Goal: Task Accomplishment & Management: Manage account settings

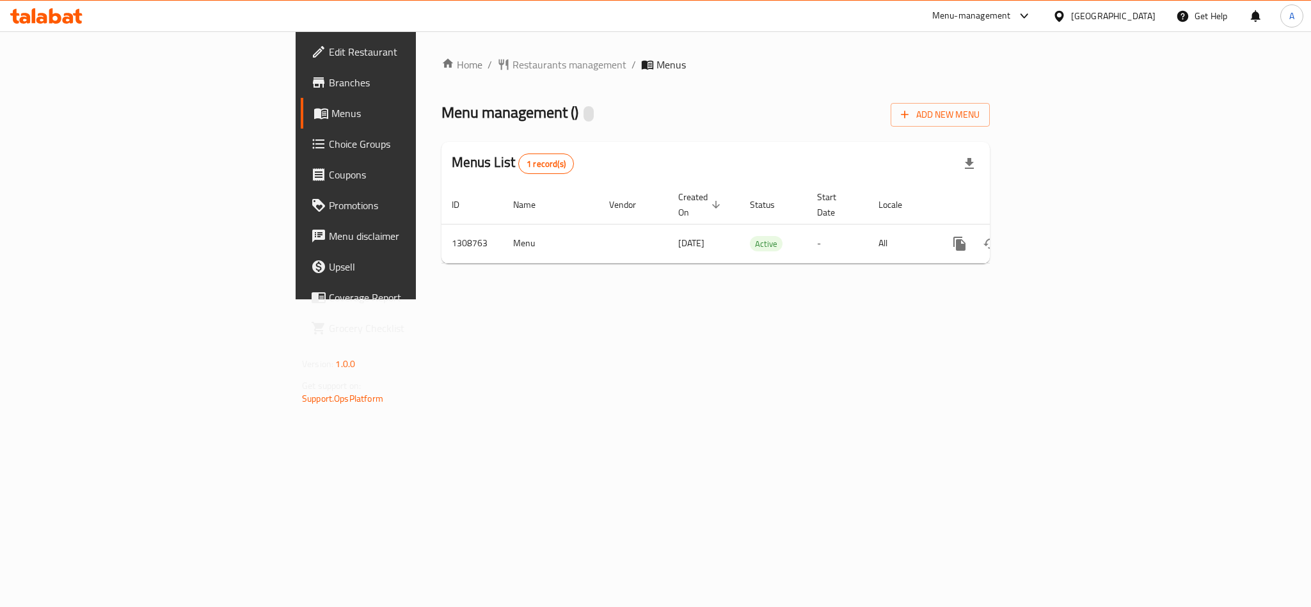
click at [1016, 229] on div "Home / Restaurants management / Menus Menu management ( ) Add New Menu Menus Li…" at bounding box center [716, 165] width 600 height 268
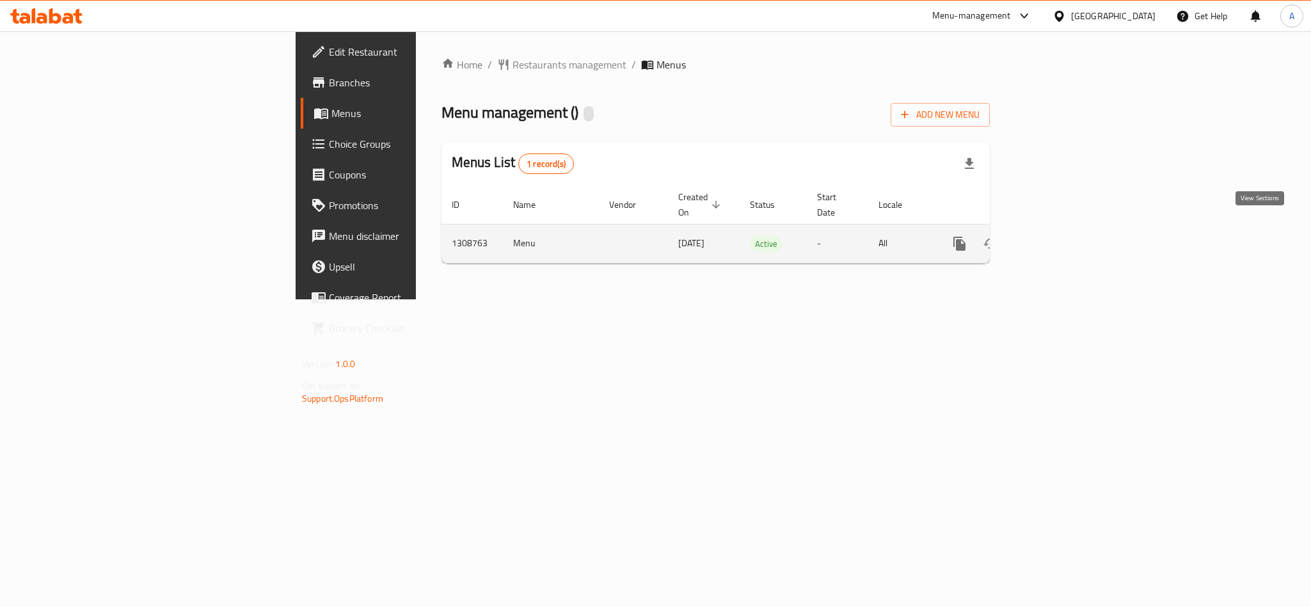
click at [1067, 229] on link "enhanced table" at bounding box center [1052, 243] width 31 height 31
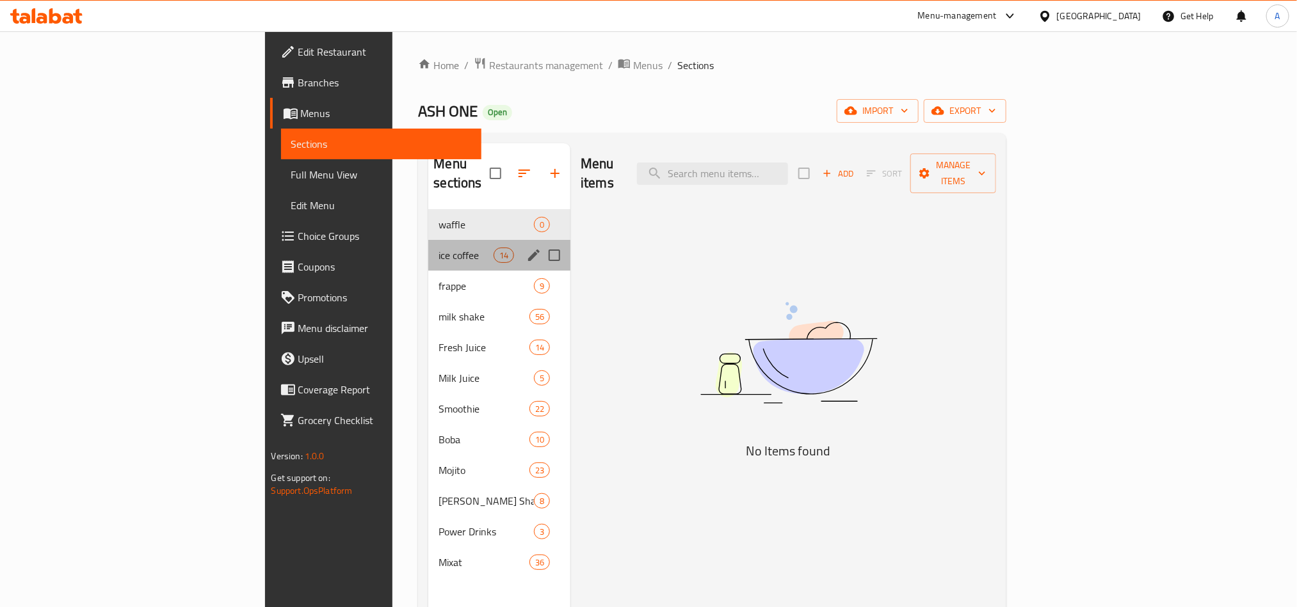
click at [428, 240] on div "ice coffee 14" at bounding box center [499, 255] width 142 height 31
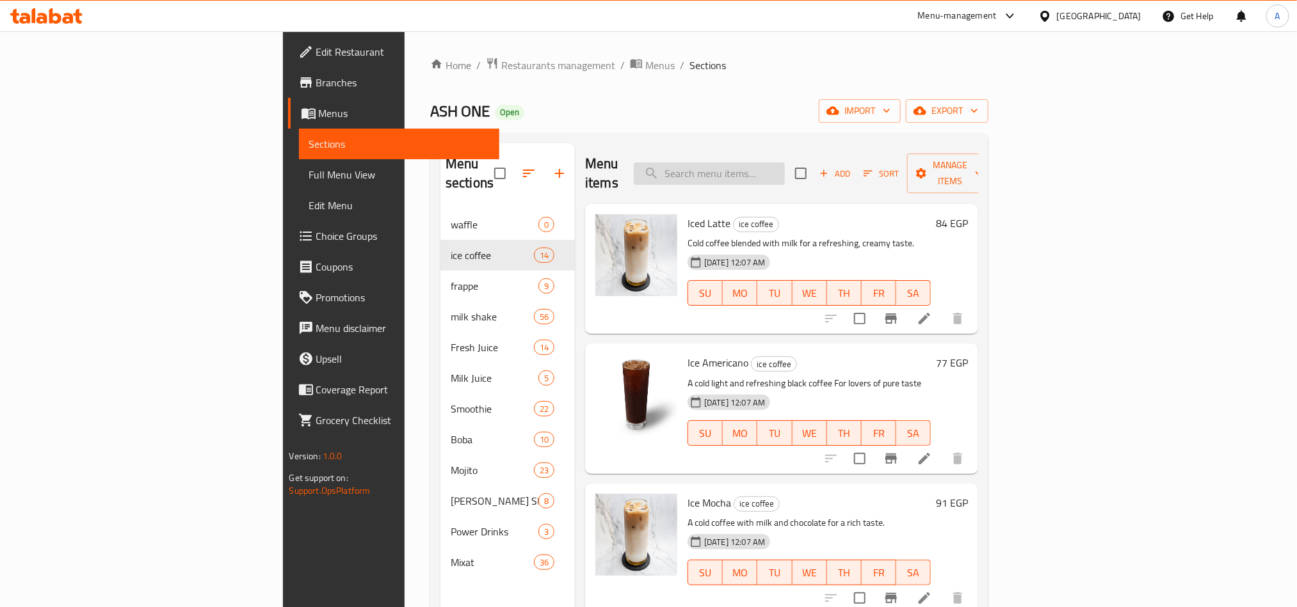
click at [785, 175] on input "search" at bounding box center [709, 174] width 151 height 22
paste input "Waffle ice cream"
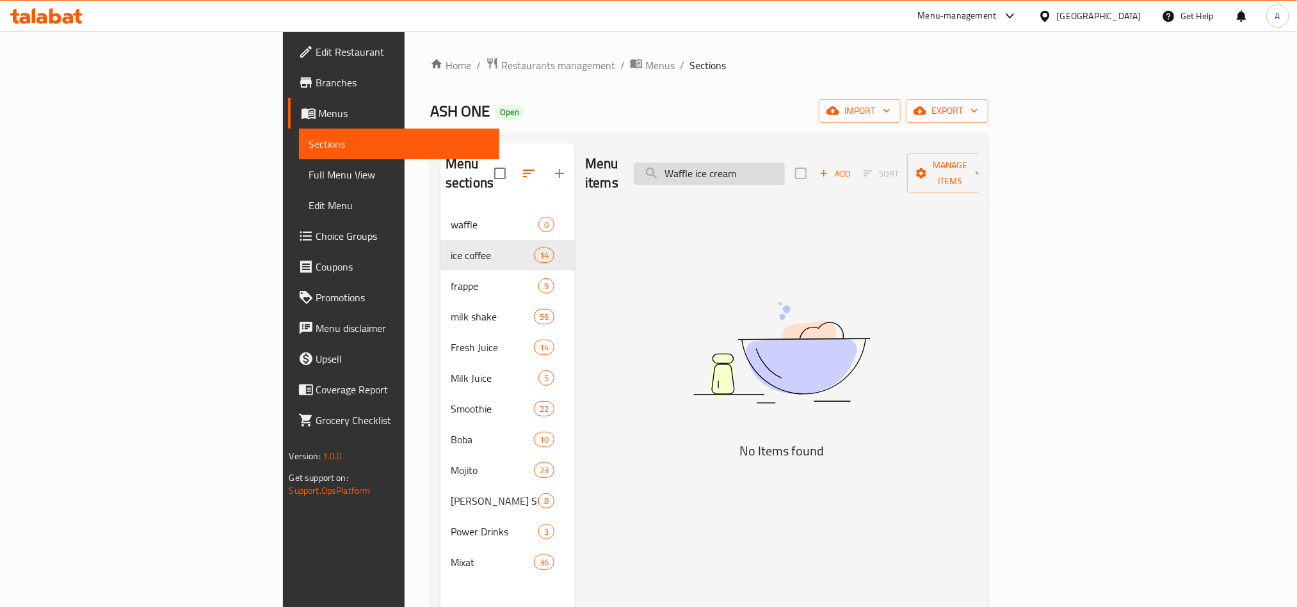
click at [776, 163] on input "Waffle ice cream" at bounding box center [709, 174] width 151 height 22
paste input "Chocolate Fruit"
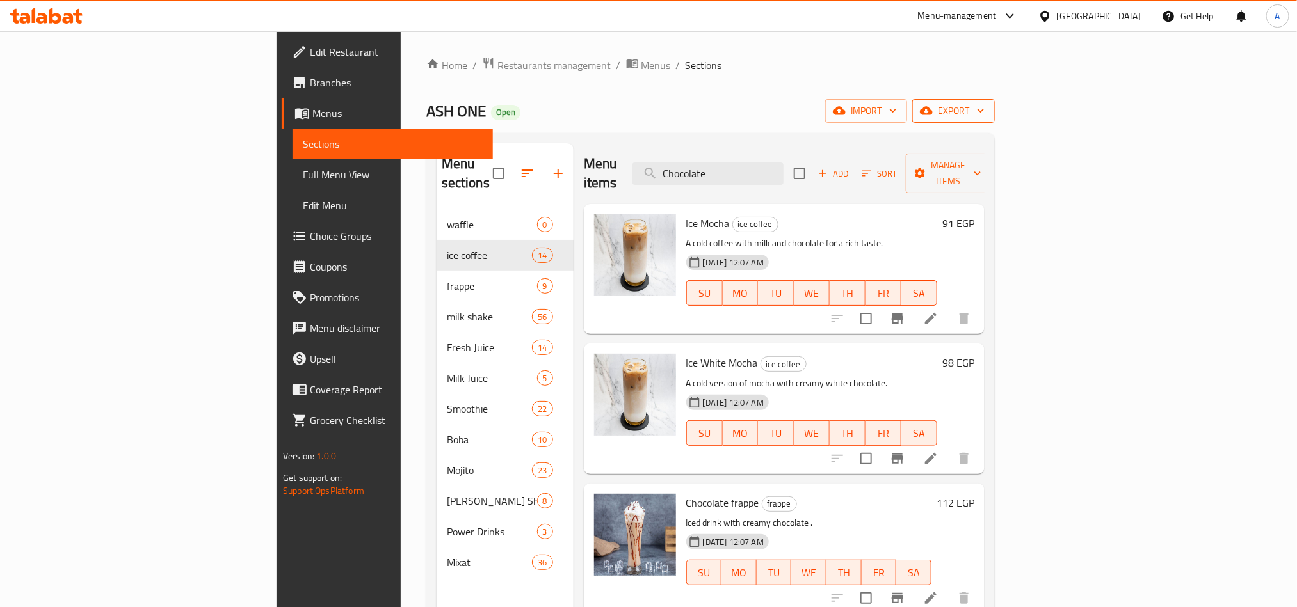
type input "Chocolate"
click at [984, 115] on span "export" at bounding box center [953, 111] width 62 height 16
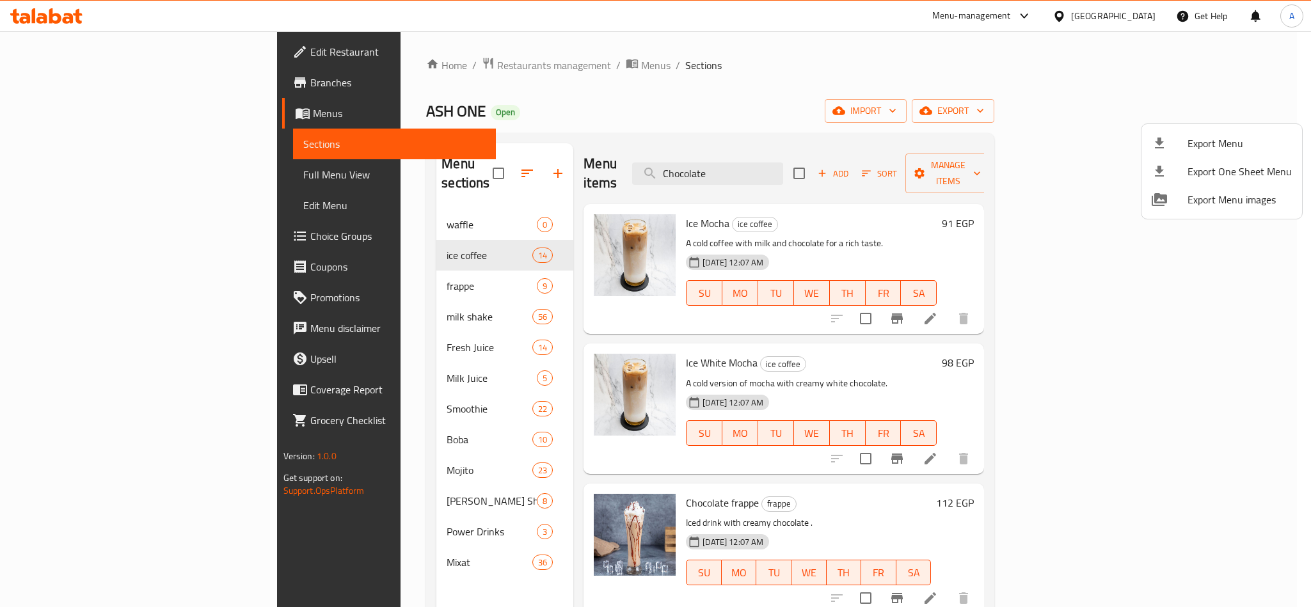
click at [1193, 145] on span "Export Menu" at bounding box center [1240, 143] width 104 height 15
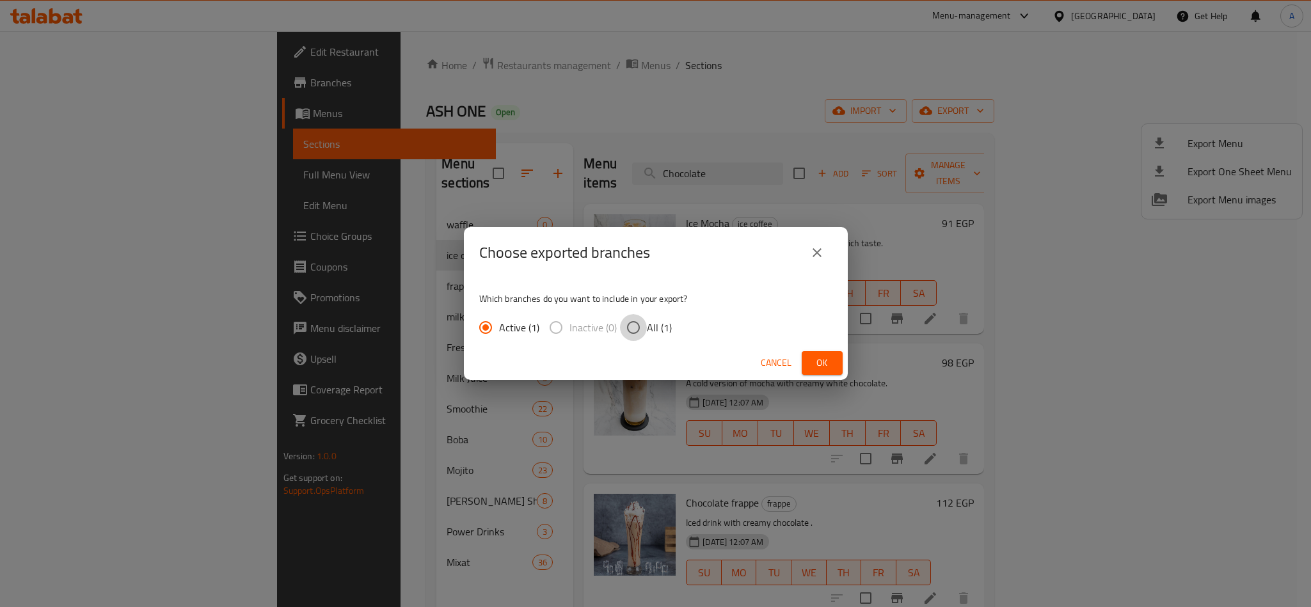
click at [632, 328] on input "All (1)" at bounding box center [633, 327] width 27 height 27
radio input "true"
click at [833, 369] on button "Ok" at bounding box center [822, 363] width 41 height 24
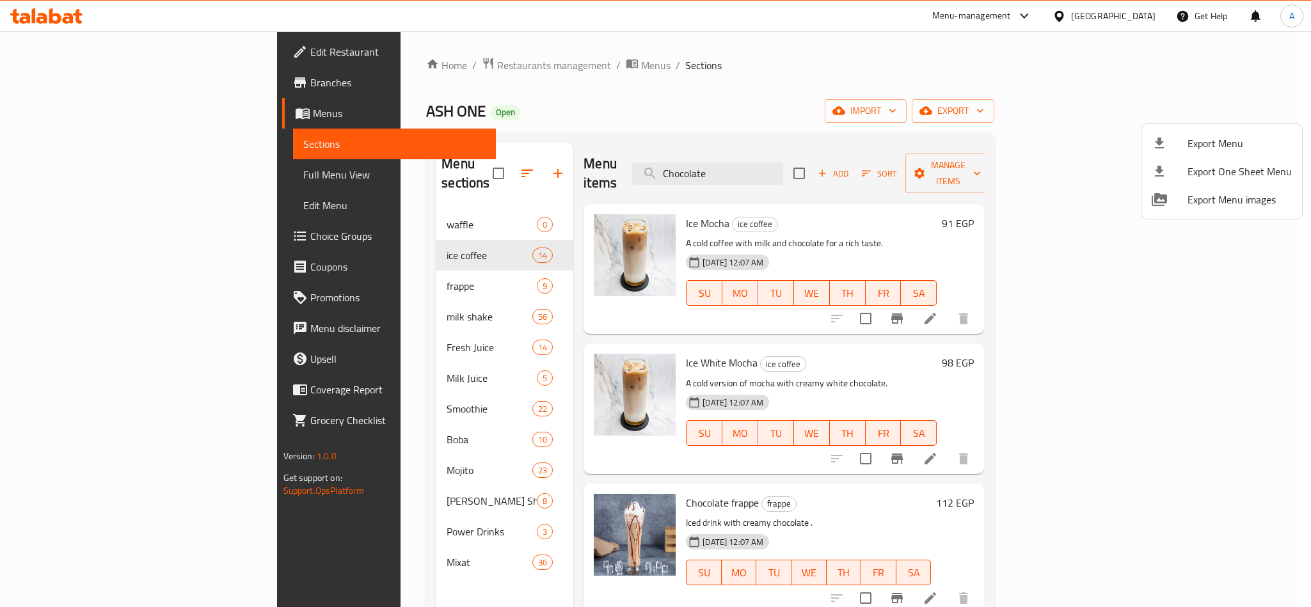
click at [784, 165] on div at bounding box center [655, 303] width 1311 height 607
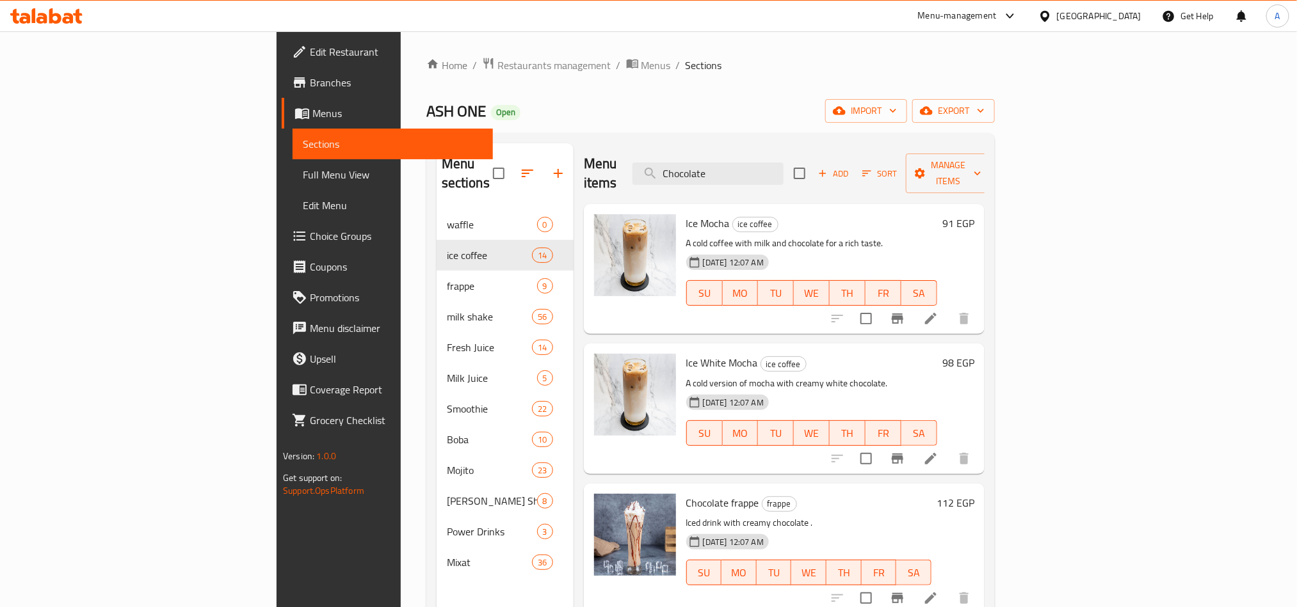
click at [783, 165] on input "Chocolate" at bounding box center [707, 174] width 151 height 22
paste input "1/4ذره (ملح-جبنه-كاتشب-مدخن)"
type input "1/4ذره (ملح-جبنه-كاتشب-مدخن)"
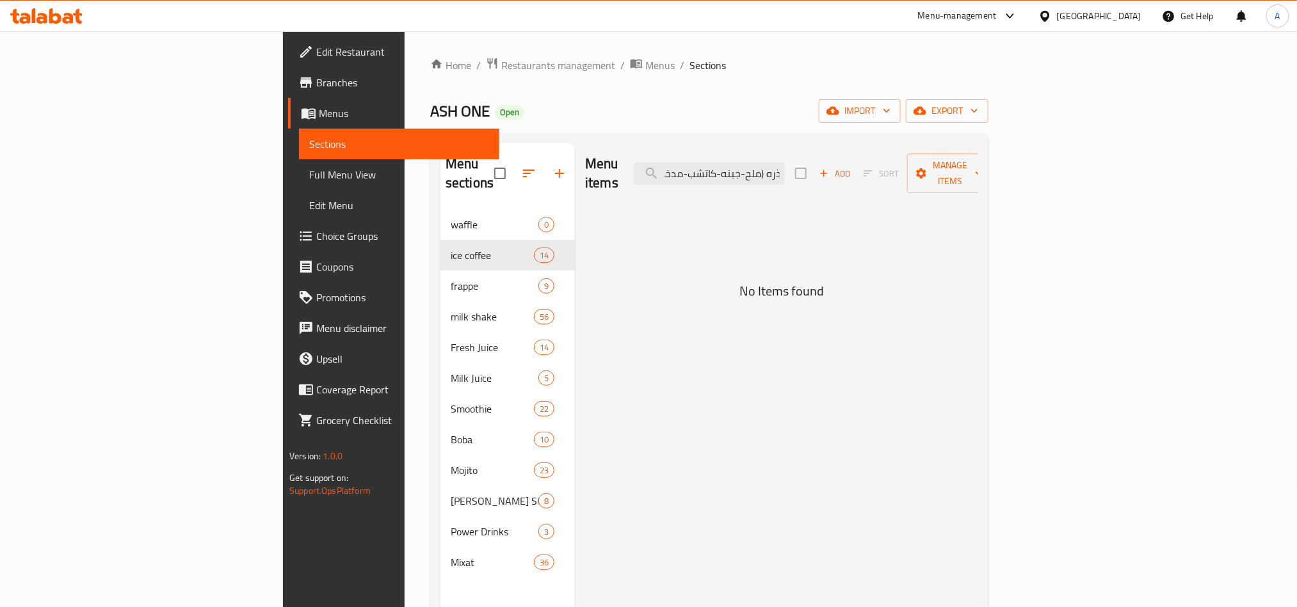
click at [826, 148] on div "Menu items 1/4ذره (ملح-جبنه-كاتشب-مدخن) Add Sort Manage items" at bounding box center [781, 173] width 393 height 61
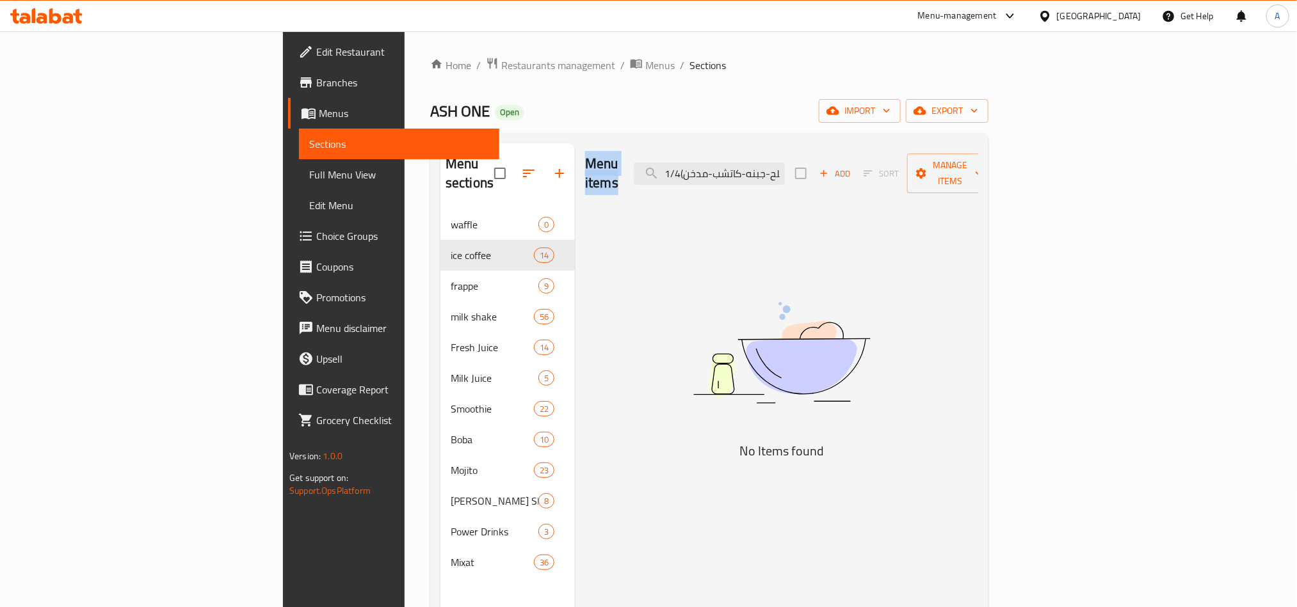
click at [826, 148] on div "Menu items 1/4ذره (ملح-جبنه-كاتشب-مدخن) Add Sort Manage items" at bounding box center [781, 173] width 393 height 61
click at [785, 165] on input "1/4ذره (ملح-جبنه-كاتشب-مدخن)" at bounding box center [709, 174] width 151 height 22
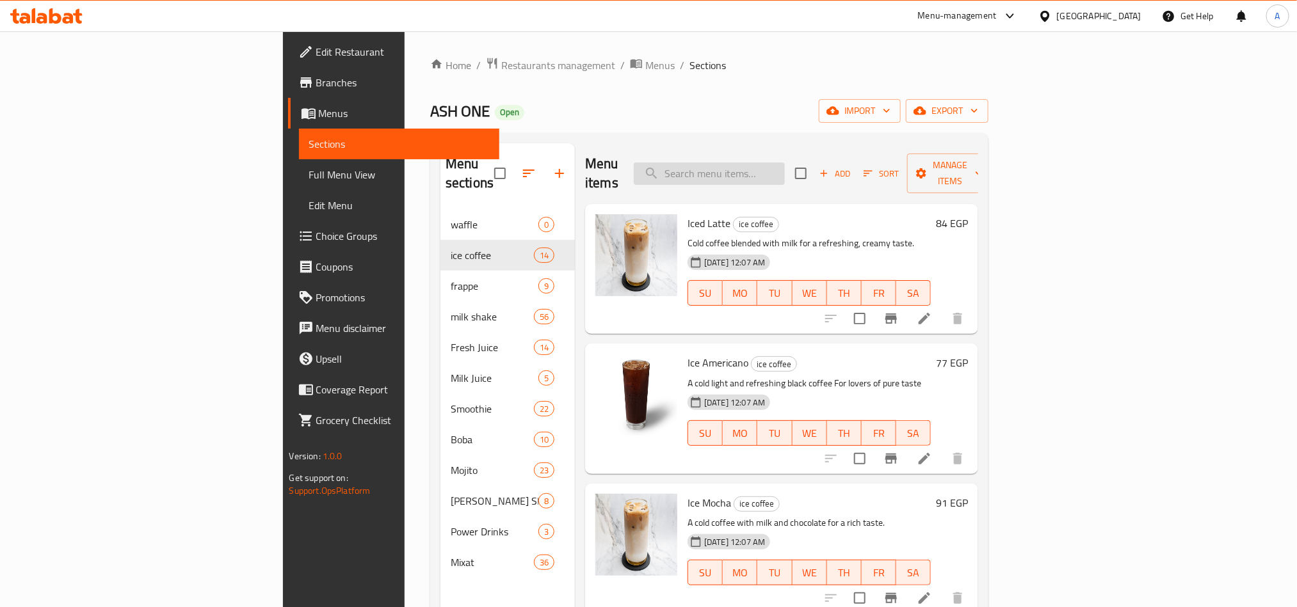
click at [785, 163] on input "search" at bounding box center [709, 174] width 151 height 22
paste input "ذره"
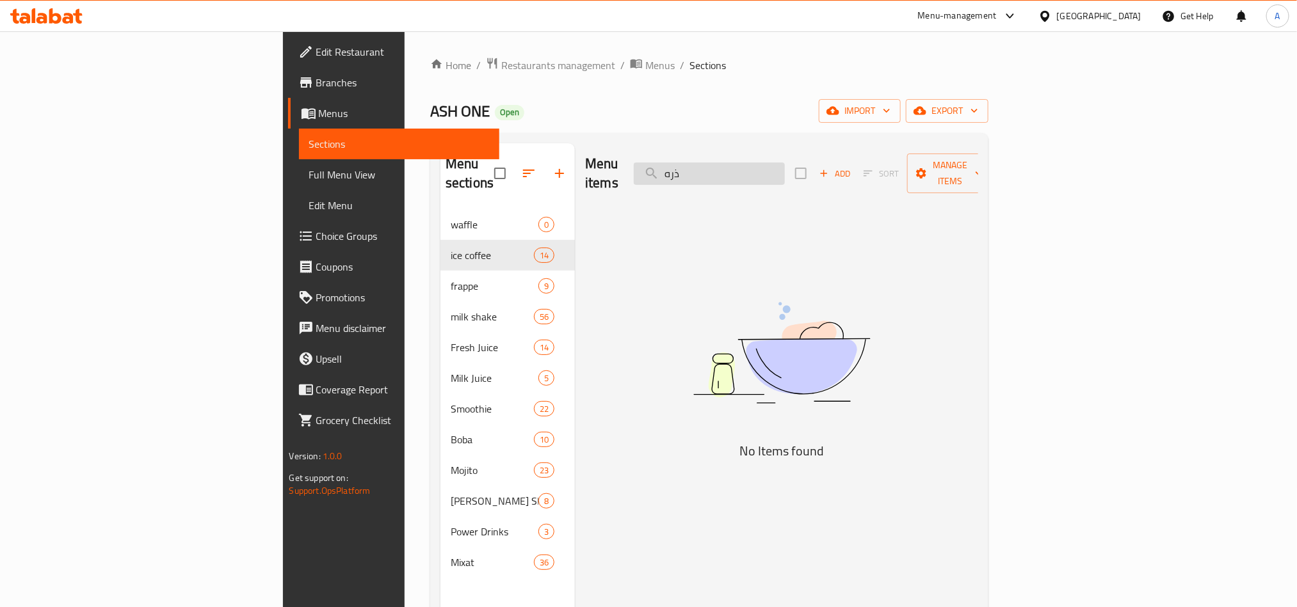
click at [785, 163] on input "ذره" at bounding box center [709, 174] width 151 height 22
paste input "corn"
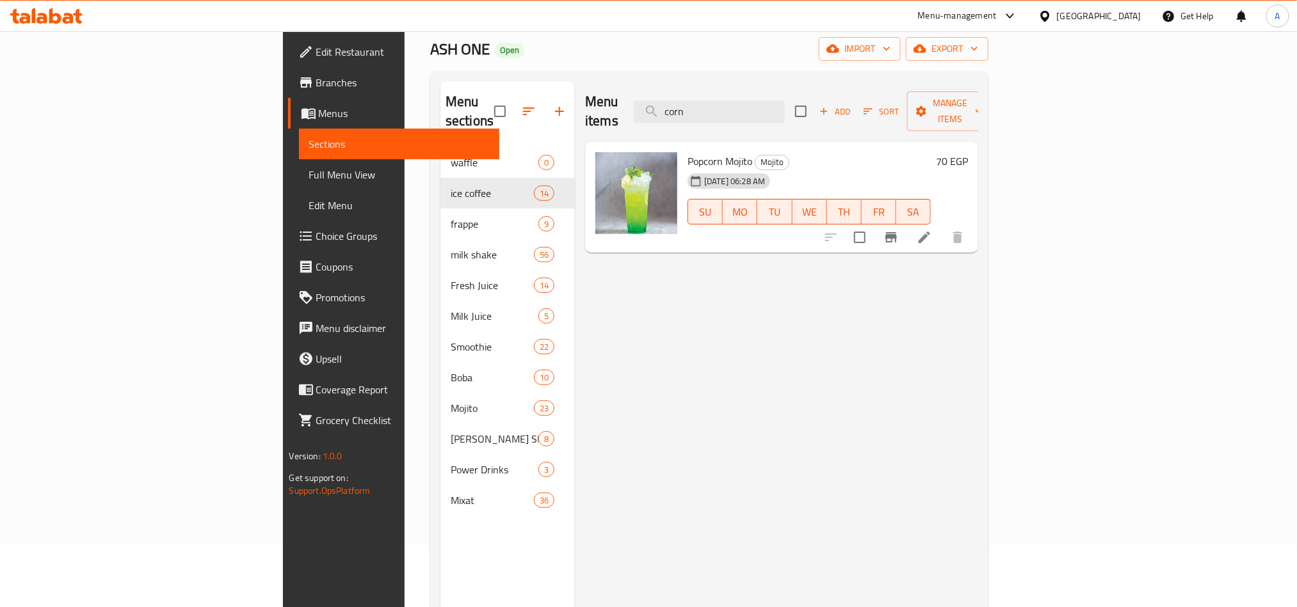
scroll to position [96, 0]
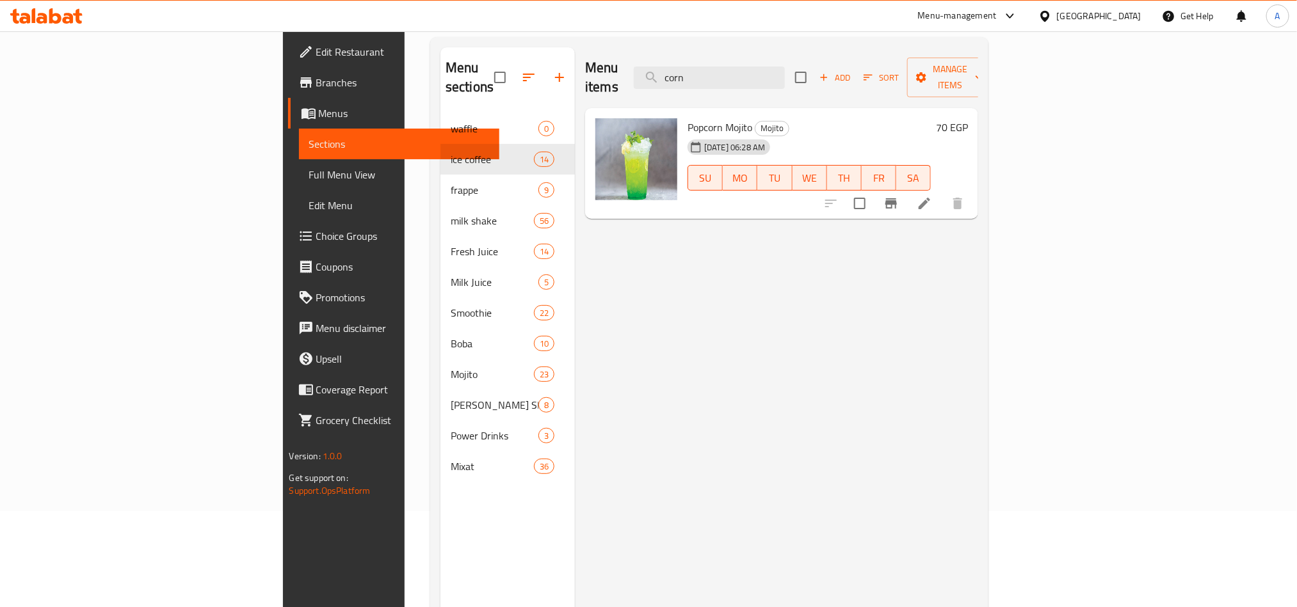
type input "corn"
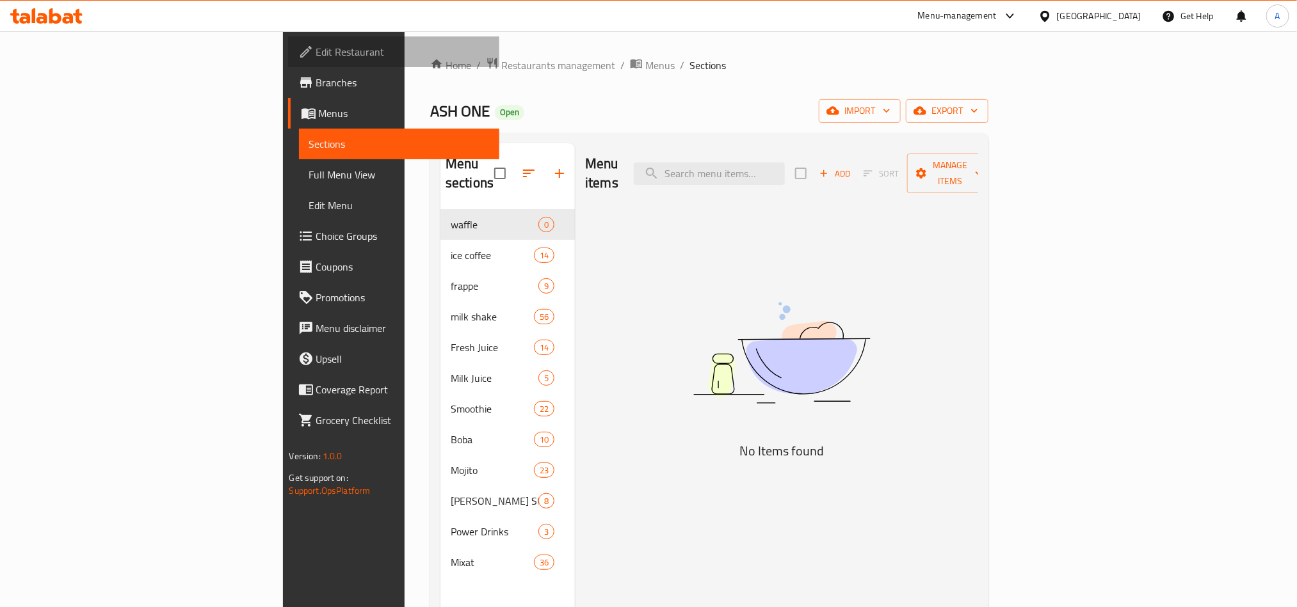
click at [316, 52] on span "Edit Restaurant" at bounding box center [402, 51] width 173 height 15
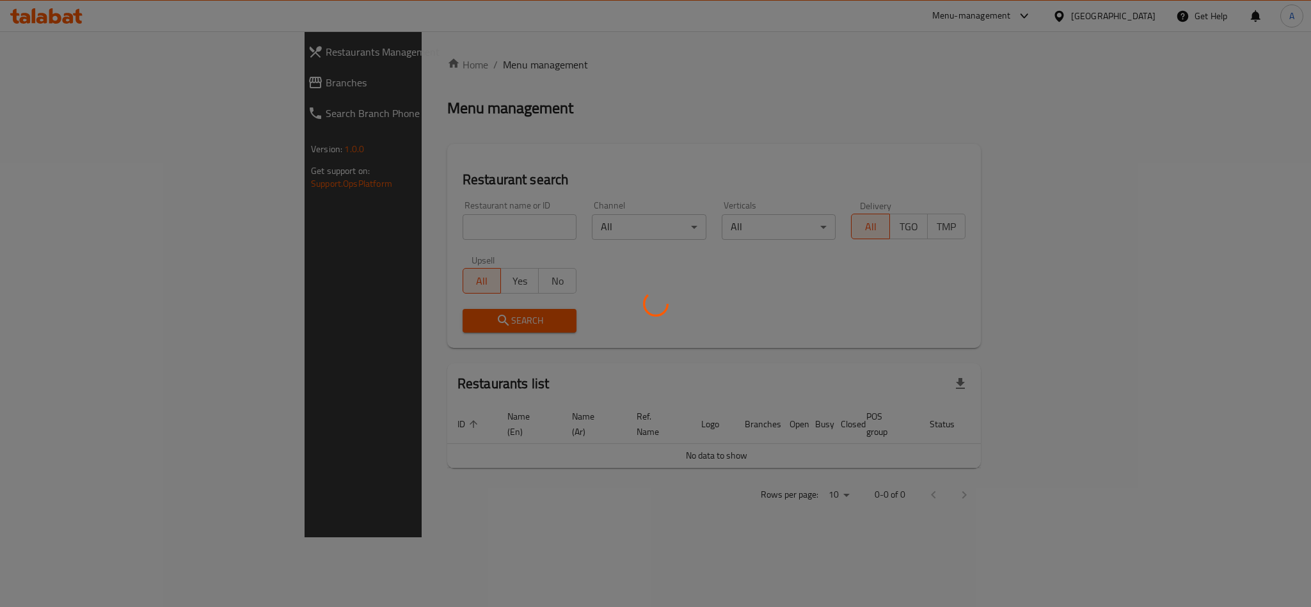
click at [1069, 17] on div at bounding box center [655, 303] width 1311 height 607
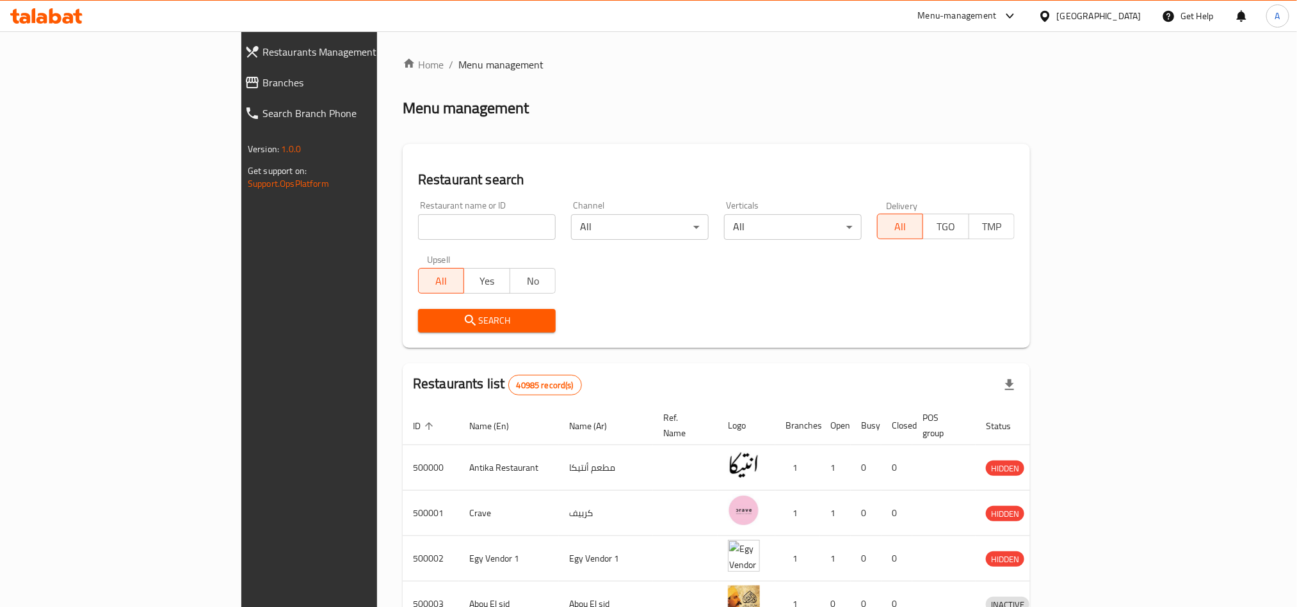
click at [420, 223] on input "search" at bounding box center [487, 227] width 138 height 26
paste input "768735"
type input "768735"
click at [429, 326] on span "Search" at bounding box center [486, 321] width 117 height 16
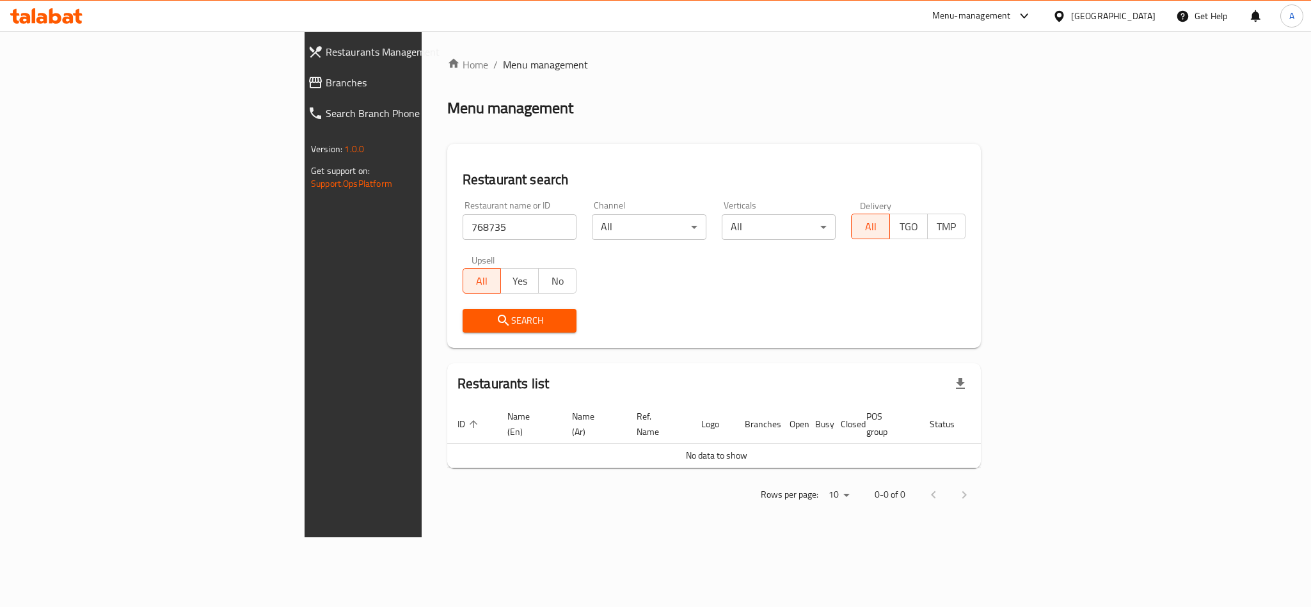
click at [1007, 49] on div "Home / Menu management Menu management Restaurant search Restaurant name or ID …" at bounding box center [714, 284] width 585 height 506
click at [1033, 25] on div "Menu-management" at bounding box center [982, 16] width 120 height 31
click at [1039, 25] on div "Menu-management" at bounding box center [982, 16] width 120 height 31
click at [1011, 15] on div "Menu-management" at bounding box center [971, 15] width 79 height 15
click at [989, 108] on div "All Plugins Global Quality Control Center Menu-management Restaurant-Management" at bounding box center [998, 99] width 192 height 115
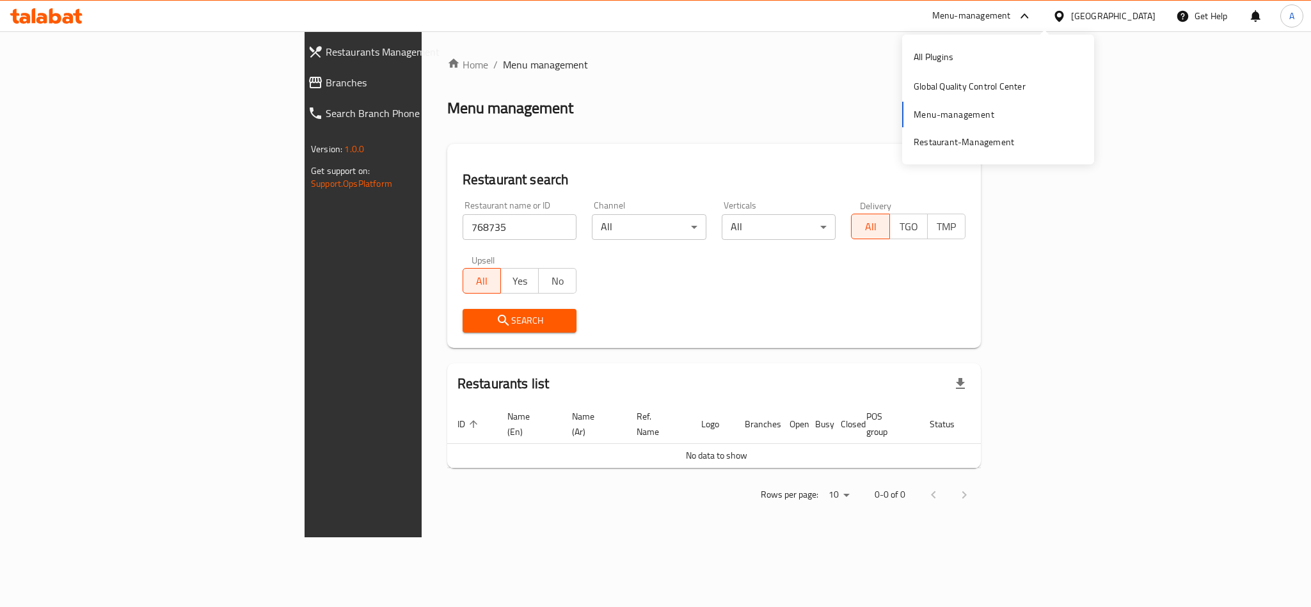
click at [447, 159] on div "Restaurant search Restaurant name or ID 768735 Restaurant name or ID Channel Al…" at bounding box center [714, 246] width 534 height 204
click at [455, 241] on div "Restaurant name or ID 768735 Restaurant name or ID" at bounding box center [520, 220] width 130 height 54
click at [326, 81] on span "Branches" at bounding box center [420, 82] width 188 height 15
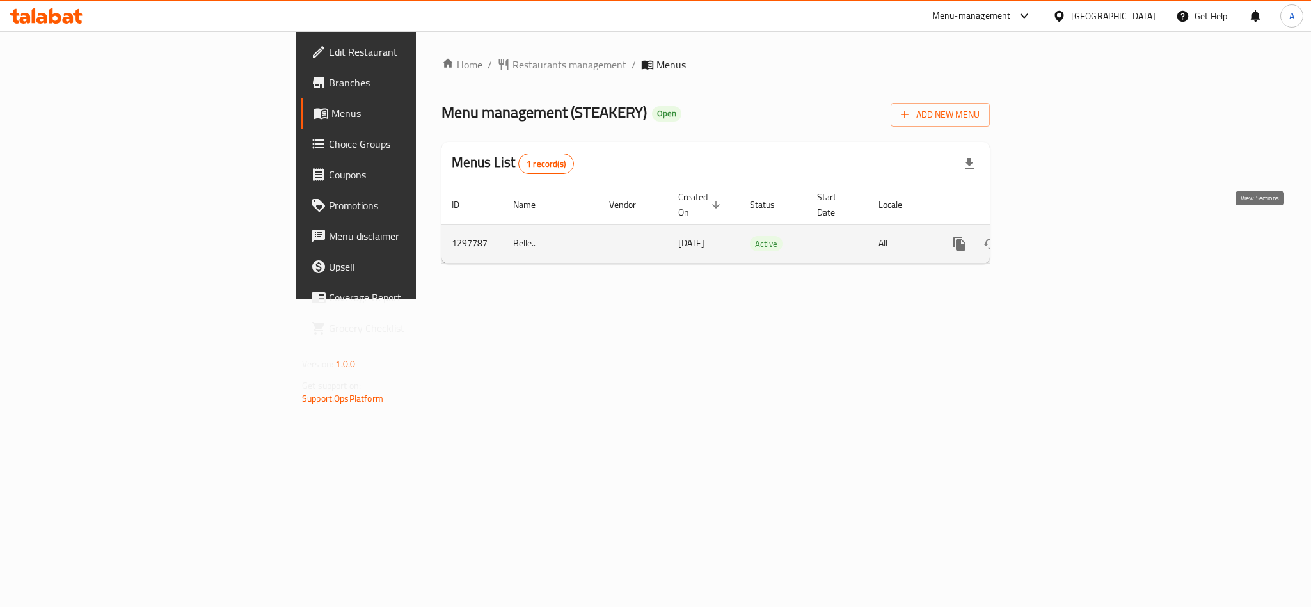
click at [1060, 236] on icon "enhanced table" at bounding box center [1051, 243] width 15 height 15
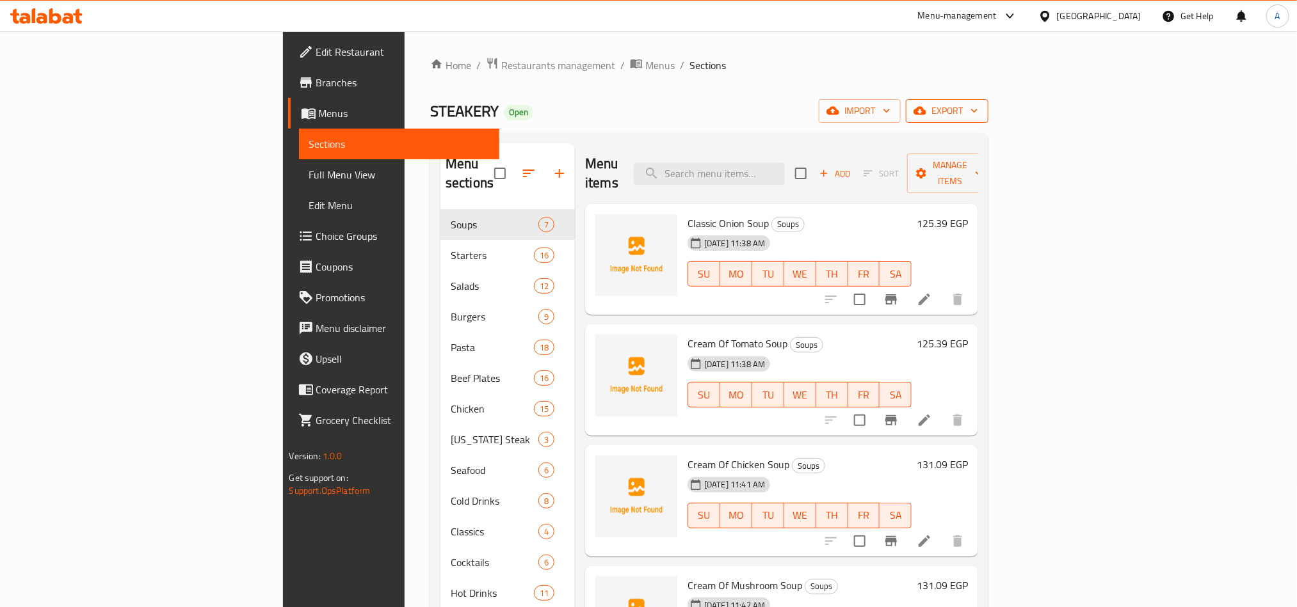
click at [988, 100] on button "export" at bounding box center [947, 111] width 83 height 24
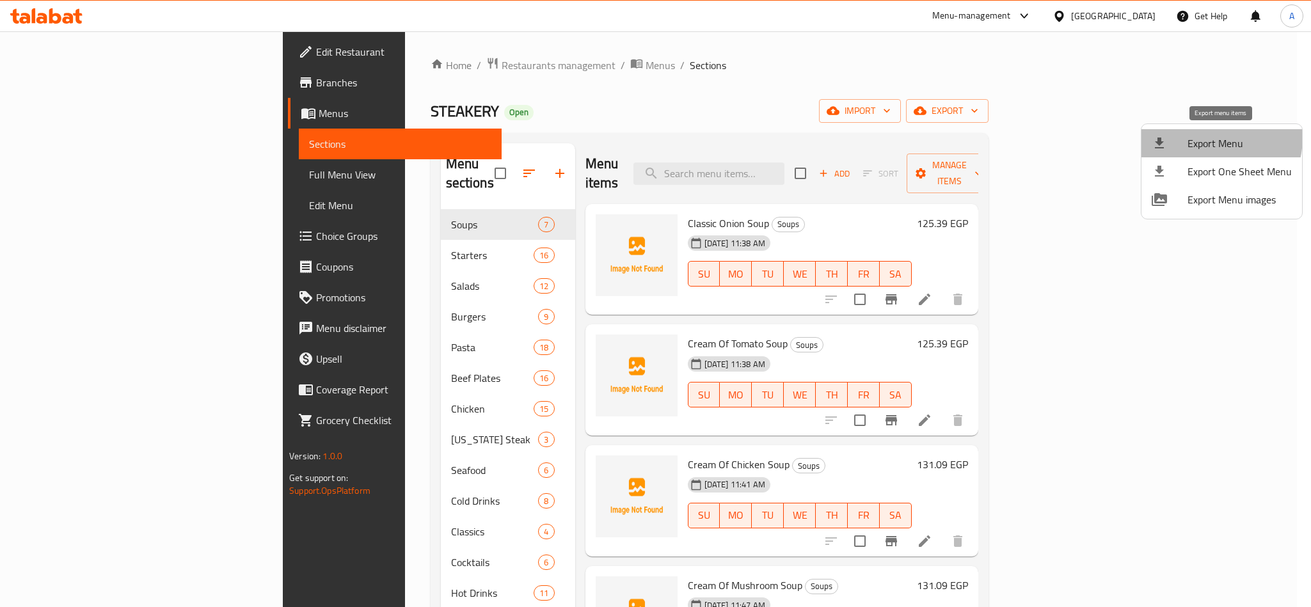
click at [1197, 137] on span "Export Menu" at bounding box center [1240, 143] width 104 height 15
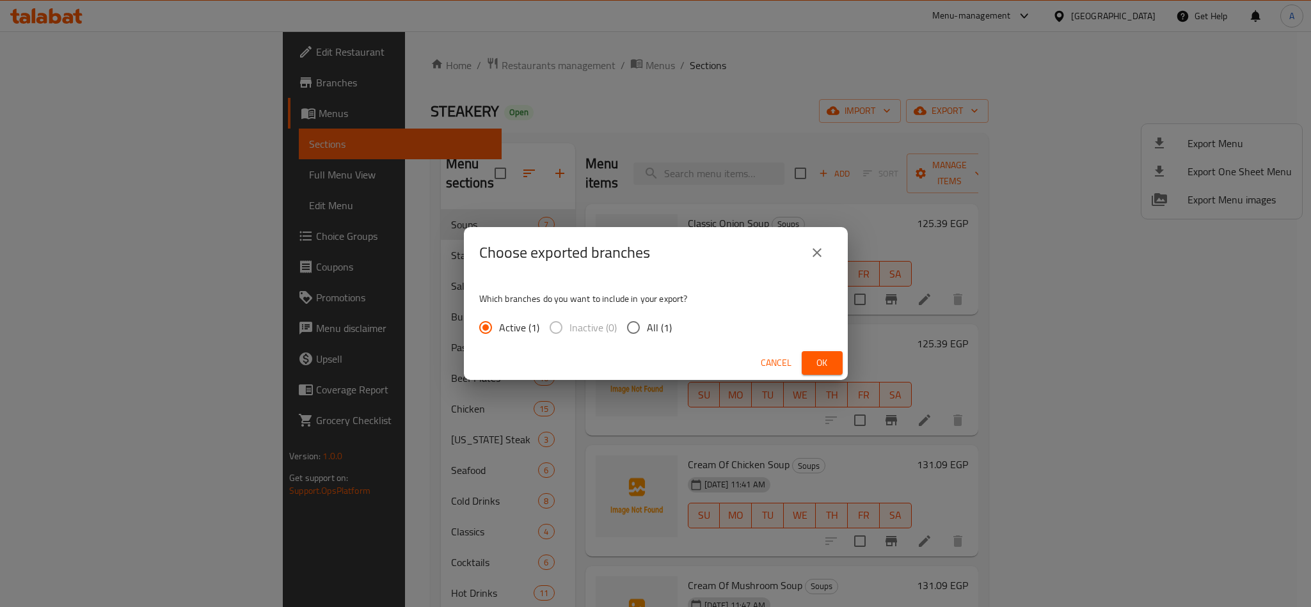
click at [650, 332] on span "All (1)" at bounding box center [659, 327] width 25 height 15
click at [647, 332] on input "All (1)" at bounding box center [633, 327] width 27 height 27
radio input "true"
click at [839, 367] on button "Ok" at bounding box center [822, 363] width 41 height 24
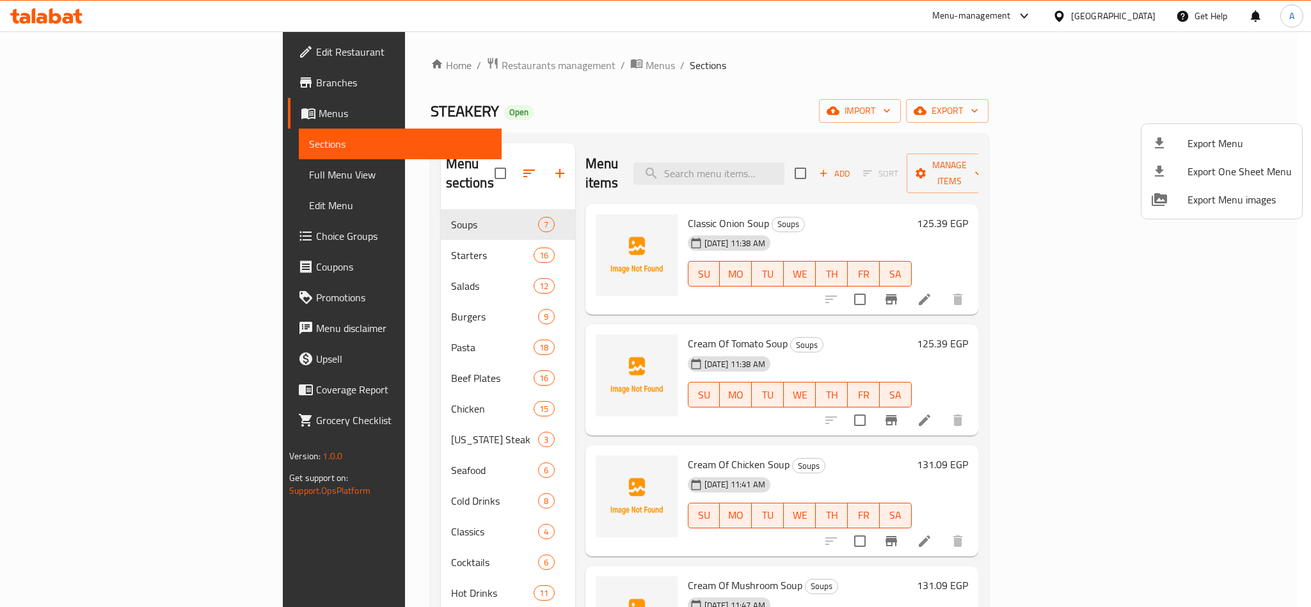
click at [747, 79] on div at bounding box center [655, 303] width 1311 height 607
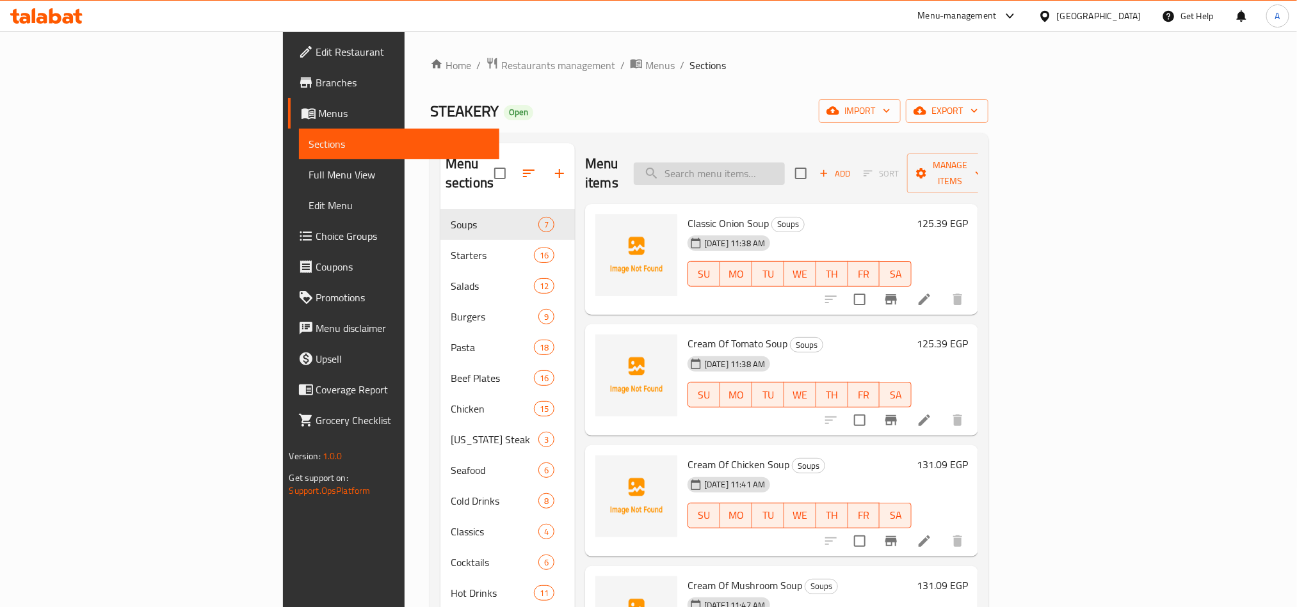
drag, startPoint x: 802, startPoint y: 181, endPoint x: 820, endPoint y: 164, distance: 24.4
click at [802, 181] on div "Menu items Add Sort Manage items" at bounding box center [781, 173] width 393 height 61
click at [785, 163] on input "search" at bounding box center [709, 174] width 151 height 22
paste input "-FILLET [PERSON_NAME]"
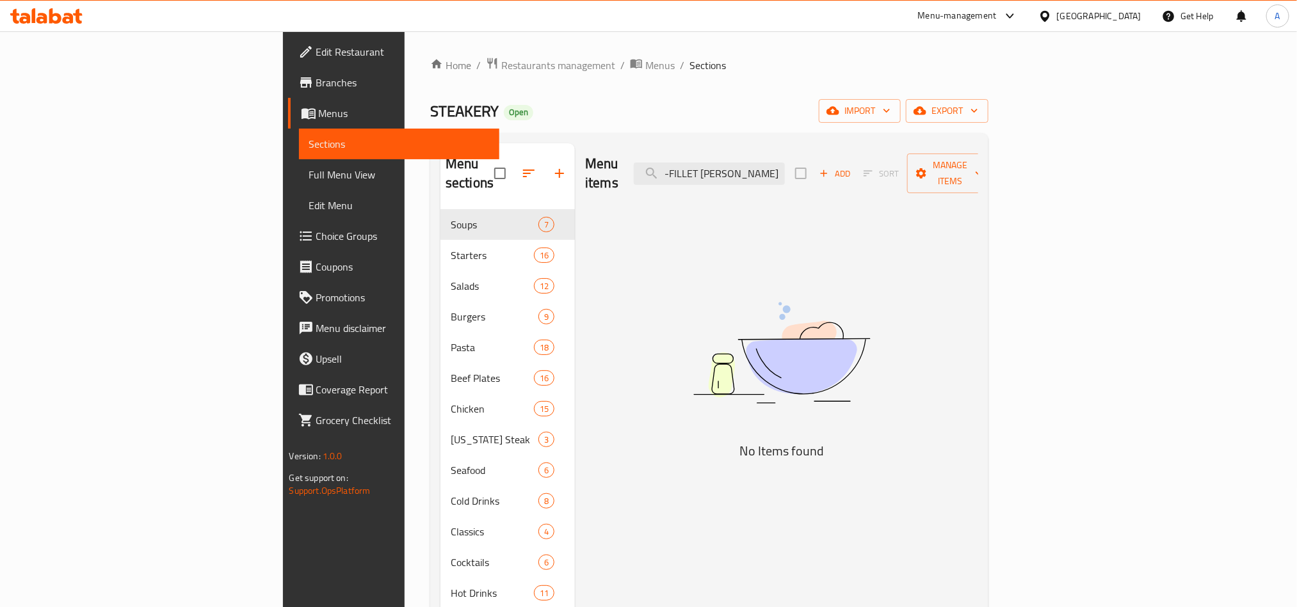
click at [772, 177] on div "Menu items -FILLET MIGNON Add Sort Manage items" at bounding box center [781, 173] width 393 height 61
click at [769, 170] on input "-FILLET [PERSON_NAME]" at bounding box center [709, 174] width 151 height 22
click at [776, 168] on input "-FILLET [PERSON_NAME]" at bounding box center [709, 174] width 151 height 22
click at [772, 164] on input "-FILLET [PERSON_NAME]" at bounding box center [709, 174] width 151 height 22
click at [822, 185] on div "Menu items FILLET MIGNON Add Sort Manage items" at bounding box center [781, 173] width 393 height 61
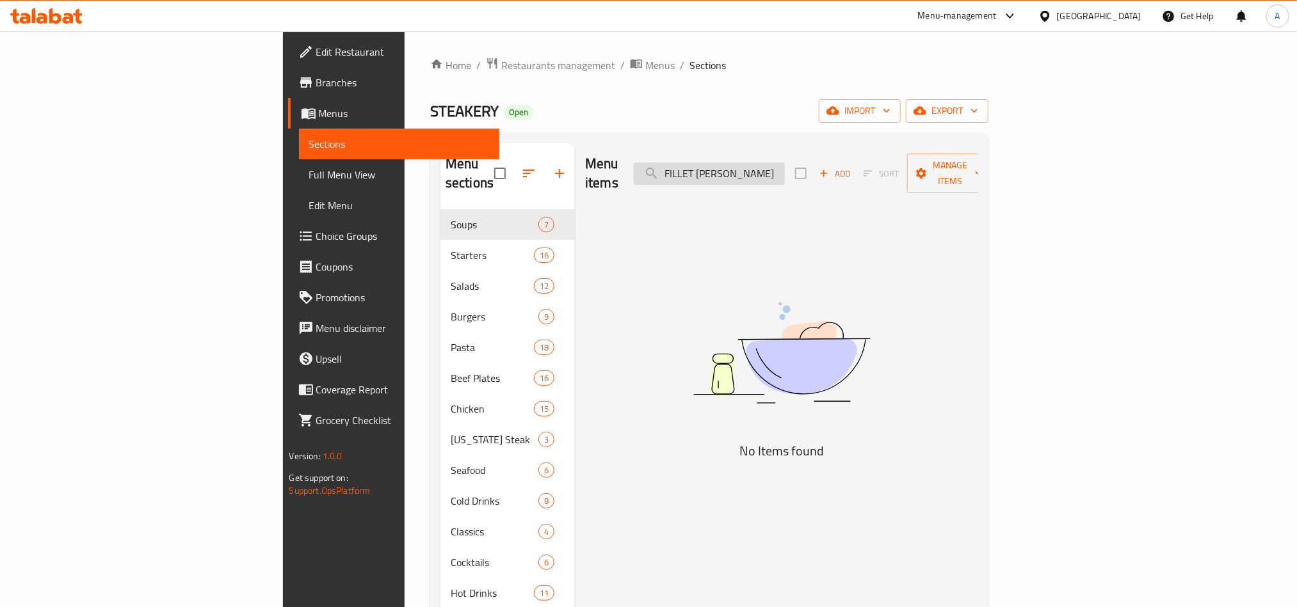
click at [785, 170] on input "FILLET MIGNON" at bounding box center [709, 174] width 151 height 22
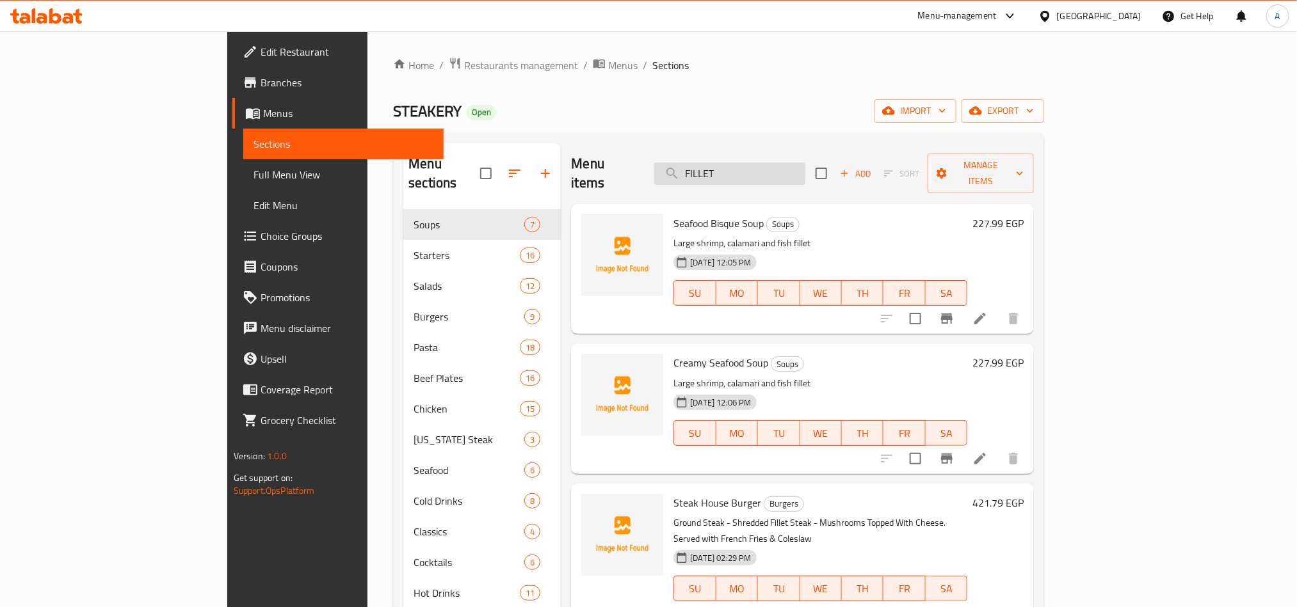
click at [805, 171] on input "FILLET" at bounding box center [729, 174] width 151 height 22
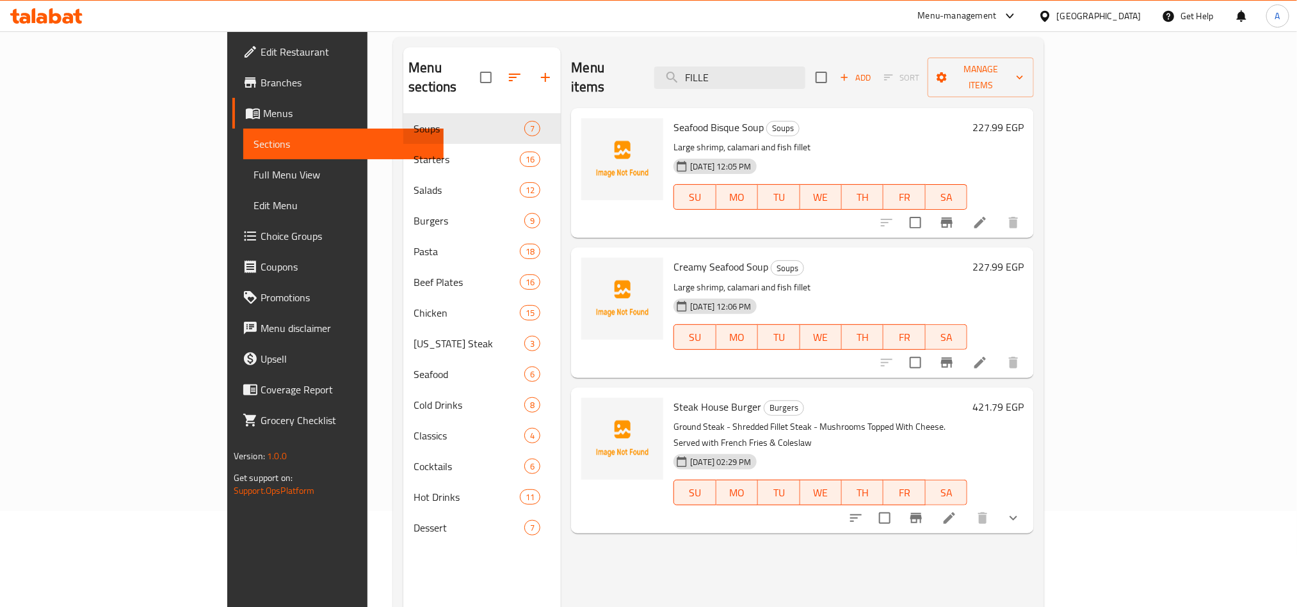
type input "FILLE"
click at [788, 68] on input "FILLE" at bounding box center [729, 78] width 151 height 22
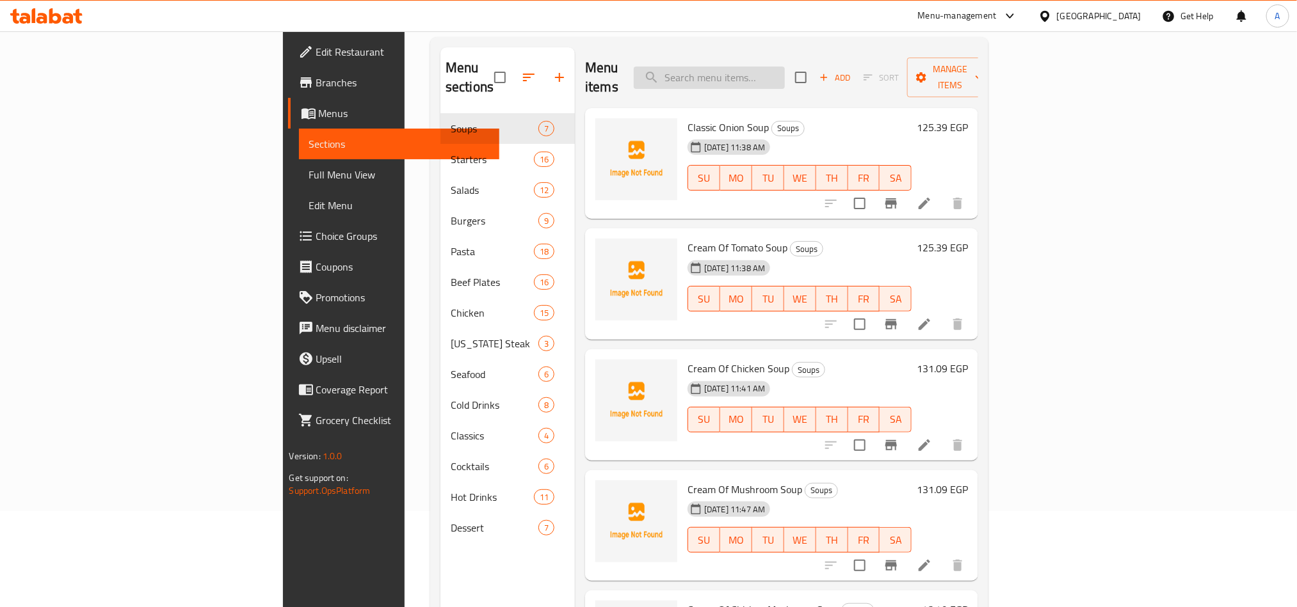
click at [785, 68] on input "search" at bounding box center [709, 78] width 151 height 22
paste input "-FILLET [PERSON_NAME]"
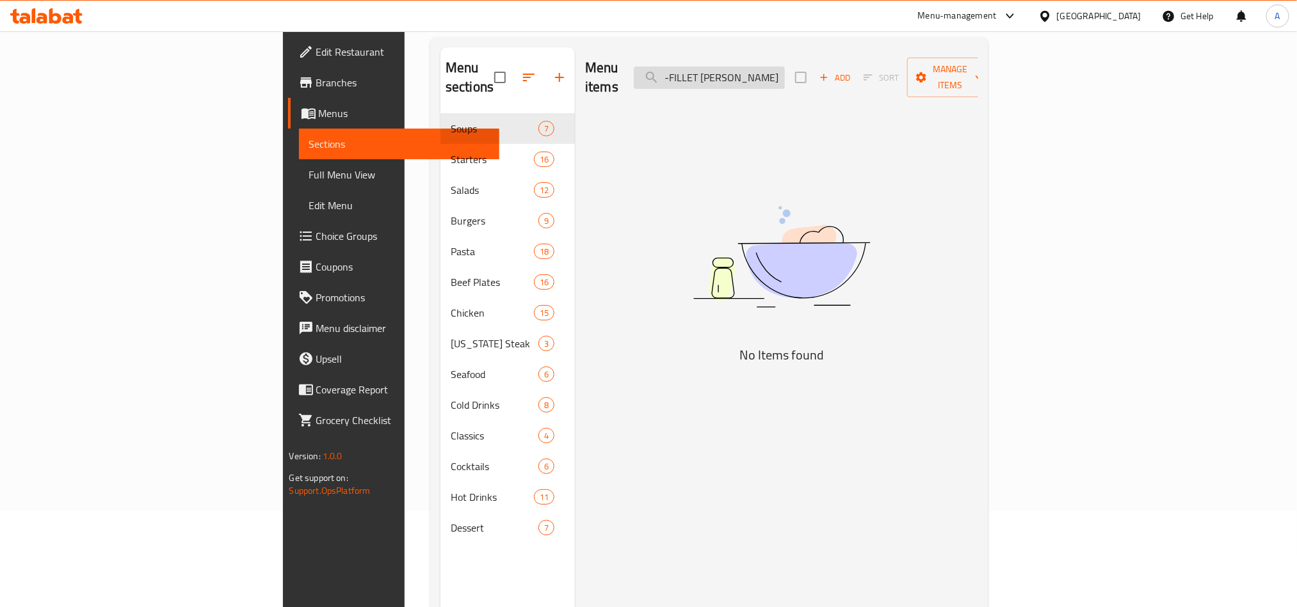
click at [779, 67] on input "-FILLET [PERSON_NAME]" at bounding box center [709, 78] width 151 height 22
type input "MIGNON"
click at [845, 52] on div "Menu items MIGNON Add Sort Manage items" at bounding box center [781, 77] width 393 height 61
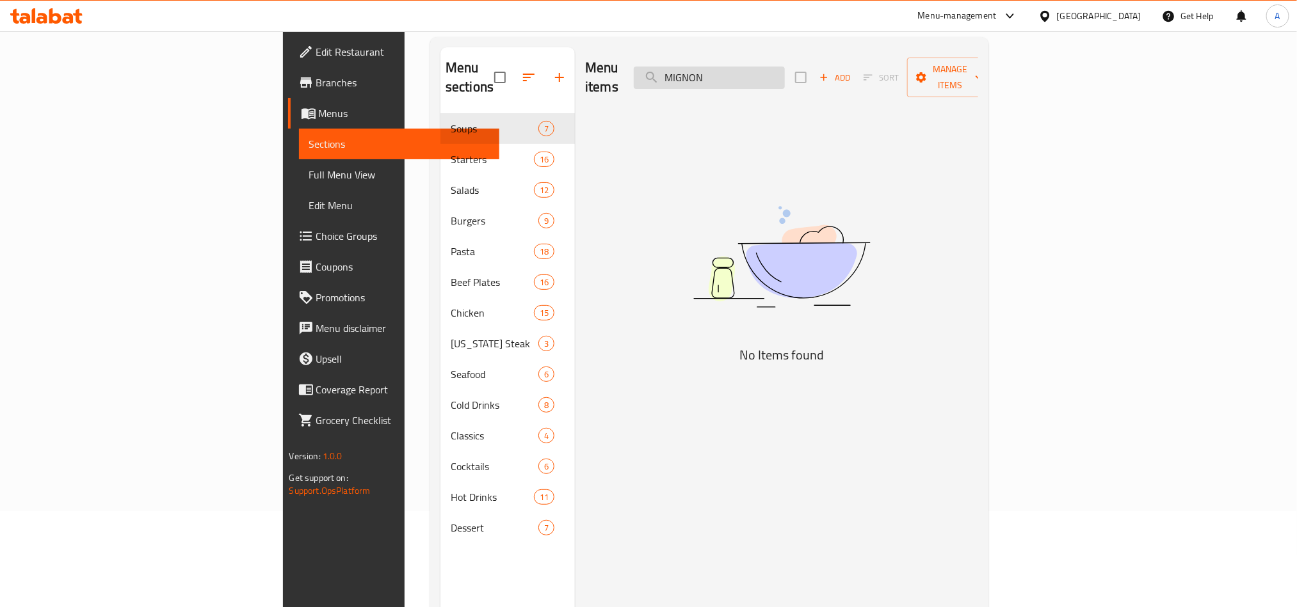
click at [785, 69] on input "MIGNON" at bounding box center [709, 78] width 151 height 22
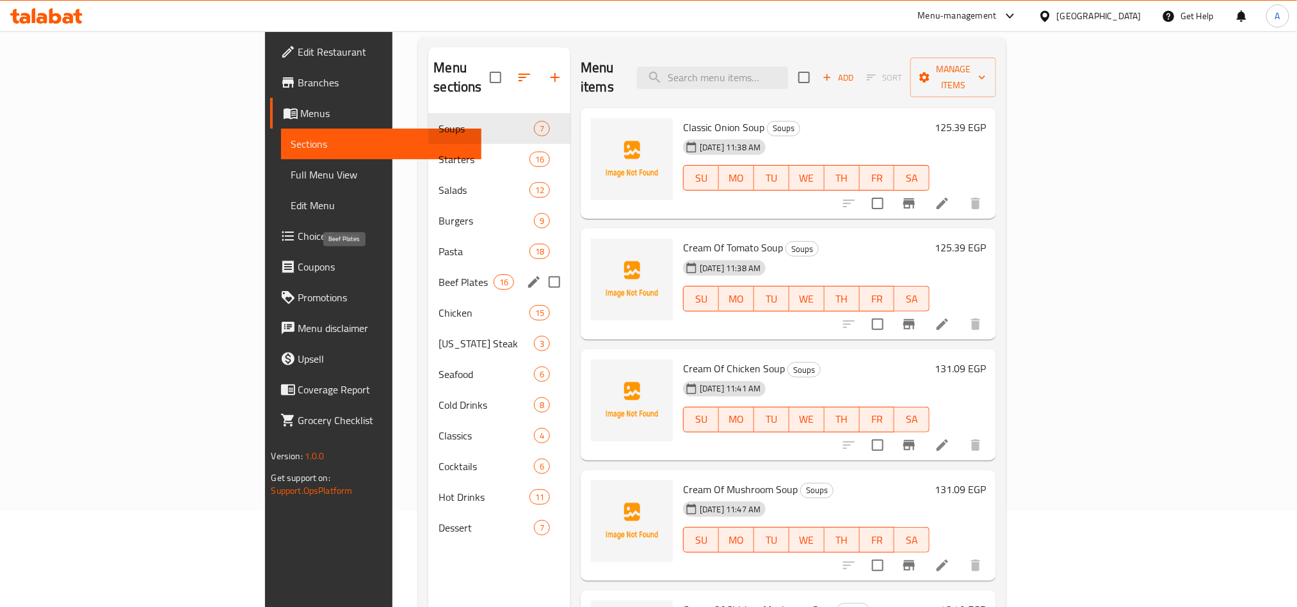
click at [438, 275] on span "Beef Plates" at bounding box center [465, 282] width 54 height 15
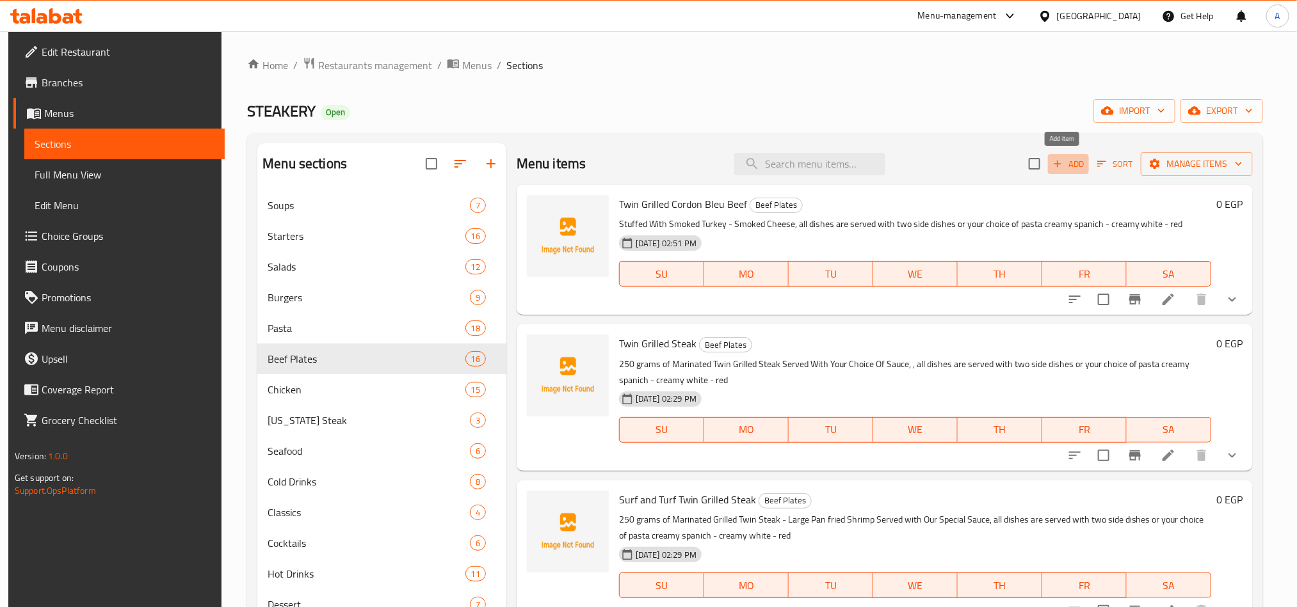
click at [1068, 161] on span "Add" at bounding box center [1068, 164] width 35 height 15
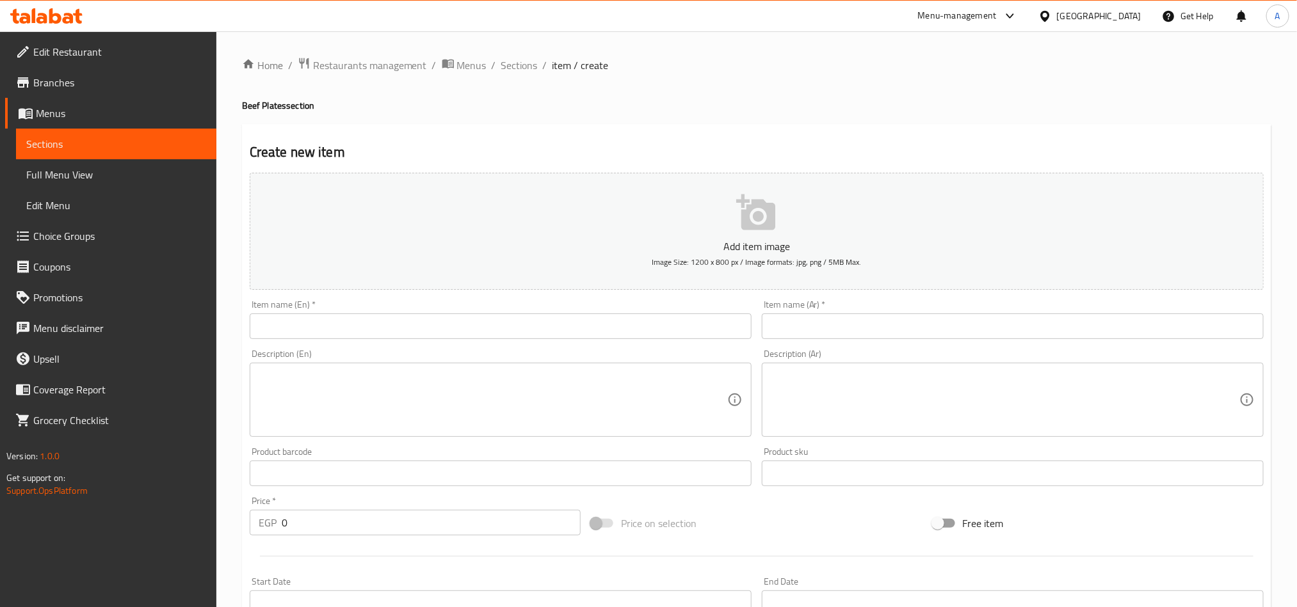
drag, startPoint x: 529, startPoint y: 68, endPoint x: 534, endPoint y: 125, distance: 57.9
click at [529, 68] on span "Sections" at bounding box center [519, 65] width 36 height 15
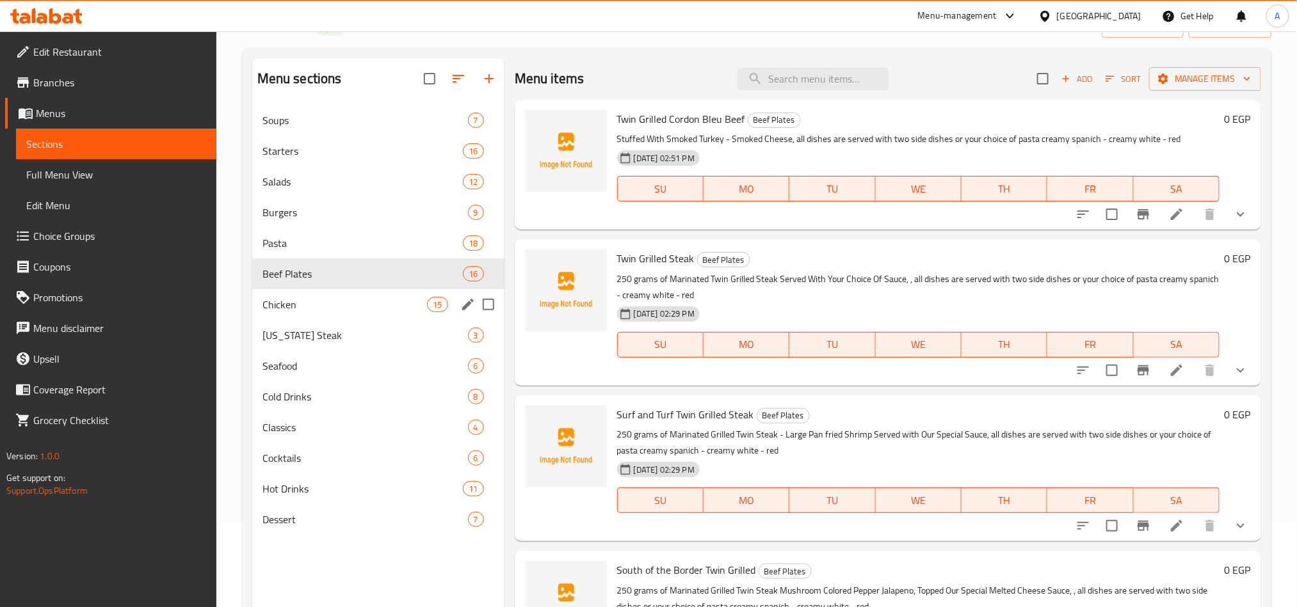
scroll to position [96, 0]
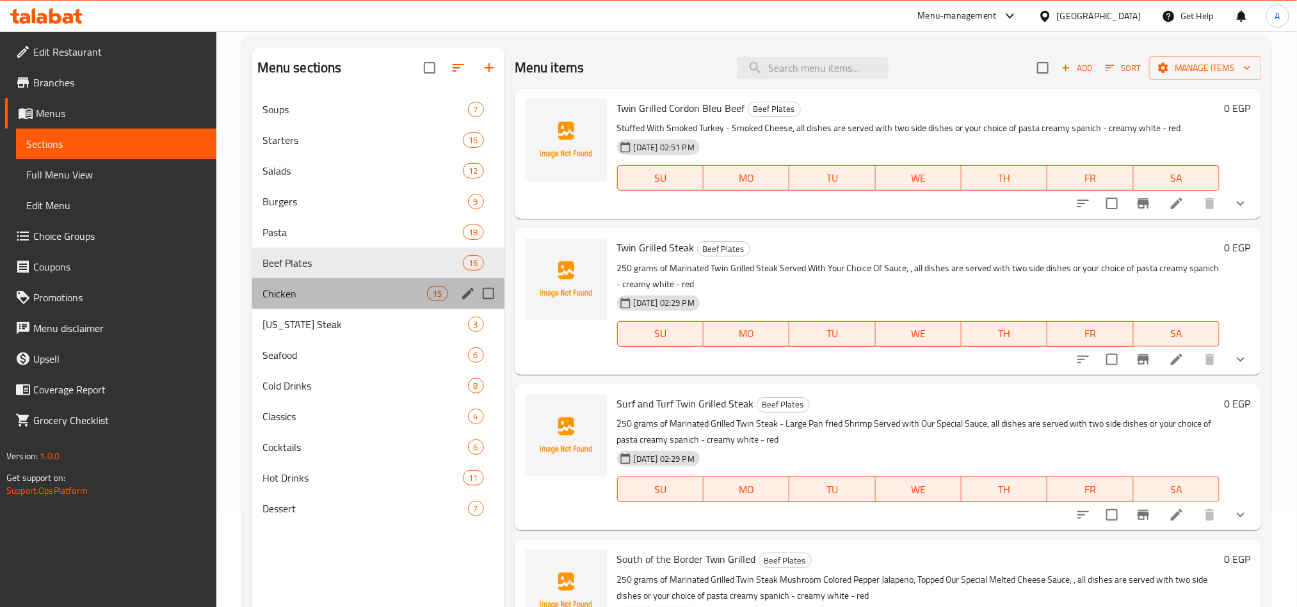
click at [317, 301] on div "Chicken 15" at bounding box center [378, 293] width 252 height 31
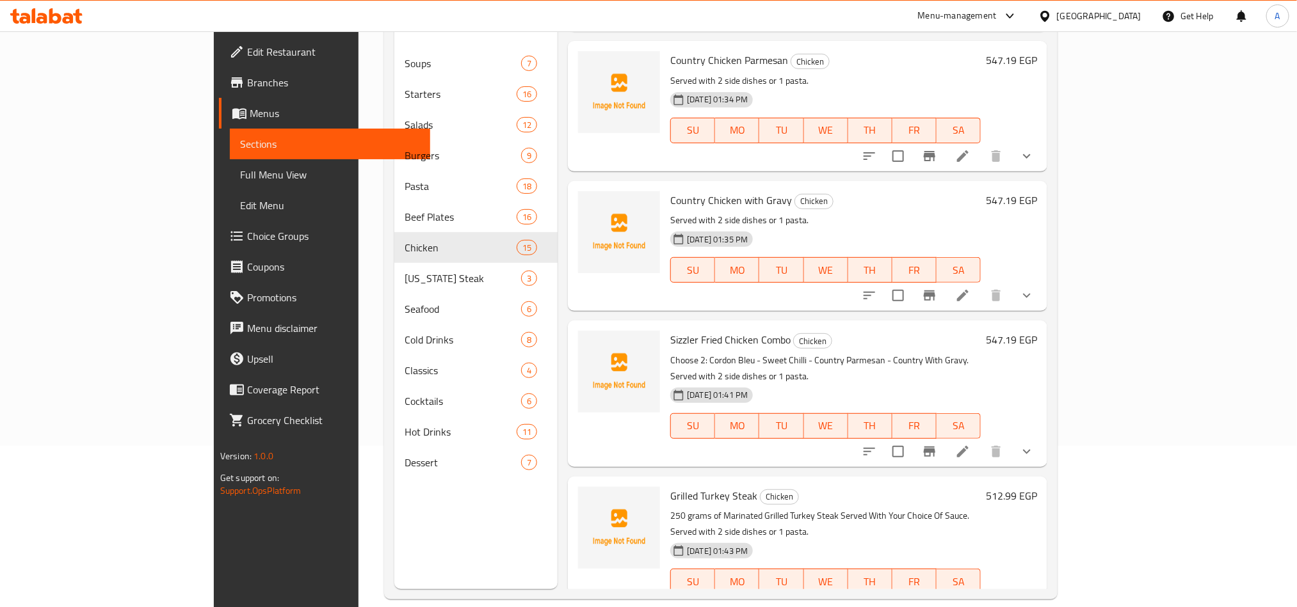
scroll to position [179, 0]
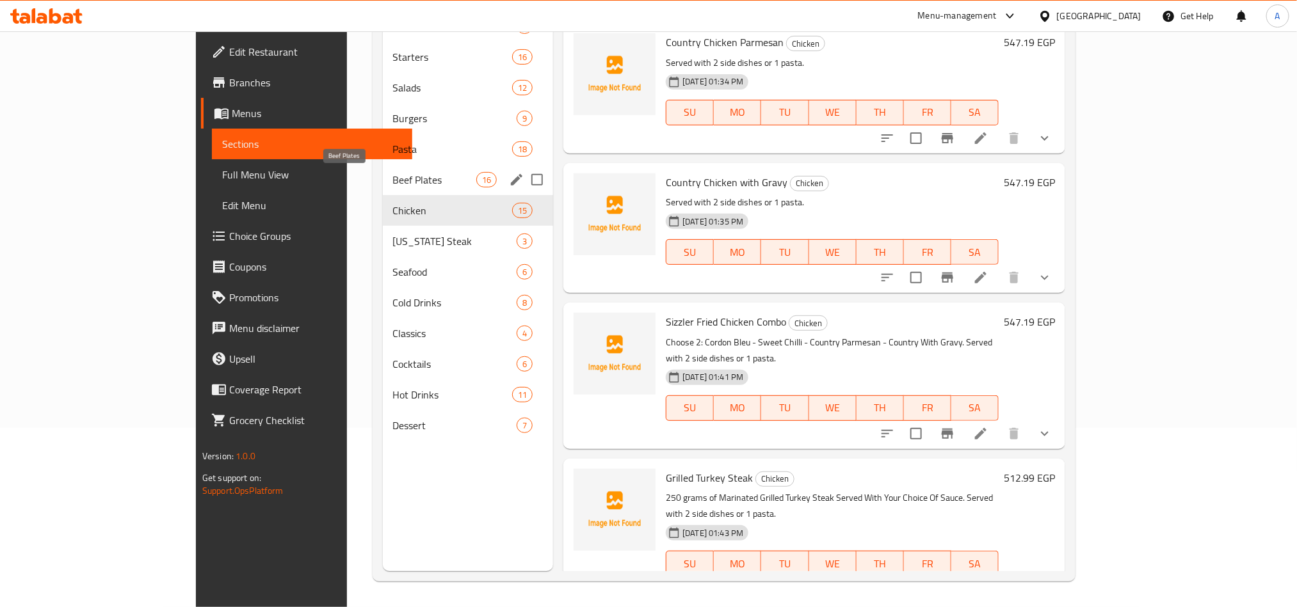
click at [393, 177] on span "Beef Plates" at bounding box center [434, 179] width 83 height 15
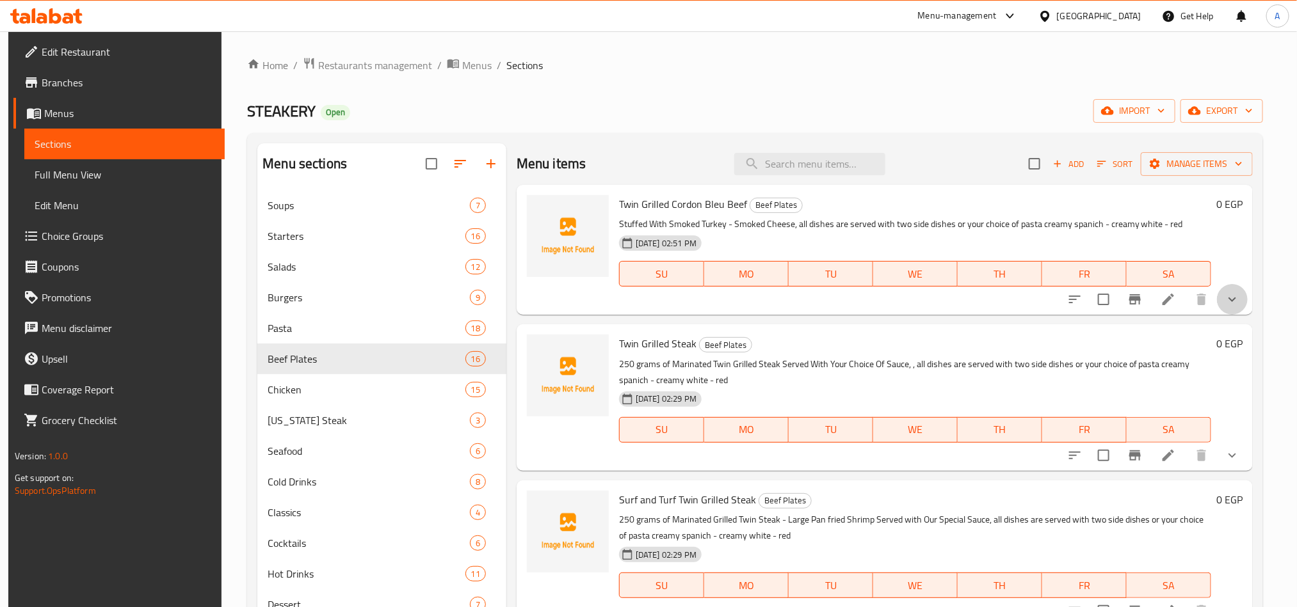
click at [1235, 301] on button "show more" at bounding box center [1232, 299] width 31 height 31
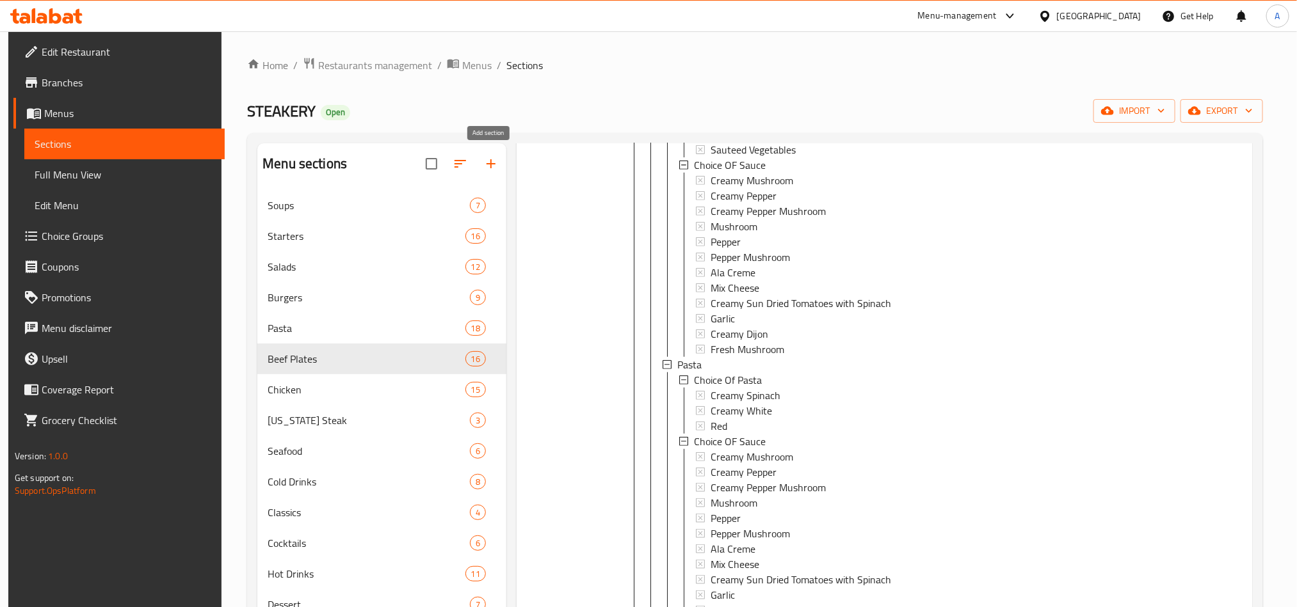
click at [479, 162] on button "button" at bounding box center [490, 163] width 31 height 31
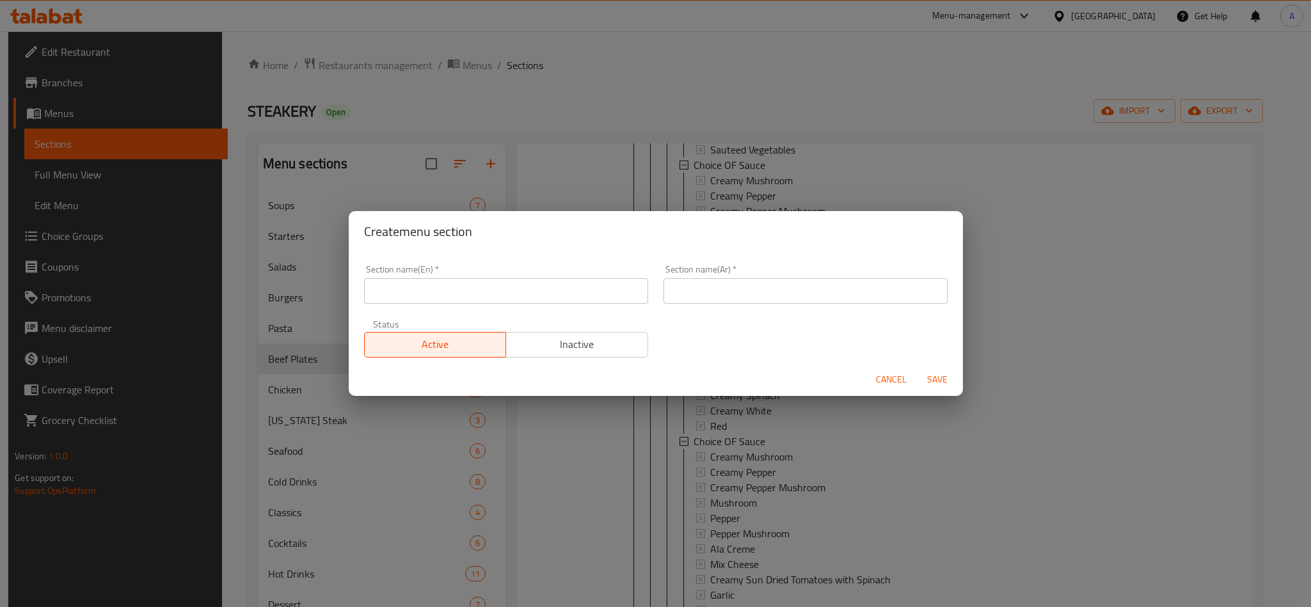
click at [511, 275] on div "Section name(En)   * Section name(En) *" at bounding box center [506, 284] width 284 height 39
click at [509, 282] on input "text" at bounding box center [506, 291] width 284 height 26
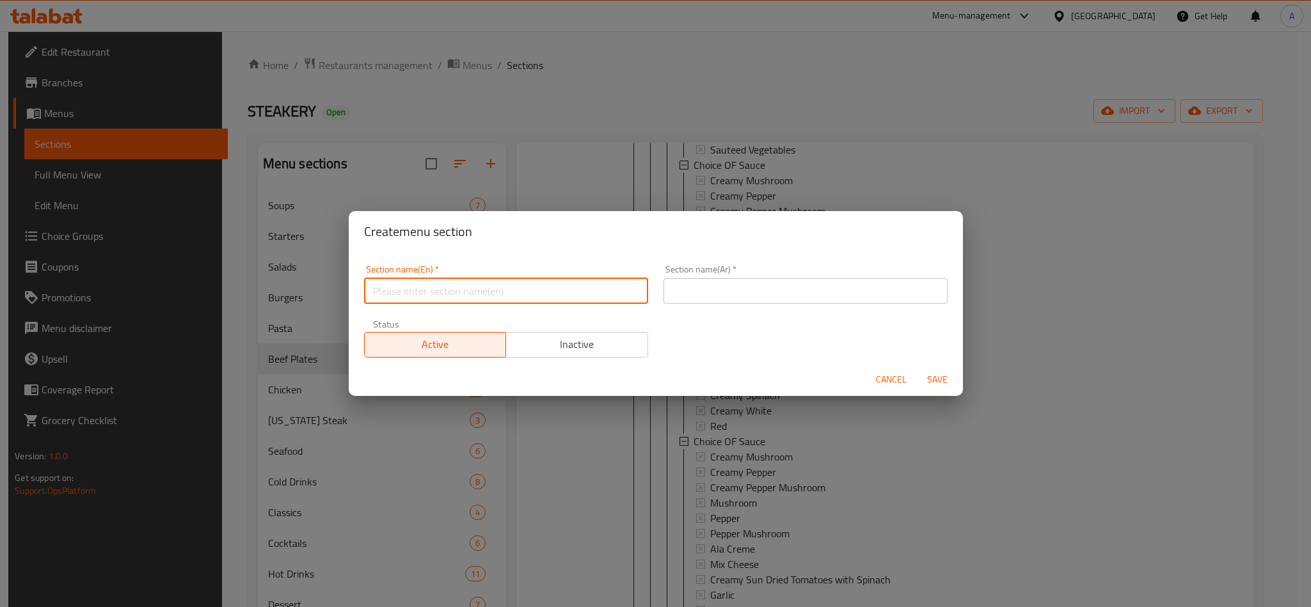
paste input "-FILLET [PERSON_NAME]"
type input "-FILLET [PERSON_NAME]"
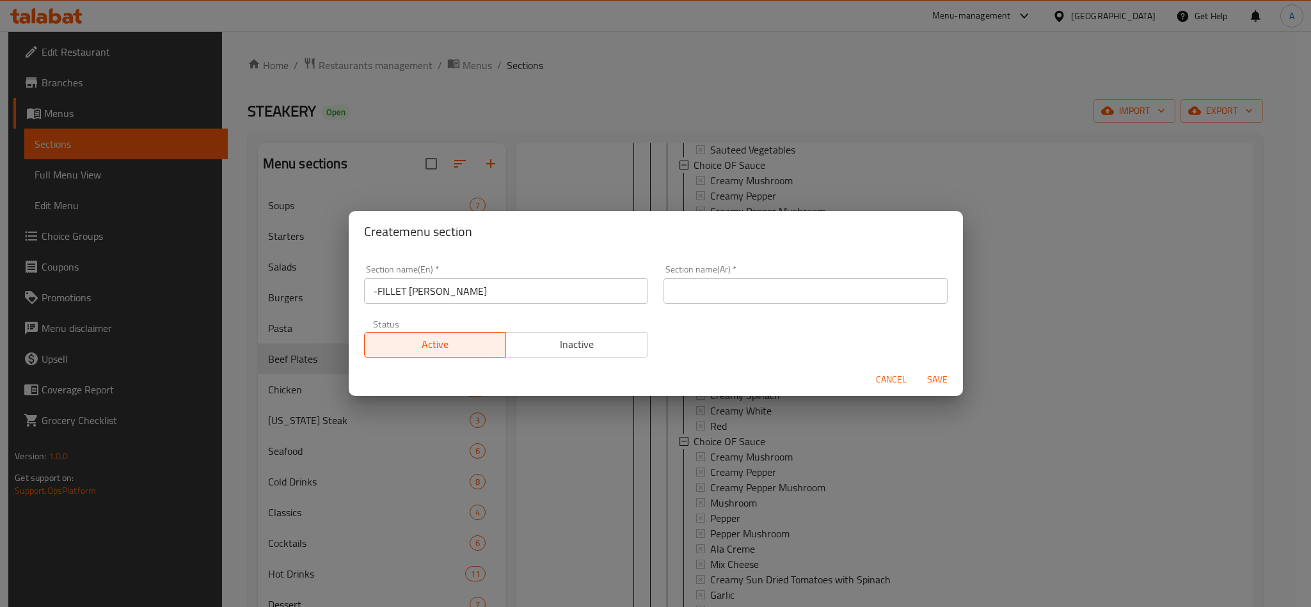
click at [554, 284] on input "-FILLET [PERSON_NAME]" at bounding box center [506, 291] width 284 height 26
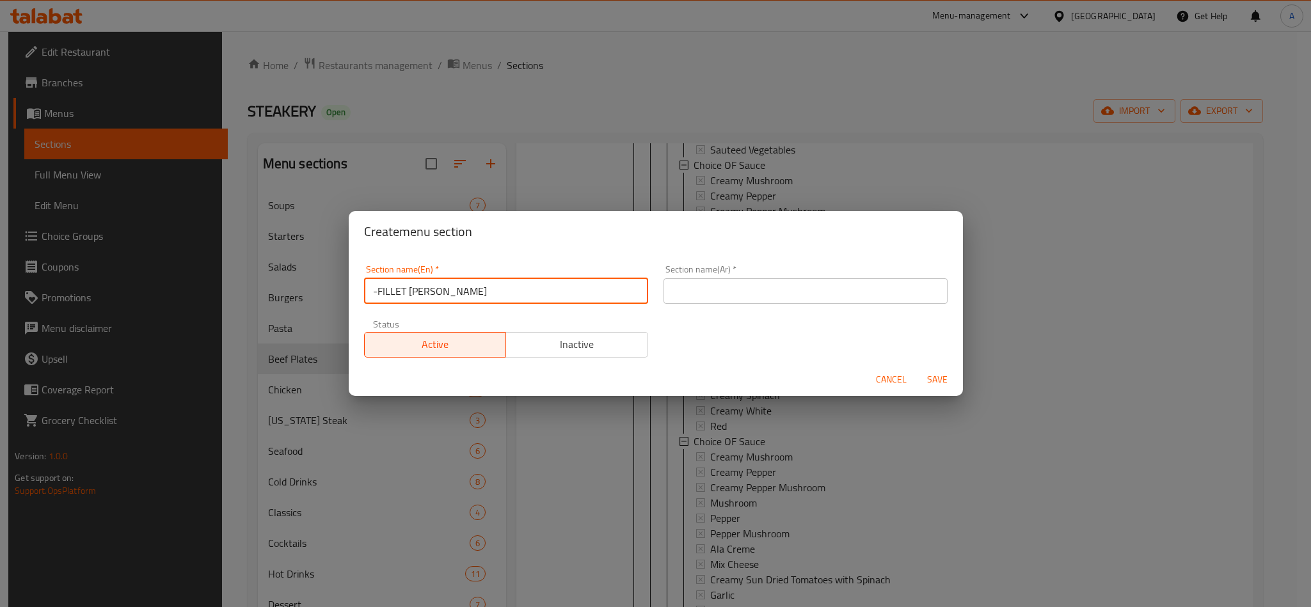
click at [554, 284] on input "-FILLET [PERSON_NAME]" at bounding box center [506, 291] width 284 height 26
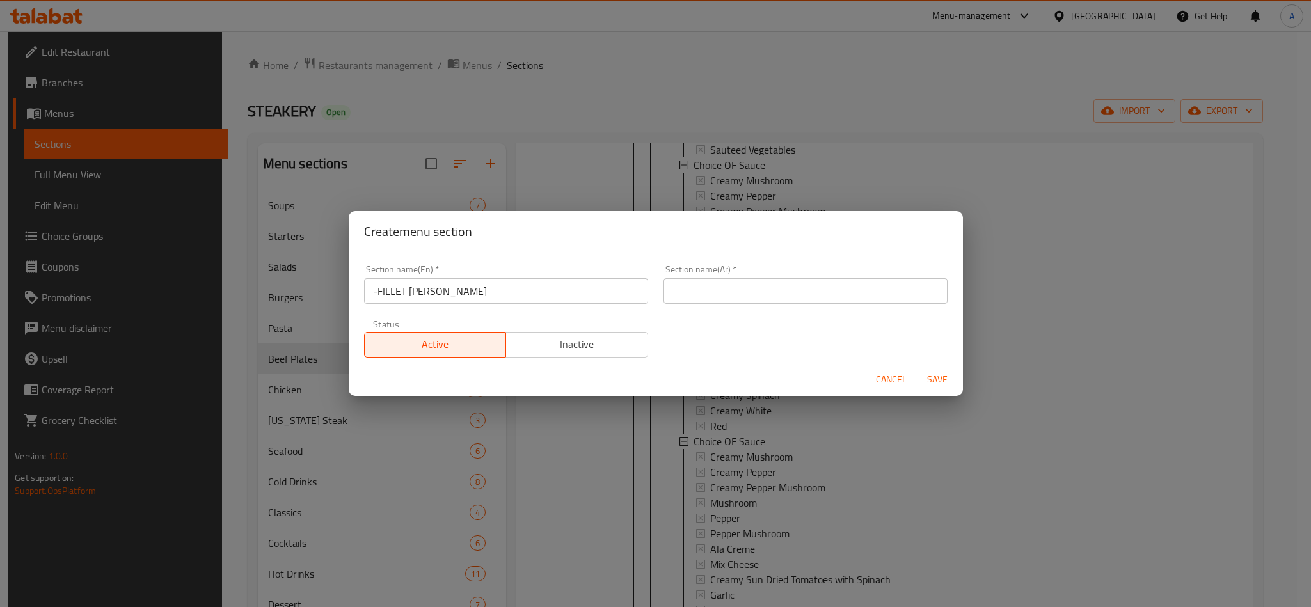
click at [505, 292] on input "-FILLET [PERSON_NAME]" at bounding box center [506, 291] width 284 height 26
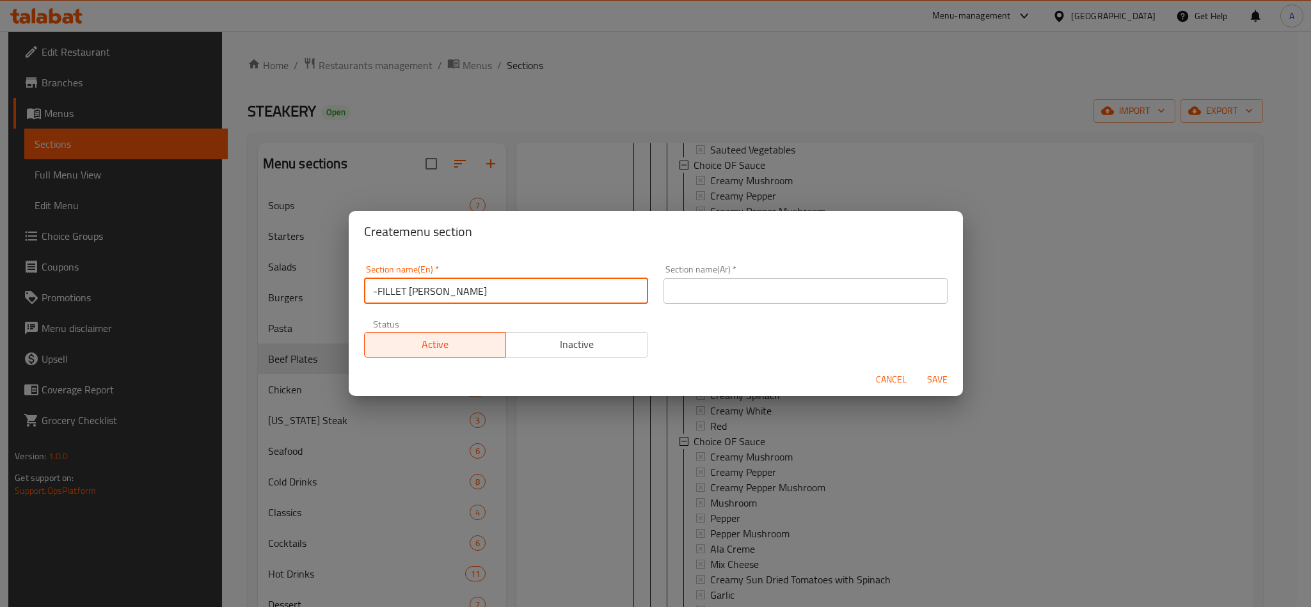
click at [505, 292] on input "-FILLET [PERSON_NAME]" at bounding box center [506, 291] width 284 height 26
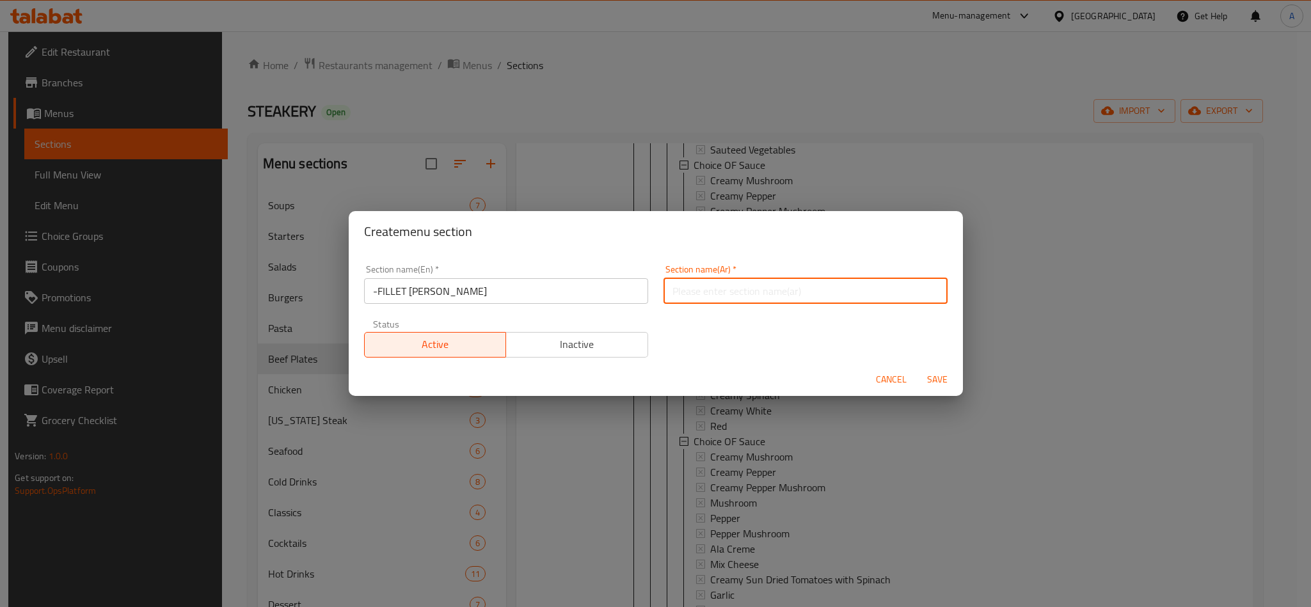
drag, startPoint x: 772, startPoint y: 298, endPoint x: 1306, endPoint y: 132, distance: 558.9
click at [774, 298] on input "text" at bounding box center [806, 291] width 284 height 26
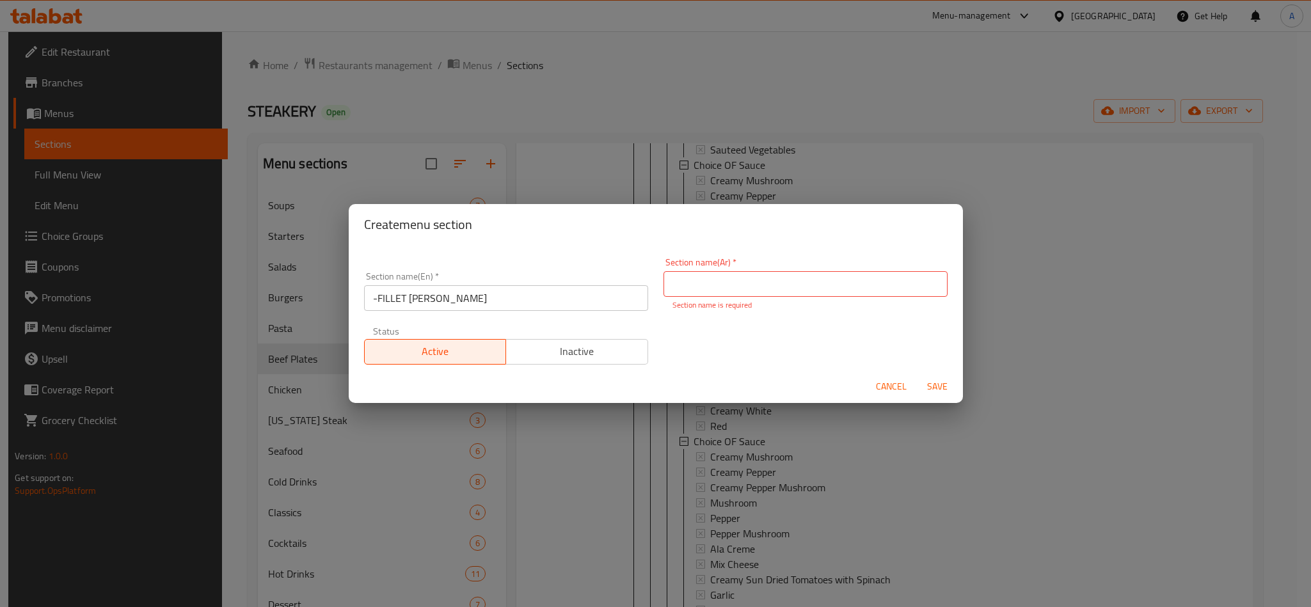
click at [841, 289] on input "text" at bounding box center [806, 284] width 284 height 26
paste input "فيليه مينيون"
type input "فيليه مينيون"
click at [939, 376] on button "Save" at bounding box center [937, 387] width 41 height 24
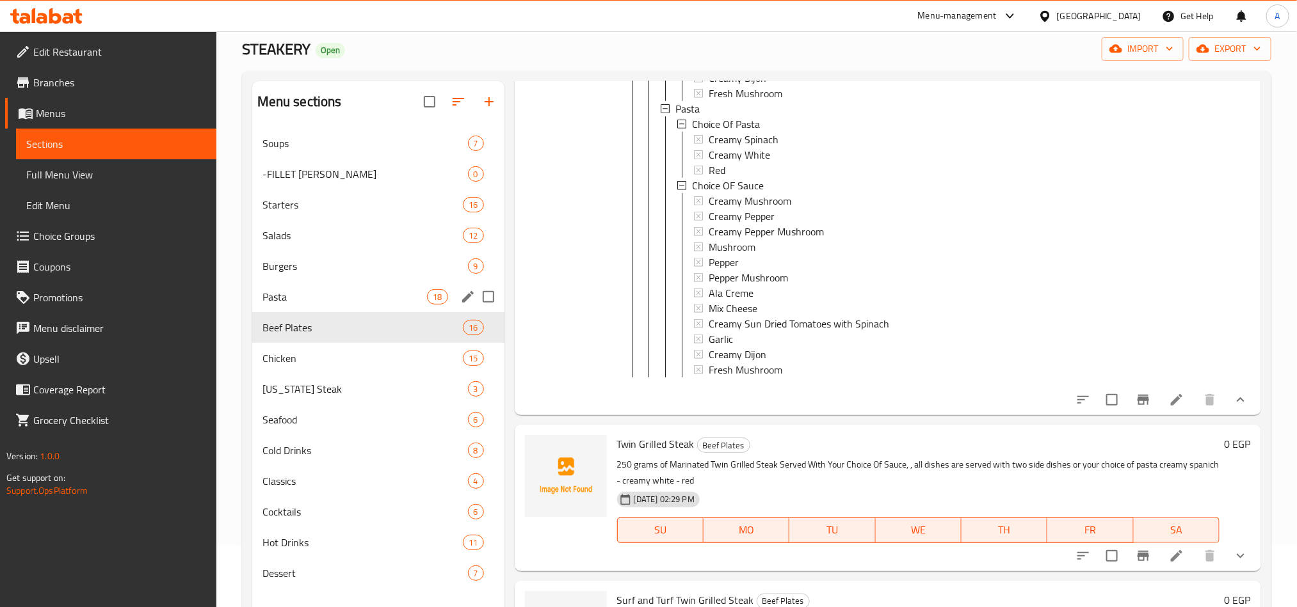
scroll to position [96, 0]
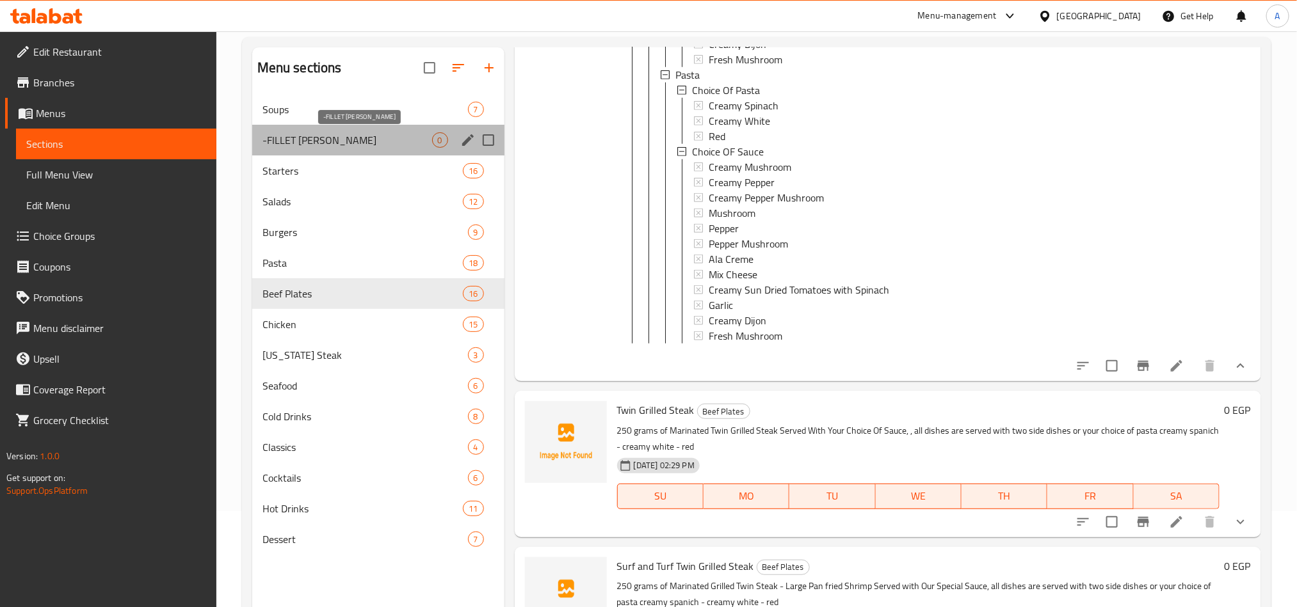
drag, startPoint x: 382, startPoint y: 143, endPoint x: 703, endPoint y: 172, distance: 322.5
click at [382, 143] on span "-FILLET [PERSON_NAME]" at bounding box center [347, 139] width 170 height 15
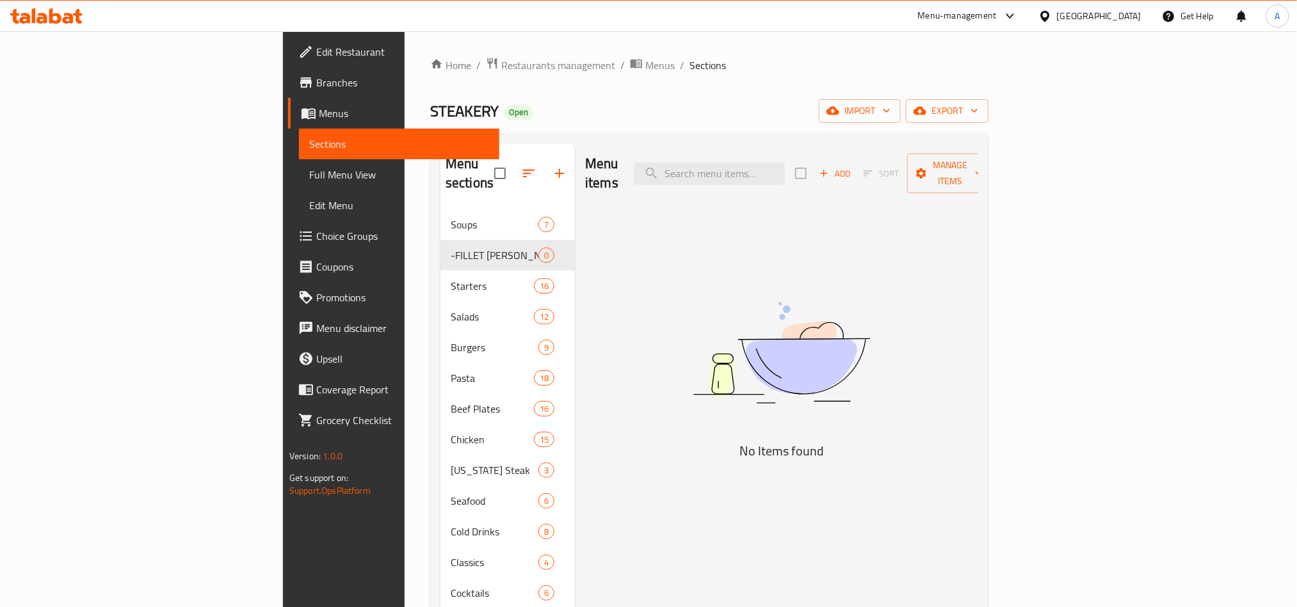
click at [993, 172] on div "Add Sort Manage items" at bounding box center [894, 174] width 198 height 40
click at [852, 171] on span "Add" at bounding box center [834, 173] width 35 height 15
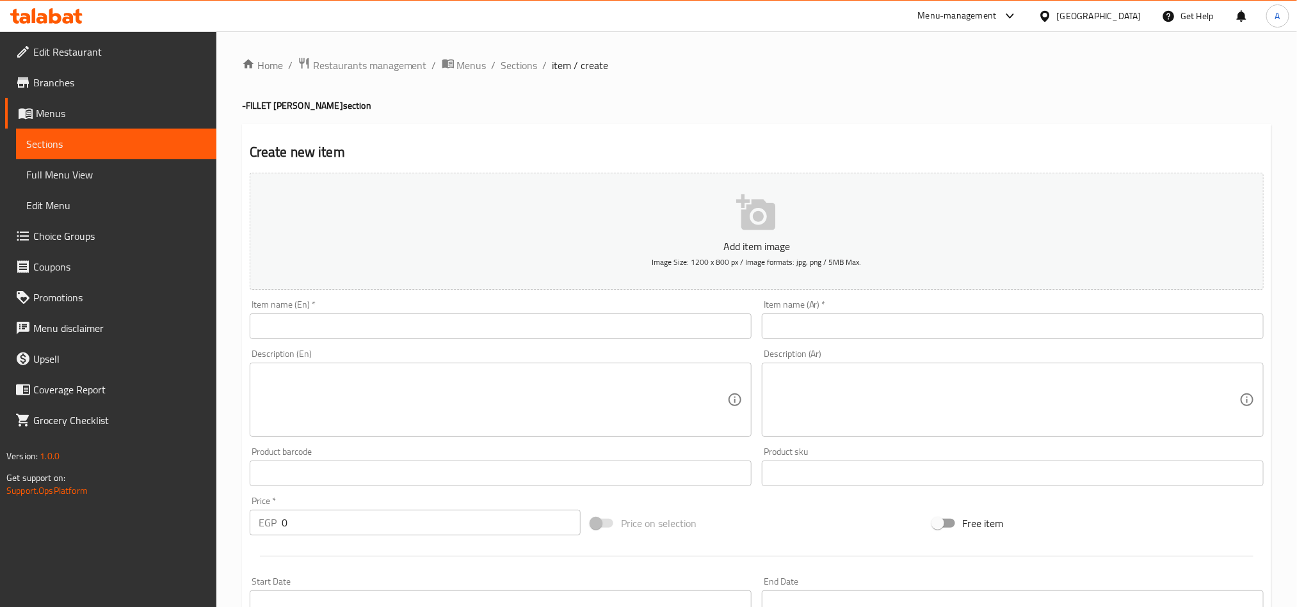
click at [660, 346] on div "Description (En) Description (En)" at bounding box center [500, 393] width 512 height 98
click at [676, 326] on input "text" at bounding box center [501, 327] width 502 height 26
paste input "GRILLED FILLET WITH SAUCE"
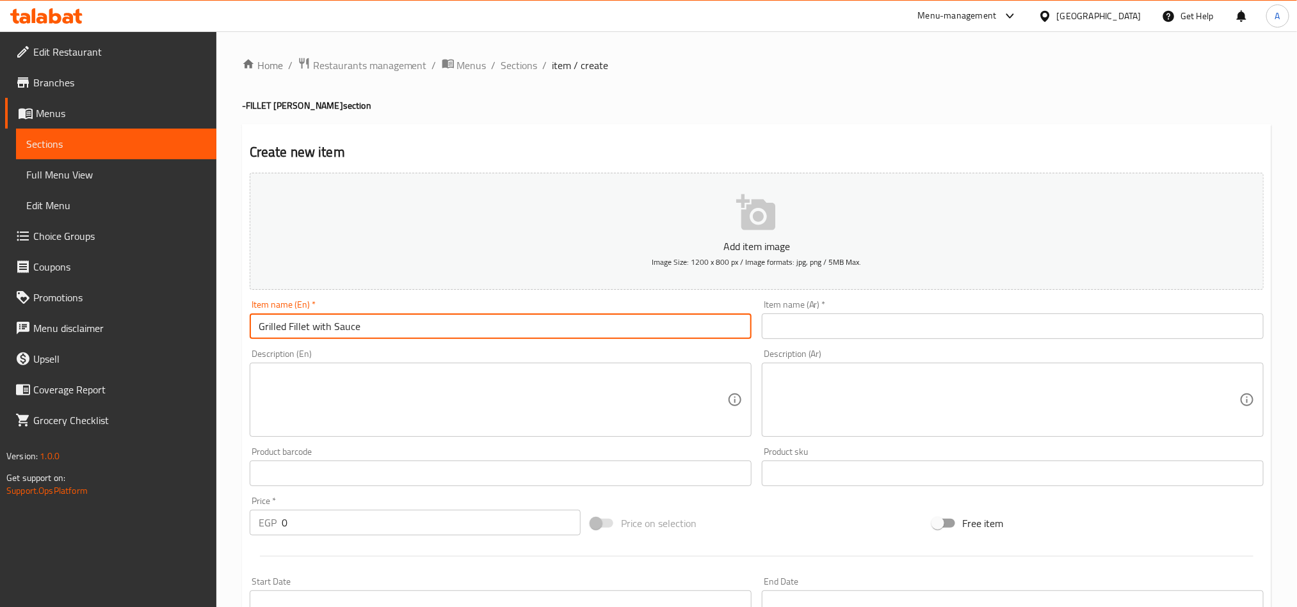
type input "Grilled Fillet with Sauce"
click at [377, 331] on input "Grilled Fillet with Sauce" at bounding box center [501, 327] width 502 height 26
click at [722, 326] on input "Grilled Fillet with Sauce" at bounding box center [501, 327] width 502 height 26
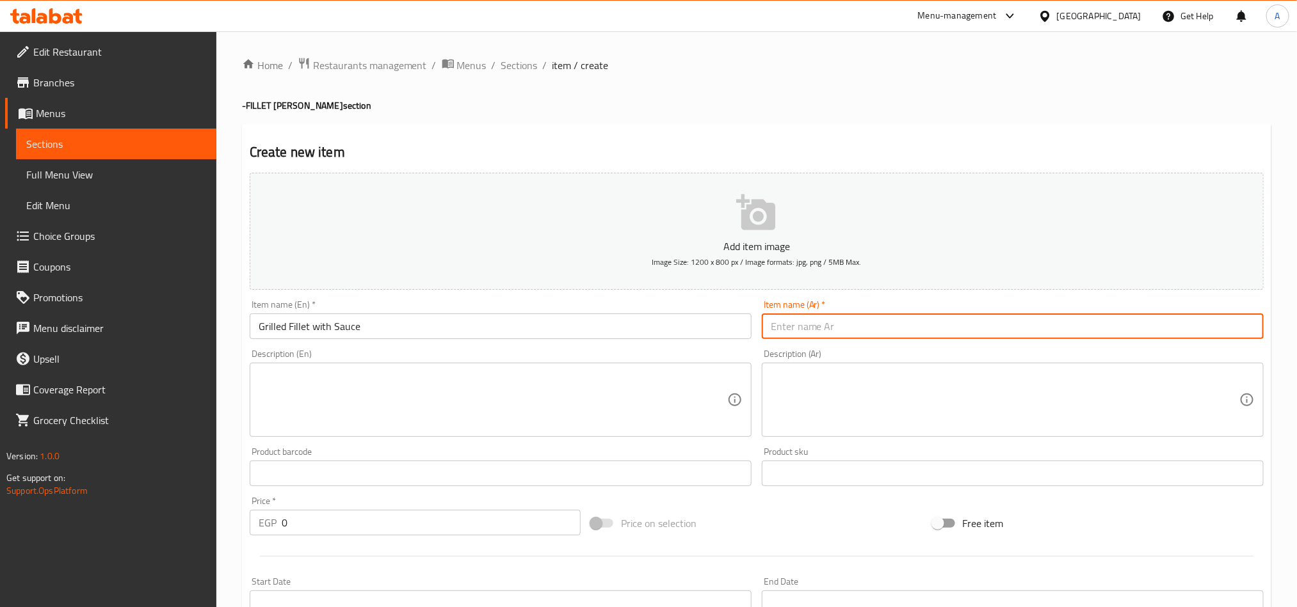
click at [809, 323] on input "text" at bounding box center [1013, 327] width 502 height 26
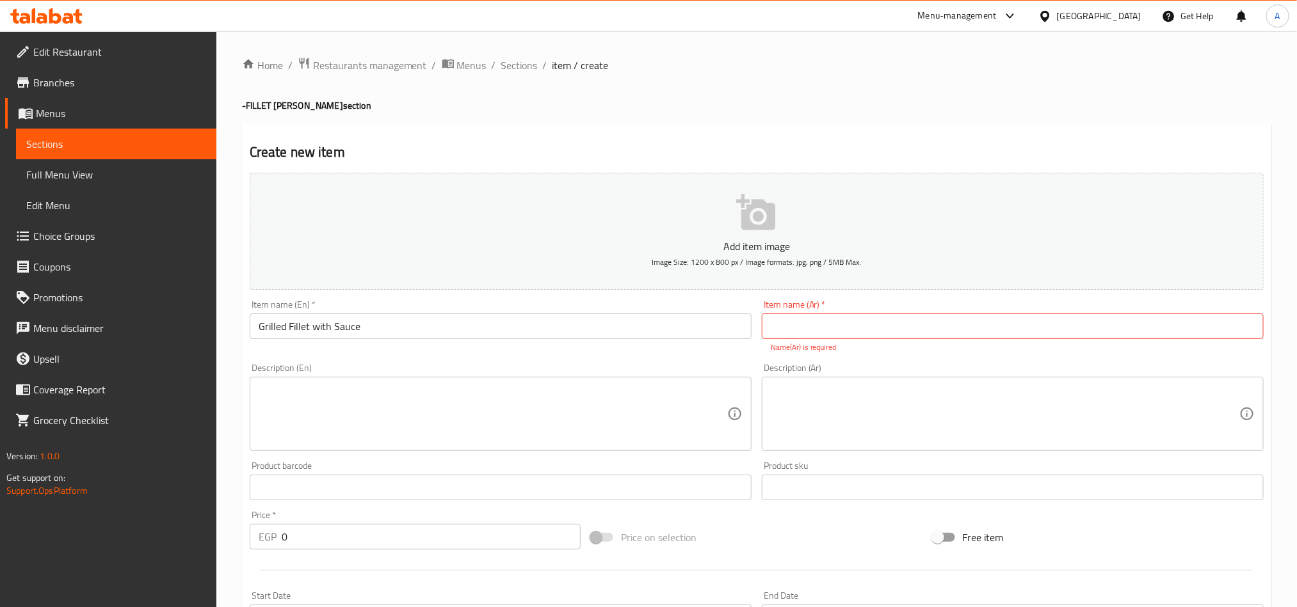
click at [920, 332] on input "text" at bounding box center [1013, 327] width 502 height 26
paste input "فيليه مشوي مع صلصة"
click at [916, 333] on input "فيليه مشوي مع صلصة" at bounding box center [1013, 327] width 502 height 26
click at [1152, 333] on input "فيليه مشوي مع صلصة" at bounding box center [1013, 327] width 502 height 26
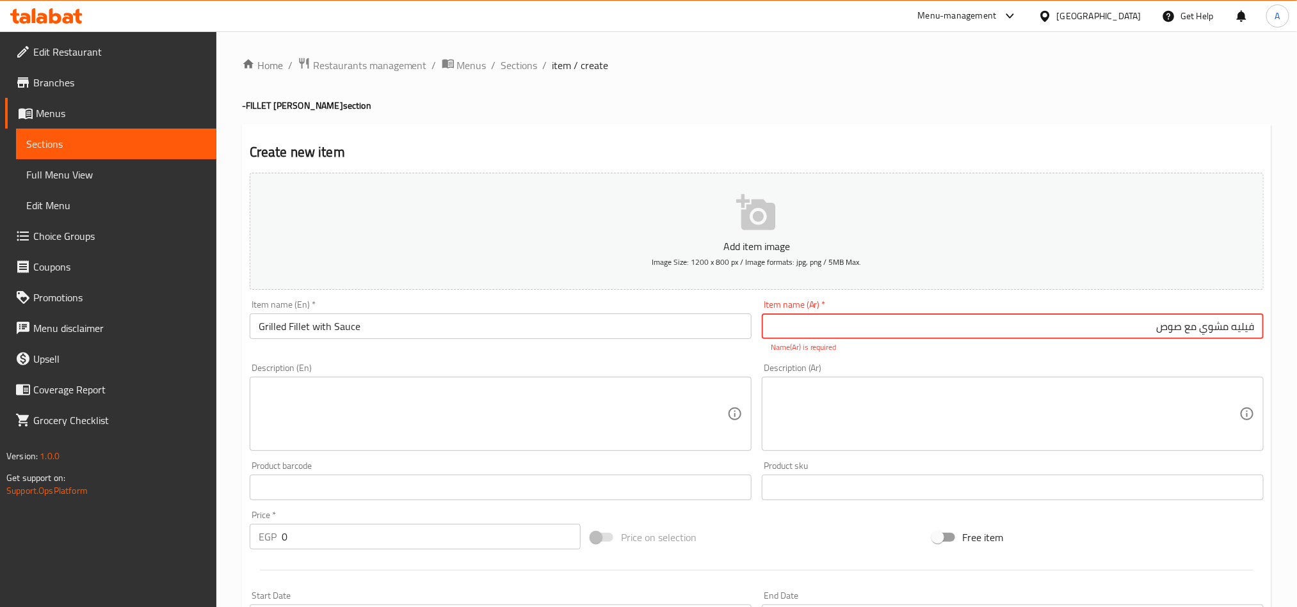
type input "فيليه مشوي مع صوص"
click at [1104, 365] on div "Description (Ar) Description (Ar)" at bounding box center [1013, 407] width 502 height 88
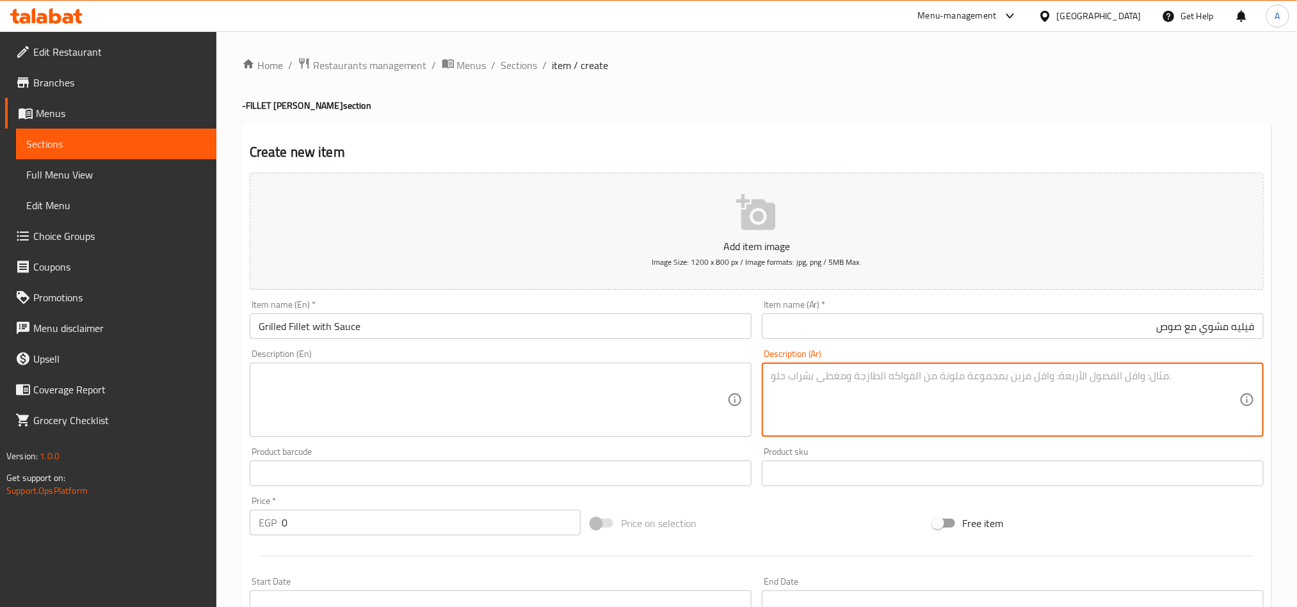
click at [951, 404] on textarea at bounding box center [1004, 400] width 468 height 61
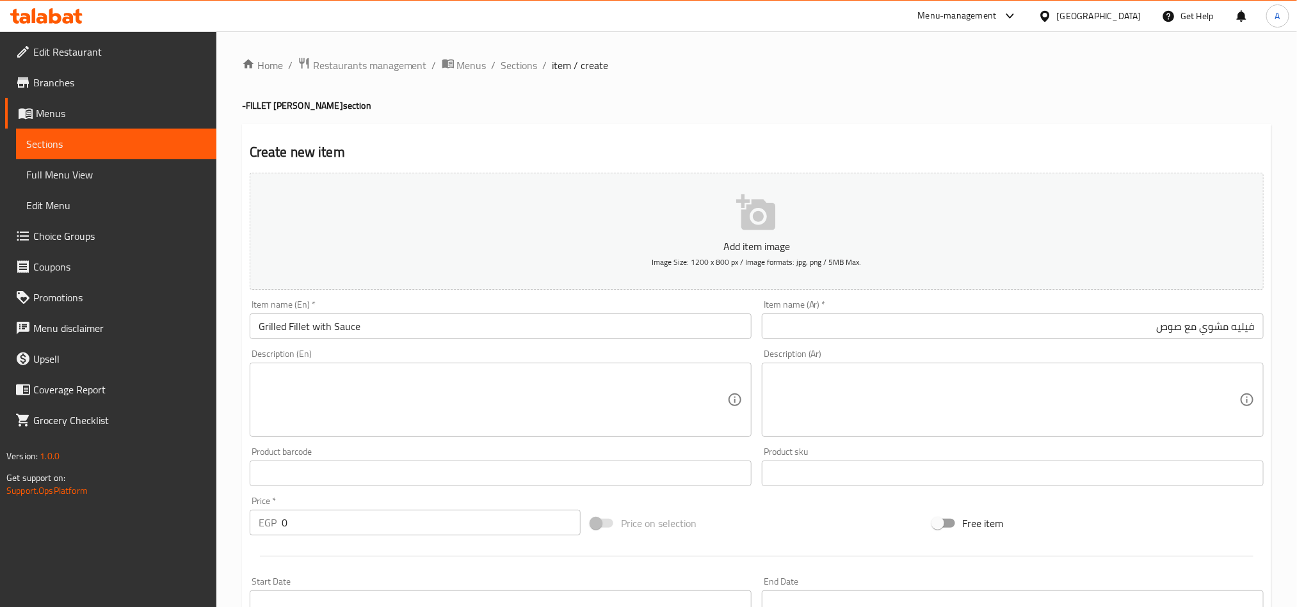
click at [651, 382] on textarea at bounding box center [493, 400] width 468 height 61
click at [651, 384] on textarea at bounding box center [493, 400] width 468 height 61
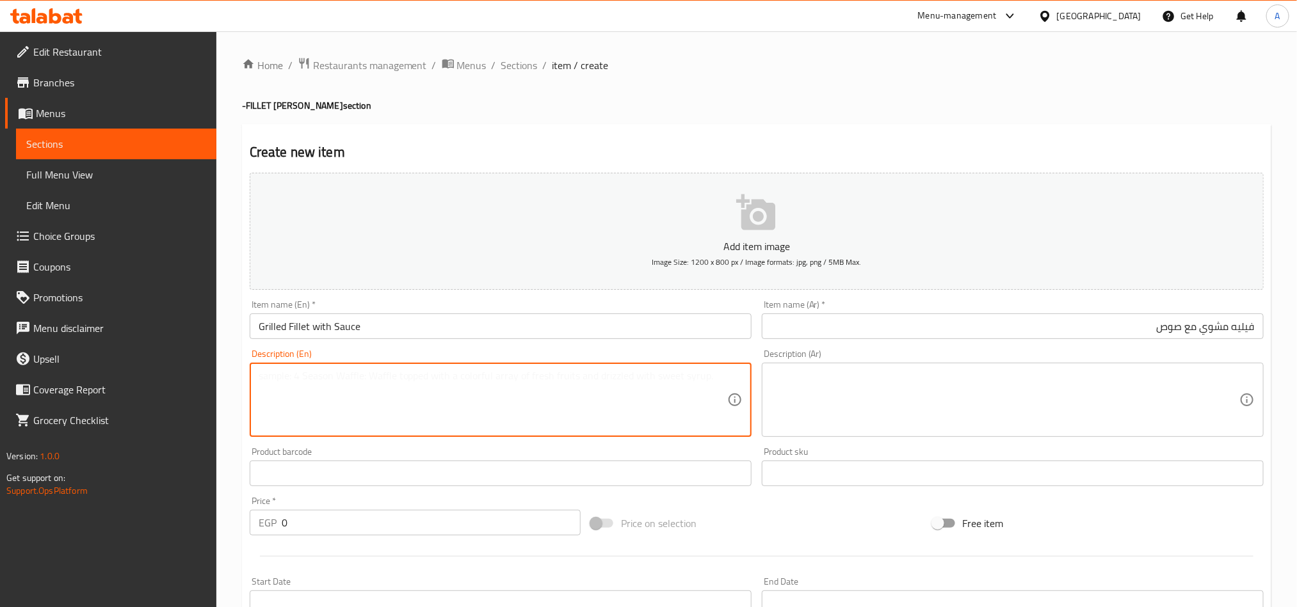
paste textarea "230 grams of Marinated Grilled Fillet With Your Choice Of Sauce."
type textarea "230 grams of Marinated Grilled Fillet With Your Choice Of Sauce."
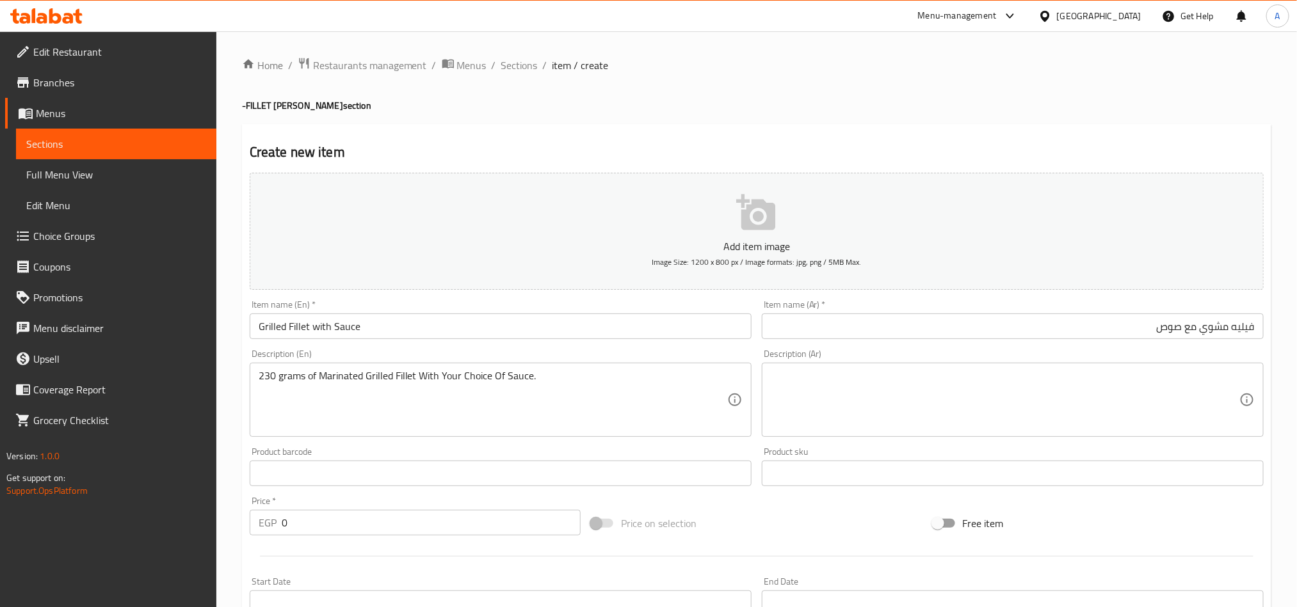
click at [1033, 360] on div "Description (Ar) Description (Ar)" at bounding box center [1013, 393] width 502 height 88
click at [1116, 413] on textarea at bounding box center [1004, 400] width 468 height 61
paste textarea "230 جرام من فيليه السمك المشوي المتبل مع الصلصة التي تختارها."
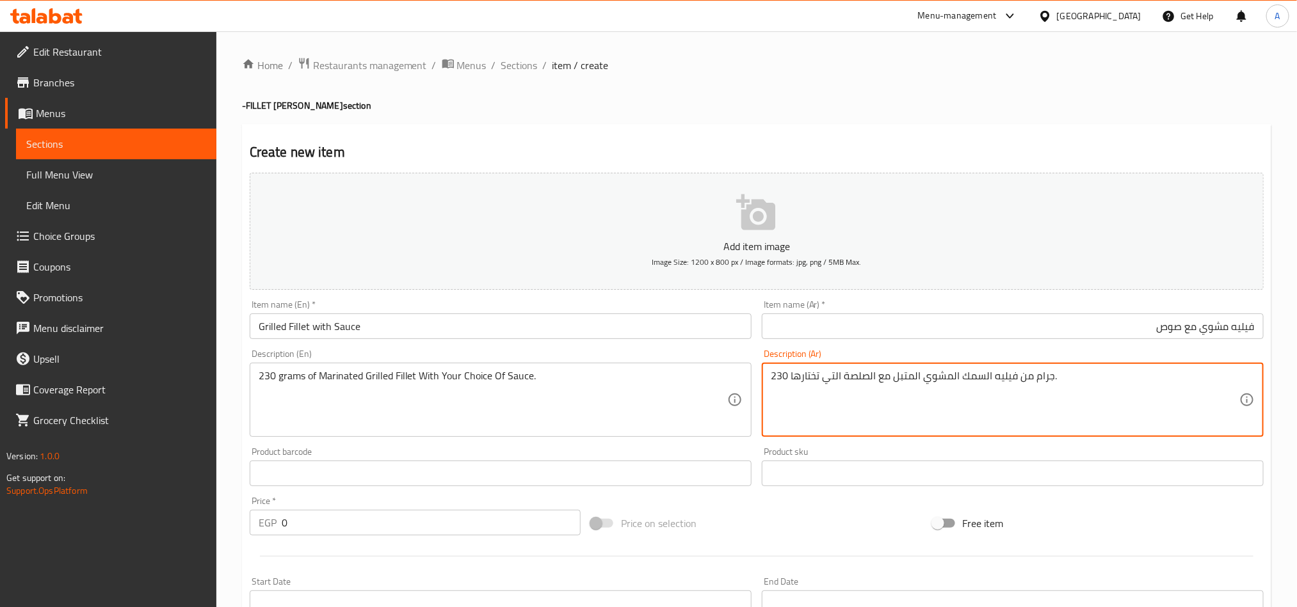
click at [1166, 426] on textarea "230 جرام من فيليه السمك المشوي المتبل مع الصلصة التي تختارها." at bounding box center [1004, 400] width 468 height 61
type textarea "230 جرام من فيليه السمك المشوي المتبل مع الصلصة التي تختارها."
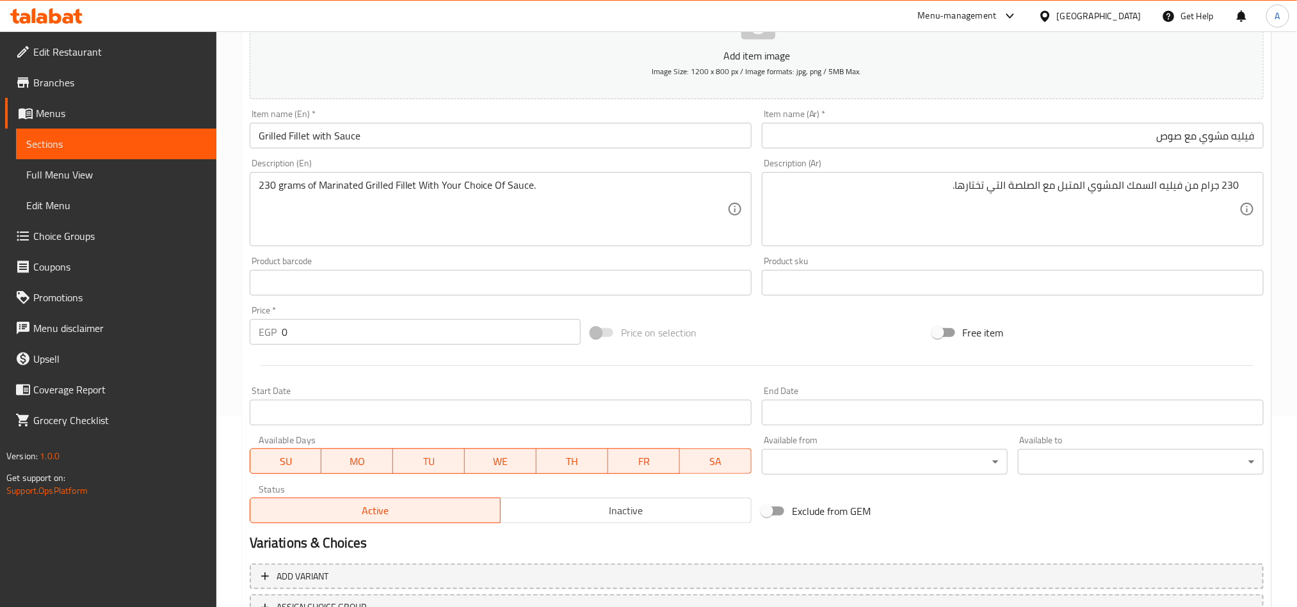
scroll to position [192, 0]
drag, startPoint x: 398, startPoint y: 319, endPoint x: 138, endPoint y: 336, distance: 260.3
click at [138, 336] on div "Edit Restaurant Branches Menus Sections Full Menu View Edit Menu Choice Groups …" at bounding box center [648, 275] width 1297 height 873
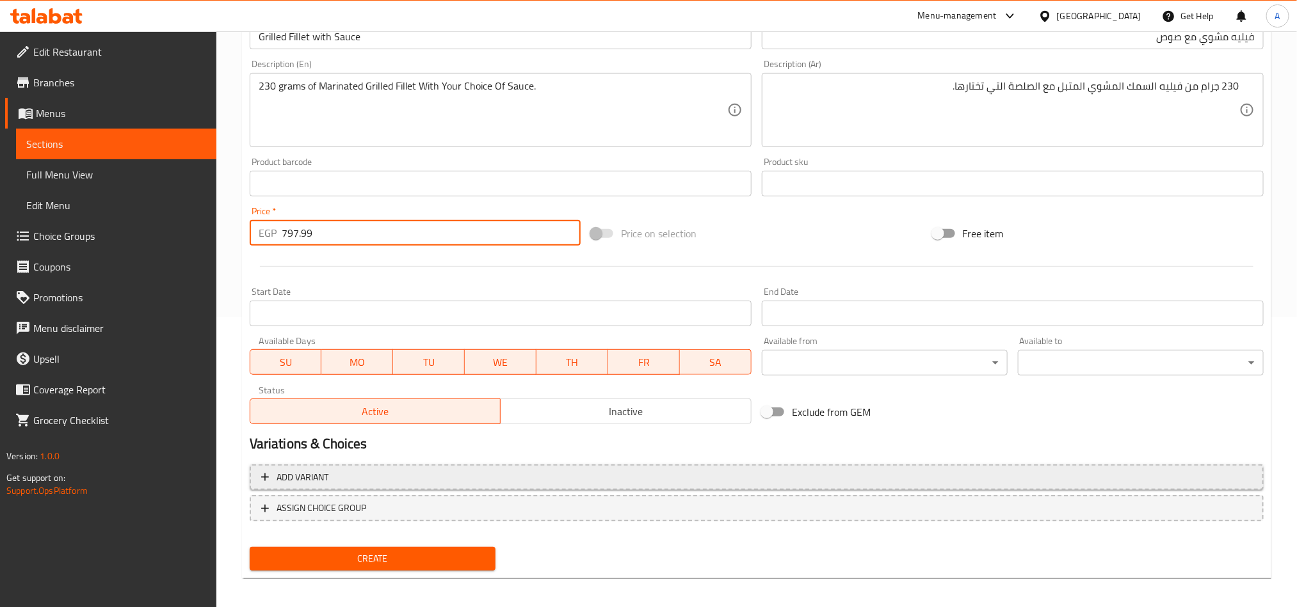
scroll to position [296, 0]
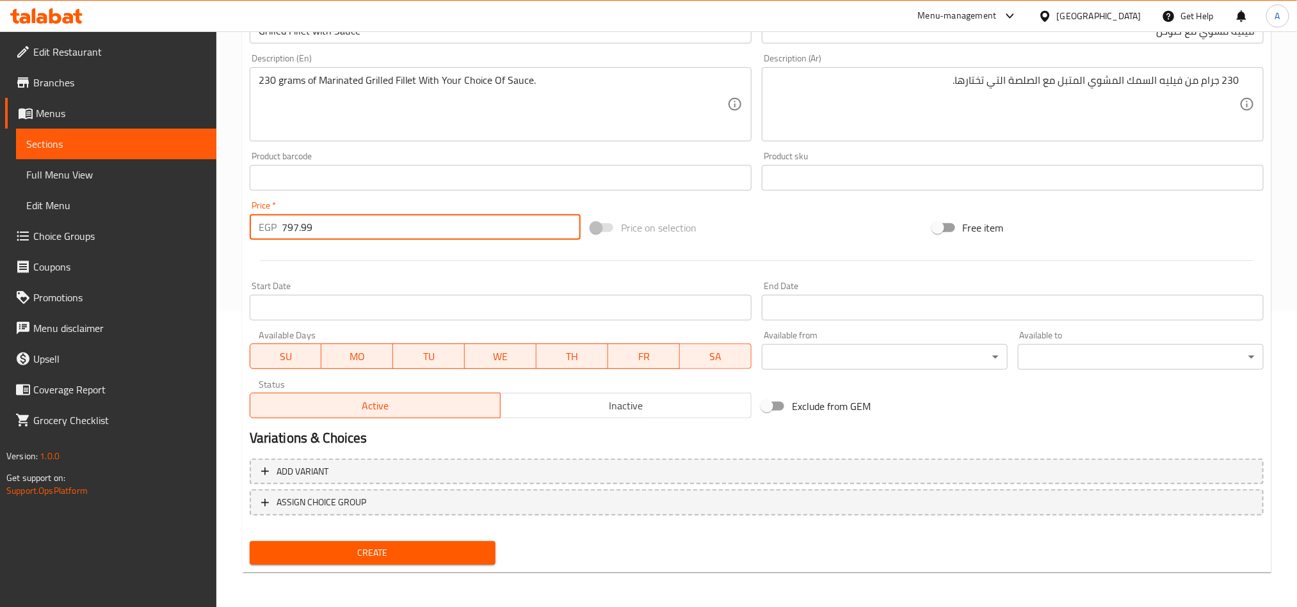
type input "797.99"
click at [634, 536] on div "Create" at bounding box center [756, 553] width 1024 height 34
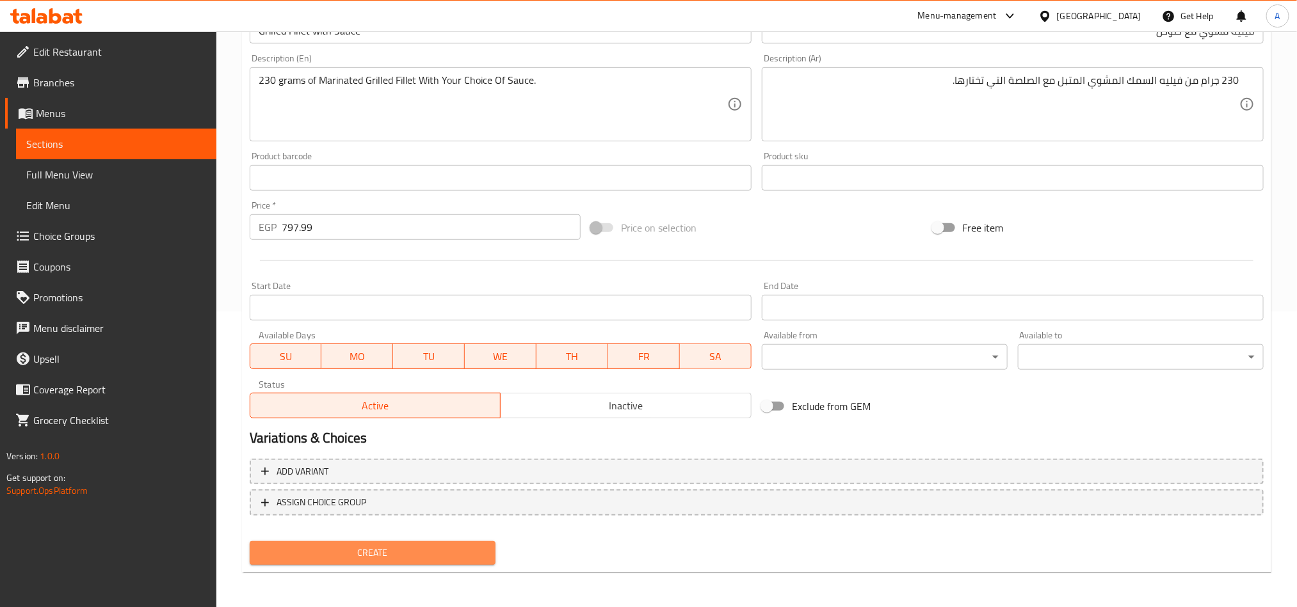
click at [448, 546] on span "Create" at bounding box center [372, 553] width 225 height 16
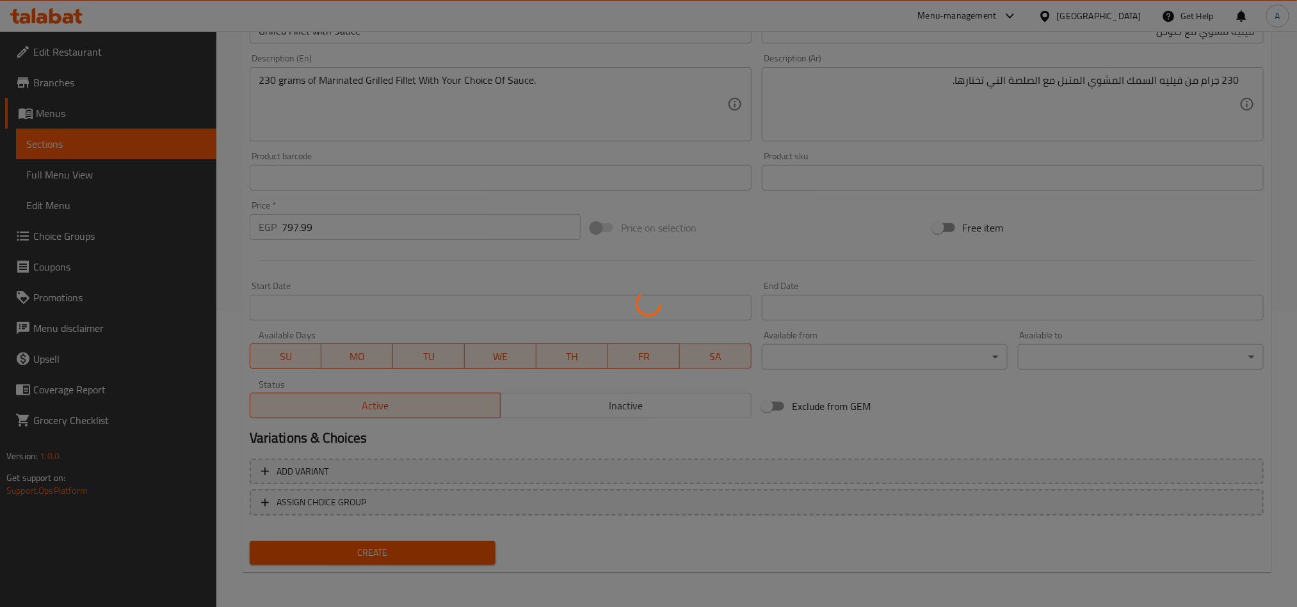
type input "0"
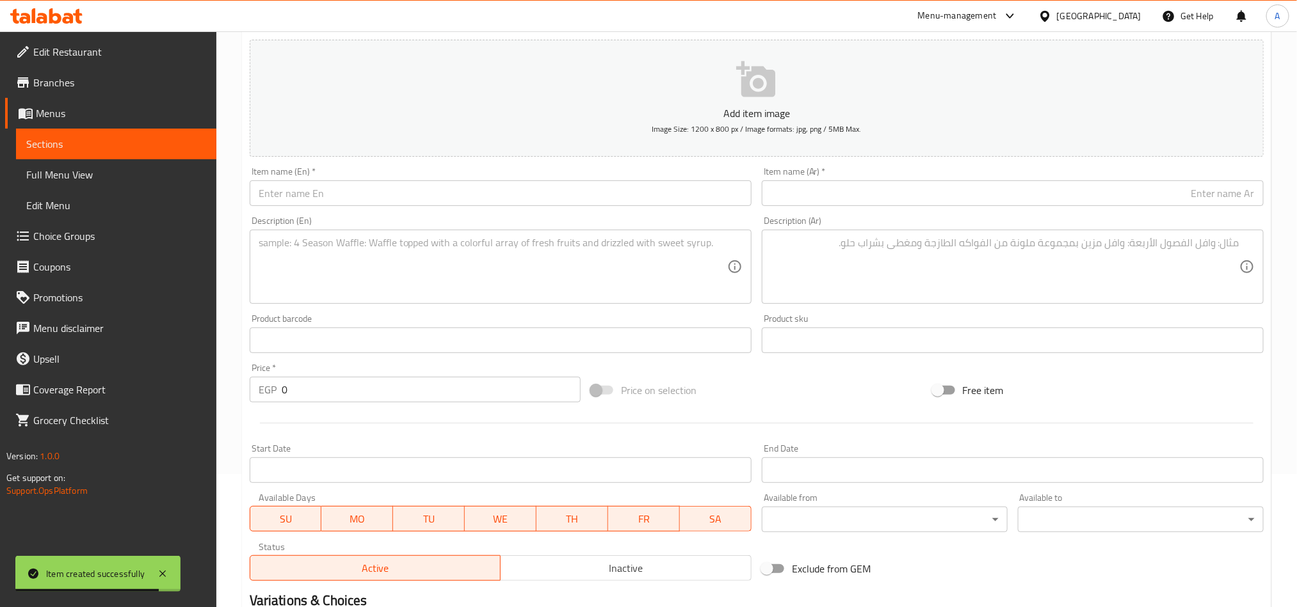
scroll to position [0, 0]
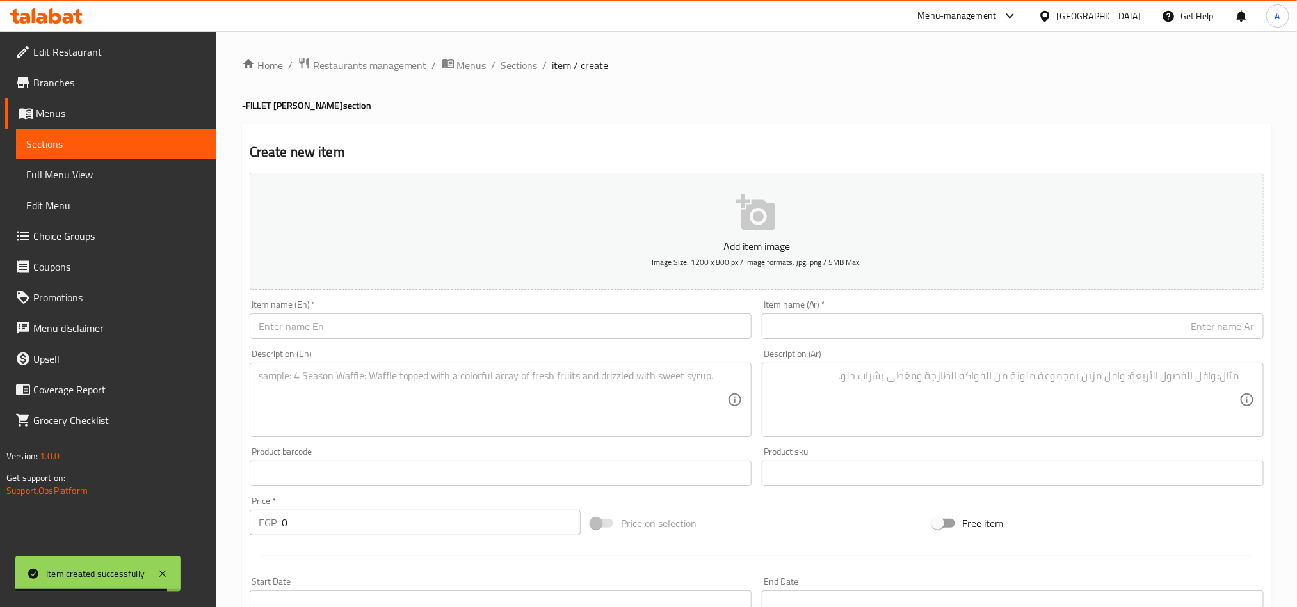
click at [527, 70] on span "Sections" at bounding box center [519, 65] width 36 height 15
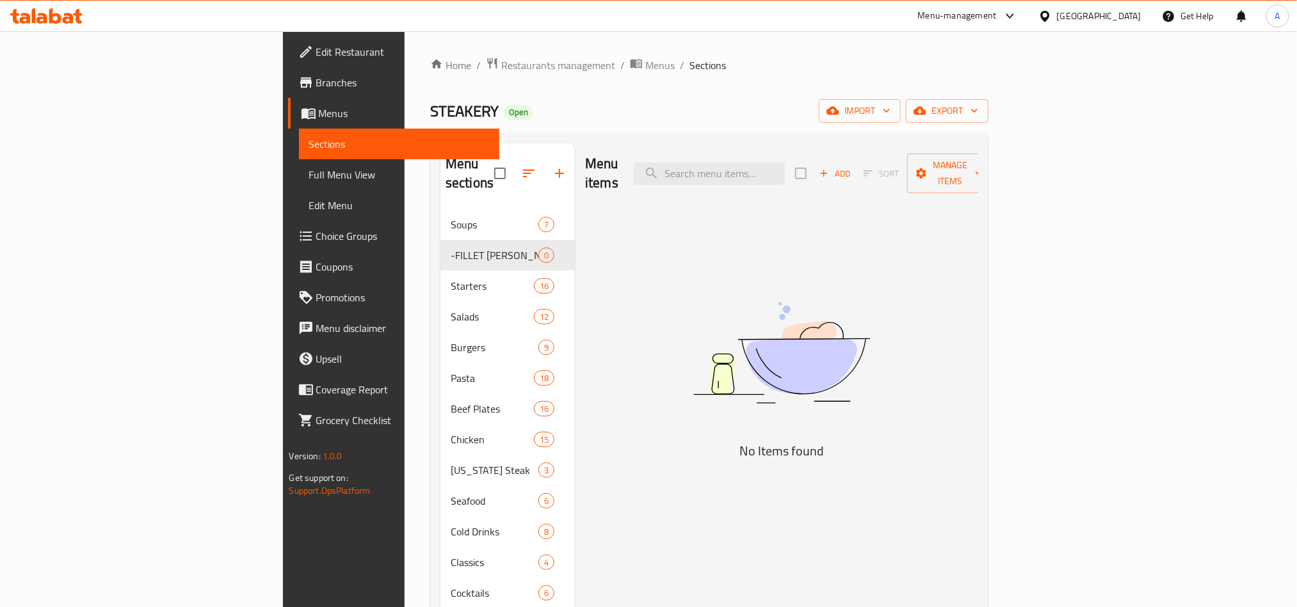
drag, startPoint x: 886, startPoint y: 277, endPoint x: 342, endPoint y: 325, distance: 546.1
click at [887, 277] on img at bounding box center [781, 353] width 320 height 170
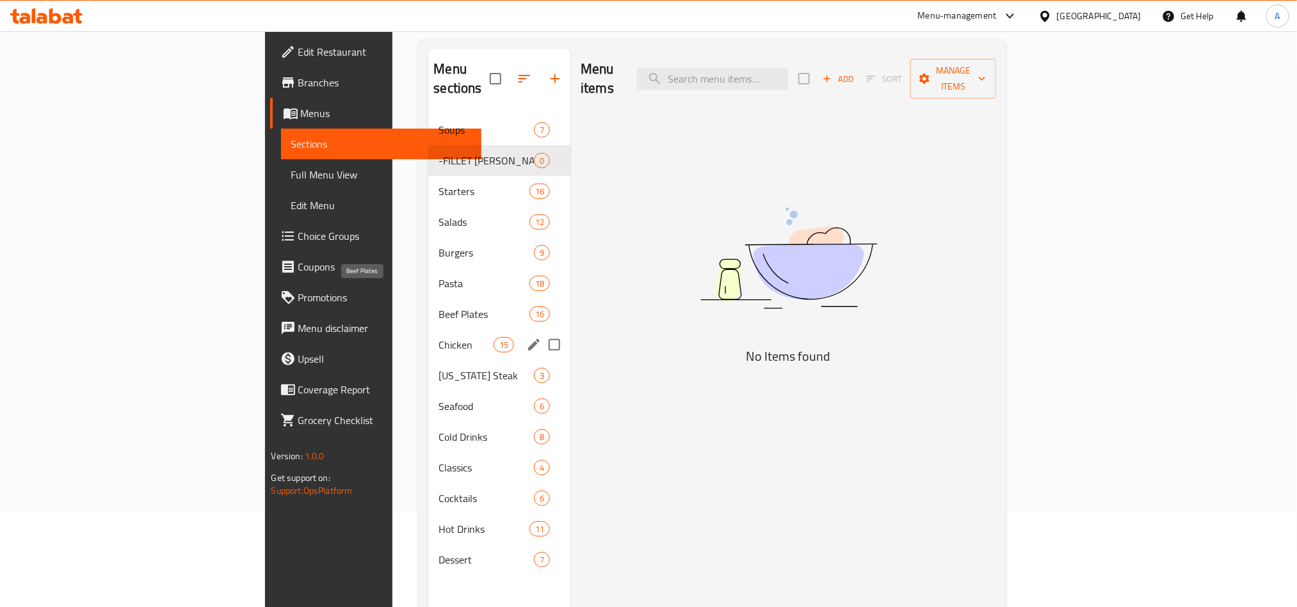
scroll to position [96, 0]
click at [438, 305] on span "Beef Plates" at bounding box center [483, 312] width 90 height 15
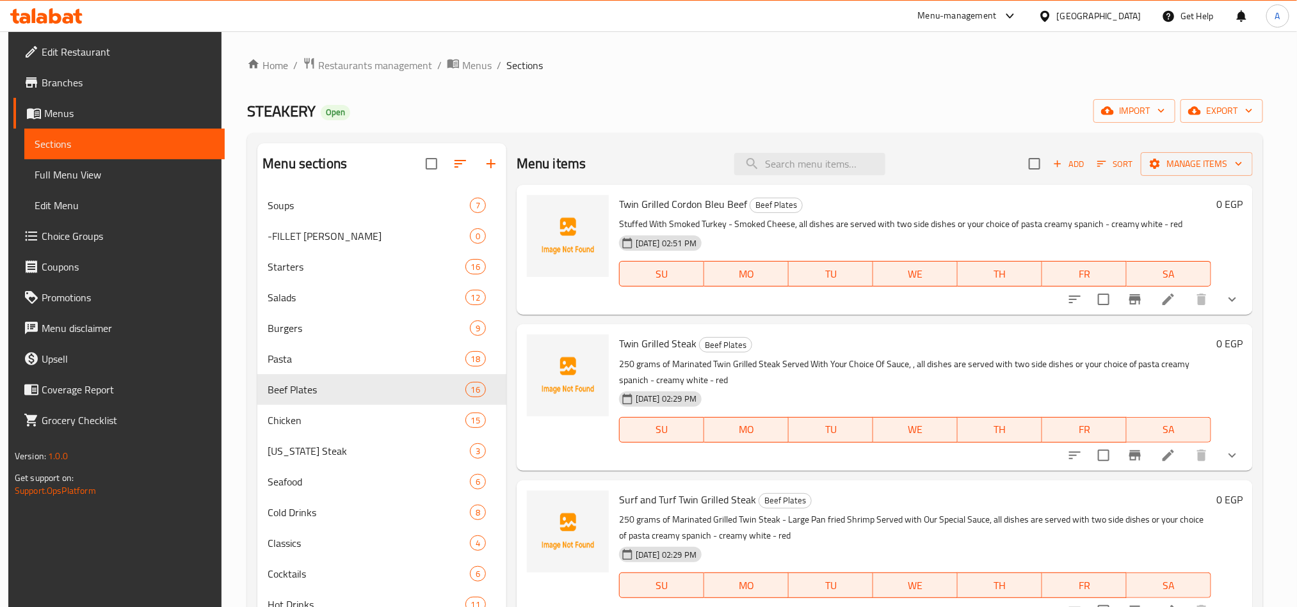
click at [1229, 317] on div "Menu items Add Sort Manage items Twin Grilled Cordon Bleu Beef Beef Plates Stuf…" at bounding box center [879, 446] width 746 height 607
click at [1231, 312] on button "show more" at bounding box center [1232, 299] width 31 height 31
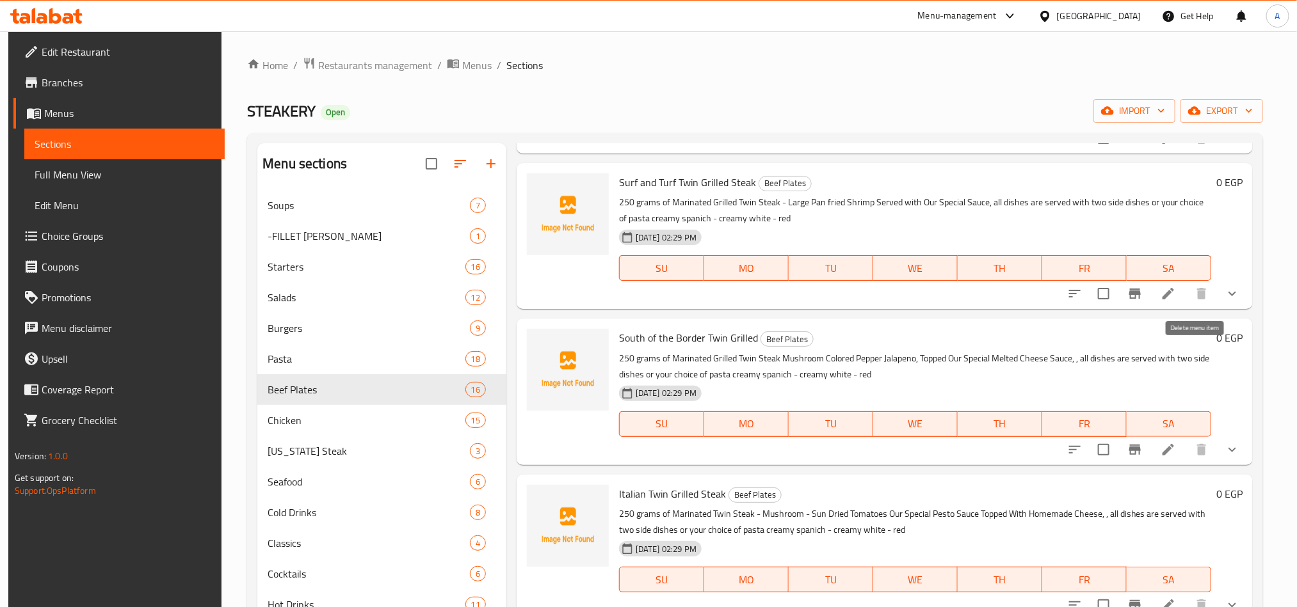
scroll to position [864, 0]
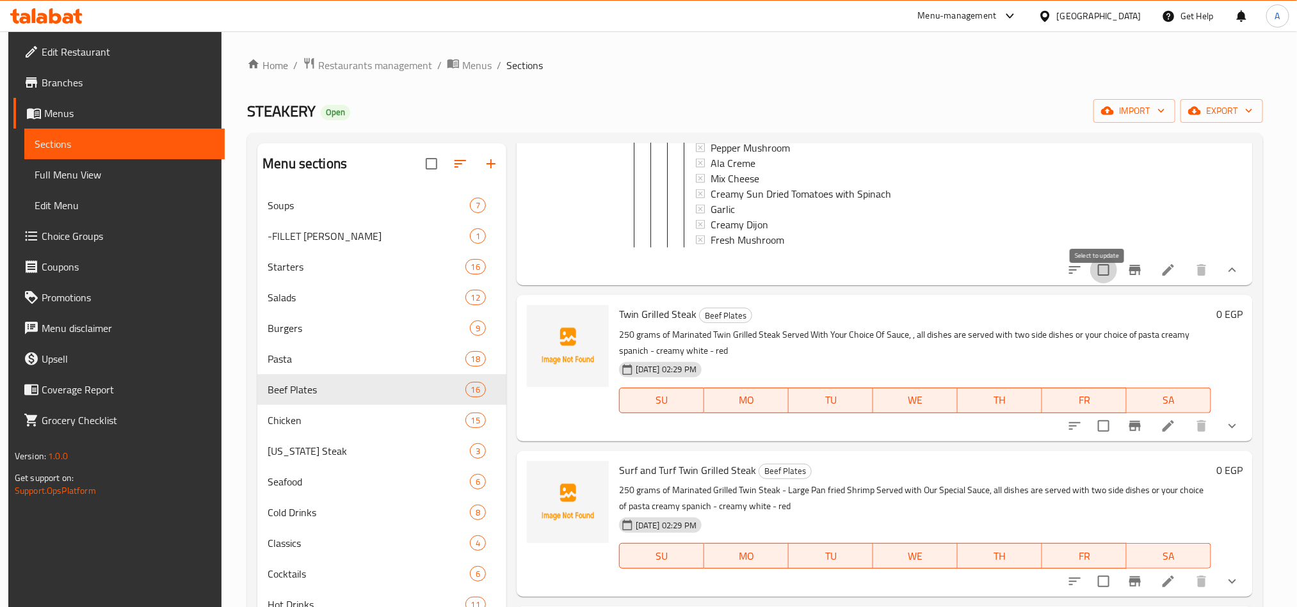
click at [1090, 283] on input "checkbox" at bounding box center [1103, 270] width 27 height 27
checkbox input "true"
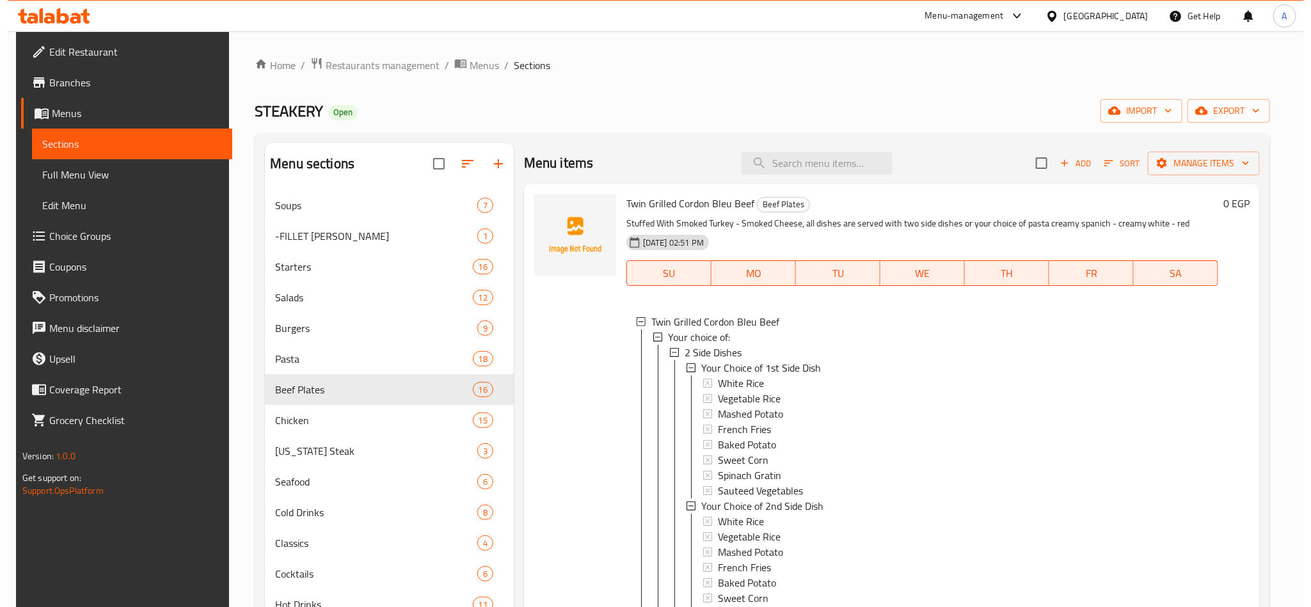
scroll to position [0, 0]
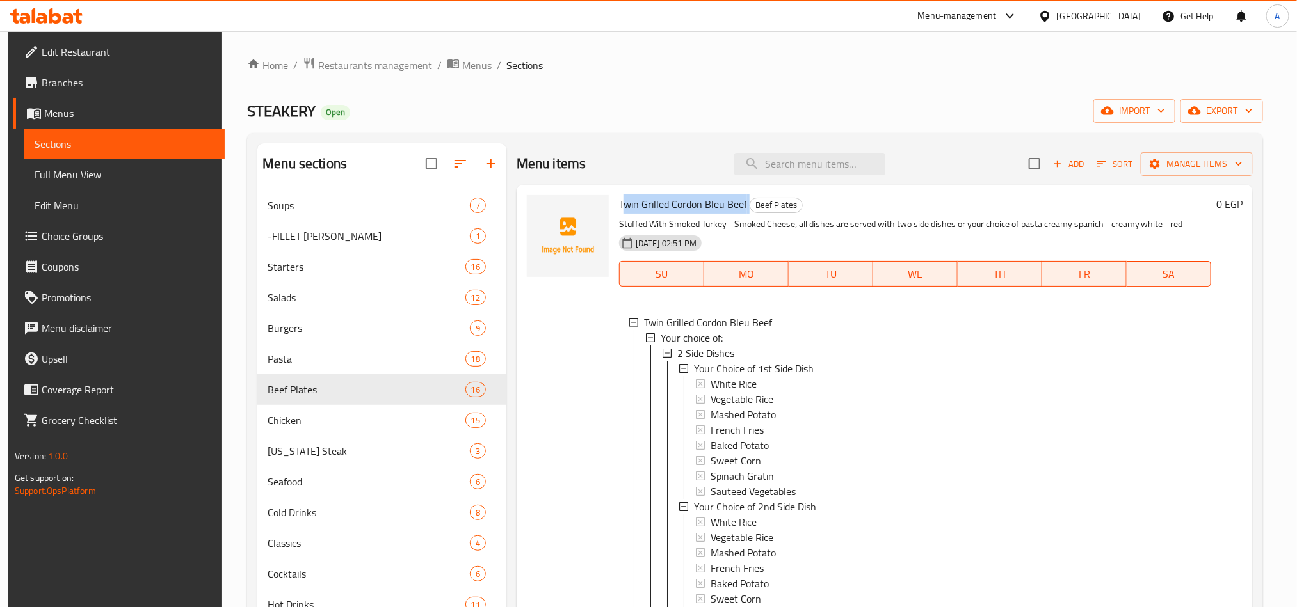
drag, startPoint x: 745, startPoint y: 204, endPoint x: 621, endPoint y: 204, distance: 124.1
click at [621, 204] on h6 "Twin Grilled Cordon Bleu Beef Beef Plates" at bounding box center [915, 204] width 592 height 18
copy h6 "win Grilled Cordon Bleu Beef"
click at [648, 213] on span "Twin Grilled Cordon Bleu Beef" at bounding box center [683, 204] width 128 height 19
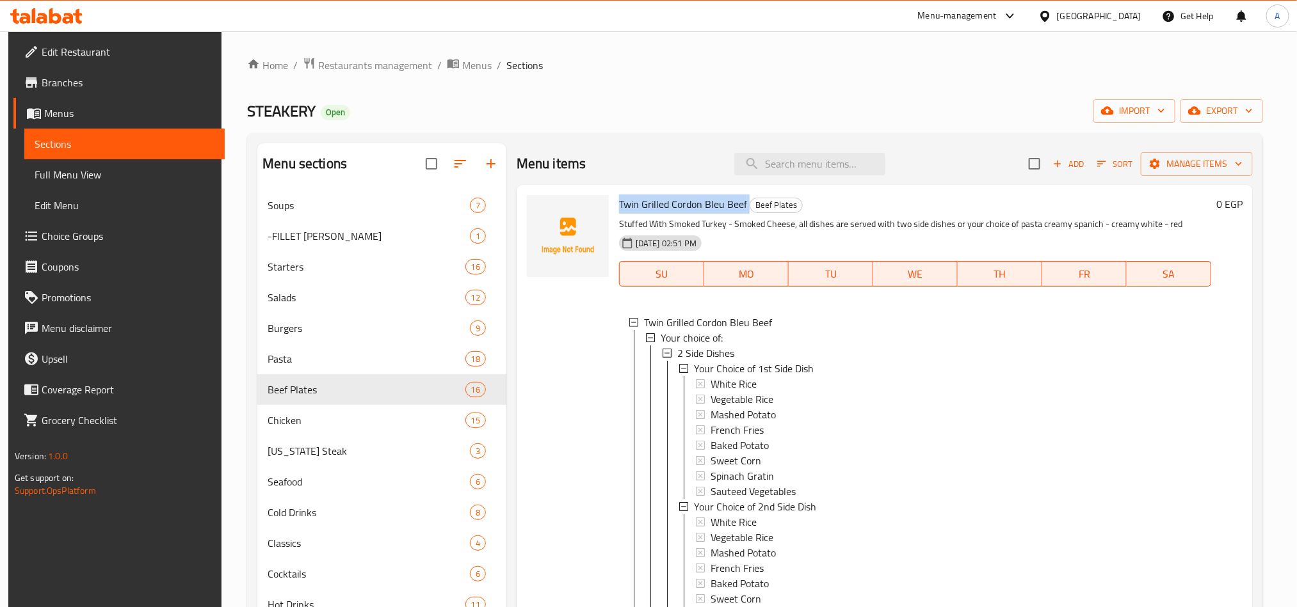
click at [648, 213] on span "Twin Grilled Cordon Bleu Beef" at bounding box center [683, 204] width 128 height 19
click at [1212, 170] on span "Manage items" at bounding box center [1197, 164] width 92 height 16
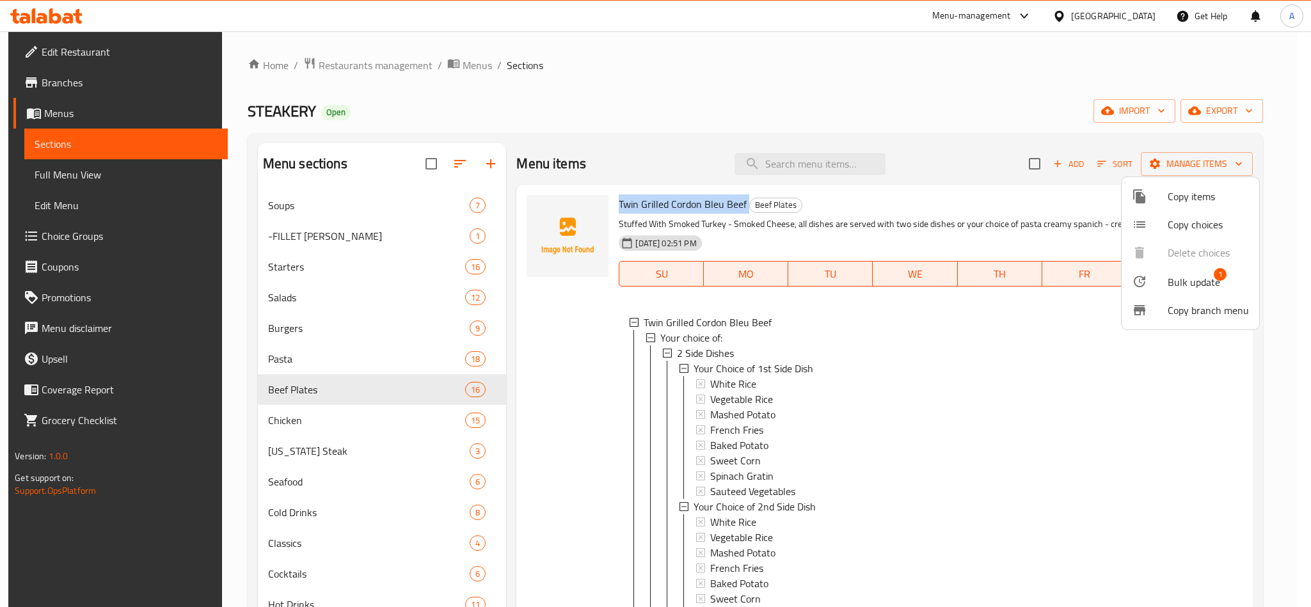
click at [1188, 277] on span "Bulk update" at bounding box center [1194, 282] width 52 height 15
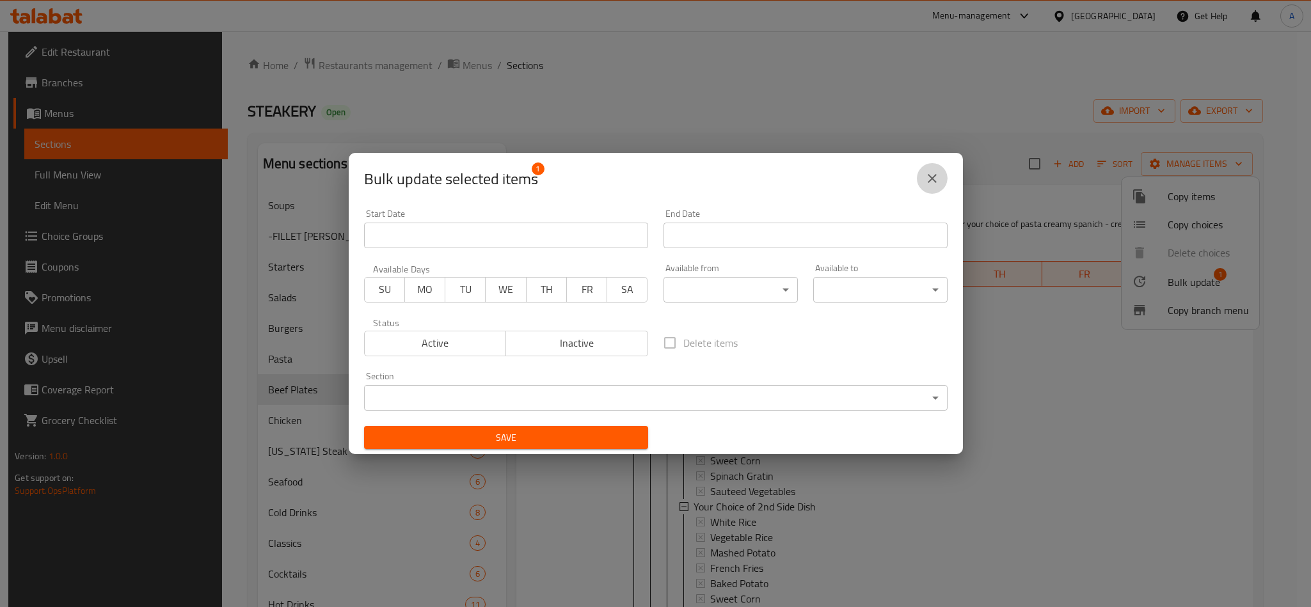
click at [939, 173] on button "close" at bounding box center [932, 178] width 31 height 31
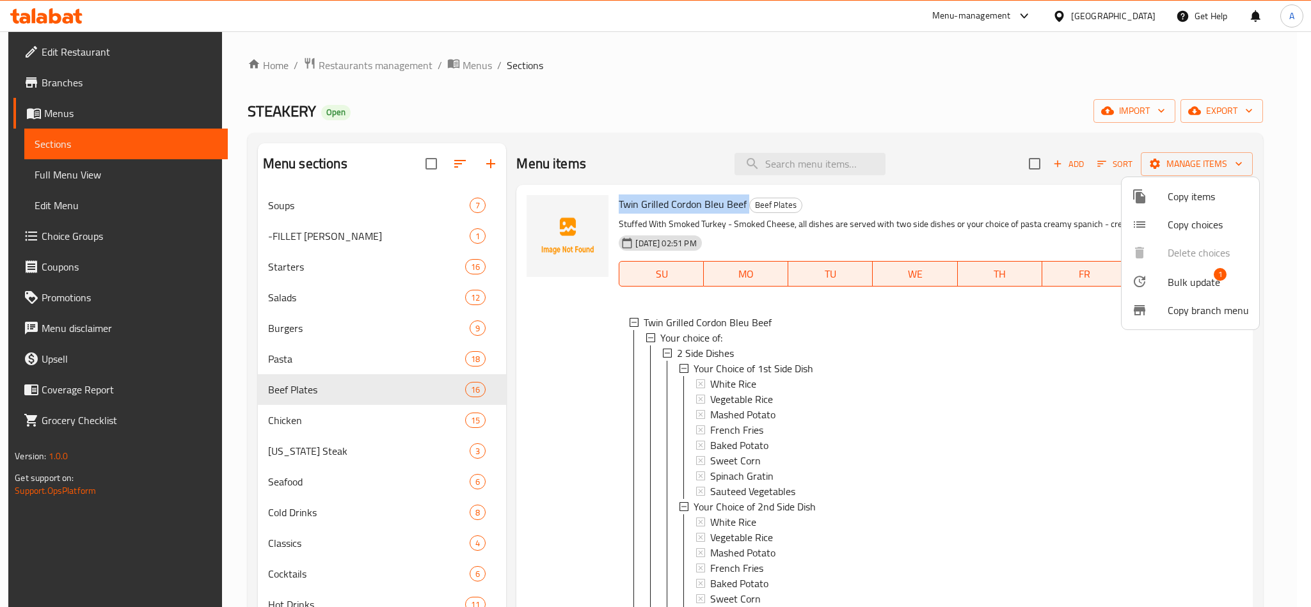
click at [1174, 221] on span "Copy choices" at bounding box center [1208, 224] width 81 height 15
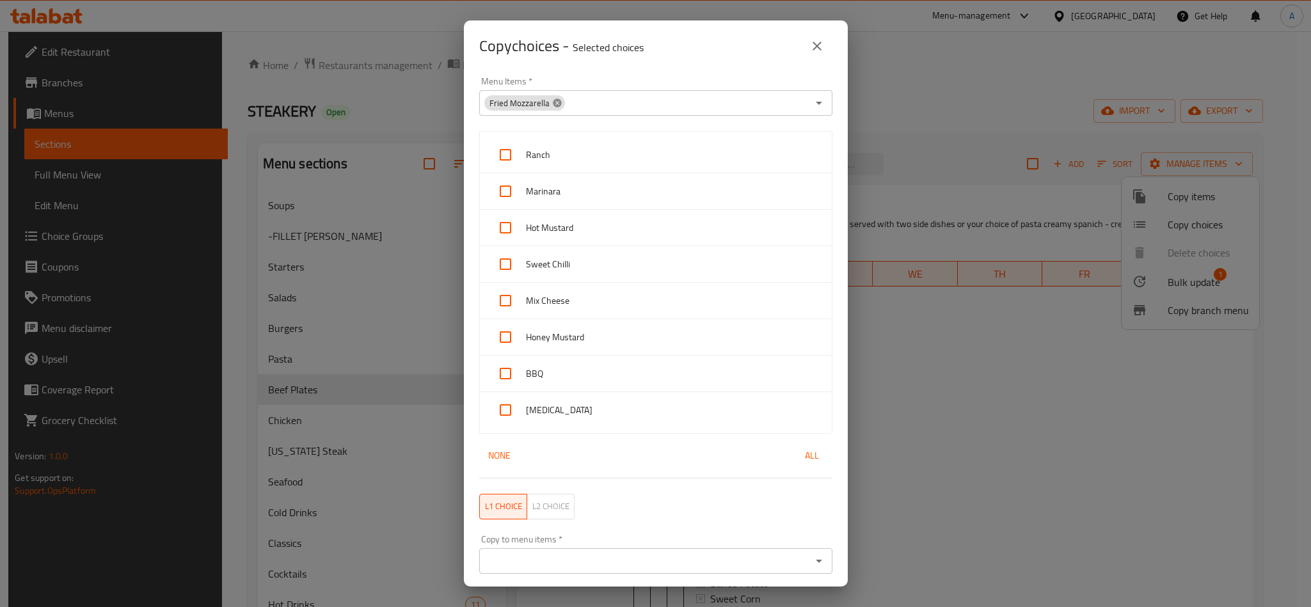
click at [552, 102] on icon at bounding box center [557, 103] width 10 height 10
click at [632, 108] on input "Menu Items   *" at bounding box center [645, 103] width 324 height 18
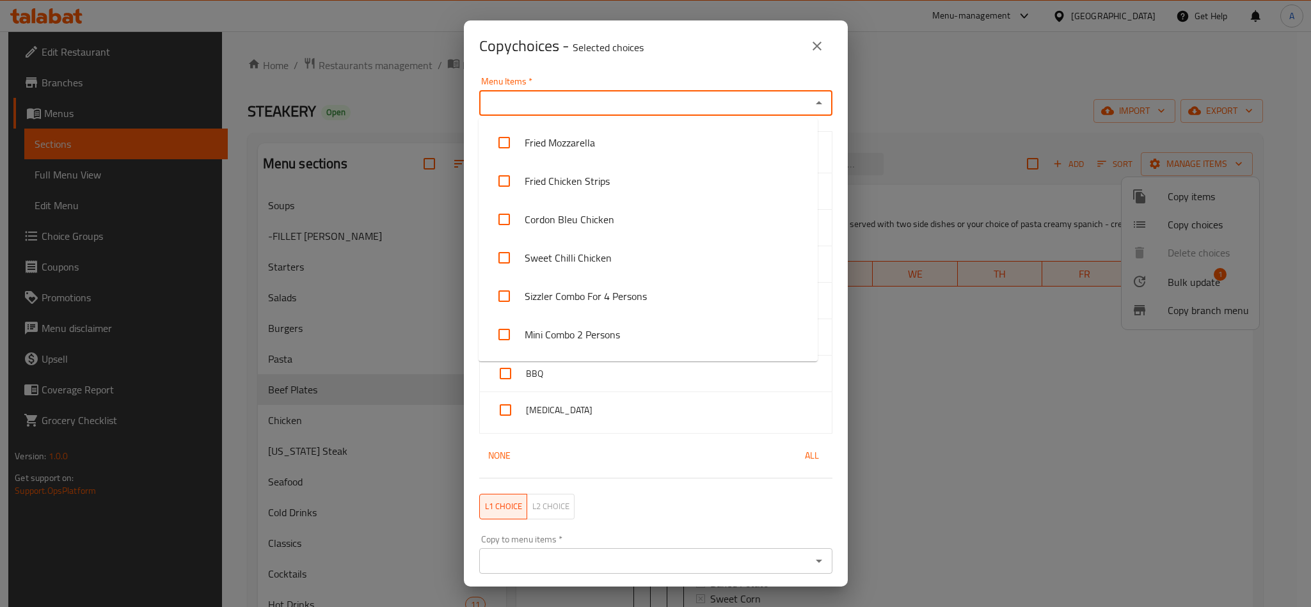
paste input "Twin Grilled Cordon Bleu Beef"
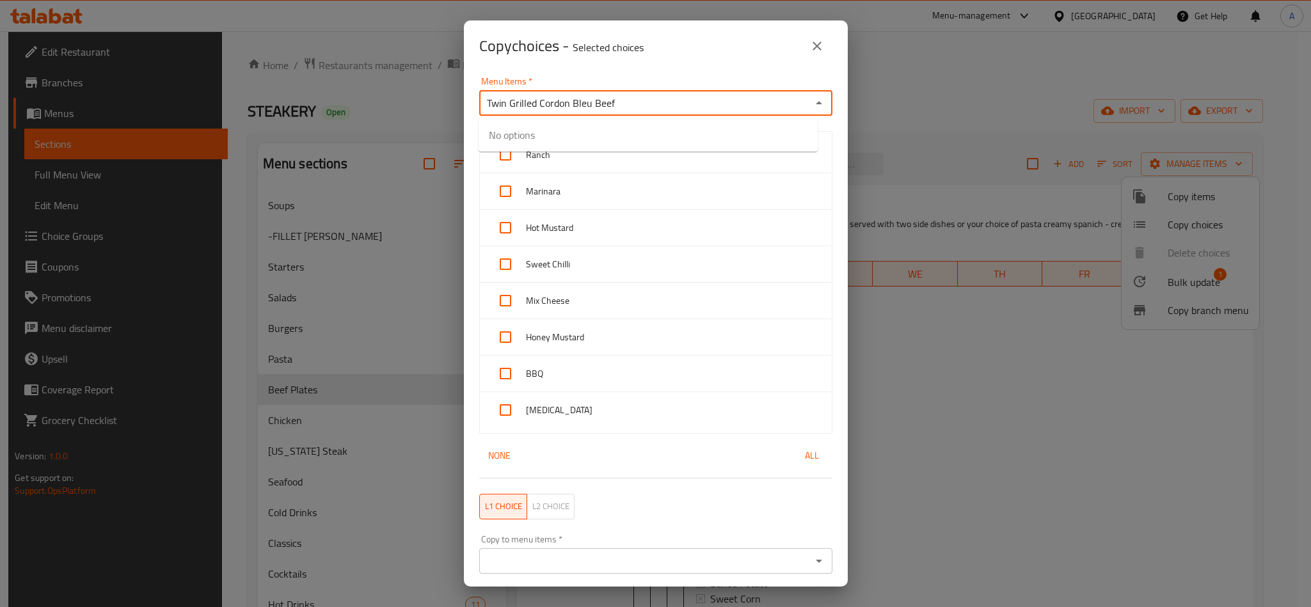
type input "Twin Grilled Cordon Bleu Beef"
click at [615, 156] on li "Twin Grilled Cordon Bleu Beef" at bounding box center [648, 143] width 339 height 38
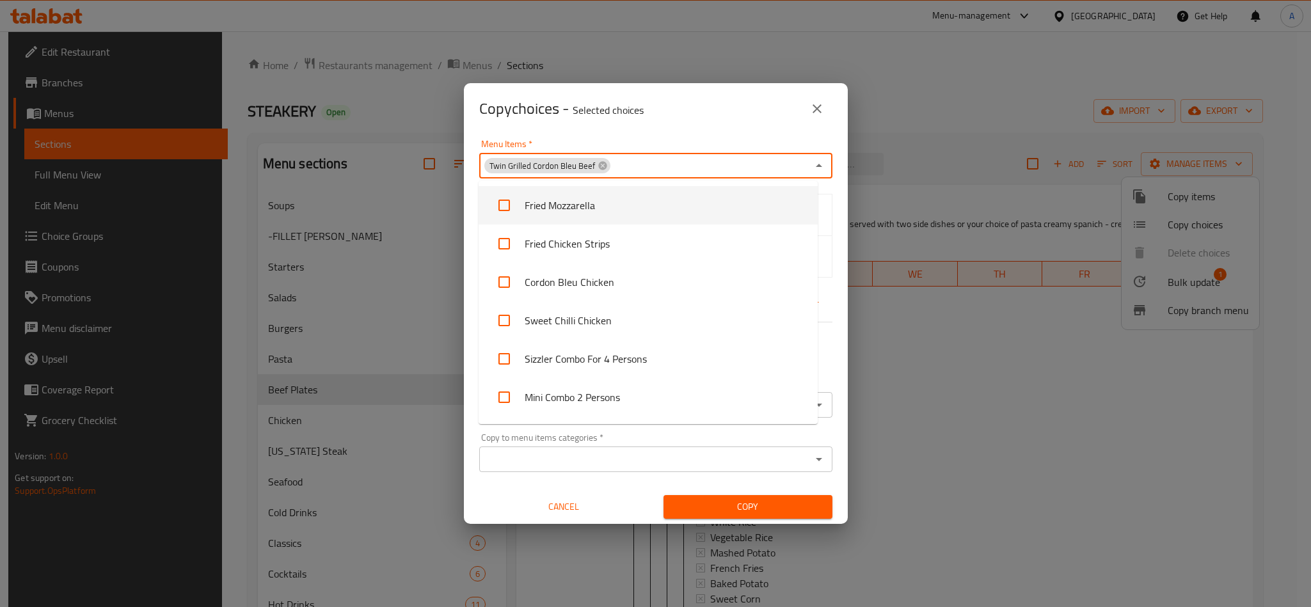
click at [632, 211] on li "Fried Mozzarella" at bounding box center [648, 205] width 339 height 38
checkbox input "true"
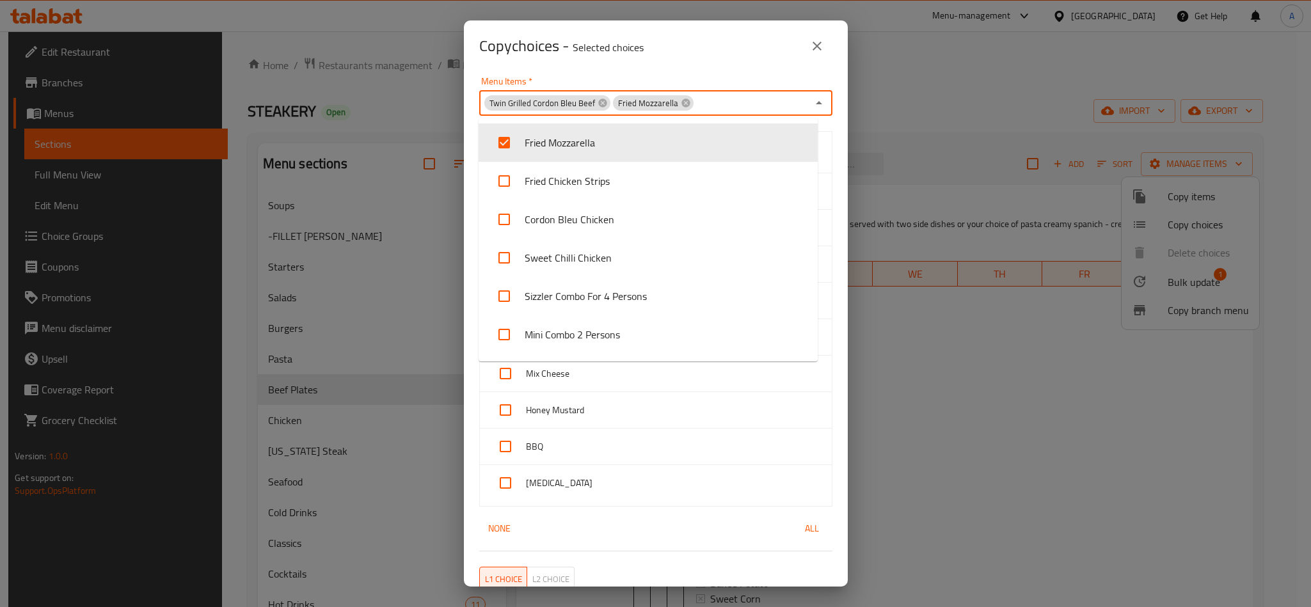
scroll to position [1800, 0]
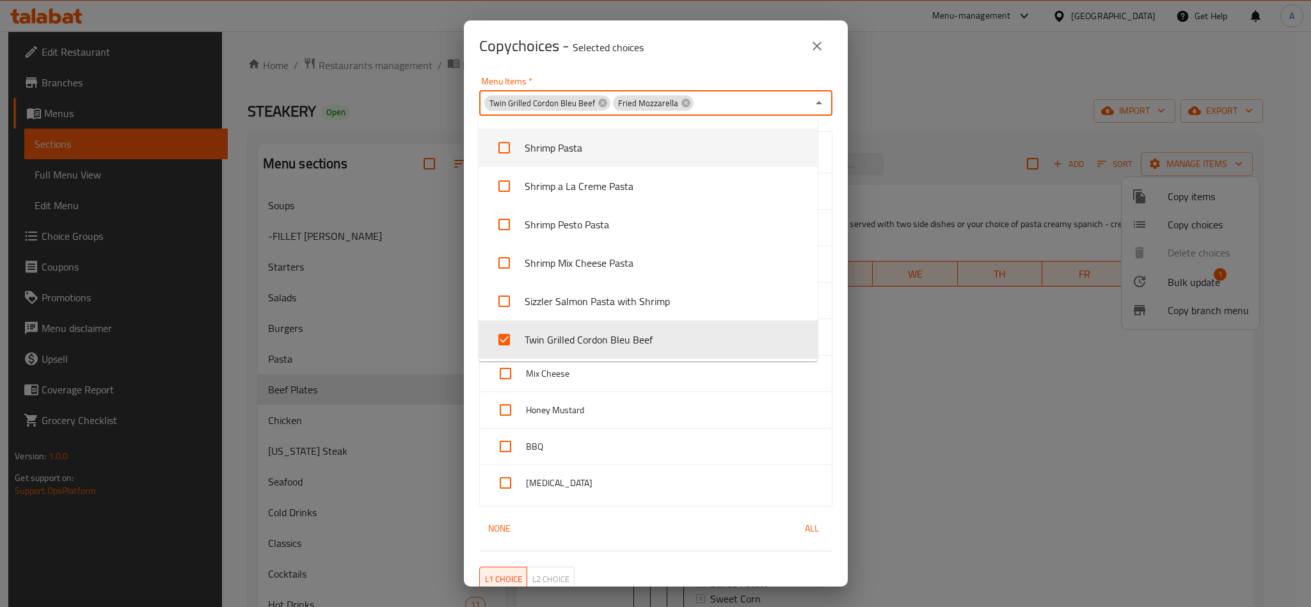
click at [824, 43] on button "close" at bounding box center [817, 46] width 31 height 31
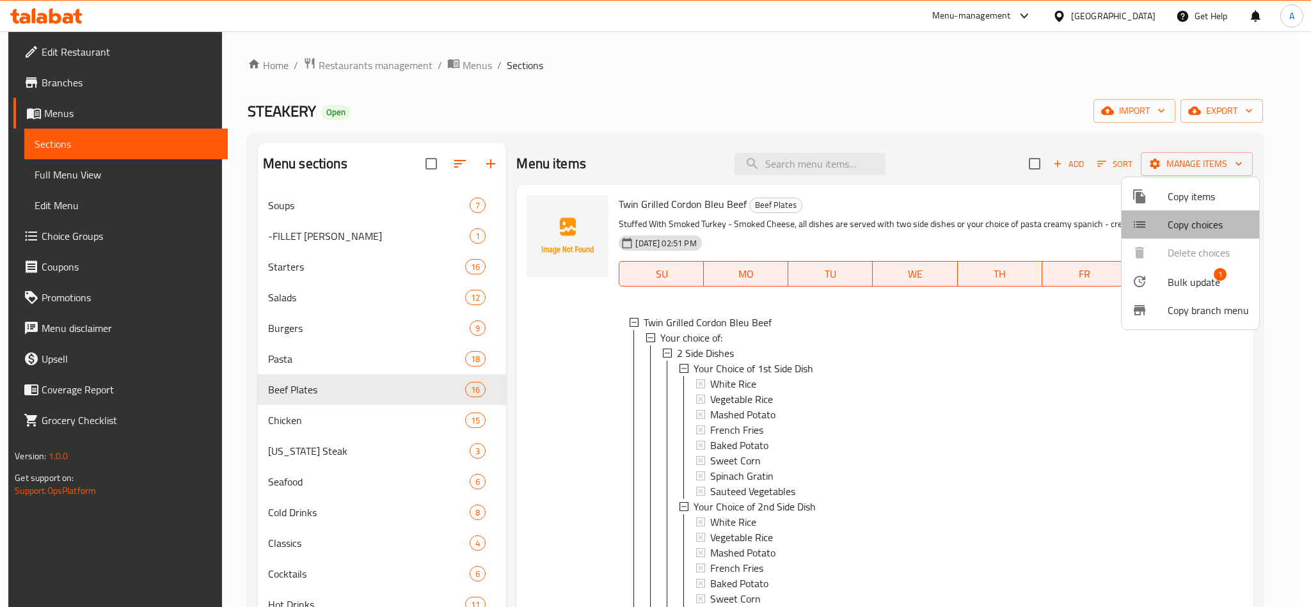
click at [1195, 229] on span "Copy choices" at bounding box center [1208, 224] width 81 height 15
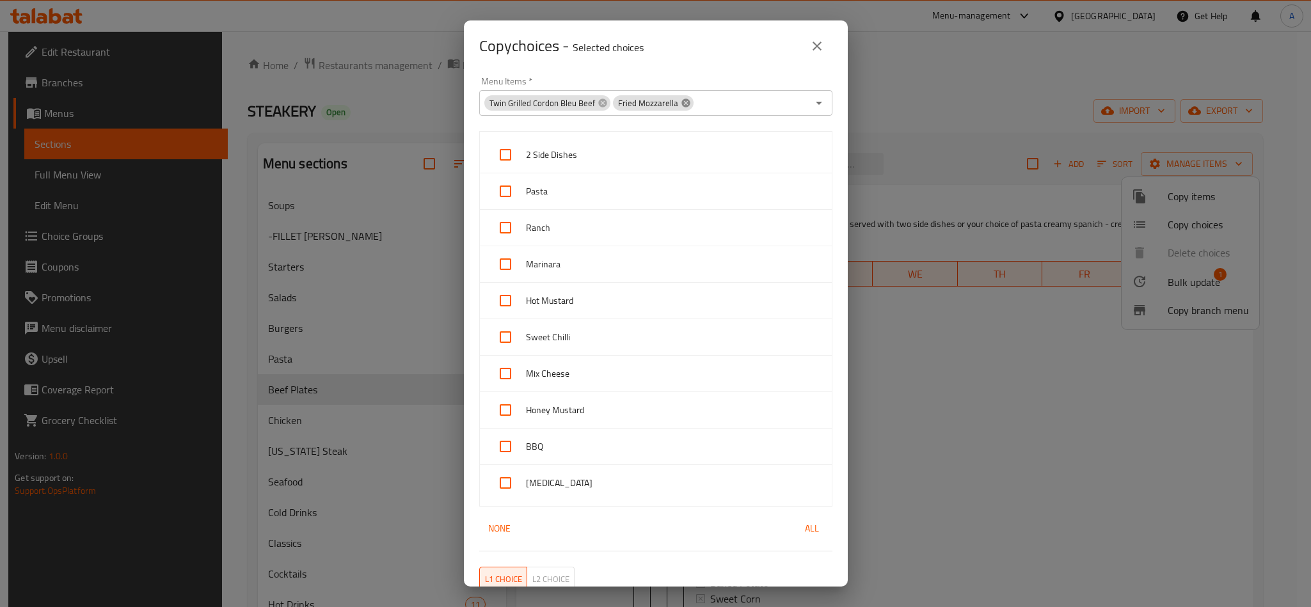
click at [682, 106] on icon at bounding box center [686, 103] width 8 height 8
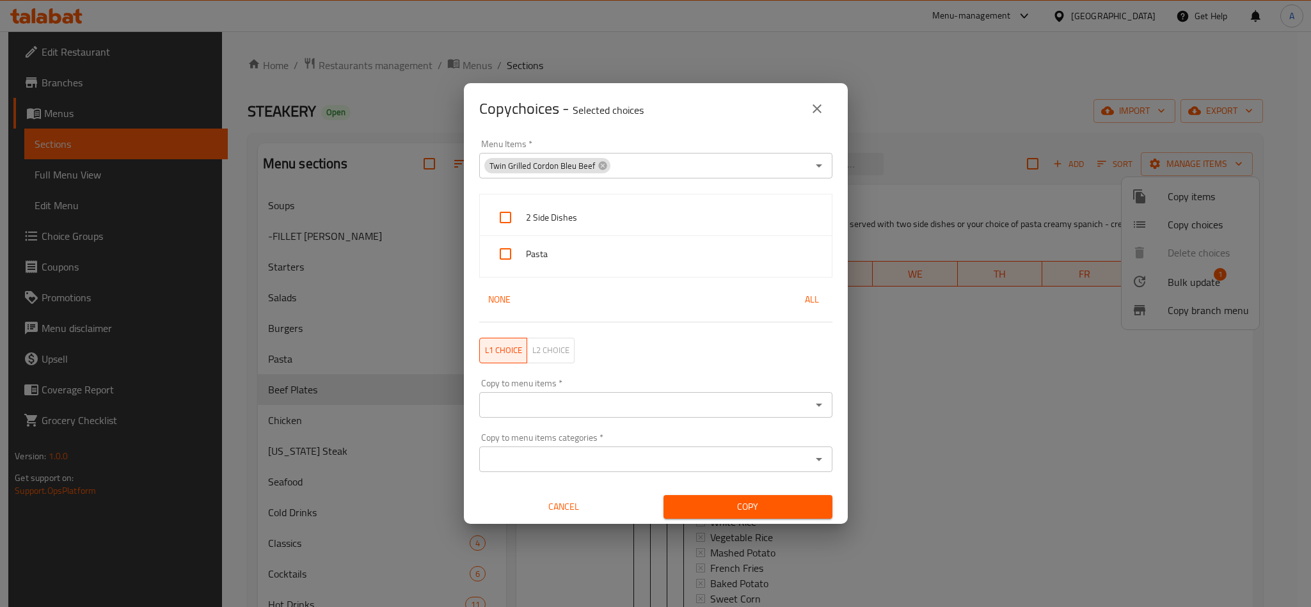
click at [701, 123] on div "Copy choices - Selected choices 0" at bounding box center [655, 108] width 353 height 31
click at [586, 211] on span "2 Side Dishes" at bounding box center [674, 218] width 296 height 16
checkbox input "true"
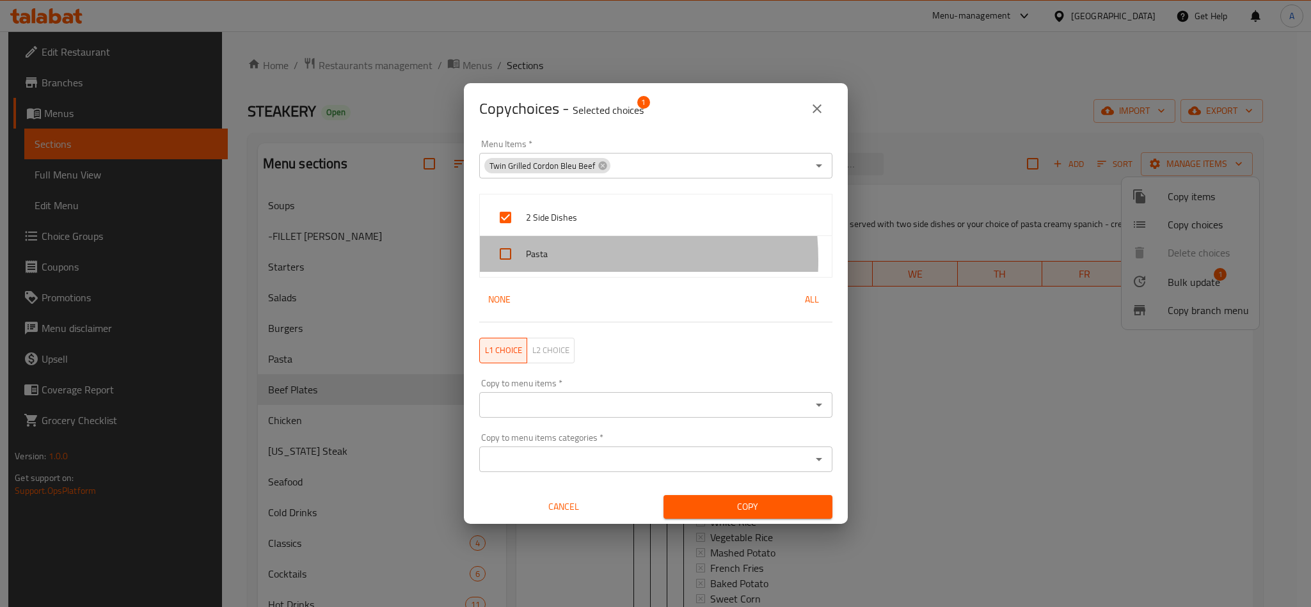
click at [546, 261] on span "Pasta" at bounding box center [674, 254] width 296 height 16
checkbox input "true"
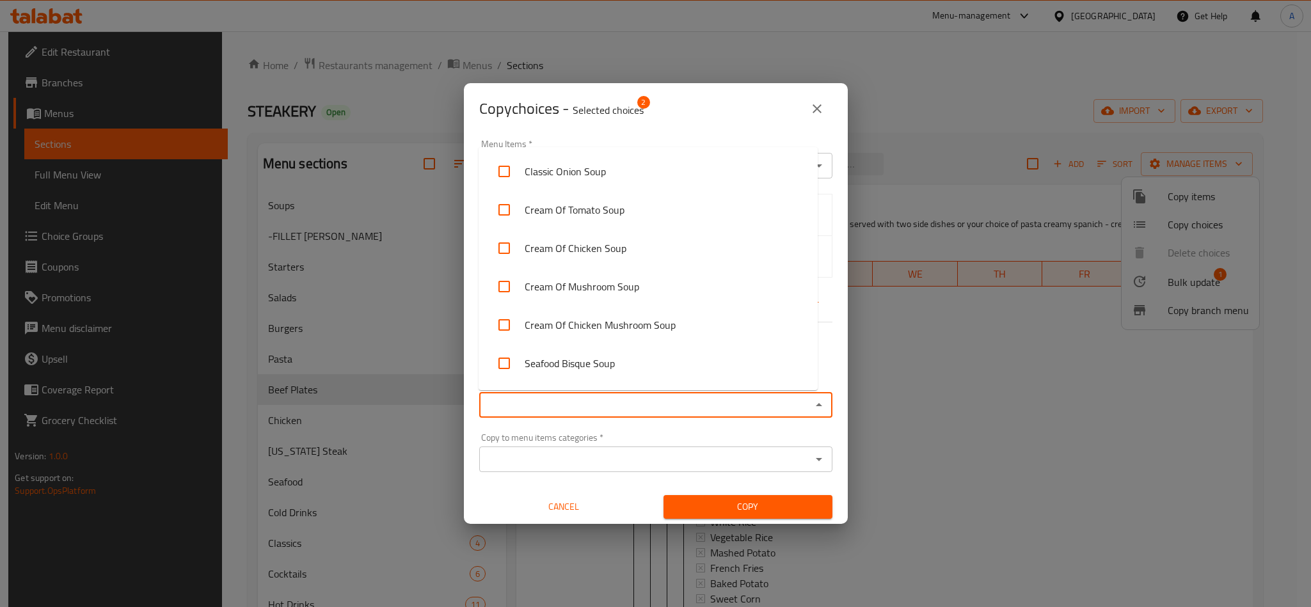
click at [634, 401] on input "Copy to menu items   *" at bounding box center [645, 405] width 324 height 18
paste input "GRILLED FILLET WITH SAUCE"
type input "GRILLED FILLET WITH SAUCE"
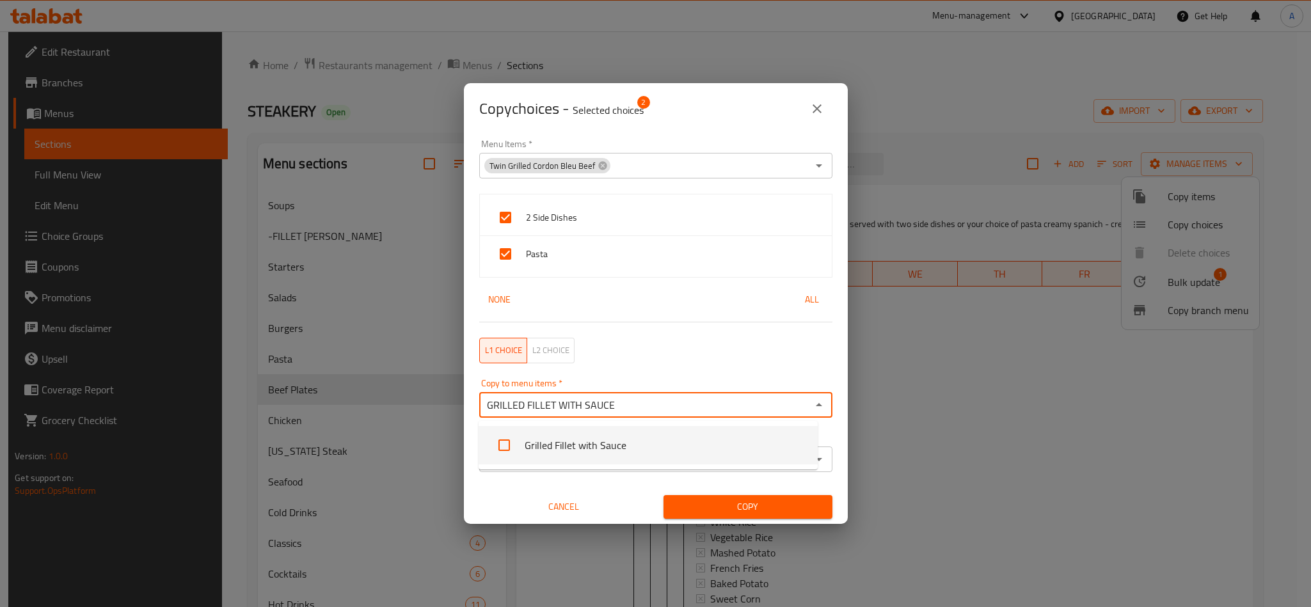
click at [532, 442] on li "Grilled Fillet with Sauce" at bounding box center [648, 445] width 339 height 38
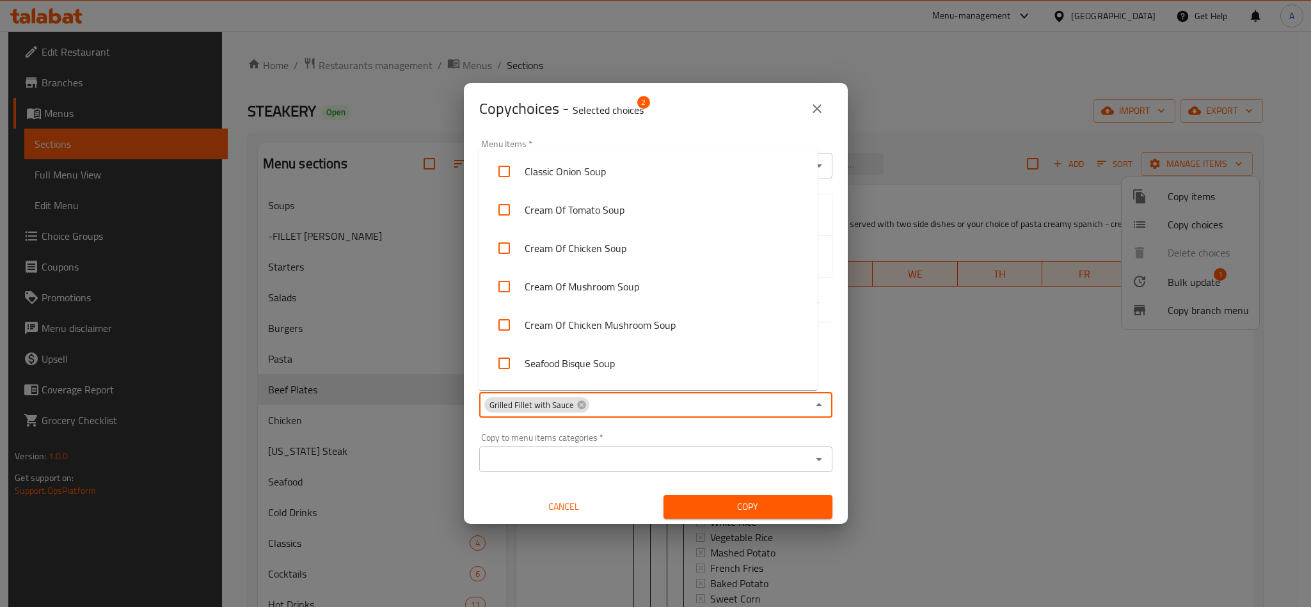
scroll to position [72, 0]
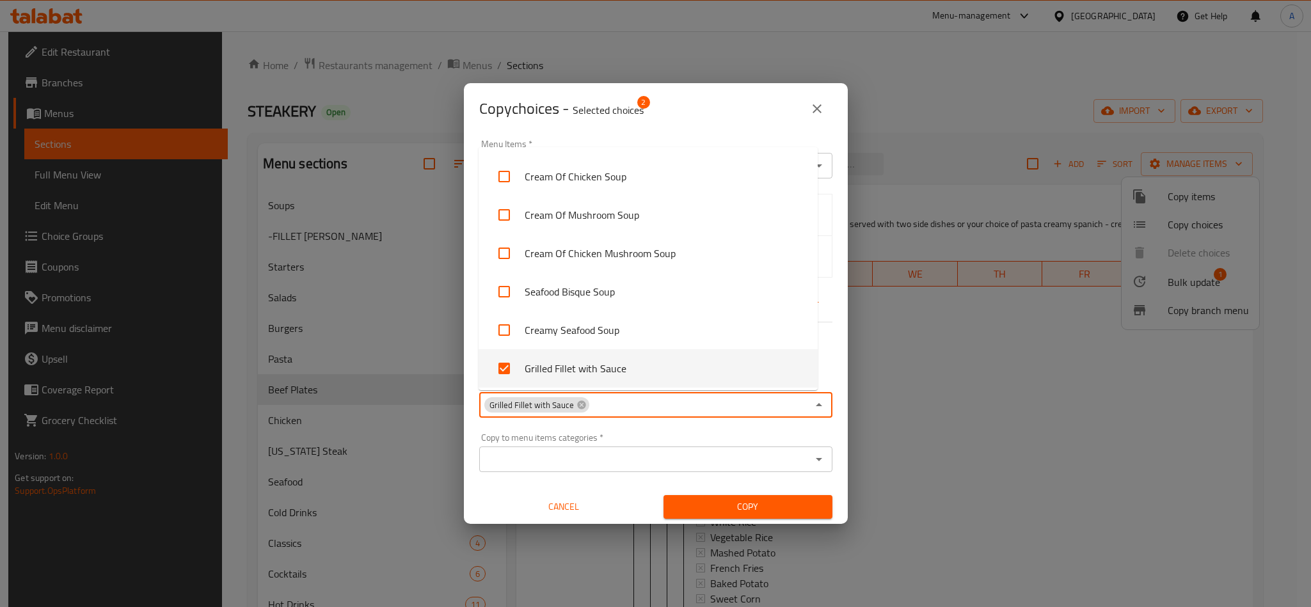
click at [747, 504] on span "Copy" at bounding box center [748, 507] width 148 height 16
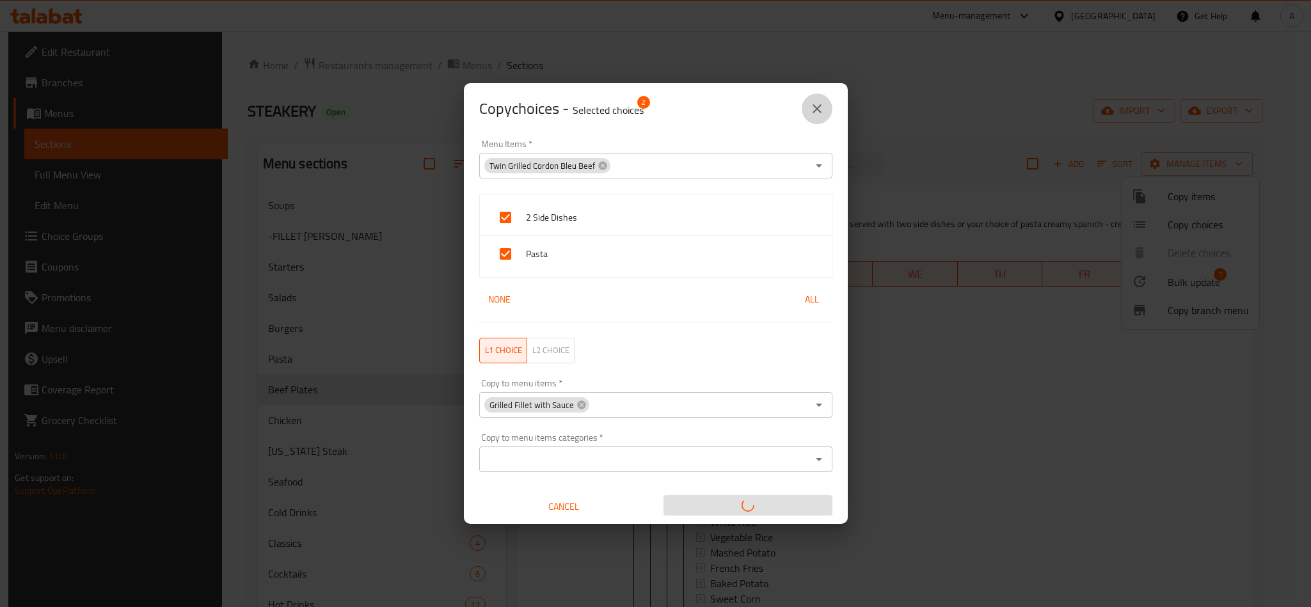
click at [820, 111] on icon "close" at bounding box center [817, 108] width 15 height 15
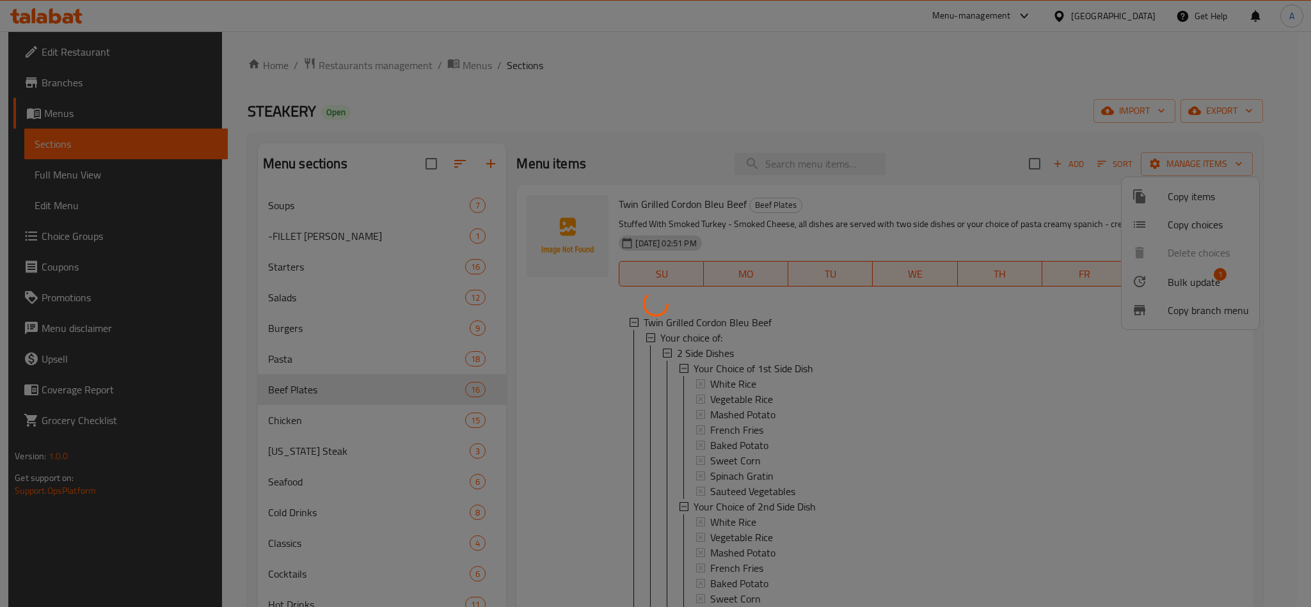
click at [768, 200] on div at bounding box center [655, 303] width 1311 height 607
click at [768, 357] on div at bounding box center [655, 303] width 1311 height 607
click at [772, 357] on div at bounding box center [655, 303] width 1311 height 607
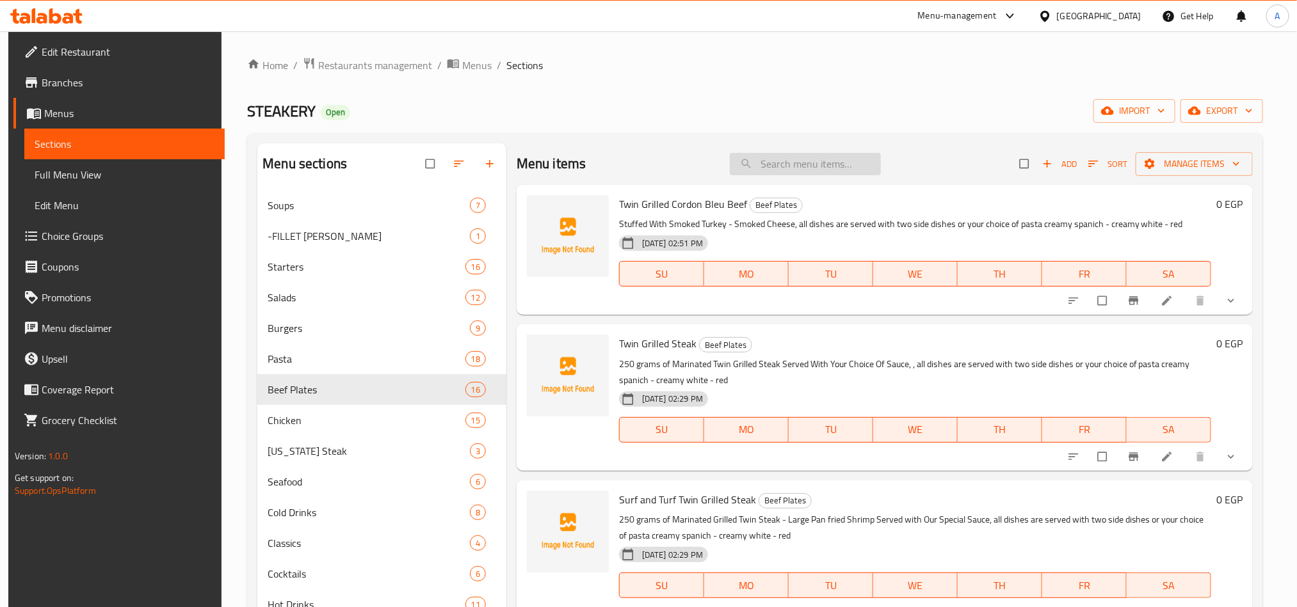
click at [828, 162] on input "search" at bounding box center [805, 164] width 151 height 22
click at [842, 173] on input "search" at bounding box center [805, 164] width 151 height 22
paste input "GRILLED FILLET WITH SAUCE"
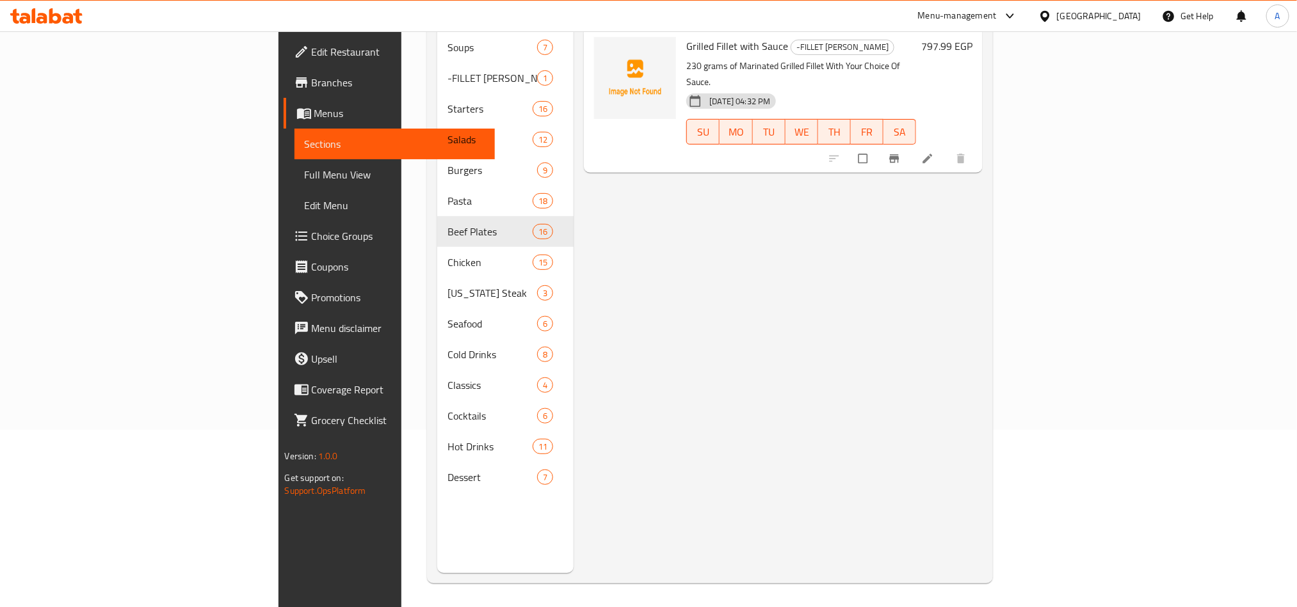
scroll to position [179, 0]
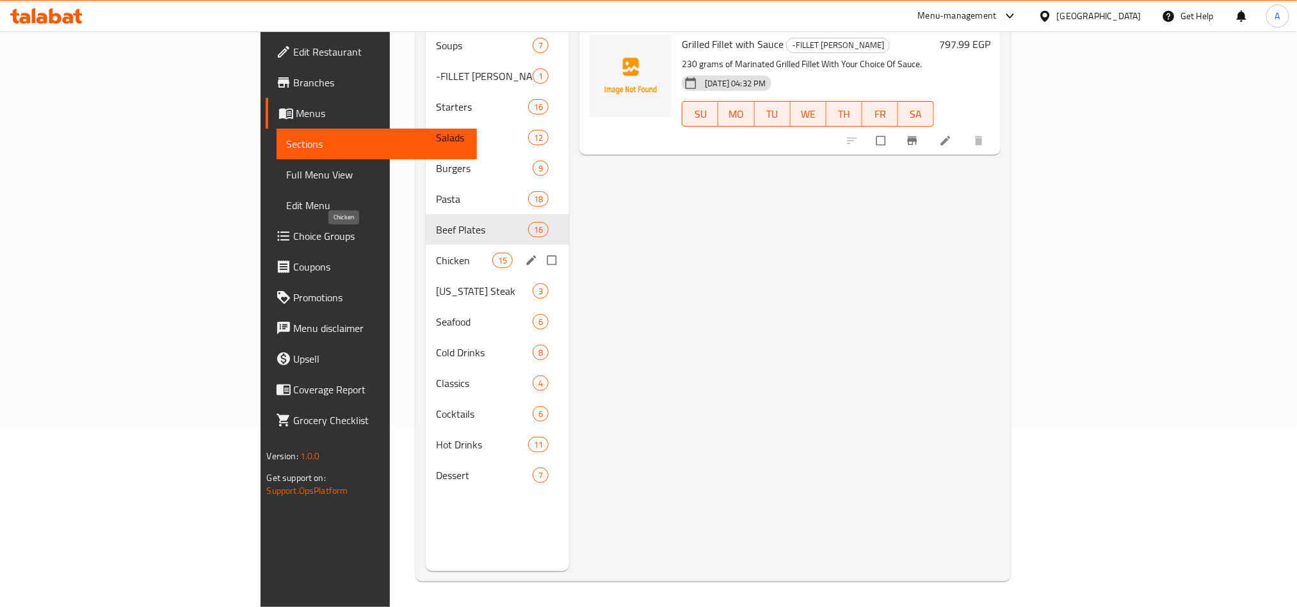
type input "GRILLED FILLET WITH SAUCE"
drag, startPoint x: 305, startPoint y: 248, endPoint x: 290, endPoint y: 237, distance: 18.8
drag, startPoint x: 290, startPoint y: 237, endPoint x: 286, endPoint y: 142, distance: 94.8
click at [436, 161] on span "Burgers" at bounding box center [484, 168] width 97 height 15
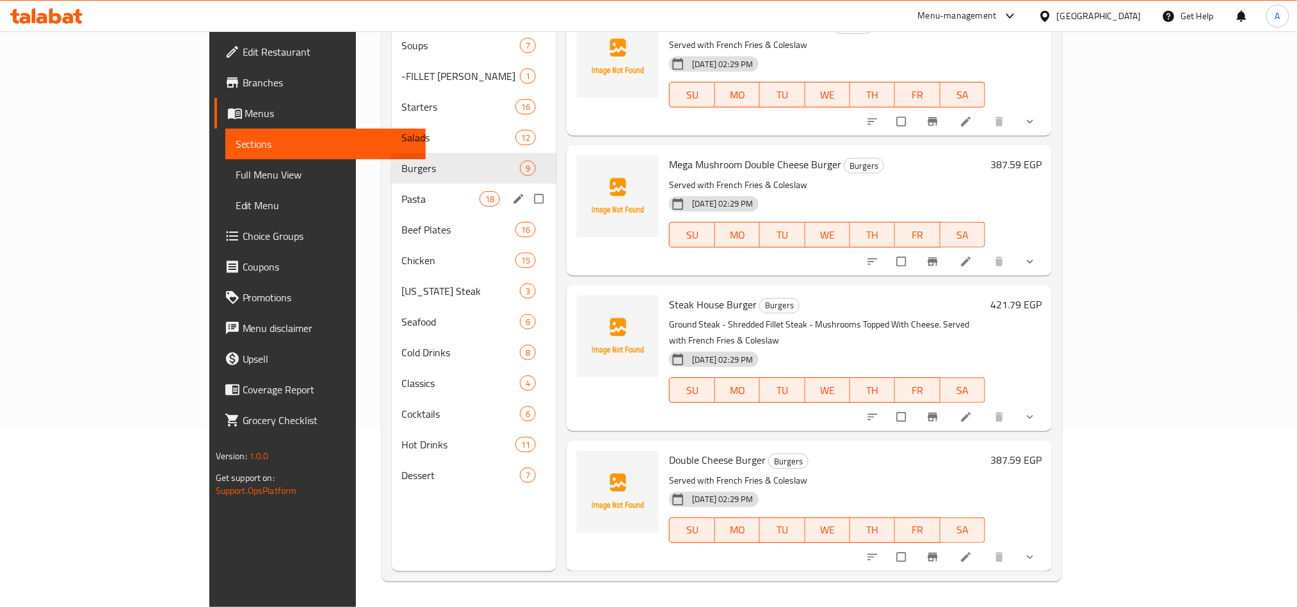
click at [392, 184] on div "Pasta 18" at bounding box center [474, 199] width 165 height 31
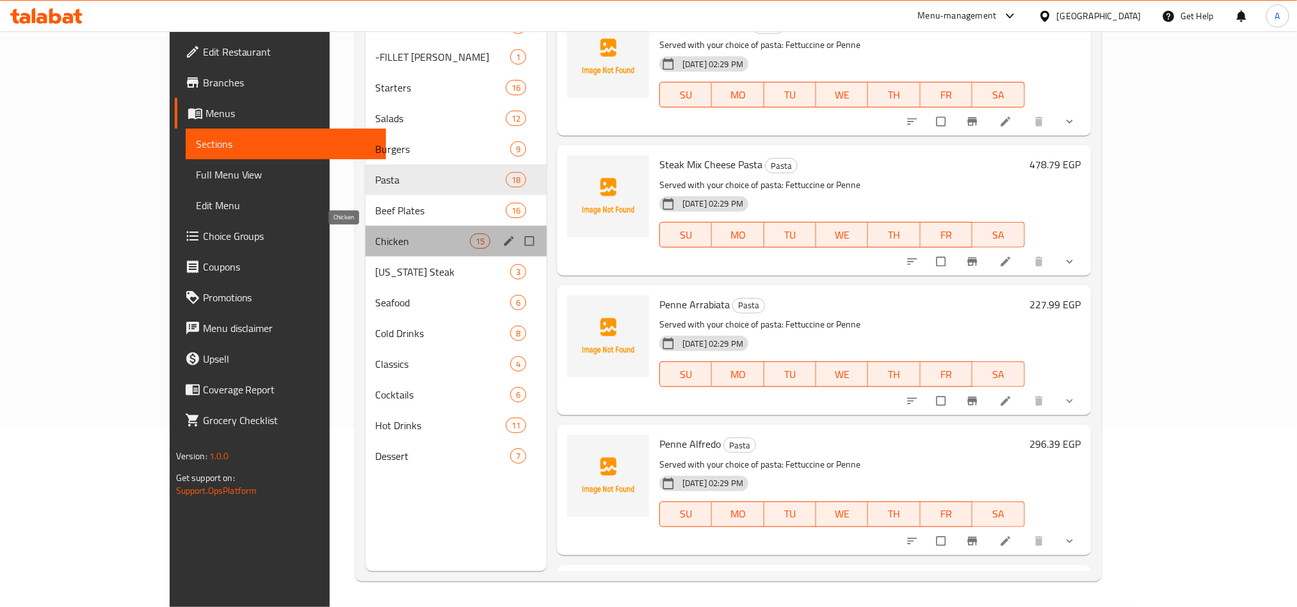
click at [376, 244] on span "Chicken" at bounding box center [423, 241] width 94 height 15
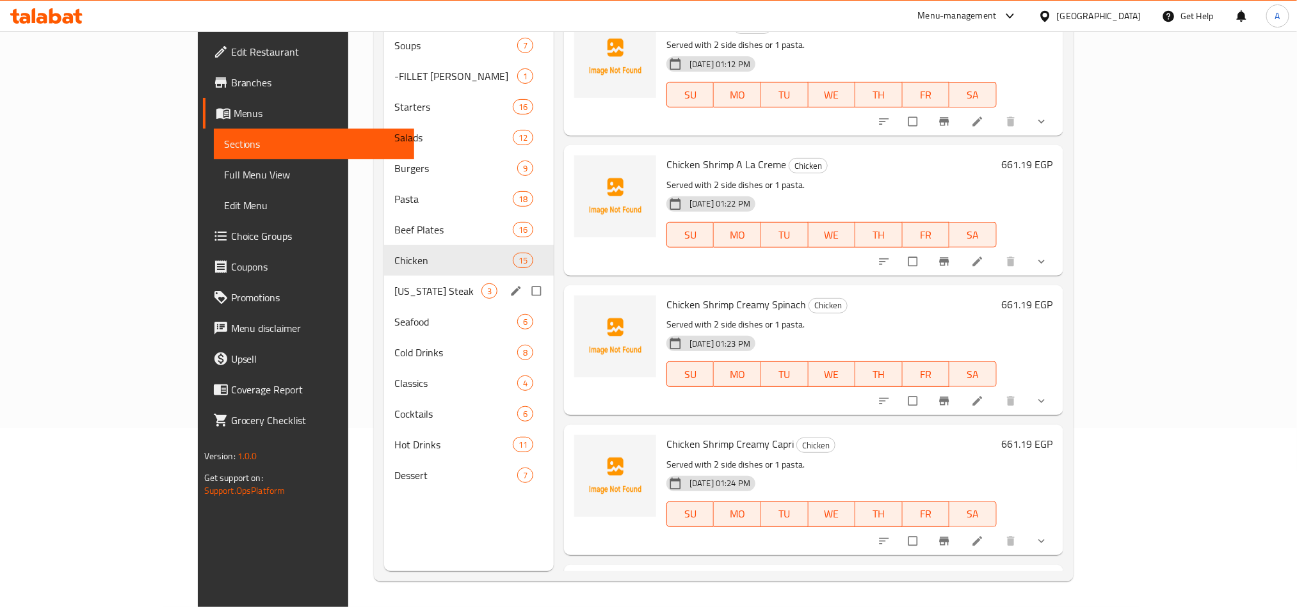
scroll to position [83, 0]
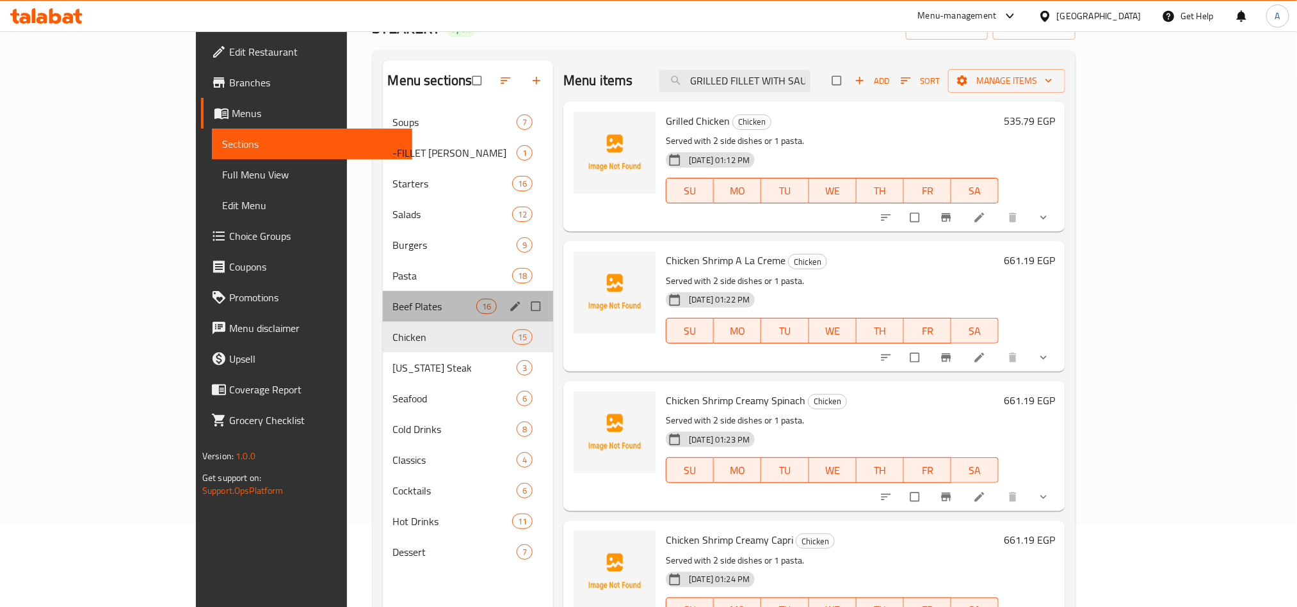
click at [383, 317] on div "Beef Plates 16" at bounding box center [468, 306] width 171 height 31
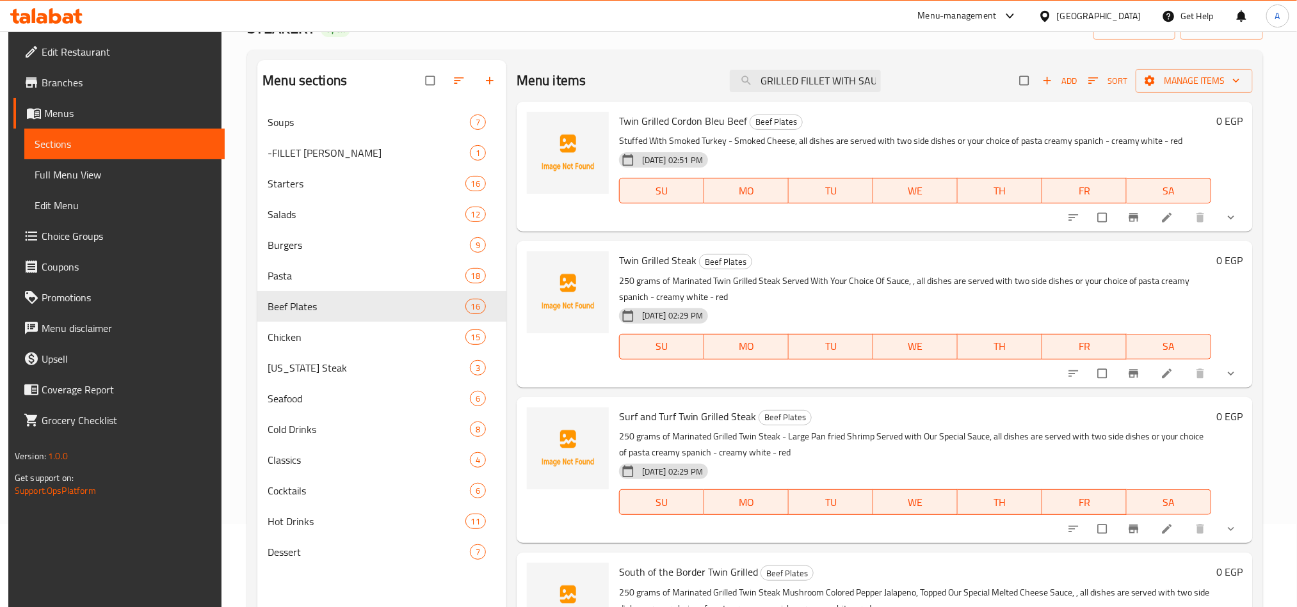
click at [1231, 219] on icon "show more" at bounding box center [1230, 217] width 13 height 13
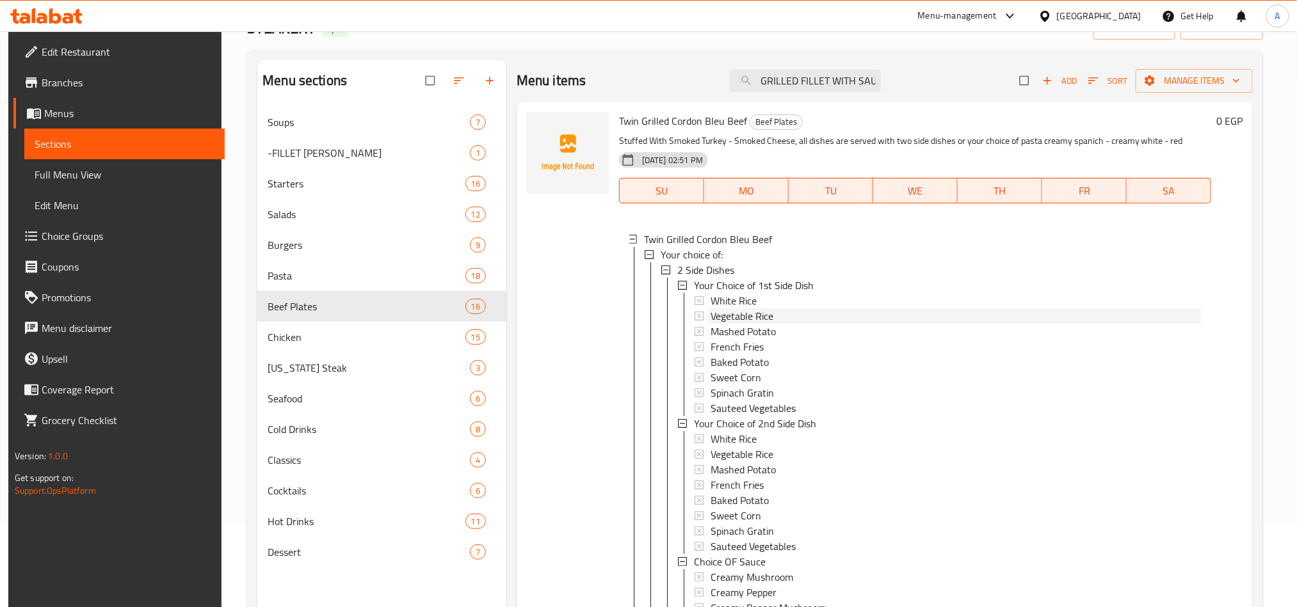
click at [708, 313] on div "Vegetable Rice" at bounding box center [954, 315] width 493 height 15
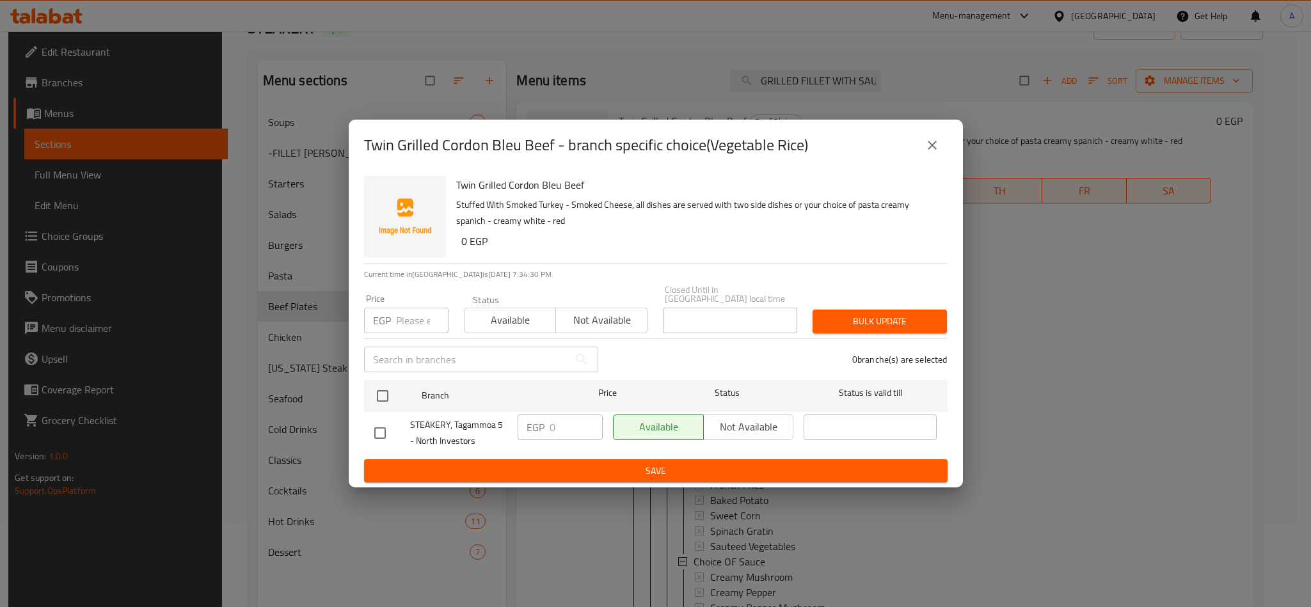
drag, startPoint x: 759, startPoint y: 507, endPoint x: 779, endPoint y: 503, distance: 21.0
click at [760, 507] on div "Twin Grilled Cordon Bleu Beef - branch specific choice(Vegetable Rice) Twin Gri…" at bounding box center [655, 303] width 1311 height 607
click at [910, 139] on div "Twin Grilled Cordon Bleu Beef - branch specific choice(Vegetable Rice)" at bounding box center [656, 145] width 584 height 31
click at [923, 146] on button "close" at bounding box center [932, 145] width 31 height 31
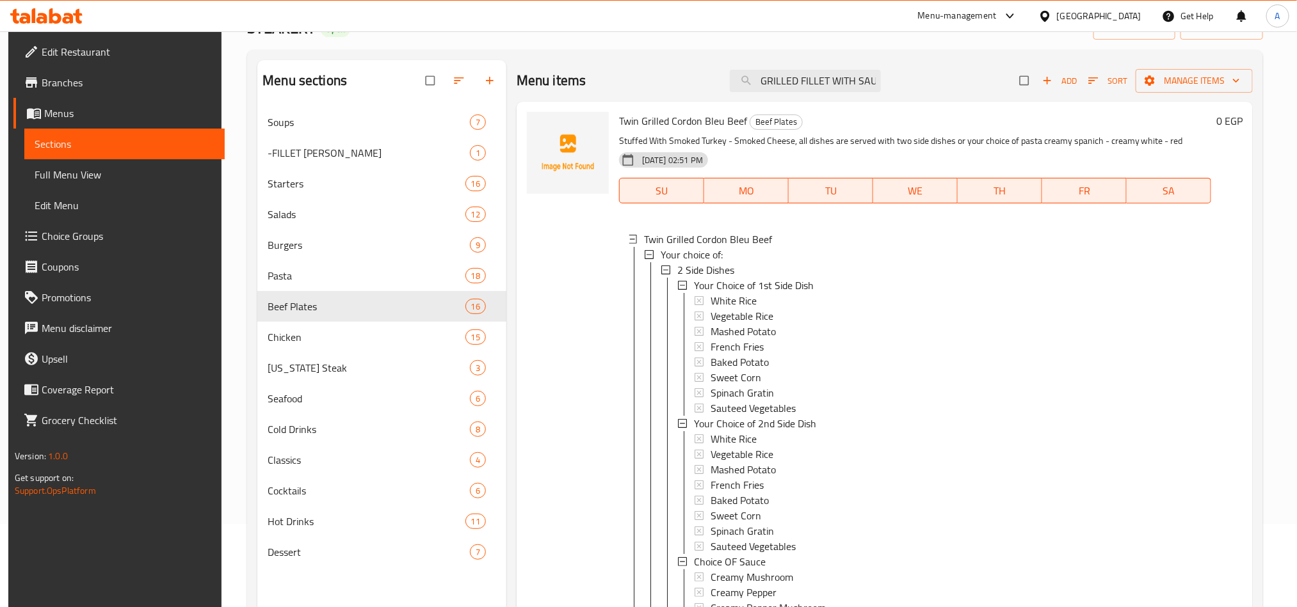
click at [715, 308] on span "Vegetable Rice" at bounding box center [741, 315] width 63 height 15
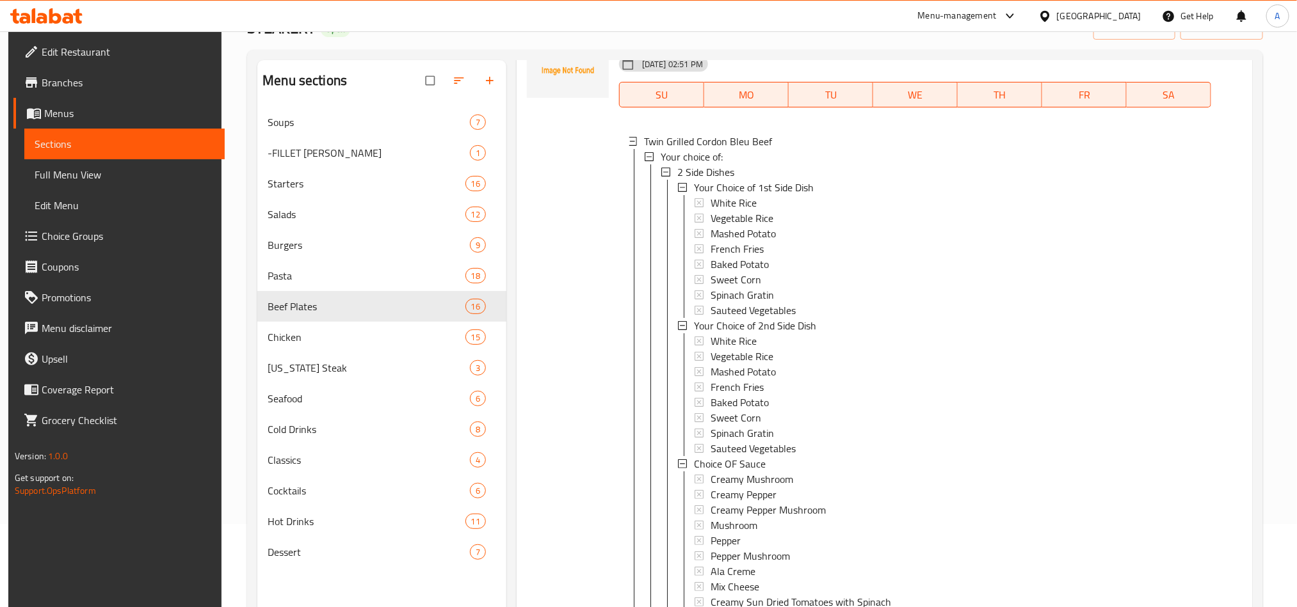
click at [772, 484] on div "2 Side Dishes Your Choice of 1st Side Dish White Rice Vegetable Rice Mashed Pot…" at bounding box center [931, 548] width 538 height 768
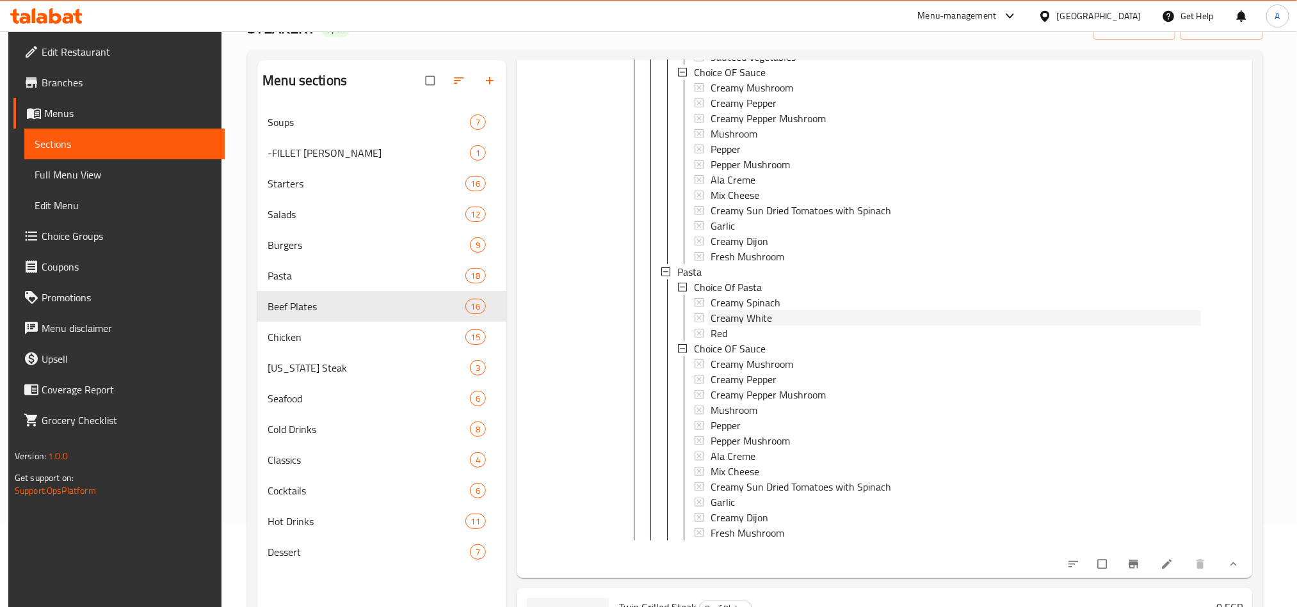
click at [762, 310] on span "Creamy White" at bounding box center [740, 317] width 61 height 15
click at [759, 358] on span "Creamy Mushroom" at bounding box center [751, 363] width 83 height 15
click at [766, 532] on span "Fresh Mushroom" at bounding box center [747, 532] width 74 height 15
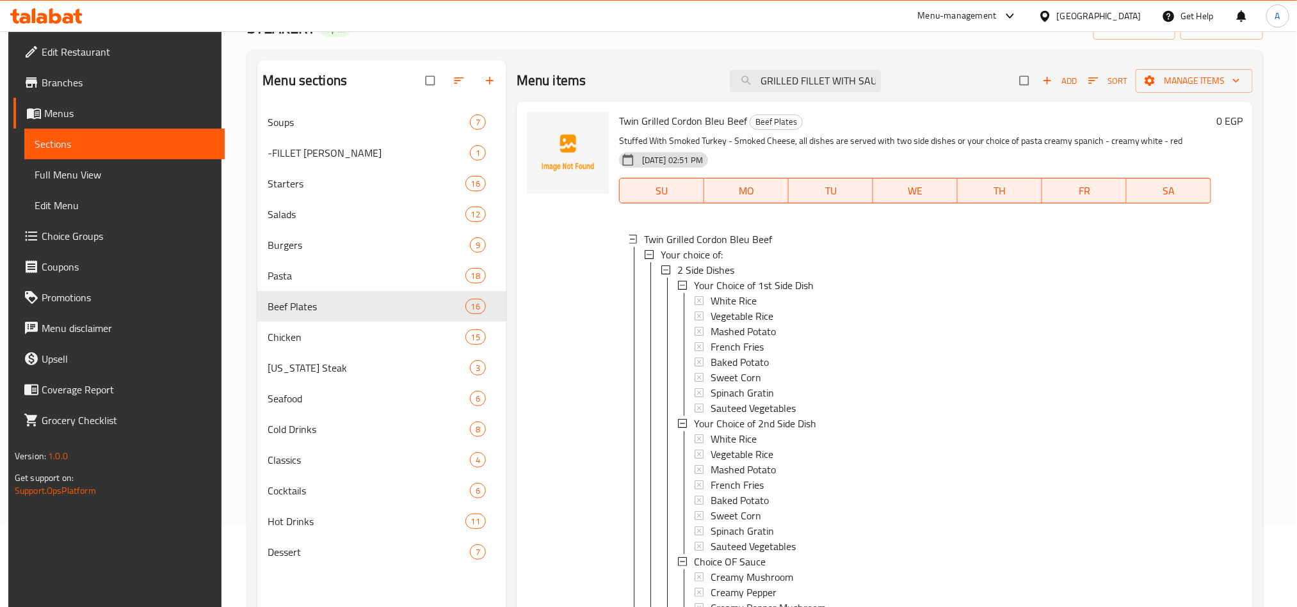
scroll to position [2, 0]
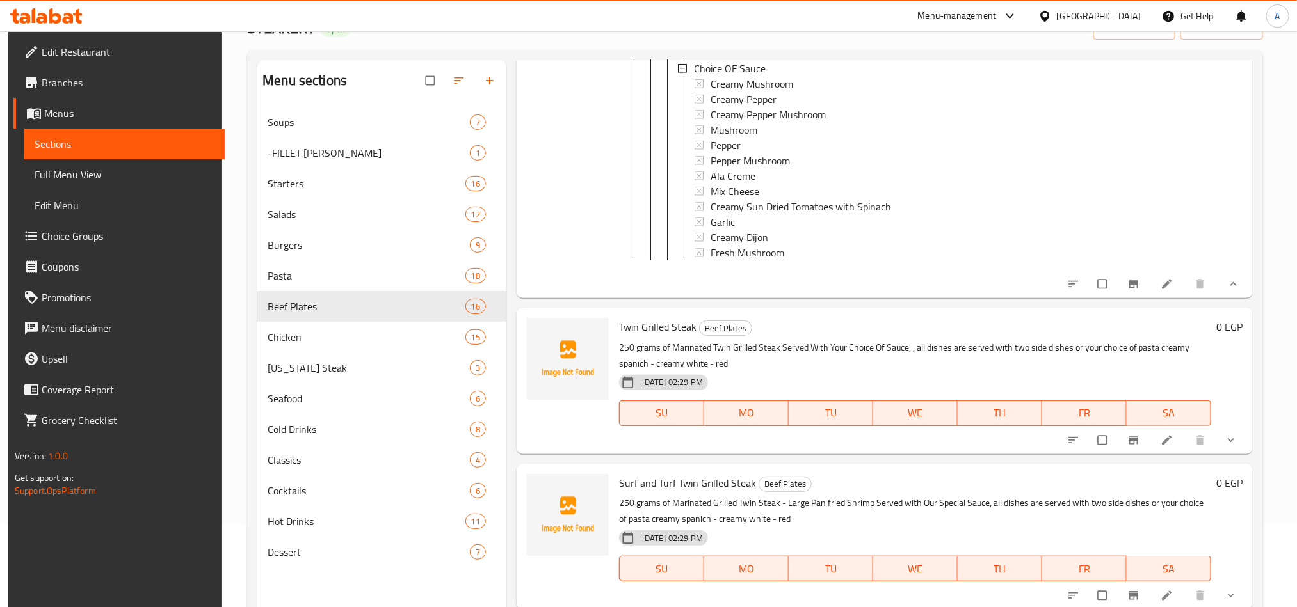
click at [1094, 296] on input "checkbox" at bounding box center [1103, 284] width 27 height 24
checkbox input "true"
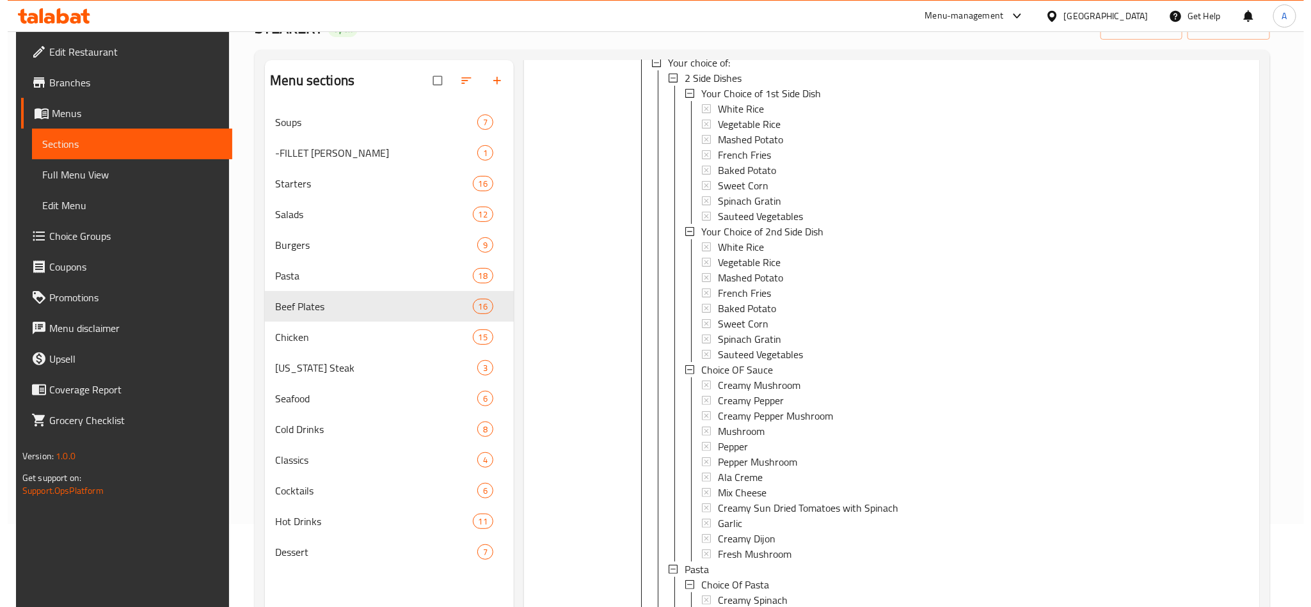
scroll to position [0, 0]
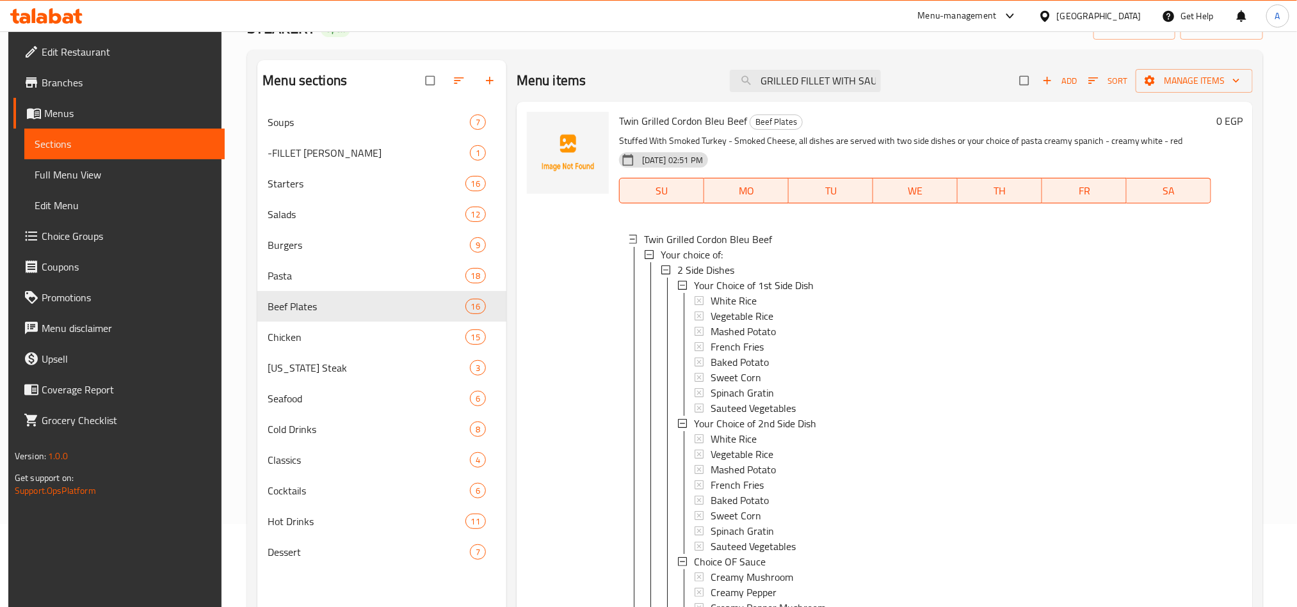
click at [718, 102] on div "Twin Grilled Cordon Bleu Beef Beef Plates Stuffed With Smoked Turkey - Smoked C…" at bounding box center [884, 584] width 736 height 964
click at [718, 125] on span "Twin Grilled Cordon Bleu Beef" at bounding box center [683, 120] width 128 height 19
copy h6 "Twin Grilled Cordon Bleu Beef"
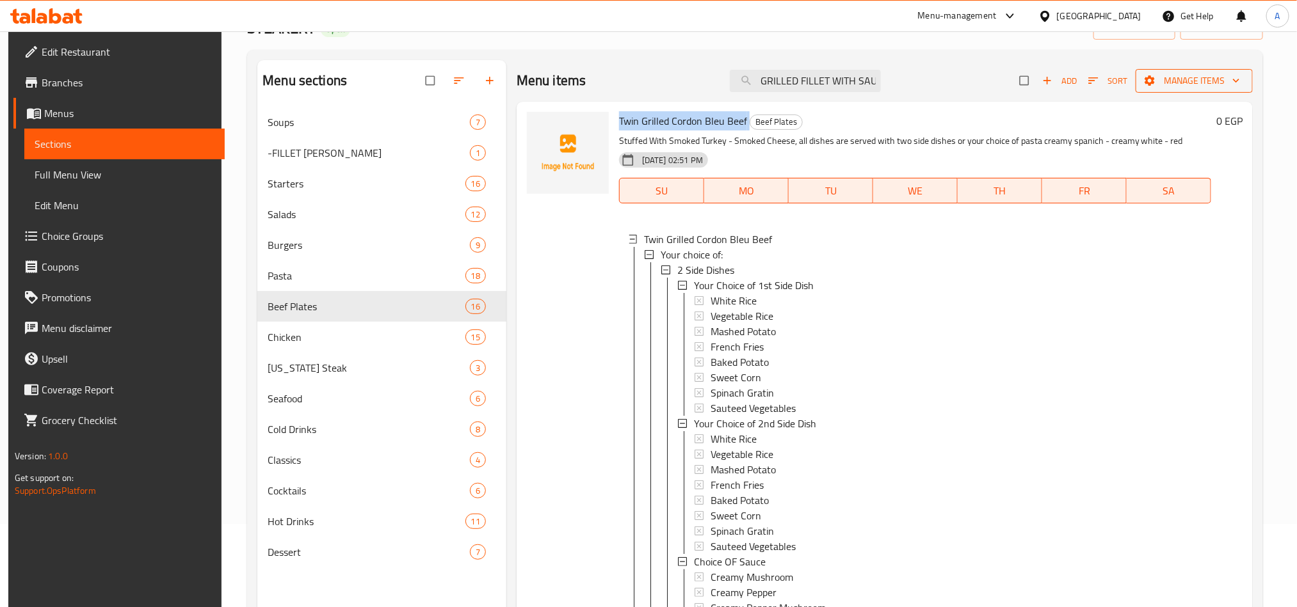
click at [1186, 79] on span "Manage items" at bounding box center [1193, 81] width 97 height 16
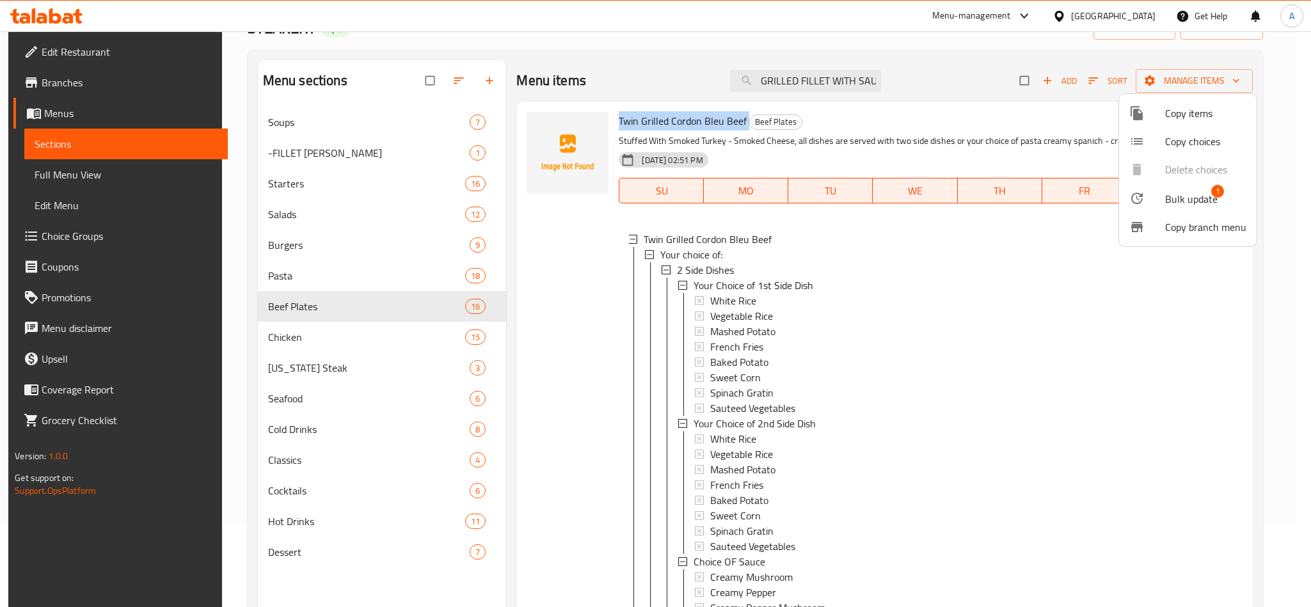
click at [1185, 141] on span "Copy choices" at bounding box center [1205, 141] width 81 height 15
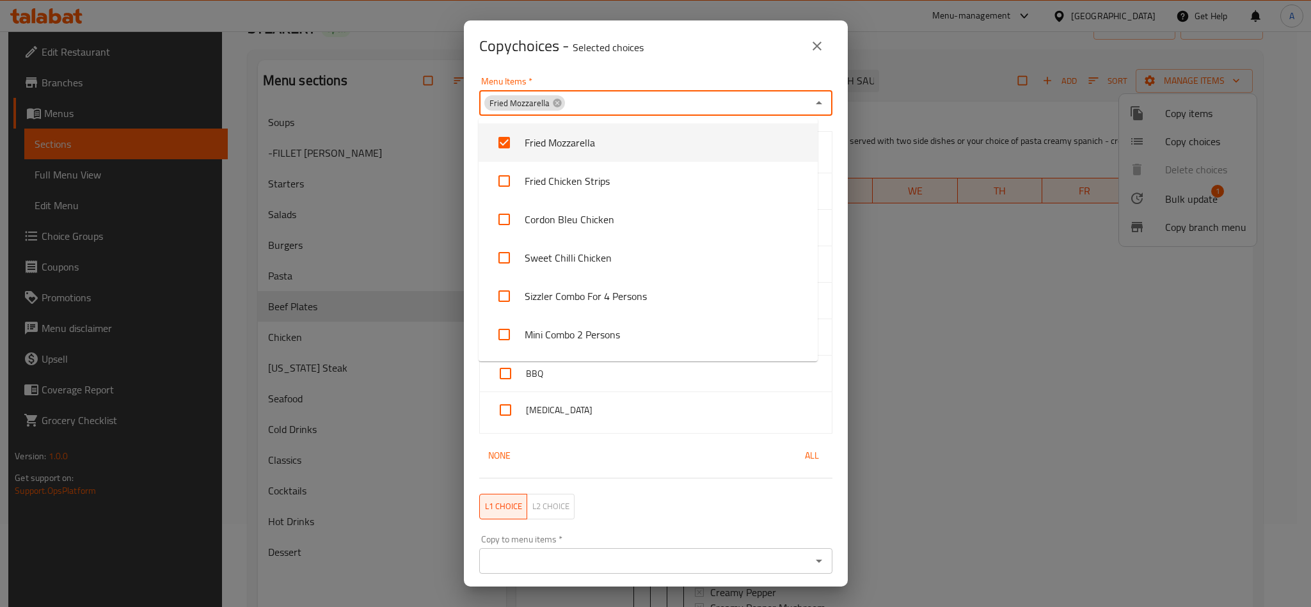
click at [561, 108] on div "Fried Mozzarella Menu Items *" at bounding box center [655, 103] width 353 height 26
click at [557, 106] on icon at bounding box center [557, 103] width 10 height 10
checkbox input "false"
click at [603, 100] on input "Menu Items   *" at bounding box center [645, 103] width 324 height 18
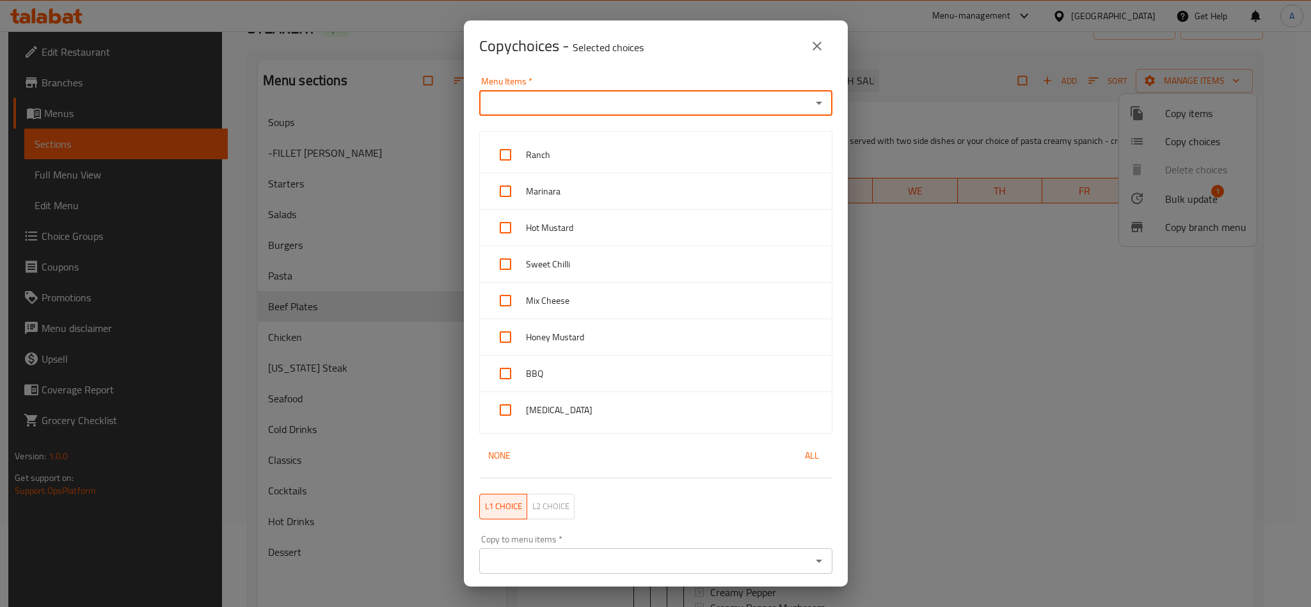
paste input "Twin Grilled Cordon Bleu Beef"
type input "Twin Grilled Cordon Bleu Beef"
click at [655, 144] on li "Twin Grilled Cordon Bleu Beef" at bounding box center [648, 143] width 339 height 38
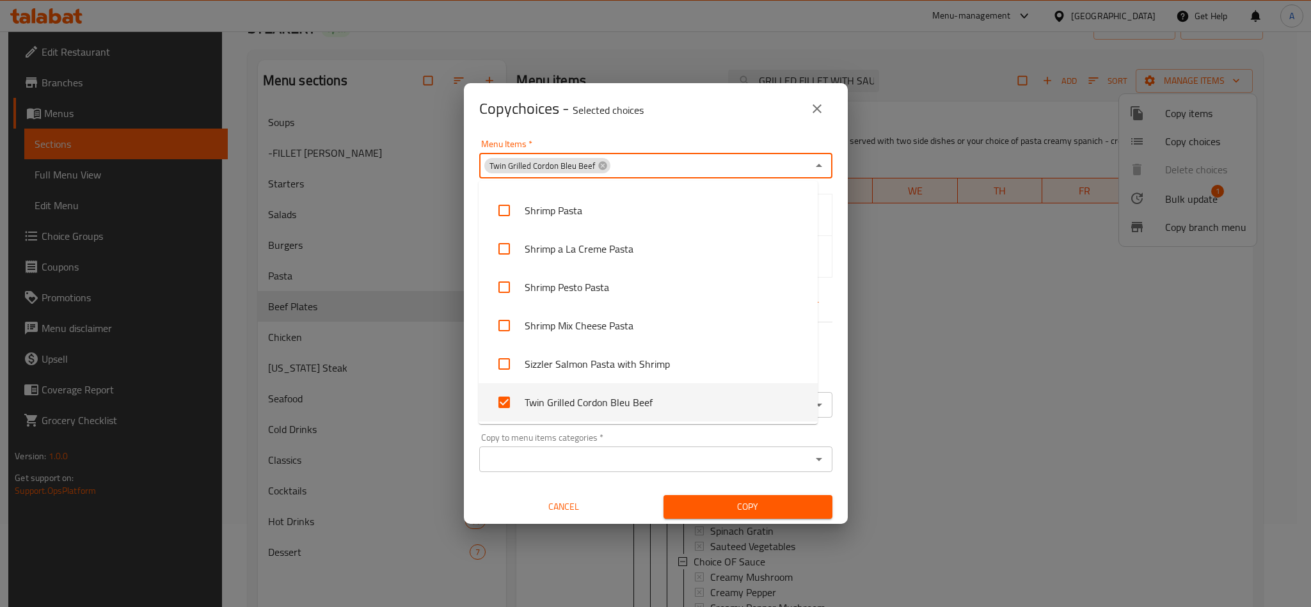
click at [680, 122] on div "Copy choices - Selected choices 0" at bounding box center [655, 108] width 353 height 31
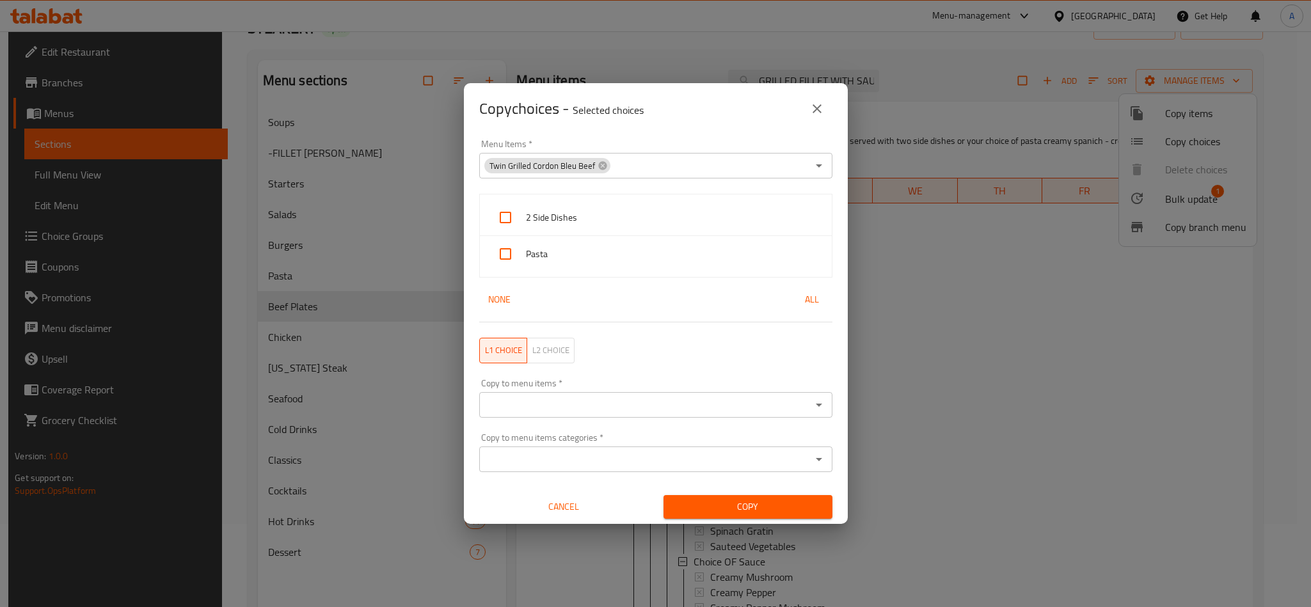
click at [612, 221] on span "2 Side Dishes" at bounding box center [674, 218] width 296 height 16
checkbox input "true"
click at [598, 262] on span "Pasta" at bounding box center [674, 254] width 296 height 16
checkbox input "true"
click at [617, 413] on input "Copy to menu items   *" at bounding box center [645, 405] width 324 height 18
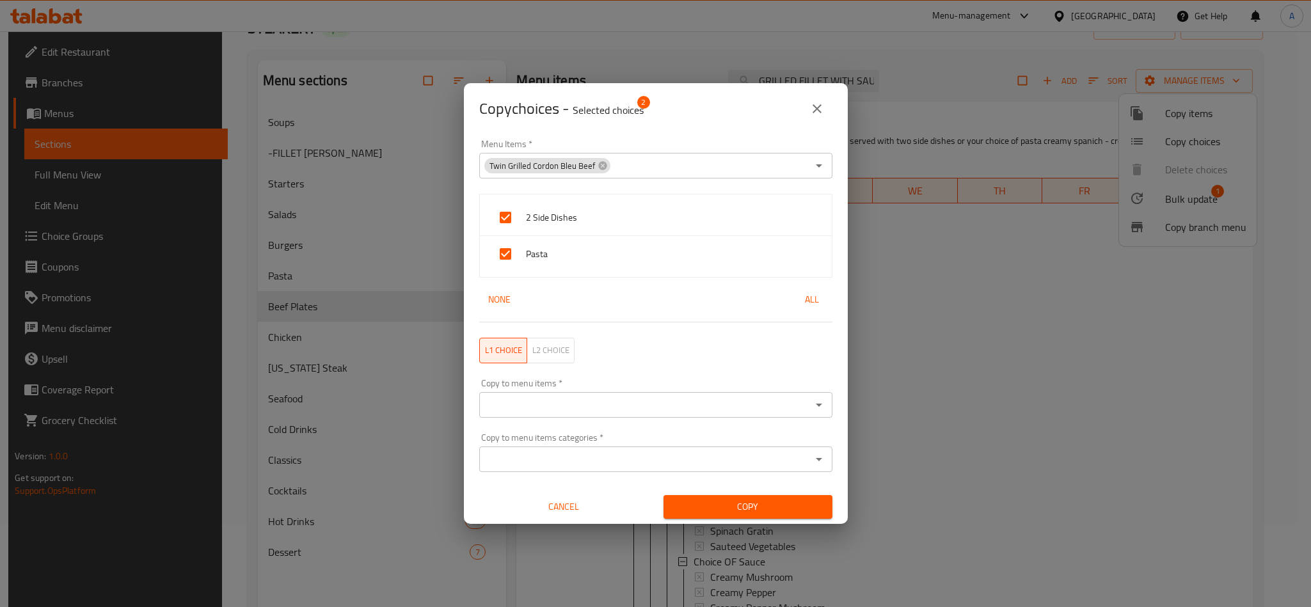
click at [524, 411] on input "Copy to menu items   *" at bounding box center [645, 405] width 324 height 18
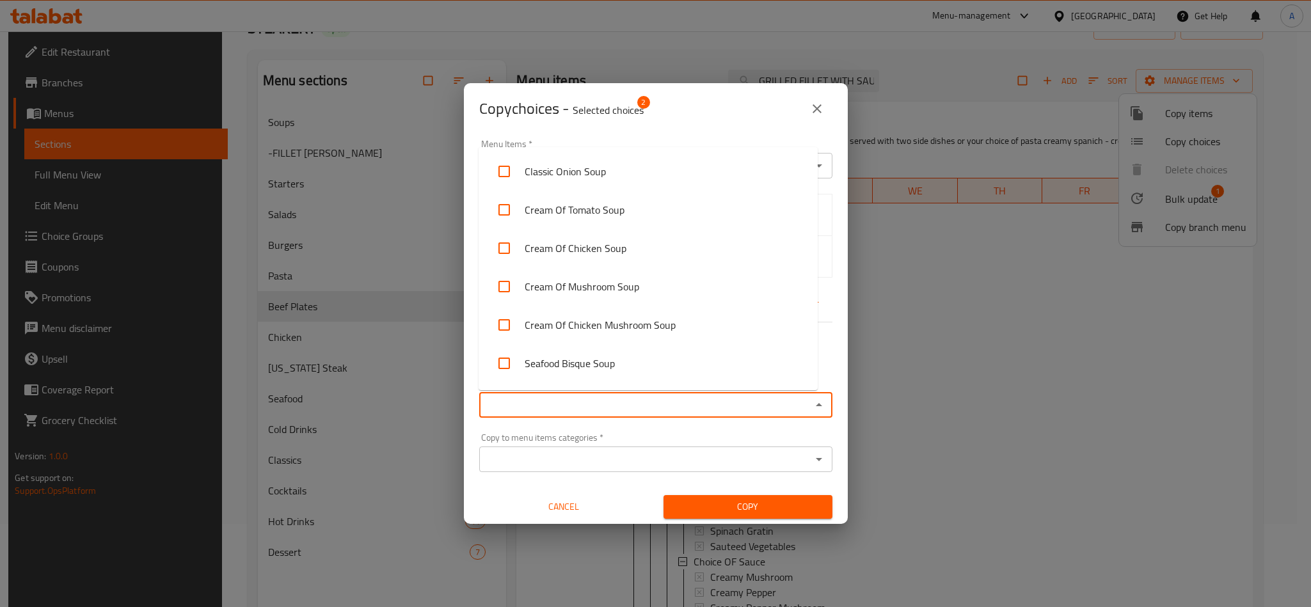
paste input "GRILLED FILLET WITH SAUCE"
type input "GRILLED FILLET WITH SAUCE"
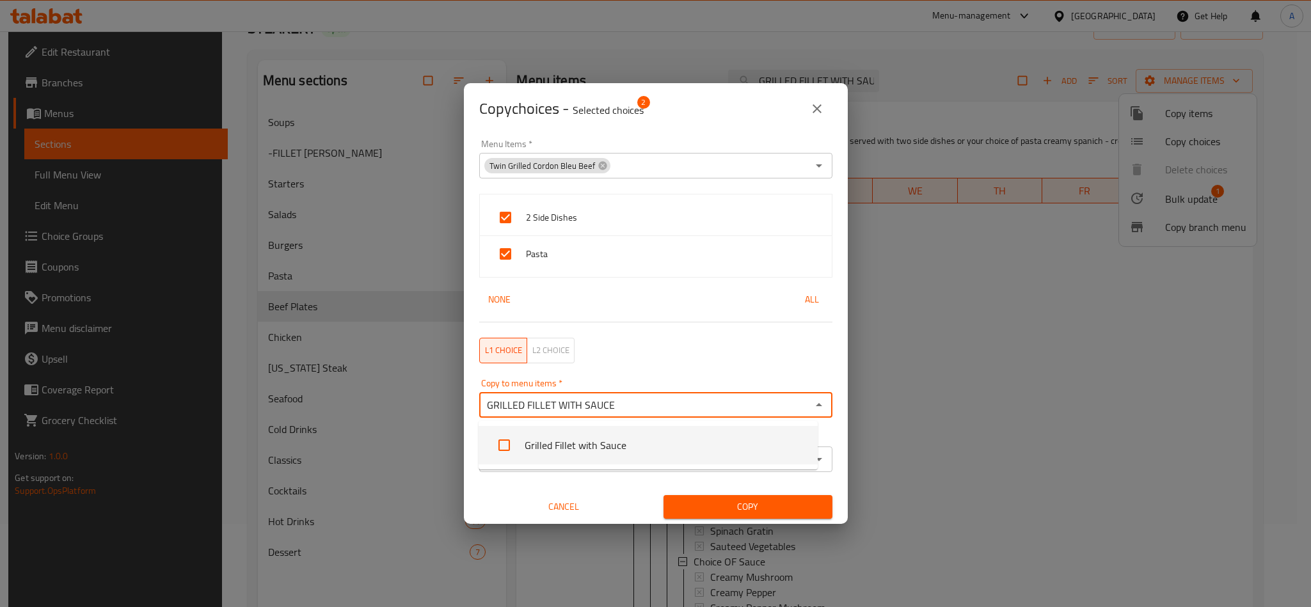
click at [554, 434] on li "Grilled Fillet with Sauce" at bounding box center [648, 445] width 339 height 38
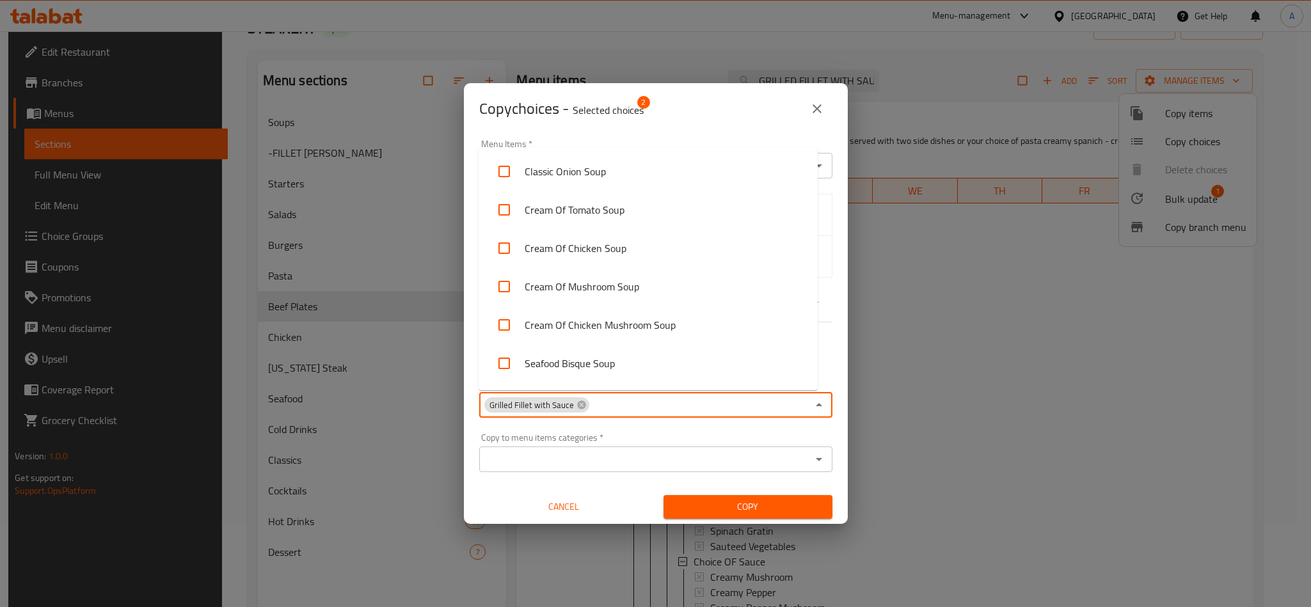
scroll to position [72, 0]
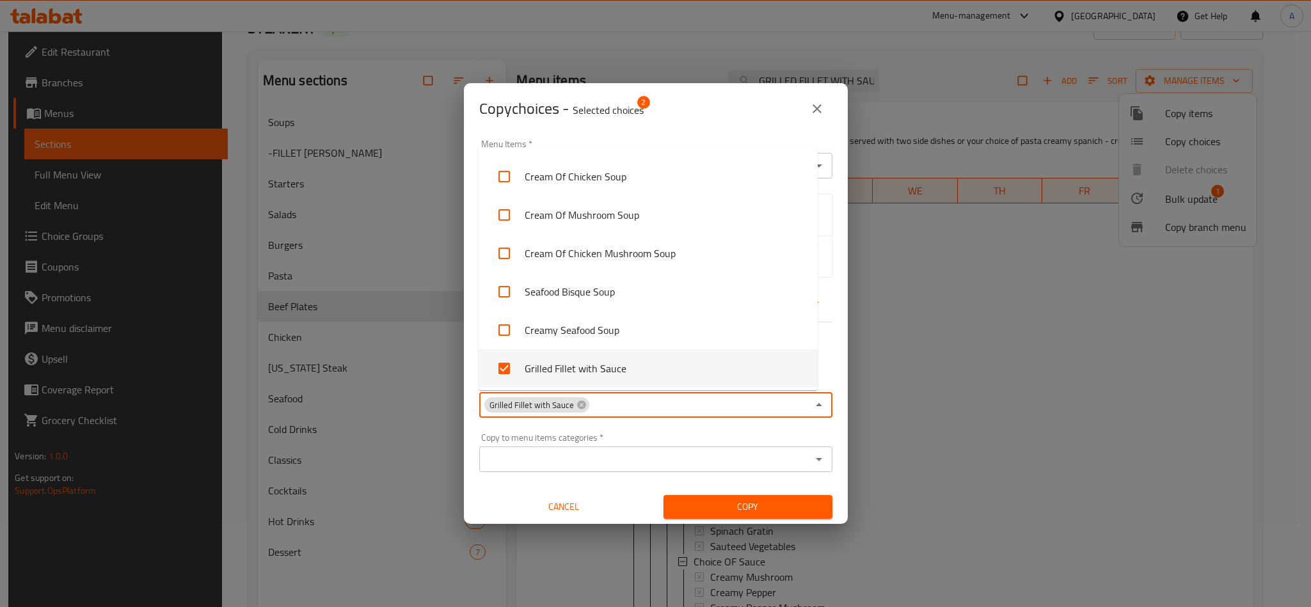
click at [763, 502] on span "Copy" at bounding box center [748, 507] width 148 height 16
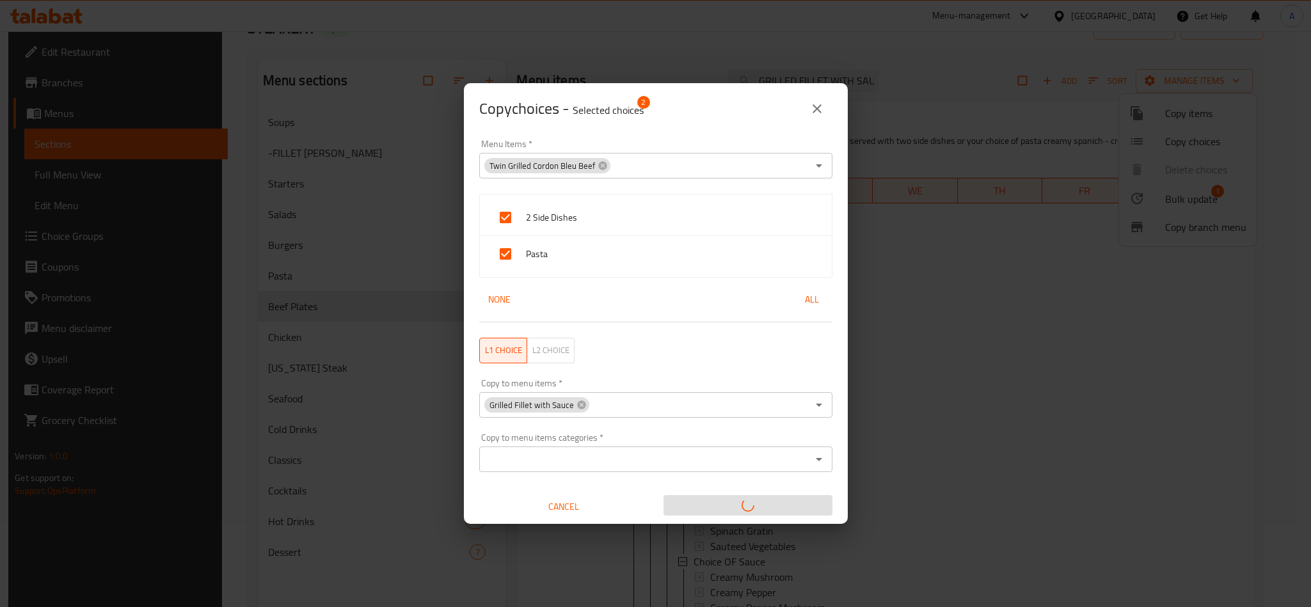
scroll to position [2, 0]
drag, startPoint x: 817, startPoint y: 111, endPoint x: 1283, endPoint y: 165, distance: 469.6
click at [817, 111] on icon "close" at bounding box center [817, 108] width 15 height 15
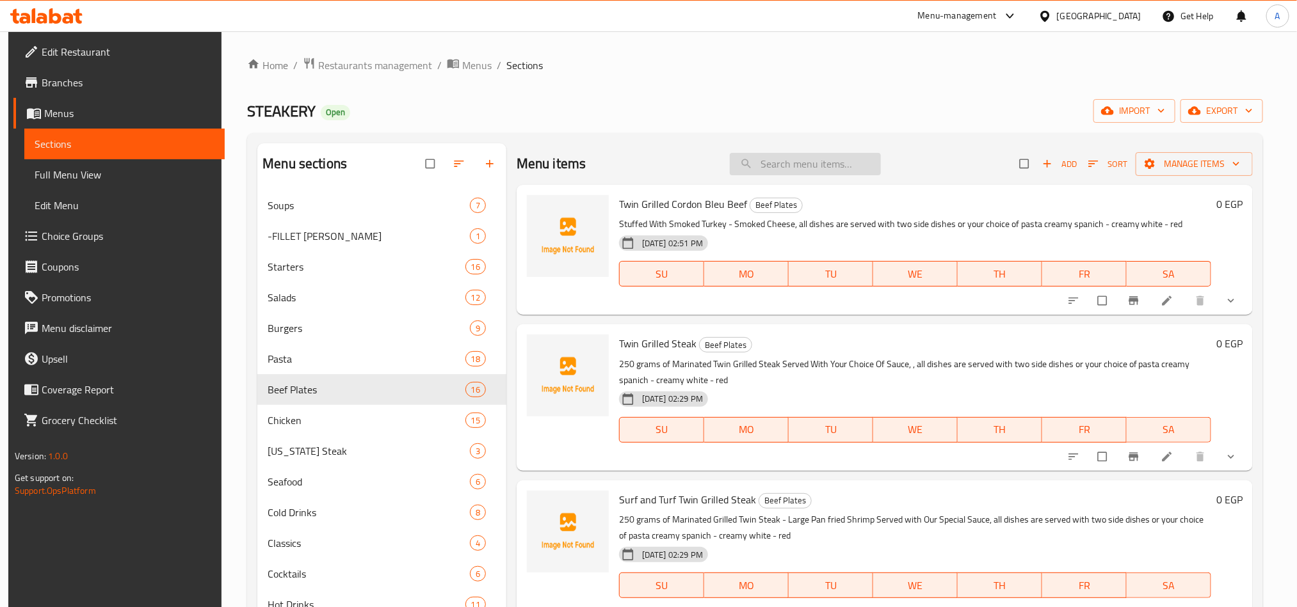
click at [792, 167] on input "search" at bounding box center [805, 164] width 151 height 22
paste input "headphone"
type input "headphone"
click at [792, 167] on input "headphone" at bounding box center [805, 164] width 151 height 22
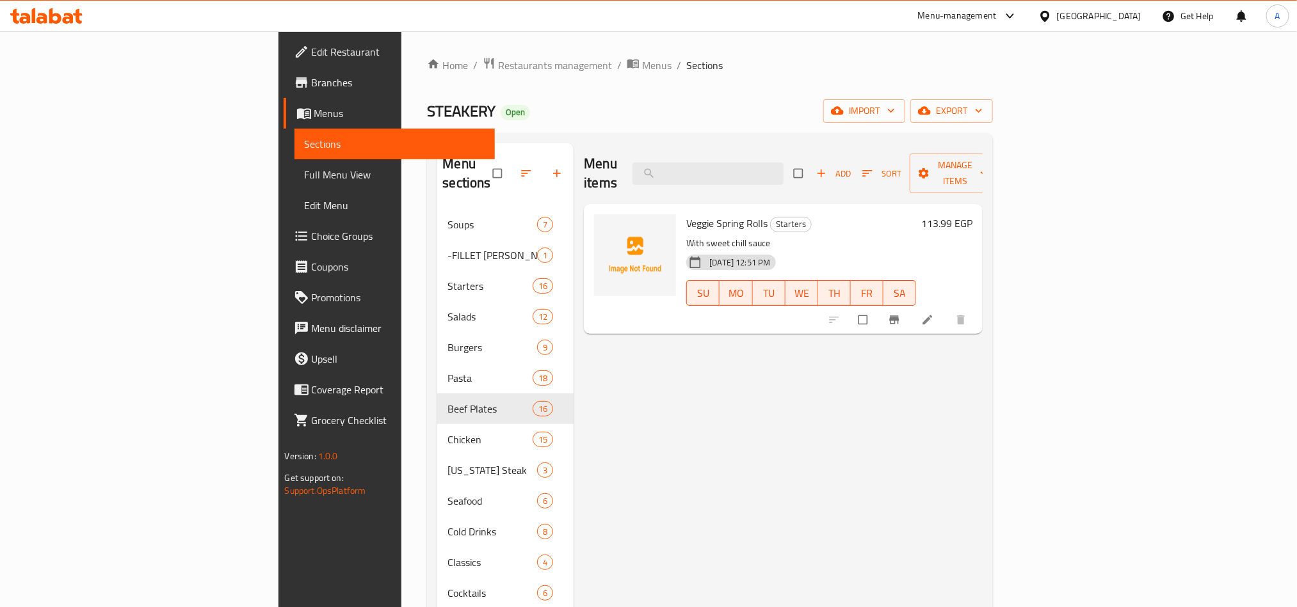
click at [726, 152] on div "Menu items Add Sort Manage items" at bounding box center [783, 173] width 399 height 61
click at [743, 163] on input "search" at bounding box center [707, 174] width 151 height 22
paste input "GRILLED FILLET WITH SAUCE"
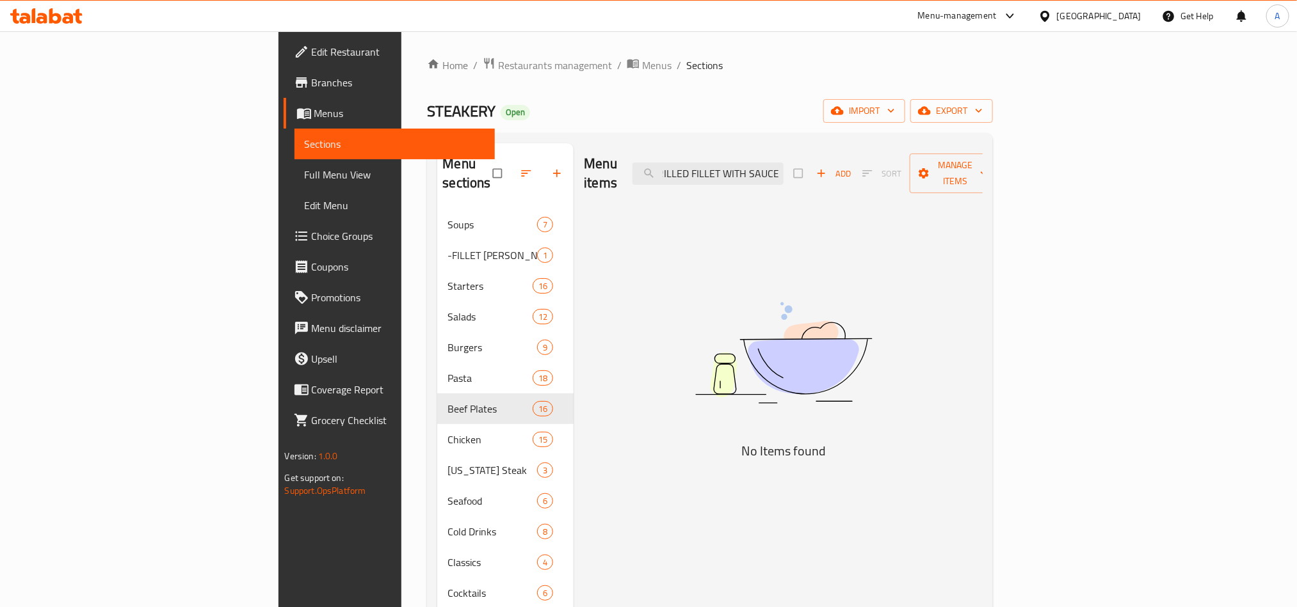
type input "GRILLED FILLET WITH"
paste input "GRILLED FILLET WITH SAUCE"
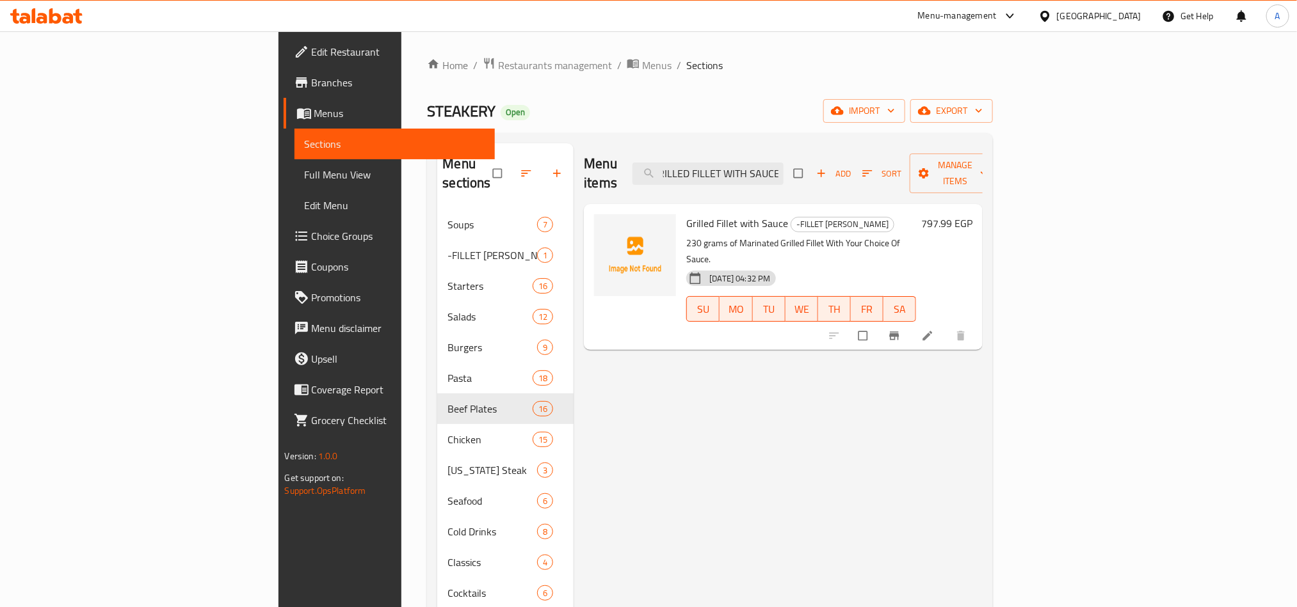
type input "GRILLED FILLET WITH SAUCE"
click at [946, 326] on li at bounding box center [929, 336] width 36 height 20
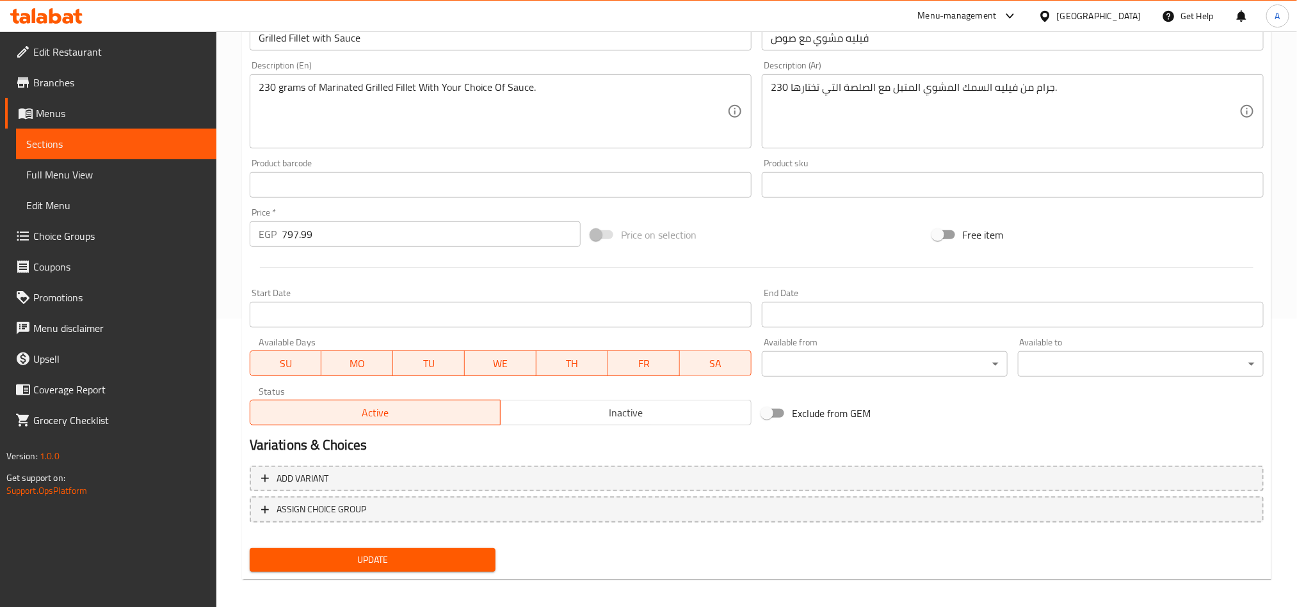
scroll to position [296, 0]
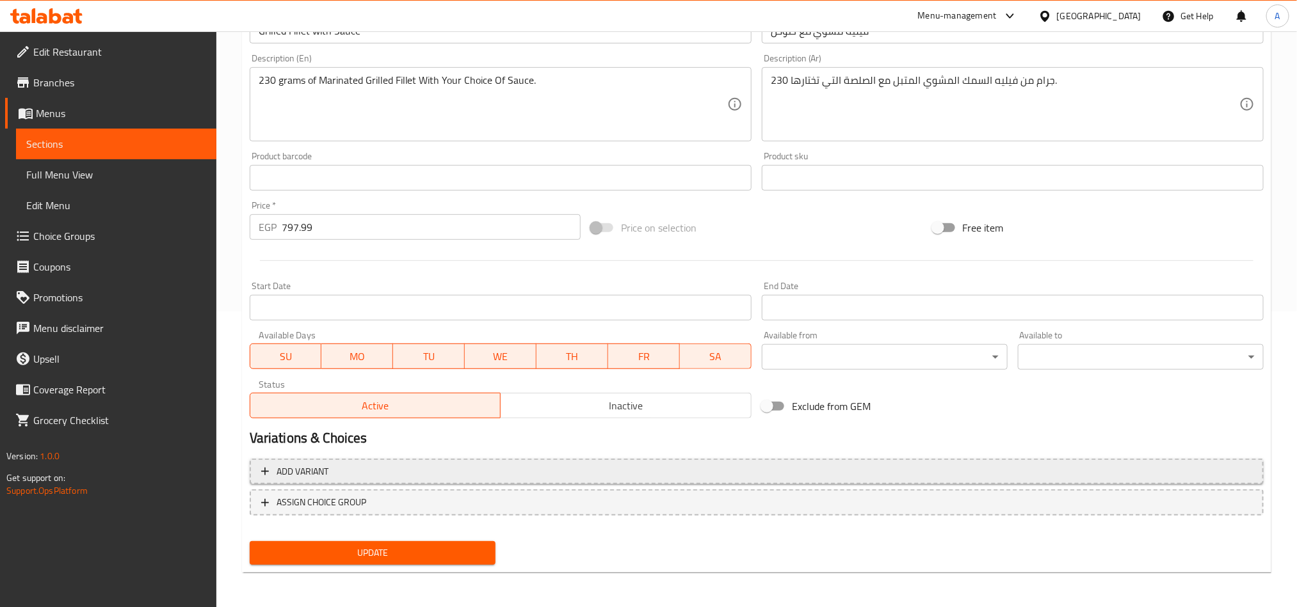
click at [754, 471] on span "Add variant" at bounding box center [756, 472] width 991 height 16
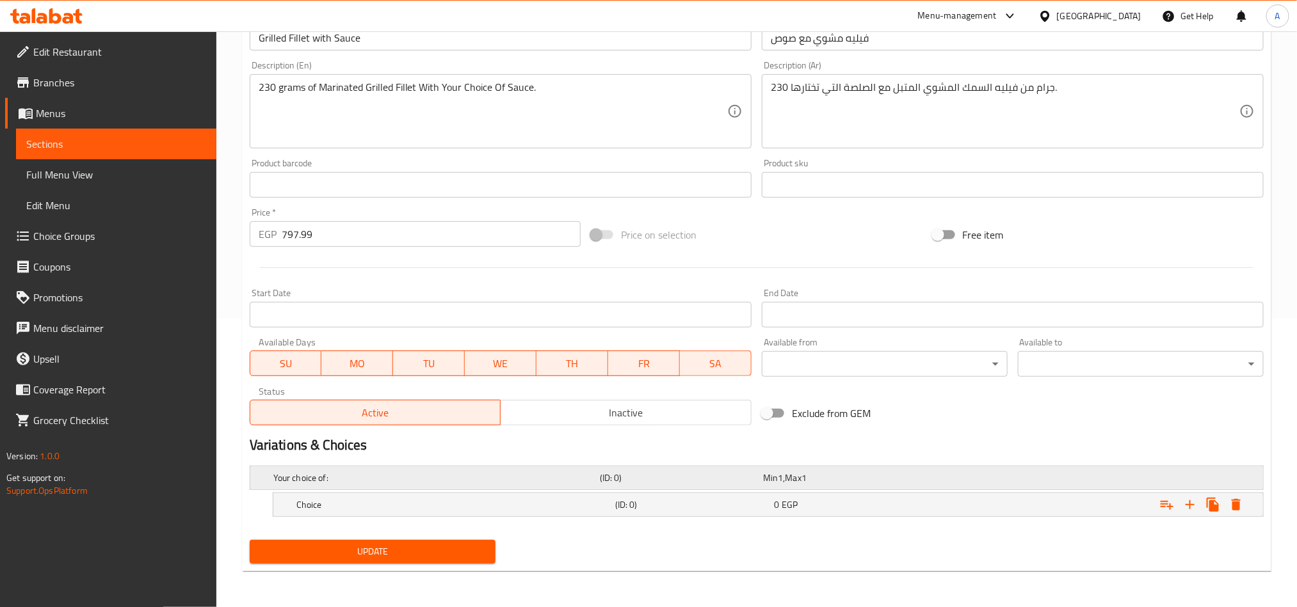
scroll to position [290, 0]
click at [1163, 501] on icon "Expand" at bounding box center [1166, 505] width 13 height 9
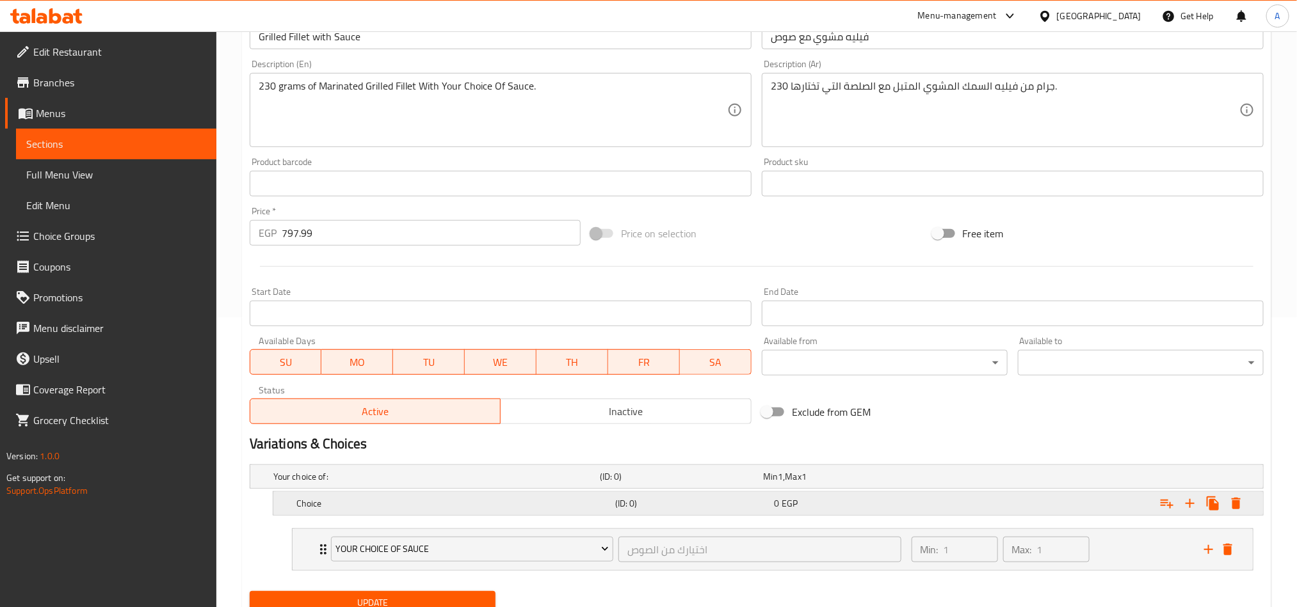
click at [909, 483] on div "0 EGP" at bounding box center [842, 476] width 158 height 13
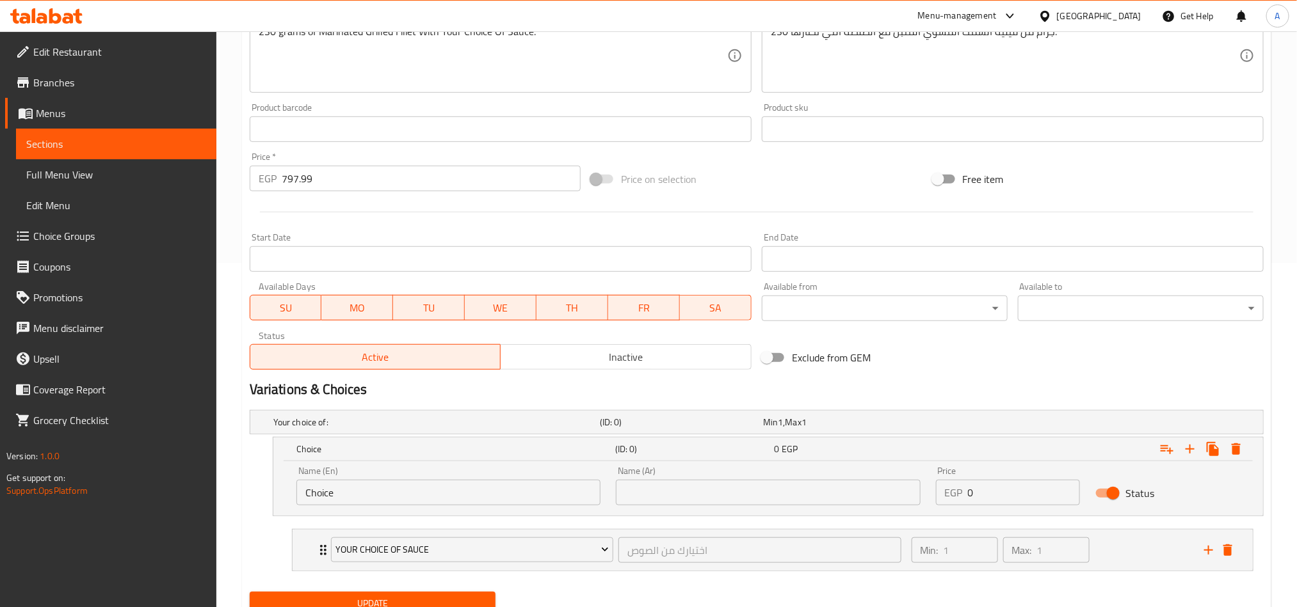
scroll to position [398, 0]
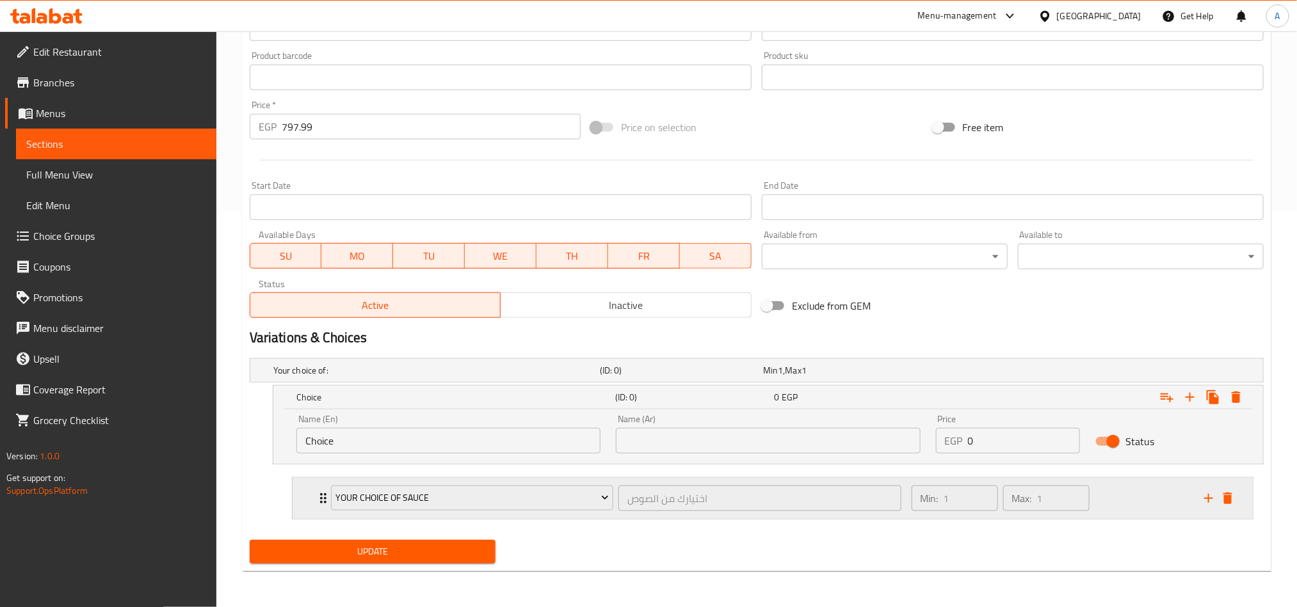
click at [1089, 497] on div "Max: 1 ​" at bounding box center [1046, 498] width 92 height 31
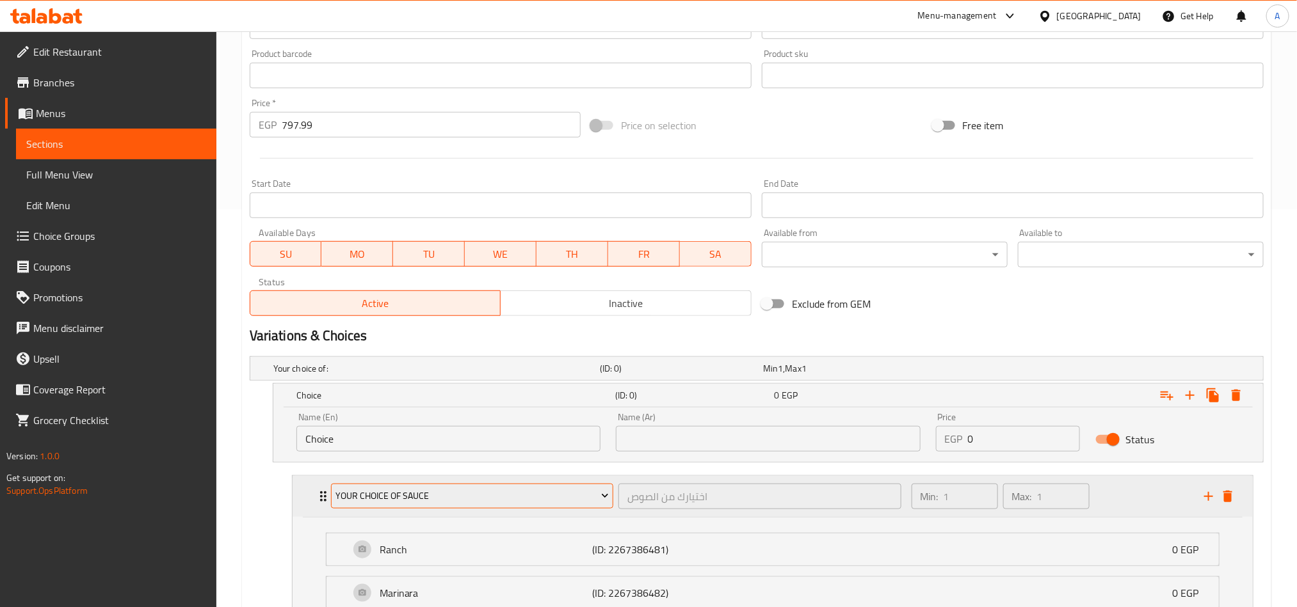
click at [497, 501] on span "Your Choice Of Sauce" at bounding box center [471, 496] width 273 height 16
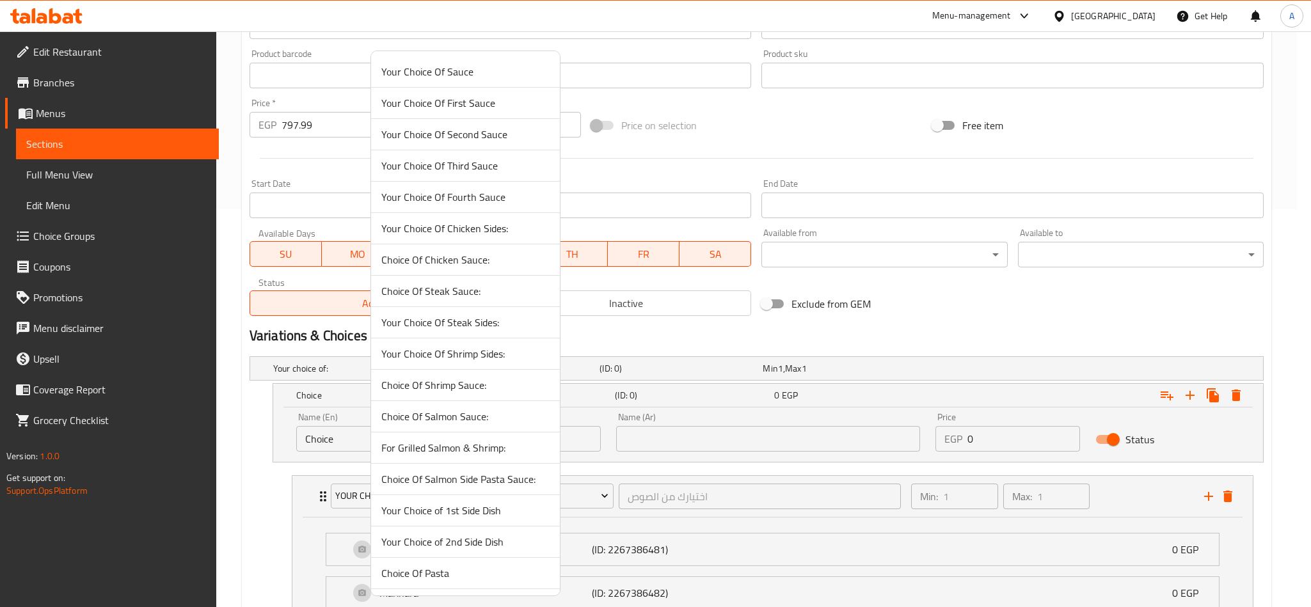
click at [526, 518] on span "Your Choice of 1st Side Dish" at bounding box center [465, 510] width 168 height 15
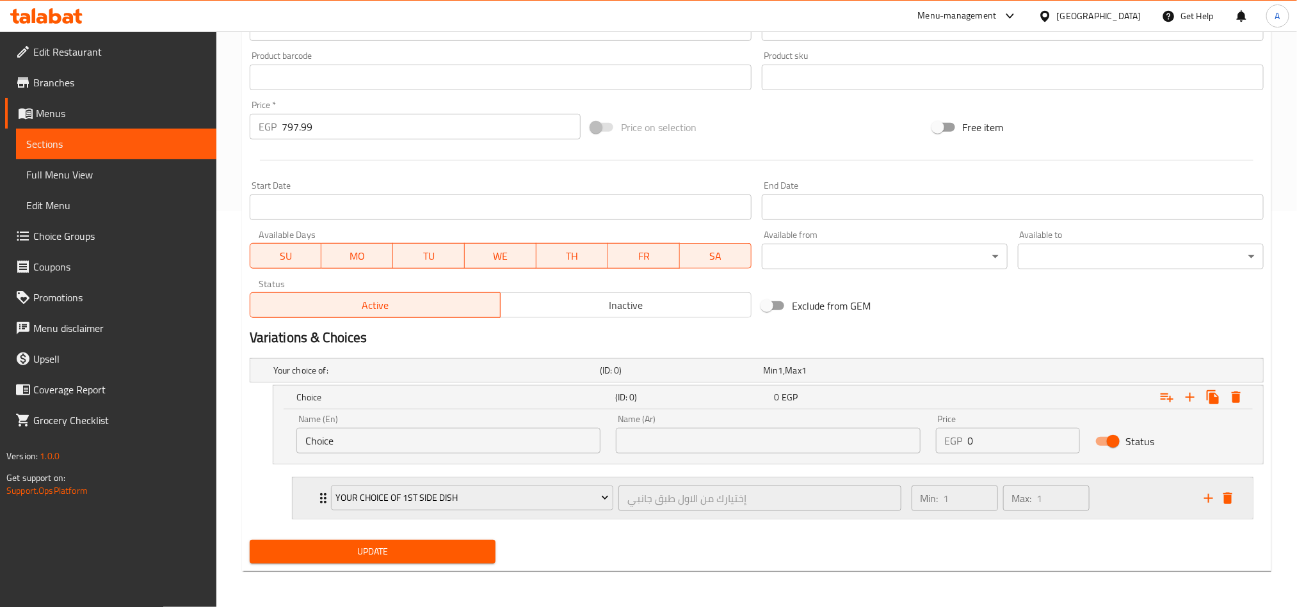
click at [1083, 483] on div "Max: 1 ​" at bounding box center [1046, 498] width 92 height 31
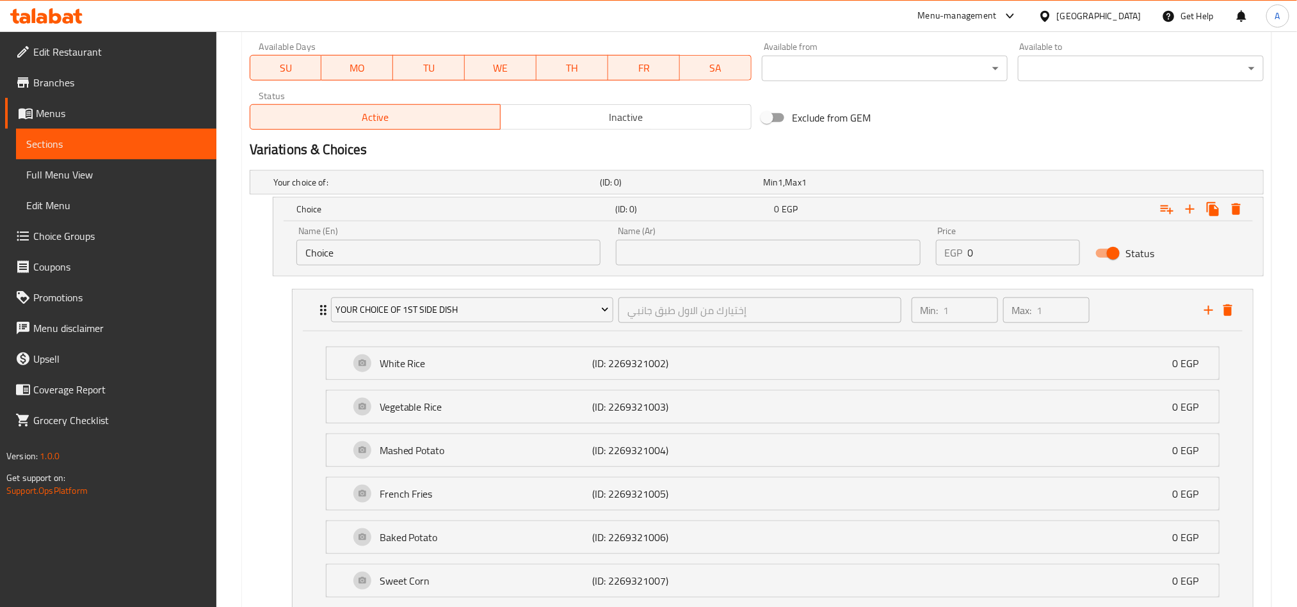
scroll to position [590, 0]
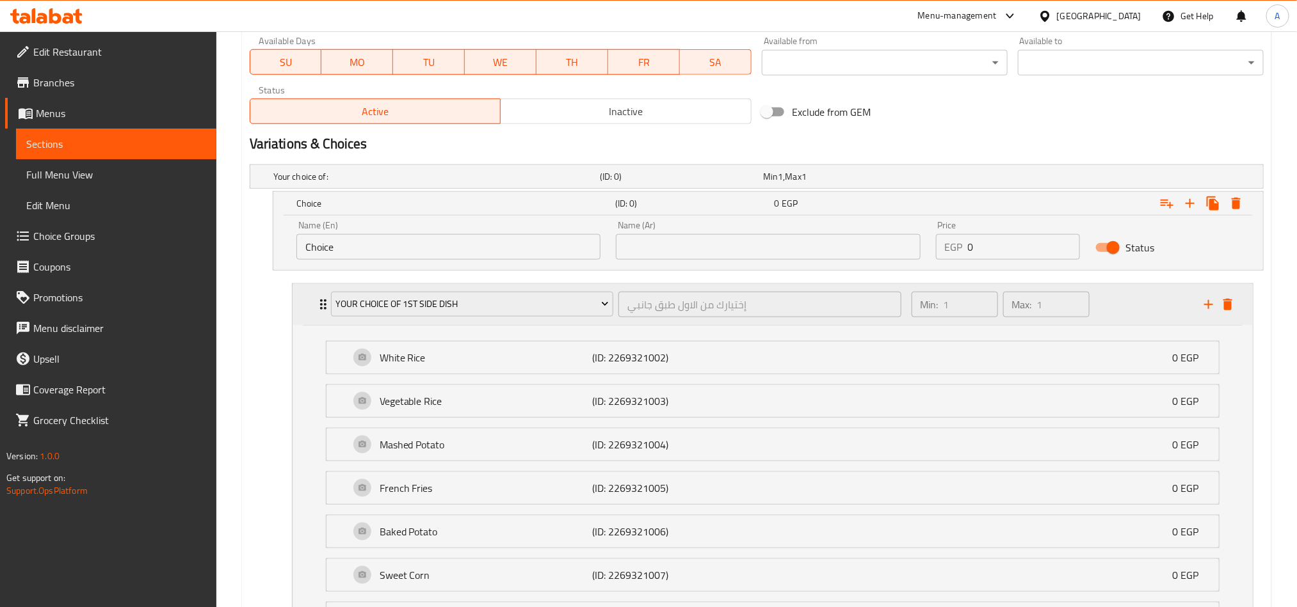
click at [1140, 292] on div "Min: 1 ​ Max: 1 ​" at bounding box center [1050, 304] width 292 height 41
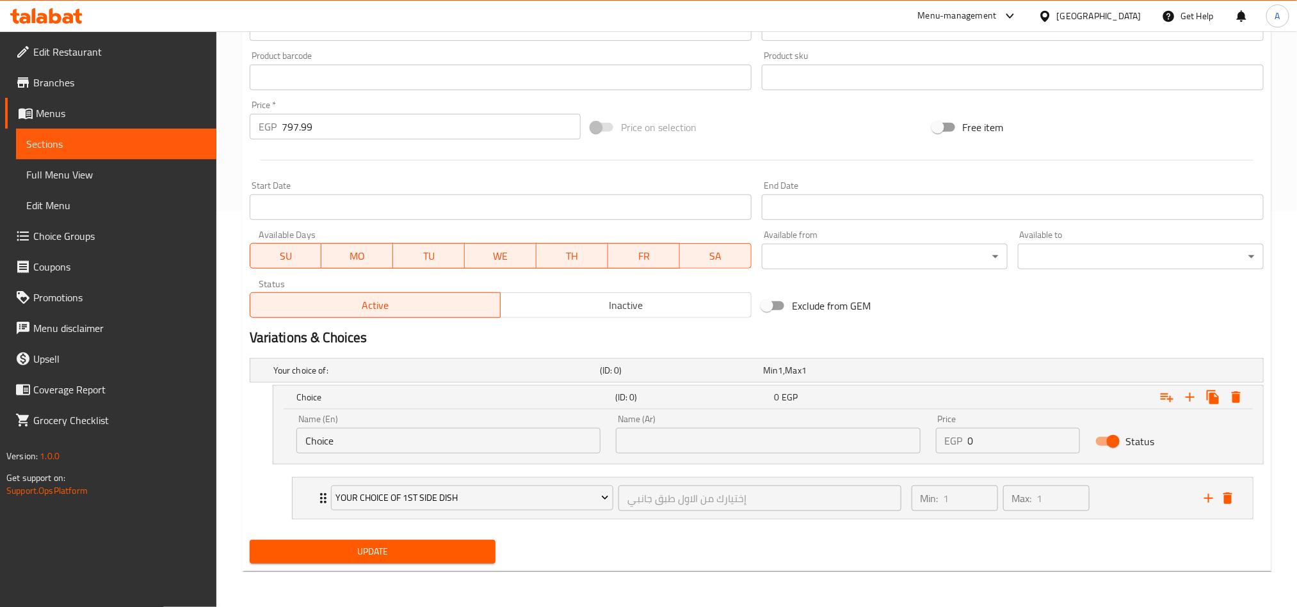
scroll to position [302, 0]
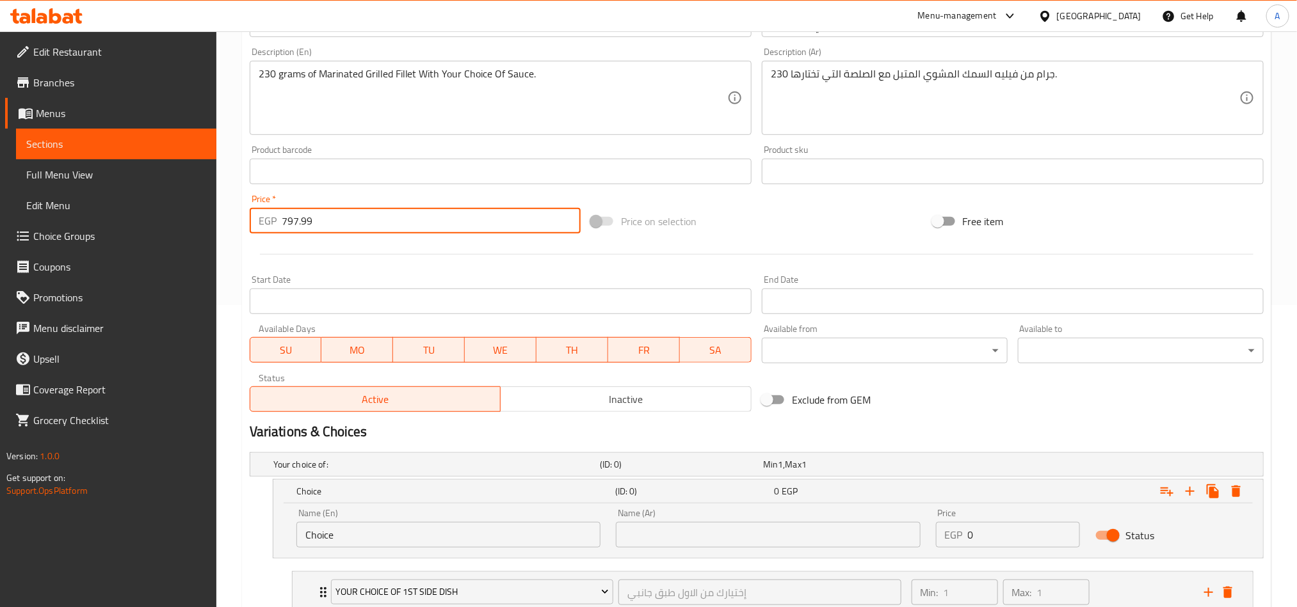
drag, startPoint x: 348, startPoint y: 230, endPoint x: 227, endPoint y: 230, distance: 120.9
click at [227, 230] on div "Home / Restaurants management / Menus / Sections / item / update -FILLET MIGNON…" at bounding box center [756, 215] width 1080 height 972
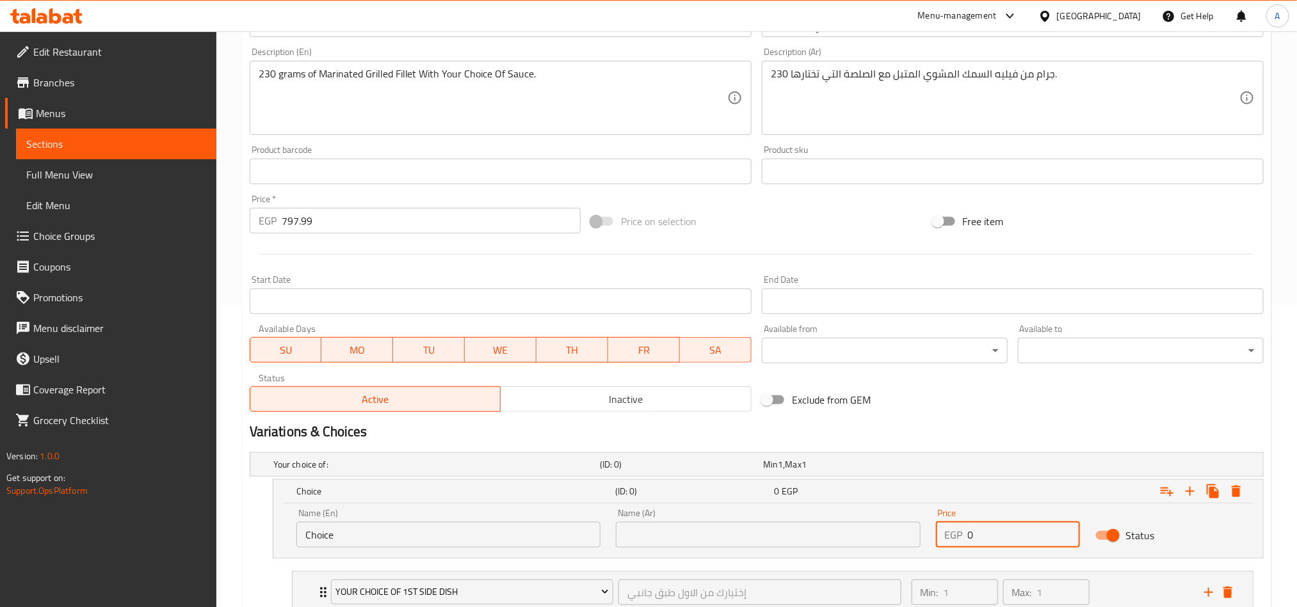
click at [1032, 530] on input "0" at bounding box center [1024, 535] width 113 height 26
paste input "797.99"
type input "797.99"
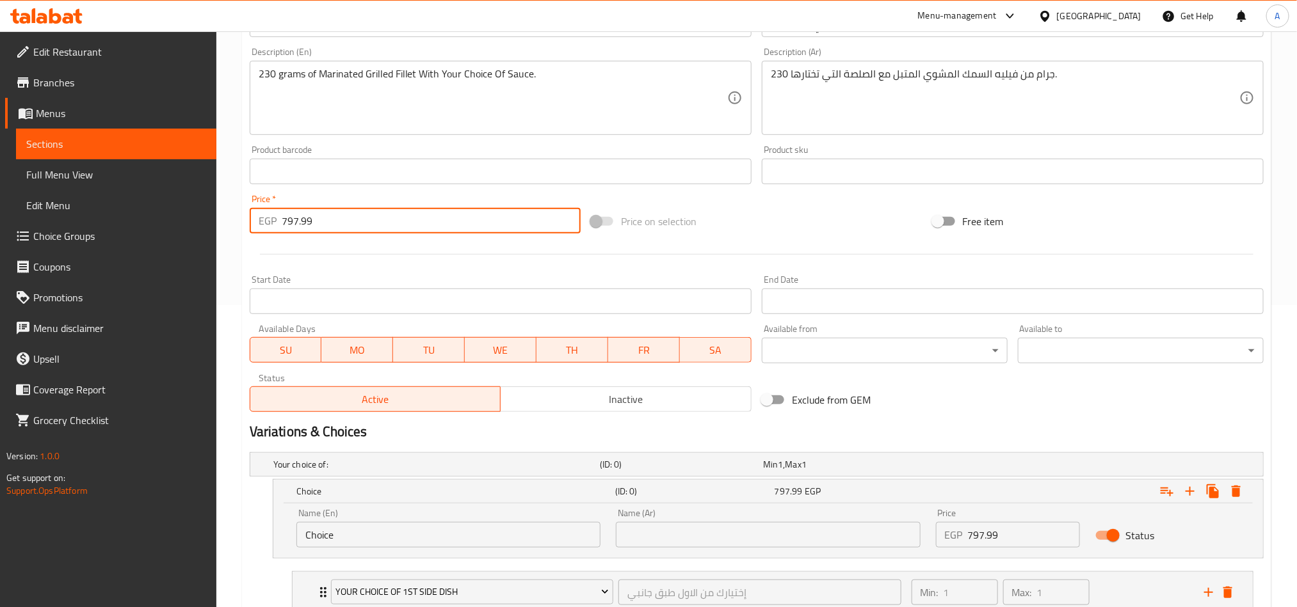
click at [397, 214] on input "797.99" at bounding box center [431, 221] width 299 height 26
click at [392, 215] on input "797.99" at bounding box center [431, 221] width 299 height 26
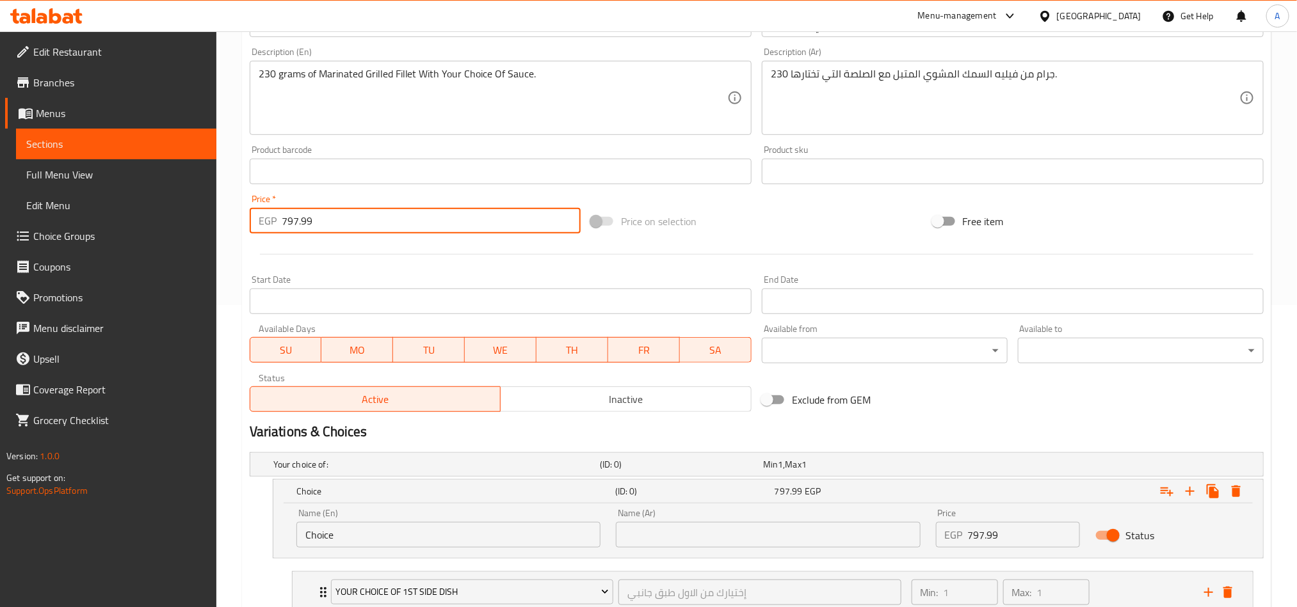
click at [392, 215] on input "797.99" at bounding box center [431, 221] width 299 height 26
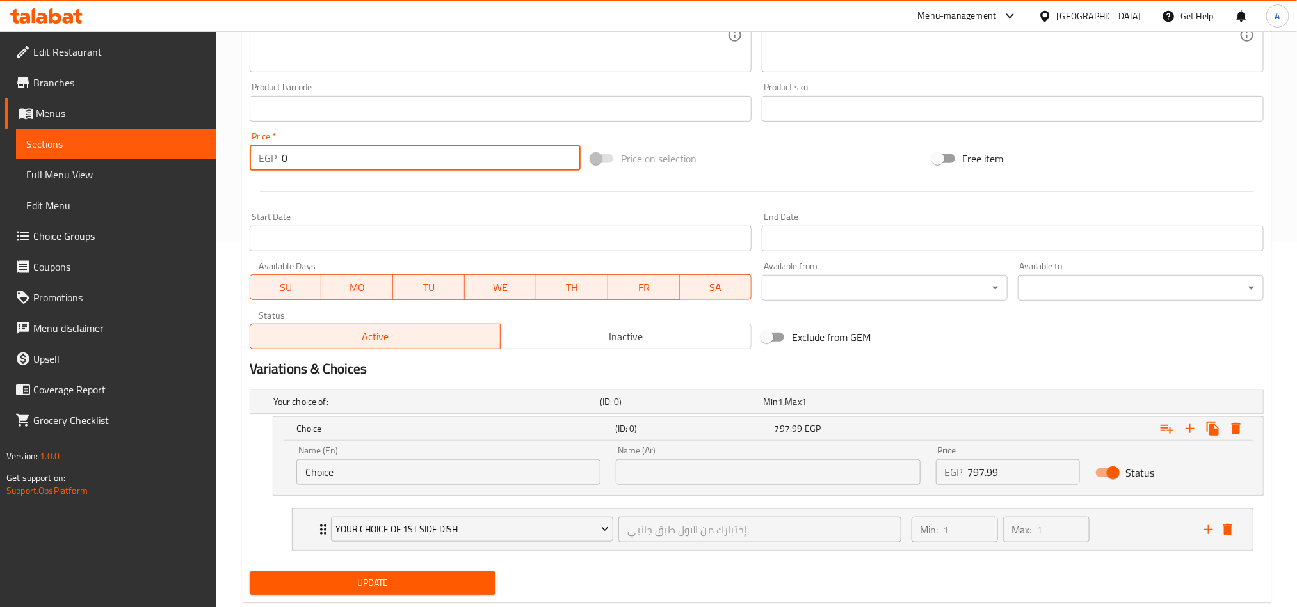
scroll to position [398, 0]
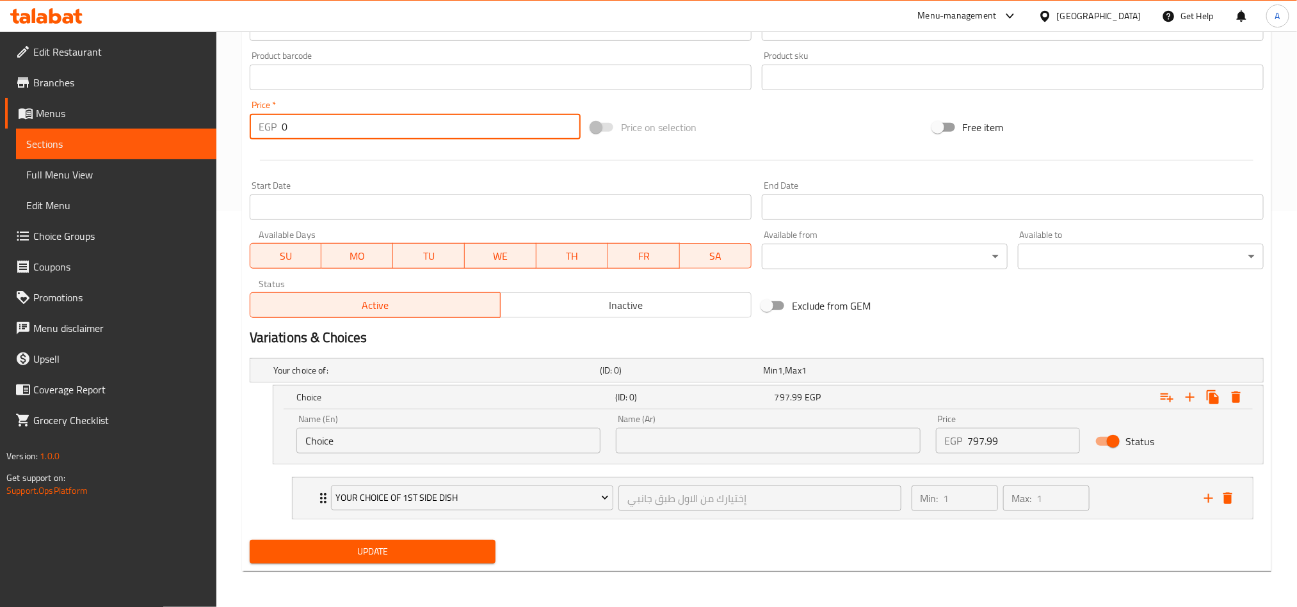
type input "0"
click at [864, 160] on hr at bounding box center [756, 160] width 993 height 1
click at [444, 440] on input "Choice" at bounding box center [448, 441] width 304 height 26
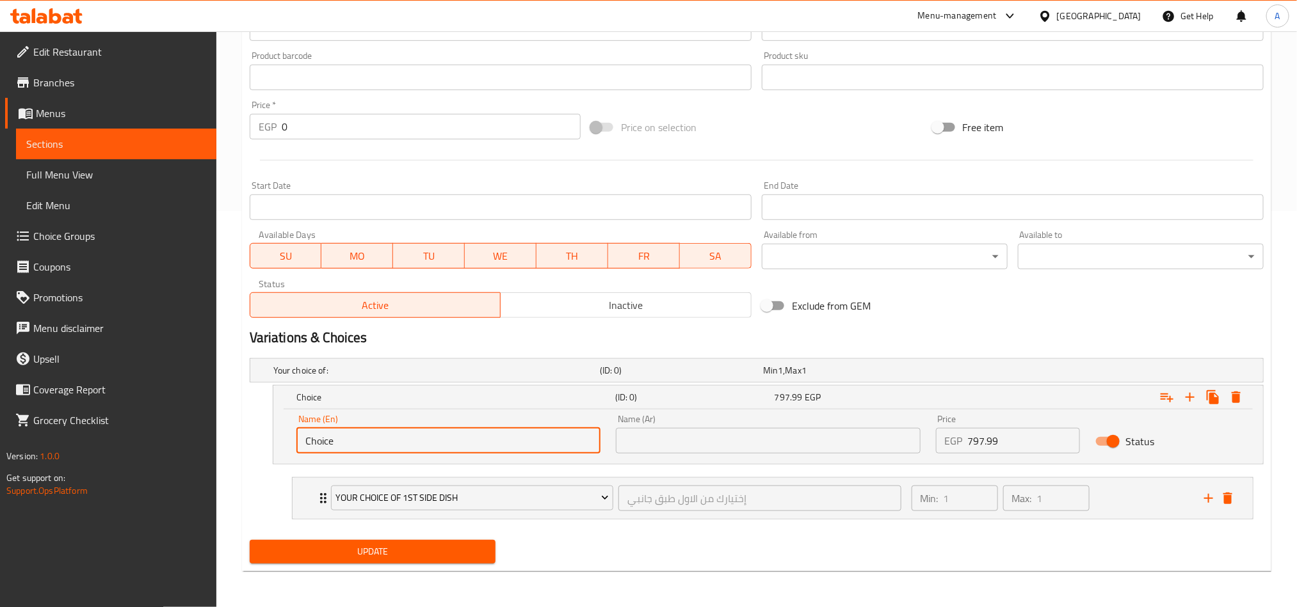
type input "Choice2"
click at [325, 444] on input "Choice2" at bounding box center [448, 441] width 304 height 26
click at [524, 436] on input "2 side dishes" at bounding box center [448, 441] width 304 height 26
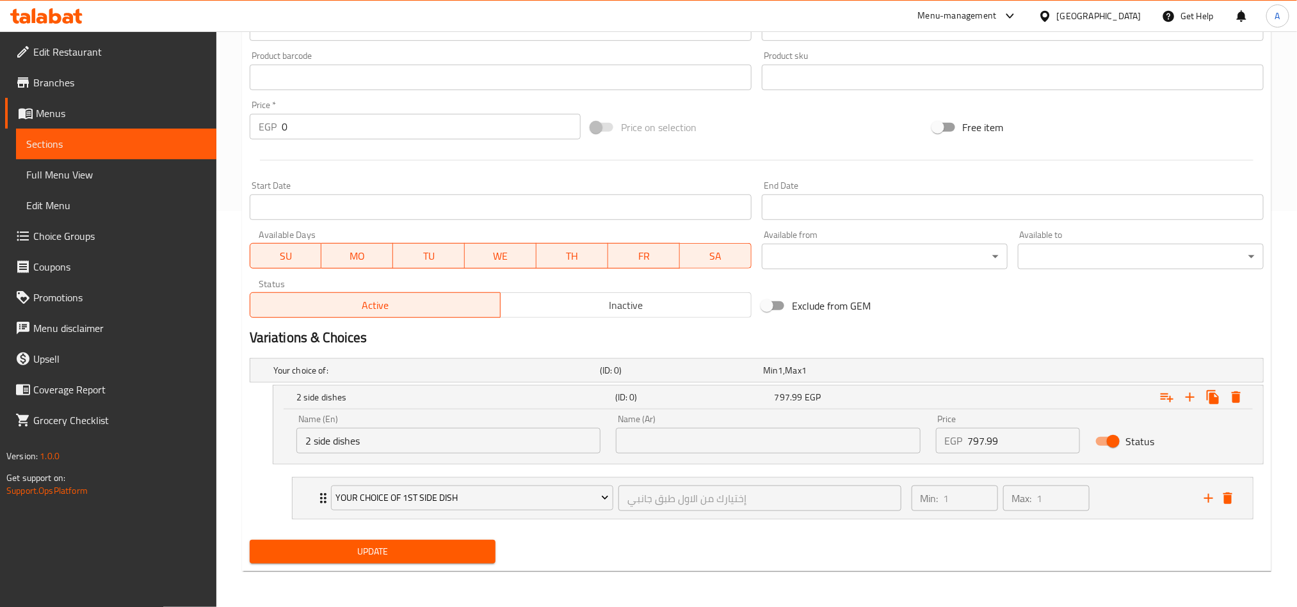
click at [524, 436] on input "2 side dishes" at bounding box center [448, 441] width 304 height 26
type input "2 Side Dishes"
drag, startPoint x: 797, startPoint y: 454, endPoint x: 799, endPoint y: 444, distance: 9.7
click at [797, 454] on div "Name (Ar) Name (Ar)" at bounding box center [767, 434] width 319 height 54
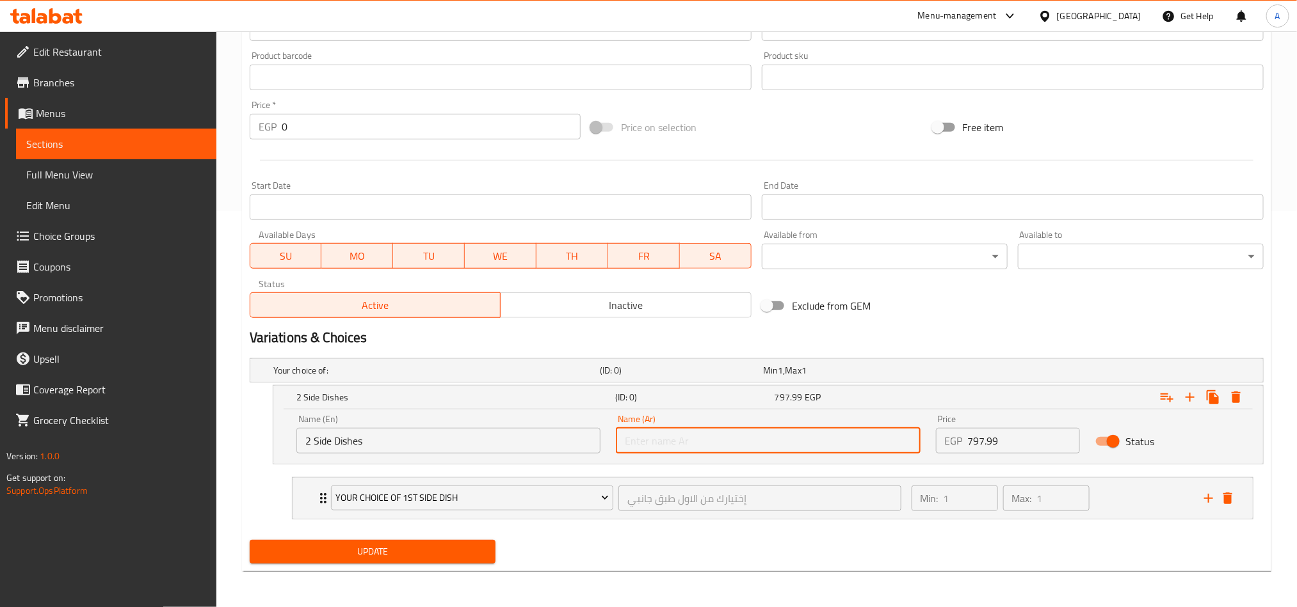
click at [799, 444] on input "text" at bounding box center [768, 441] width 304 height 26
paste input "2 أطباق جانبية"
type input "2 أطباق جانبية"
drag, startPoint x: 824, startPoint y: 584, endPoint x: 1135, endPoint y: 515, distance: 318.6
click at [826, 584] on div "Home / Restaurants management / Menus / Sections / item / update -FILLET MIGNON…" at bounding box center [756, 121] width 1080 height 972
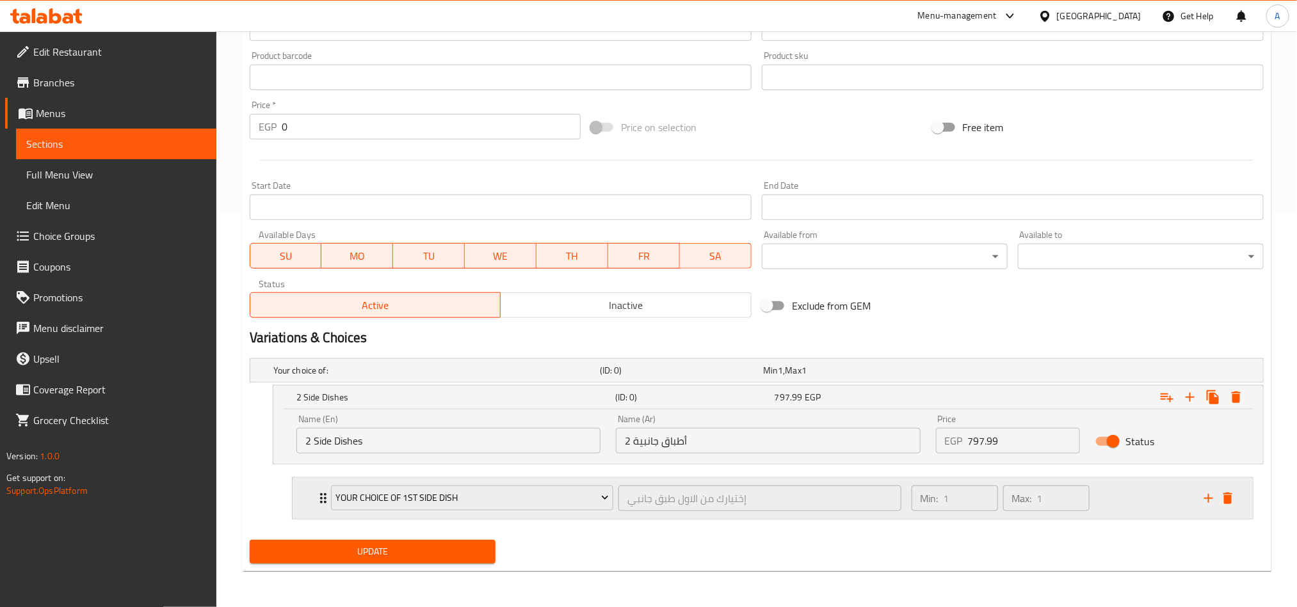
click at [1137, 511] on div "Min: 1 ​ Max: 1 ​" at bounding box center [1050, 498] width 292 height 41
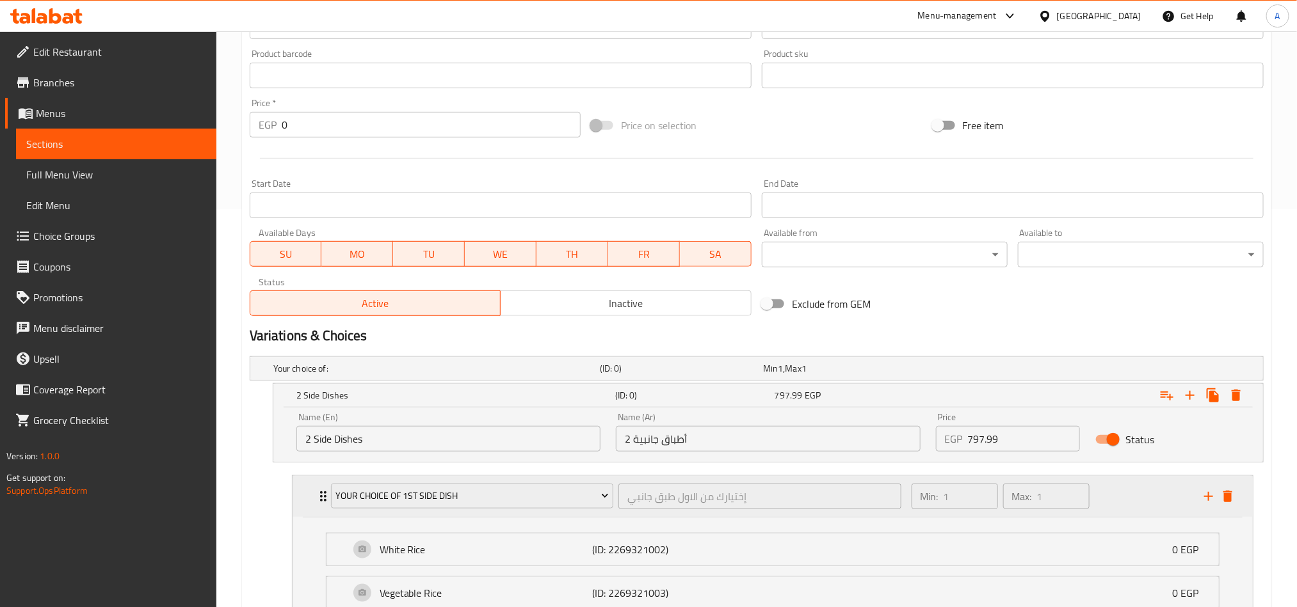
click at [1137, 511] on div "Min: 1 ​ Max: 1 ​" at bounding box center [1050, 496] width 292 height 41
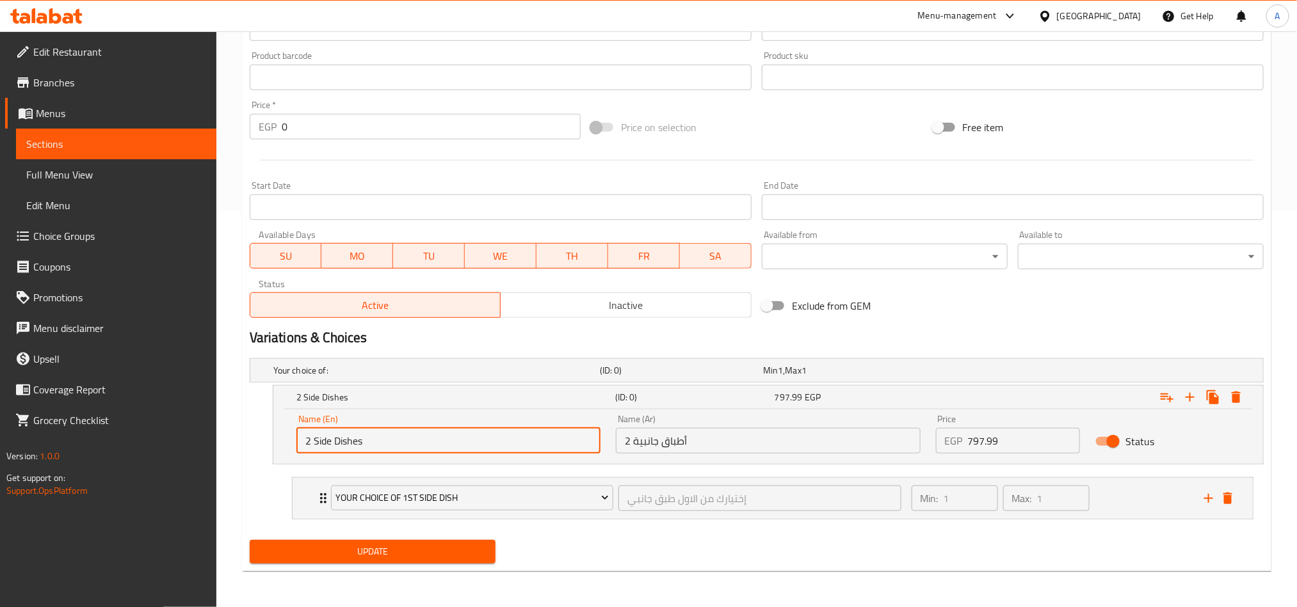
drag, startPoint x: 312, startPoint y: 440, endPoint x: 305, endPoint y: 440, distance: 6.4
click at [305, 440] on input "2 Side Dishes" at bounding box center [448, 441] width 304 height 26
type input "1 Side Dishes"
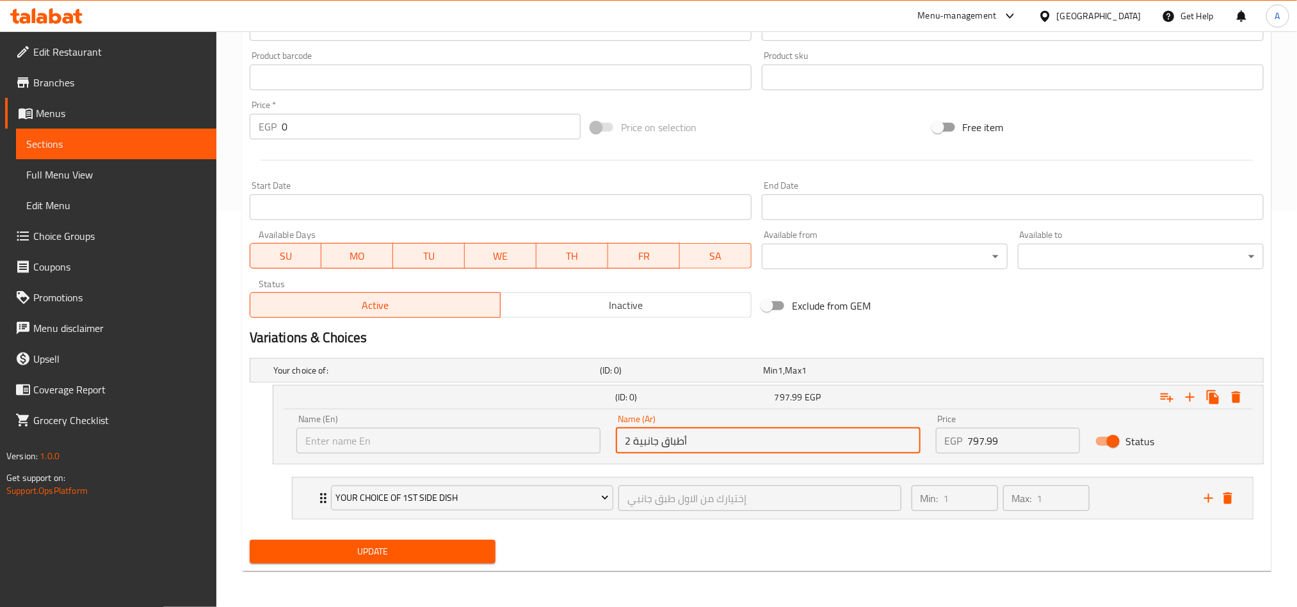
click at [690, 446] on input "2 أطباق جانبية" at bounding box center [768, 441] width 304 height 26
click at [551, 433] on input "text" at bounding box center [448, 441] width 304 height 26
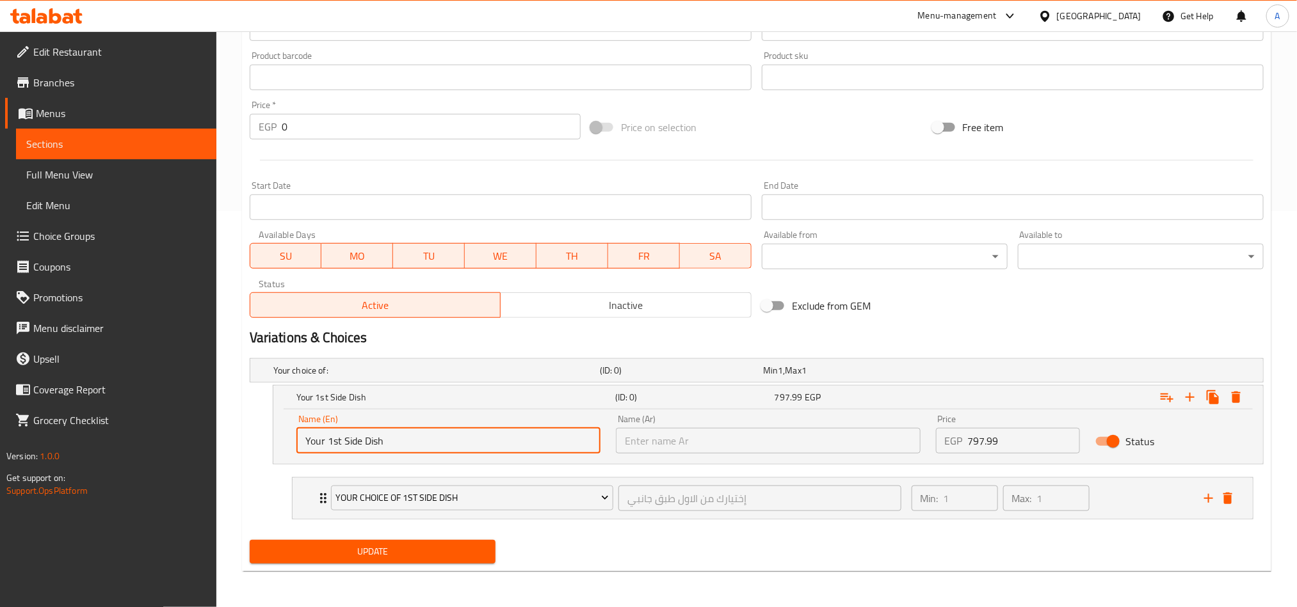
type input "Your 1st Side Dish"
click at [901, 436] on input "text" at bounding box center [768, 441] width 304 height 26
paste input "طبقك الجانبي الأول"
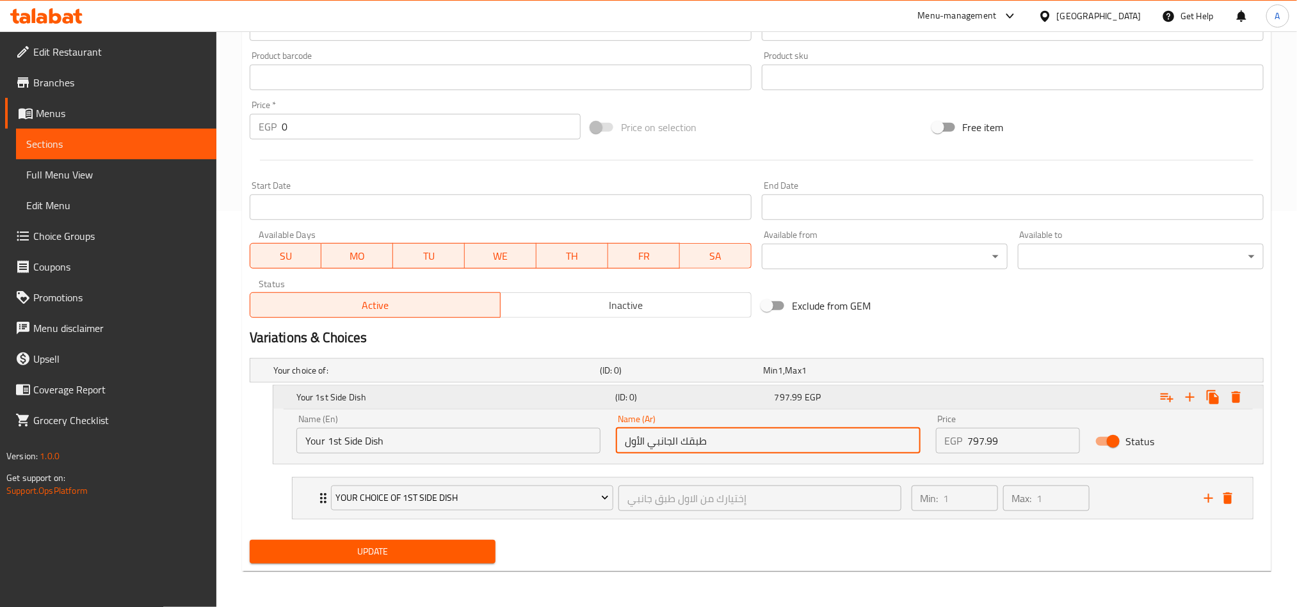
type input "طبقك الجانبي الأول"
click at [1183, 400] on icon "Expand" at bounding box center [1189, 397] width 15 height 15
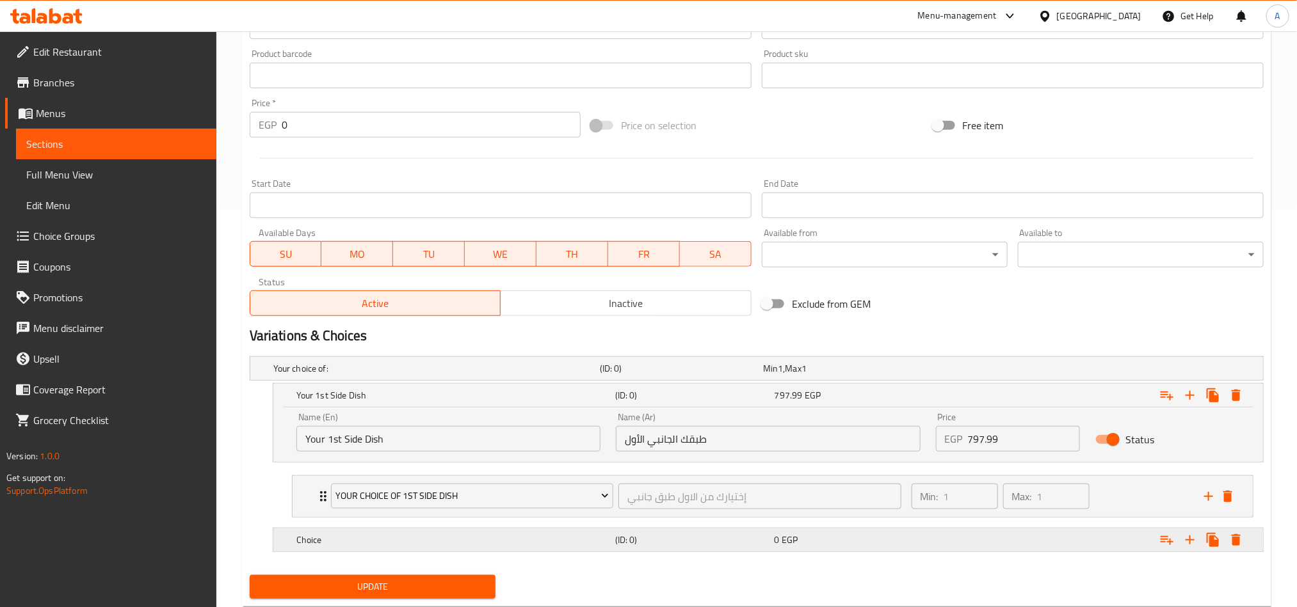
click at [662, 375] on h5 "(ID: 0)" at bounding box center [679, 368] width 158 height 13
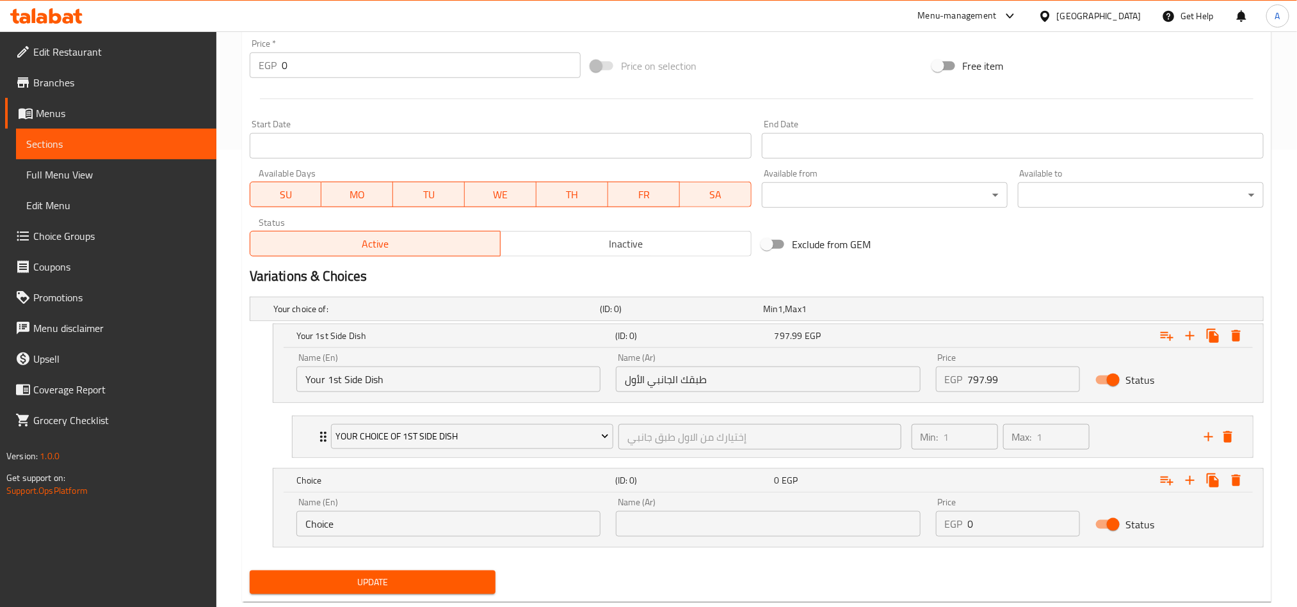
scroll to position [490, 0]
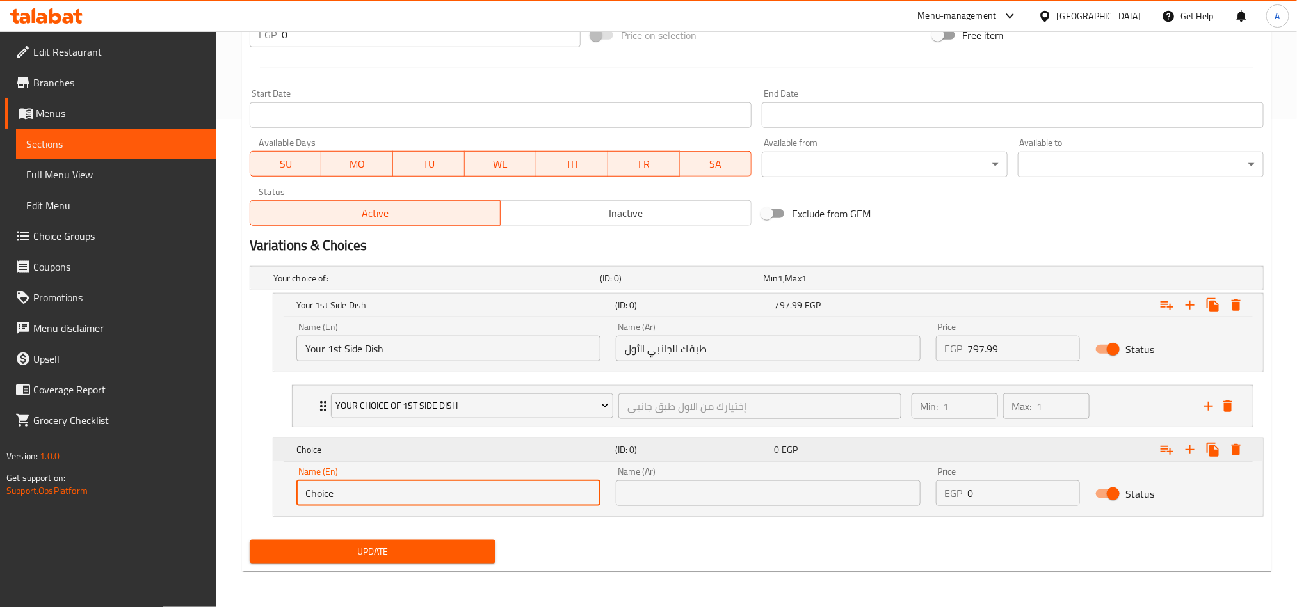
drag, startPoint x: 380, startPoint y: 496, endPoint x: 354, endPoint y: 461, distance: 43.9
click at [150, 469] on div "Edit Restaurant Branches Menus Sections Full Menu View Edit Menu Choice Groups …" at bounding box center [648, 75] width 1297 height 1064
click at [346, 363] on div "Name (En) Your 1st Side Dish Name (En)" at bounding box center [448, 342] width 319 height 54
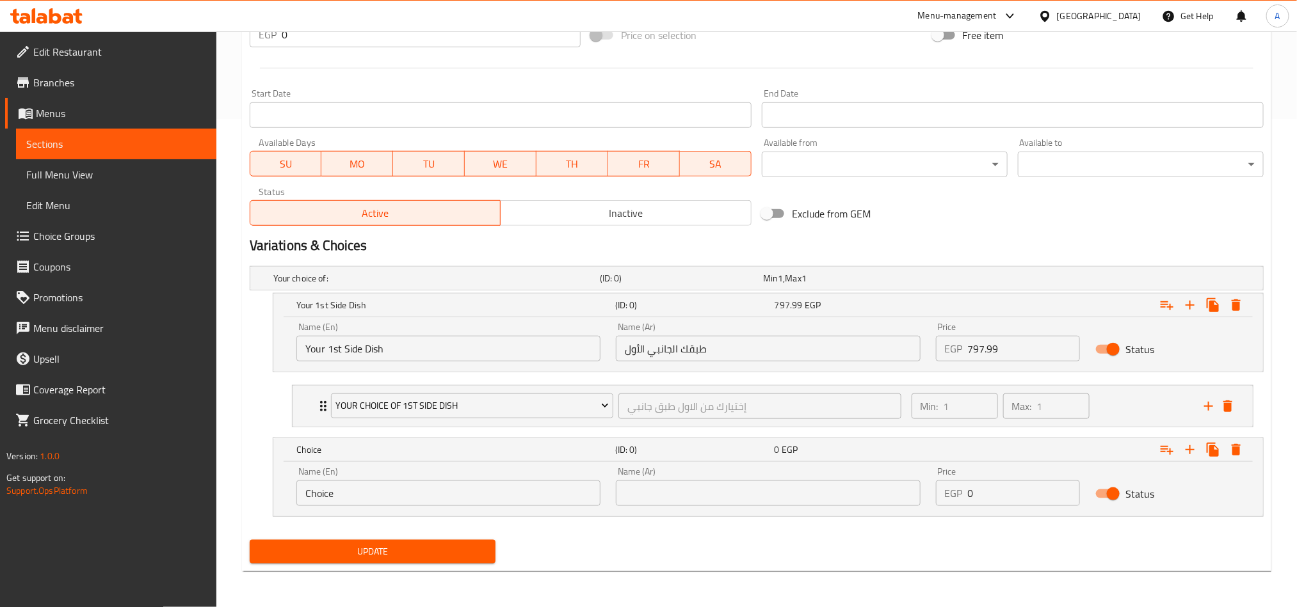
click at [385, 327] on div "Name (En) Your 1st Side Dish Name (En)" at bounding box center [448, 342] width 304 height 39
click at [375, 336] on input "Your 1st Side Dish" at bounding box center [448, 349] width 304 height 26
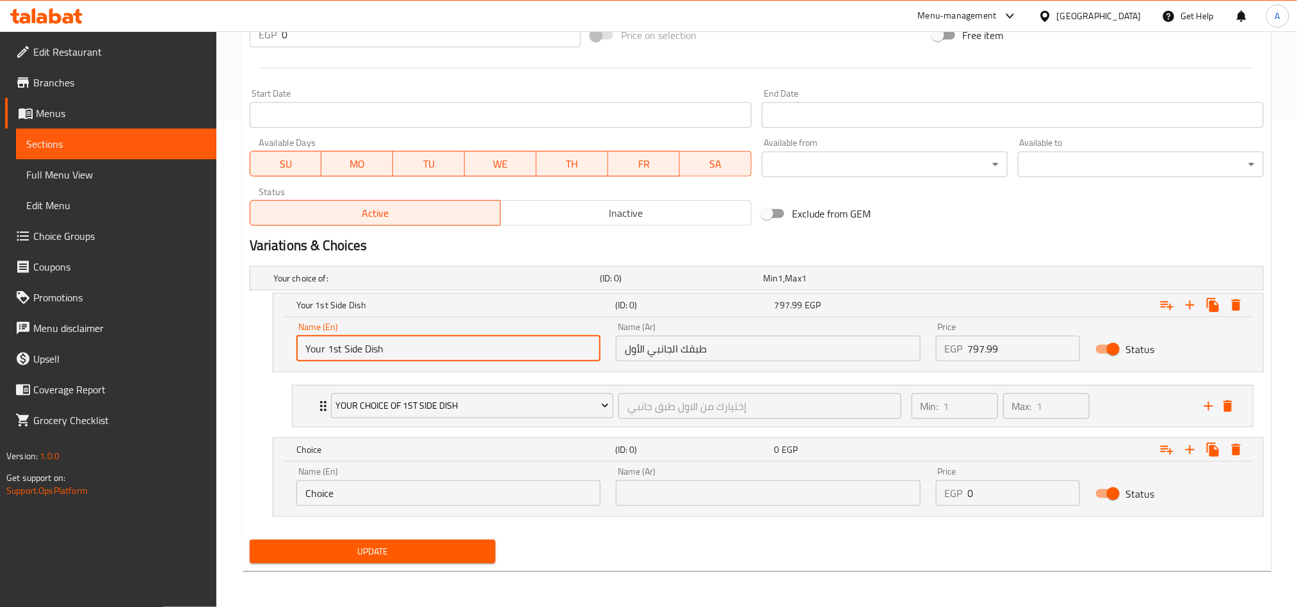
click at [375, 493] on input "Choice" at bounding box center [448, 494] width 304 height 26
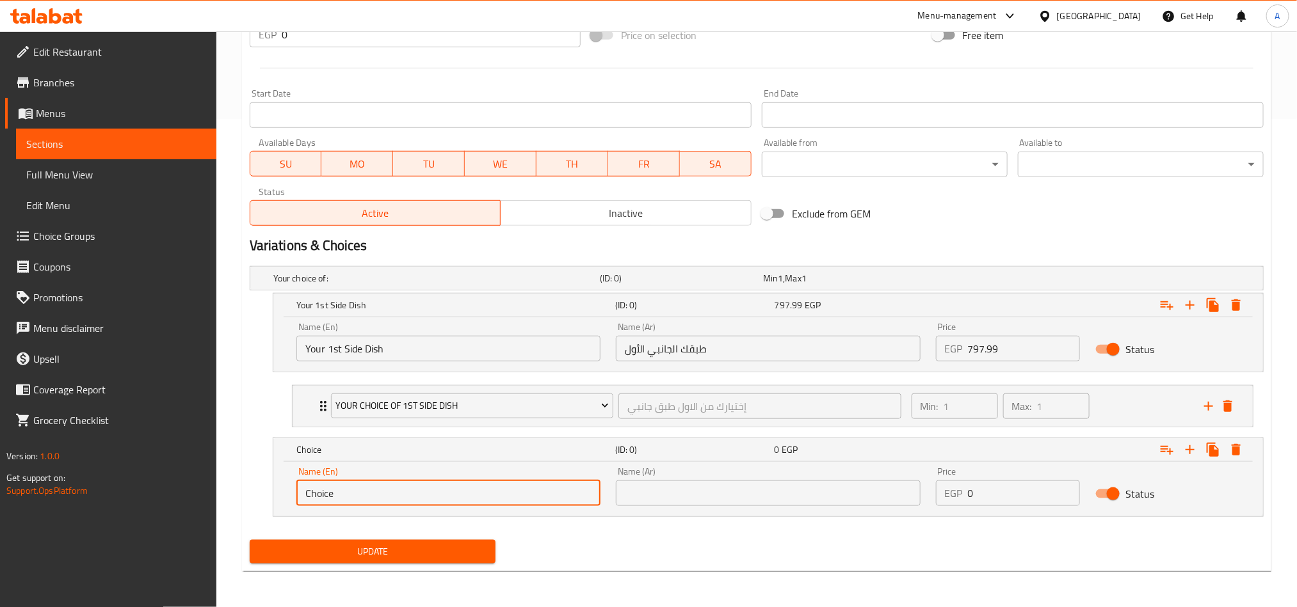
click at [375, 493] on input "Choice" at bounding box center [448, 494] width 304 height 26
paste input "Your 1st Side Dish"
drag, startPoint x: 327, startPoint y: 493, endPoint x: 339, endPoint y: 490, distance: 12.0
click at [339, 490] on input "Your 1st Side Dish" at bounding box center [448, 494] width 304 height 26
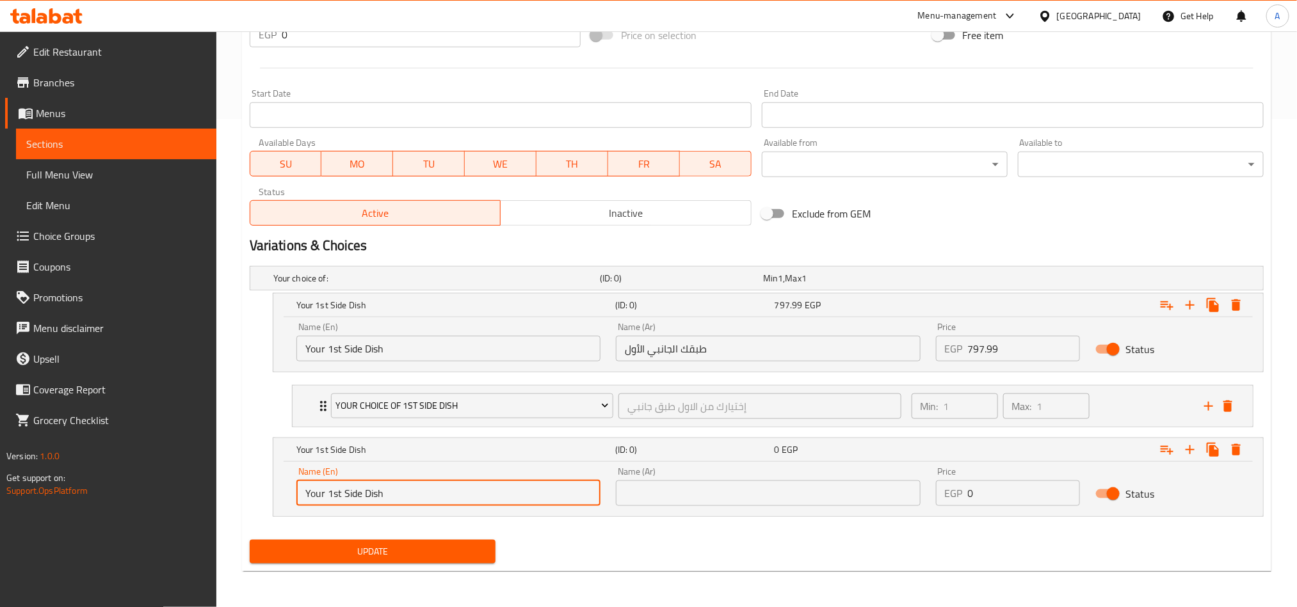
click at [335, 497] on input "Your 1st Side Dish" at bounding box center [448, 494] width 304 height 26
click at [333, 495] on input "Your 1st Side Dish" at bounding box center [448, 494] width 304 height 26
type input "Your 2nd Side Dish"
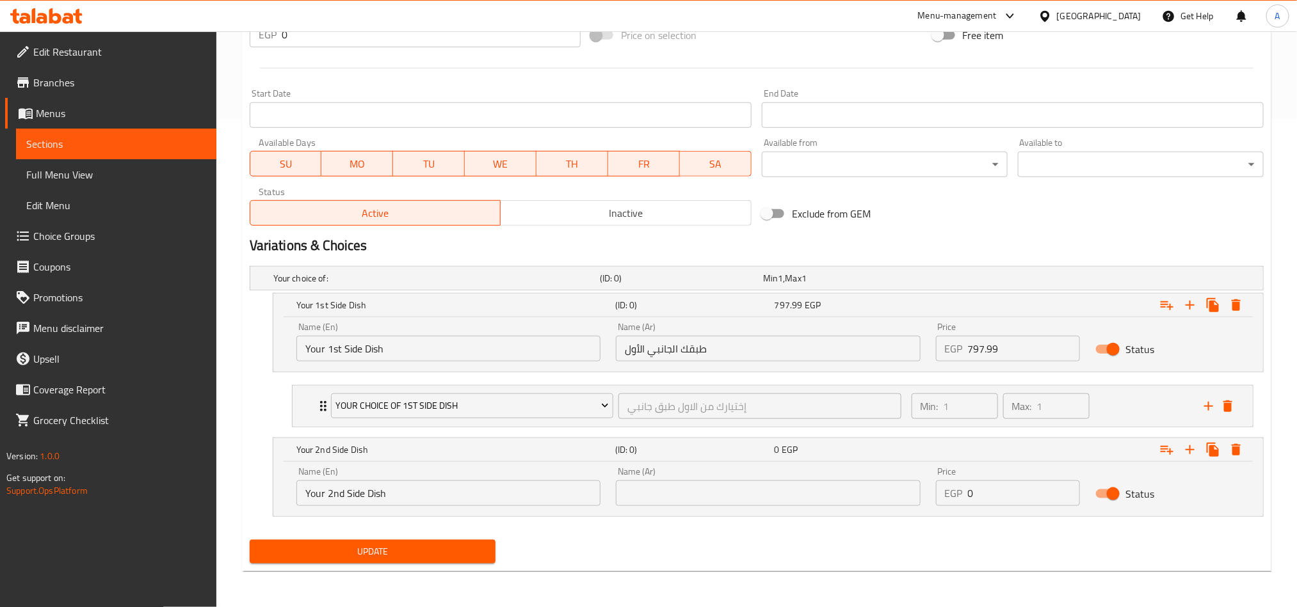
click at [876, 511] on div "Name (Ar) Name (Ar)" at bounding box center [767, 486] width 319 height 54
paste input "طبقك الجانبي الثاني"
click at [872, 500] on input "text" at bounding box center [768, 494] width 304 height 26
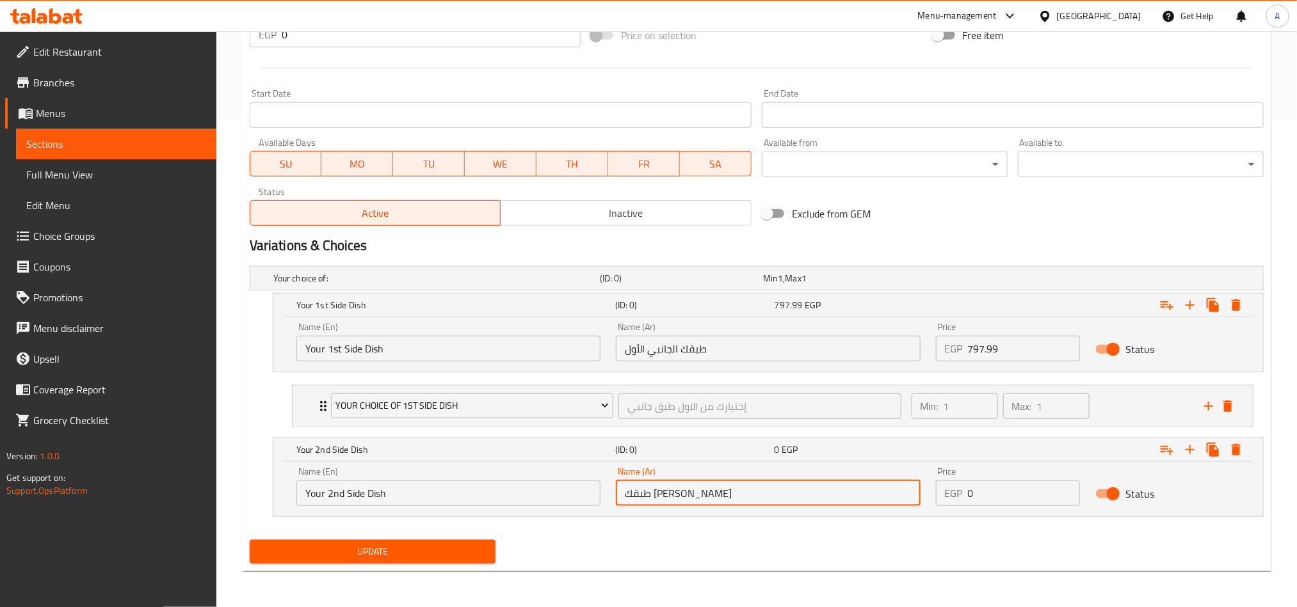
type input "طبقك الجانبي الثاني"
click at [989, 348] on input "797.99" at bounding box center [1024, 349] width 113 height 26
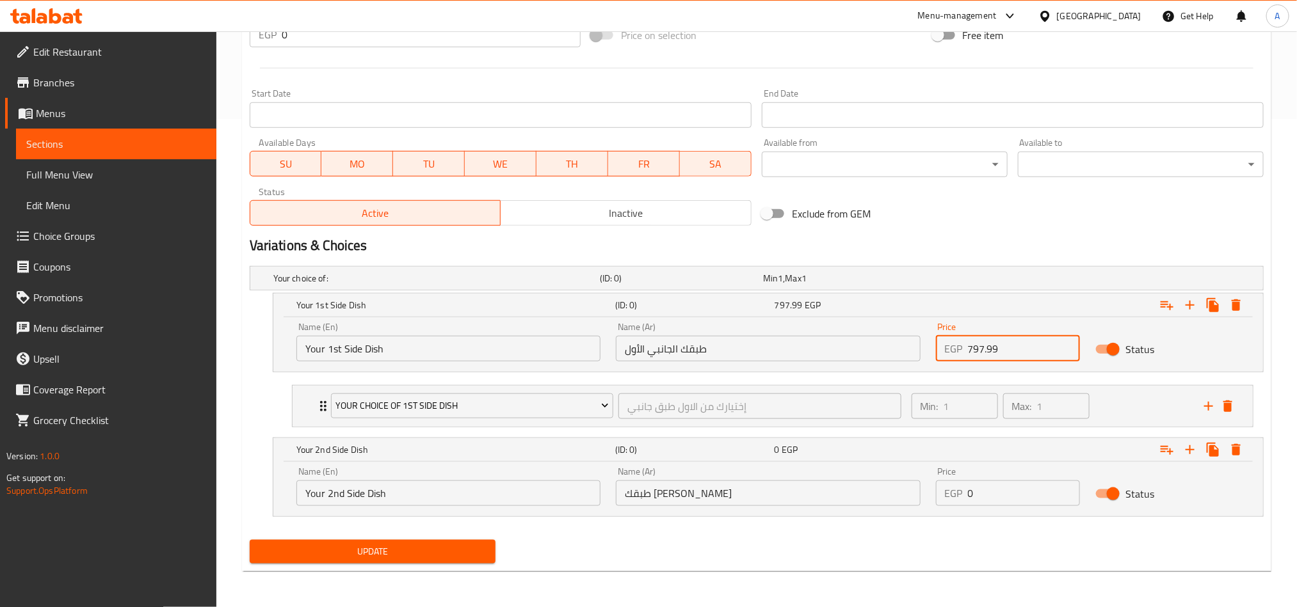
click at [989, 348] on input "797.99" at bounding box center [1024, 349] width 113 height 26
click at [991, 513] on div "Price EGP 0 Price" at bounding box center [1008, 486] width 160 height 54
click at [993, 500] on input "0" at bounding box center [1024, 494] width 113 height 26
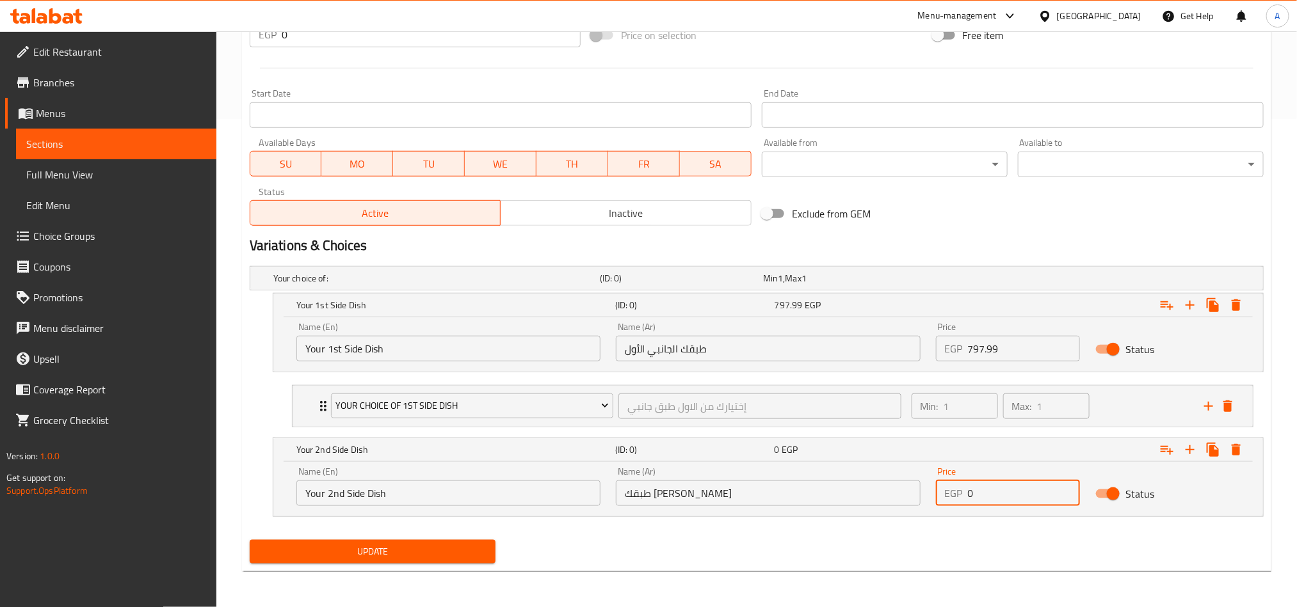
paste input "797.99"
click at [993, 500] on input "0" at bounding box center [1024, 494] width 113 height 26
type input "797.99"
click at [1024, 563] on div "Update" at bounding box center [756, 552] width 1024 height 34
click at [847, 554] on div "Update" at bounding box center [756, 552] width 1024 height 34
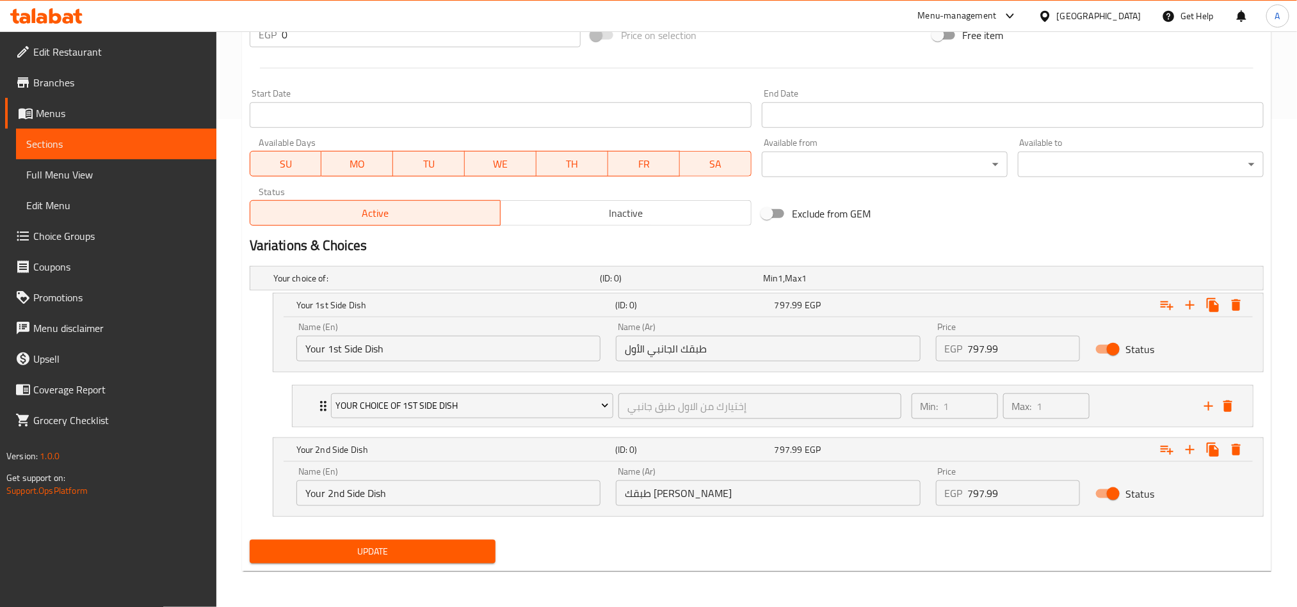
click at [1167, 481] on div "Status" at bounding box center [1167, 494] width 160 height 40
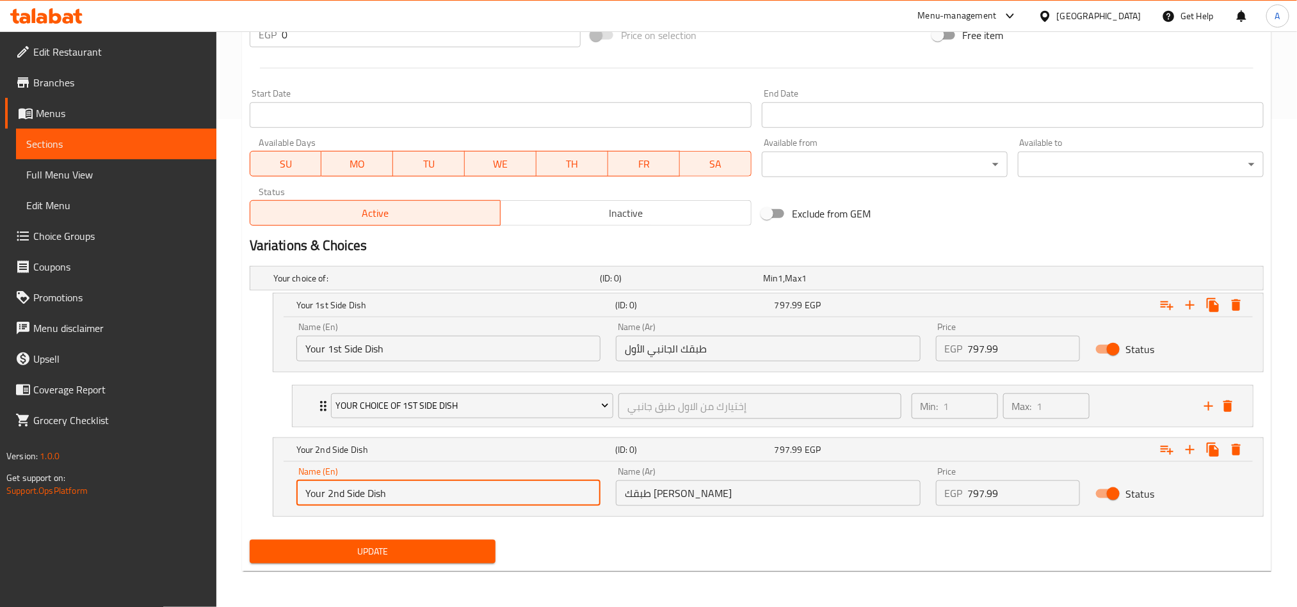
click at [541, 486] on input "Your 2nd Side Dish" at bounding box center [448, 494] width 304 height 26
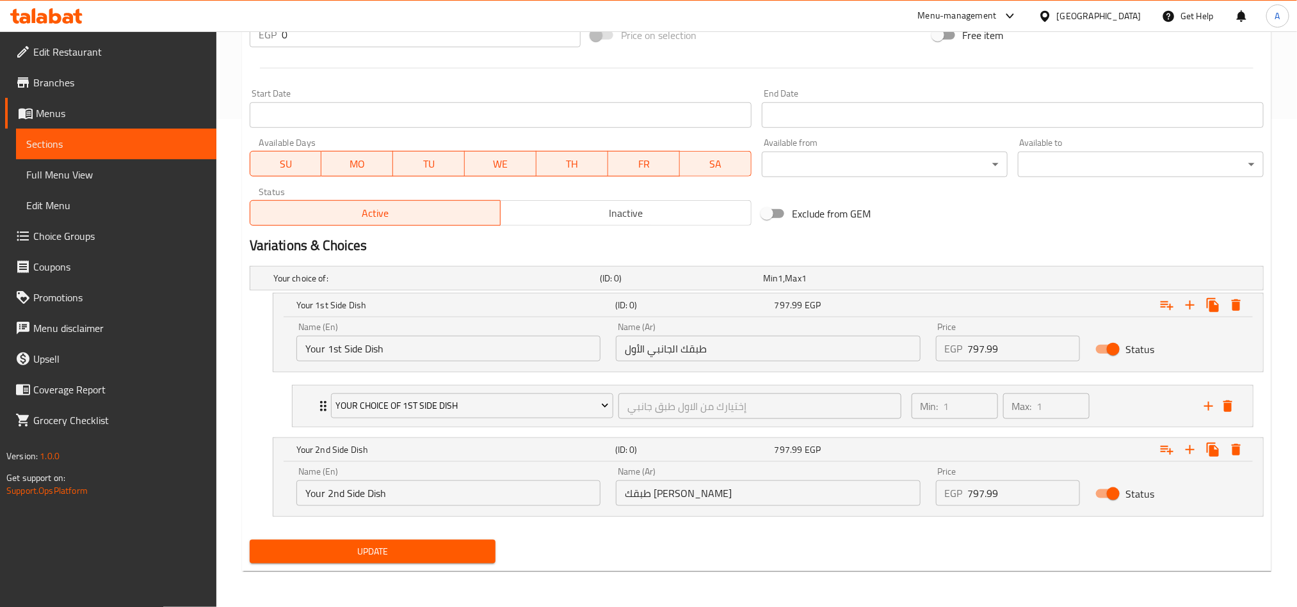
click at [1033, 577] on div "Home / Restaurants management / Menus / Sections / item / update -FILLET MIGNON…" at bounding box center [756, 75] width 1029 height 1013
click at [1165, 452] on icon "Expand" at bounding box center [1166, 449] width 15 height 15
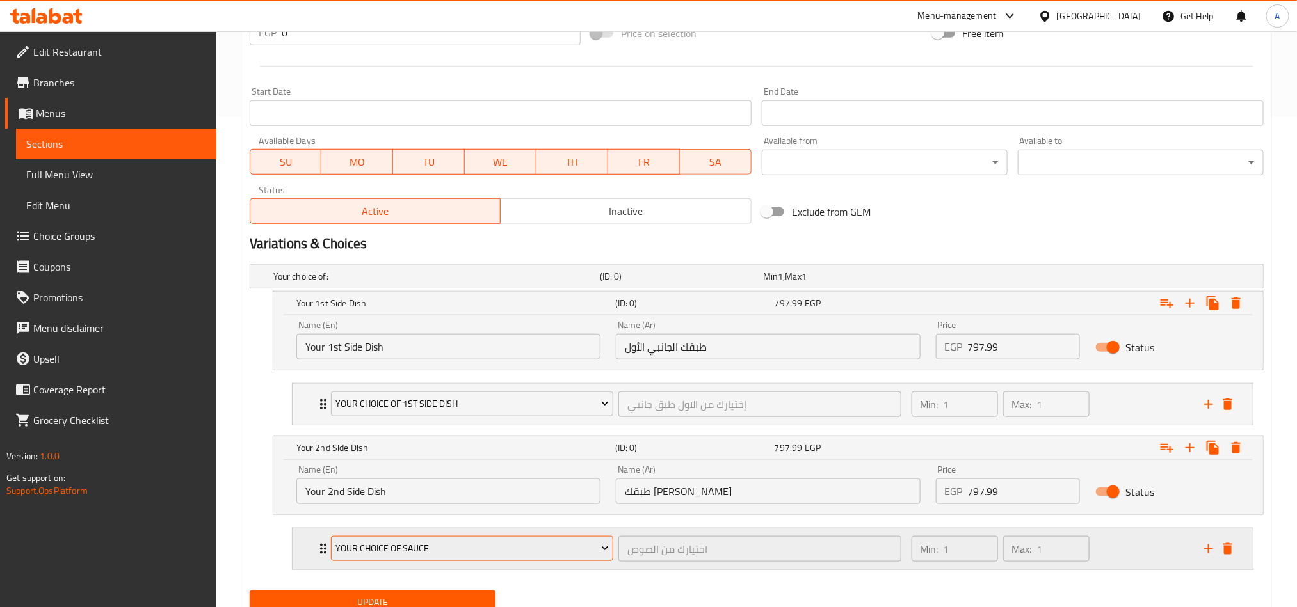
click at [542, 557] on span "Your Choice Of Sauce" at bounding box center [471, 549] width 273 height 16
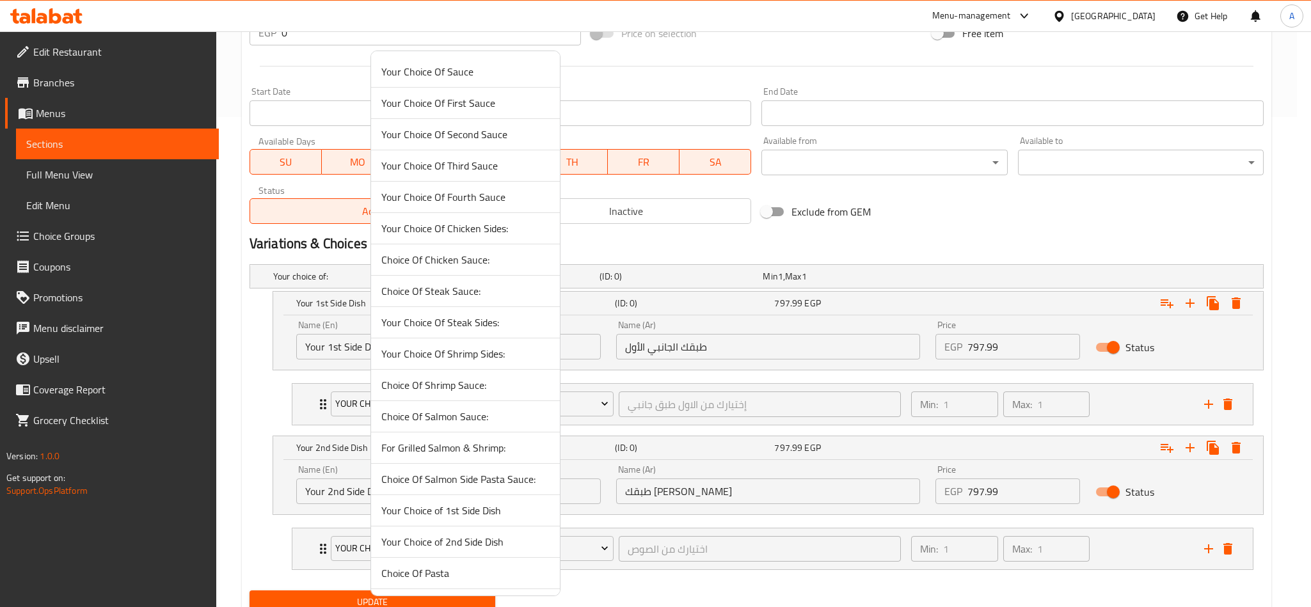
click at [982, 186] on div at bounding box center [655, 303] width 1311 height 607
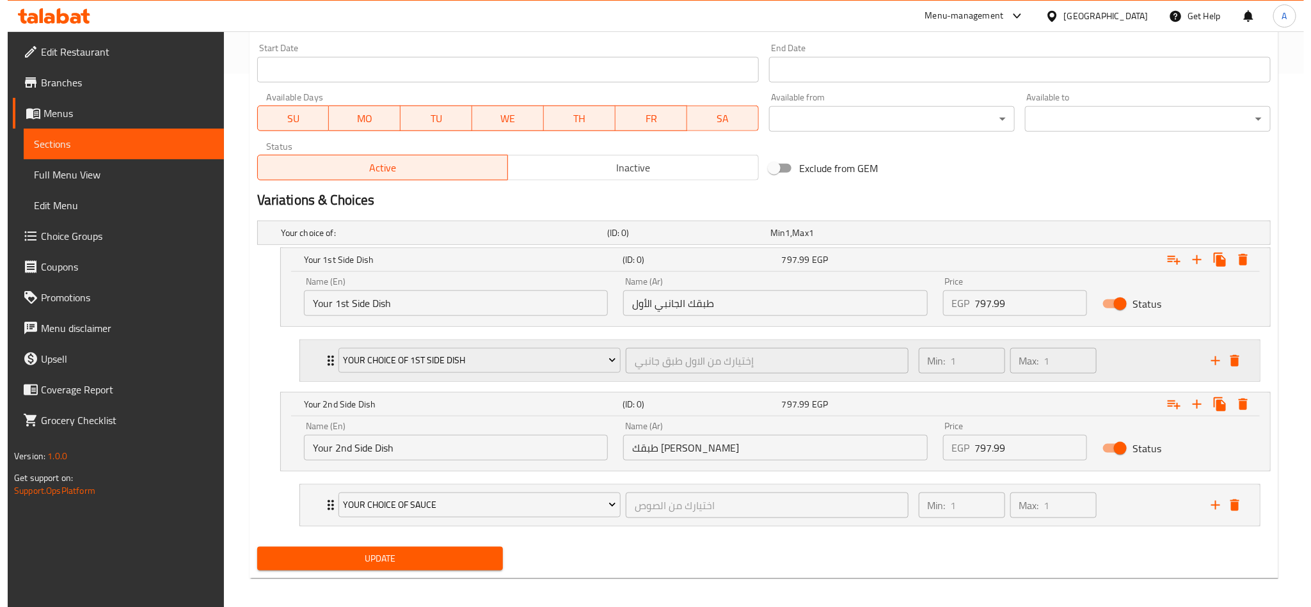
scroll to position [544, 0]
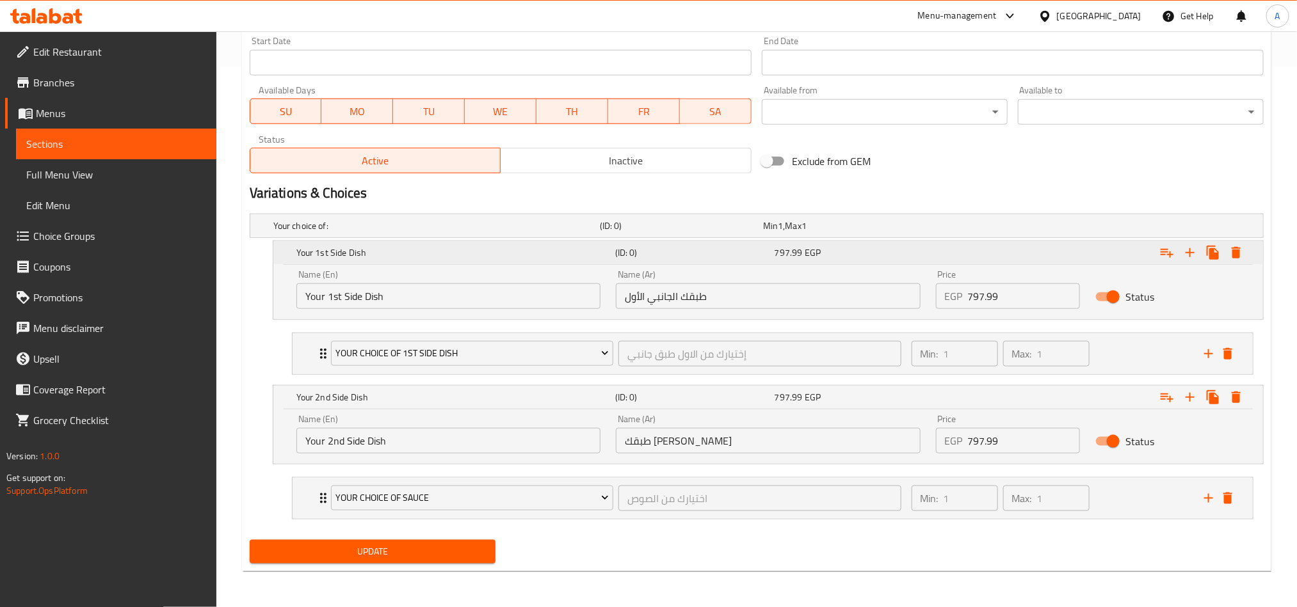
click at [1238, 255] on icon "Expand" at bounding box center [1235, 253] width 9 height 12
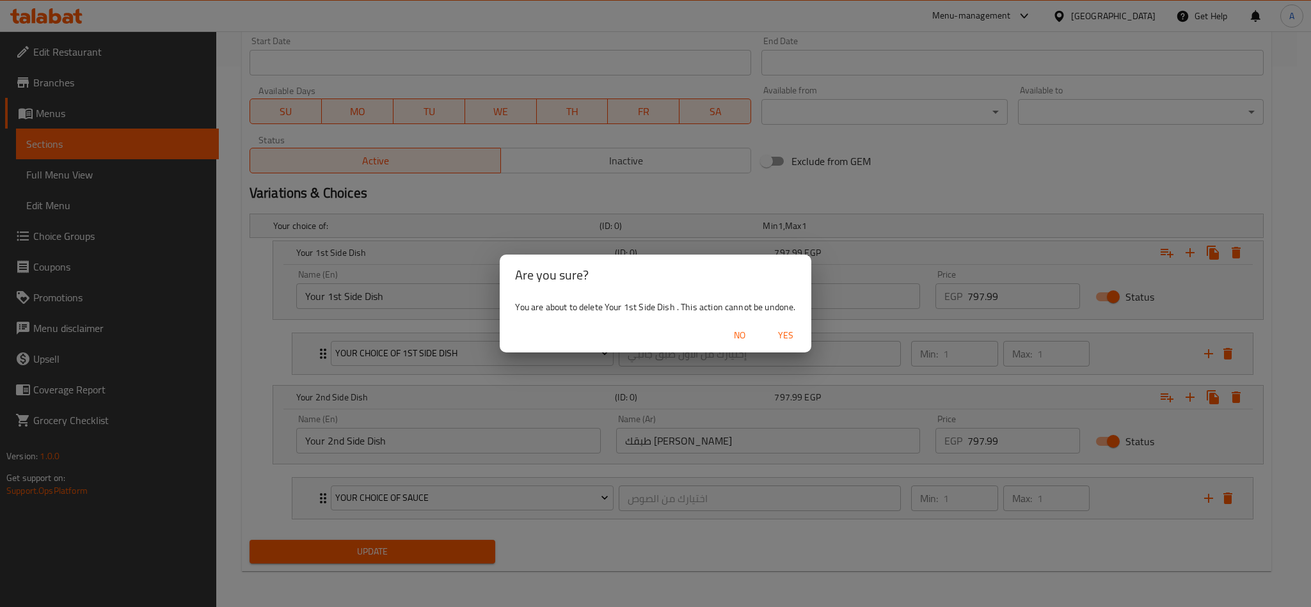
click at [789, 334] on span "Yes" at bounding box center [785, 336] width 31 height 16
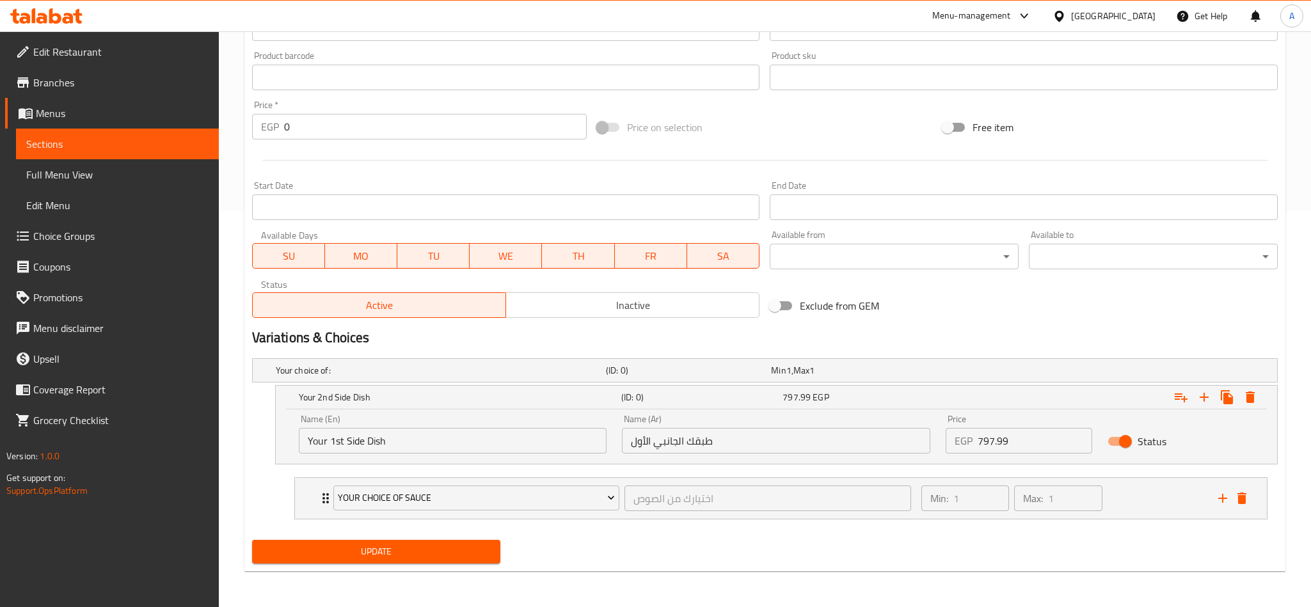
scroll to position [398, 0]
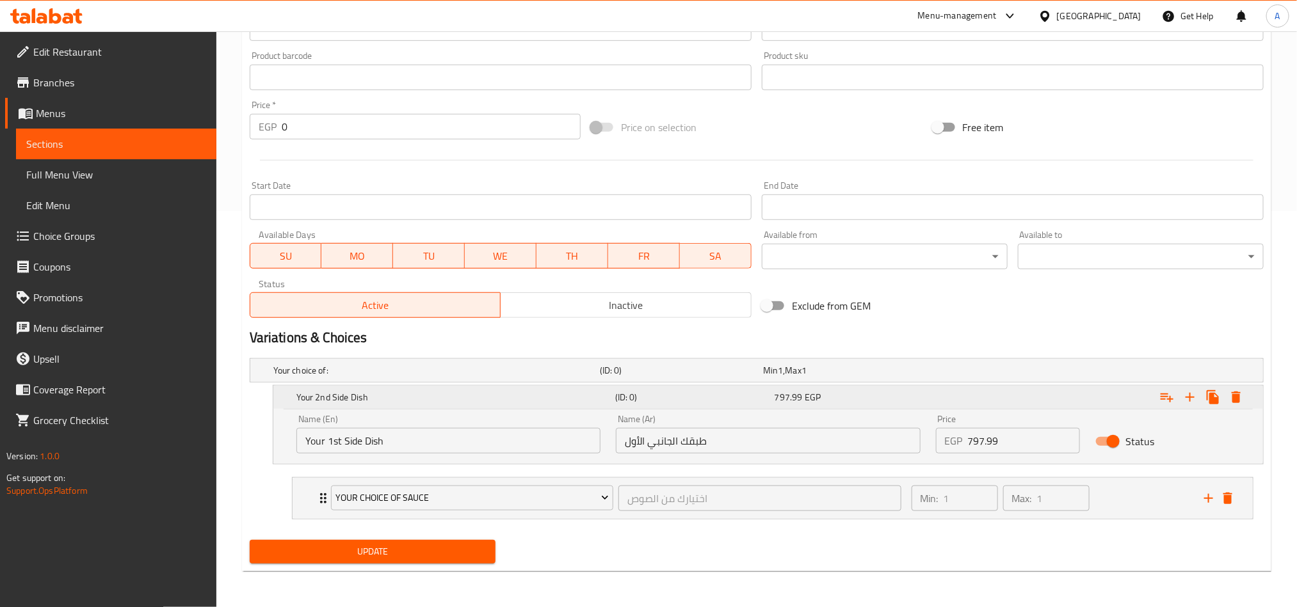
click at [1231, 390] on icon "Expand" at bounding box center [1235, 397] width 15 height 15
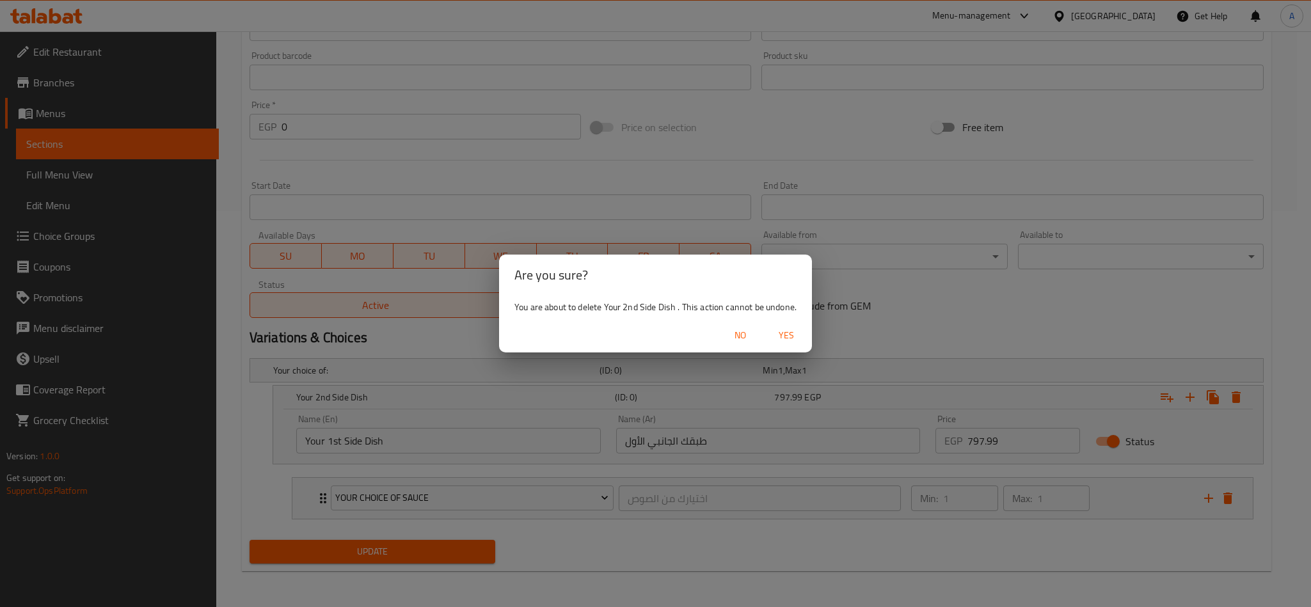
click at [781, 331] on span "Yes" at bounding box center [786, 336] width 31 height 16
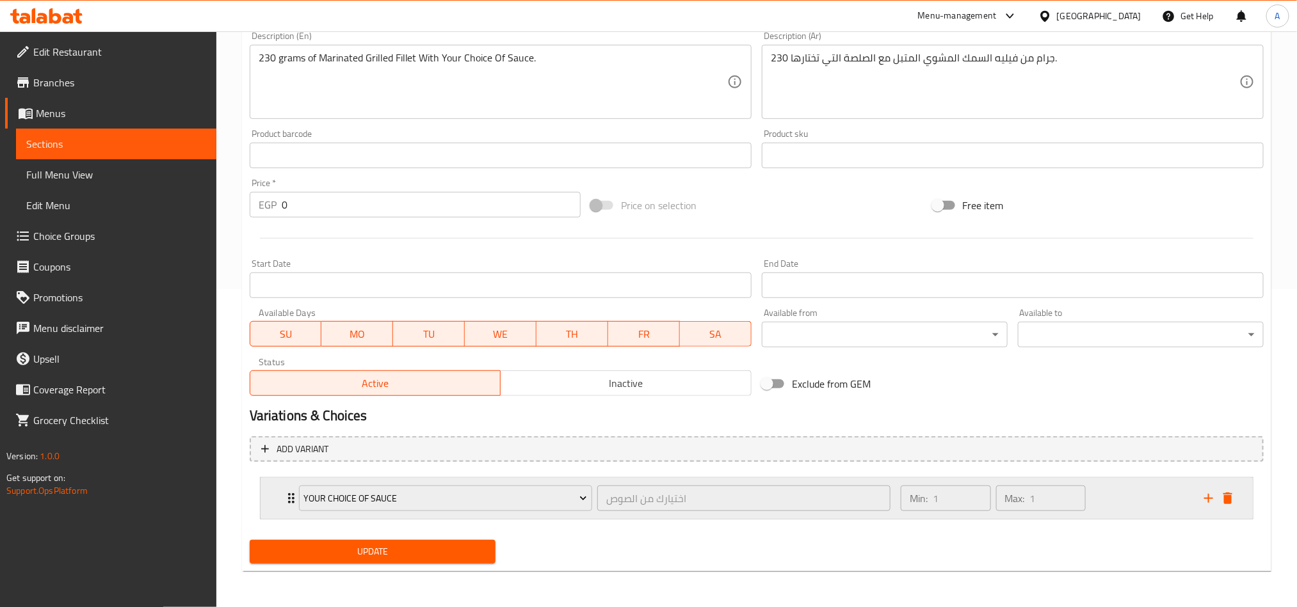
click at [1225, 491] on icon "delete" at bounding box center [1227, 498] width 15 height 15
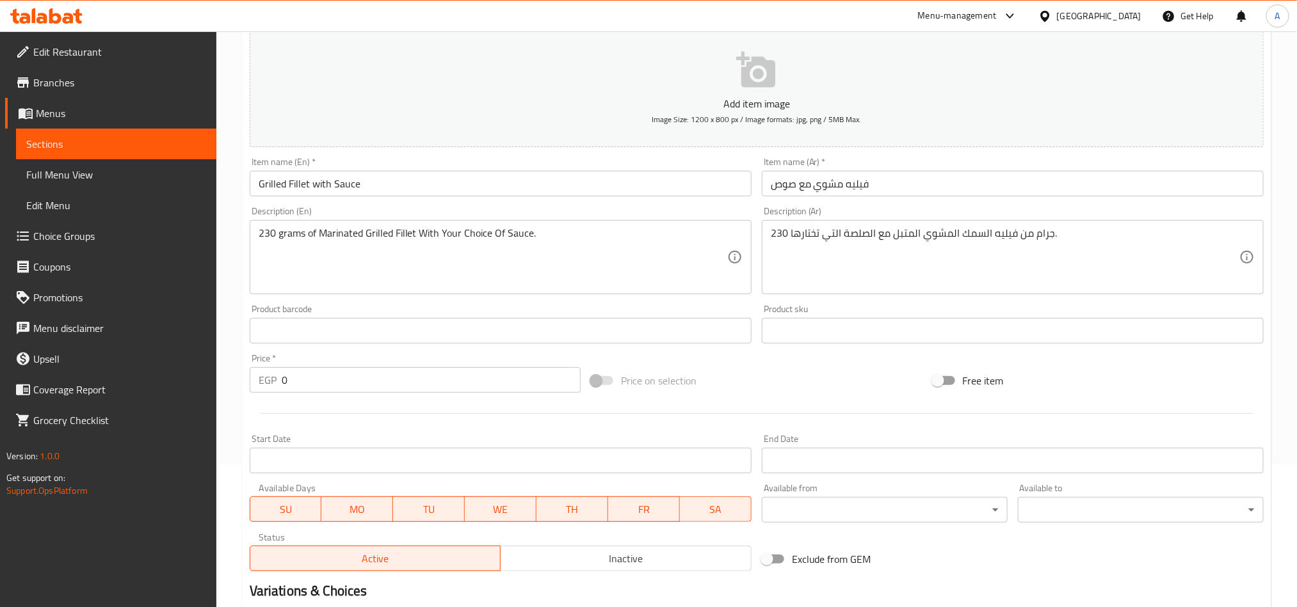
scroll to position [104, 0]
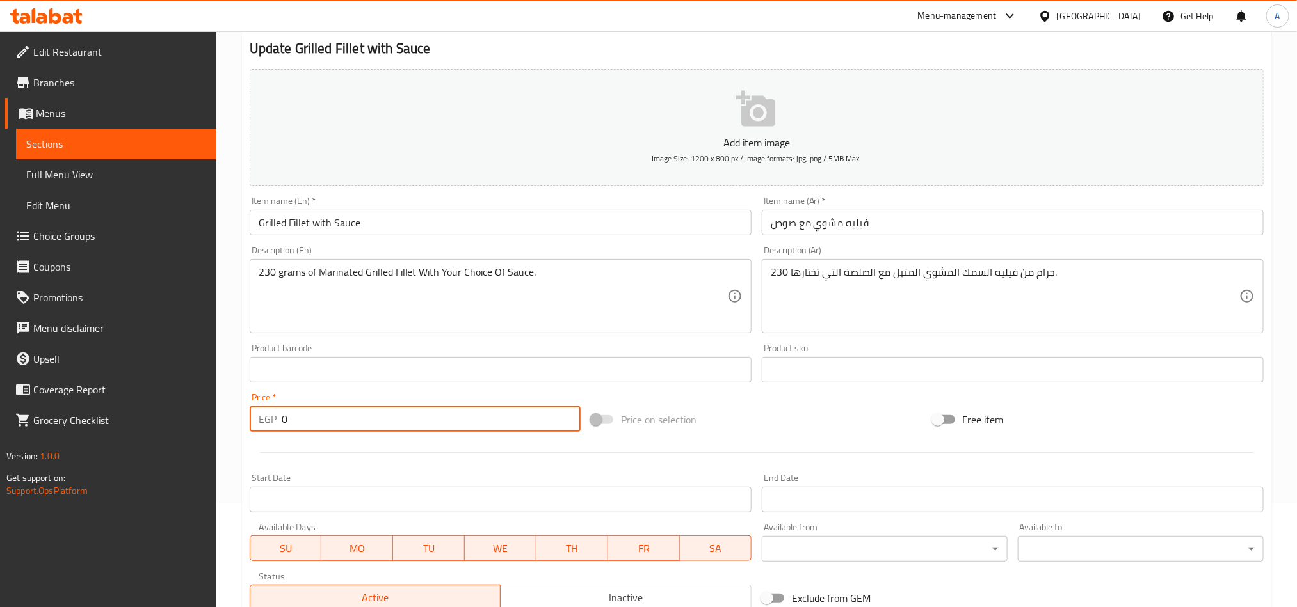
drag, startPoint x: 339, startPoint y: 427, endPoint x: 490, endPoint y: 407, distance: 153.0
click at [244, 431] on div "Price   * EGP 0 Price *" at bounding box center [414, 412] width 341 height 49
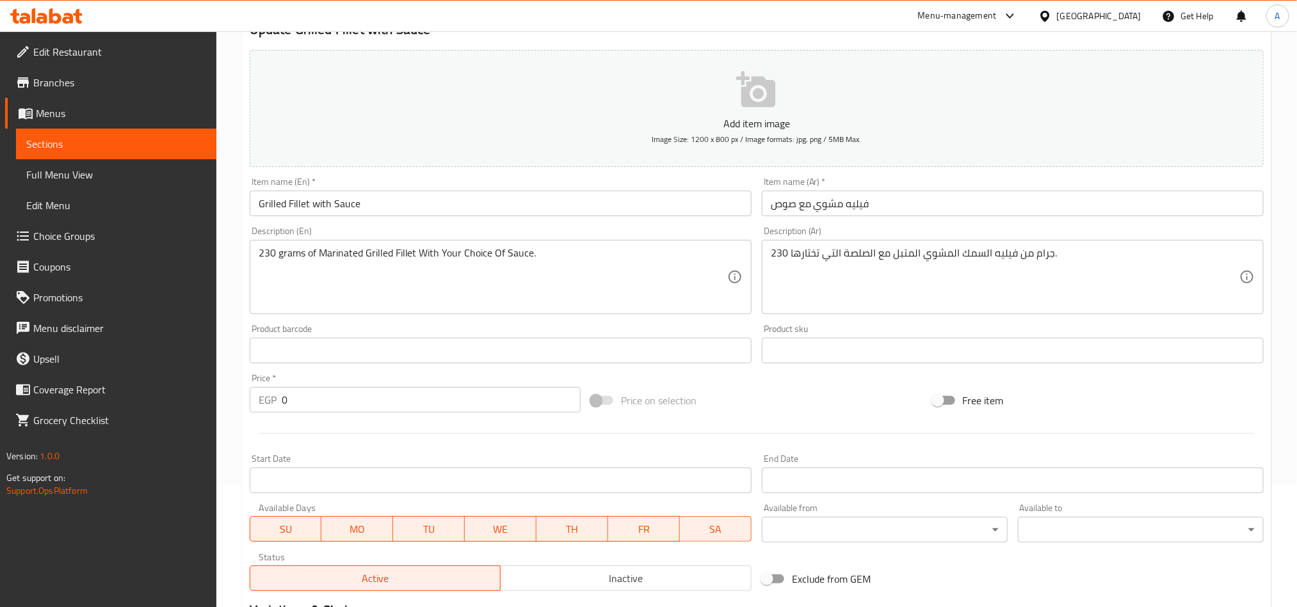
scroll to position [296, 0]
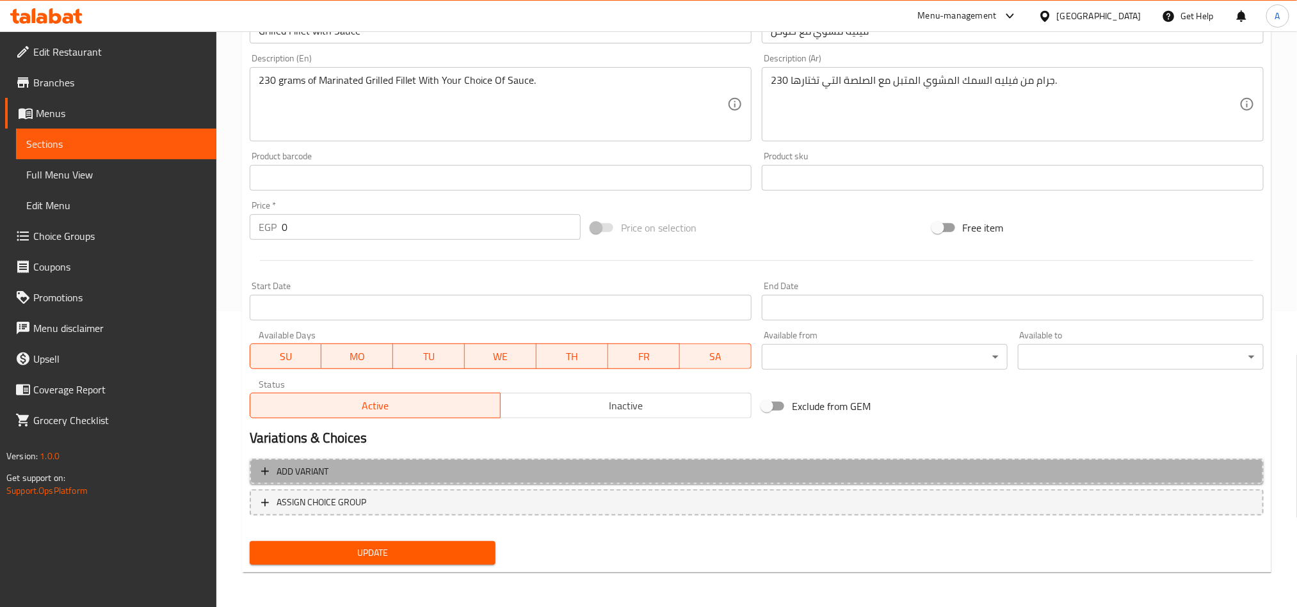
click at [1116, 477] on span "Add variant" at bounding box center [756, 472] width 991 height 16
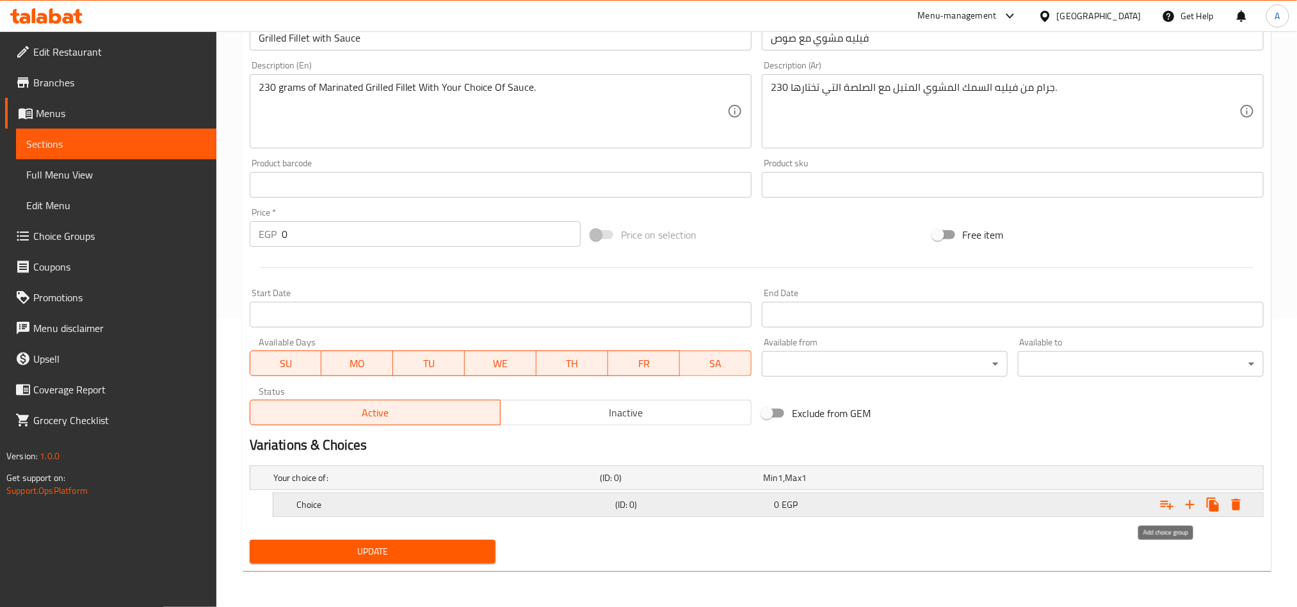
click at [1169, 513] on button "Expand" at bounding box center [1166, 504] width 23 height 23
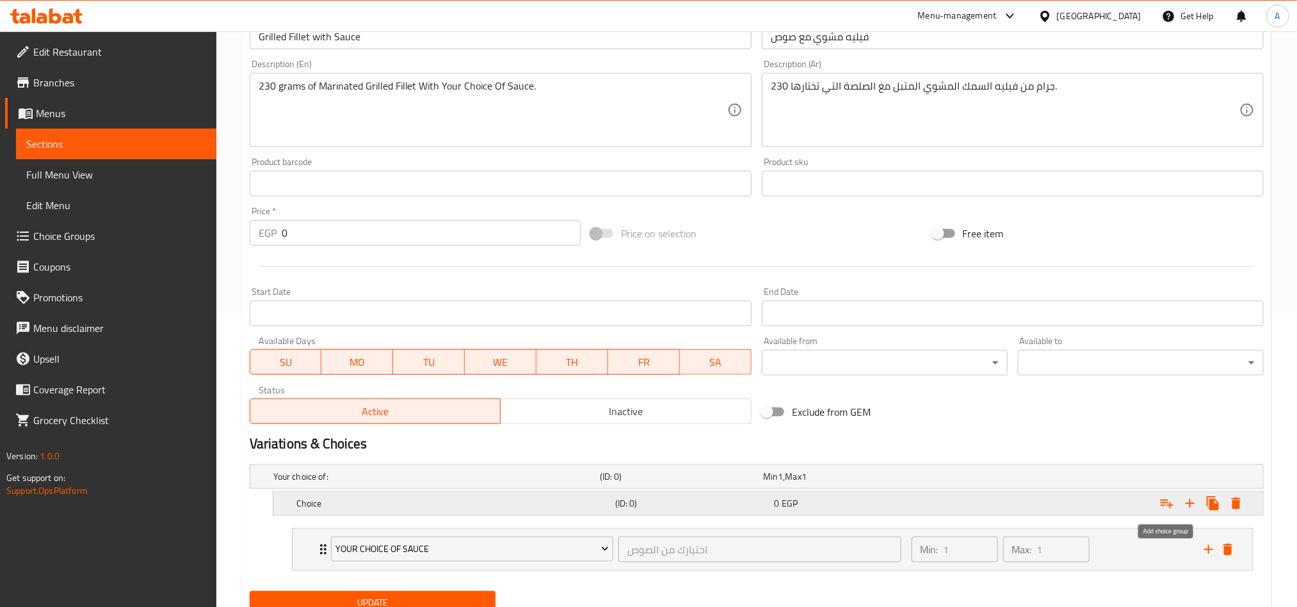
click at [1169, 513] on button "Expand" at bounding box center [1166, 503] width 23 height 23
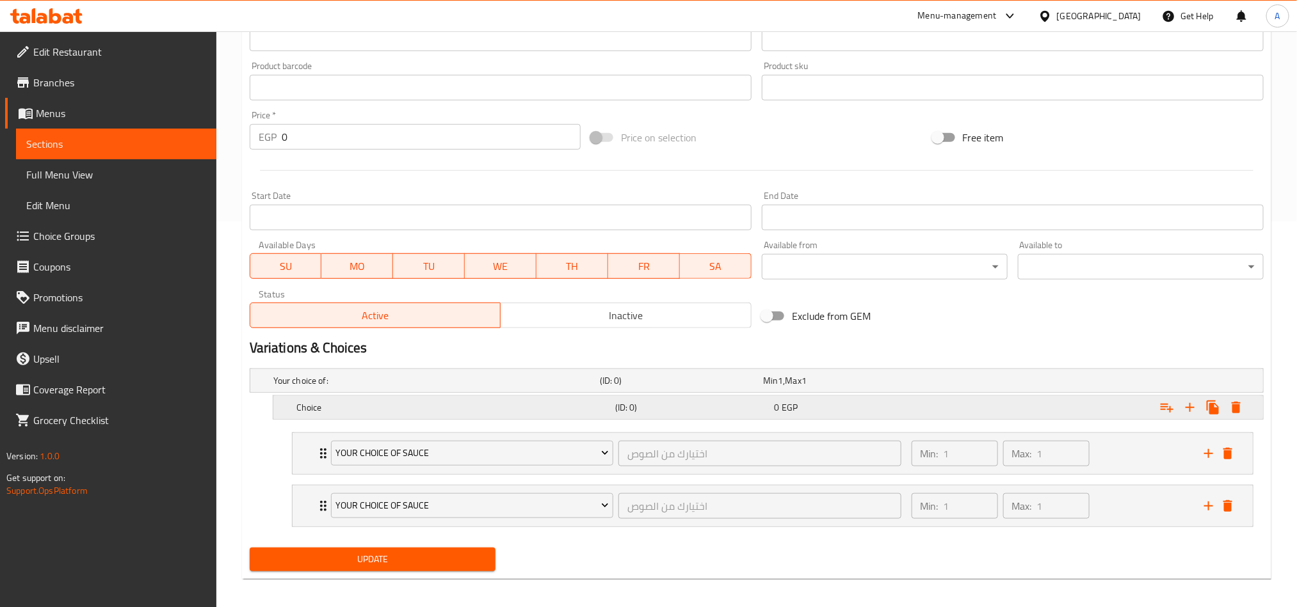
click at [783, 389] on span "EGP" at bounding box center [780, 380] width 5 height 17
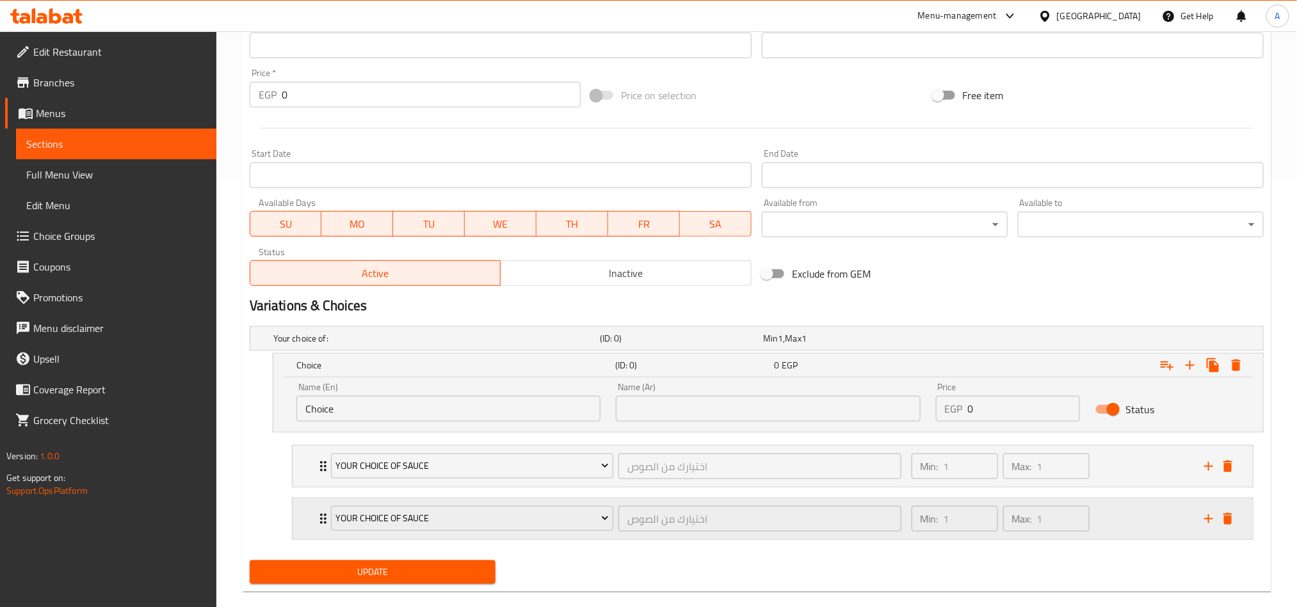
scroll to position [451, 0]
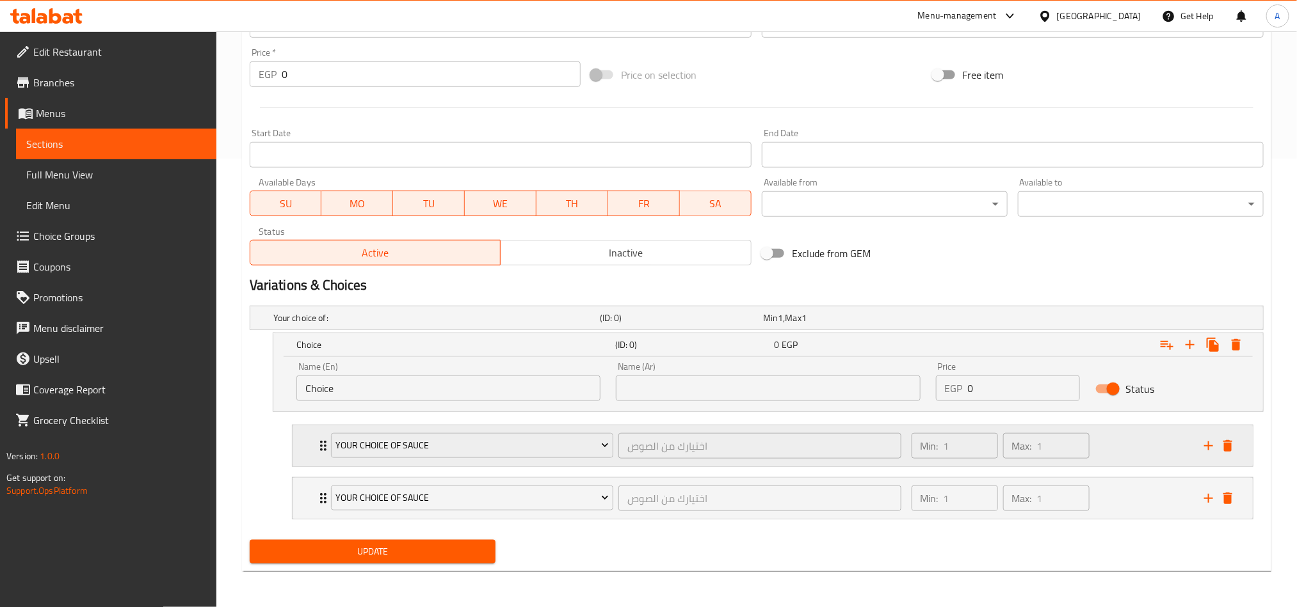
click at [1140, 446] on div "Min: 1 ​ Max: 1 ​" at bounding box center [1050, 446] width 292 height 41
click at [1110, 501] on div "Ranch (ID: 2267386481) 0 EGP" at bounding box center [776, 499] width 854 height 32
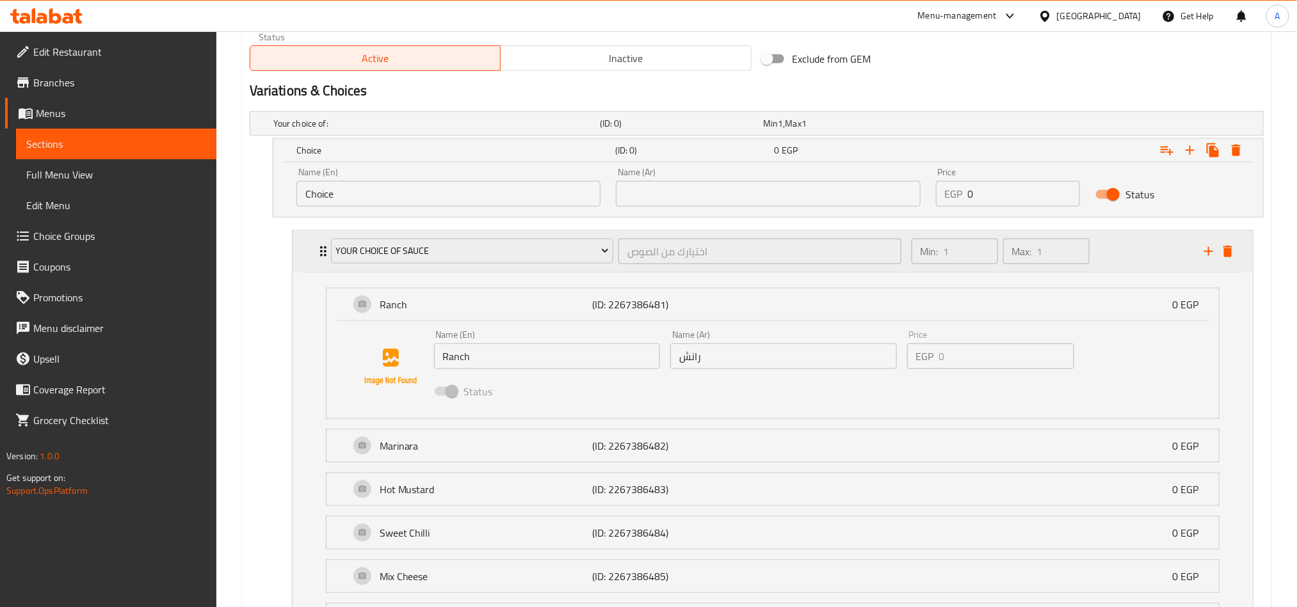
click at [1102, 259] on div "Min: 1 ​ Max: 1 ​" at bounding box center [1050, 251] width 292 height 41
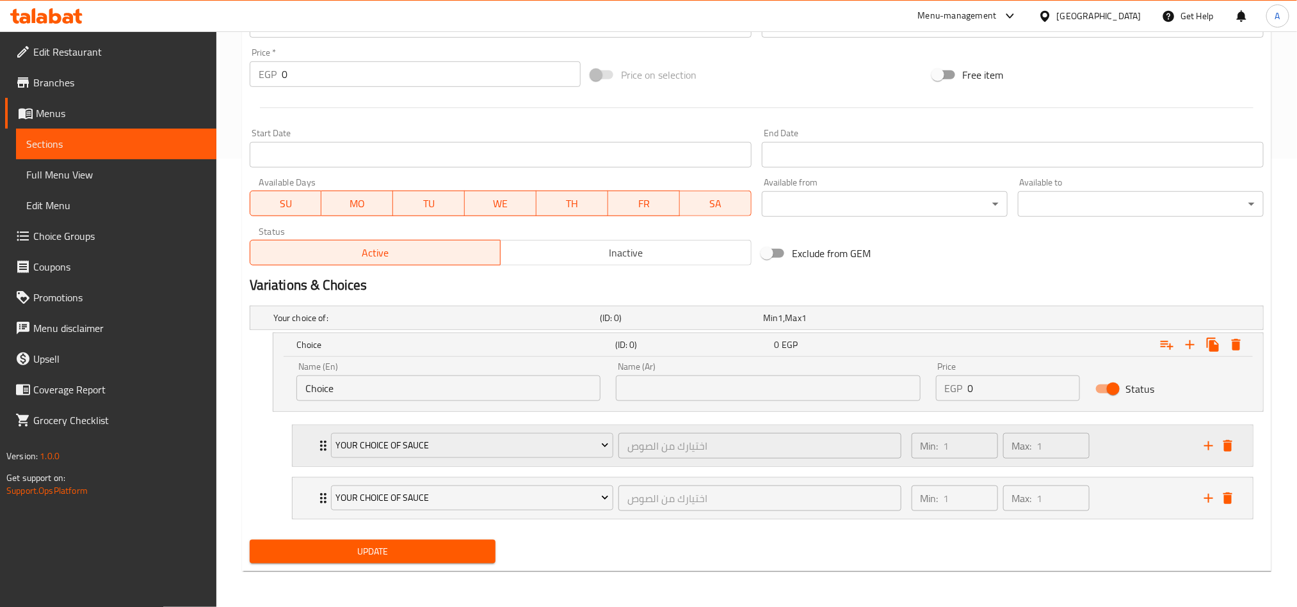
click at [1121, 503] on div "Min: 1 ​ Max: 1 ​" at bounding box center [1050, 498] width 292 height 41
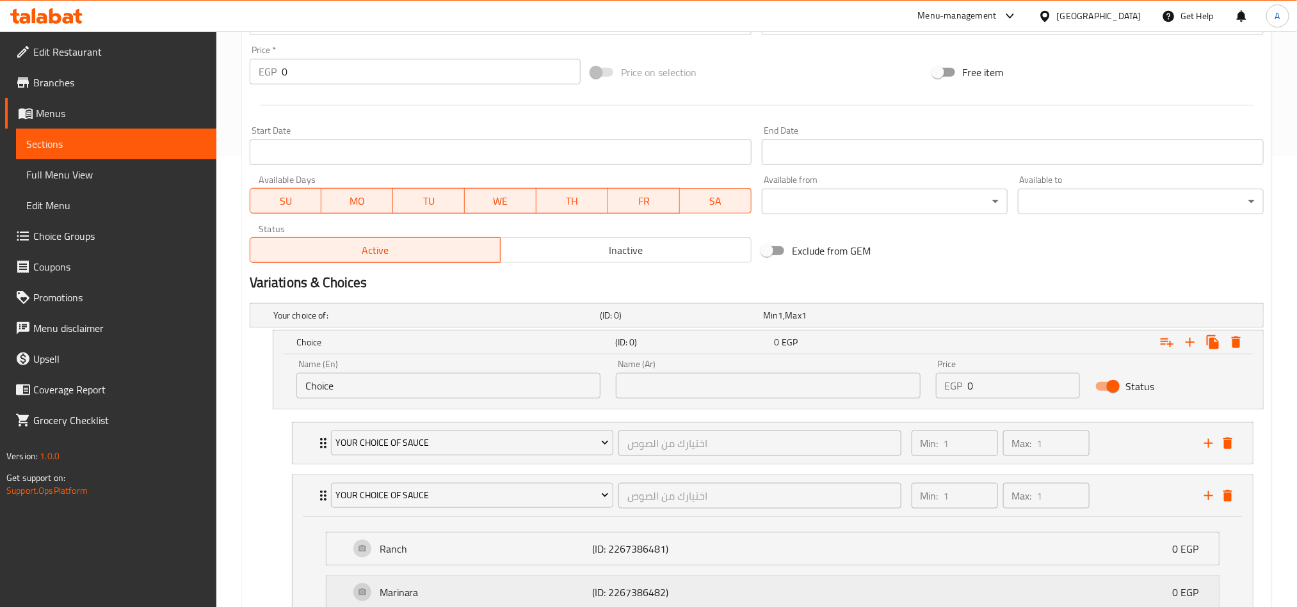
scroll to position [643, 0]
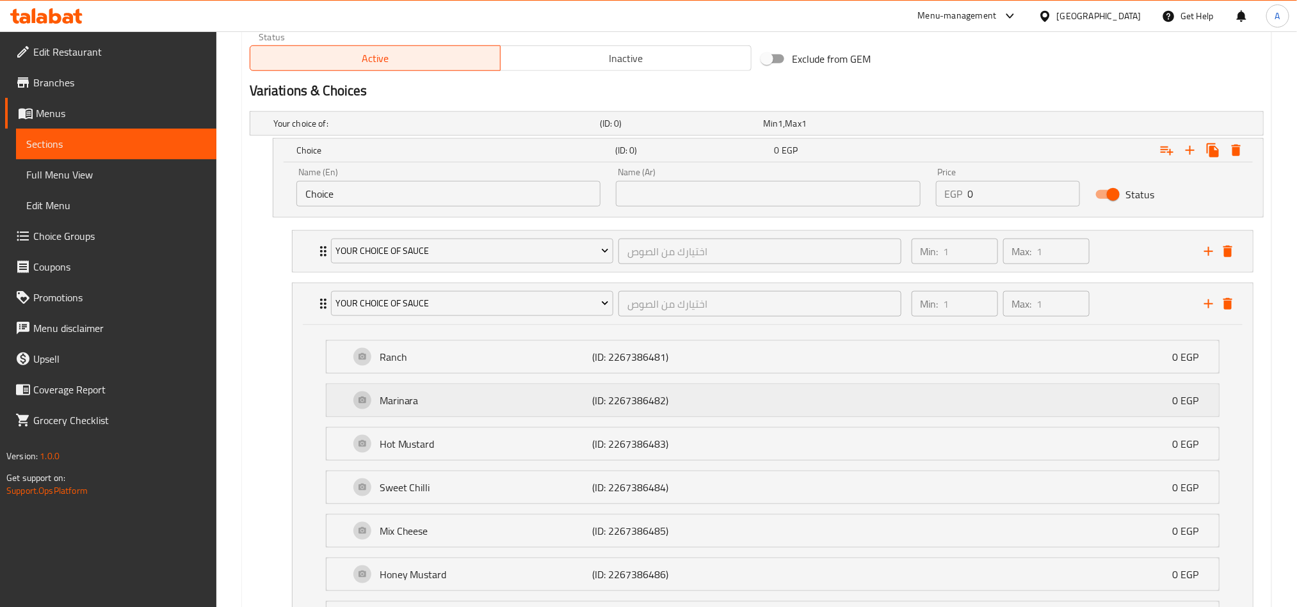
click at [1151, 440] on div "Hot Mustard (ID: 2267386483) 0 EGP" at bounding box center [776, 444] width 854 height 32
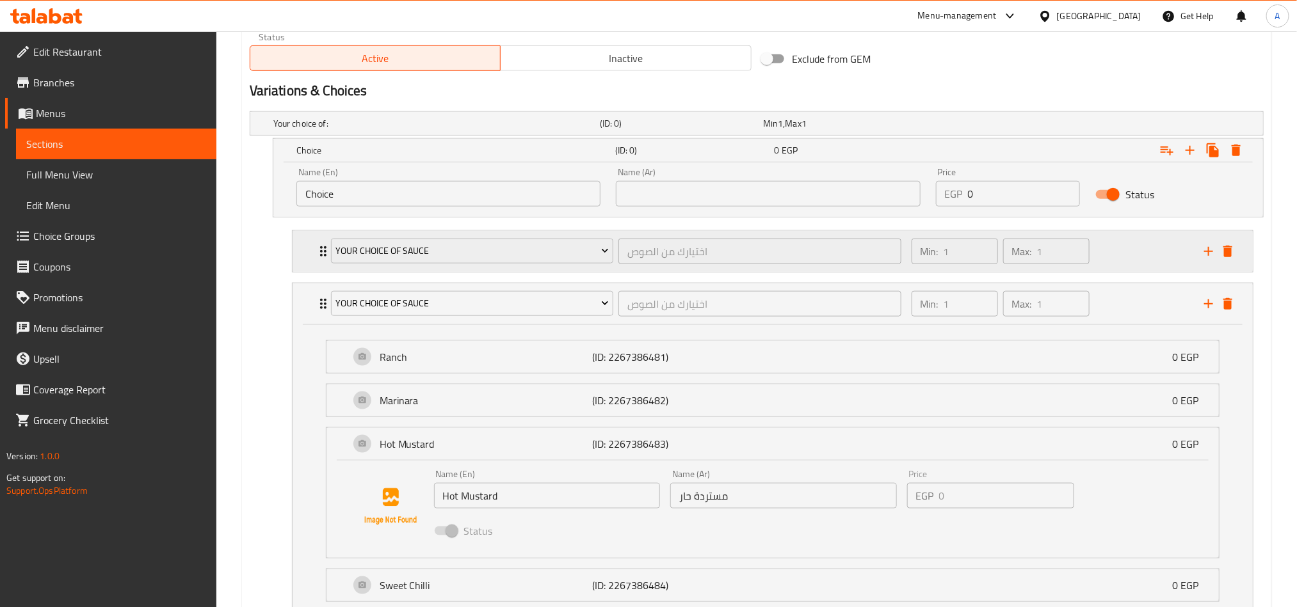
click at [1141, 244] on div "Min: 1 ​ Max: 1 ​" at bounding box center [1050, 251] width 292 height 41
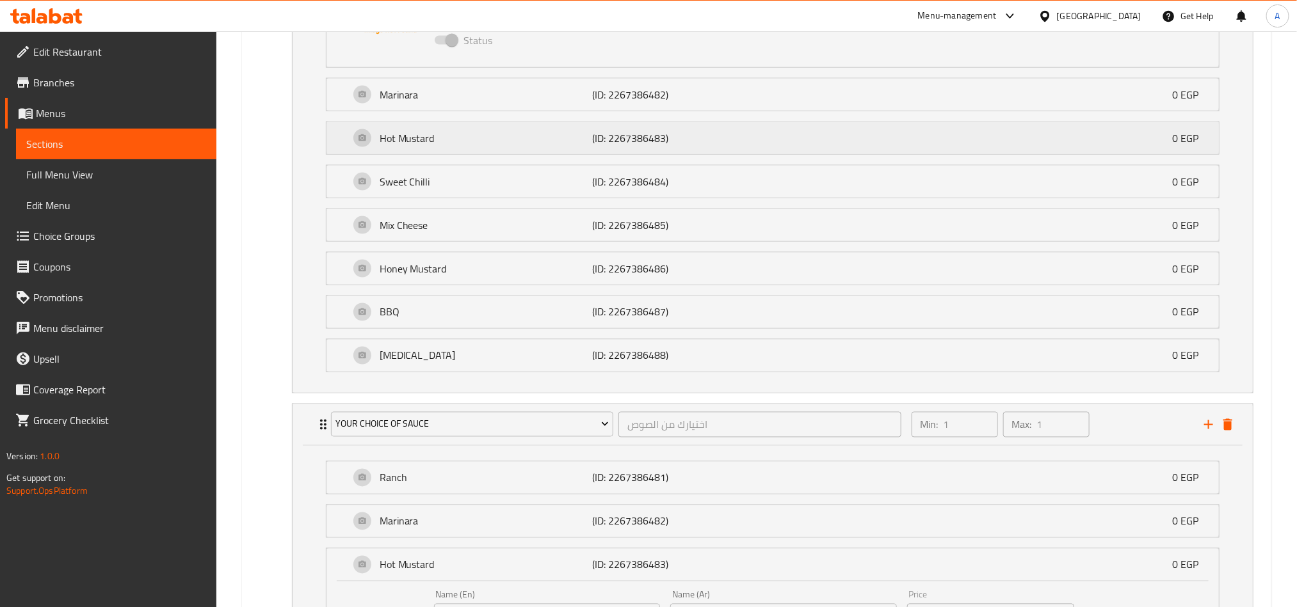
scroll to position [1027, 0]
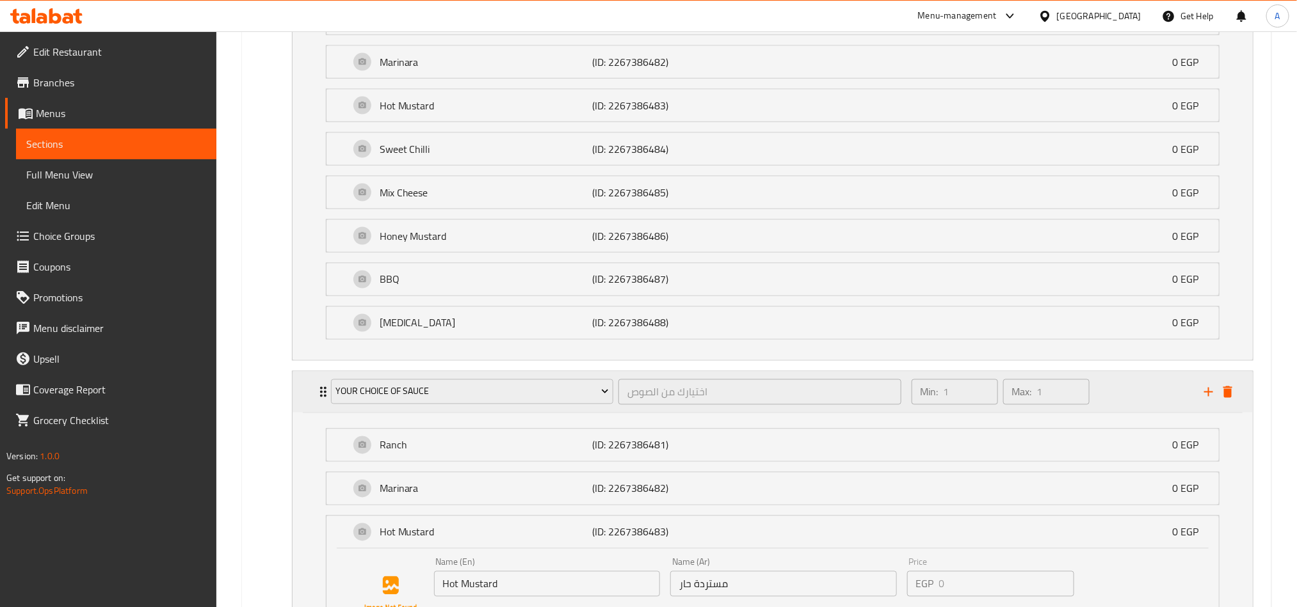
click at [1113, 401] on div "Min: 1 ​ Max: 1 ​" at bounding box center [1050, 392] width 292 height 41
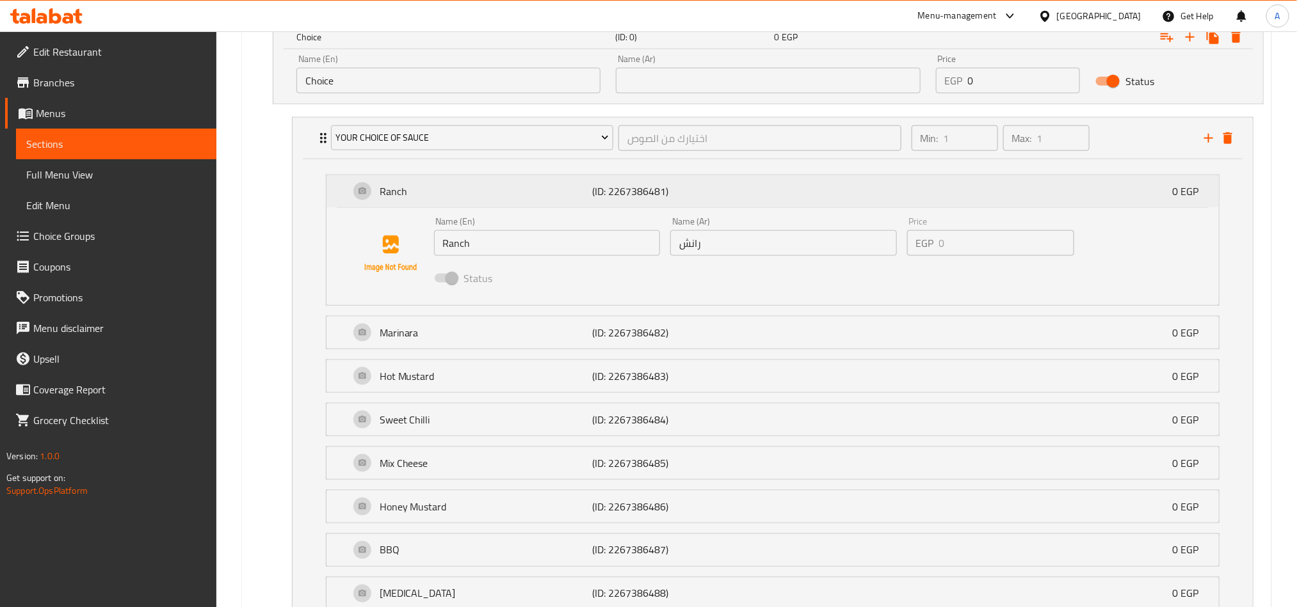
scroll to position [544, 0]
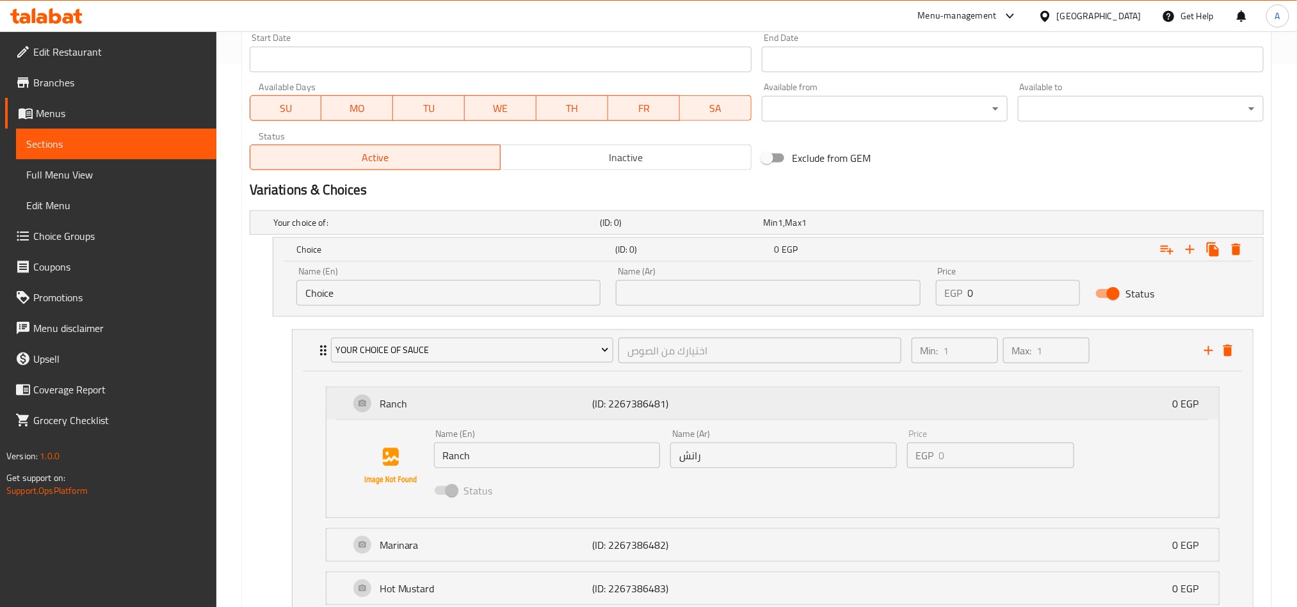
click at [1117, 404] on div "Ranch (ID: 2267386481) 0 EGP" at bounding box center [776, 404] width 854 height 32
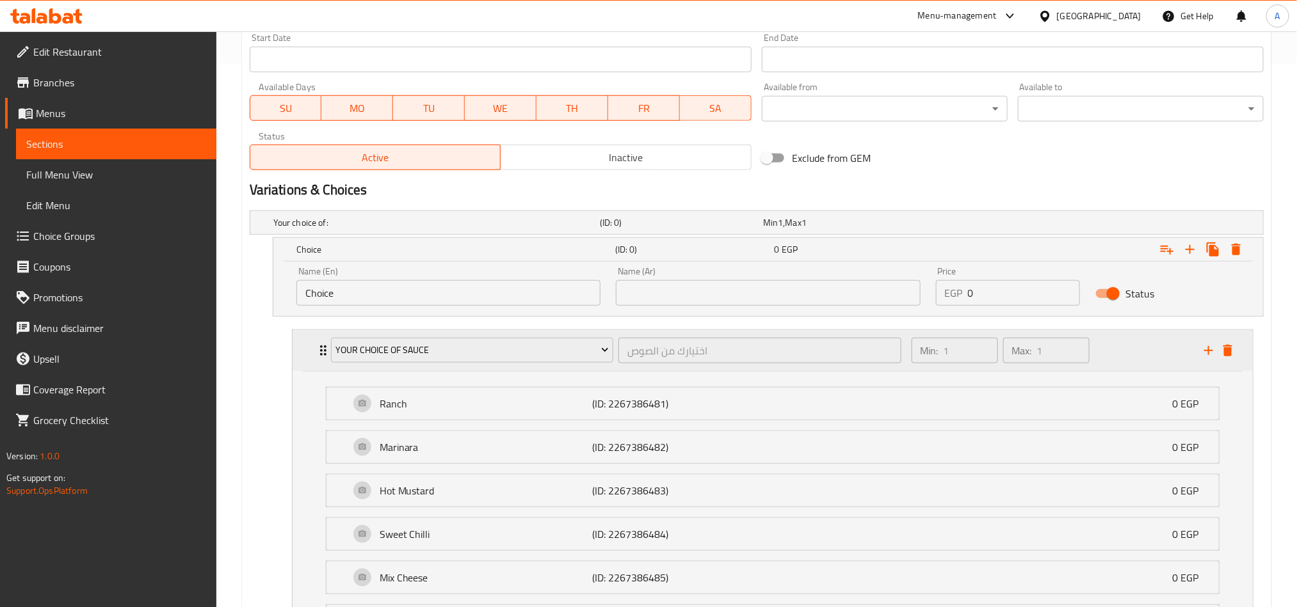
click at [1237, 349] on div "Your Choice Of Sauce اختيارك من الصوص ​ Min: 1 ​ Max: 1 ​" at bounding box center [772, 350] width 960 height 41
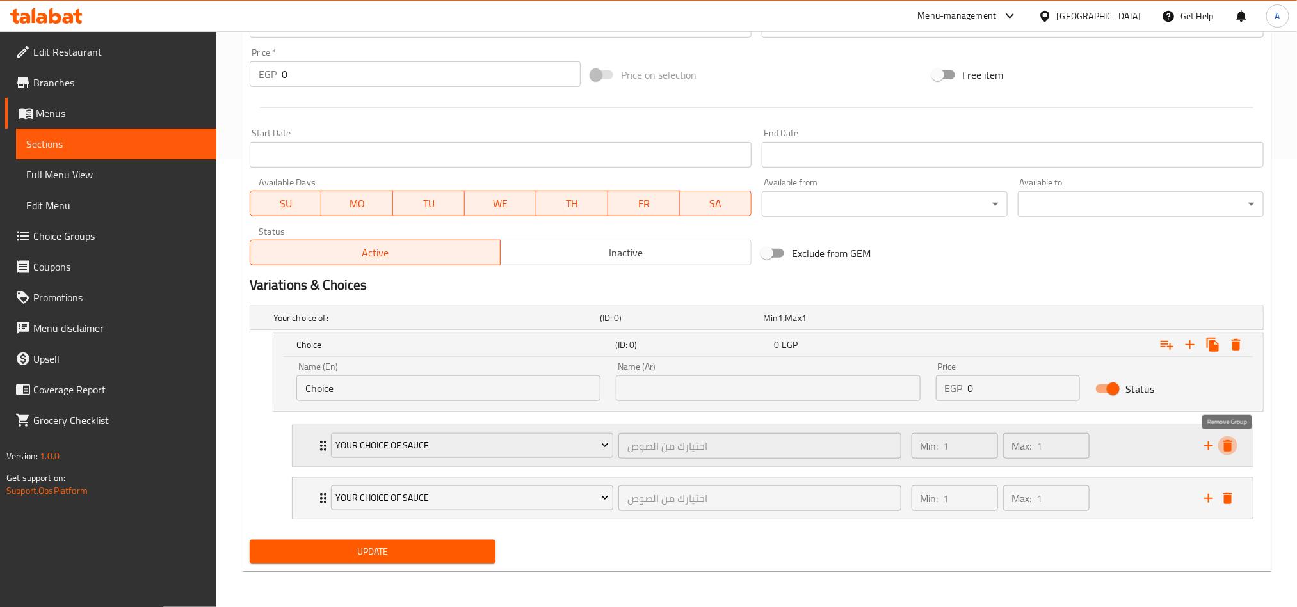
click at [1225, 445] on icon "delete" at bounding box center [1227, 446] width 9 height 12
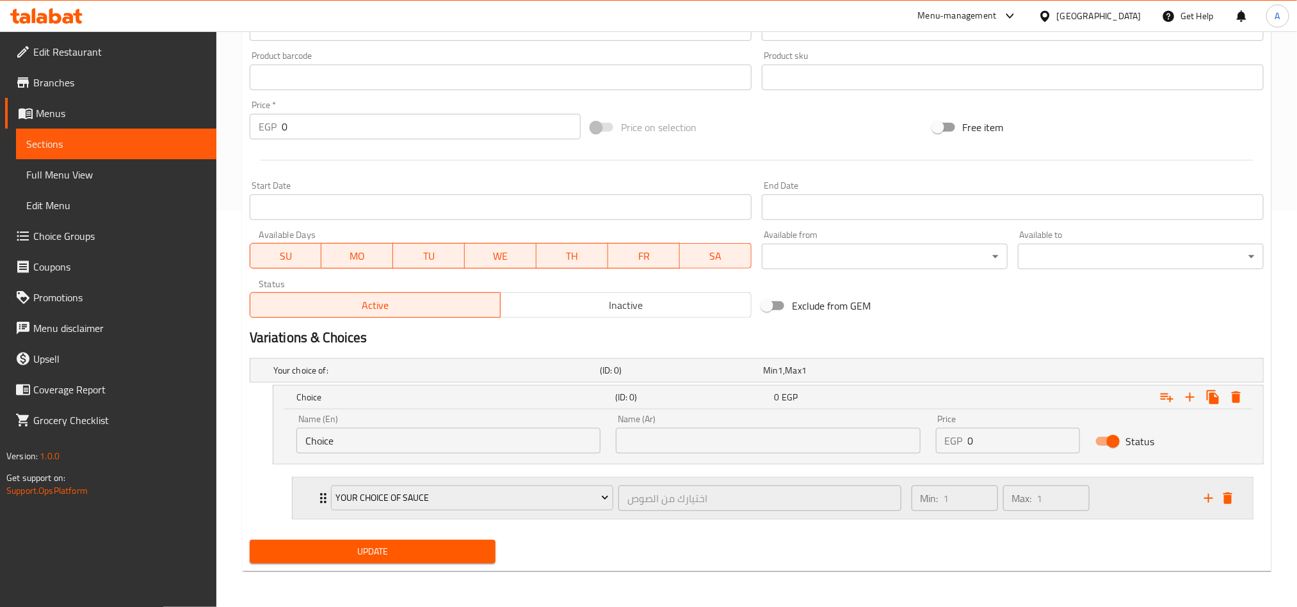
click at [1237, 494] on div "Your Choice Of Sauce اختيارك من الصوص ​ Min: 1 ​ Max: 1 ​" at bounding box center [772, 498] width 960 height 41
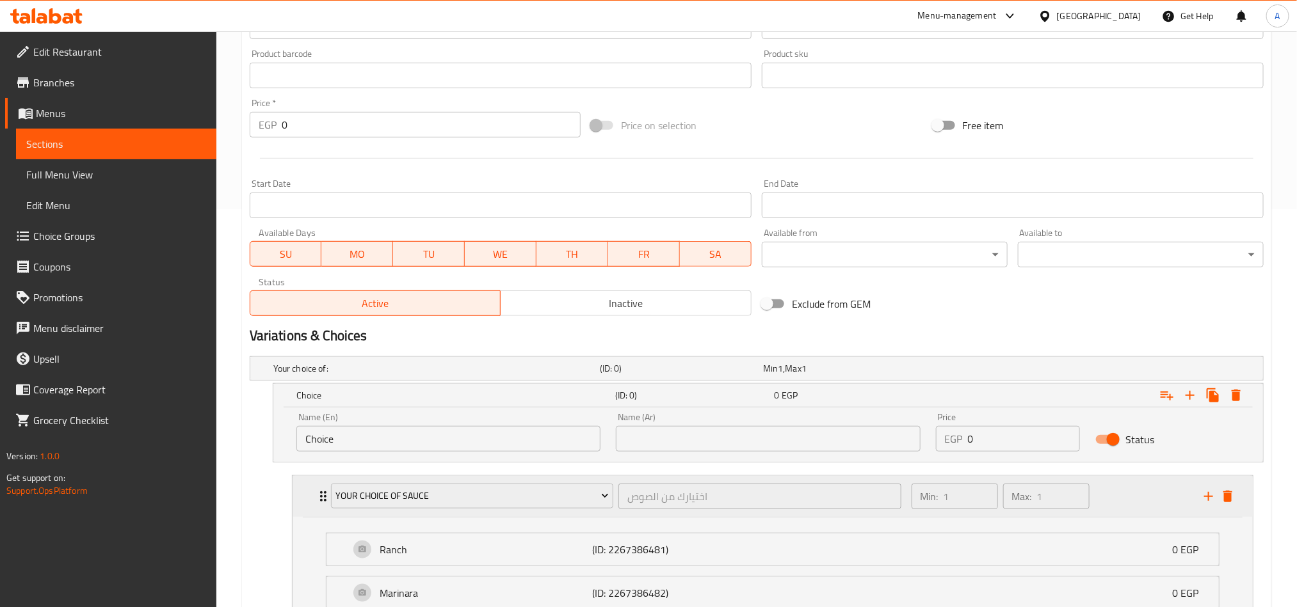
click at [1227, 506] on button "delete" at bounding box center [1227, 496] width 19 height 19
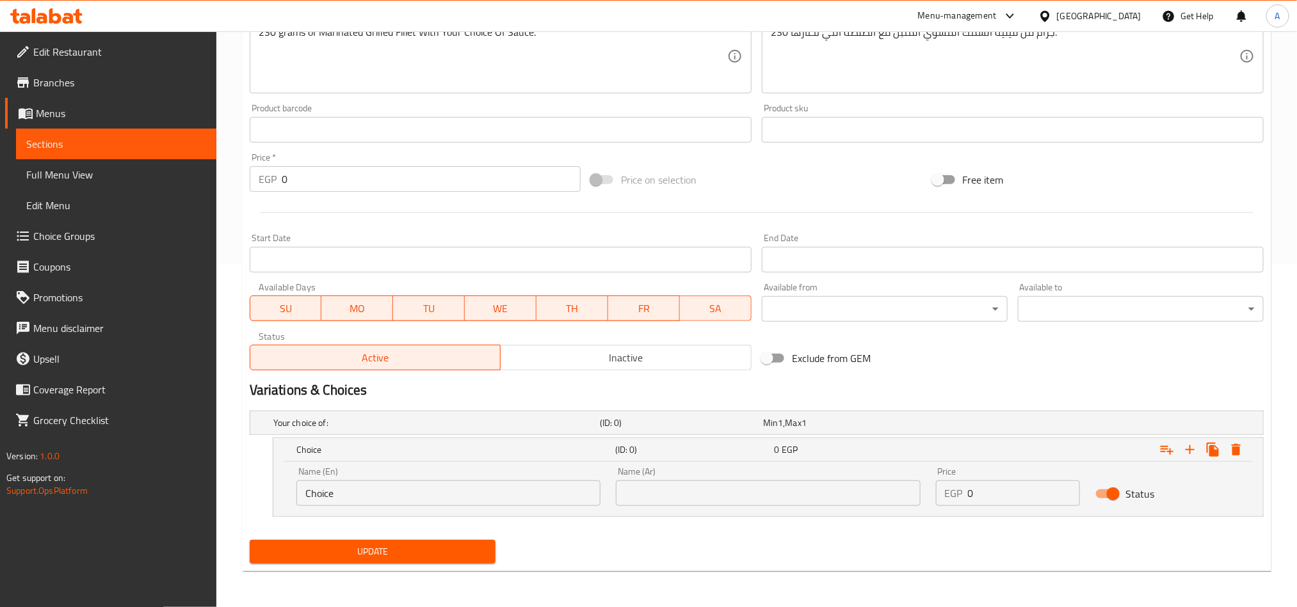
scroll to position [344, 0]
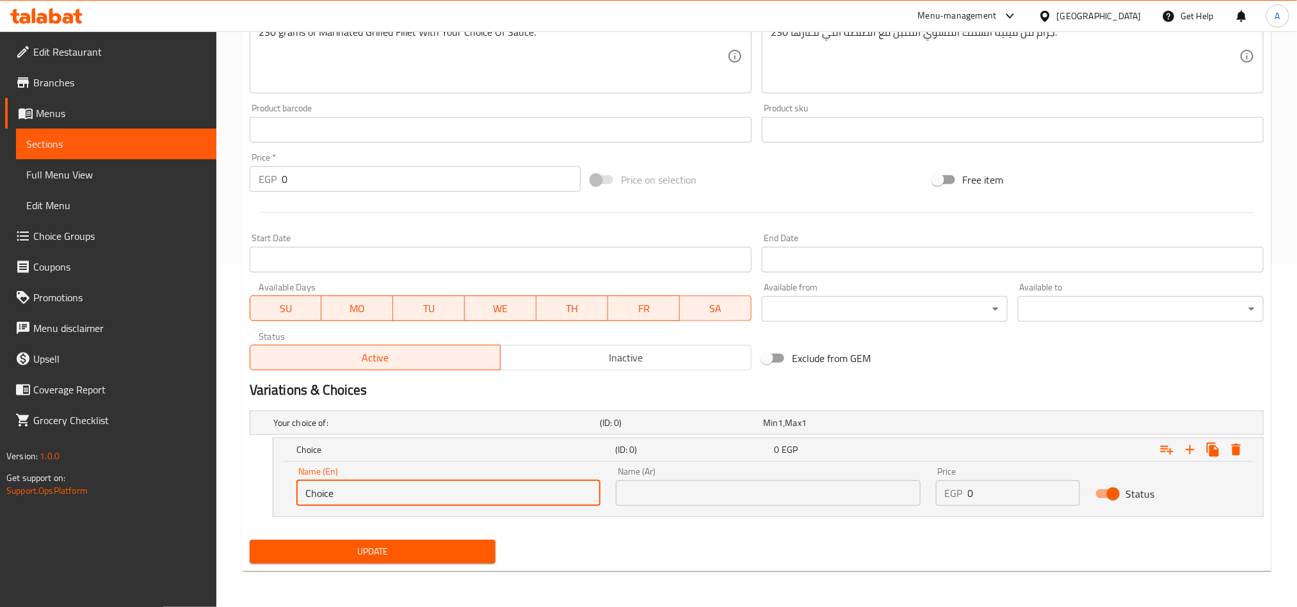
drag, startPoint x: 440, startPoint y: 495, endPoint x: 146, endPoint y: 415, distance: 305.0
click at [169, 432] on div "Edit Restaurant Branches Menus Sections Full Menu View Edit Menu Choice Groups …" at bounding box center [648, 148] width 1297 height 920
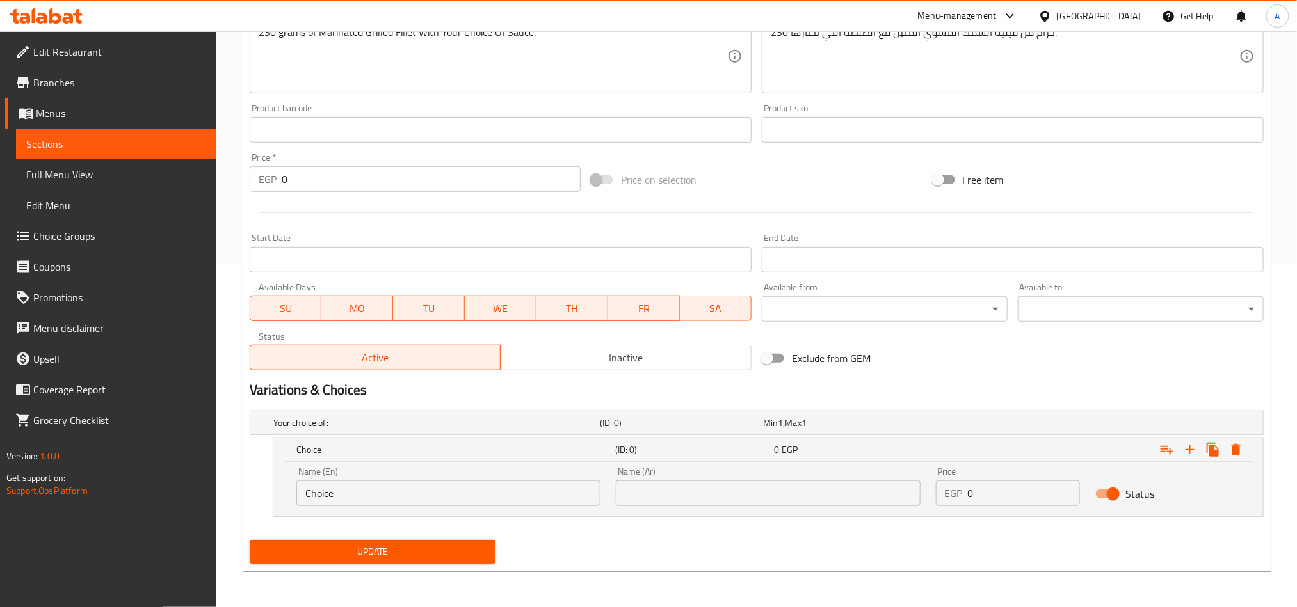
click at [403, 479] on div "Name (En) Choice Name (En)" at bounding box center [448, 486] width 304 height 39
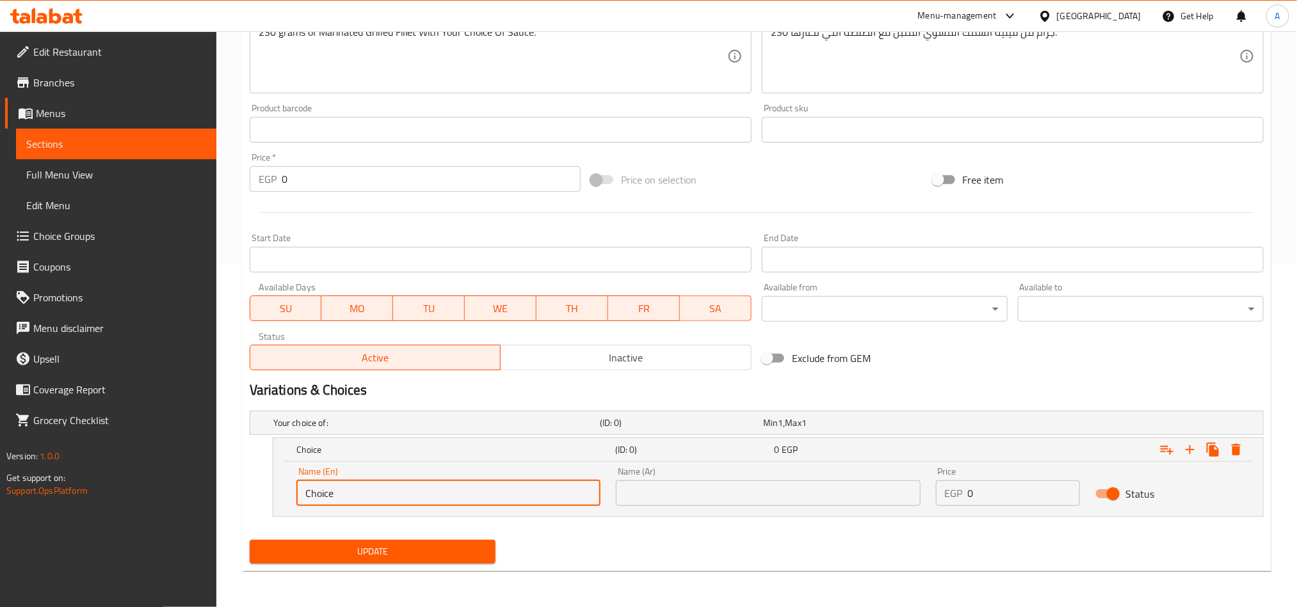
click at [397, 486] on input "Choice" at bounding box center [448, 494] width 304 height 26
paste input "Your 2nd Side Dish"
click at [335, 501] on input "Your 2nd Side Dish" at bounding box center [448, 494] width 304 height 26
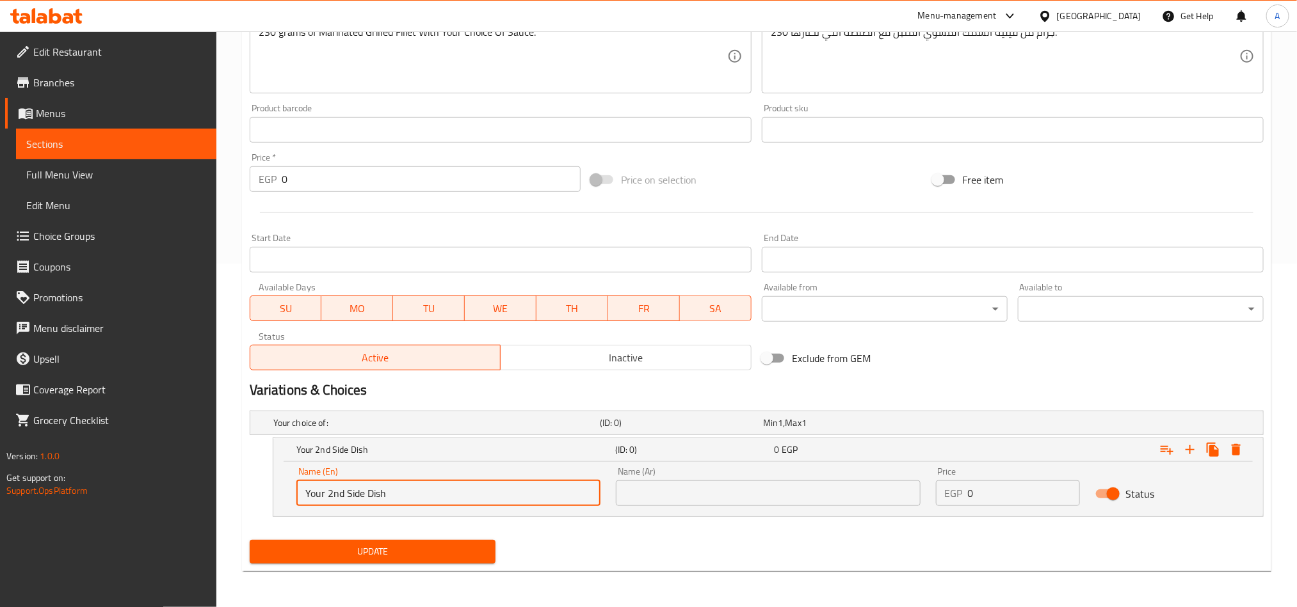
click at [335, 501] on input "Your 2nd Side Dish" at bounding box center [448, 494] width 304 height 26
click at [326, 505] on input "Your of Side Dish" at bounding box center [448, 494] width 304 height 26
click at [331, 491] on input "Your of Side Dish" at bounding box center [448, 494] width 304 height 26
type input "Your Side Dish"
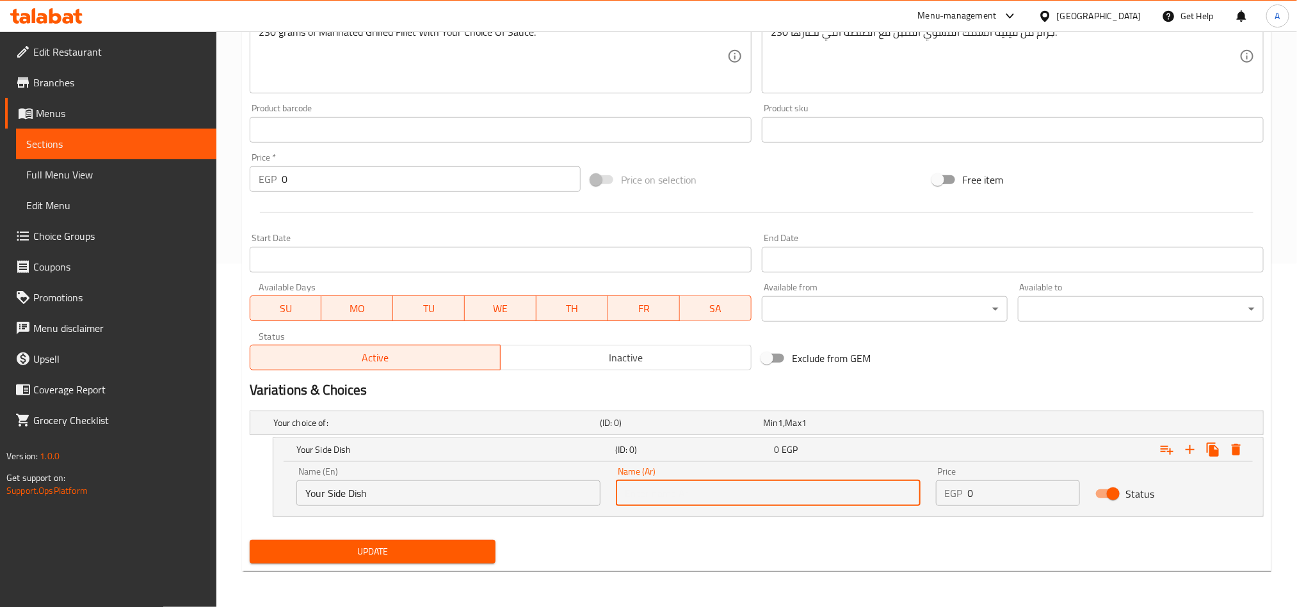
click at [872, 495] on input "text" at bounding box center [768, 494] width 304 height 26
paste input "طبقك الجانبي"
type input "طبقك الجانبي"
click at [1161, 447] on icon "Expand" at bounding box center [1166, 449] width 15 height 15
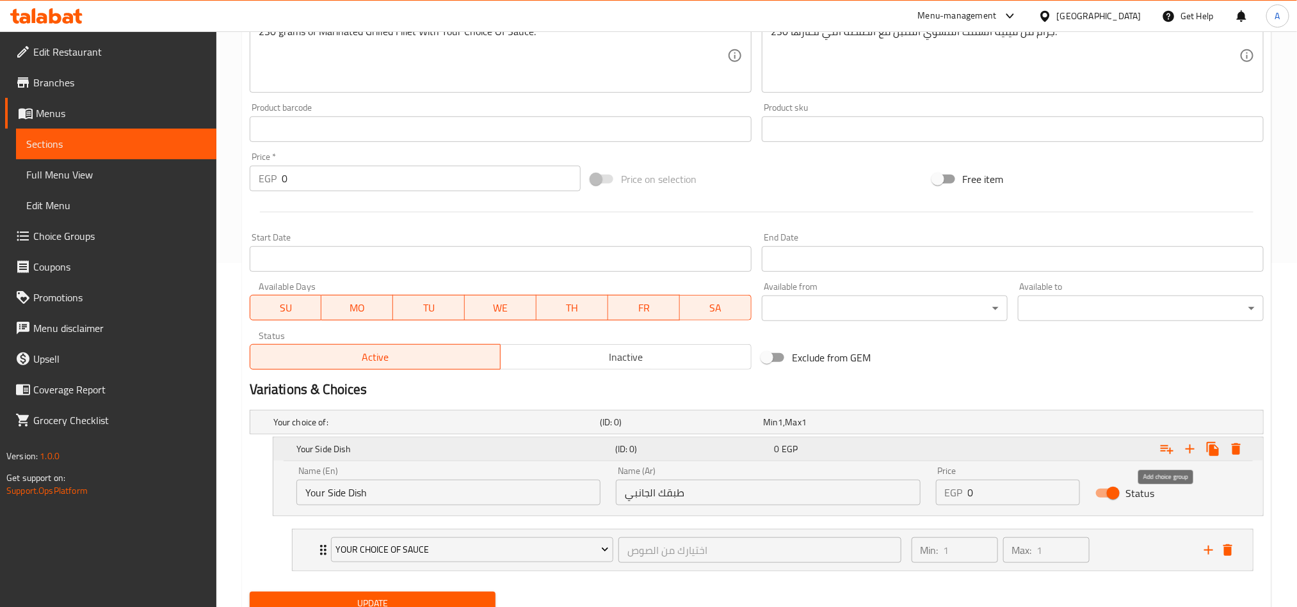
click at [1161, 447] on icon "Expand" at bounding box center [1166, 449] width 15 height 15
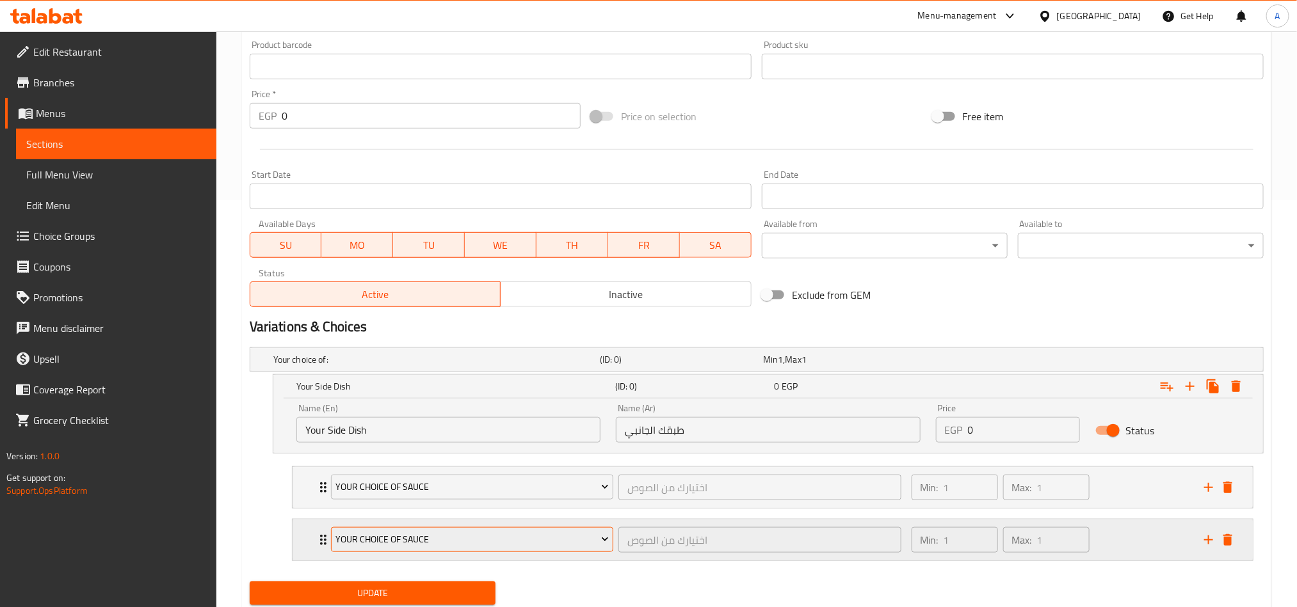
scroll to position [451, 0]
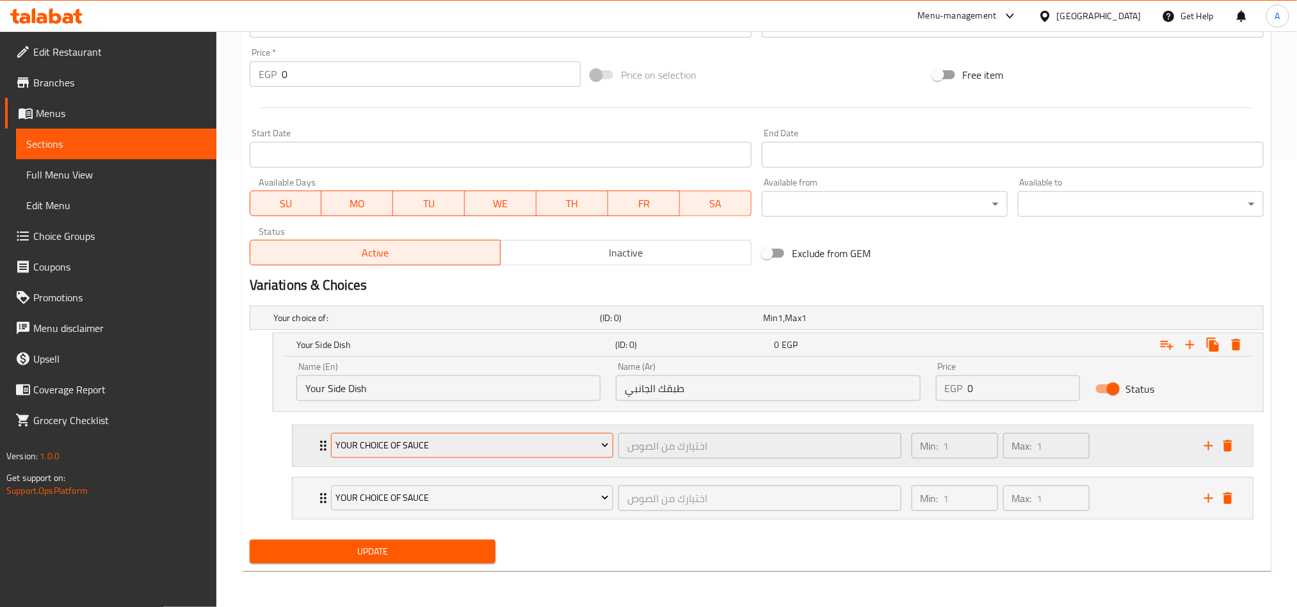
click at [490, 440] on span "Your Choice Of Sauce" at bounding box center [471, 446] width 273 height 16
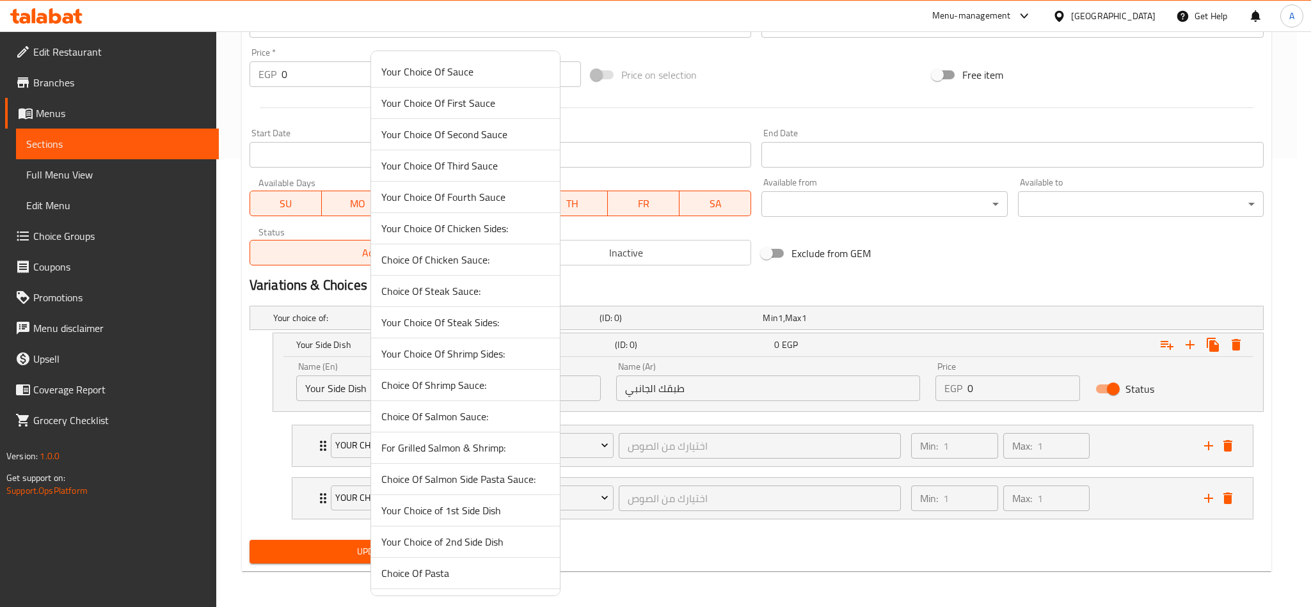
click at [426, 516] on span "Your Choice of 1st Side Dish" at bounding box center [465, 510] width 168 height 15
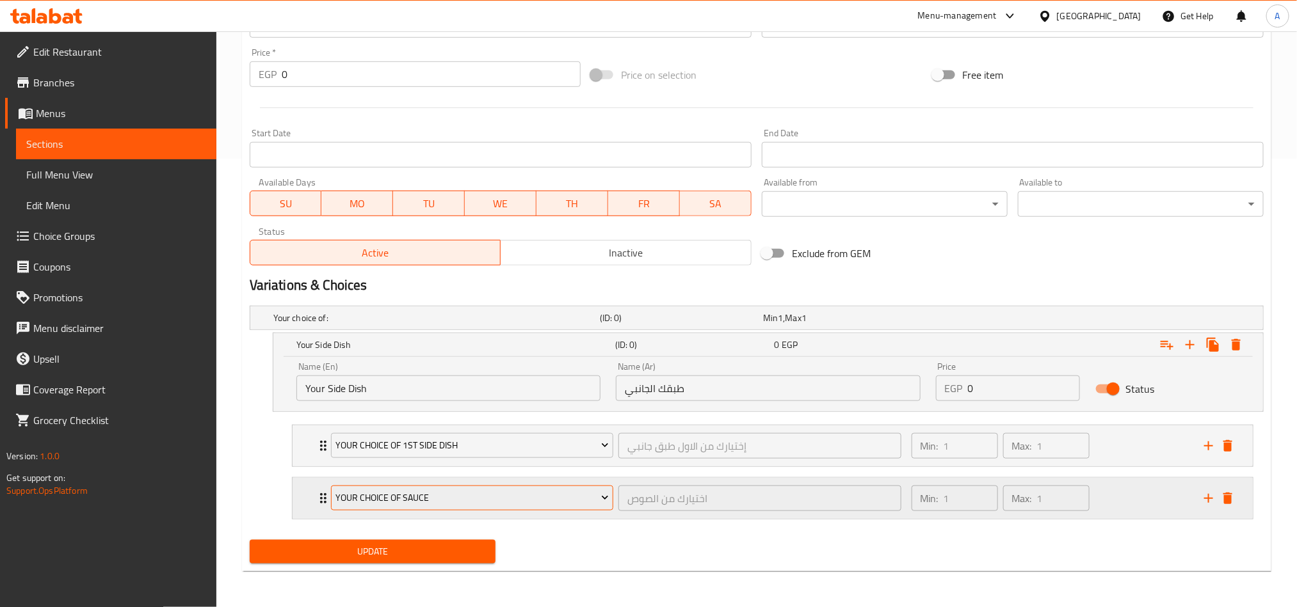
click at [545, 498] on span "Your Choice Of Sauce" at bounding box center [471, 498] width 273 height 16
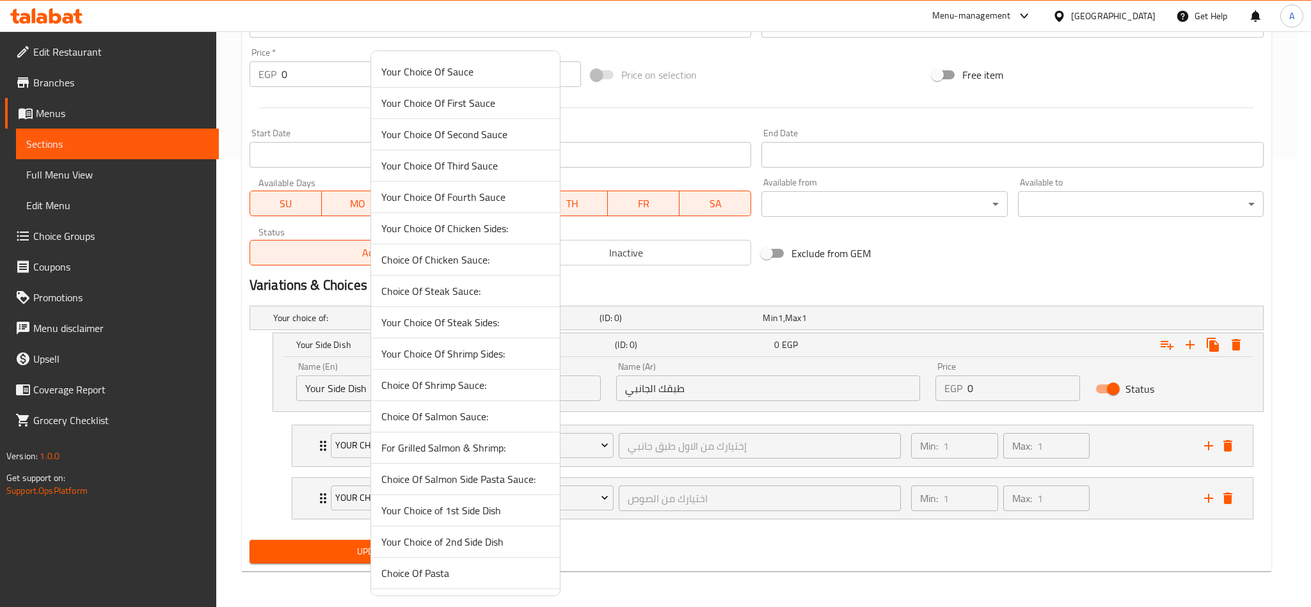
click at [498, 540] on span "Your Choice of 2nd Side Dish" at bounding box center [465, 541] width 168 height 15
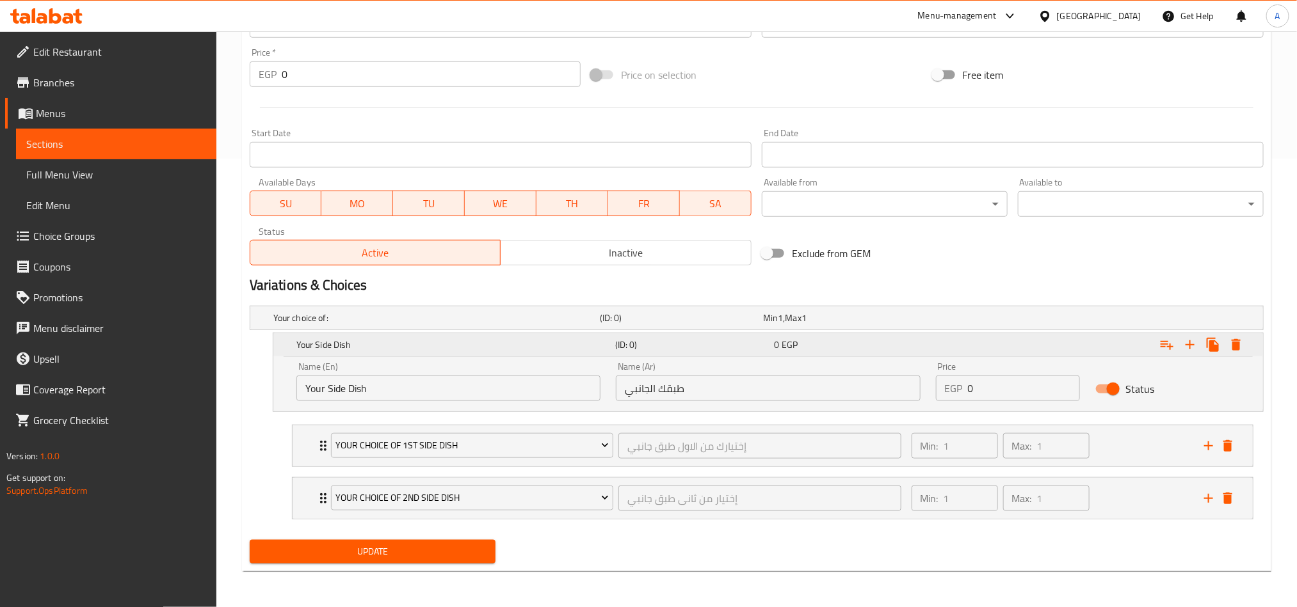
click at [1169, 346] on icon "Expand" at bounding box center [1166, 345] width 13 height 9
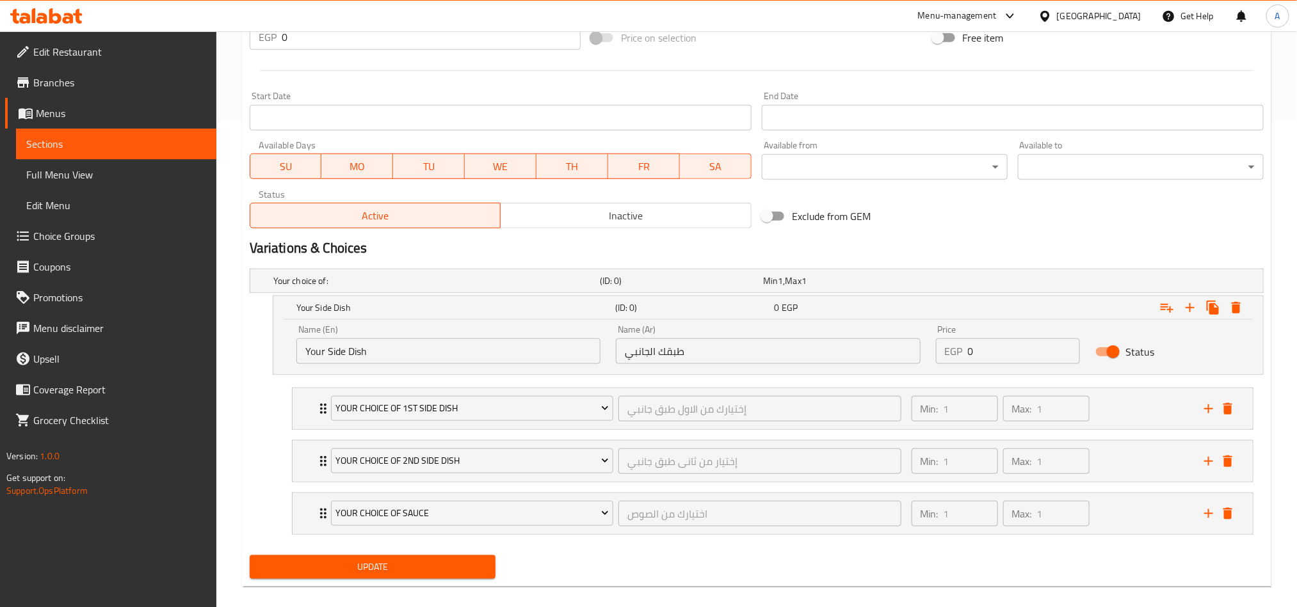
scroll to position [505, 0]
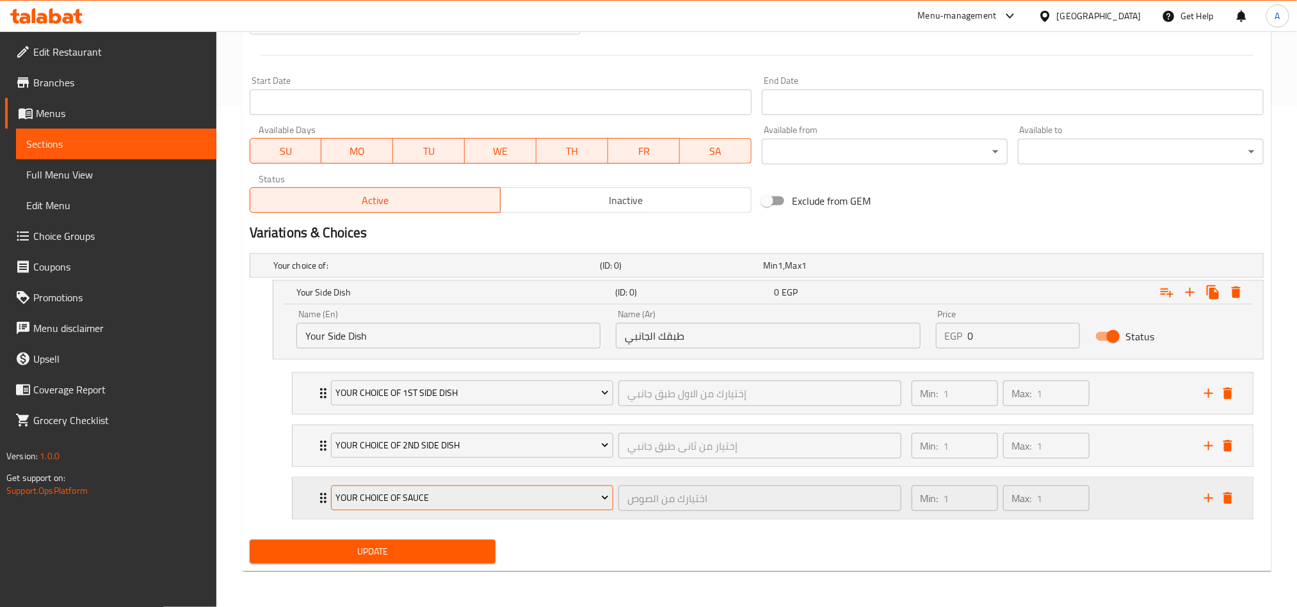
click at [564, 498] on span "Your Choice Of Sauce" at bounding box center [471, 498] width 273 height 16
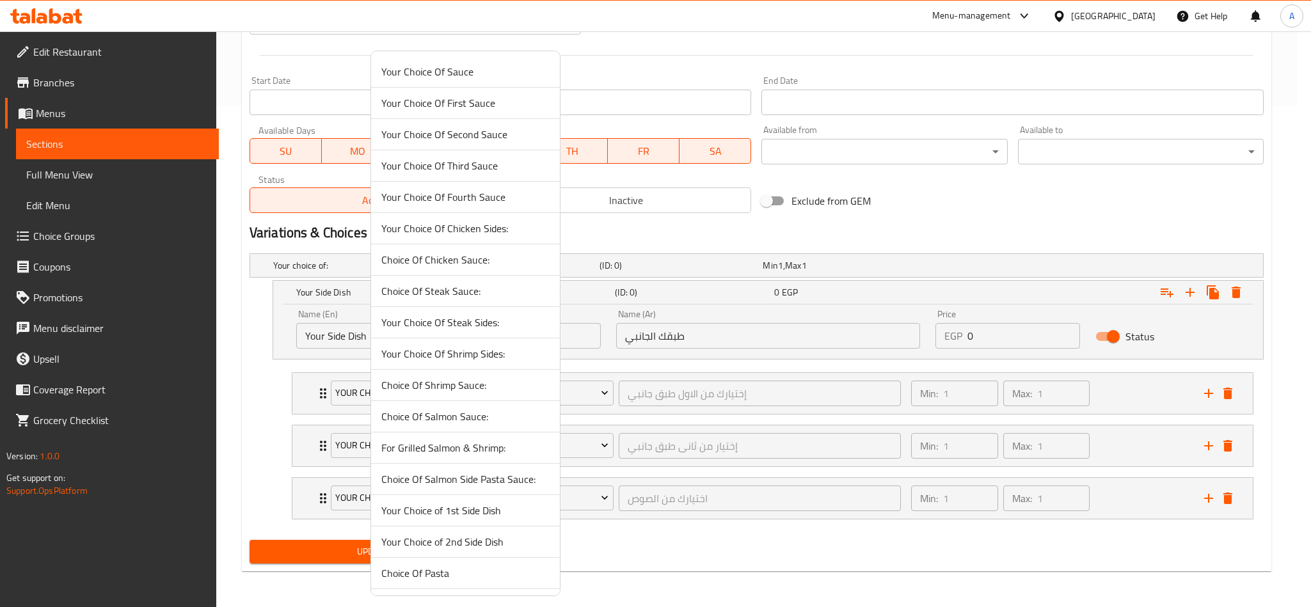
click at [1122, 494] on div at bounding box center [655, 303] width 1311 height 607
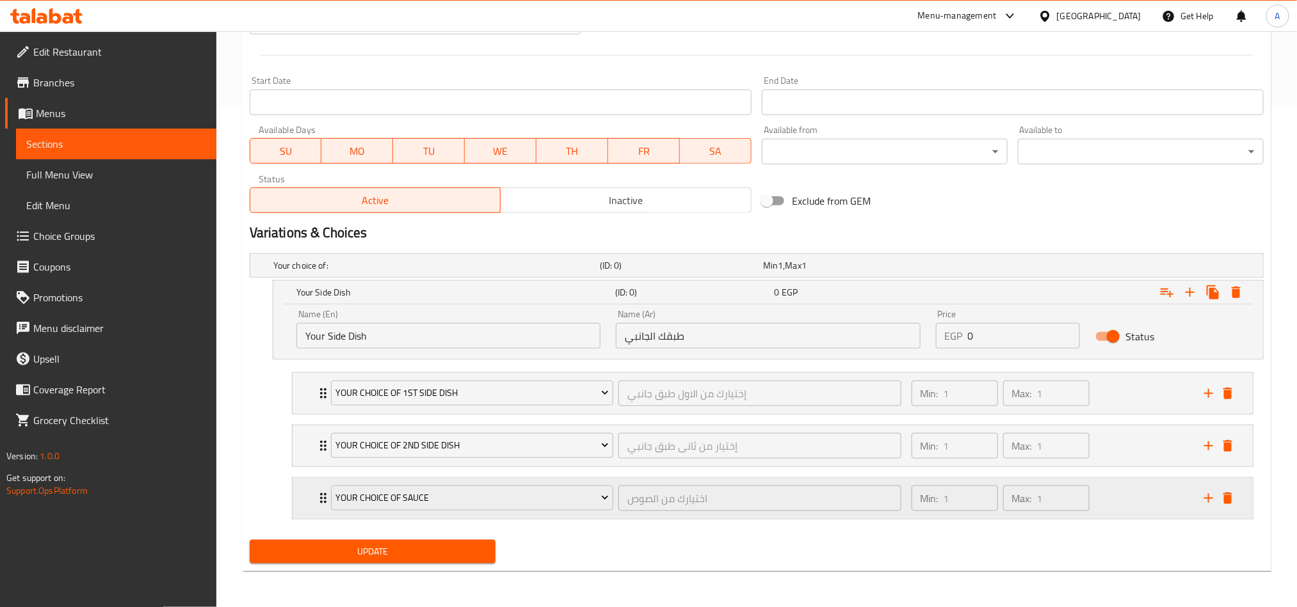
click at [1135, 494] on div "Min: 1 ​ Max: 1 ​" at bounding box center [1050, 498] width 292 height 41
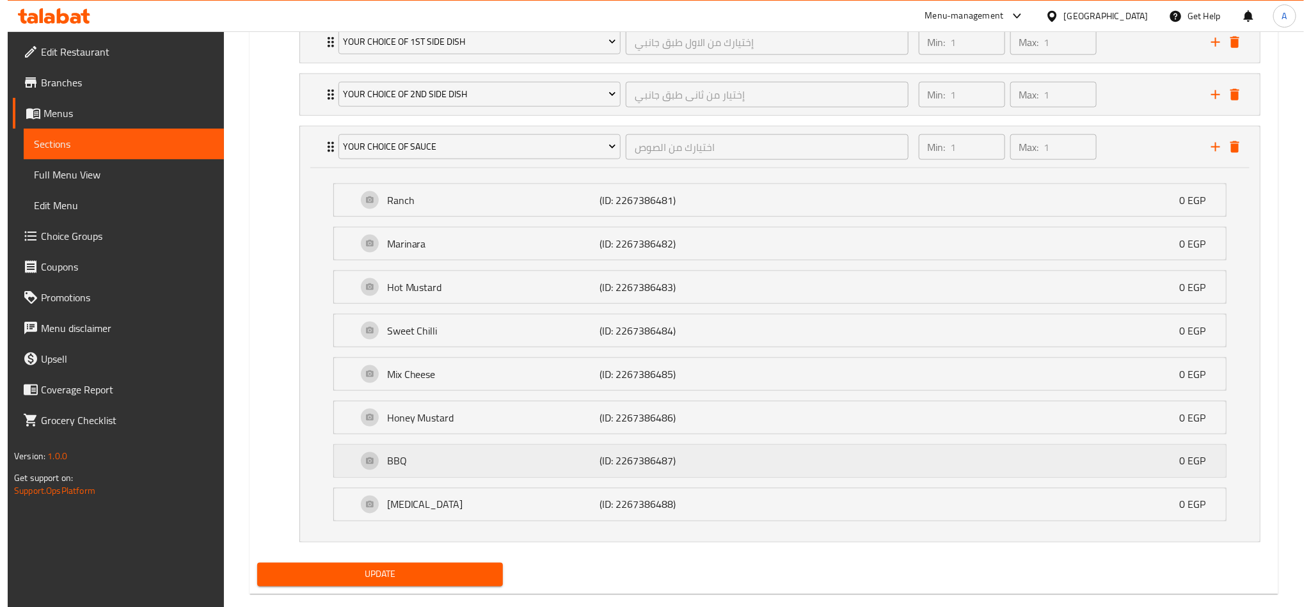
scroll to position [884, 0]
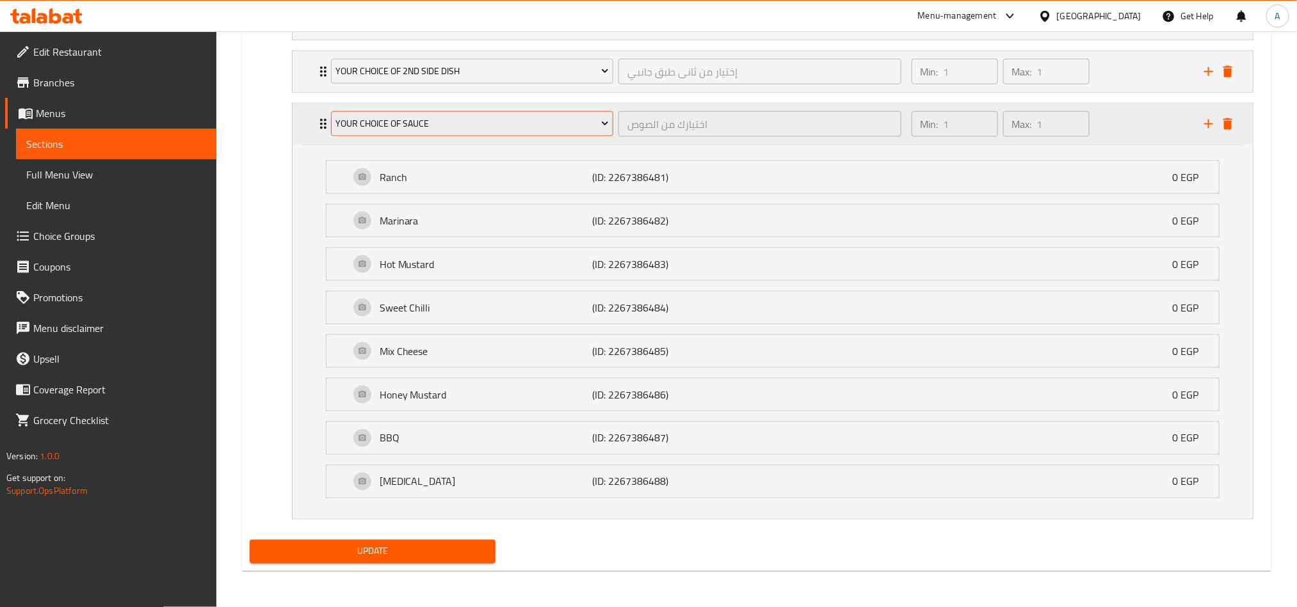
click at [515, 125] on span "Your Choice Of Sauce" at bounding box center [471, 124] width 273 height 16
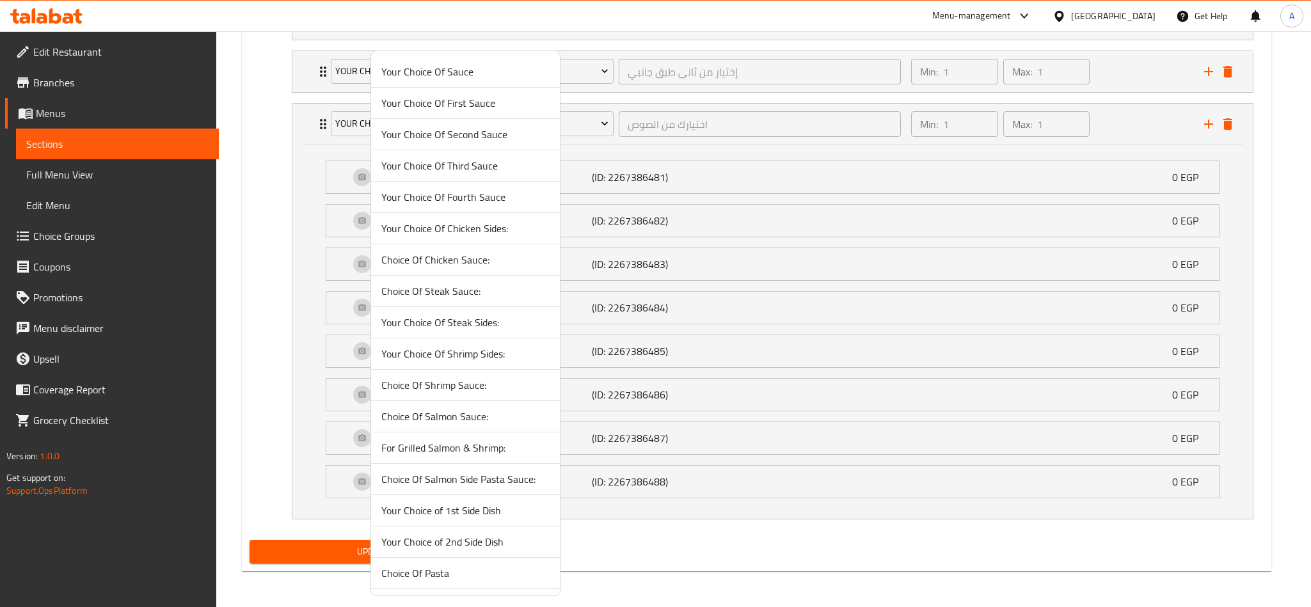
click at [474, 129] on span "Your Choice Of Second Sauce" at bounding box center [465, 134] width 168 height 15
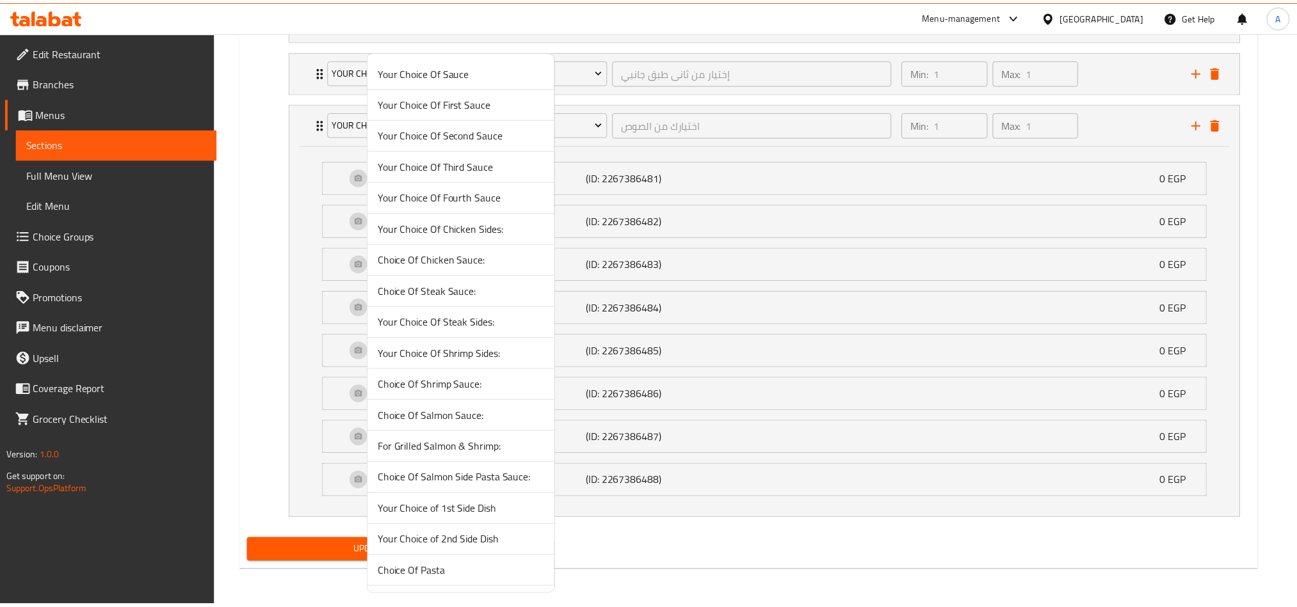
scroll to position [505, 0]
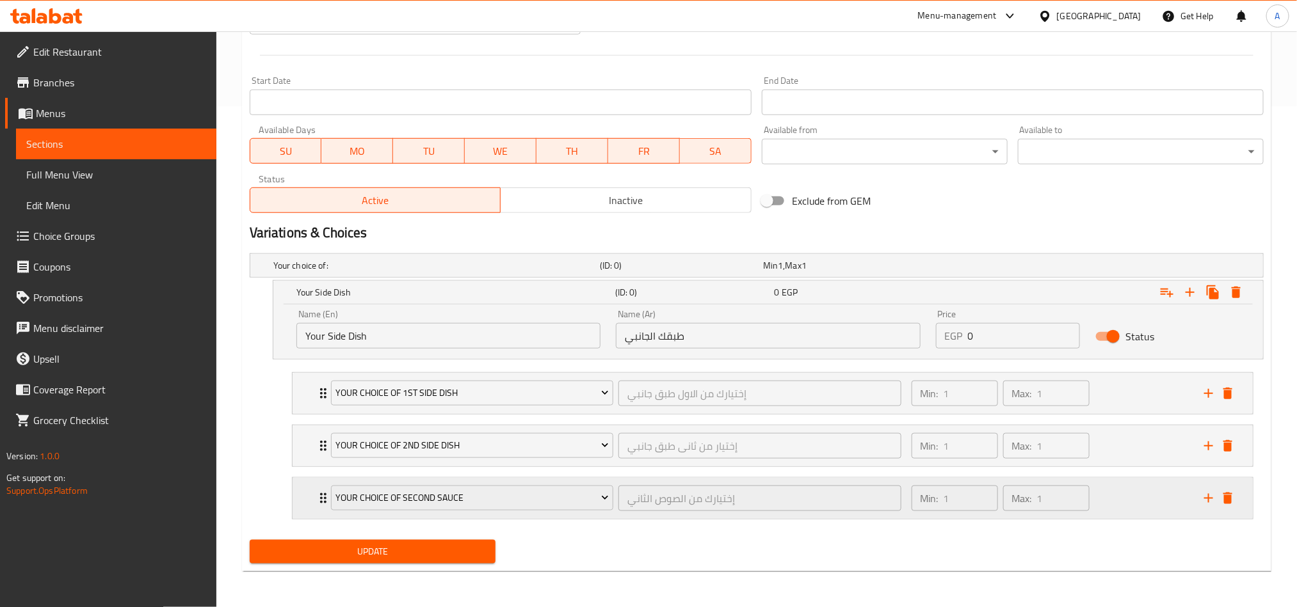
click at [1135, 502] on div "Min: 1 ​ Max: 1 ​" at bounding box center [1050, 498] width 292 height 41
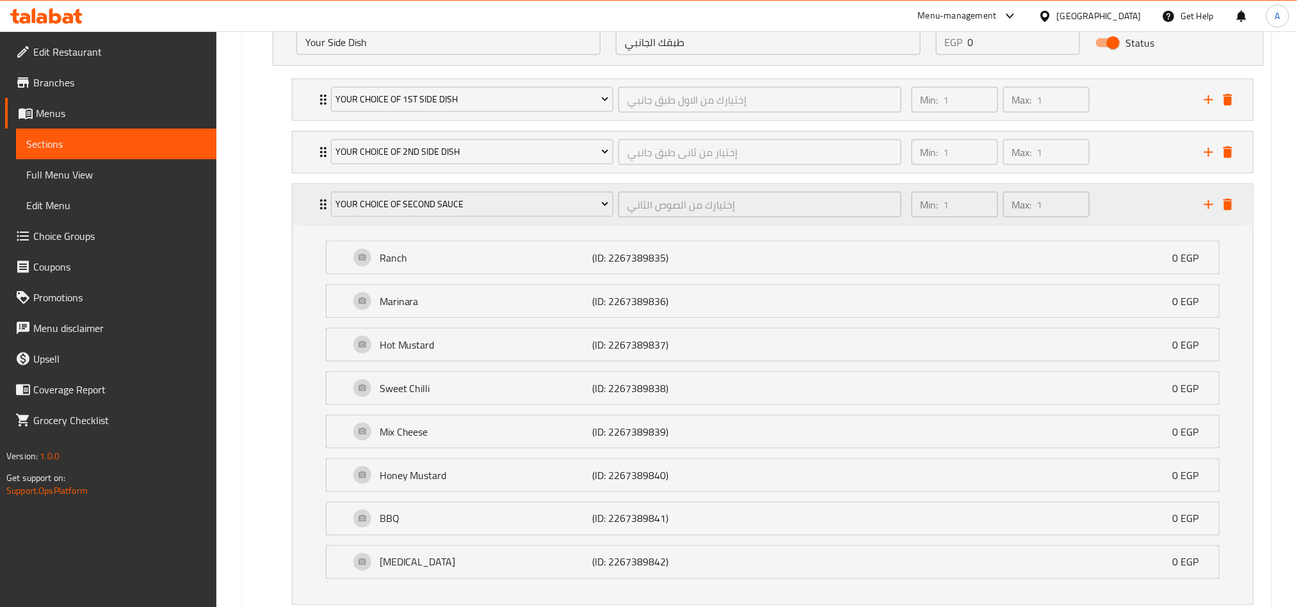
scroll to position [884, 0]
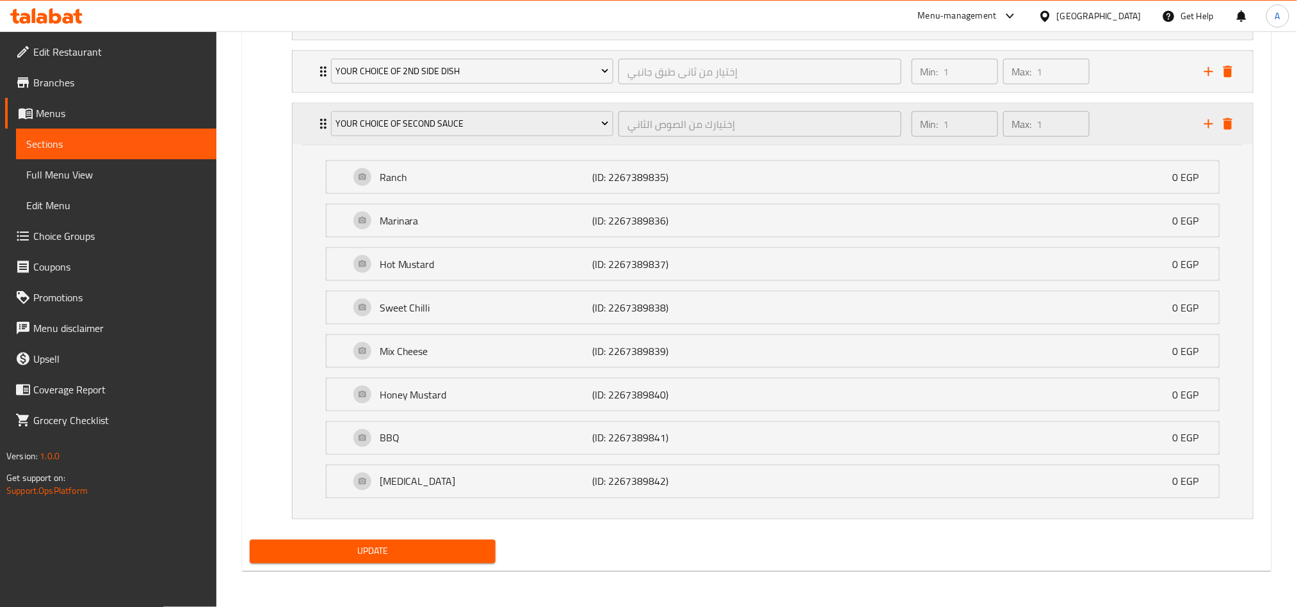
click at [419, 109] on div "Your Choice Of Second Sauce" at bounding box center [471, 124] width 287 height 31
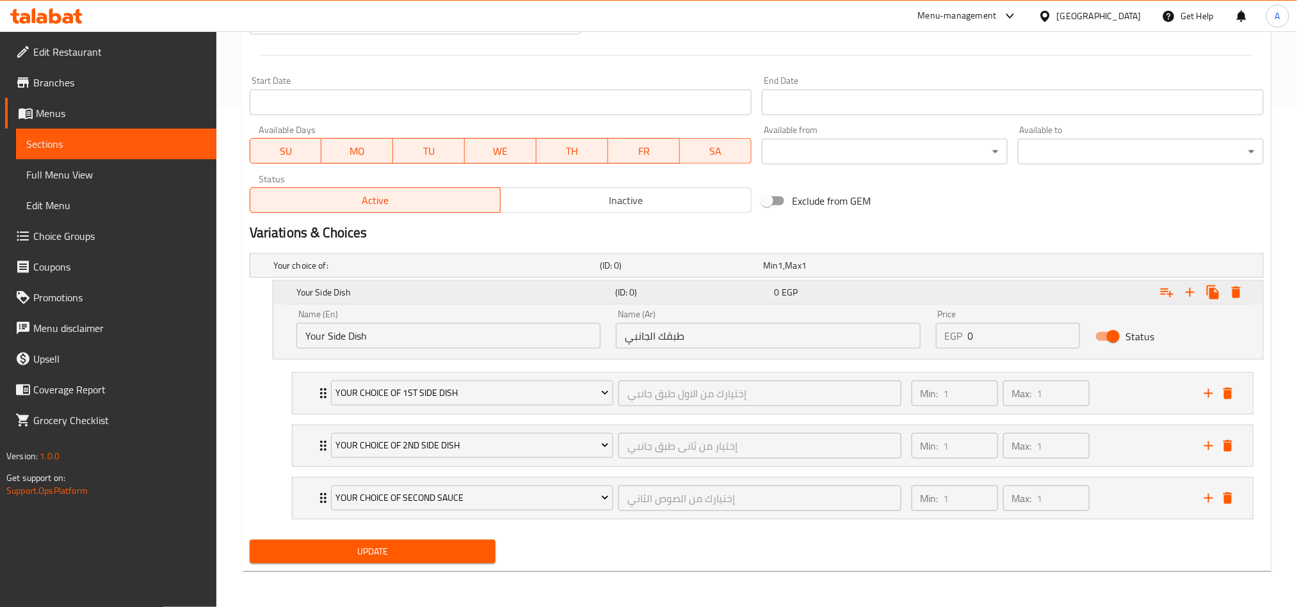
scroll to position [505, 0]
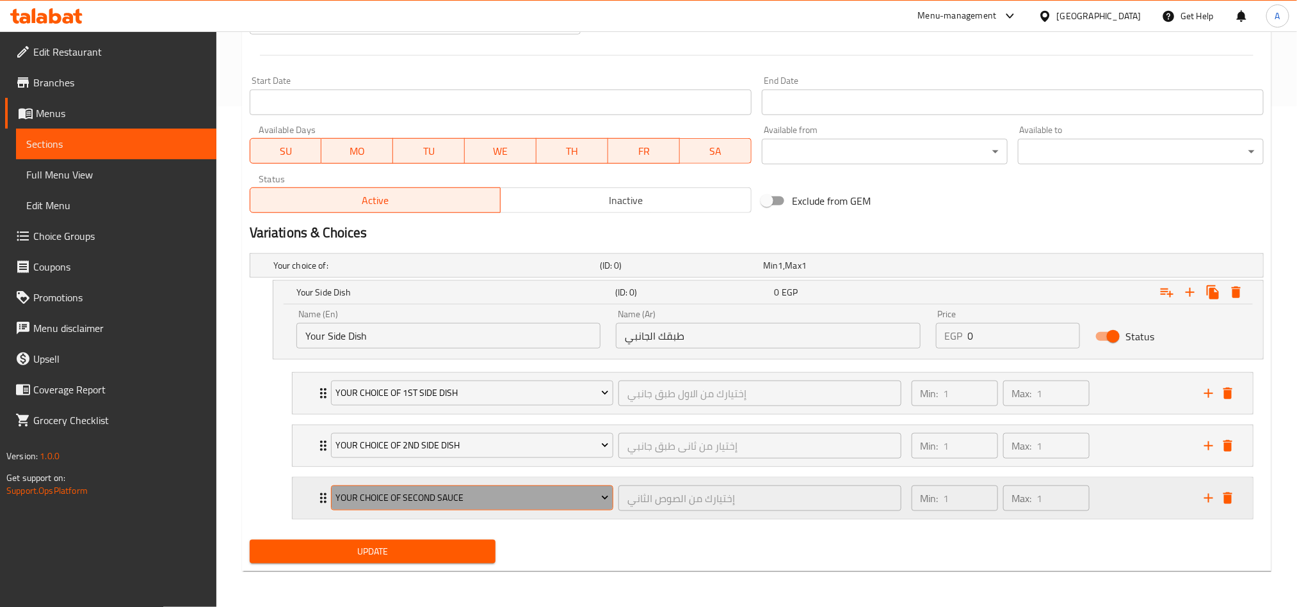
click at [561, 493] on span "Your Choice Of Second Sauce" at bounding box center [471, 498] width 273 height 16
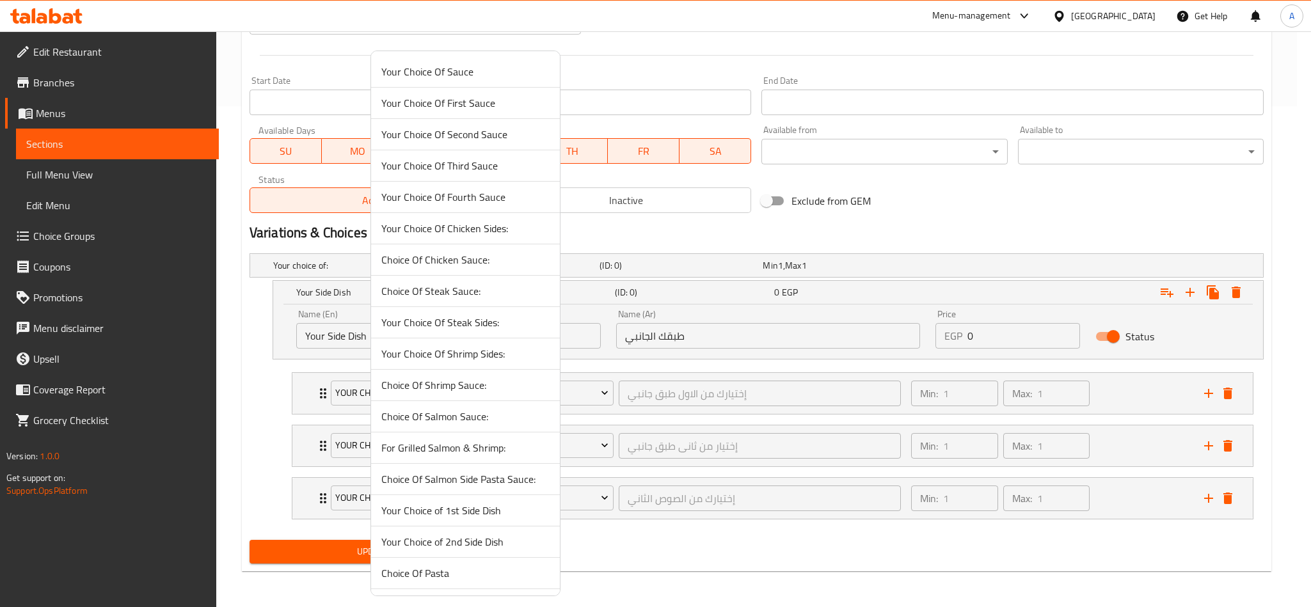
click at [397, 159] on span "Your Choice Of Third Sauce" at bounding box center [465, 165] width 168 height 15
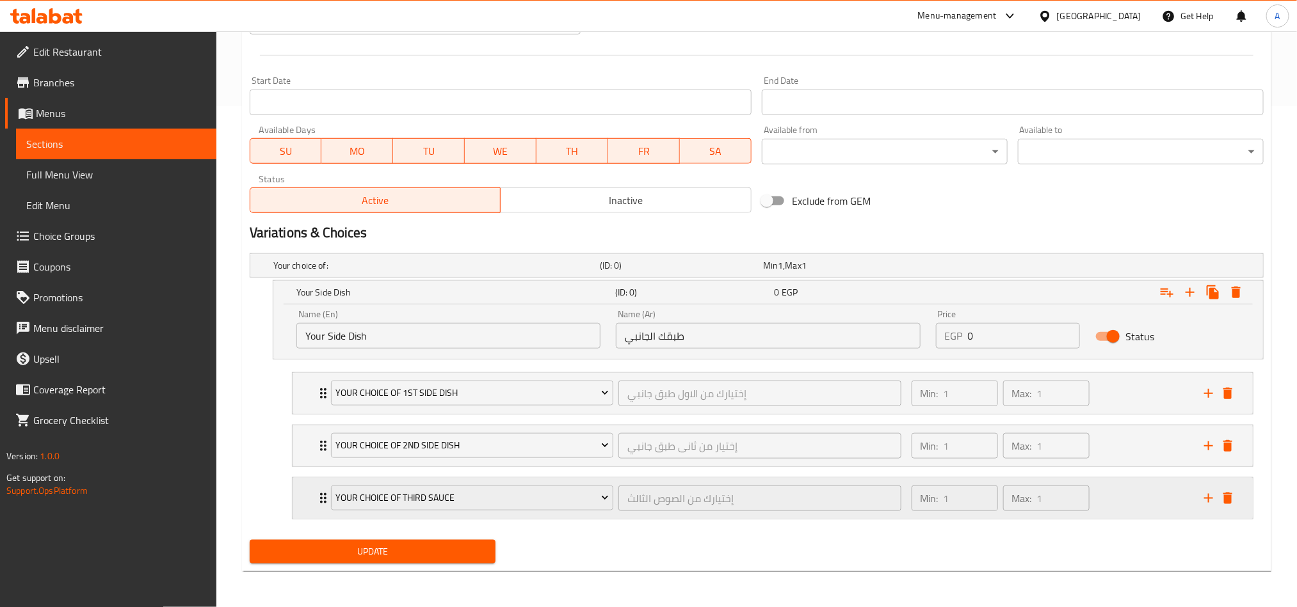
click at [1125, 507] on div "Min: 1 ​ Max: 1 ​" at bounding box center [1050, 498] width 292 height 41
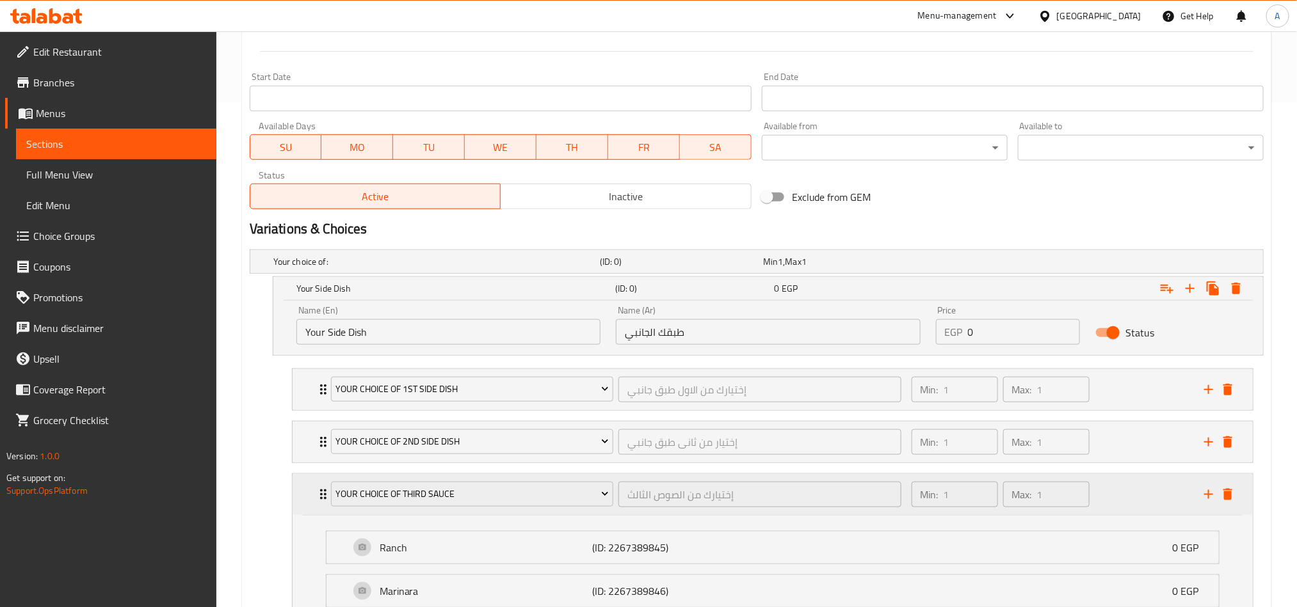
click at [1125, 507] on div "Min: 1 ​ Max: 1 ​" at bounding box center [1050, 494] width 292 height 41
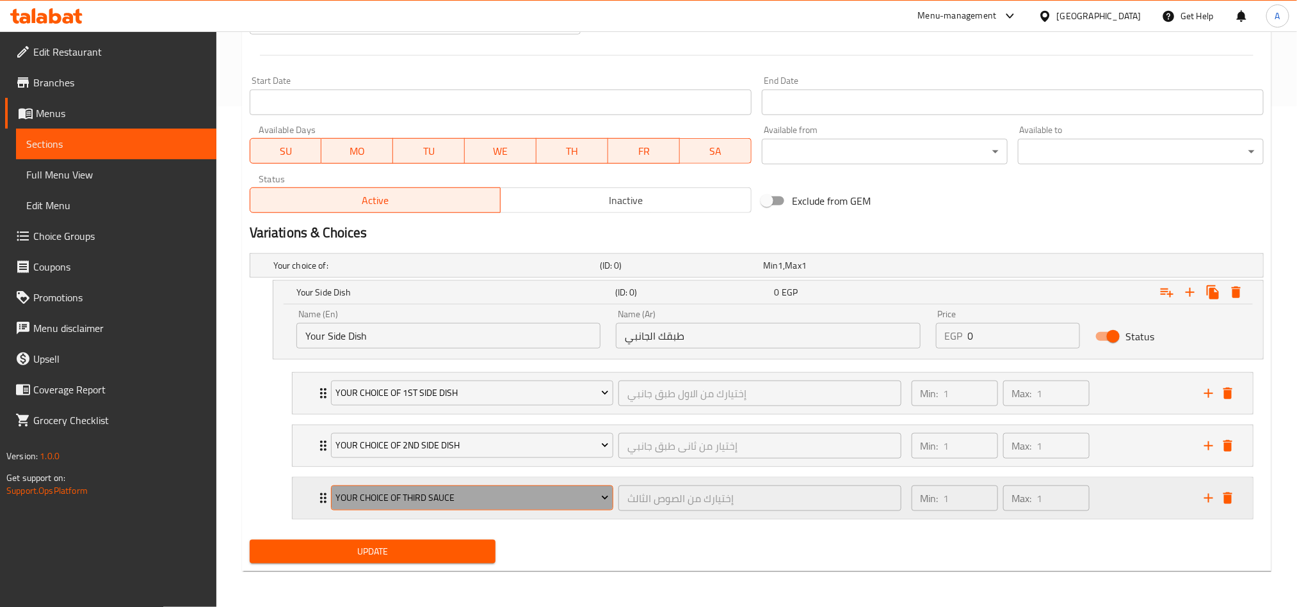
click at [586, 499] on span "Your Choice Of Third Sauce" at bounding box center [471, 498] width 273 height 16
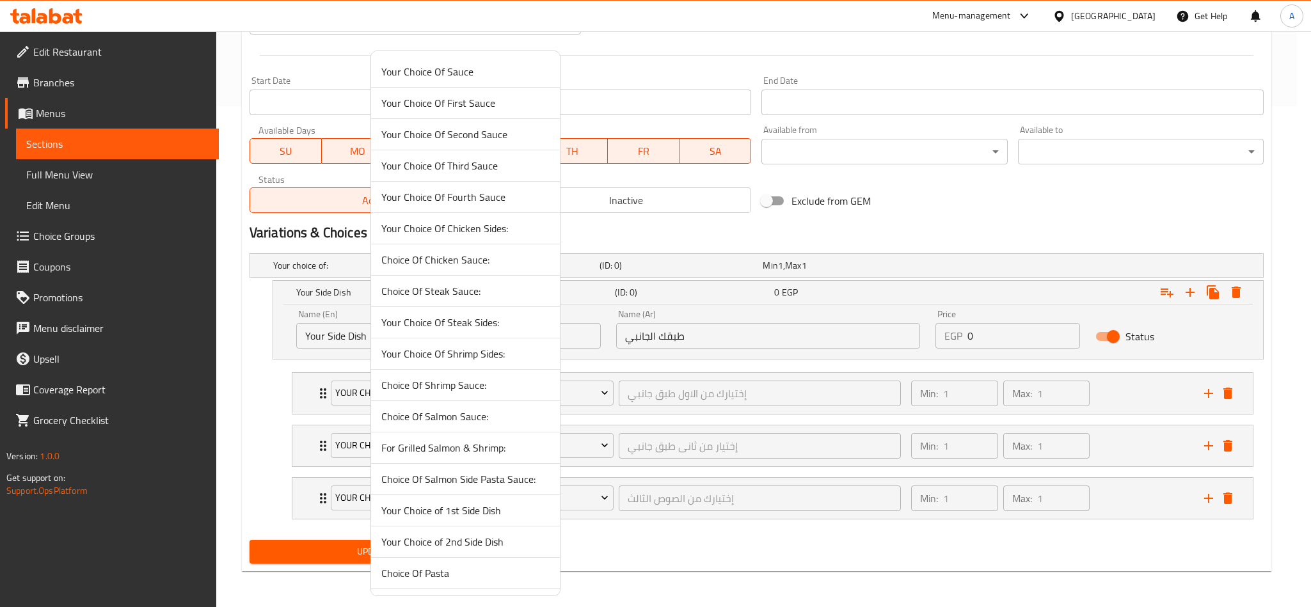
click at [509, 60] on li "Your Choice Of Sauce" at bounding box center [465, 71] width 189 height 31
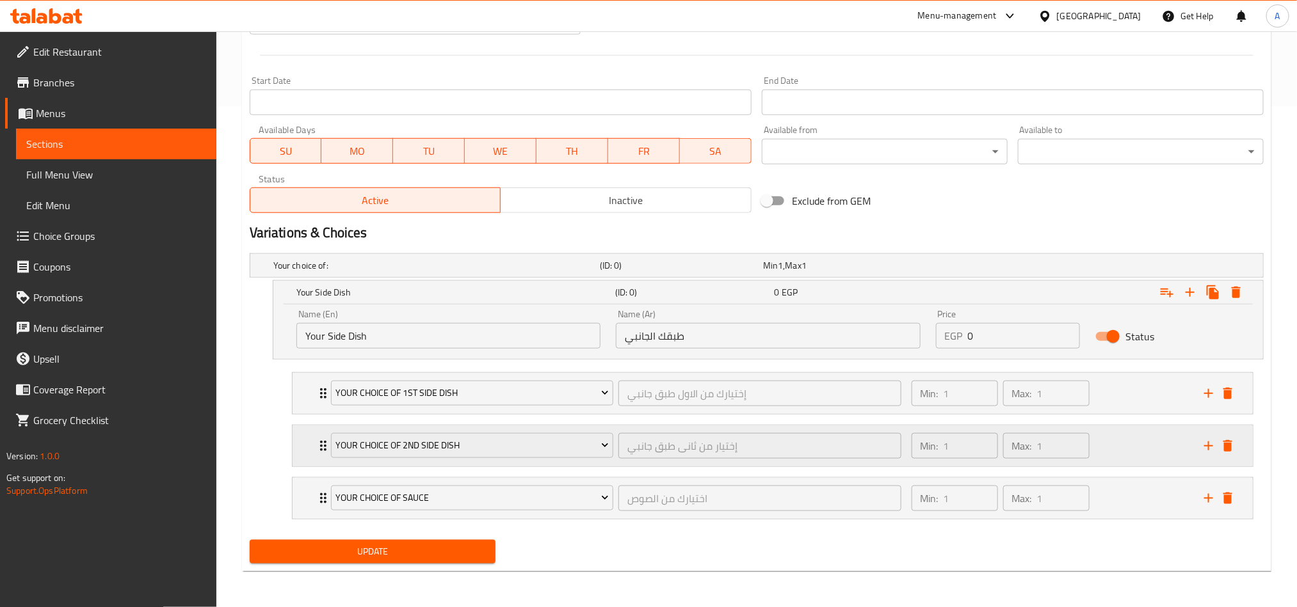
click at [1197, 442] on div "Your Choice of 2nd Side Dish إختيار من ثانى طبق جانبي ​ Min: 1 ​ Max: 1 ​" at bounding box center [765, 446] width 878 height 36
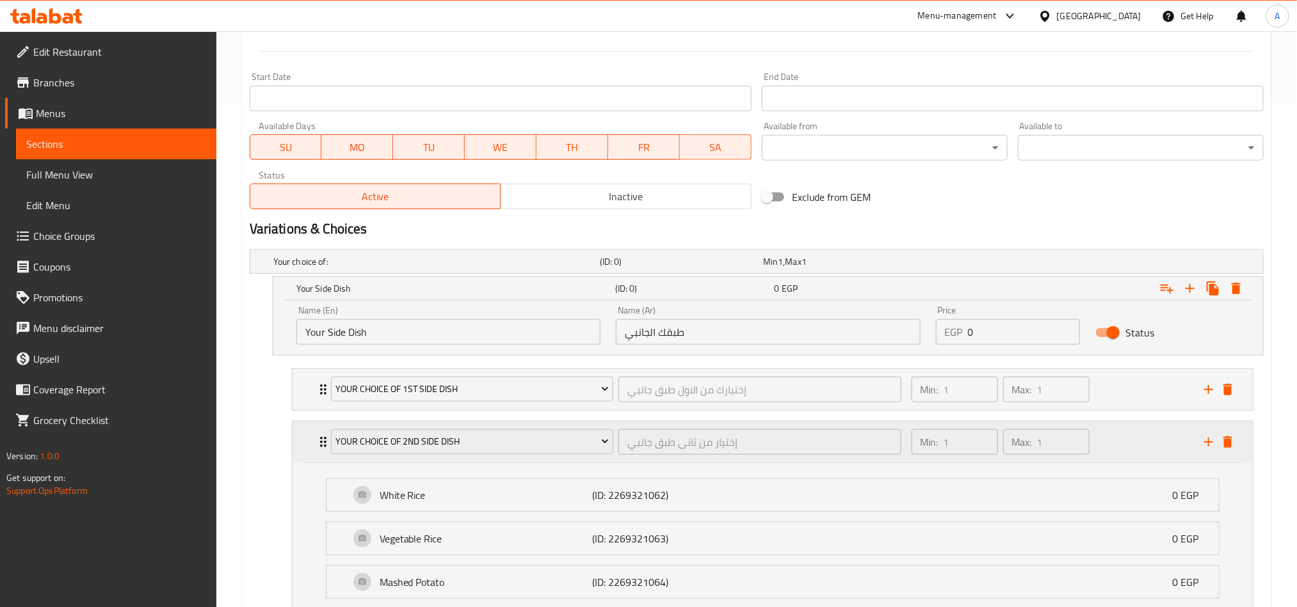
click at [1133, 463] on div "Min: 1 ​ Max: 1 ​" at bounding box center [1050, 442] width 292 height 41
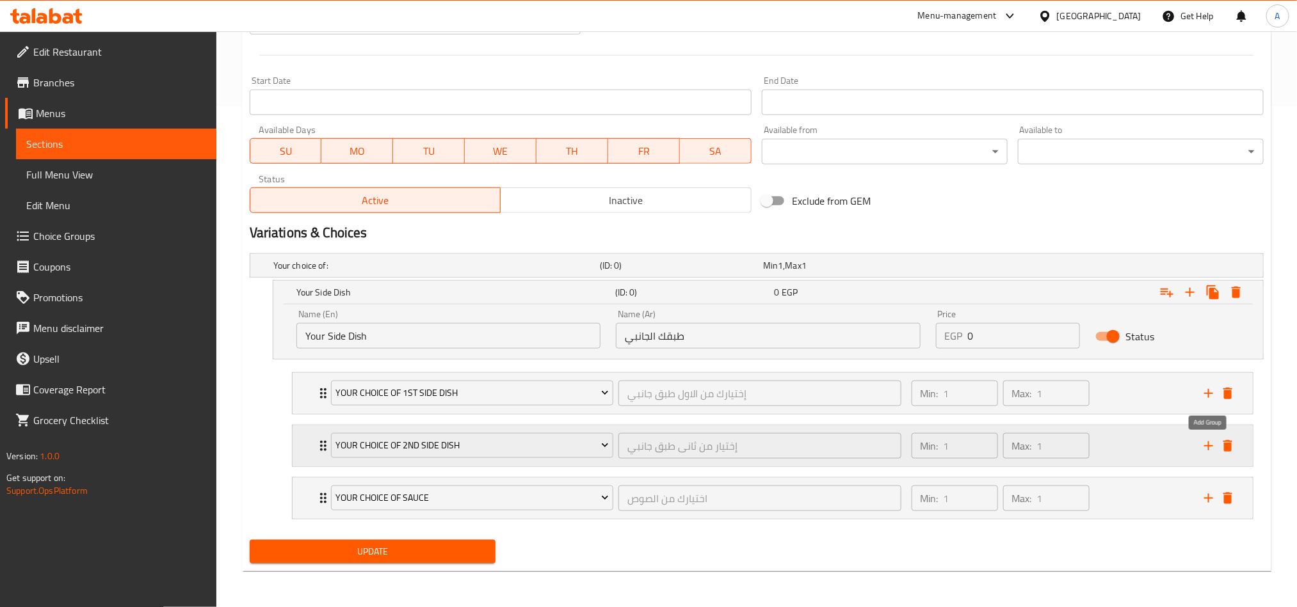
click at [1213, 445] on icon "add" at bounding box center [1208, 445] width 15 height 15
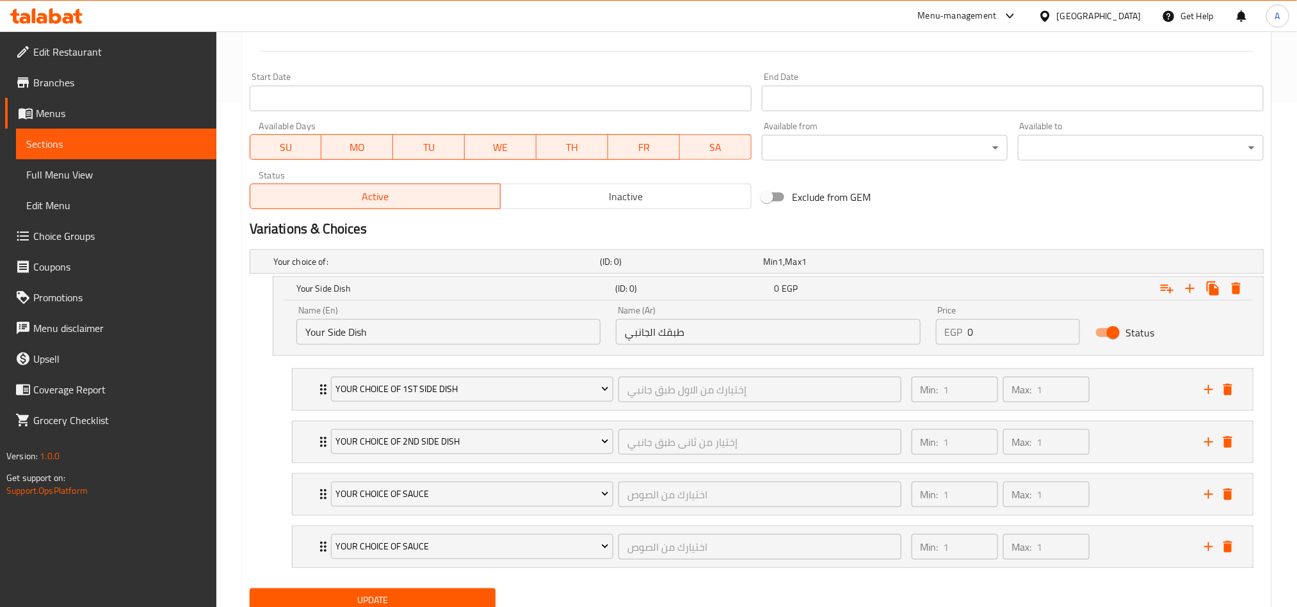
click at [517, 468] on li "Your Choice of 2nd Side Dish إختيار من ثانى طبق جانبي ​ Min: 1 ​ Max: 1 ​ White…" at bounding box center [773, 442] width 982 height 52
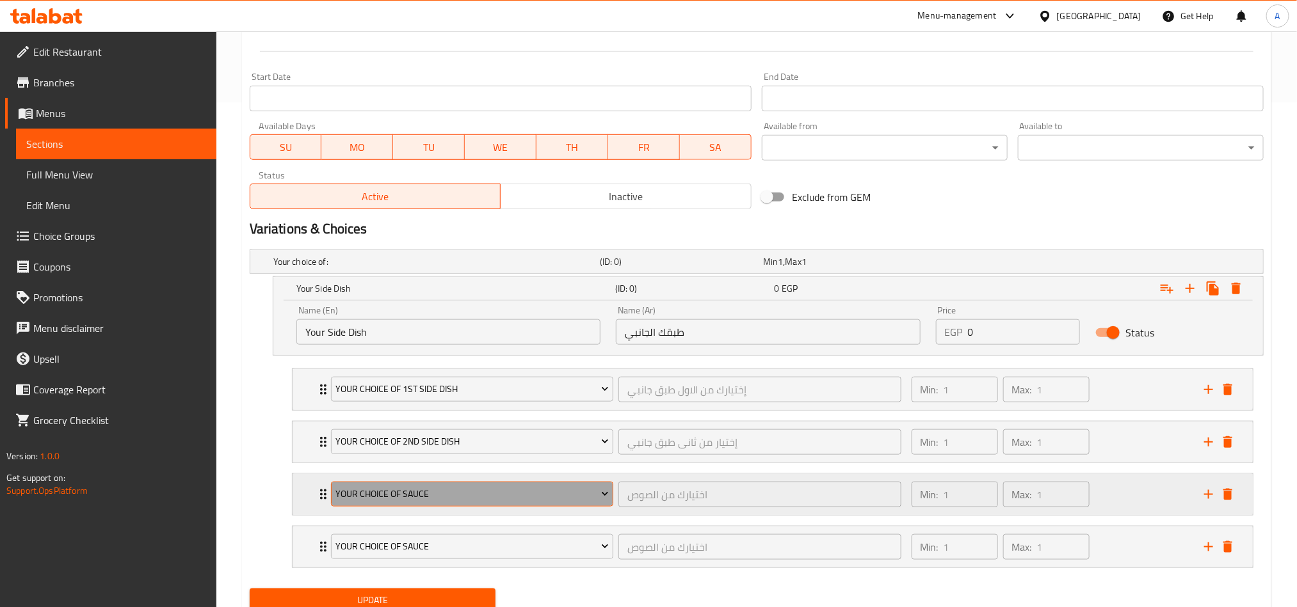
click at [517, 494] on span "Your Choice Of Sauce" at bounding box center [471, 494] width 273 height 16
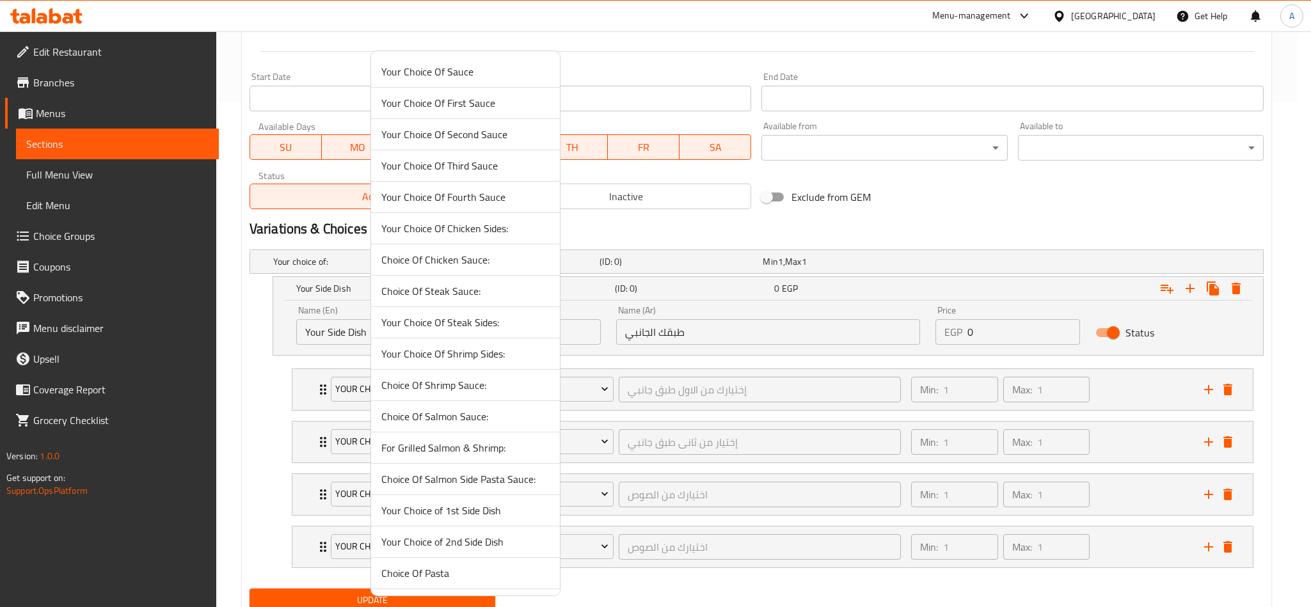
click at [471, 576] on span "Choice Of Pasta" at bounding box center [465, 573] width 168 height 15
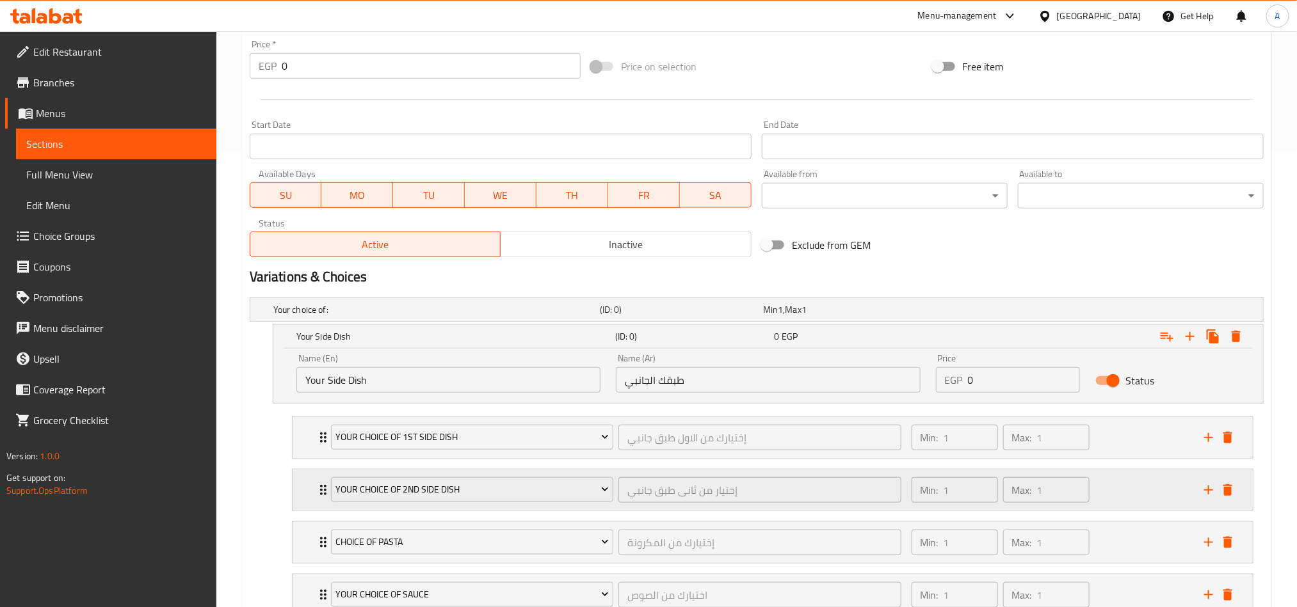
scroll to position [463, 0]
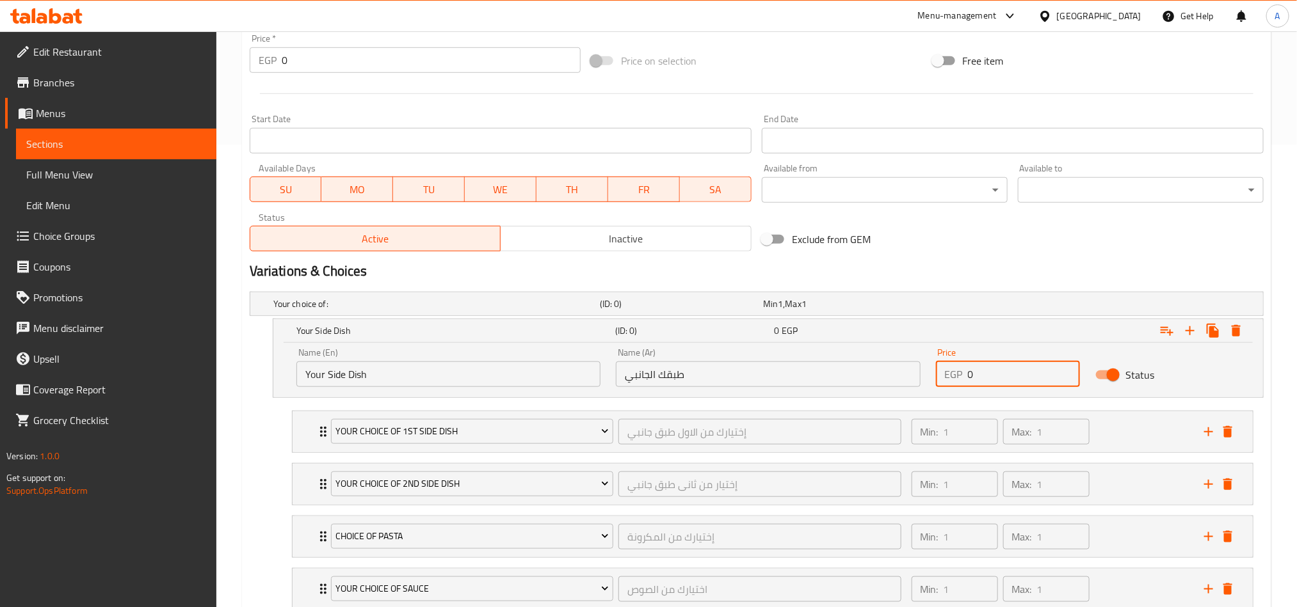
drag, startPoint x: 1005, startPoint y: 385, endPoint x: 911, endPoint y: 388, distance: 94.1
click at [895, 388] on div "Name (En) Your Side Dish Name (En) Name (Ar) طبقك الجانبي Name (Ar) Price EGP 0…" at bounding box center [768, 367] width 959 height 54
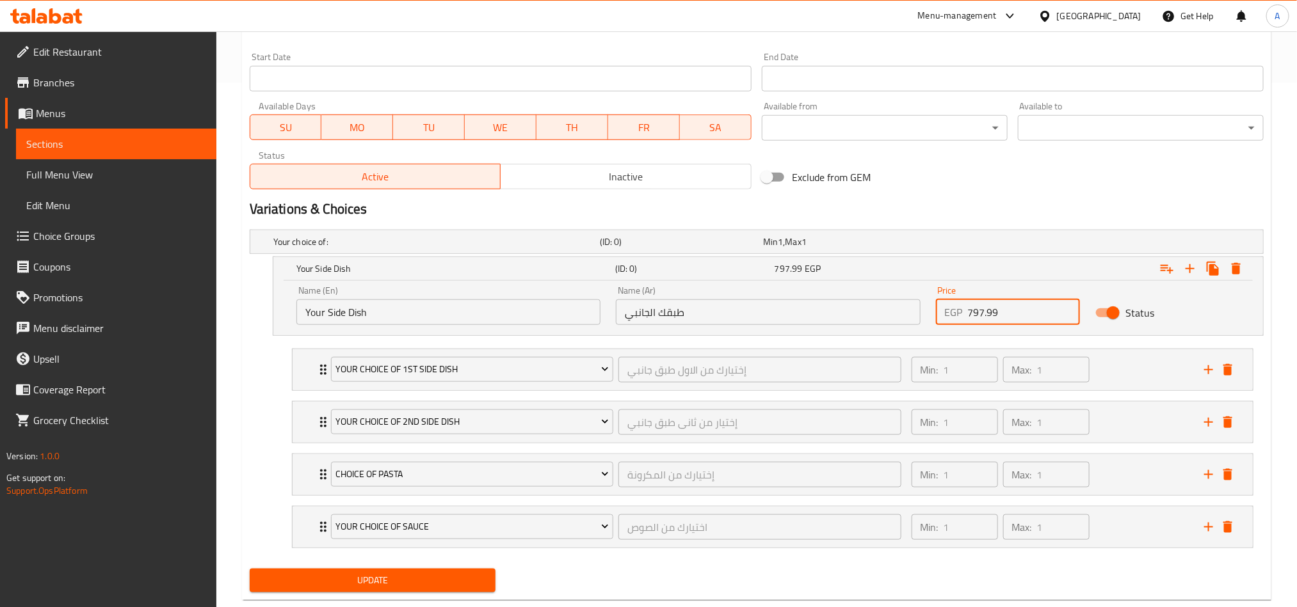
scroll to position [559, 0]
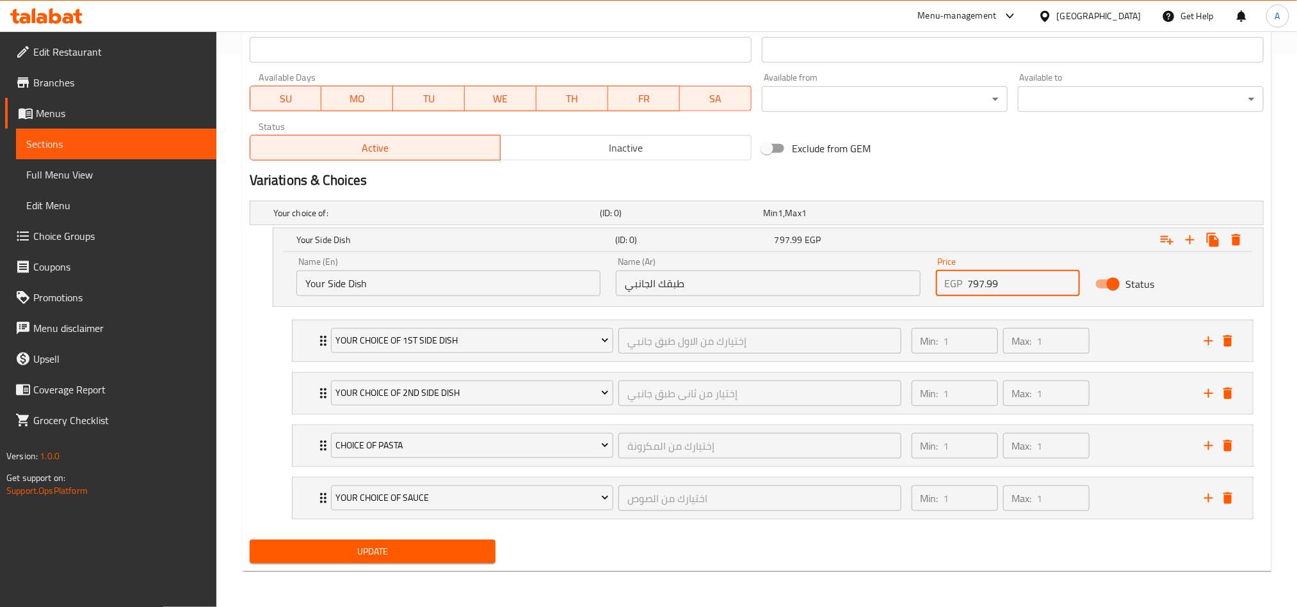
type input "797.99"
click at [448, 565] on div "Update" at bounding box center [372, 552] width 256 height 34
click at [463, 536] on div "Update" at bounding box center [372, 552] width 256 height 34
click at [494, 572] on div "Home / Restaurants management / Menus / Sections / item / update -FILLET MIGNON…" at bounding box center [756, 42] width 1029 height 1078
click at [455, 561] on button "Update" at bounding box center [373, 552] width 246 height 24
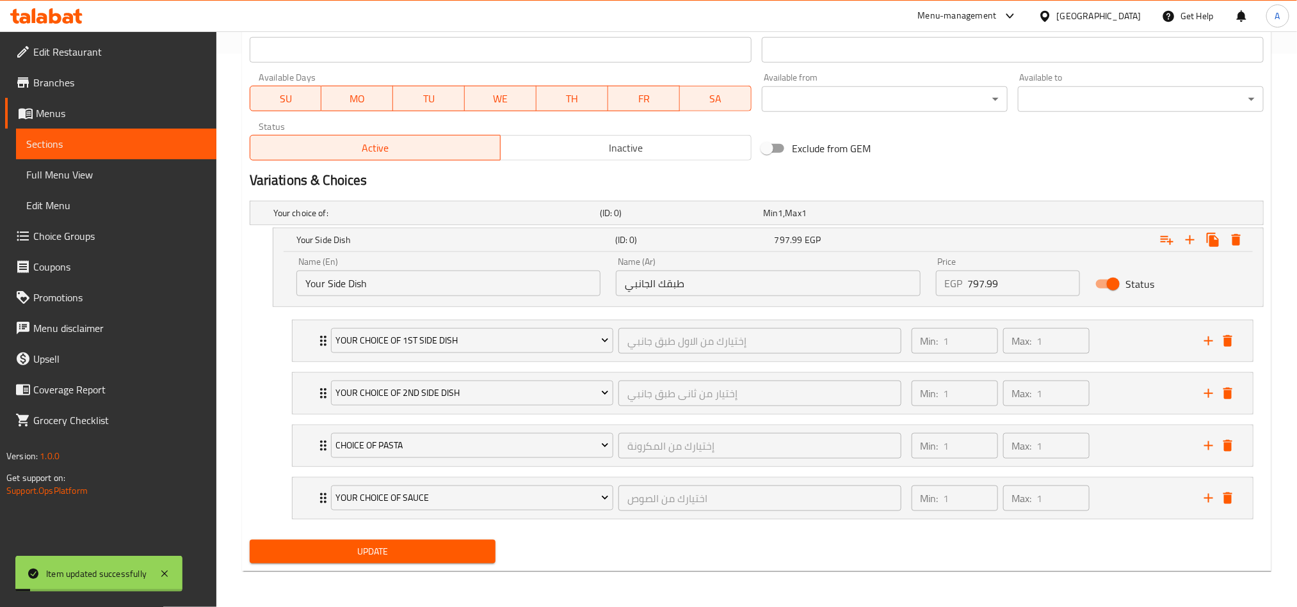
click at [1153, 166] on div "Variations & Choices" at bounding box center [756, 180] width 1024 height 29
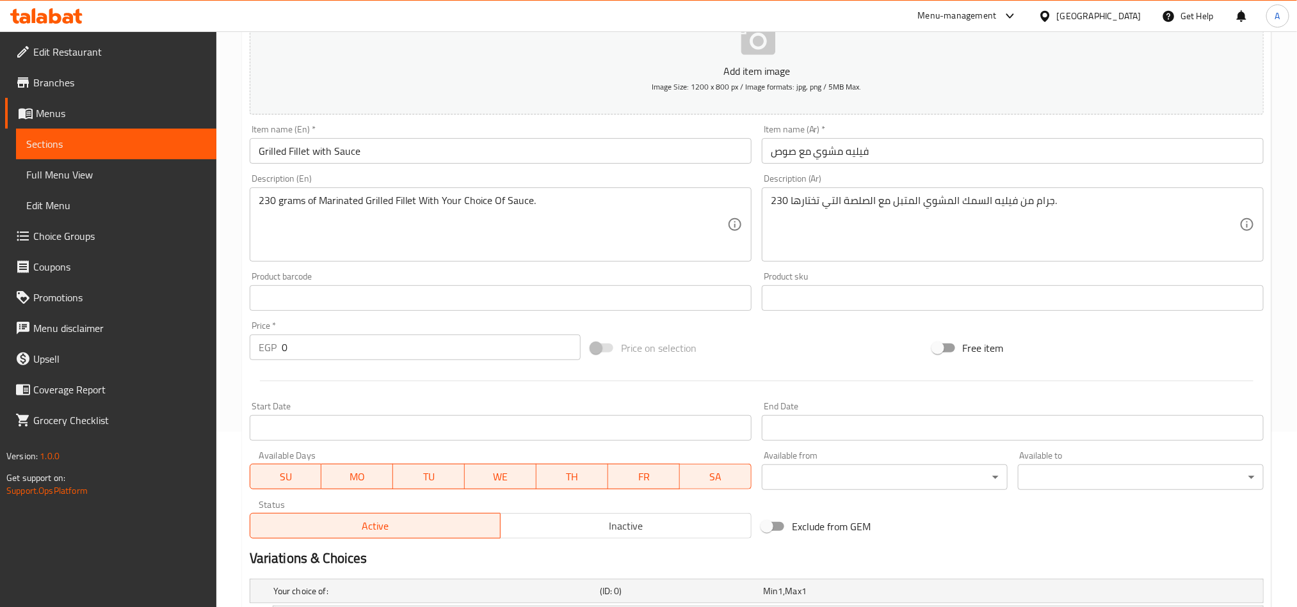
scroll to position [175, 0]
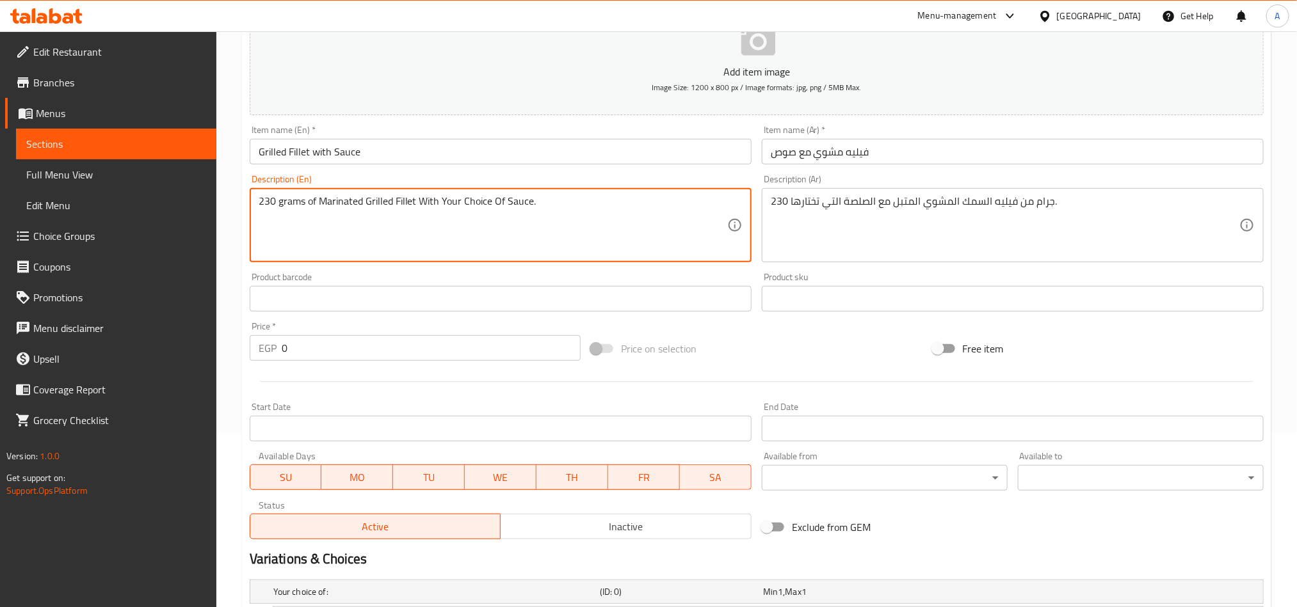
drag, startPoint x: 260, startPoint y: 200, endPoint x: 529, endPoint y: 206, distance: 268.8
click at [557, 206] on textarea "230 grams of Marinated Grilled Fillet With Your Choice Of Sauce." at bounding box center [493, 225] width 468 height 61
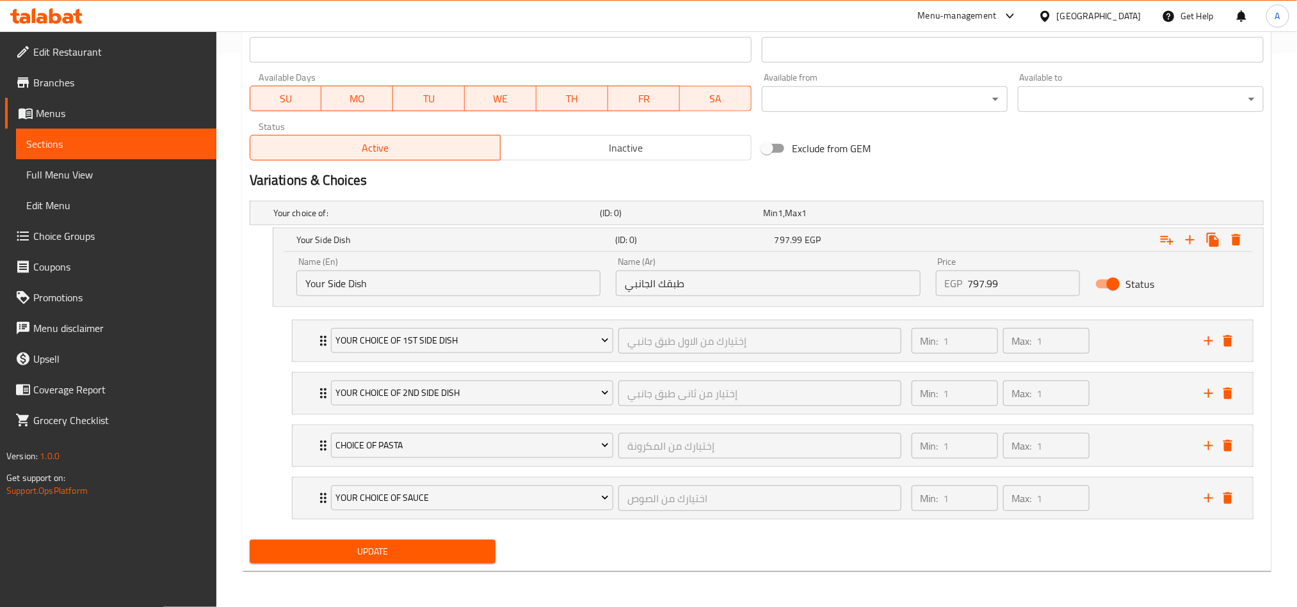
scroll to position [559, 0]
drag, startPoint x: 973, startPoint y: 285, endPoint x: 1019, endPoint y: 301, distance: 49.0
click at [1019, 301] on div "Name (En) Your Side Dish Name (En) Name (Ar) طبقك الجانبي Name (Ar) Price EGP 7…" at bounding box center [767, 279] width 989 height 54
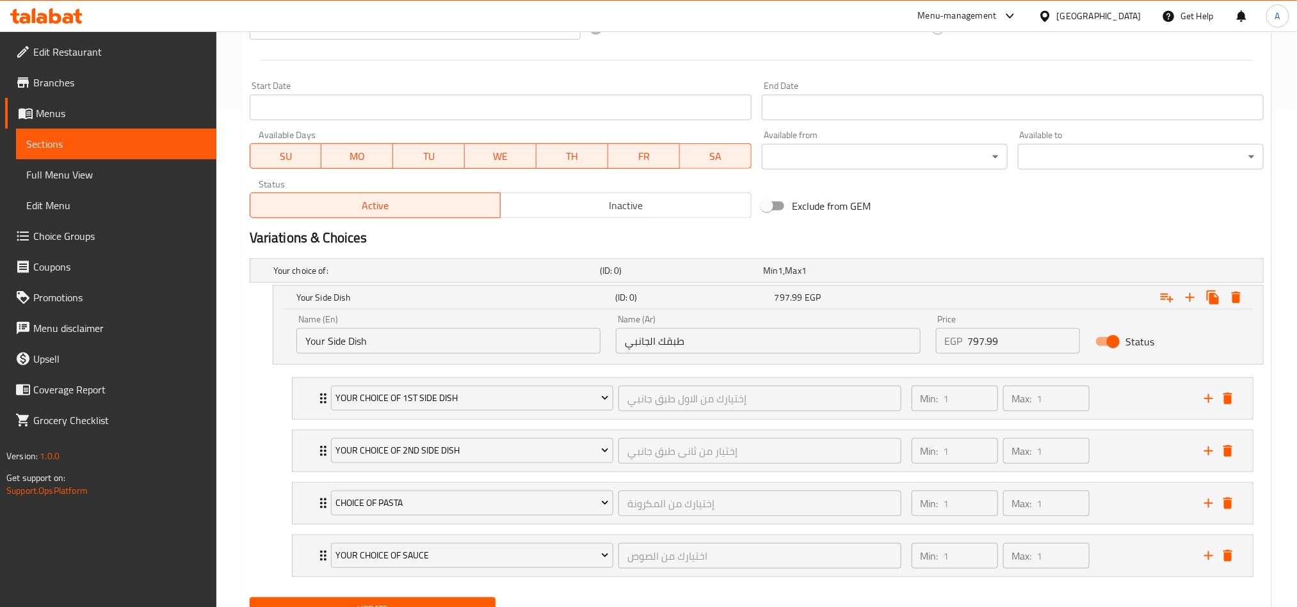
scroll to position [463, 0]
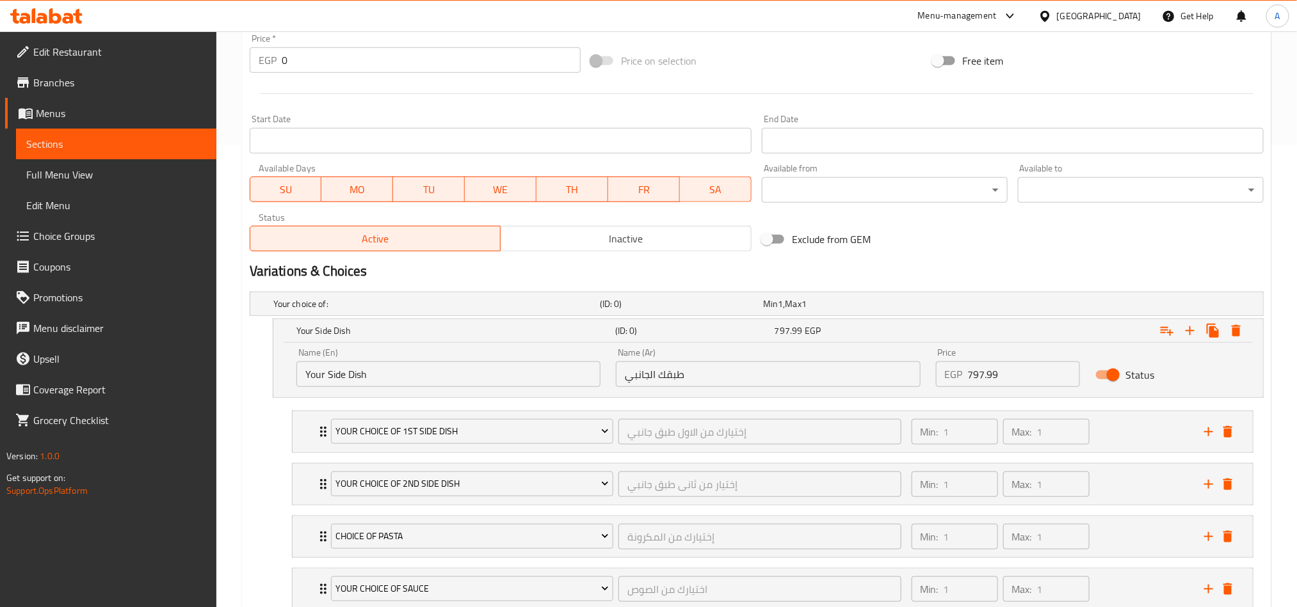
click at [1026, 231] on div "Exclude from GEM" at bounding box center [926, 239] width 341 height 35
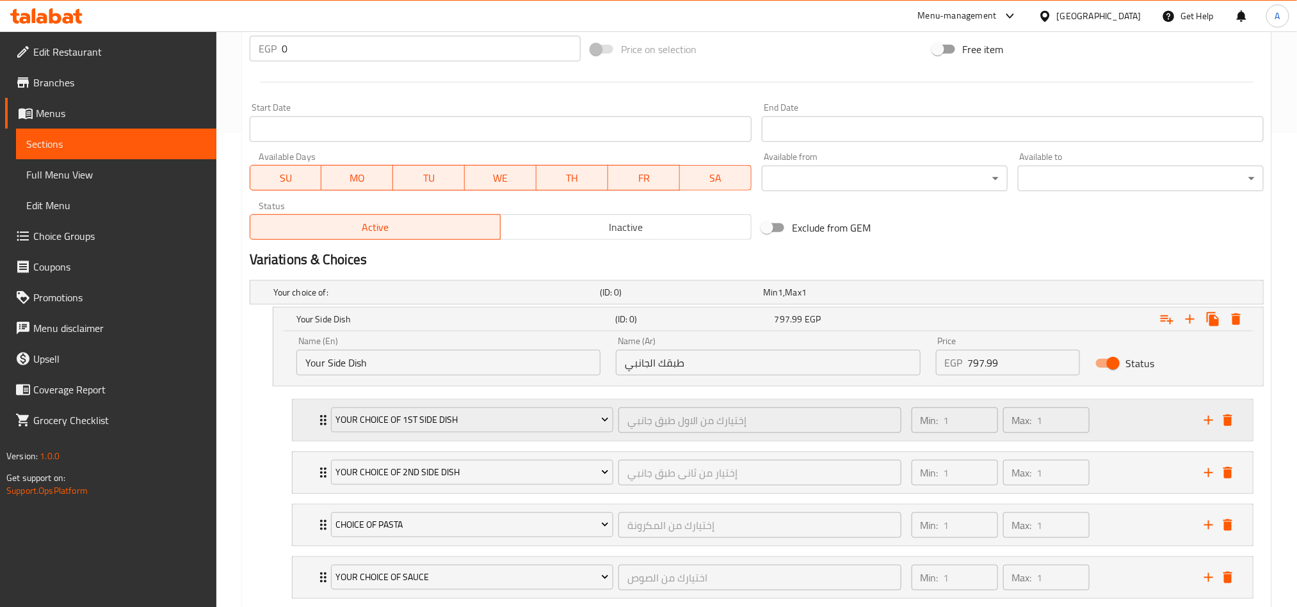
scroll to position [559, 0]
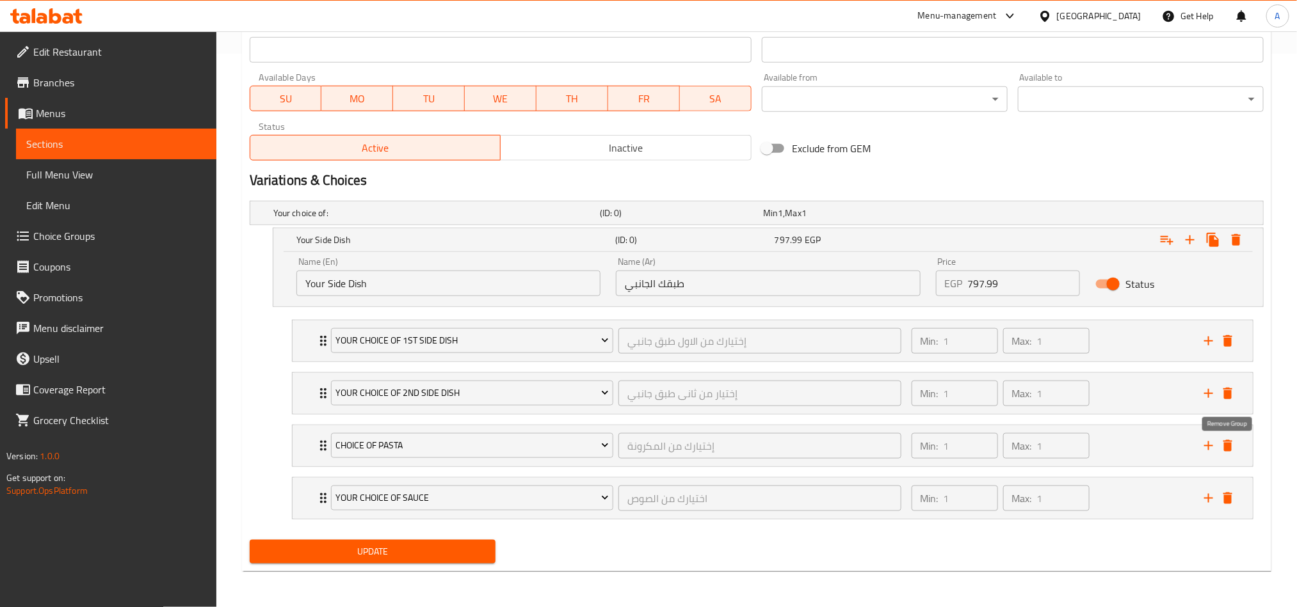
drag, startPoint x: 1229, startPoint y: 440, endPoint x: 1285, endPoint y: 455, distance: 58.4
click at [1229, 440] on icon "delete" at bounding box center [1227, 446] width 9 height 12
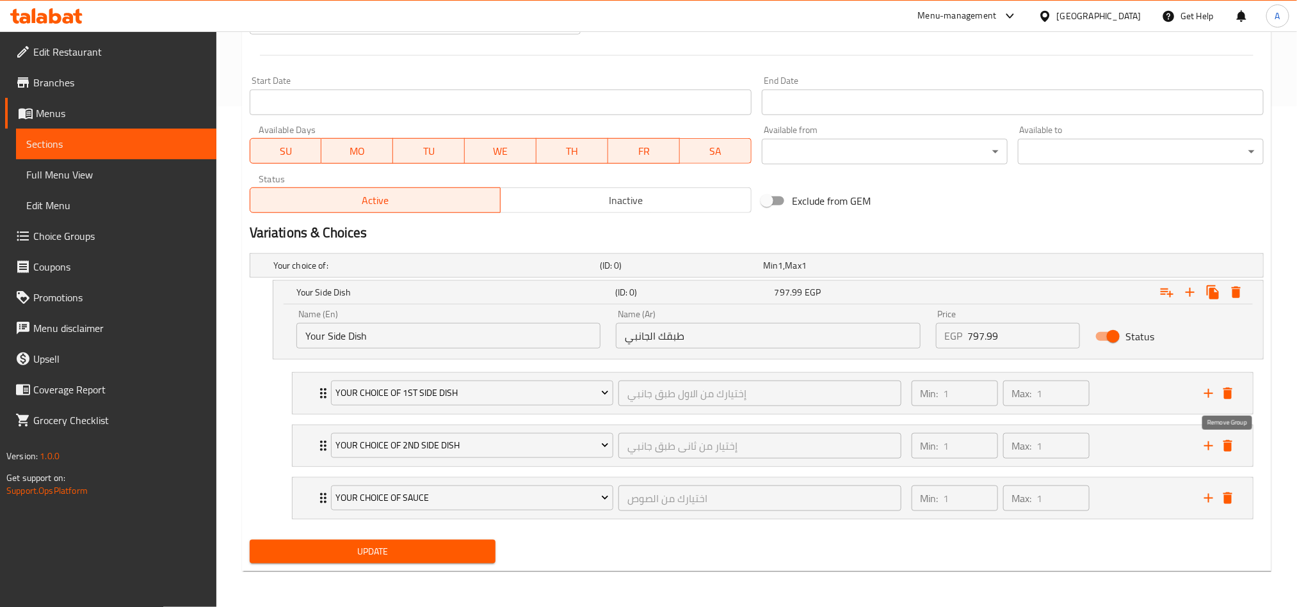
scroll to position [505, 0]
drag, startPoint x: 1164, startPoint y: 500, endPoint x: 1156, endPoint y: 494, distance: 10.1
click at [1156, 494] on div "Your Choice of 1st Side Dish إختيارك من الاول طبق جانبي ​ Min: 1 ​ Max: 1 ​ Whi…" at bounding box center [773, 446] width 982 height 159
click at [1185, 555] on div "Update" at bounding box center [756, 552] width 1024 height 34
click at [301, 414] on div "Your Choice Of Sauce اختيارك من الصوص ​ Min: 1 ​ Max: 1 ​" at bounding box center [772, 393] width 960 height 41
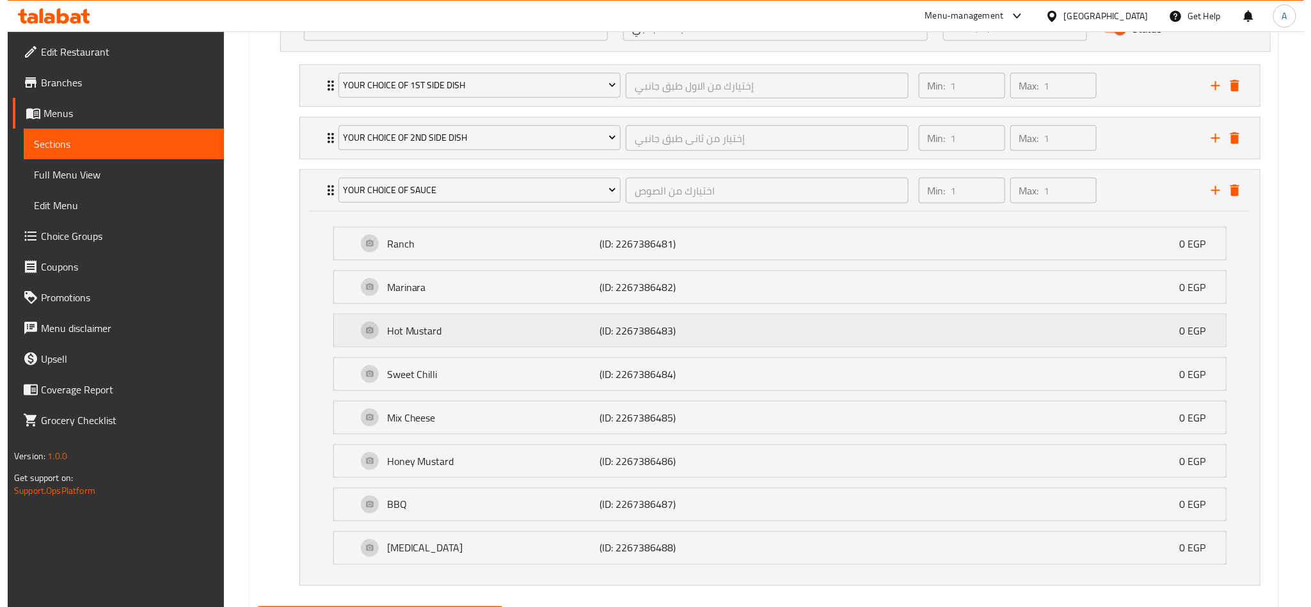
scroll to position [884, 0]
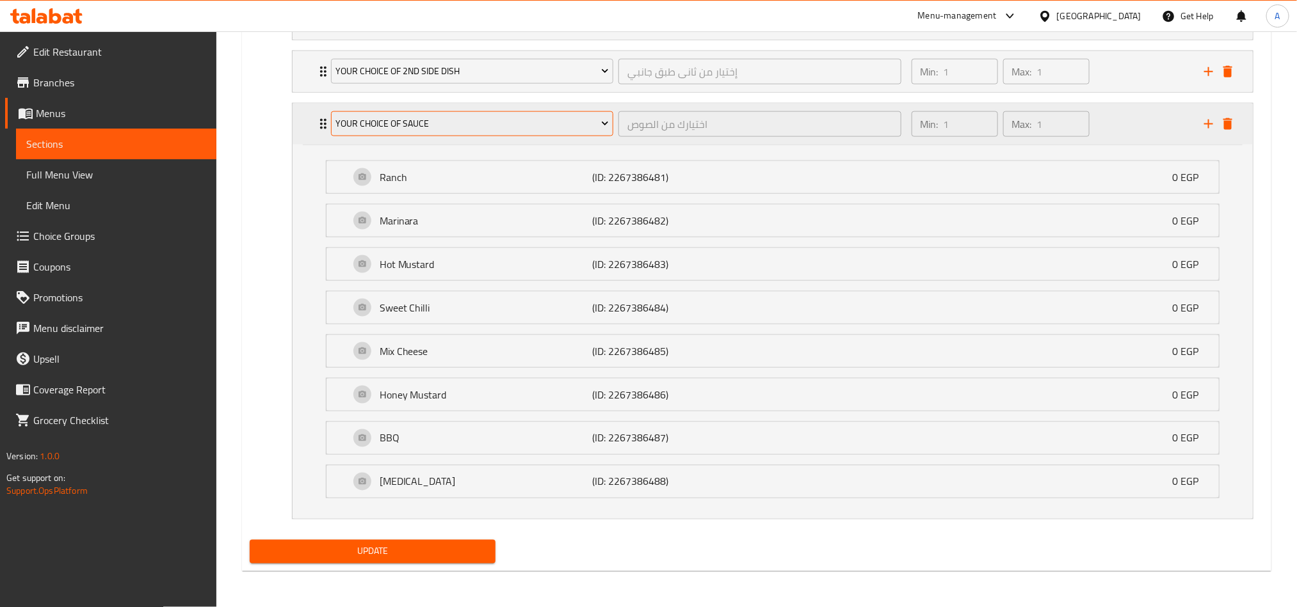
click at [545, 119] on span "Your Choice Of Sauce" at bounding box center [471, 124] width 273 height 16
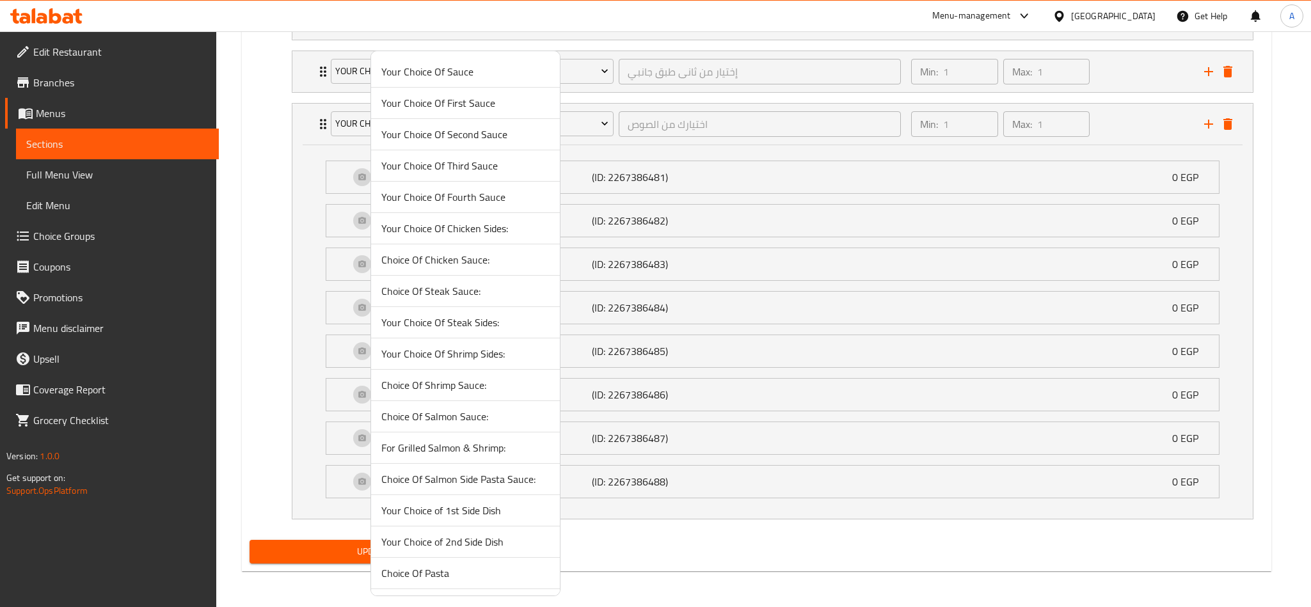
click at [486, 136] on span "Your Choice Of Second Sauce" at bounding box center [465, 134] width 168 height 15
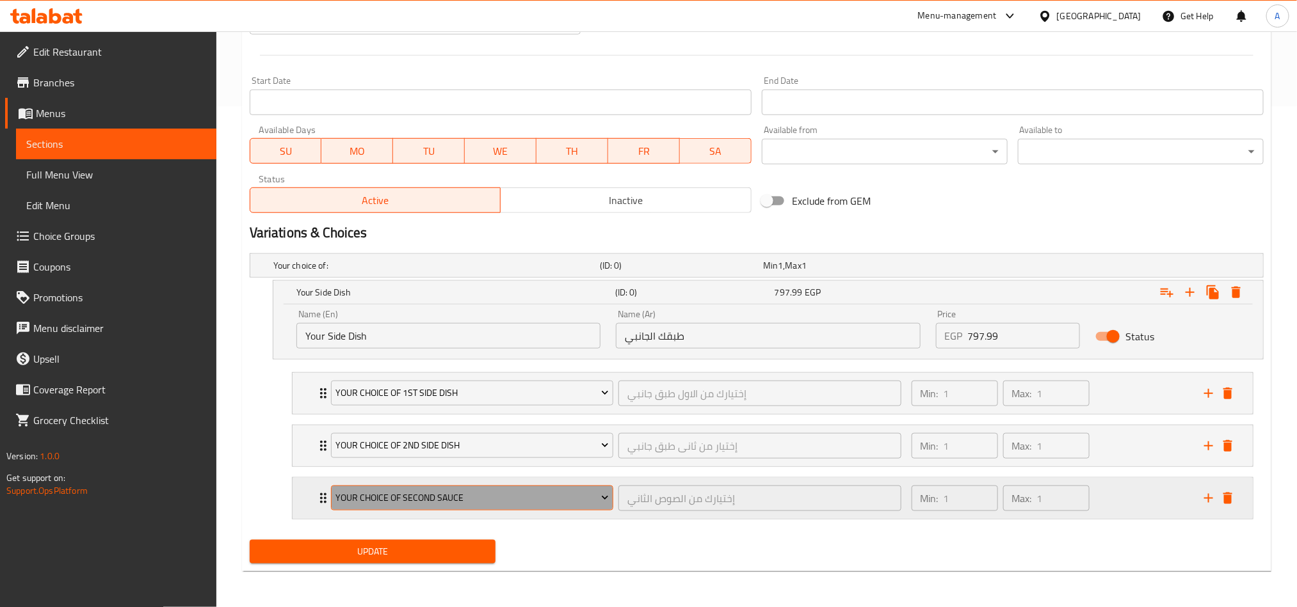
click at [457, 491] on span "Your Choice Of Second Sauce" at bounding box center [471, 498] width 273 height 16
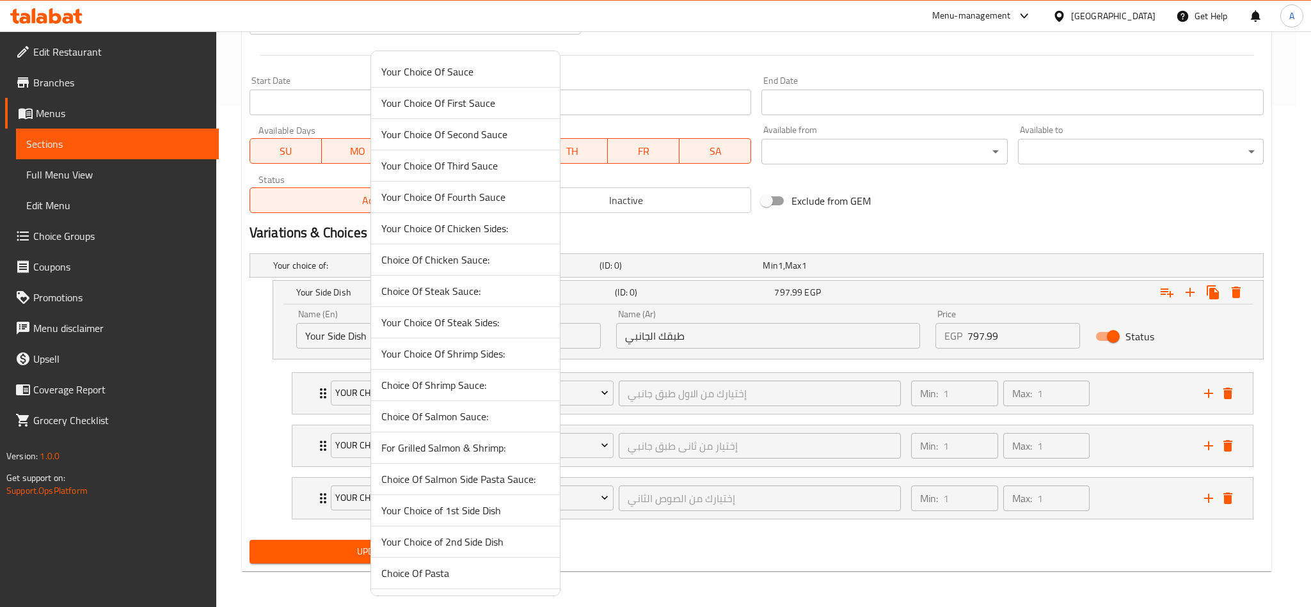
click at [486, 258] on span "Choice Of Chicken Sauce:" at bounding box center [465, 259] width 168 height 15
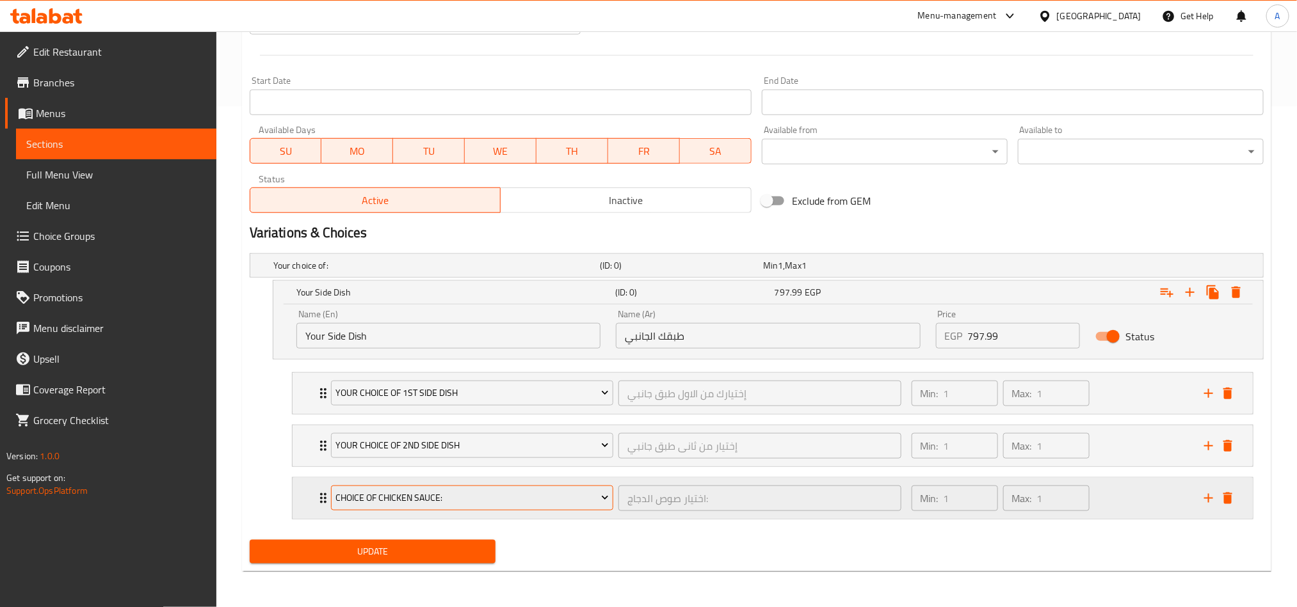
click at [555, 499] on span "Choice Of Chicken Sauce:" at bounding box center [471, 498] width 273 height 16
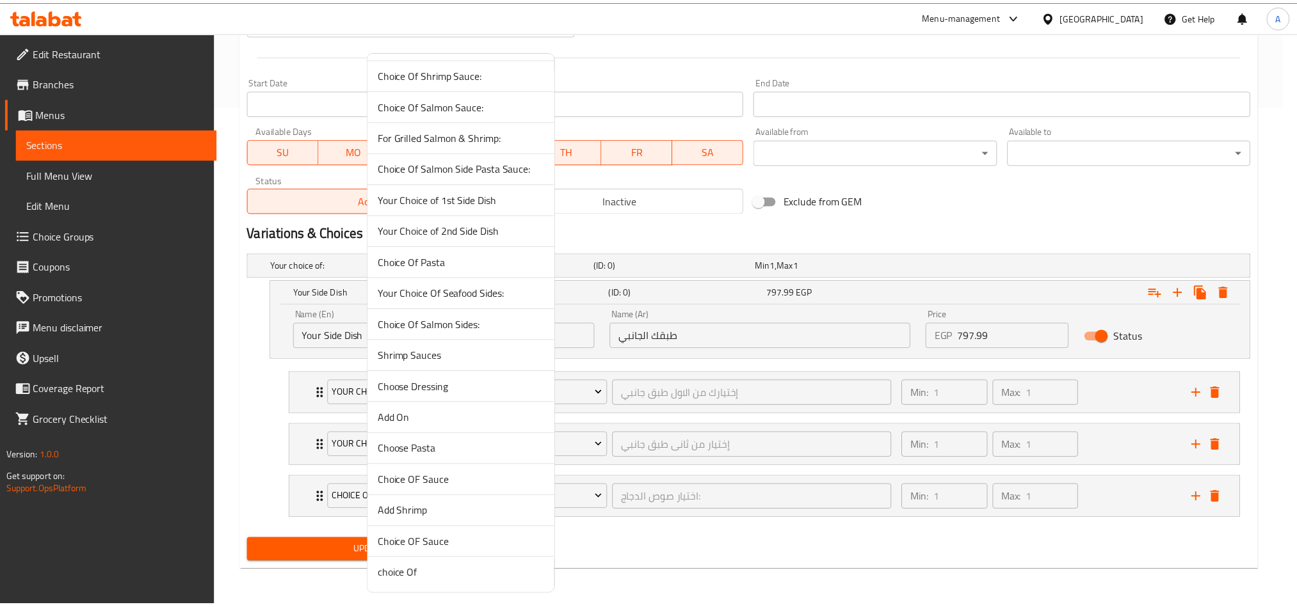
scroll to position [319, 0]
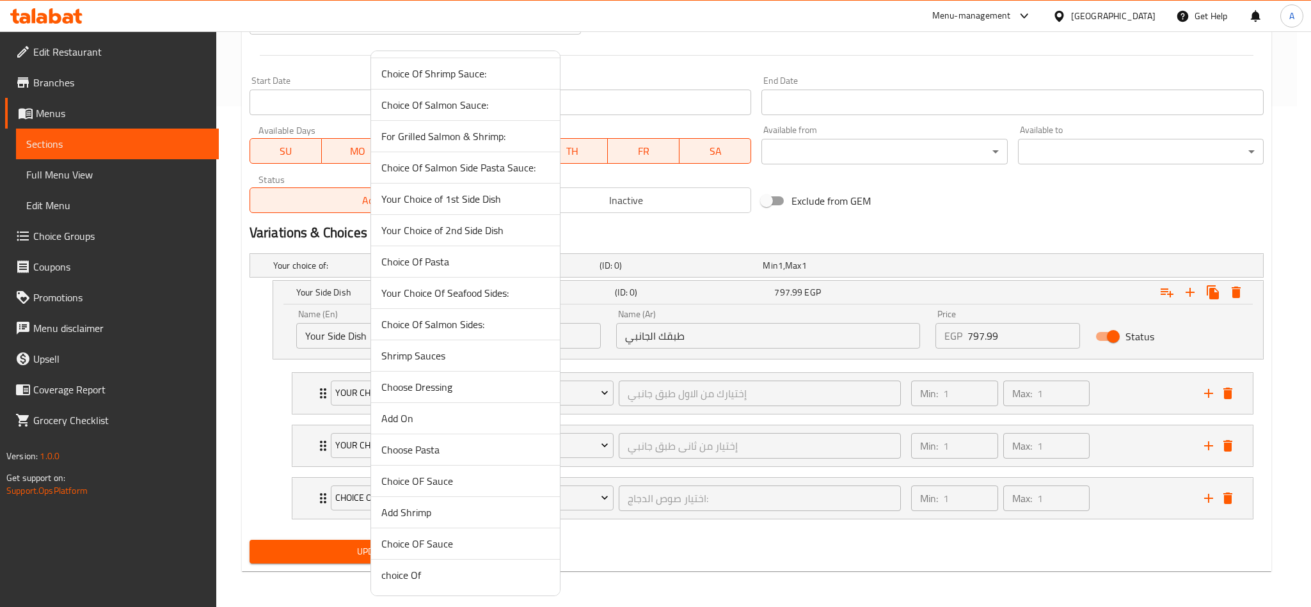
click at [495, 538] on span "Choice OF Sauce" at bounding box center [465, 543] width 168 height 15
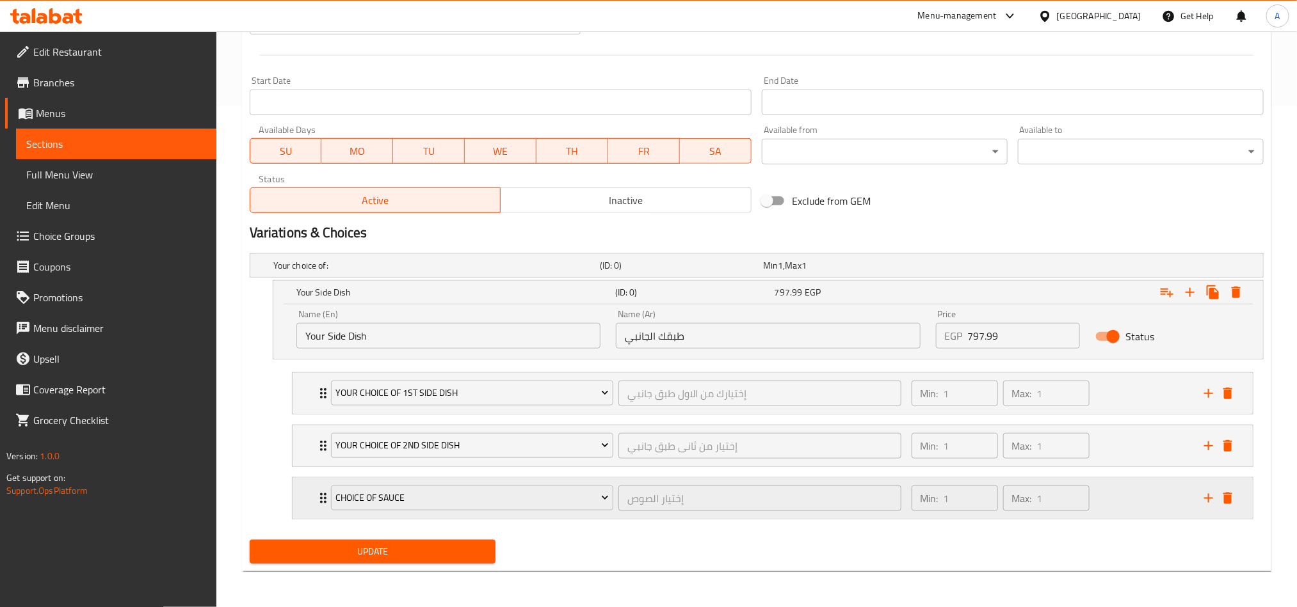
click at [1129, 490] on div "Min: 1 ​ Max: 1 ​" at bounding box center [1050, 498] width 292 height 41
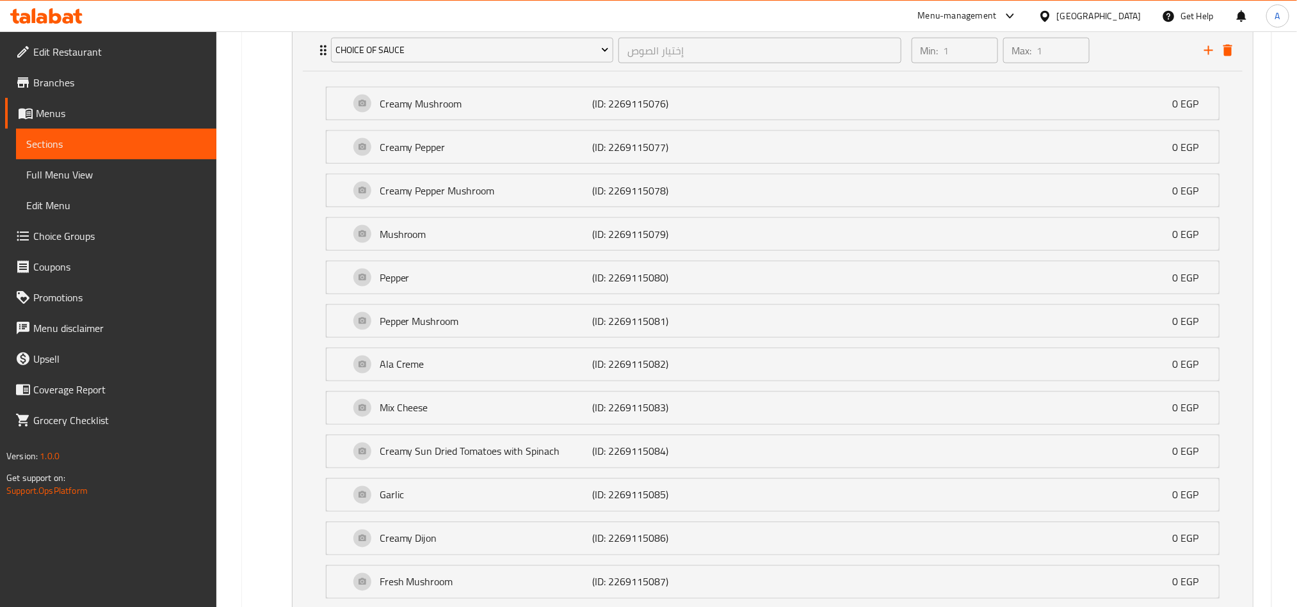
scroll to position [676, 0]
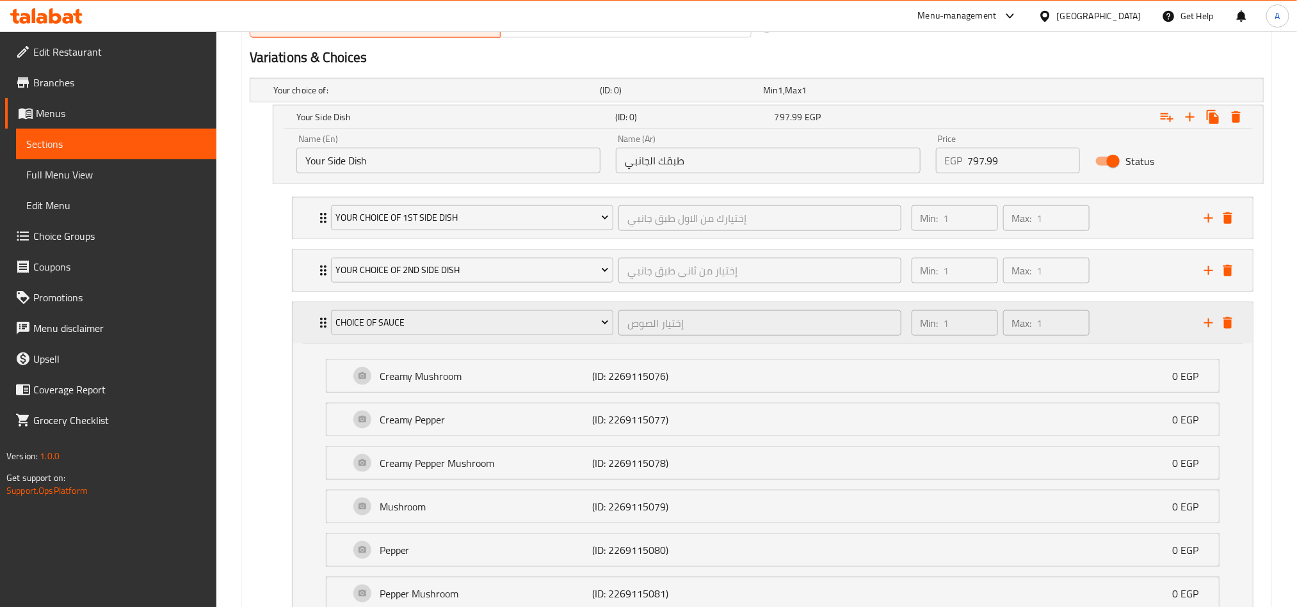
click at [1110, 331] on div "Min: 1 ​ Max: 1 ​" at bounding box center [1050, 323] width 292 height 41
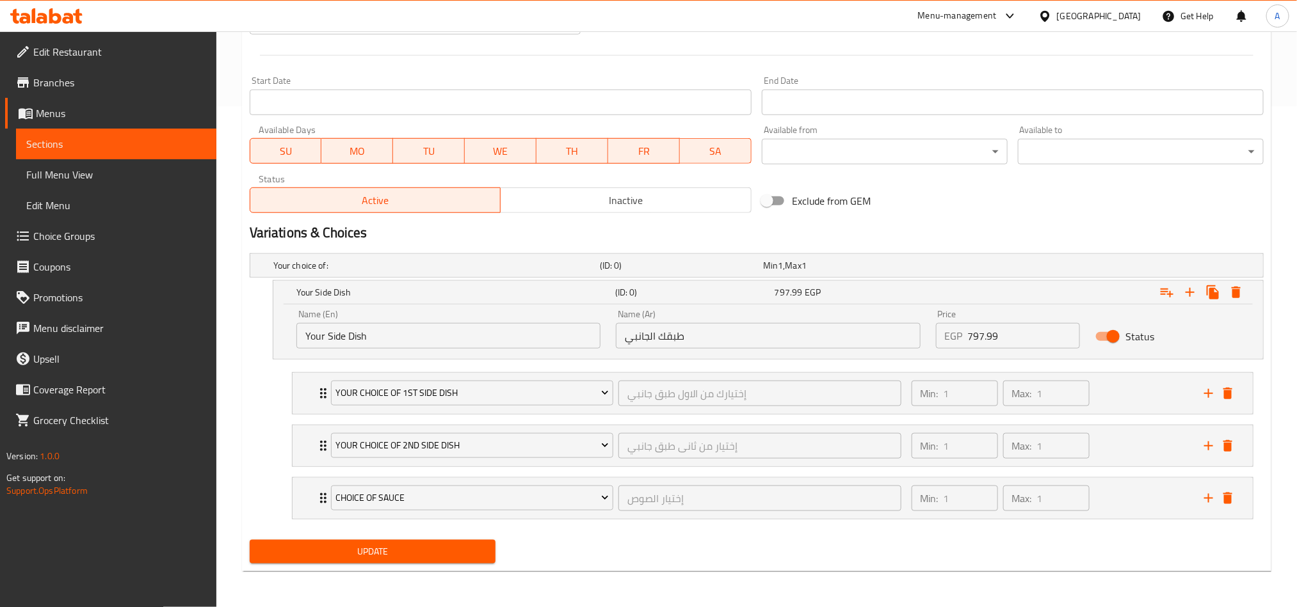
scroll to position [505, 0]
click at [1192, 300] on button "Expand" at bounding box center [1189, 292] width 23 height 23
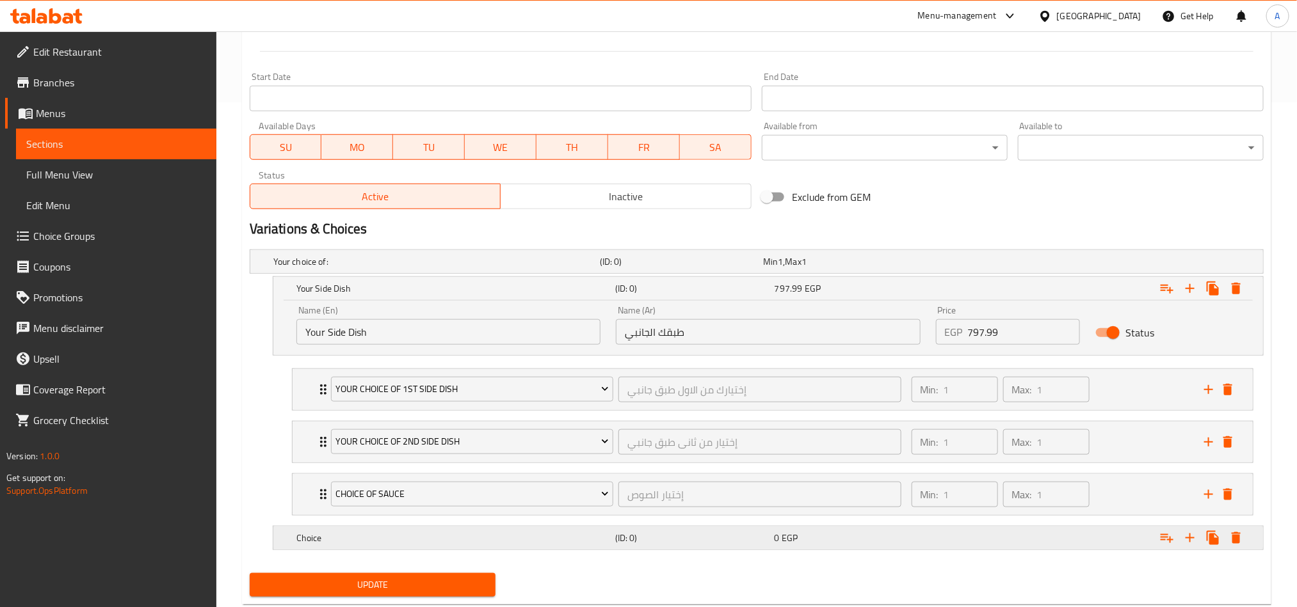
click at [413, 276] on div "Choice (ID: 0) 0 EGP" at bounding box center [760, 262] width 979 height 28
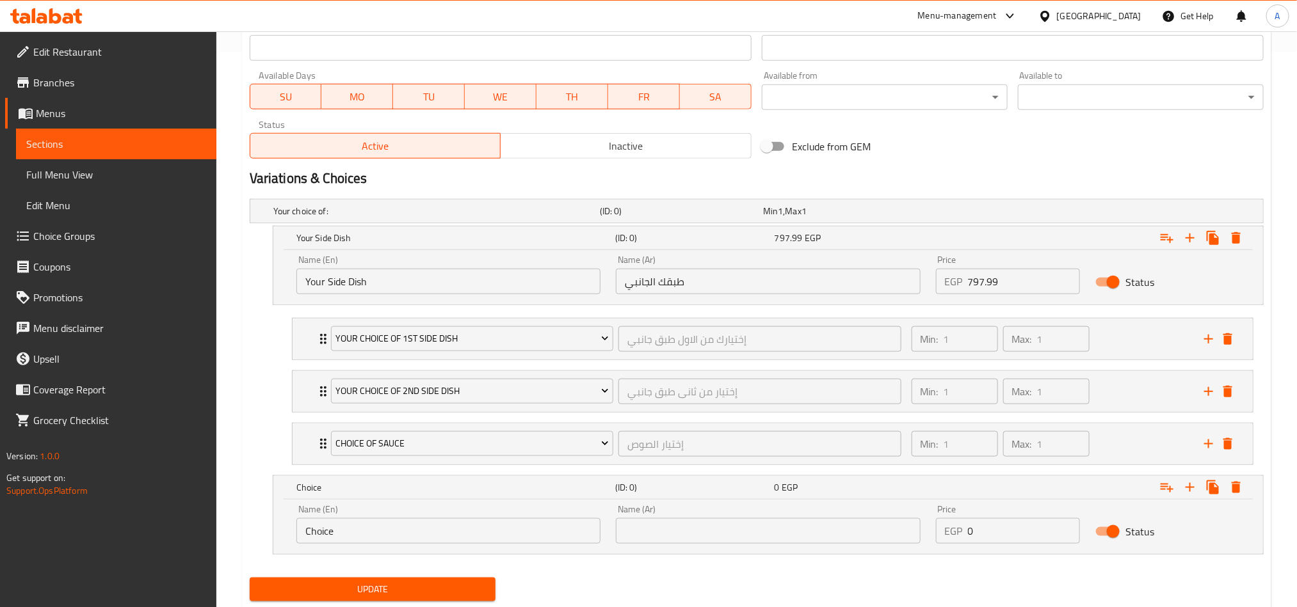
scroll to position [598, 0]
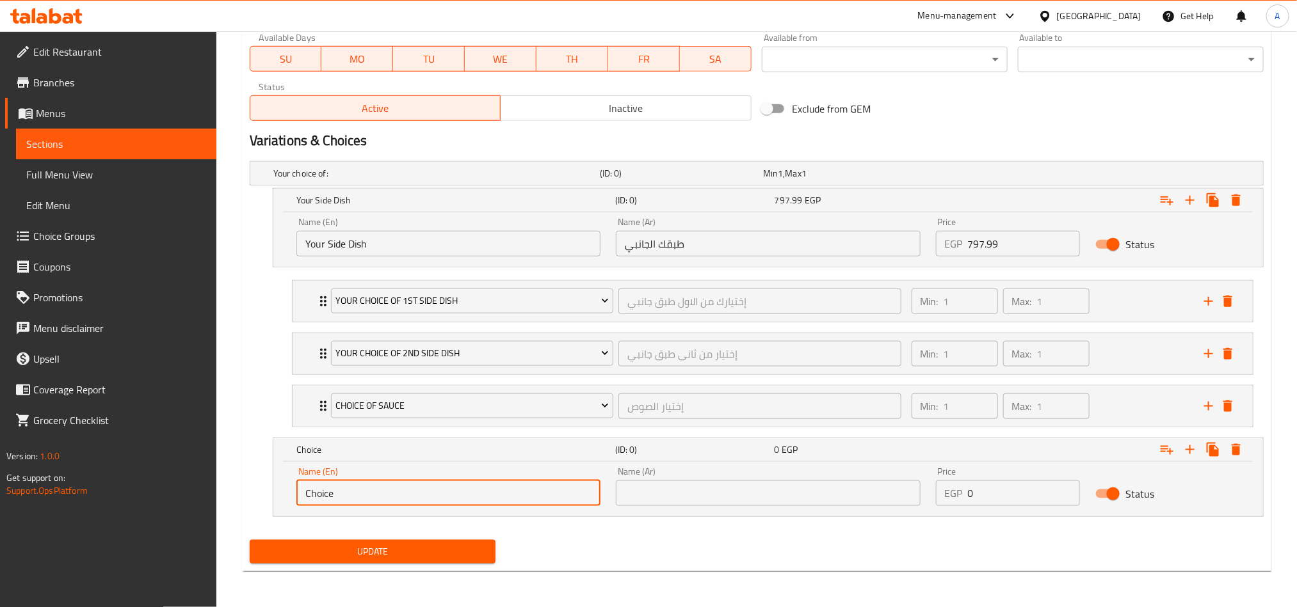
click at [561, 483] on input "Choice" at bounding box center [448, 494] width 304 height 26
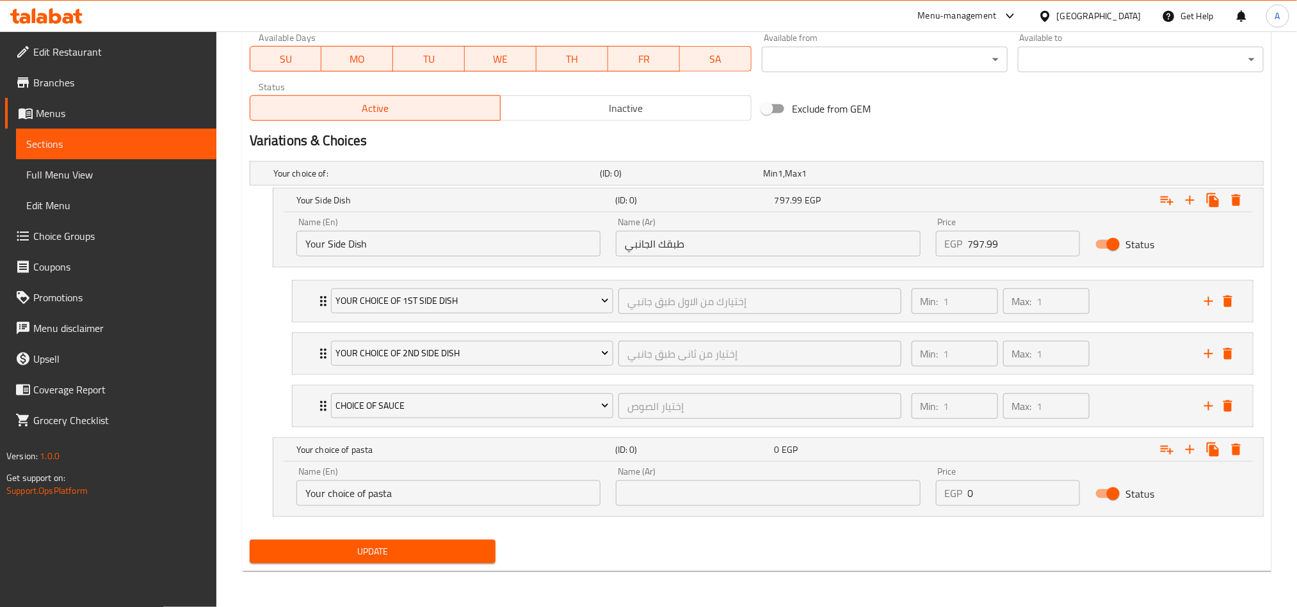
click at [552, 505] on input "Your choice of pasta" at bounding box center [448, 494] width 304 height 26
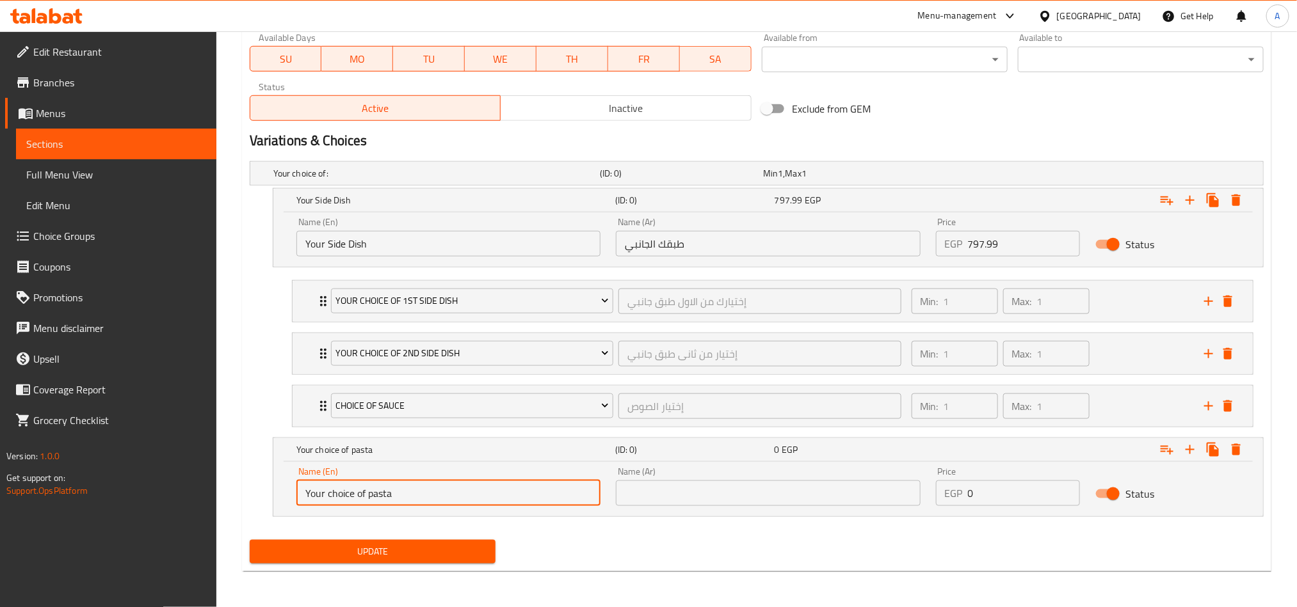
click at [552, 505] on input "Your choice of pasta" at bounding box center [448, 494] width 304 height 26
type input "Your Choice of Pasta"
click at [657, 502] on input "text" at bounding box center [768, 494] width 304 height 26
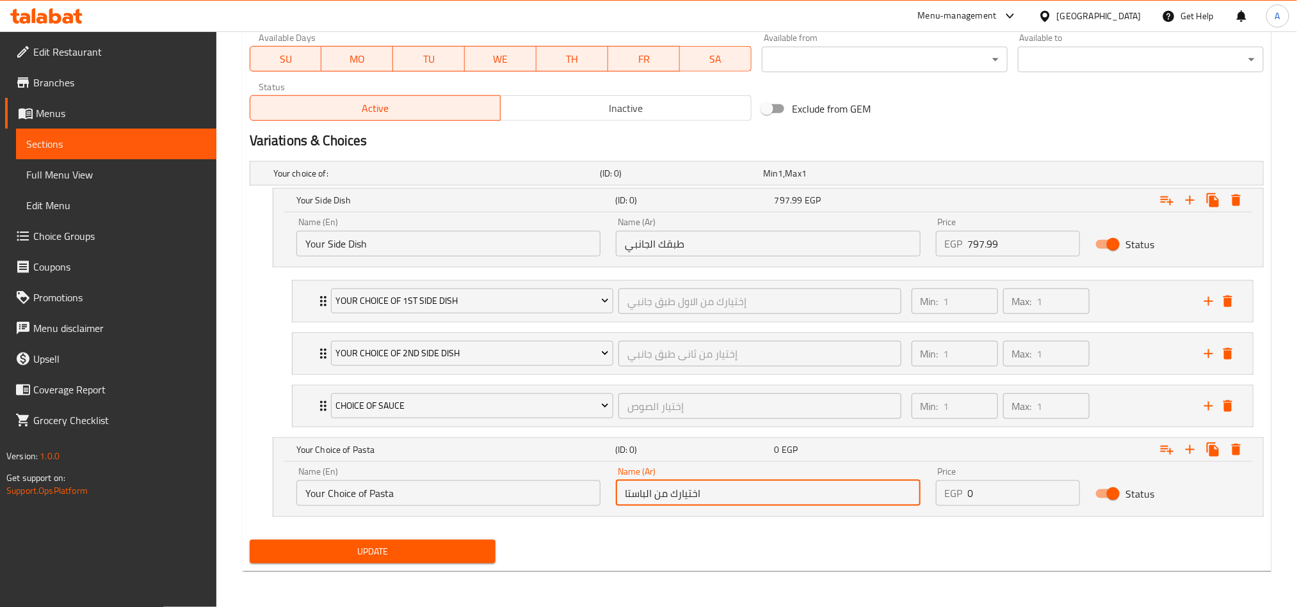
click at [814, 494] on input "اختيارك من الباستا" at bounding box center [768, 494] width 304 height 26
drag, startPoint x: 814, startPoint y: 494, endPoint x: 630, endPoint y: 488, distance: 183.8
click at [630, 488] on input "اختيارك من الباستا" at bounding box center [768, 494] width 304 height 26
type input "اختيارك من المكرونه"
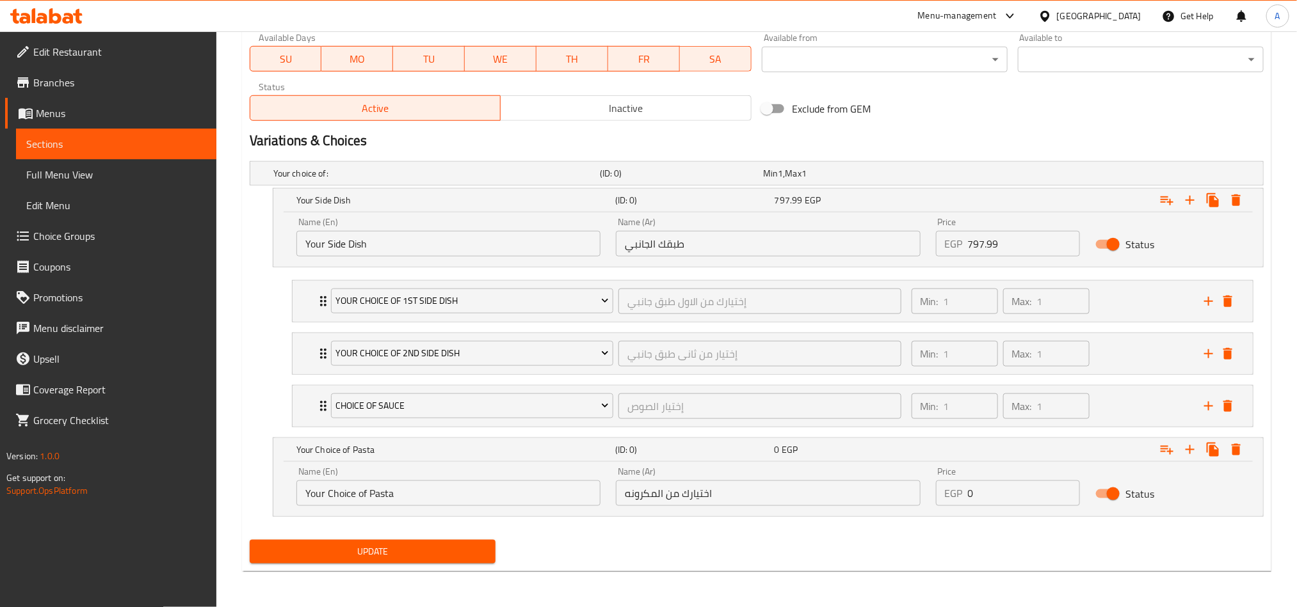
click at [1060, 571] on div "Update Grilled Fillet with Sauce Add item image Image Size: 1200 x 800 px / Ima…" at bounding box center [756, 51] width 1029 height 1041
click at [1033, 214] on div "Expand" at bounding box center [1090, 200] width 319 height 28
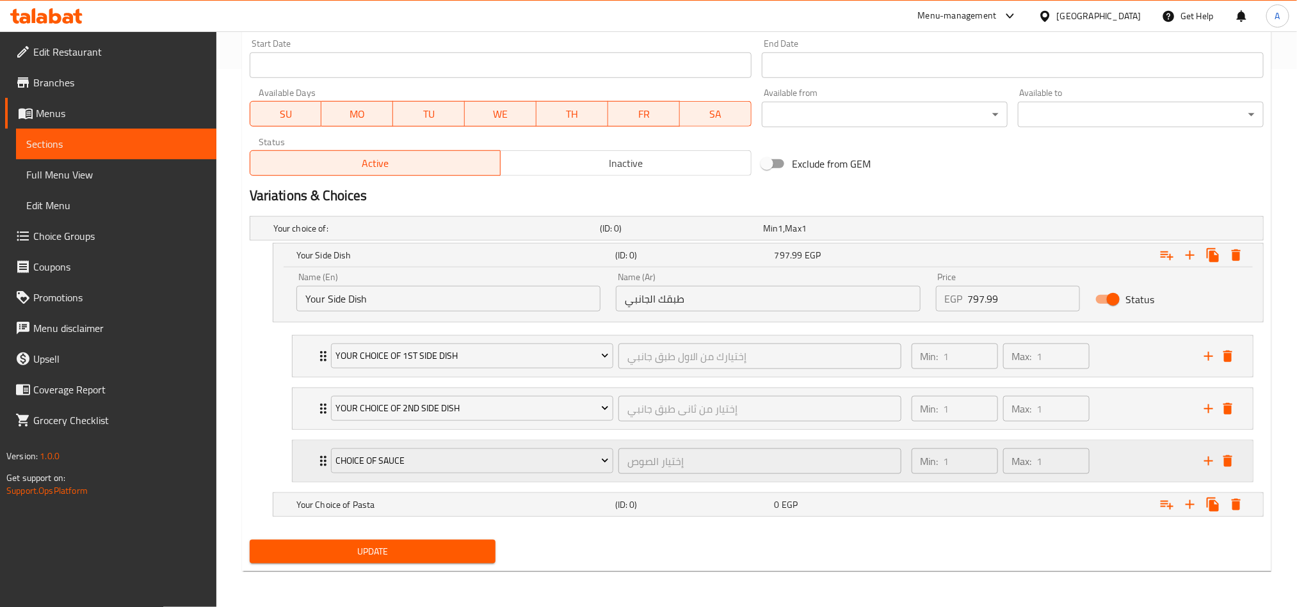
scroll to position [543, 0]
click at [783, 237] on span "EGP" at bounding box center [780, 228] width 5 height 17
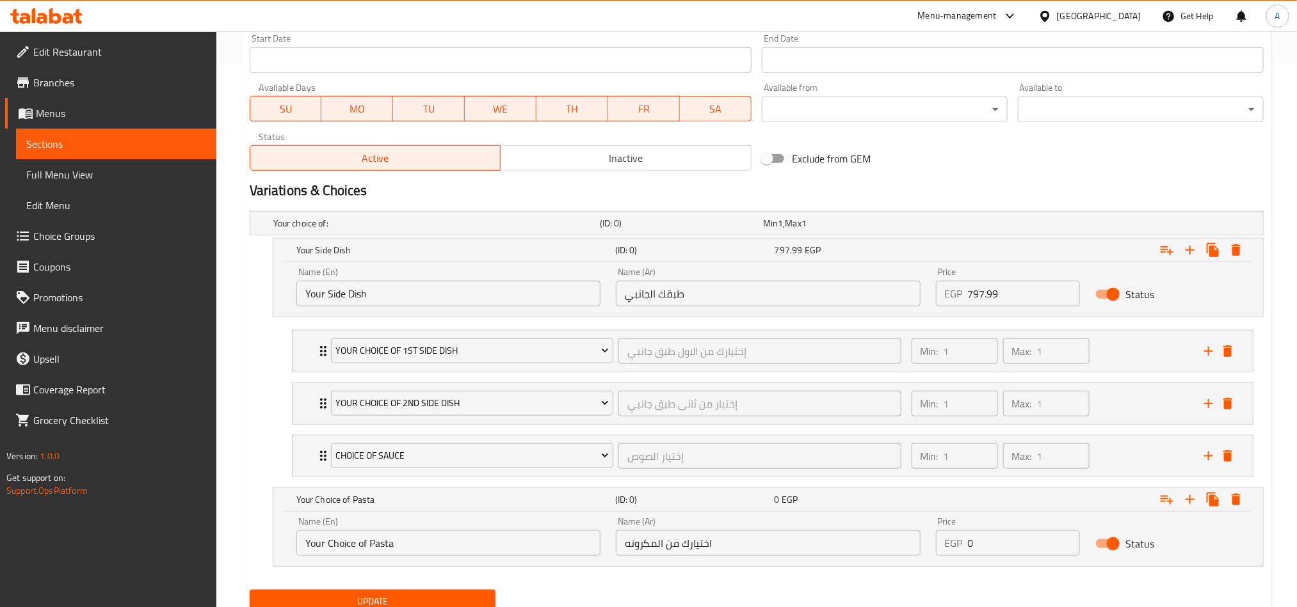
scroll to position [598, 0]
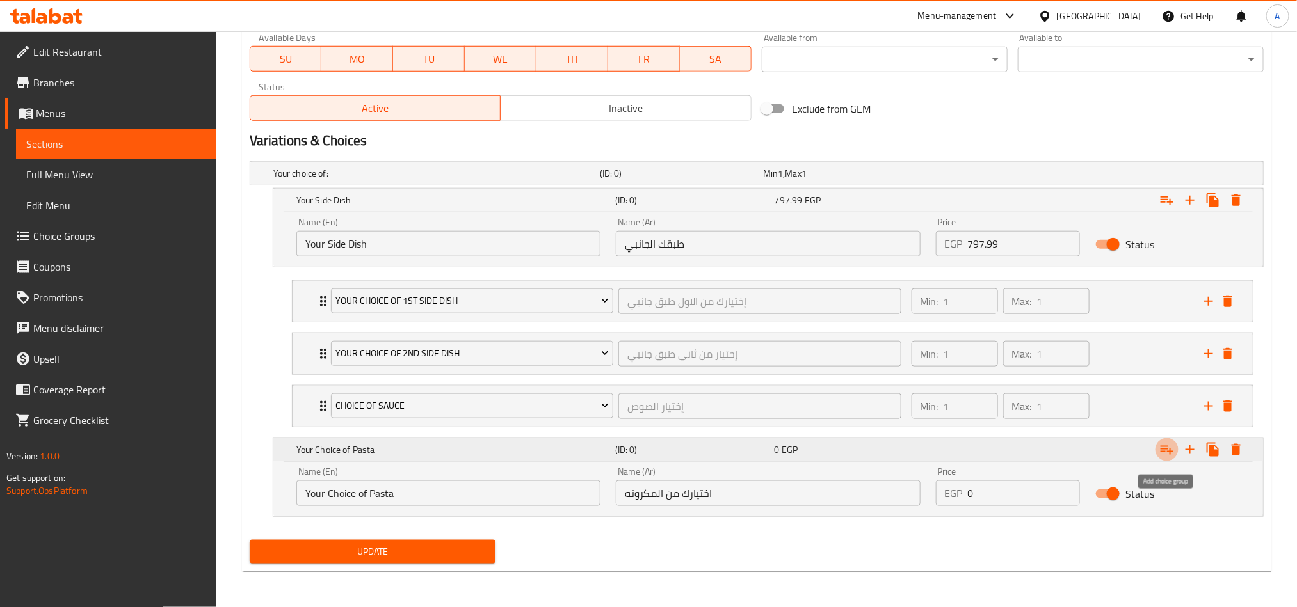
click at [1163, 453] on icon "Expand" at bounding box center [1166, 449] width 15 height 15
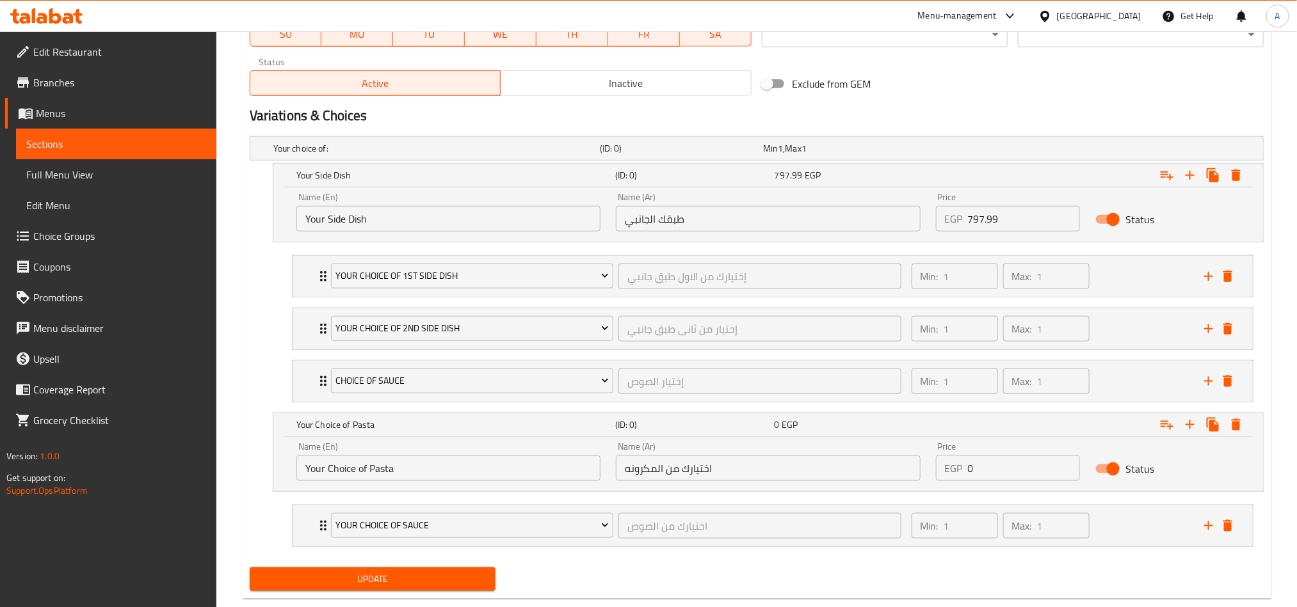
scroll to position [651, 0]
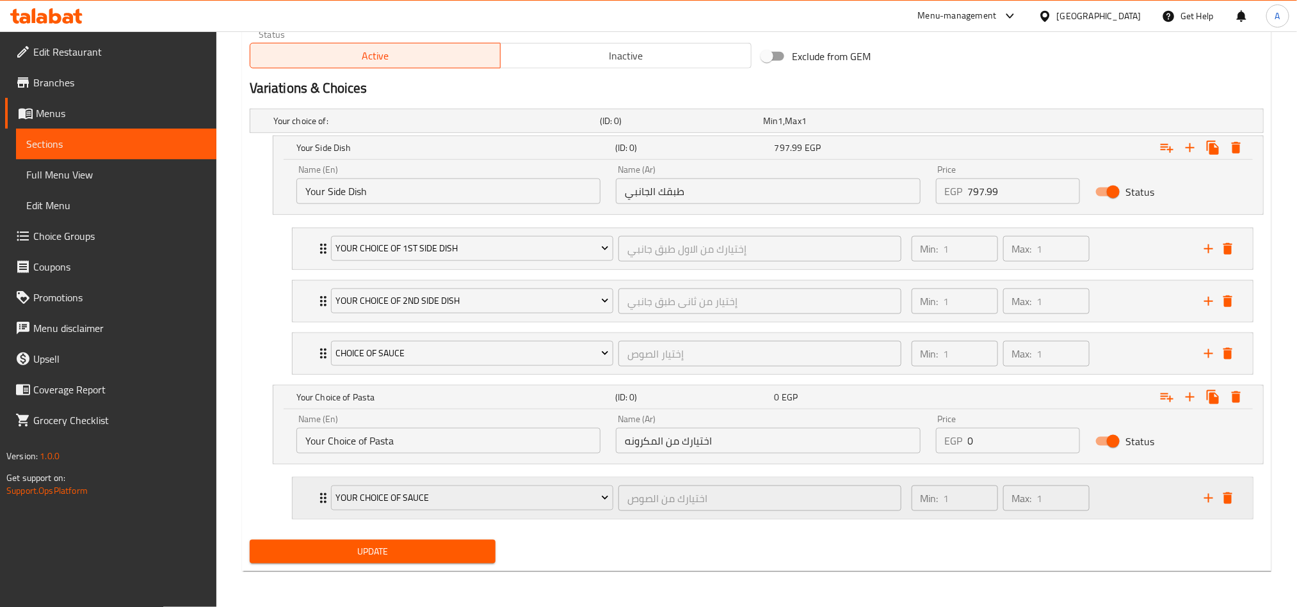
drag, startPoint x: 519, startPoint y: 484, endPoint x: 740, endPoint y: 498, distance: 221.2
click at [519, 484] on div "Your Choice Of Sauce" at bounding box center [471, 498] width 287 height 31
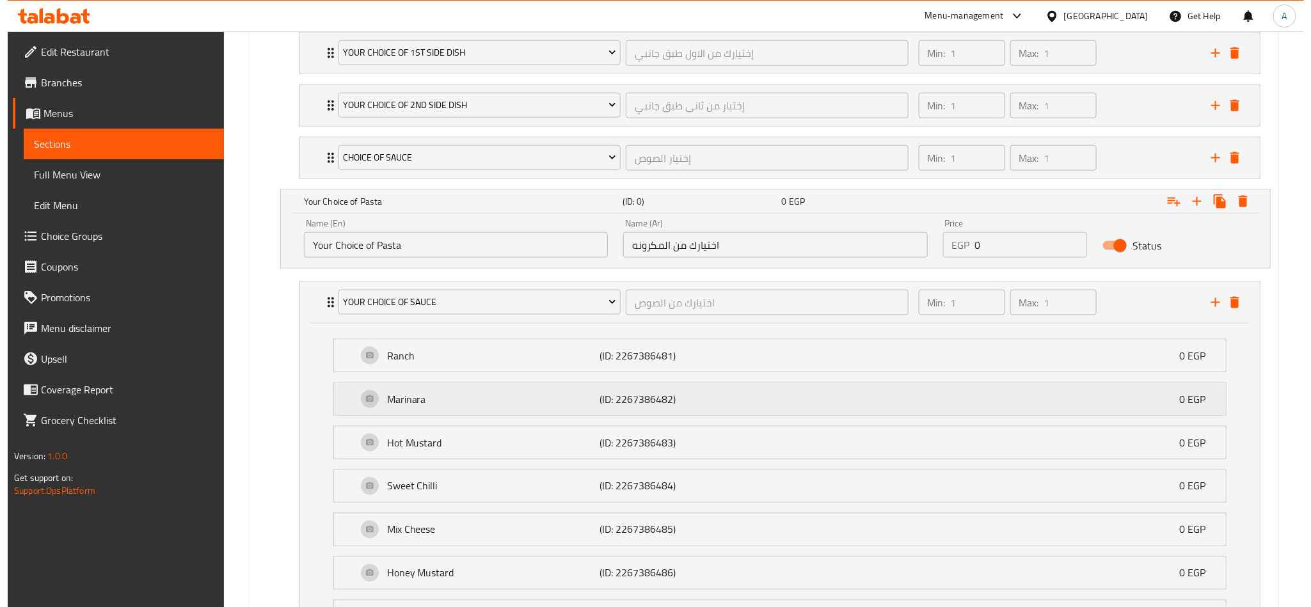
scroll to position [843, 0]
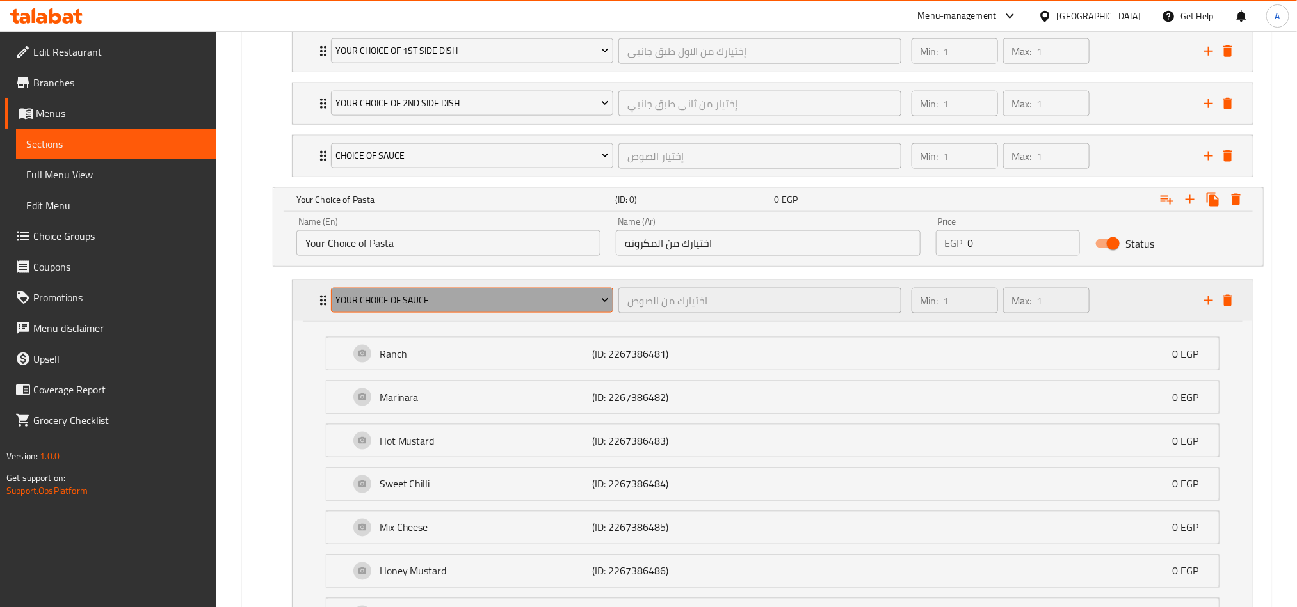
click at [526, 308] on span "Your Choice Of Sauce" at bounding box center [471, 300] width 273 height 16
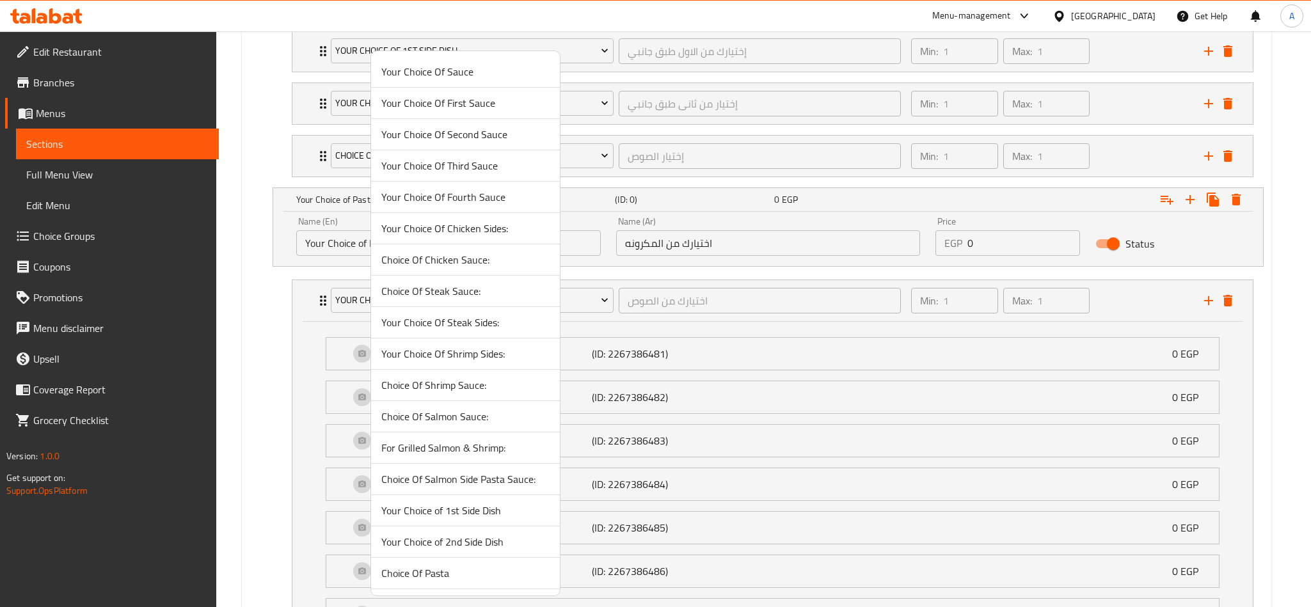
click at [486, 574] on span "Choice Of Pasta" at bounding box center [465, 573] width 168 height 15
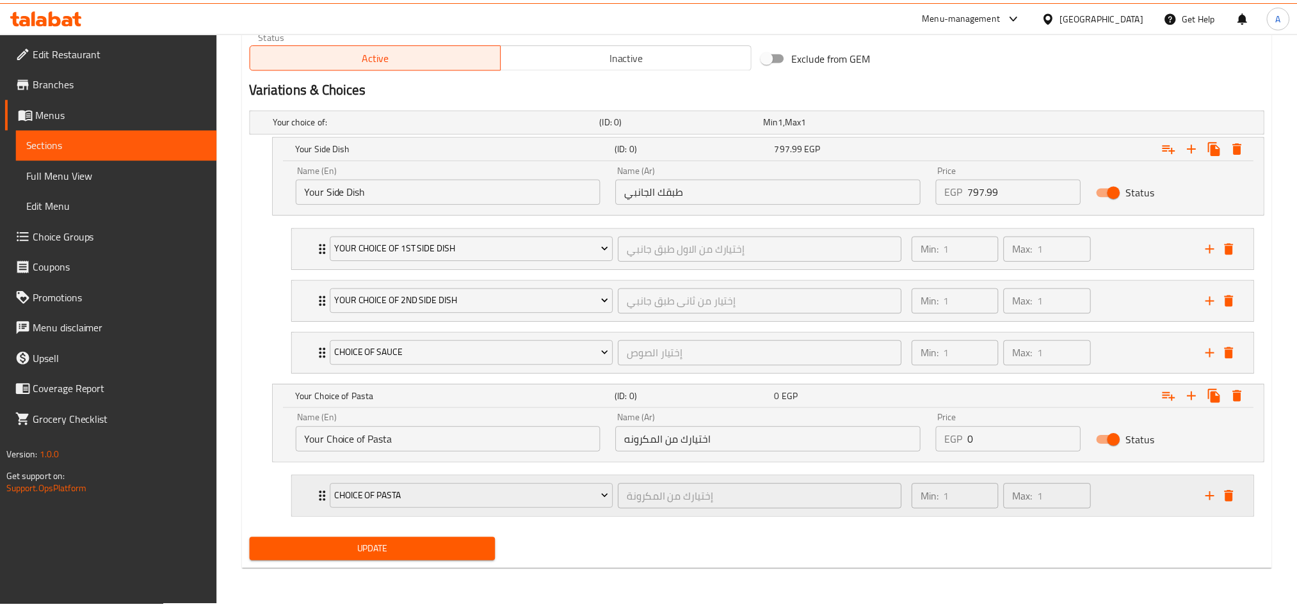
scroll to position [651, 0]
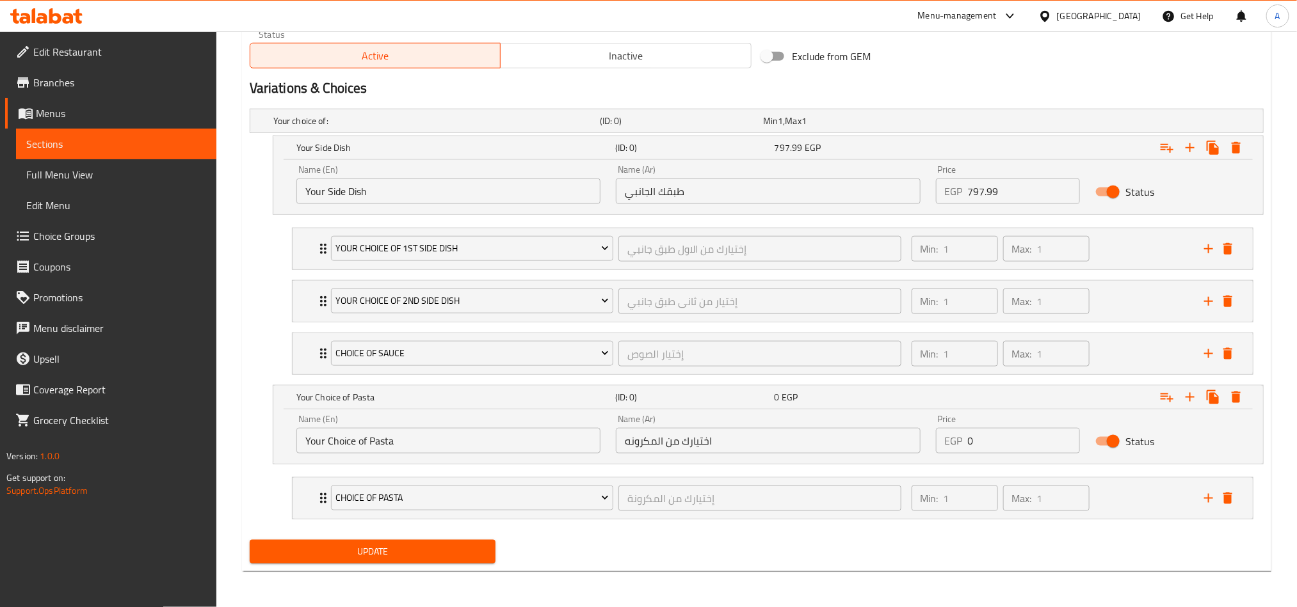
click at [1183, 433] on div "Status" at bounding box center [1167, 442] width 160 height 40
click at [587, 411] on div "Name (En) Your Choice of Pasta Name (En)" at bounding box center [448, 434] width 319 height 54
click at [1103, 493] on div "Min: 1 ​ Max: 1 ​" at bounding box center [1050, 498] width 292 height 41
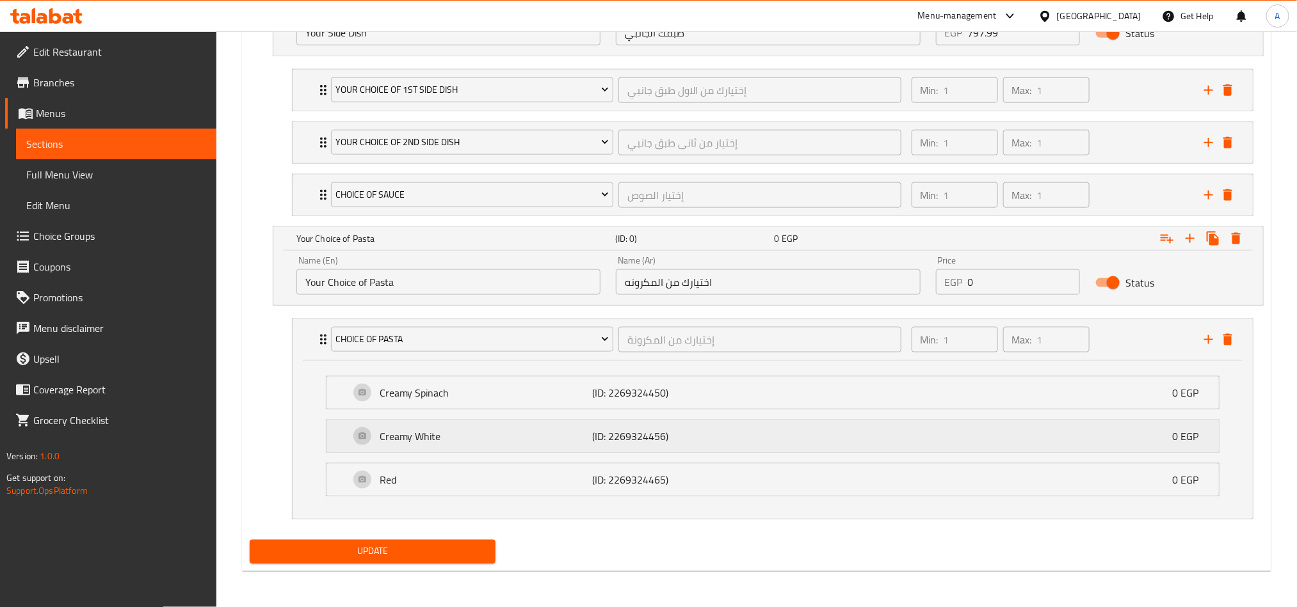
scroll to position [810, 0]
click at [1131, 363] on div "Creamy Spinach (ID: 2269324450) 0 EGP Name (En) Creamy Spinach Name (En) Name (…" at bounding box center [772, 441] width 960 height 156
click at [1176, 336] on div "Min: 1 ​ Max: 1 ​" at bounding box center [1050, 341] width 292 height 41
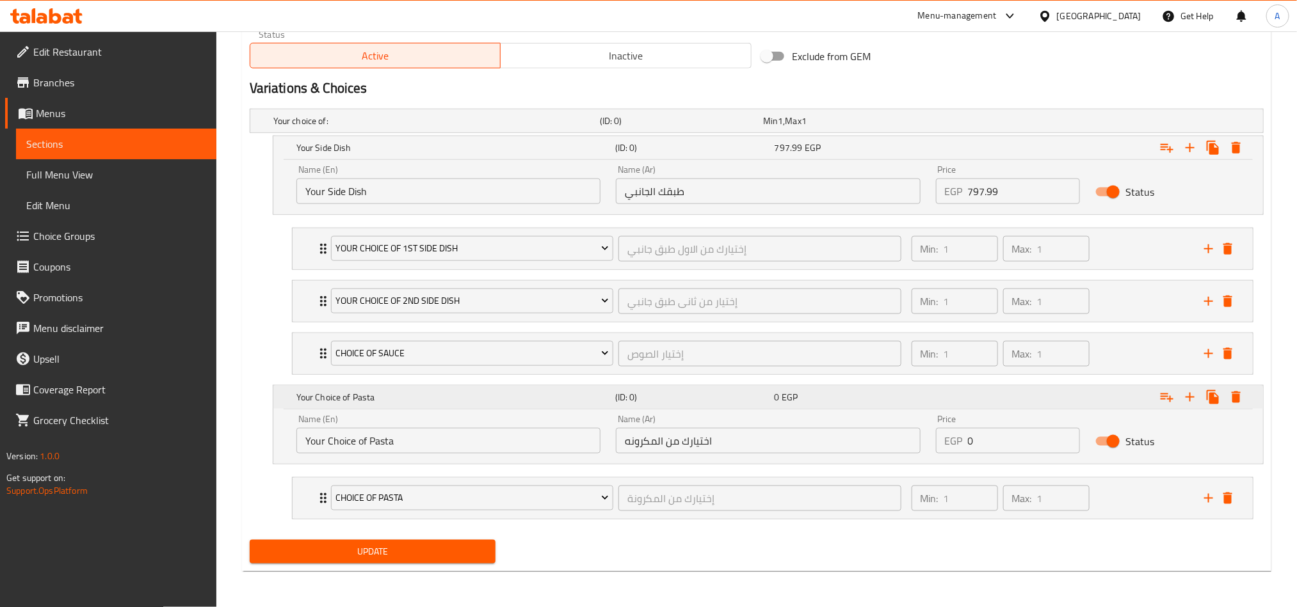
scroll to position [651, 0]
click at [1204, 499] on icon "add" at bounding box center [1208, 498] width 15 height 15
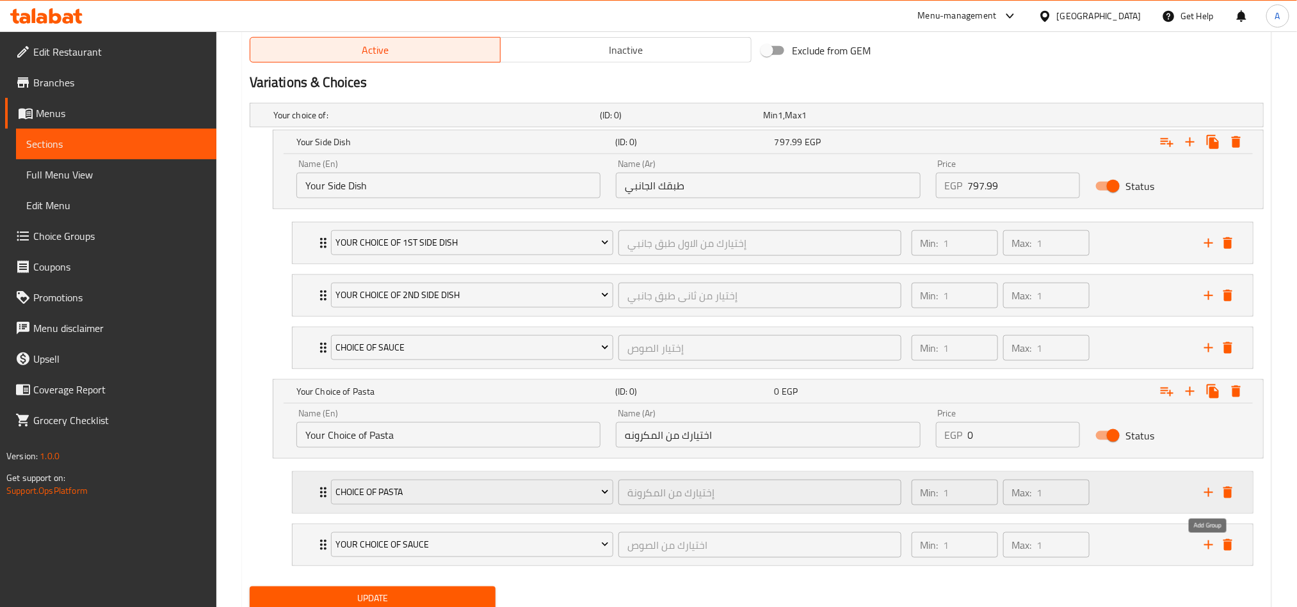
scroll to position [705, 0]
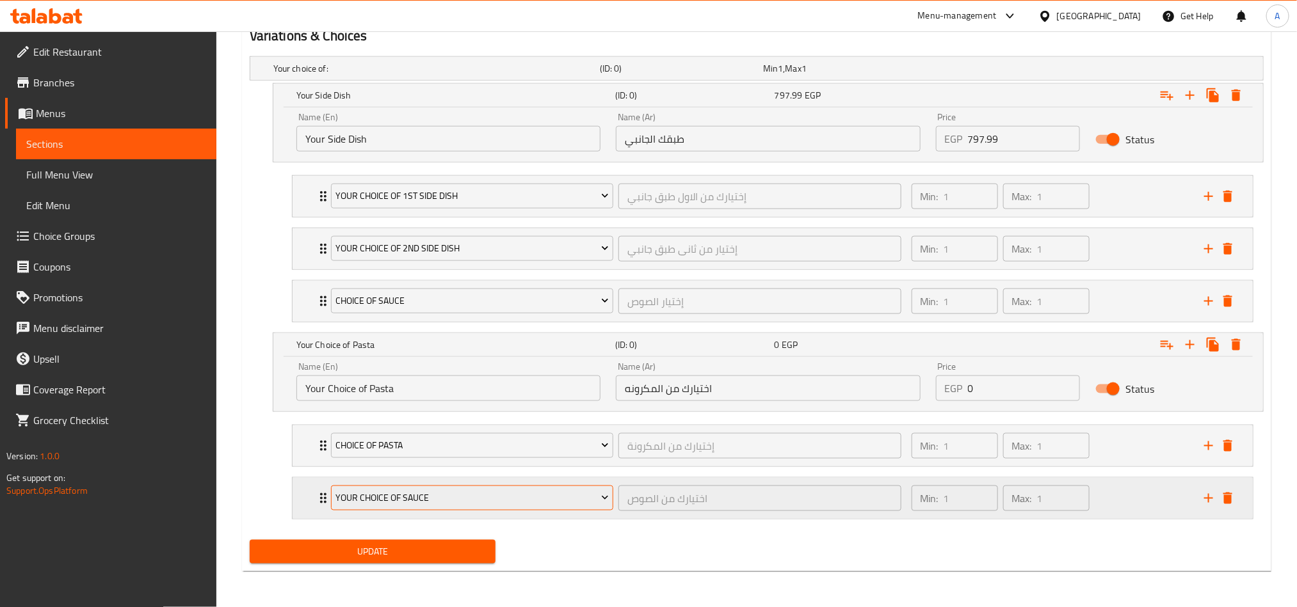
click at [555, 496] on span "Your Choice Of Sauce" at bounding box center [471, 498] width 273 height 16
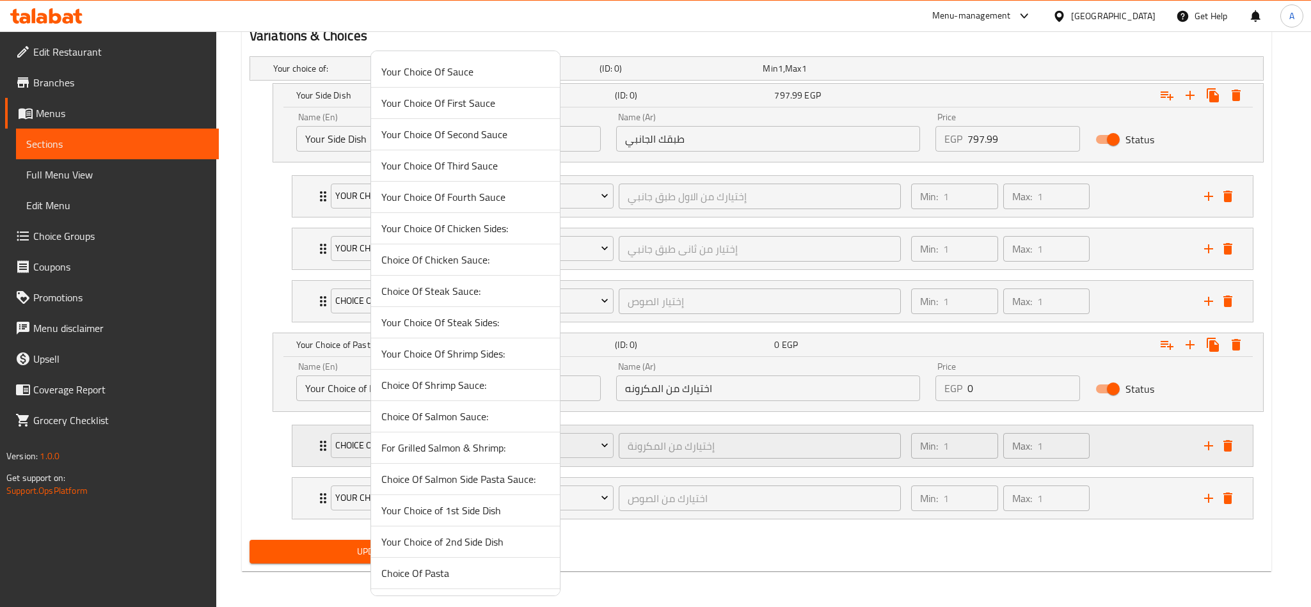
drag, startPoint x: 1081, startPoint y: 530, endPoint x: 1041, endPoint y: 445, distance: 93.9
click at [1081, 530] on div at bounding box center [655, 303] width 1311 height 607
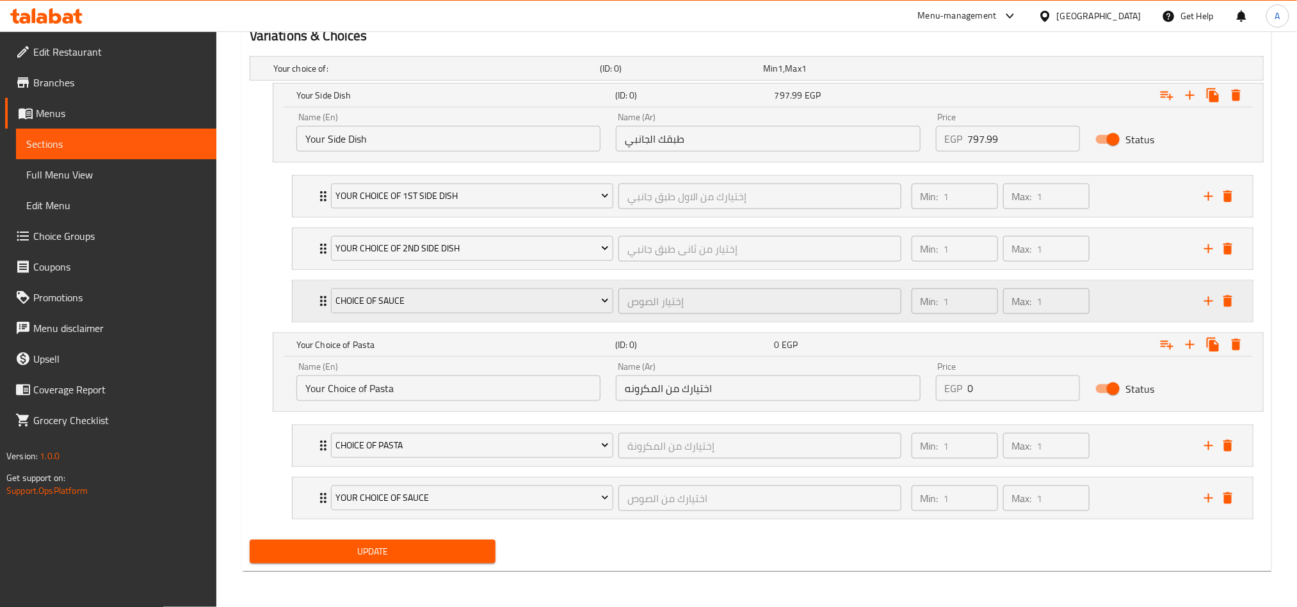
click at [1115, 290] on div "Min: 1 ​ Max: 1 ​" at bounding box center [1050, 301] width 292 height 41
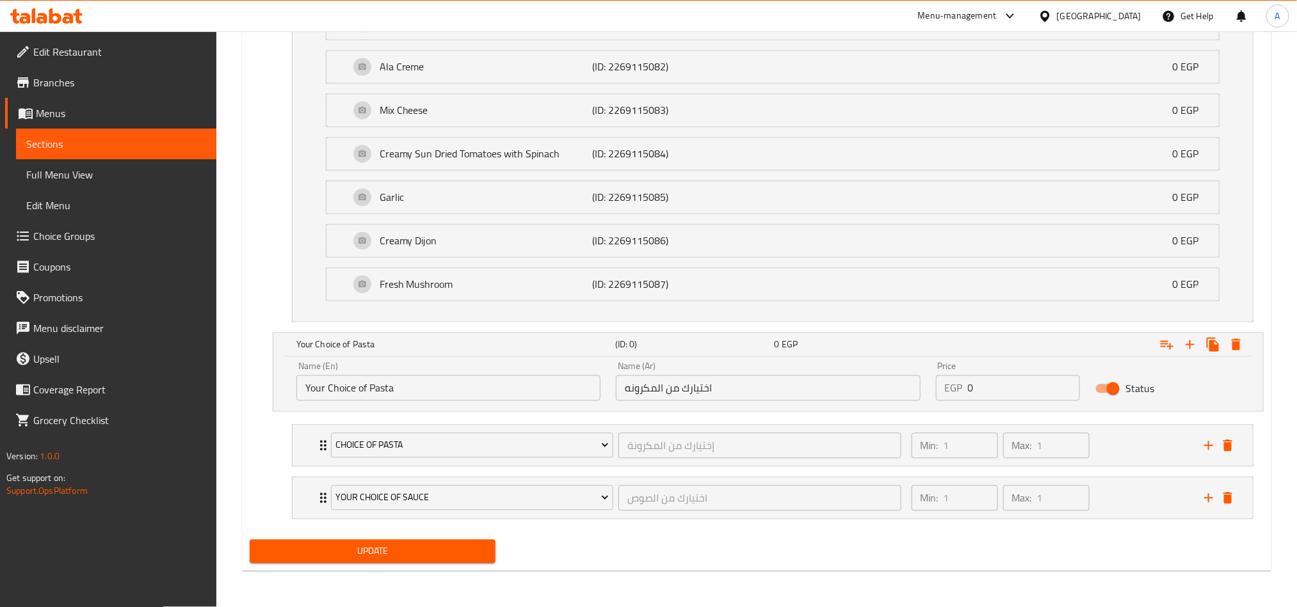
scroll to position [876, 0]
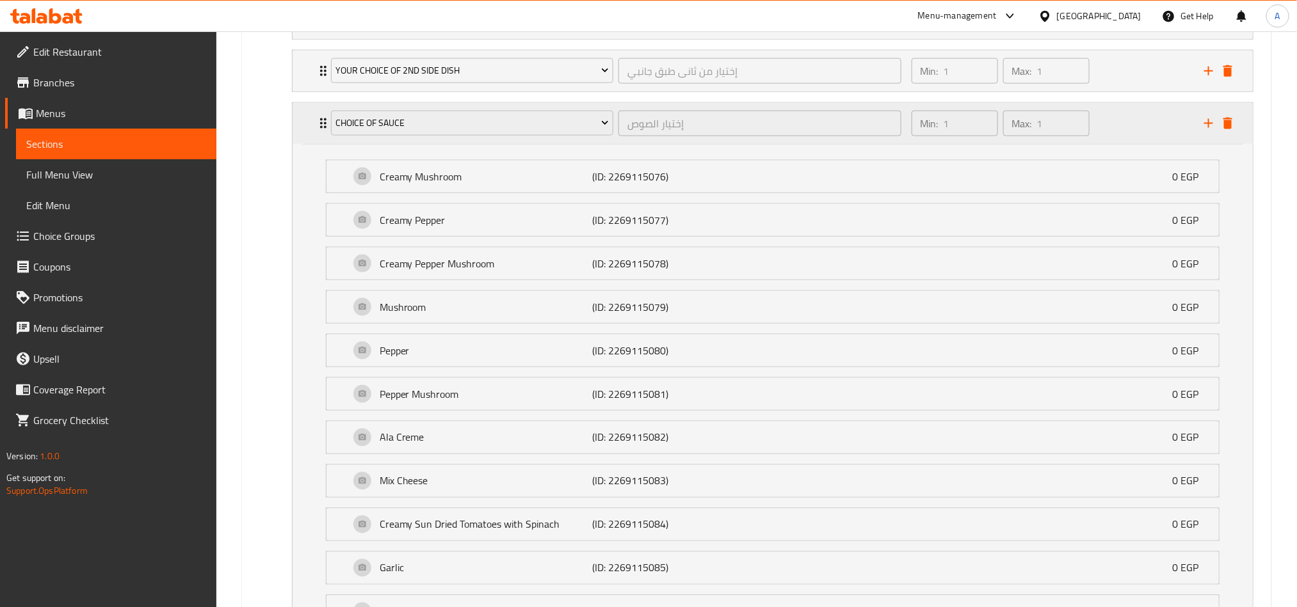
click at [1148, 137] on div "Min: 1 ​ Max: 1 ​" at bounding box center [1050, 123] width 292 height 41
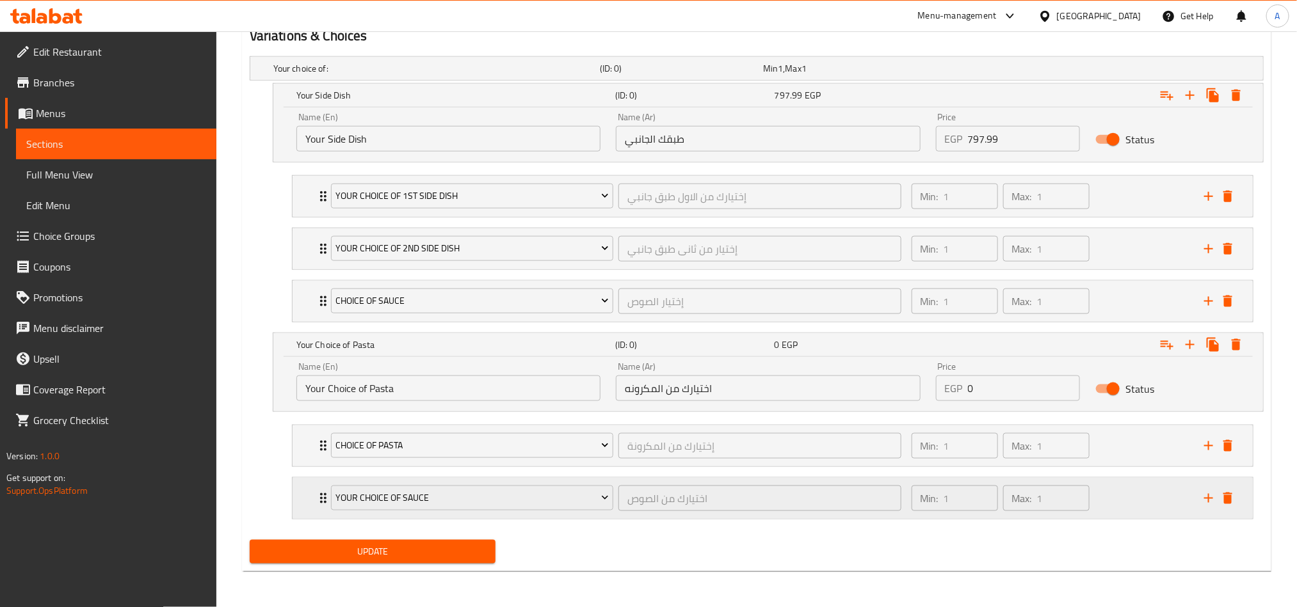
click at [1175, 511] on div "Min: 1 ​ Max: 1 ​" at bounding box center [1050, 498] width 292 height 41
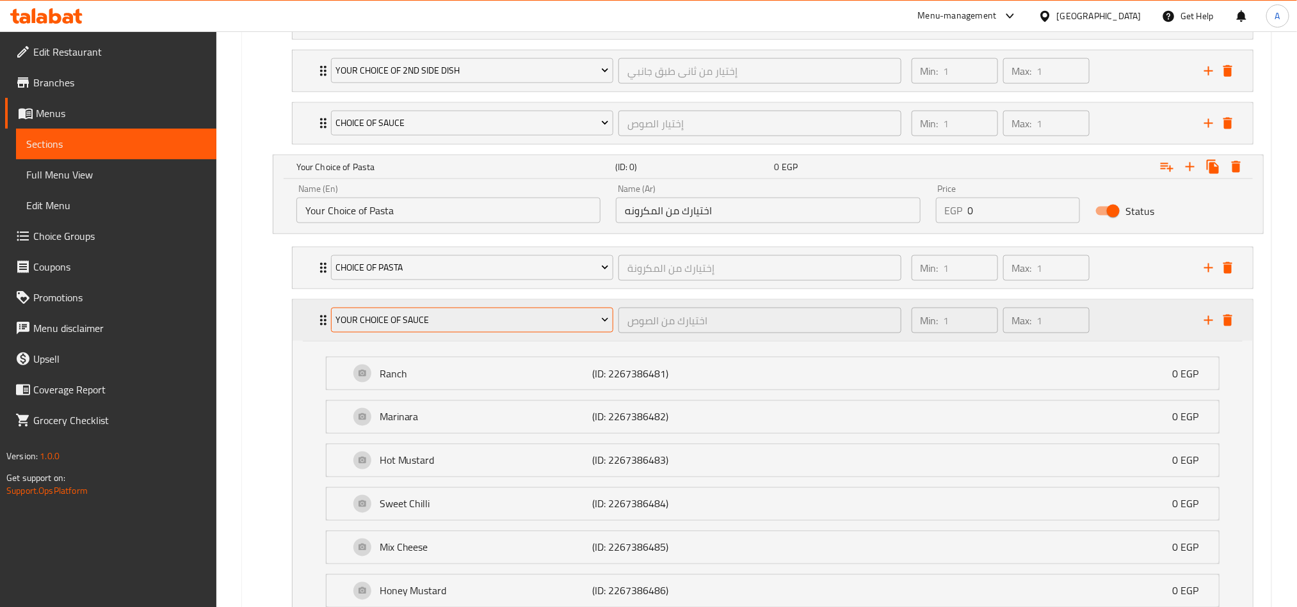
click at [601, 323] on icon "Expand" at bounding box center [604, 320] width 13 height 13
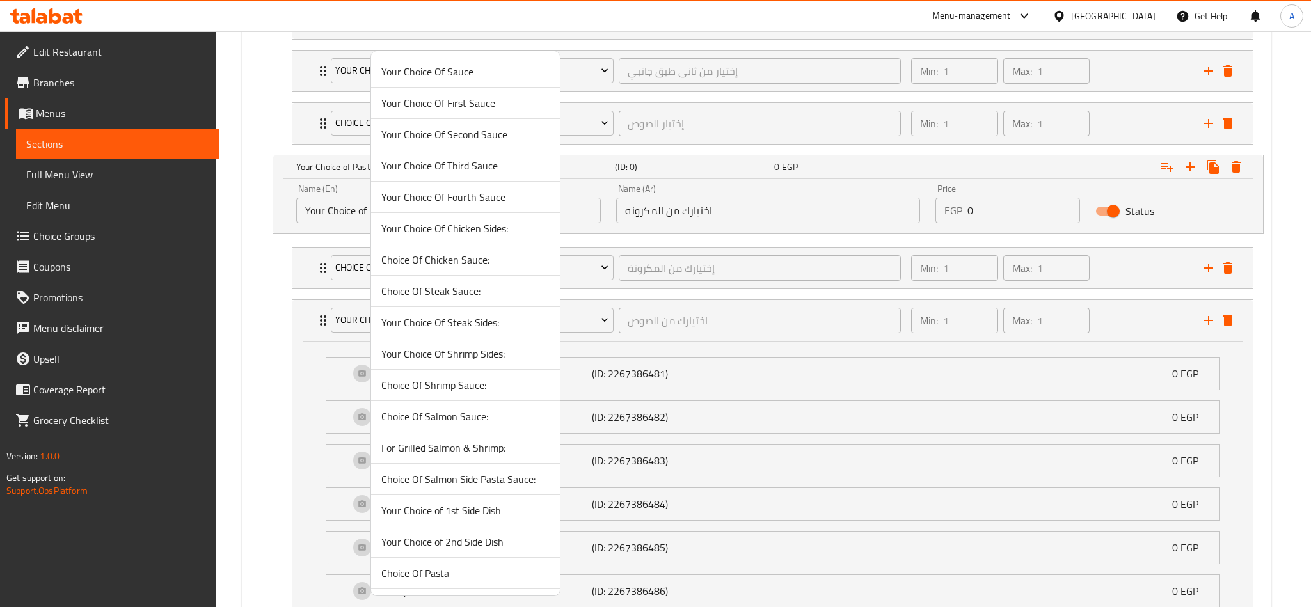
scroll to position [319, 0]
click at [446, 484] on span "Choice OF Sauce" at bounding box center [465, 481] width 168 height 15
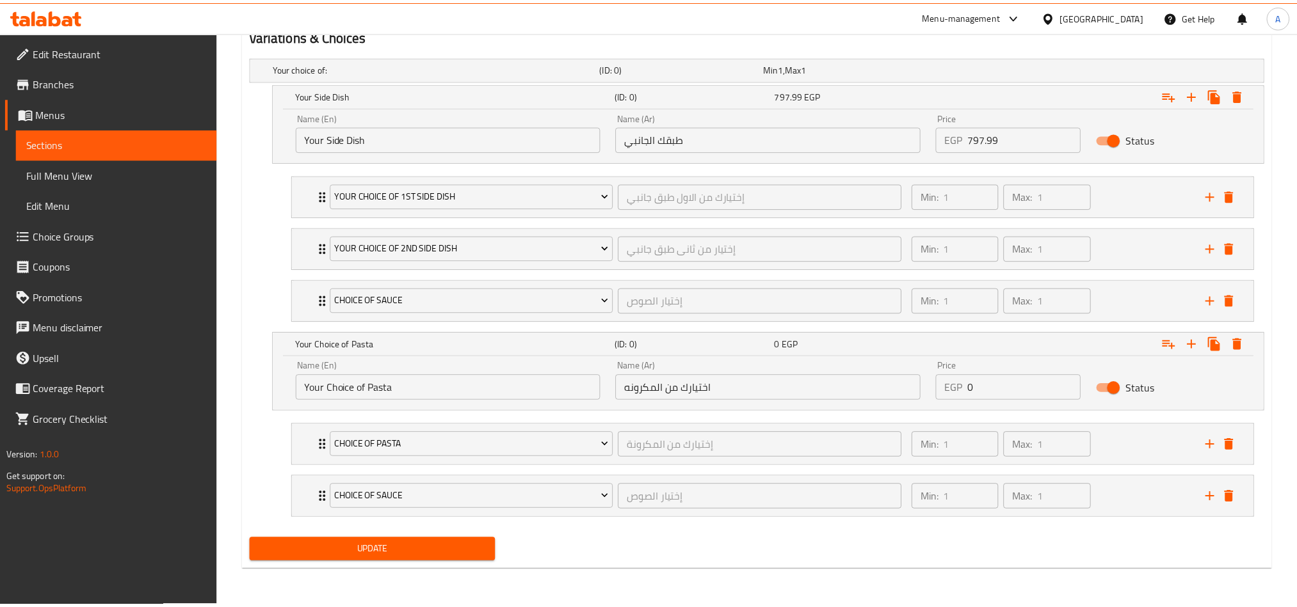
scroll to position [705, 0]
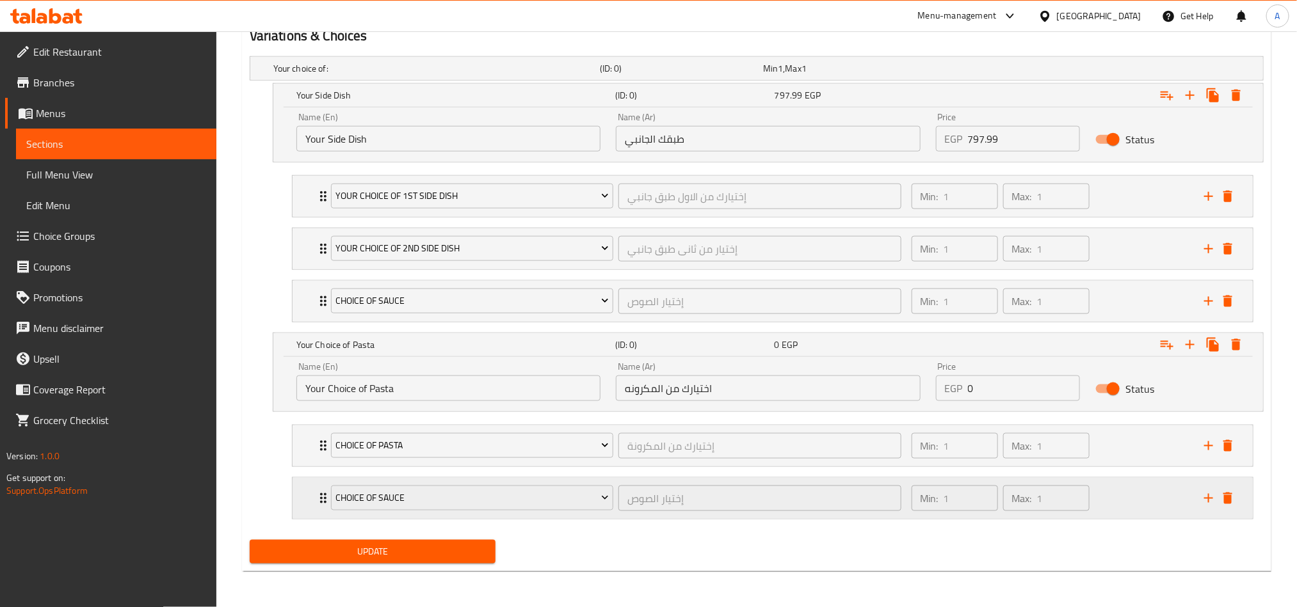
click at [1137, 500] on div "Min: 1 ​ Max: 1 ​" at bounding box center [1050, 498] width 292 height 41
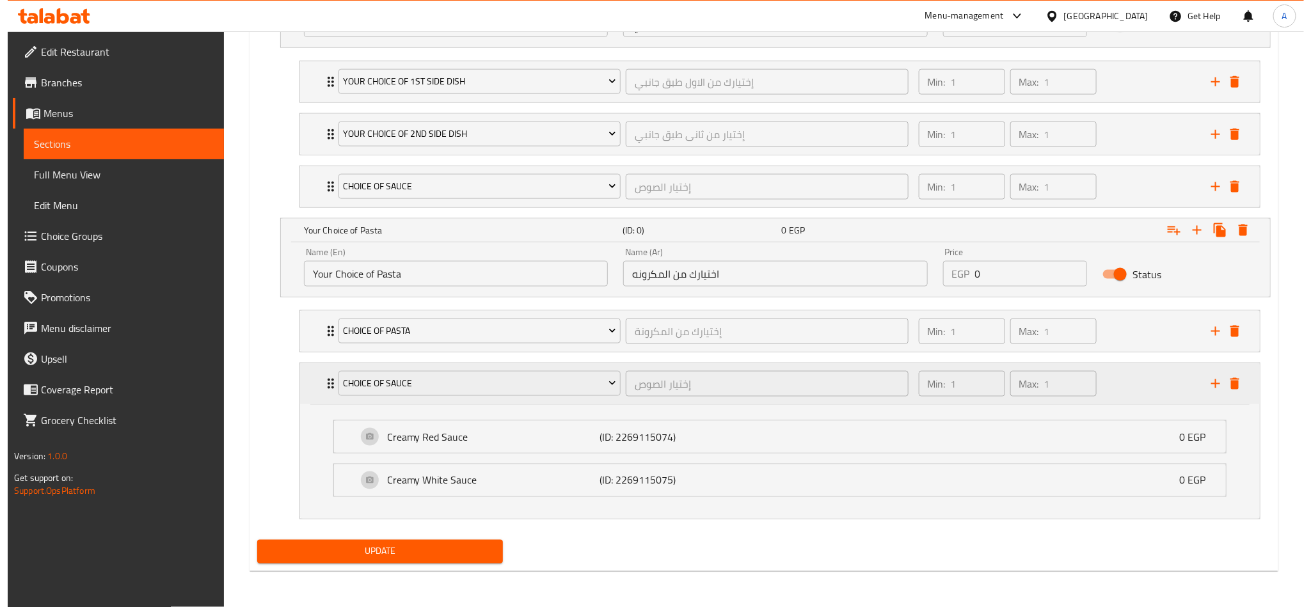
scroll to position [820, 0]
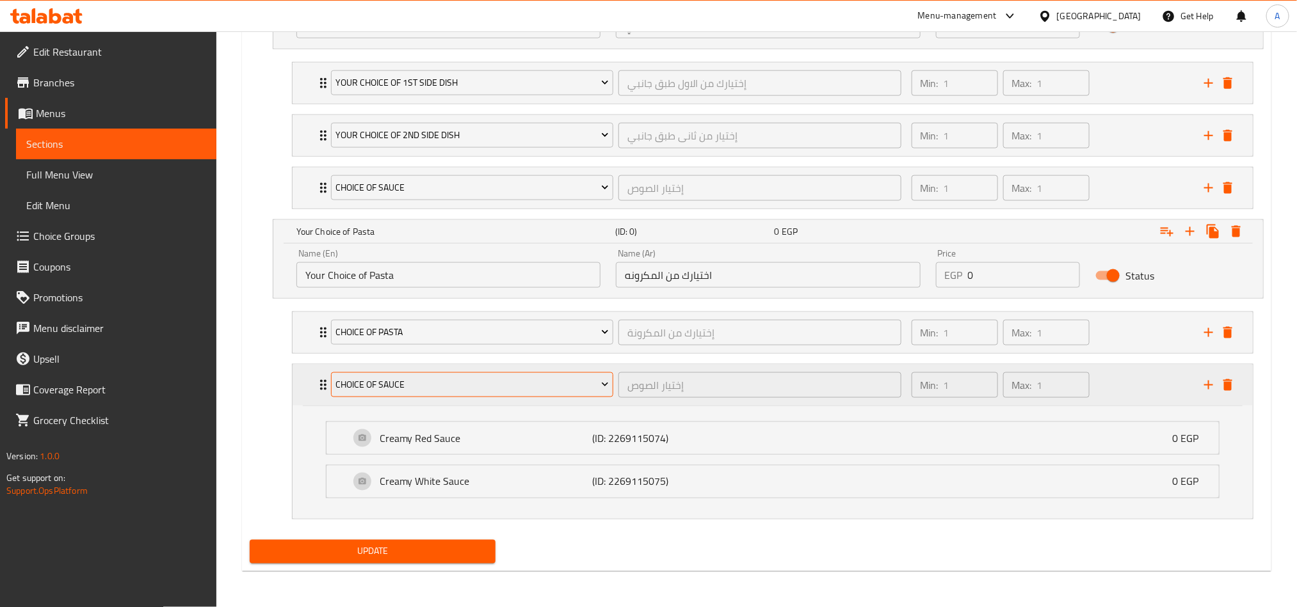
click at [599, 373] on button "Choice OF Sauce" at bounding box center [472, 385] width 282 height 26
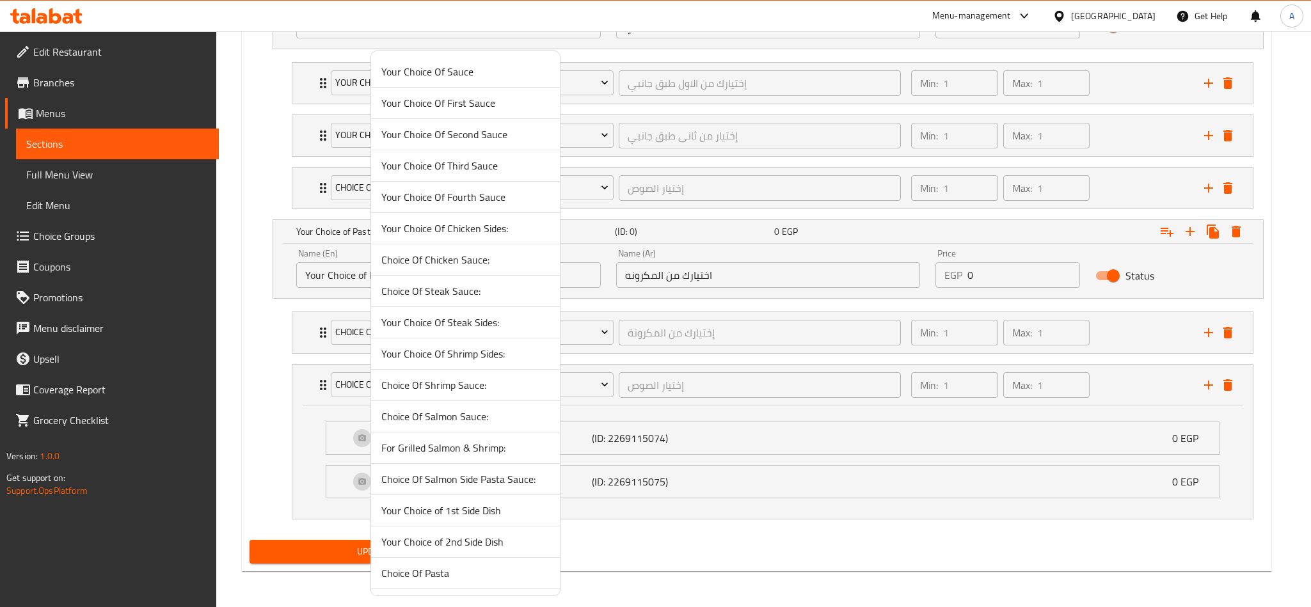
scroll to position [319, 0]
click at [449, 550] on span "Choice OF Sauce" at bounding box center [465, 543] width 168 height 15
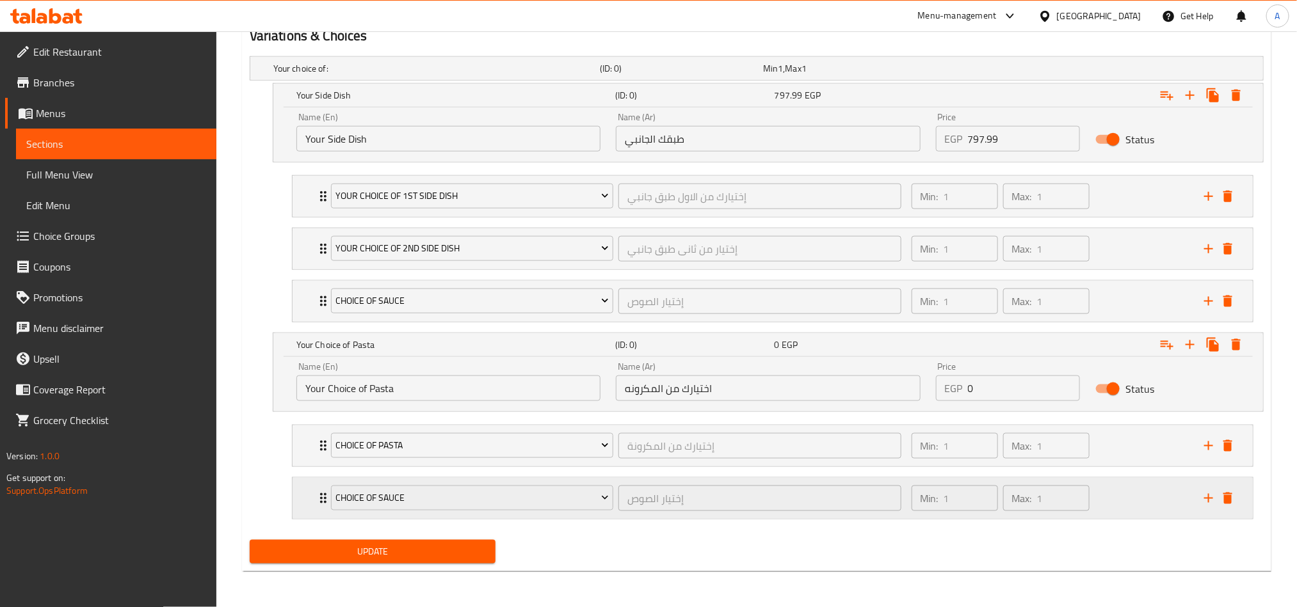
click at [1104, 513] on div "Min: 1 ​ Max: 1 ​" at bounding box center [1050, 498] width 292 height 41
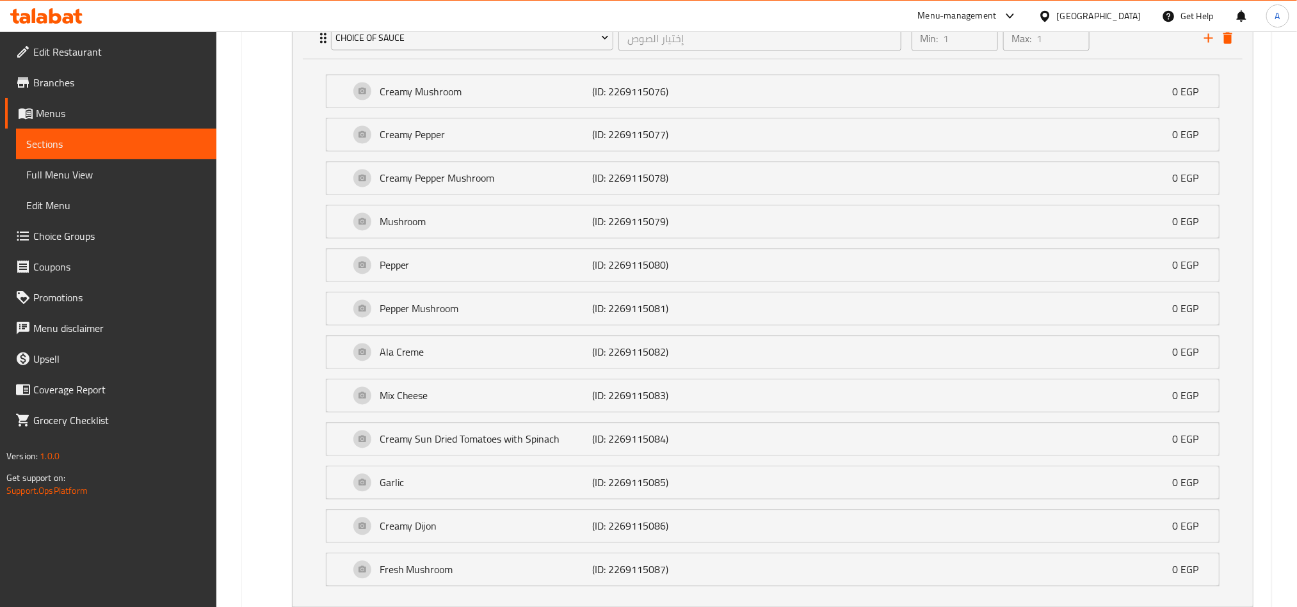
scroll to position [1260, 0]
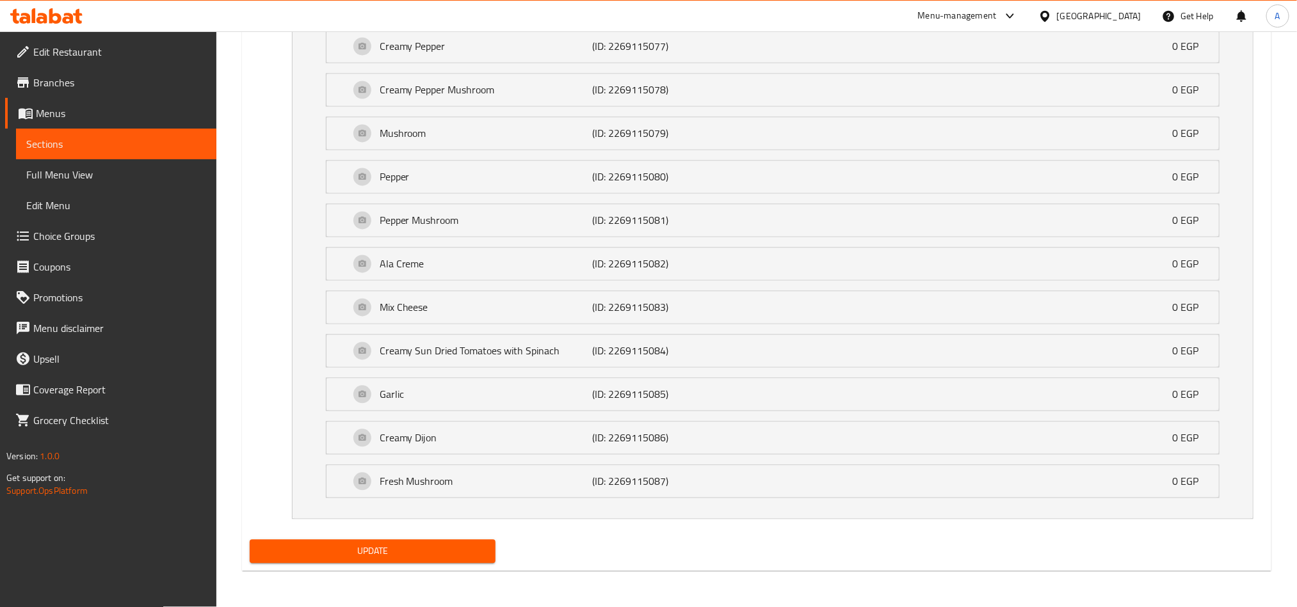
click at [612, 557] on div "Update" at bounding box center [756, 552] width 1024 height 34
click at [778, 551] on div "Update" at bounding box center [756, 552] width 1024 height 34
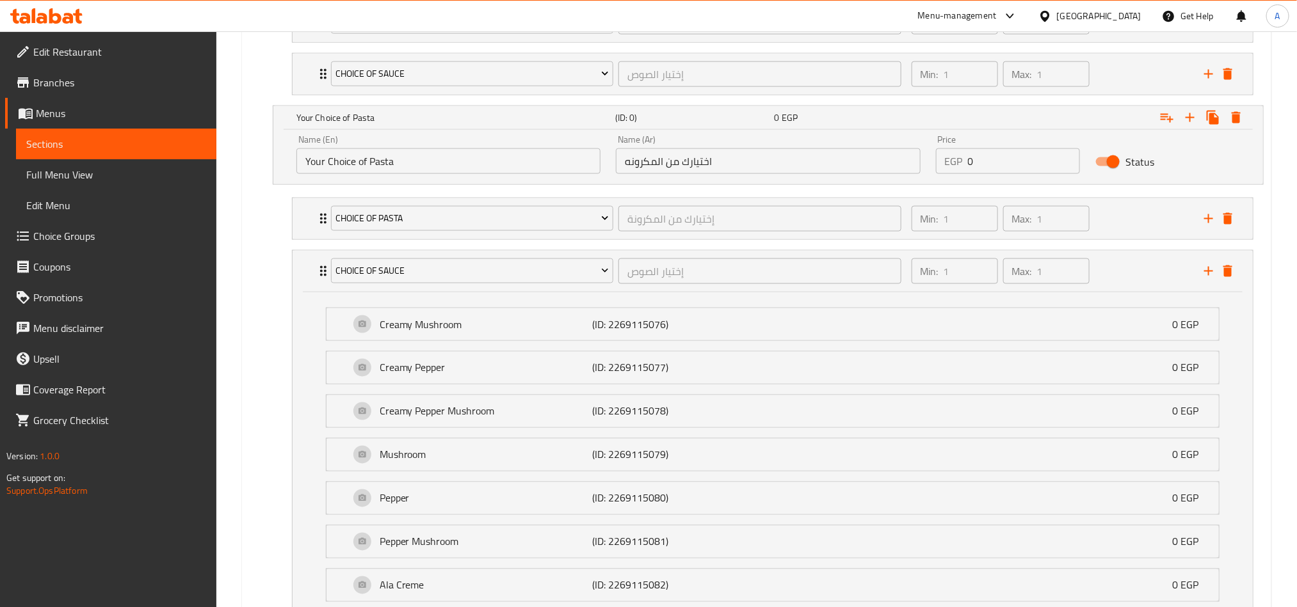
scroll to position [876, 0]
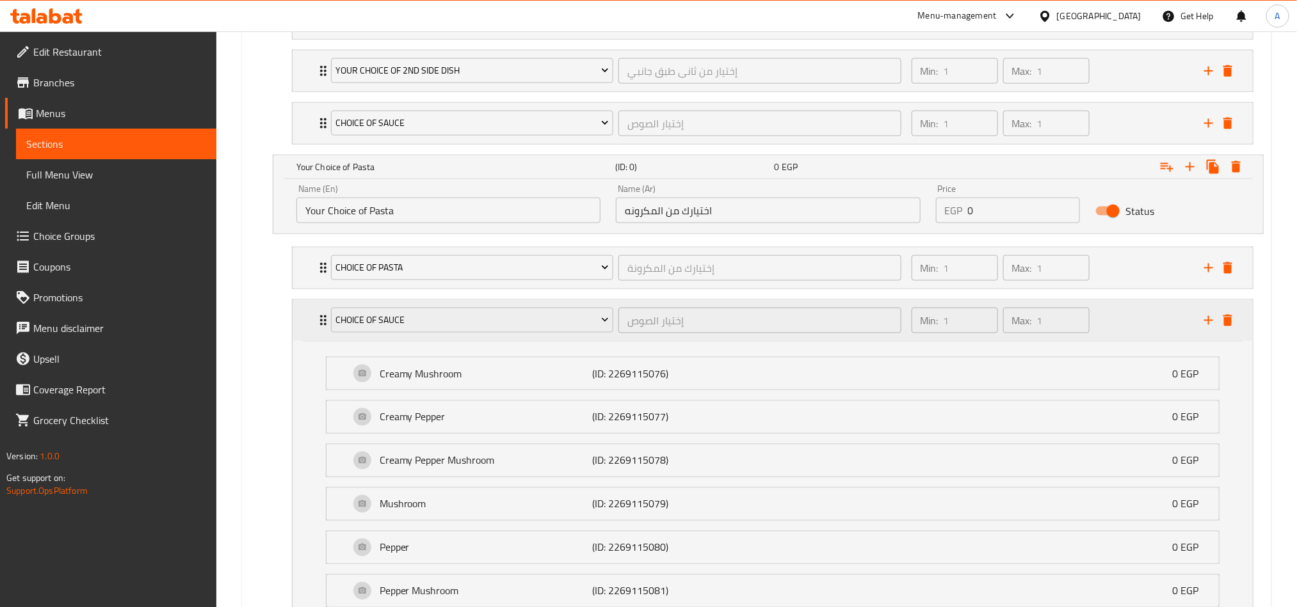
click at [1131, 327] on div "Min: 1 ​ Max: 1 ​" at bounding box center [1050, 320] width 292 height 41
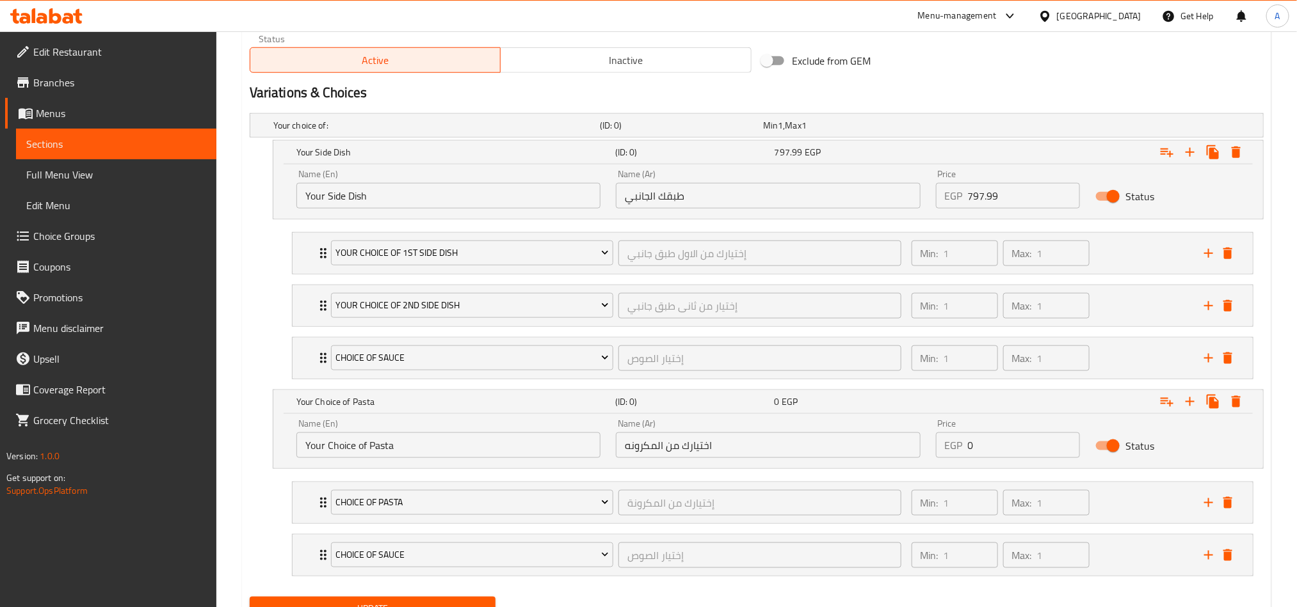
scroll to position [705, 0]
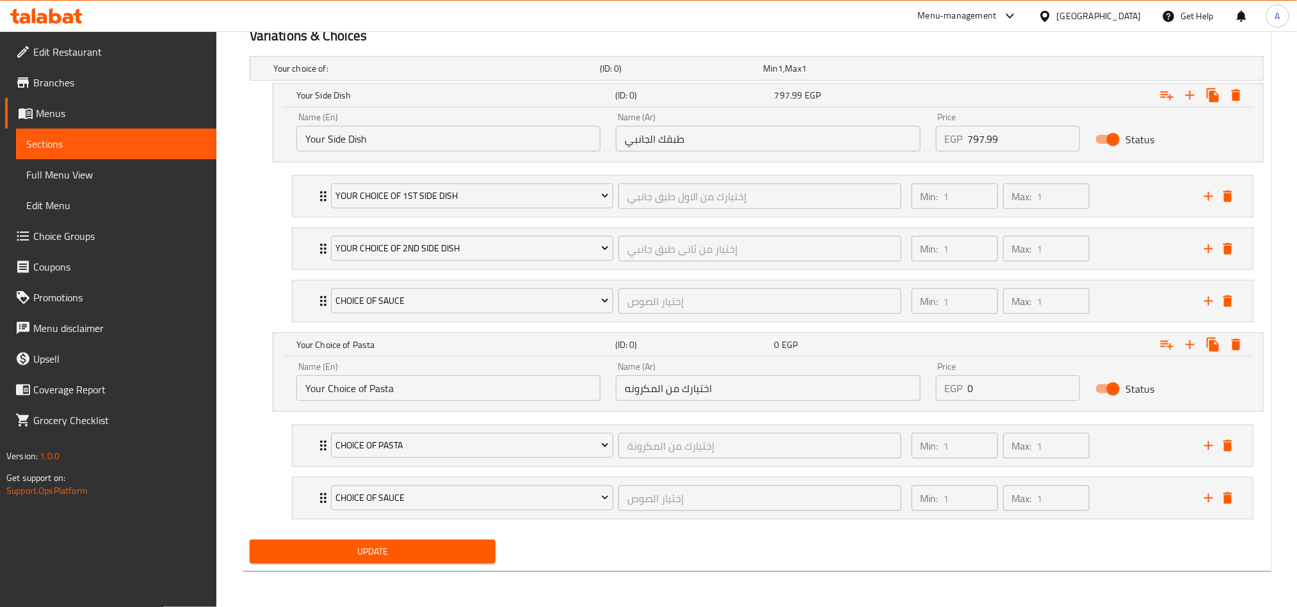
click at [390, 567] on div "Update" at bounding box center [372, 552] width 256 height 34
click at [405, 552] on span "Update" at bounding box center [372, 552] width 225 height 16
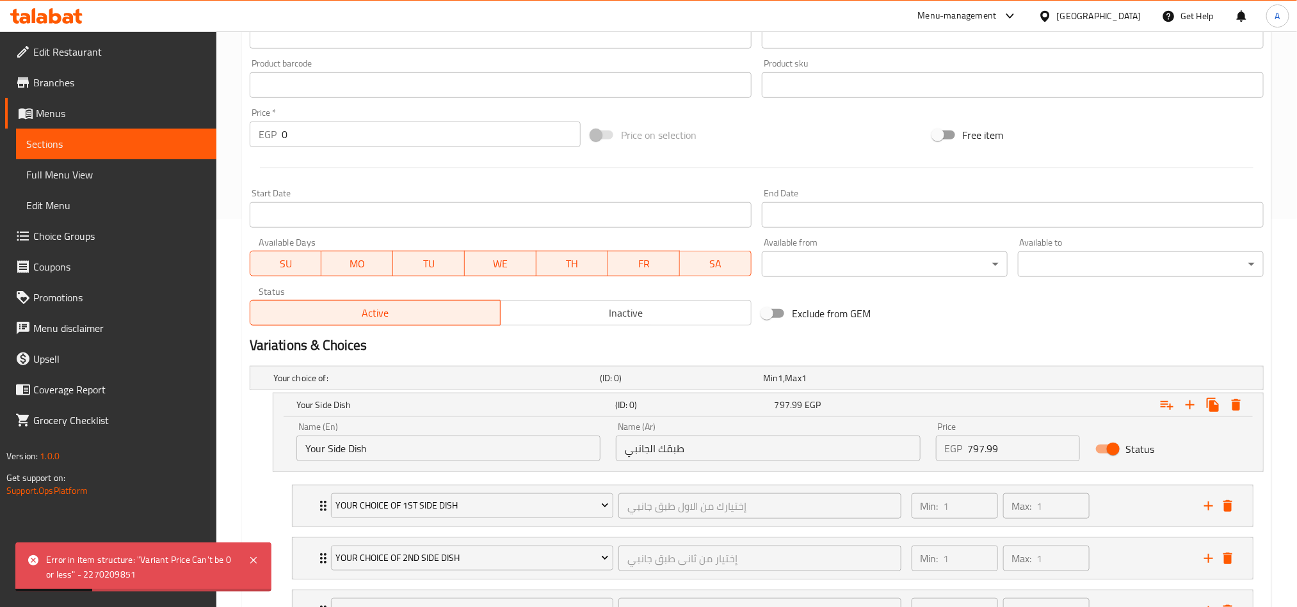
scroll to position [513, 0]
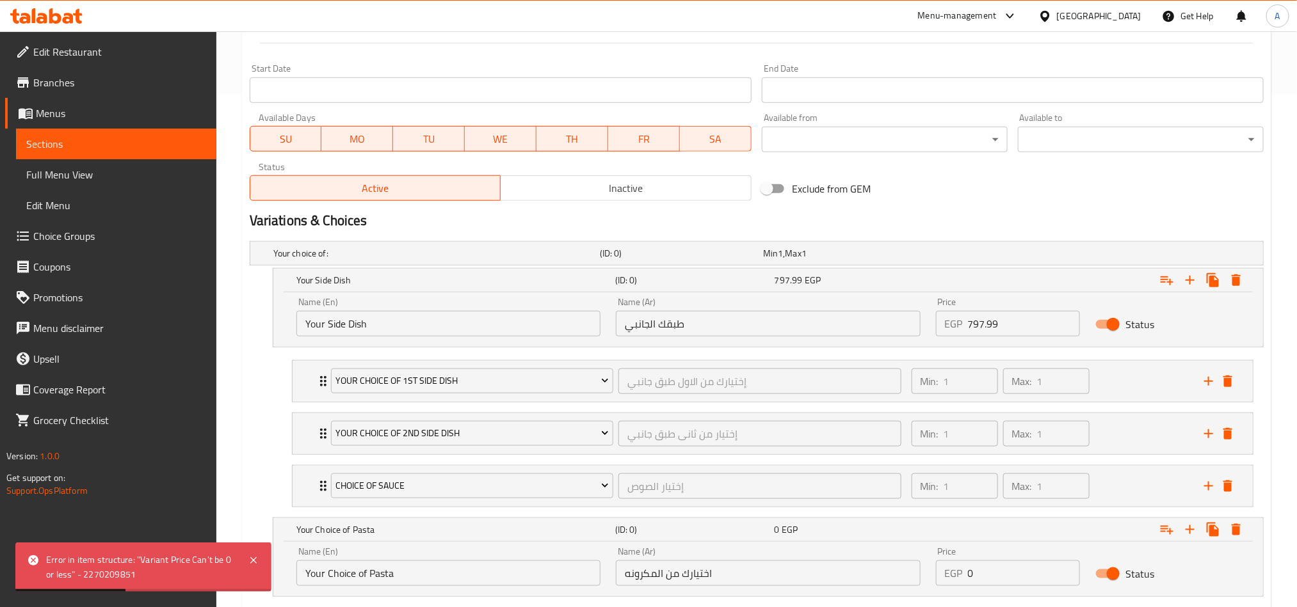
click at [1001, 323] on input "797.99" at bounding box center [1024, 324] width 113 height 26
click at [1064, 225] on h2 "Variations & Choices" at bounding box center [757, 220] width 1014 height 19
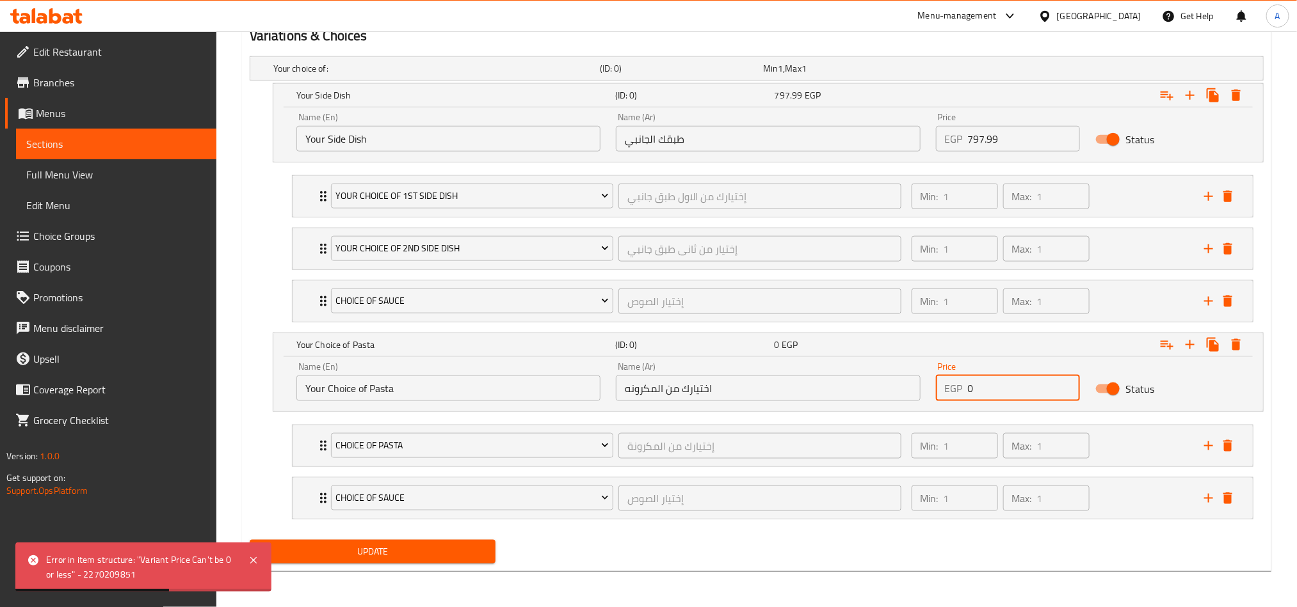
click at [998, 384] on input "0" at bounding box center [1024, 389] width 113 height 26
paste input "797.99"
type input "797.99"
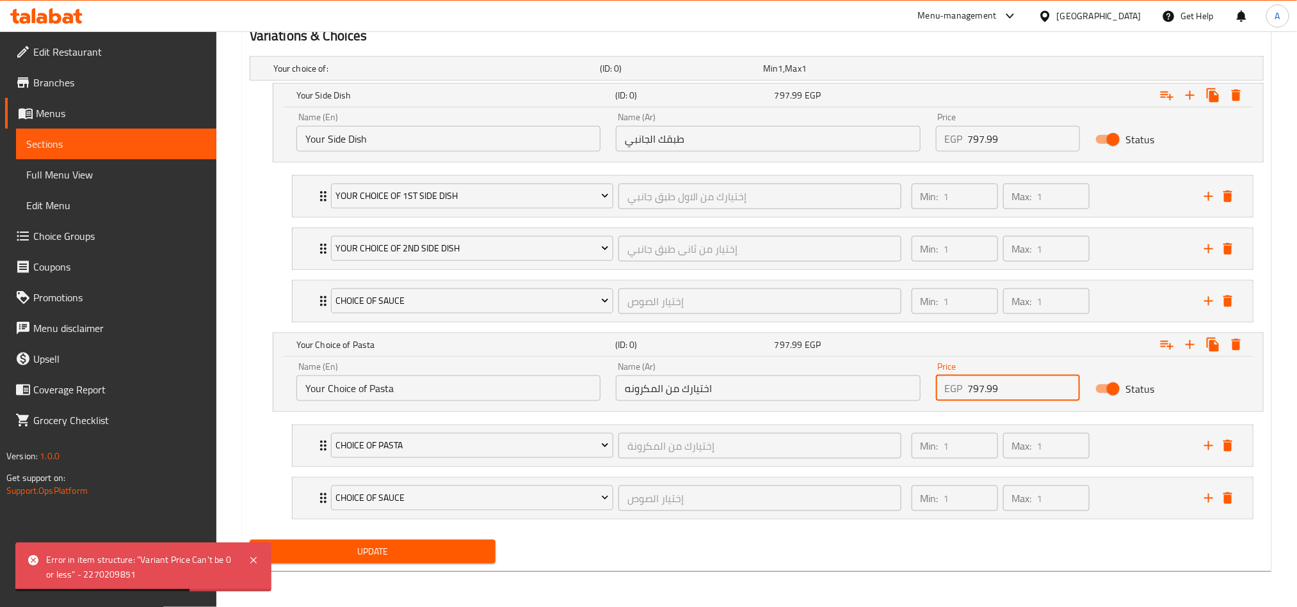
click at [898, 542] on div "Update" at bounding box center [756, 552] width 1024 height 34
click at [413, 547] on span "Update" at bounding box center [372, 552] width 225 height 16
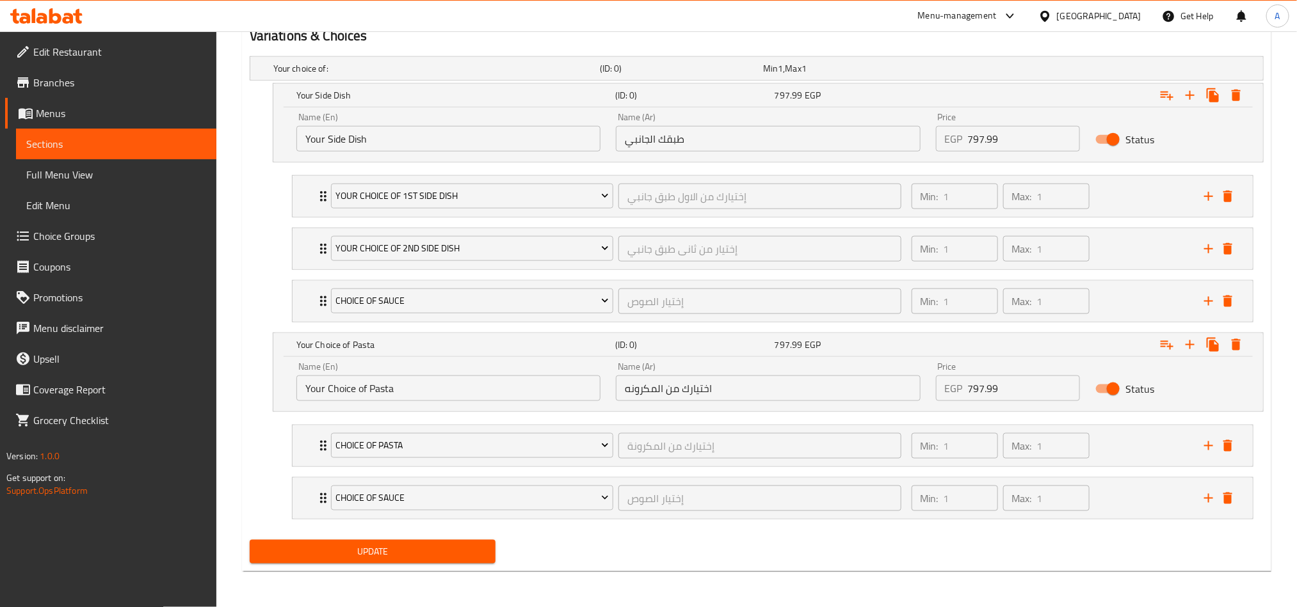
click at [427, 568] on div "Update" at bounding box center [372, 552] width 256 height 34
click at [490, 552] on button "Update" at bounding box center [373, 552] width 246 height 24
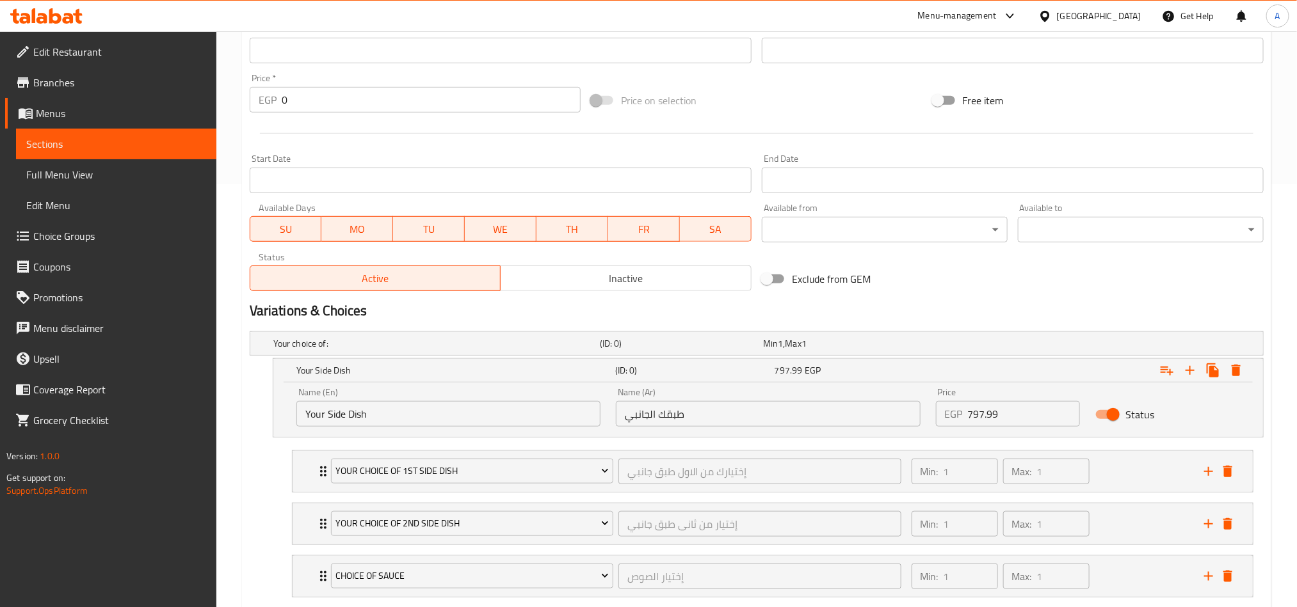
scroll to position [417, 0]
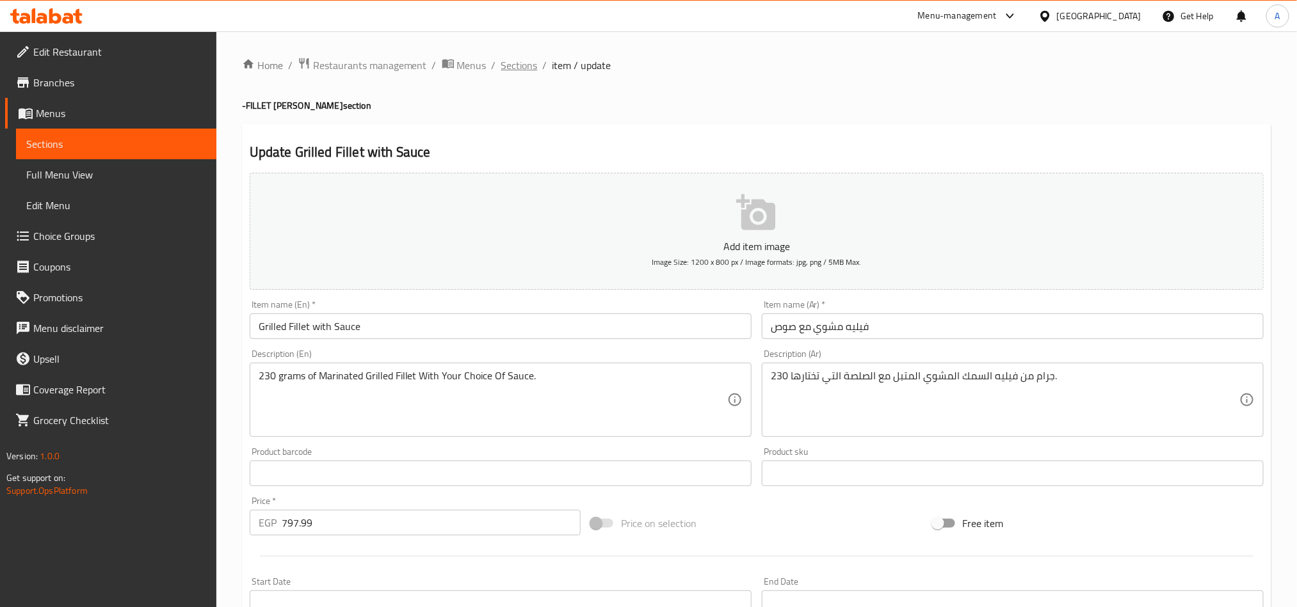
click at [501, 62] on span "Sections" at bounding box center [519, 65] width 36 height 15
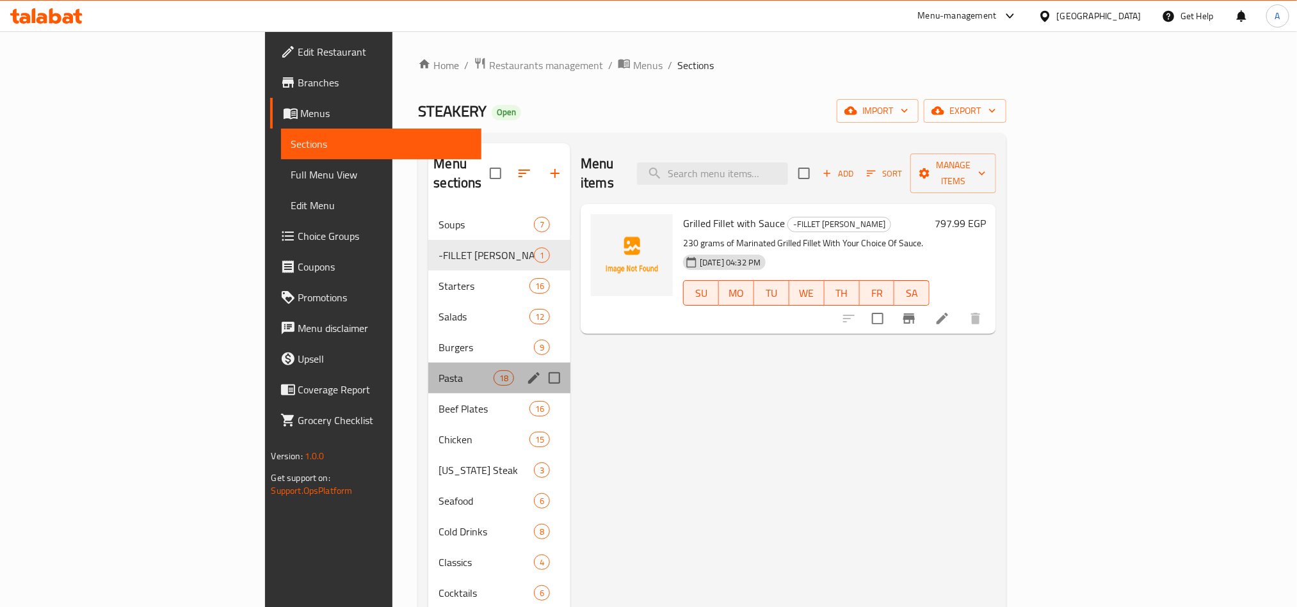
drag, startPoint x: 302, startPoint y: 353, endPoint x: 302, endPoint y: 371, distance: 17.3
click at [428, 371] on div "Pasta 18" at bounding box center [499, 378] width 142 height 31
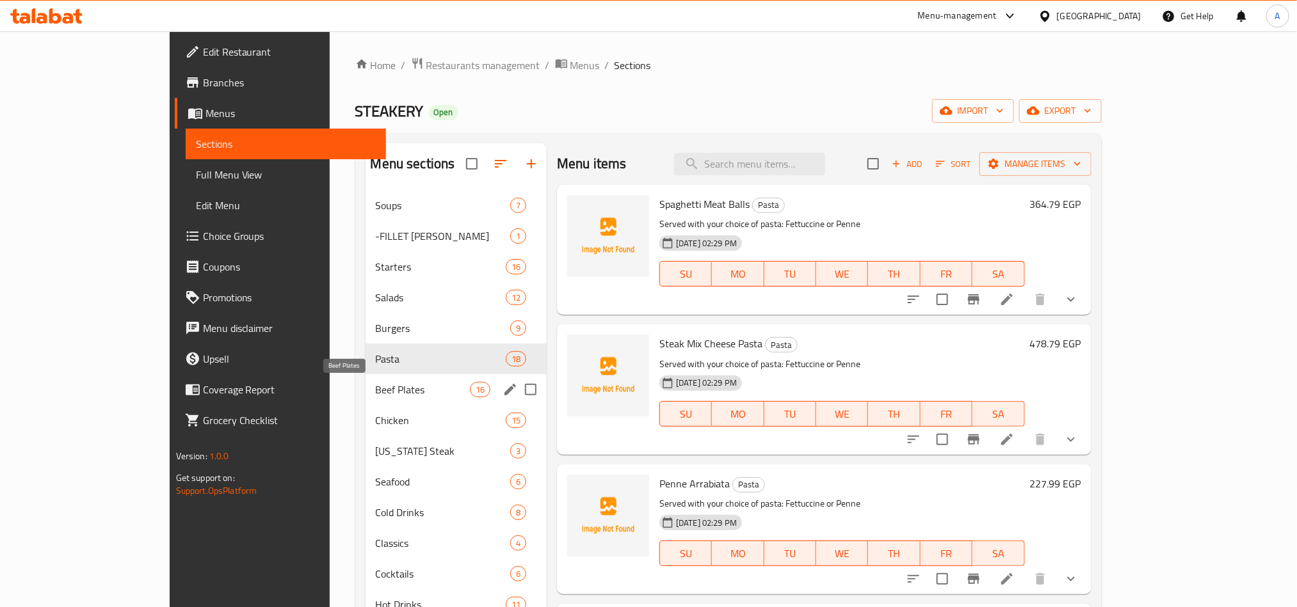
click at [376, 390] on span "Beef Plates" at bounding box center [423, 389] width 94 height 15
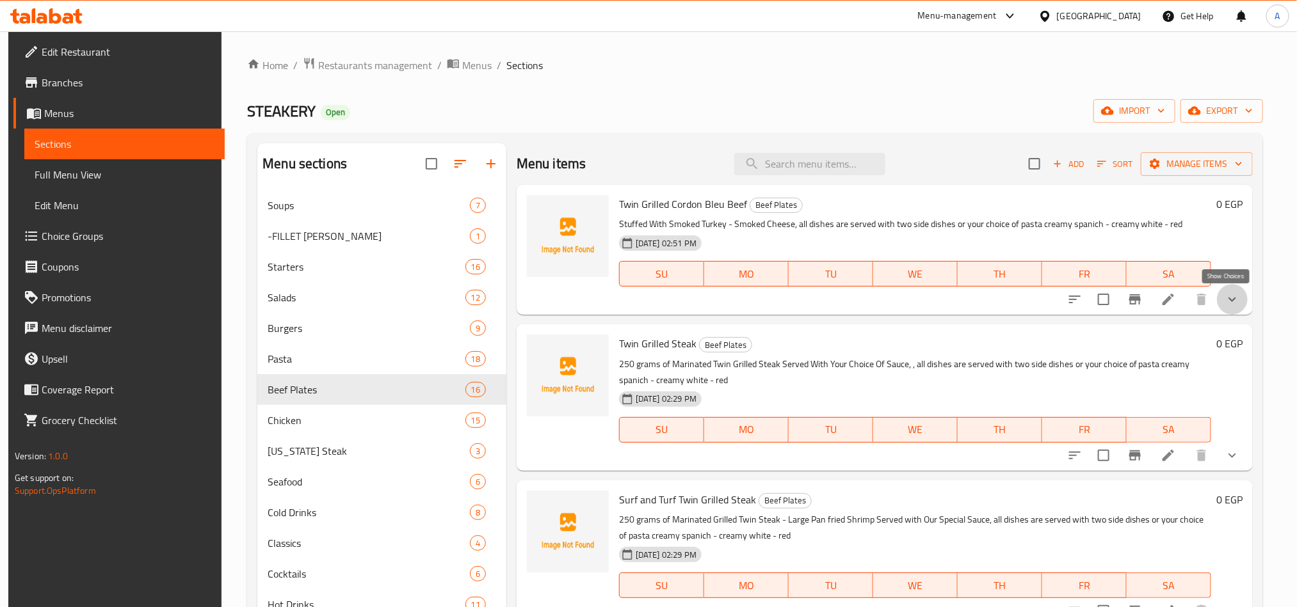
click at [1224, 292] on icon "show more" at bounding box center [1231, 299] width 15 height 15
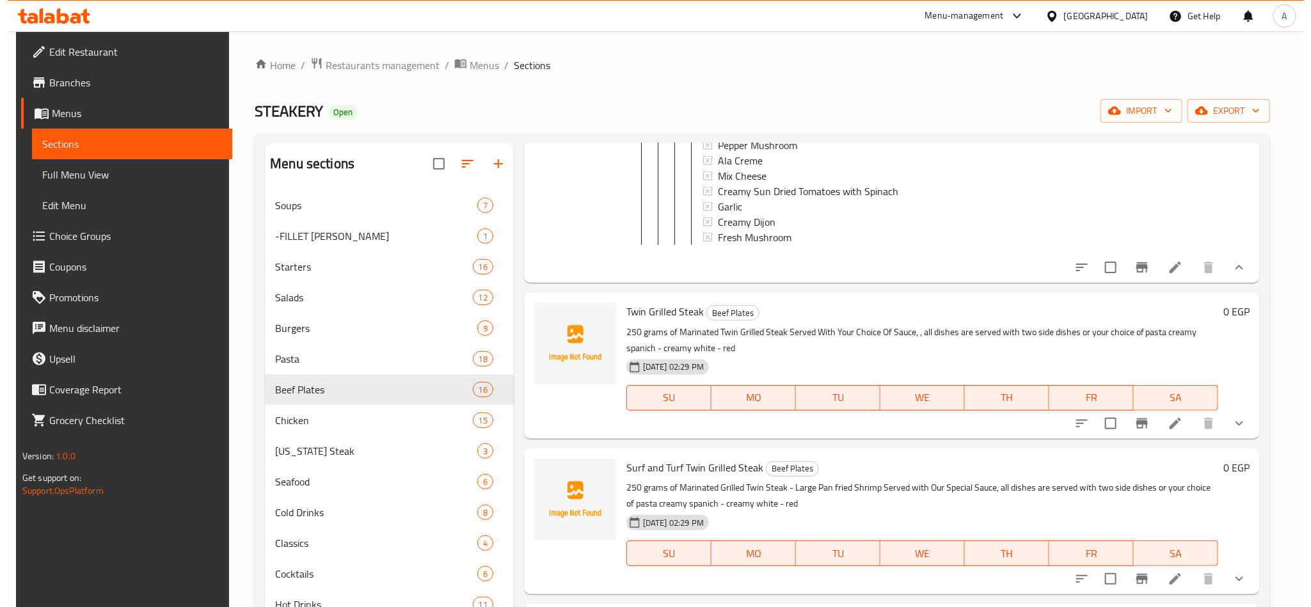
scroll to position [864, 0]
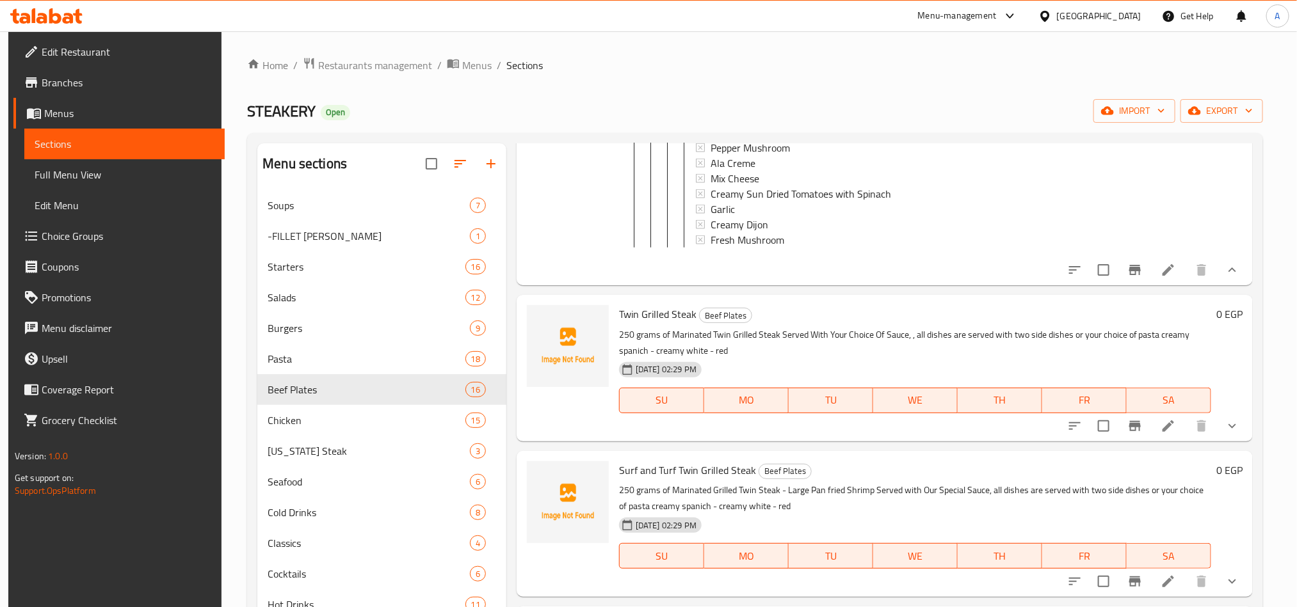
click at [1166, 278] on icon at bounding box center [1167, 269] width 15 height 15
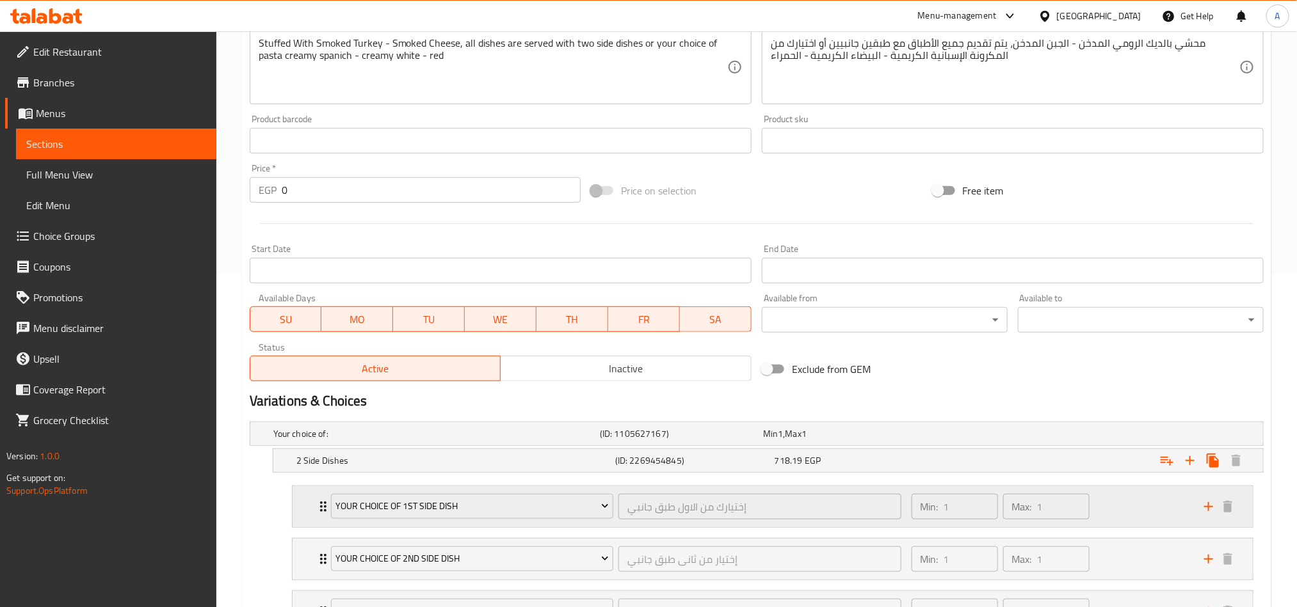
scroll to position [576, 0]
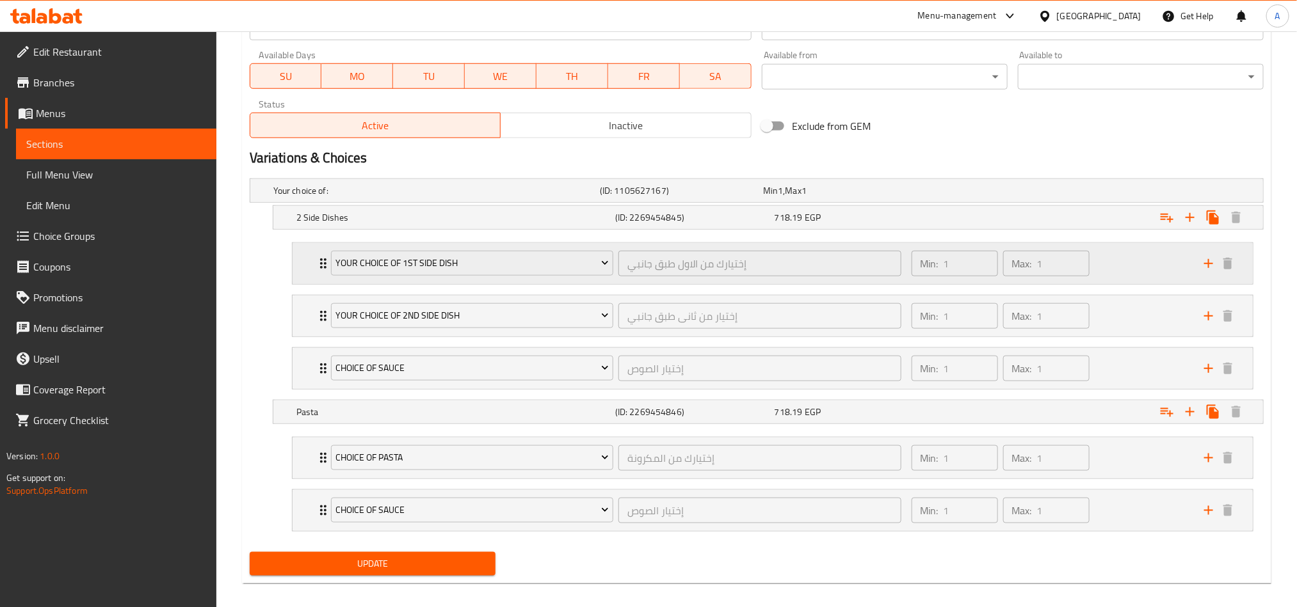
click at [1163, 267] on div "Min: 1 ​ Max: 1 ​" at bounding box center [1050, 263] width 292 height 41
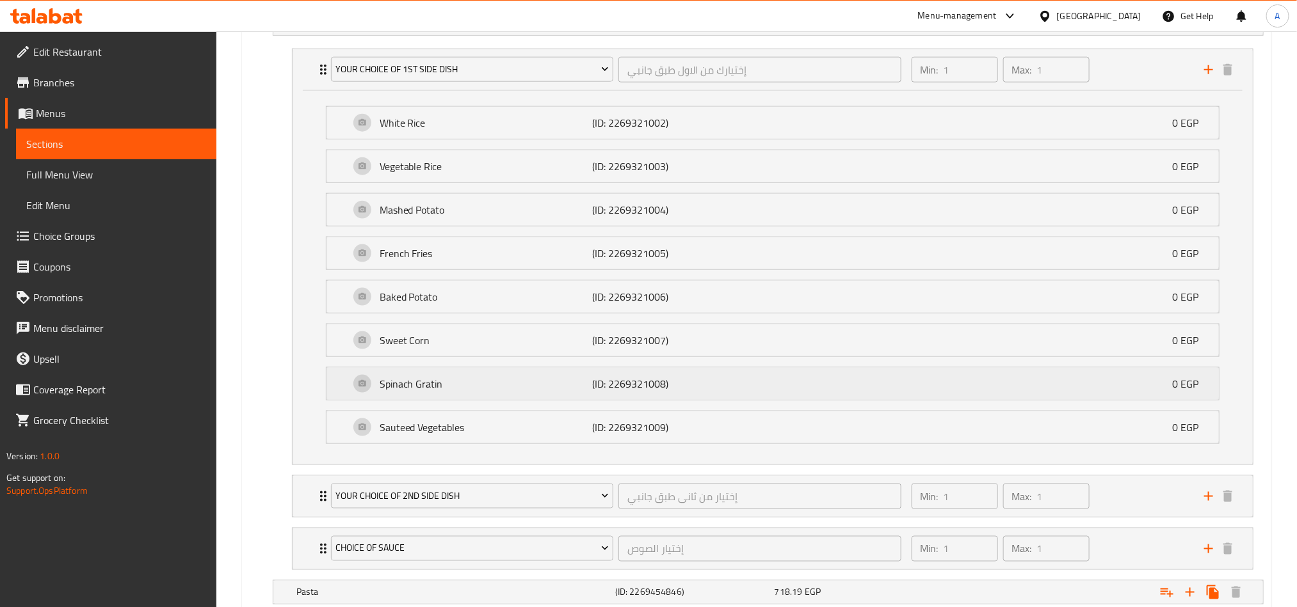
scroll to position [864, 0]
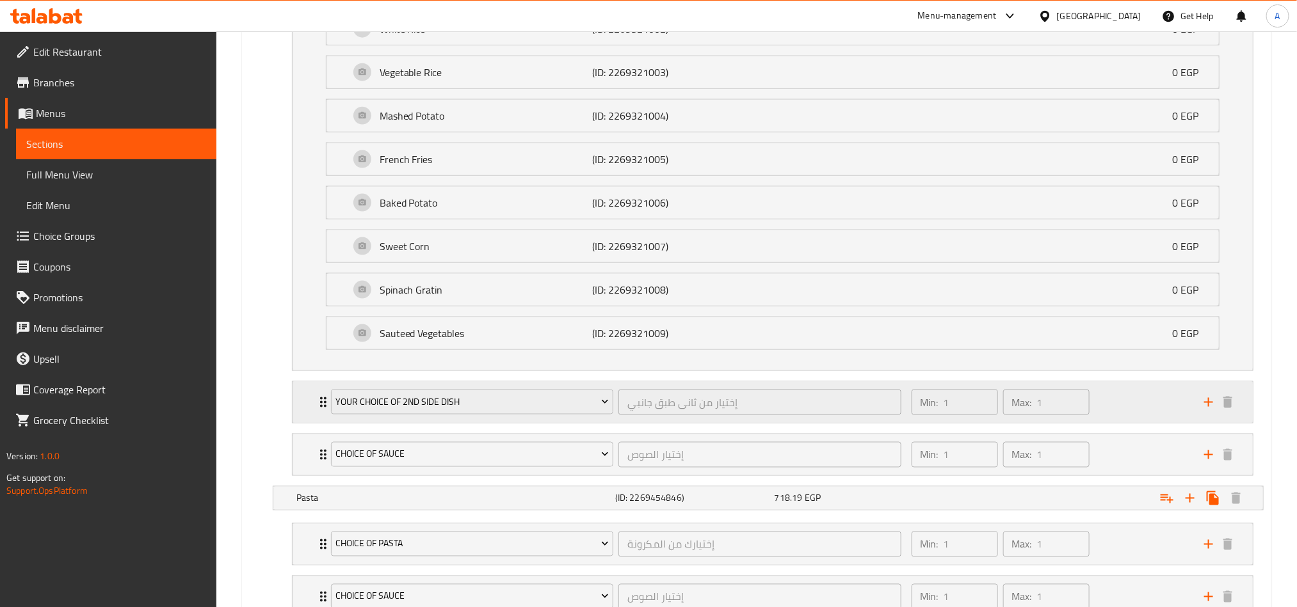
click at [1138, 415] on div "Min: 1 ​ Max: 1 ​" at bounding box center [1050, 402] width 292 height 41
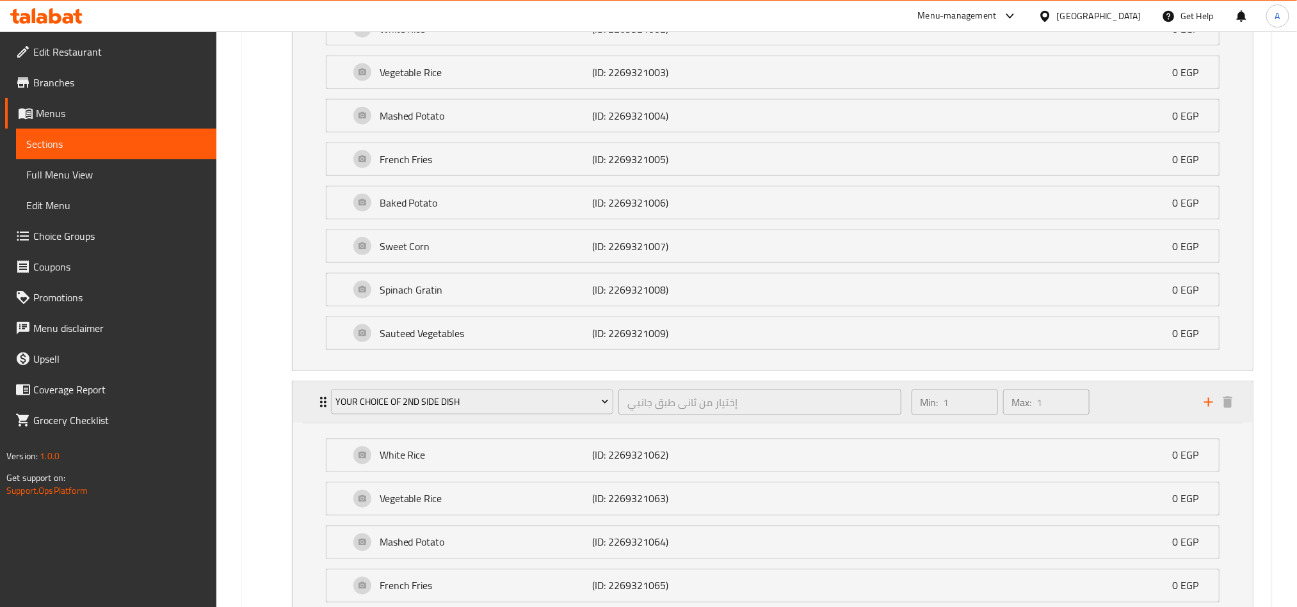
click at [1125, 415] on div "Min: 1 ​ Max: 1 ​" at bounding box center [1050, 402] width 292 height 41
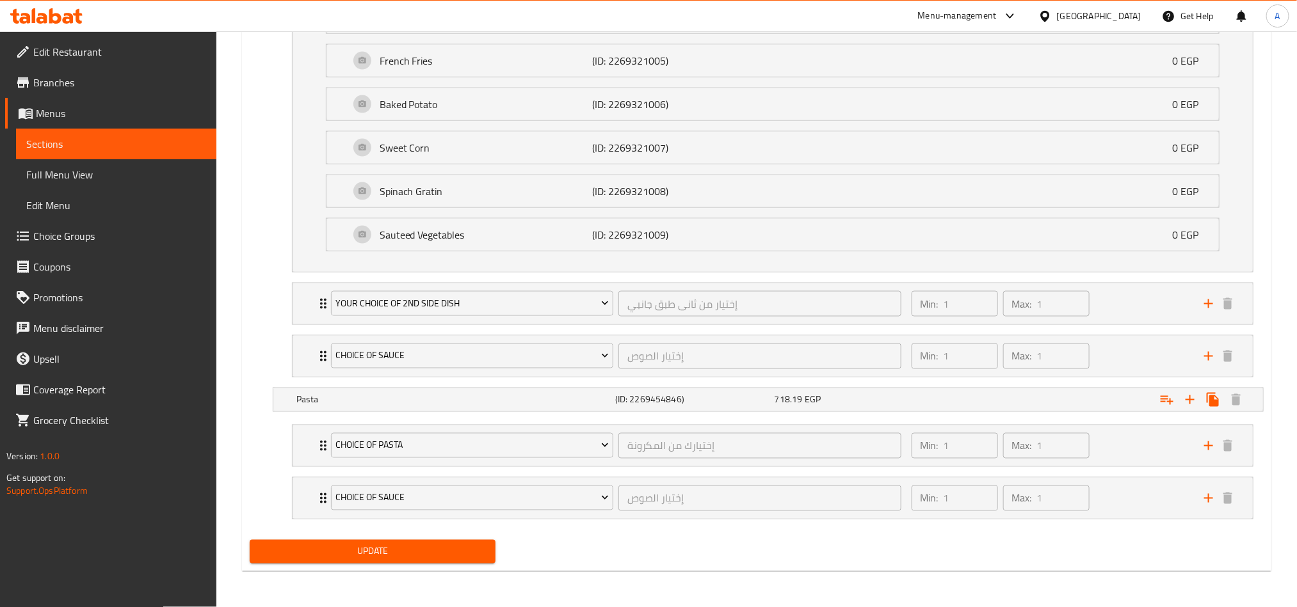
scroll to position [974, 0]
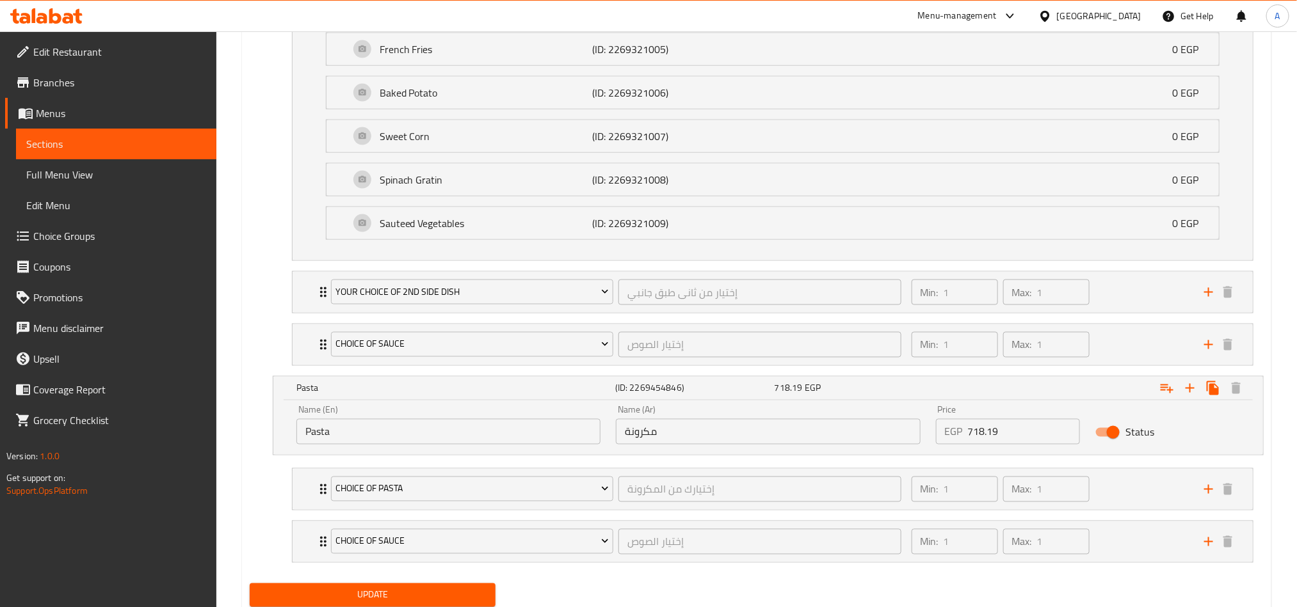
click at [1058, 376] on nav "Your Choice of 1st Side Dish إختيارك من الاول طبق جانبي ​ Min: 1 ​ Max: 1 ​ Whi…" at bounding box center [757, 105] width 1014 height 542
click at [1118, 339] on div "Min: 1 ​ Max: 1 ​" at bounding box center [1050, 344] width 292 height 41
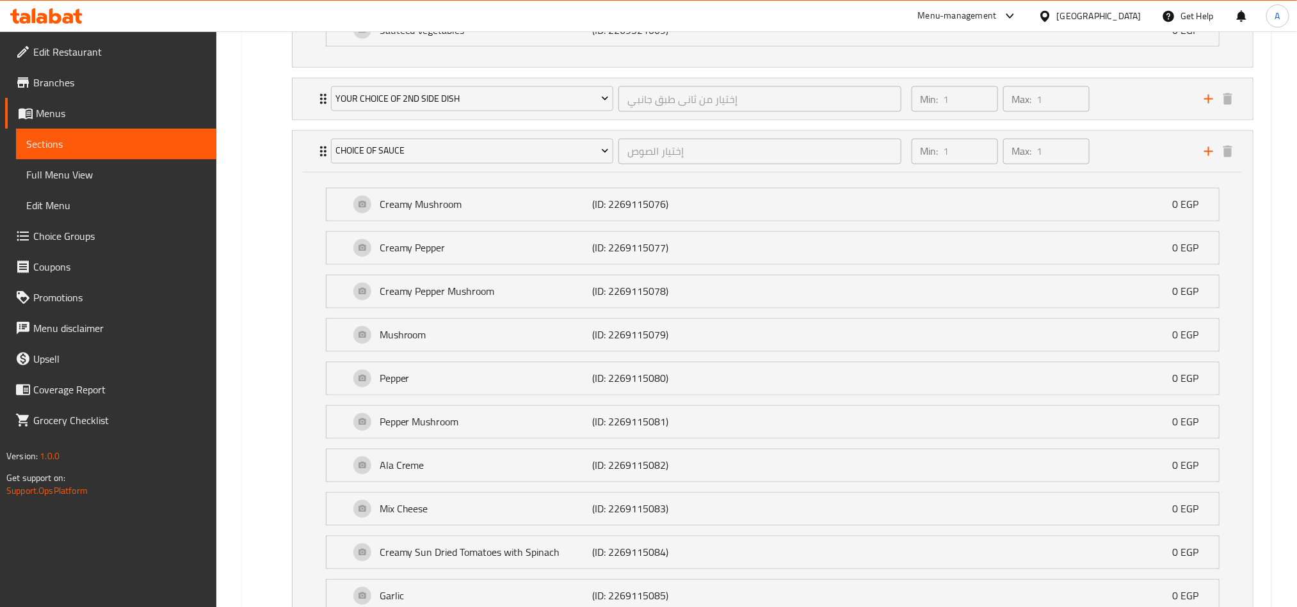
scroll to position [1166, 0]
click at [1119, 173] on div "Min: 1 ​ Max: 1 ​" at bounding box center [1050, 152] width 292 height 41
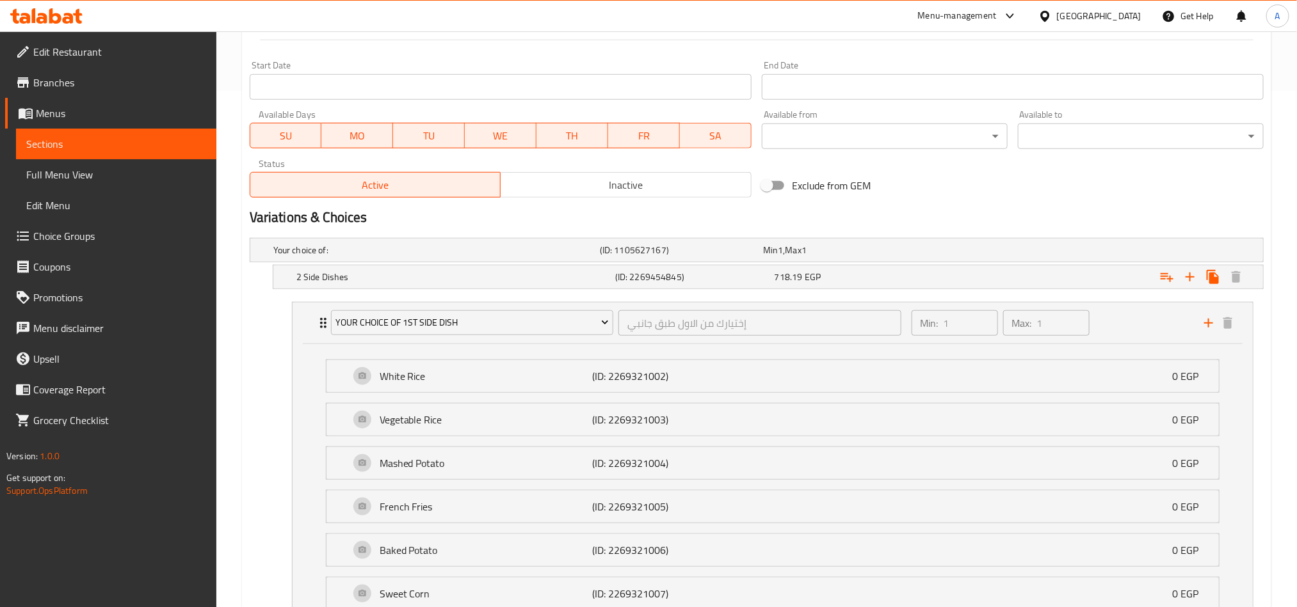
scroll to position [453, 0]
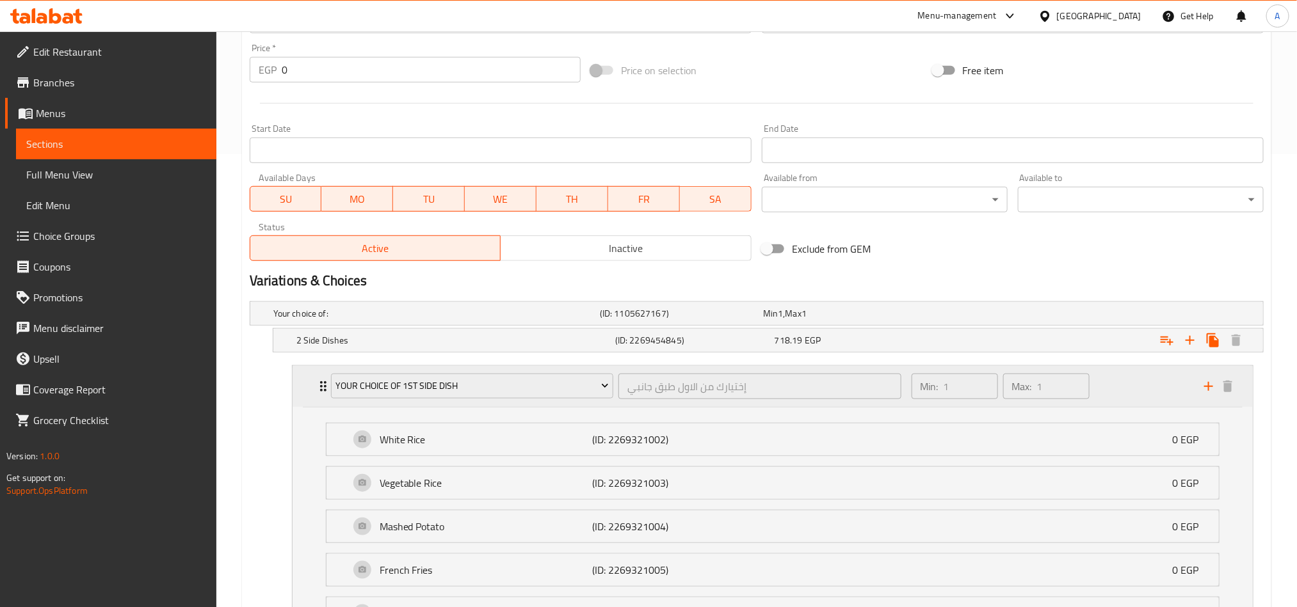
click at [1121, 377] on div "Min: 1 ​ Max: 1 ​" at bounding box center [1050, 386] width 292 height 41
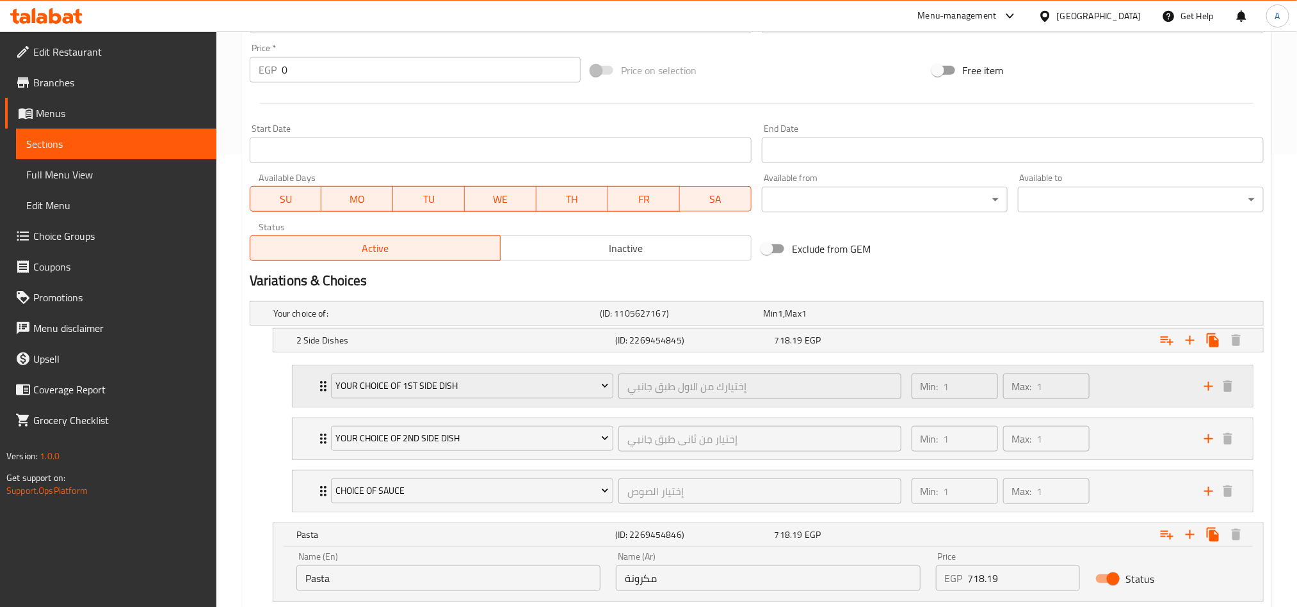
click at [1121, 377] on div "Min: 1 ​ Max: 1 ​" at bounding box center [1050, 386] width 292 height 41
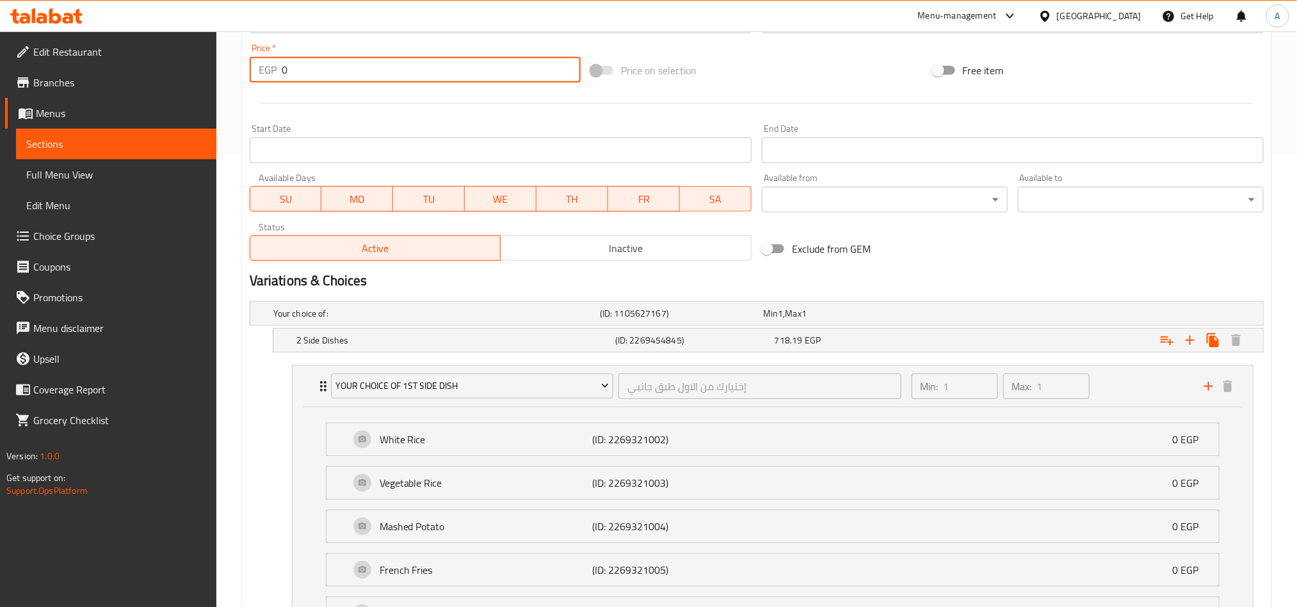
drag, startPoint x: 276, startPoint y: 60, endPoint x: 257, endPoint y: 60, distance: 19.2
click at [257, 60] on div "EGP 0 Price *" at bounding box center [415, 70] width 331 height 26
click at [344, 115] on div at bounding box center [756, 103] width 1024 height 31
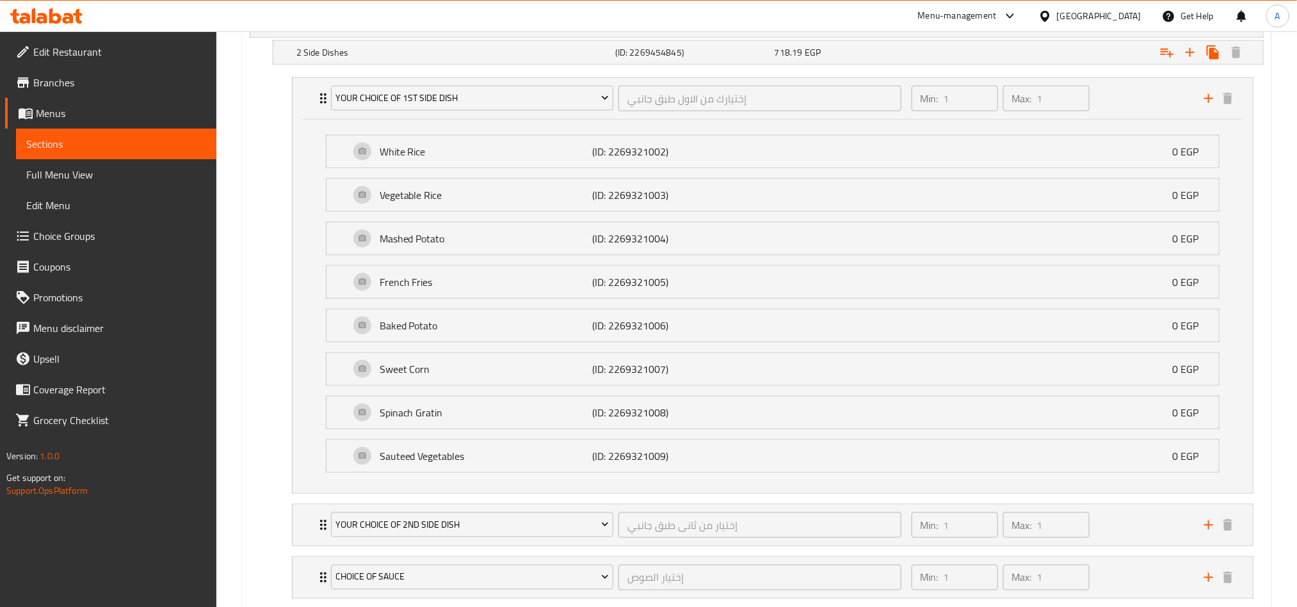
scroll to position [1029, 0]
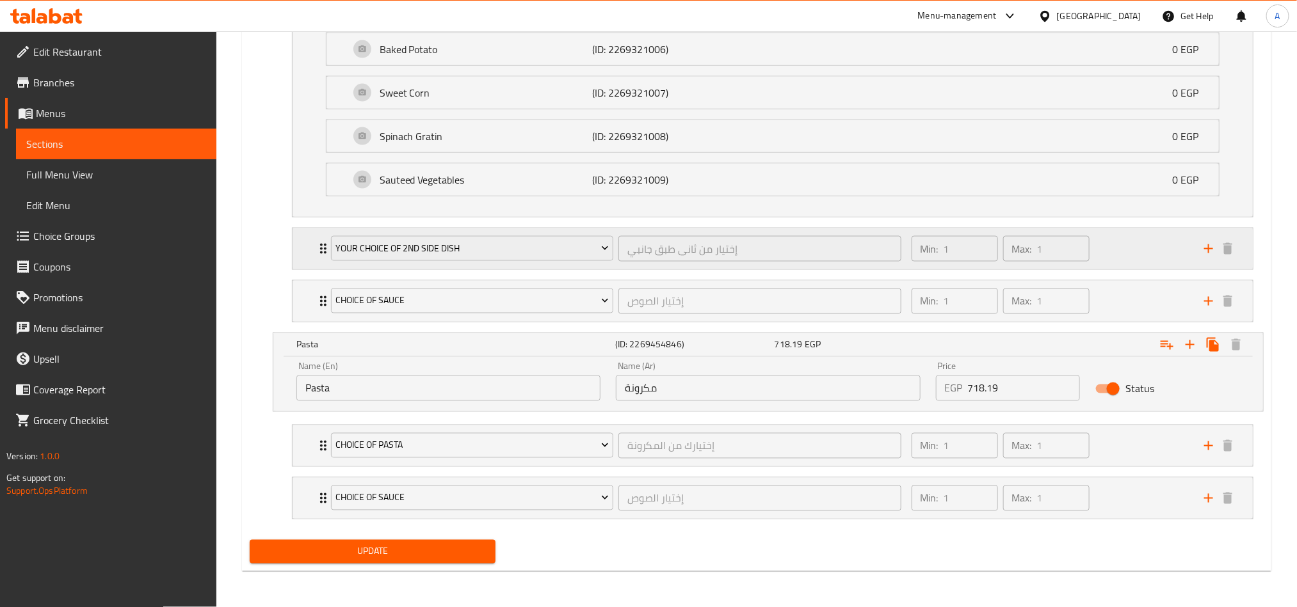
click at [1126, 248] on div "Min: 1 ​ Max: 1 ​" at bounding box center [1050, 248] width 292 height 41
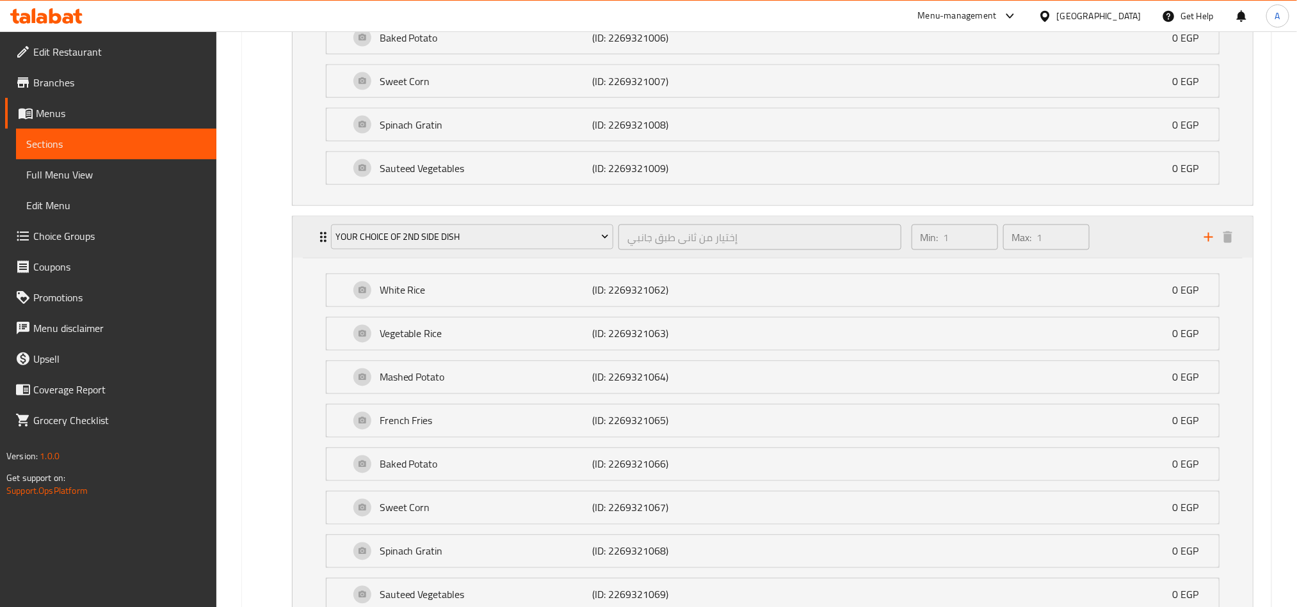
click at [1126, 248] on div "Min: 1 ​ Max: 1 ​" at bounding box center [1050, 237] width 292 height 41
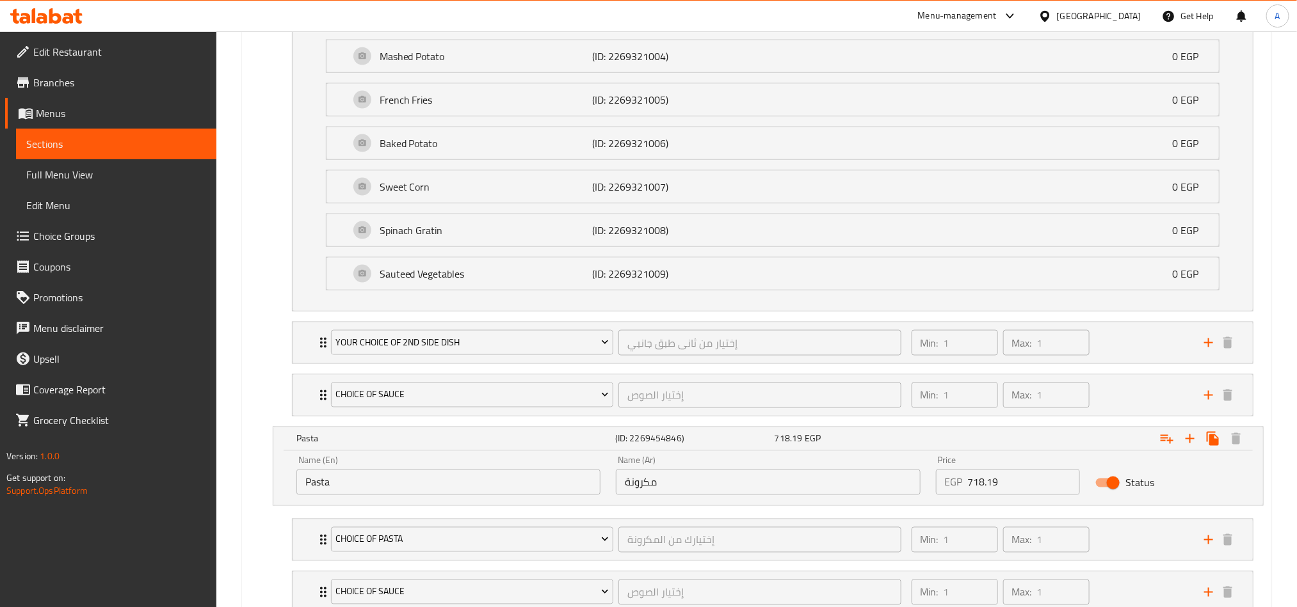
scroll to position [933, 0]
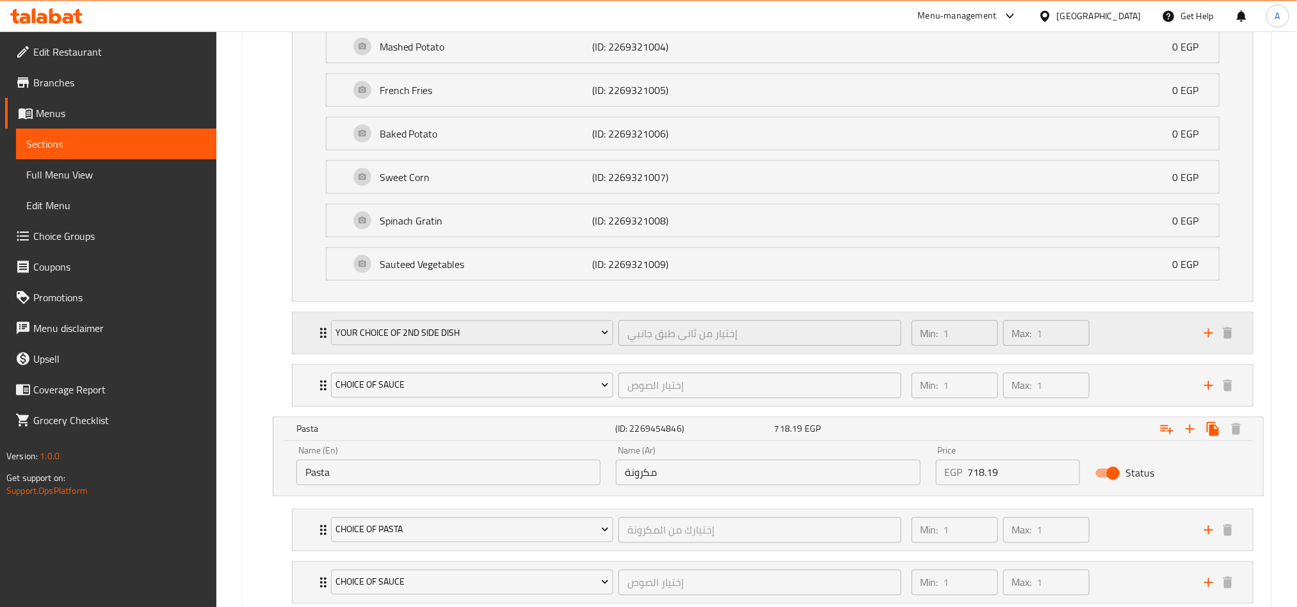
click at [1099, 347] on div "Min: 1 ​ Max: 1 ​" at bounding box center [1050, 333] width 292 height 41
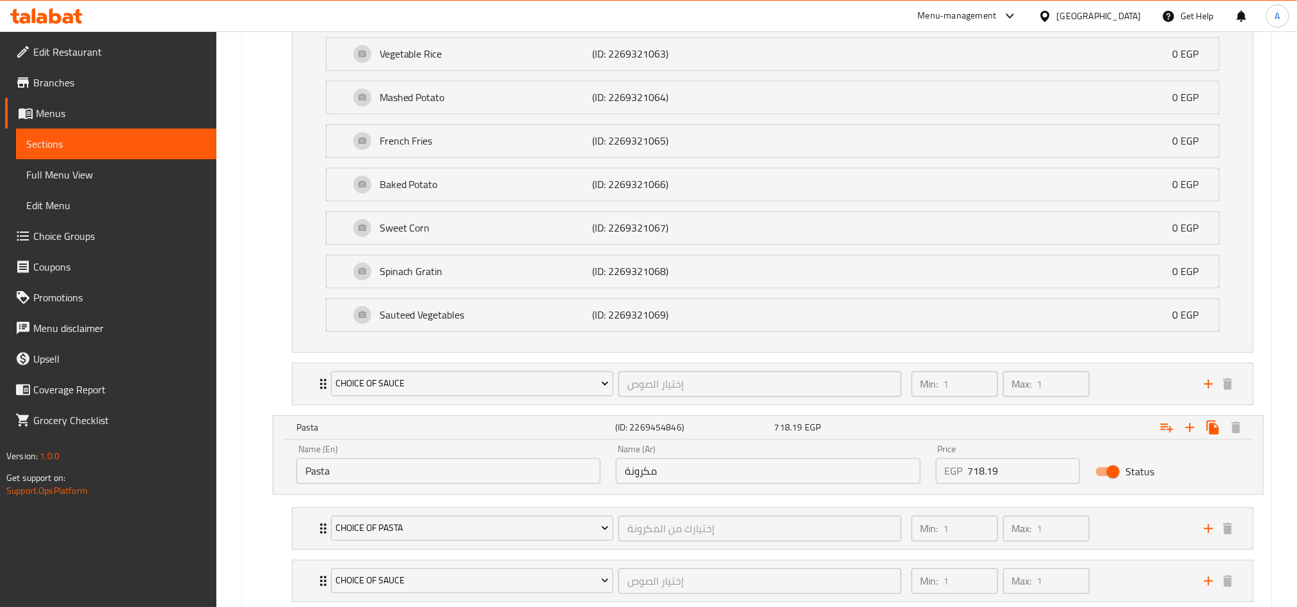
scroll to position [1317, 0]
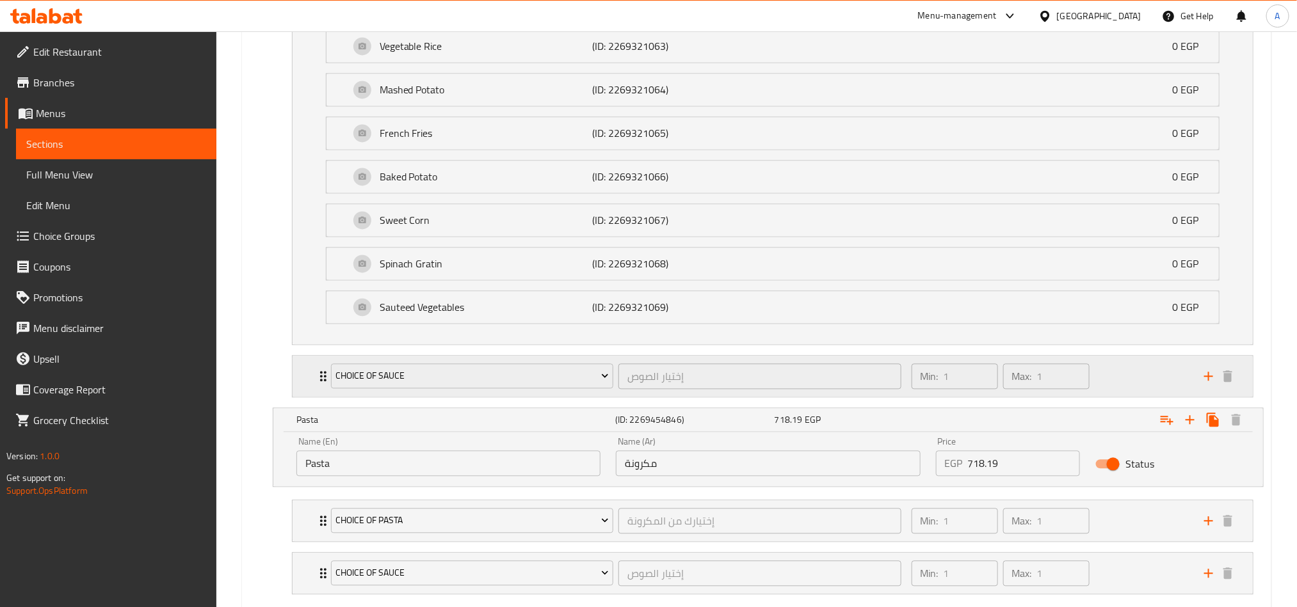
click at [1162, 390] on div "Min: 1 ​ Max: 1 ​" at bounding box center [1050, 376] width 292 height 41
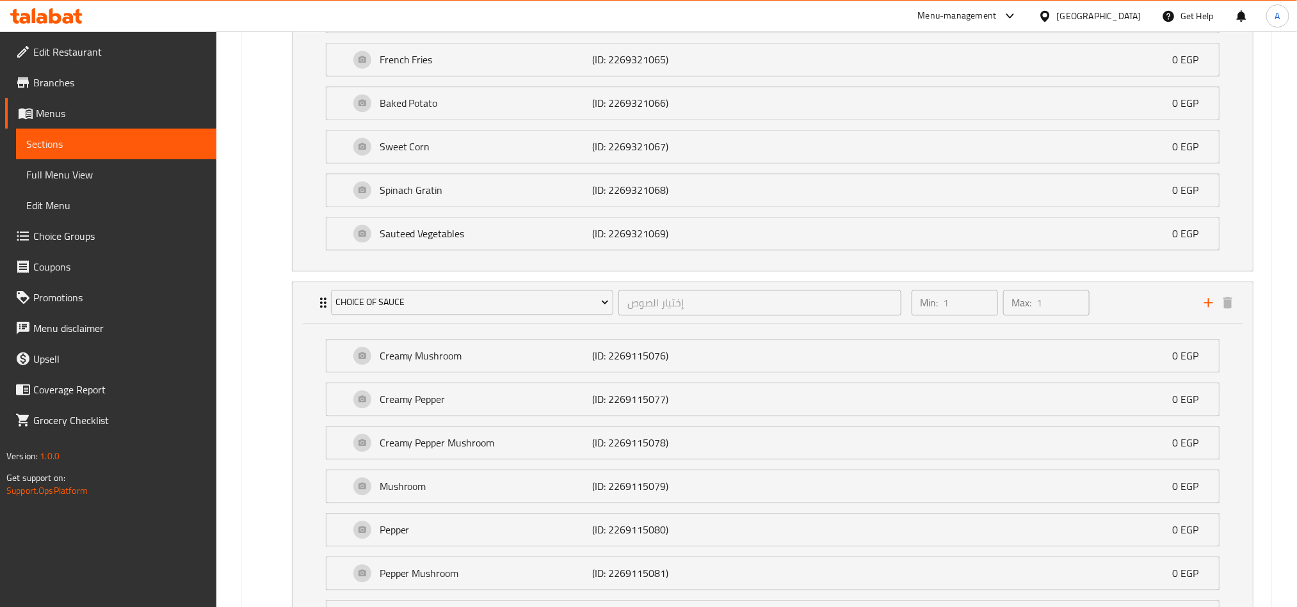
scroll to position [1388, 0]
click at [1176, 325] on div "Min: 1 ​ Max: 1 ​" at bounding box center [1050, 305] width 292 height 41
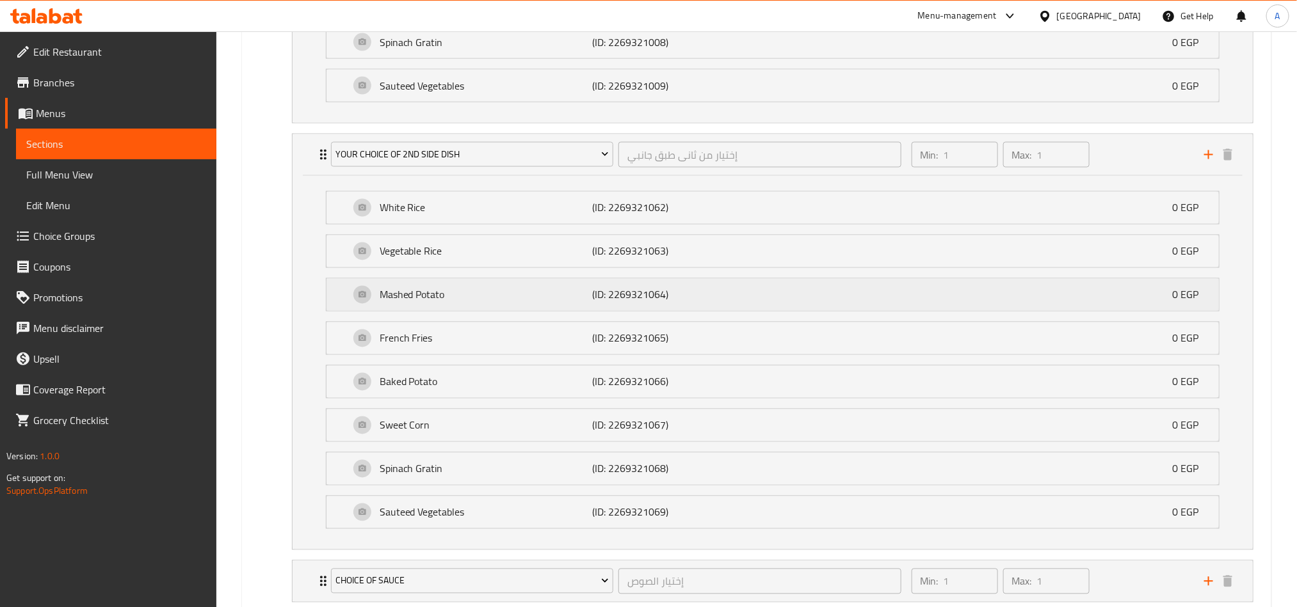
scroll to position [1408, 0]
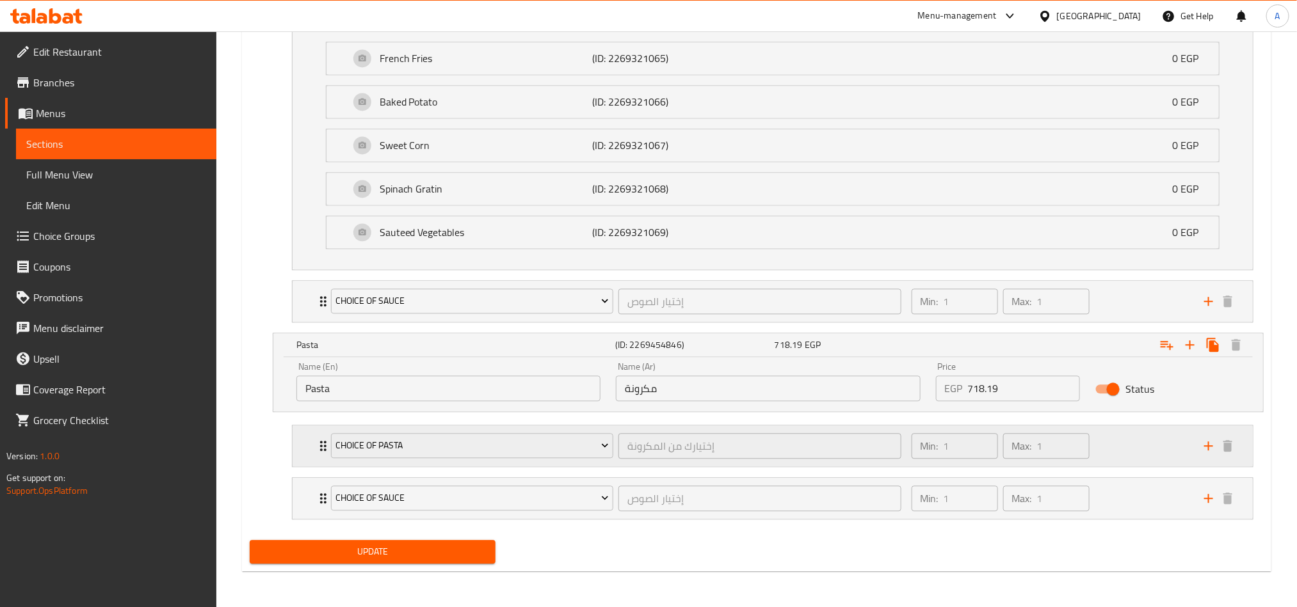
click at [1140, 455] on div "Min: 1 ​ Max: 1 ​" at bounding box center [1050, 446] width 292 height 41
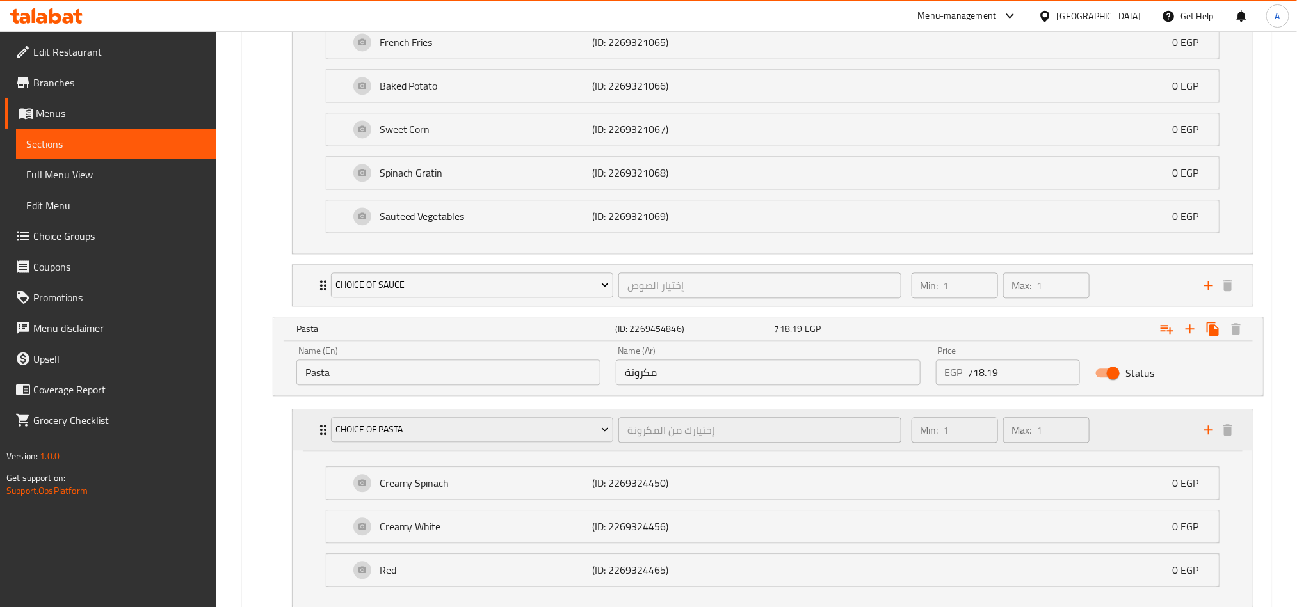
click at [1140, 451] on div "Min: 1 ​ Max: 1 ​" at bounding box center [1050, 430] width 292 height 41
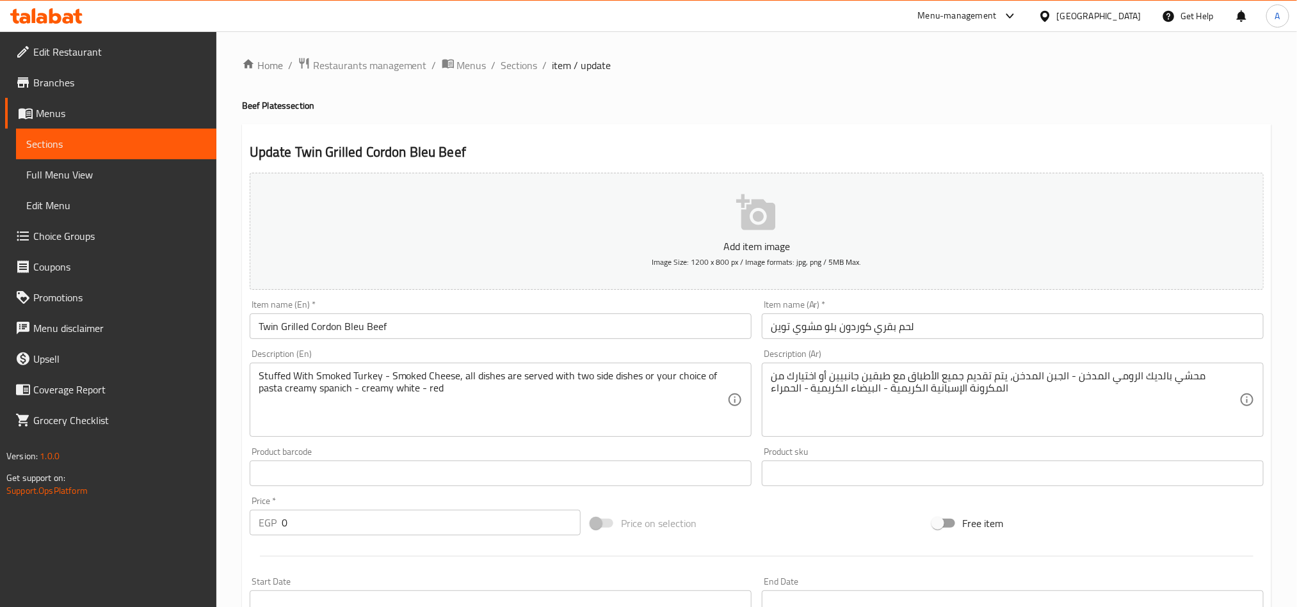
scroll to position [96, 0]
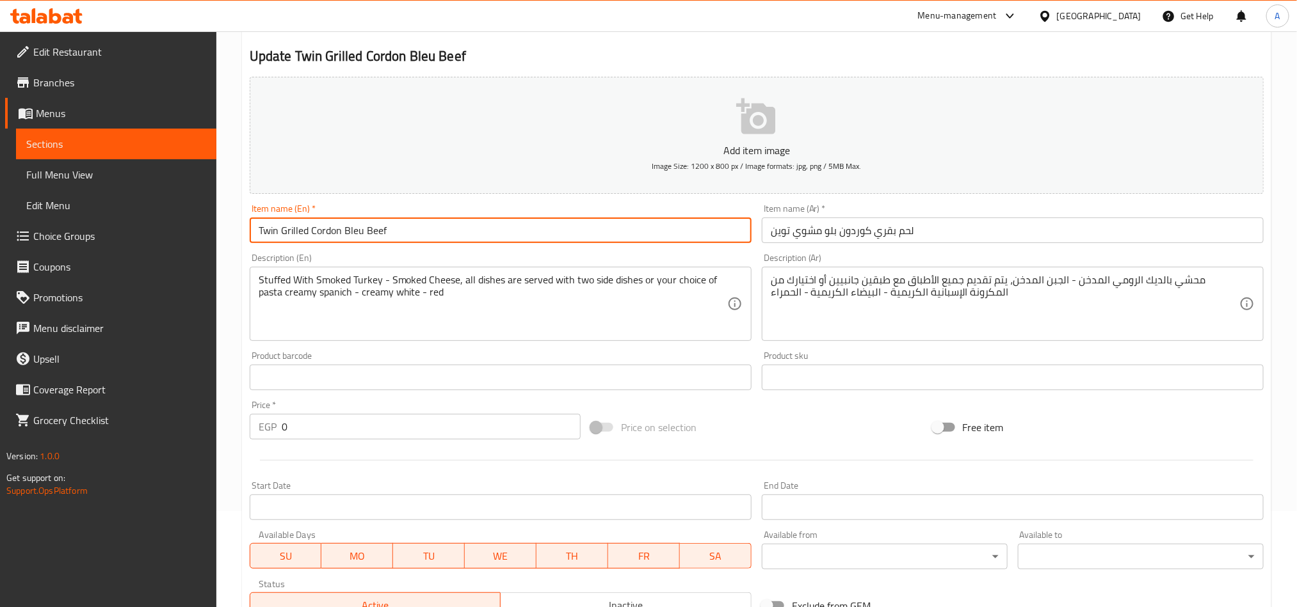
drag, startPoint x: 273, startPoint y: 236, endPoint x: 438, endPoint y: 238, distance: 165.1
click at [438, 238] on input "Twin Grilled Cordon Bleu Beef" at bounding box center [501, 231] width 502 height 26
click at [545, 261] on div "Description (En) Stuffed With Smoked Turkey - Smoked Cheese, all dishes are ser…" at bounding box center [501, 297] width 502 height 88
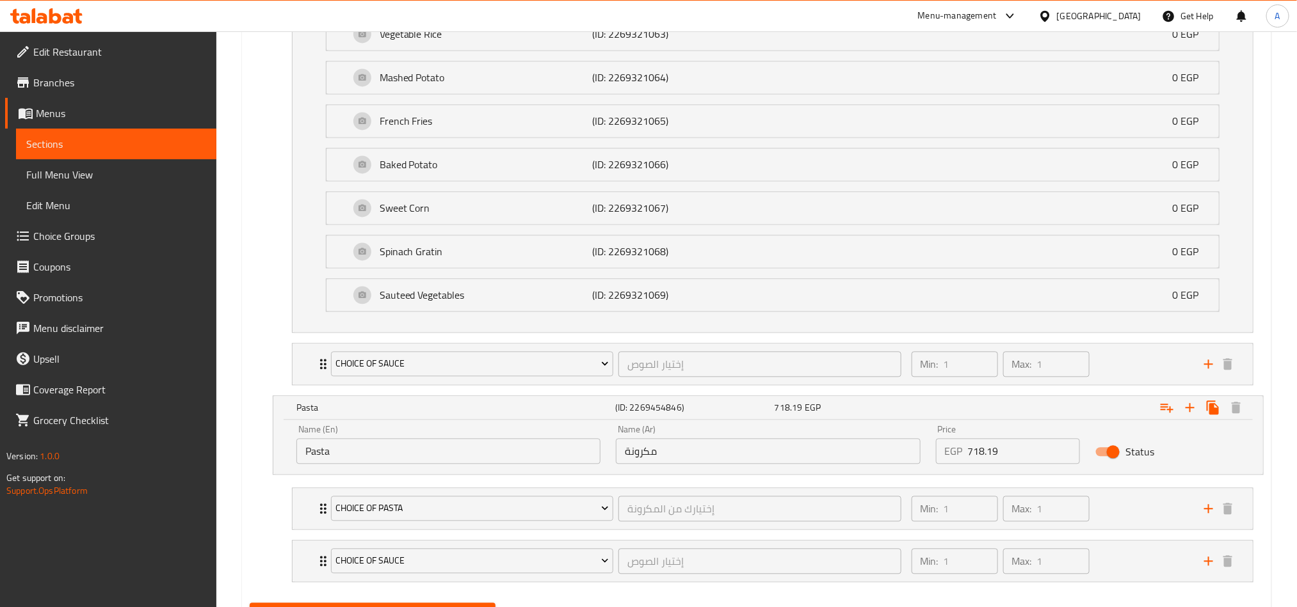
scroll to position [1344, 0]
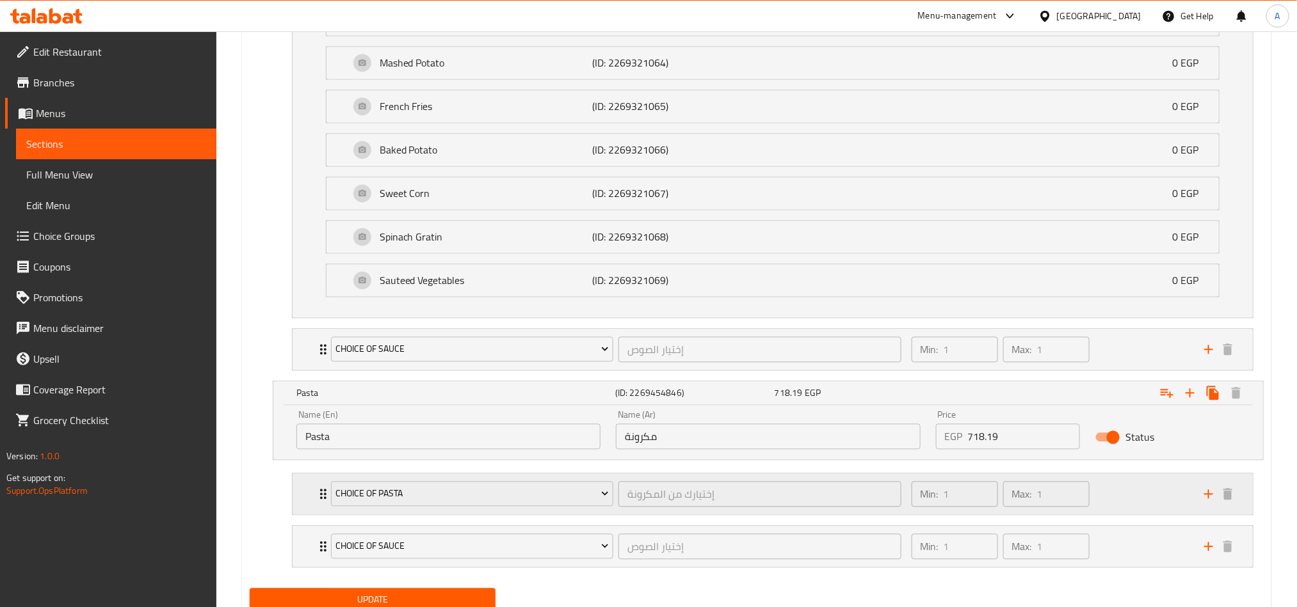
click at [1158, 515] on div "Min: 1 ​ Max: 1 ​" at bounding box center [1050, 494] width 292 height 41
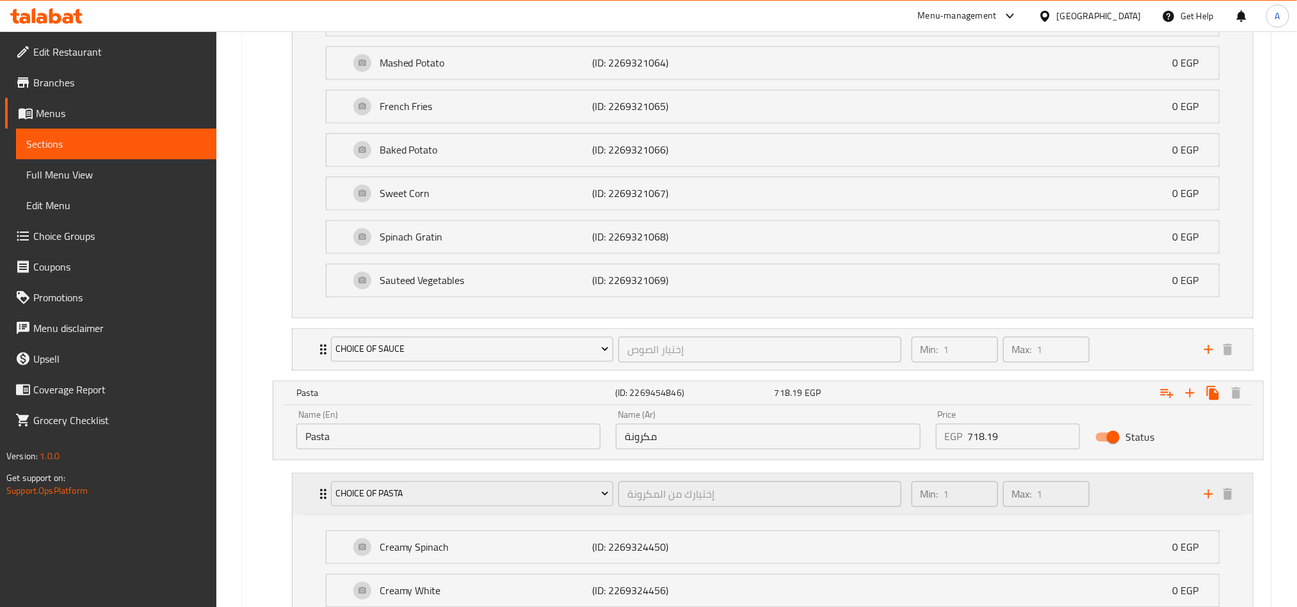
scroll to position [1567, 0]
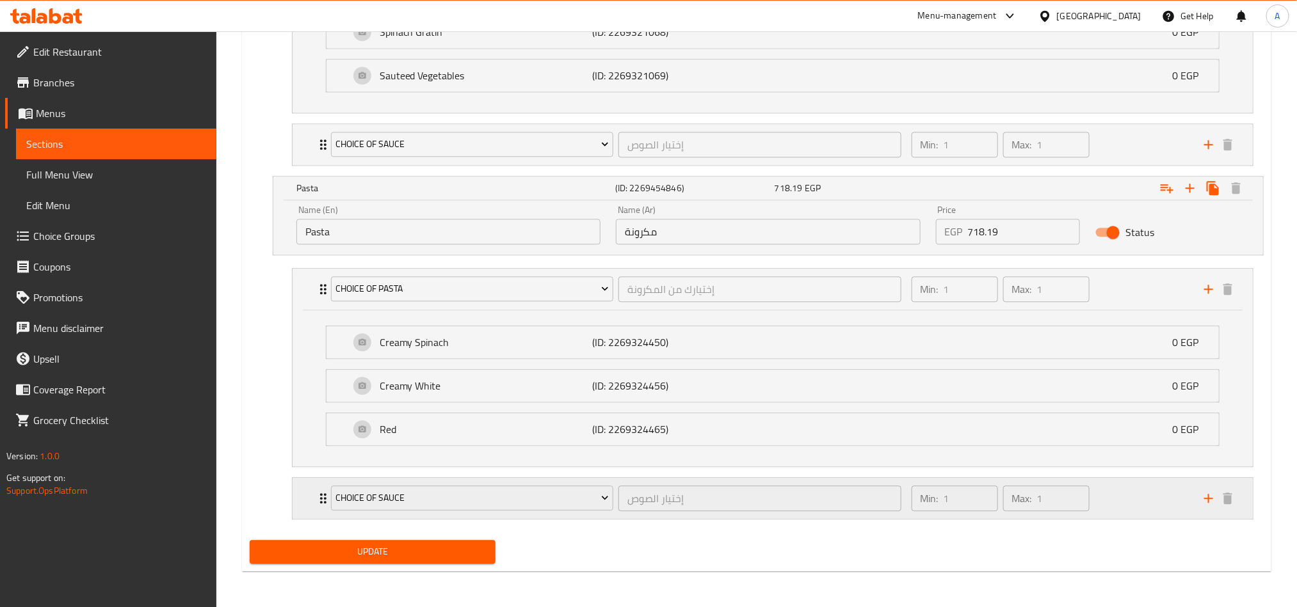
click at [1137, 507] on div "Min: 1 ​ Max: 1 ​" at bounding box center [1050, 498] width 292 height 41
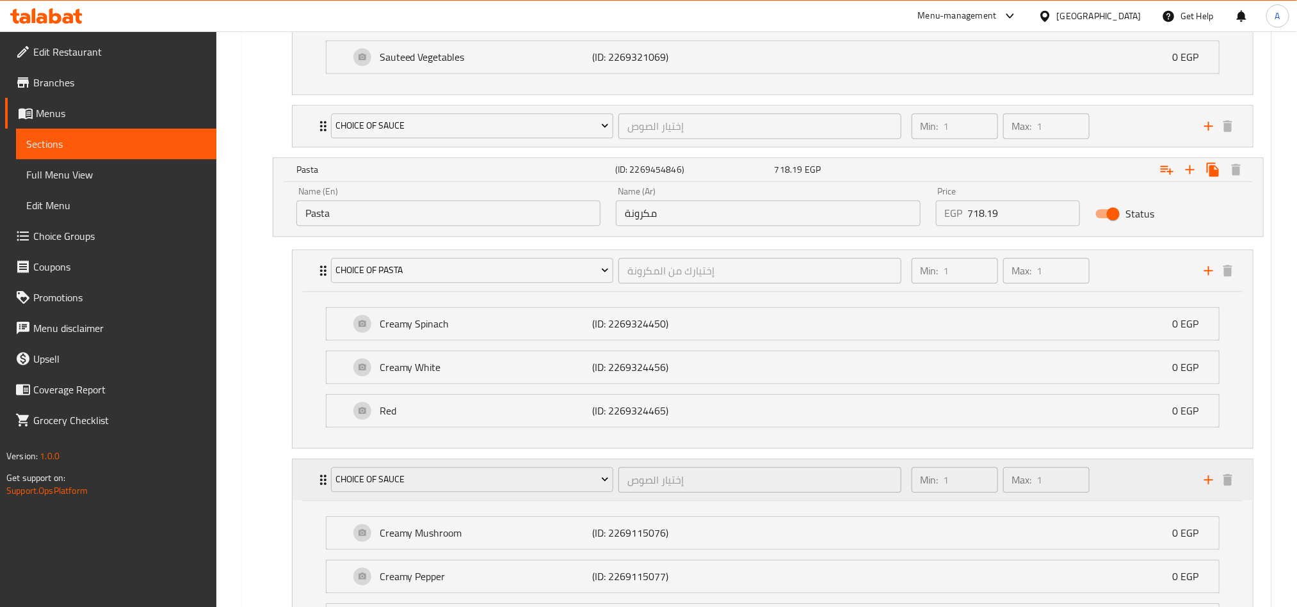
scroll to position [1855, 0]
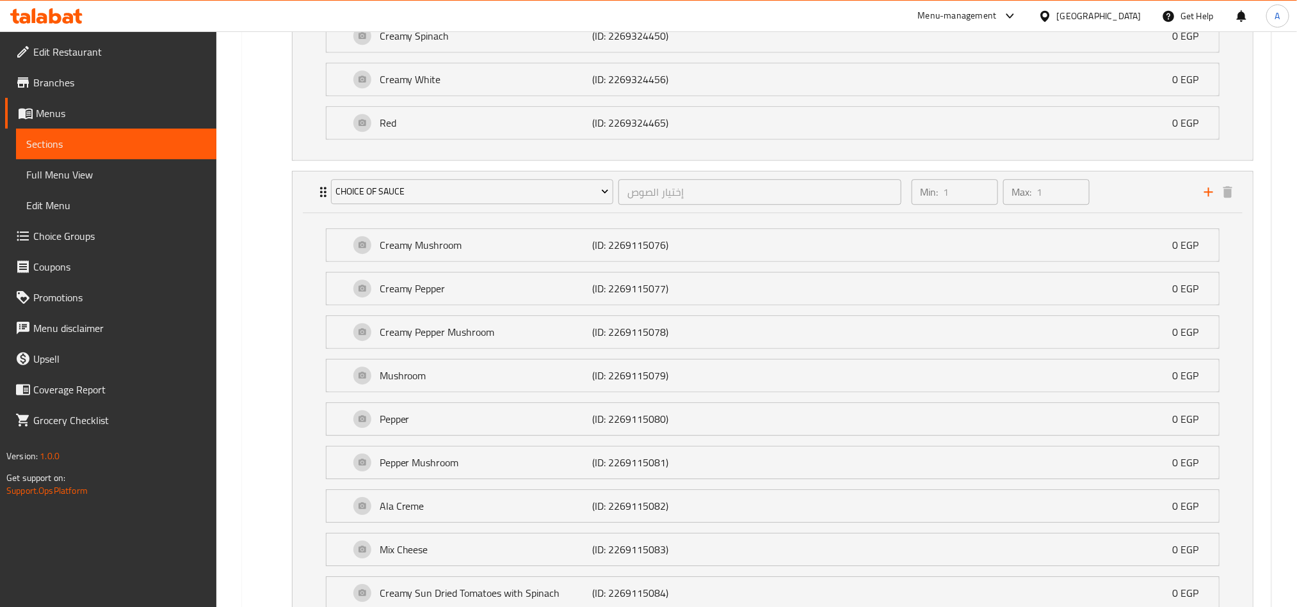
click at [289, 196] on li "Choice OF Sauce إختيار الصوص ​ Min: 1 ​ Max: 1 ​ Creamy Mushroom (ID: 226911507…" at bounding box center [773, 466] width 982 height 601
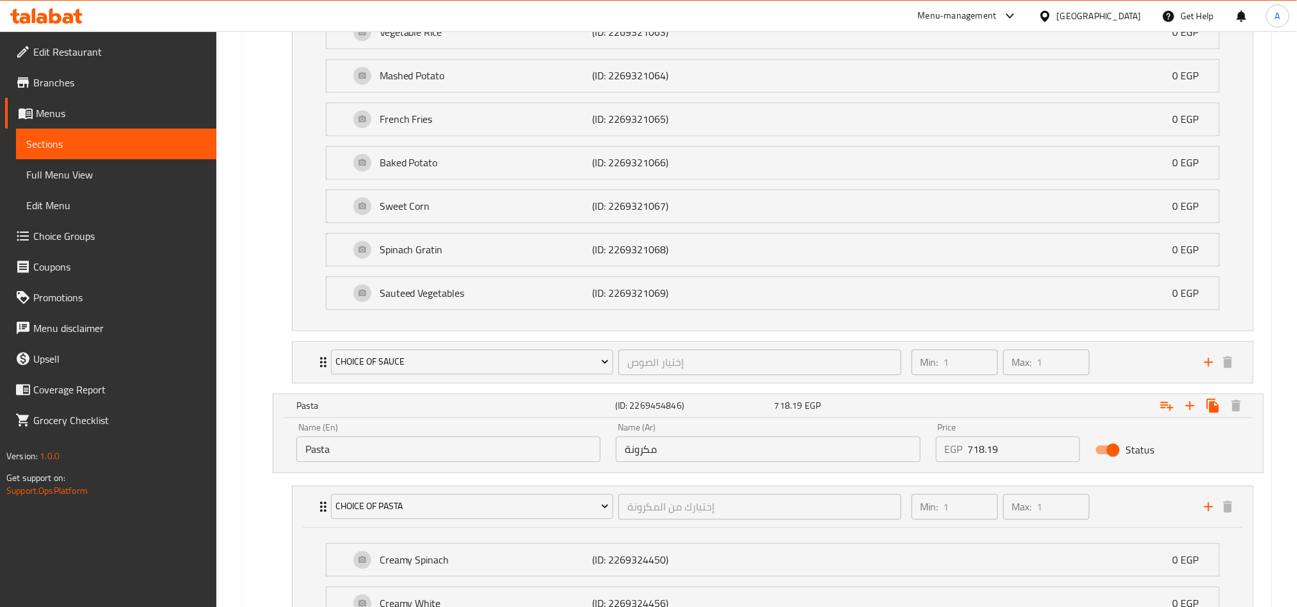
scroll to position [1471, 0]
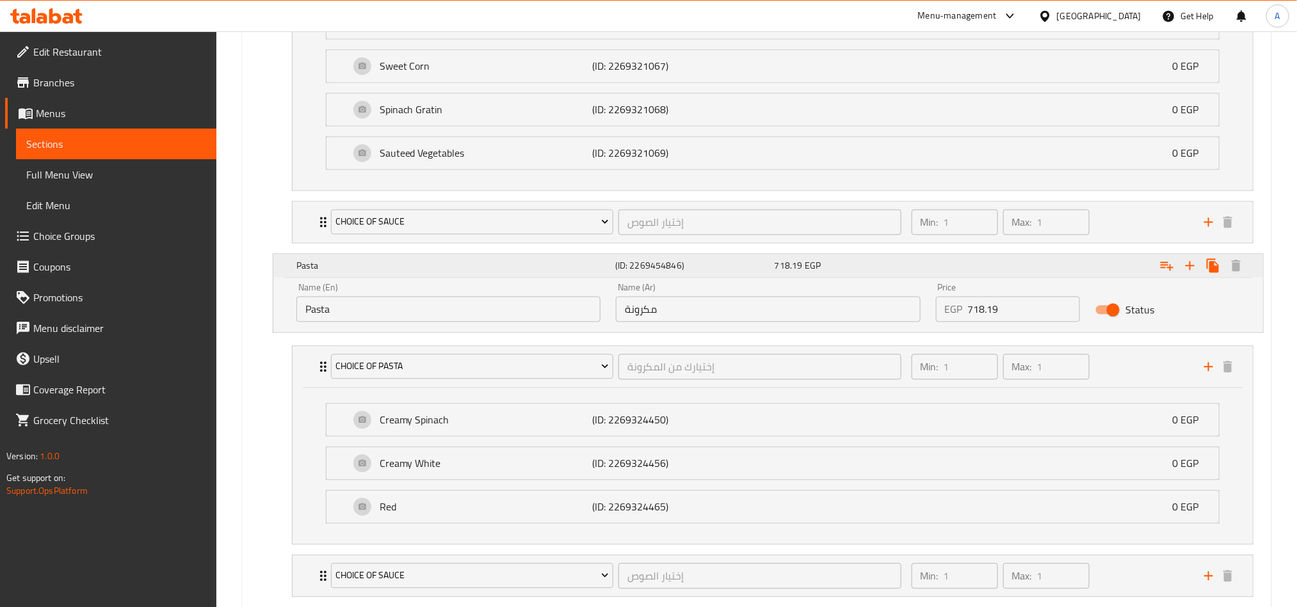
click at [363, 272] on h5 "Pasta" at bounding box center [453, 265] width 314 height 13
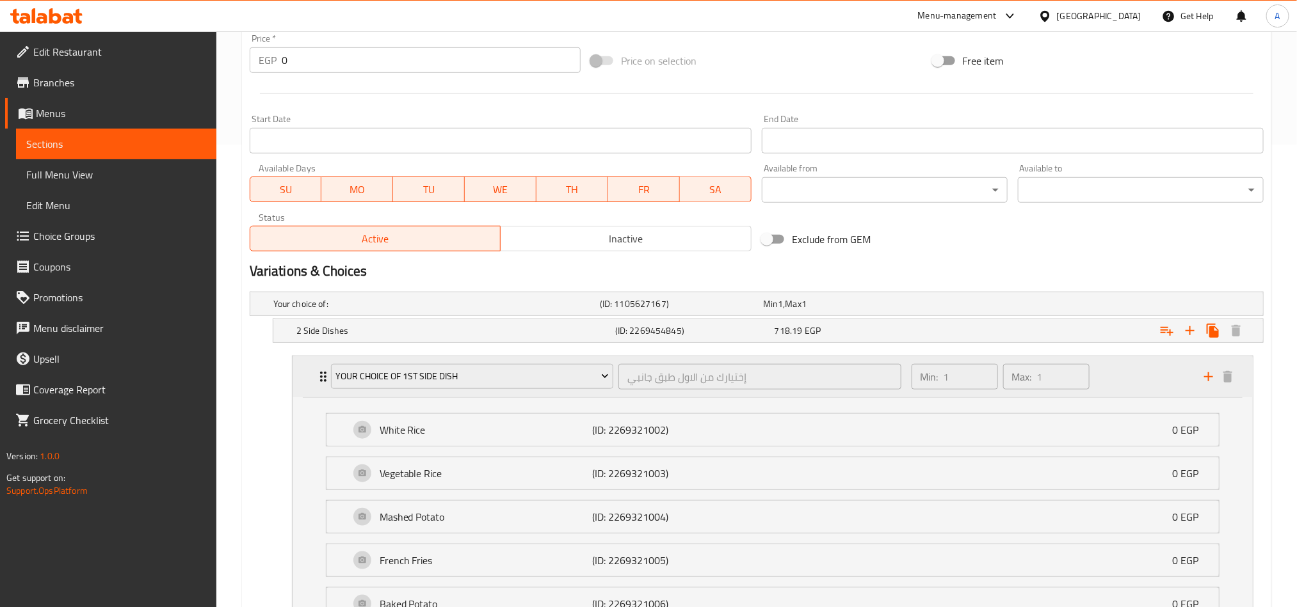
scroll to position [415, 0]
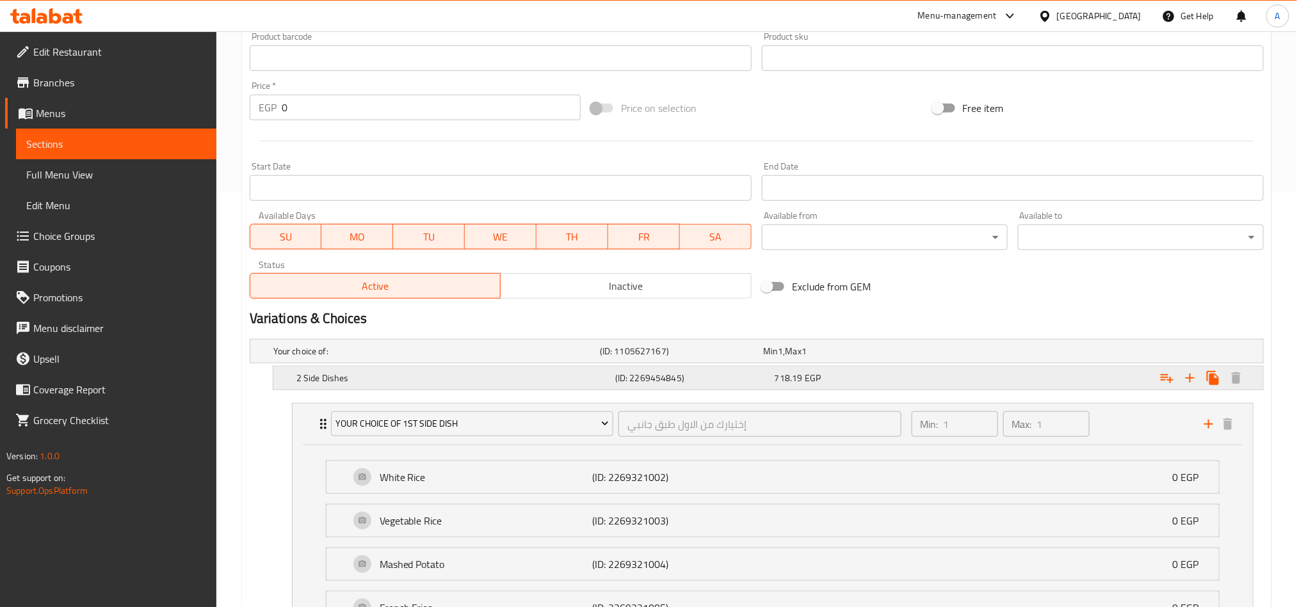
click at [497, 358] on h5 "2 Side Dishes" at bounding box center [433, 351] width 321 height 13
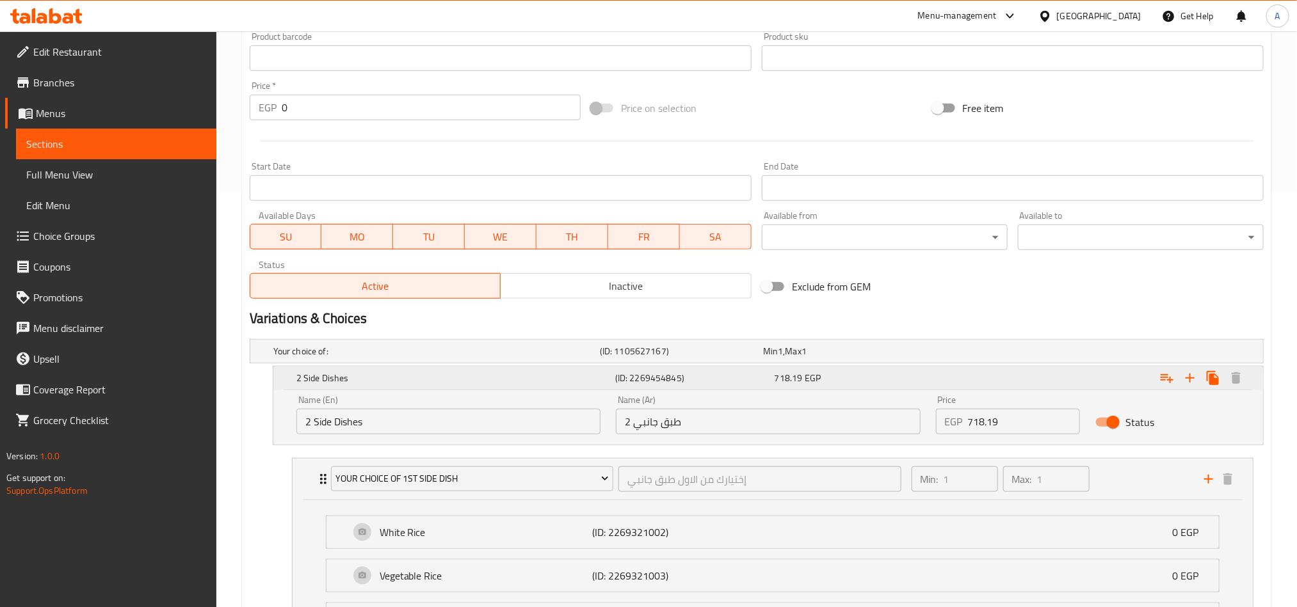
click at [497, 380] on h5 "2 Side Dishes" at bounding box center [453, 378] width 314 height 13
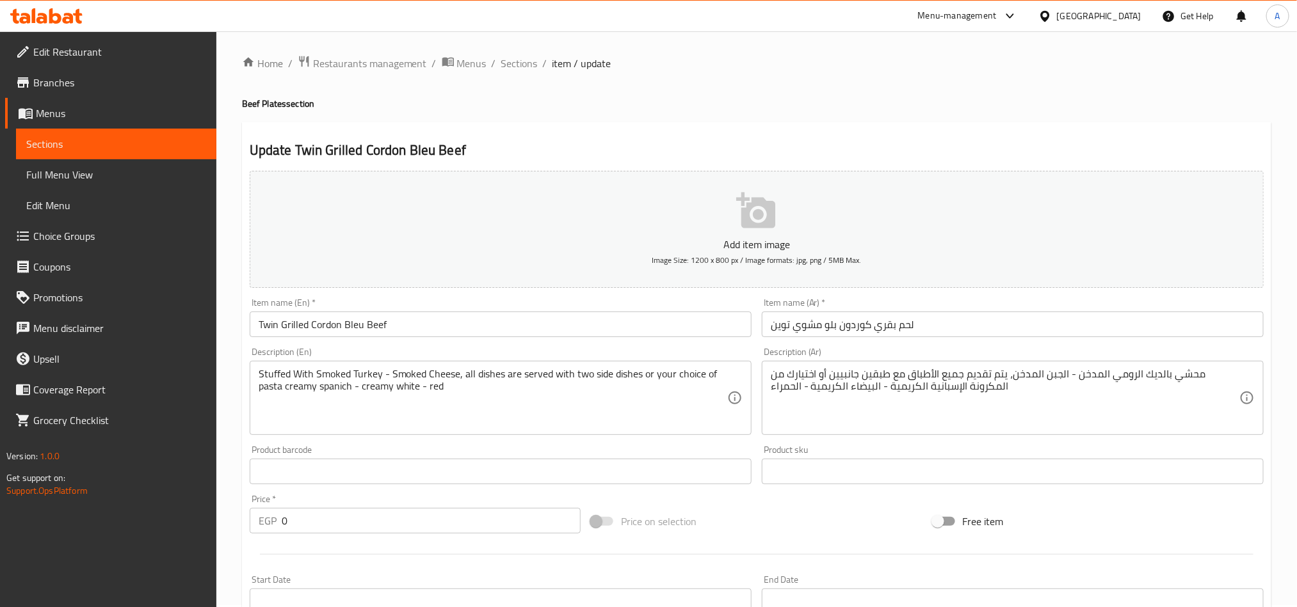
scroll to position [0, 0]
click at [100, 88] on span "Branches" at bounding box center [119, 82] width 173 height 15
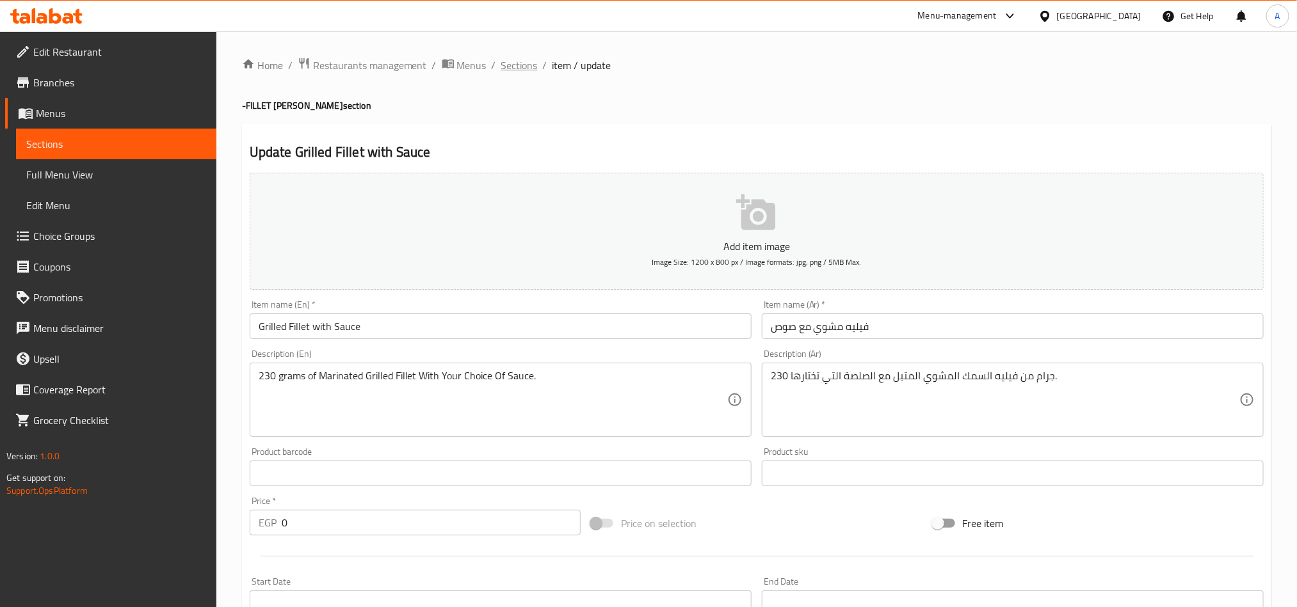
click at [529, 69] on span "Sections" at bounding box center [519, 65] width 36 height 15
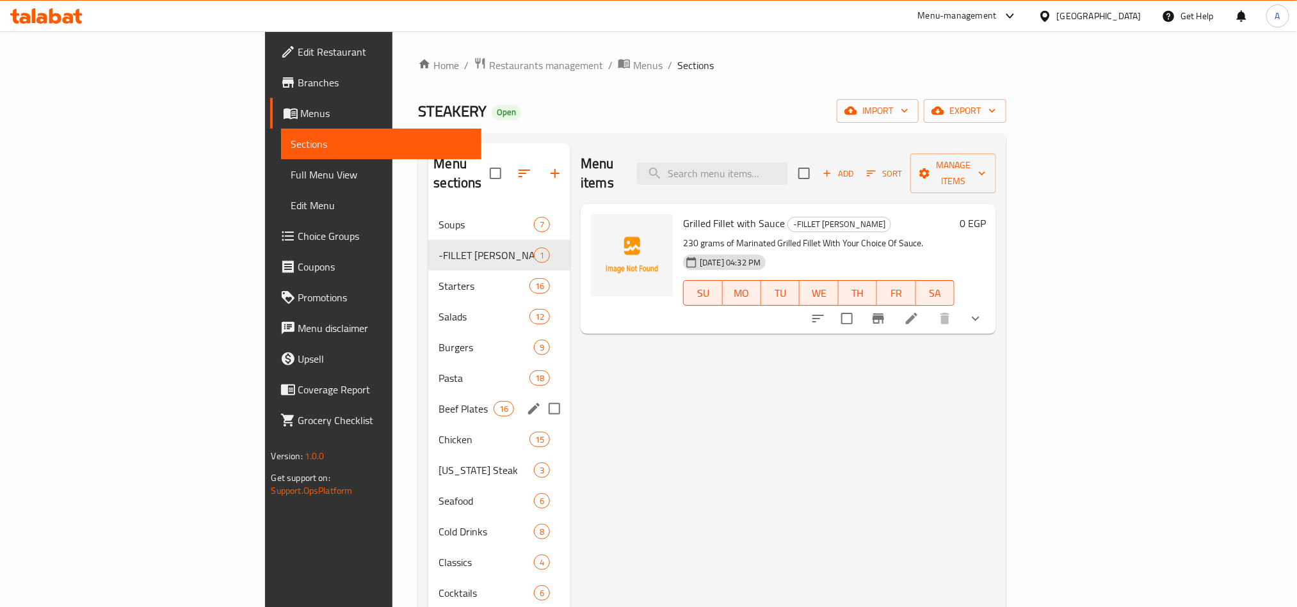
click at [428, 394] on div "Beef Plates 16" at bounding box center [499, 409] width 142 height 31
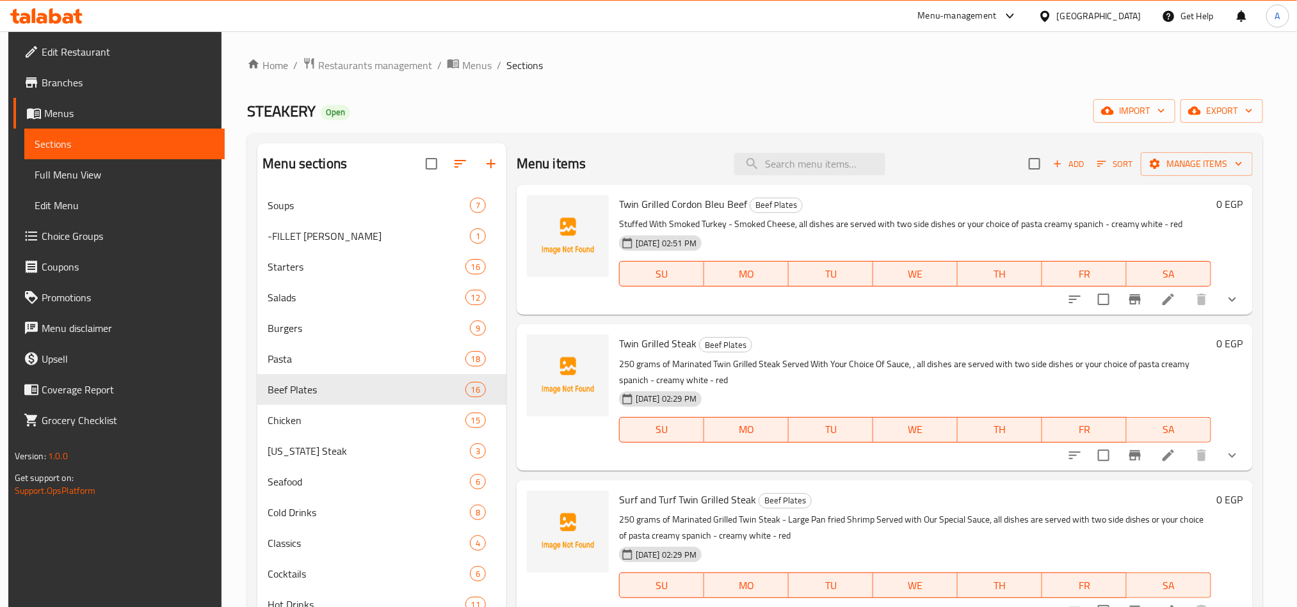
click at [744, 205] on h6 "Twin Grilled Cordon Bleu Beef Beef Plates" at bounding box center [915, 204] width 592 height 18
copy h6 "Twin Grilled Cordon Bleu Beef"
click at [127, 239] on span "Choice Groups" at bounding box center [128, 235] width 173 height 15
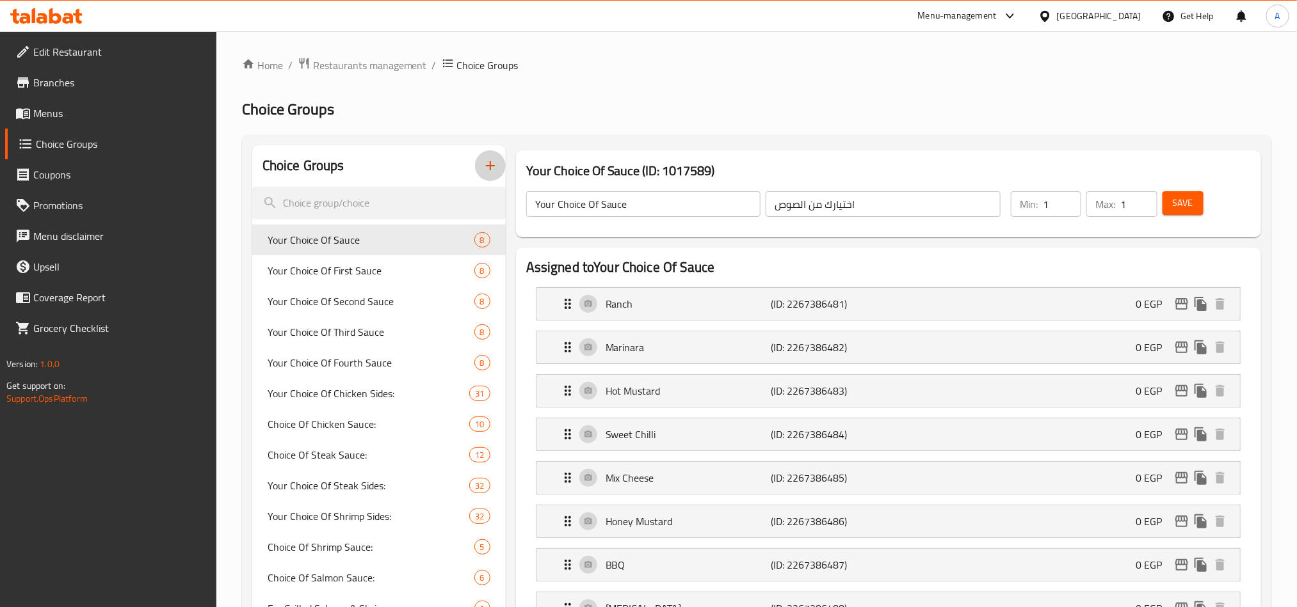
click at [486, 168] on icon "button" at bounding box center [490, 165] width 15 height 15
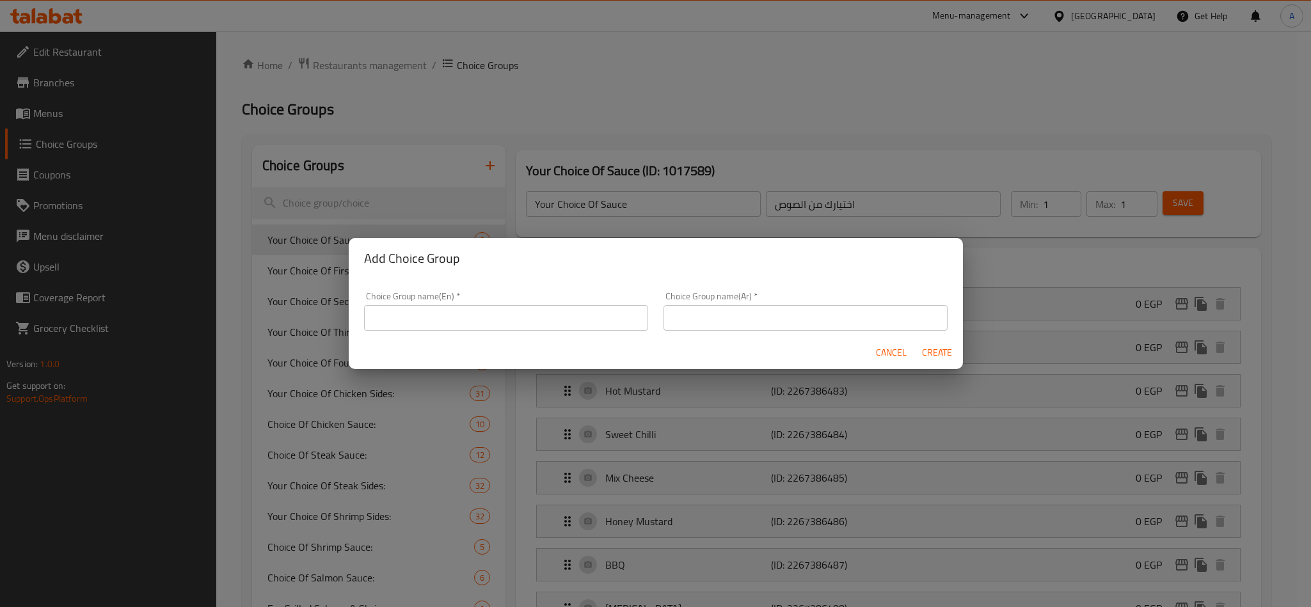
click at [475, 294] on div "Choice Group name(En)   * Choice Group name(En) *" at bounding box center [506, 311] width 284 height 39
click at [473, 302] on div "Choice Group name(En)   * Choice Group name(En) *" at bounding box center [506, 311] width 284 height 39
click at [504, 333] on div "Choice Group name(En)   * Choice Group name(En) *" at bounding box center [505, 311] width 299 height 54
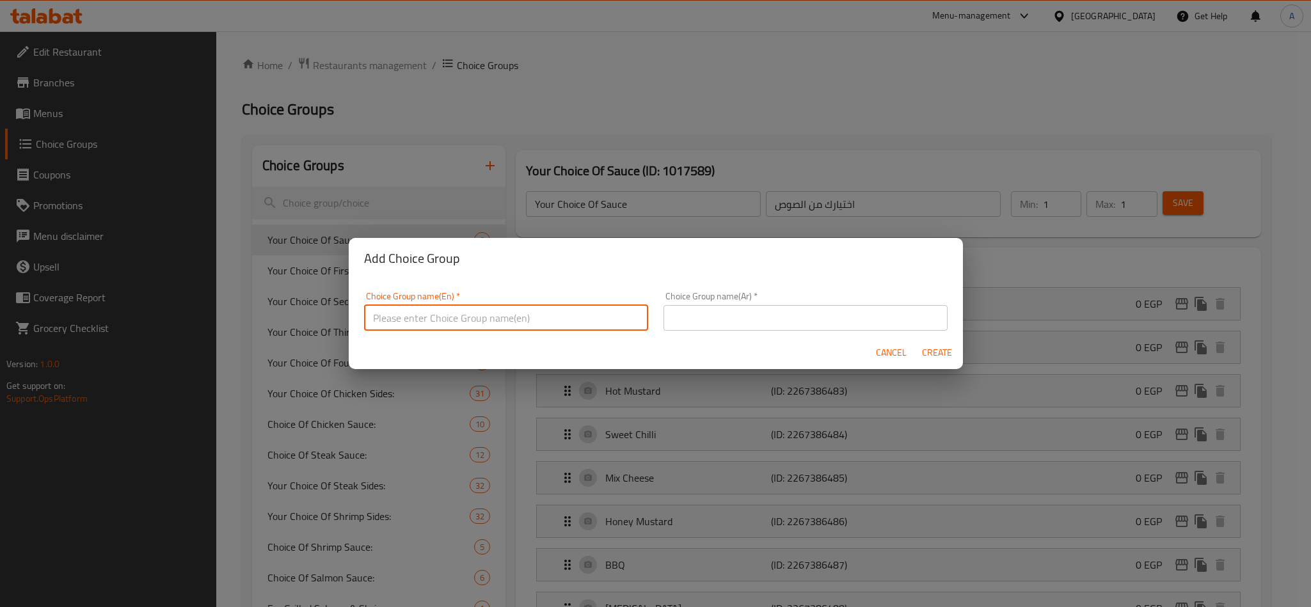
click at [534, 323] on input "text" at bounding box center [506, 318] width 284 height 26
type input "Your choice of Addon"
click at [693, 306] on input "text" at bounding box center [806, 318] width 284 height 26
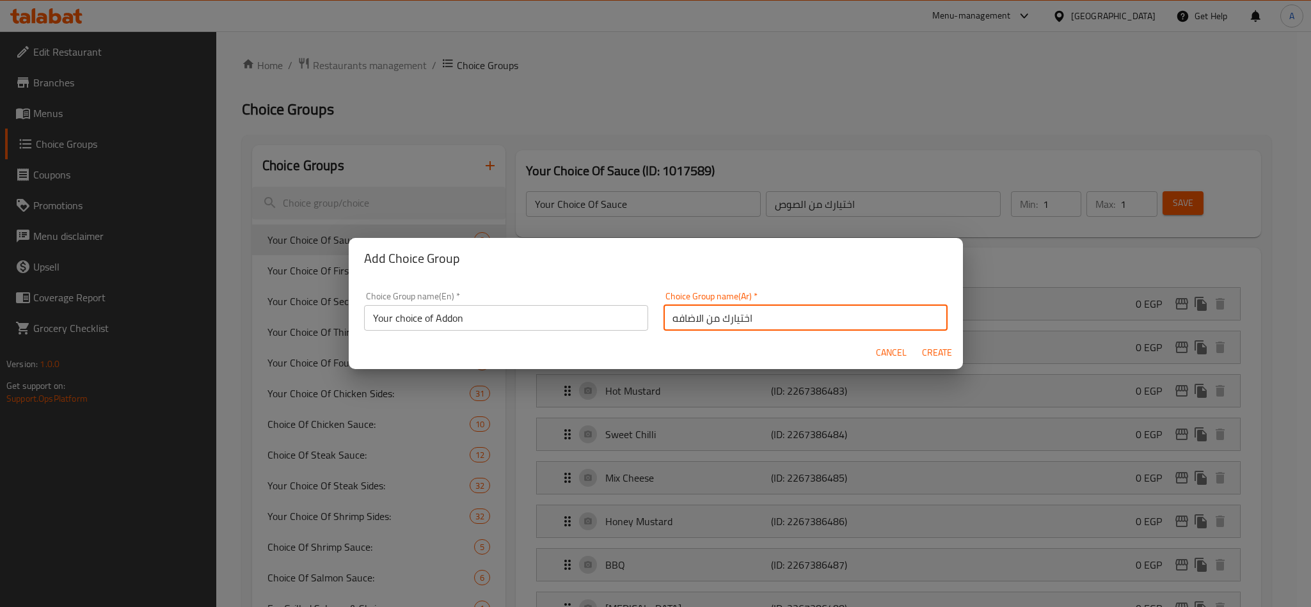
type input "اختيارك من الاضافه"
click at [917, 341] on button "Create" at bounding box center [937, 353] width 41 height 24
type input "Your choice of Addon"
type input "اختيارك من الاضافه"
type input "0"
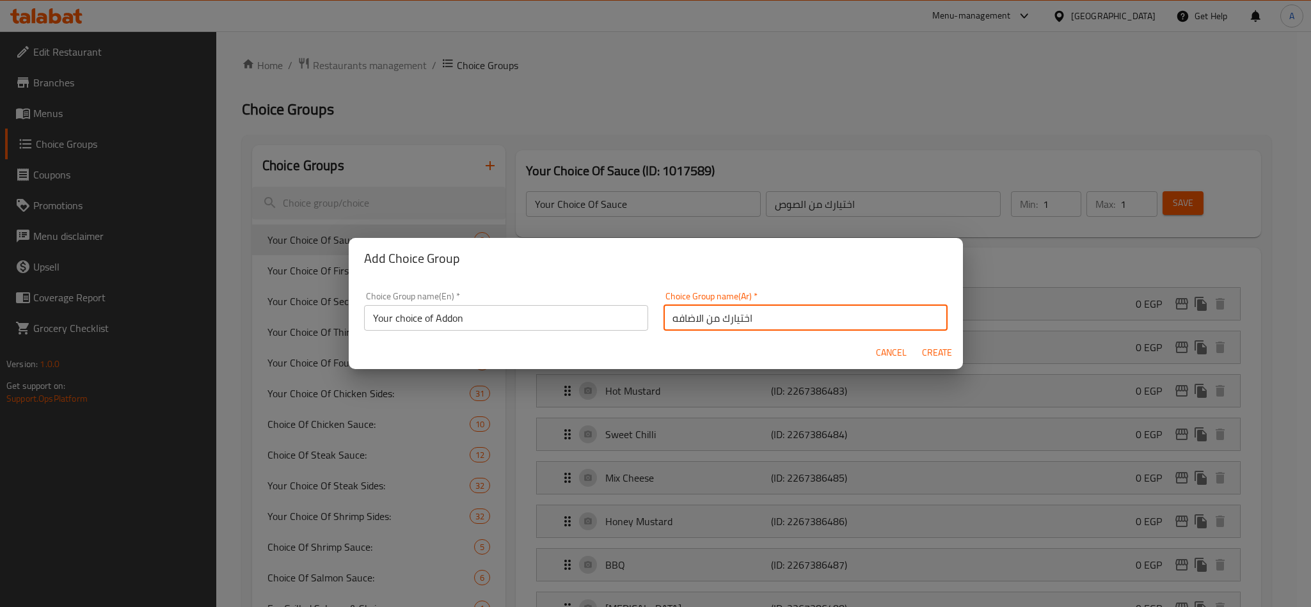
type input "0"
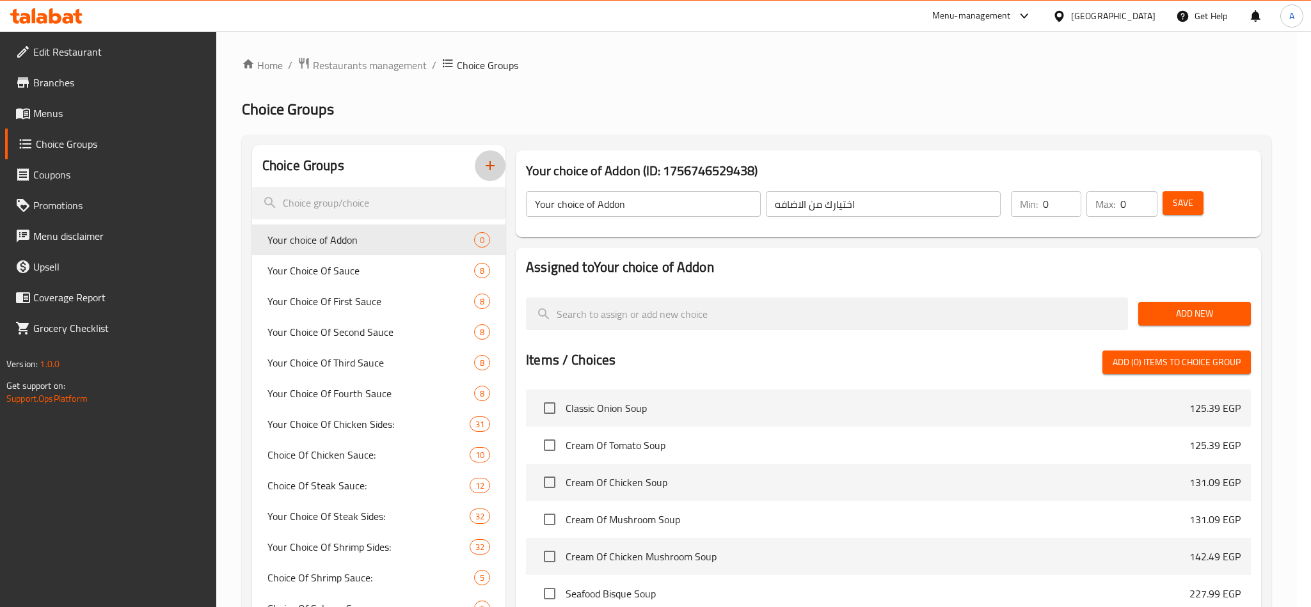
click at [475, 150] on button "button" at bounding box center [490, 165] width 31 height 31
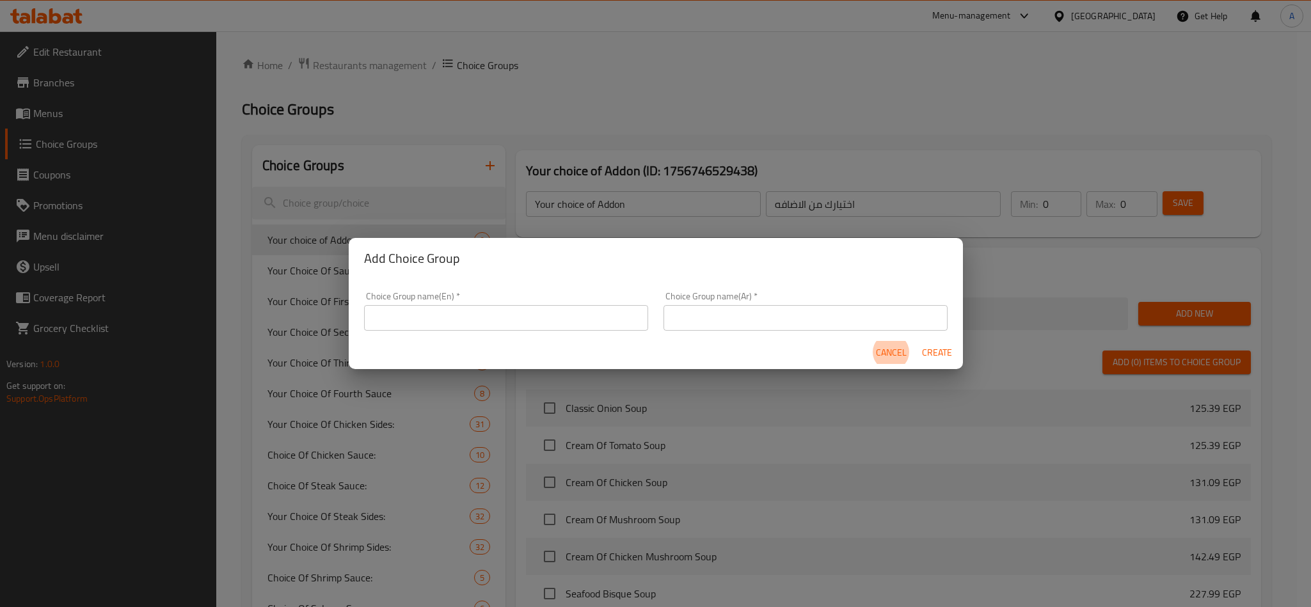
click at [833, 150] on div "Add Choice Group Choice Group name(En)   * Choice Group name(En) * Choice Group…" at bounding box center [655, 303] width 1311 height 607
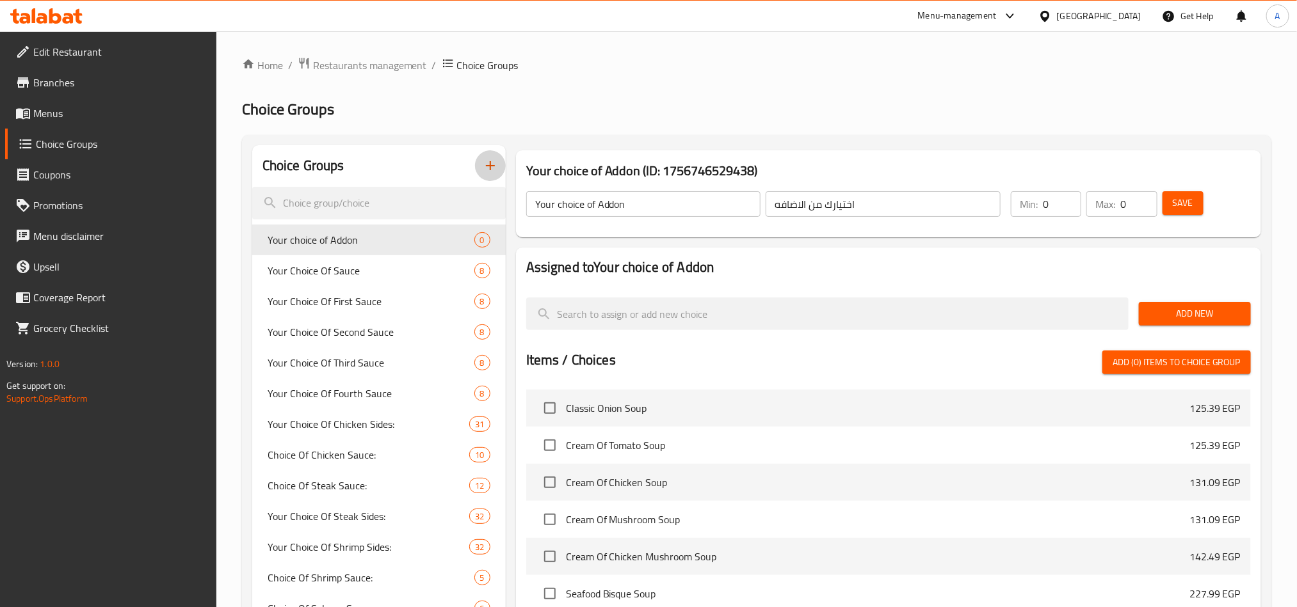
click at [1191, 303] on button "Add New" at bounding box center [1194, 314] width 112 height 24
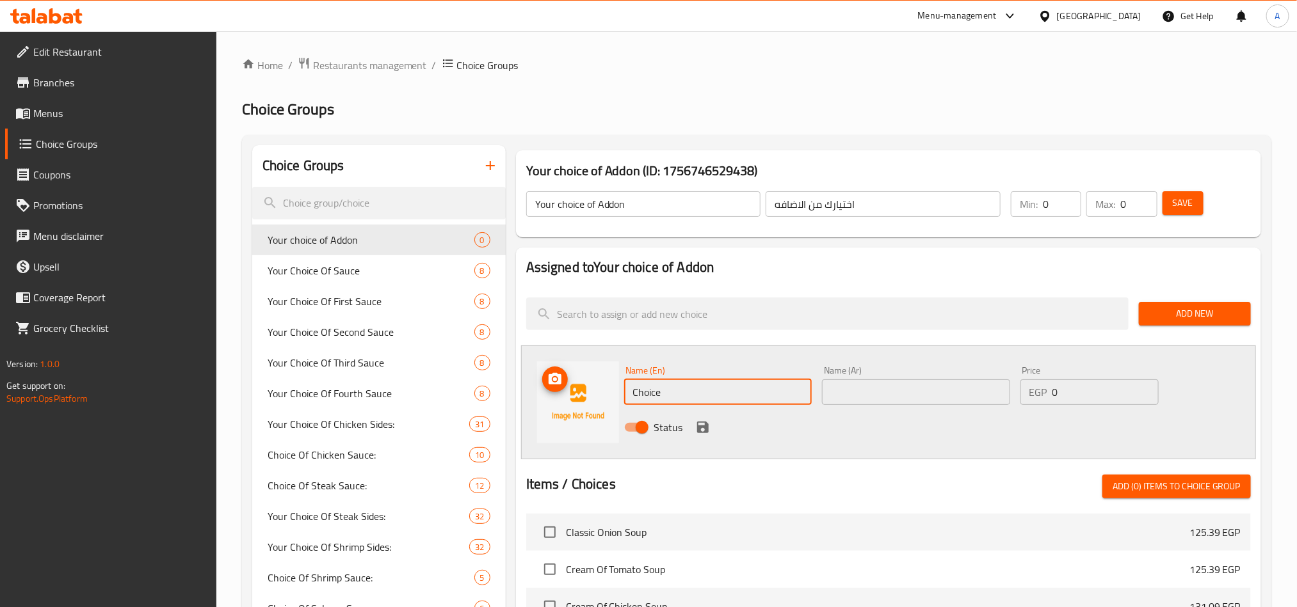
drag, startPoint x: 722, startPoint y: 392, endPoint x: 594, endPoint y: 402, distance: 128.3
click at [517, 402] on div "Assigned to Your choice of Addon Add New Name (En) Choice Name (En) Name (Ar) N…" at bounding box center [888, 565] width 745 height 635
click at [740, 396] on input "Choice" at bounding box center [718, 392] width 188 height 26
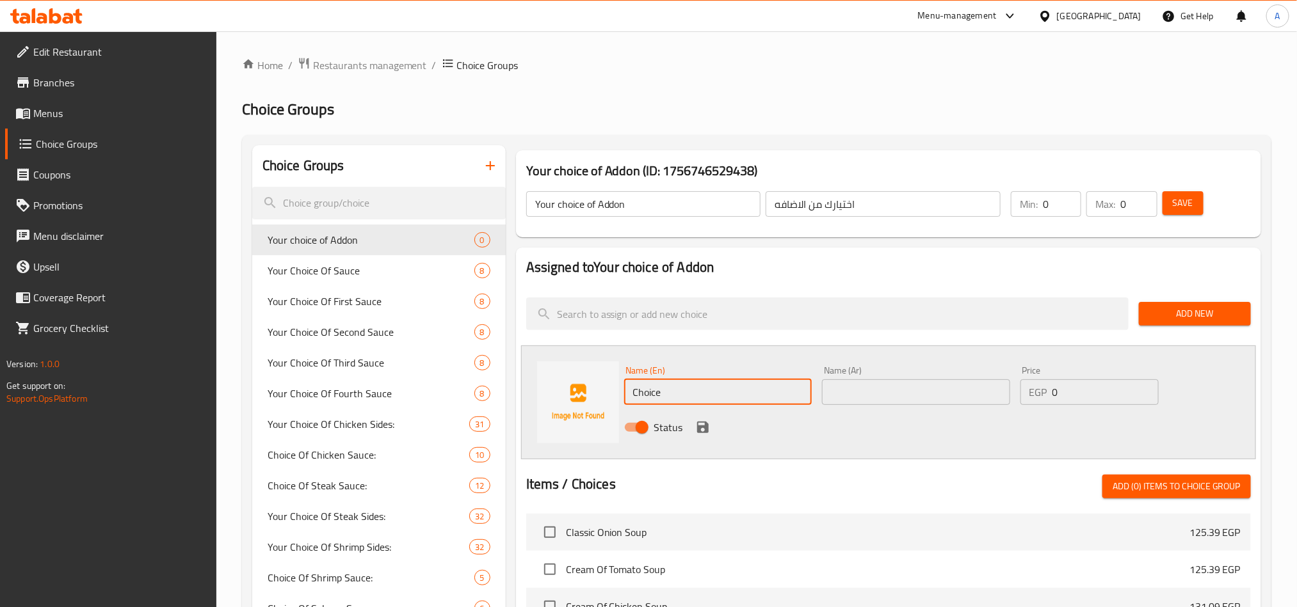
paste input "FOR GRILLED FILLET & SHRIMP ADD"
click at [767, 403] on input "FOR GRILLED FILLET & SHRIMP ADD" at bounding box center [718, 392] width 188 height 26
type input "For Grilled Fillet & Shrimp Add"
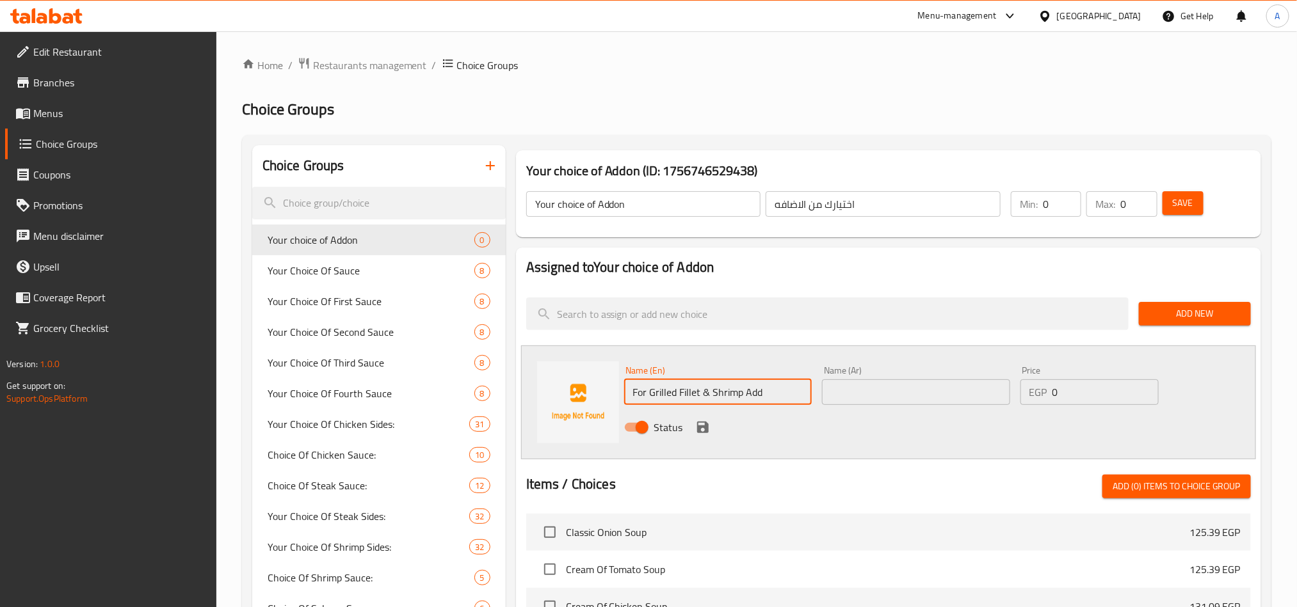
click at [897, 397] on input "text" at bounding box center [916, 392] width 188 height 26
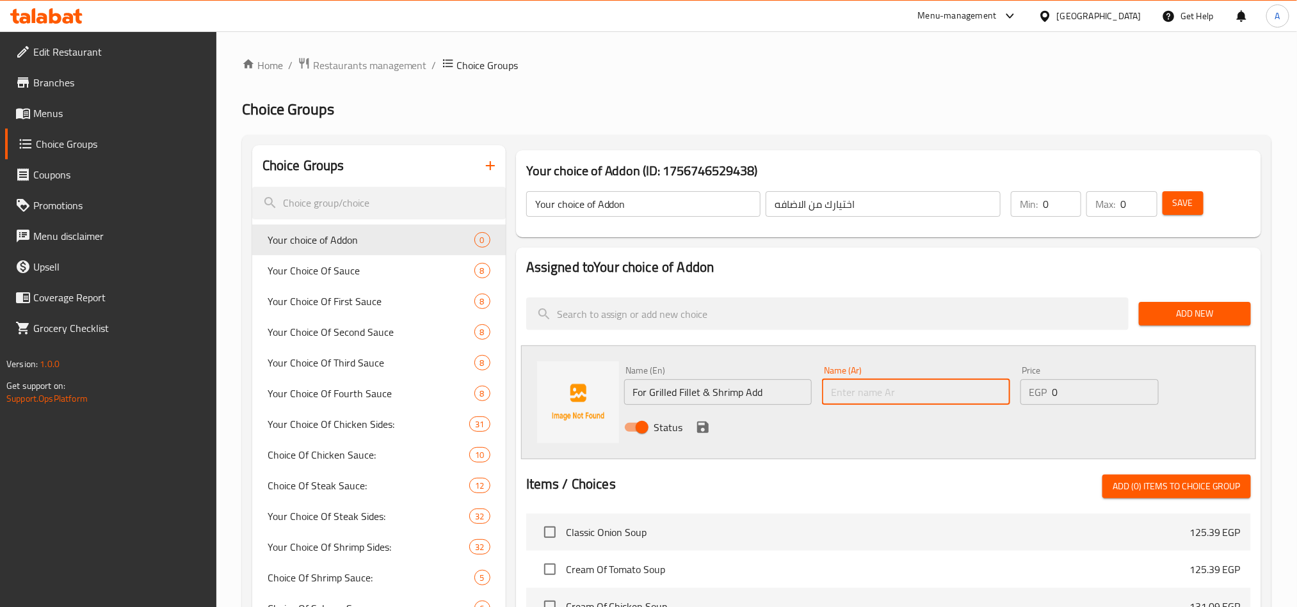
click at [902, 396] on input "text" at bounding box center [916, 392] width 188 height 26
type input "اضافه فيليه مشوي وجمبري"
click at [778, 394] on input "For Grilled Fillet & Shrimp Add" at bounding box center [718, 392] width 188 height 26
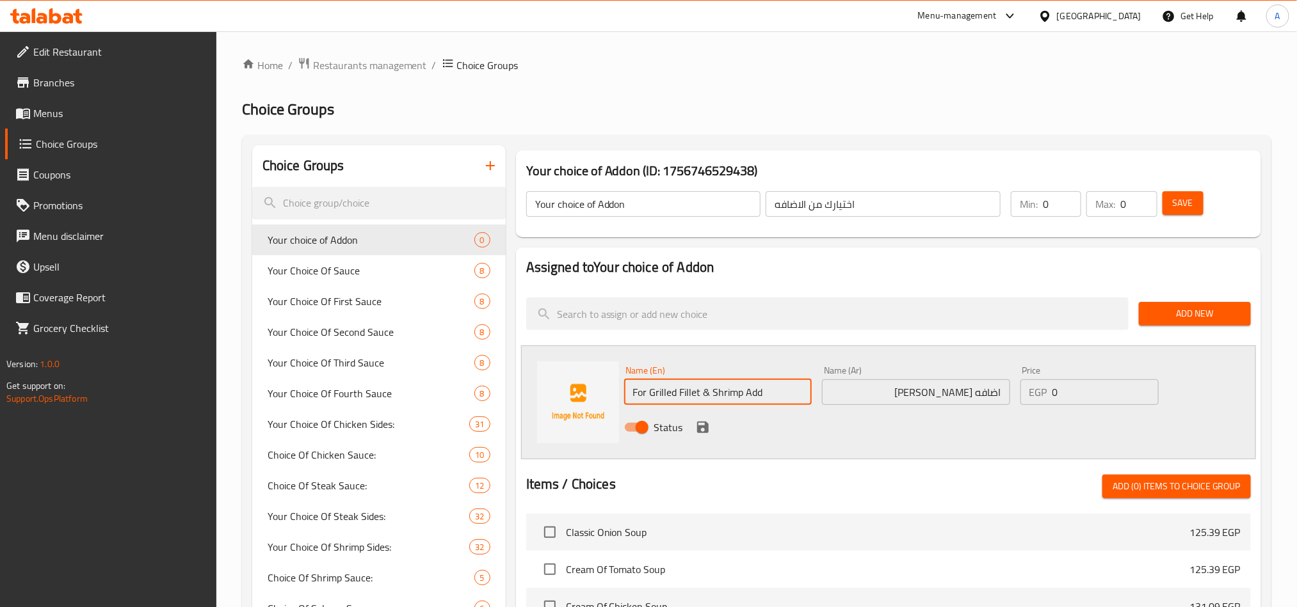
paste input "Creamy Sun Dried Tomato With Spinach"
type input "For Grilled Fillet & Shrimp Add Creamy Sun Dried Tomato with Spinach"
click at [847, 395] on input "اضافه فيليه مشوي وجمبري" at bounding box center [916, 392] width 188 height 26
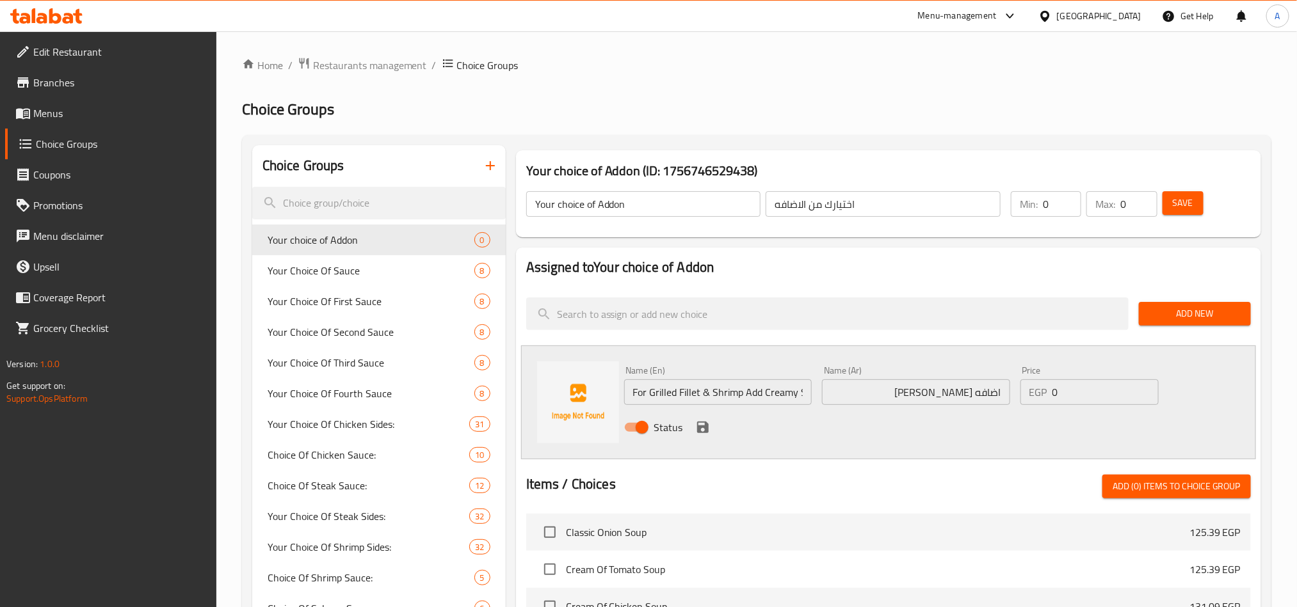
click at [863, 390] on input "اضافه فيليه مشوي وجمبري" at bounding box center [916, 392] width 188 height 26
paste input "طماطم مجففة كريمية مع السبانخ"
type input "اضافه فيليه مشوي وجمبري طماطم مجففة كريمية مع السبانخ"
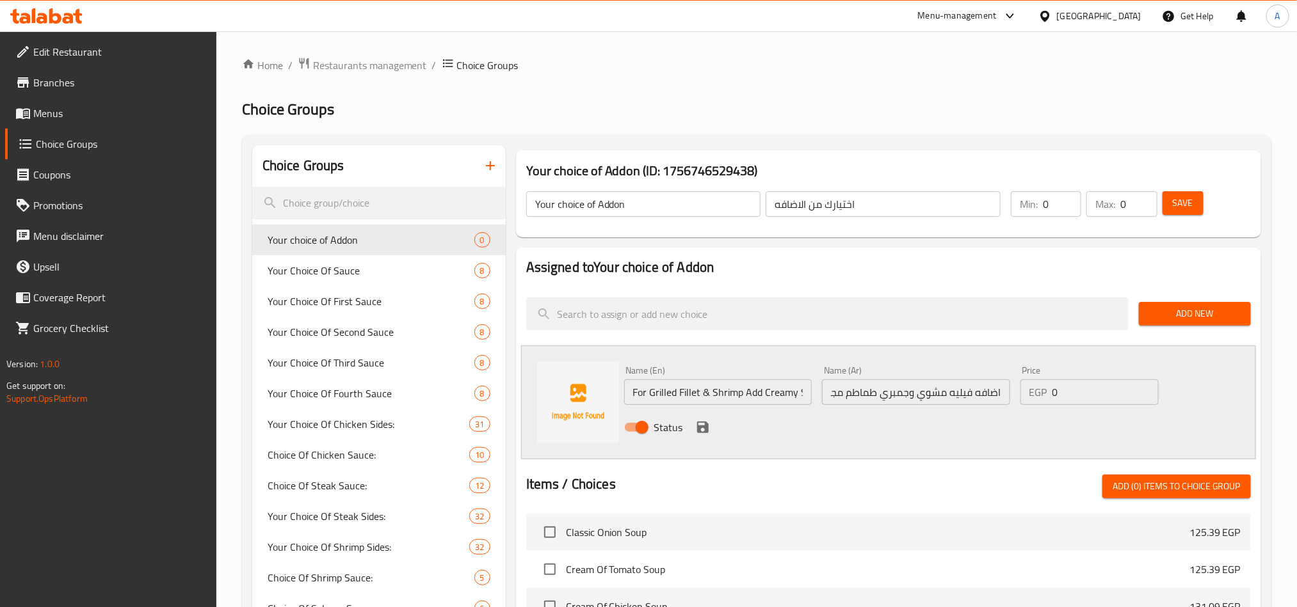
click at [642, 419] on div "Name (En) For Grilled Fillet & Shrimp Add Creamy Sun Dried Tomato with Spinach …" at bounding box center [916, 403] width 595 height 84
paste input "182.39"
type input "182.39"
click at [698, 430] on icon "save" at bounding box center [703, 428] width 12 height 12
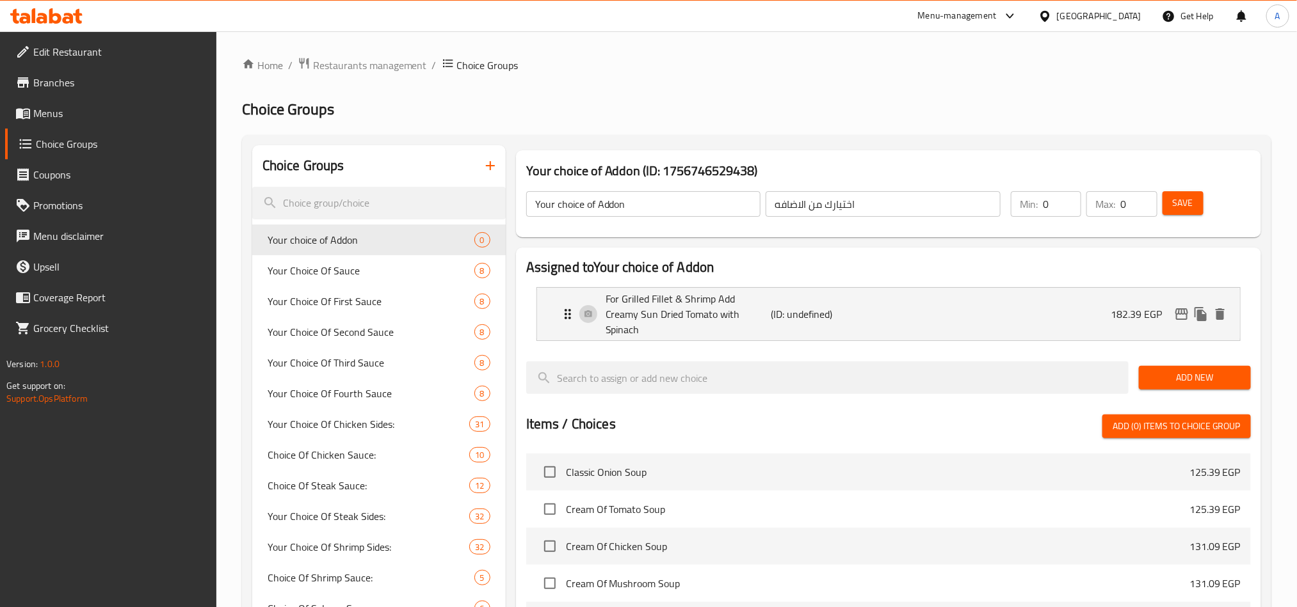
click at [1196, 376] on div "Add New" at bounding box center [1194, 377] width 122 height 43
click at [1165, 375] on div "Add New" at bounding box center [1194, 377] width 122 height 43
click at [1177, 370] on span "Add New" at bounding box center [1195, 378] width 92 height 16
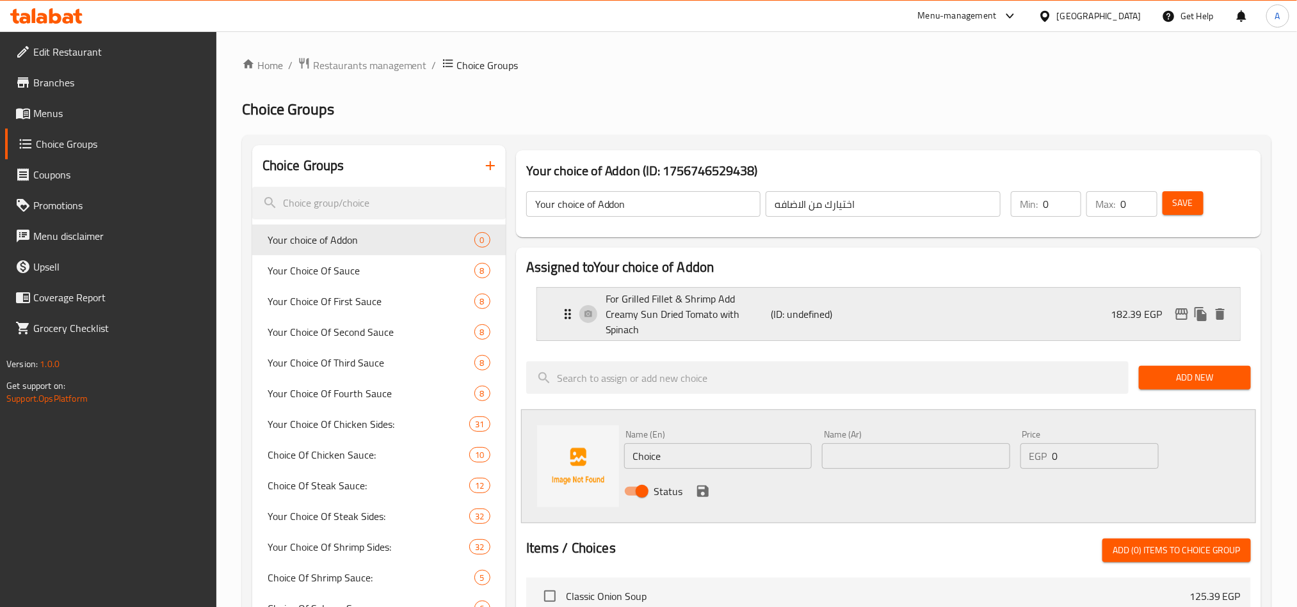
click at [609, 300] on p "For Grilled Fillet & Shrimp Add Creamy Sun Dried Tomato with Spinach" at bounding box center [687, 314] width 165 height 46
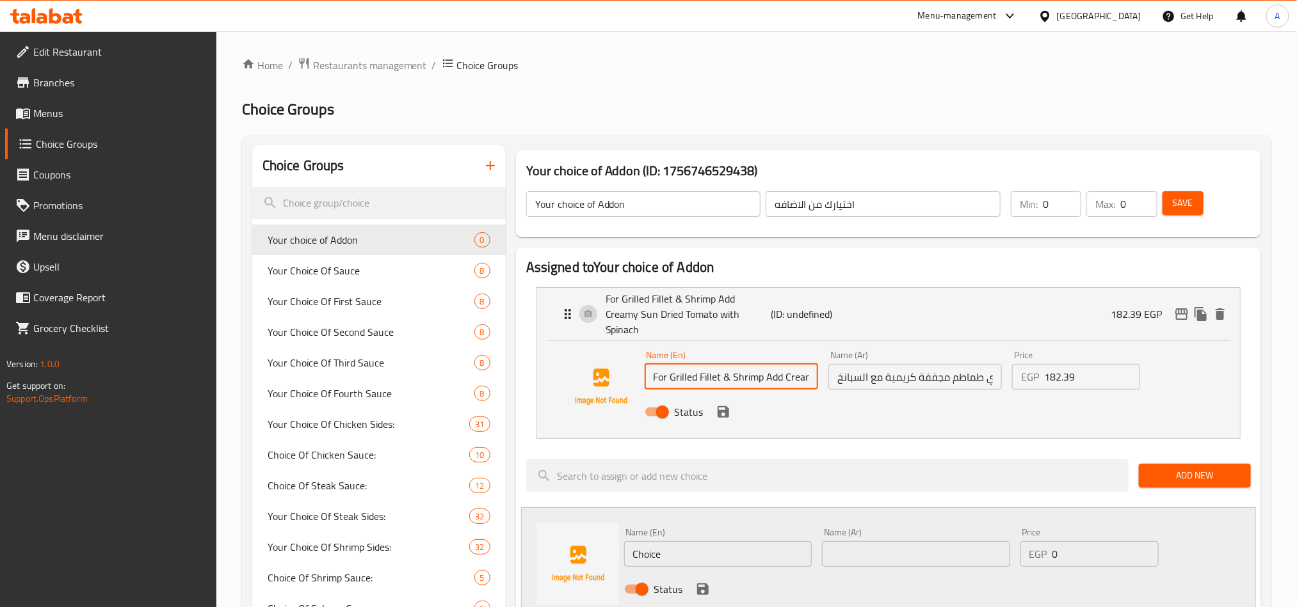
drag, startPoint x: 651, startPoint y: 360, endPoint x: 784, endPoint y: 363, distance: 133.1
click at [784, 364] on input "For Grilled Fillet & Shrimp Add Creamy Sun Dried Tomato with Spinach" at bounding box center [730, 377] width 173 height 26
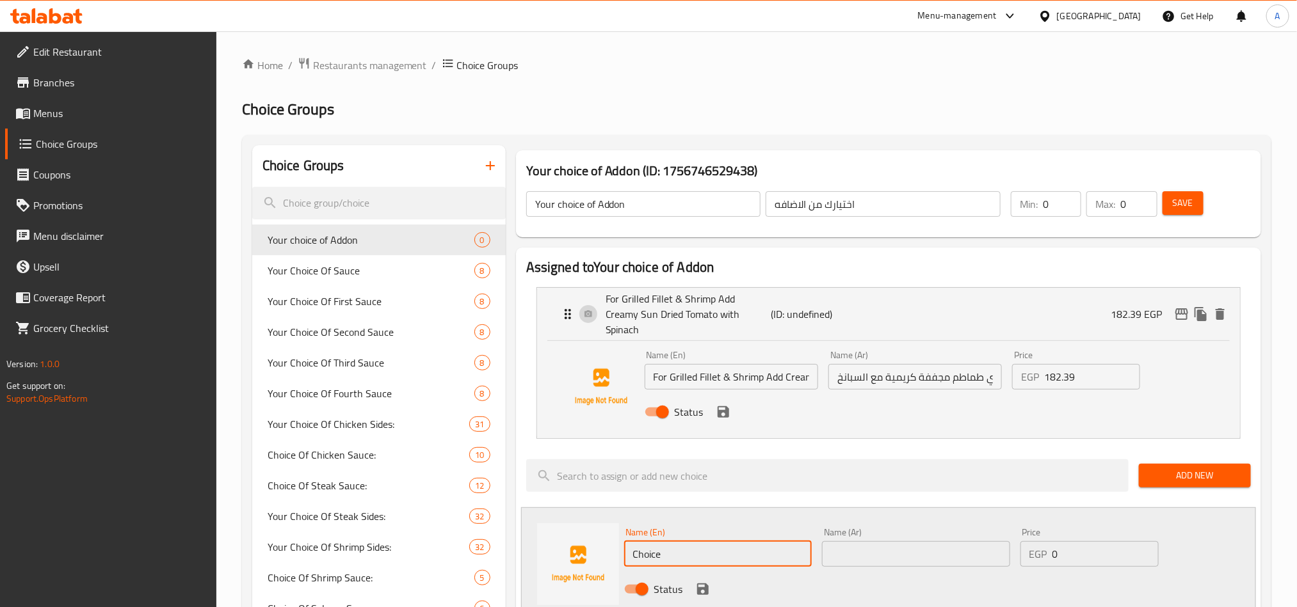
click at [747, 543] on input "Choice" at bounding box center [718, 554] width 188 height 26
paste input "For Grilled Fillet & Shrimp Add"
click at [761, 548] on input "For Grilled Fillet & Shrimp Add" at bounding box center [718, 554] width 188 height 26
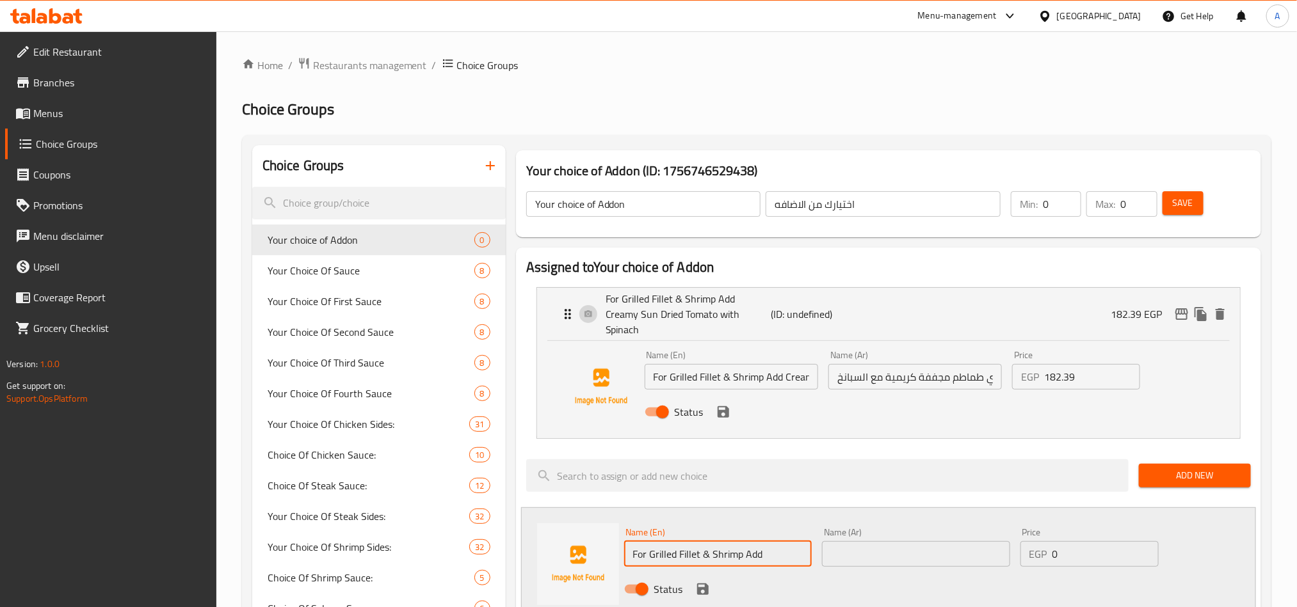
paste input "Ál a Créme-C"
type input "For Grilled Fillet & Shrimp Add Ál a Créme"
click at [866, 543] on input "text" at bounding box center [916, 554] width 188 height 26
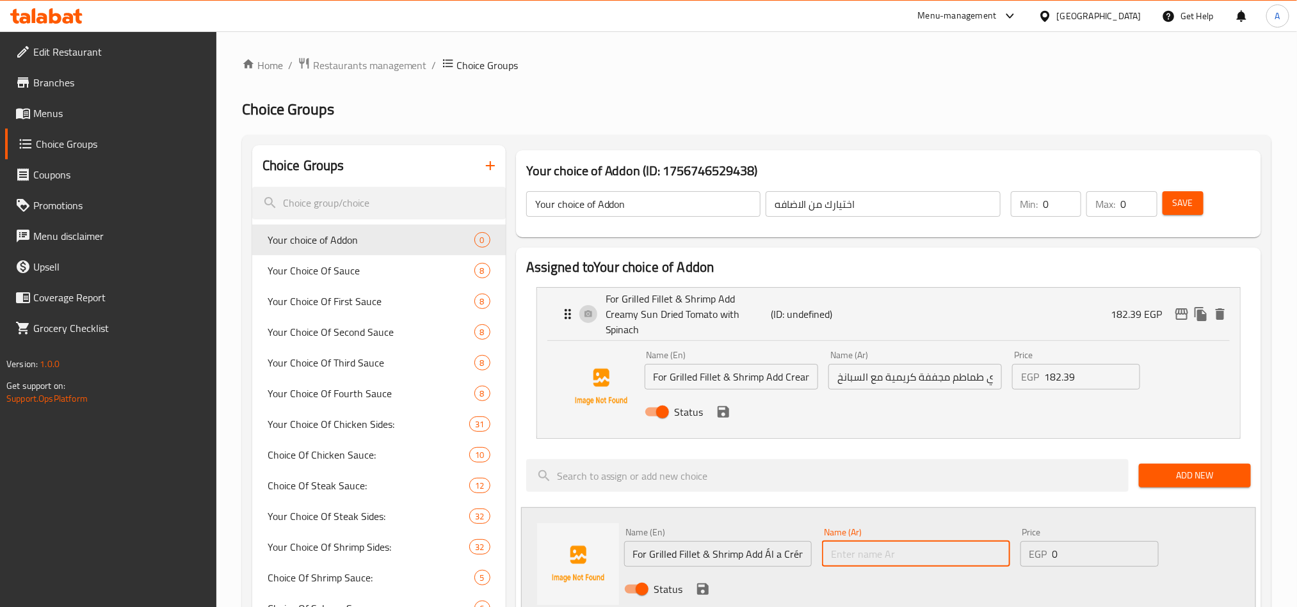
paste input "يليه مشوي وجمبري، أضف كريمة"
click at [900, 541] on input "يليه مشوي وجمبري، أضف كريمة" at bounding box center [916, 554] width 188 height 26
click at [953, 544] on input "يليه مشوي وجمبري، أضف كريمة" at bounding box center [916, 554] width 188 height 26
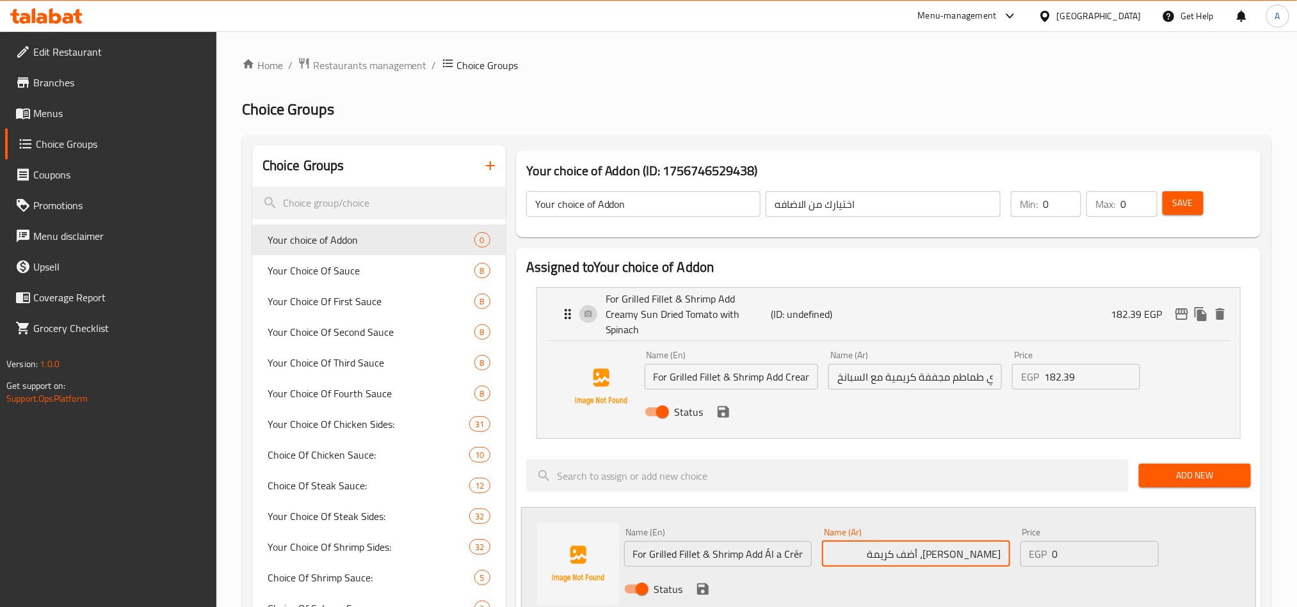
click at [1005, 541] on input "يليه مشوي وجمبري، أضف كريمة" at bounding box center [916, 554] width 188 height 26
type input "اضافه فيليه مشوي وجمبري الو كريم"
click at [1062, 364] on input "182.39" at bounding box center [1091, 377] width 95 height 26
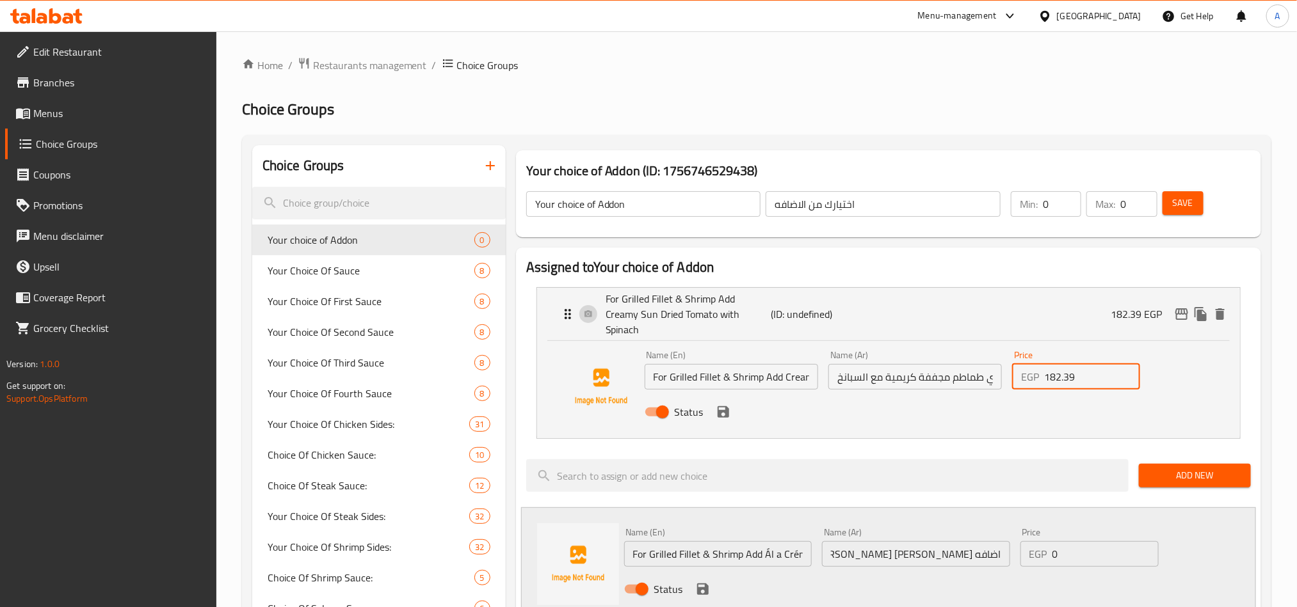
click at [1062, 364] on input "182.39" at bounding box center [1091, 377] width 95 height 26
click at [1087, 541] on input "0" at bounding box center [1105, 554] width 106 height 26
paste input "182.39"
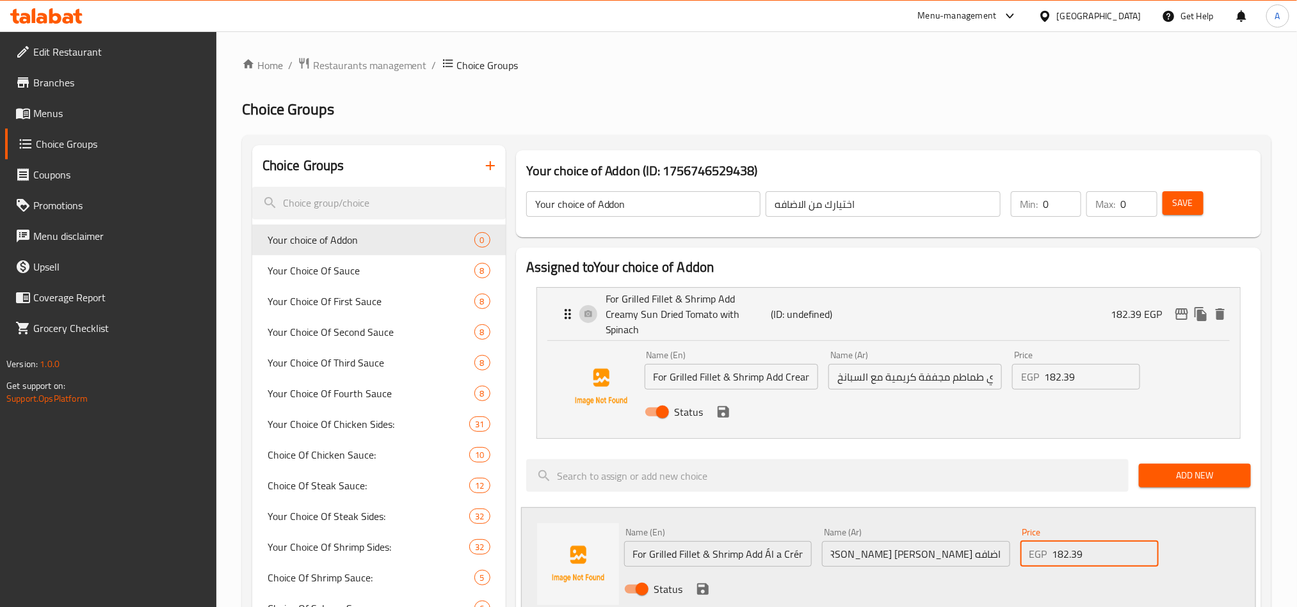
type input "182.39"
click at [1293, 499] on div "Home / Restaurants management / Choice Groups Choice Groups Choice Groups Your …" at bounding box center [756, 603] width 1080 height 1144
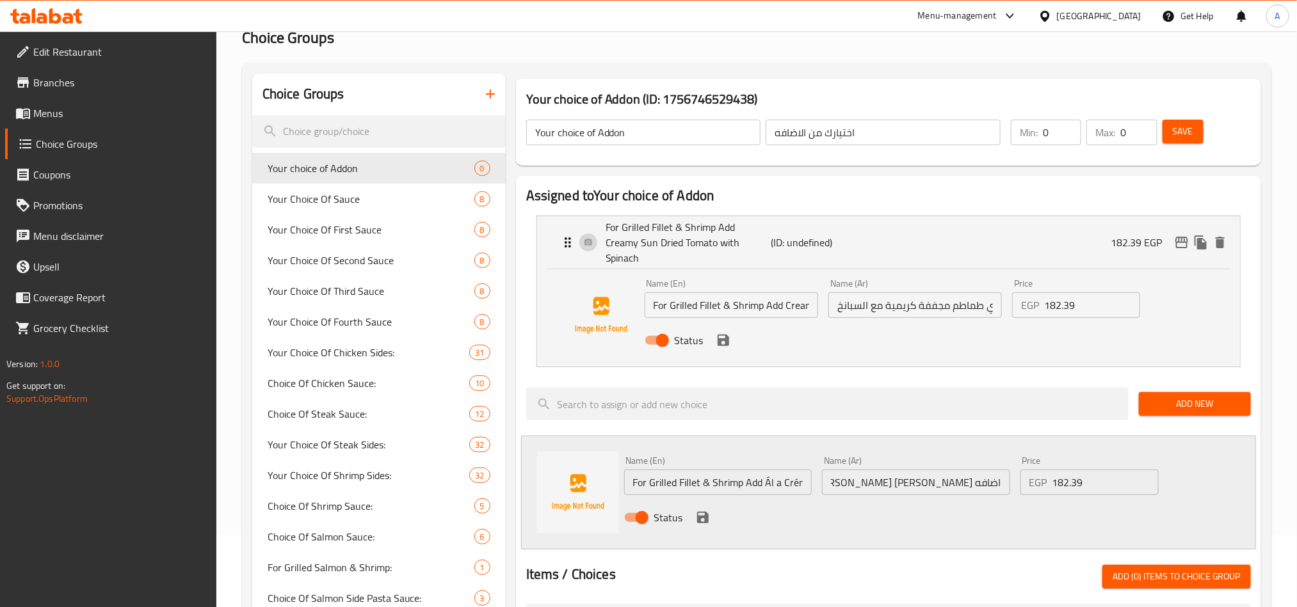
scroll to position [192, 0]
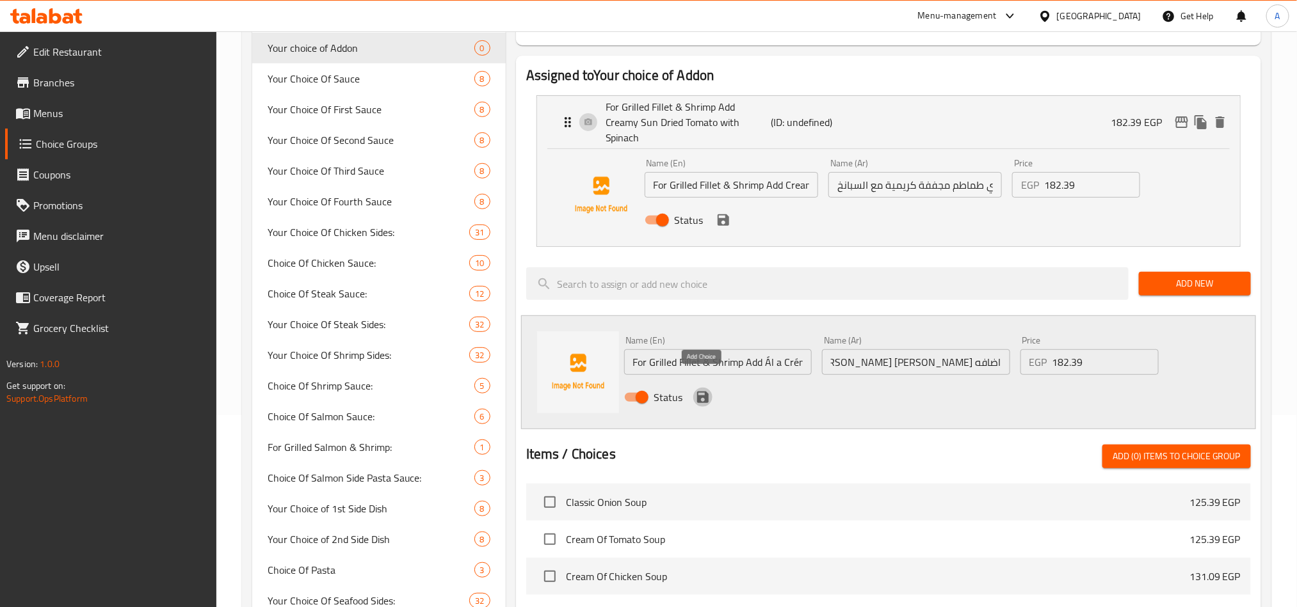
click at [699, 390] on icon "save" at bounding box center [702, 397] width 15 height 15
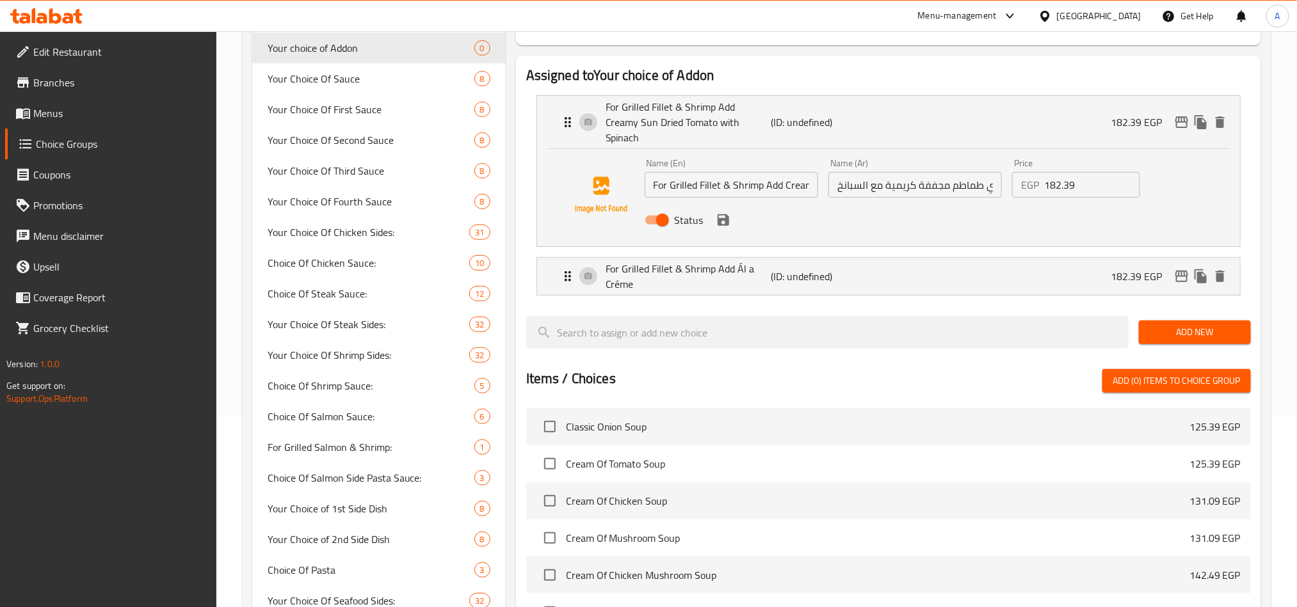
click at [1219, 324] on span "Add New" at bounding box center [1195, 332] width 92 height 16
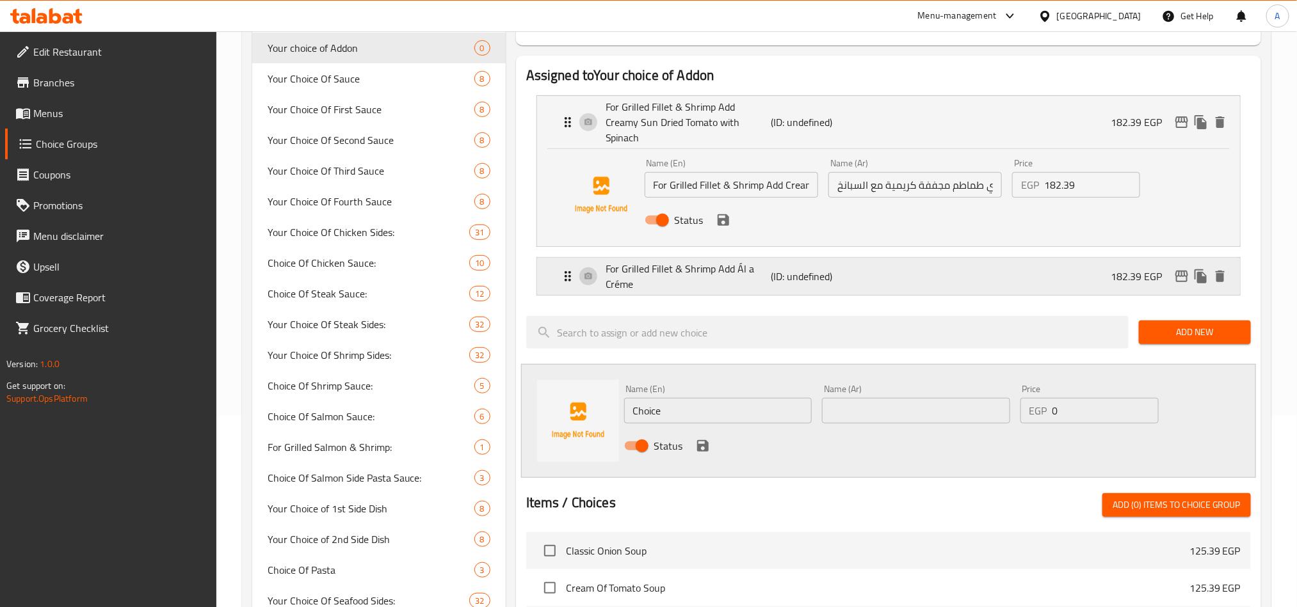
click at [726, 279] on div "For Grilled Fillet & Shrimp Add Ál a Créme (ID: undefined) 182.39 EGP" at bounding box center [892, 276] width 664 height 37
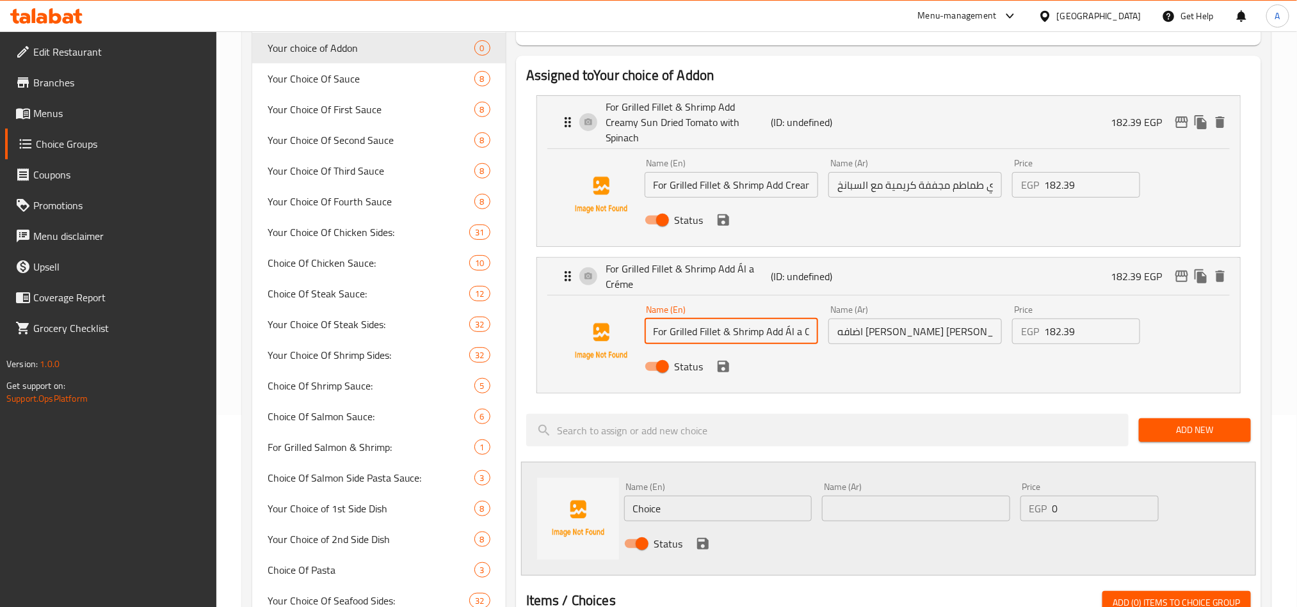
click at [756, 319] on input "For Grilled Fillet & Shrimp Add Ál a Créme" at bounding box center [730, 332] width 173 height 26
drag, startPoint x: 766, startPoint y: 315, endPoint x: 602, endPoint y: 310, distance: 164.5
click at [602, 310] on div "Name (En) For Grilled Fillet & Shrimp Add Ál a Créme Name (En) Name (Ar) اضافه …" at bounding box center [888, 341] width 662 height 87
drag, startPoint x: 782, startPoint y: 319, endPoint x: 595, endPoint y: 310, distance: 187.1
click at [595, 310] on div "Name (En) For Grilled Fillet & Shrimp Add Ál a Créme Name (En) Name (Ar) اضافه …" at bounding box center [888, 341] width 662 height 87
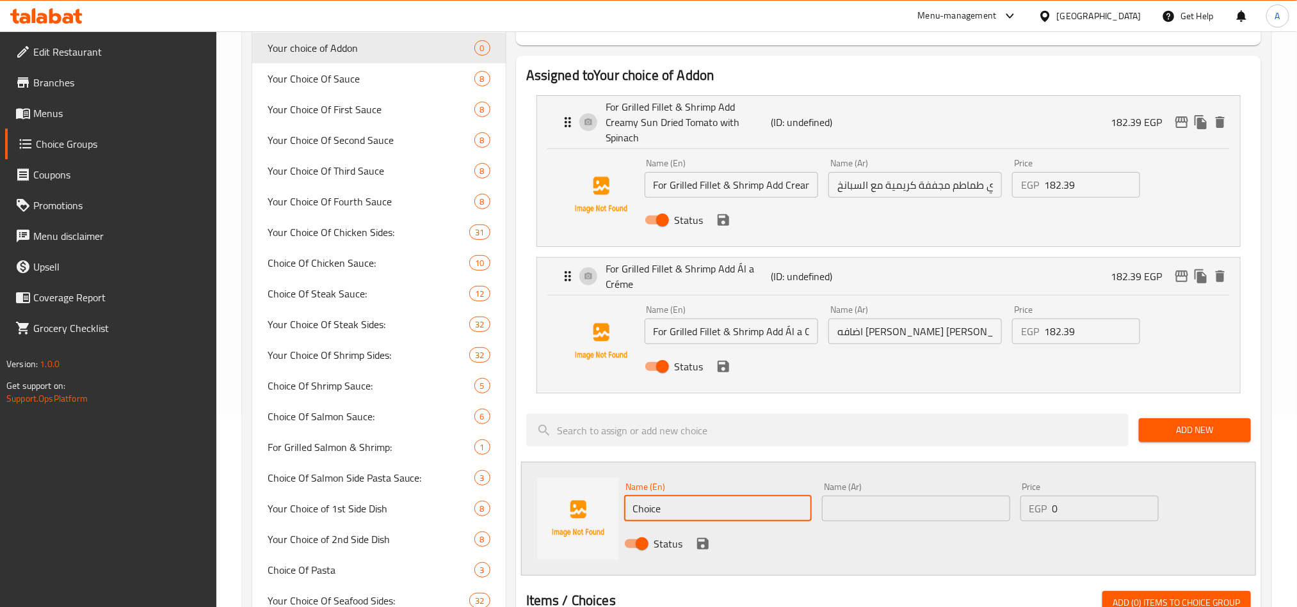
click at [687, 498] on input "Choice" at bounding box center [718, 509] width 188 height 26
paste input "For Grilled Fillet & Shrimp Add"
type input "For Grilled Fillet & Shrimp Add"
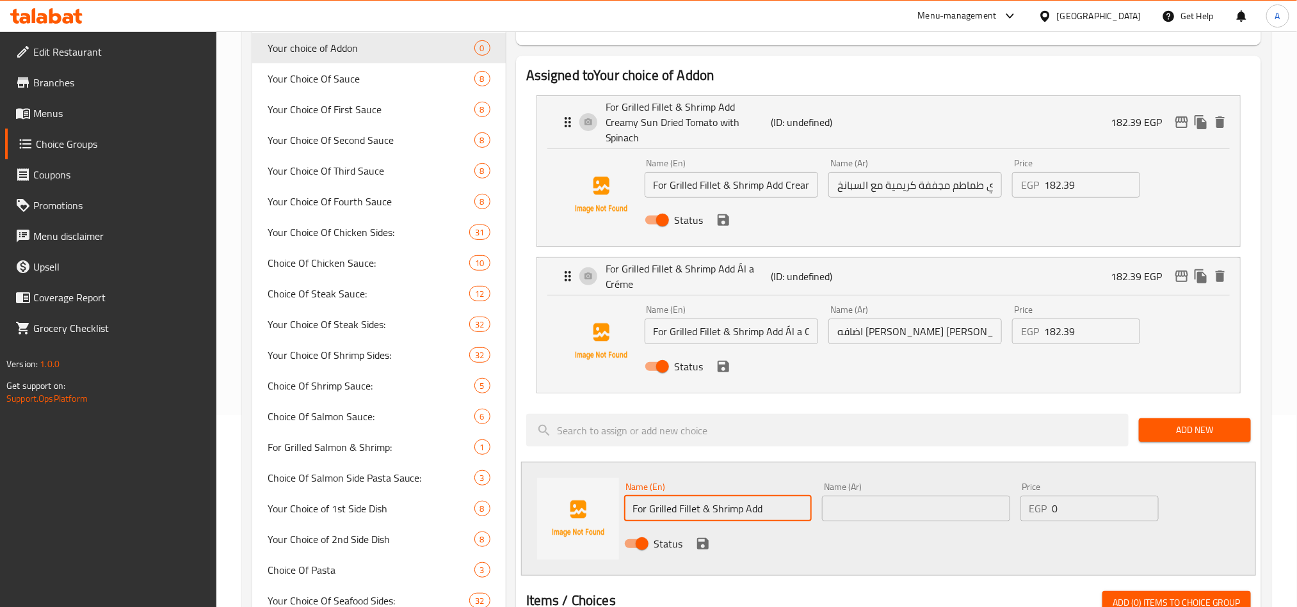
click at [984, 503] on input "text" at bounding box center [916, 509] width 188 height 26
drag, startPoint x: 863, startPoint y: 312, endPoint x: 886, endPoint y: 315, distance: 23.3
click at [863, 319] on input "اضافه فيليه مشوي وجمبري الو كريم" at bounding box center [914, 332] width 173 height 26
drag, startPoint x: 875, startPoint y: 315, endPoint x: 987, endPoint y: 319, distance: 112.1
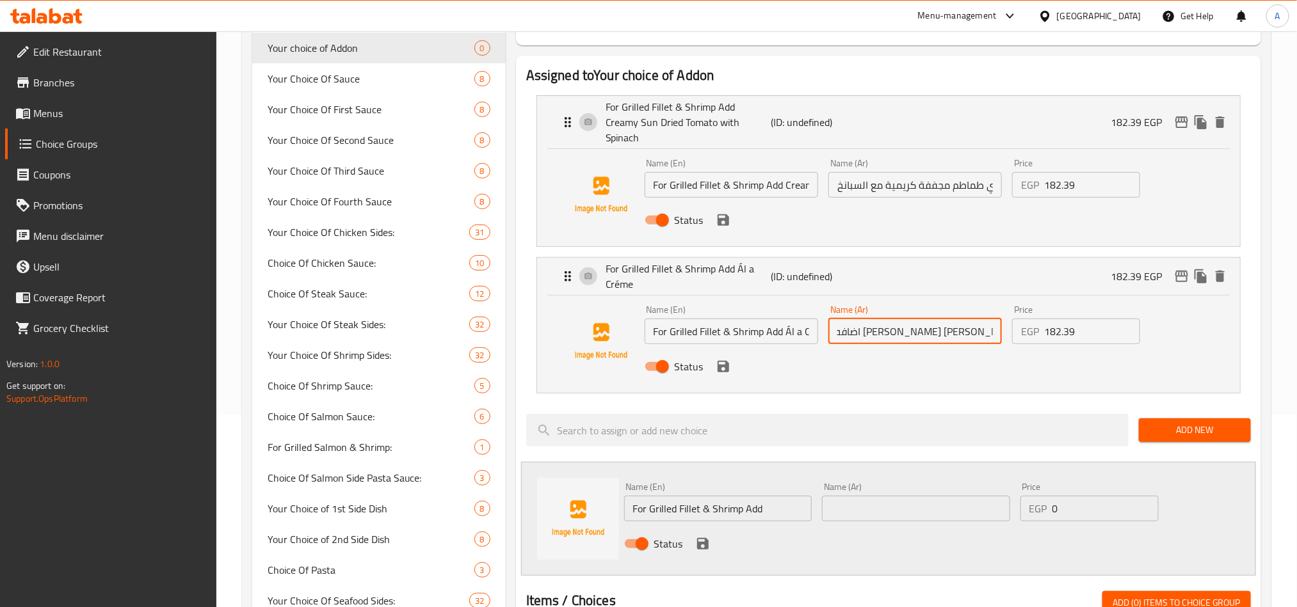
click at [987, 319] on input "اضافه فيليه مشوي وجمبري الو كريم" at bounding box center [914, 332] width 173 height 26
click at [922, 504] on input "text" at bounding box center [916, 509] width 188 height 26
paste input "ضافه فيليه مشوي وجمبري"
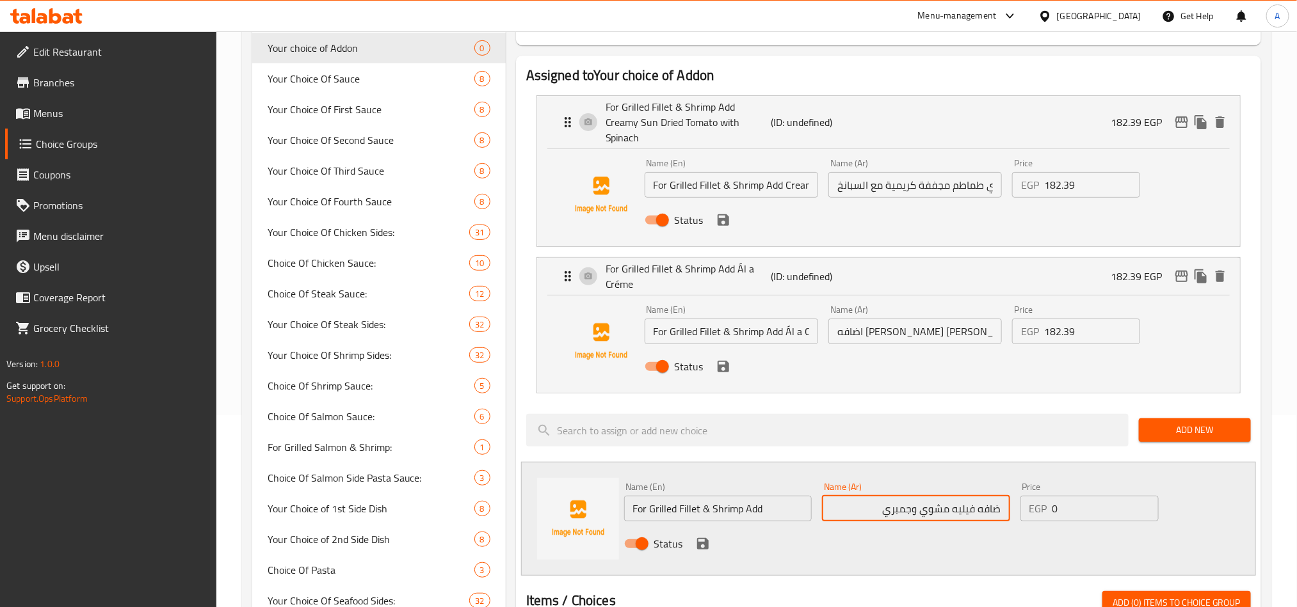
click at [1004, 504] on input "ضافه فيليه مشوي وجمبري" at bounding box center [916, 509] width 188 height 26
click at [874, 496] on input "اضافه فيليه مشوي وجمبري" at bounding box center [916, 509] width 188 height 26
type input "اضافه فيليه مشوي وجمبري"
drag, startPoint x: 862, startPoint y: 498, endPoint x: 843, endPoint y: 498, distance: 19.2
click at [862, 498] on input "اضافه فيليه مشوي وجمبري" at bounding box center [916, 509] width 188 height 26
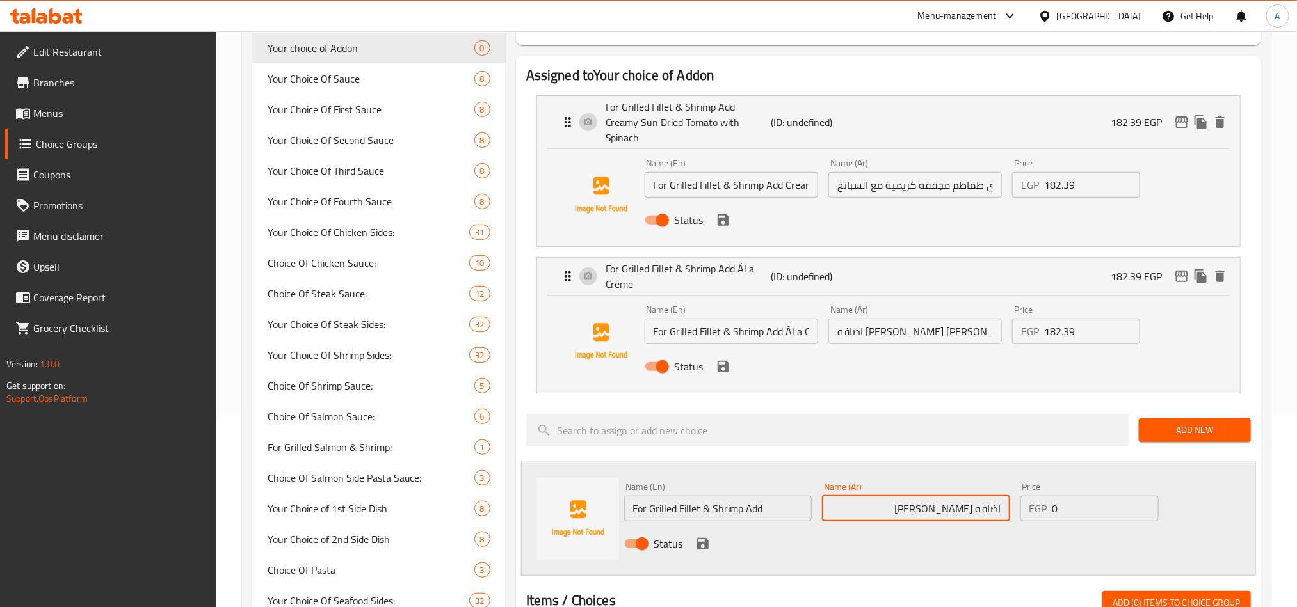
click at [770, 496] on input "For Grilled Fillet & Shrimp Add" at bounding box center [718, 509] width 188 height 26
paste input "Creamy Dijon-c"
click at [754, 498] on input "For Grilled Fillet & Shrimp Add Creamy Dijon" at bounding box center [718, 509] width 188 height 26
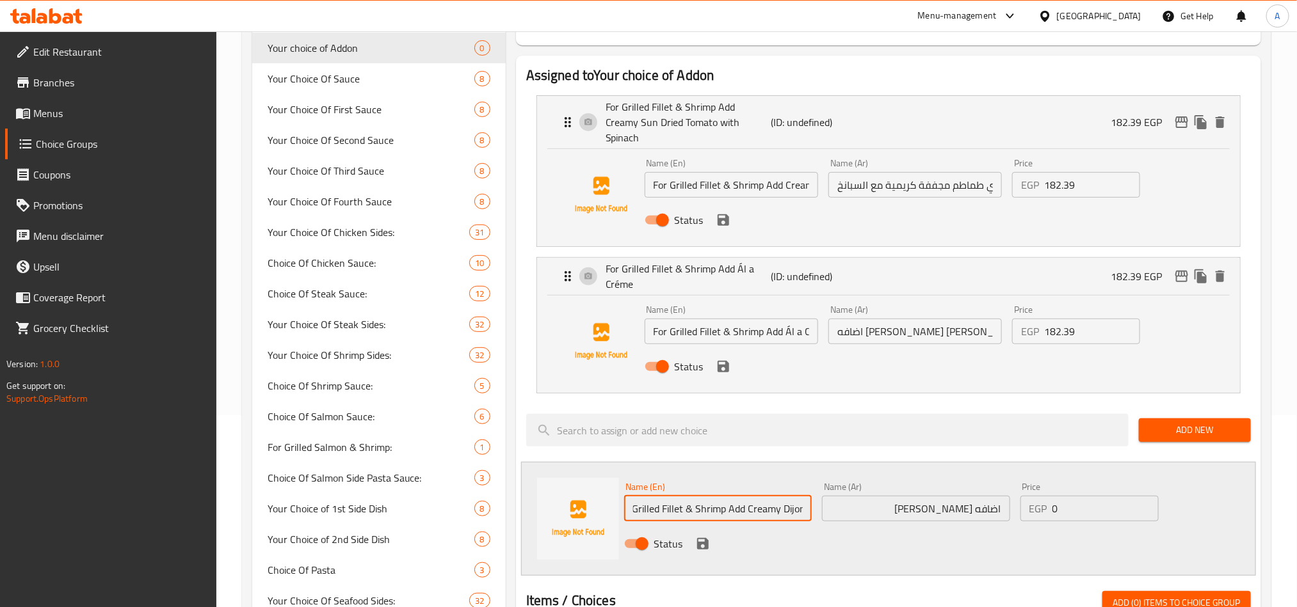
click at [754, 498] on input "For Grilled Fillet & Shrimp Add Creamy Dijon" at bounding box center [718, 509] width 188 height 26
type input "For Grilled Fillet & Shrimp Add Creamy Dijon"
click at [874, 496] on input "اضافه فيليه مشوي وجمبري" at bounding box center [916, 509] width 188 height 26
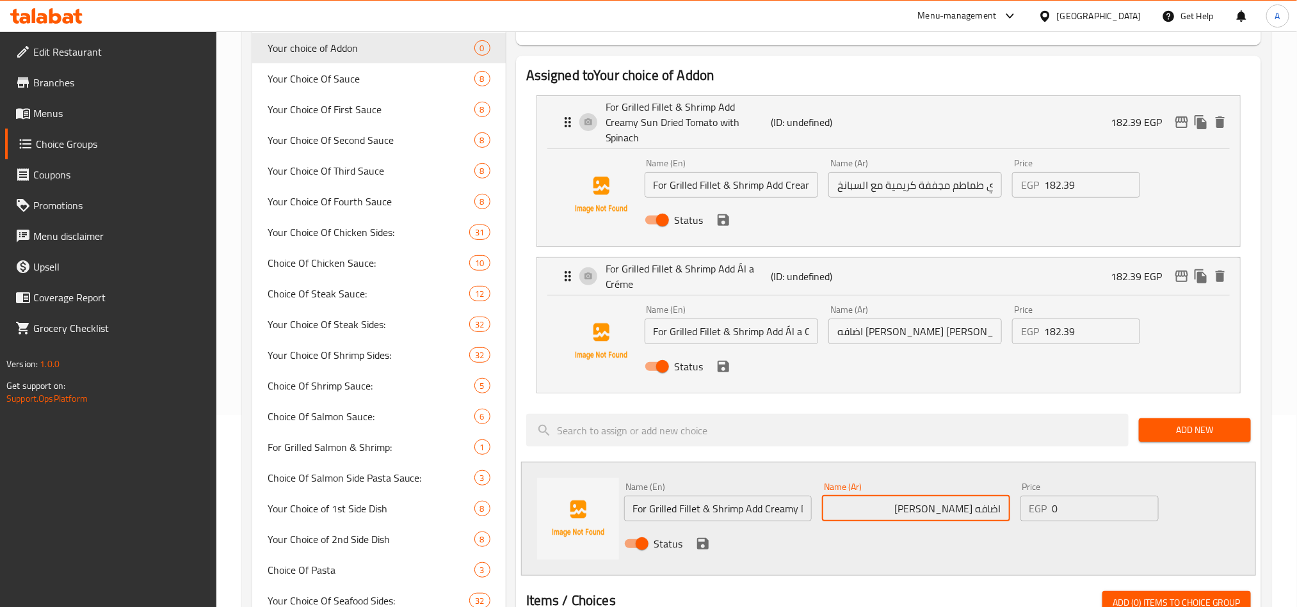
type input "اضافه فيليه مشوي و[PERSON_NAME]"
click at [1079, 326] on input "182.39" at bounding box center [1091, 332] width 95 height 26
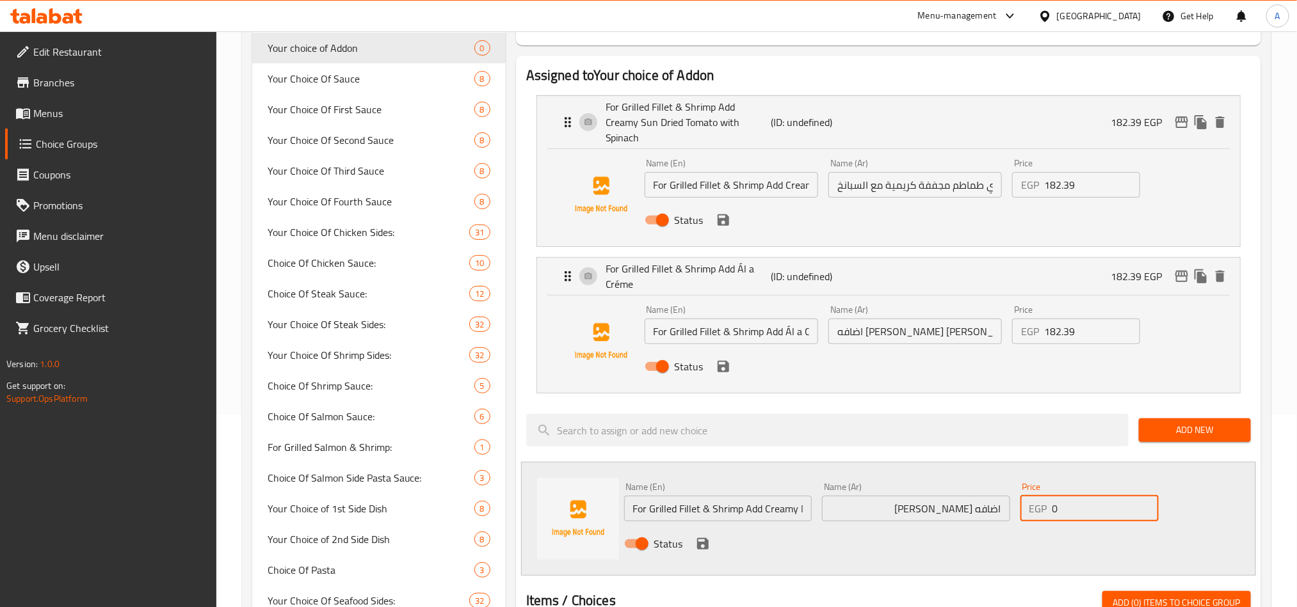
click at [1071, 503] on input "0" at bounding box center [1105, 509] width 106 height 26
paste input "182.39"
type input "182.39"
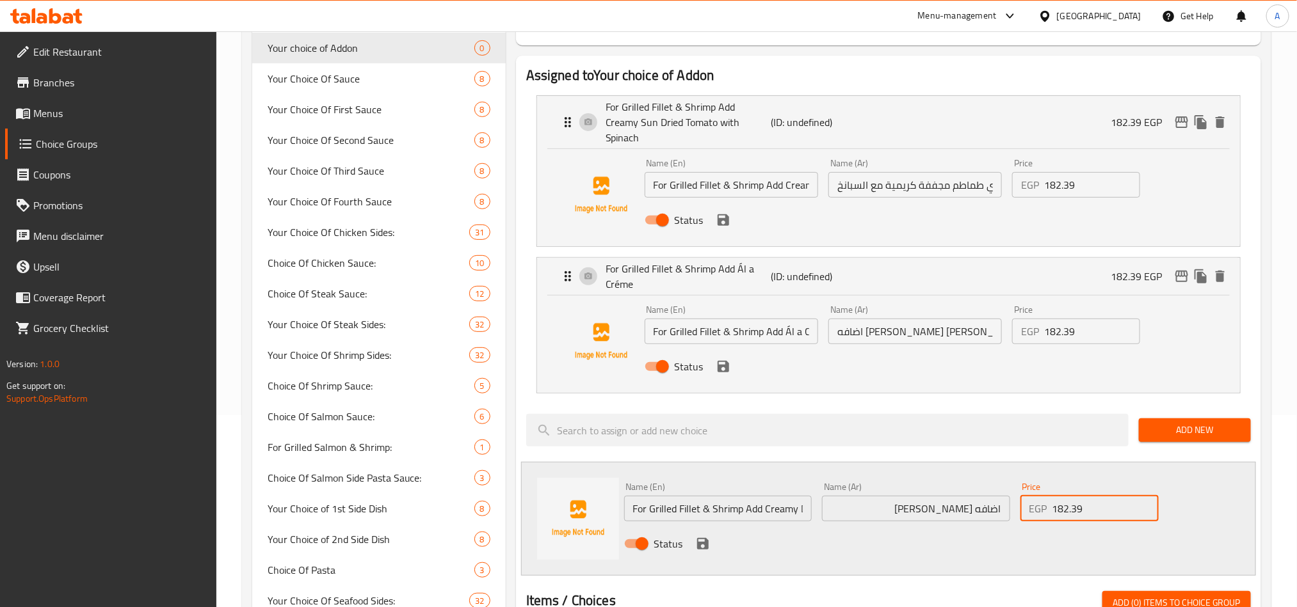
click at [699, 536] on icon "save" at bounding box center [702, 543] width 15 height 15
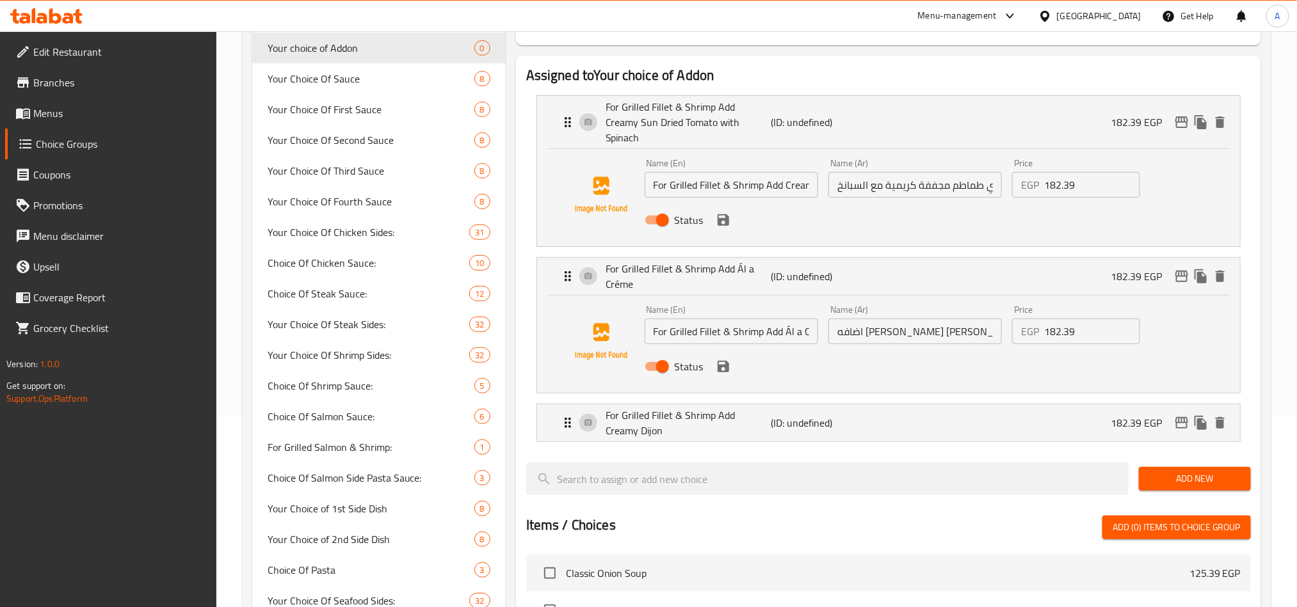
click at [1192, 471] on span "Add New" at bounding box center [1195, 479] width 92 height 16
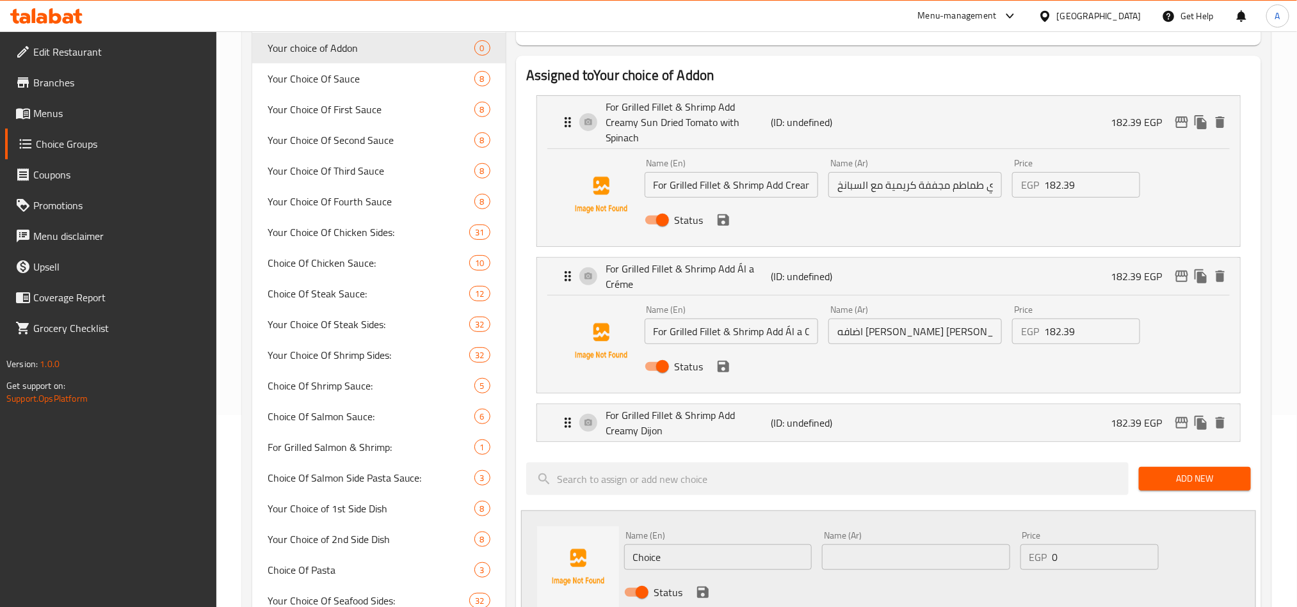
click at [738, 531] on div "Name (En) Choice Name (En)" at bounding box center [718, 550] width 188 height 39
click at [703, 553] on input "Choice" at bounding box center [718, 558] width 188 height 26
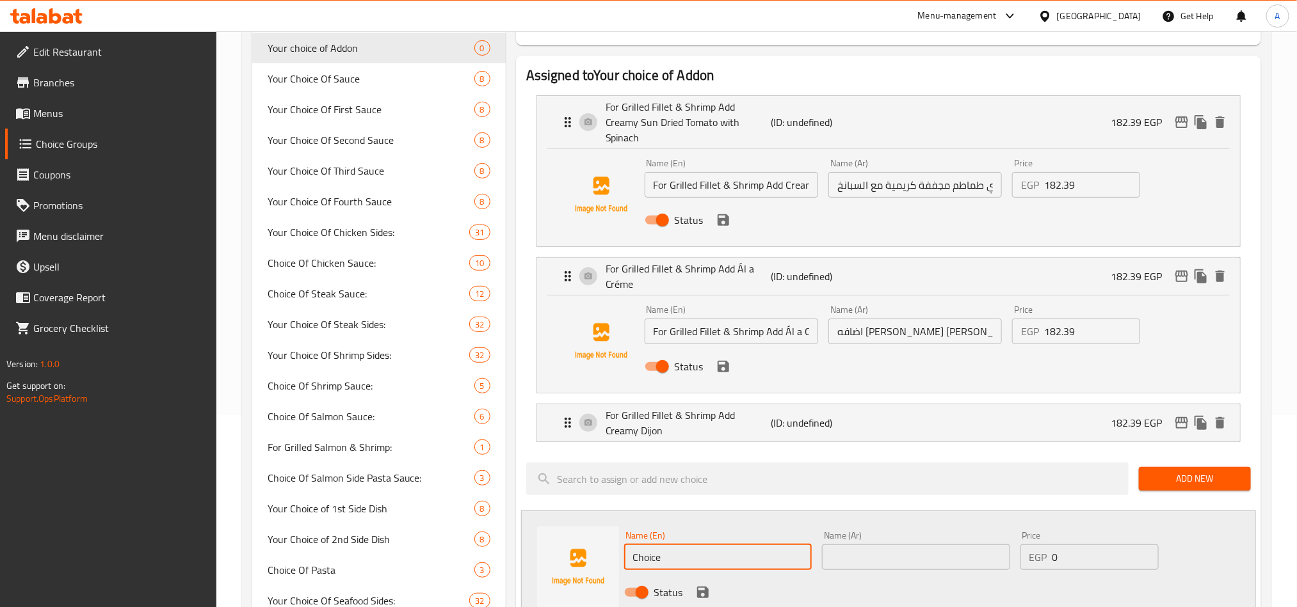
paste input "FOR GRILLED FILLET & SHRIMP ADD"
click at [968, 555] on input "text" at bounding box center [916, 558] width 188 height 26
click at [730, 552] on input "FOR GRILLED FILLET & SHRIMP ADD" at bounding box center [718, 558] width 188 height 26
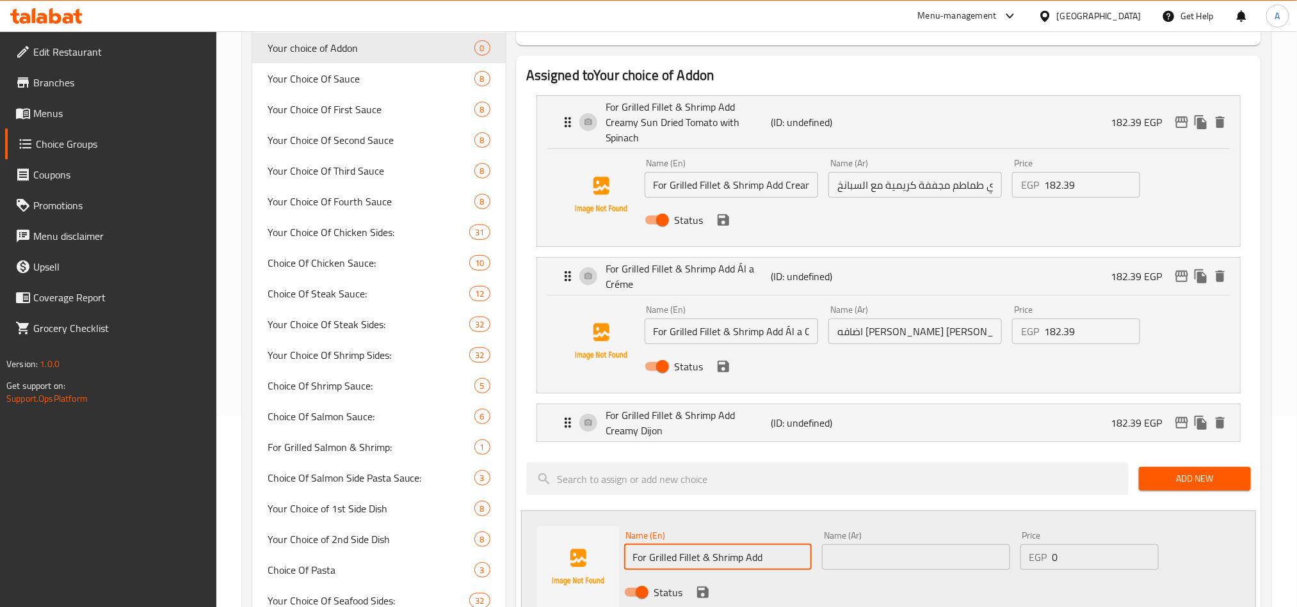
click at [794, 553] on input "For Grilled Fillet & Shrimp Add" at bounding box center [718, 558] width 188 height 26
click at [768, 545] on input "For Grilled Fillet & Shrimp Add" at bounding box center [718, 558] width 188 height 26
paste input "- Garlic"
type input "For Grilled Fillet & Shrimp Add - Garlic"
drag, startPoint x: 772, startPoint y: 549, endPoint x: 751, endPoint y: 548, distance: 21.2
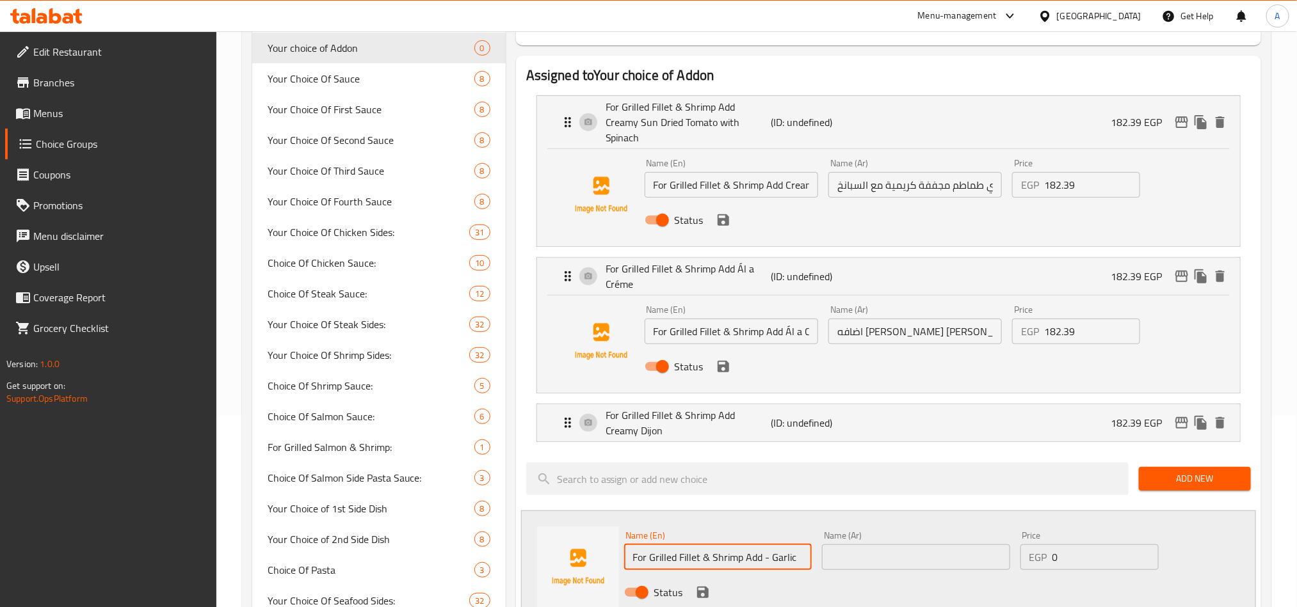
click at [751, 548] on input "For Grilled Fillet & Shrimp Add - Garlic" at bounding box center [718, 558] width 188 height 26
click at [789, 545] on input "For Grilled Fillet & Shrimp Add - Garlic" at bounding box center [718, 558] width 188 height 26
click at [913, 555] on input "text" at bounding box center [916, 558] width 188 height 26
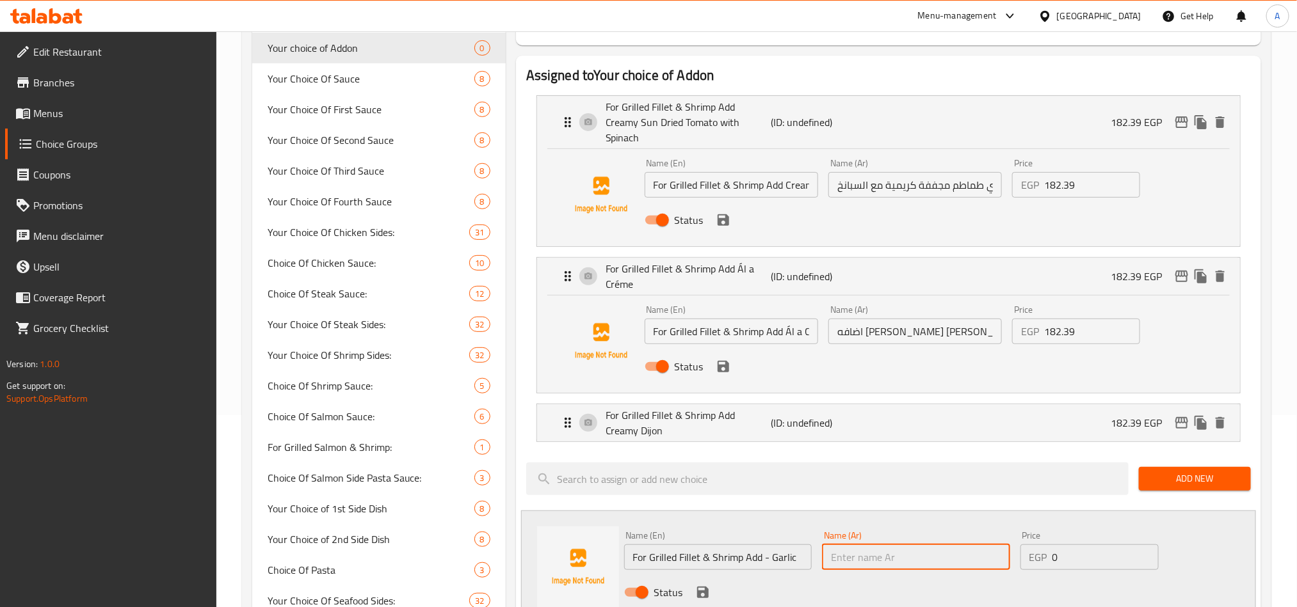
paste input "على فيليه مشوي وجمبري، أضف الثوم"
click at [979, 319] on input "اضافه فيليه مشوي و[PERSON_NAME]" at bounding box center [914, 332] width 173 height 26
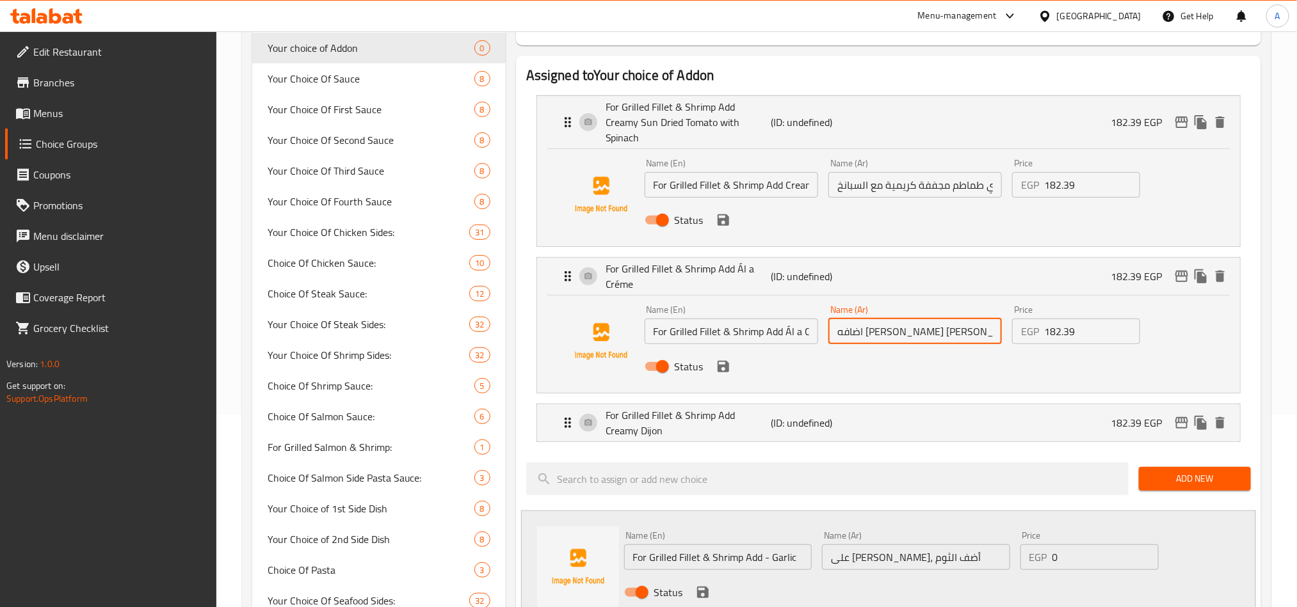
click at [979, 319] on input "اضافه [PERSON_NAME] [PERSON_NAME]" at bounding box center [914, 332] width 173 height 26
click at [997, 545] on input "على فيليه مشوي وجمبري، أضف الثوم" at bounding box center [916, 558] width 188 height 26
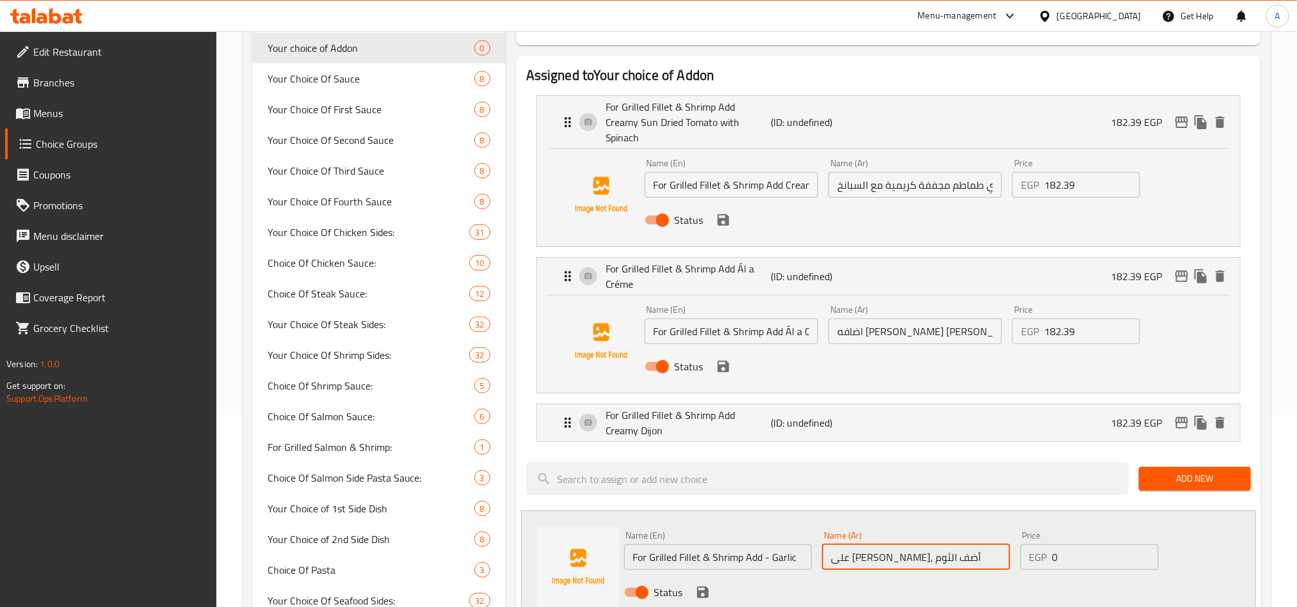
click at [987, 545] on input "على فيليه مشوي وجمبري، أضف الثوم" at bounding box center [916, 558] width 188 height 26
paste input "ضافه"
click at [864, 548] on input "اضافه فيليه مشوي وجمبري، أضف الثوم" at bounding box center [916, 558] width 188 height 26
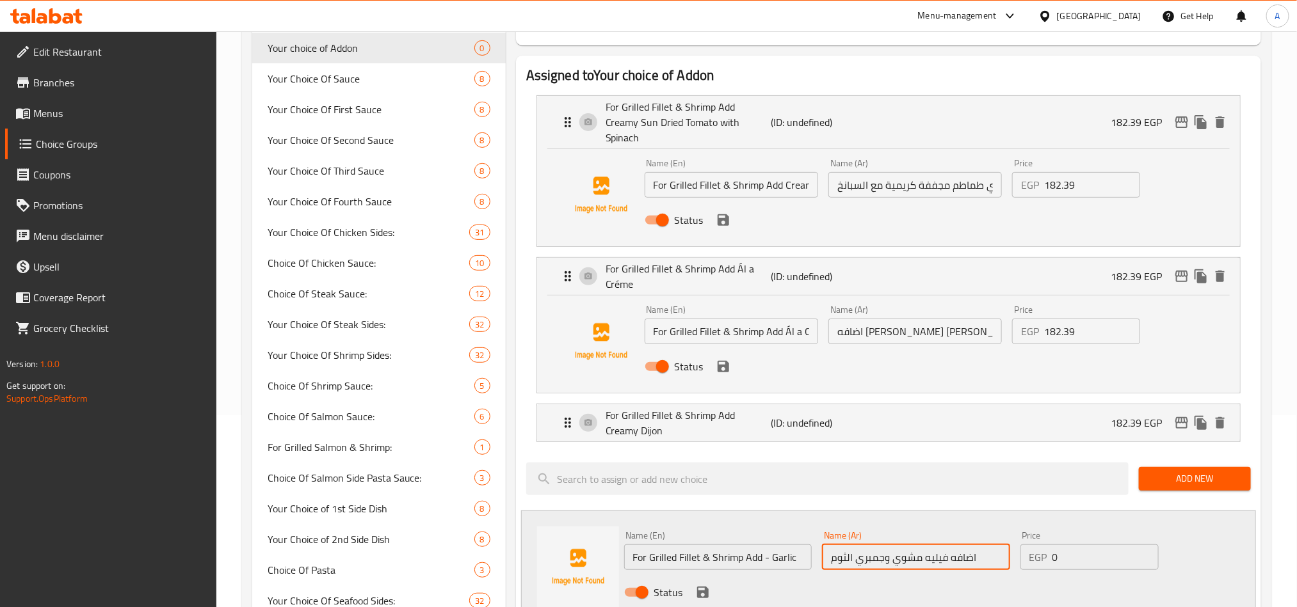
type input "اضافه فيليه مشوي وجمبري الثوم"
click at [1077, 319] on input "182.39" at bounding box center [1091, 332] width 95 height 26
click at [1078, 545] on input "0" at bounding box center [1105, 558] width 106 height 26
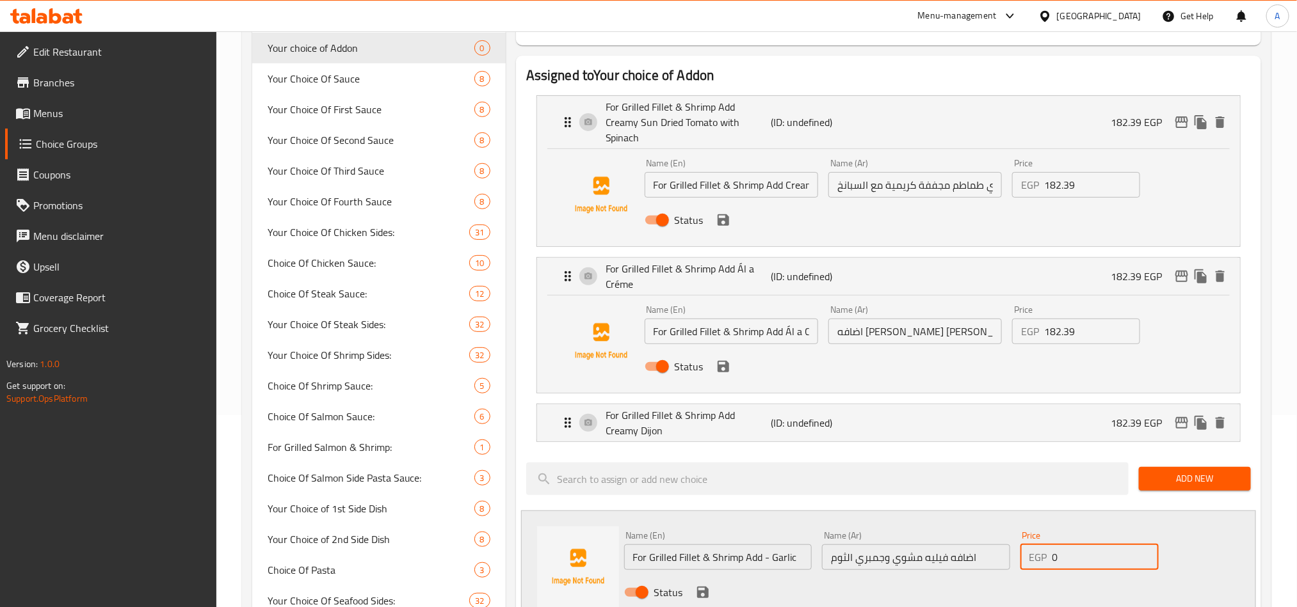
click at [1078, 545] on input "0" at bounding box center [1105, 558] width 106 height 26
paste input "182.39"
type input "182.39"
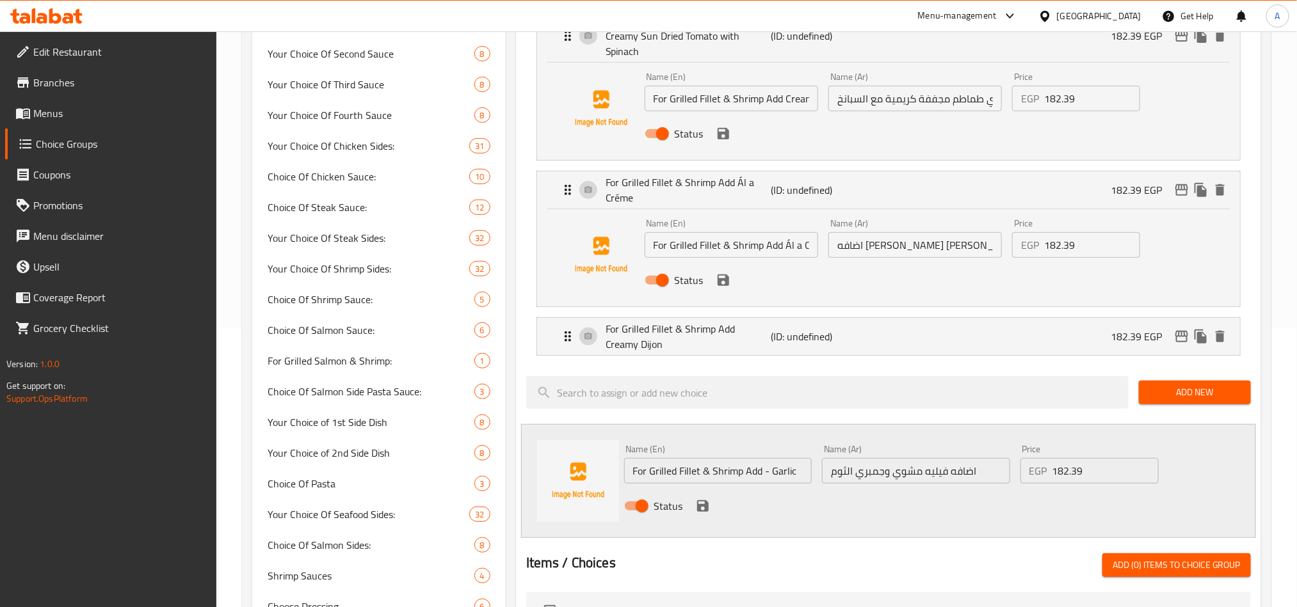
scroll to position [384, 0]
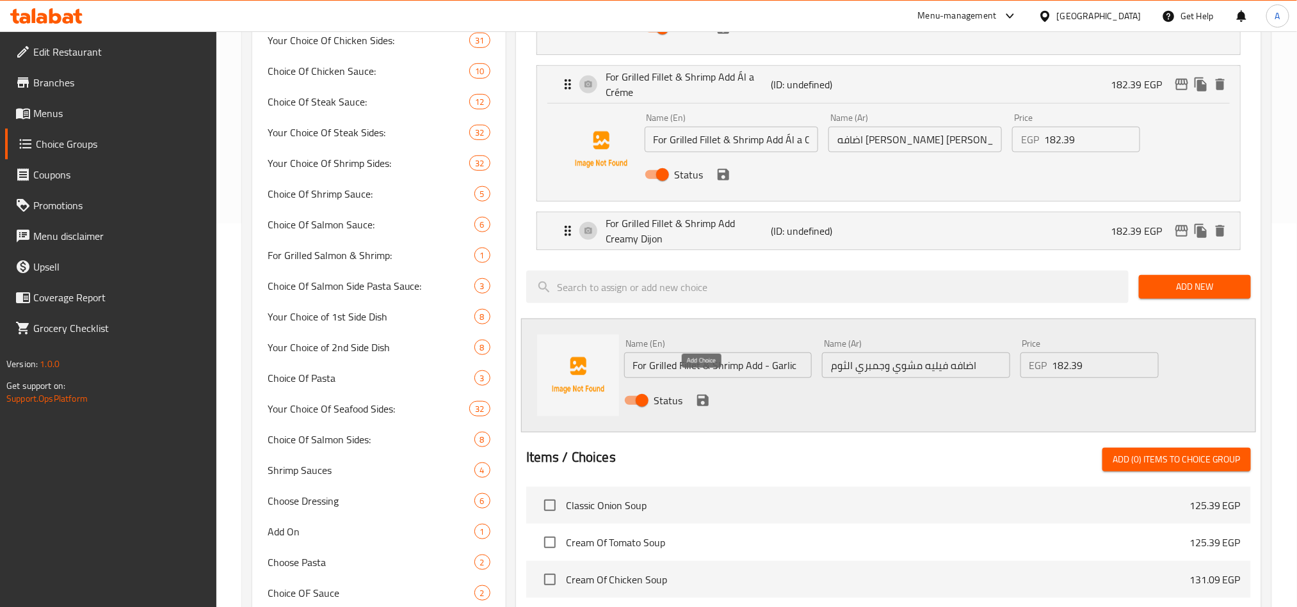
click at [703, 393] on icon "save" at bounding box center [702, 400] width 15 height 15
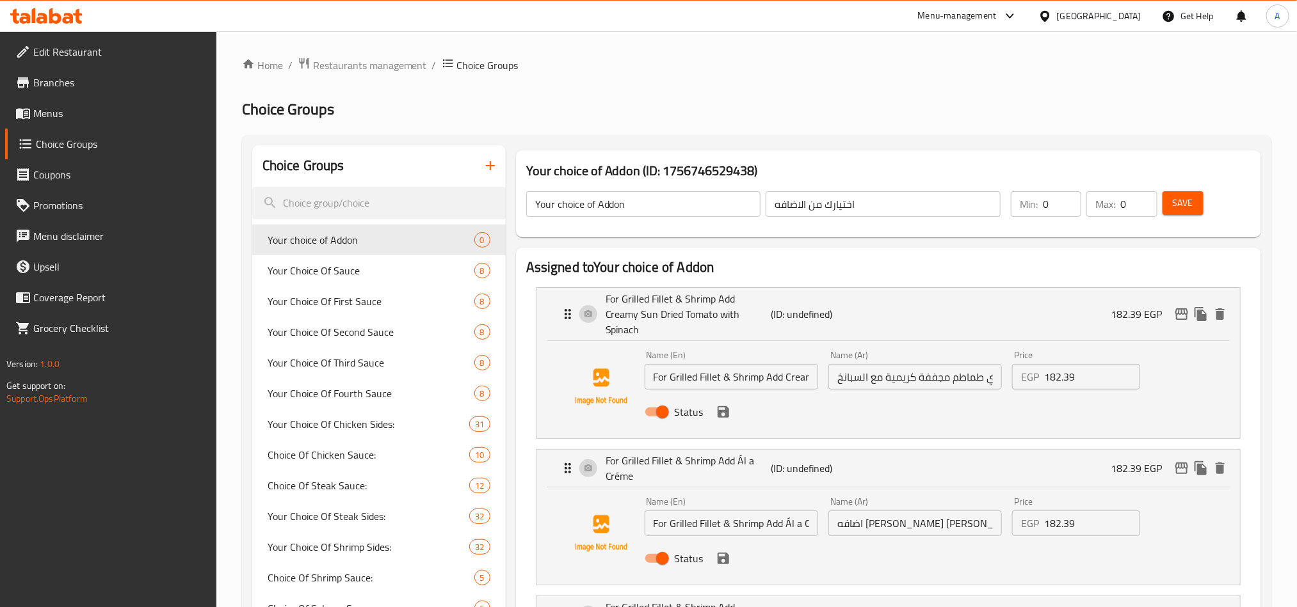
scroll to position [96, 0]
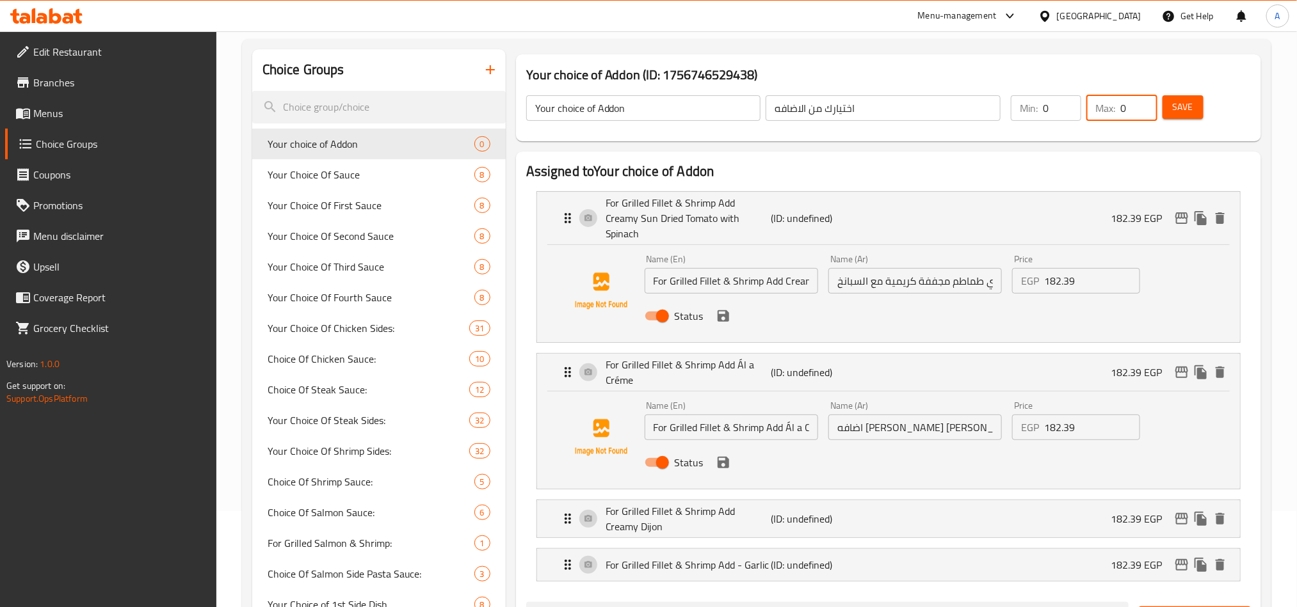
drag, startPoint x: 1119, startPoint y: 108, endPoint x: 1135, endPoint y: 104, distance: 15.8
click at [1135, 104] on div "Max: 0 ​" at bounding box center [1121, 108] width 70 height 26
type input "4"
click at [1170, 102] on button "Save" at bounding box center [1182, 107] width 41 height 24
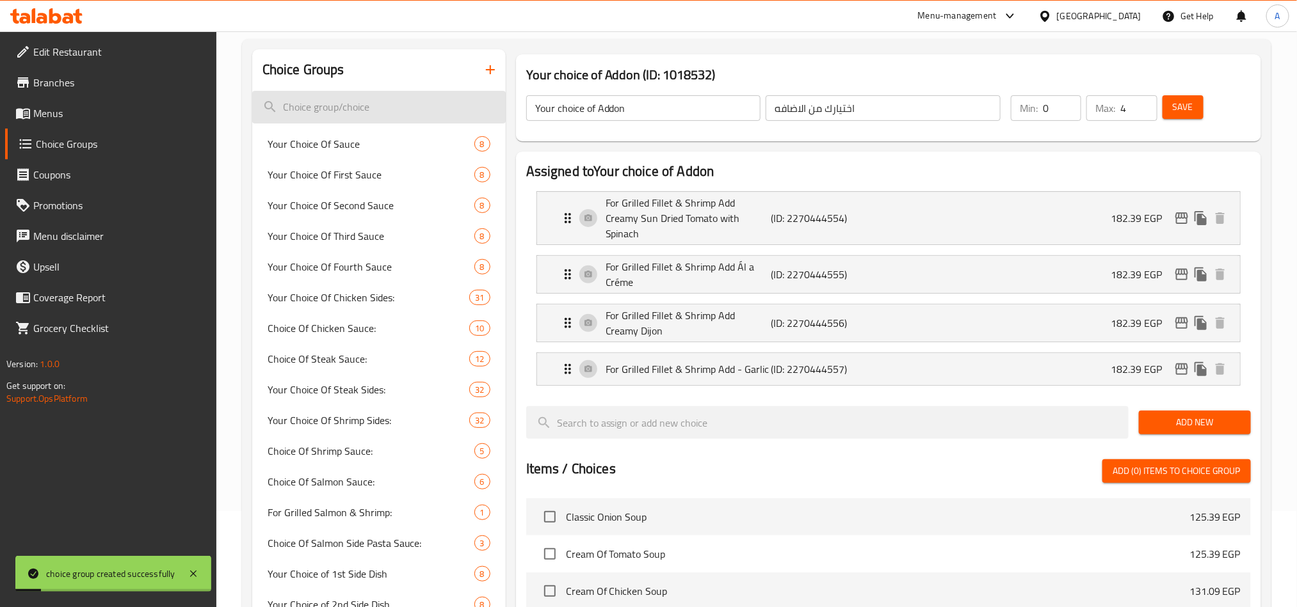
drag, startPoint x: 712, startPoint y: 108, endPoint x: 267, endPoint y: 119, distance: 444.9
click at [271, 118] on div "Choice Groups Your Choice Of Sauce 8 Your Choice Of First Sauce 8 Your Choice O…" at bounding box center [759, 521] width 1014 height 945
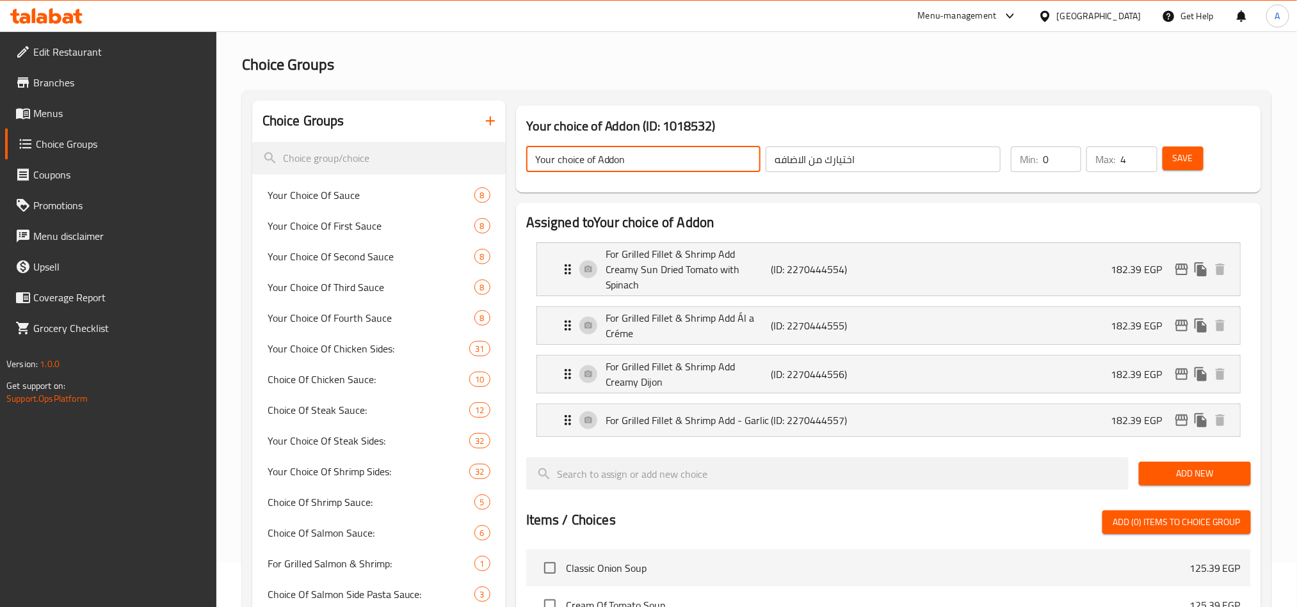
scroll to position [0, 0]
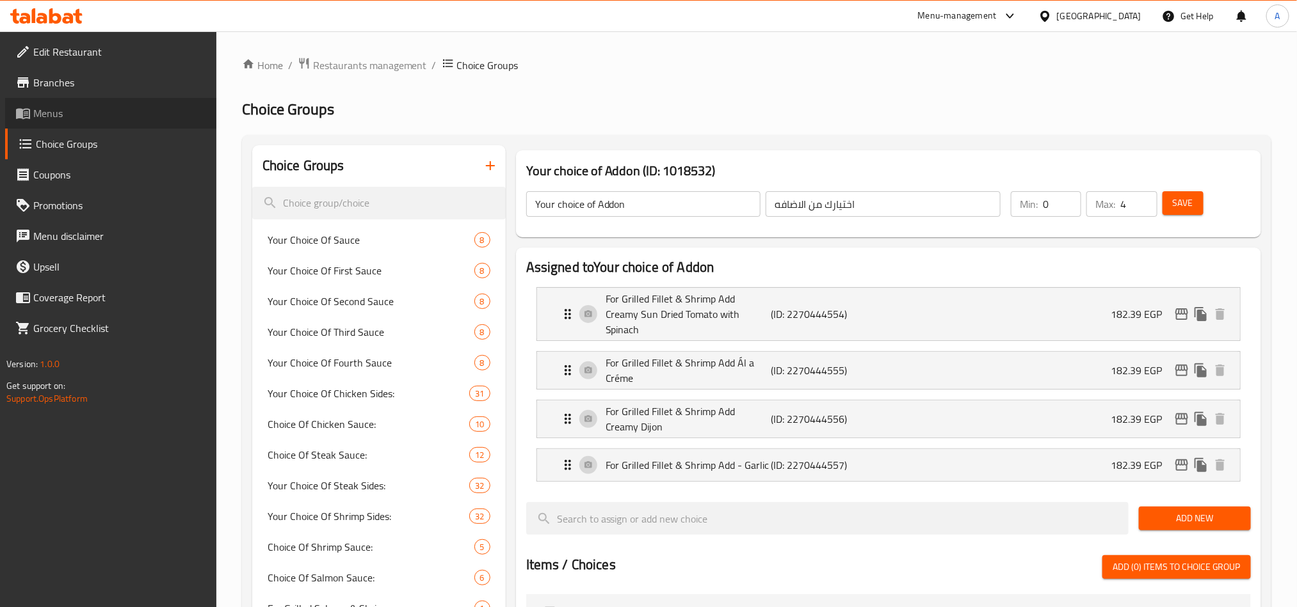
click at [38, 100] on link "Menus" at bounding box center [110, 113] width 211 height 31
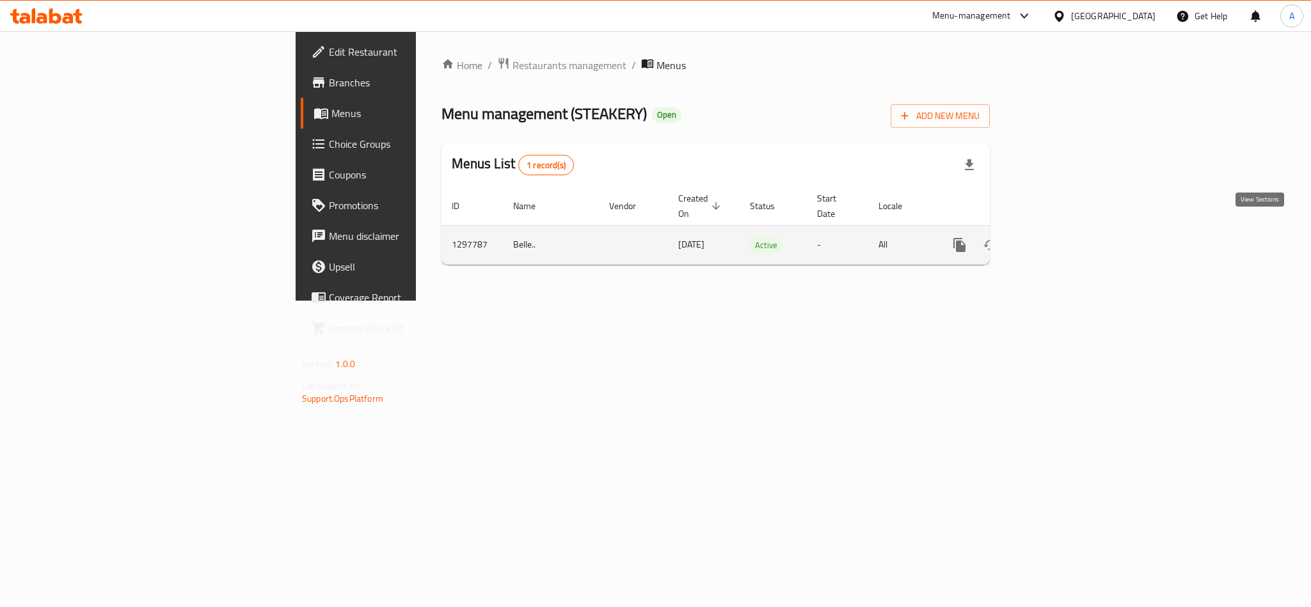
click at [1060, 237] on icon "enhanced table" at bounding box center [1051, 244] width 15 height 15
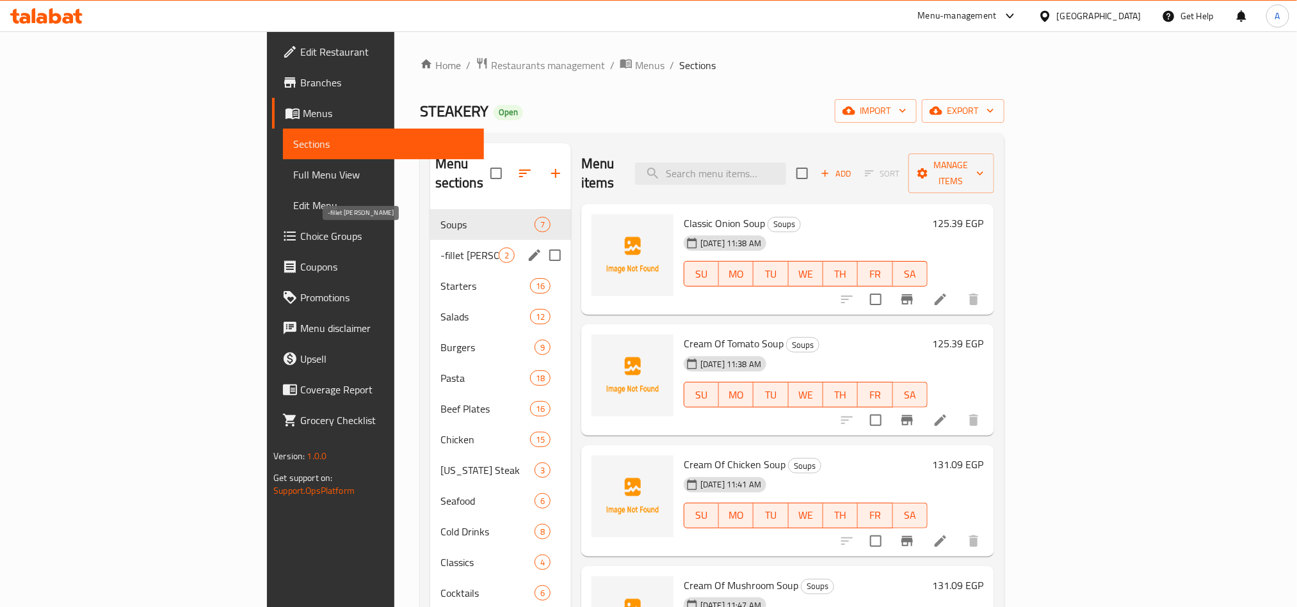
click at [440, 248] on span "-fillet [PERSON_NAME]" at bounding box center [469, 255] width 58 height 15
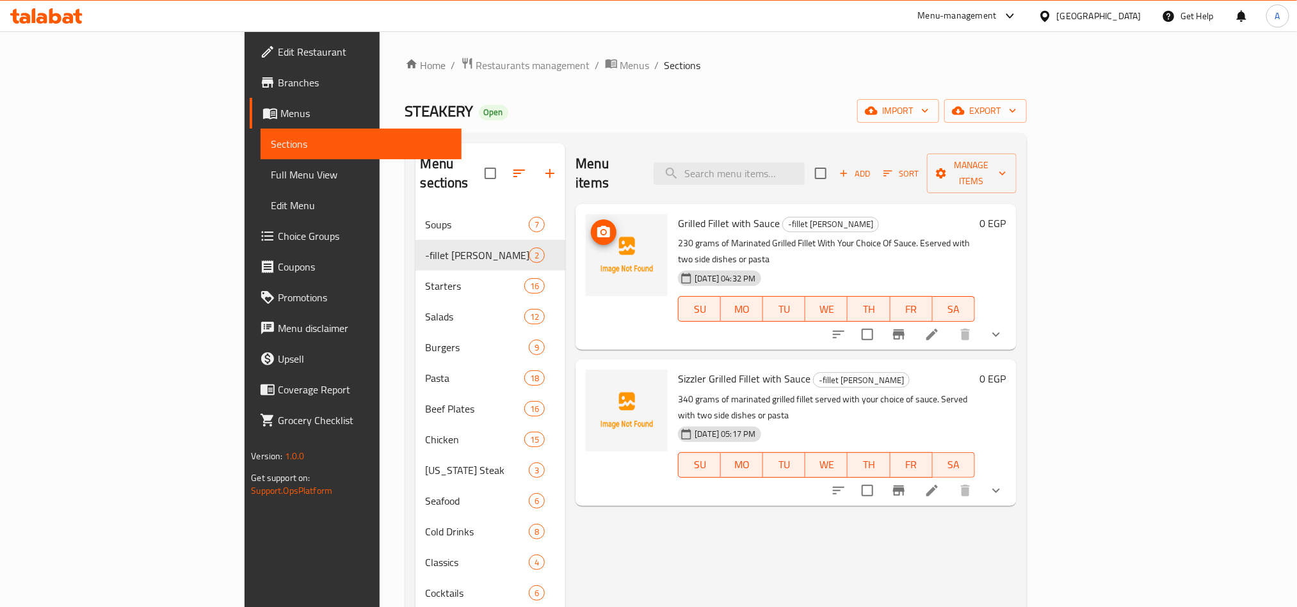
click at [950, 323] on li at bounding box center [932, 334] width 36 height 23
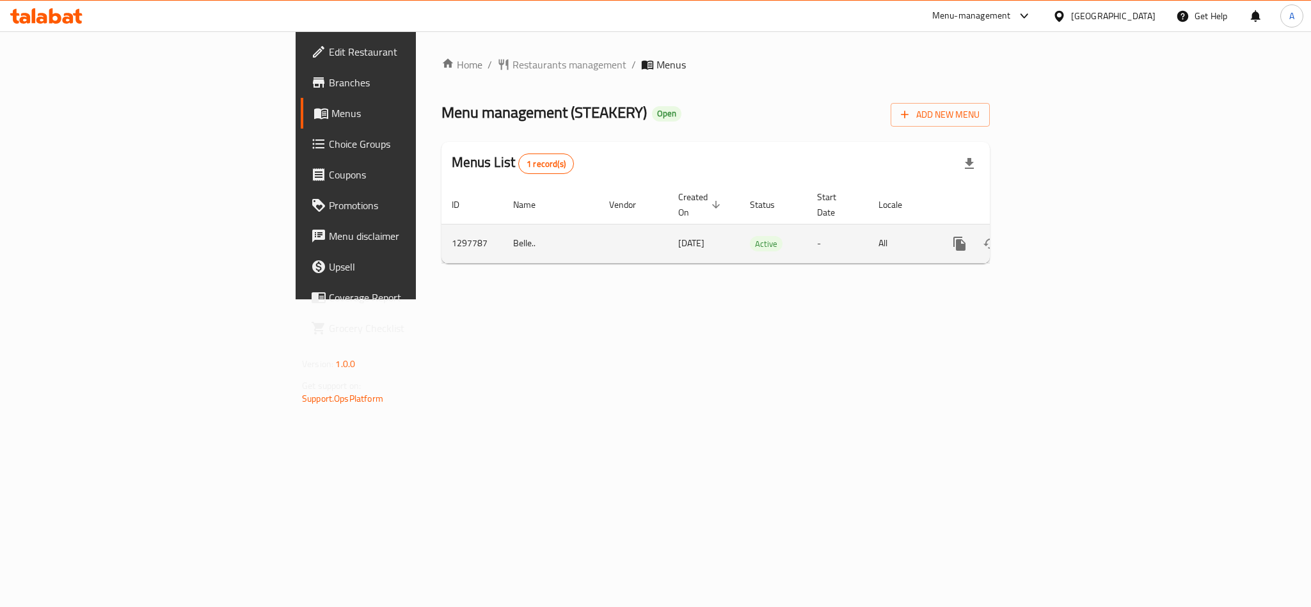
click at [1060, 236] on icon "enhanced table" at bounding box center [1051, 243] width 15 height 15
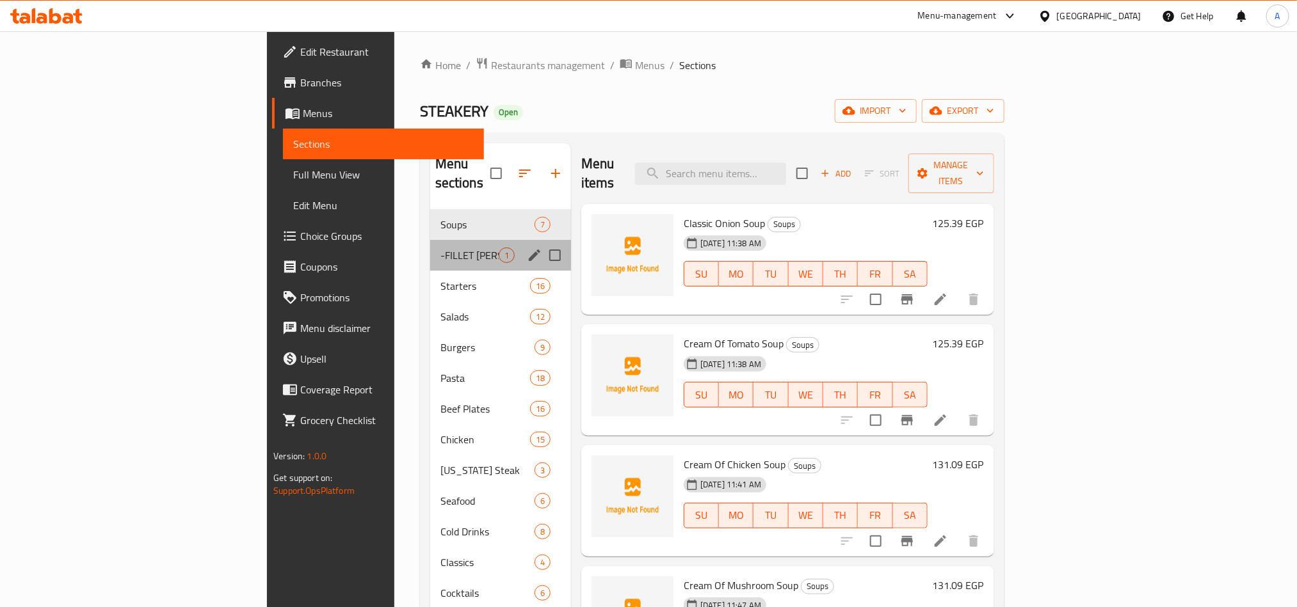
click at [430, 246] on div "-FILLET MIGNON 1" at bounding box center [500, 255] width 141 height 31
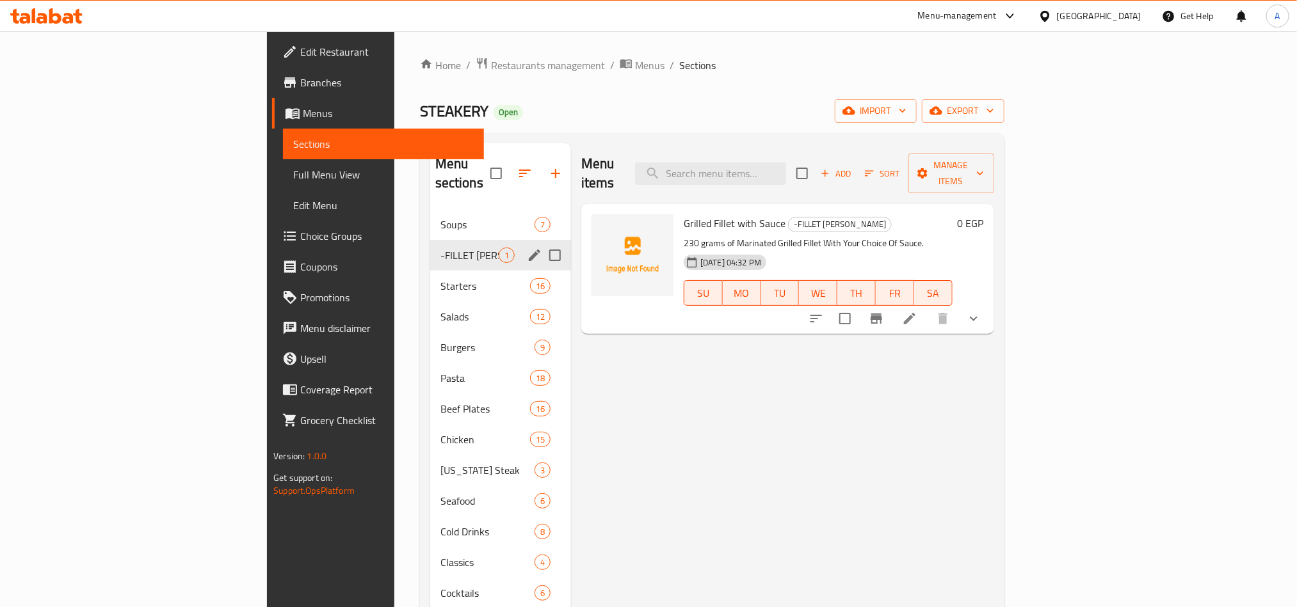
click at [525, 246] on div "Menu sections" at bounding box center [534, 255] width 19 height 19
click at [527, 248] on icon "edit" at bounding box center [534, 255] width 15 height 15
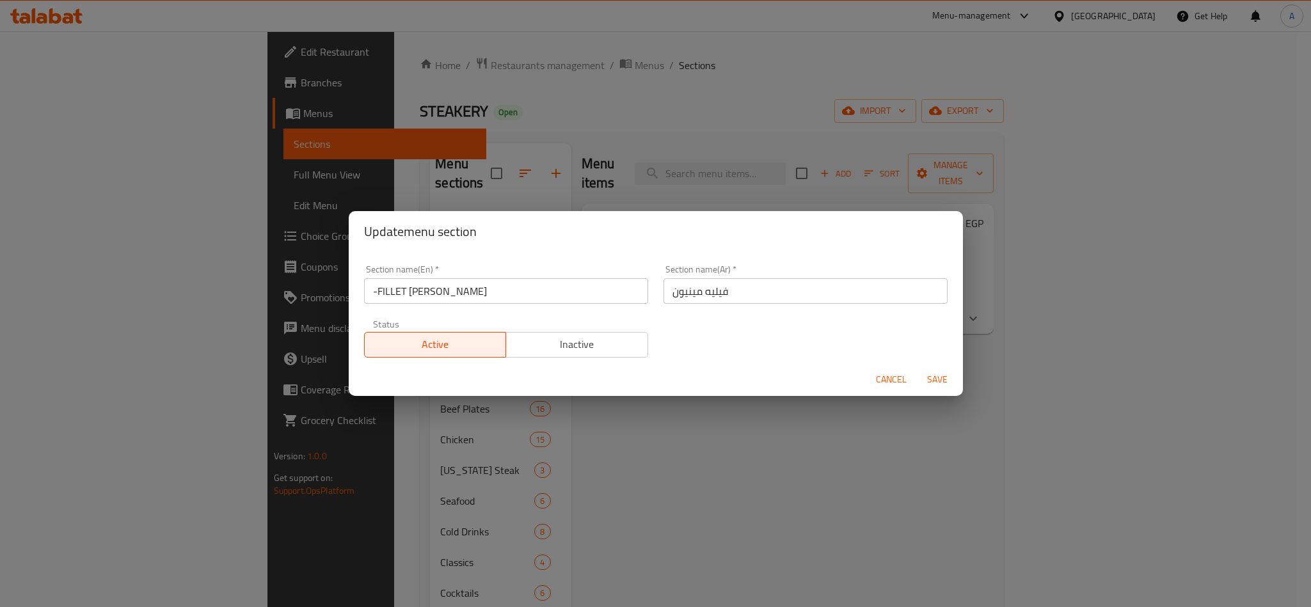
click at [480, 275] on div "Section name(En)   * -FILLET MIGNON Section name(En) *" at bounding box center [506, 284] width 284 height 39
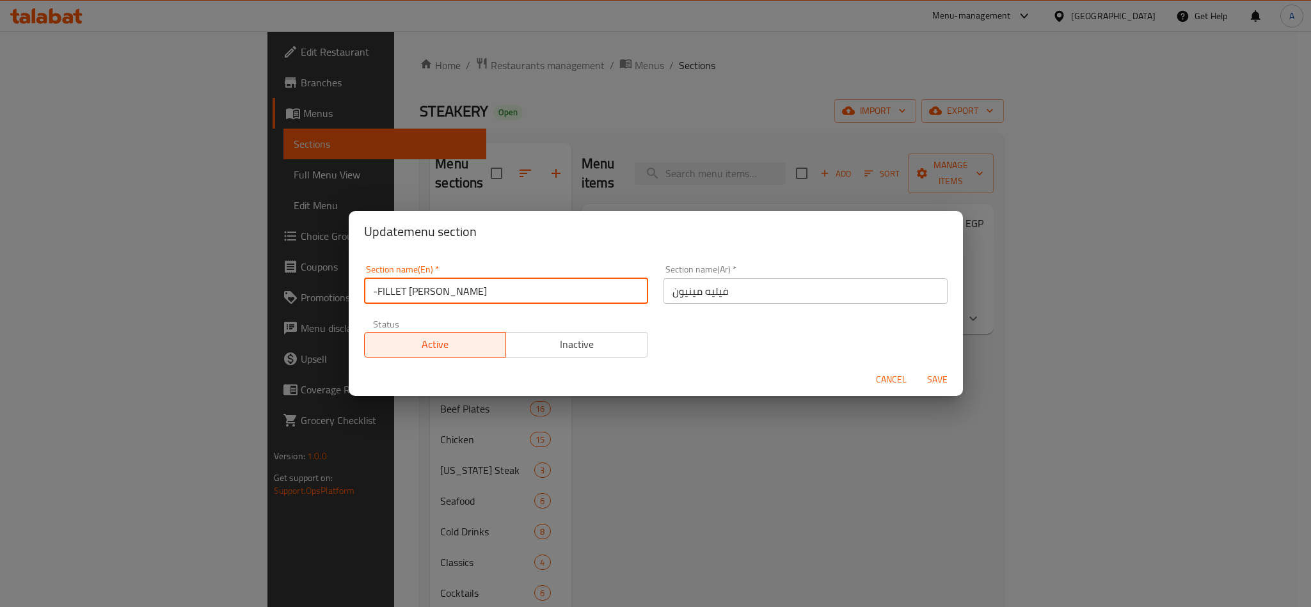
click at [458, 296] on input "-FILLET [PERSON_NAME]" at bounding box center [506, 291] width 284 height 26
type input "-fillet [PERSON_NAME]"
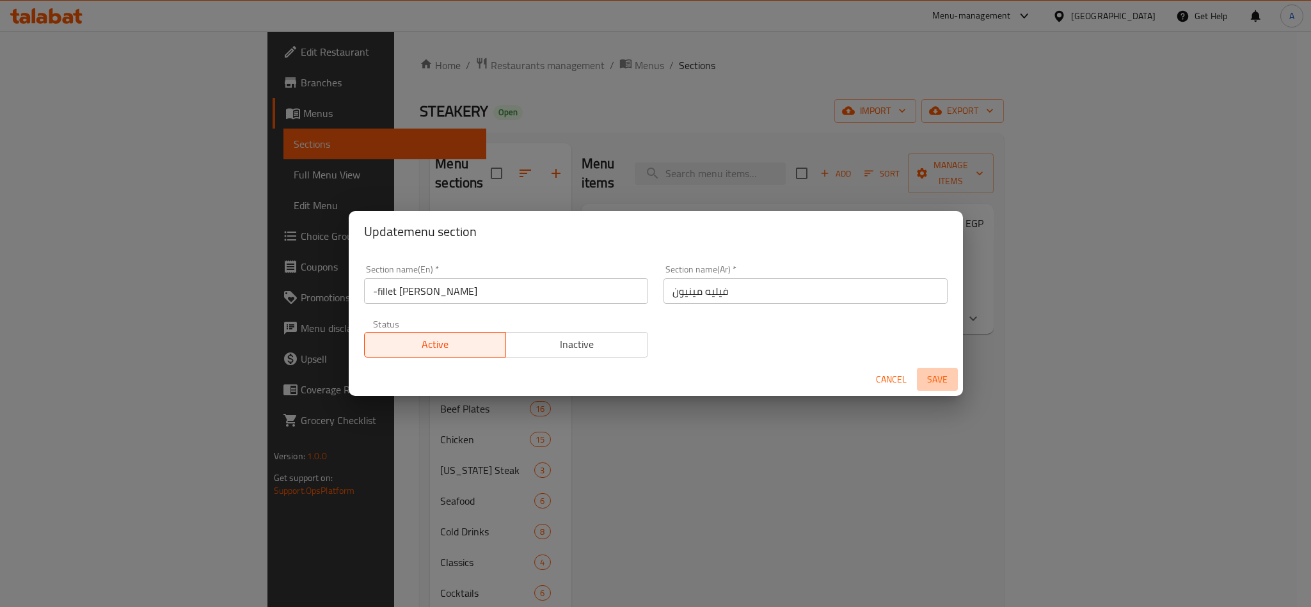
click at [930, 375] on span "Save" at bounding box center [937, 380] width 31 height 16
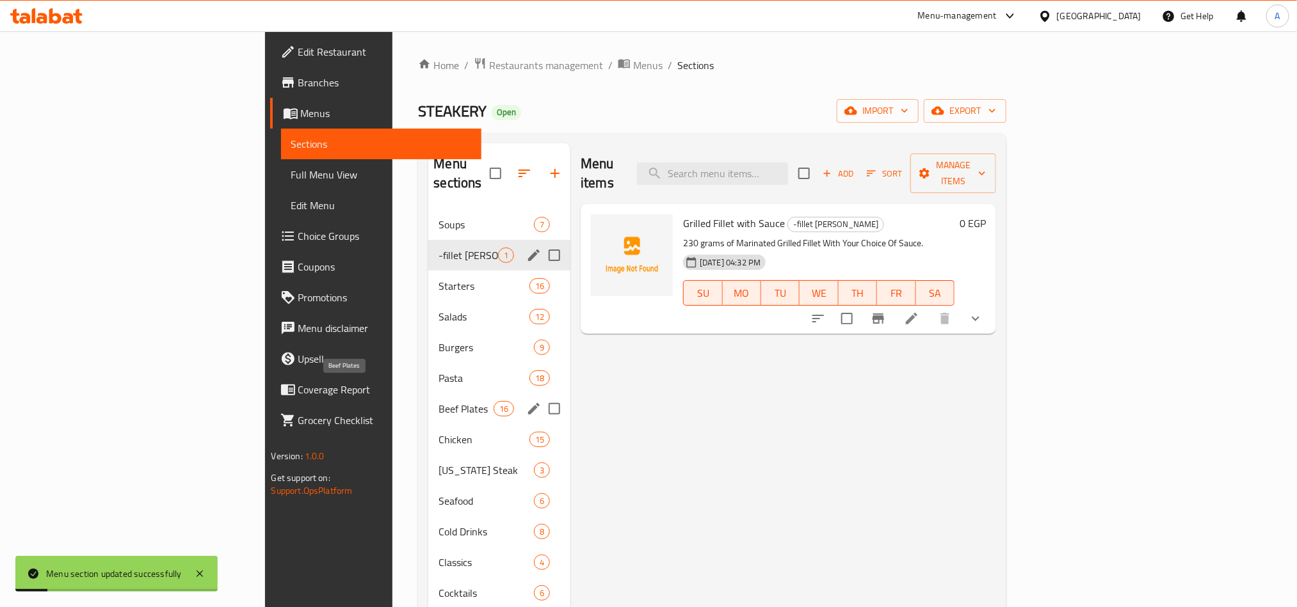
click at [438, 401] on span "Beef Plates" at bounding box center [465, 408] width 54 height 15
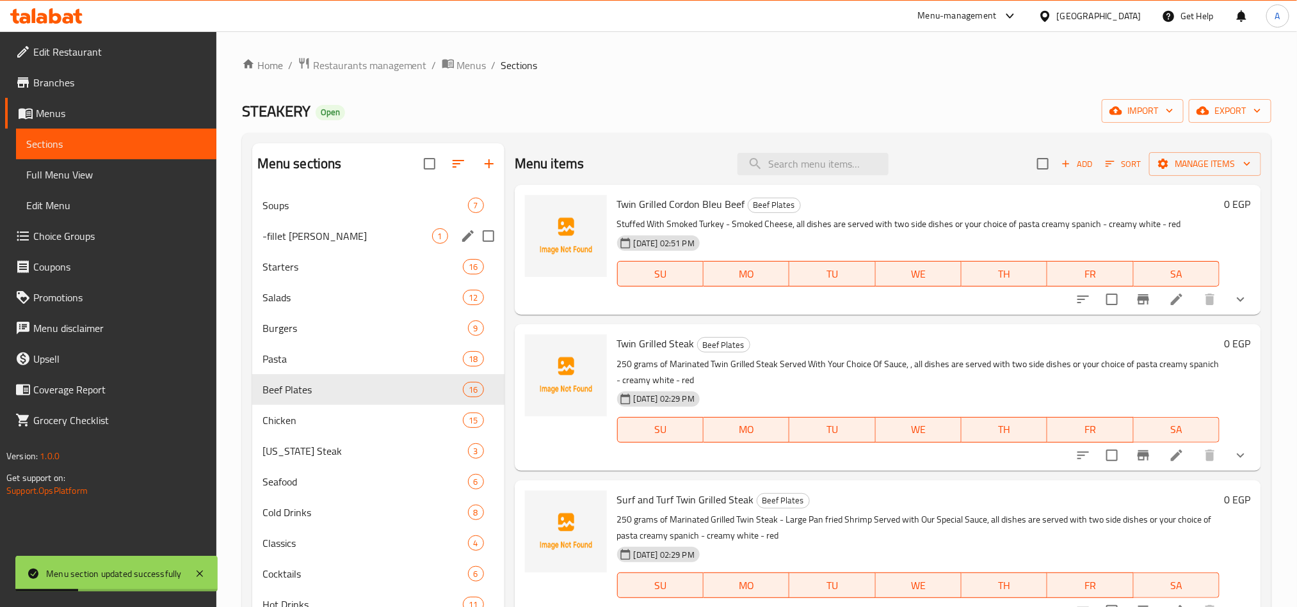
click at [1234, 305] on button "show more" at bounding box center [1240, 299] width 31 height 31
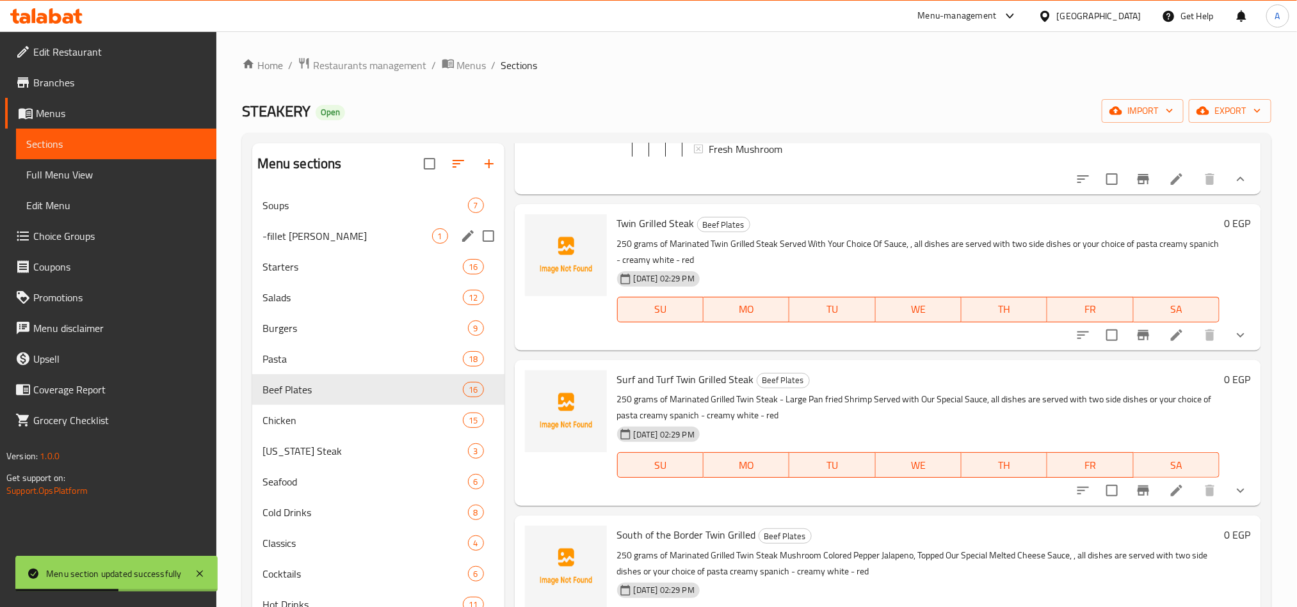
scroll to position [960, 0]
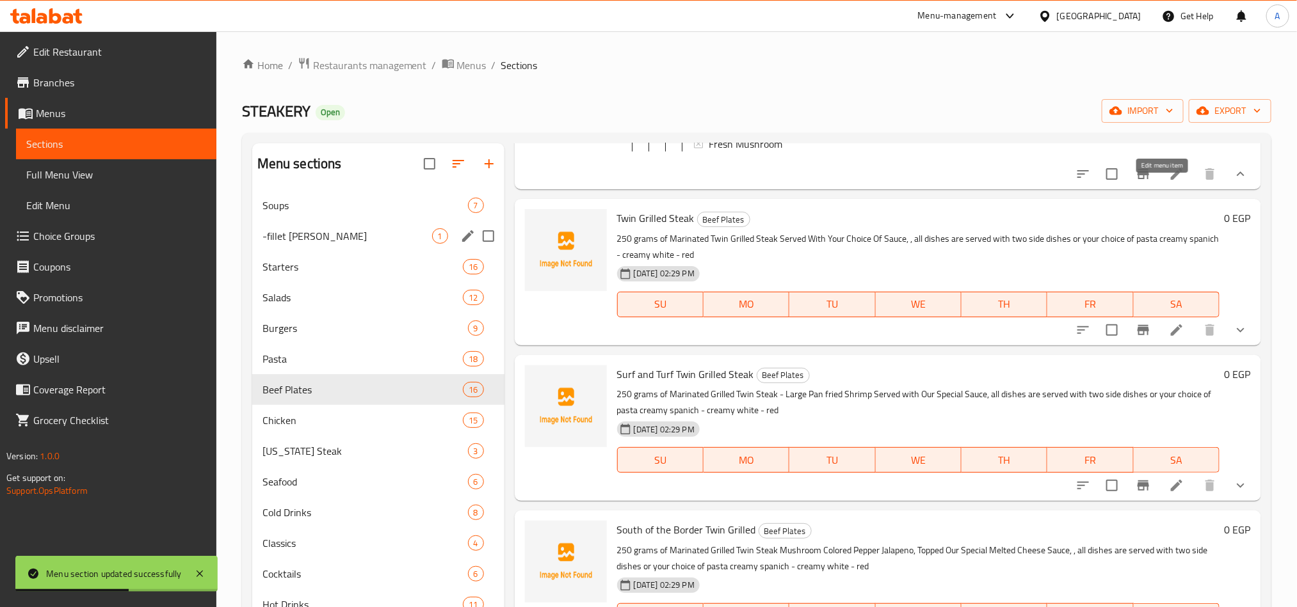
click at [1169, 182] on icon at bounding box center [1176, 173] width 15 height 15
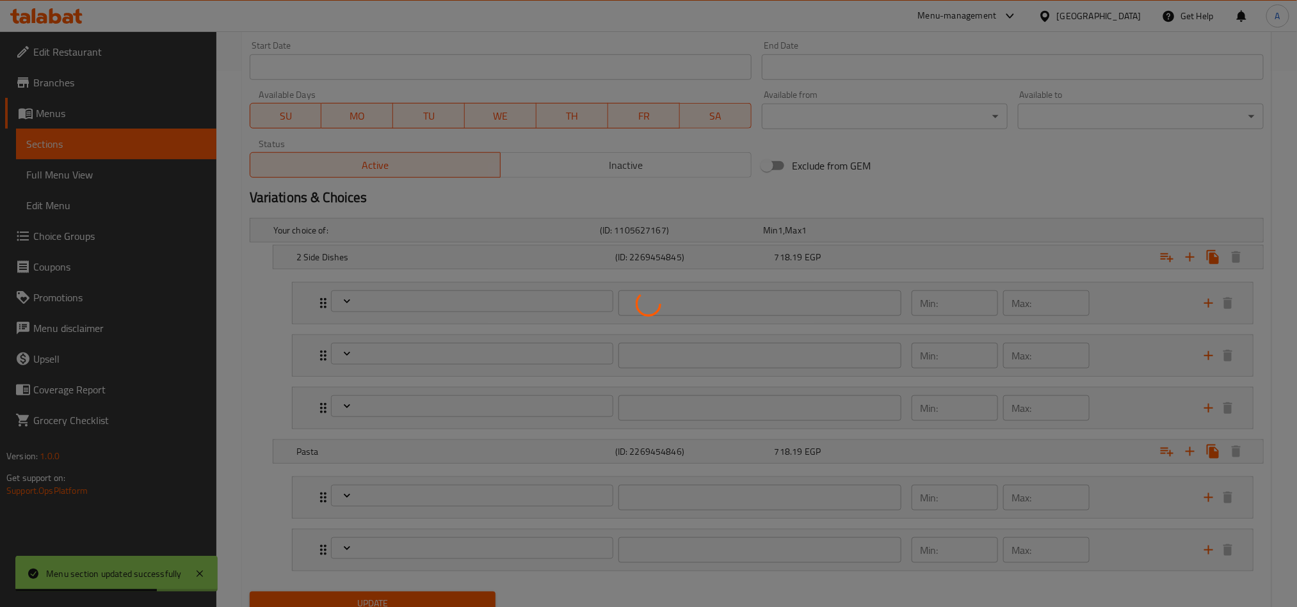
scroll to position [592, 0]
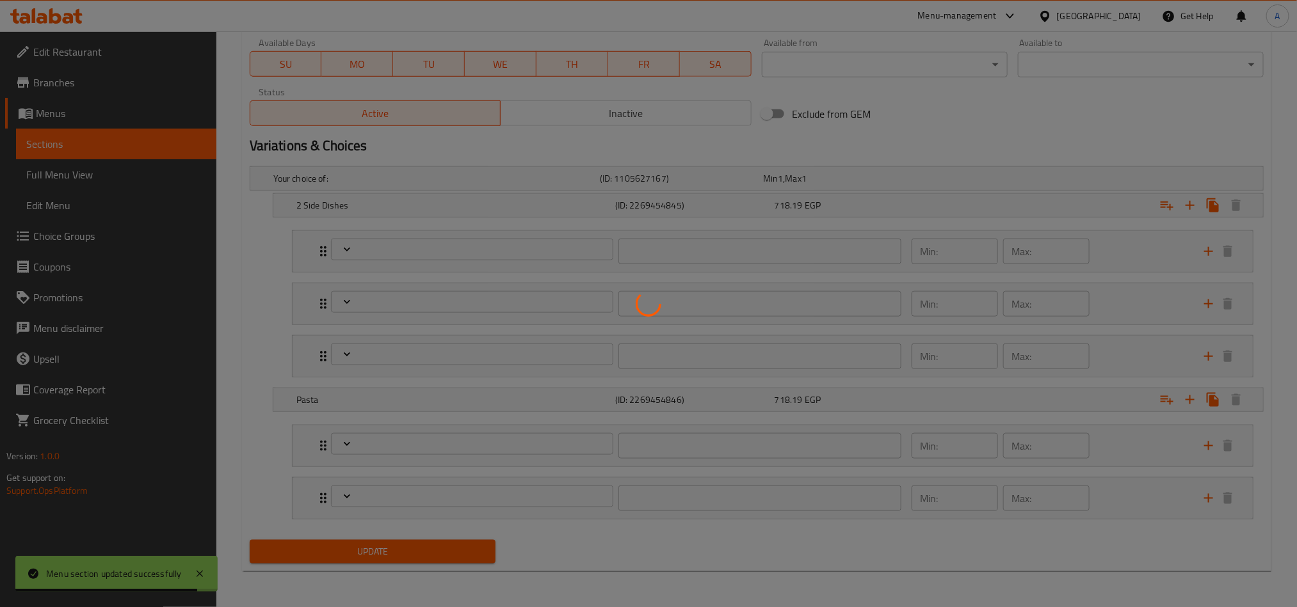
type input "إختيارك من الاول طبق جانبي"
type input "1"
type input "إختيار من ثانى طبق جانبي"
type input "1"
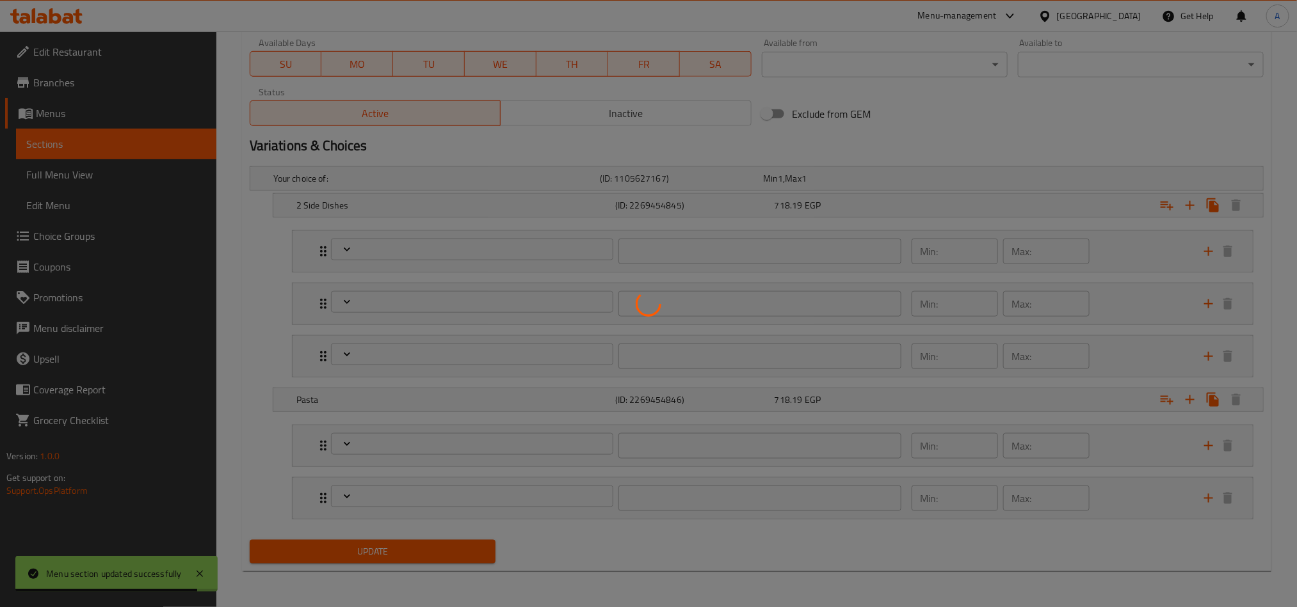
type input "1"
type input "إختيار الصوص"
type input "1"
type input "إختيارك من المكرونة"
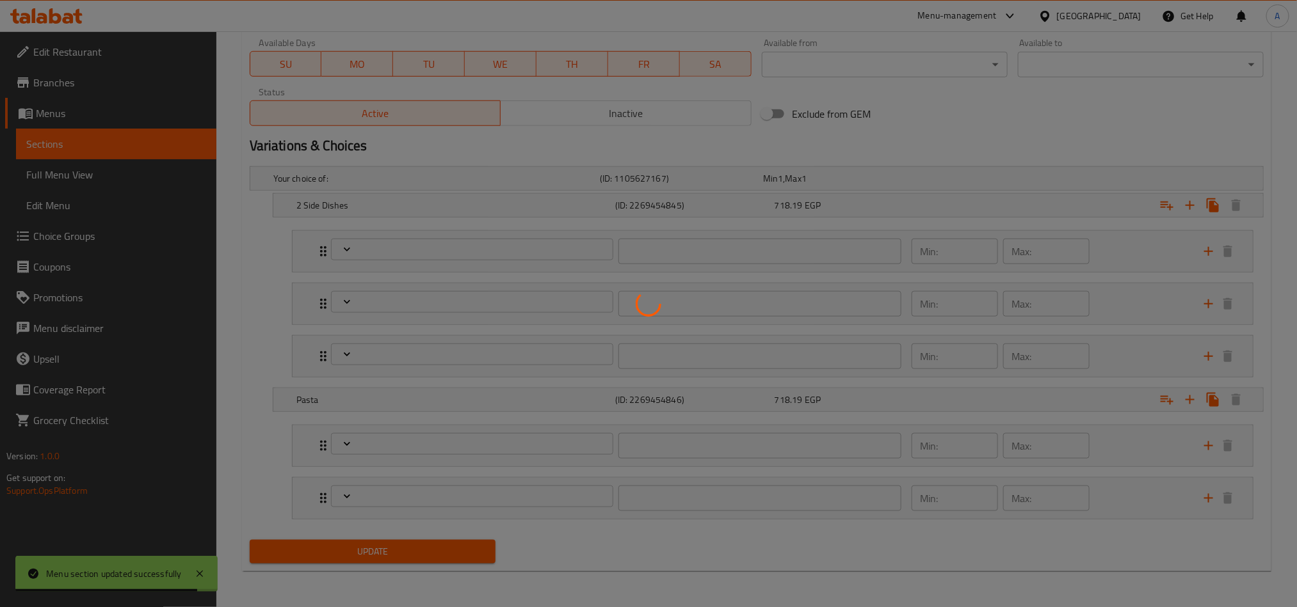
type input "1"
type input "إختيار الصوص"
type input "1"
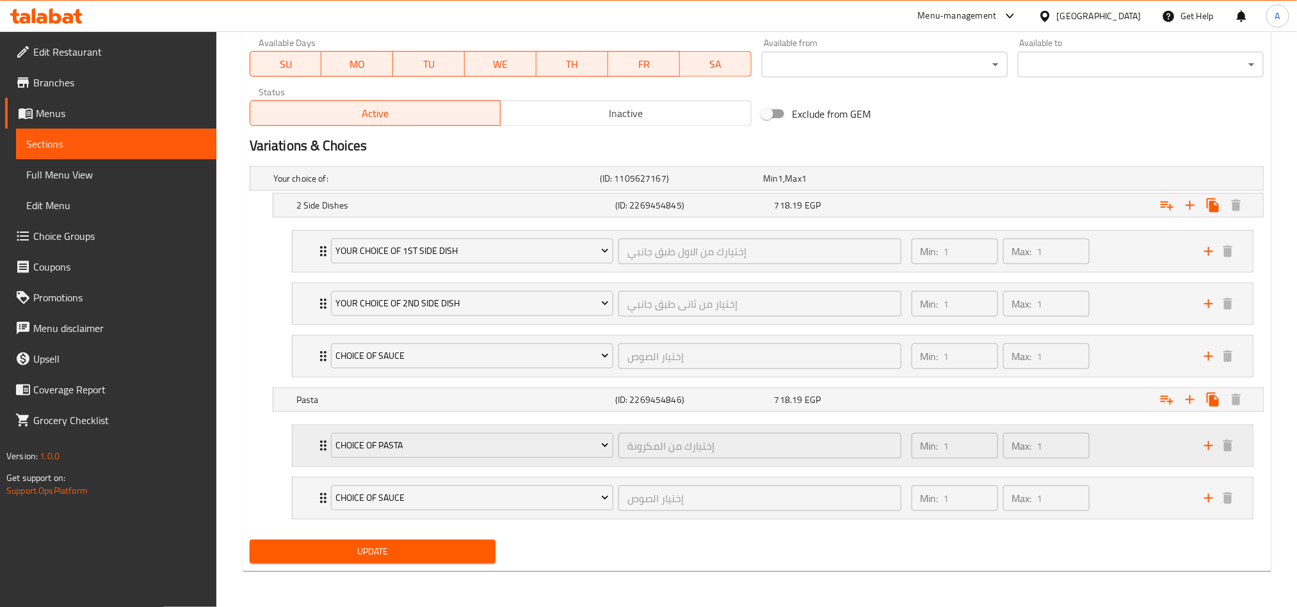
click at [1146, 452] on div "Min: 1 ​ Max: 1 ​" at bounding box center [1050, 446] width 292 height 41
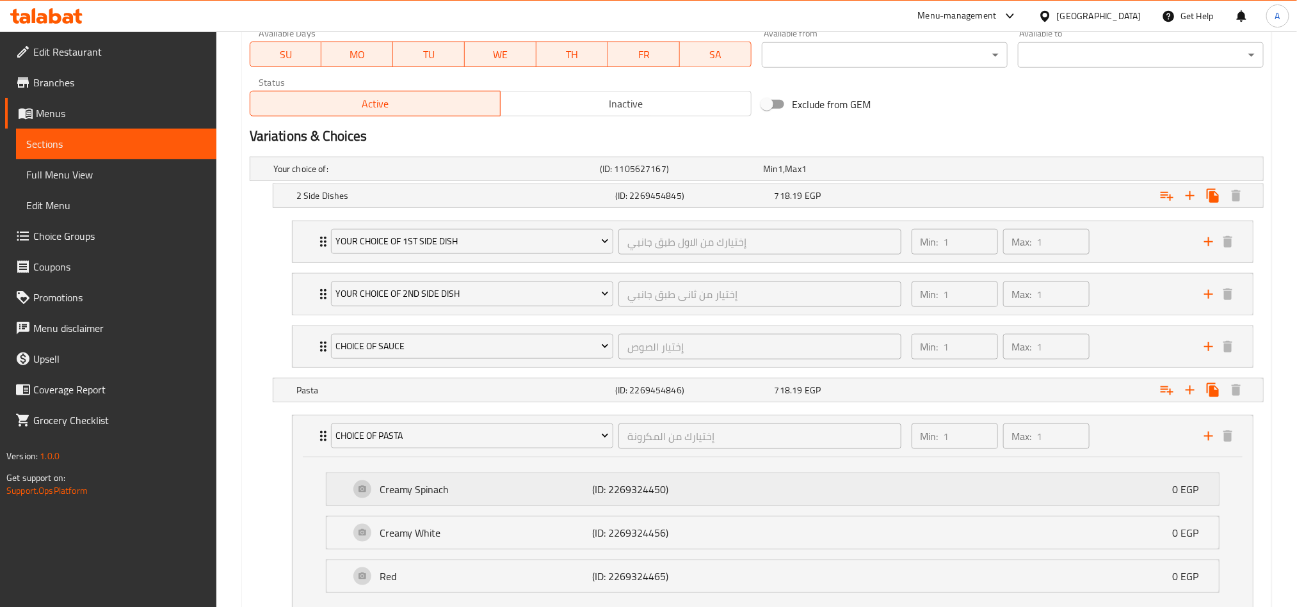
scroll to position [753, 0]
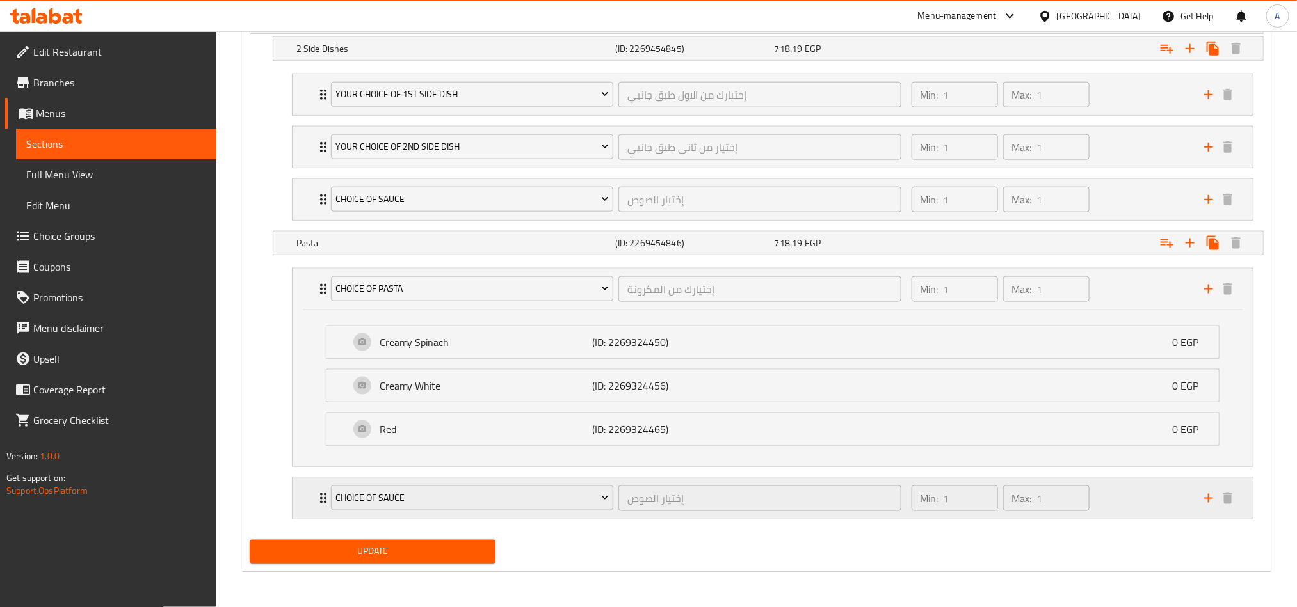
click at [1112, 502] on div "Min: 1 ​ Max: 1 ​" at bounding box center [1050, 498] width 292 height 41
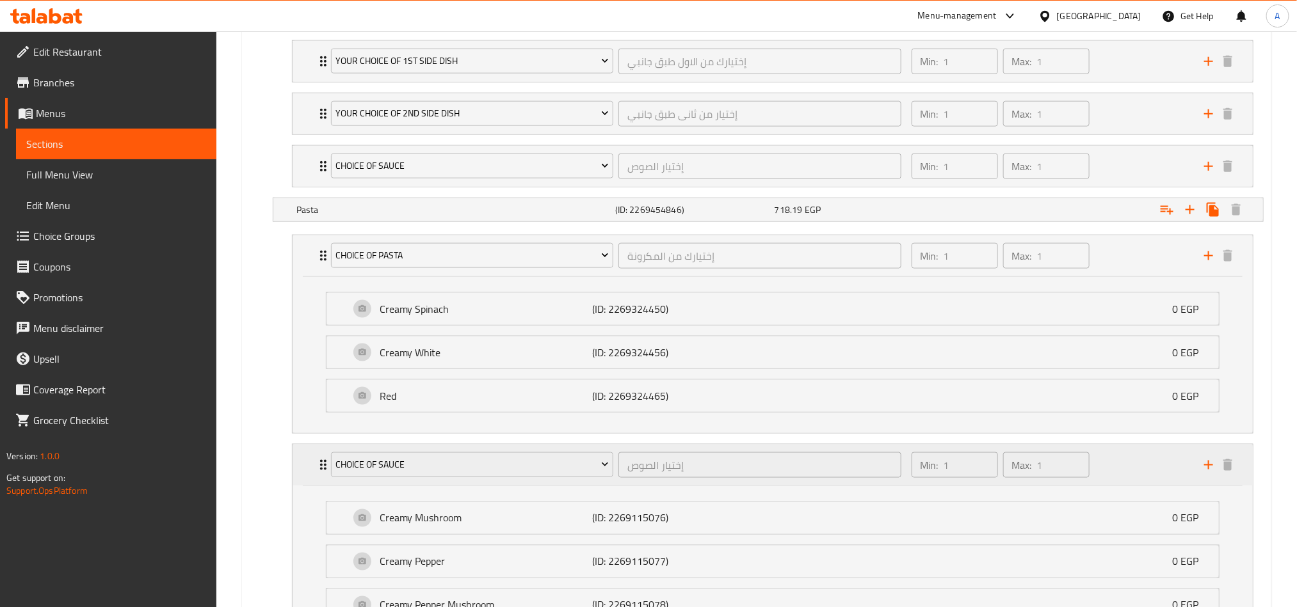
scroll to position [849, 0]
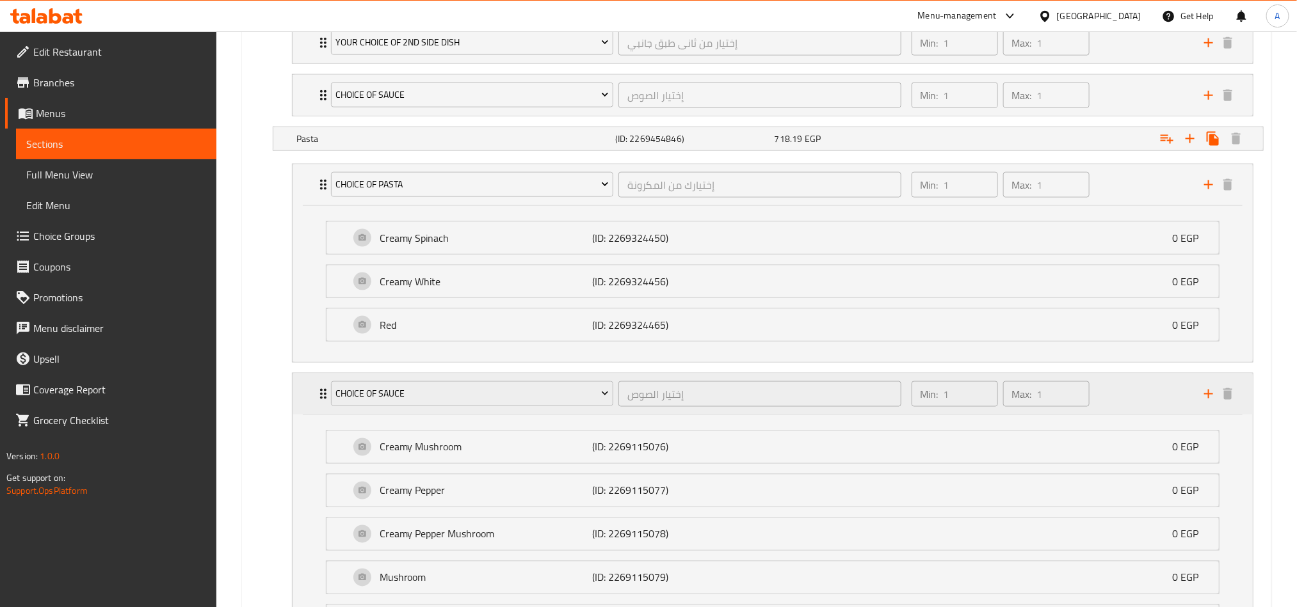
click at [1097, 404] on div "Min: 1 ​ Max: 1 ​" at bounding box center [1050, 394] width 292 height 41
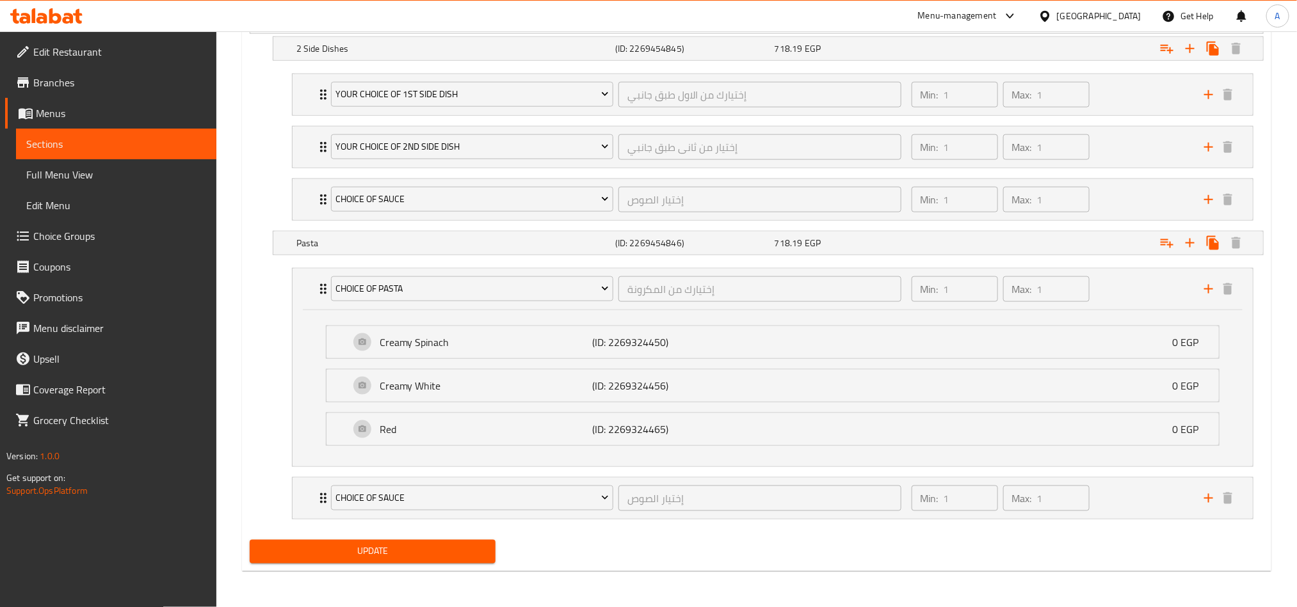
scroll to position [753, 0]
click at [1112, 490] on div "Min: 1 ​ Max: 1 ​" at bounding box center [1050, 498] width 292 height 41
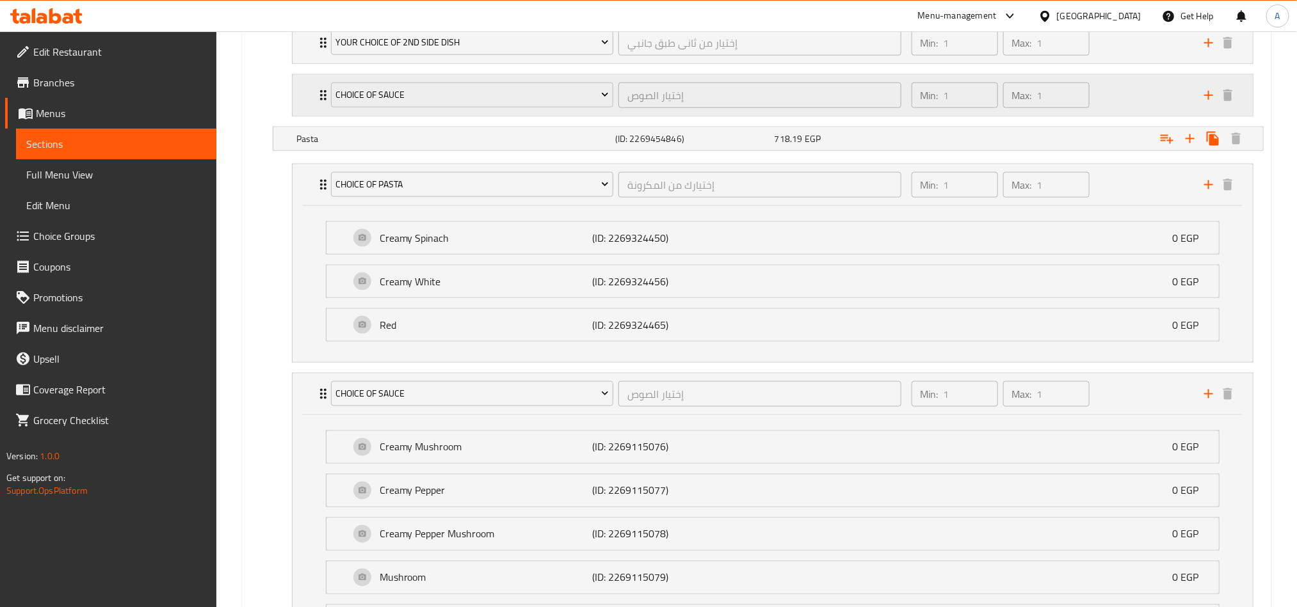
click at [1117, 111] on div "Min: 1 ​ Max: 1 ​" at bounding box center [1050, 95] width 292 height 41
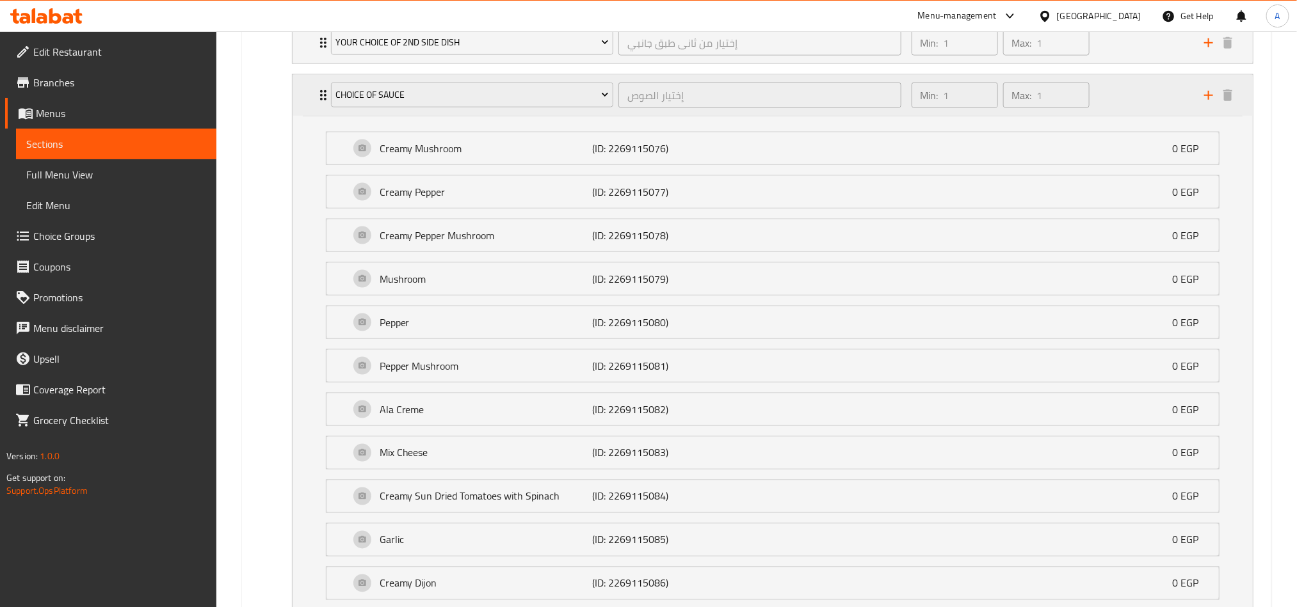
click at [1117, 111] on div "Min: 1 ​ Max: 1 ​" at bounding box center [1050, 95] width 292 height 41
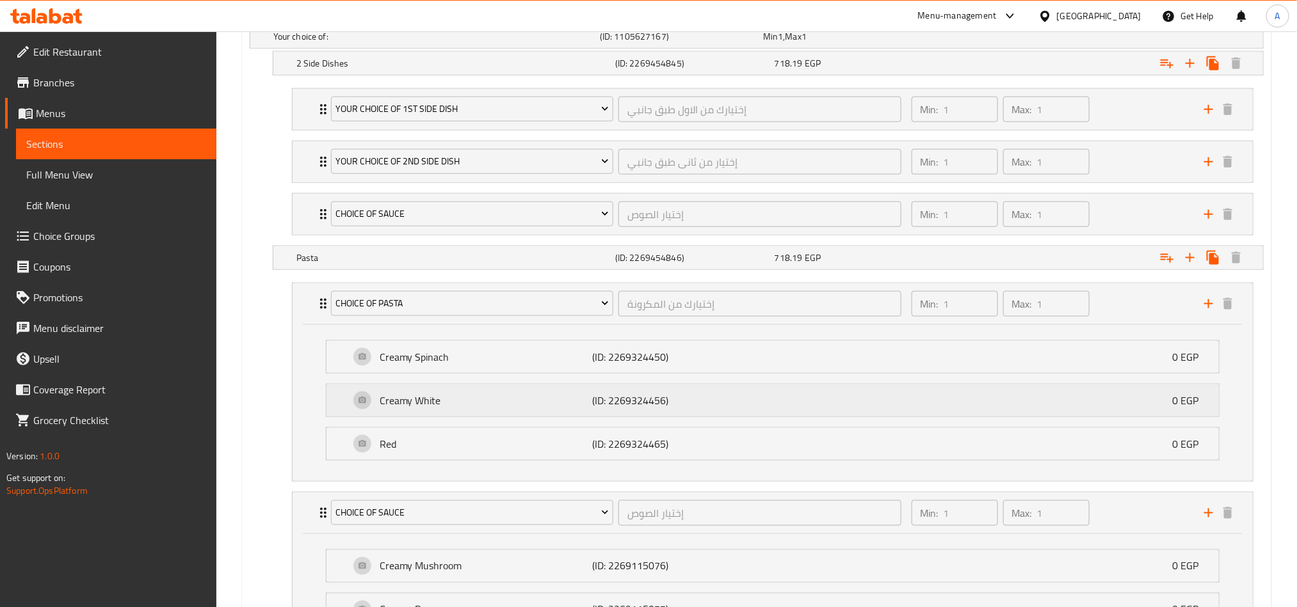
scroll to position [829, 0]
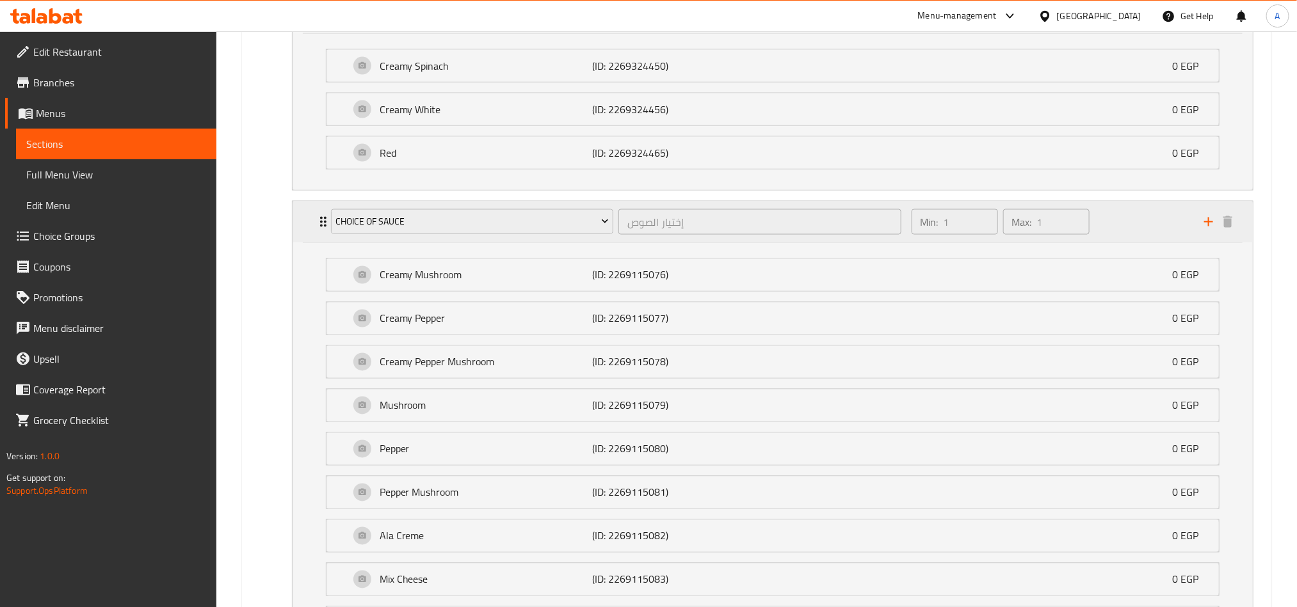
click at [1137, 212] on div "Min: 1 ​ Max: 1 ​" at bounding box center [1050, 222] width 292 height 41
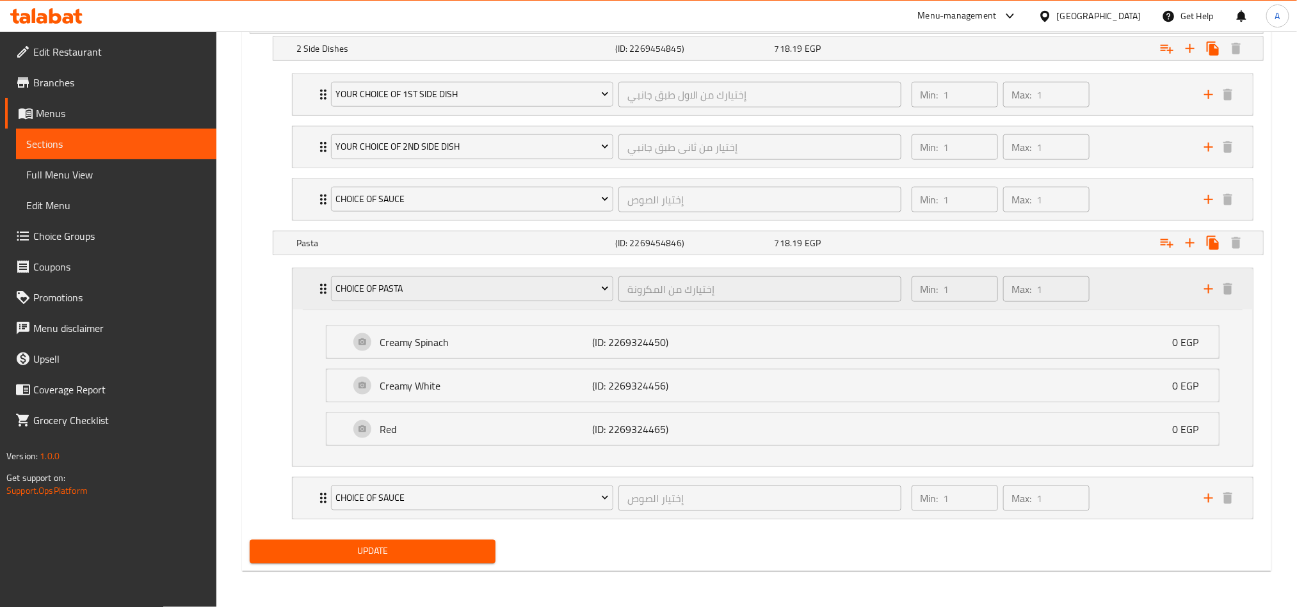
scroll to position [753, 0]
click at [550, 453] on ul "Creamy Spinach (ID: 2269324450) 0 EGP Name (En) Creamy Spinach Name (En) Name (…" at bounding box center [772, 385] width 914 height 141
click at [1093, 182] on div "Min: 1 ​ Max: 1 ​" at bounding box center [1000, 200] width 188 height 36
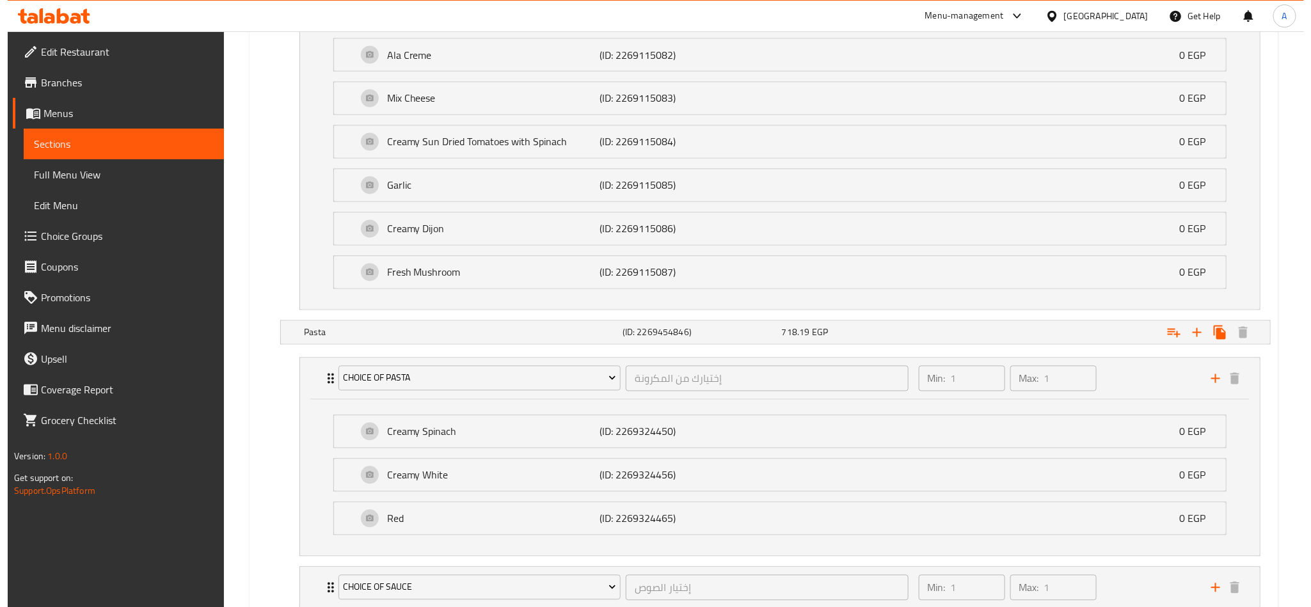
scroll to position [1309, 0]
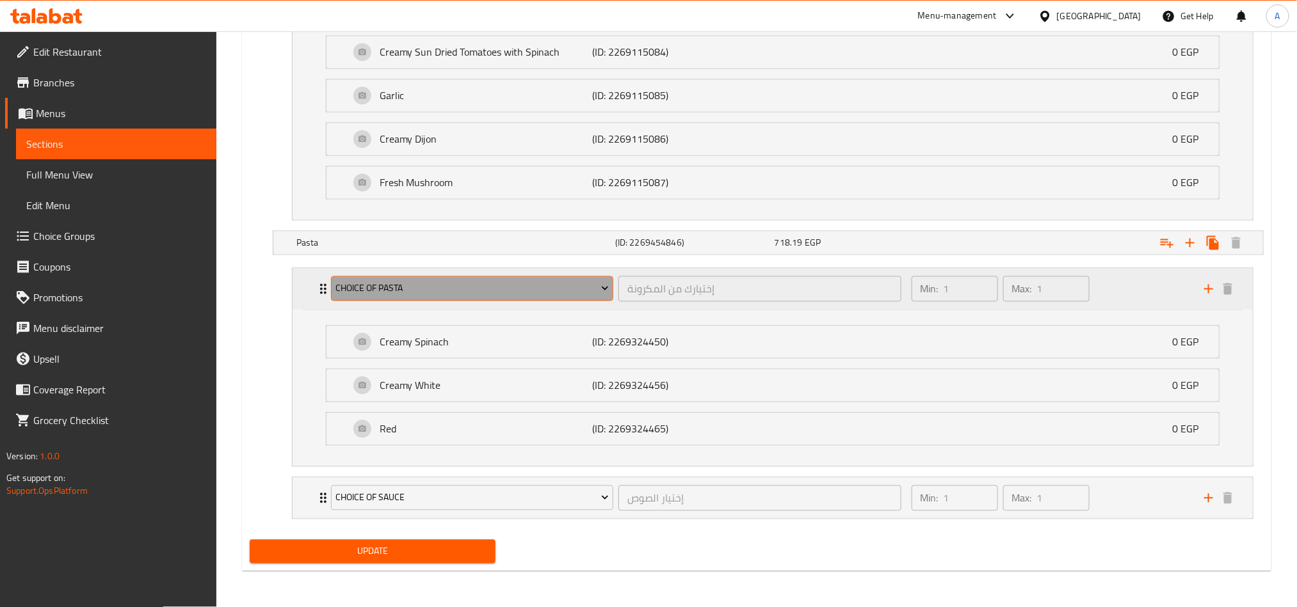
click at [526, 276] on button "Choice Of Pasta" at bounding box center [472, 289] width 282 height 26
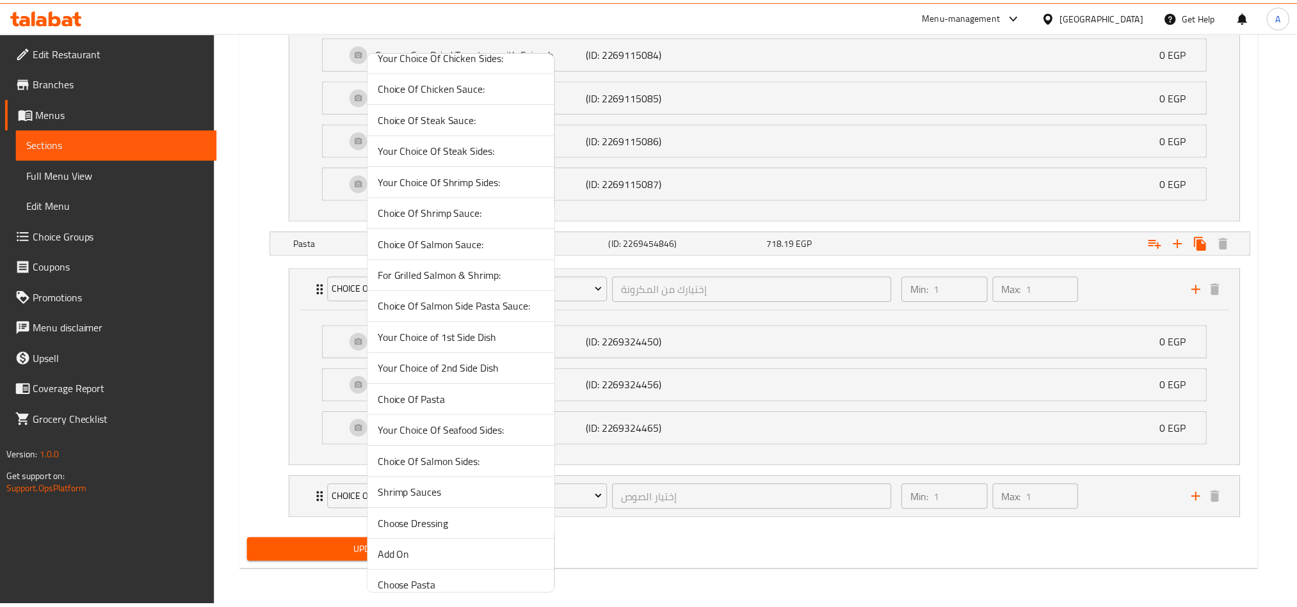
scroll to position [319, 0]
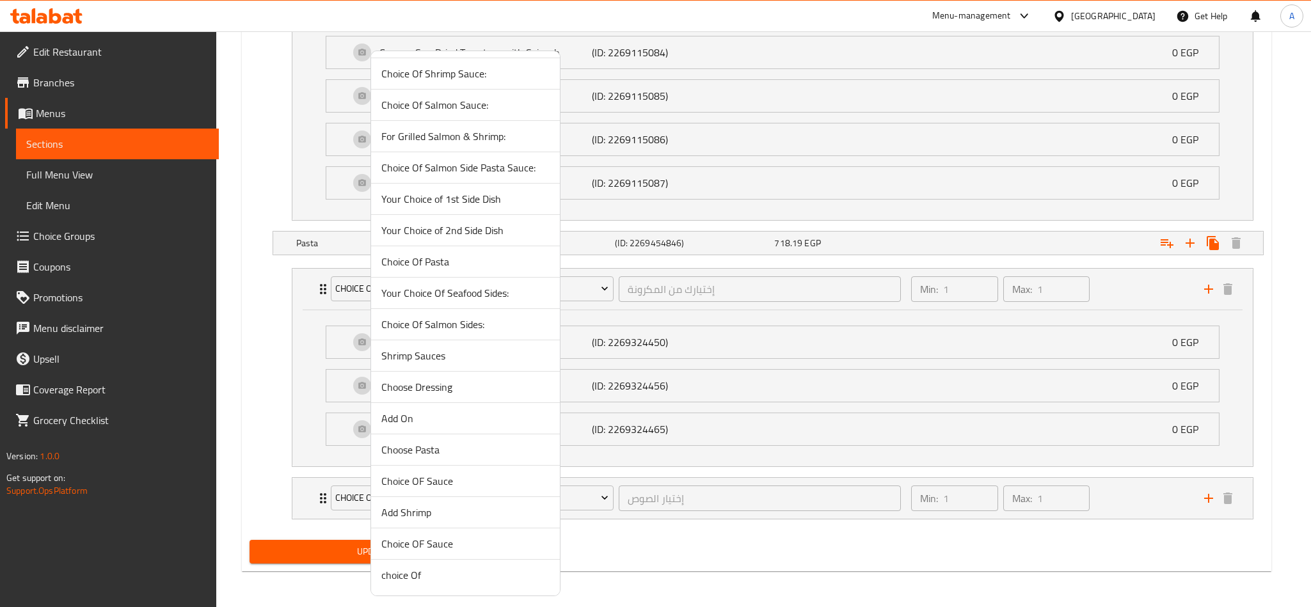
click at [860, 528] on div at bounding box center [655, 303] width 1311 height 607
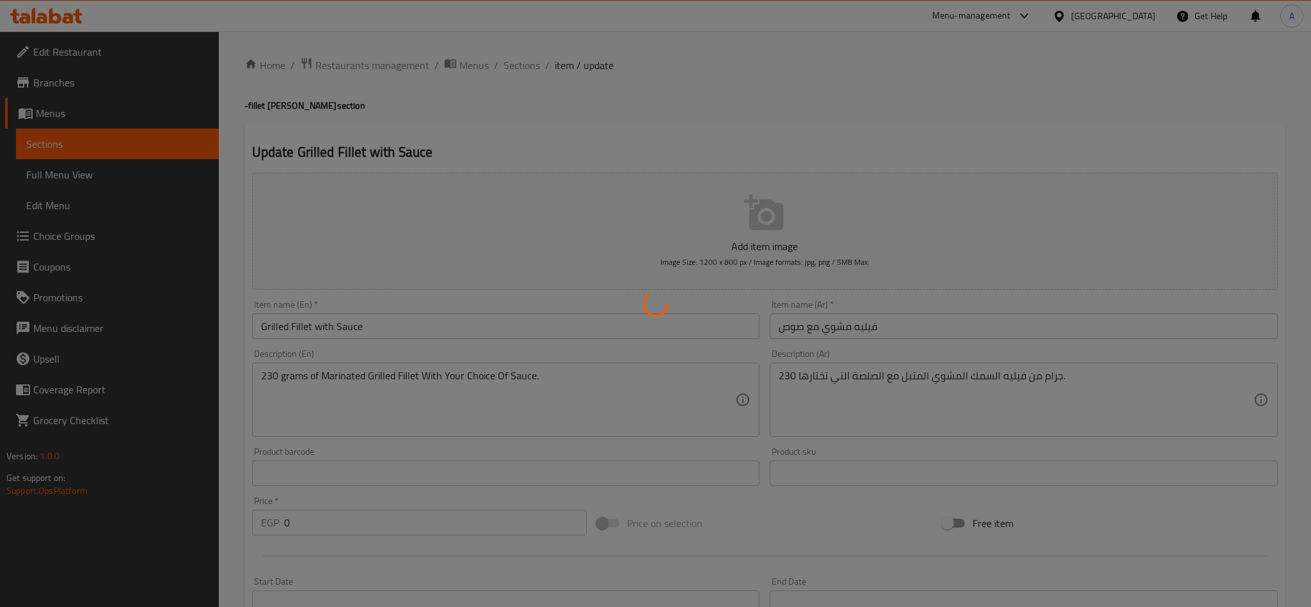
type input "إختيارك من الاول طبق جانبي"
type input "1"
type input "إختيار من ثانى طبق جانبي"
type input "1"
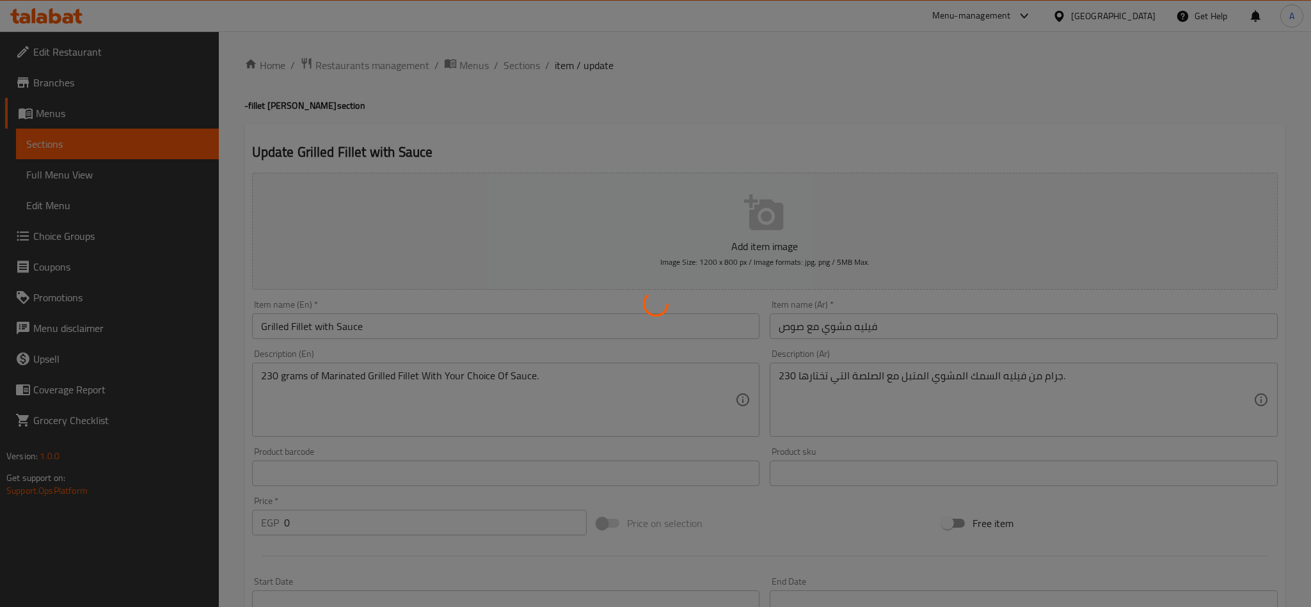
type input "1"
type input "إختيار الصوص"
type input "1"
type input "إختيارك من المكرونة"
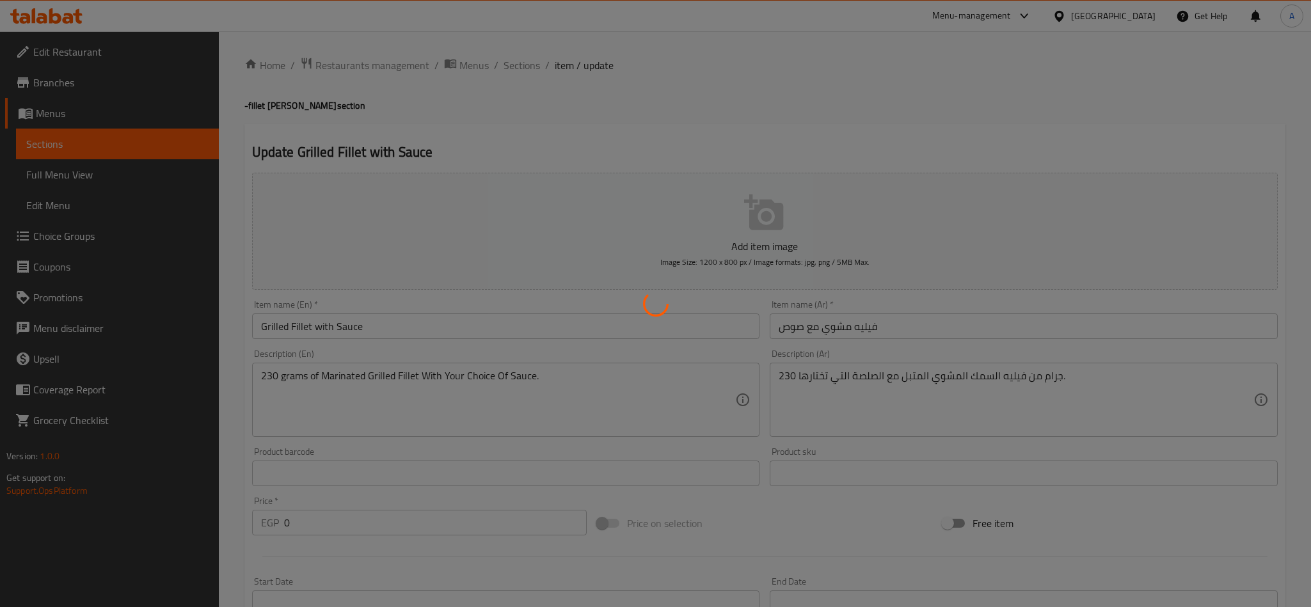
type input "1"
type input "إختيار الصوص"
type input "1"
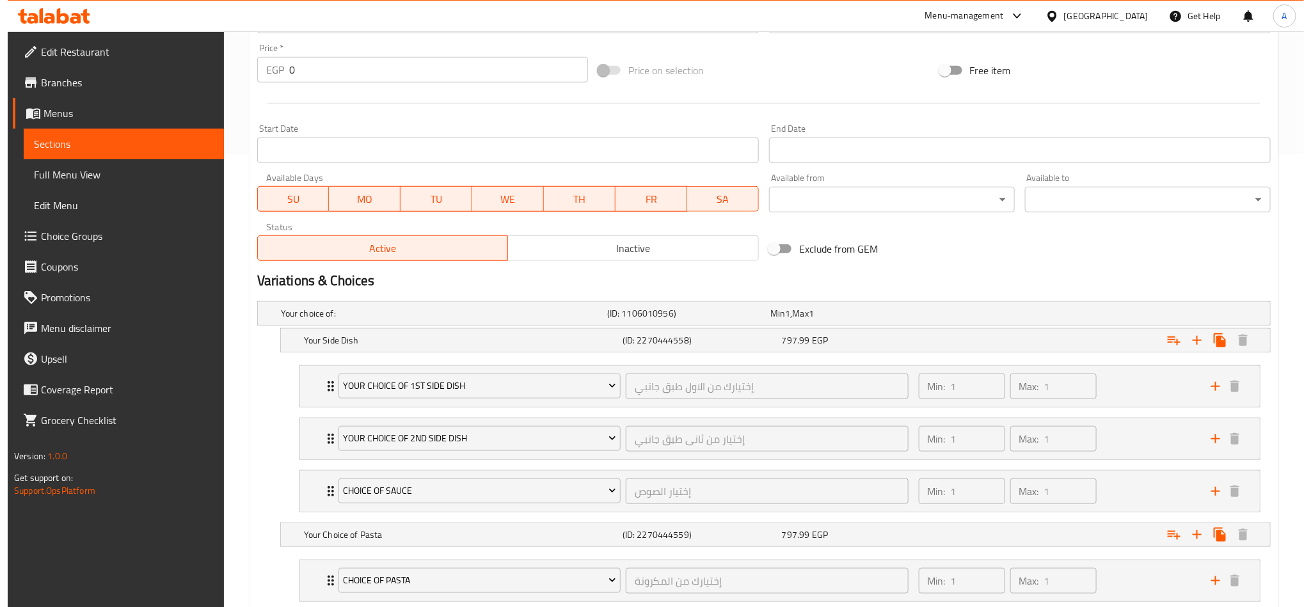
scroll to position [595, 0]
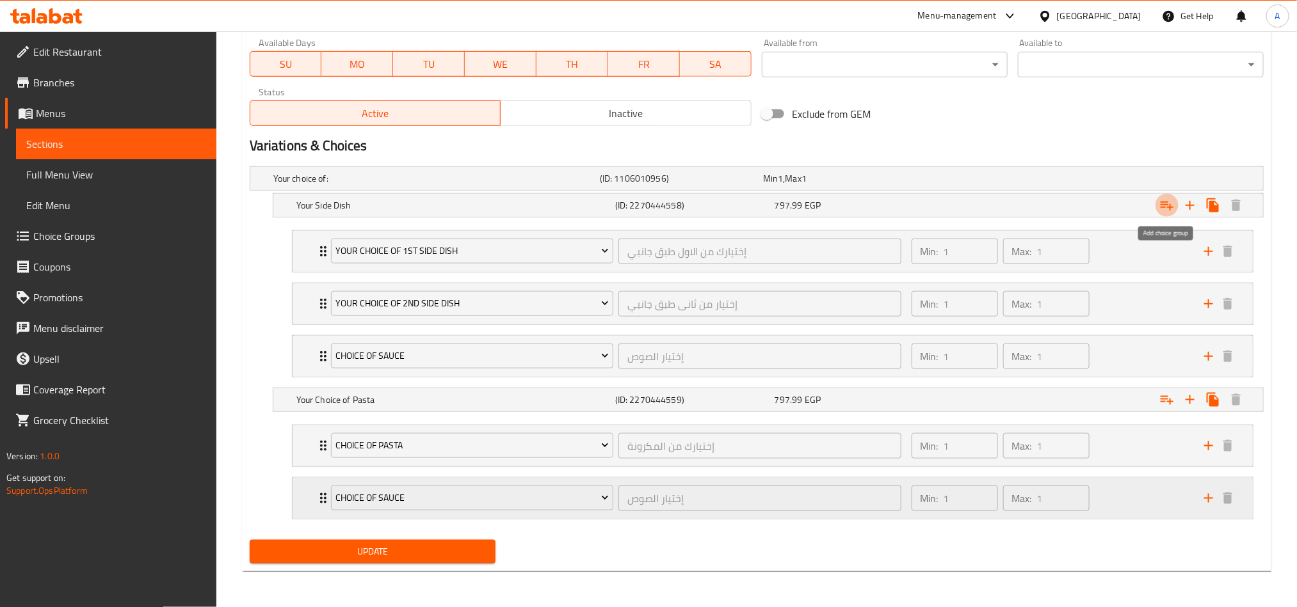
drag, startPoint x: 1160, startPoint y: 200, endPoint x: 645, endPoint y: 538, distance: 615.5
click at [1160, 200] on icon "Expand" at bounding box center [1166, 205] width 15 height 15
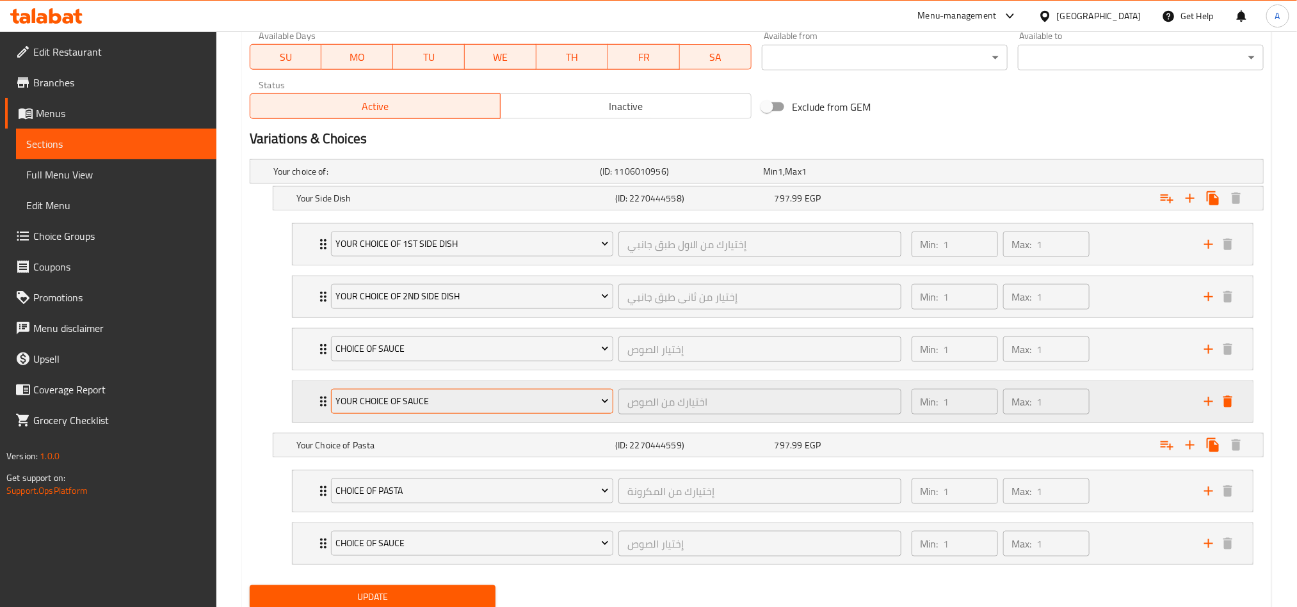
click at [494, 410] on span "Your Choice Of Sauce" at bounding box center [471, 402] width 273 height 16
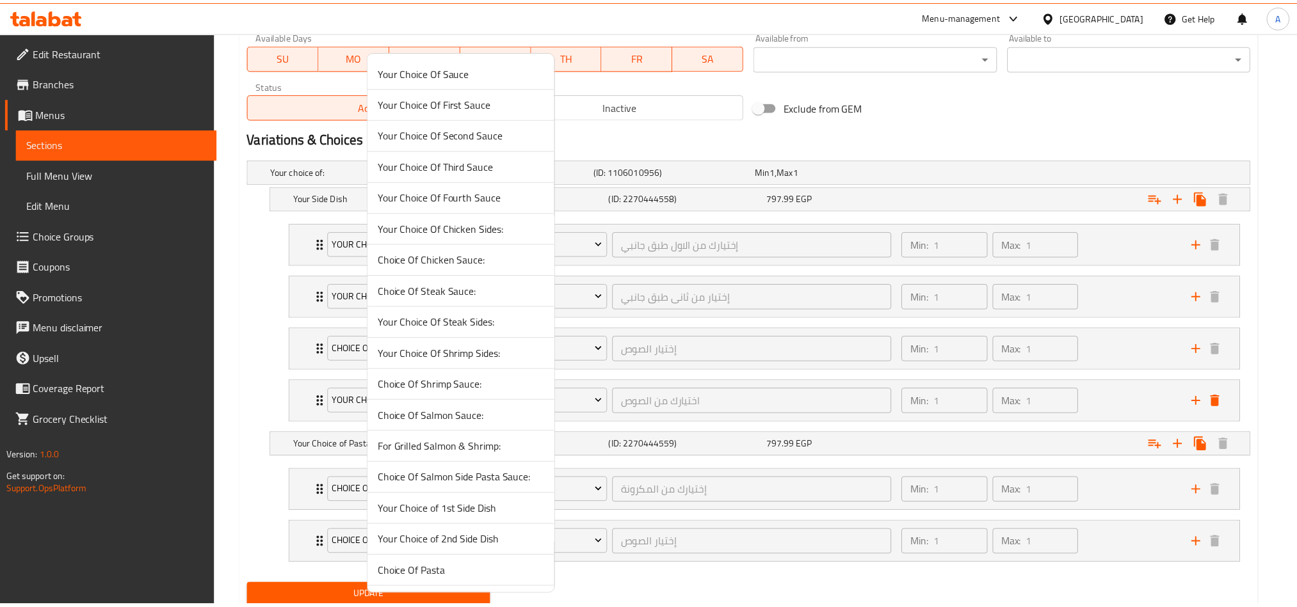
scroll to position [351, 0]
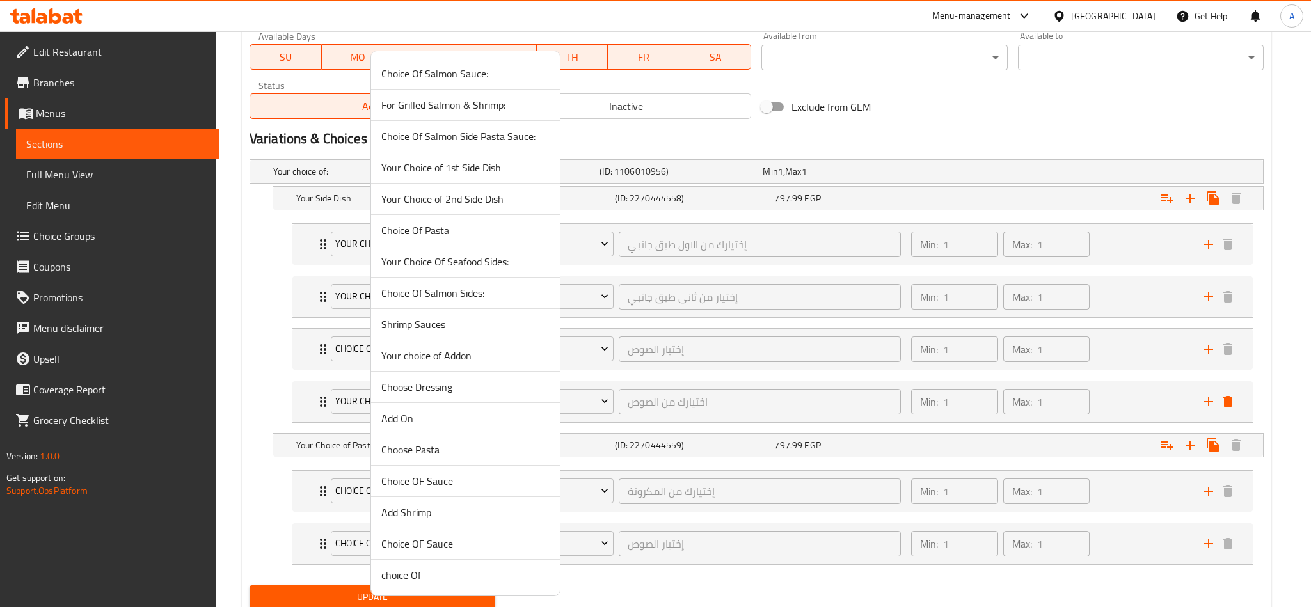
click at [522, 349] on span "Your choice of Addon" at bounding box center [465, 355] width 168 height 15
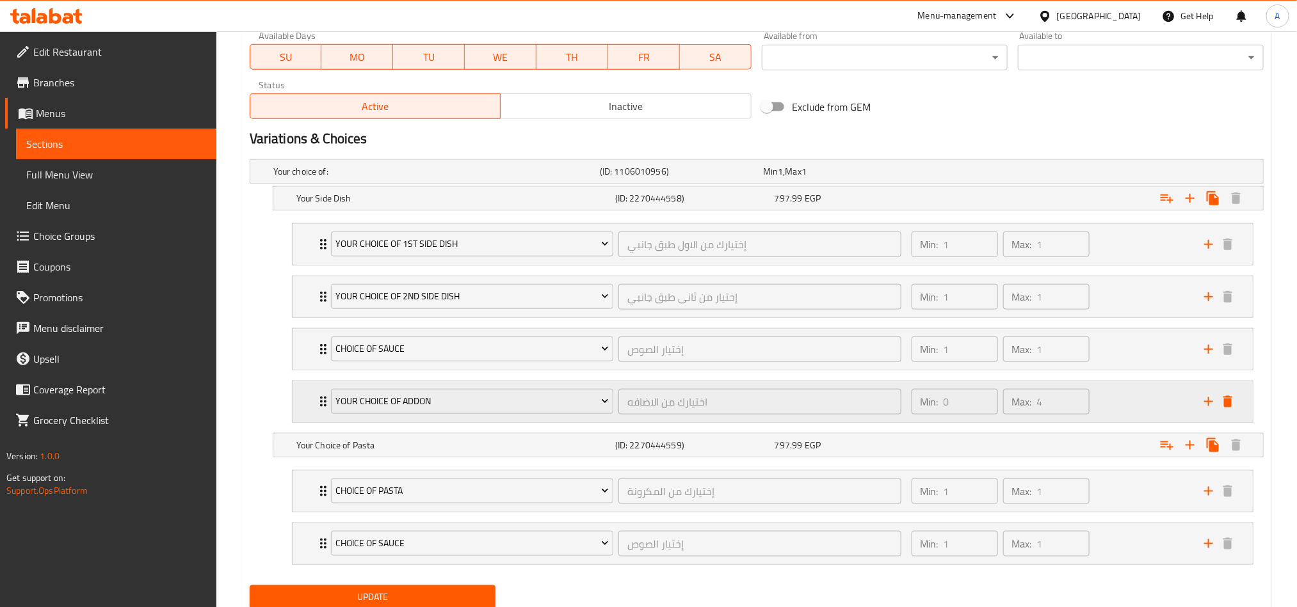
click at [1121, 390] on div "Min: 0 ​ Max: 4 ​" at bounding box center [1050, 401] width 292 height 41
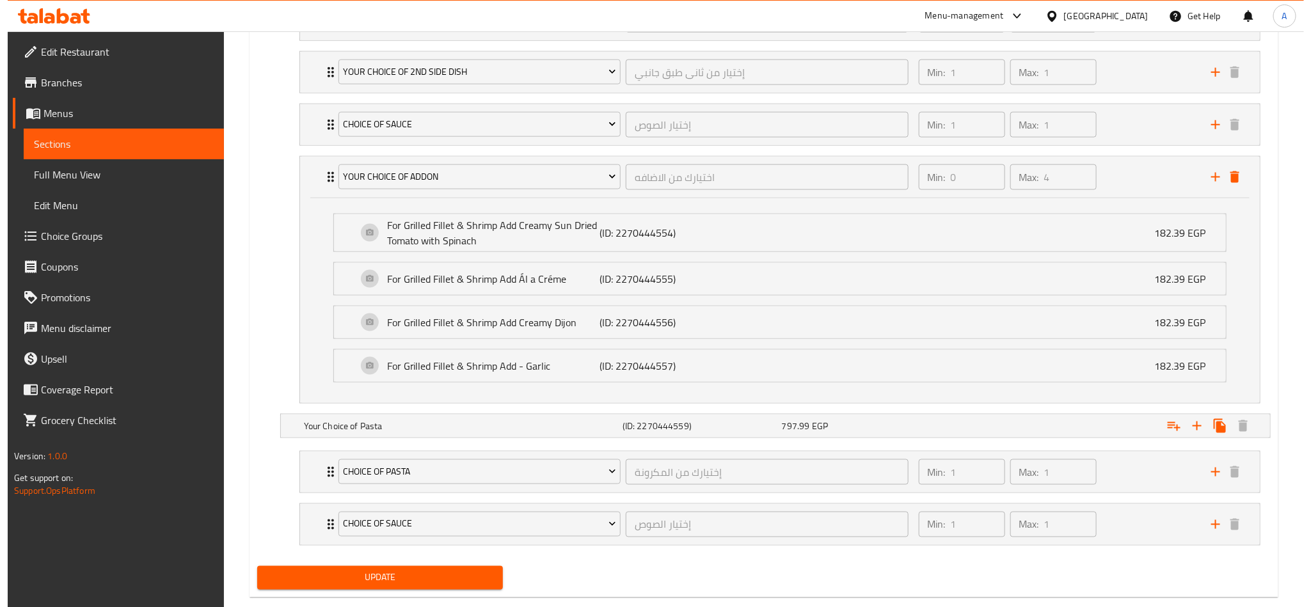
scroll to position [856, 0]
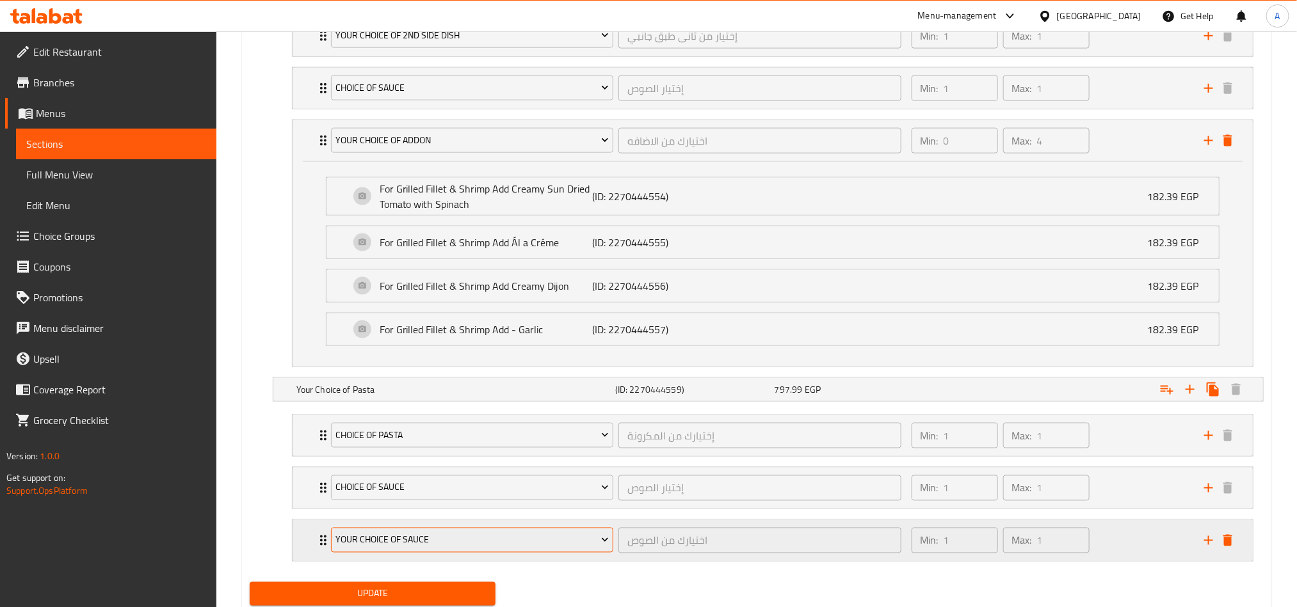
click at [572, 548] on span "Your Choice Of Sauce" at bounding box center [471, 540] width 273 height 16
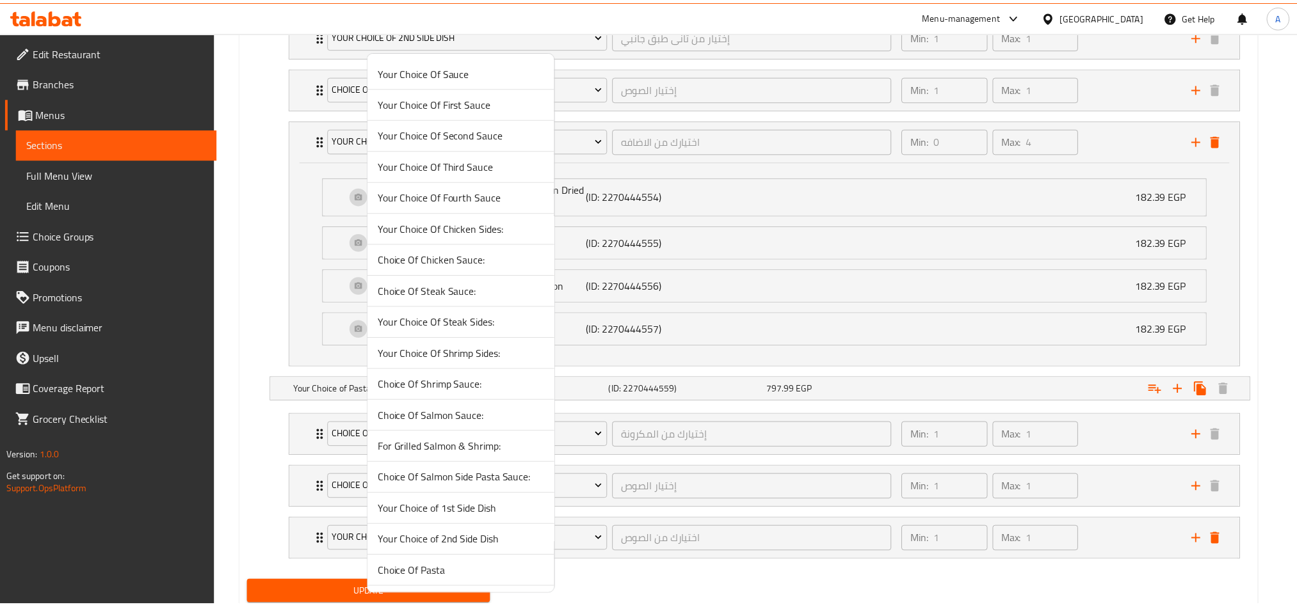
scroll to position [351, 0]
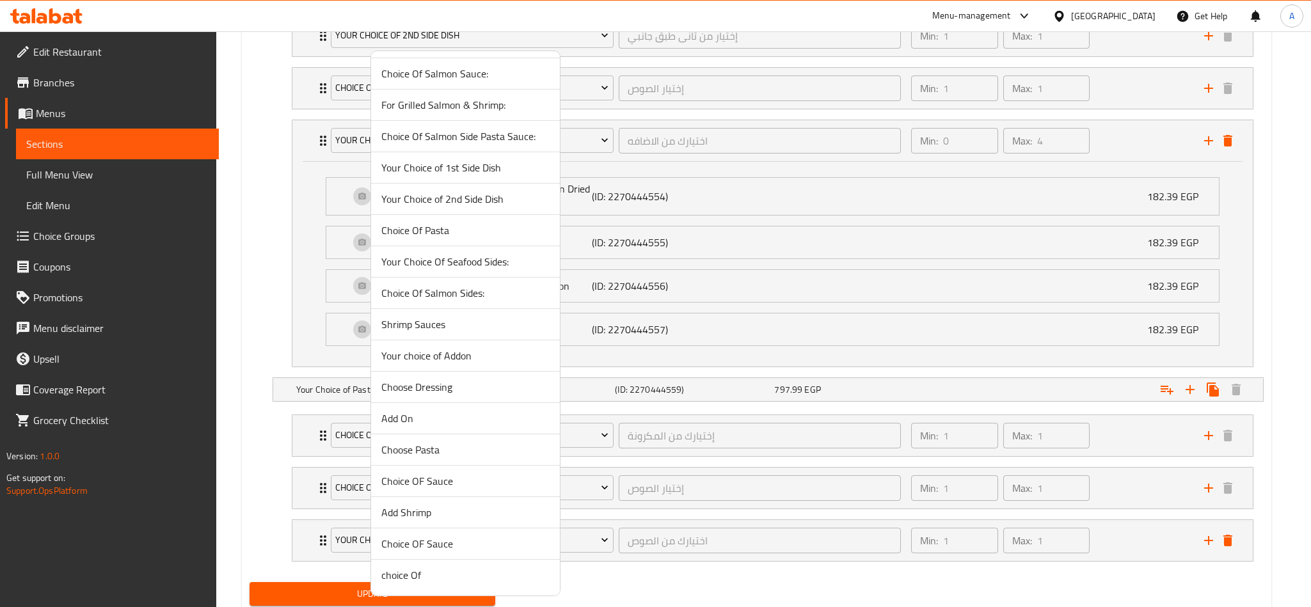
click at [449, 350] on span "Your choice of Addon" at bounding box center [465, 355] width 168 height 15
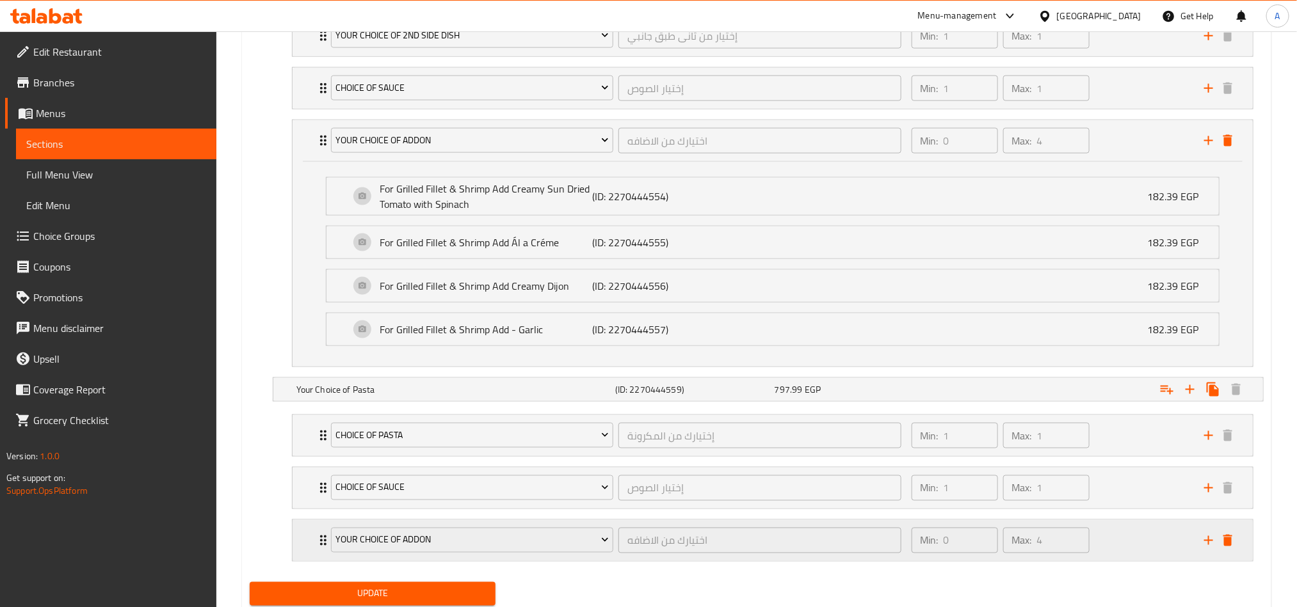
click at [1156, 553] on div "Min: 0 ​ Max: 4 ​" at bounding box center [1050, 540] width 292 height 41
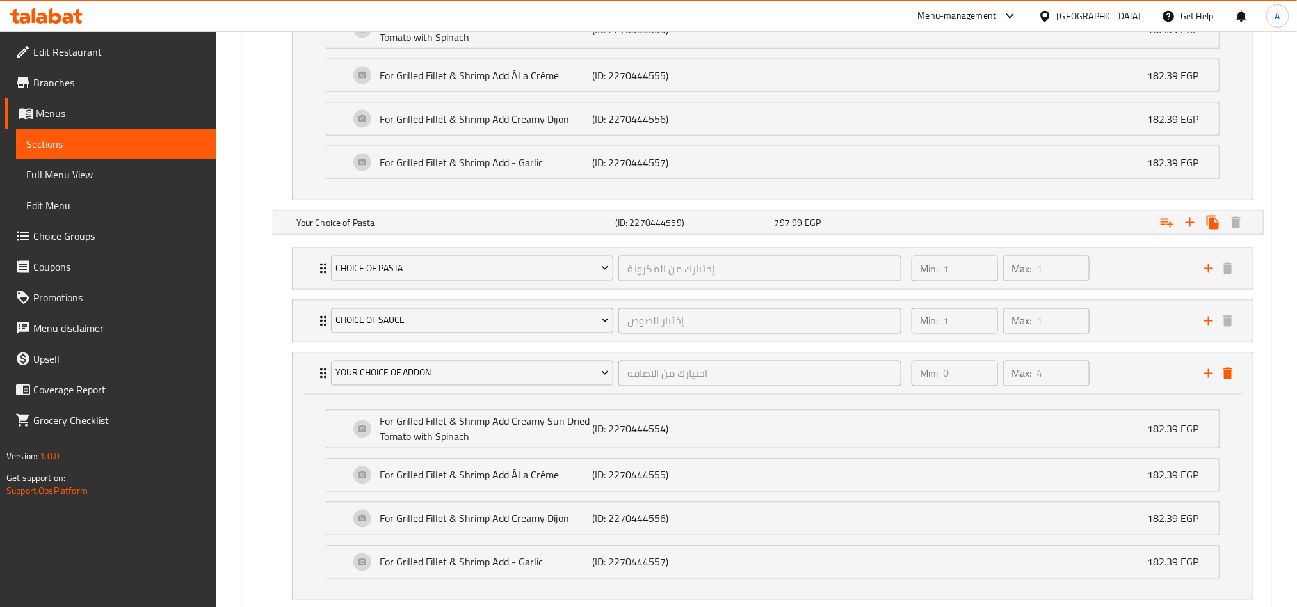
scroll to position [1115, 0]
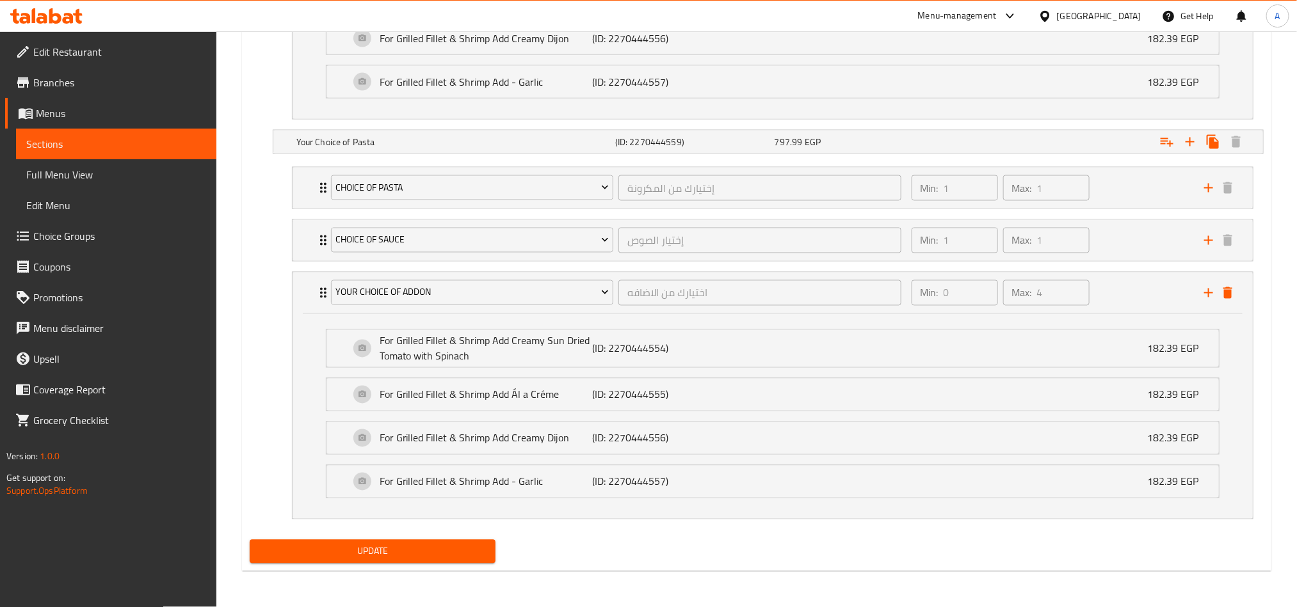
click at [722, 544] on div "Update" at bounding box center [756, 552] width 1024 height 34
click at [392, 552] on span "Update" at bounding box center [372, 552] width 225 height 16
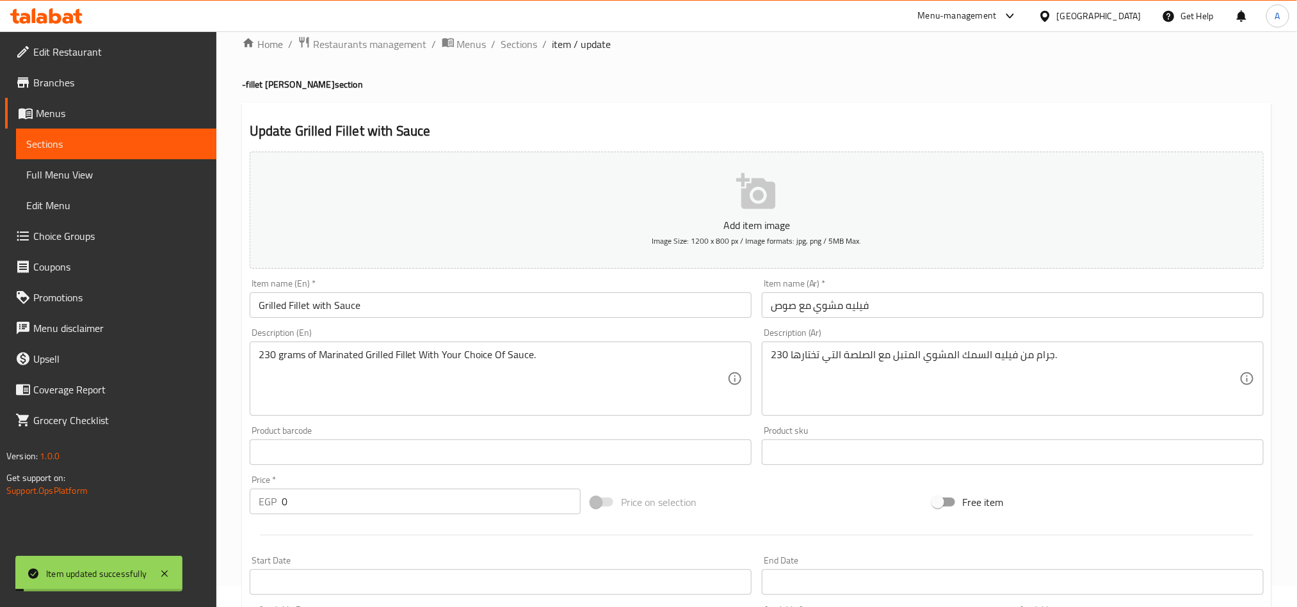
scroll to position [0, 0]
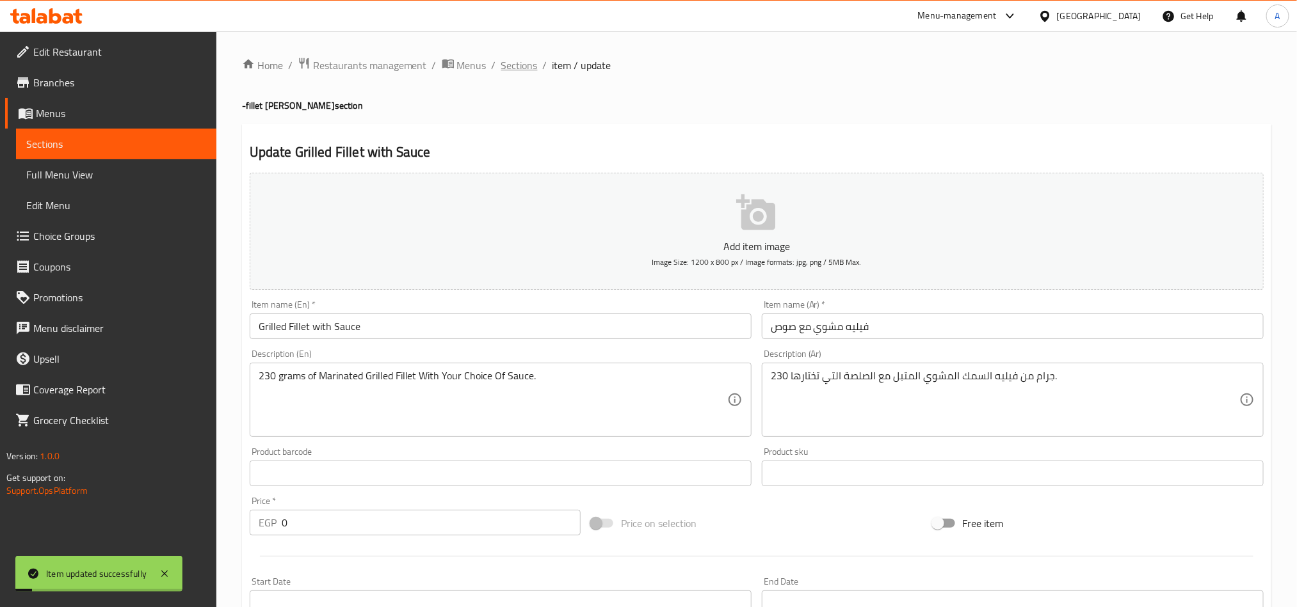
click at [511, 66] on span "Sections" at bounding box center [519, 65] width 36 height 15
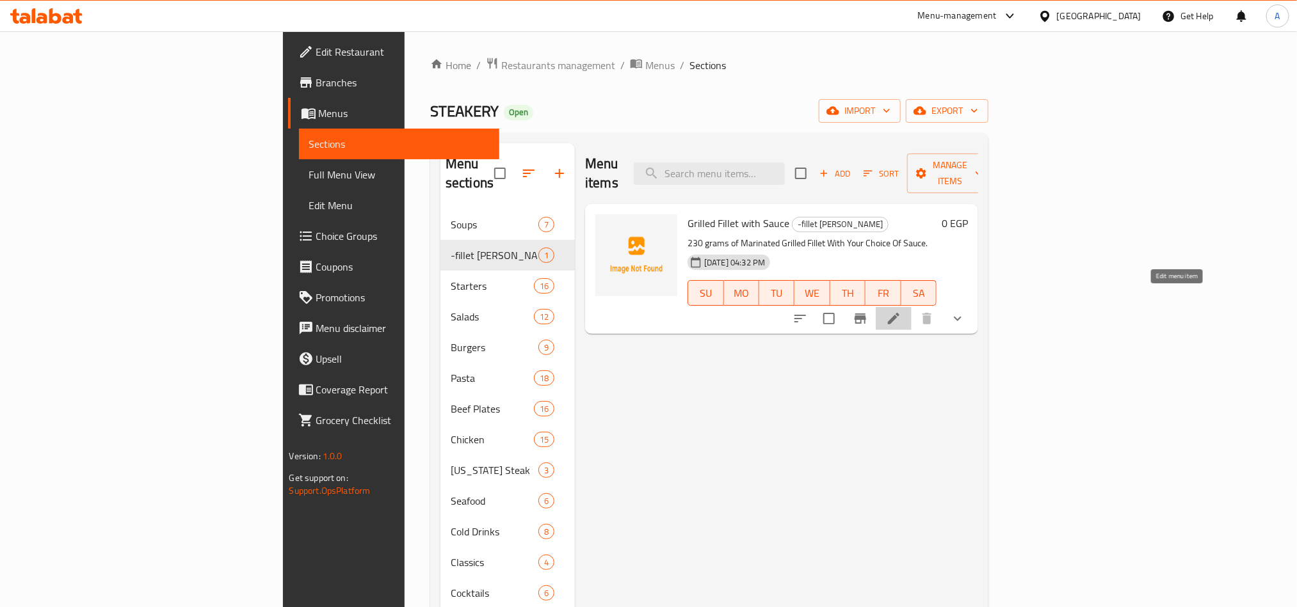
click at [899, 313] on icon at bounding box center [894, 319] width 12 height 12
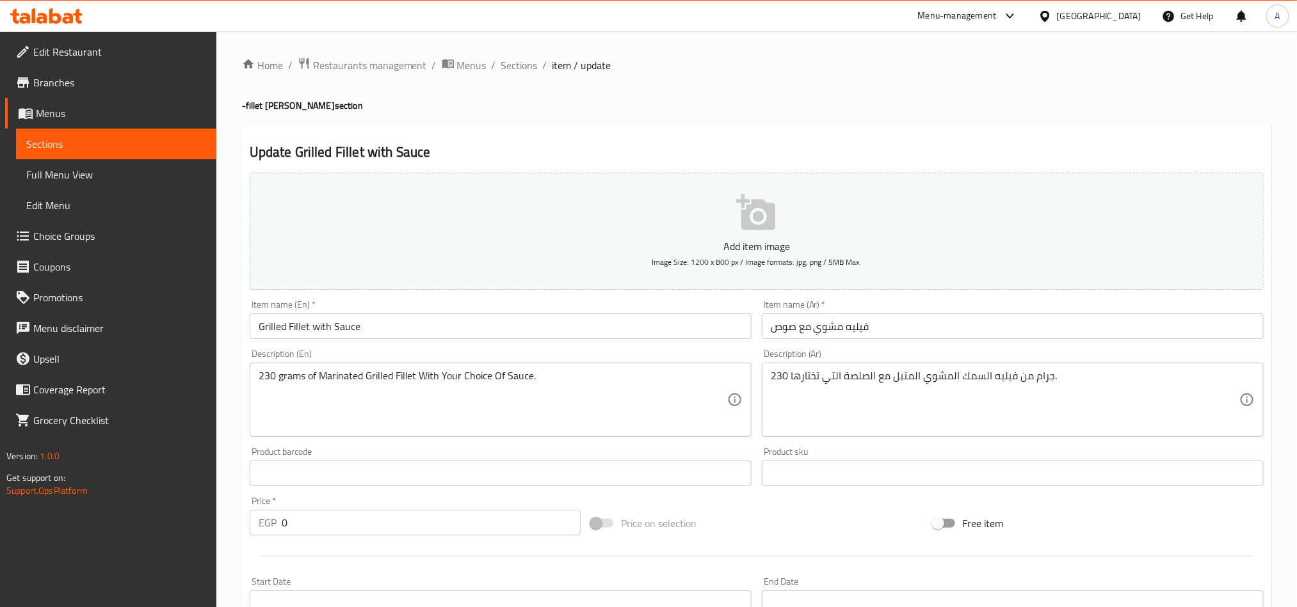
click at [639, 385] on textarea "230 grams of Marinated Grilled Fillet With Your Choice Of Sauce." at bounding box center [493, 400] width 468 height 61
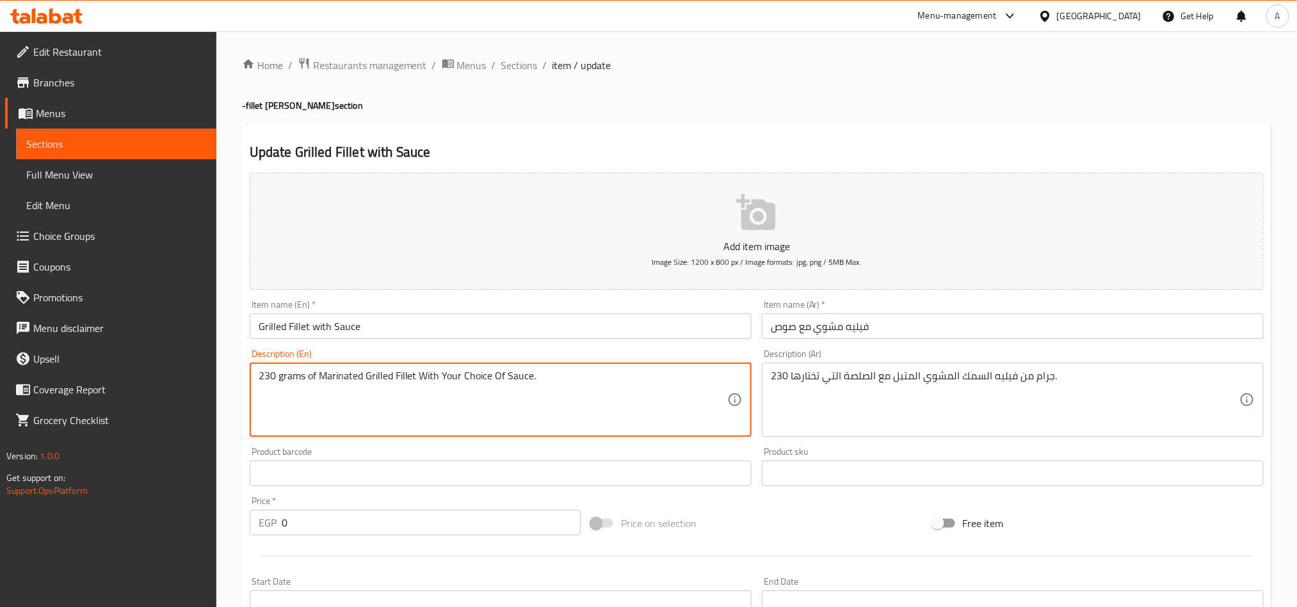
paste textarea "ESERVED WITH TWO SIDE DISHES OR PASTA"
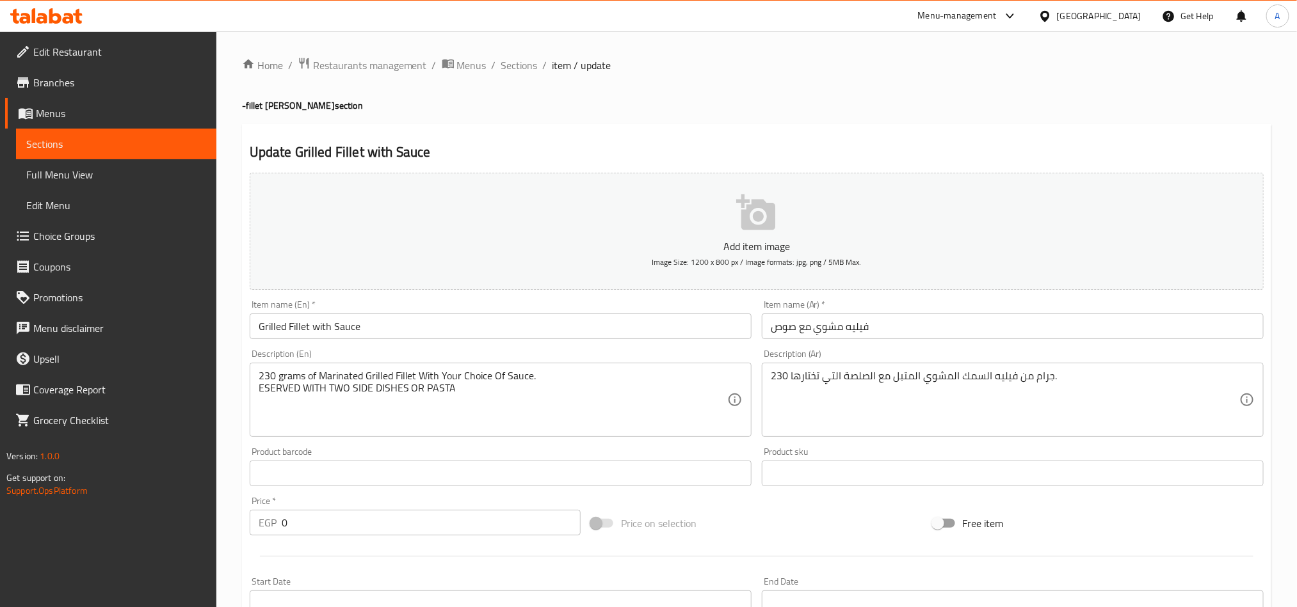
click at [527, 400] on textarea "230 grams of Marinated Grilled Fillet With Your Choice Of Sauce. ESERVED WITH T…" at bounding box center [493, 400] width 468 height 61
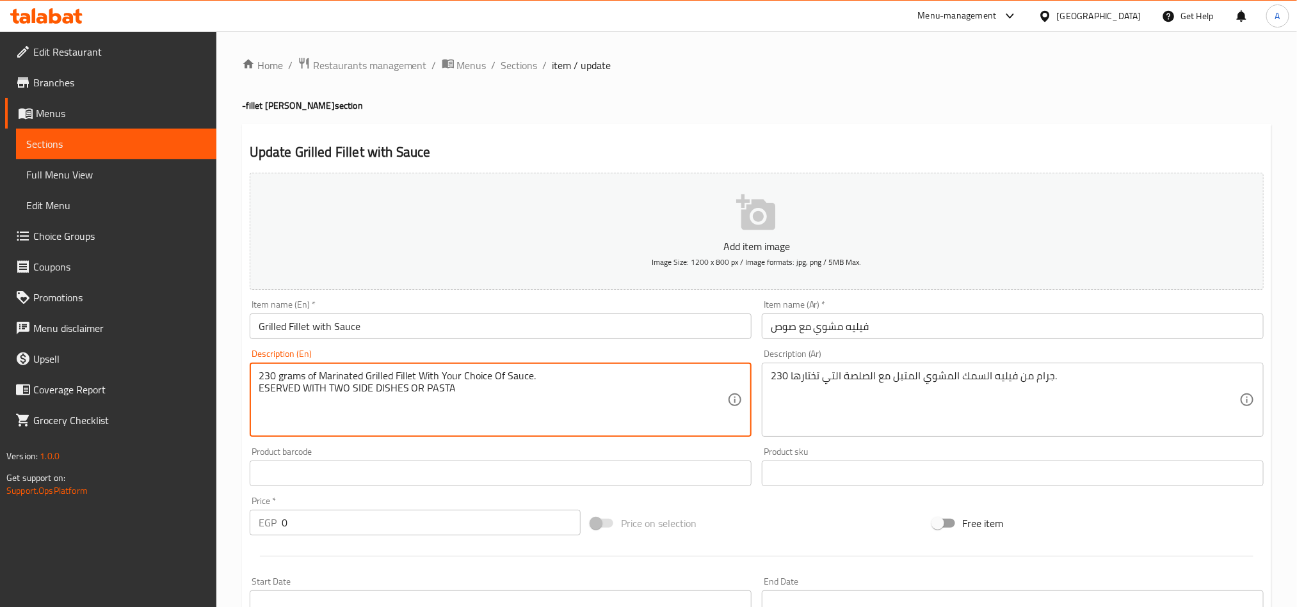
click at [527, 400] on textarea "230 grams of Marinated Grilled Fillet With Your Choice Of Sauce. ESERVED WITH T…" at bounding box center [493, 400] width 468 height 61
type textarea "230 grams of Marinated Grilled Fillet With Your Choice Of Sauce. Eserved with t…"
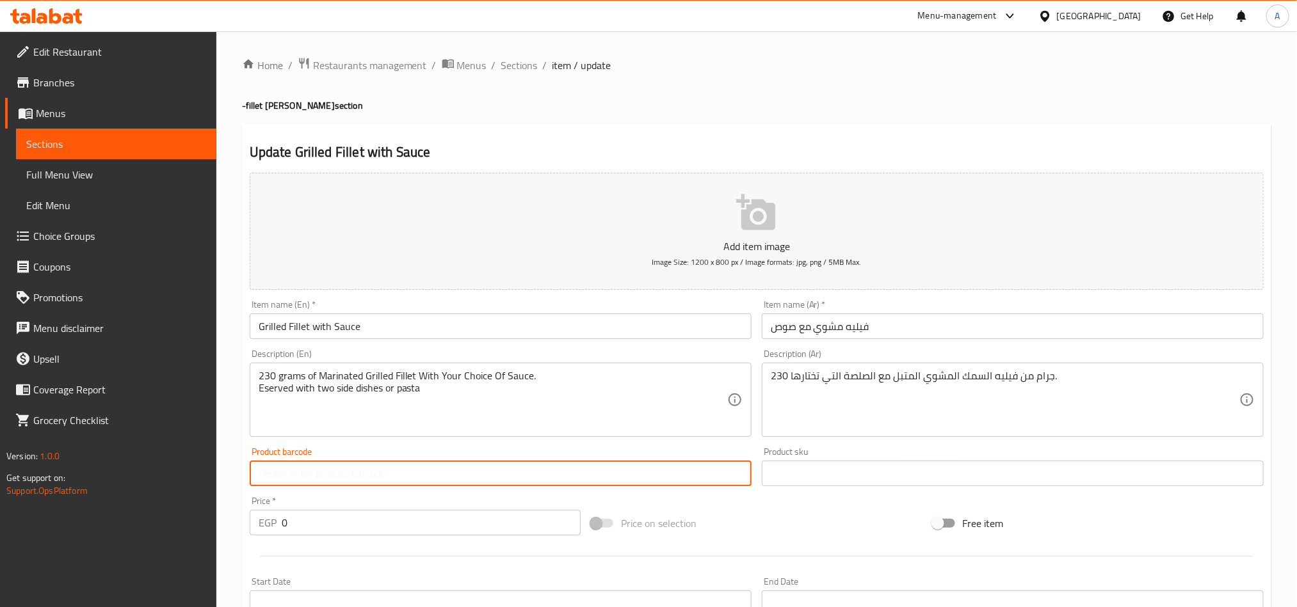
click at [522, 461] on input "text" at bounding box center [501, 474] width 502 height 26
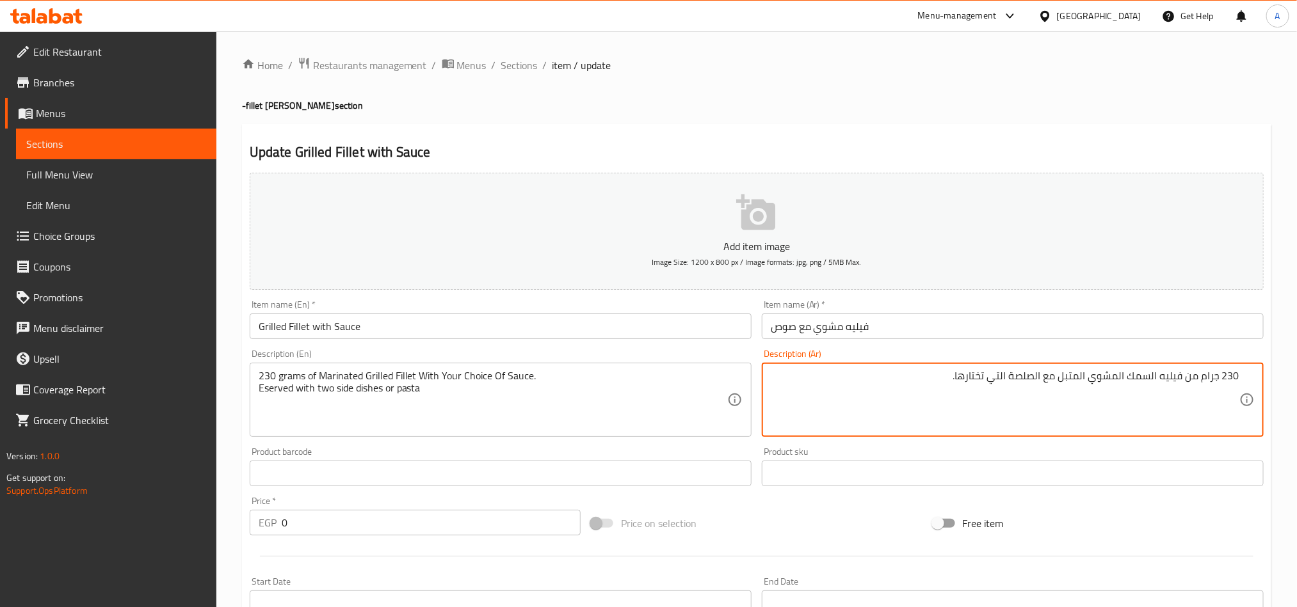
paste textarea "يتم تقديمه مع طبقين جانبيين أو معكرونة"
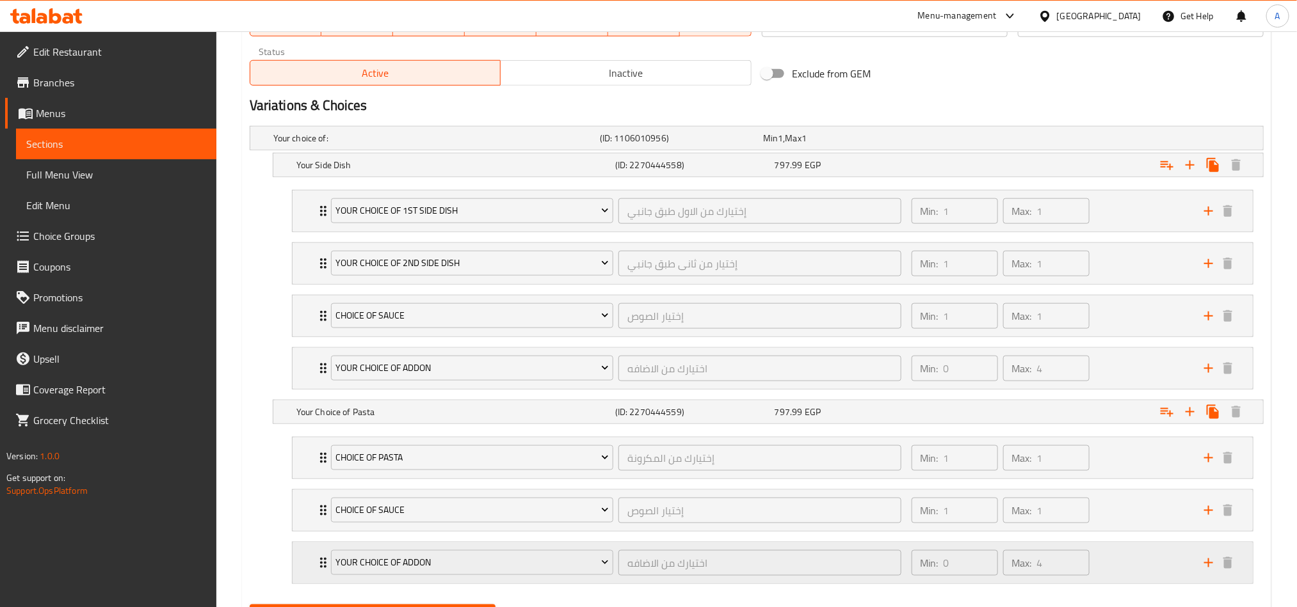
scroll to position [703, 0]
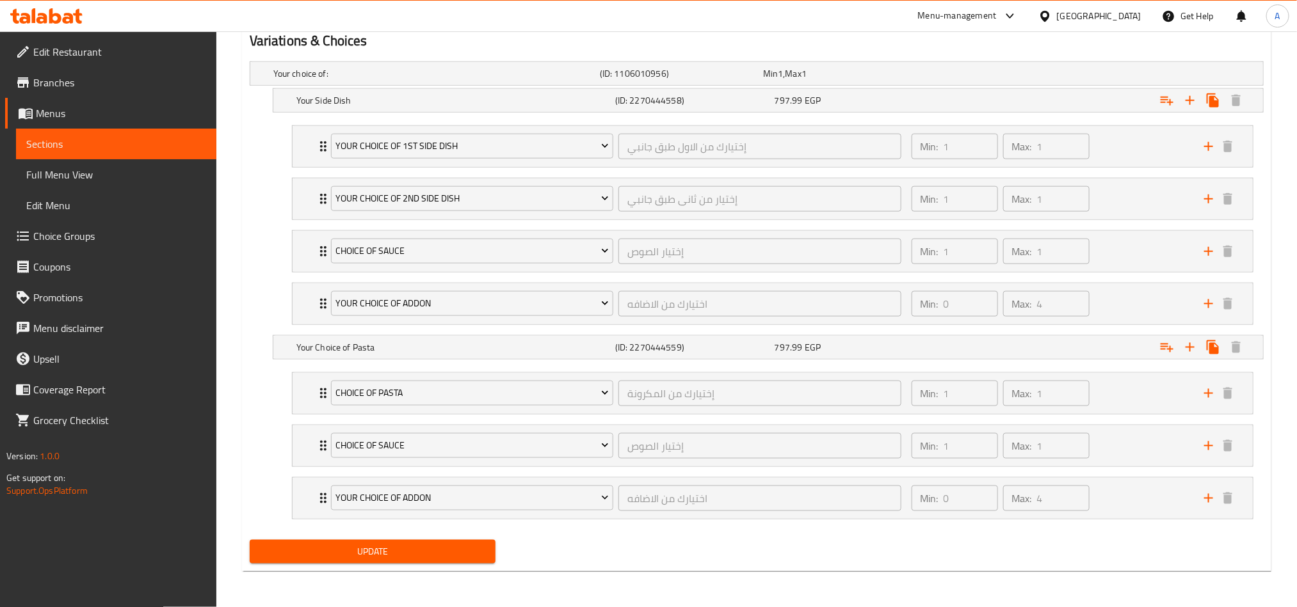
type textarea "230 جرام من فيليه السمك المشوي المتبل مع الصلصة التي تختارها. يتم تقديمه مع طبق…"
click at [401, 553] on span "Update" at bounding box center [372, 552] width 225 height 16
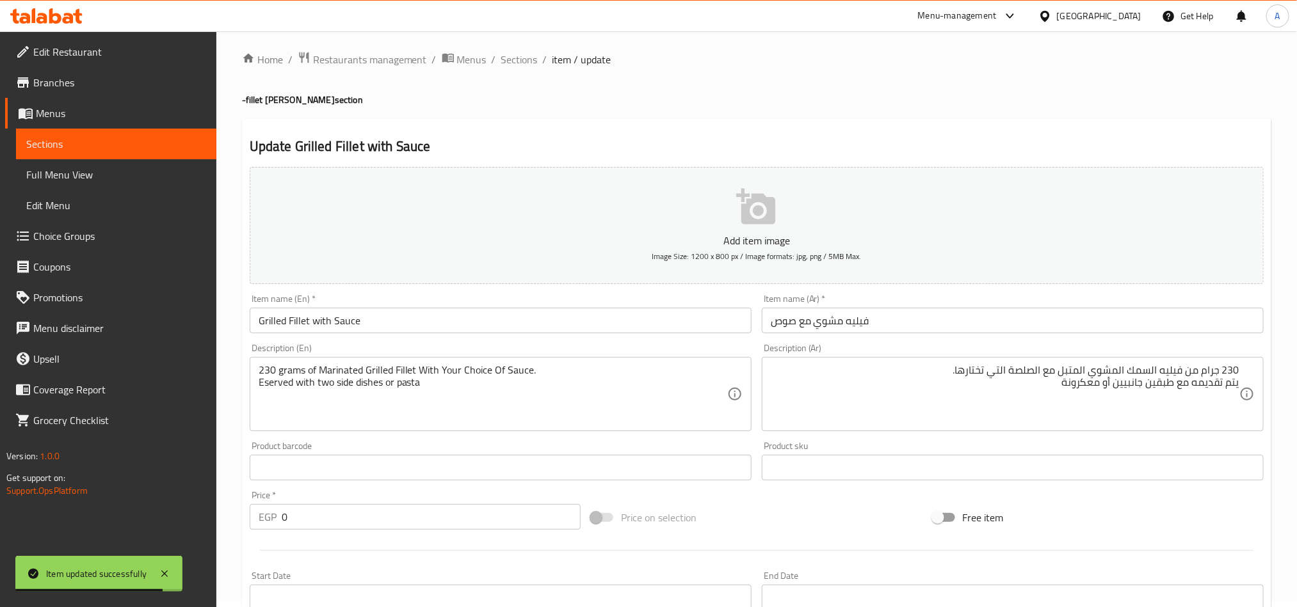
scroll to position [0, 0]
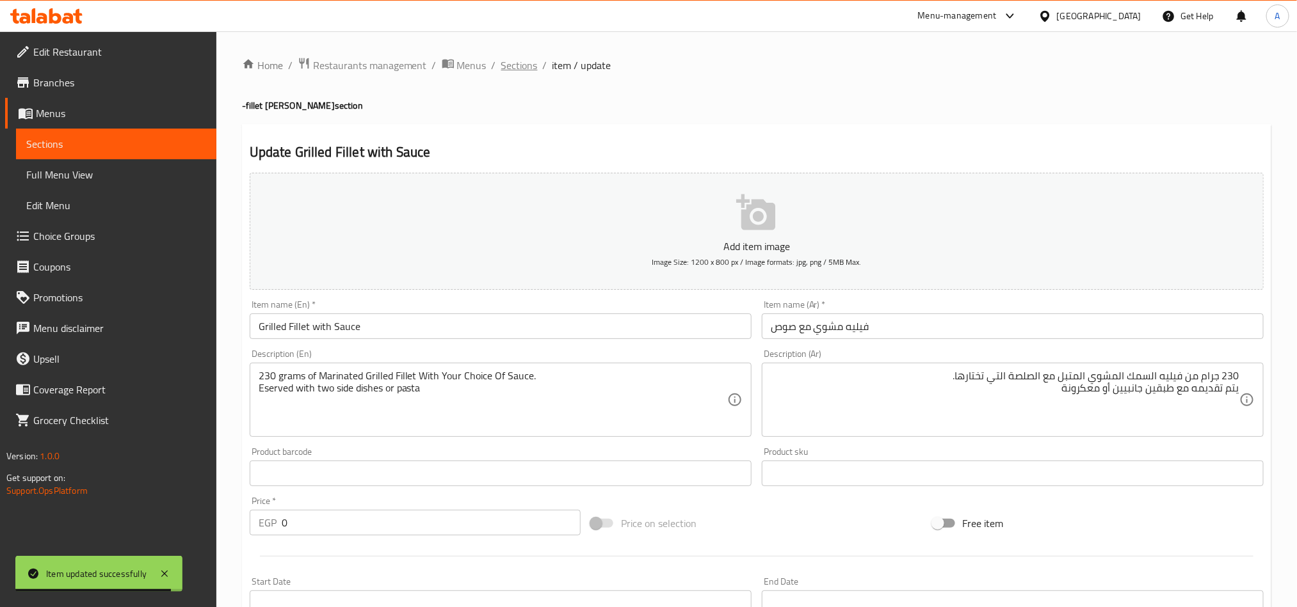
click at [532, 62] on span "Sections" at bounding box center [519, 65] width 36 height 15
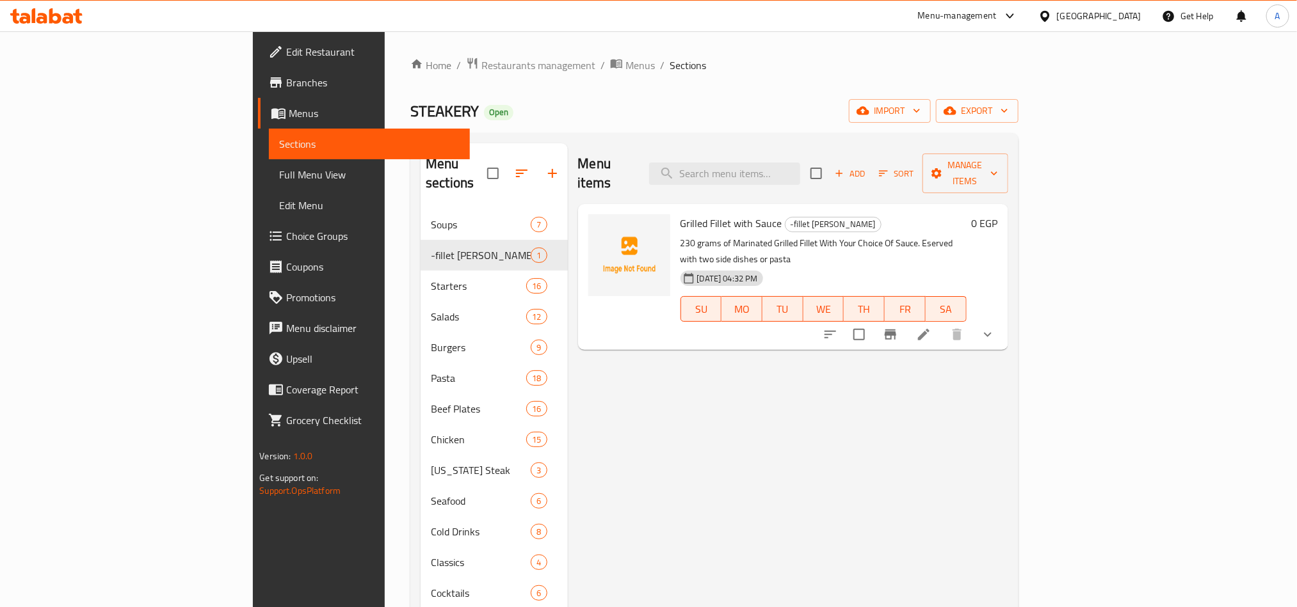
click at [876, 120] on div "STEAKERY Open import export" at bounding box center [713, 111] width 607 height 24
click at [867, 166] on span "Add" at bounding box center [850, 173] width 35 height 15
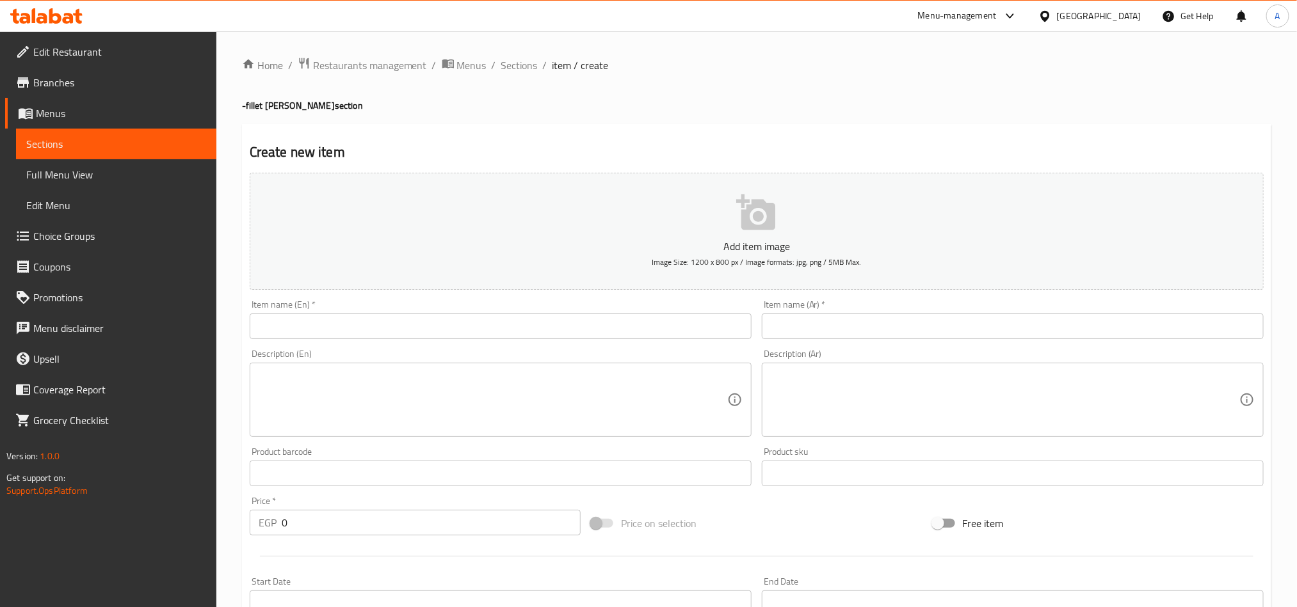
click at [644, 361] on div "Description (En) Description (En)" at bounding box center [501, 393] width 502 height 88
drag, startPoint x: 534, startPoint y: 398, endPoint x: 408, endPoint y: 395, distance: 126.7
click at [534, 398] on textarea at bounding box center [493, 400] width 468 height 61
paste textarea "SIZZLER GRILLED FILLET WITH SAUCE 854.99 340 grams of Marinated Grilled Fillet …"
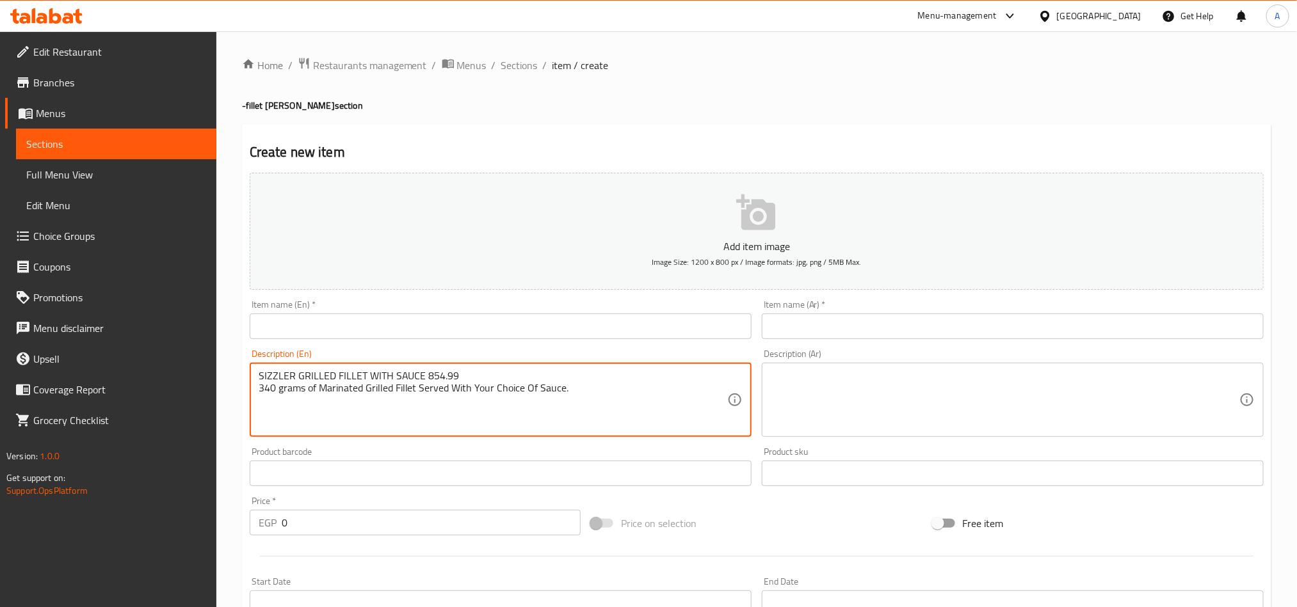
click at [399, 371] on textarea "SIZZLER GRILLED FILLET WITH SAUCE 854.99 340 grams of Marinated Grilled Fillet …" at bounding box center [493, 400] width 468 height 61
type textarea "SIZZLER GRILLED FILLET WITH SAUCE 854.99 340 grams of Marinated Grilled Fillet …"
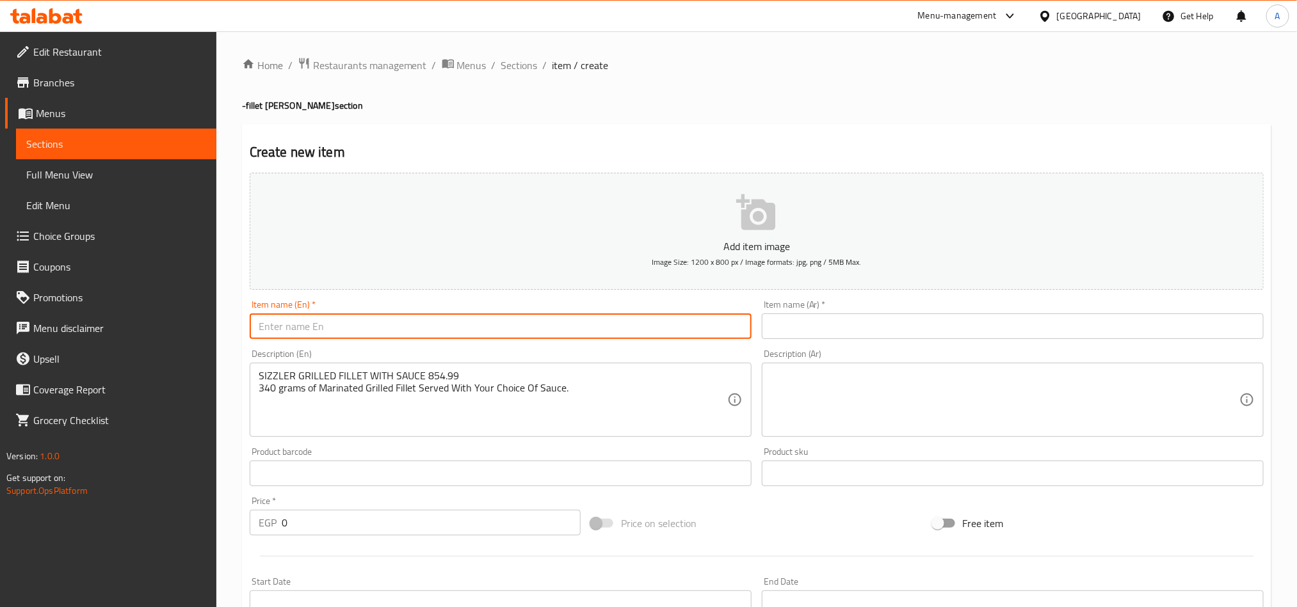
click at [409, 324] on input "text" at bounding box center [501, 327] width 502 height 26
paste input "SIZZLER GRILLED FILLET WITH SAUCE 854.99"
drag, startPoint x: 425, startPoint y: 325, endPoint x: 488, endPoint y: 332, distance: 63.7
click at [488, 332] on input "SIZZLER GRILLED FILLET WITH SAUCE 854.99" at bounding box center [501, 327] width 502 height 26
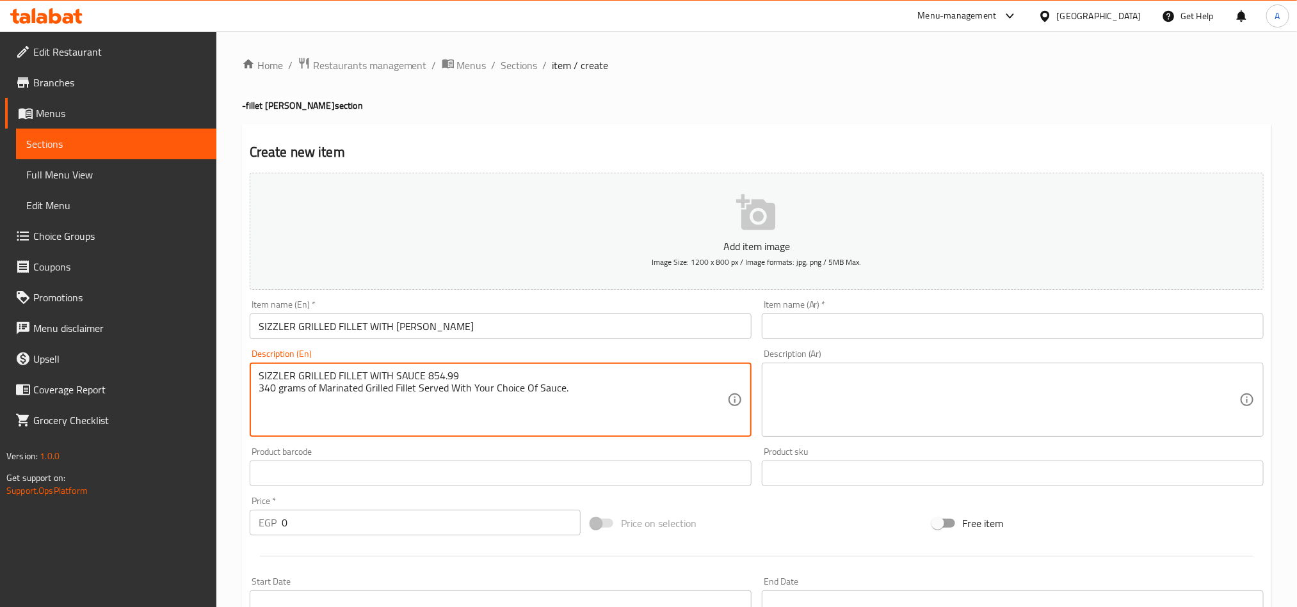
click at [463, 397] on textarea "SIZZLER GRILLED FILLET WITH SAUCE 854.99 340 grams of Marinated Grilled Fillet …" at bounding box center [493, 400] width 468 height 61
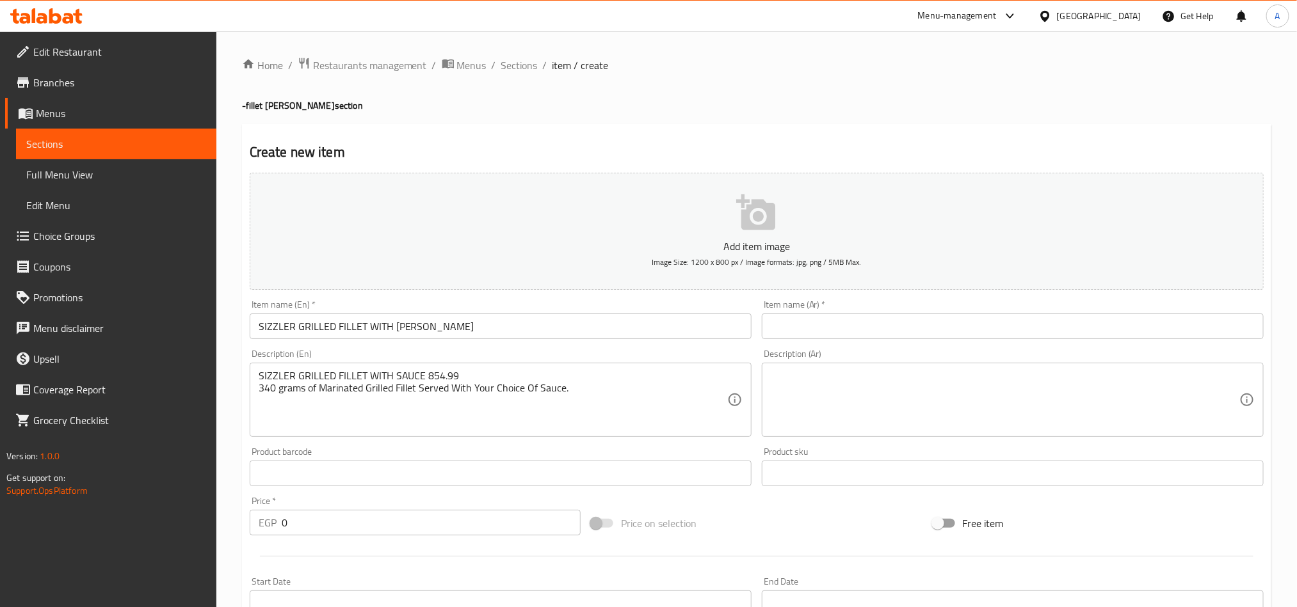
click at [458, 369] on div "SIZZLER GRILLED FILLET WITH SAUCE 854.99 340 grams of Marinated Grilled Fillet …" at bounding box center [501, 400] width 502 height 74
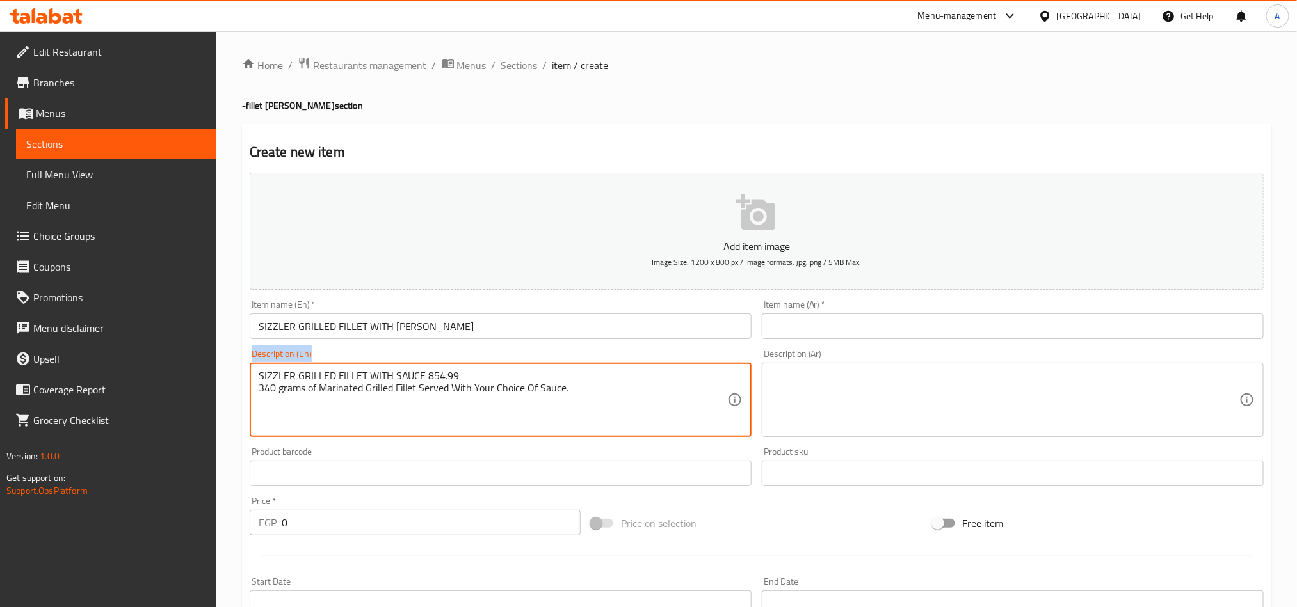
click at [458, 369] on div "SIZZLER GRILLED FILLET WITH SAUCE 854.99 340 grams of Marinated Grilled Fillet …" at bounding box center [501, 400] width 502 height 74
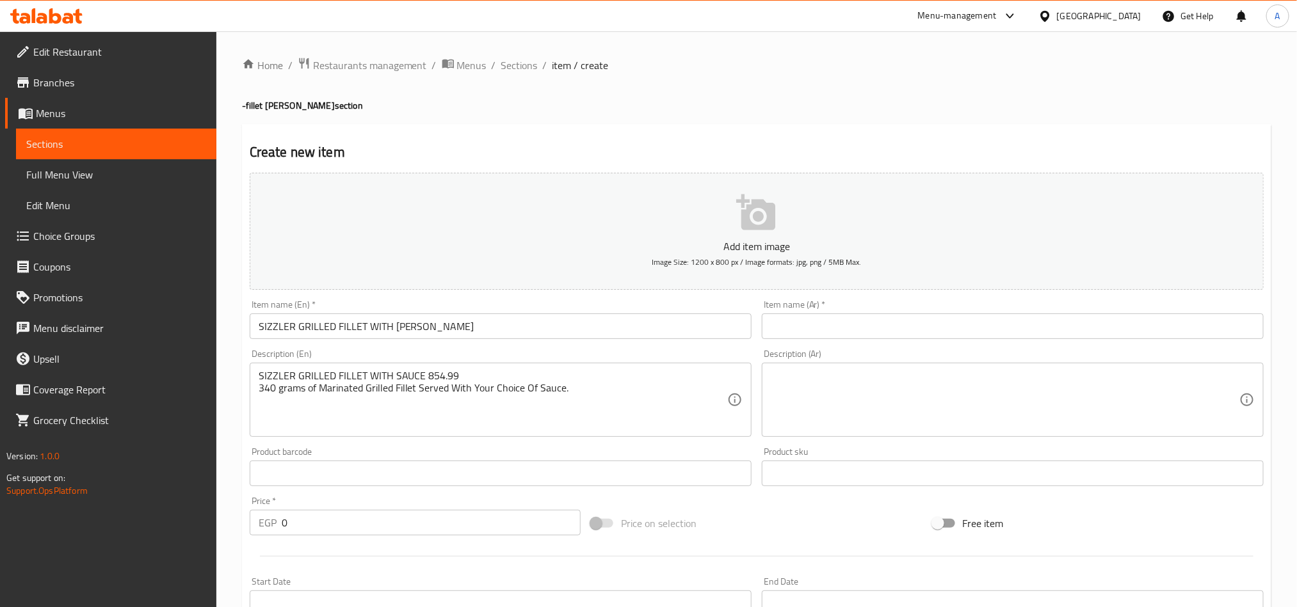
click at [390, 321] on input "SIZZLER GRILLED FILLET WITH SAUCE" at bounding box center [501, 327] width 502 height 26
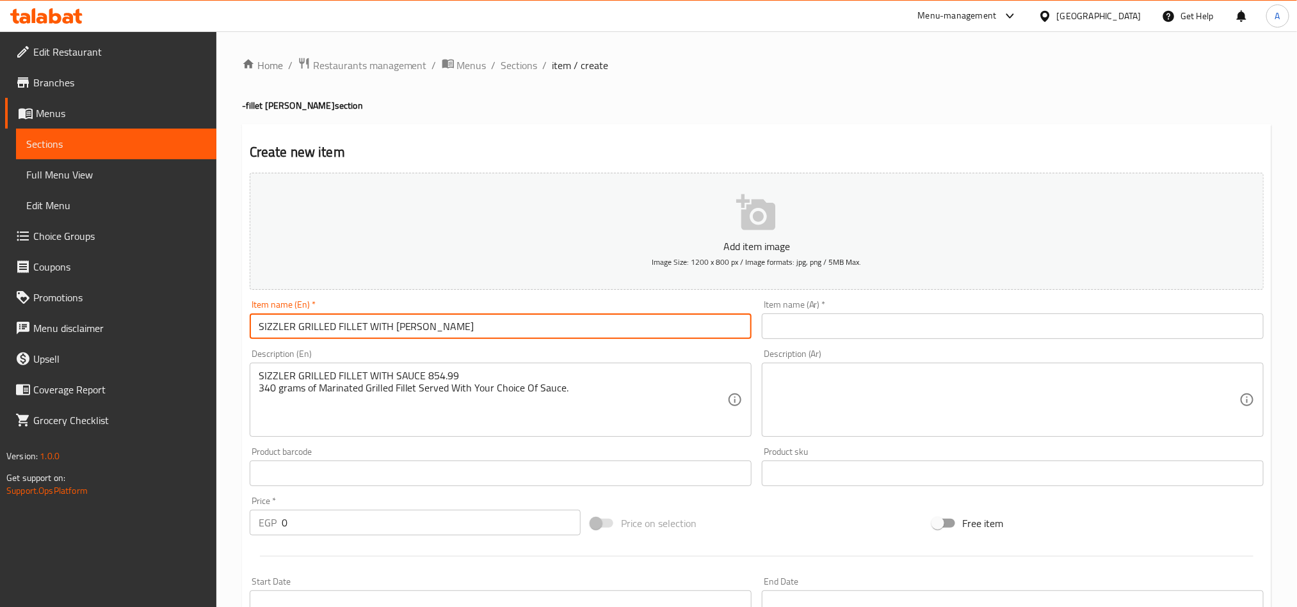
click at [390, 321] on input "SIZZLER GRILLED FILLET WITH SAUCE" at bounding box center [501, 327] width 502 height 26
type input "Sizzler Grilled Fillet with Sauce"
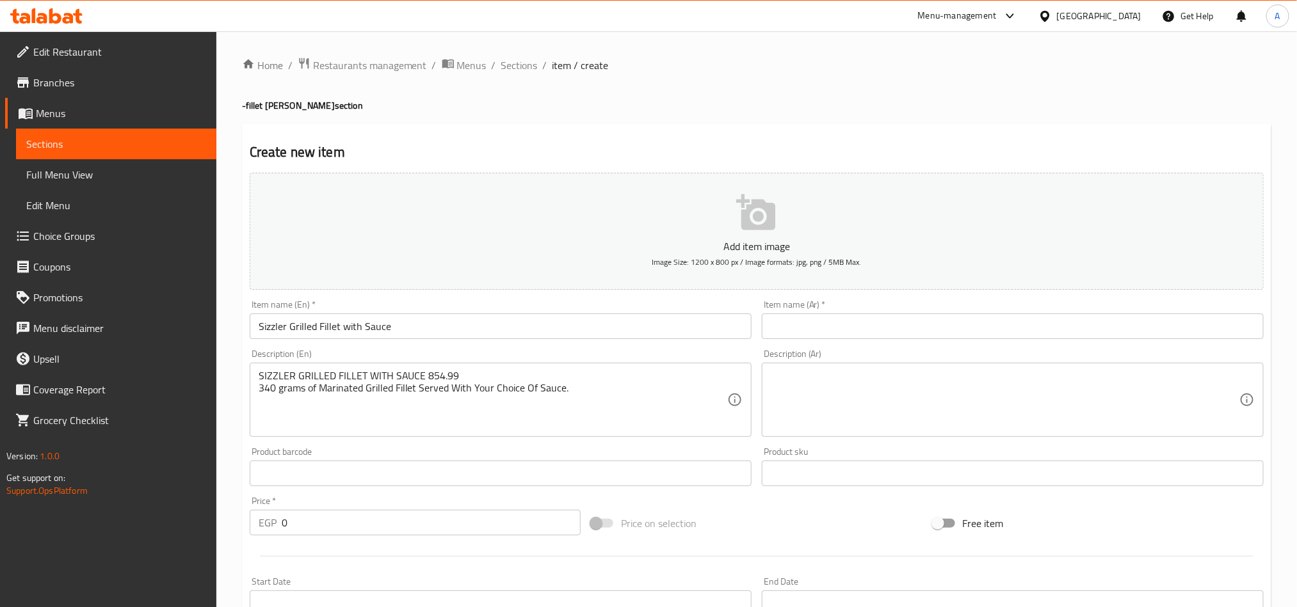
click at [1160, 323] on input "text" at bounding box center [1013, 327] width 502 height 26
paste input "فيليه مشوي سيزلر مع صلصة"
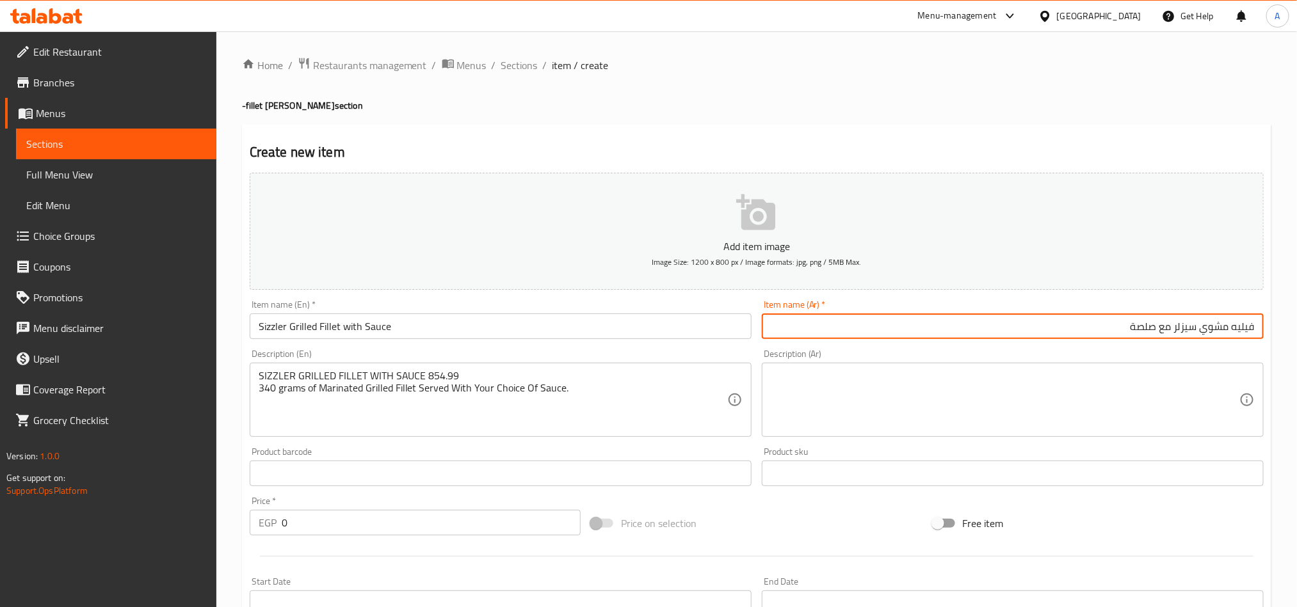
click at [1151, 324] on input "فيليه مشوي سيزلر مع صلصة" at bounding box center [1013, 327] width 502 height 26
type input "فيليه مشوي سيزلر مع صوص"
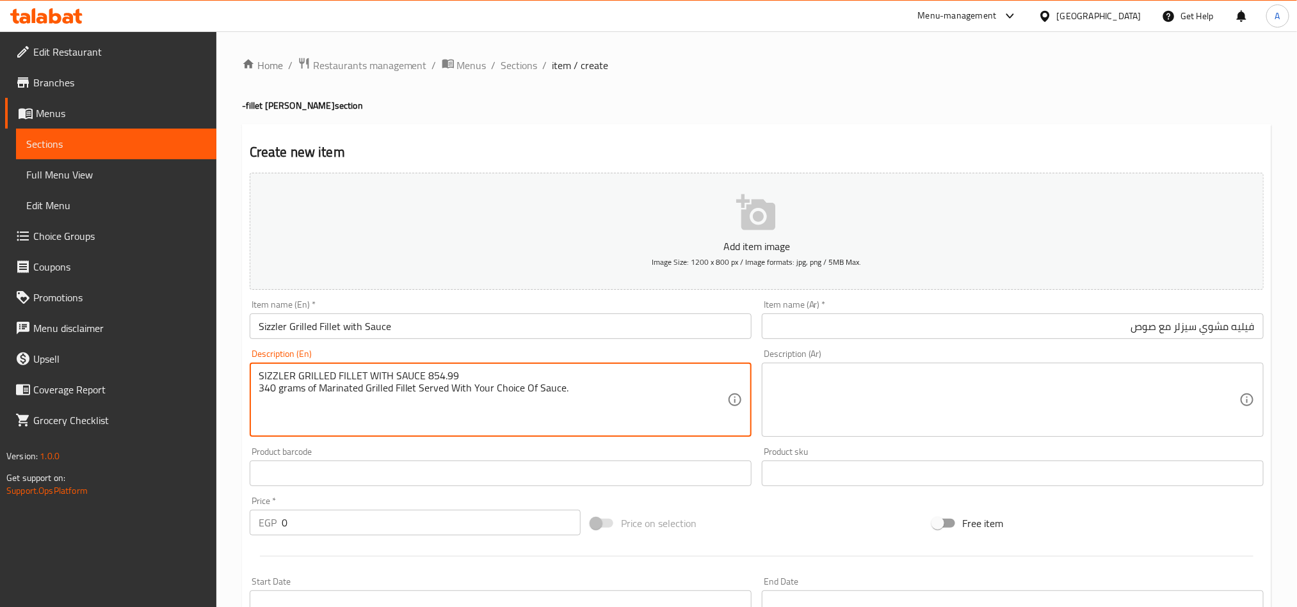
click at [545, 382] on textarea "SIZZLER GRILLED FILLET WITH SAUCE 854.99 340 grams of Marinated Grilled Fillet …" at bounding box center [493, 400] width 468 height 61
click at [497, 374] on textarea "SIZZLER GRILLED FILLET WITH SAUCE 854.99 340 grams of Marinated Grilled Fillet …" at bounding box center [493, 400] width 468 height 61
click at [527, 380] on textarea "340 grams of Marinated Grilled Fillet Served With Your Choice Of Sauce." at bounding box center [493, 400] width 468 height 61
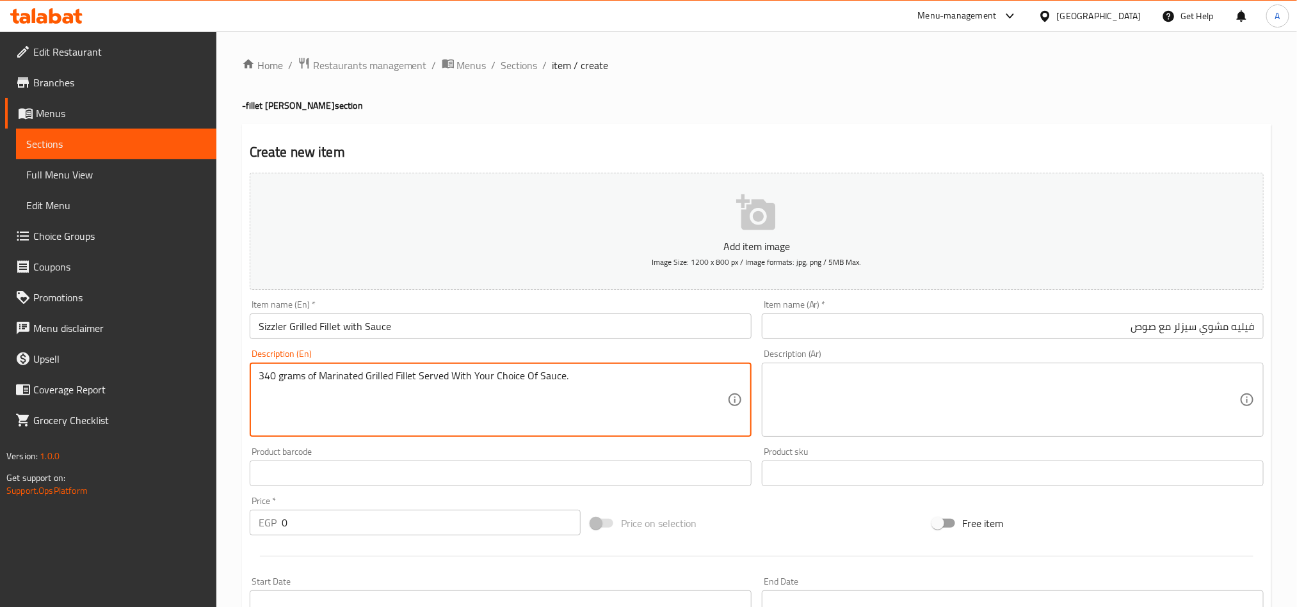
click at [527, 380] on textarea "340 grams of Marinated Grilled Fillet Served With Your Choice Of Sauce." at bounding box center [493, 400] width 468 height 61
type textarea "340 grams of Marinated Grilled Fillet Served With Your Choice Of Sauce."
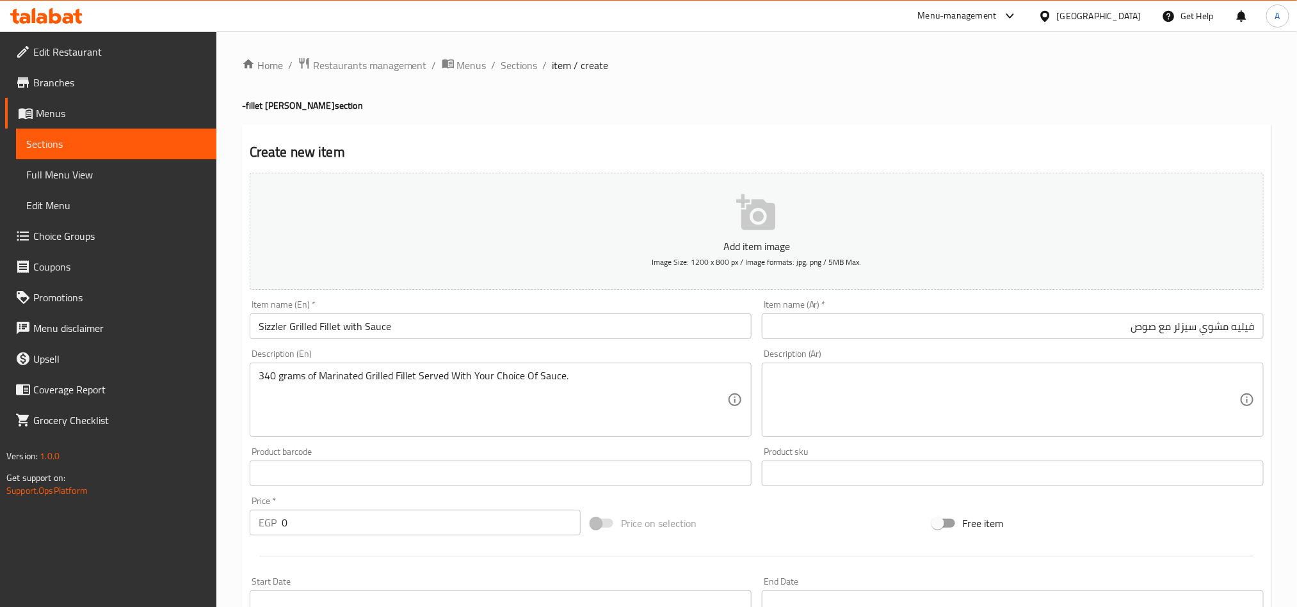
click at [956, 365] on div "Description (Ar)" at bounding box center [1013, 400] width 502 height 74
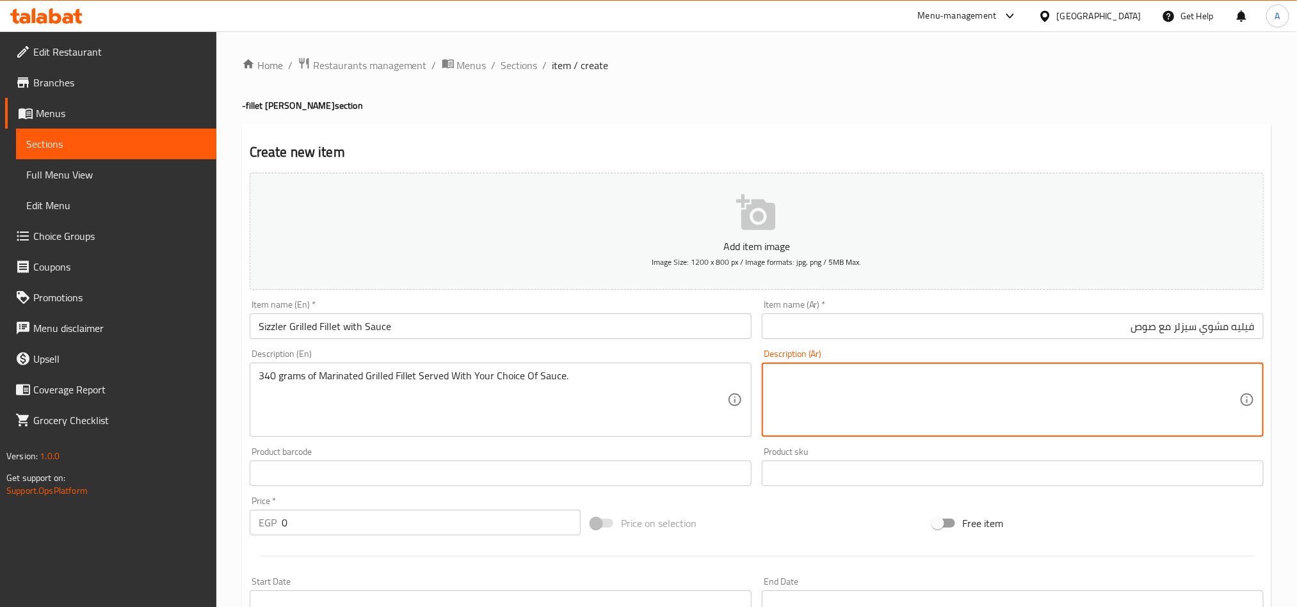
paste textarea "340 جرام من فيليه السمك المشوي المتبل يقدم مع الصلصة التي تختارها."
click at [1263, 321] on input "فيليه مشوي سيزلر مع صوص" at bounding box center [1013, 327] width 502 height 26
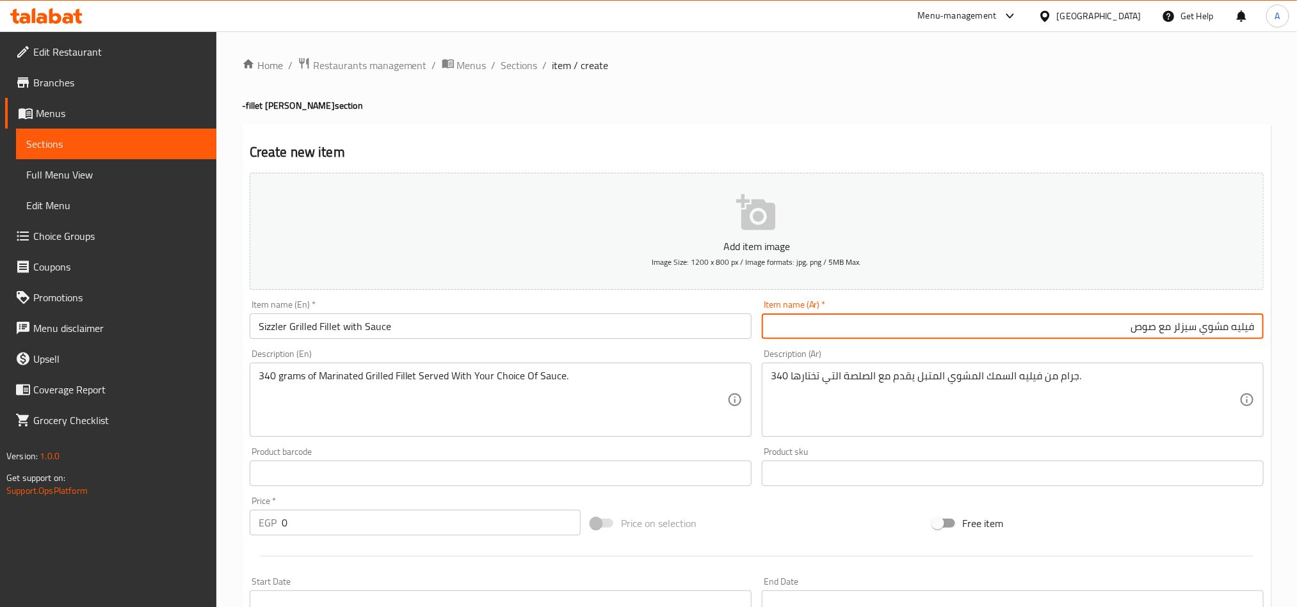
click at [1256, 324] on input "فيليه مشوي سيزلر مع صوص" at bounding box center [1013, 327] width 502 height 26
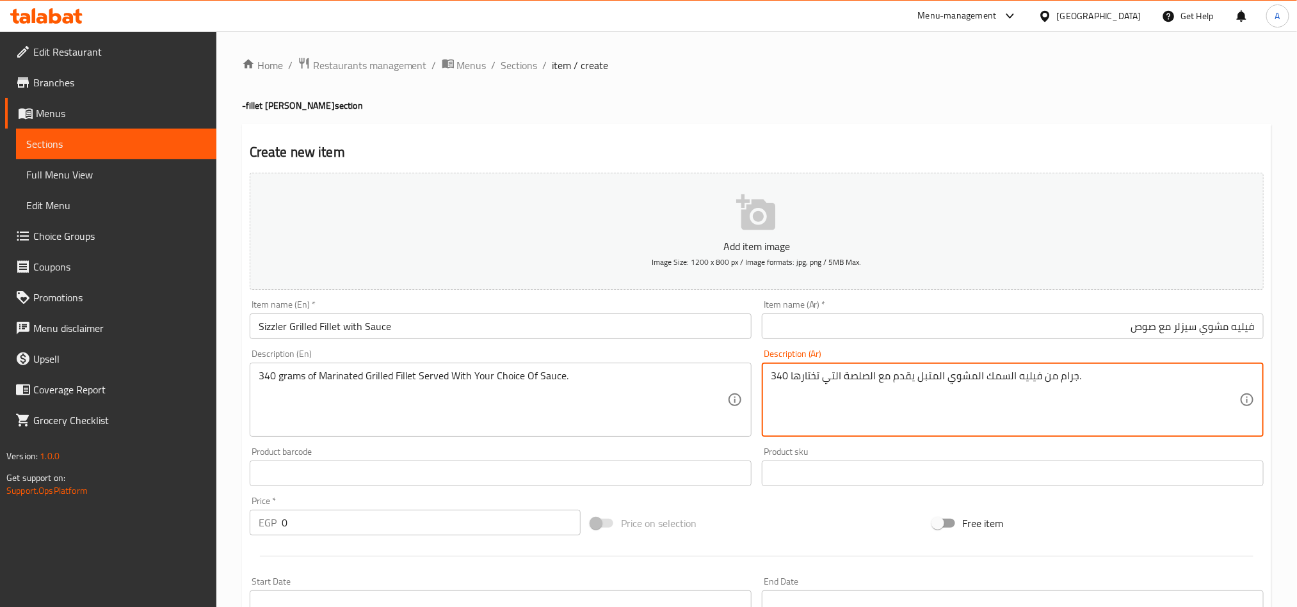
click at [1010, 377] on textarea "340 جرام من فيليه السمك المشوي المتبل يقدم مع الصلصة التي تختارها." at bounding box center [1004, 400] width 468 height 61
paste textarea "فيليه"
click at [996, 378] on textarea "340 جرام من فيليه فيليه المشوي المتبل يقدم مع الصلصة التي تختارها." at bounding box center [1004, 400] width 468 height 61
click at [1144, 323] on input "فيليه مشوي سيزلر مع صوص" at bounding box center [1013, 327] width 502 height 26
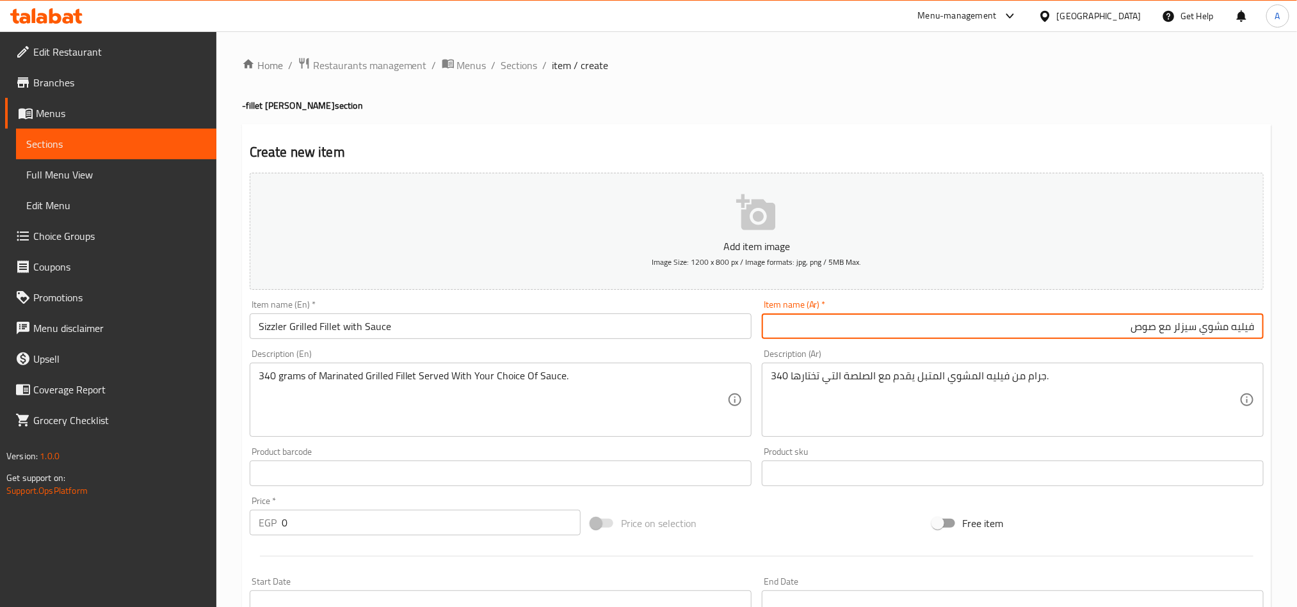
click at [1144, 323] on input "فيليه مشوي سيزلر مع صوص" at bounding box center [1013, 327] width 502 height 26
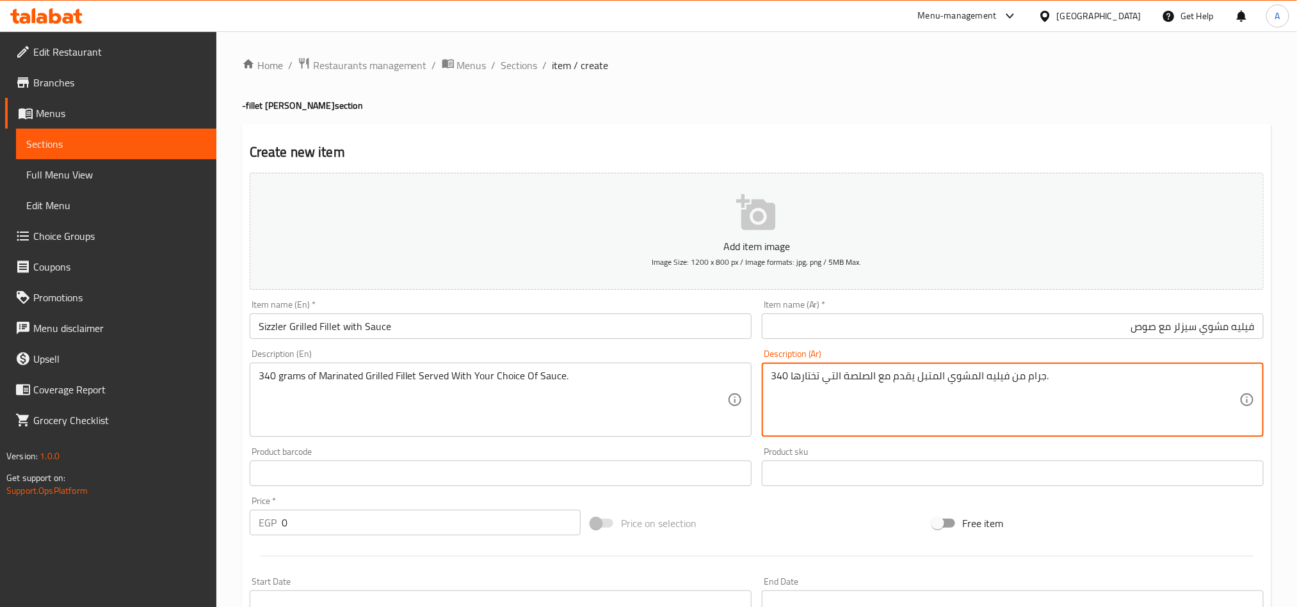
click at [857, 374] on textarea "340 جرام من فيليه المشوي المتبل يقدم مع الصلصة التي تختارها." at bounding box center [1004, 400] width 468 height 61
paste textarea "وص"
click at [772, 384] on textarea "340 جرام من فيليه المشوي المتبل يقدم مع صوص التي تختارها." at bounding box center [1004, 400] width 468 height 61
type textarea "340 جرام من فيليه المشوي المتبل يقدم مع صوص التي تختارها."
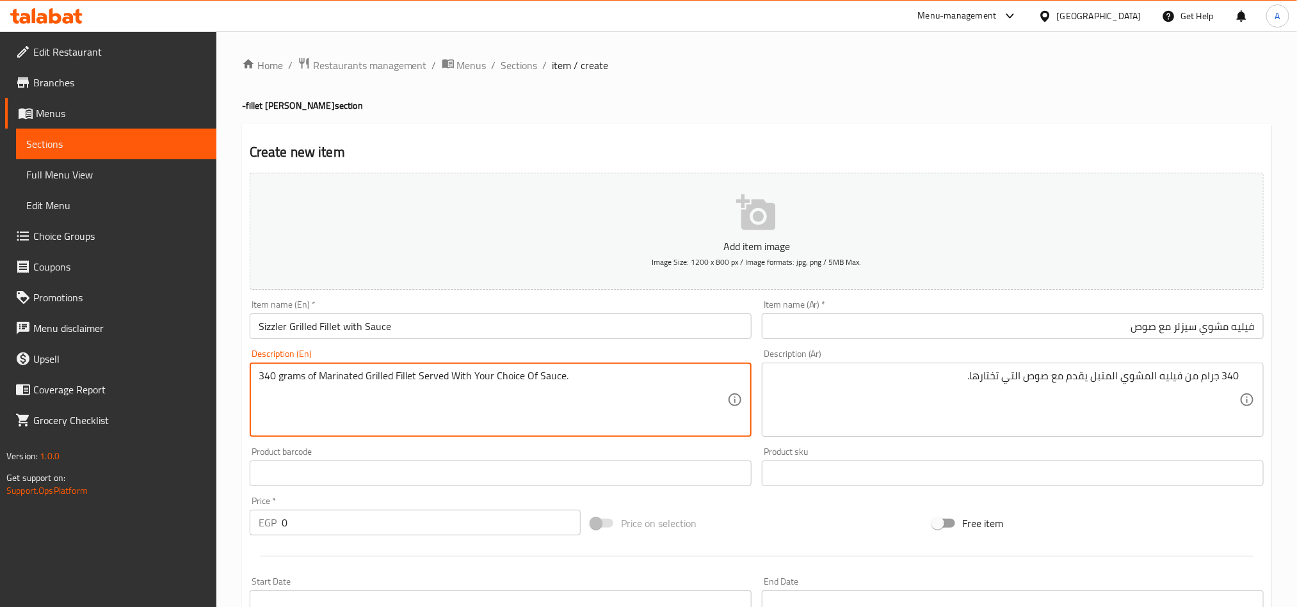
paste textarea "SERVED WITH TWO SIDE DISHES OR PASTA"
click at [532, 419] on textarea "340 grams of marinated grilled fillet served with your choice of sauce. Served …" at bounding box center [493, 400] width 468 height 61
type textarea "340 grams of marinated grilled fillet served with your choice of sauce. Served …"
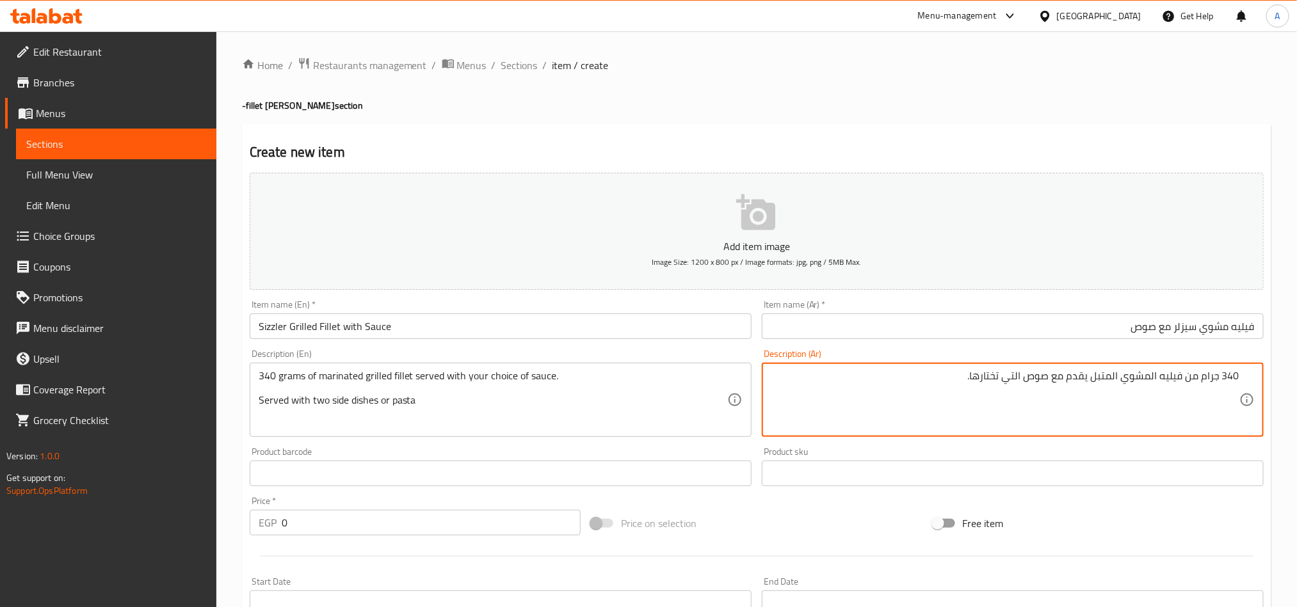
paste textarea "يُقدم مع طبقين جانبيين أو معكرونة"
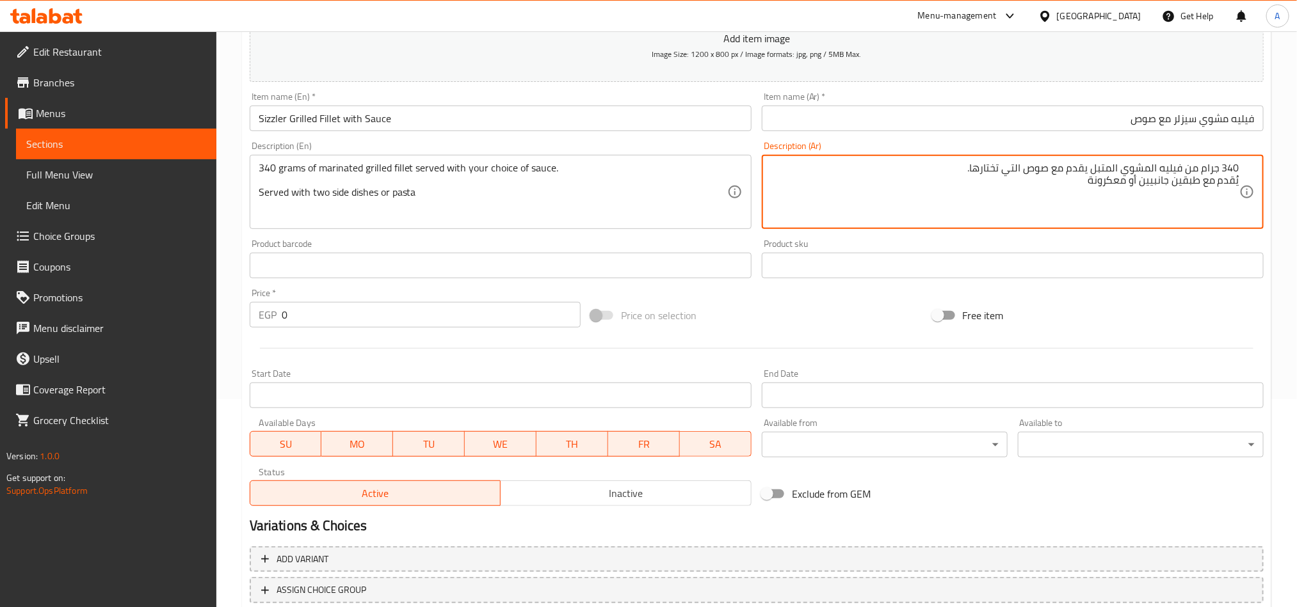
scroll to position [288, 0]
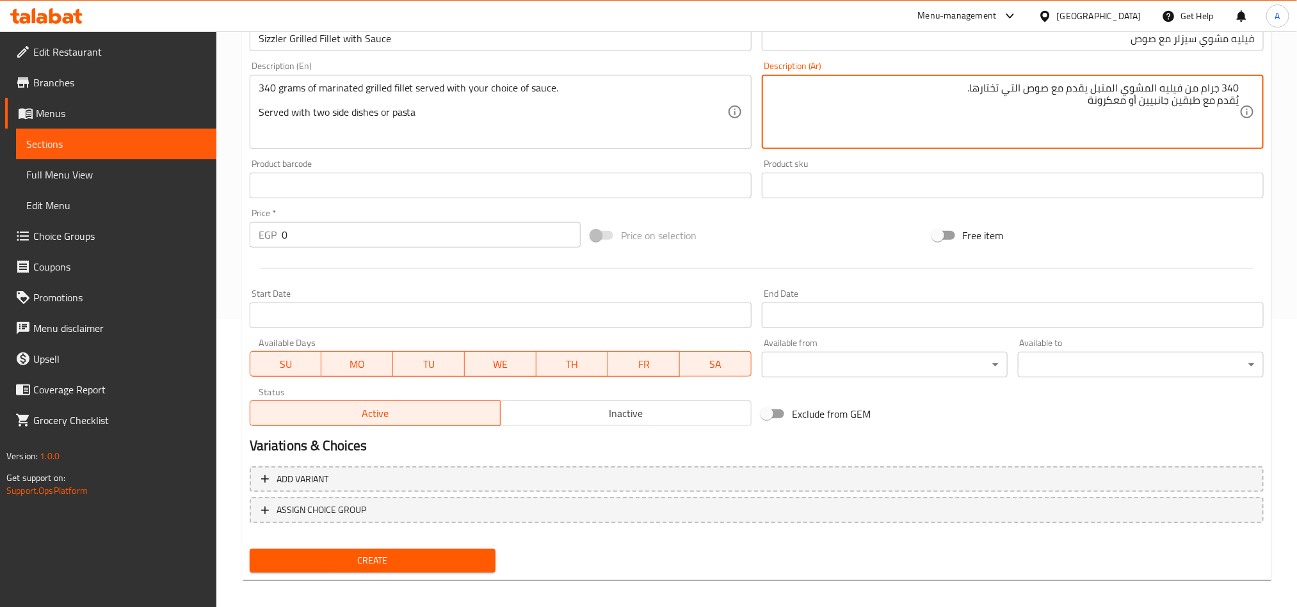
type textarea "340 جرام من فيليه المشوي المتبل يقدم مع صوص التي تختارها. يُقدم مع طبقين جانبيي…"
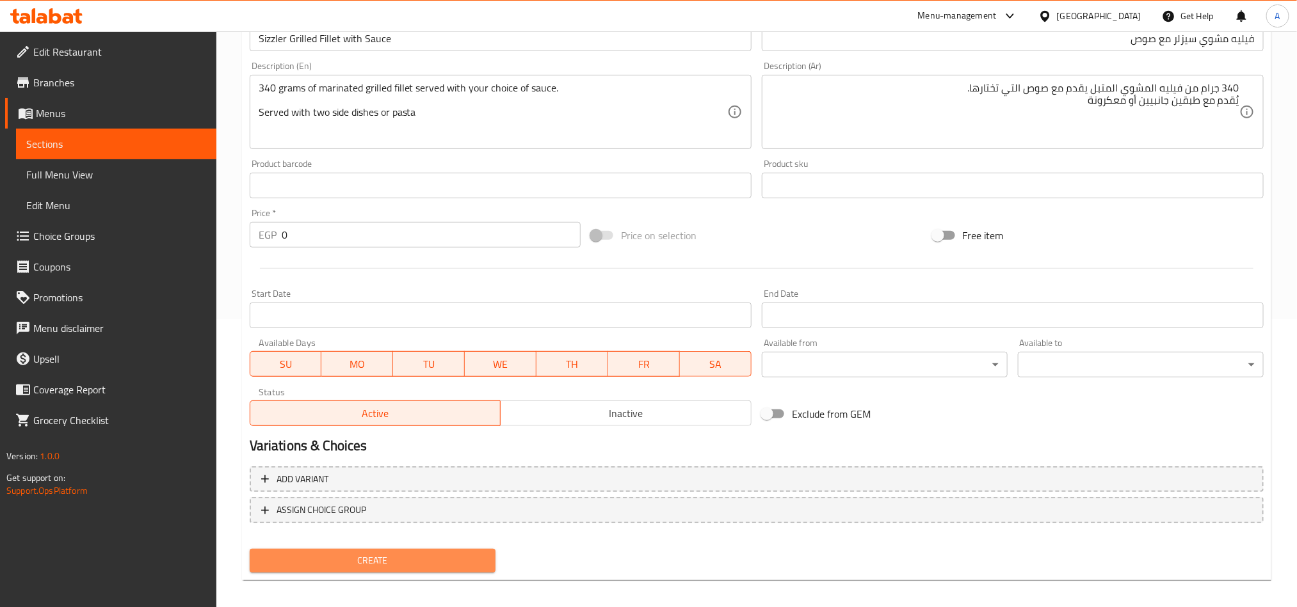
click at [445, 561] on span "Create" at bounding box center [372, 561] width 225 height 16
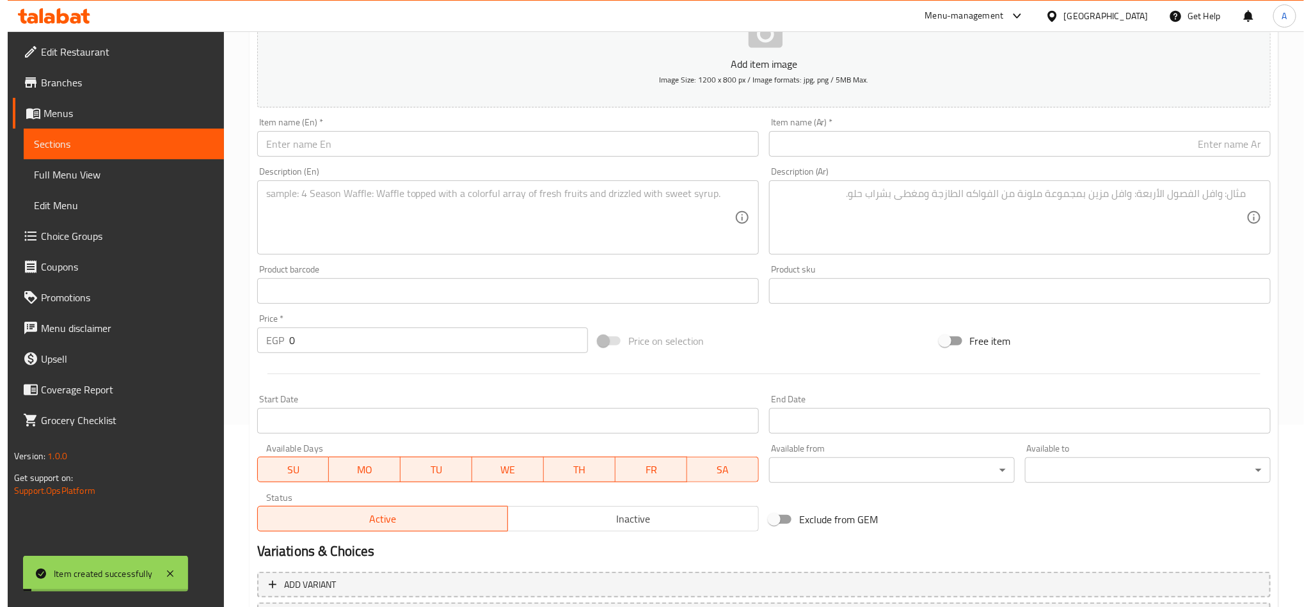
scroll to position [0, 0]
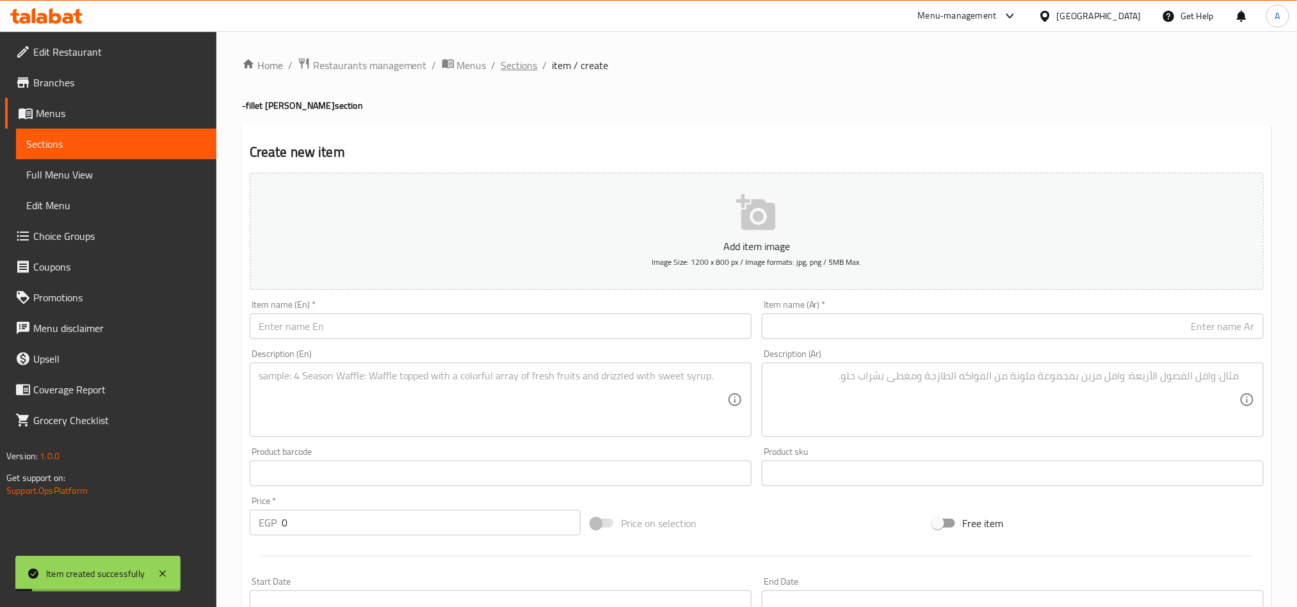
click at [530, 70] on span "Sections" at bounding box center [519, 65] width 36 height 15
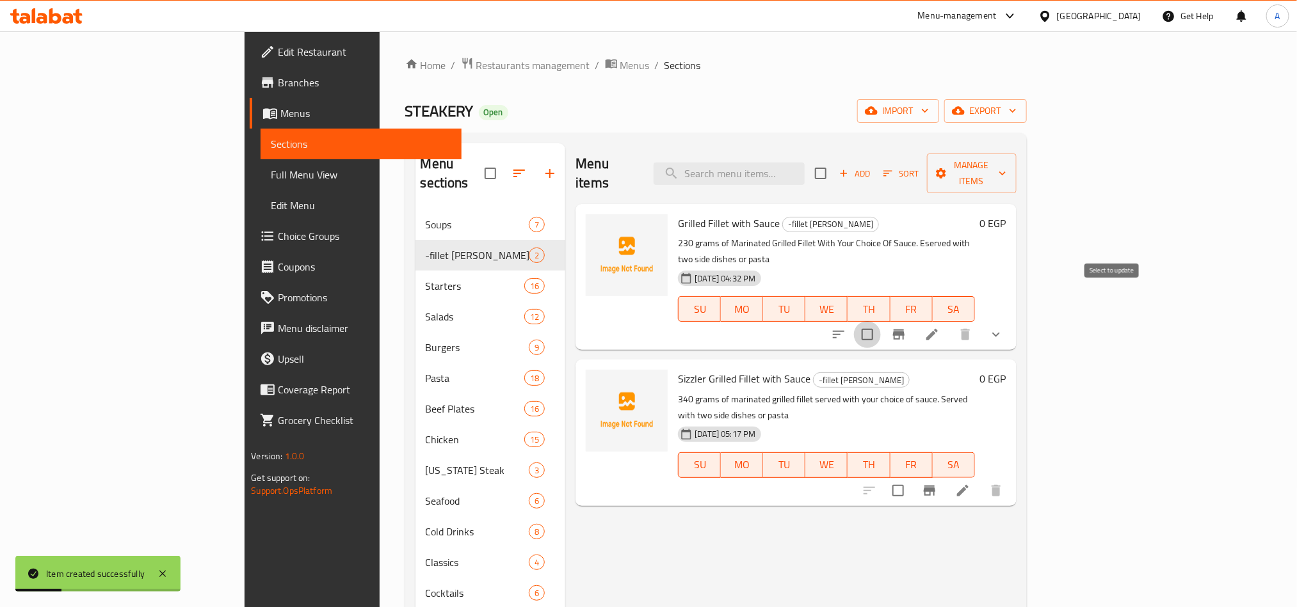
click at [881, 321] on input "checkbox" at bounding box center [867, 334] width 27 height 27
checkbox input "true"
click at [678, 214] on span "Grilled Fillet with Sauce" at bounding box center [729, 223] width 102 height 19
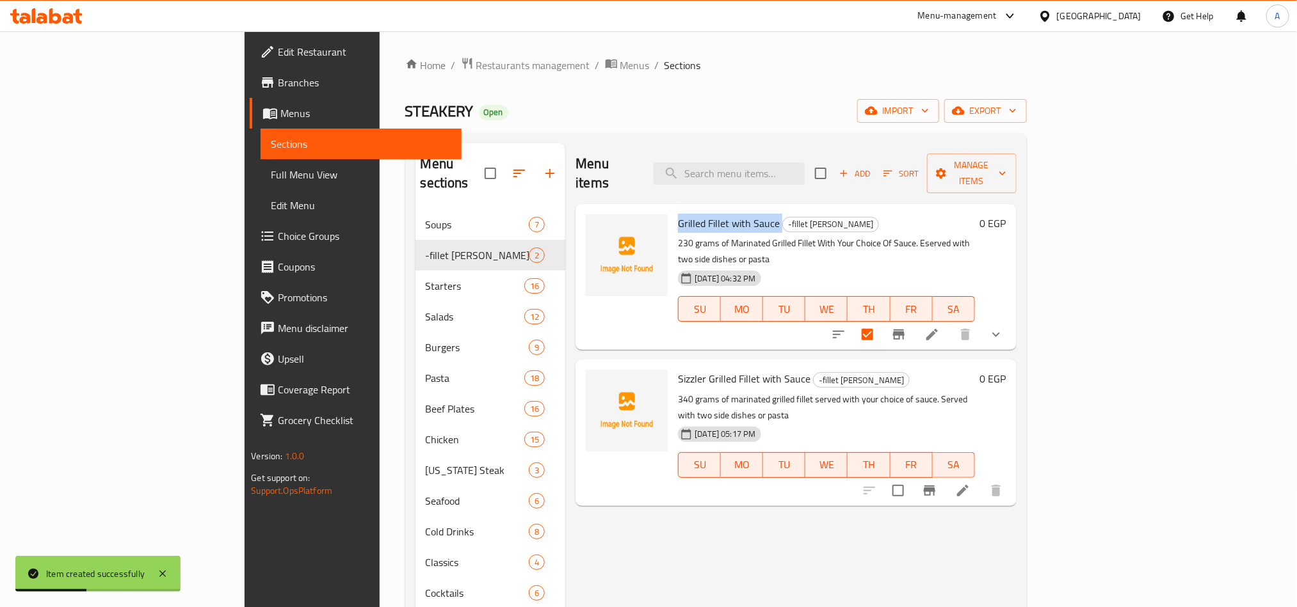
copy h6 "Grilled Fillet with Sauce"
click at [678, 369] on span "Sizzler Grilled Fillet with Sauce" at bounding box center [744, 378] width 132 height 19
copy h6 "Sizzler Grilled Fillet with Sauce"
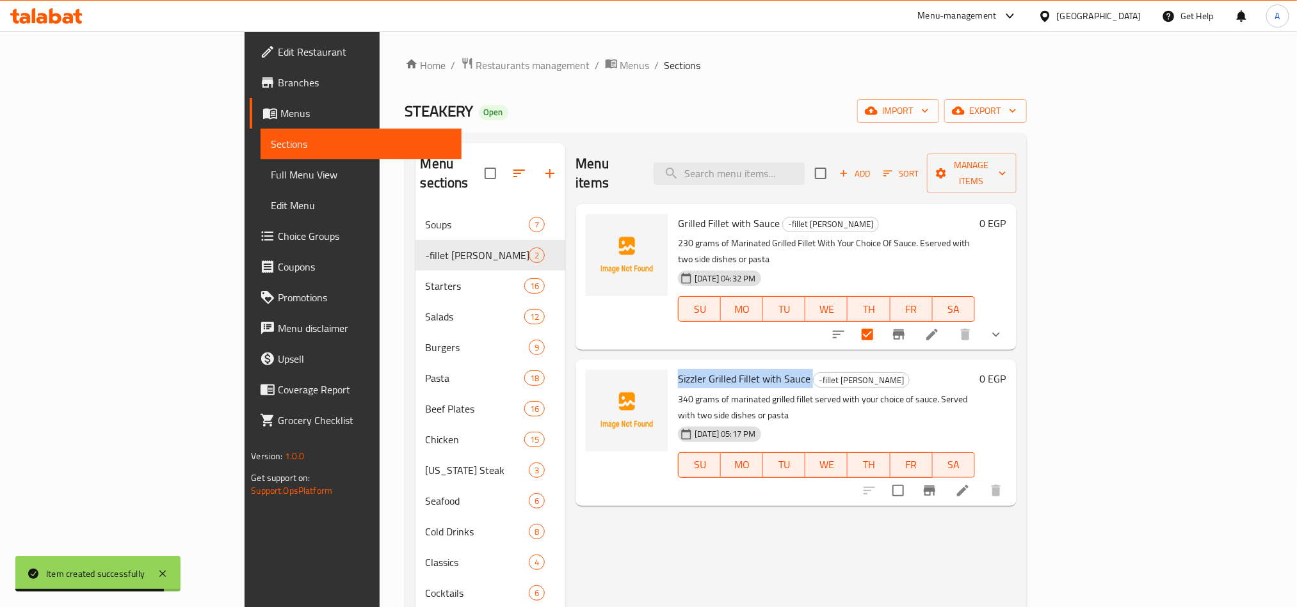
click at [706, 369] on span "Sizzler Grilled Fillet with Sauce" at bounding box center [744, 378] width 132 height 19
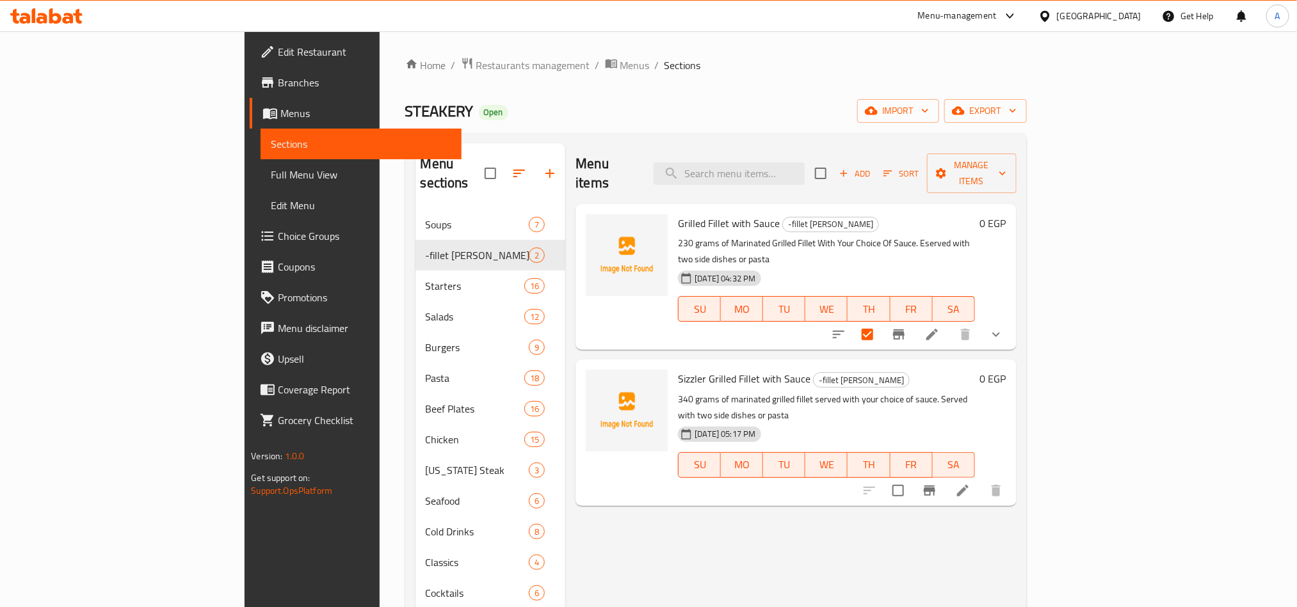
click at [703, 214] on span "Grilled Fillet with Sauce" at bounding box center [729, 223] width 102 height 19
copy h6 "Grilled Fillet with Sauce"
click at [1016, 177] on button "Manage items" at bounding box center [972, 174] width 90 height 40
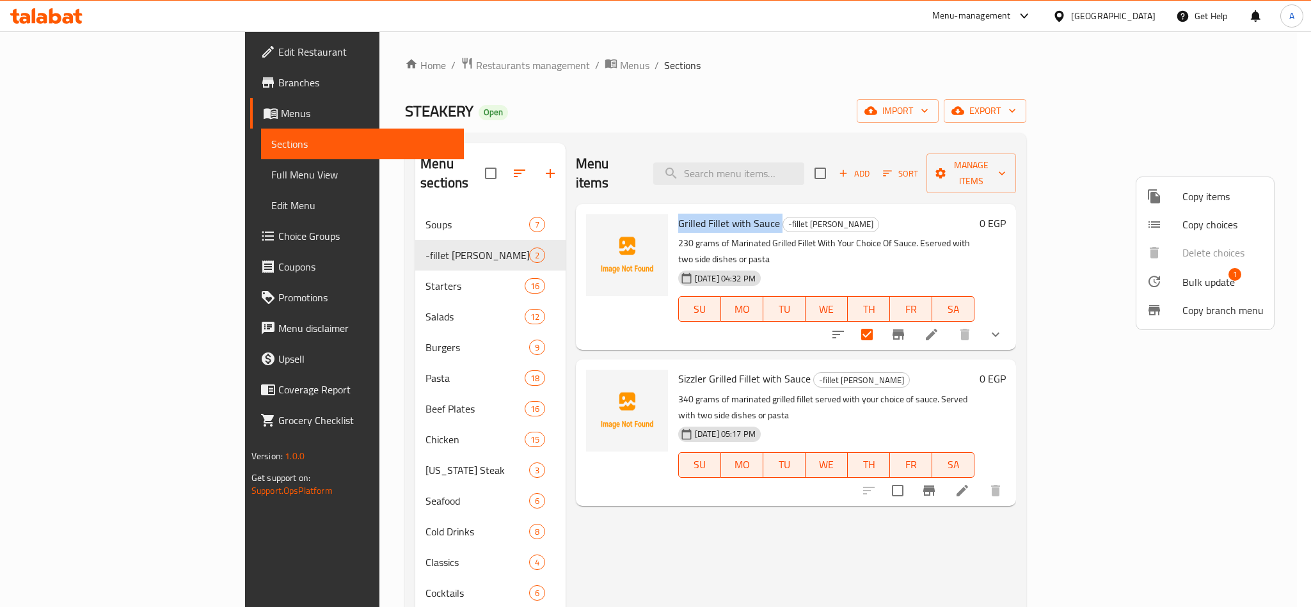
click at [1208, 219] on span "Copy choices" at bounding box center [1223, 224] width 81 height 15
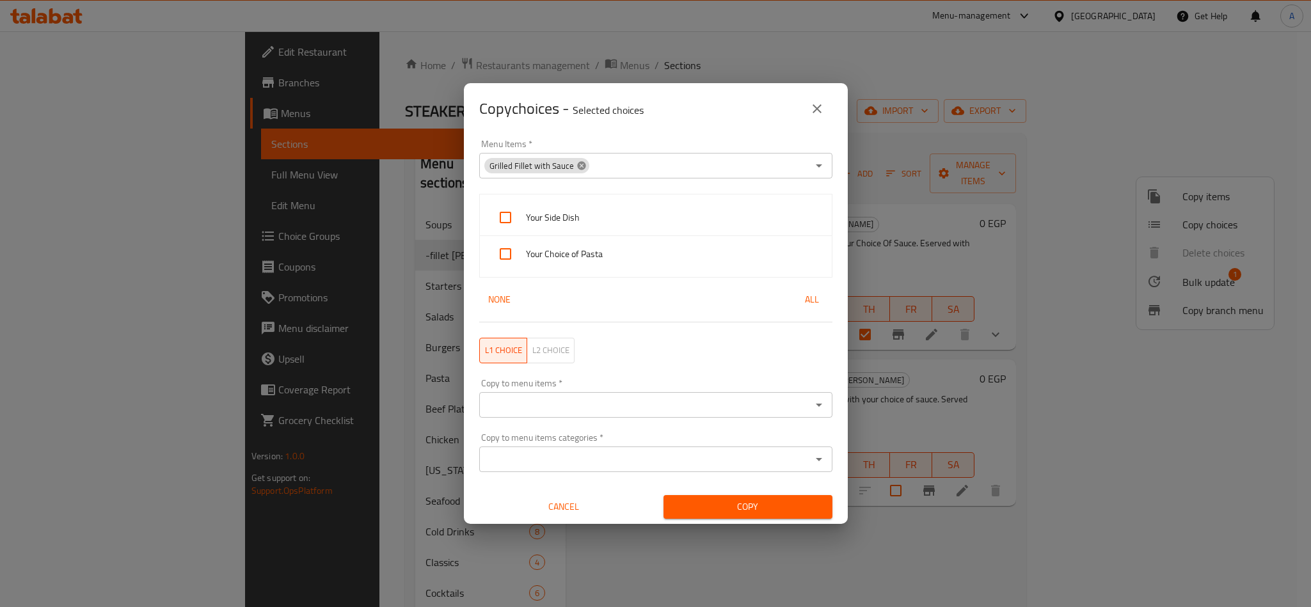
click at [577, 170] on icon at bounding box center [582, 166] width 10 height 10
click at [580, 165] on input "Menu Items   *" at bounding box center [645, 166] width 324 height 18
paste input "Grilled Fillet with Sauce"
type input "Grilled Fillet with Sauce"
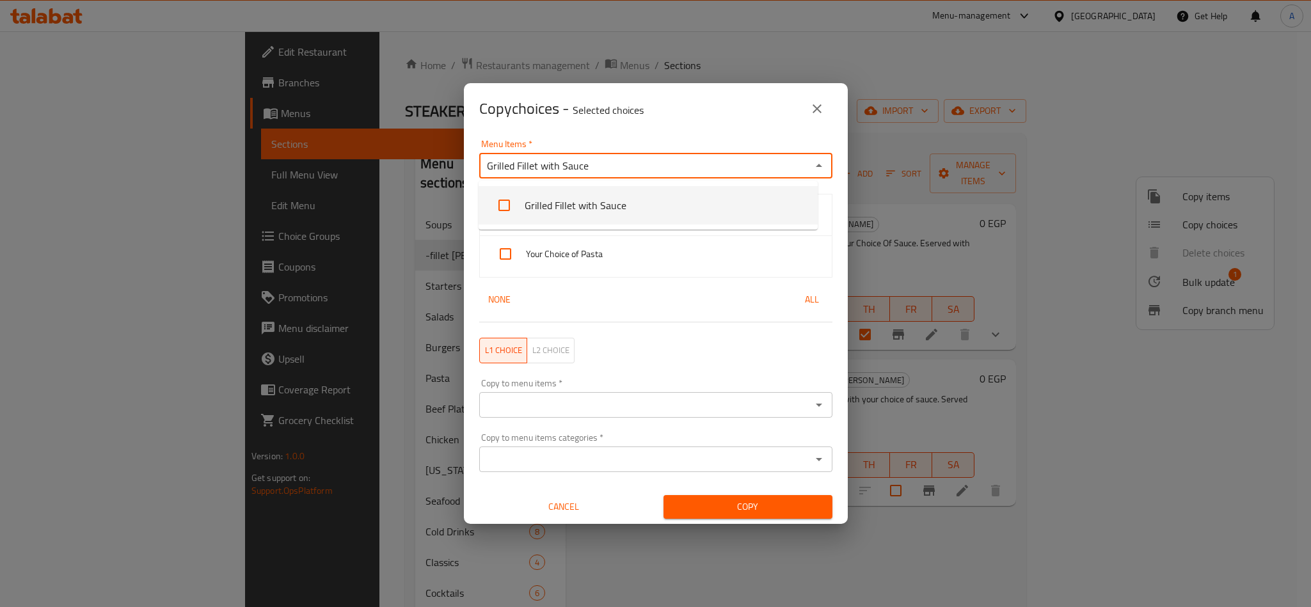
click at [697, 202] on li "Grilled Fillet with Sauce" at bounding box center [648, 205] width 339 height 38
checkbox input "true"
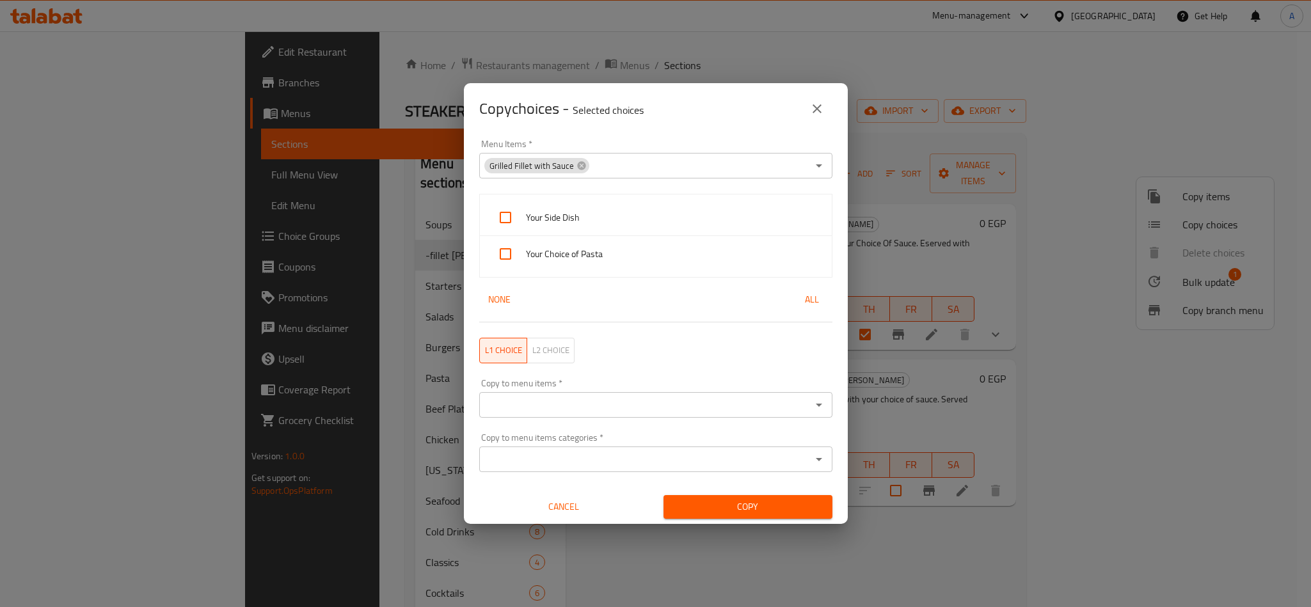
click at [715, 137] on div "Menu Items   * Grilled Fillet with Sauce Menu Items *" at bounding box center [656, 159] width 369 height 54
click at [592, 419] on div "Copy to menu items   * Copy to menu items *" at bounding box center [656, 398] width 369 height 54
click at [586, 406] on input "Copy to menu items   *" at bounding box center [645, 405] width 324 height 18
paste input "Sizzler Grilled Fillet with Sauce"
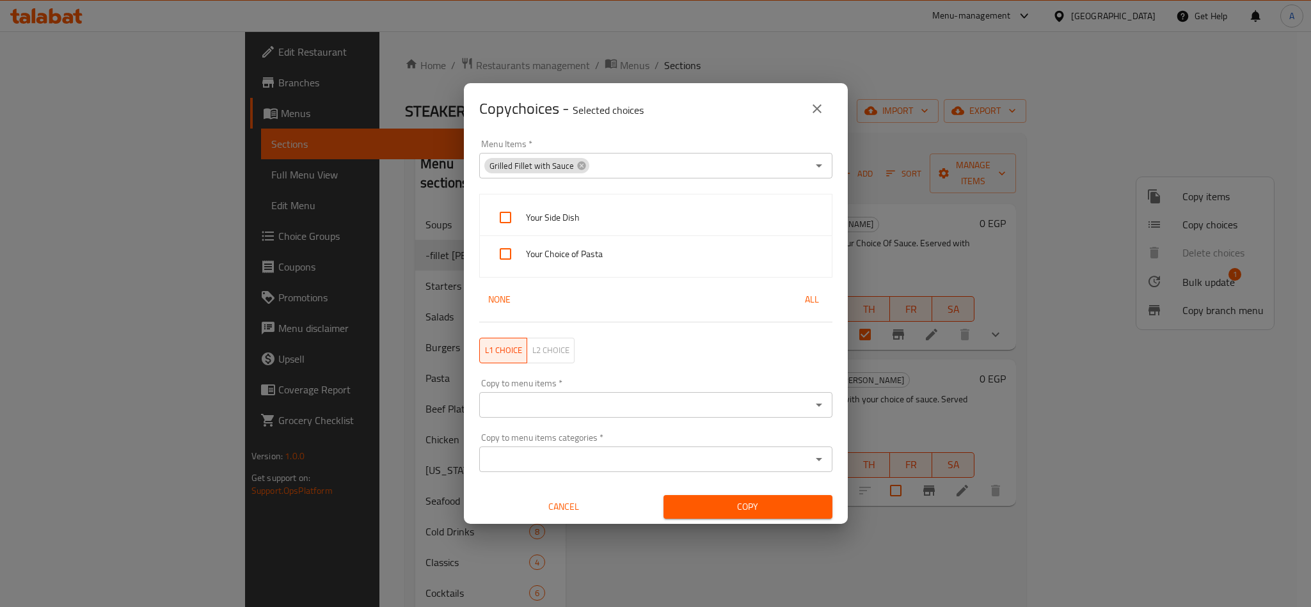
type input "Sizzler Grilled Fillet with Sauce"
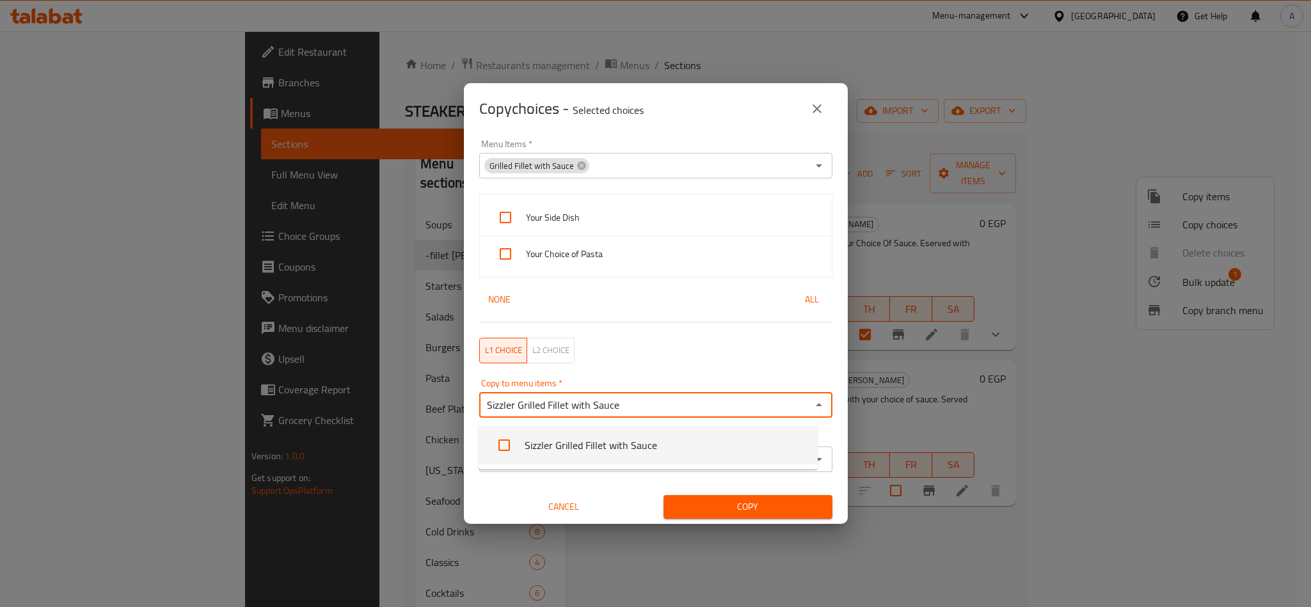
click at [572, 447] on li "Sizzler Grilled Fillet with Sauce" at bounding box center [648, 445] width 339 height 38
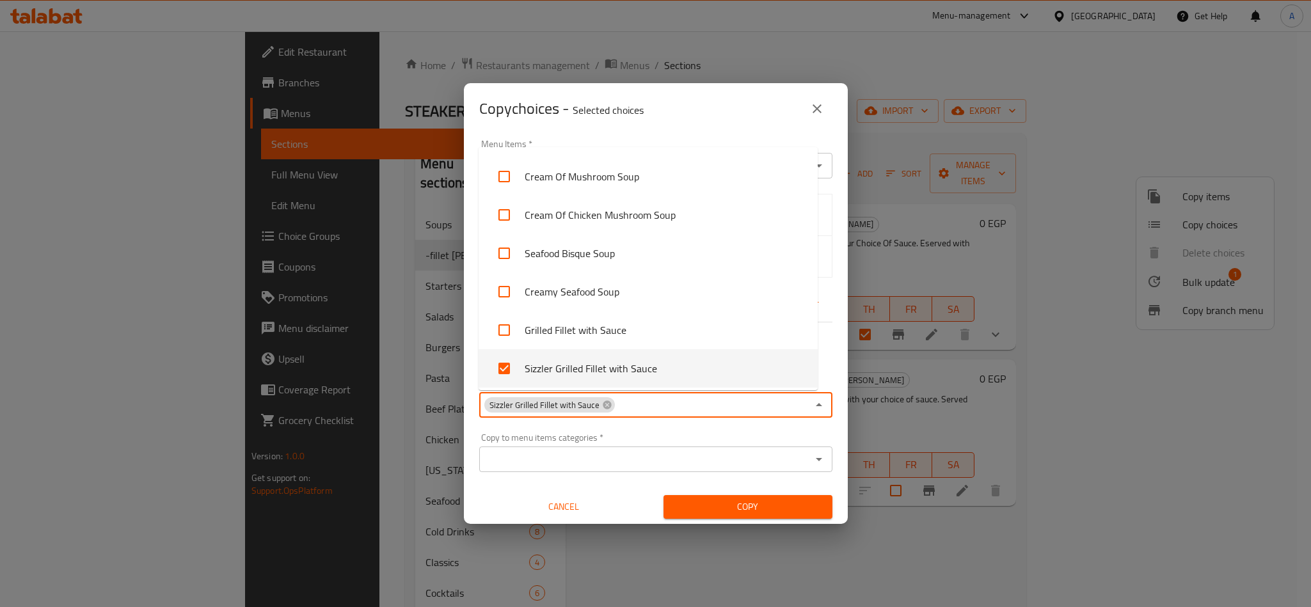
click at [707, 433] on div "Copy to menu items categories   * Copy to menu items categories *" at bounding box center [655, 452] width 353 height 39
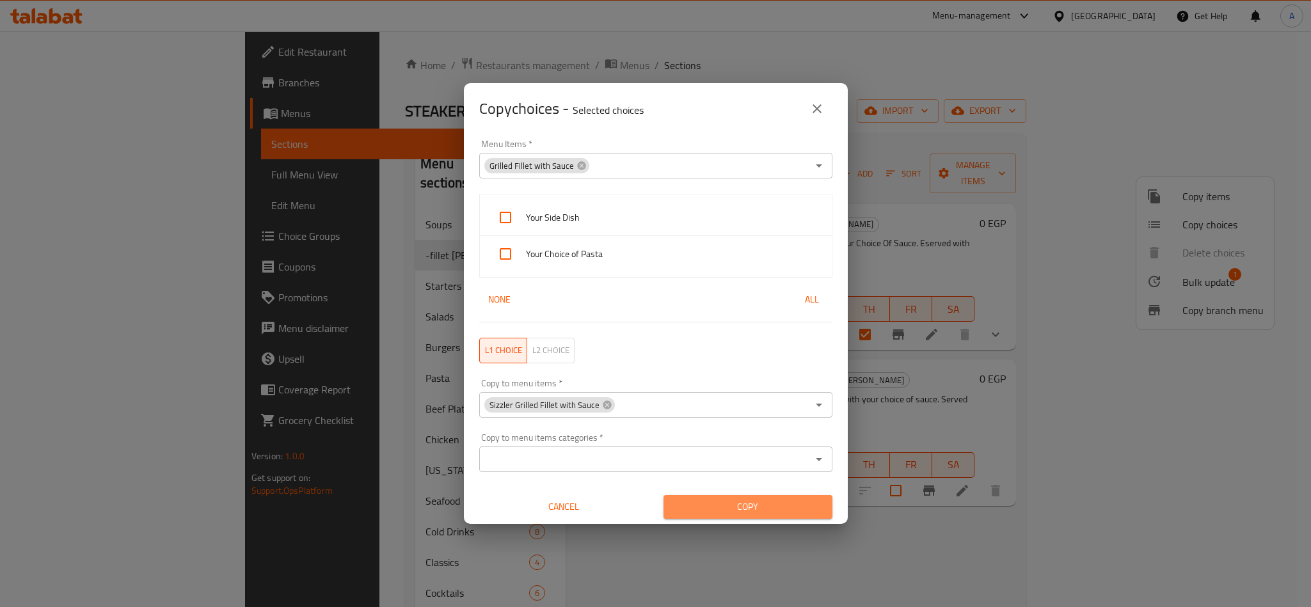
click at [754, 500] on span "Copy" at bounding box center [748, 507] width 148 height 16
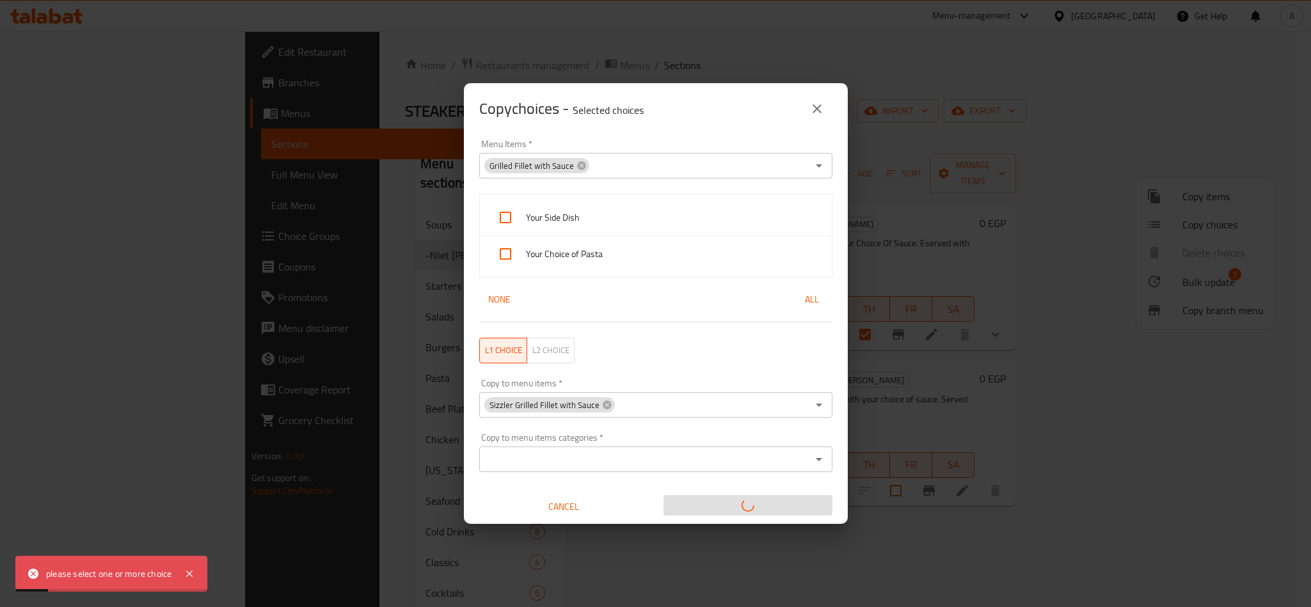
click at [678, 223] on span "Your Side Dish" at bounding box center [674, 218] width 296 height 16
checkbox input "true"
click at [655, 250] on span "Your Choice of Pasta" at bounding box center [674, 254] width 296 height 16
checkbox input "true"
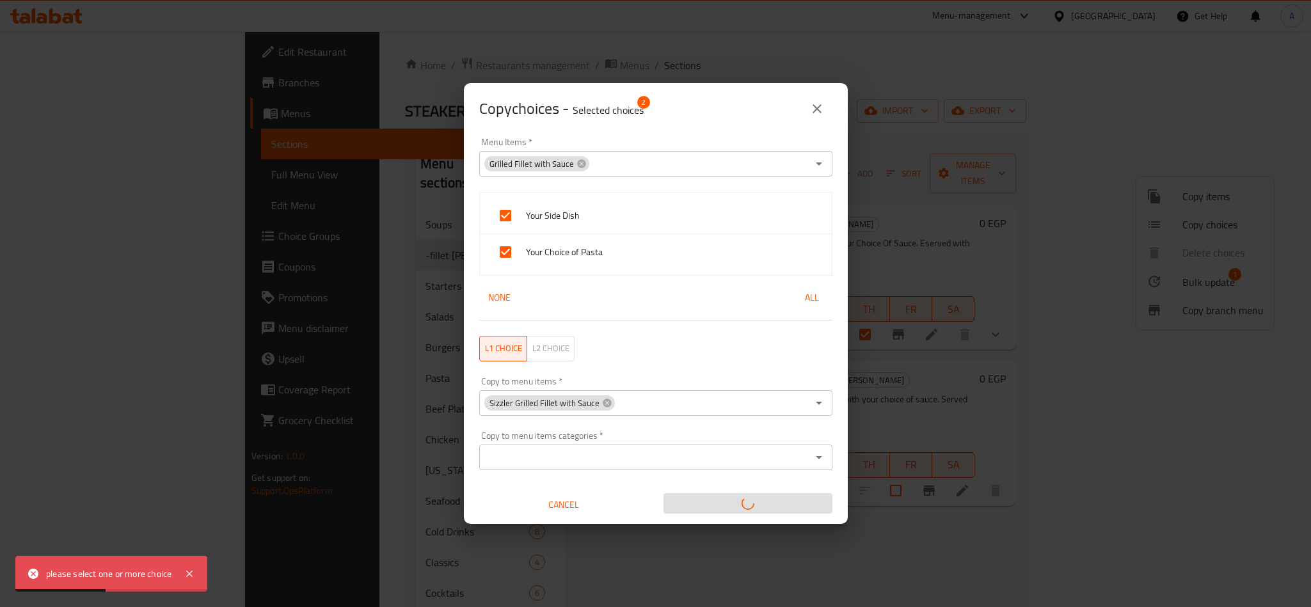
click at [818, 106] on icon "close" at bounding box center [817, 108] width 15 height 15
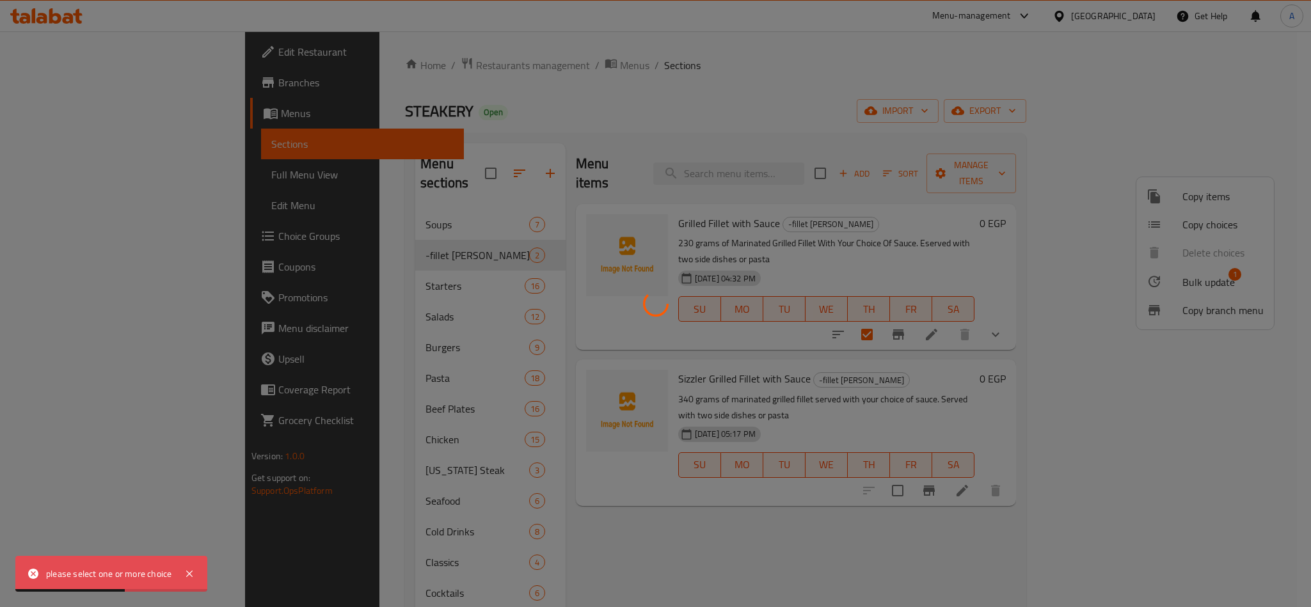
click at [954, 121] on div at bounding box center [655, 303] width 1311 height 607
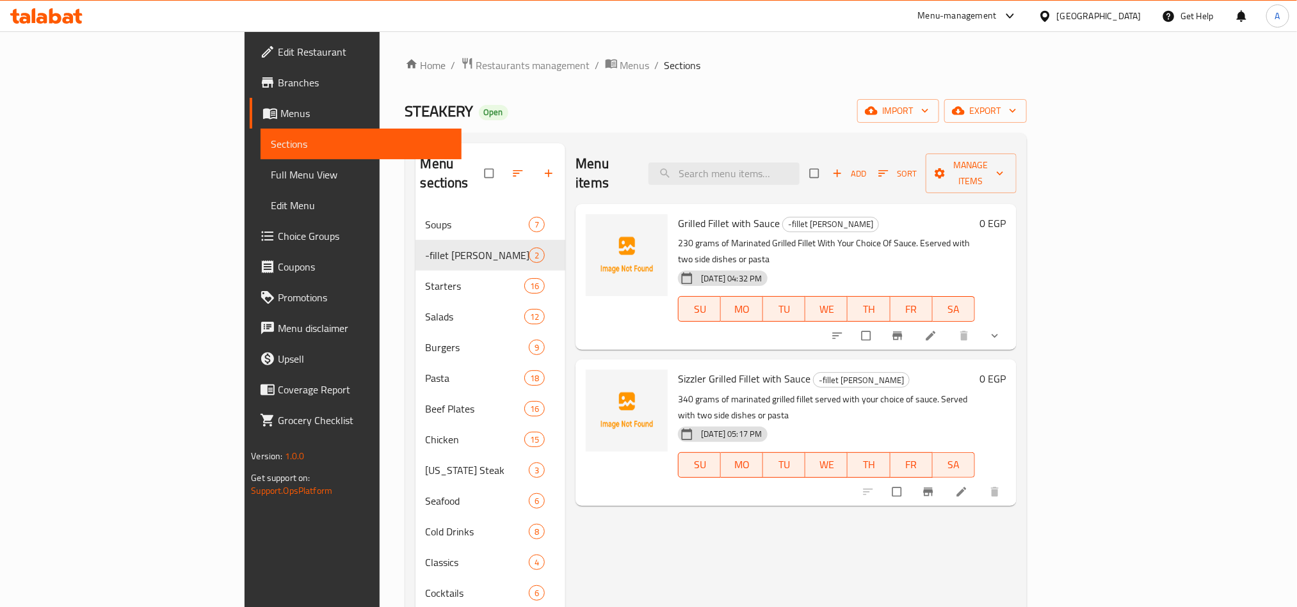
click at [943, 125] on div "Home / Restaurants management / Menus / Sections STEAKERY Open import export Me…" at bounding box center [715, 409] width 621 height 704
click at [881, 324] on input "checkbox" at bounding box center [867, 336] width 27 height 24
checkbox input "true"
click at [693, 214] on span "Grilled Fillet with Sauce" at bounding box center [729, 223] width 102 height 19
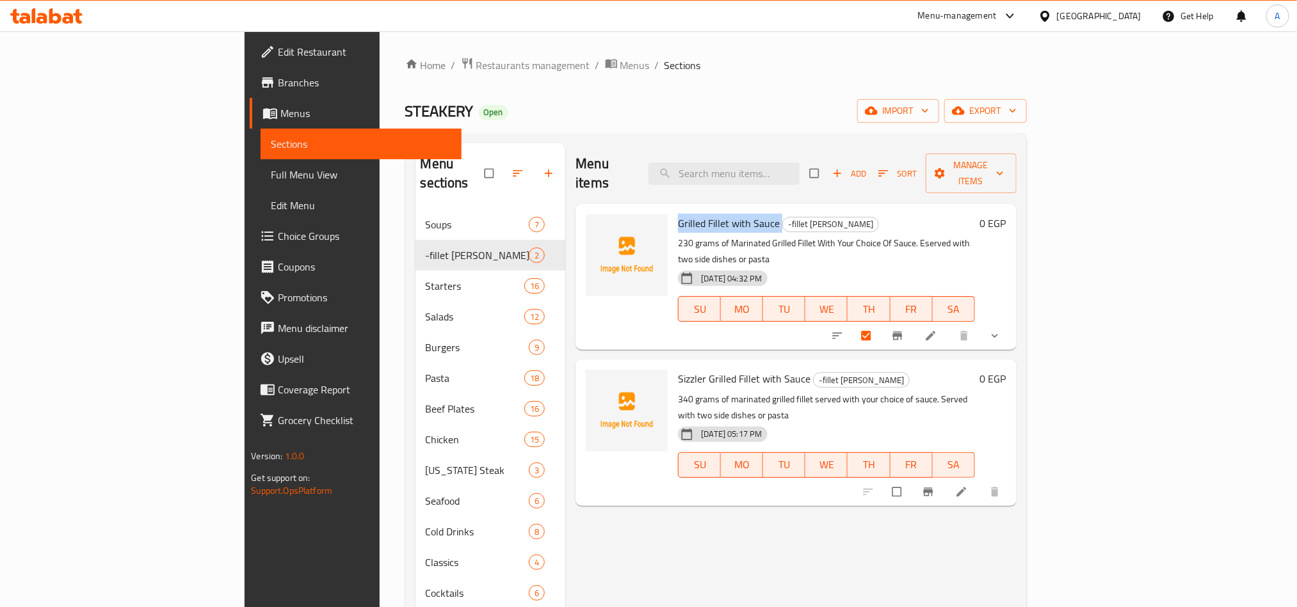
click at [693, 214] on span "Grilled Fillet with Sauce" at bounding box center [729, 223] width 102 height 19
copy h6 "Grilled Fillet with Sauce"
click at [1006, 163] on span "Manage items" at bounding box center [971, 173] width 70 height 32
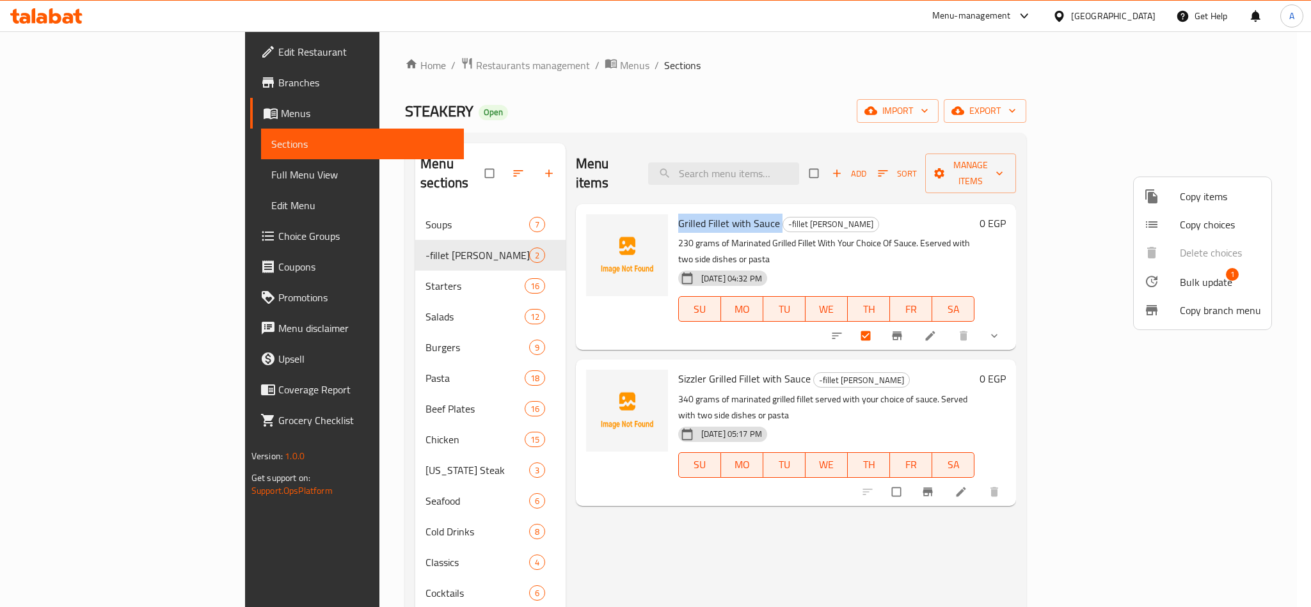
click at [1208, 271] on li "Bulk update 1" at bounding box center [1203, 281] width 138 height 29
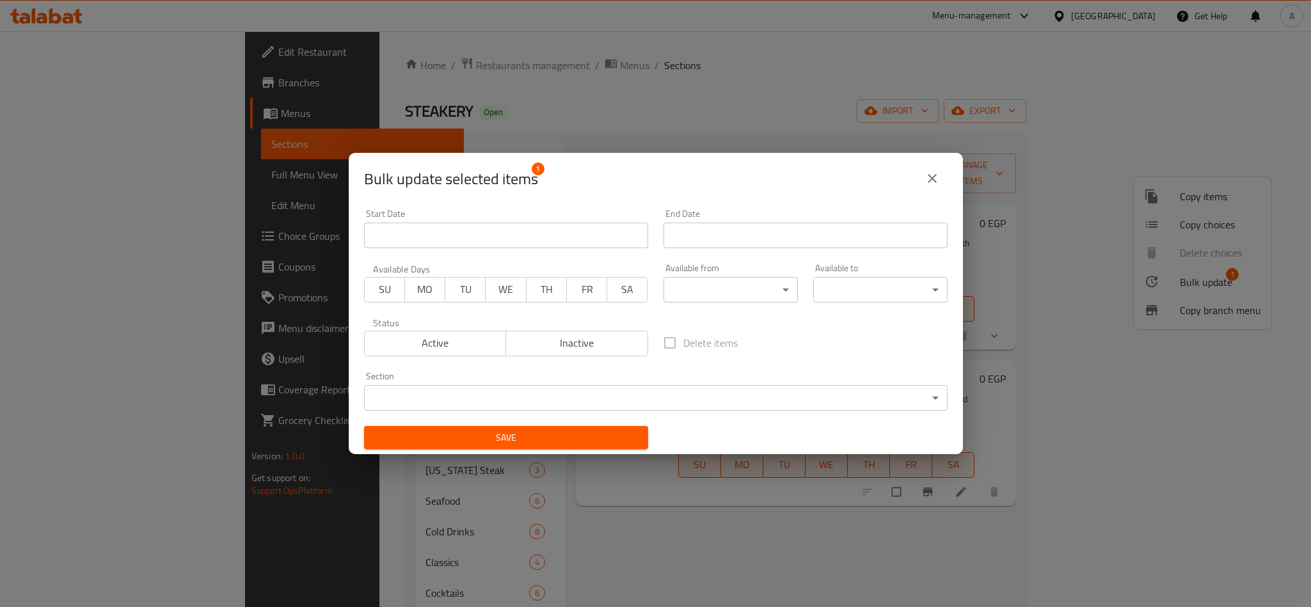
click at [933, 179] on icon "close" at bounding box center [932, 178] width 9 height 9
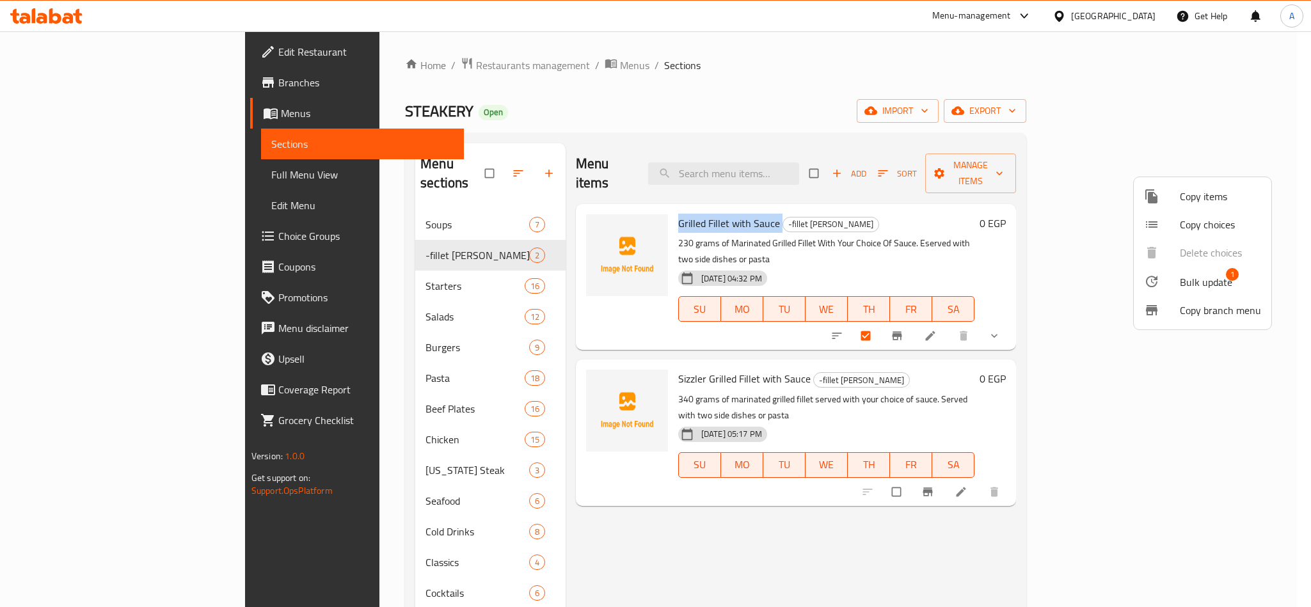
click at [1177, 215] on li "Copy choices" at bounding box center [1203, 225] width 138 height 28
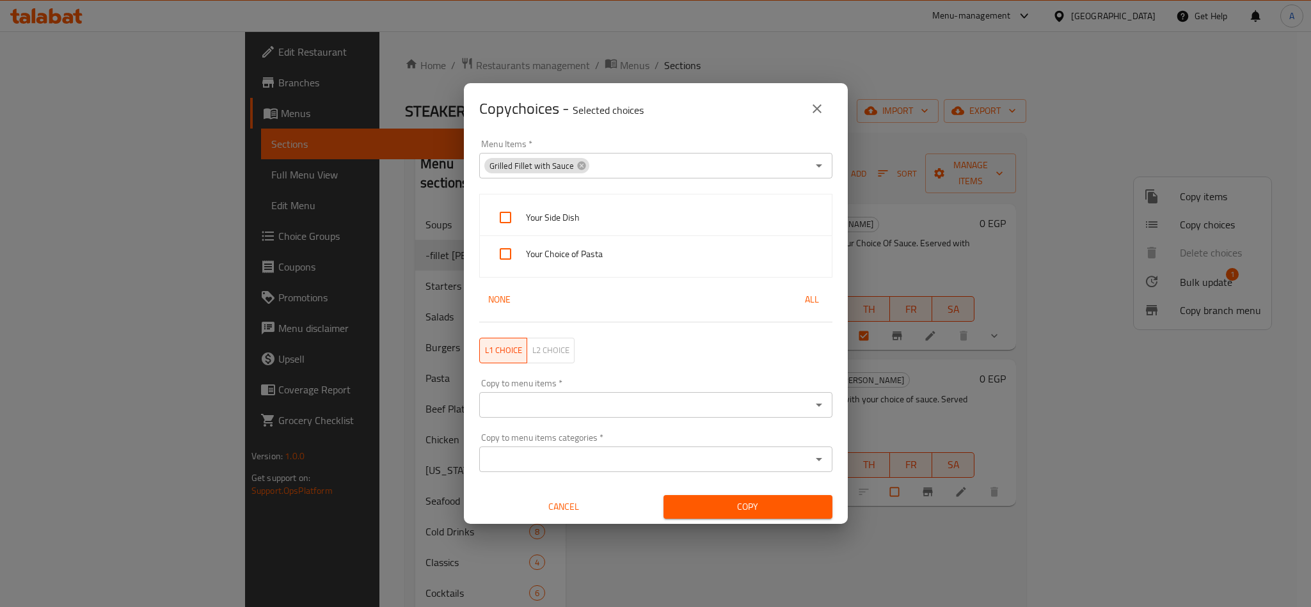
click at [532, 211] on span "Your Side Dish" at bounding box center [674, 218] width 296 height 16
checkbox input "true"
click at [541, 240] on div "Your Choice of Pasta" at bounding box center [656, 254] width 352 height 36
checkbox input "true"
click at [645, 463] on input "Copy to menu items categories   *" at bounding box center [645, 460] width 324 height 18
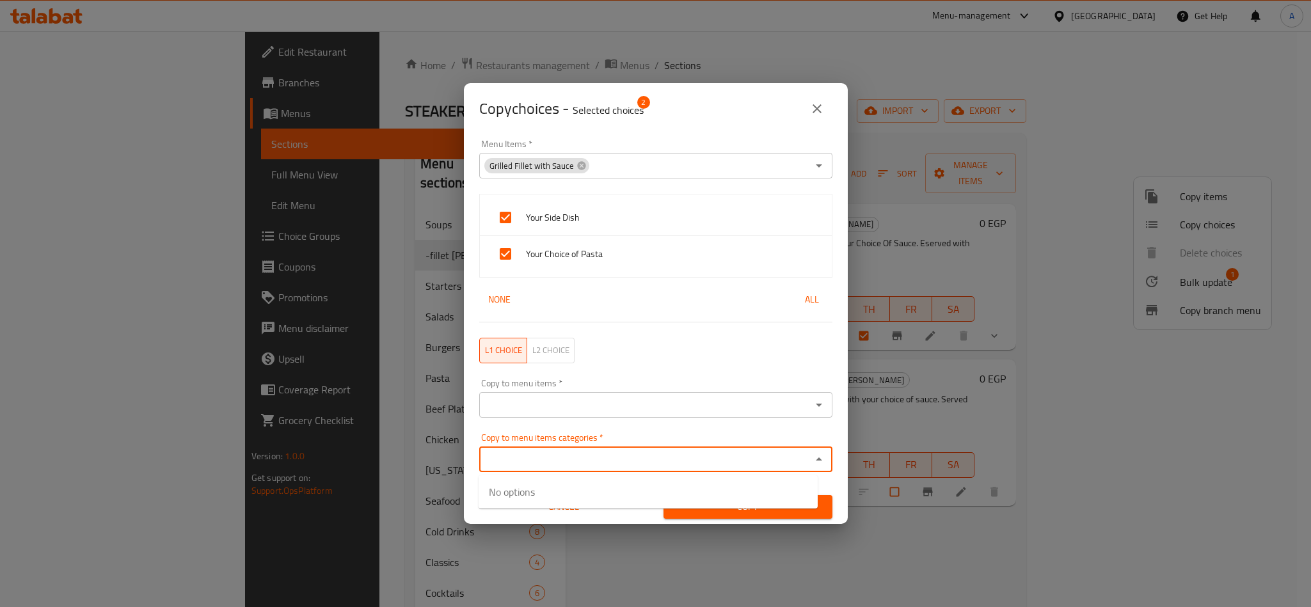
click at [625, 421] on div "Copy to menu items   * Copy to menu items *" at bounding box center [656, 398] width 369 height 54
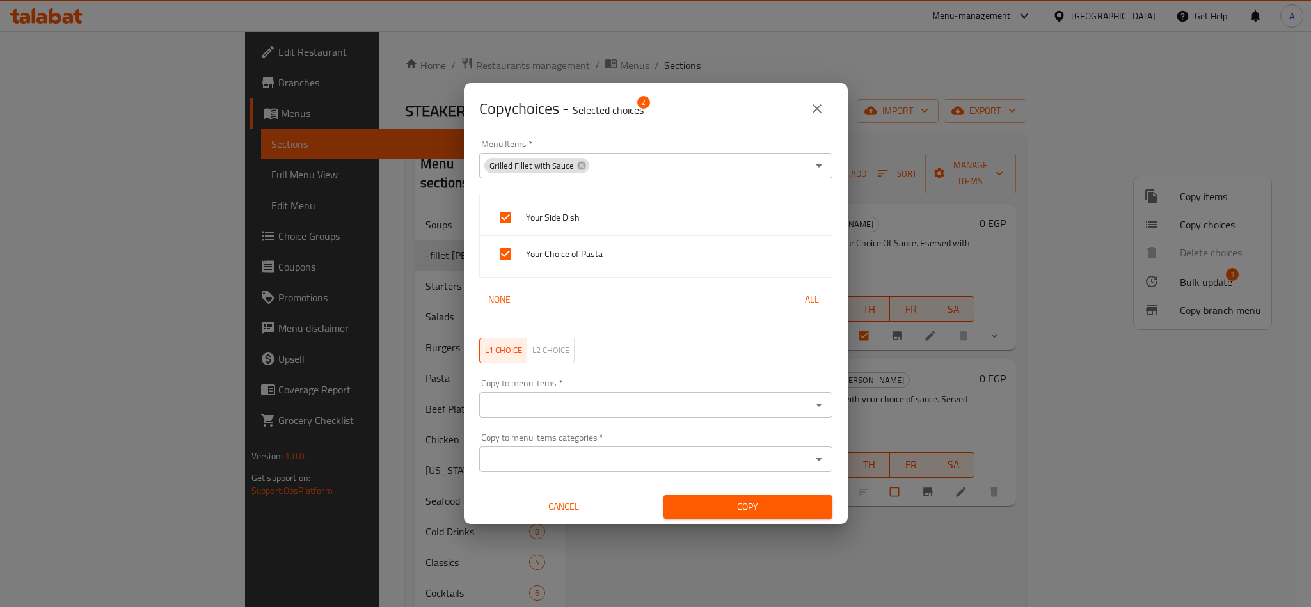
click at [626, 411] on input "Copy to menu items   *" at bounding box center [645, 405] width 324 height 18
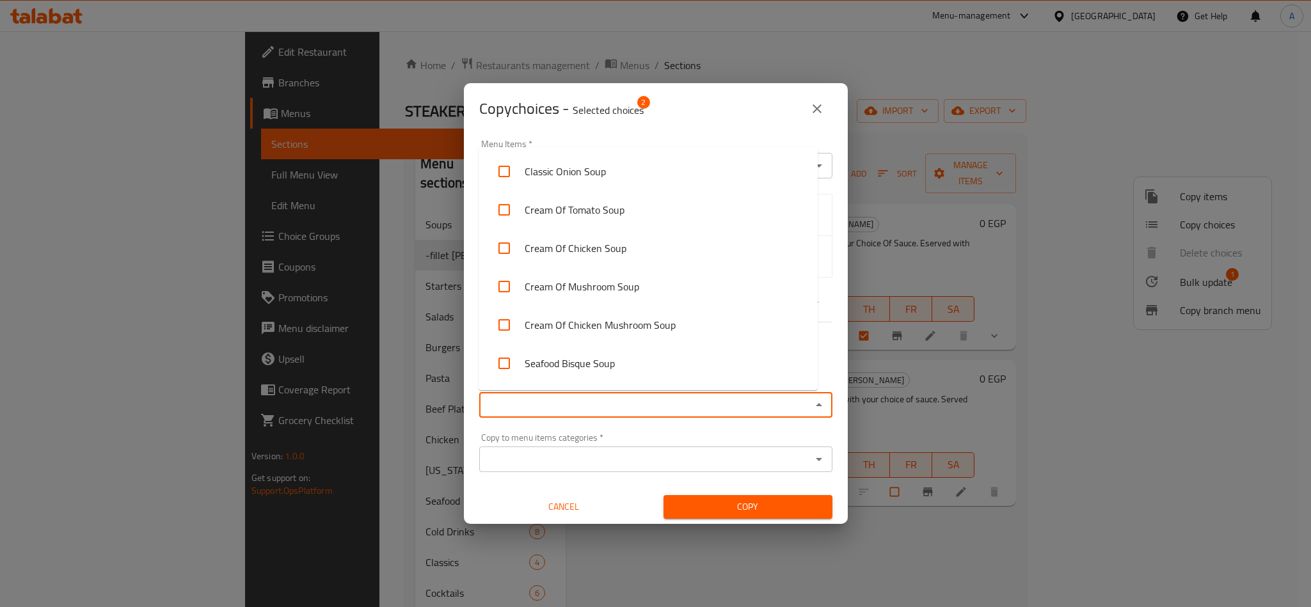
paste input "Sizzler Grilled Fillet with Sauce"
type input "Sizzler Grilled Fillet with Sauce"
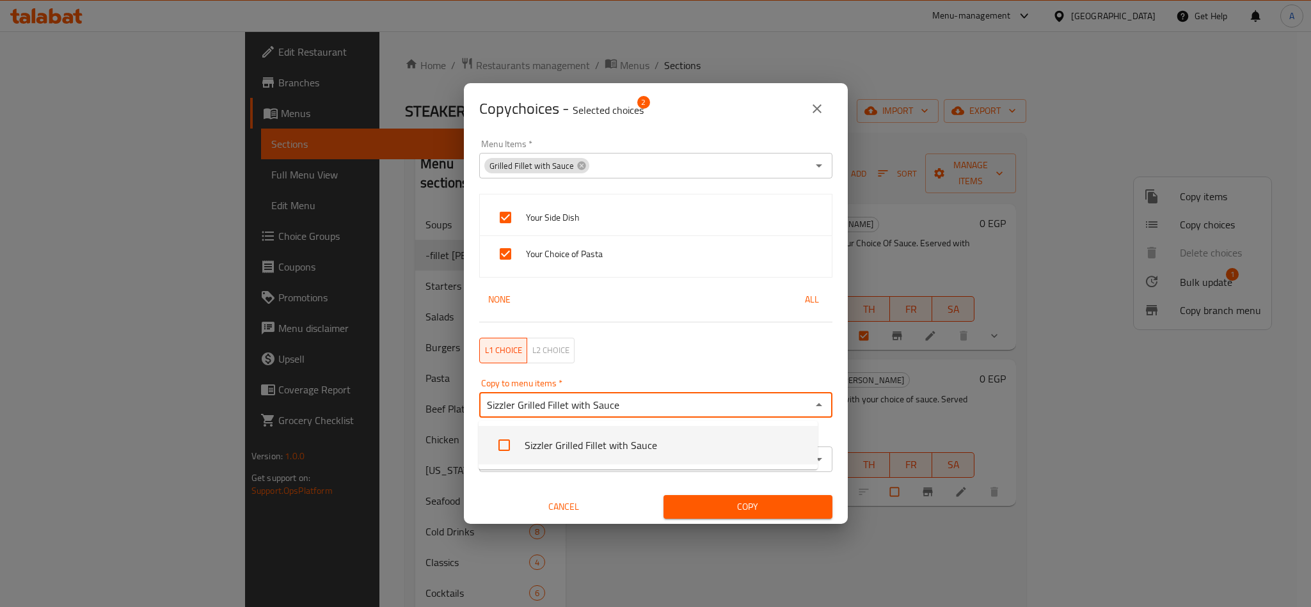
click at [516, 446] on input "checkbox" at bounding box center [504, 445] width 31 height 31
checkbox input "false"
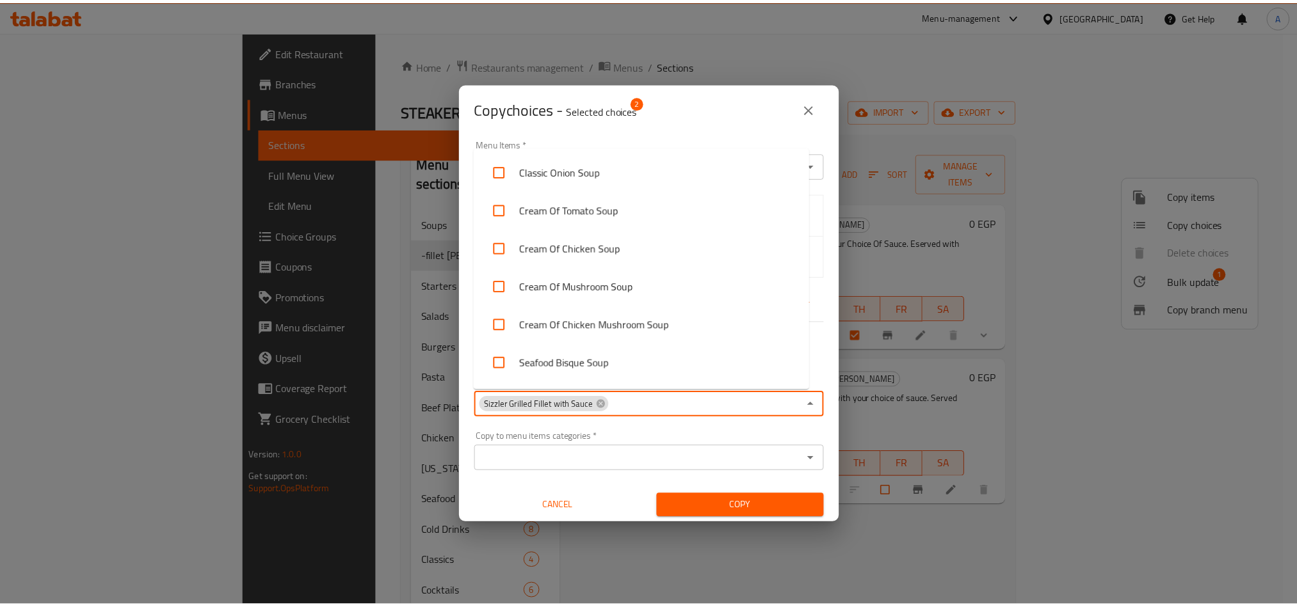
scroll to position [110, 0]
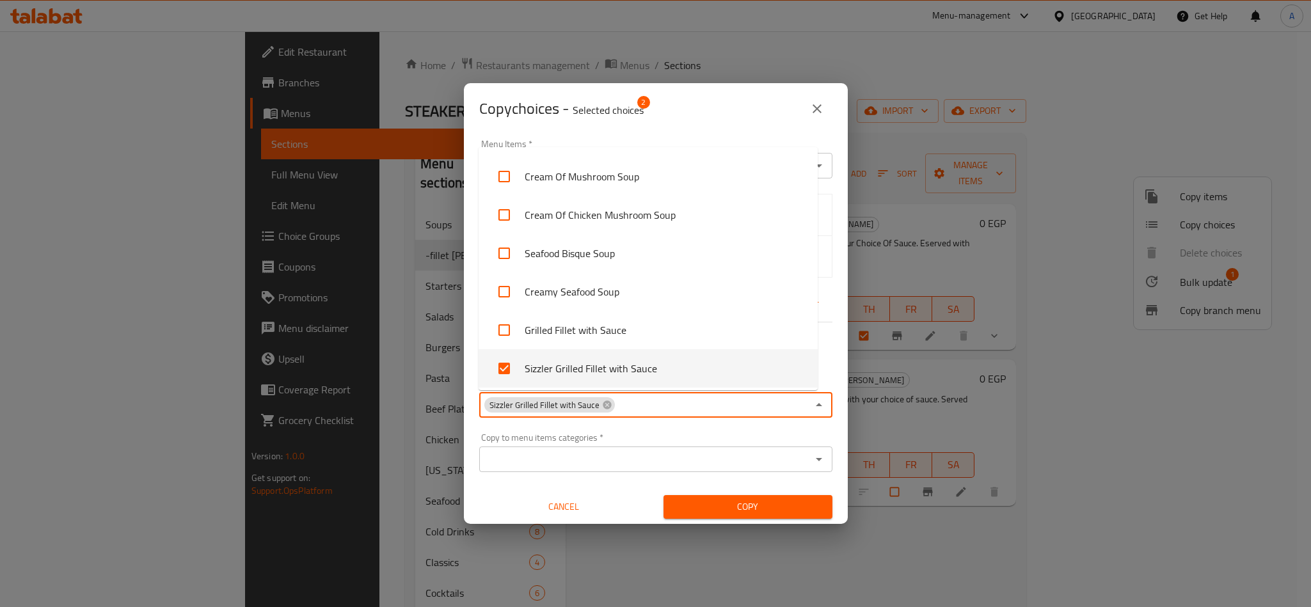
click at [760, 511] on span "Copy" at bounding box center [748, 507] width 148 height 16
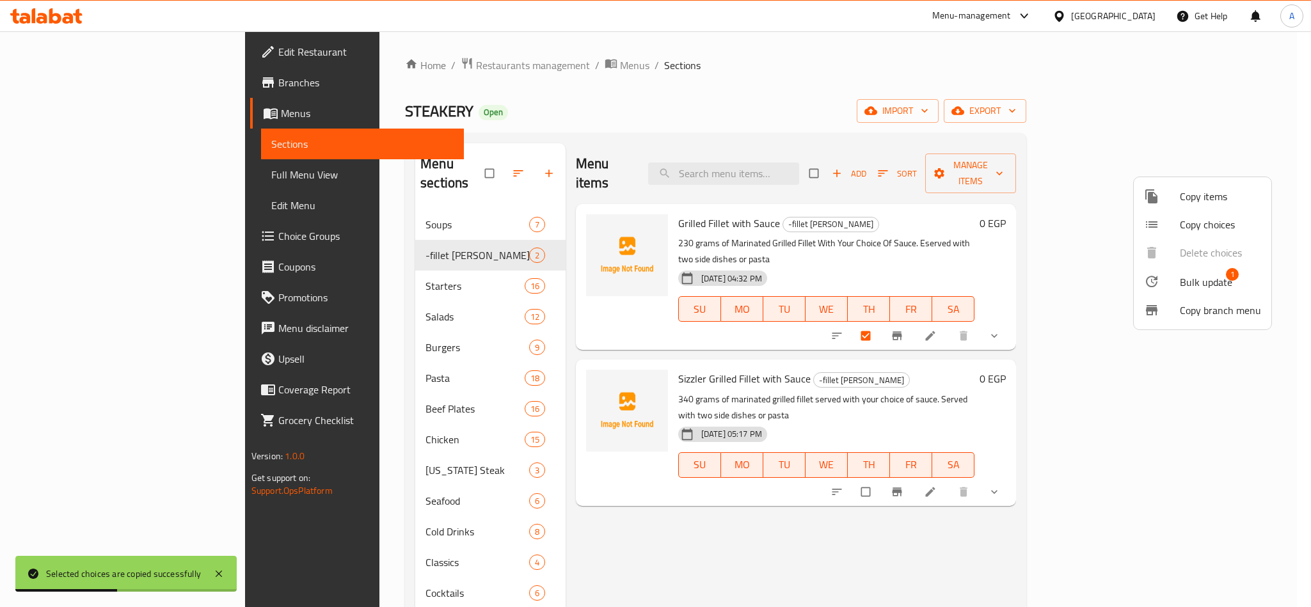
click at [1247, 446] on div at bounding box center [655, 303] width 1311 height 607
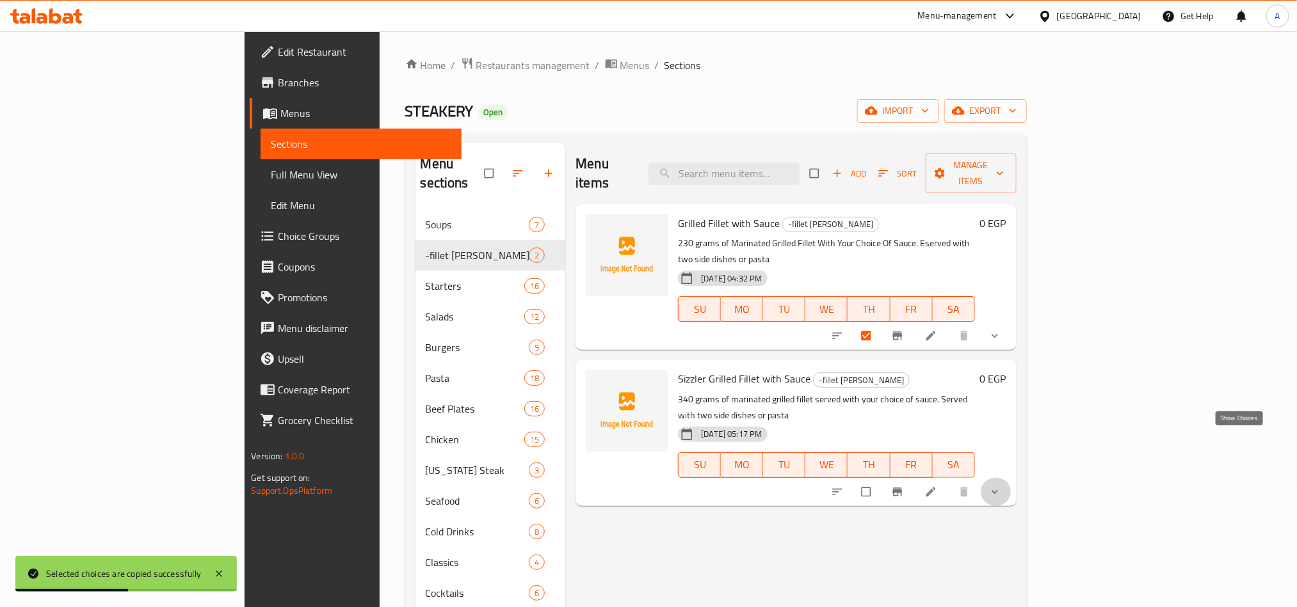
click at [1001, 486] on icon "show more" at bounding box center [994, 492] width 13 height 13
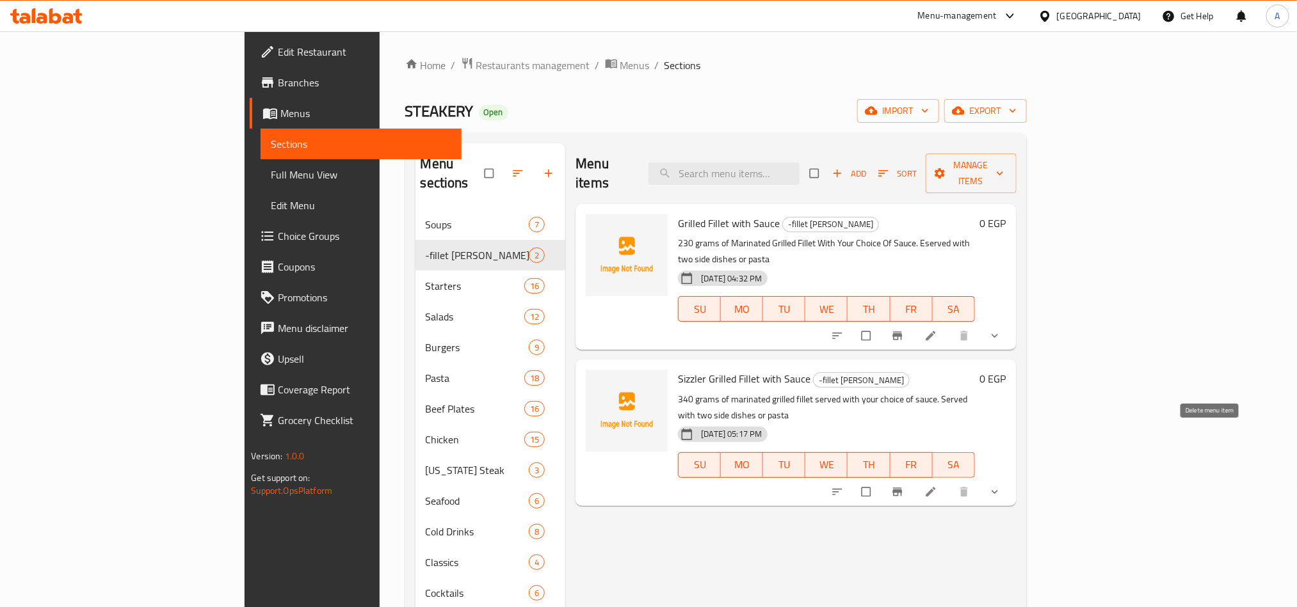
click at [1011, 478] on button "show more" at bounding box center [995, 492] width 31 height 28
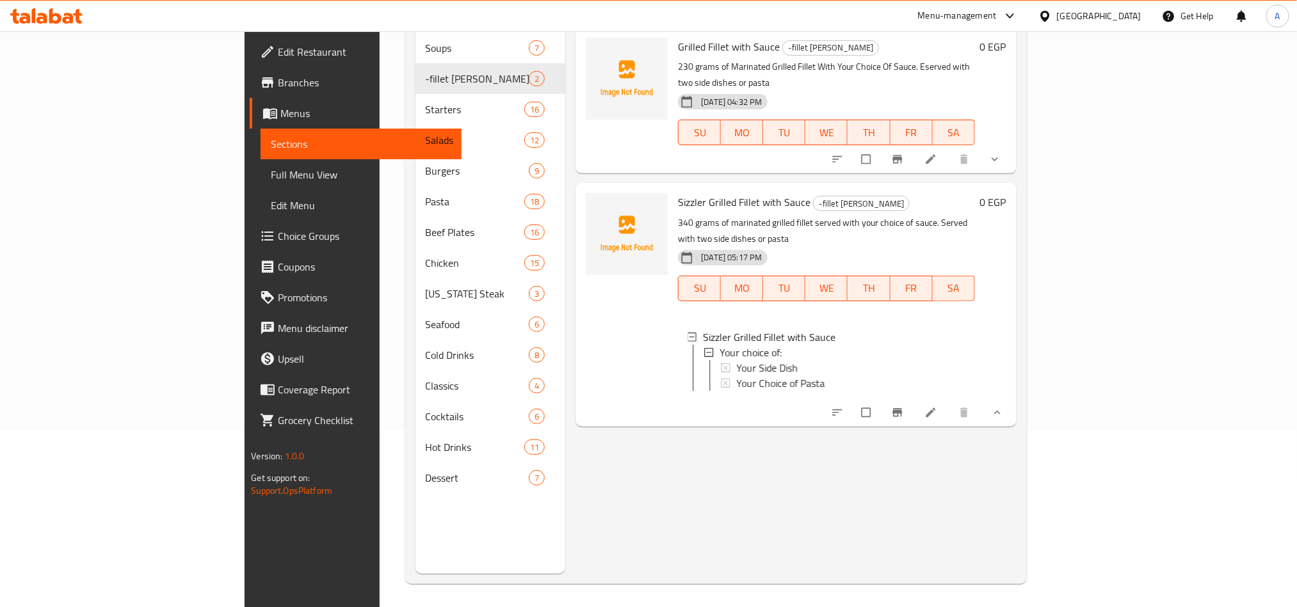
scroll to position [179, 0]
click at [939, 358] on div "Your Side Dish" at bounding box center [850, 365] width 228 height 15
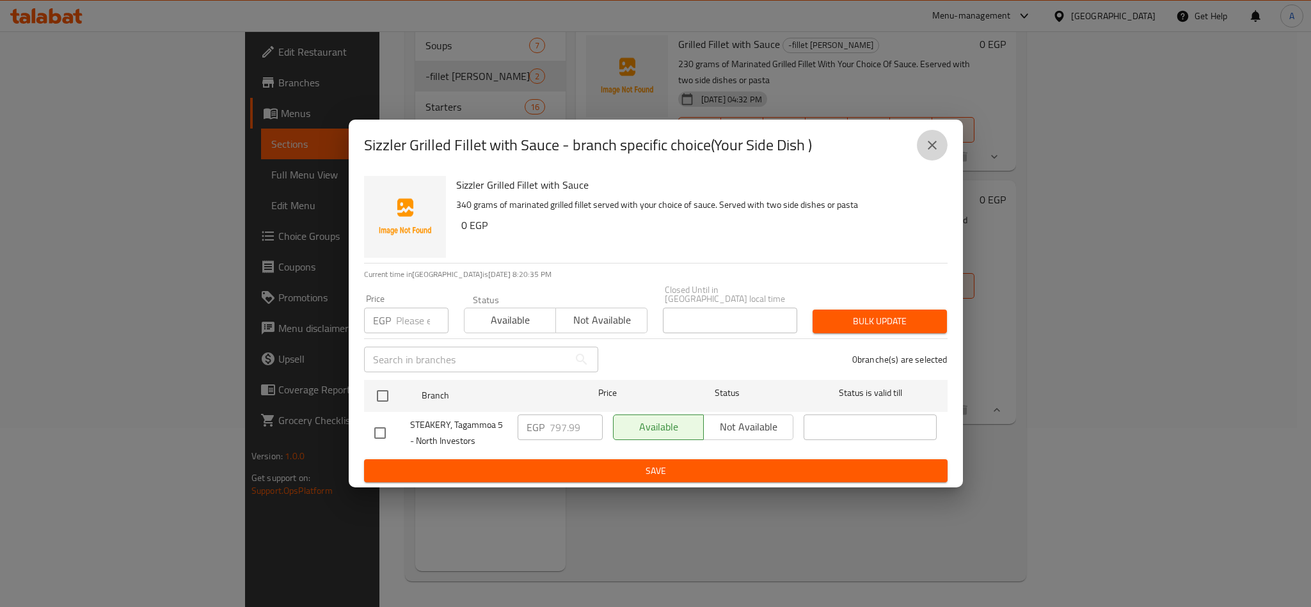
click at [938, 143] on icon "close" at bounding box center [932, 145] width 15 height 15
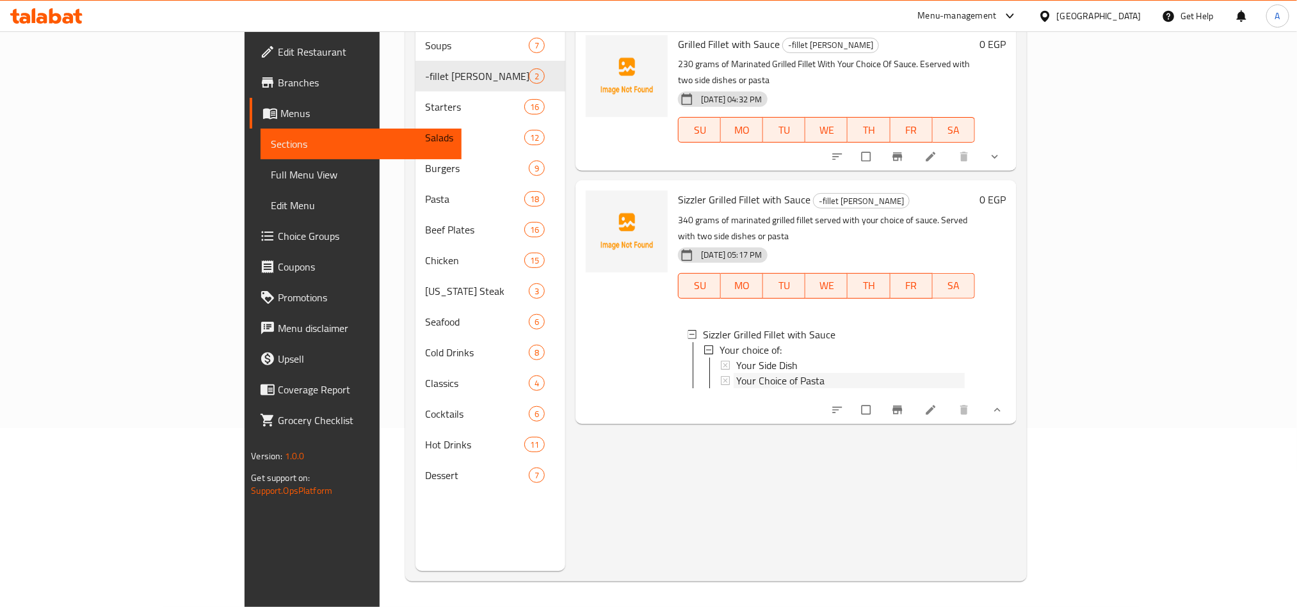
click at [847, 373] on div "Your Choice of Pasta" at bounding box center [850, 380] width 228 height 15
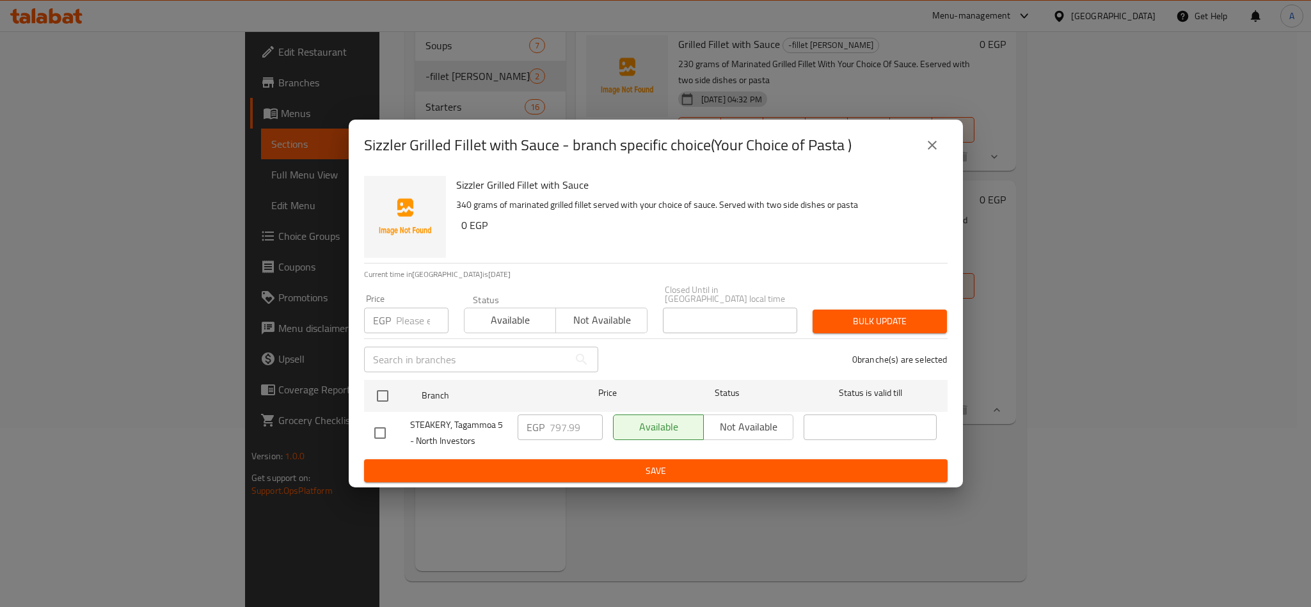
click at [1156, 480] on div "Sizzler Grilled Fillet with Sauce - branch specific choice(Your Choice of Pasta…" at bounding box center [655, 303] width 1311 height 607
click at [928, 169] on div "Sizzler Grilled Fillet with Sauce - branch specific choice(Your Choice of Pasta…" at bounding box center [656, 145] width 614 height 51
click at [941, 142] on button "close" at bounding box center [932, 145] width 31 height 31
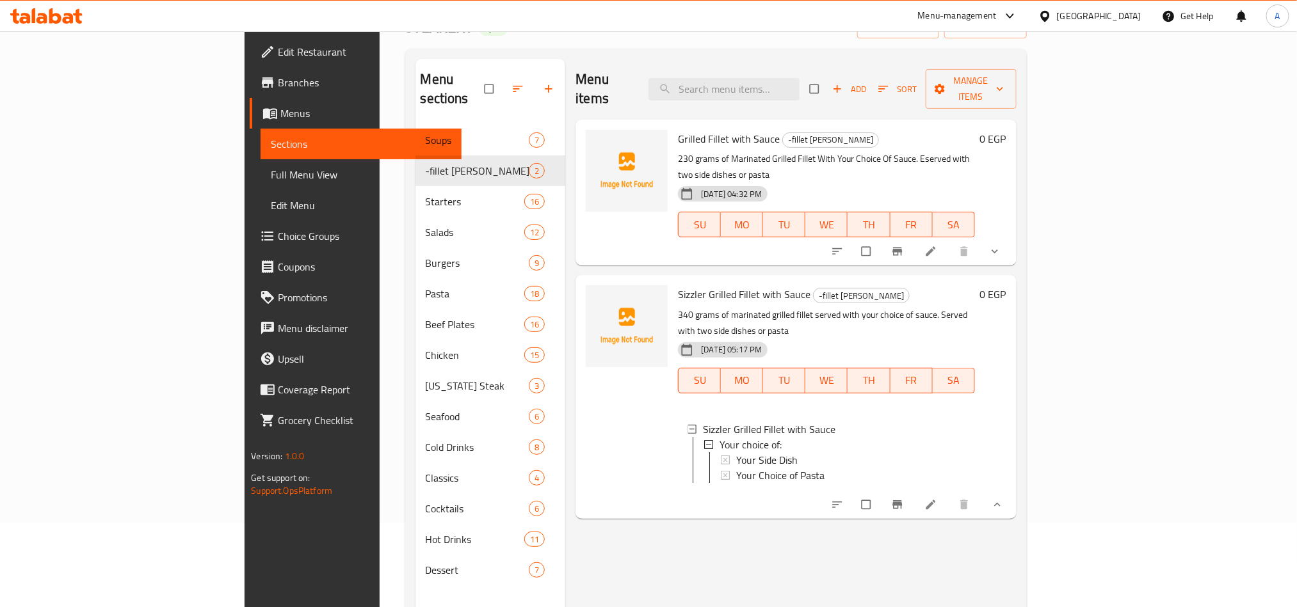
scroll to position [83, 0]
click at [881, 241] on input "checkbox" at bounding box center [867, 253] width 27 height 24
checkbox input "true"
click at [690, 131] on span "Grilled Fillet with Sauce" at bounding box center [729, 140] width 102 height 19
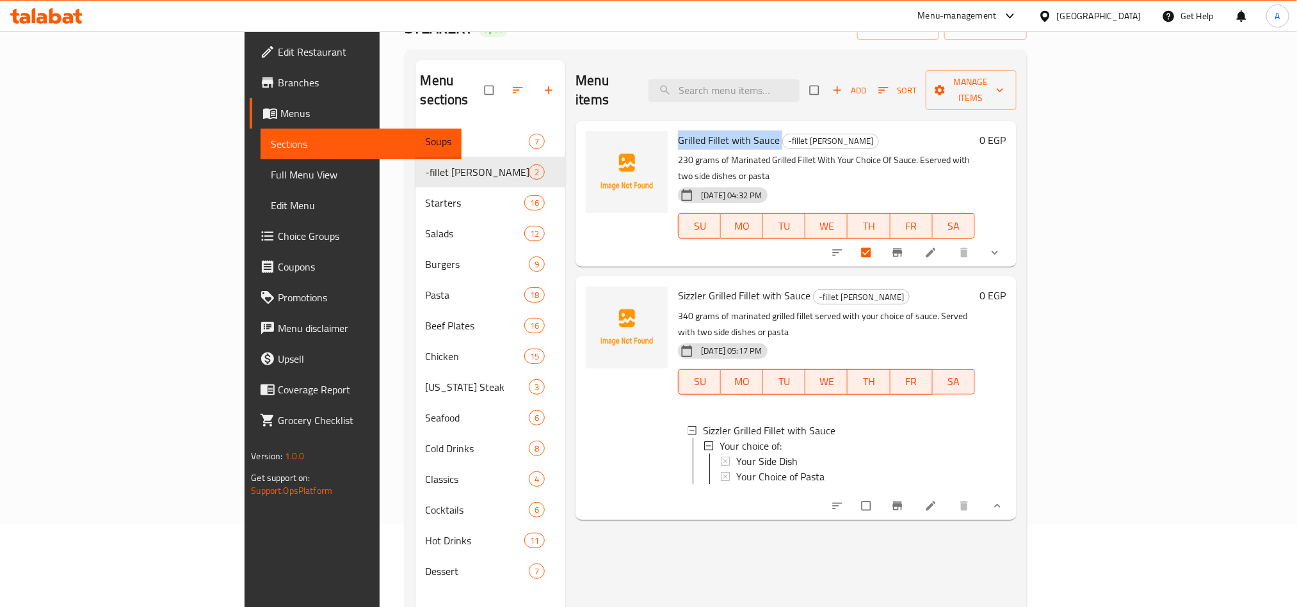
click at [690, 131] on span "Grilled Fillet with Sauce" at bounding box center [729, 140] width 102 height 19
copy h6 "Grilled Fillet with Sauce"
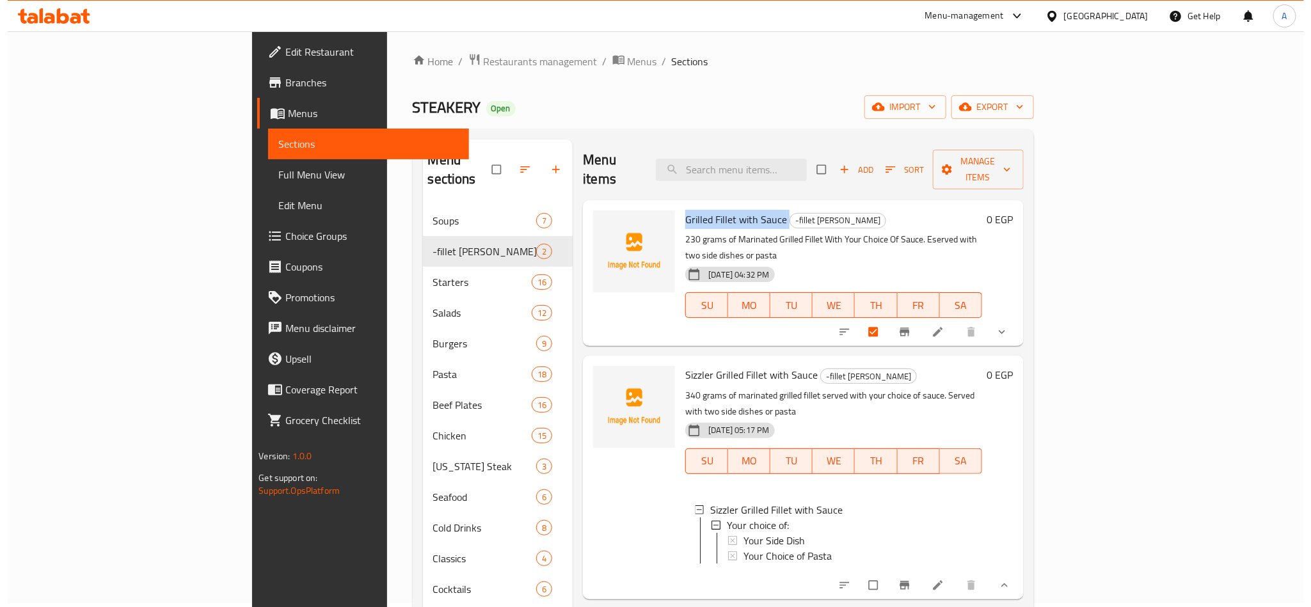
scroll to position [0, 0]
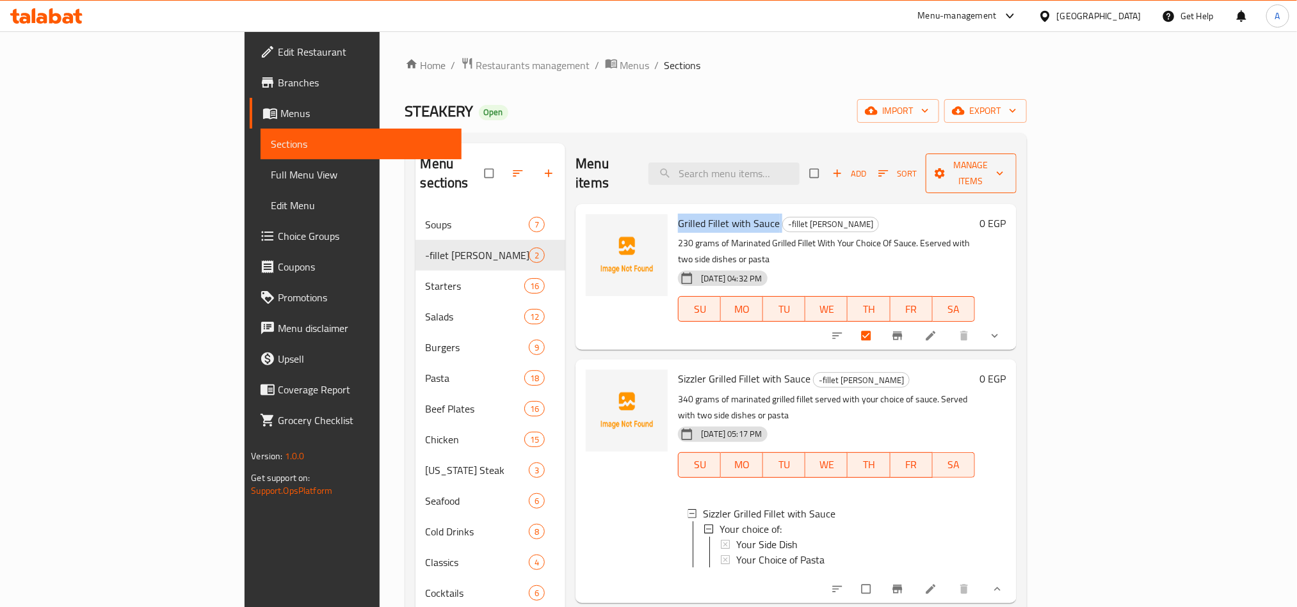
click at [1016, 154] on button "Manage items" at bounding box center [970, 174] width 91 height 40
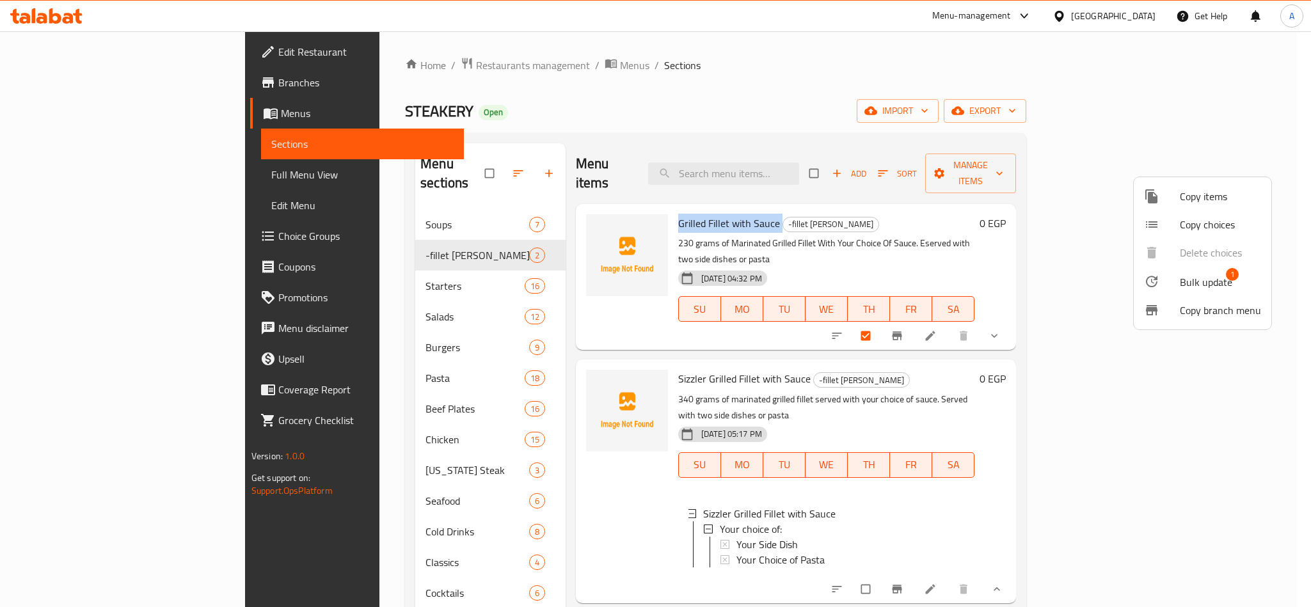
click at [1175, 282] on div at bounding box center [1162, 281] width 36 height 15
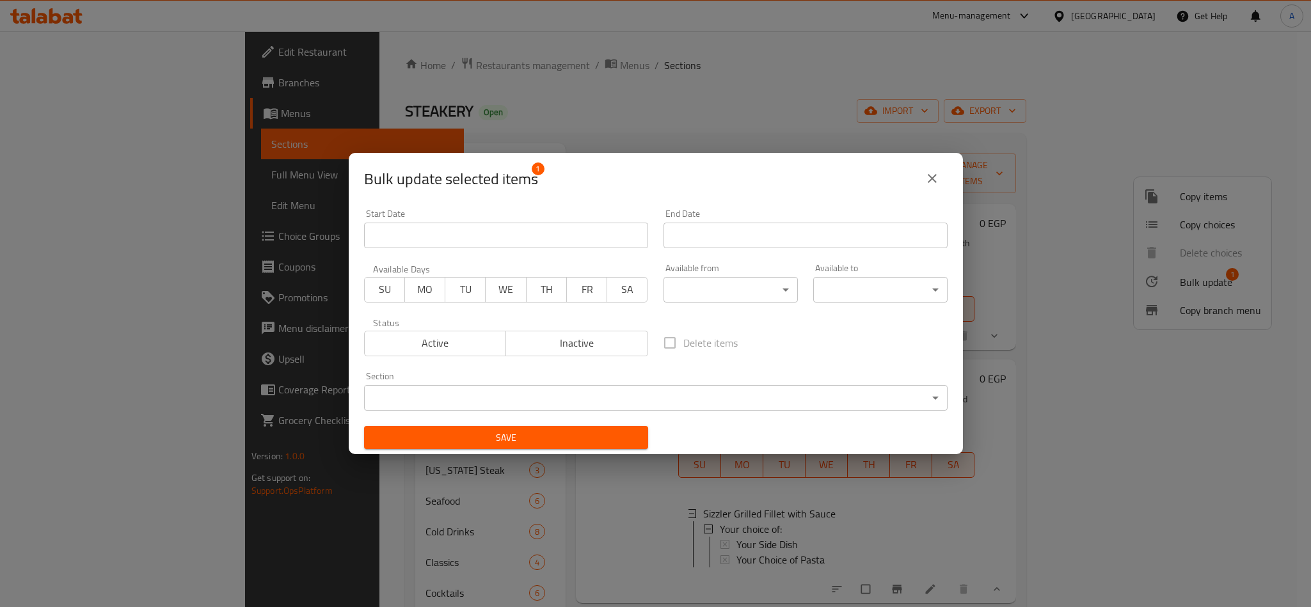
click at [939, 168] on button "close" at bounding box center [932, 178] width 31 height 31
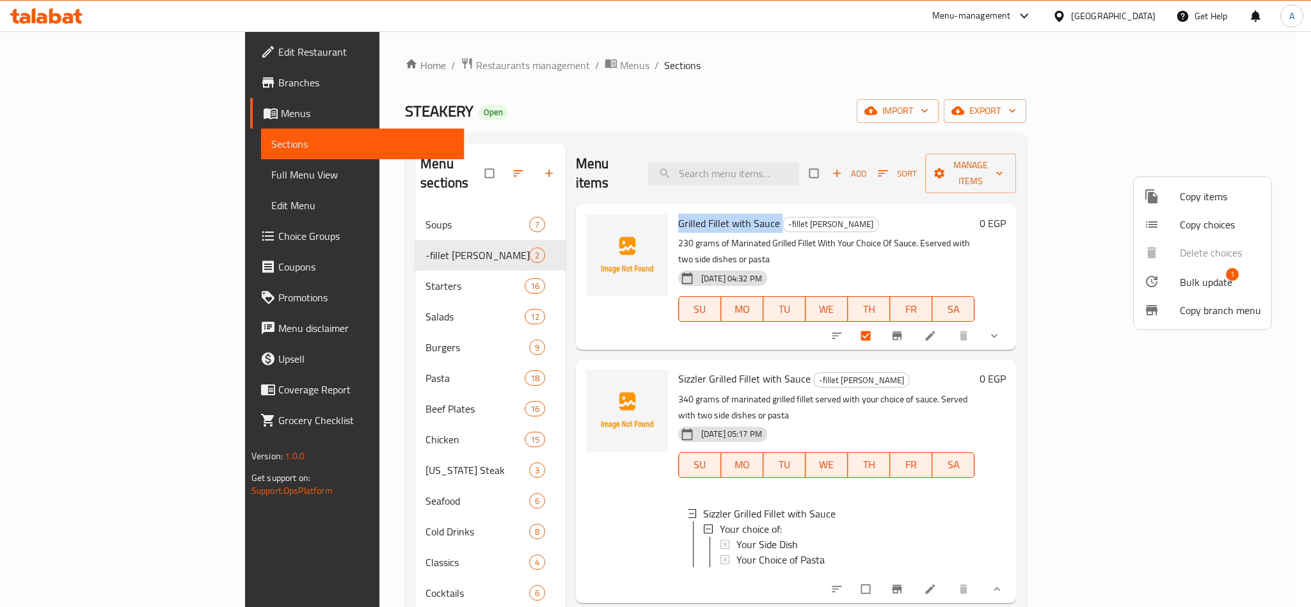
click at [1245, 223] on span "Copy choices" at bounding box center [1220, 224] width 81 height 15
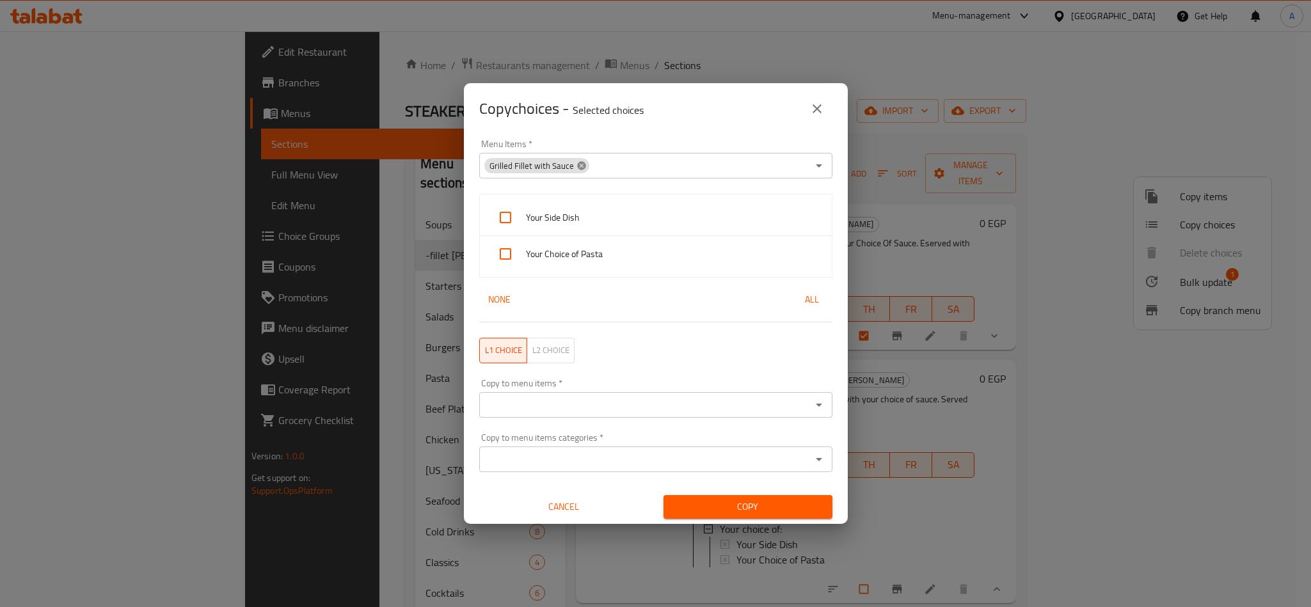
click at [577, 166] on icon at bounding box center [581, 165] width 8 height 8
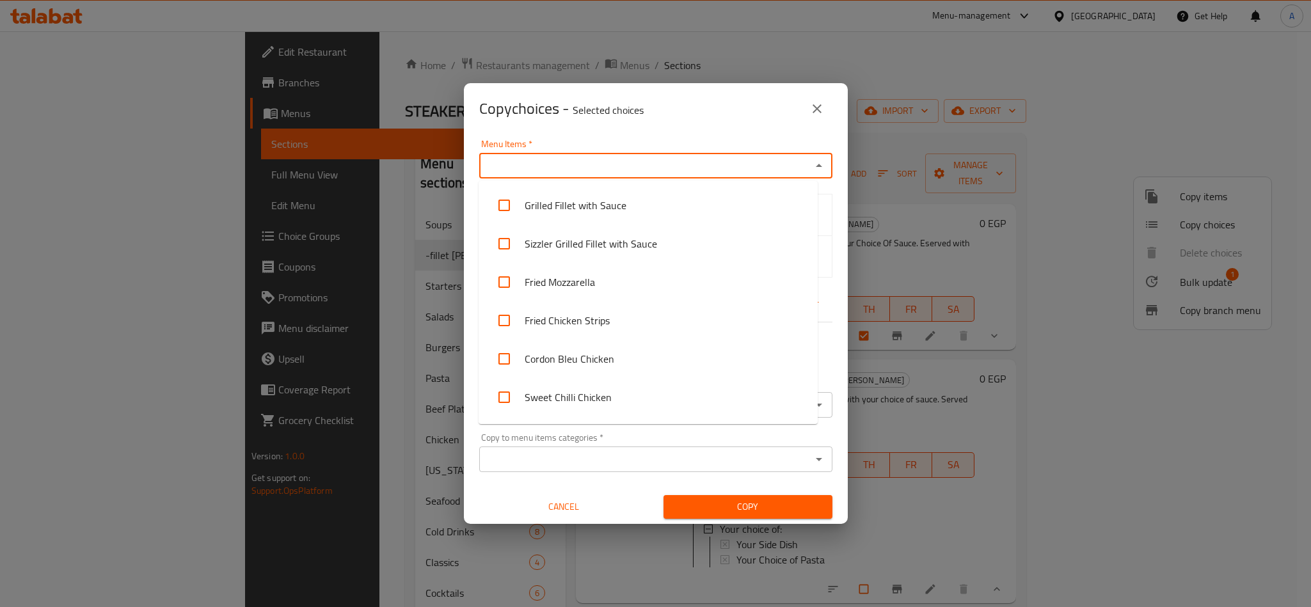
click at [599, 166] on input "Menu Items   *" at bounding box center [645, 166] width 324 height 18
paste input "Grilled Fillet with Sauce"
type input "Grilled Fillet with Sauce"
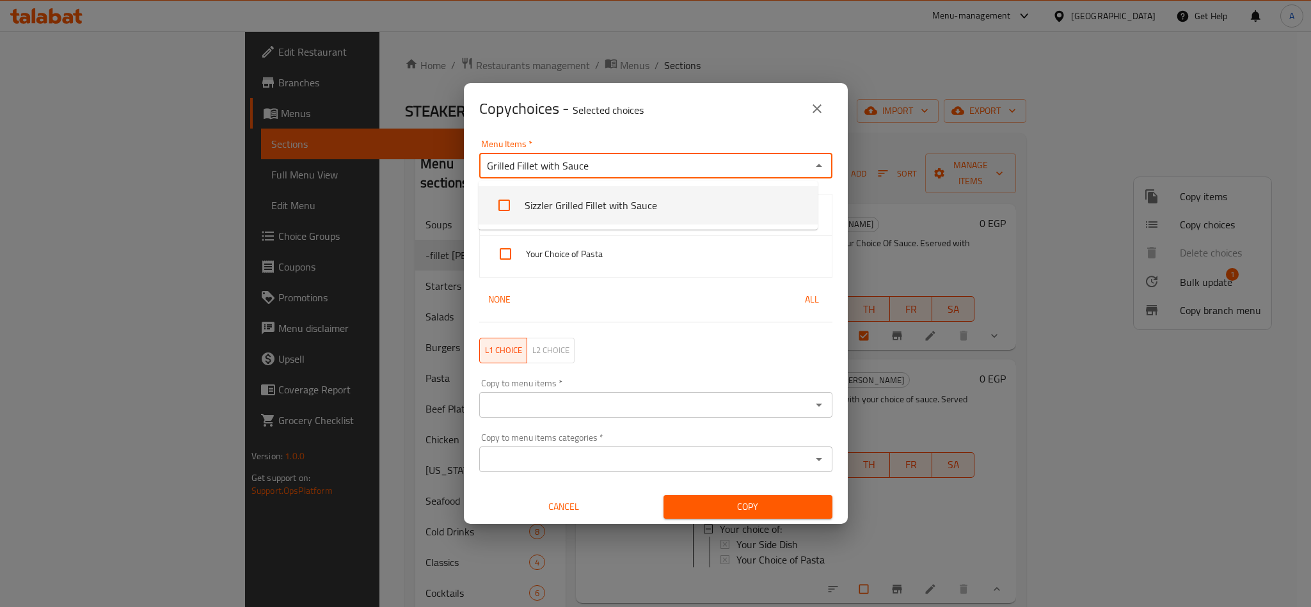
click at [659, 198] on li "Sizzler Grilled Fillet with Sauce" at bounding box center [648, 205] width 339 height 38
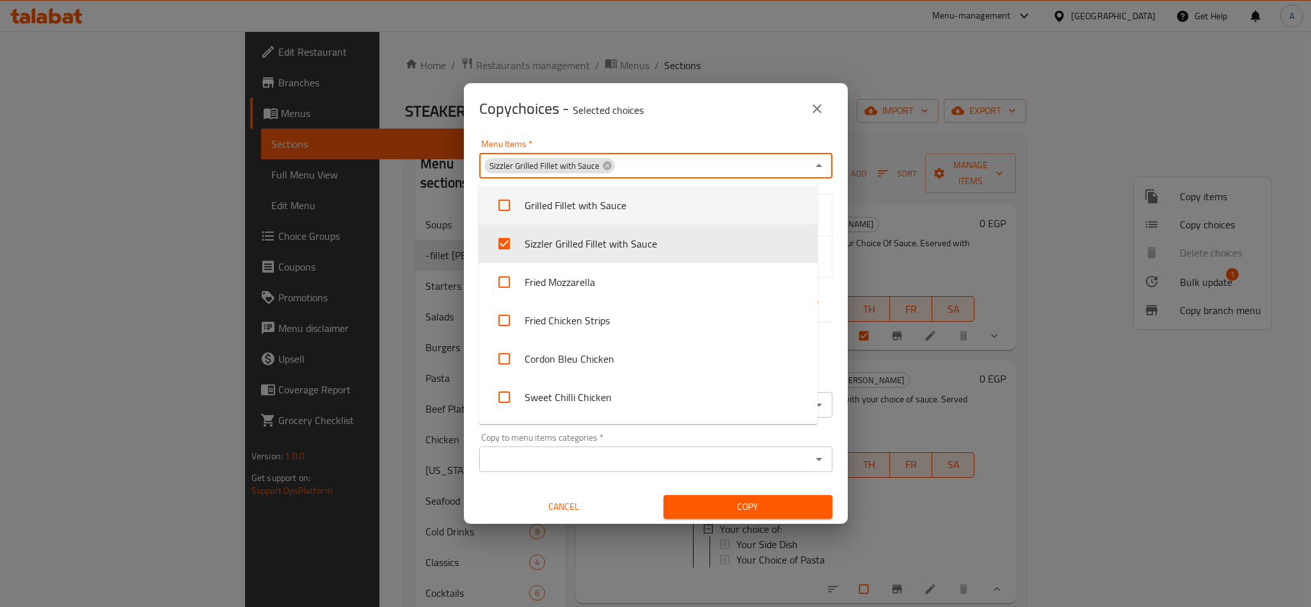
drag, startPoint x: 699, startPoint y: 129, endPoint x: 674, endPoint y: 179, distance: 55.8
click at [701, 129] on div "Copy choices - Selected choices 0" at bounding box center [656, 108] width 384 height 51
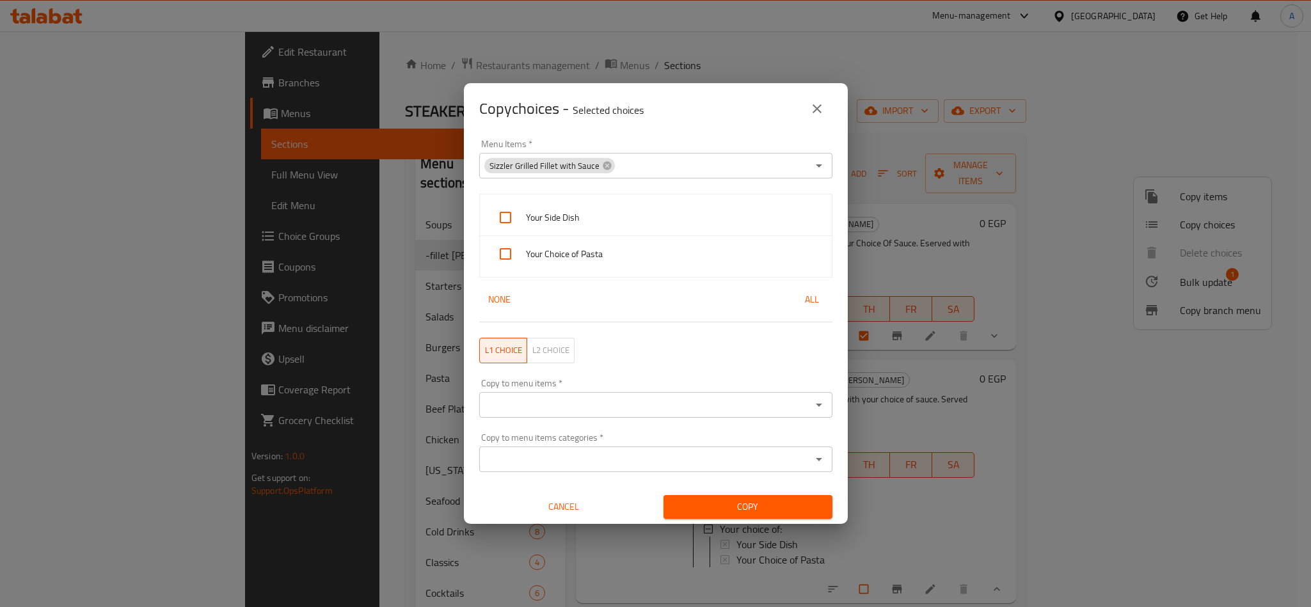
click at [567, 353] on span "L2 choice" at bounding box center [550, 350] width 37 height 15
click at [697, 160] on input "Menu Items   *" at bounding box center [711, 166] width 191 height 18
click at [815, 114] on icon "close" at bounding box center [817, 108] width 15 height 15
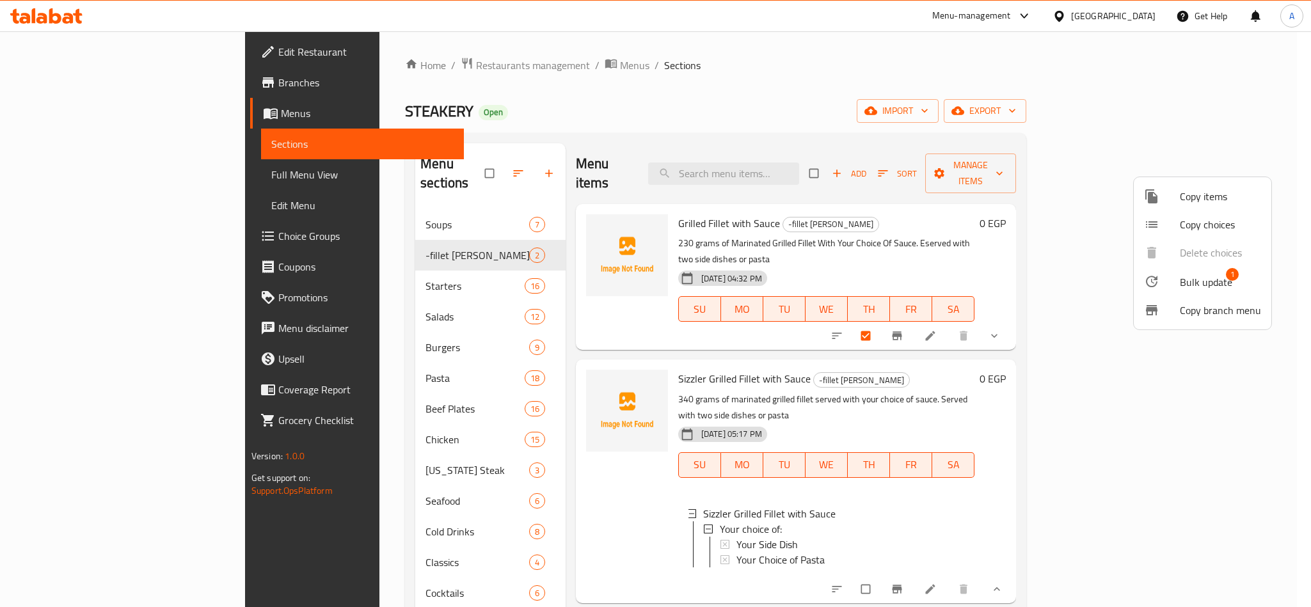
click at [709, 210] on div at bounding box center [655, 303] width 1311 height 607
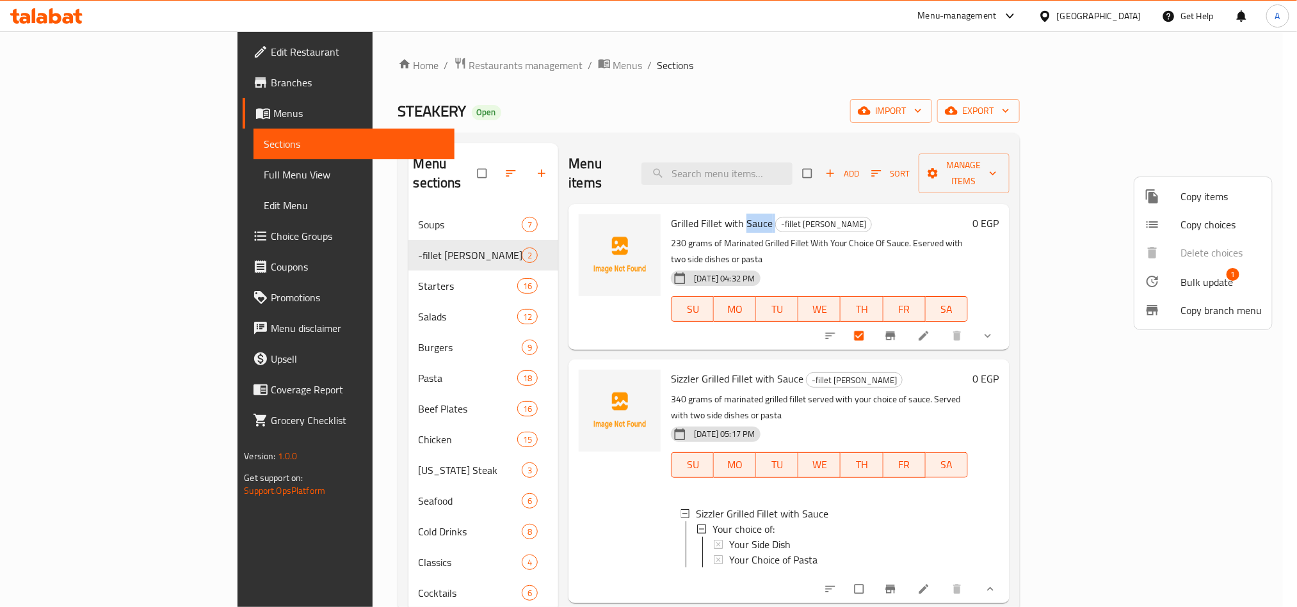
click at [709, 214] on span "Grilled Fillet with Sauce" at bounding box center [722, 223] width 102 height 19
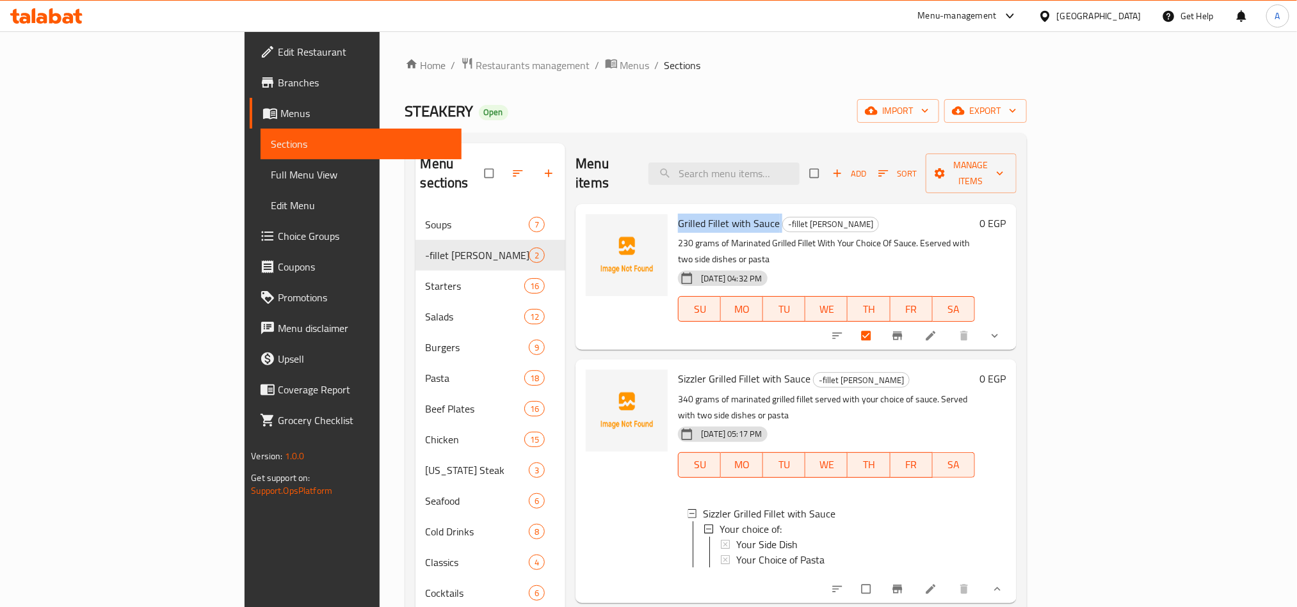
click at [709, 214] on span "Grilled Fillet with Sauce" at bounding box center [729, 223] width 102 height 19
copy h6 "Grilled Fillet with Sauce"
click at [1016, 154] on button "Manage items" at bounding box center [970, 174] width 91 height 40
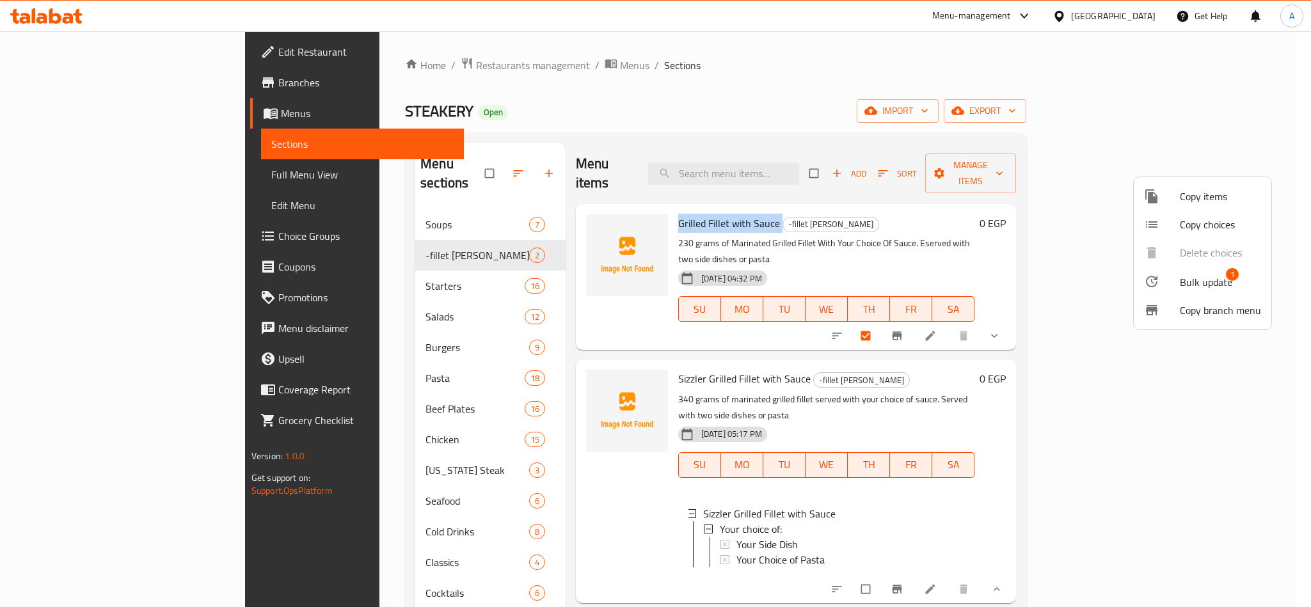
click at [1201, 277] on span "Bulk update" at bounding box center [1206, 282] width 52 height 15
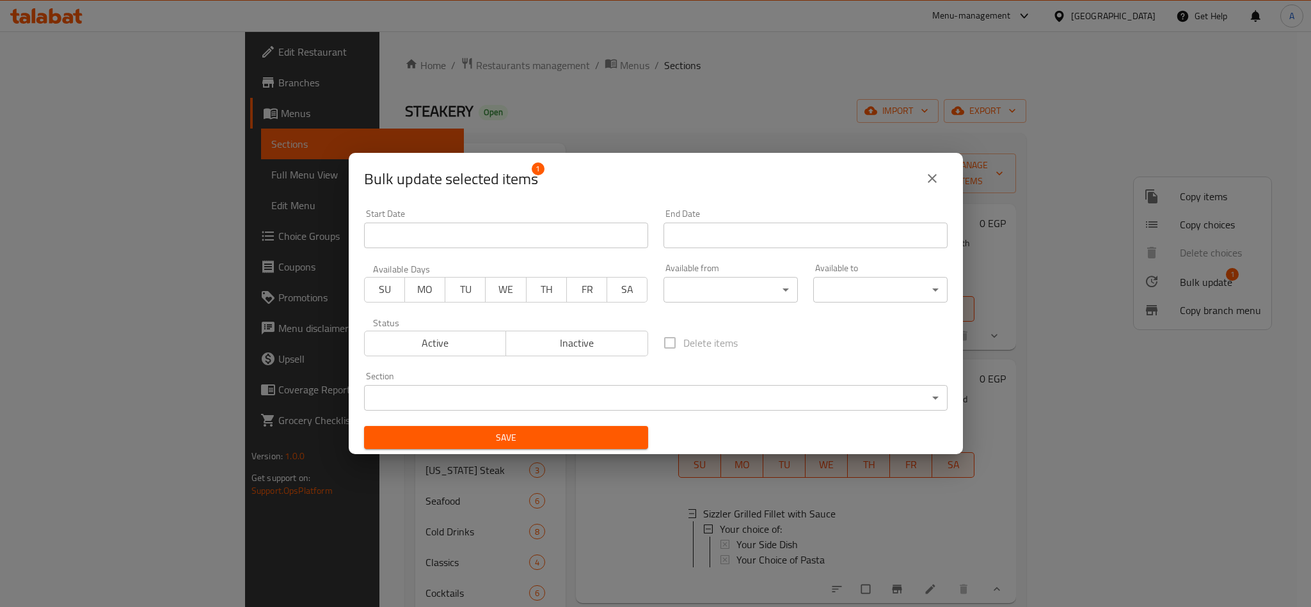
click at [939, 180] on button "close" at bounding box center [932, 178] width 31 height 31
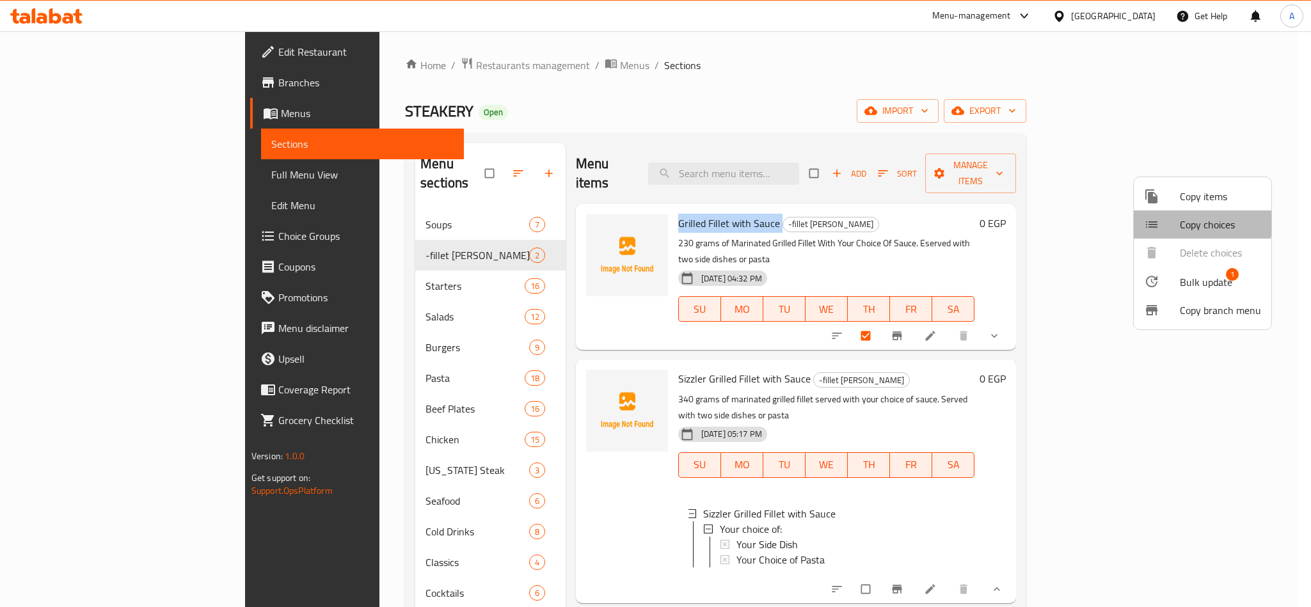
click at [1167, 216] on li "Copy choices" at bounding box center [1203, 225] width 138 height 28
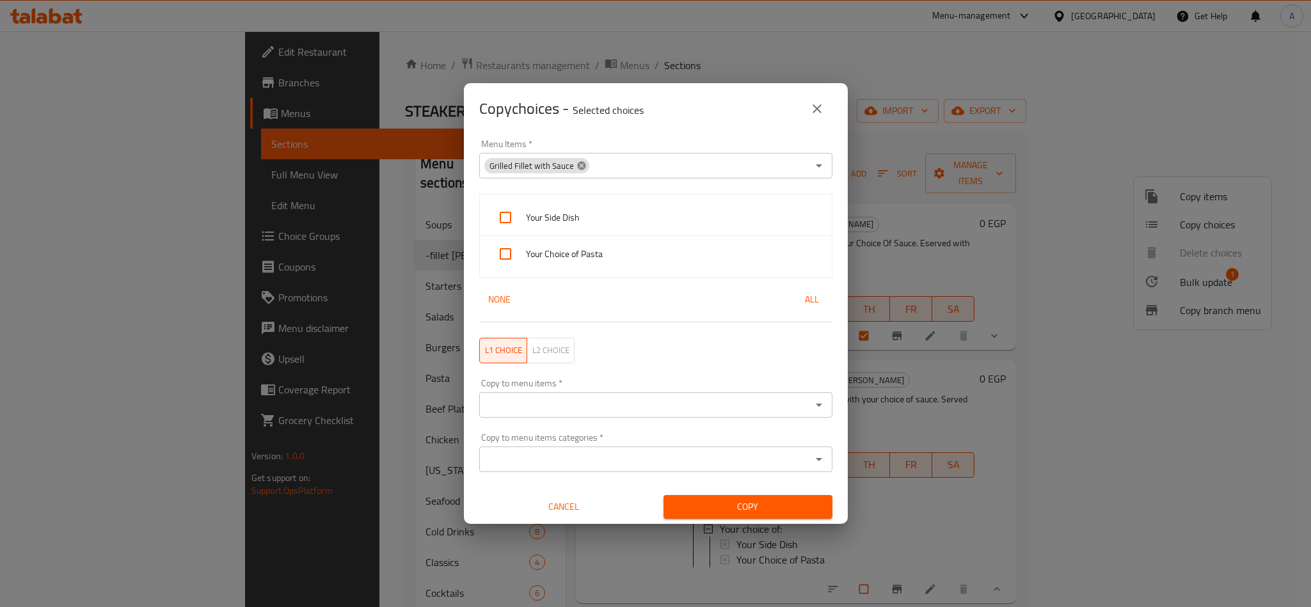
click at [578, 162] on icon at bounding box center [581, 165] width 8 height 8
click at [584, 162] on input "Menu Items   *" at bounding box center [645, 166] width 324 height 18
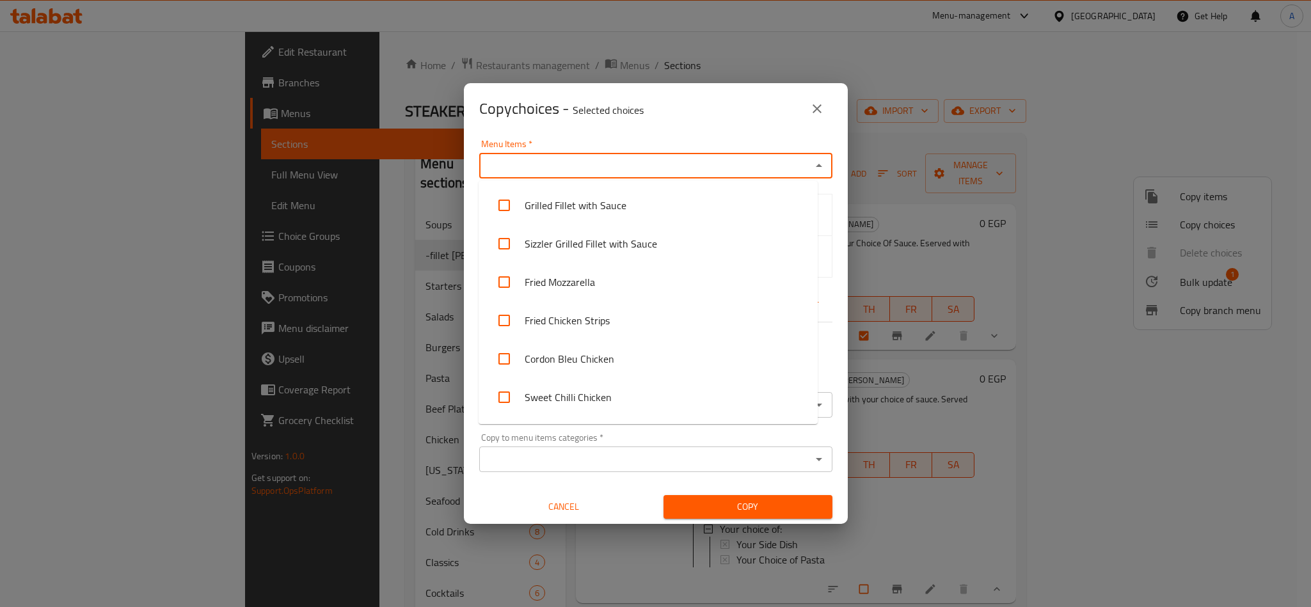
paste input "Grilled Fillet with Sauce"
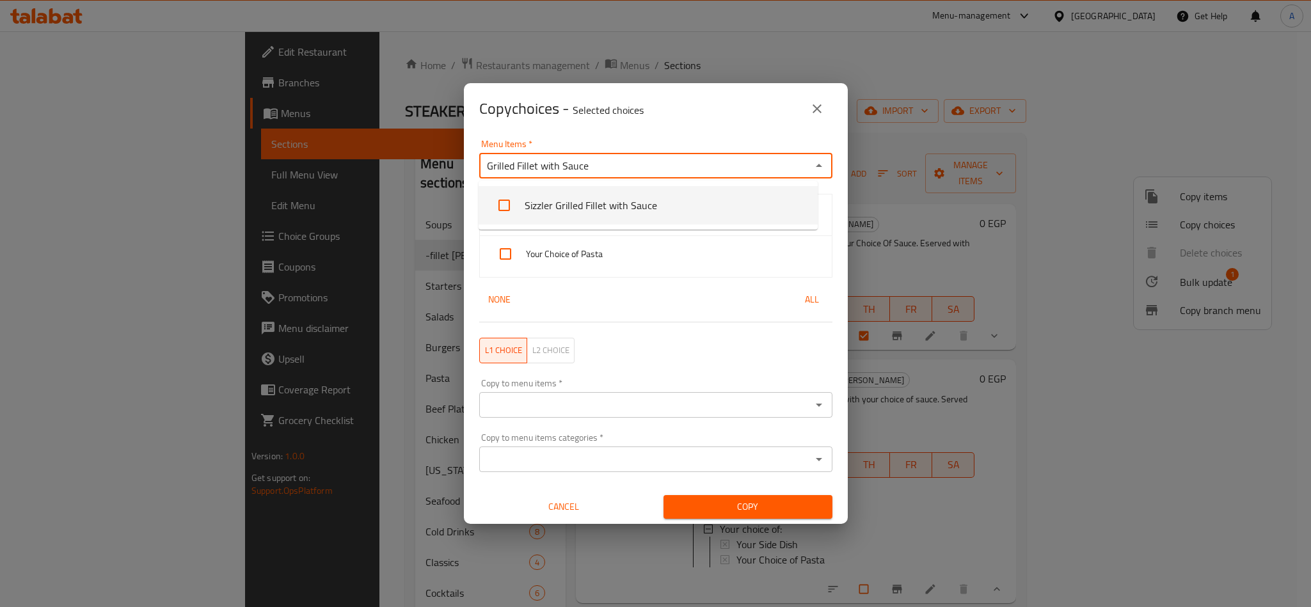
type input "Grilled Fillet with Sauce"
click at [626, 209] on li "Grilled Fillet with Sauce" at bounding box center [648, 205] width 339 height 38
checkbox input "true"
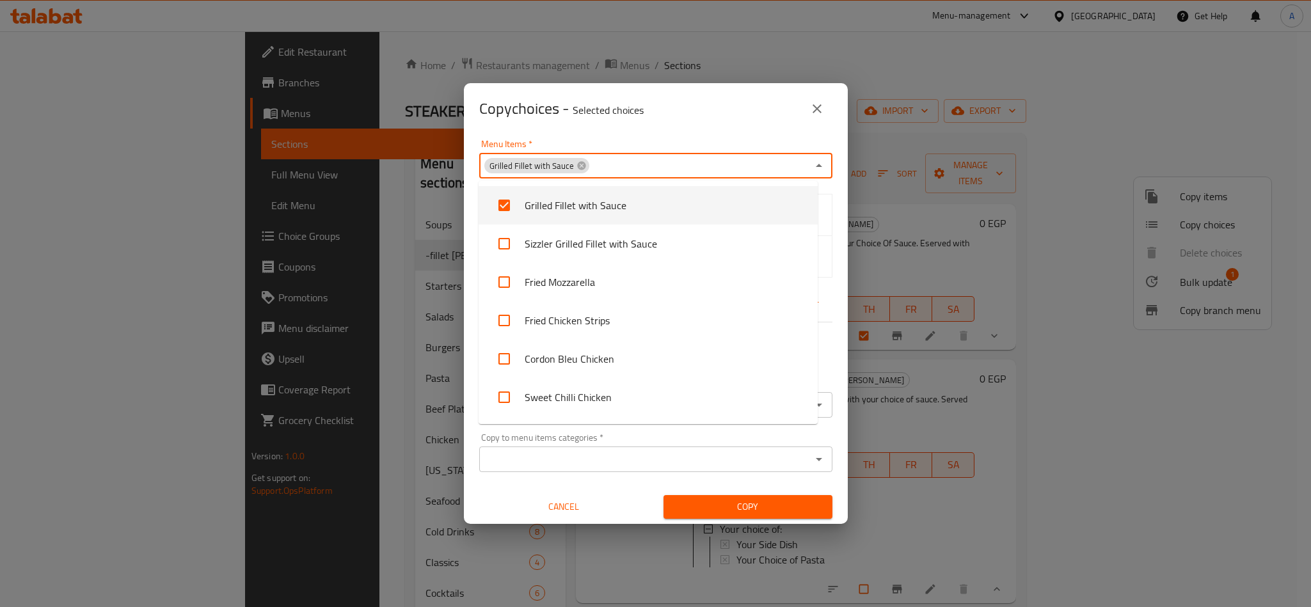
click at [734, 136] on div "Menu Items   * Grilled Fillet with Sauce Menu Items *" at bounding box center [656, 159] width 369 height 54
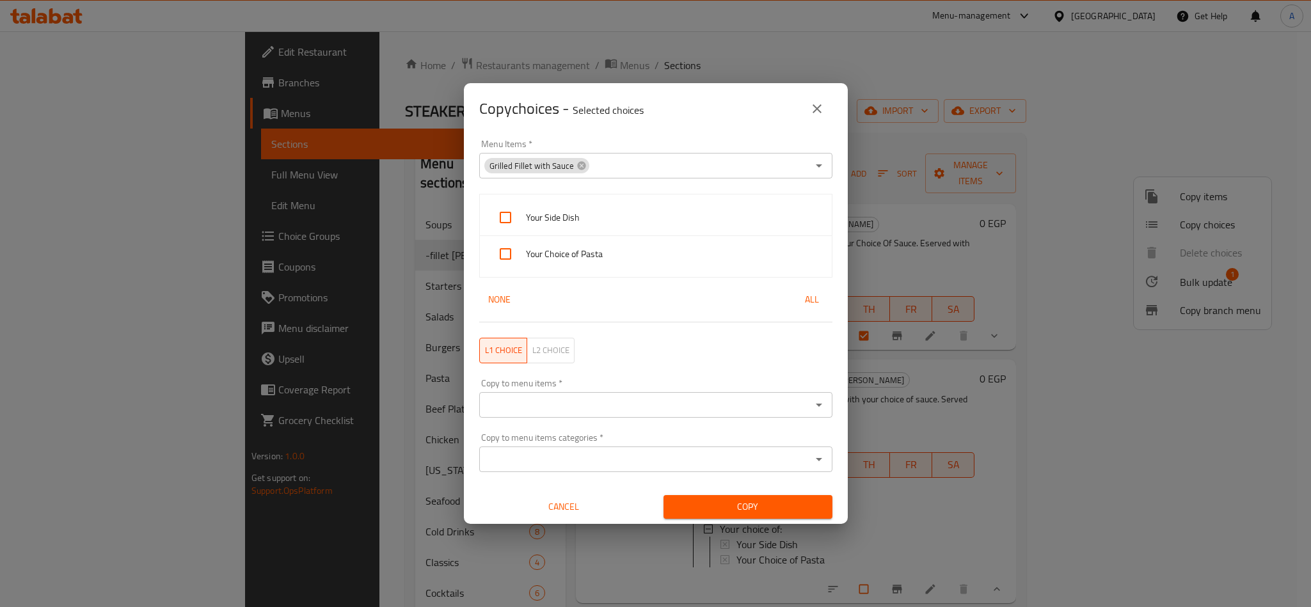
click at [549, 348] on span "L2 choice" at bounding box center [550, 350] width 37 height 15
click at [662, 144] on div "Menu Items   * Grilled Fillet with Sauce Menu Items *" at bounding box center [655, 159] width 353 height 39
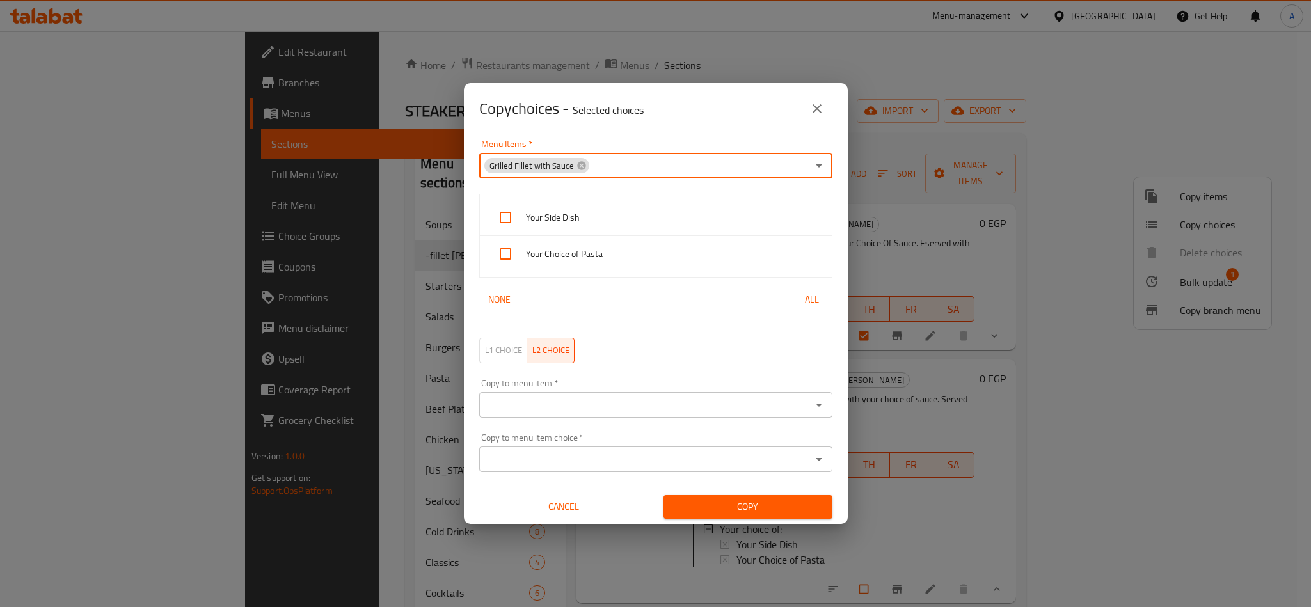
click at [569, 349] on span "L2 choice" at bounding box center [550, 350] width 37 height 15
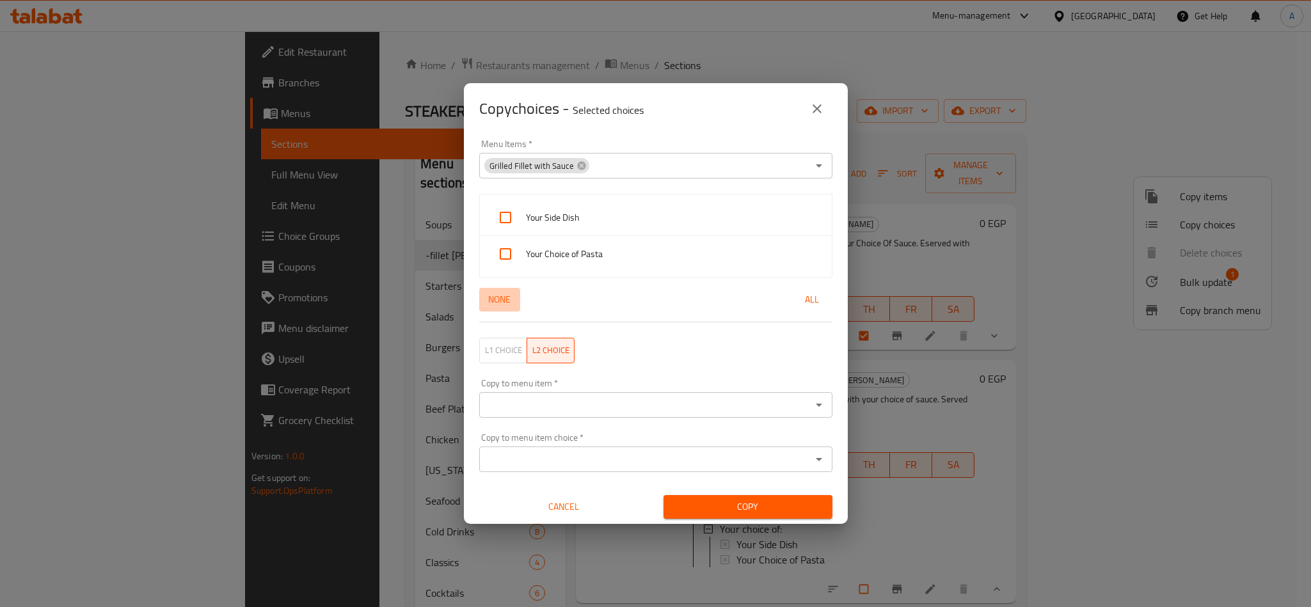
click at [511, 302] on span "None" at bounding box center [499, 300] width 31 height 16
click at [728, 122] on div "Copy choices - Selected choices 0" at bounding box center [655, 108] width 353 height 31
click at [714, 317] on div "Your Side Dish Your Choice of Pasta None All" at bounding box center [656, 258] width 369 height 144
click at [580, 161] on icon at bounding box center [582, 166] width 10 height 10
click at [602, 160] on input "Menu Items   *" at bounding box center [645, 166] width 324 height 18
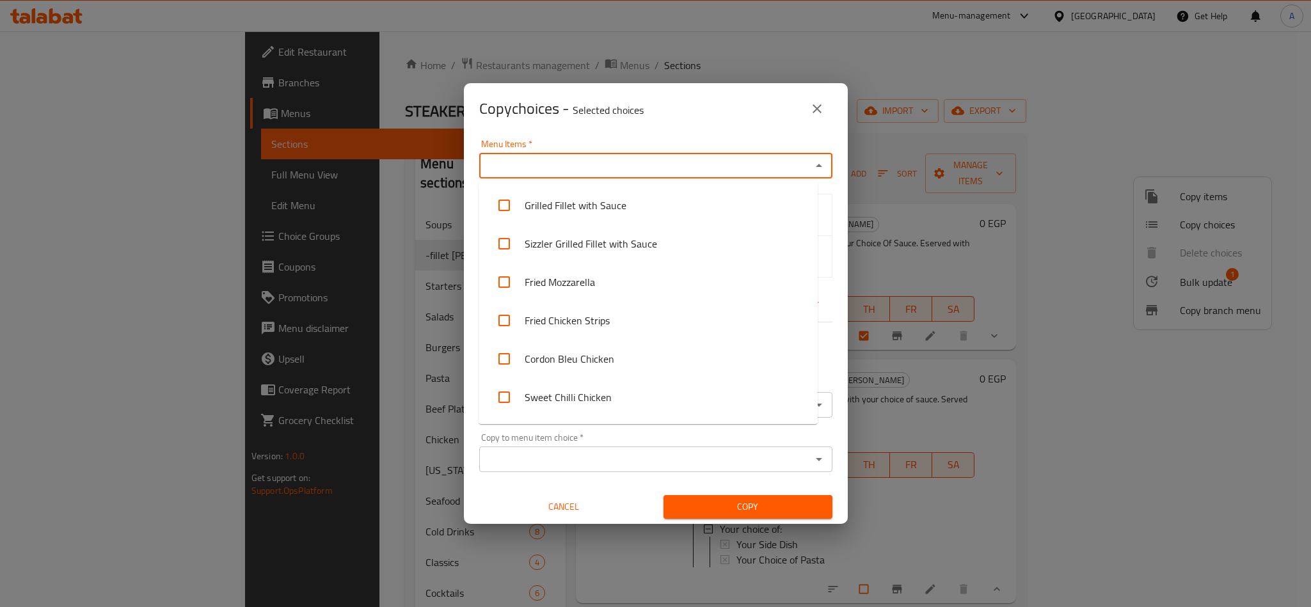
paste input "Grilled Fillet with Sauce"
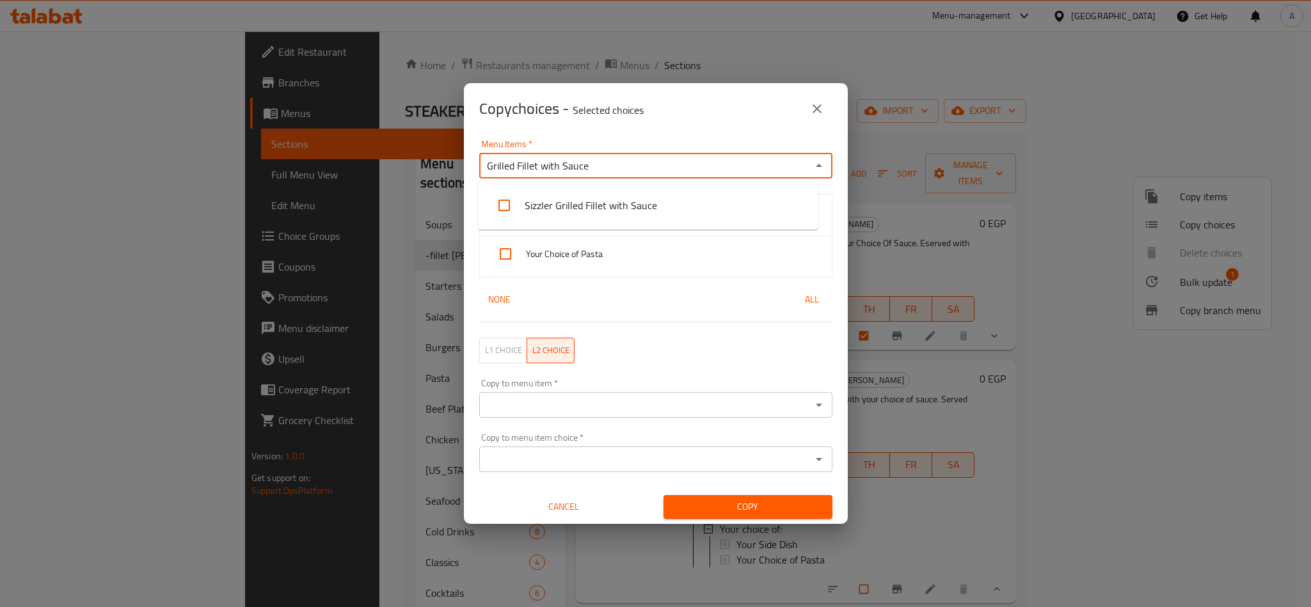
type input "Grilled Fillet with Sauce"
click at [670, 200] on li "Grilled Fillet with Sauce" at bounding box center [648, 205] width 339 height 38
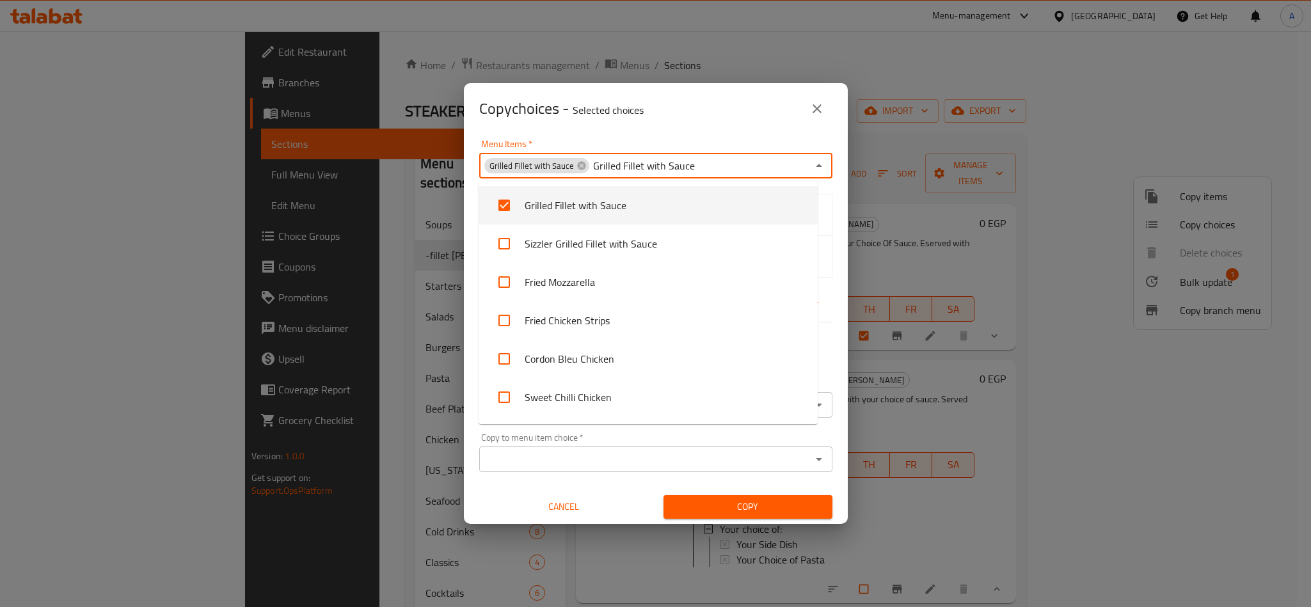
checkbox input "true"
click at [722, 102] on div "Copy choices - Selected choices 0" at bounding box center [655, 108] width 353 height 31
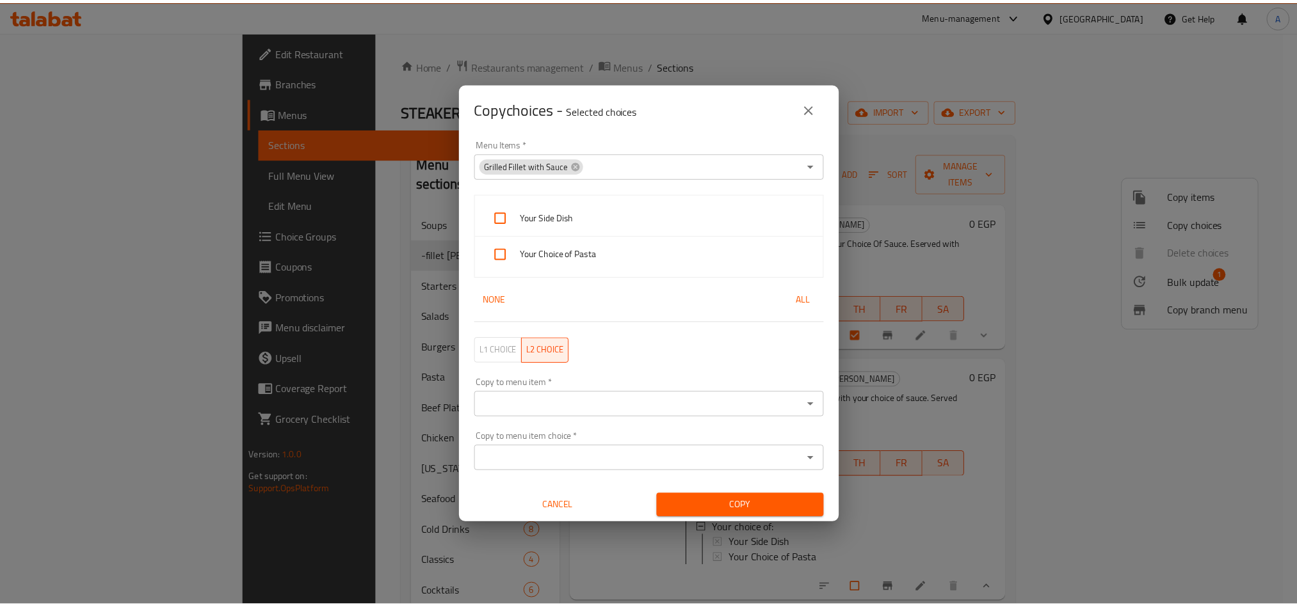
scroll to position [2, 0]
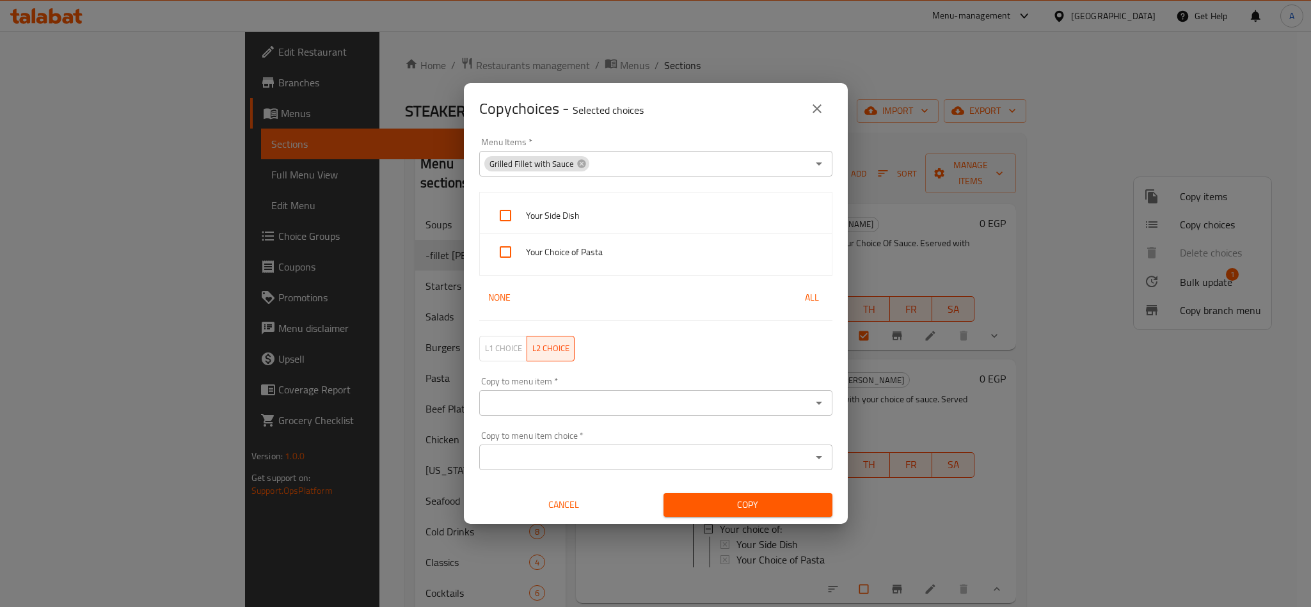
click at [814, 99] on button "close" at bounding box center [817, 108] width 31 height 31
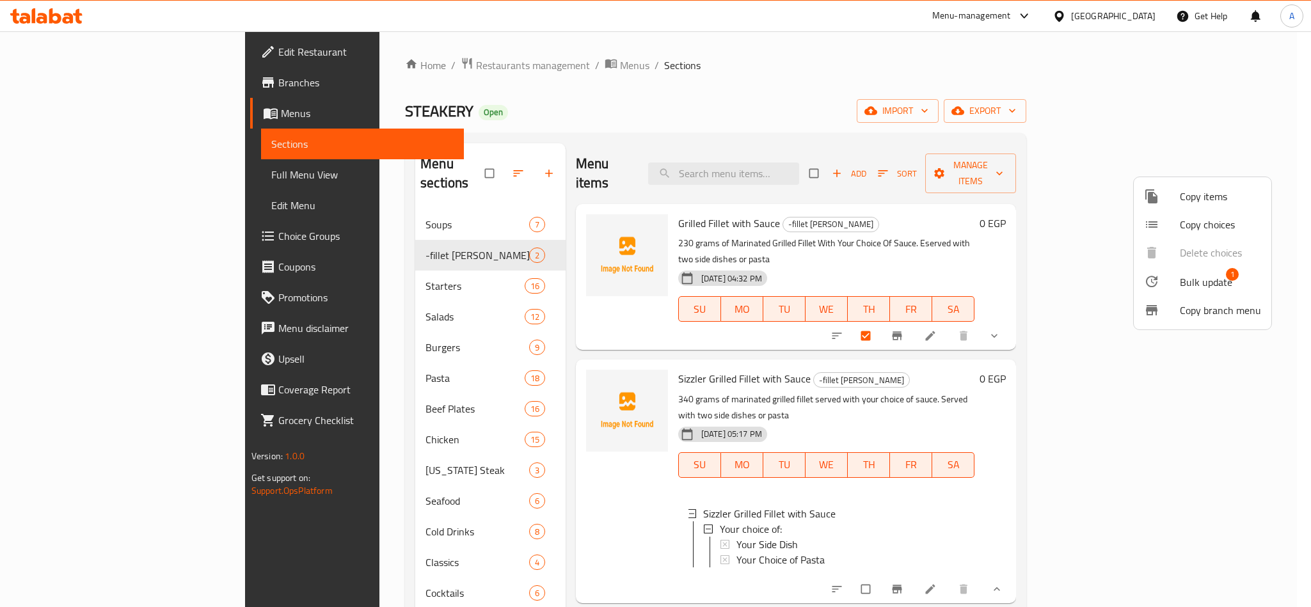
click at [1172, 543] on div at bounding box center [655, 303] width 1311 height 607
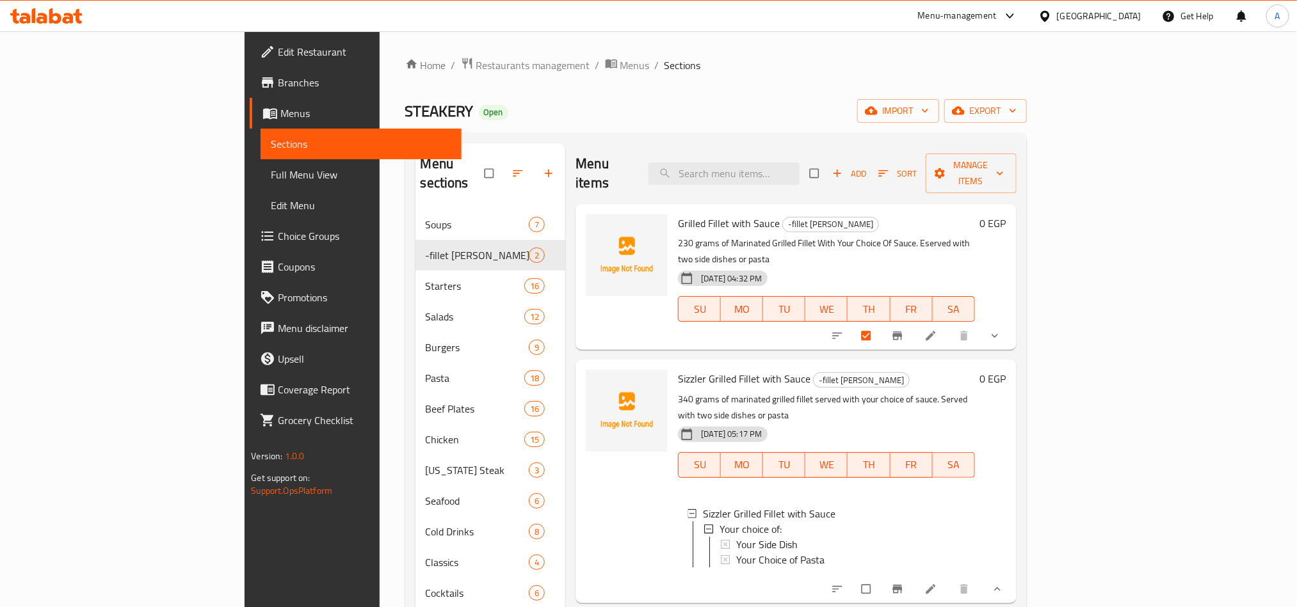
click at [950, 579] on li at bounding box center [932, 589] width 36 height 20
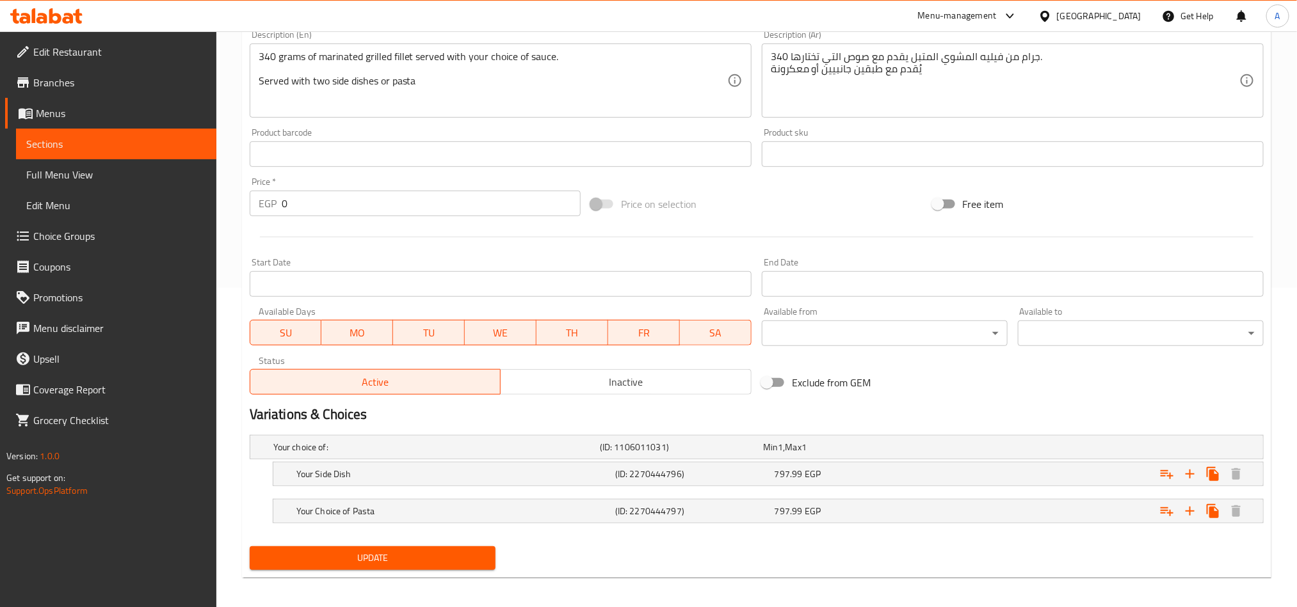
scroll to position [327, 0]
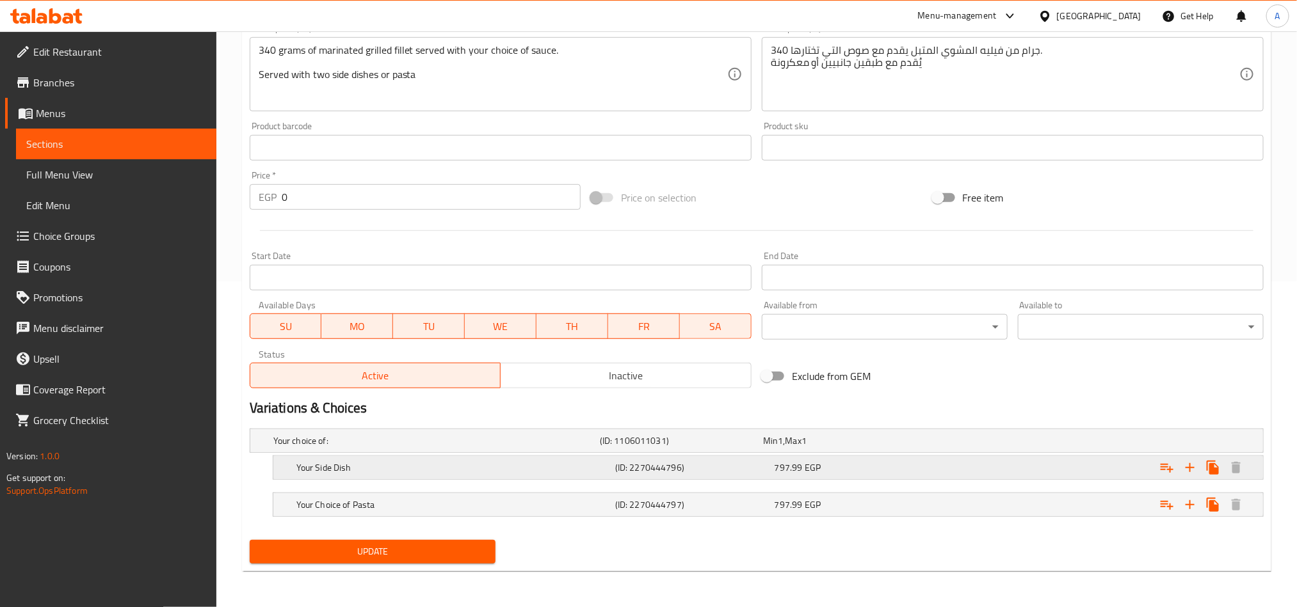
click at [1016, 443] on div "Expand" at bounding box center [1086, 440] width 326 height 5
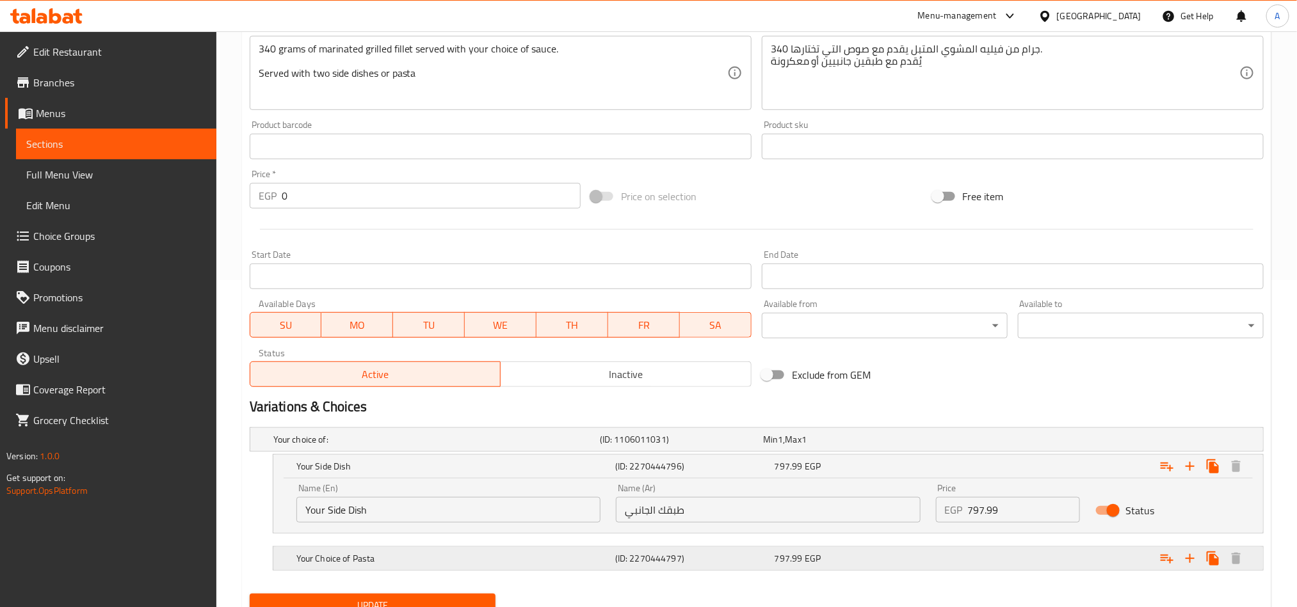
click at [1070, 442] on div "Expand" at bounding box center [1086, 439] width 326 height 5
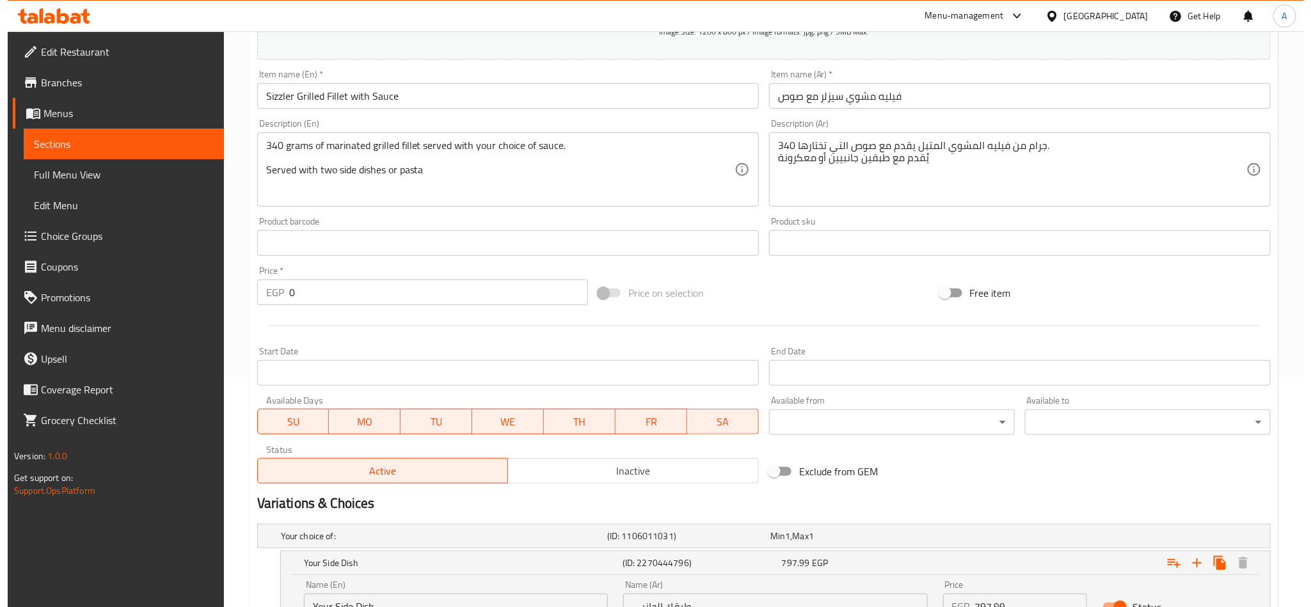
scroll to position [0, 0]
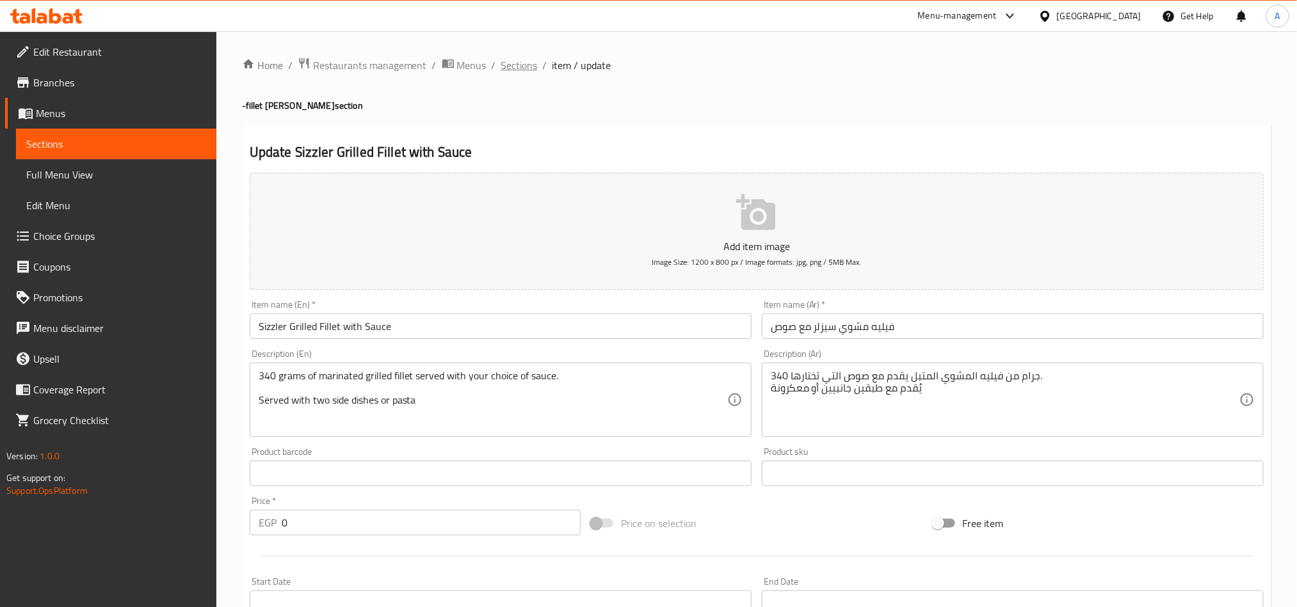
click at [515, 60] on span "Sections" at bounding box center [519, 65] width 36 height 15
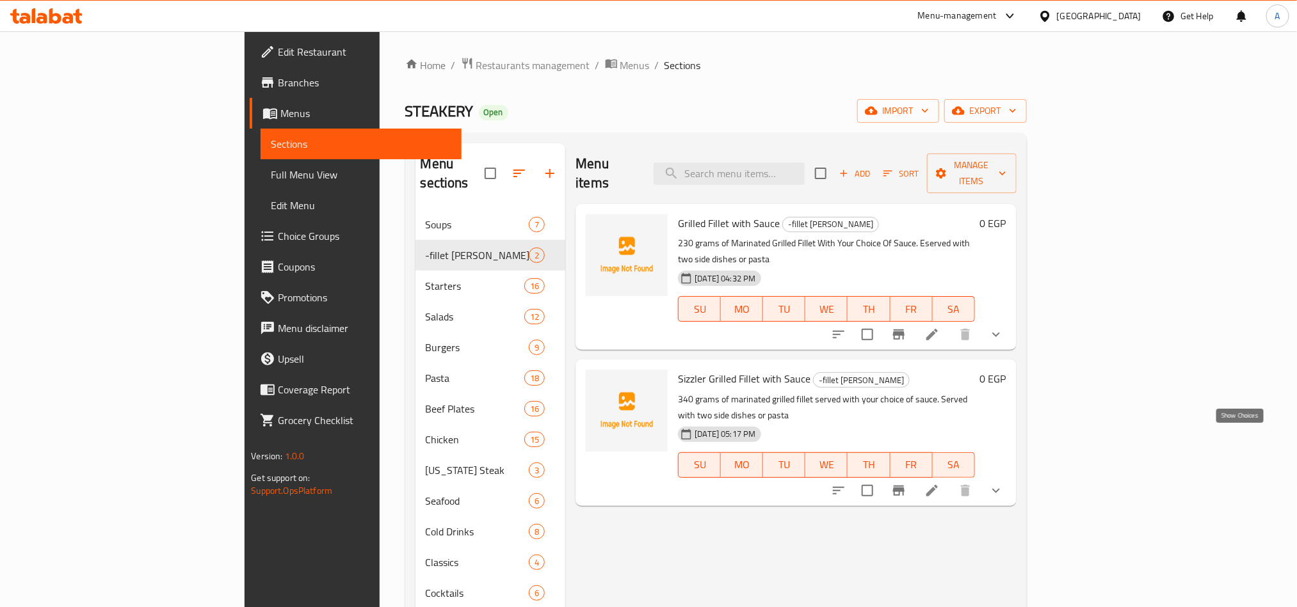
drag, startPoint x: 1238, startPoint y: 440, endPoint x: 1081, endPoint y: 498, distance: 167.6
click at [1003, 483] on icon "show more" at bounding box center [995, 490] width 15 height 15
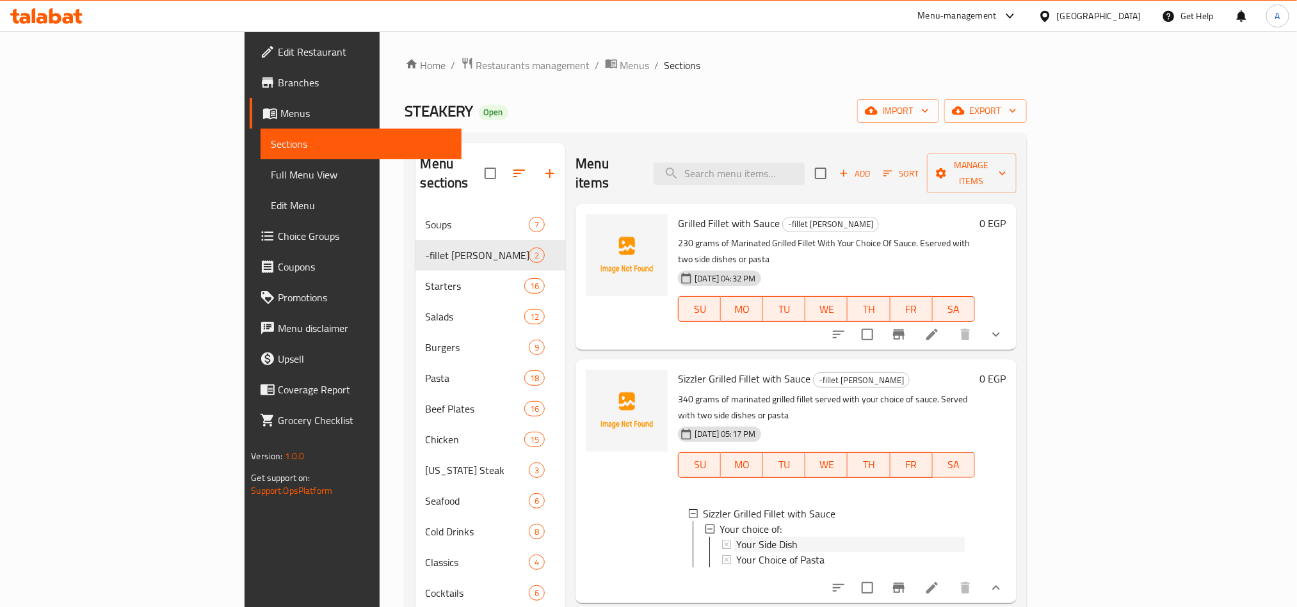
click at [740, 537] on div "Your Side Dish" at bounding box center [850, 544] width 228 height 15
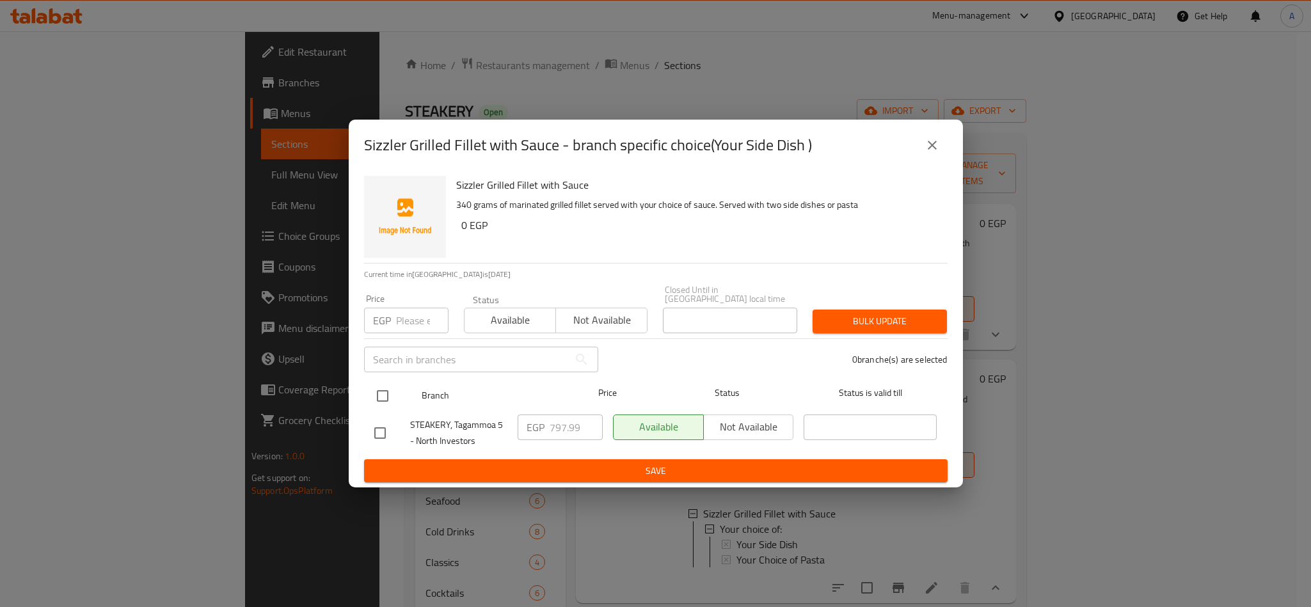
click at [372, 385] on input "checkbox" at bounding box center [382, 396] width 27 height 27
checkbox input "true"
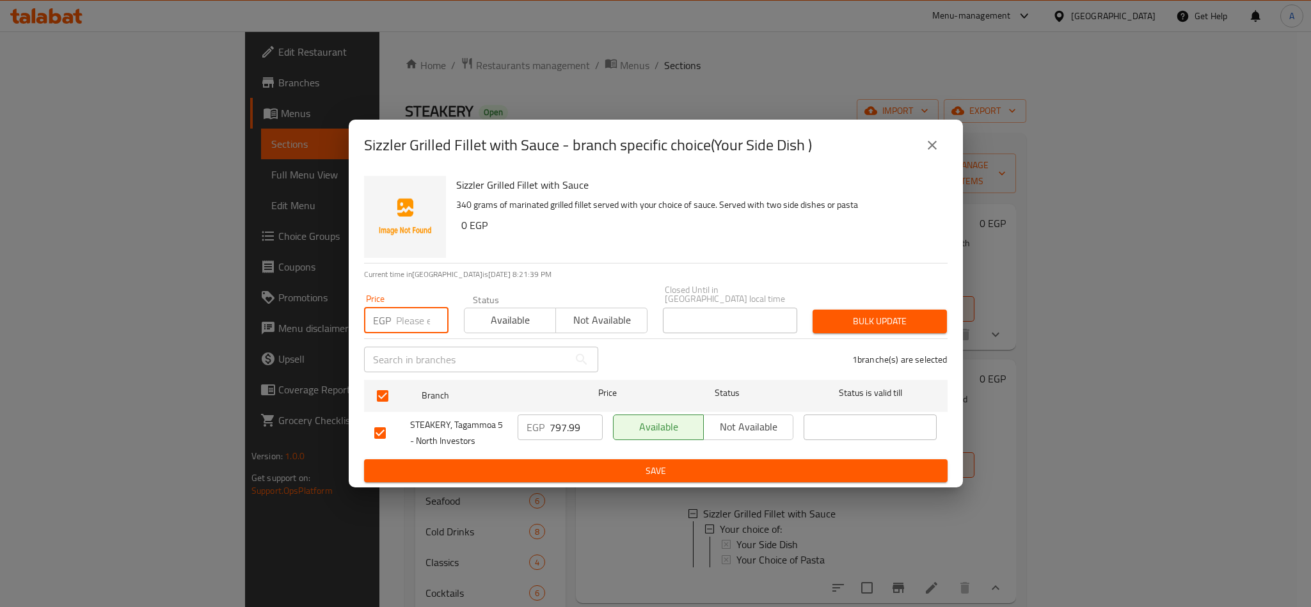
click at [403, 314] on input "number" at bounding box center [422, 321] width 52 height 26
paste input "8"
type input "854.99"
click at [875, 314] on span "Bulk update" at bounding box center [880, 322] width 114 height 16
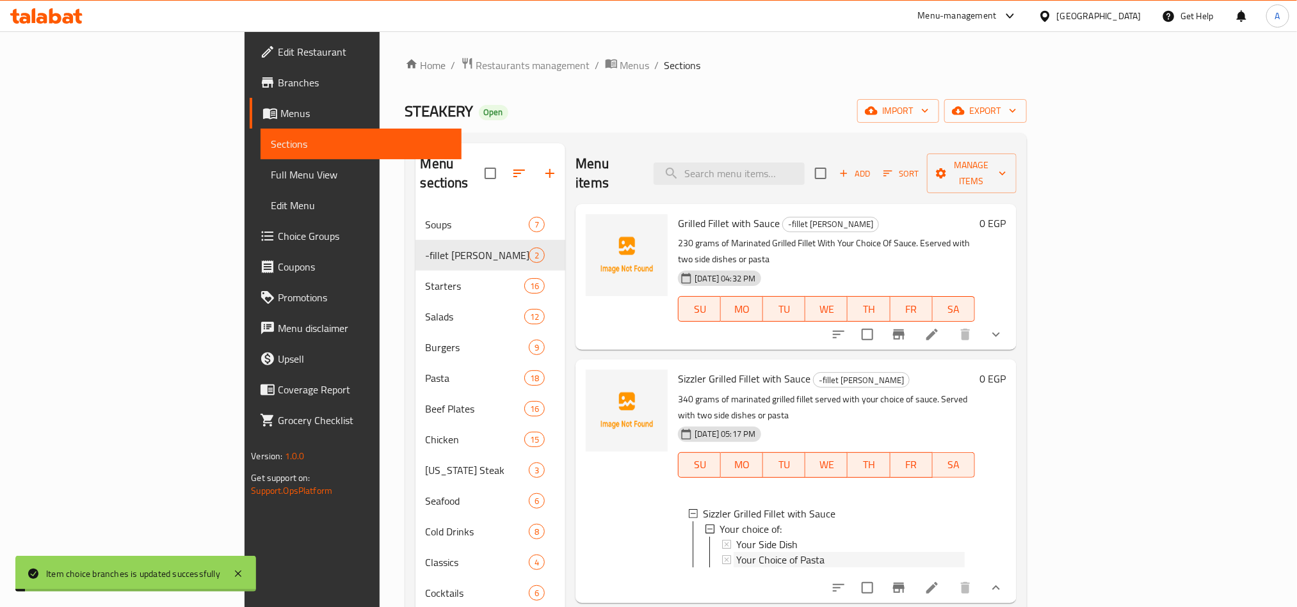
click at [751, 552] on span "Your Choice of Pasta" at bounding box center [780, 559] width 88 height 15
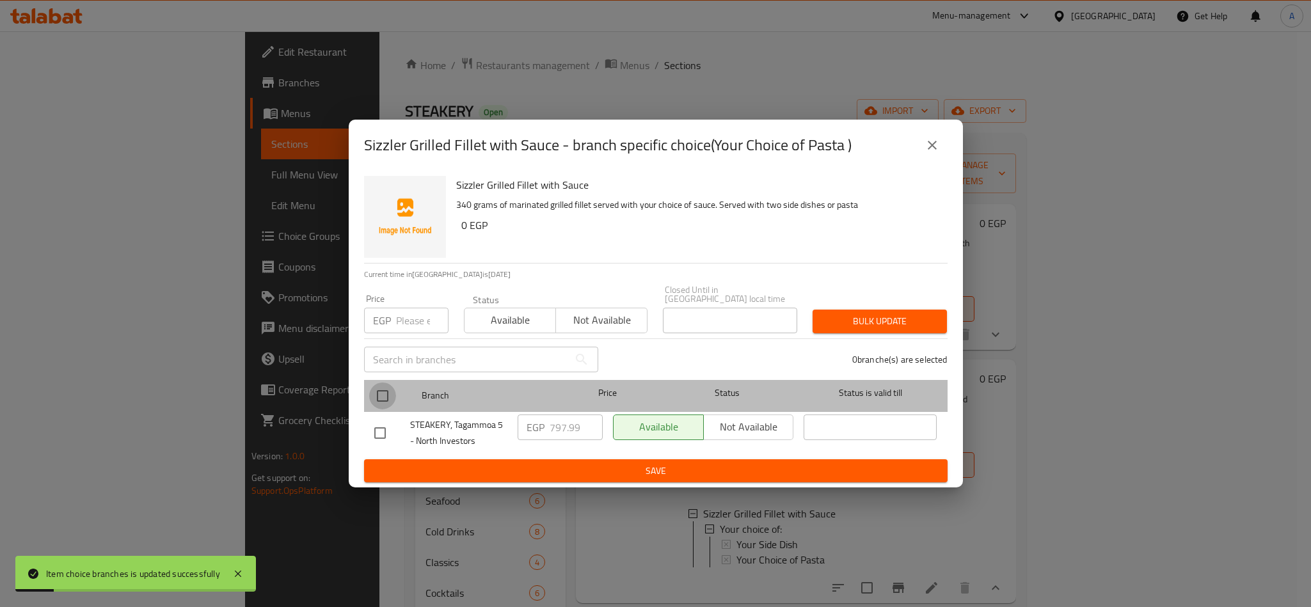
click at [382, 390] on input "checkbox" at bounding box center [382, 396] width 27 height 27
checkbox input "true"
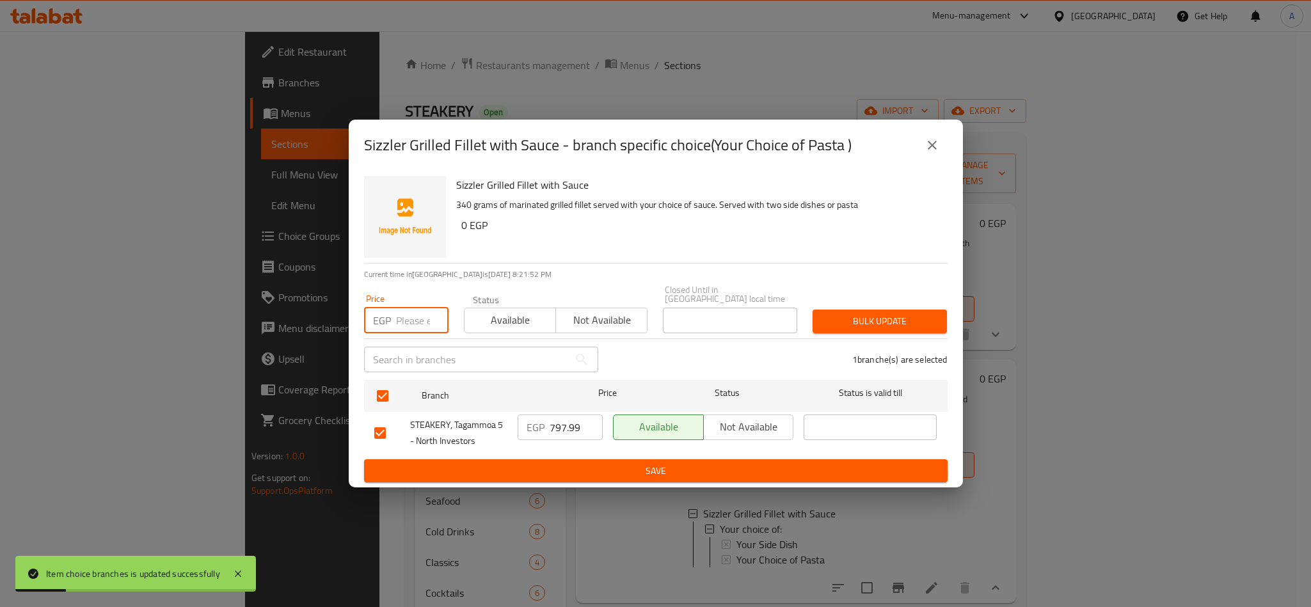
click at [420, 308] on input "number" at bounding box center [422, 321] width 52 height 26
paste input "854.99"
type input "854.99"
click at [811, 321] on div "Bulk update" at bounding box center [880, 321] width 150 height 39
click at [835, 314] on span "Bulk update" at bounding box center [880, 322] width 114 height 16
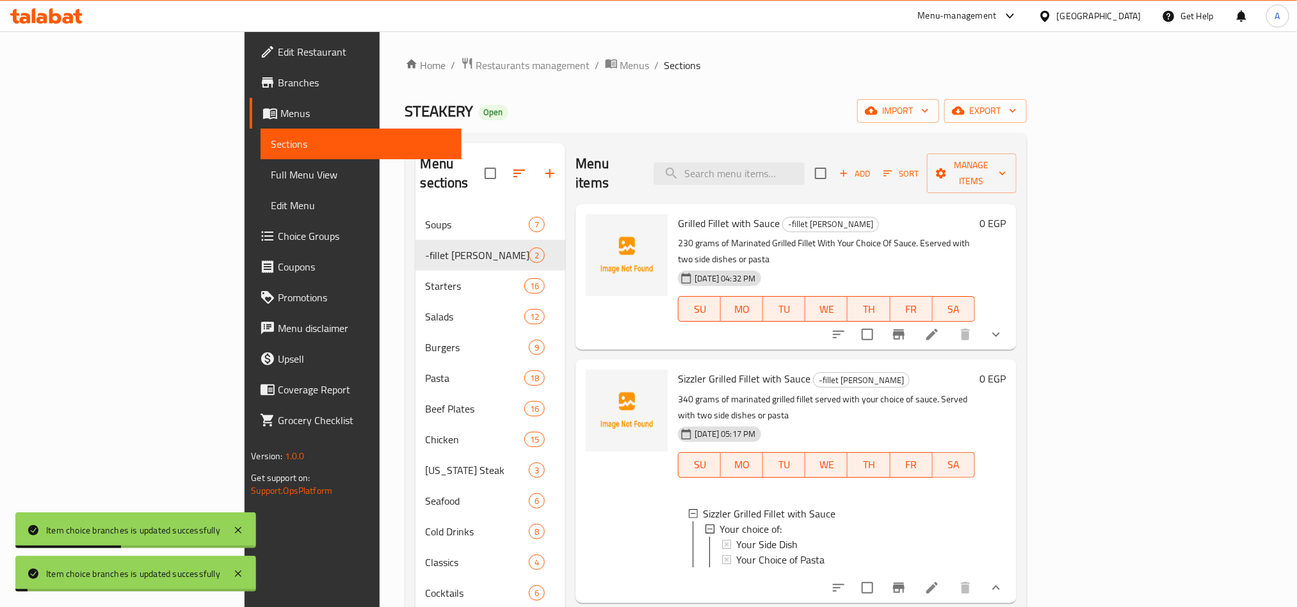
click at [950, 577] on li at bounding box center [932, 588] width 36 height 23
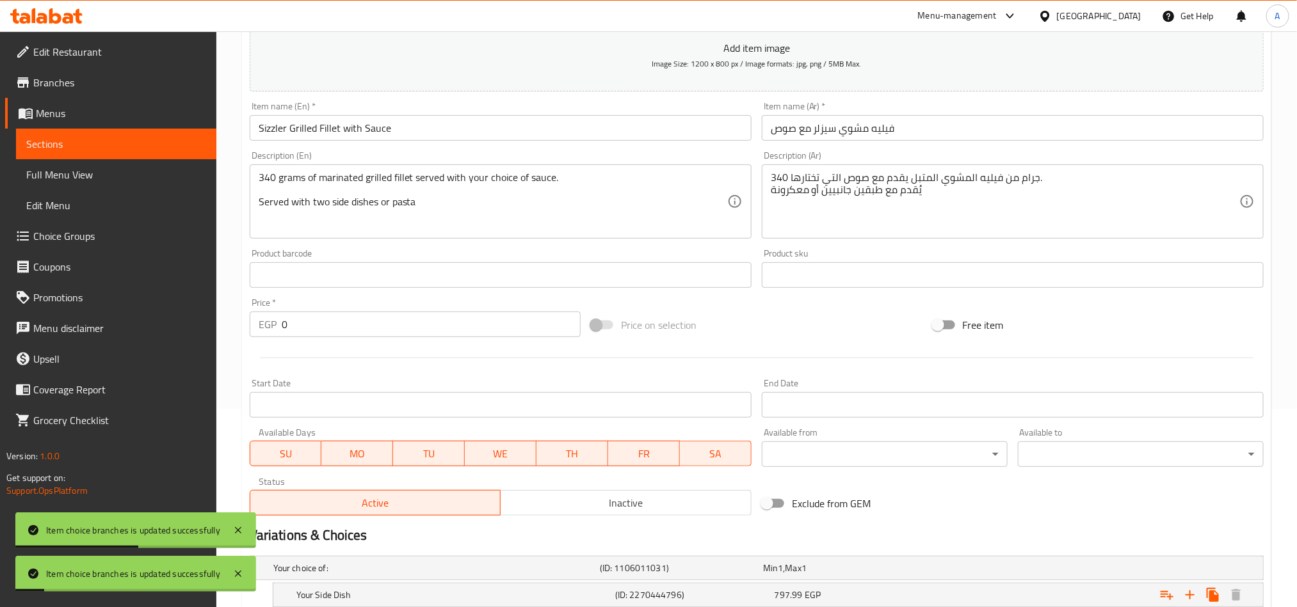
scroll to position [327, 0]
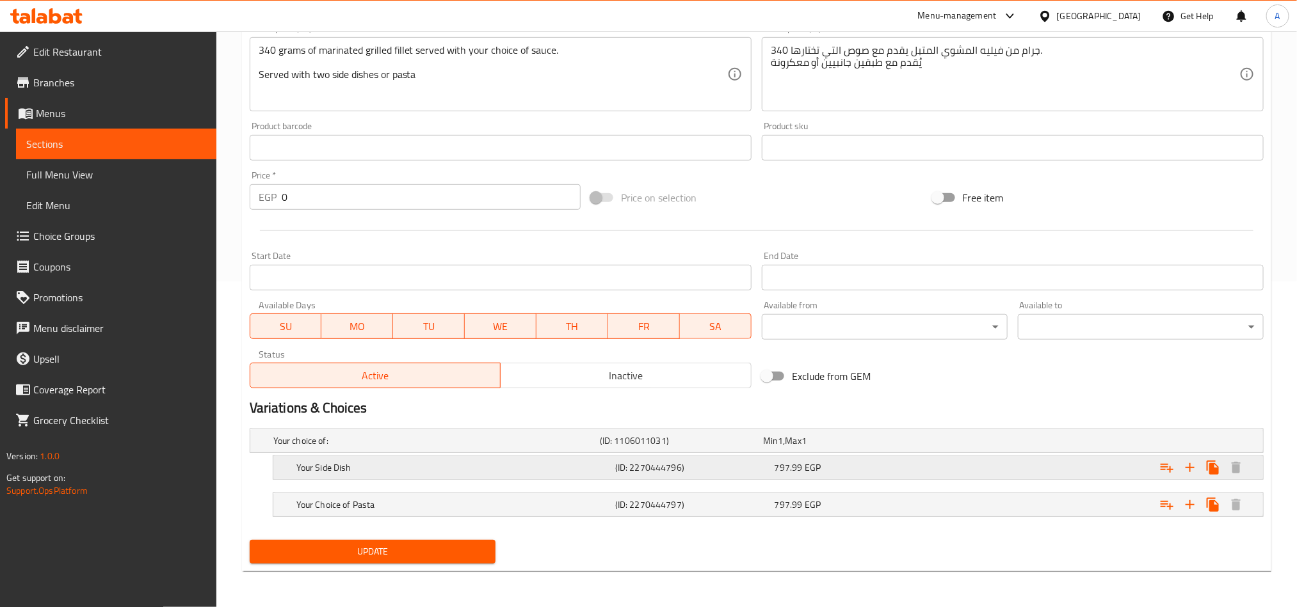
click at [1156, 467] on button "Expand" at bounding box center [1166, 467] width 23 height 23
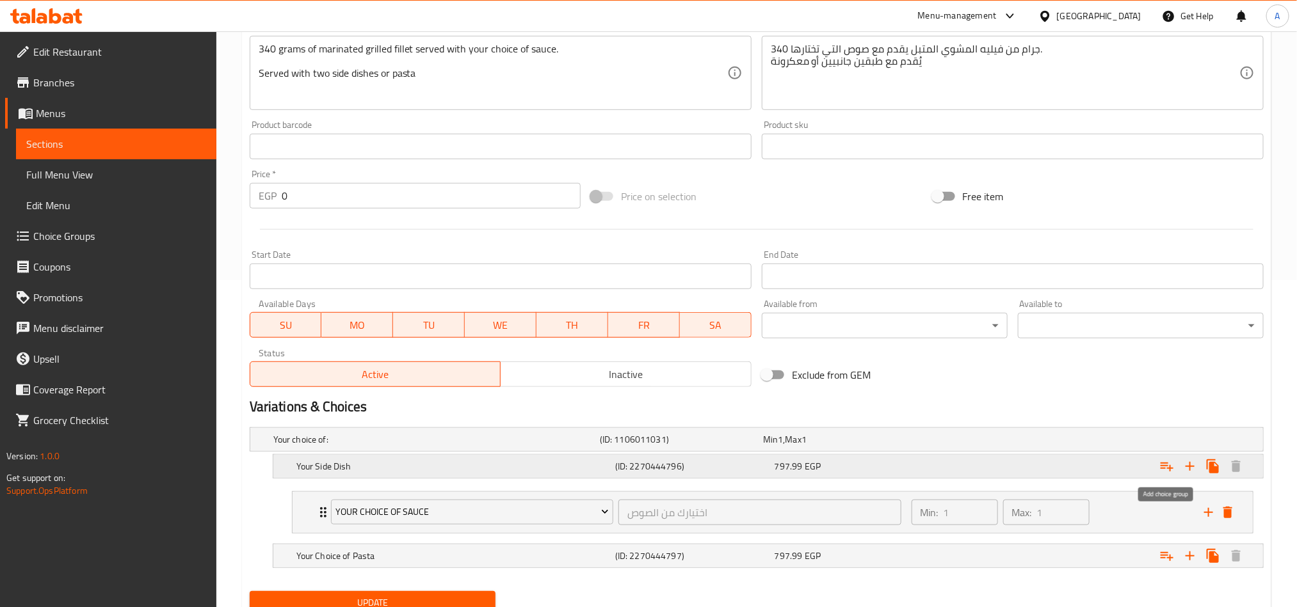
click at [1156, 467] on button "Expand" at bounding box center [1166, 466] width 23 height 23
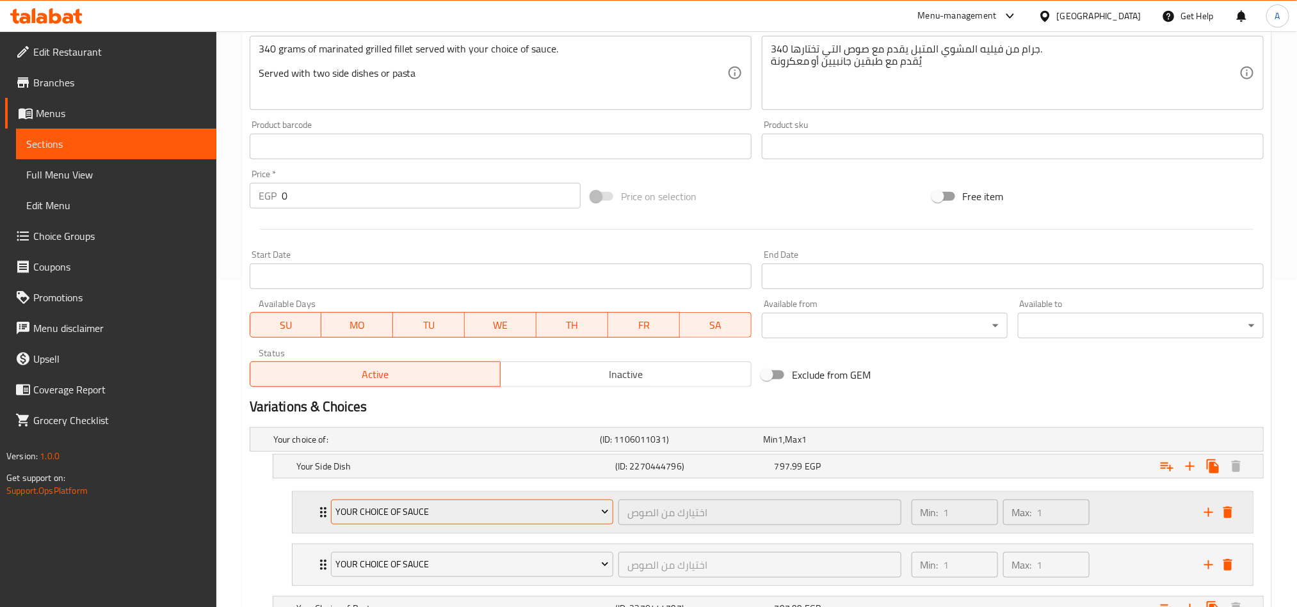
click at [473, 516] on span "Your Choice Of Sauce" at bounding box center [471, 512] width 273 height 16
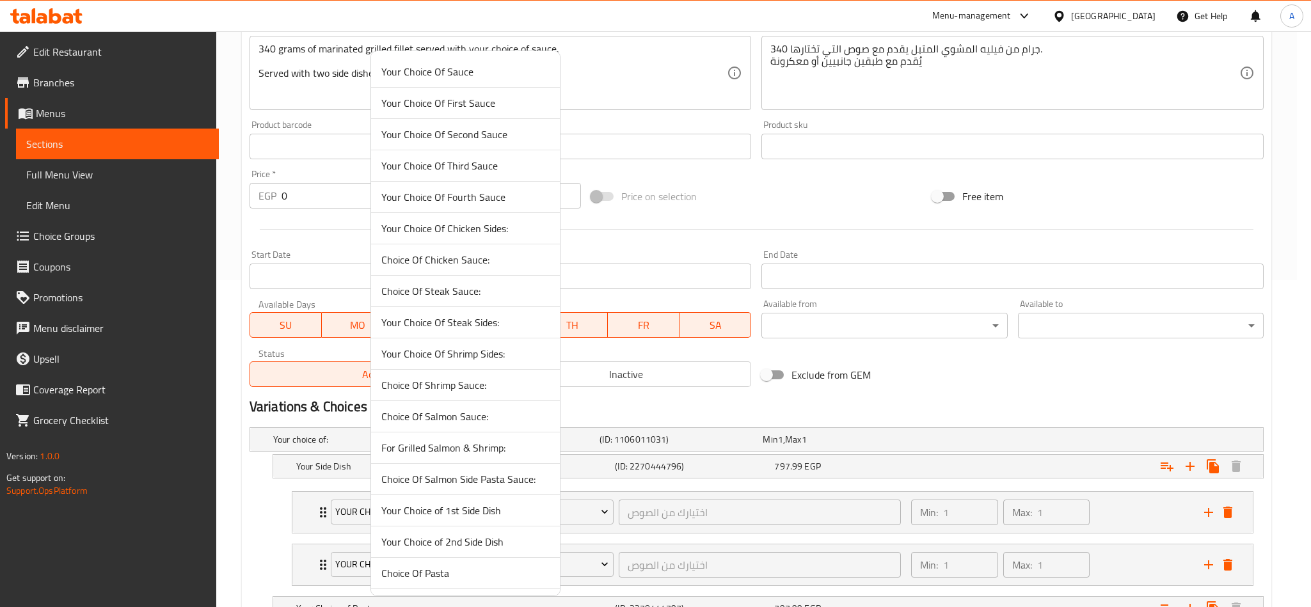
click at [530, 527] on li "Your Choice of 1st Side Dish" at bounding box center [465, 510] width 189 height 31
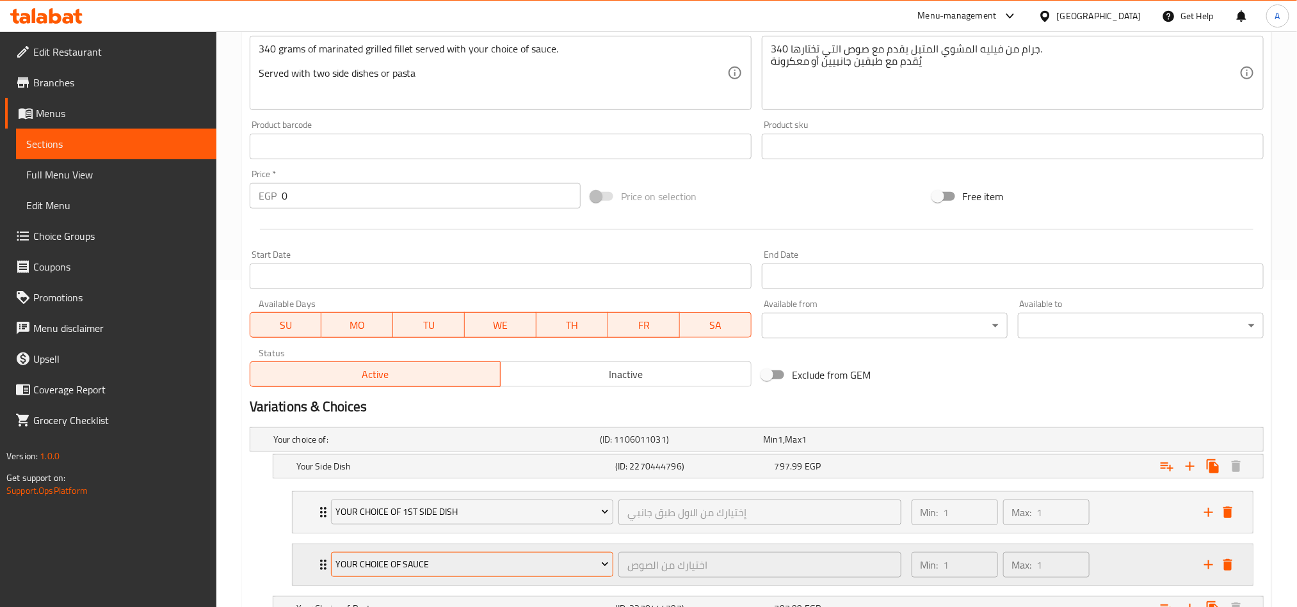
click at [523, 559] on span "Your Choice Of Sauce" at bounding box center [471, 565] width 273 height 16
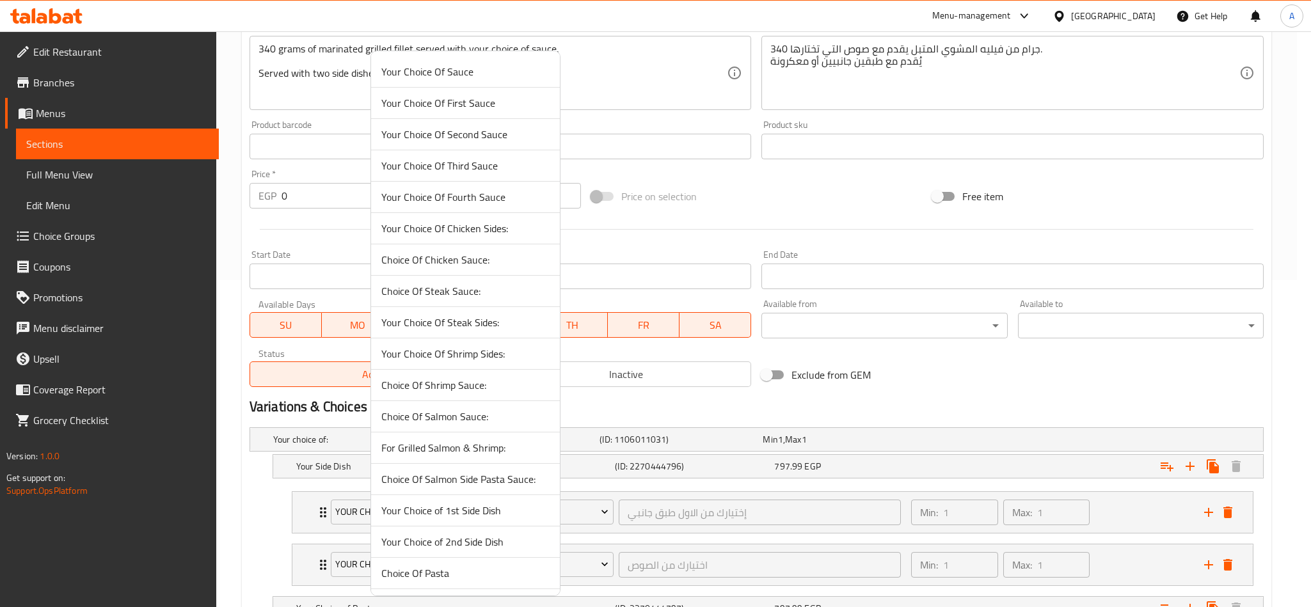
click at [429, 543] on span "Your Choice of 2nd Side Dish" at bounding box center [465, 541] width 168 height 15
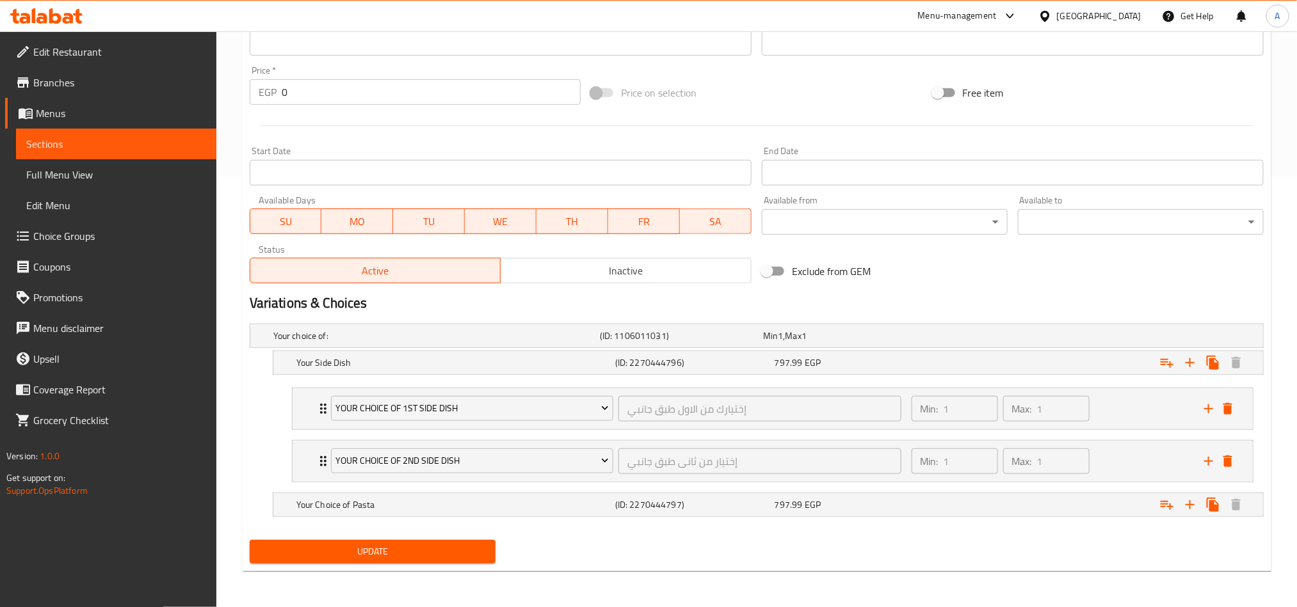
scroll to position [434, 0]
click at [1163, 368] on icon "Expand" at bounding box center [1166, 363] width 13 height 9
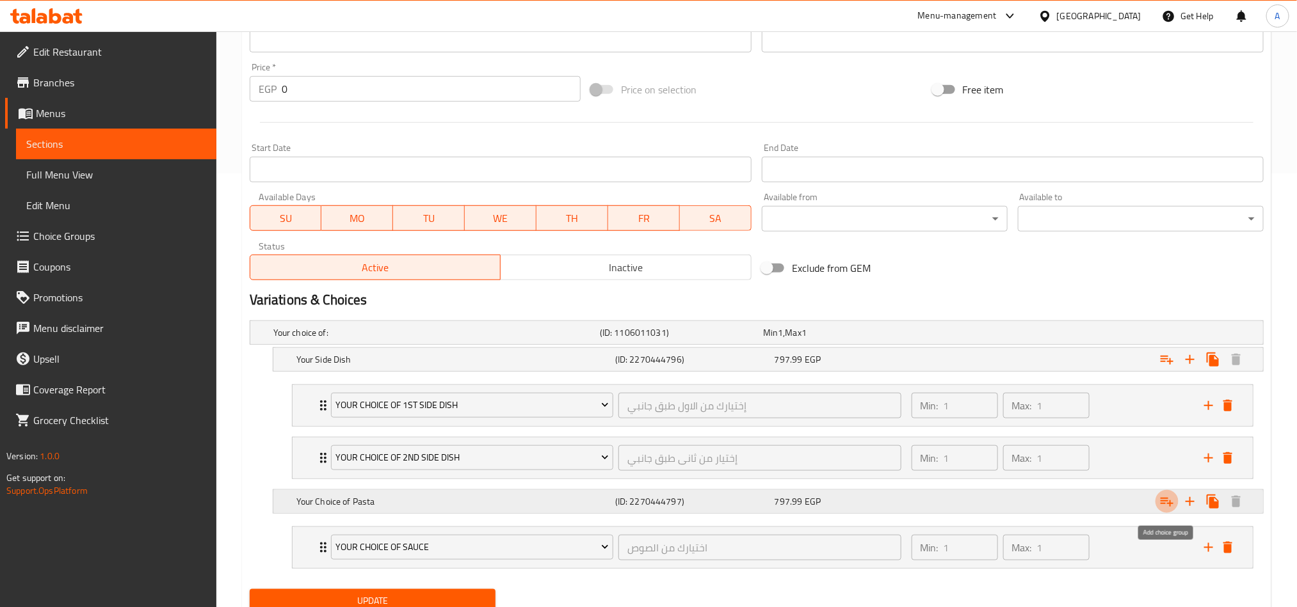
click at [1163, 505] on icon "Expand" at bounding box center [1166, 502] width 13 height 9
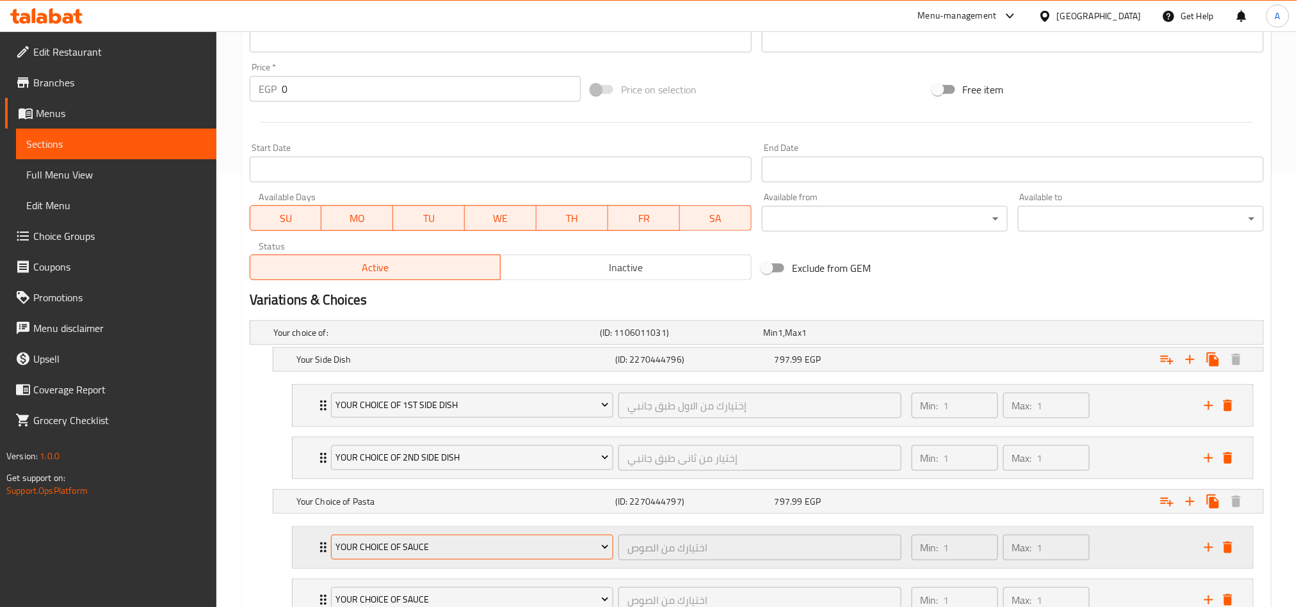
click at [442, 555] on span "Your Choice Of Sauce" at bounding box center [471, 547] width 273 height 16
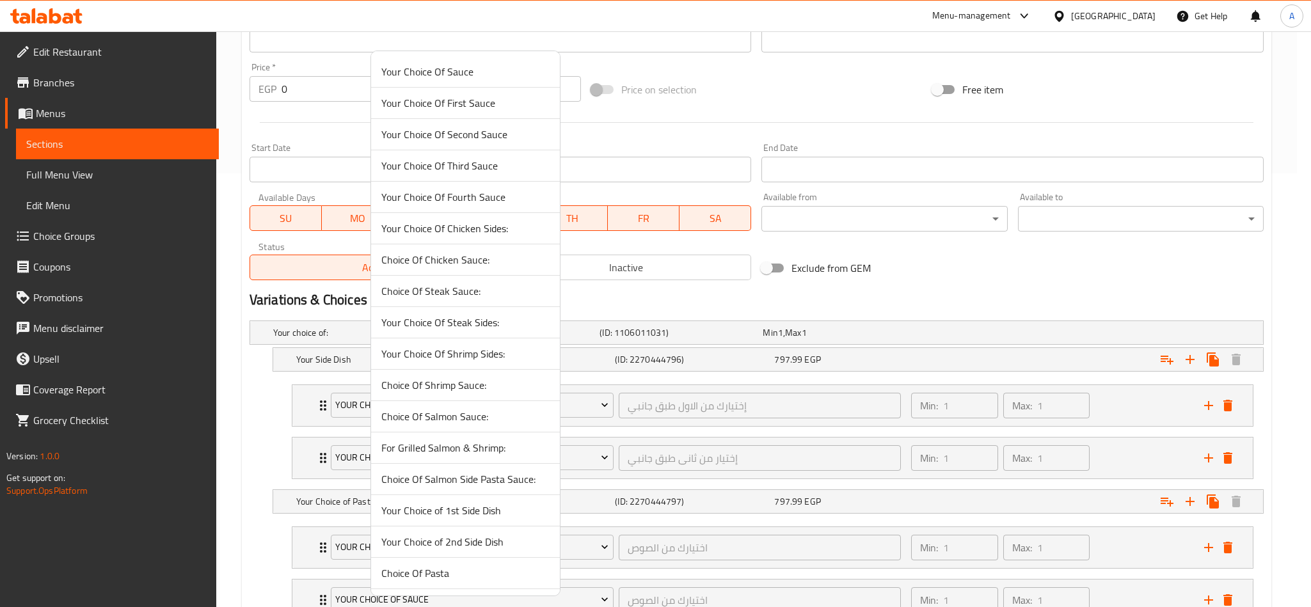
click at [446, 518] on span "Your Choice of 1st Side Dish" at bounding box center [465, 510] width 168 height 15
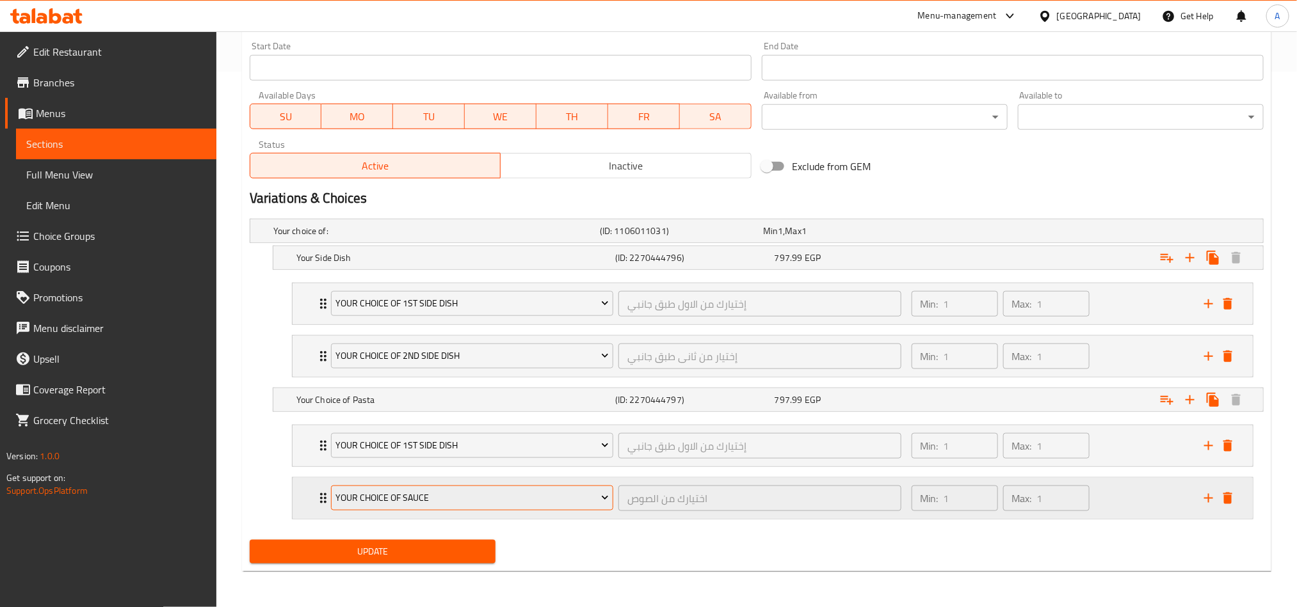
scroll to position [541, 0]
click at [566, 495] on span "Your Choice Of Sauce" at bounding box center [471, 498] width 273 height 16
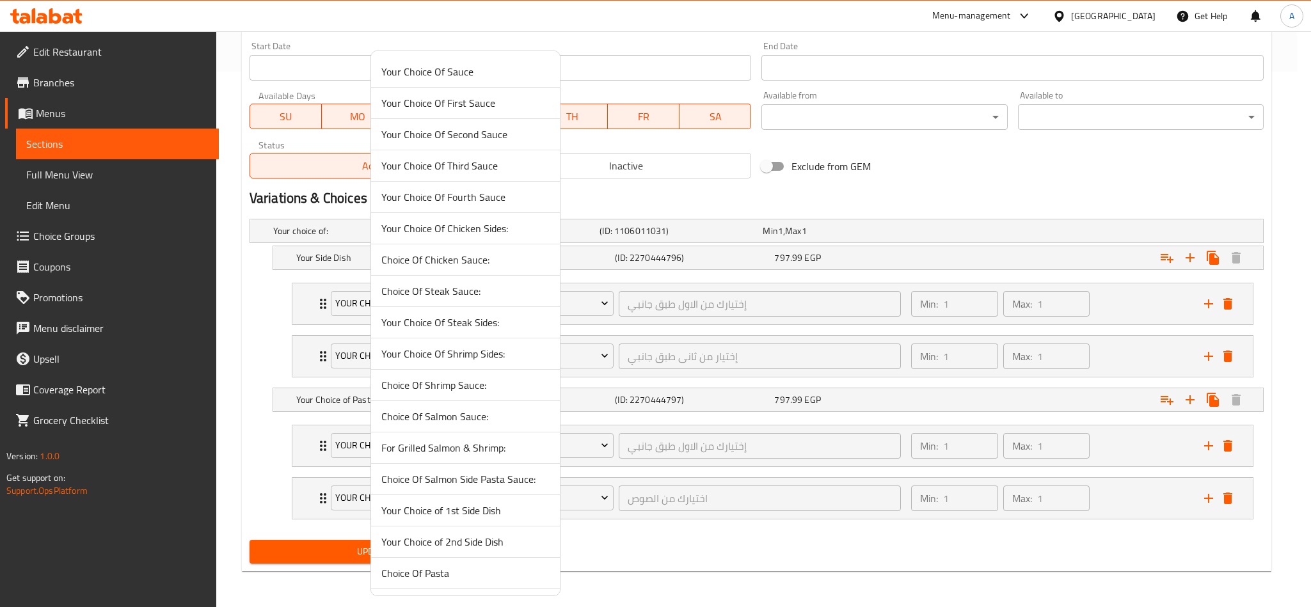
click at [467, 550] on span "Your Choice of 2nd Side Dish" at bounding box center [465, 541] width 168 height 15
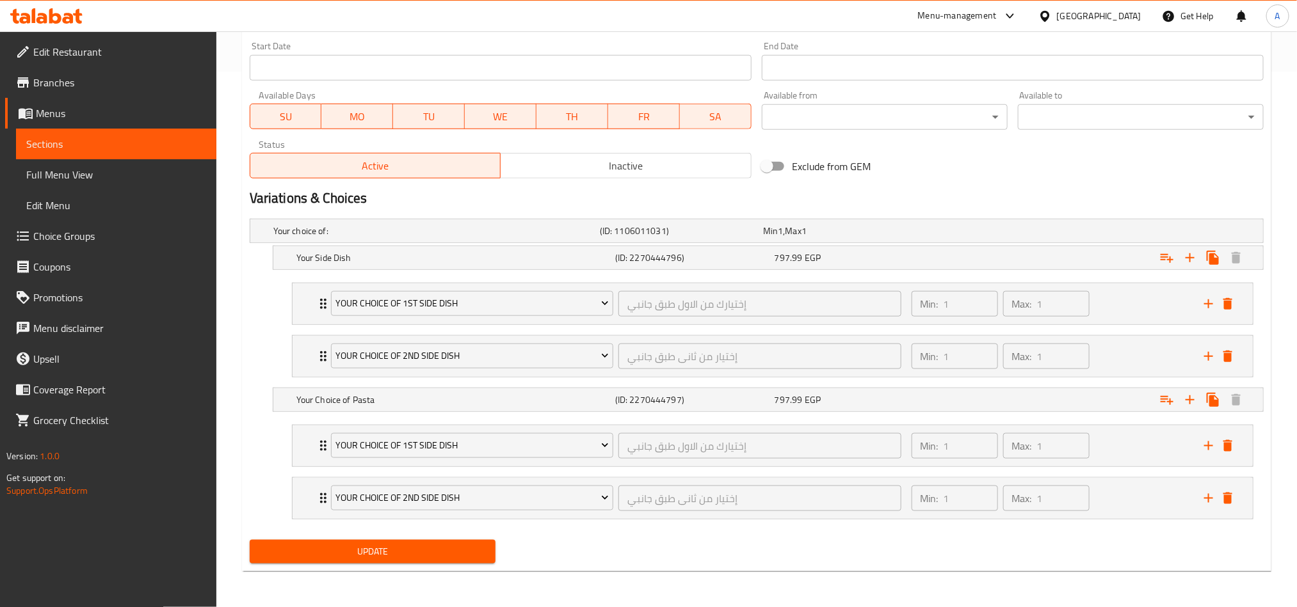
click at [661, 555] on div "Update" at bounding box center [756, 552] width 1024 height 34
click at [1233, 436] on button "delete" at bounding box center [1227, 445] width 19 height 19
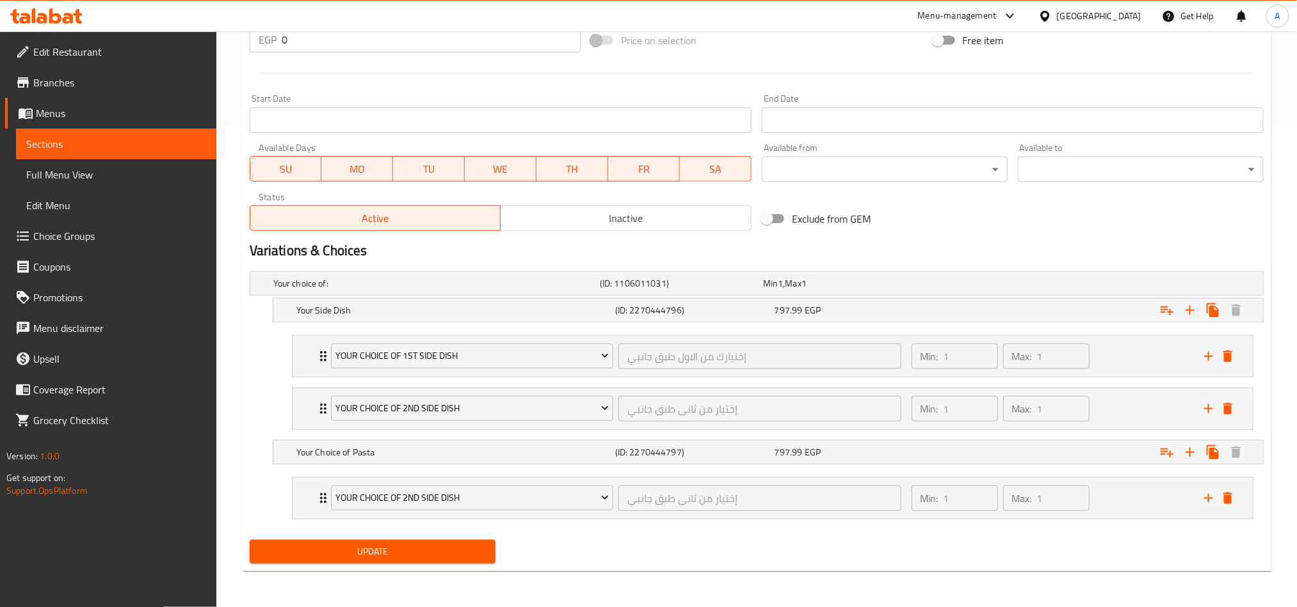
scroll to position [488, 0]
click at [1208, 404] on icon "add" at bounding box center [1208, 408] width 15 height 15
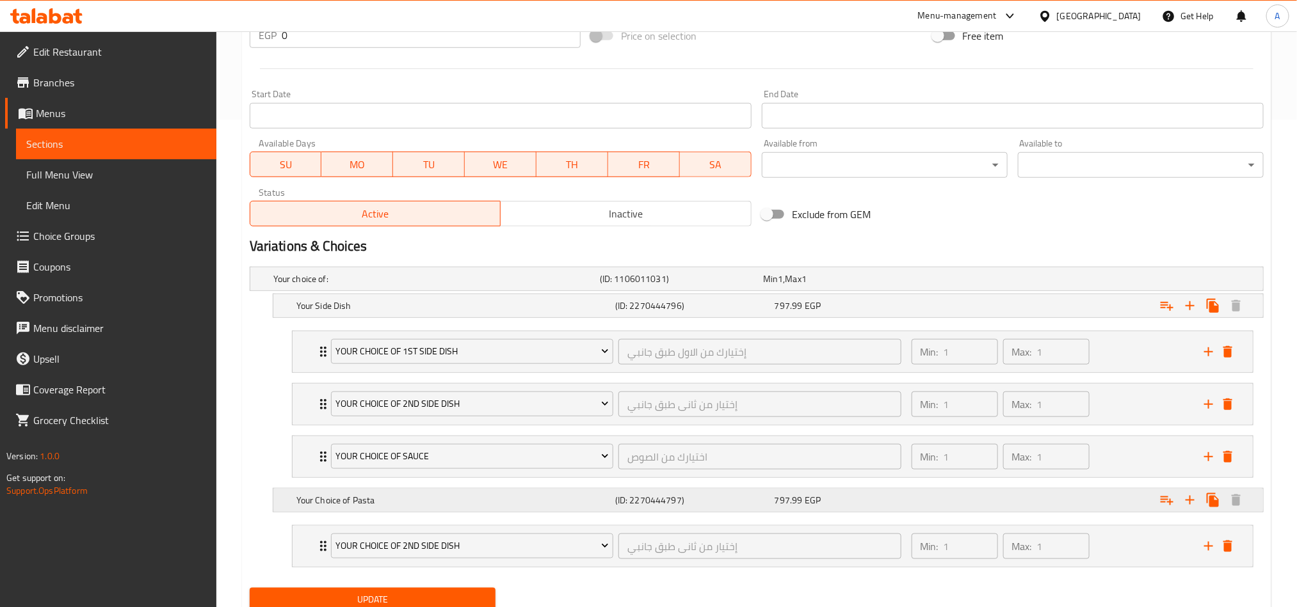
scroll to position [541, 0]
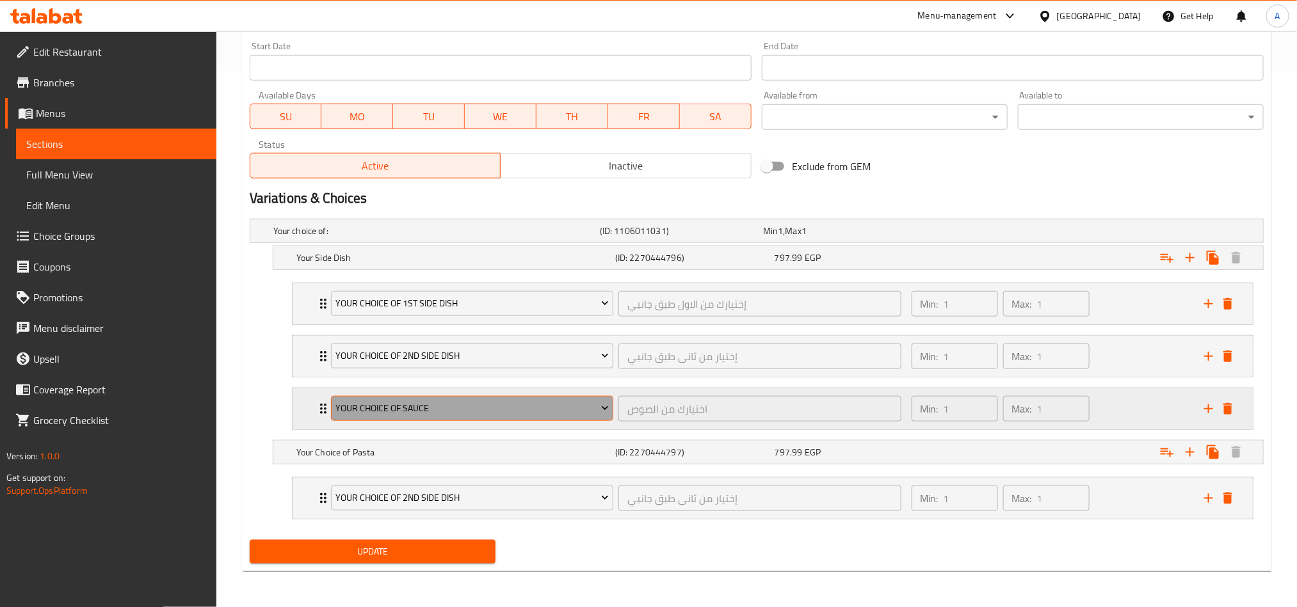
click at [559, 415] on span "Your Choice Of Sauce" at bounding box center [471, 409] width 273 height 16
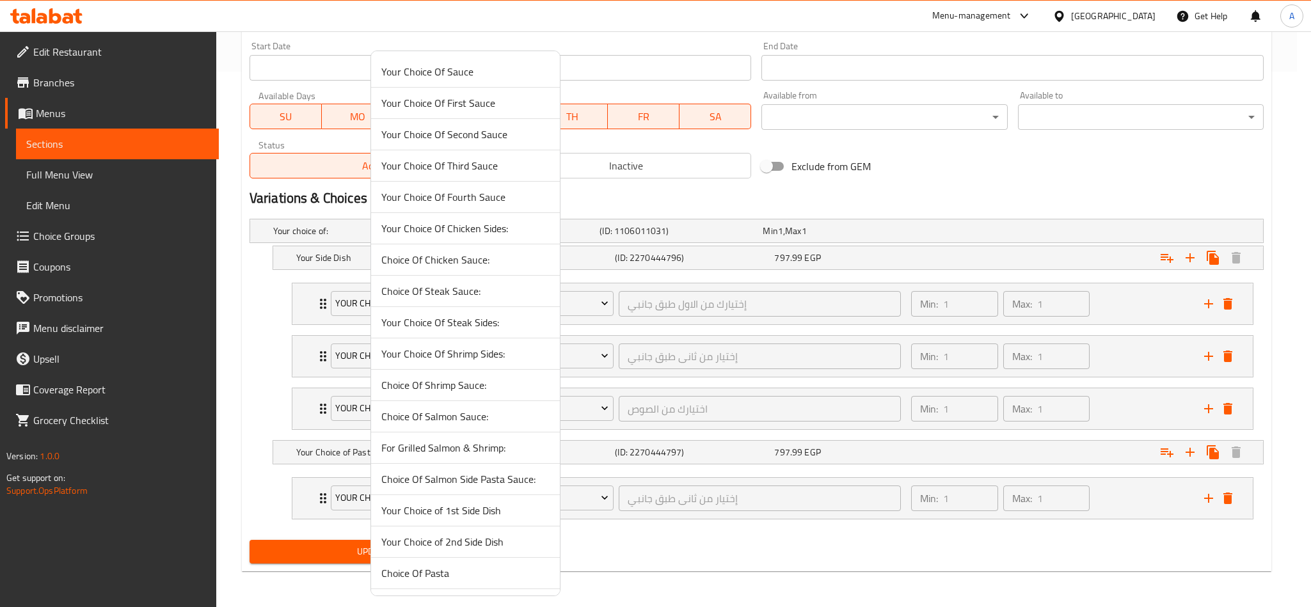
click at [1133, 400] on div at bounding box center [655, 303] width 1311 height 607
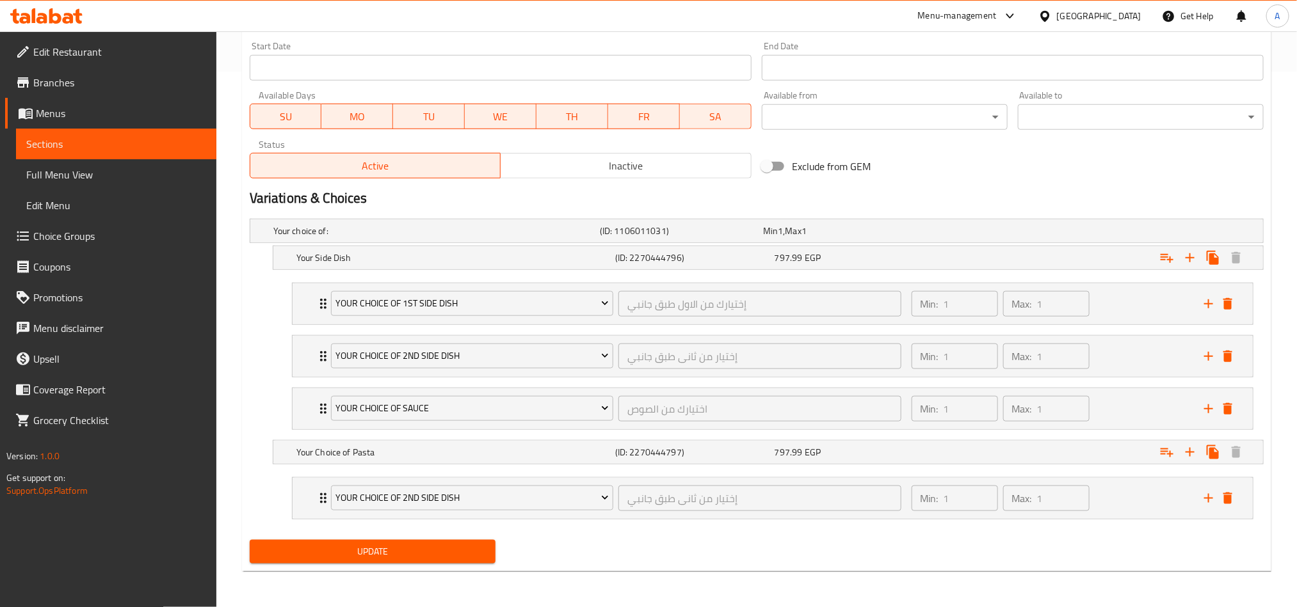
click at [1133, 400] on div "Min: 1 ​ Max: 1 ​" at bounding box center [1050, 408] width 292 height 41
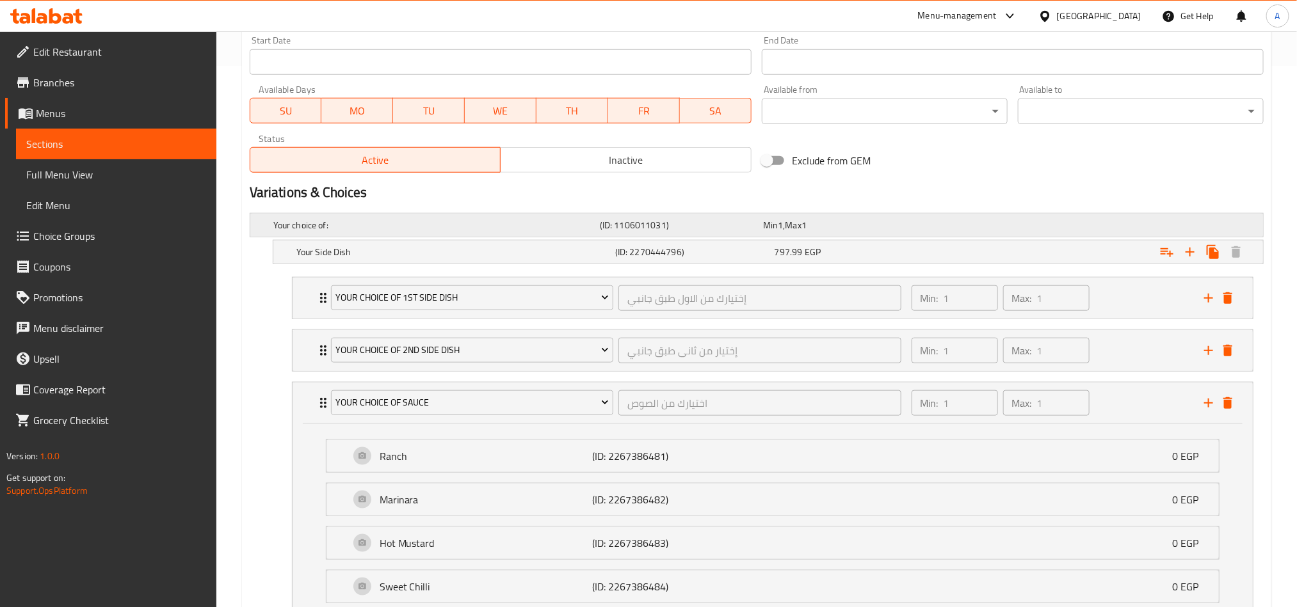
click at [1037, 212] on div "Your choice of: (ID: 1106011031) Min 1 , Max 1" at bounding box center [760, 225] width 979 height 28
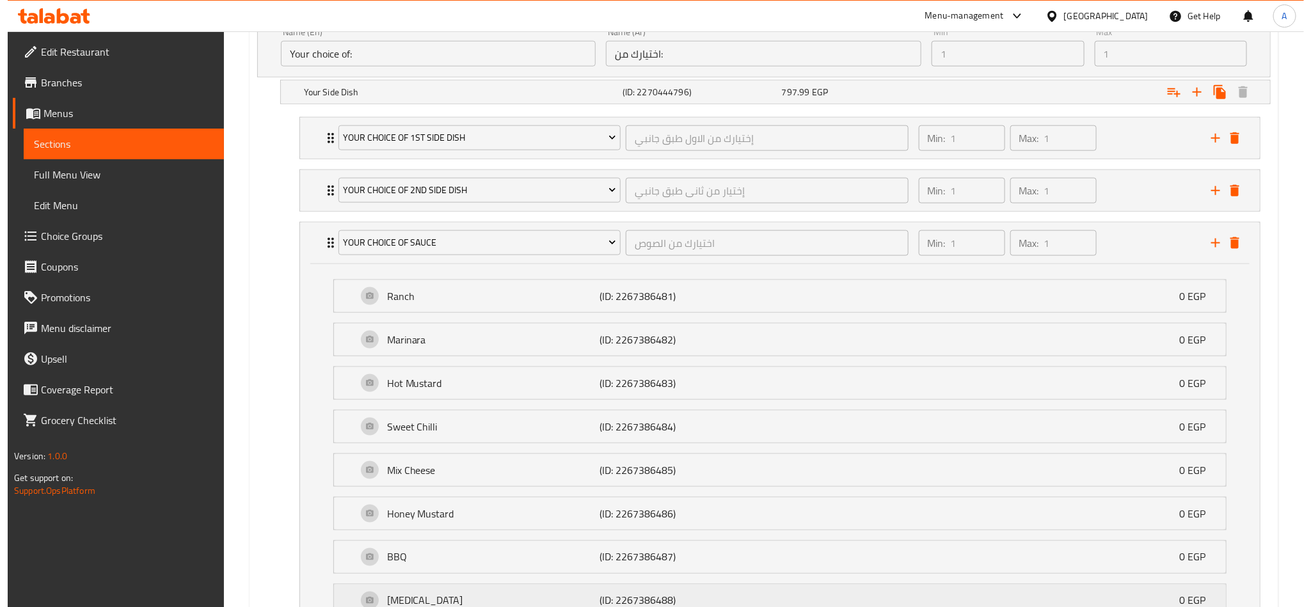
scroll to position [938, 0]
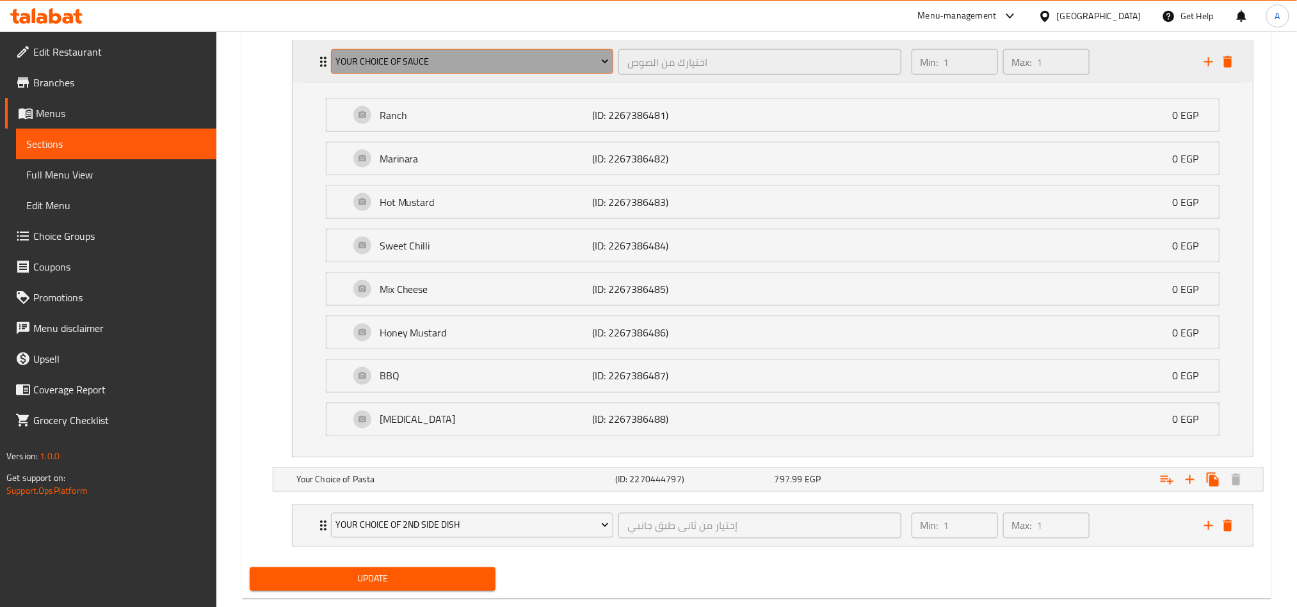
click at [507, 52] on button "Your Choice Of Sauce" at bounding box center [472, 62] width 282 height 26
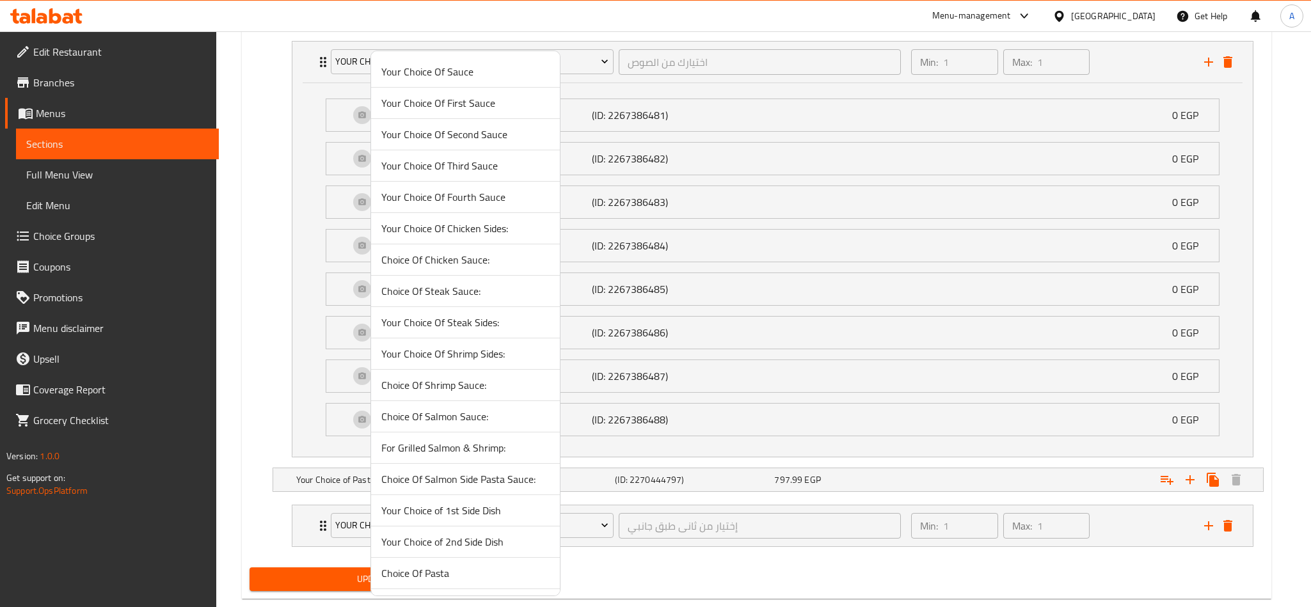
click at [491, 172] on span "Your Choice Of Third Sauce" at bounding box center [465, 165] width 168 height 15
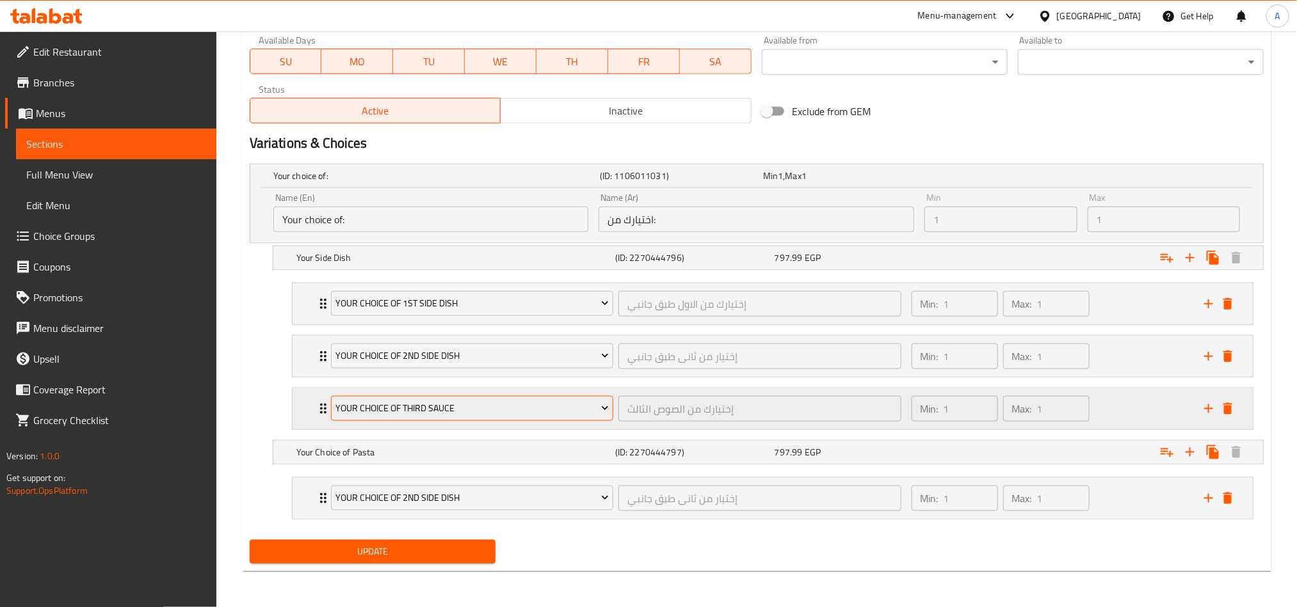
click at [611, 404] on icon "Expand" at bounding box center [604, 408] width 13 height 13
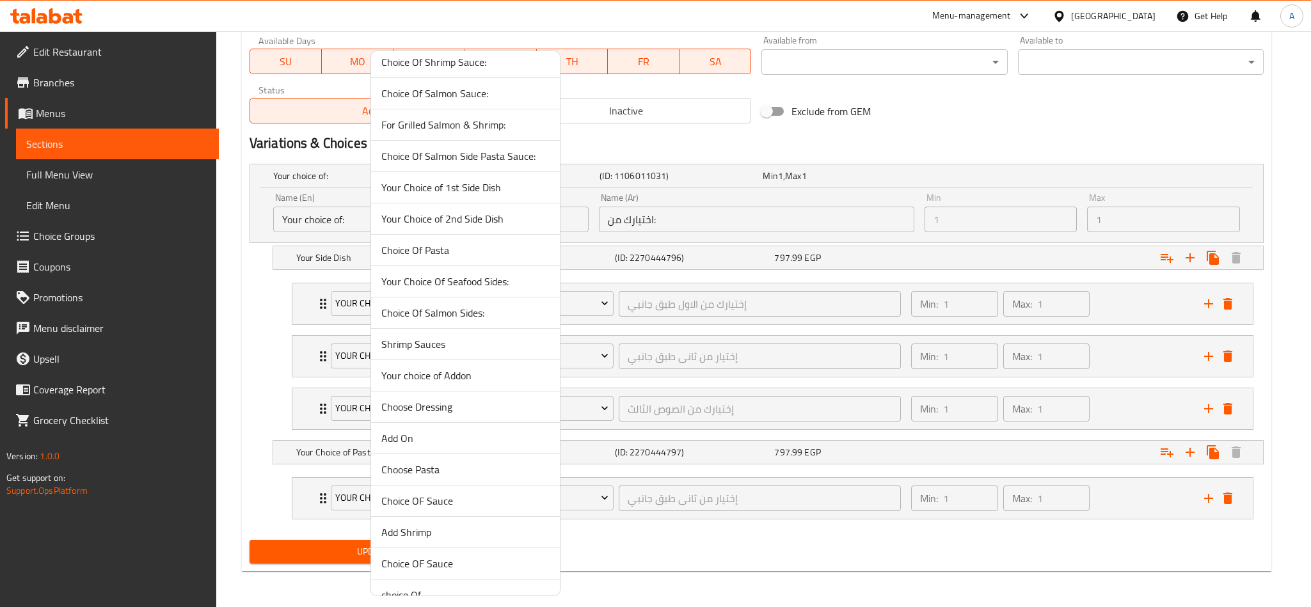
scroll to position [350, 0]
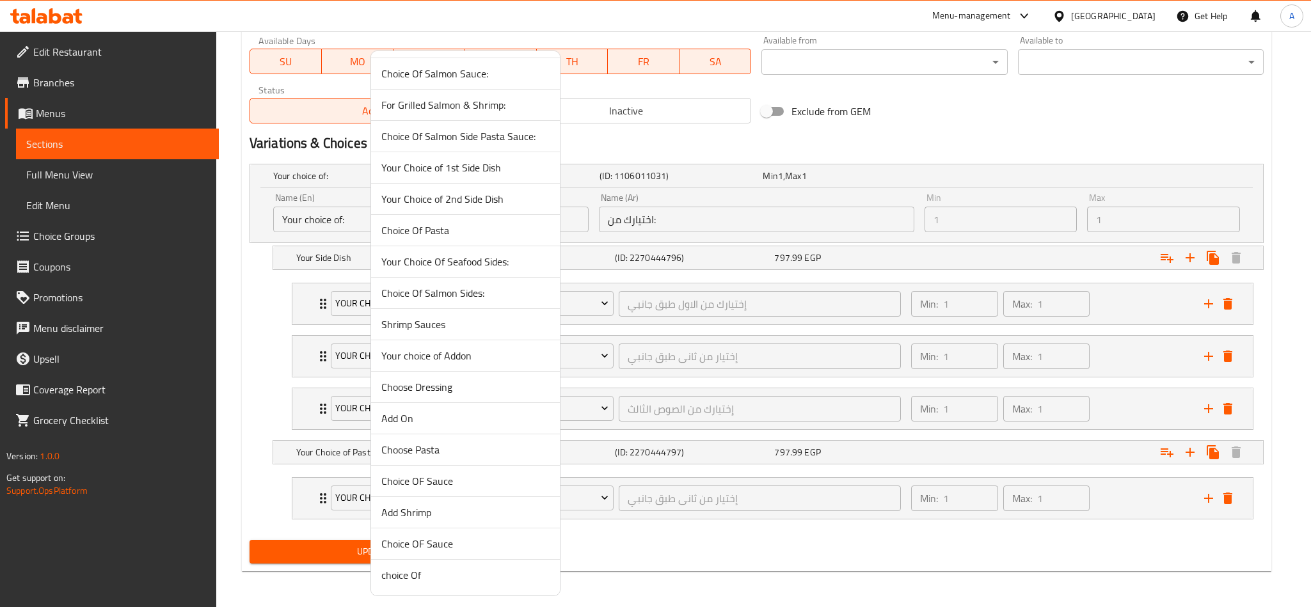
click at [438, 480] on span "Choice OF Sauce" at bounding box center [465, 481] width 168 height 15
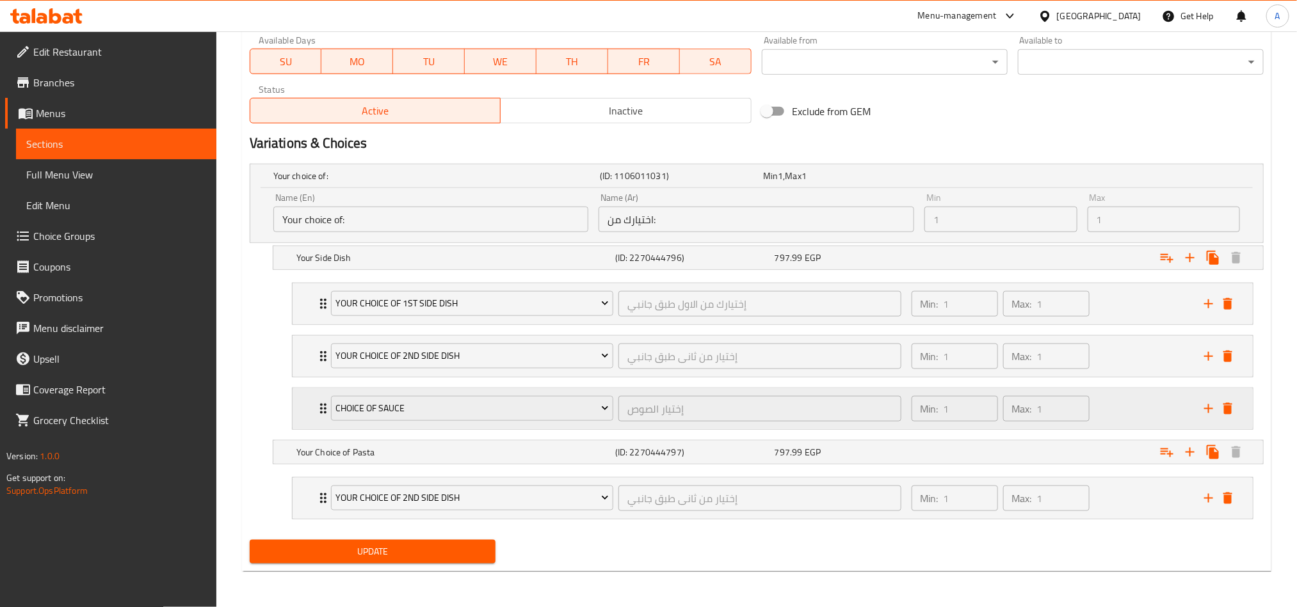
click at [1104, 400] on div "Min: 1 ​ Max: 1 ​" at bounding box center [1050, 408] width 292 height 41
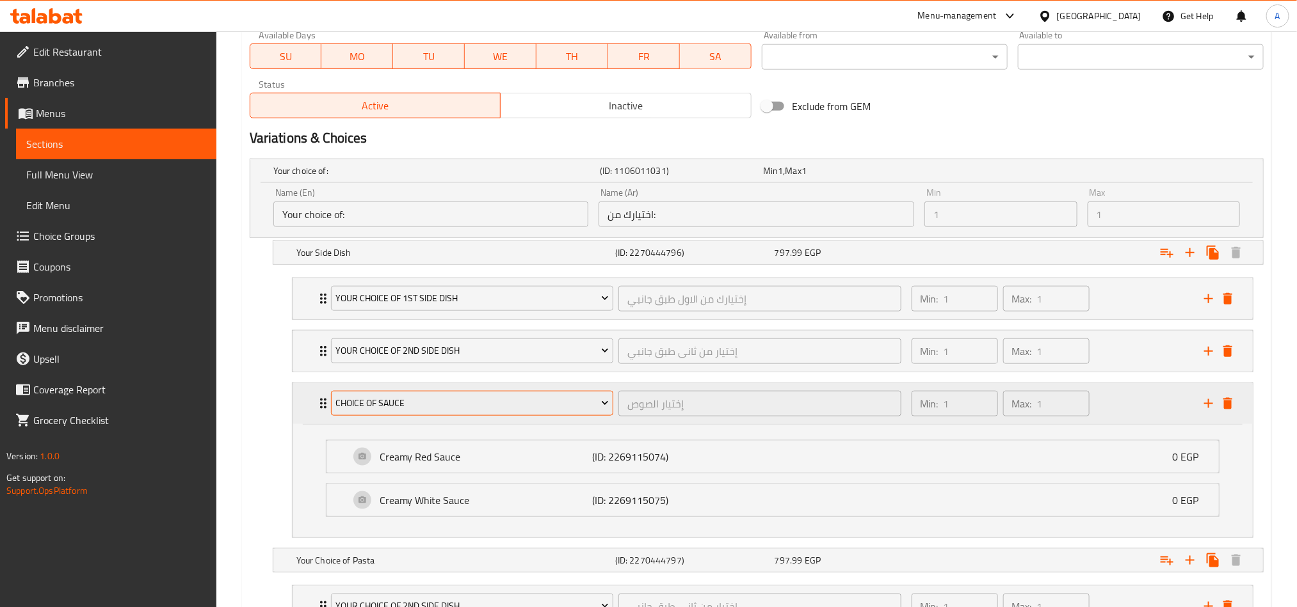
click at [603, 407] on icon "Expand" at bounding box center [604, 403] width 13 height 13
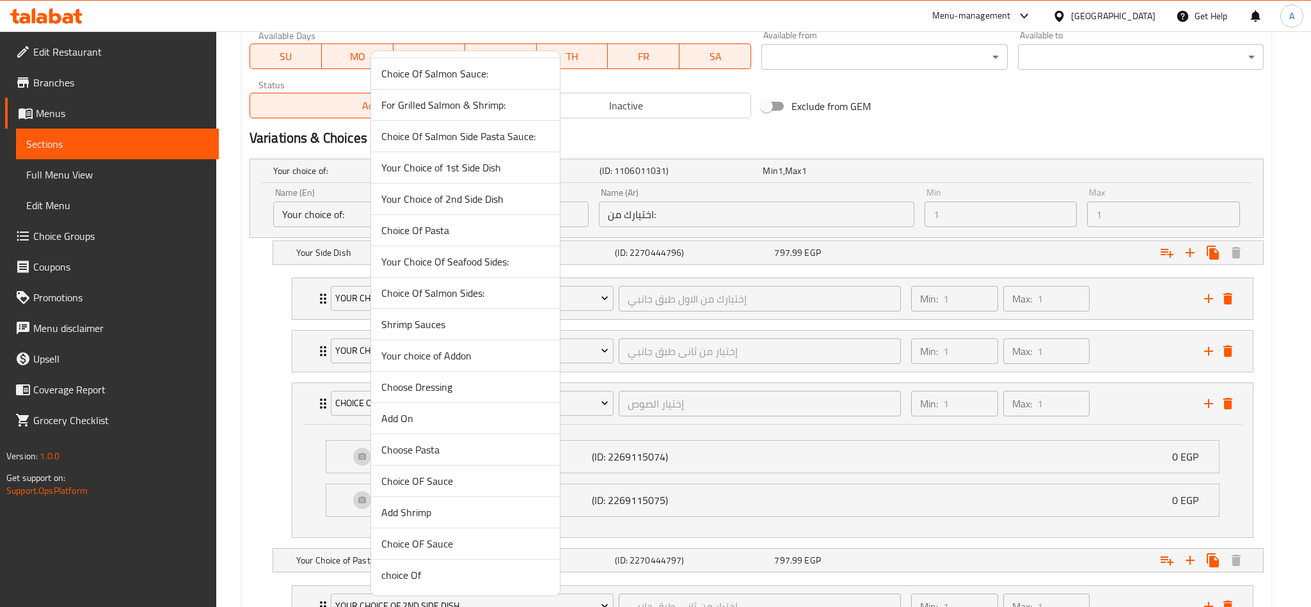
click at [407, 536] on span "Choice OF Sauce" at bounding box center [465, 543] width 168 height 15
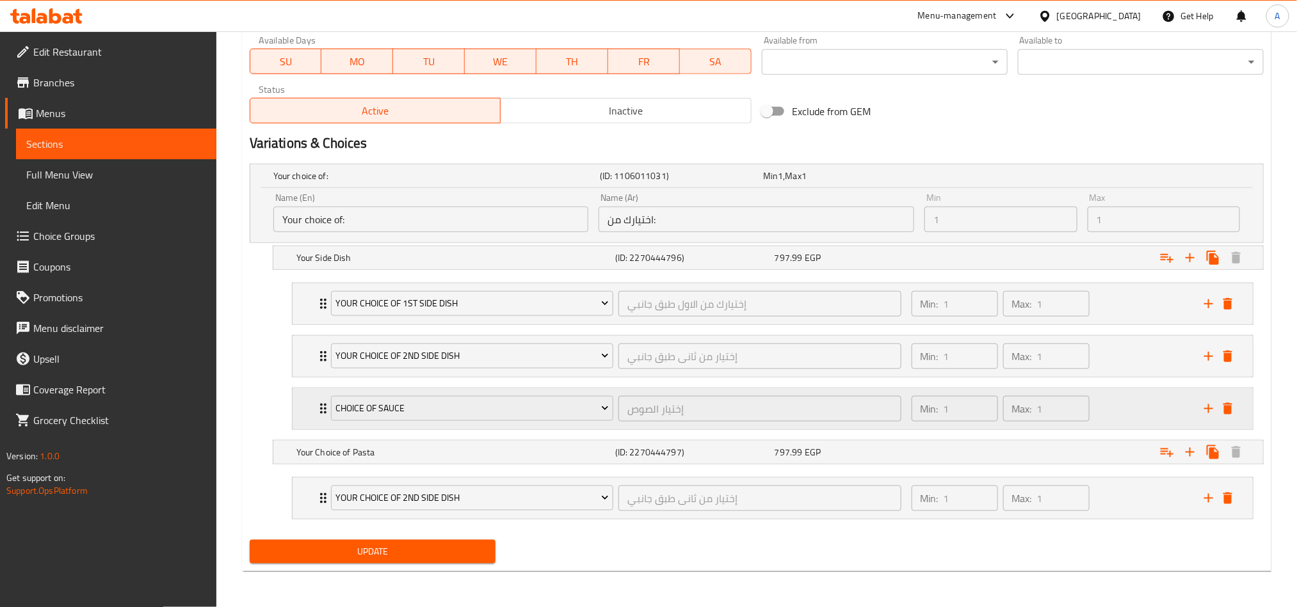
click at [1112, 407] on div "Min: 1 ​ Max: 1 ​" at bounding box center [1050, 408] width 292 height 41
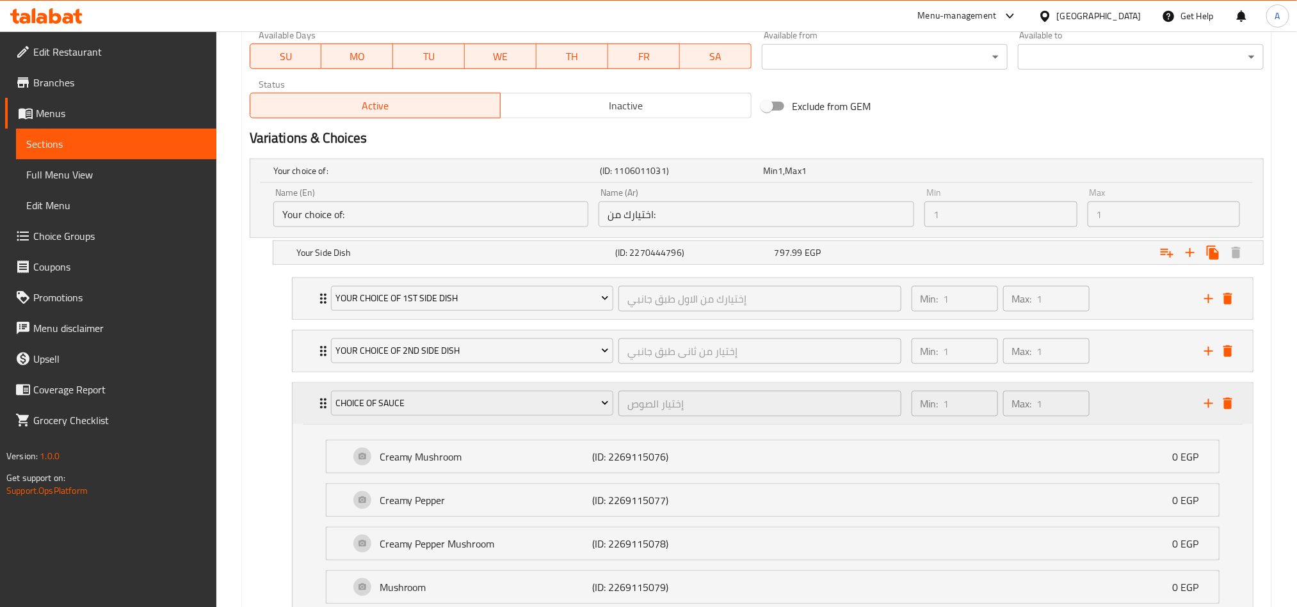
click at [1112, 407] on div "Min: 1 ​ Max: 1 ​" at bounding box center [1050, 403] width 292 height 41
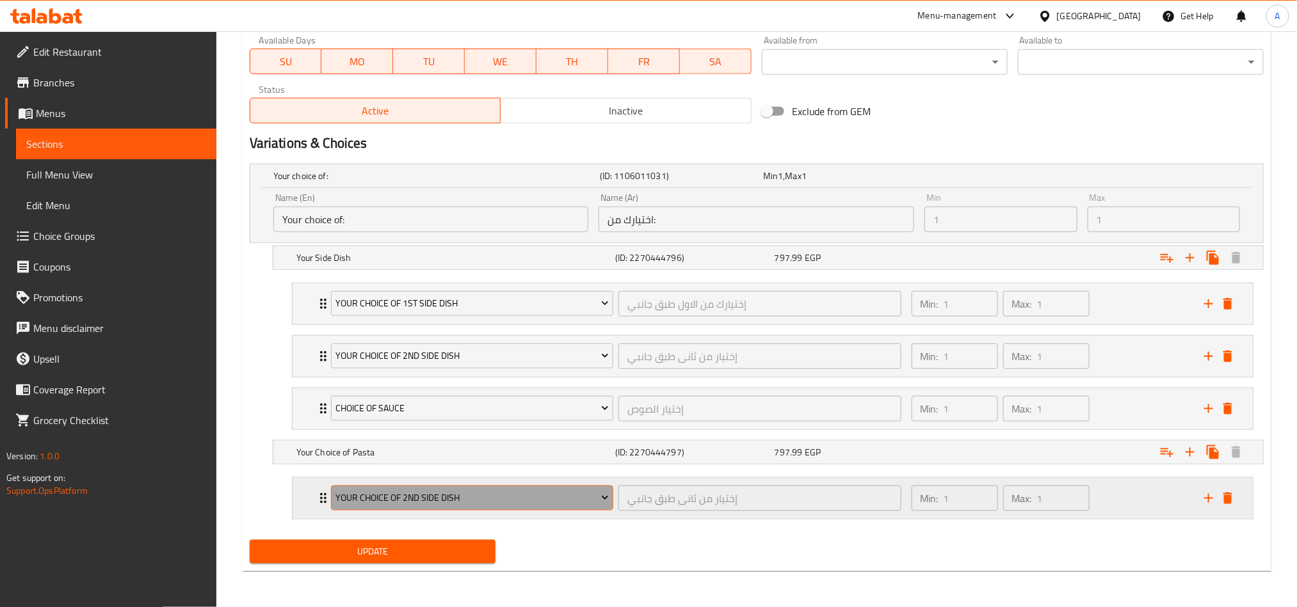
click at [534, 486] on button "Your Choice of 2nd Side Dish" at bounding box center [472, 499] width 282 height 26
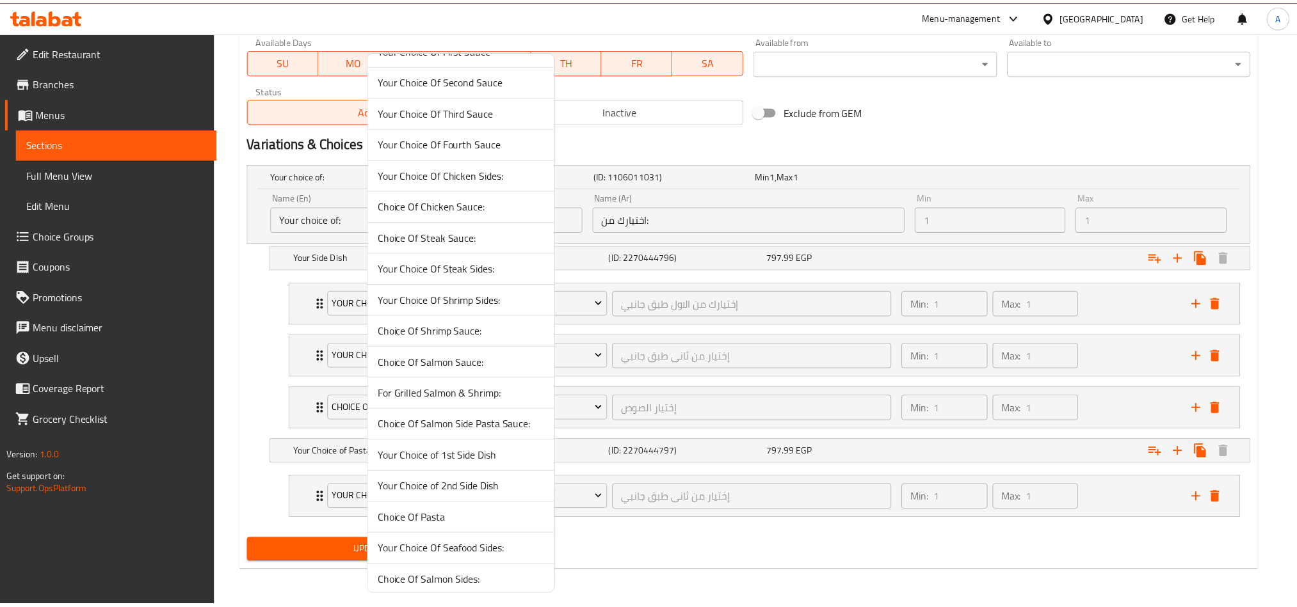
scroll to position [96, 0]
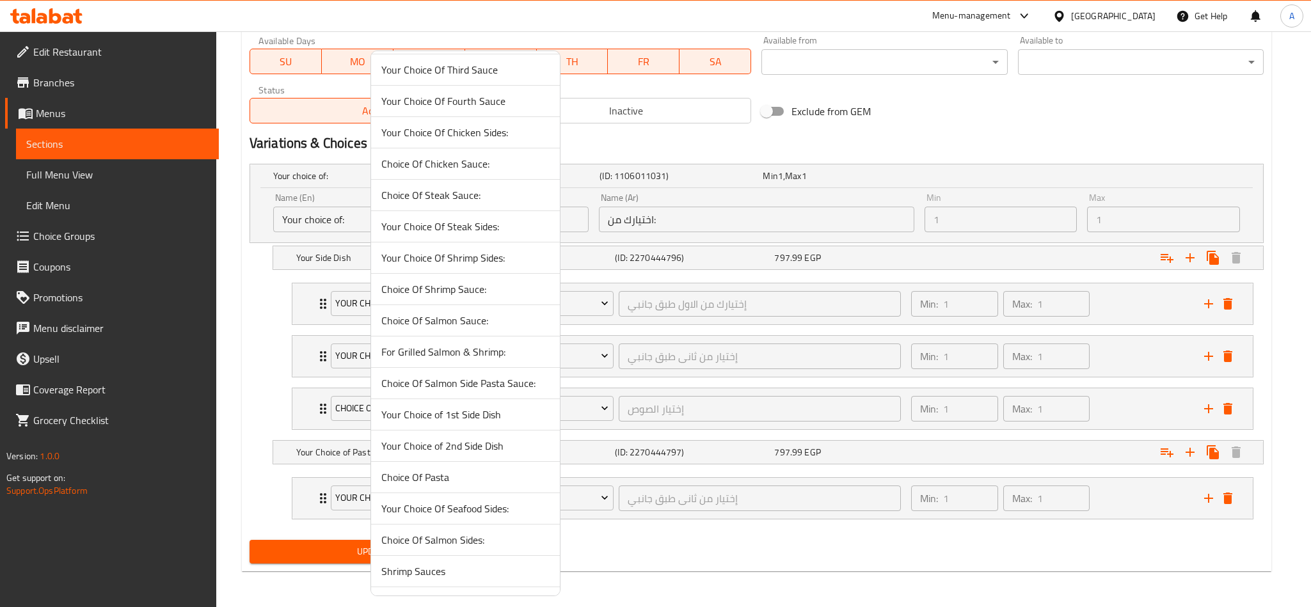
click at [943, 518] on div at bounding box center [655, 303] width 1311 height 607
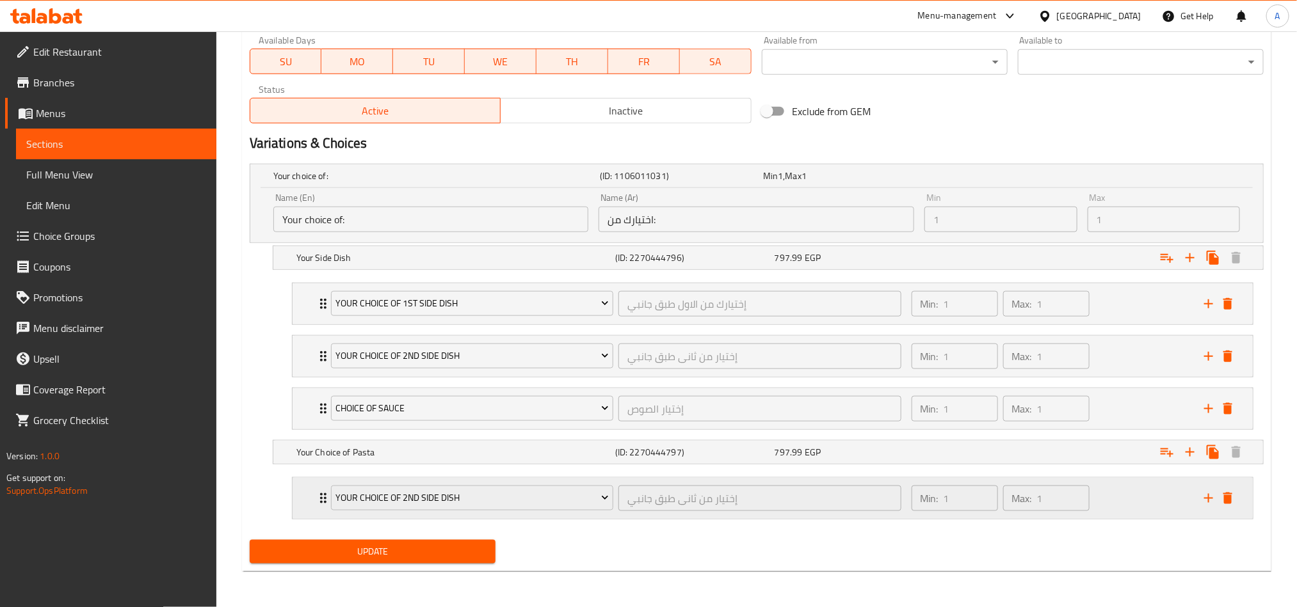
click at [1137, 486] on div "Min: 1 ​ Max: 1 ​" at bounding box center [1050, 498] width 292 height 41
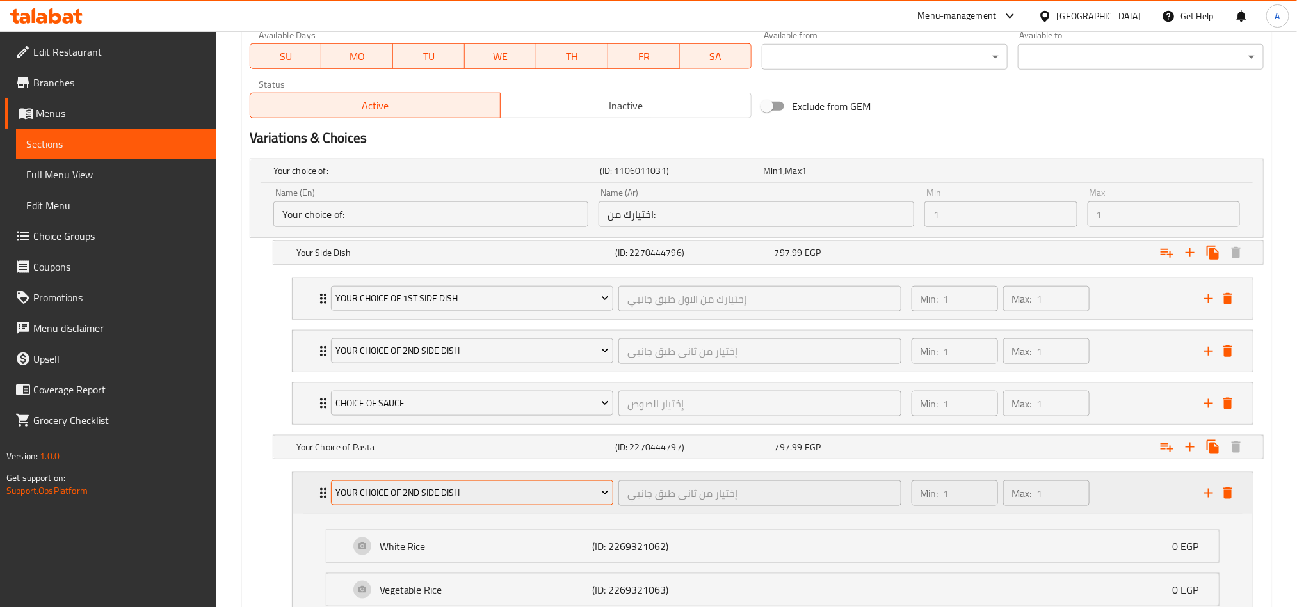
click at [471, 493] on span "Your Choice of 2nd Side Dish" at bounding box center [471, 493] width 273 height 16
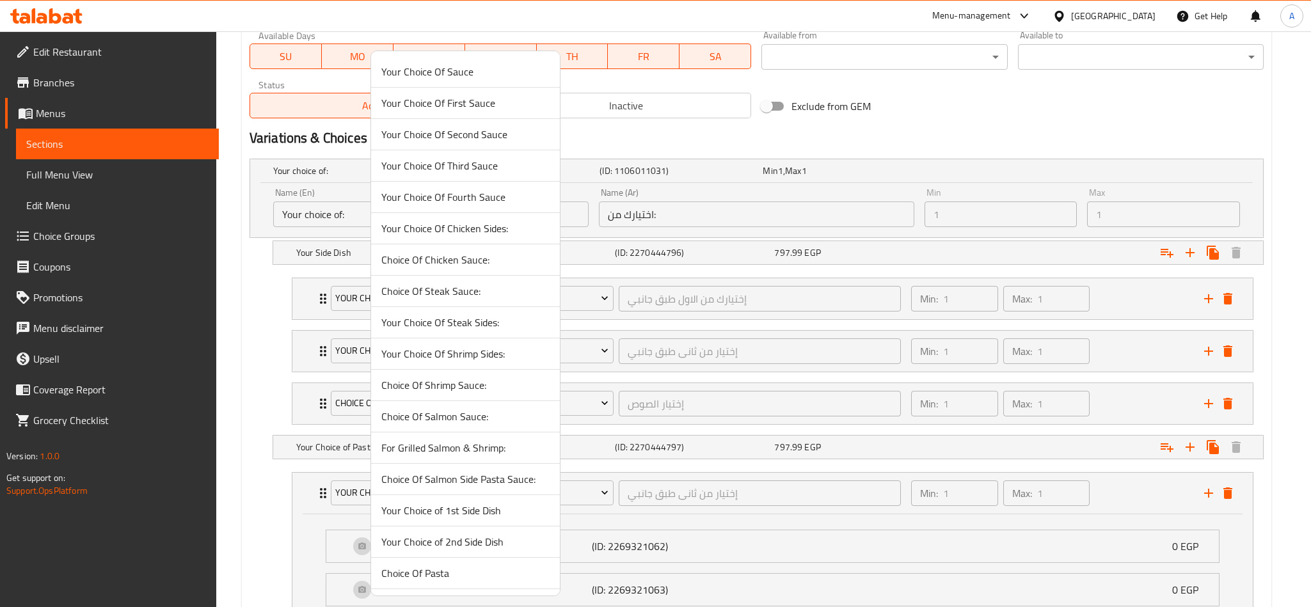
click at [486, 589] on li "Choice Of Pasta" at bounding box center [465, 573] width 189 height 31
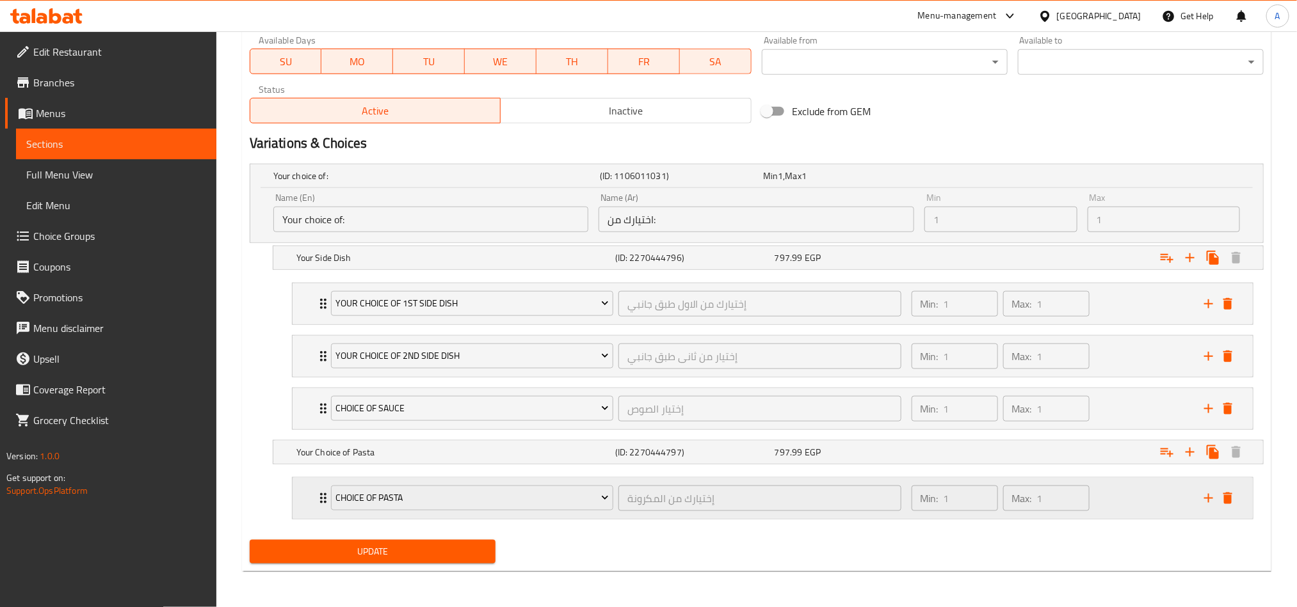
click at [1133, 484] on div "Min: 1 ​ Max: 1 ​" at bounding box center [1050, 498] width 292 height 41
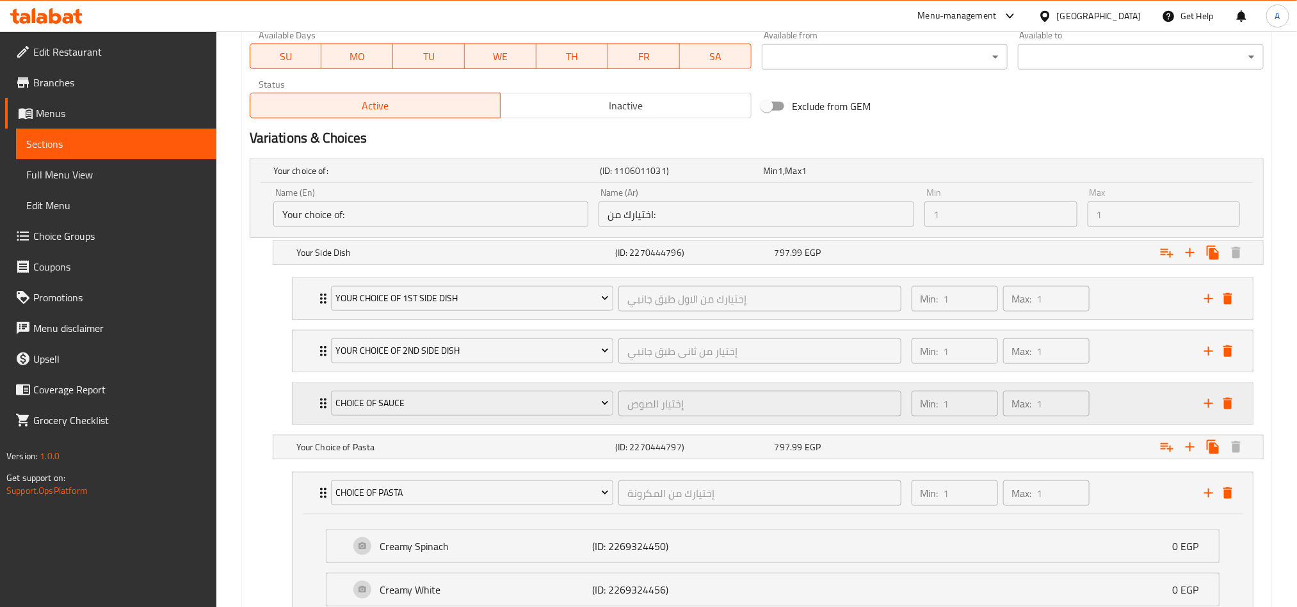
scroll to position [755, 0]
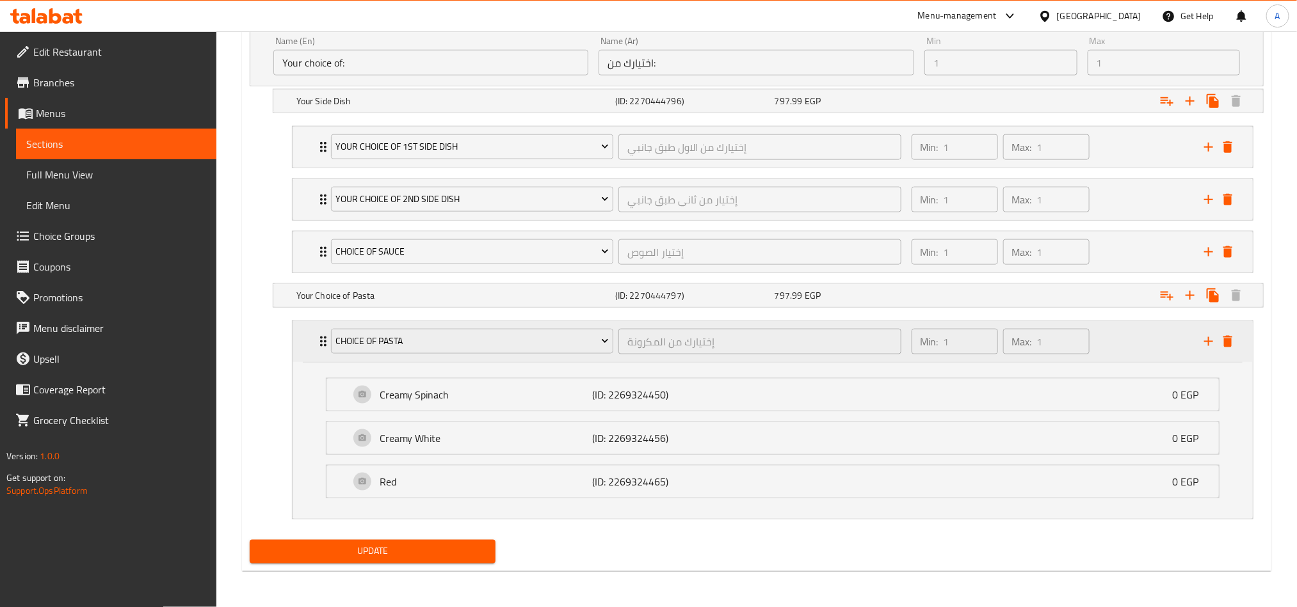
click at [1195, 334] on div "Min: 1 ​ Max: 1 ​" at bounding box center [1050, 341] width 292 height 41
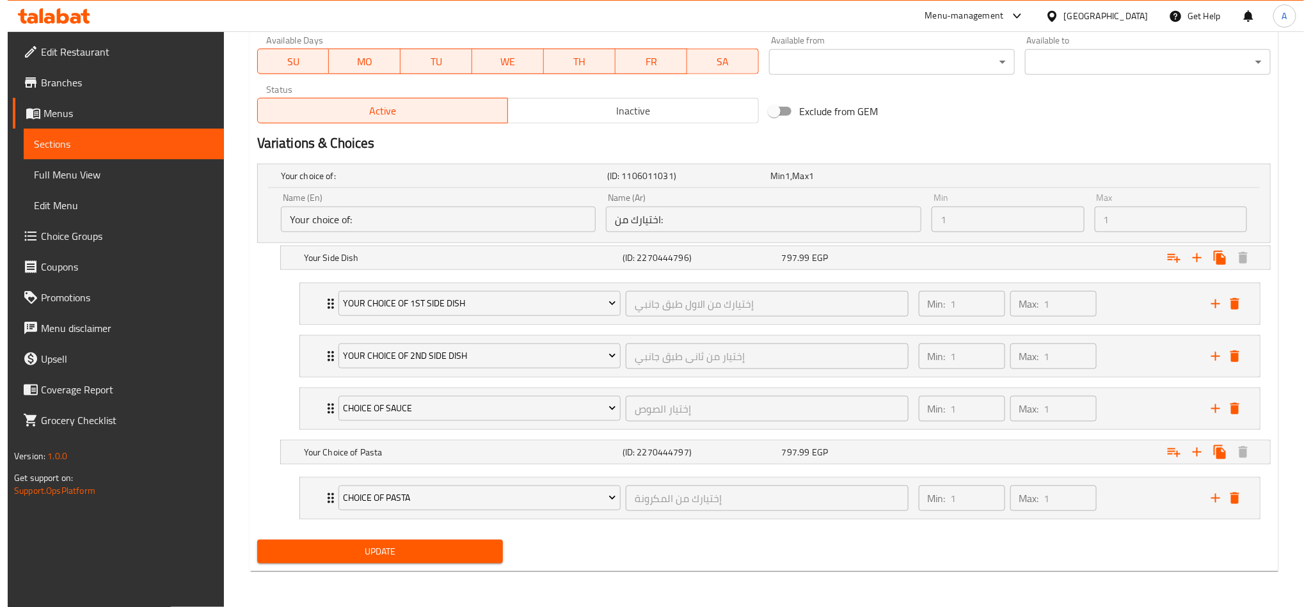
scroll to position [596, 0]
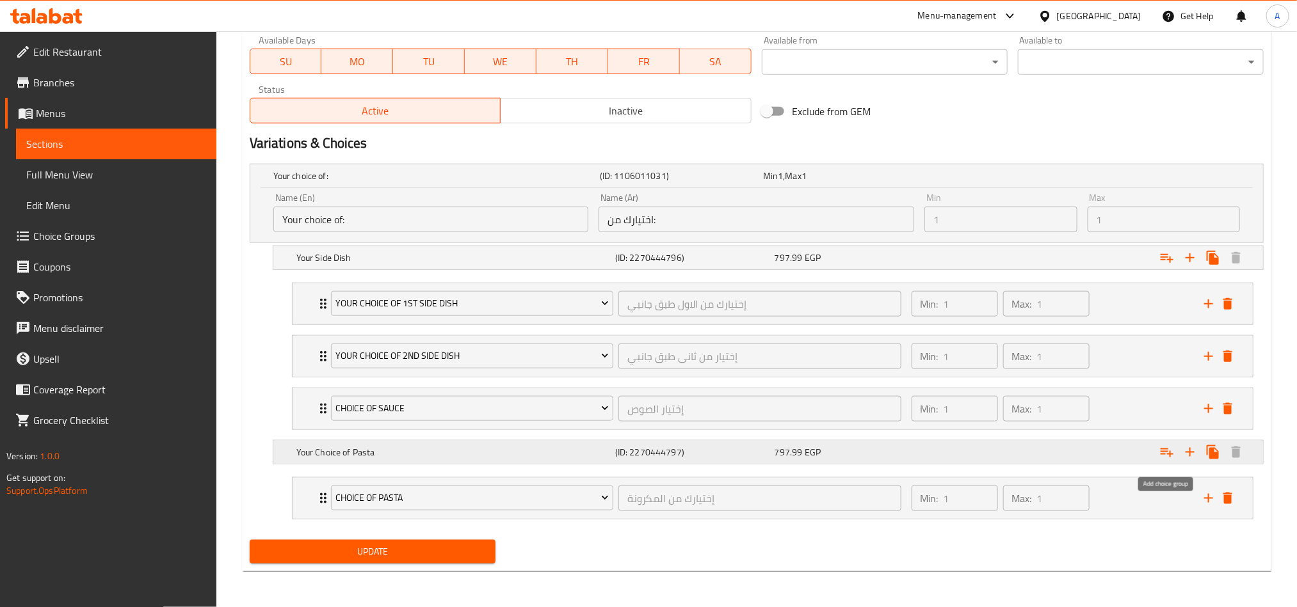
click at [1161, 459] on icon "Expand" at bounding box center [1166, 452] width 15 height 15
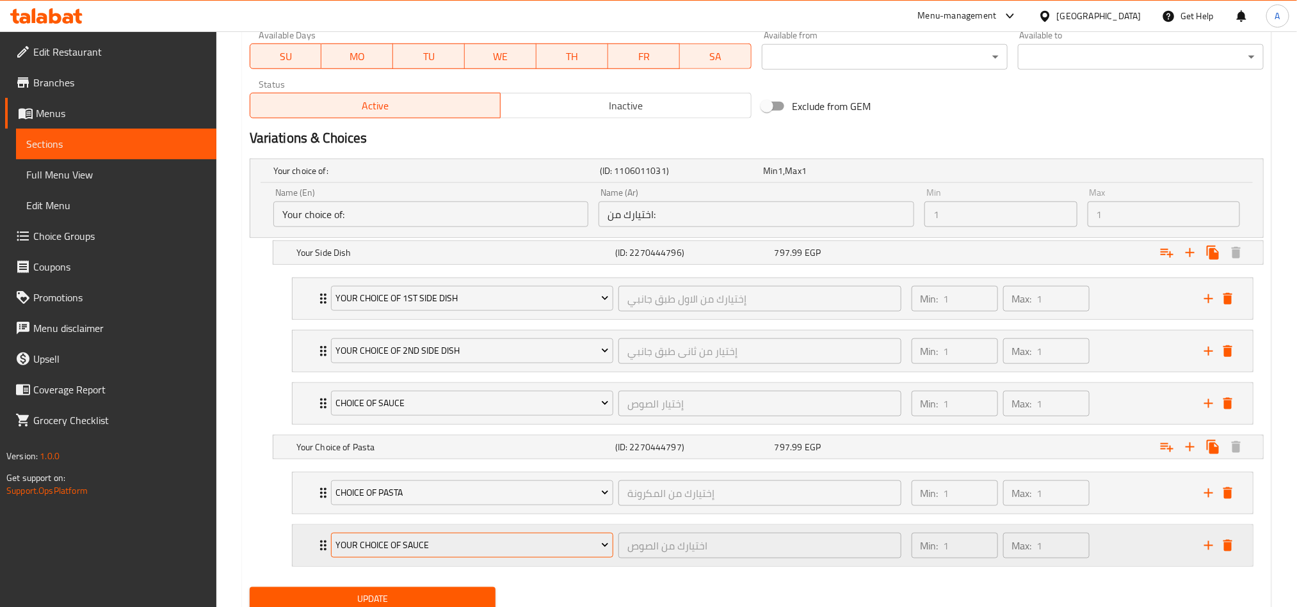
click at [524, 544] on span "Your Choice Of Sauce" at bounding box center [471, 546] width 273 height 16
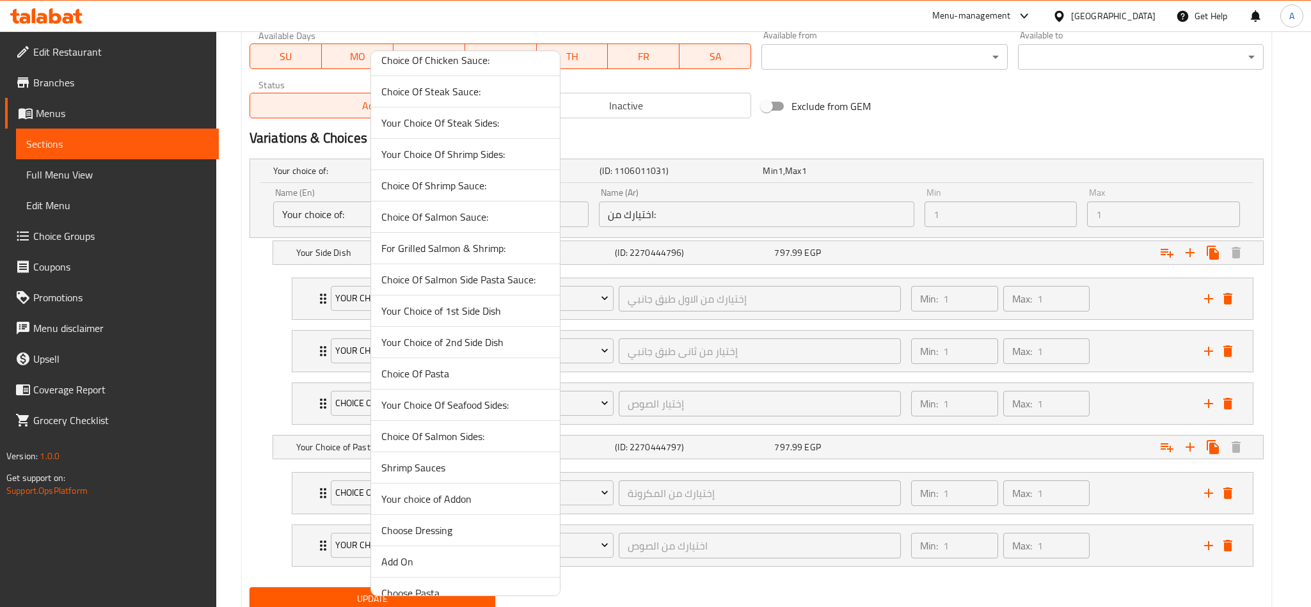
scroll to position [350, 0]
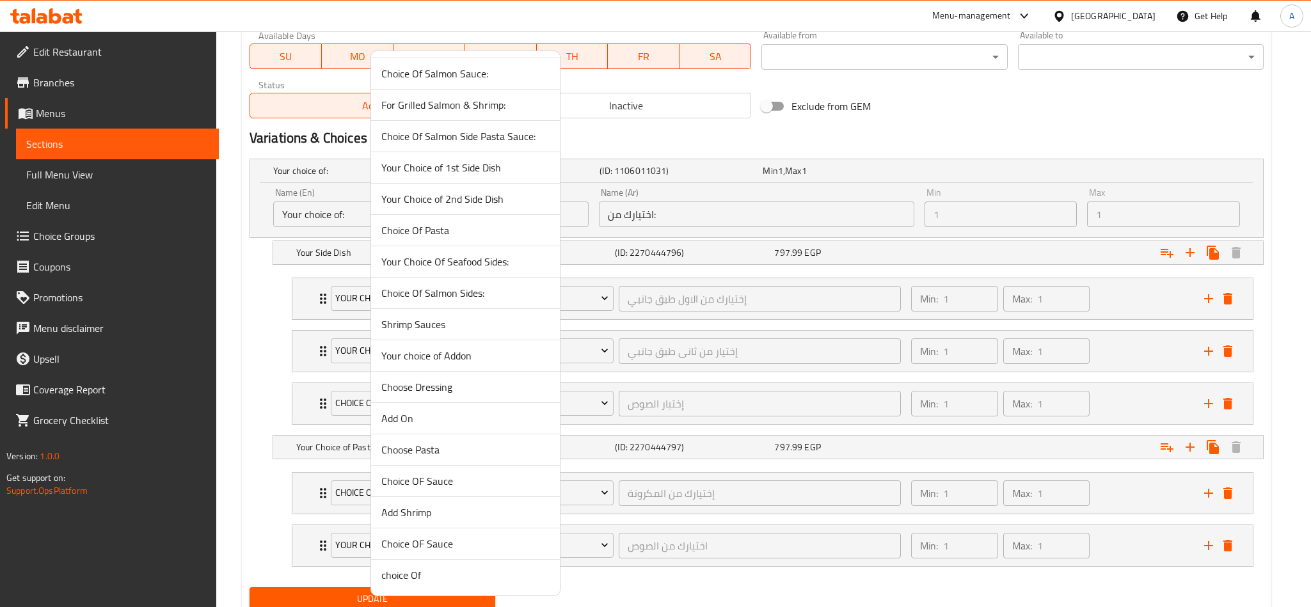
click at [431, 528] on li "Add Shrimp" at bounding box center [465, 512] width 189 height 31
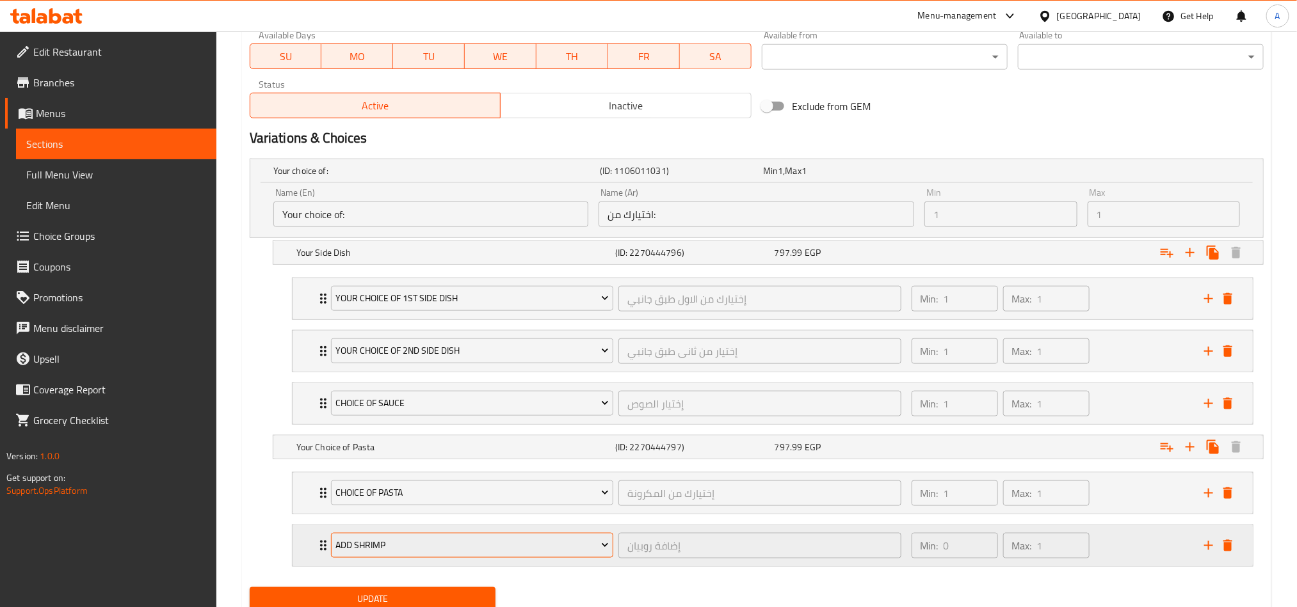
click at [511, 577] on nav "Choice Of Pasta إختيارك من المكرونة ​ Min: 1 ​ Max: 1 ​ Creamy Spinach (ID: 226…" at bounding box center [757, 519] width 1014 height 115
click at [547, 547] on span "Add Shrimp" at bounding box center [471, 546] width 273 height 16
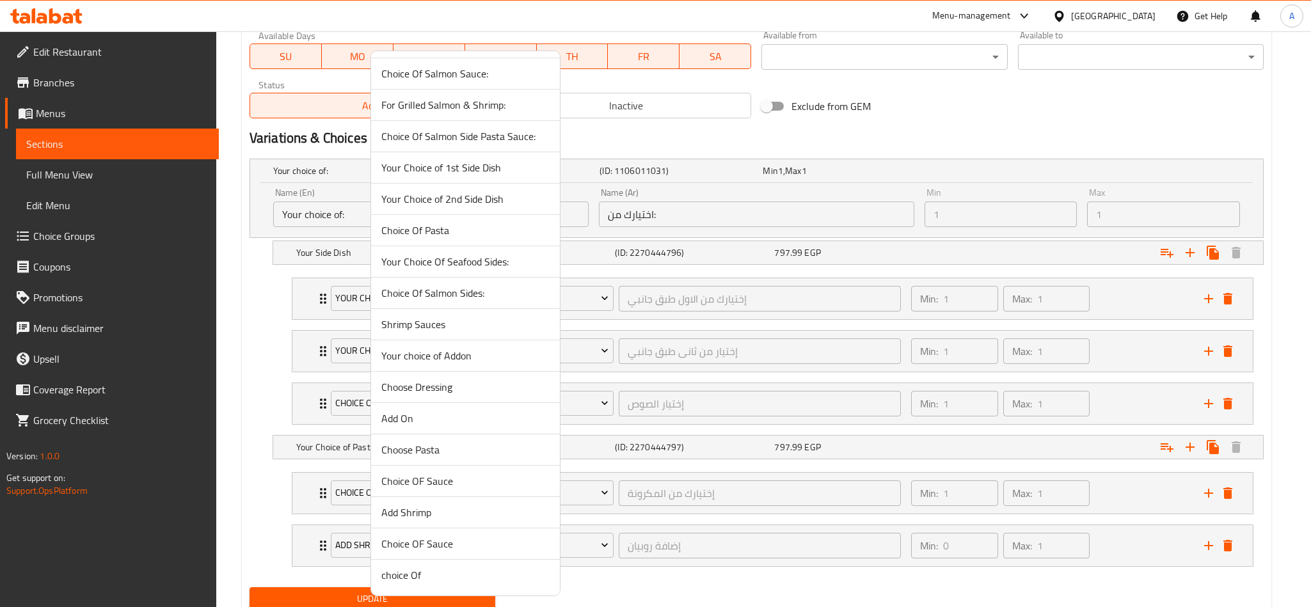
click at [461, 544] on span "Choice OF Sauce" at bounding box center [465, 543] width 168 height 15
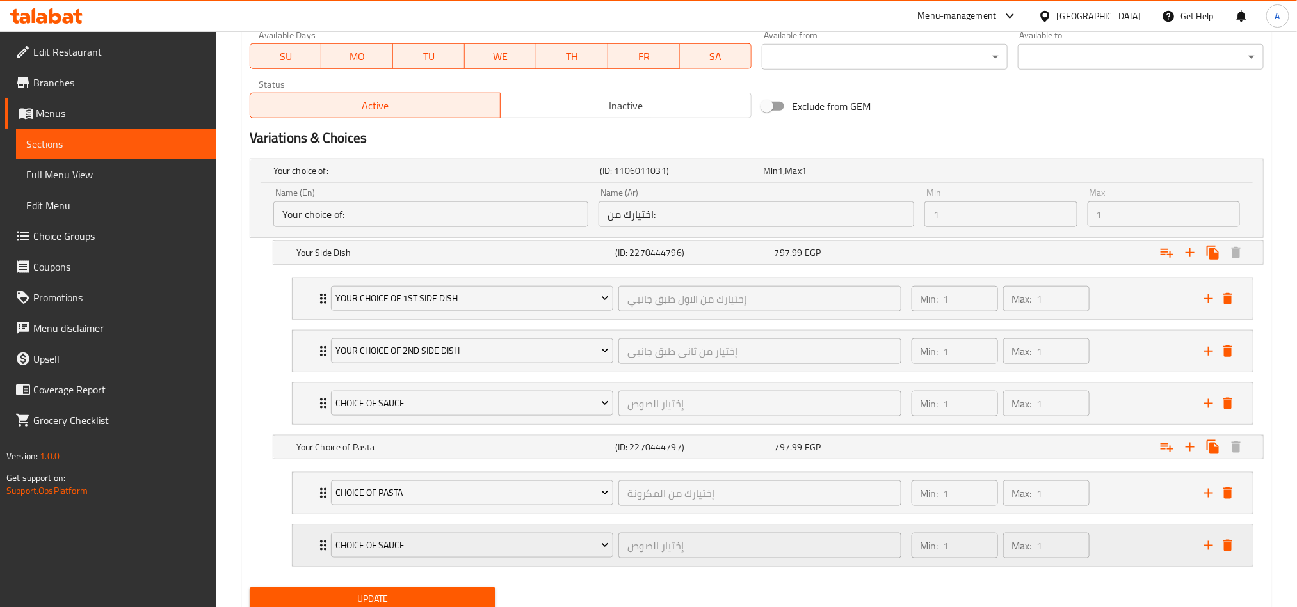
click at [1106, 547] on div "Min: 1 ​ Max: 1 ​" at bounding box center [1050, 545] width 292 height 41
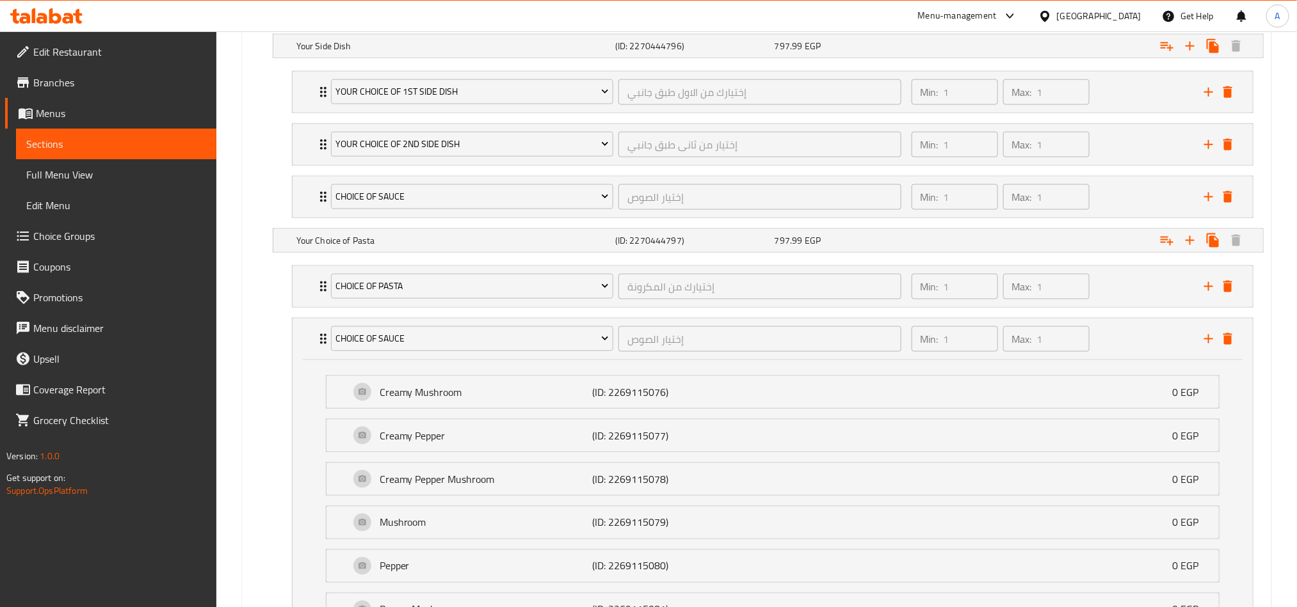
scroll to position [788, 0]
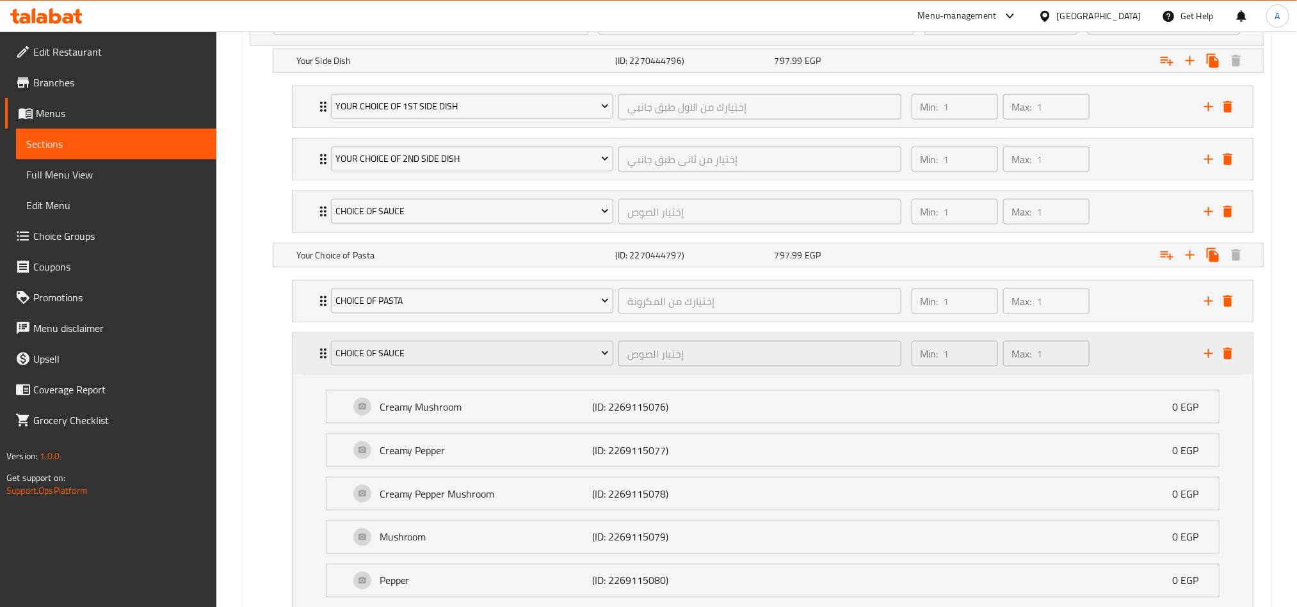
click at [1131, 348] on div "Min: 1 ​ Max: 1 ​" at bounding box center [1050, 353] width 292 height 41
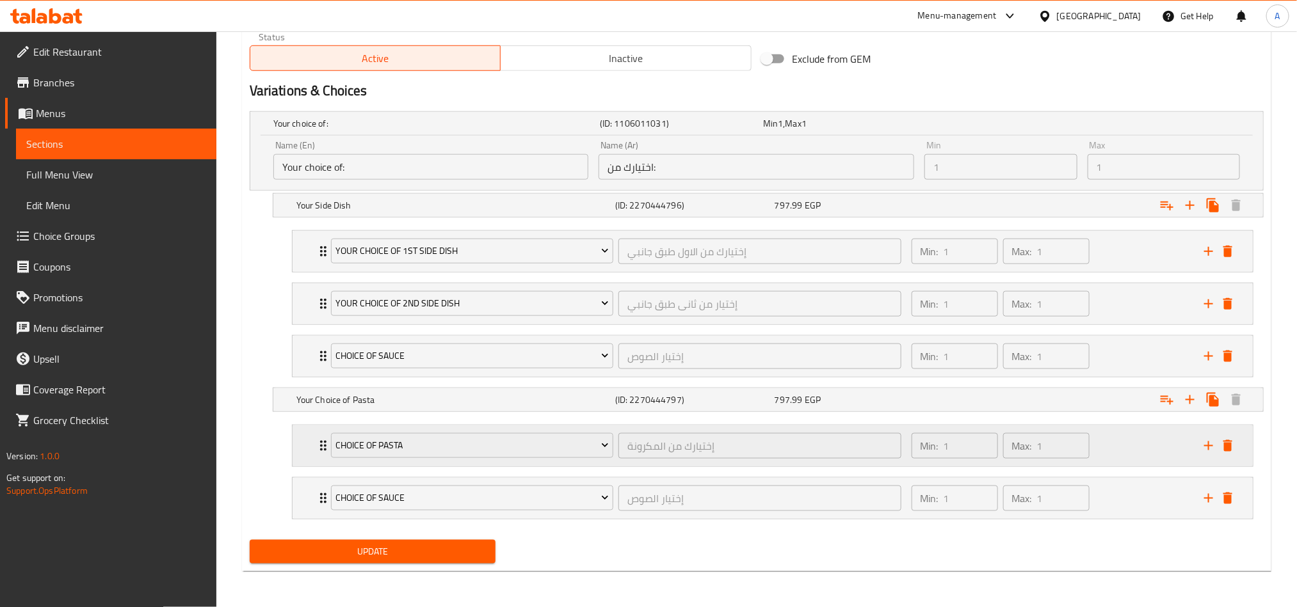
scroll to position [650, 0]
click at [1212, 353] on icon "add" at bounding box center [1208, 356] width 9 height 9
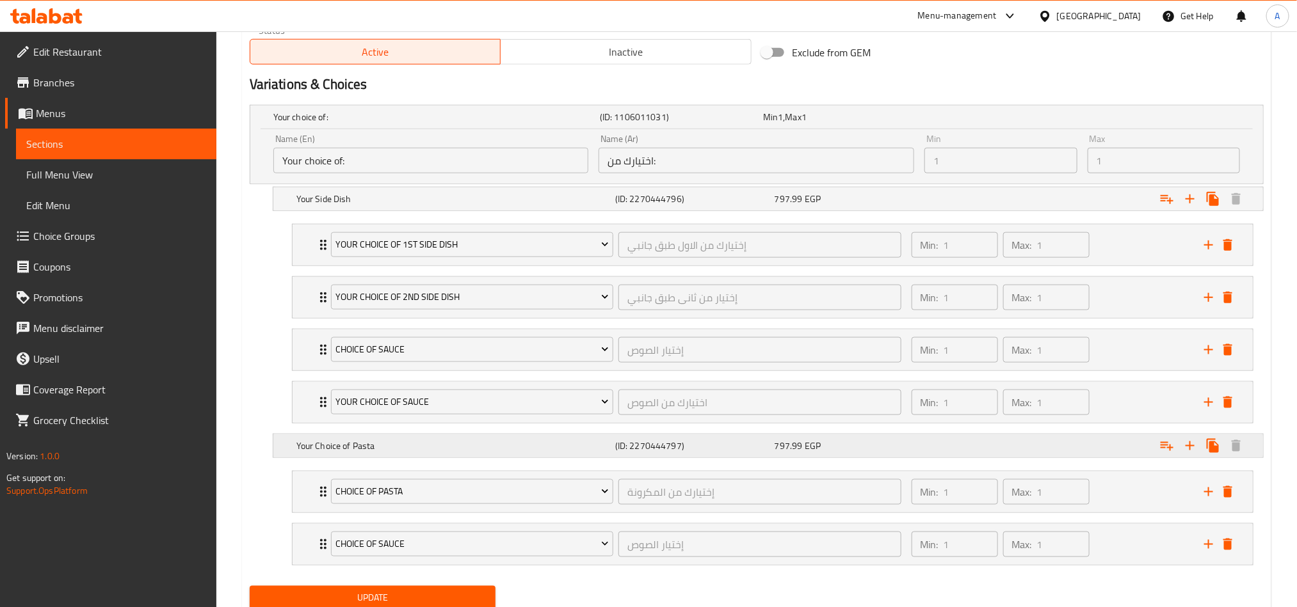
scroll to position [703, 0]
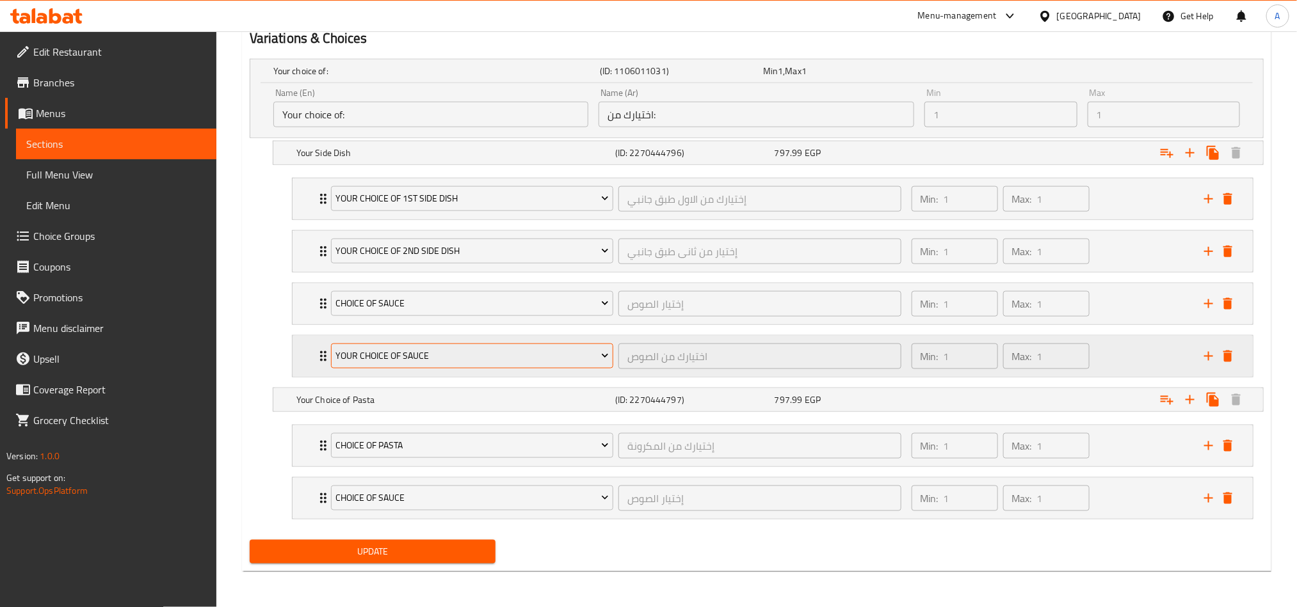
click at [509, 354] on span "Your Choice Of Sauce" at bounding box center [471, 356] width 273 height 16
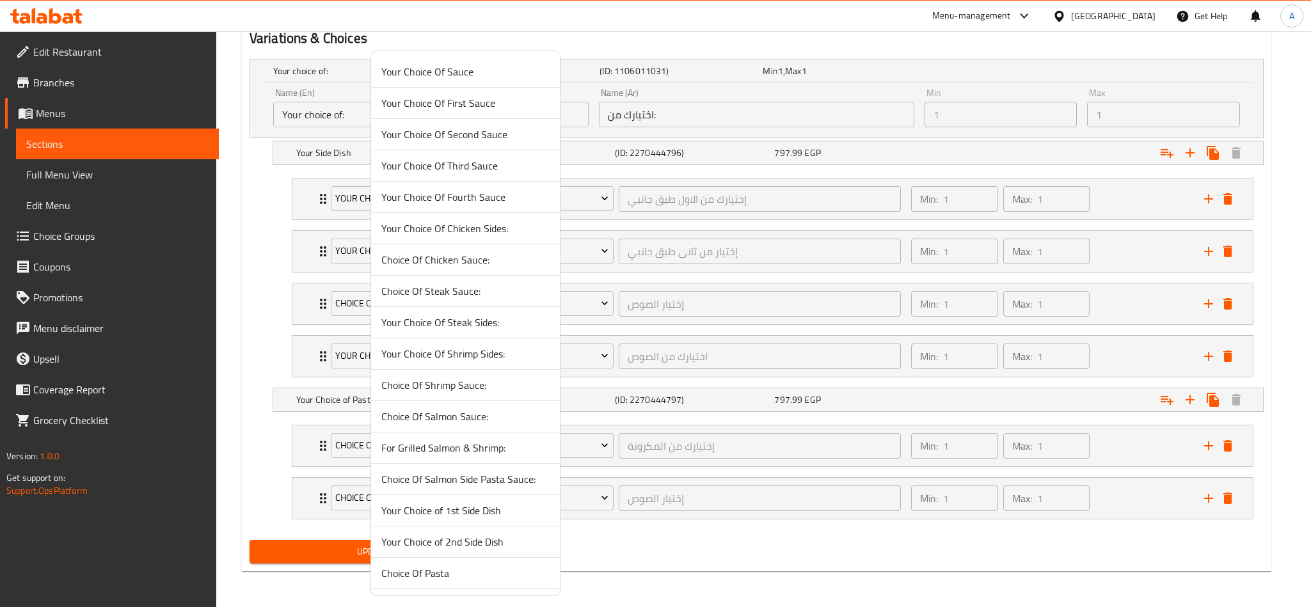
click at [836, 564] on div at bounding box center [655, 303] width 1311 height 607
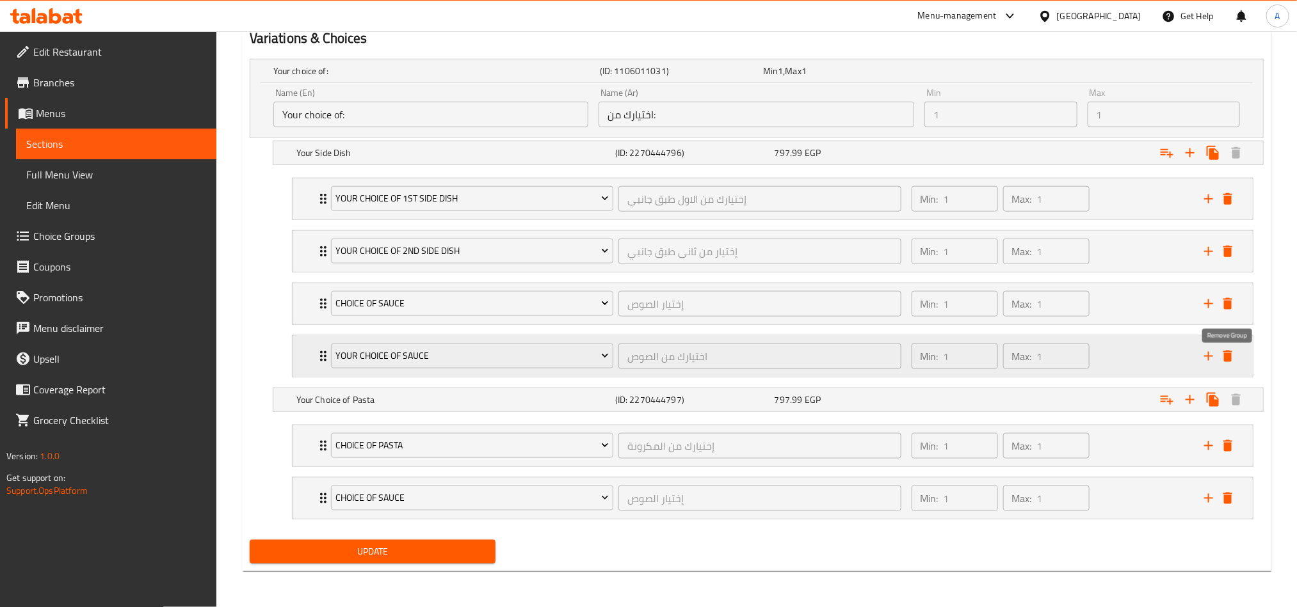
click at [1225, 351] on icon "delete" at bounding box center [1227, 357] width 9 height 12
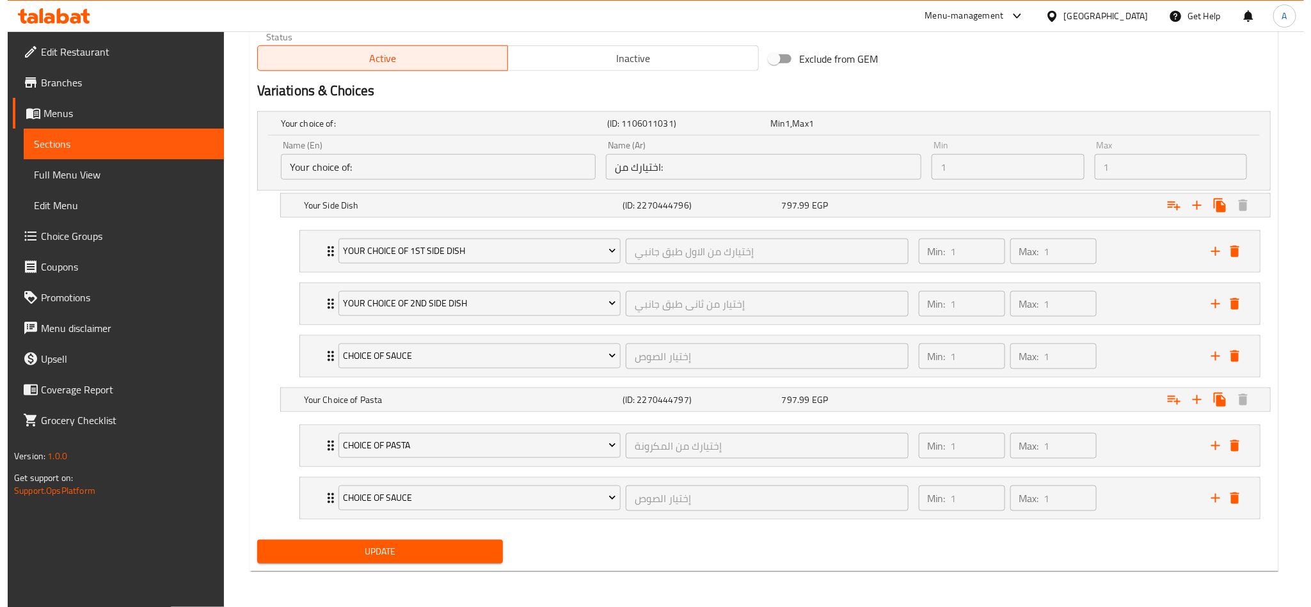
scroll to position [650, 0]
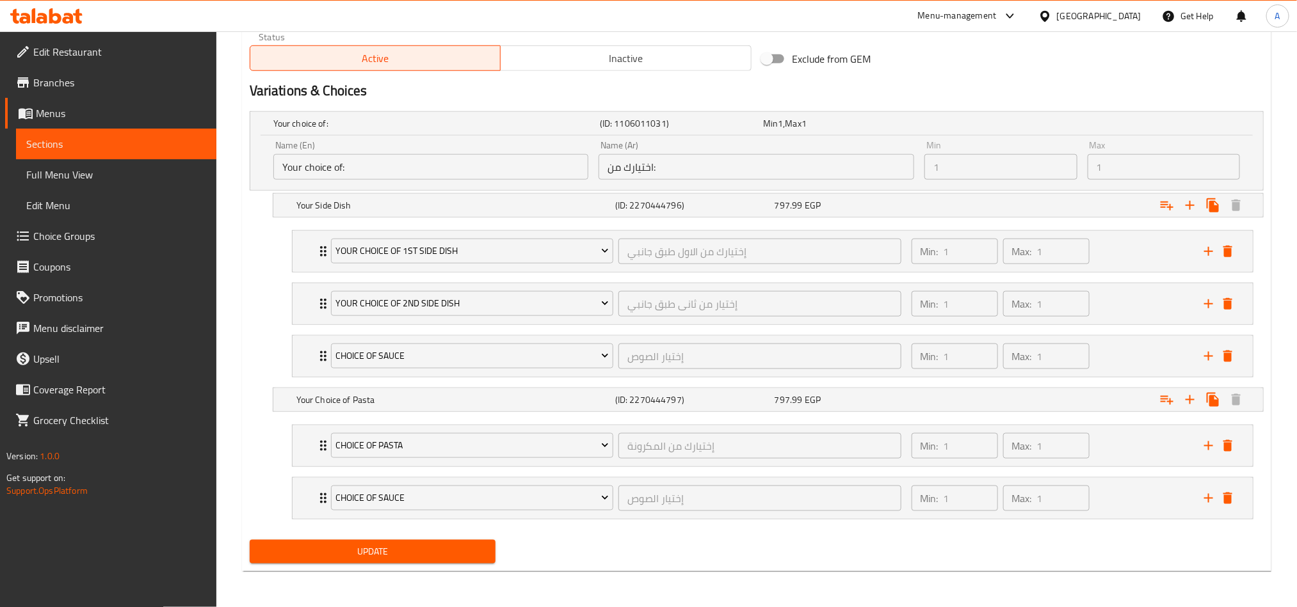
click at [448, 548] on span "Update" at bounding box center [372, 552] width 225 height 16
click at [1210, 359] on icon "add" at bounding box center [1208, 356] width 15 height 15
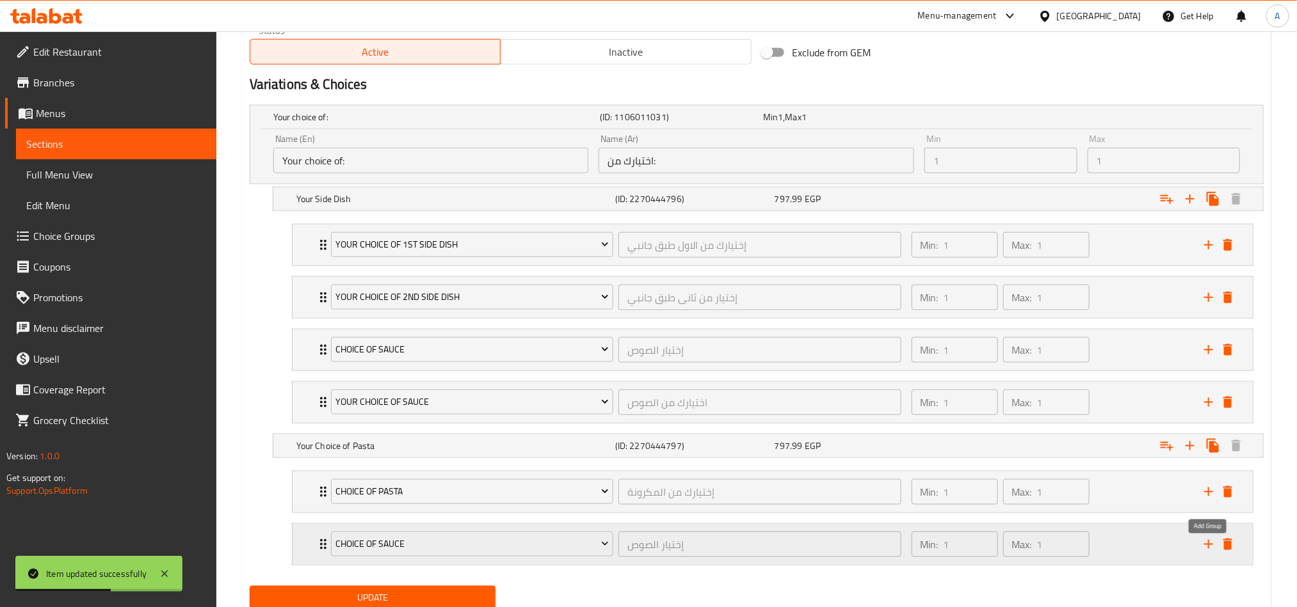
click at [1202, 551] on icon "add" at bounding box center [1208, 544] width 15 height 15
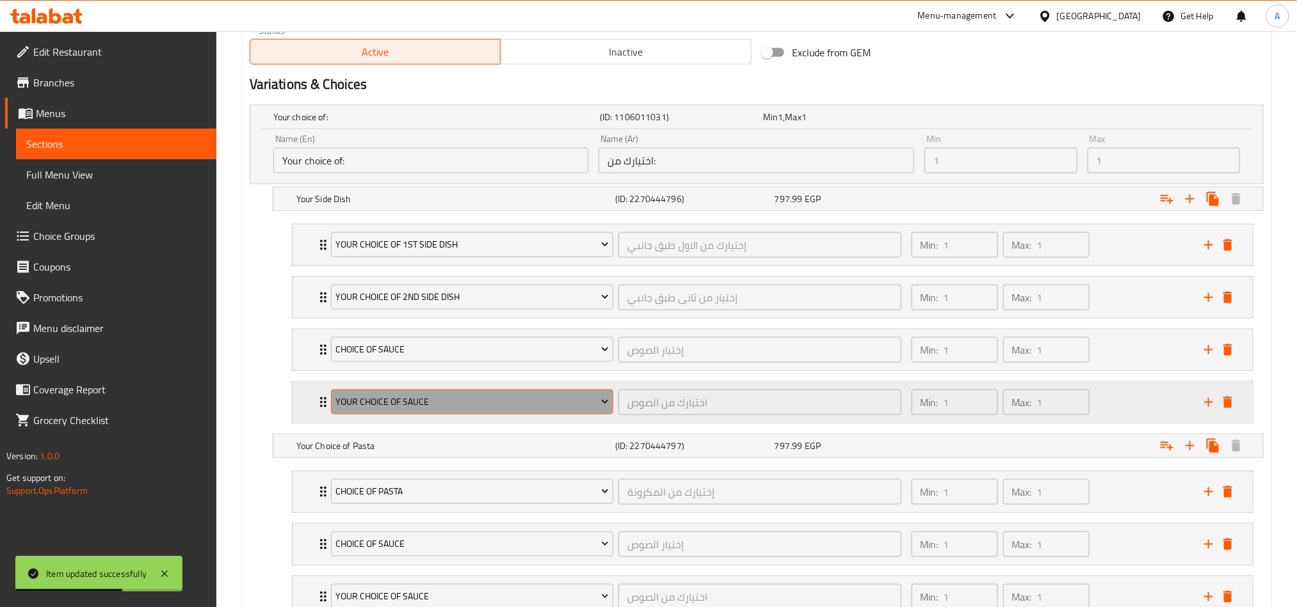
click at [443, 401] on span "Your Choice Of Sauce" at bounding box center [471, 402] width 273 height 16
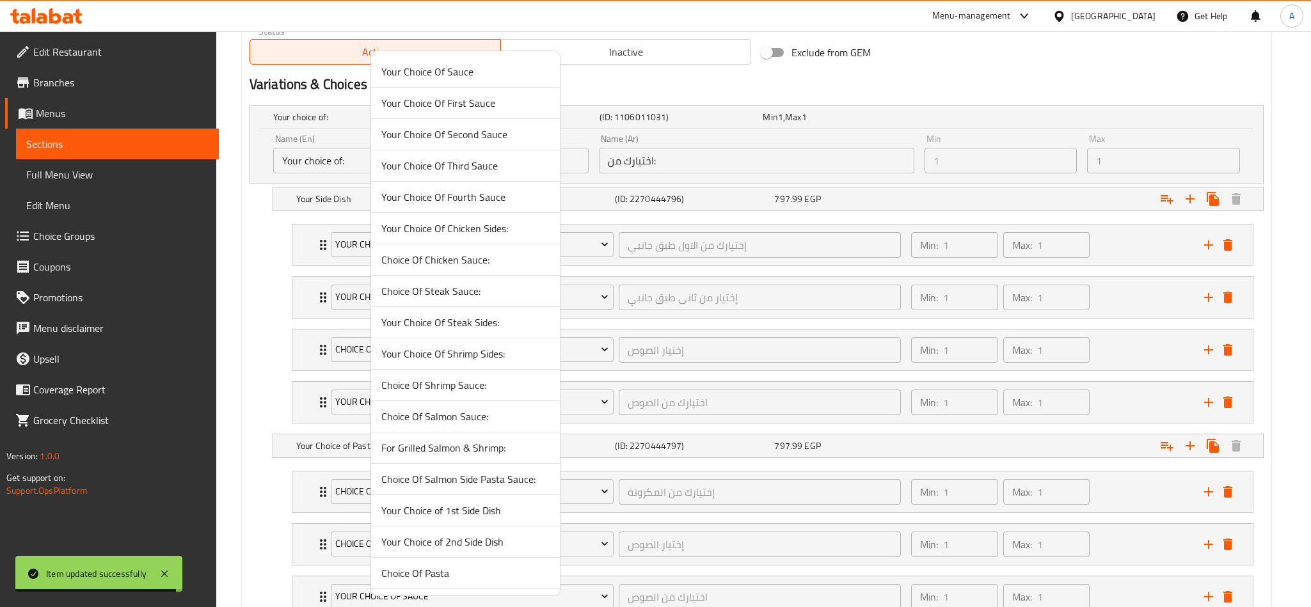
scroll to position [351, 0]
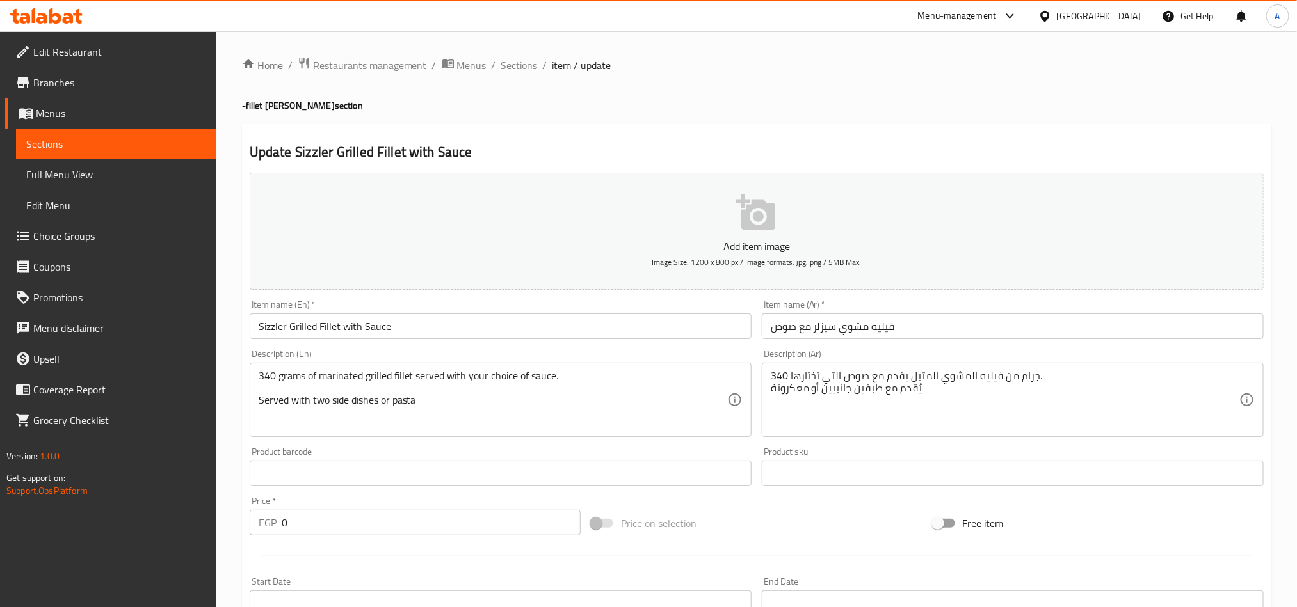
click at [73, 233] on span "Choice Groups" at bounding box center [119, 235] width 173 height 15
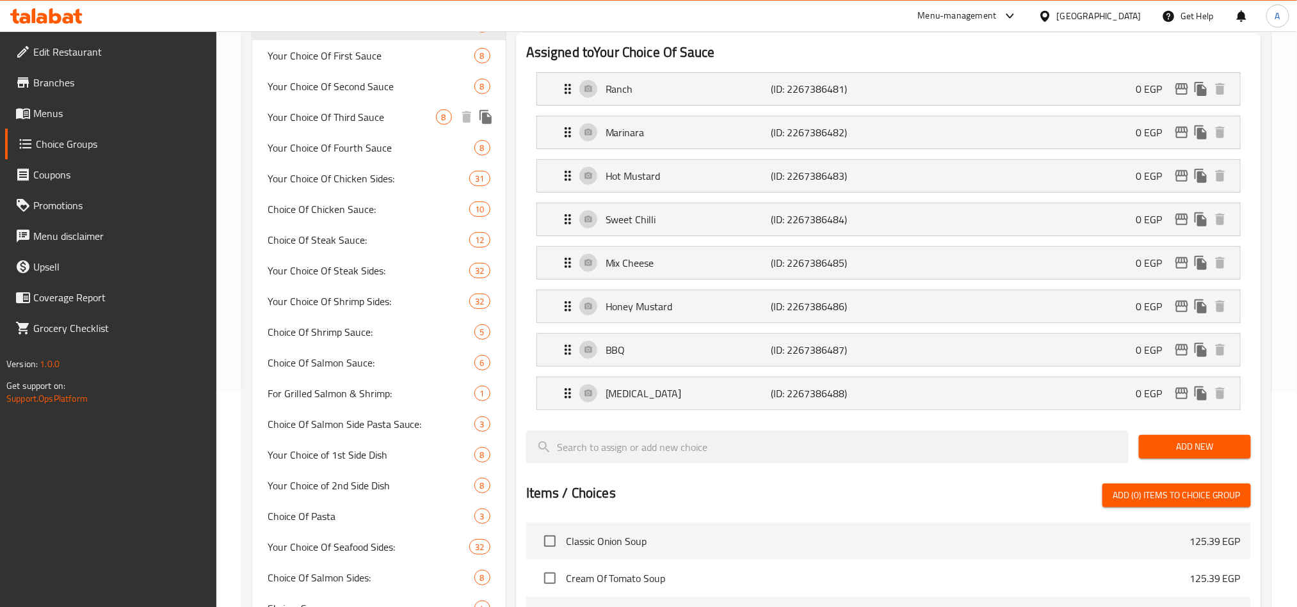
scroll to position [384, 0]
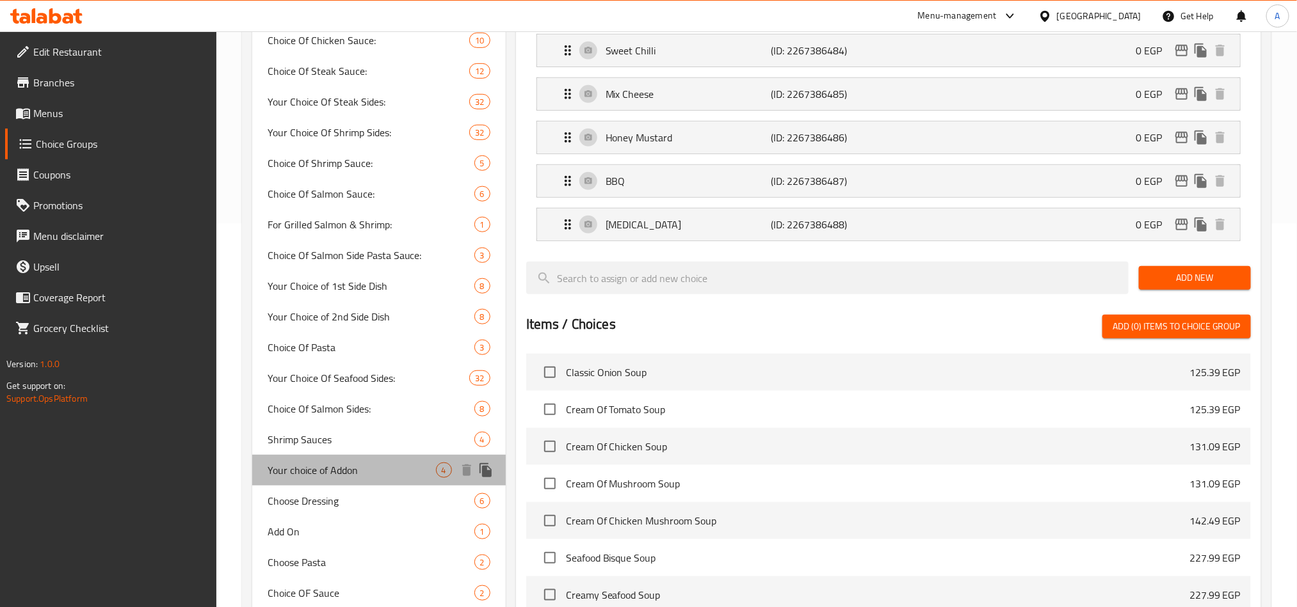
click at [377, 463] on span "Your choice of Addon" at bounding box center [351, 470] width 168 height 15
type input "Your choice of Addon"
type input "اختيارك من الاضافه"
type input "0"
type input "4"
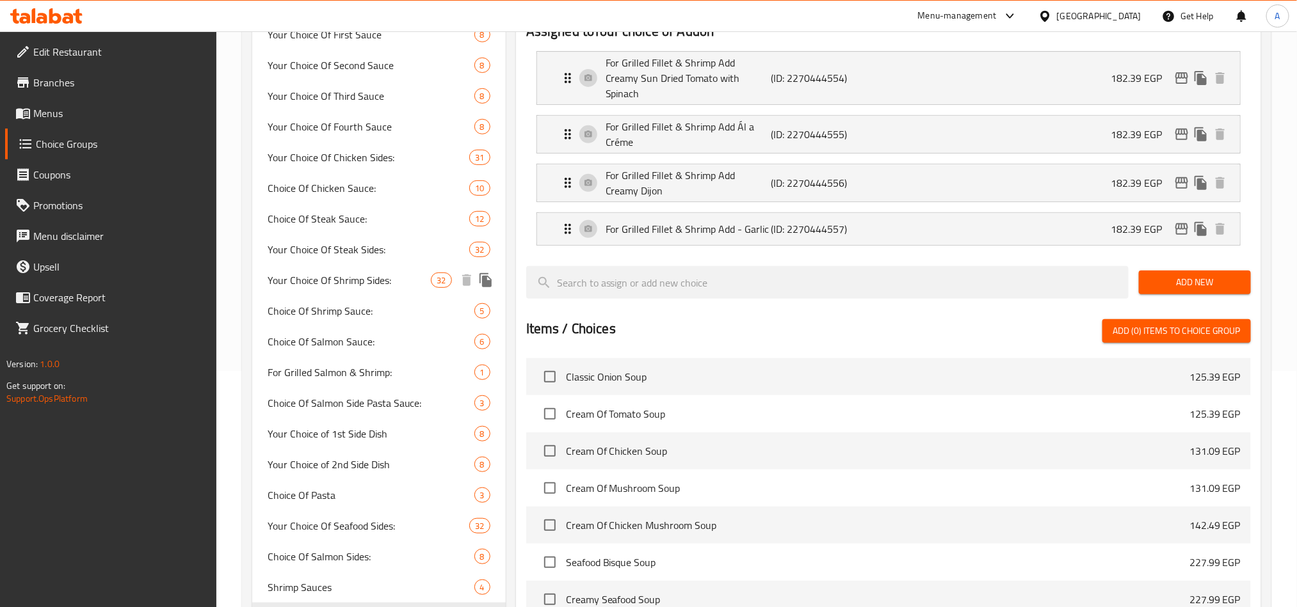
scroll to position [480, 0]
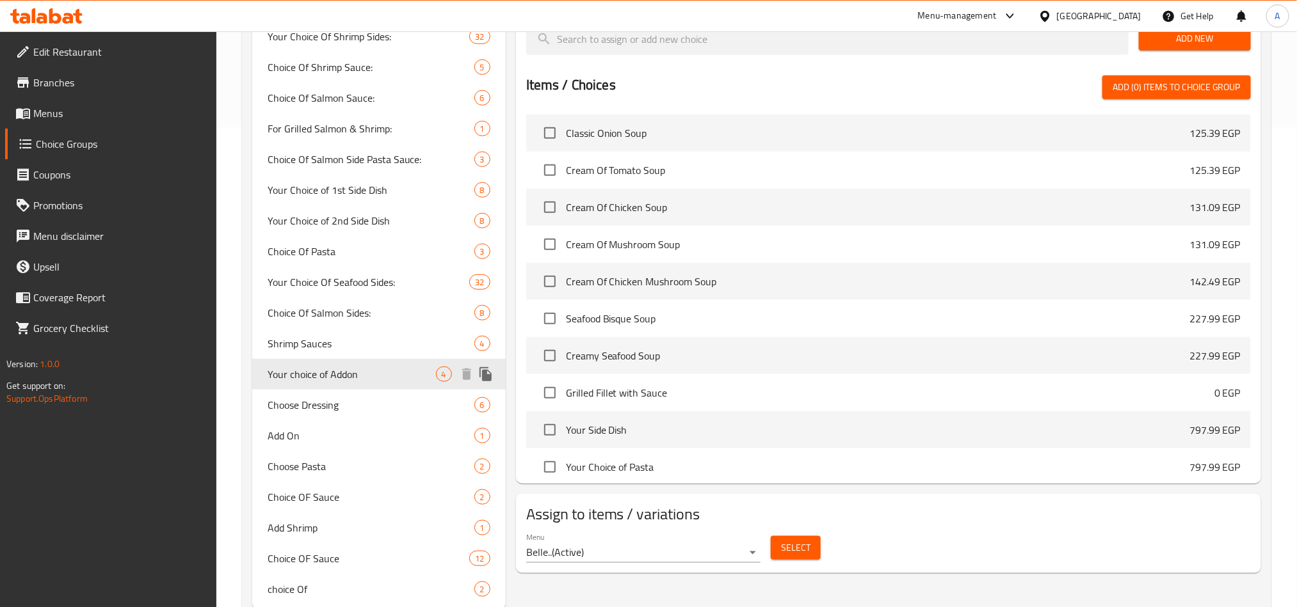
click at [484, 375] on icon "duplicate" at bounding box center [485, 374] width 12 height 14
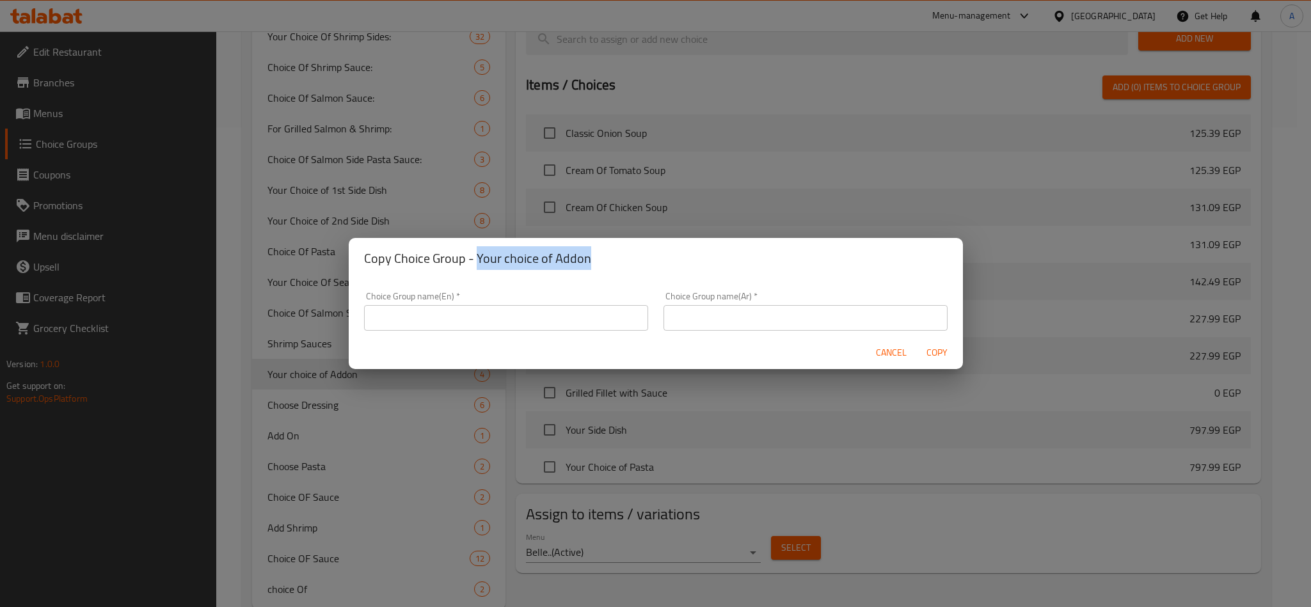
drag, startPoint x: 475, startPoint y: 253, endPoint x: 605, endPoint y: 250, distance: 129.9
click at [605, 250] on h2 "Copy Choice Group - Your choice of Addon" at bounding box center [656, 258] width 584 height 20
copy h2 "Your choice of Addon"
click at [568, 310] on input "text" at bounding box center [506, 318] width 284 height 26
paste input "Your choice of Addon"
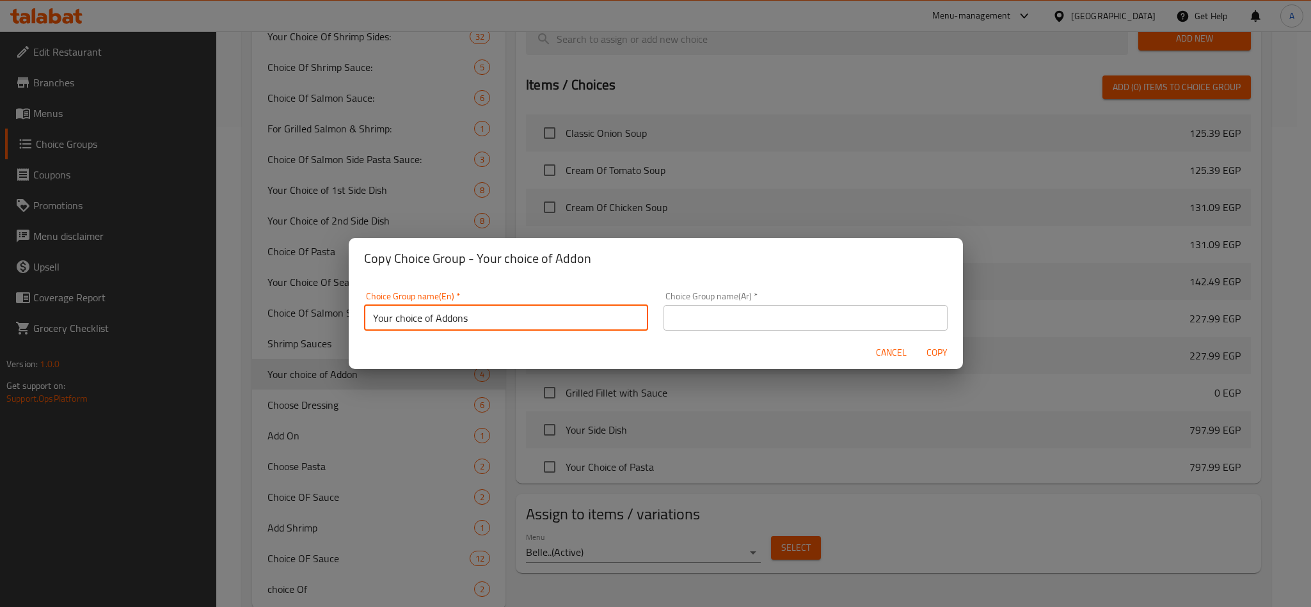
type input "Your choice of Addons"
click at [828, 342] on div "Cancel Copy" at bounding box center [656, 353] width 614 height 34
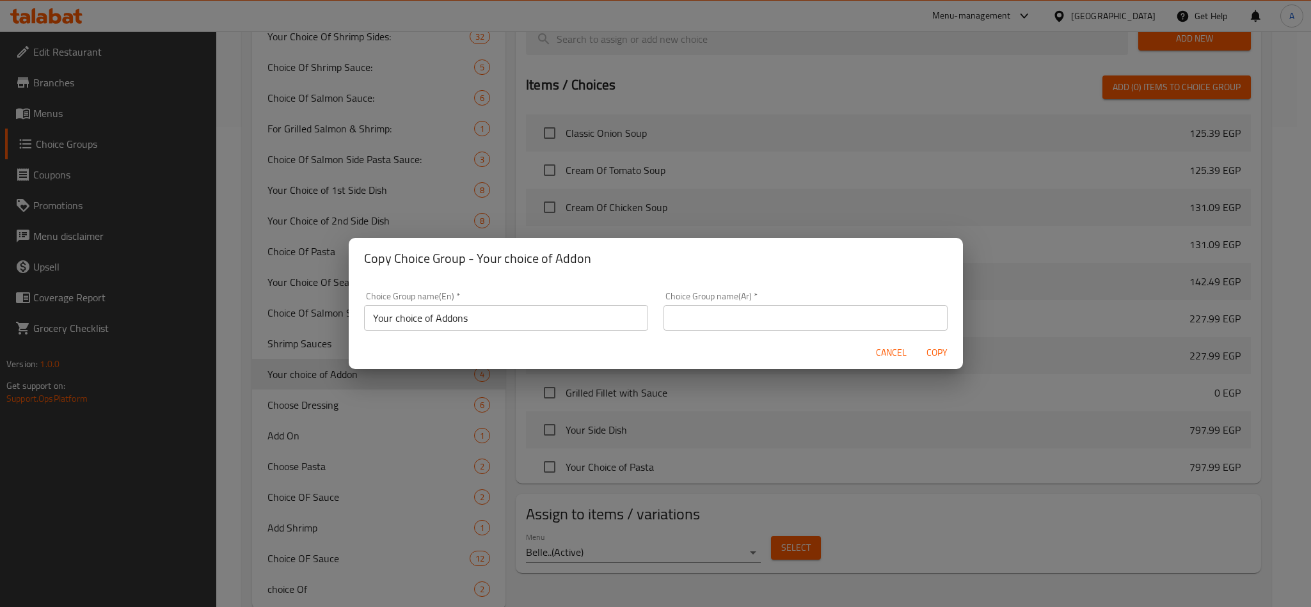
click at [826, 301] on div "Choice Group name(Ar)   * Choice Group name(Ar) *" at bounding box center [806, 311] width 284 height 39
click at [827, 301] on div "Choice Group name(Ar)   * Choice Group name(Ar) *" at bounding box center [806, 311] width 284 height 39
click at [833, 314] on input "text" at bounding box center [806, 318] width 284 height 26
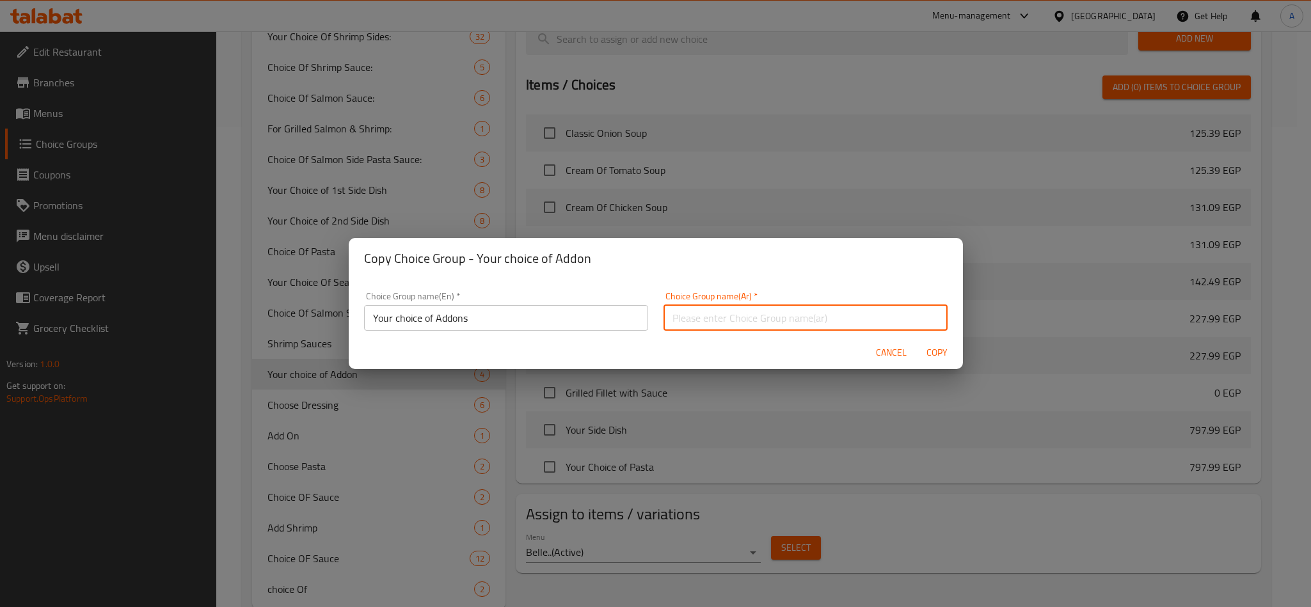
paste input "اختيارك للإضافات"
type input "اختيارك للإضافات"
click at [925, 350] on span "Copy" at bounding box center [937, 353] width 31 height 16
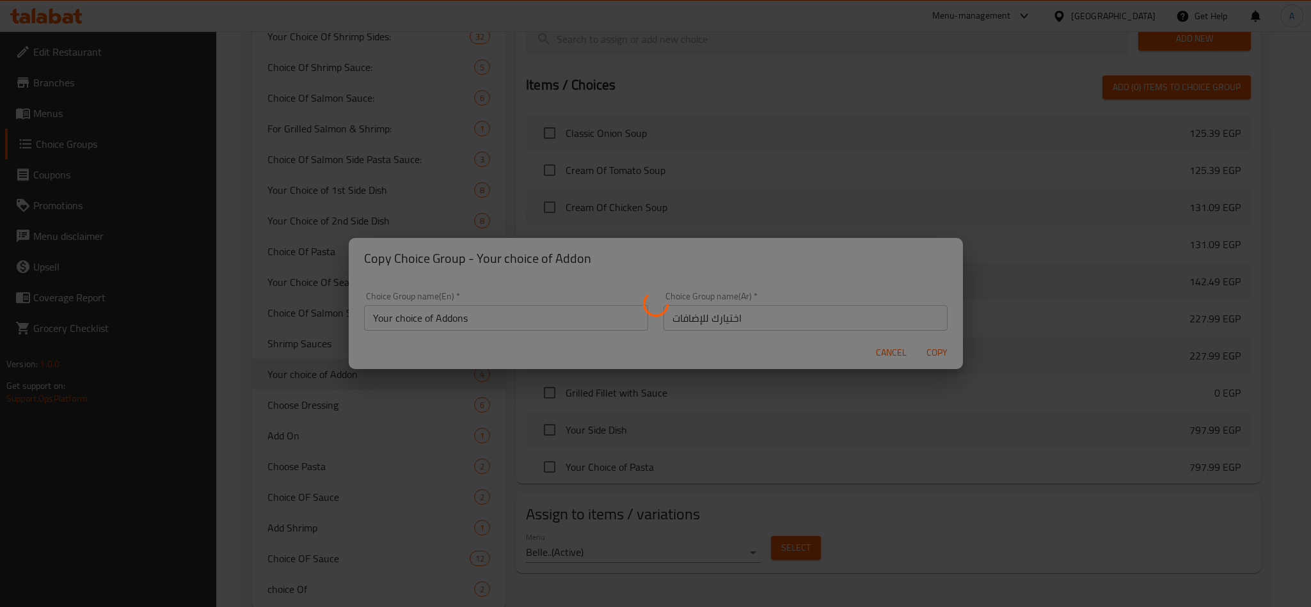
type input "Your choice of Addons"
type input "اختيارك للإضافات"
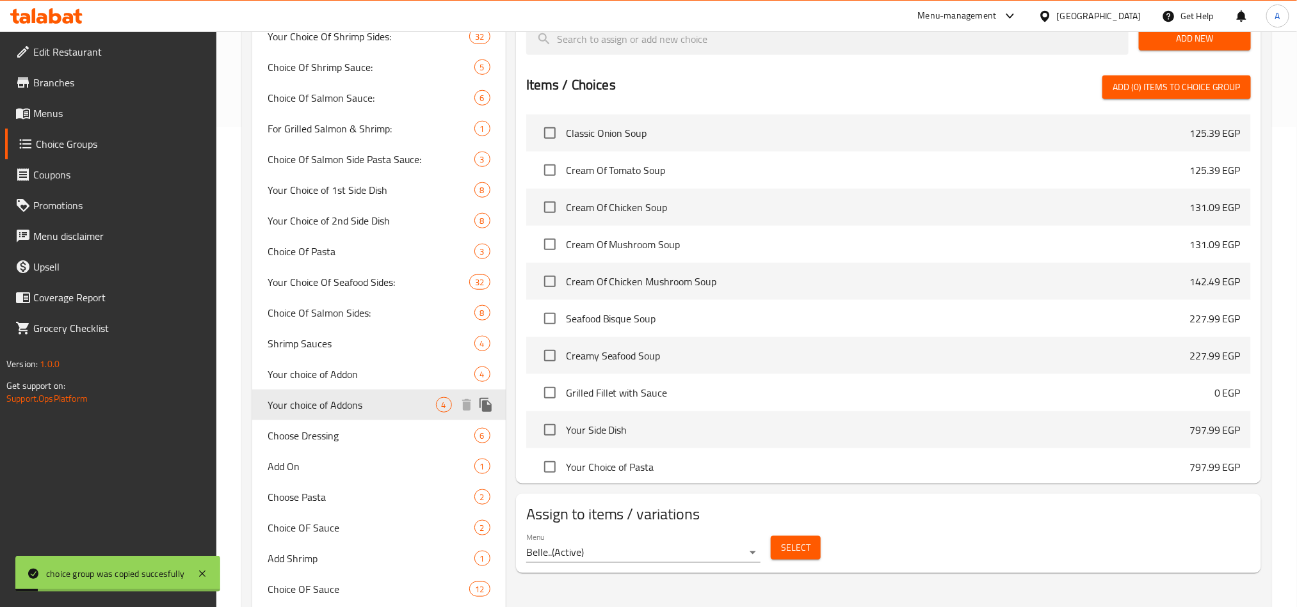
click at [369, 403] on span "Your choice of Addons" at bounding box center [351, 404] width 168 height 15
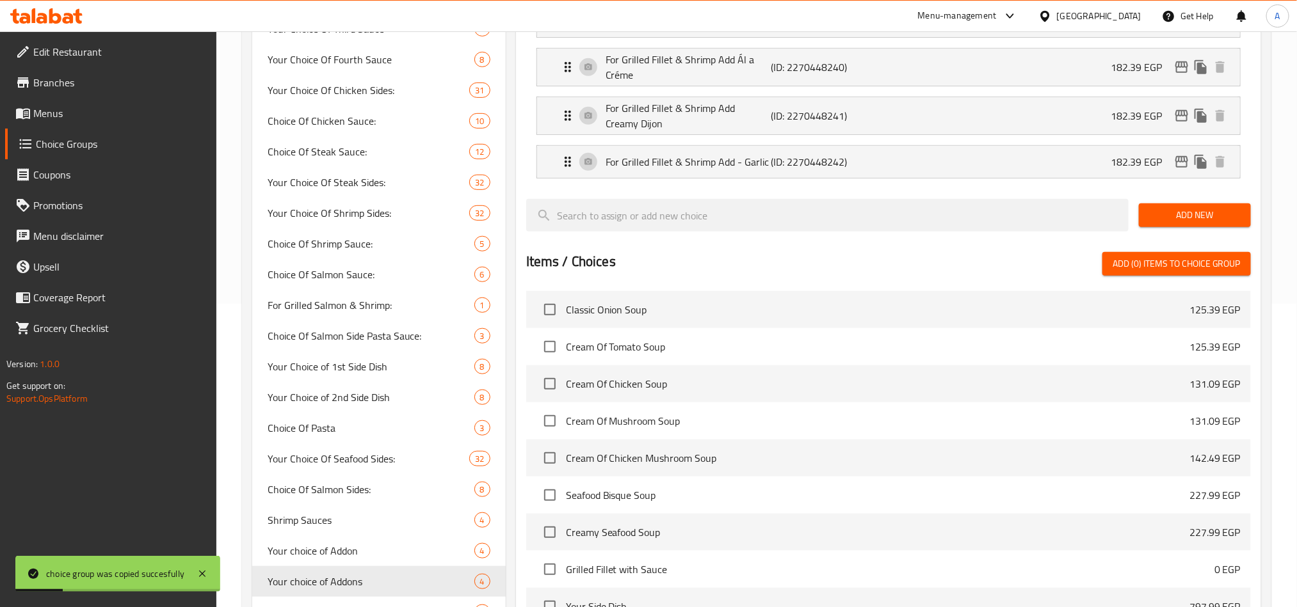
scroll to position [0, 0]
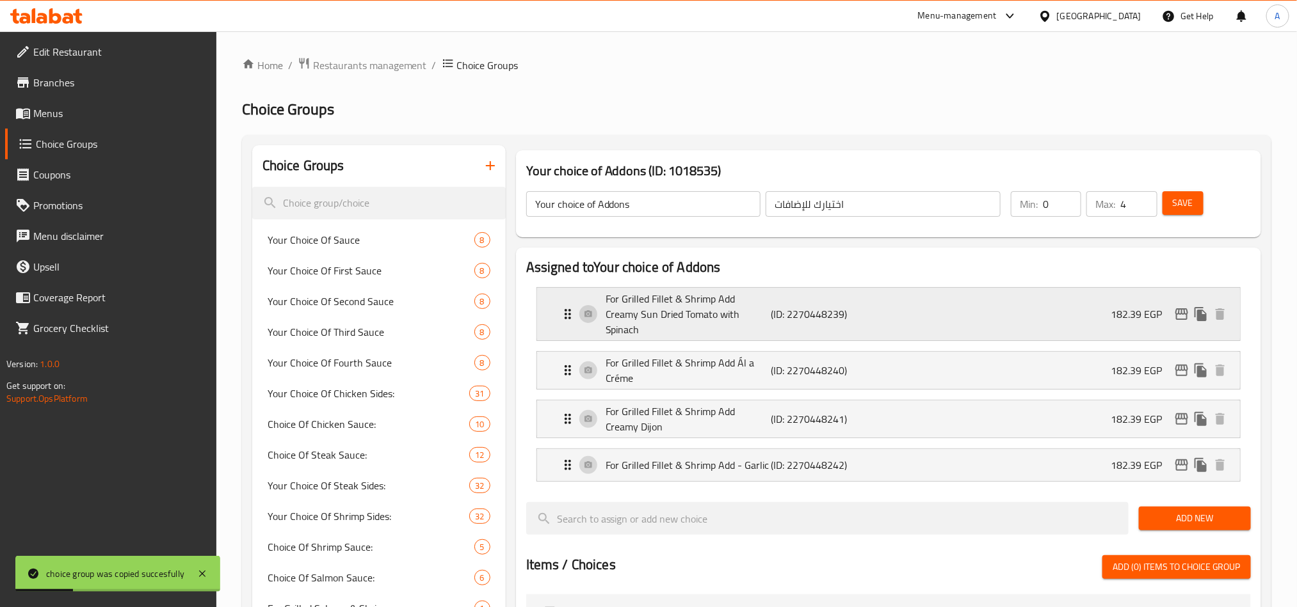
click at [870, 317] on div "For Grilled Fillet & Shrimp Add Creamy Sun Dried Tomato with Spinach (ID: 22704…" at bounding box center [892, 314] width 664 height 52
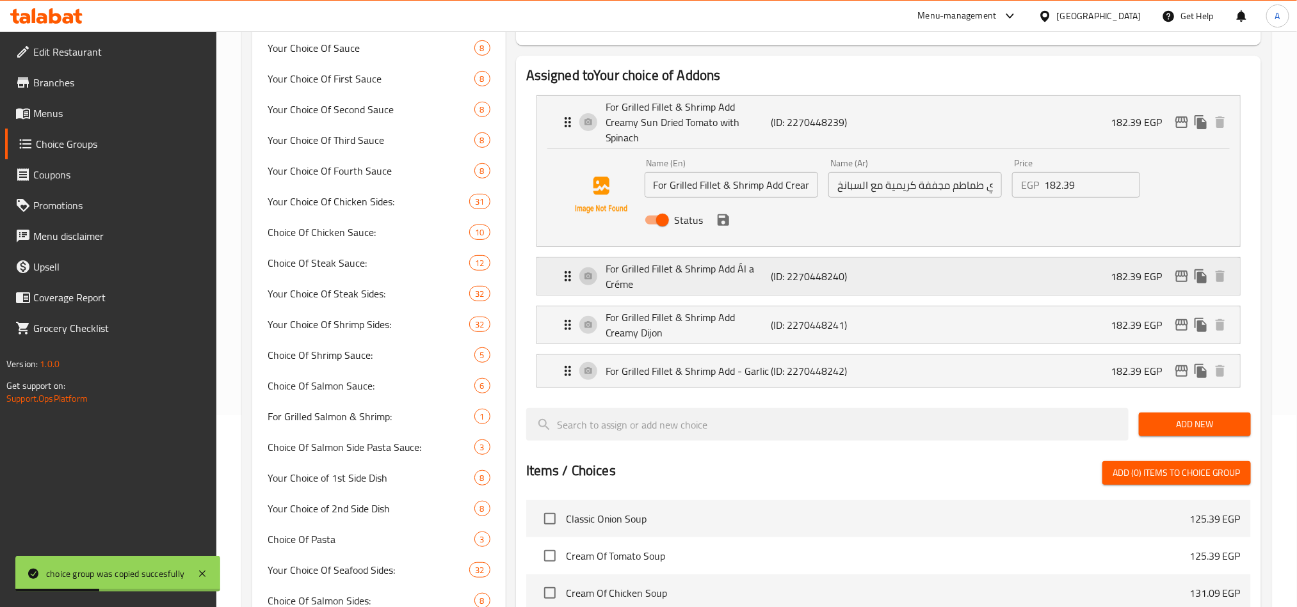
click at [939, 271] on div "For Grilled Fillet & Shrimp Add Ál a Créme (ID: 2270448240) 182.39 EGP" at bounding box center [892, 276] width 664 height 37
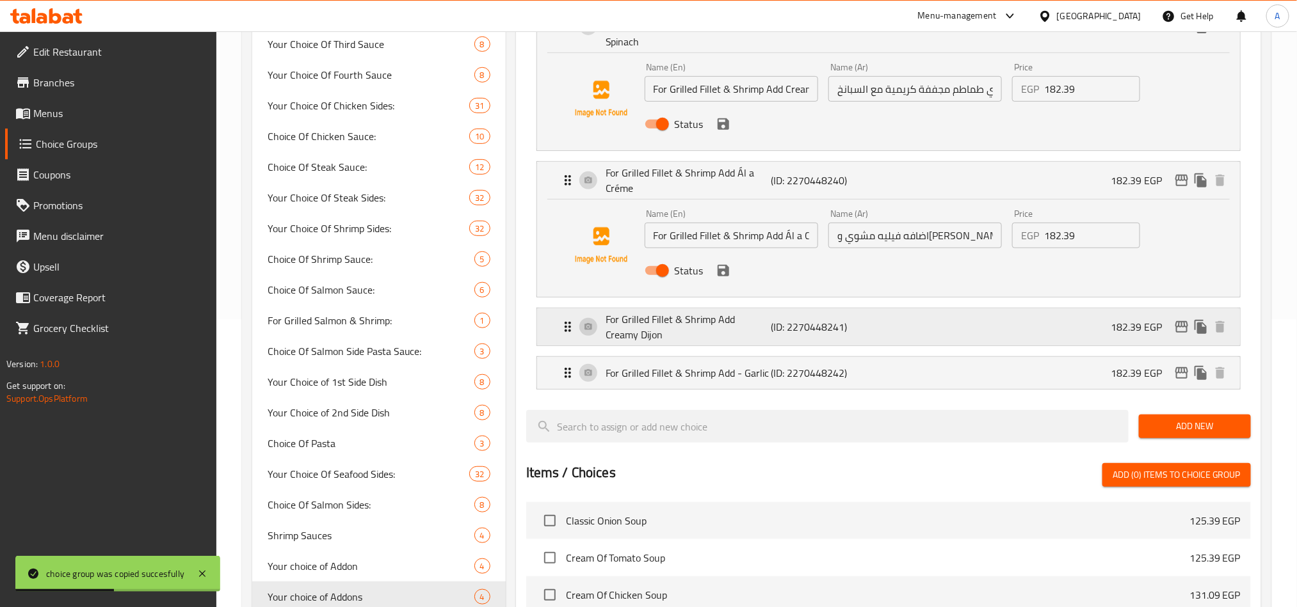
click at [973, 323] on div "For Grilled Fillet & Shrimp Add Creamy Dijon (ID: 2270448241) 182.39 EGP" at bounding box center [892, 326] width 664 height 37
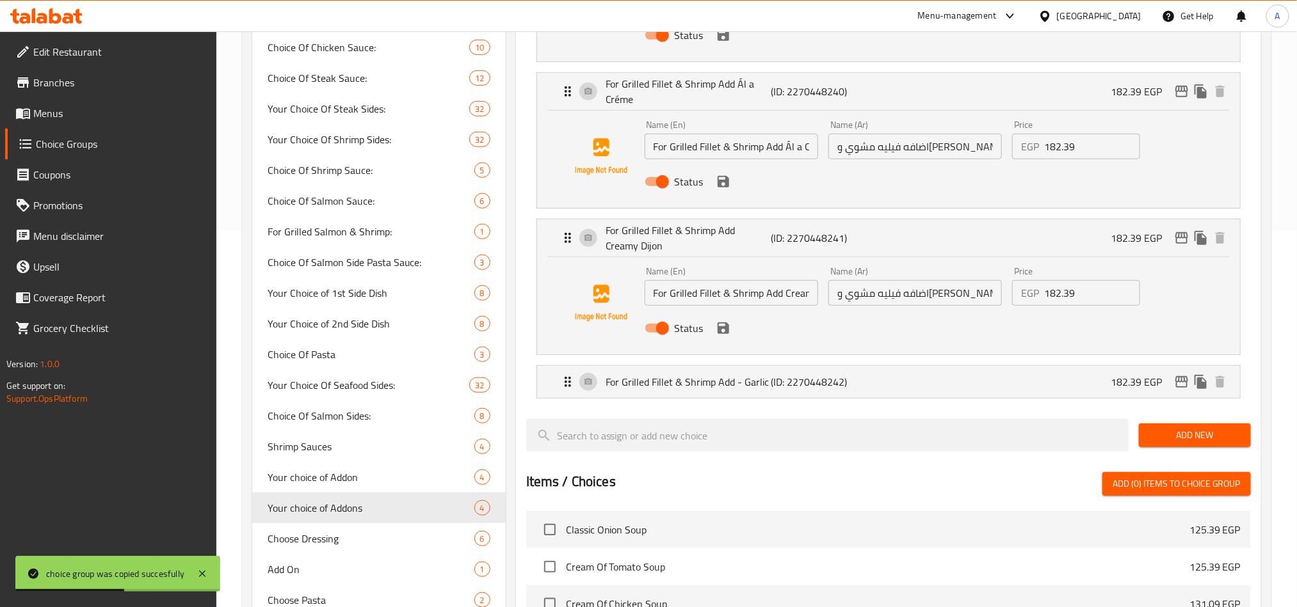
scroll to position [576, 0]
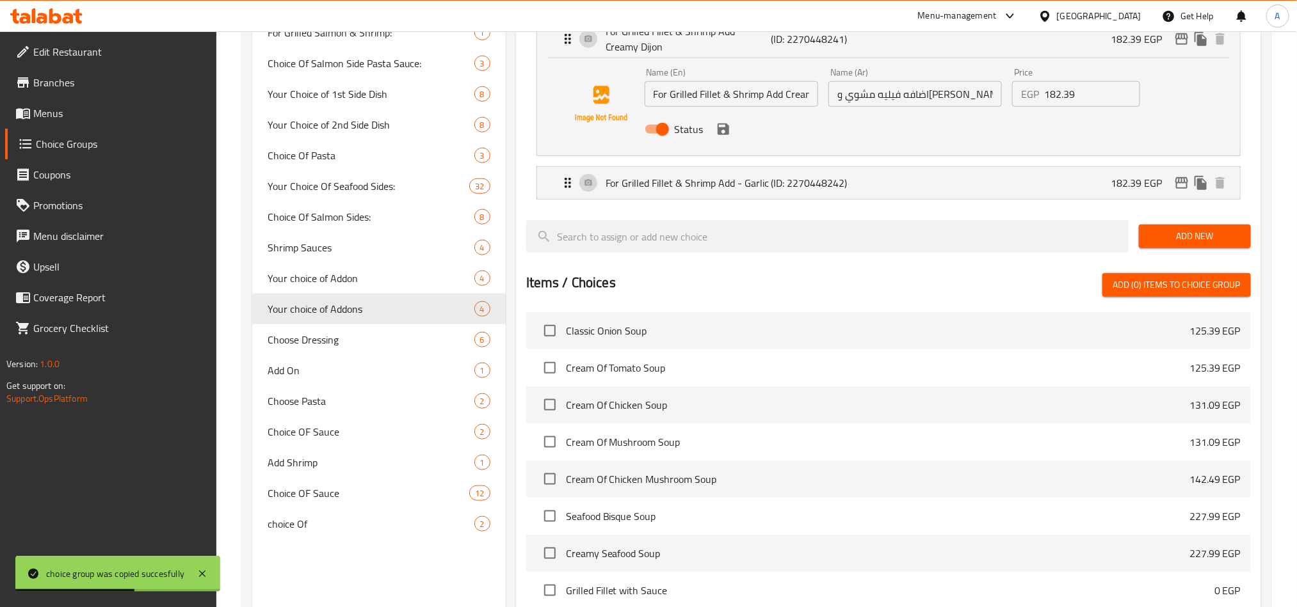
click at [998, 188] on li "For Grilled Fillet & Shrimp Add - Garlic (ID: 2270448242) 182.39 EGP Name (En) …" at bounding box center [888, 183] width 724 height 44
click at [954, 138] on div "Name (En) For Grilled Fillet & Shrimp Add Creamy Dijon Name (En) Name (Ar) اضاف…" at bounding box center [888, 106] width 703 height 97
click at [961, 169] on div "For Grilled Fillet & Shrimp Add - Garlic (ID: 2270448242) 182.39 EGP" at bounding box center [892, 183] width 664 height 32
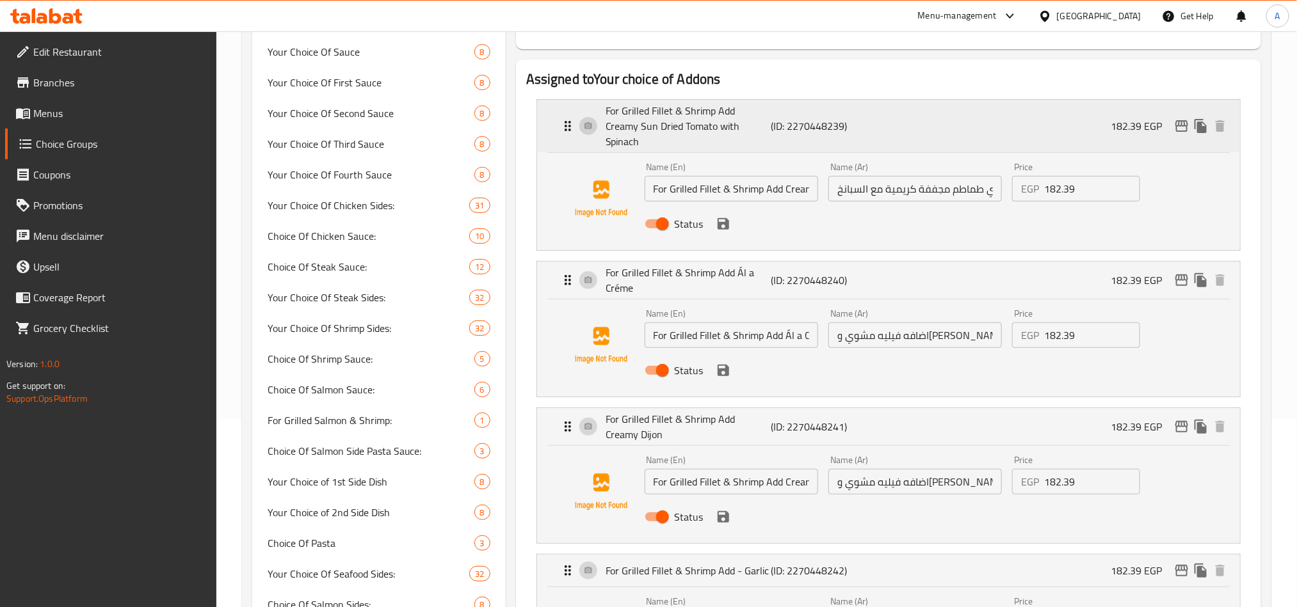
scroll to position [0, 0]
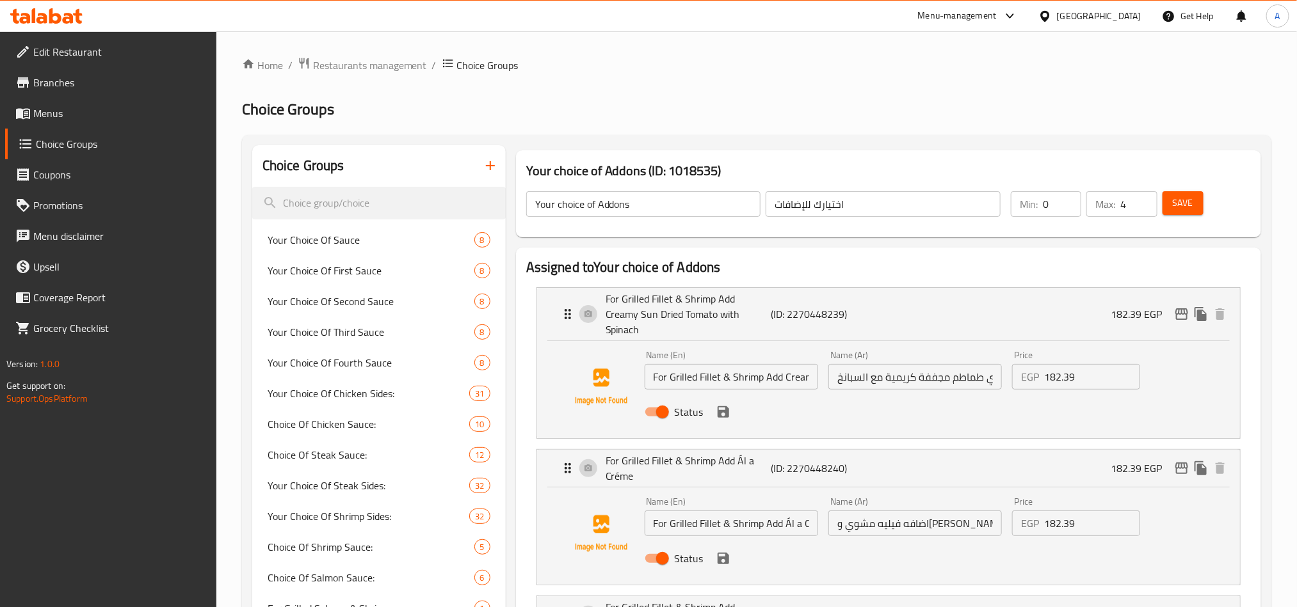
click at [683, 364] on input "For Grilled Fillet & Shrimp Add Creamy Sun Dried Tomato with Spinach" at bounding box center [730, 377] width 173 height 26
paste input "SIZZLER"
type input "For SIZZLERFillet & Shrimp Add Creamy Sun Dried Tomato with Spinach"
click at [688, 511] on input "For Grilled Fillet & Shrimp Add Ál a Créme" at bounding box center [730, 524] width 173 height 26
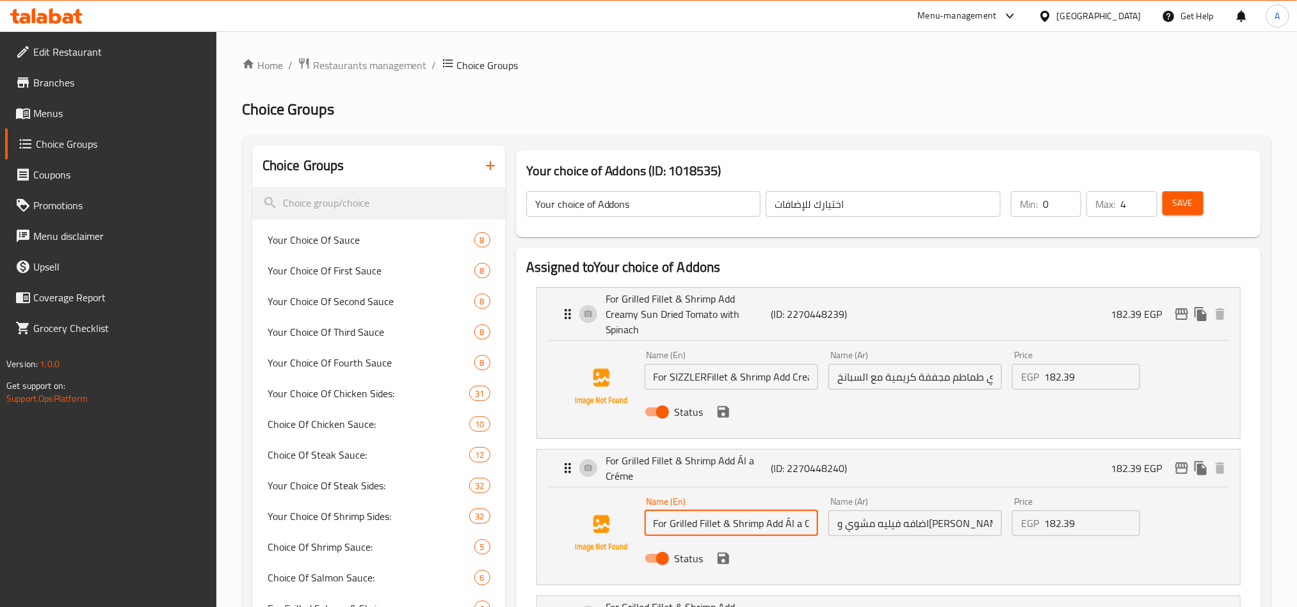
click at [688, 511] on input "For Grilled Fillet & Shrimp Add Ál a Créme" at bounding box center [730, 524] width 173 height 26
paste input "SIZZLER"
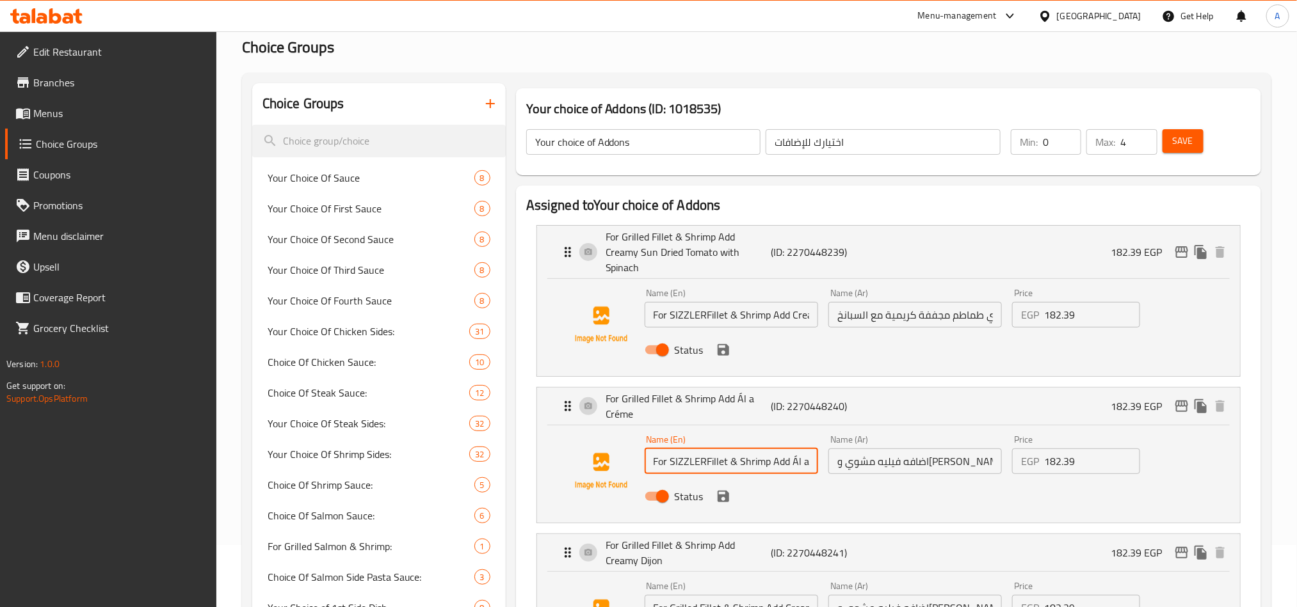
scroll to position [96, 0]
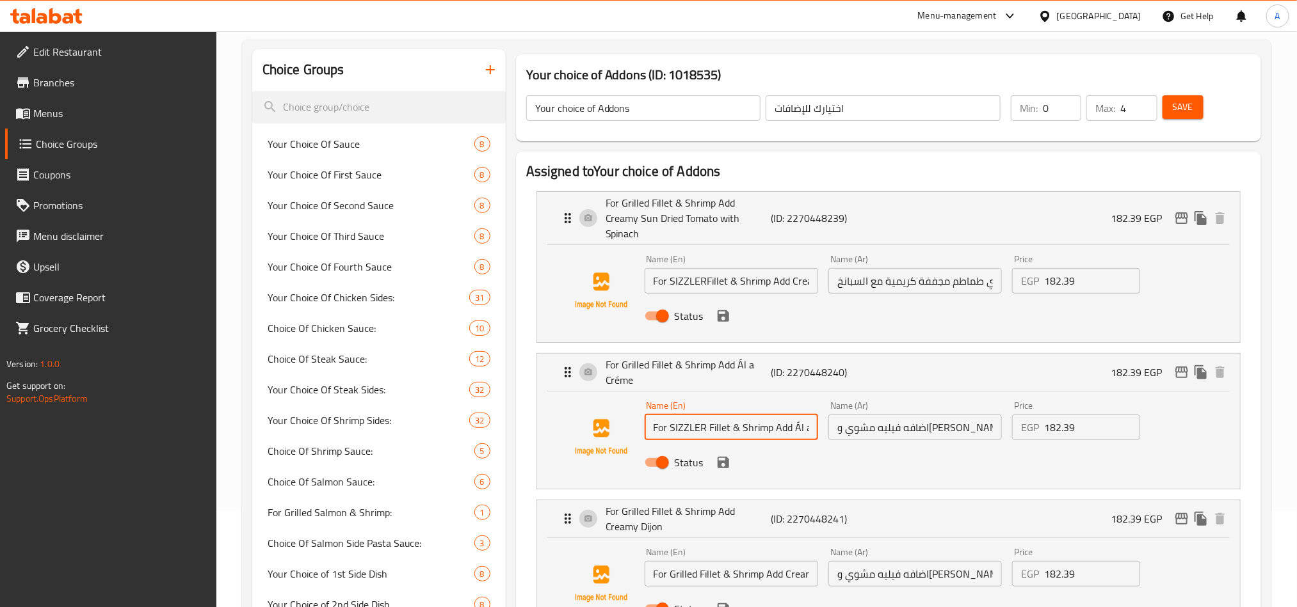
type input "For SIZZLER Fillet & Shrimp Add Ál a Créme"
click at [705, 268] on input "For SIZZLERFillet & Shrimp Add Creamy Sun Dried Tomato with Spinach" at bounding box center [730, 281] width 173 height 26
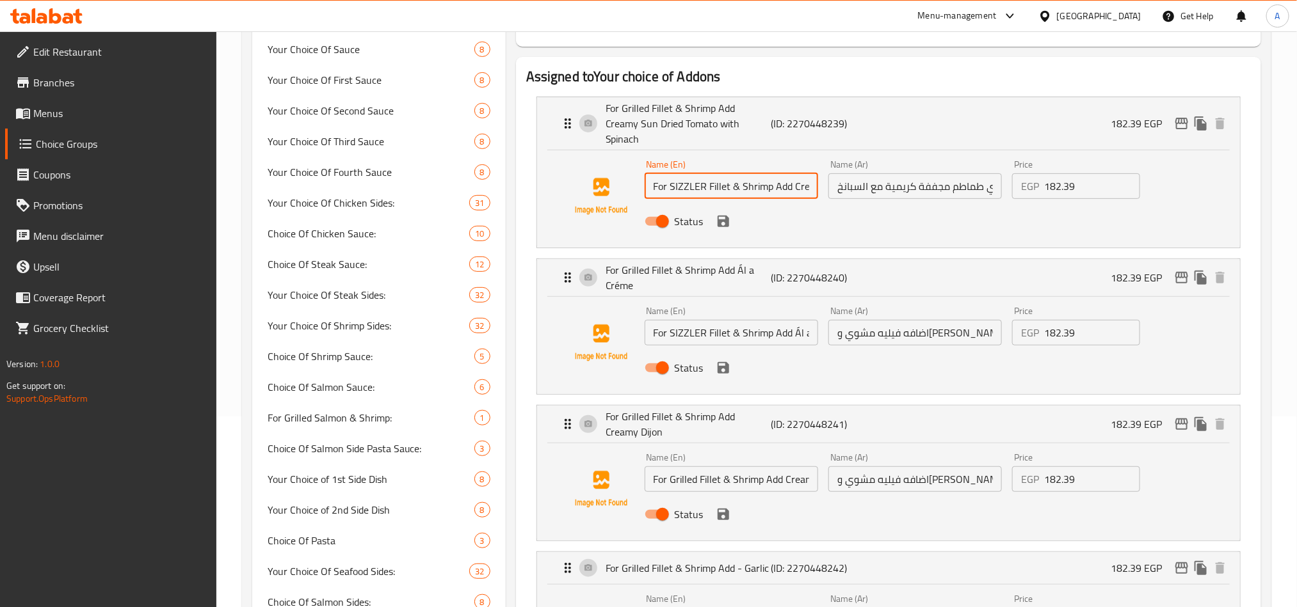
scroll to position [192, 0]
type input "For SIZZLER Fillet & Shrimp Add Creamy Sun Dried Tomato with Spinach"
click at [692, 465] on input "For Grilled Fillet & Shrimp Add Creamy Dijon" at bounding box center [730, 478] width 173 height 26
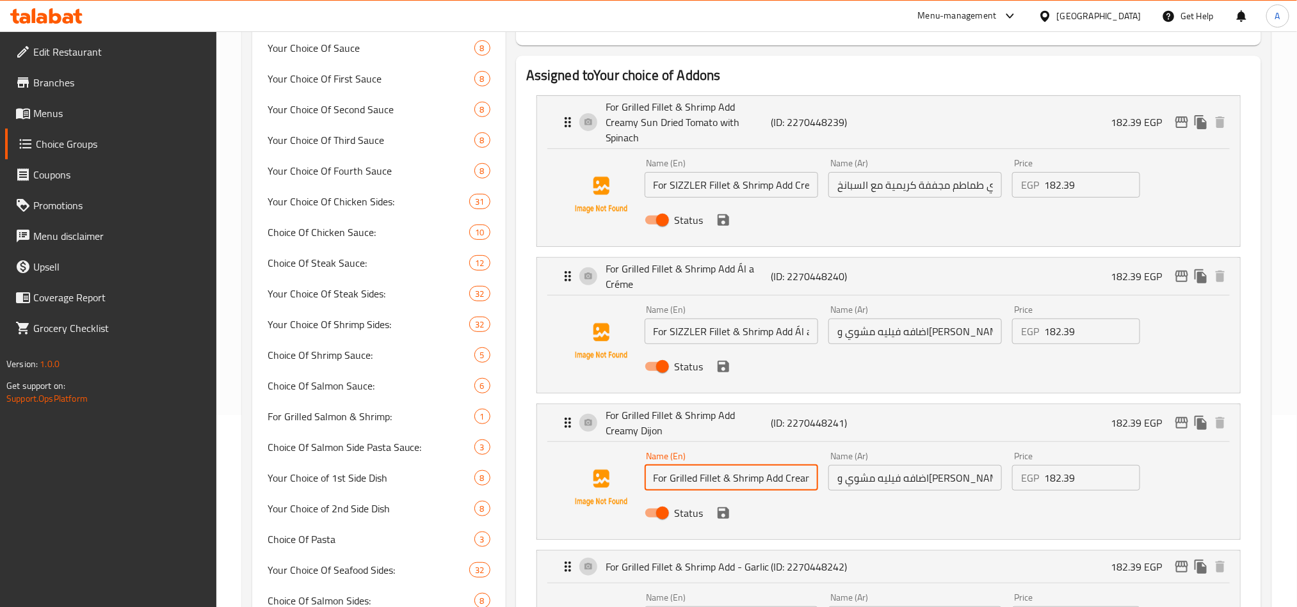
click at [692, 465] on input "For Grilled Fillet & Shrimp Add Creamy Dijon" at bounding box center [730, 478] width 173 height 26
paste input "SIZZLER"
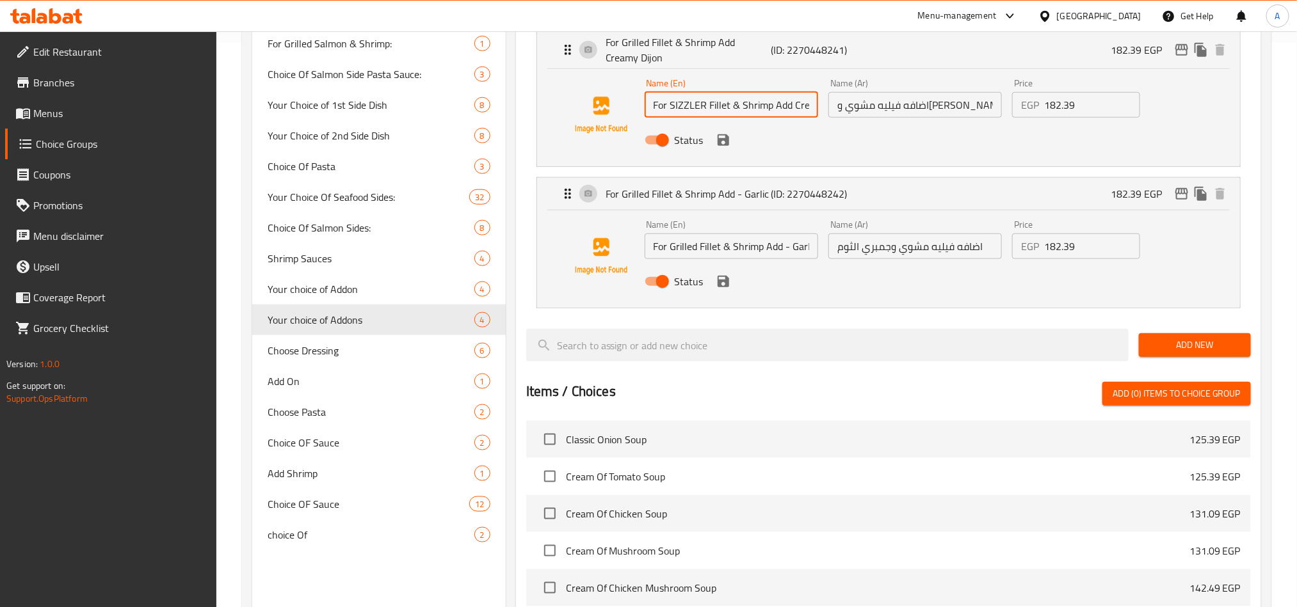
scroll to position [576, 0]
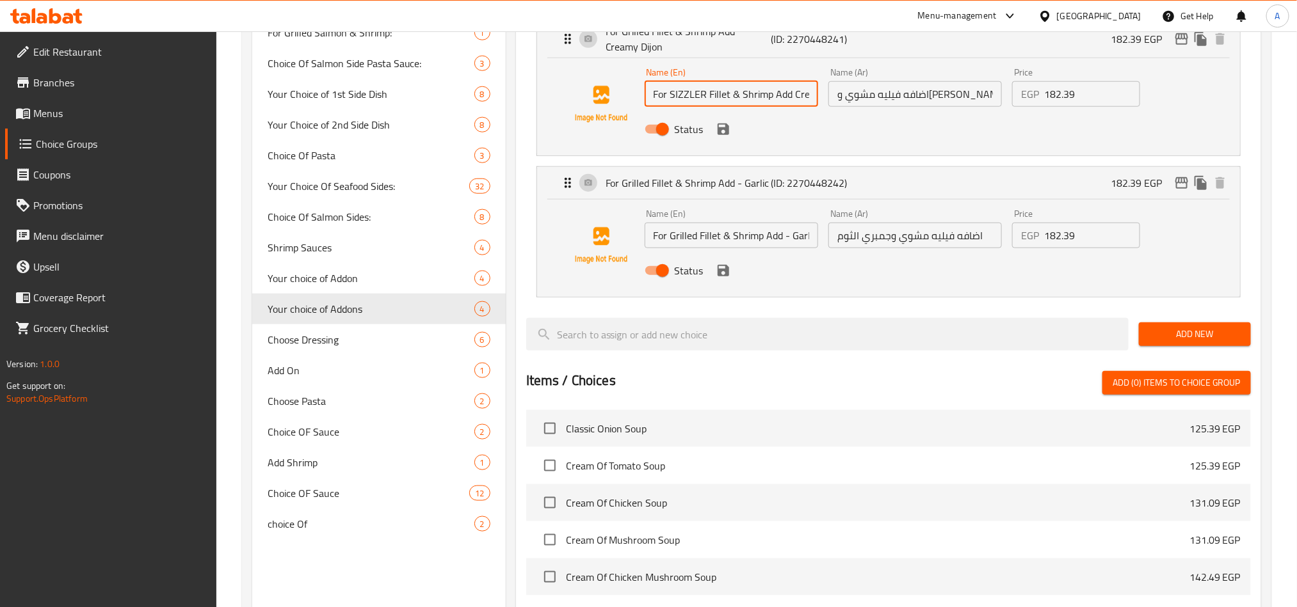
type input "For SIZZLER Fillet & Shrimp Add Creamy Dijon"
click at [692, 223] on input "For Grilled Fillet & Shrimp Add - Garlic" at bounding box center [730, 236] width 173 height 26
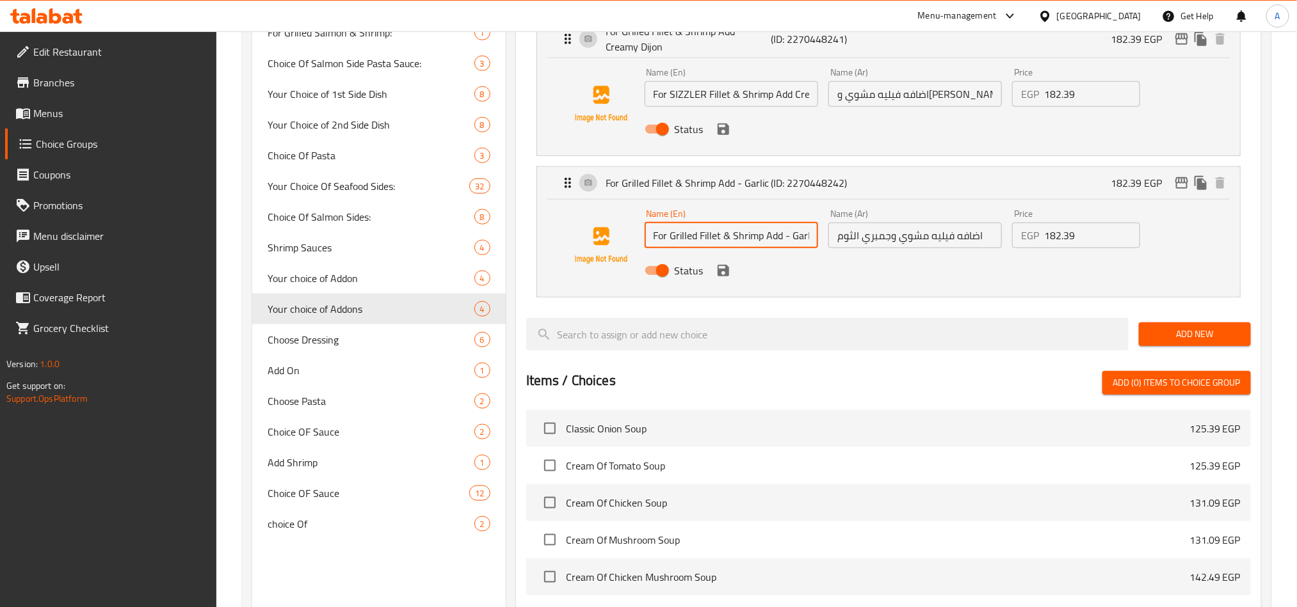
click at [692, 223] on input "For Grilled Fillet & Shrimp Add - Garlic" at bounding box center [730, 236] width 173 height 26
paste input "SIZZLER"
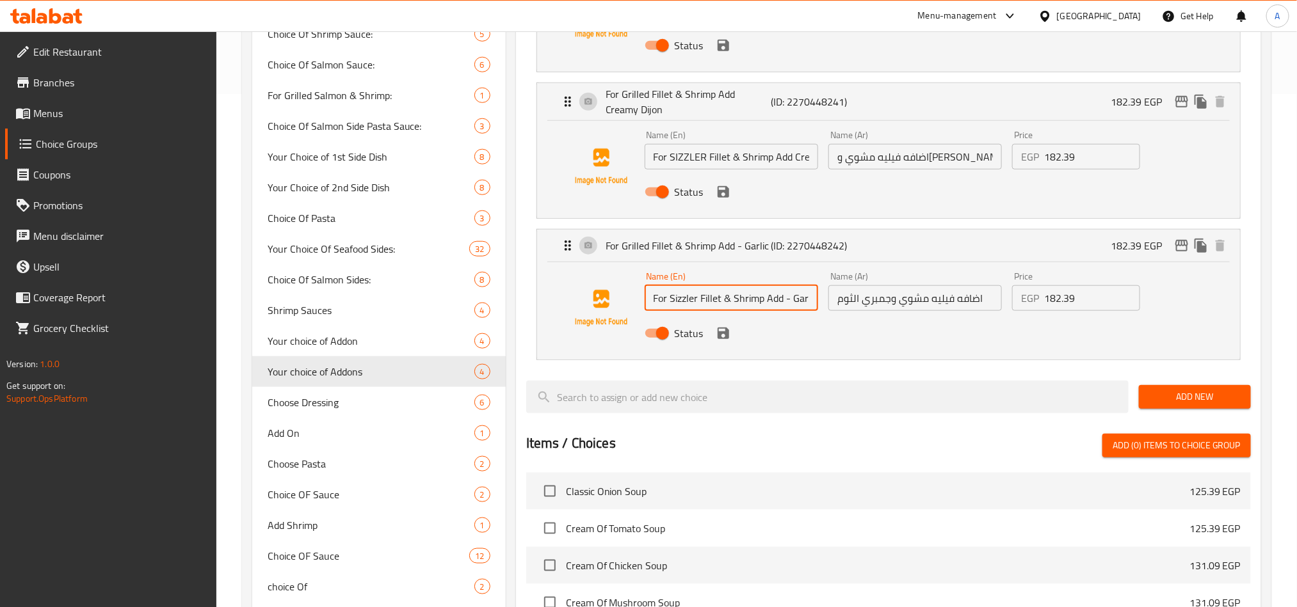
scroll to position [480, 0]
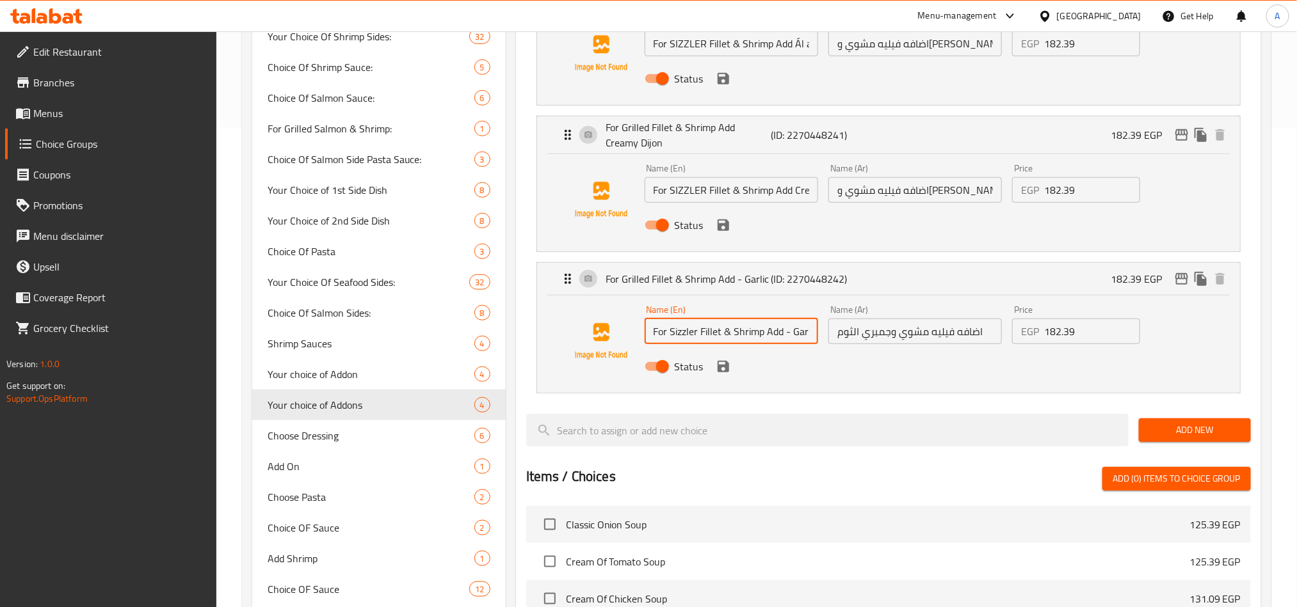
type input "For Sizzler Fillet & Shrimp Add - Garlic"
click at [789, 177] on input "For SIZZLER Fillet & Shrimp Add Creamy Dijon" at bounding box center [730, 190] width 173 height 26
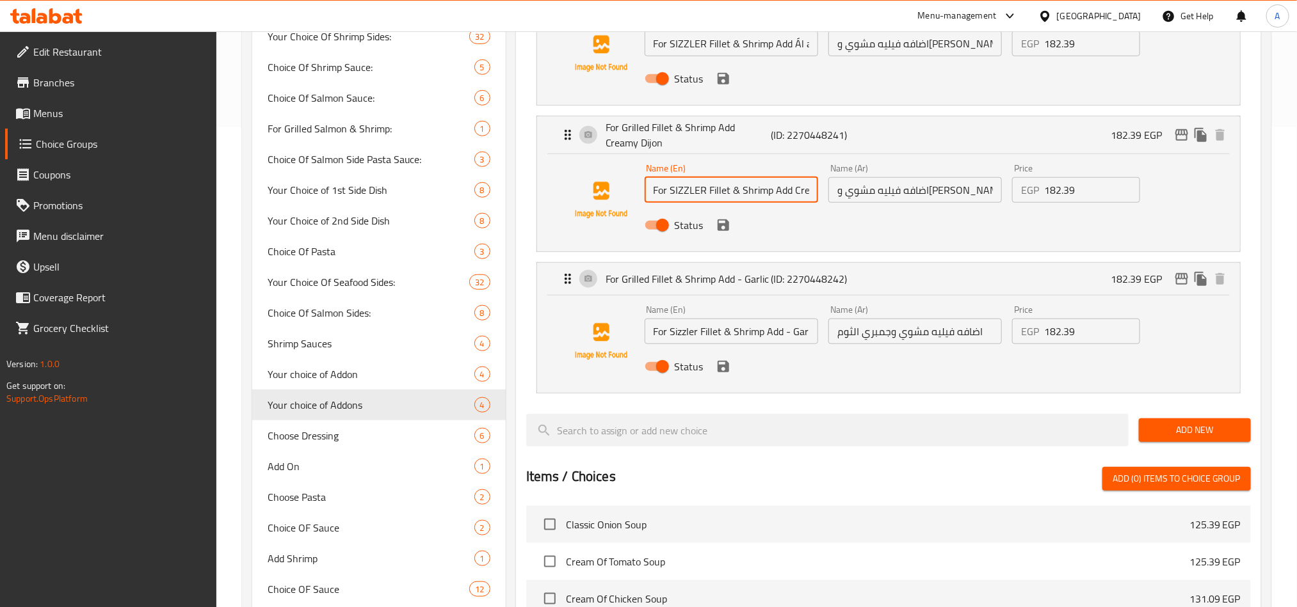
click at [789, 177] on input "For SIZZLER Fillet & Shrimp Add Creamy Dijon" at bounding box center [730, 190] width 173 height 26
type input "For Sizzler Fillet & Shrimp Add Creamy Dijon"
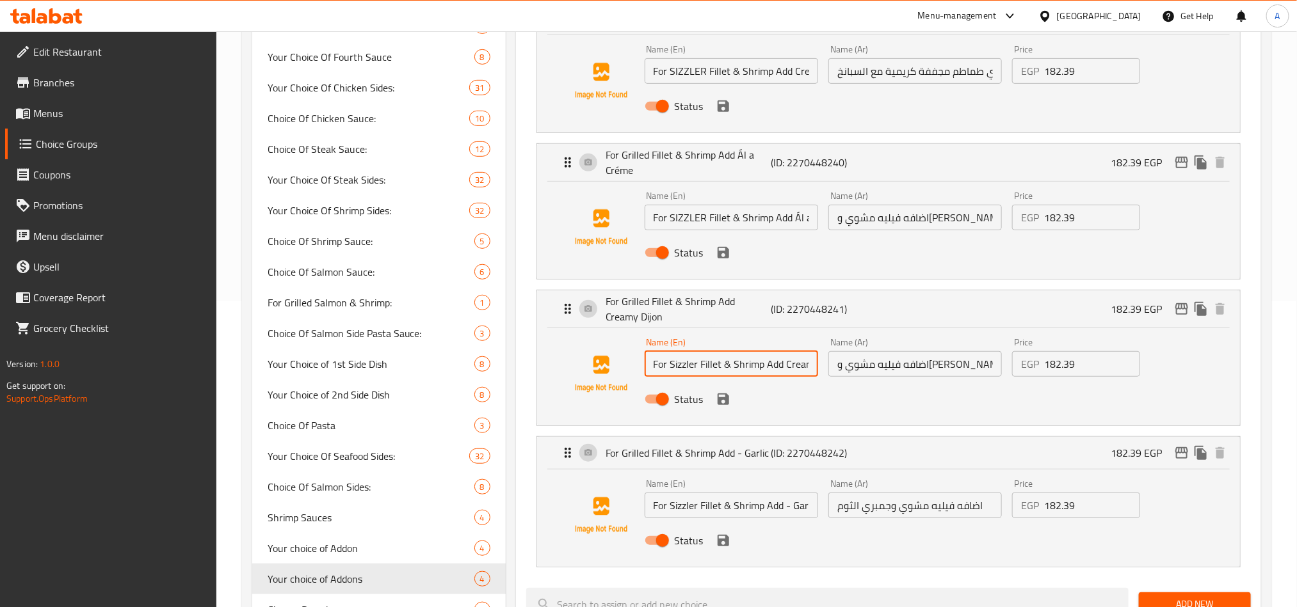
scroll to position [288, 0]
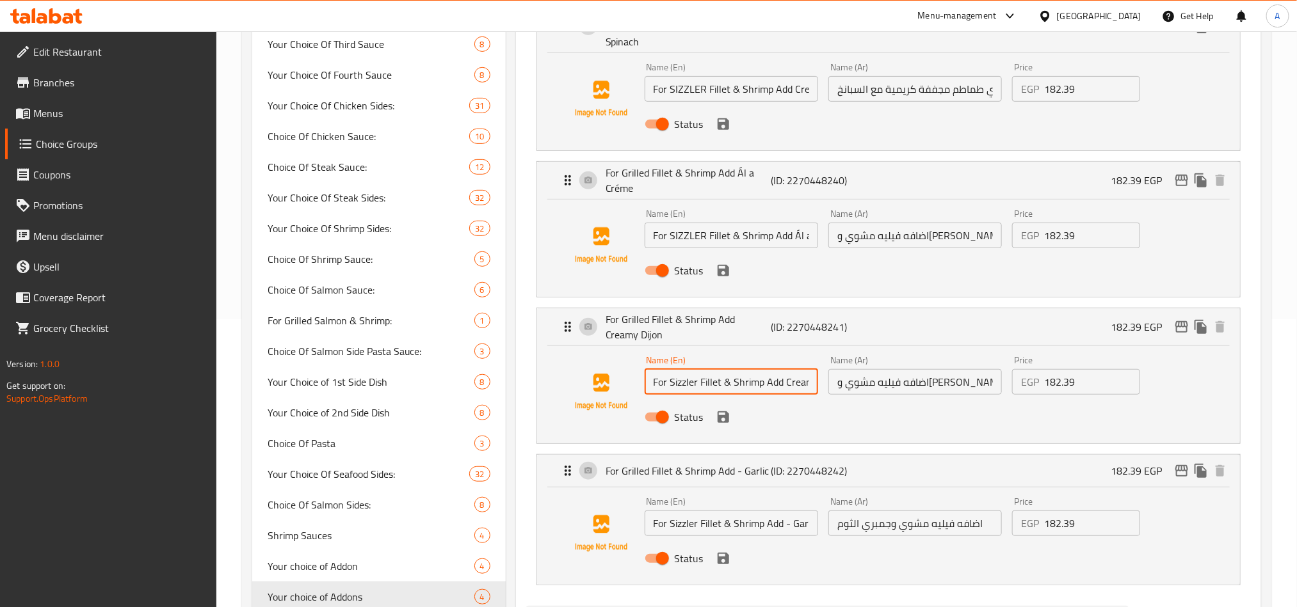
click at [756, 235] on div "Name (En) For SIZZLER Fillet & Shrimp Add Ál a Créme Name (En)" at bounding box center [731, 228] width 184 height 49
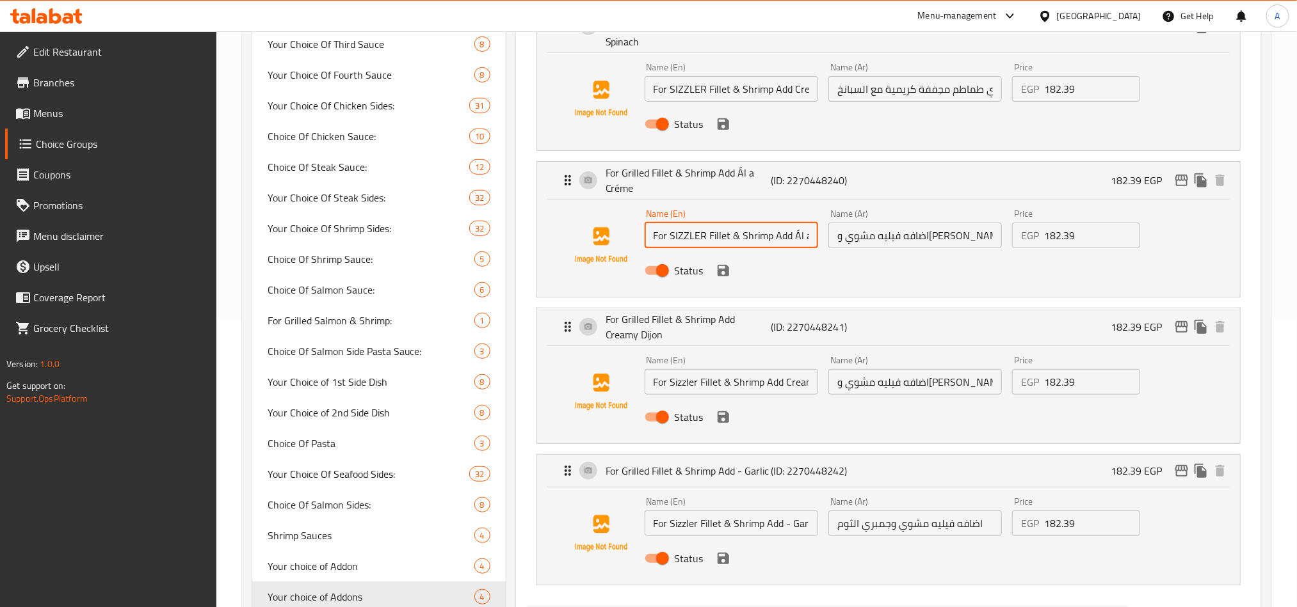
click at [764, 225] on input "For SIZZLER Fillet & Shrimp Add Ál a Créme" at bounding box center [730, 236] width 173 height 26
type input "For Sizzler Fillet & Shrimp Add Ál a Créme"
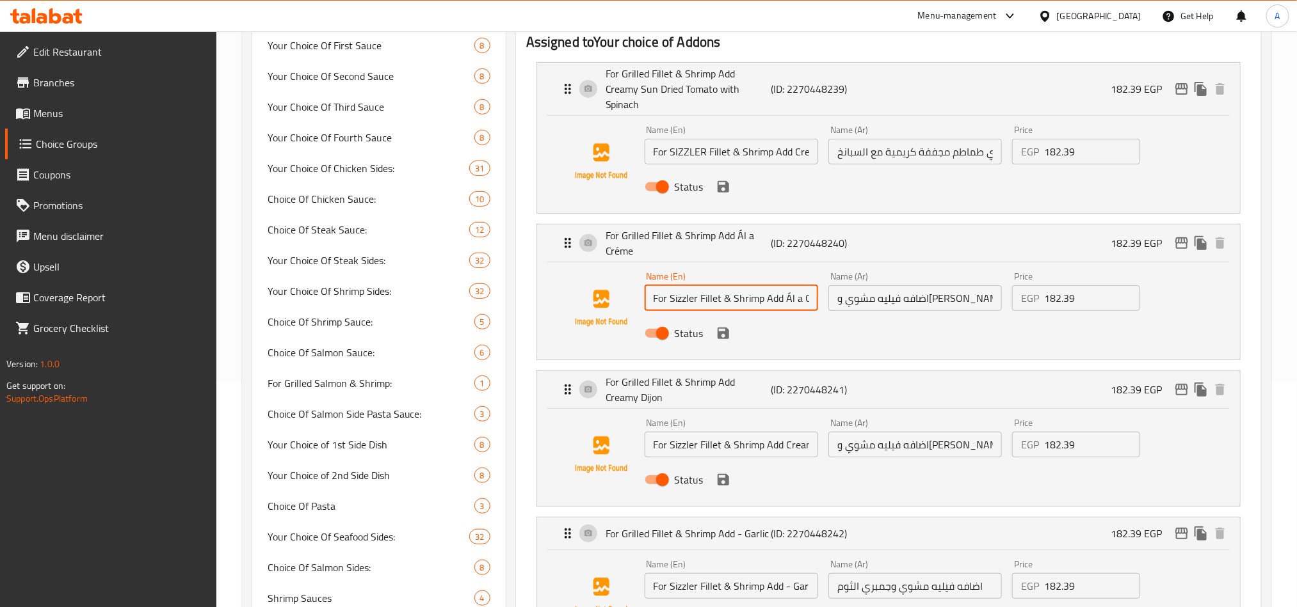
scroll to position [192, 0]
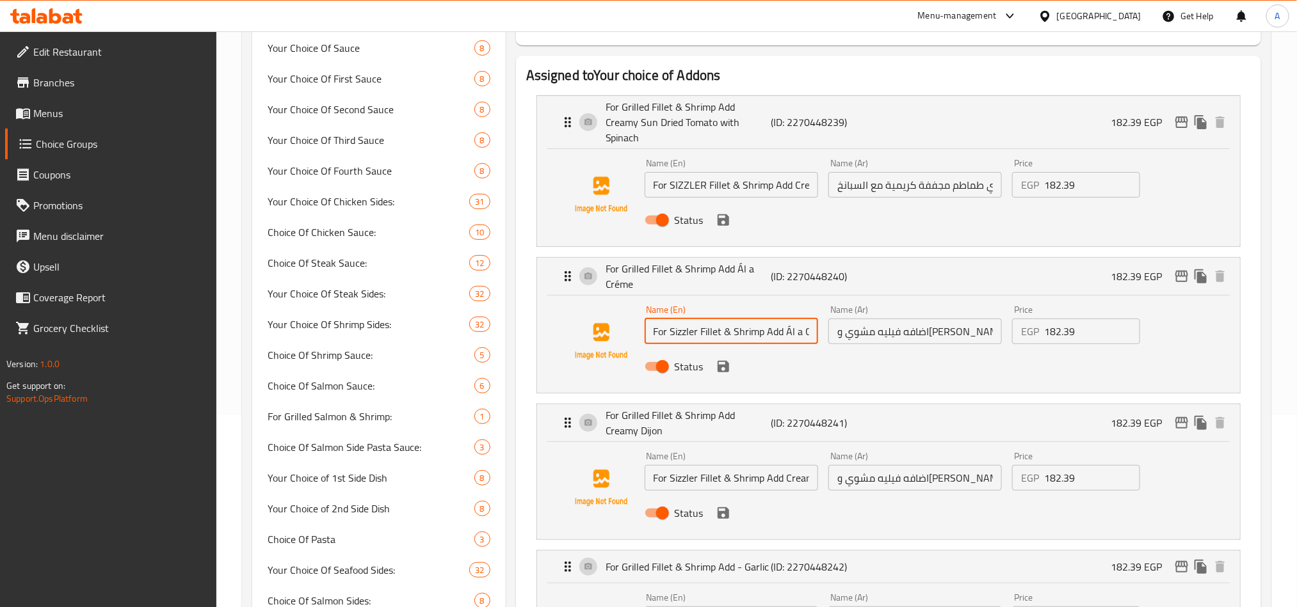
click at [768, 173] on input "For SIZZLER Fillet & Shrimp Add Creamy Sun Dried Tomato with Spinach" at bounding box center [730, 185] width 173 height 26
type input "For Sizzler Fillet & Shrimp Add Creamy Sun Dried Tomato with Spinach"
click at [1057, 67] on h2 "Assigned to Your choice of Addons" at bounding box center [888, 75] width 724 height 19
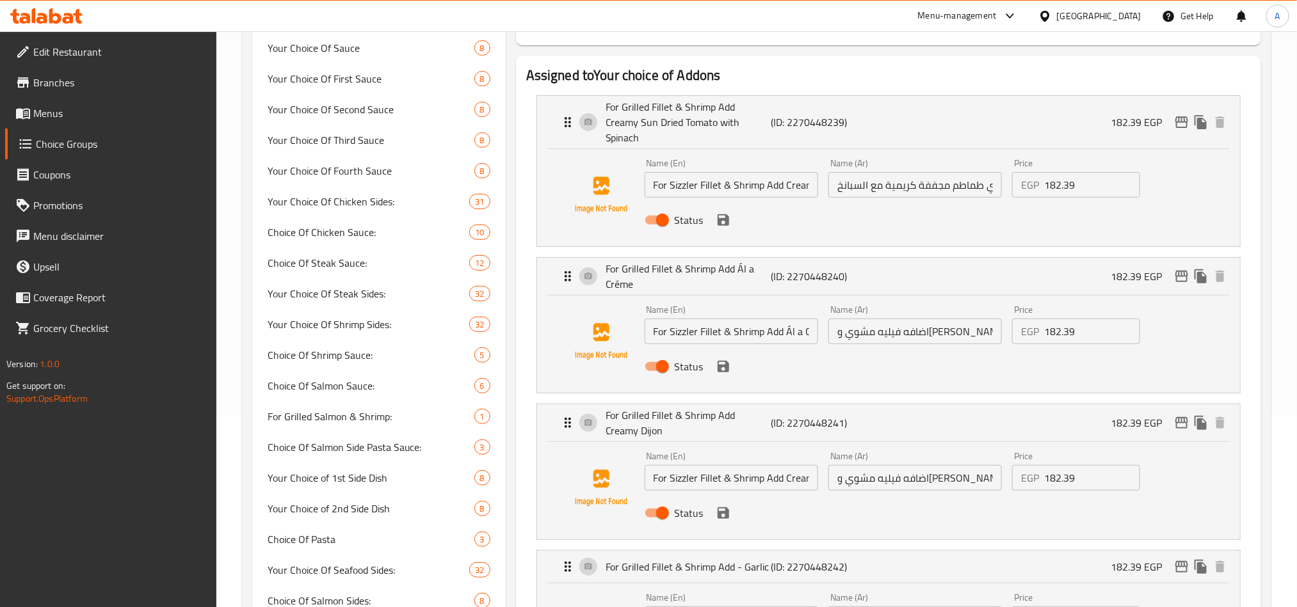
click at [686, 172] on input "For Sizzler Fillet & Shrimp Add Creamy Sun Dried Tomato with Spinach" at bounding box center [730, 185] width 173 height 26
click at [993, 172] on input "اضافه فيليه مشوي وجمبري طماطم مجففة كريمية مع السبانخ" at bounding box center [914, 185] width 173 height 26
click at [959, 172] on input "اضافه فيليه مشوي وجمبري طماطم مجففة كريمية مع السبانخ" at bounding box center [914, 185] width 173 height 26
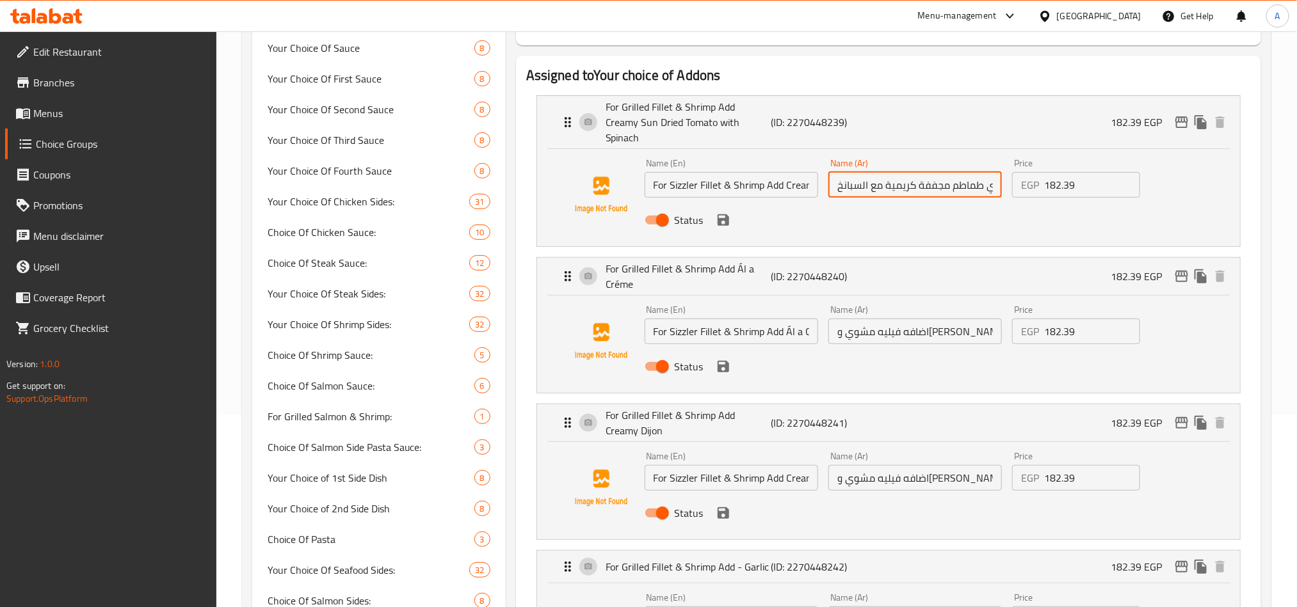
click at [978, 172] on input "اضافه فيليه مشوي وجمبري طماطم مجففة كريمية مع السبانخ" at bounding box center [914, 185] width 173 height 26
click at [941, 175] on input "اضافه فيليه مشوي وجمبري طماطم مجففة كريمية مع السبانخ" at bounding box center [914, 185] width 173 height 26
paste input "سيزلر"
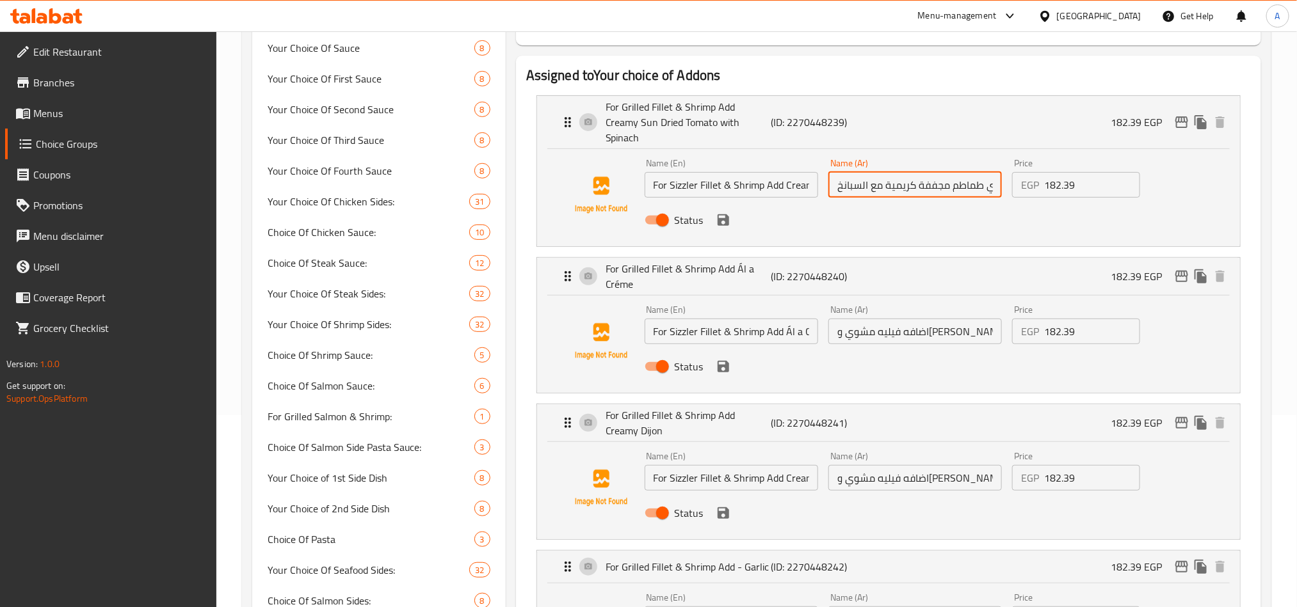
scroll to position [0, 106]
type input "اضافه فيليه سيزلر وجمبري طماطم مجففة كريمية مع السبانخ"
click at [945, 319] on input "اضافه فيليه مشوي وجمبري الو كريم" at bounding box center [914, 332] width 173 height 26
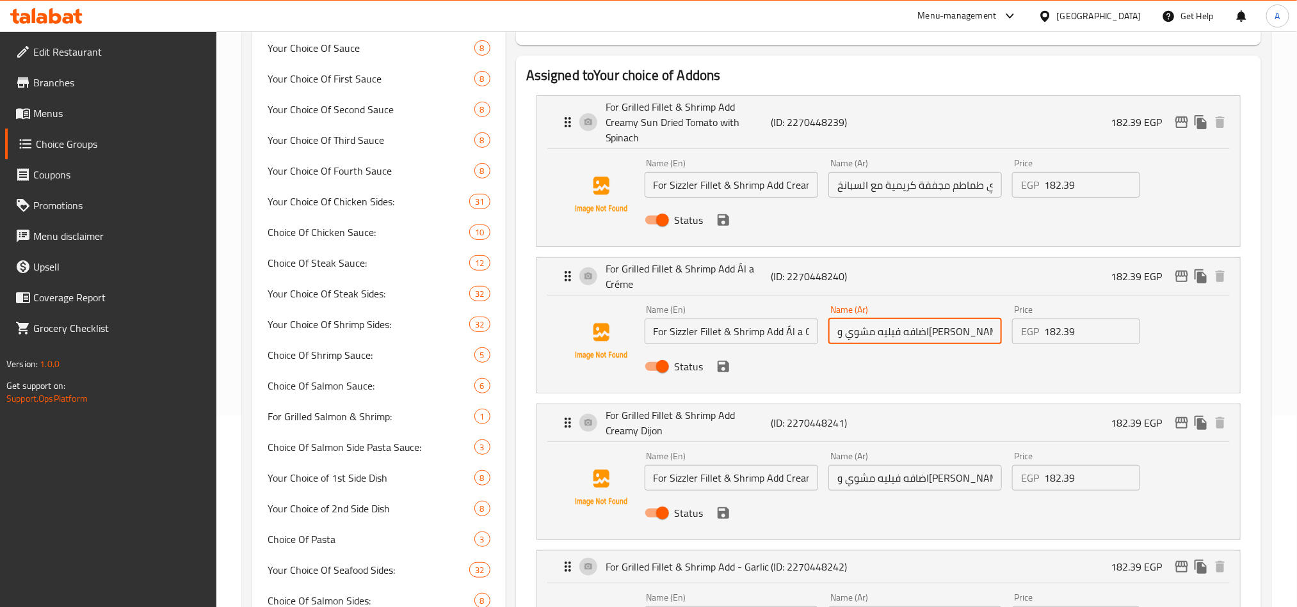
click at [945, 319] on input "اضافه فيليه مشوي وجمبري الو كريم" at bounding box center [914, 332] width 173 height 26
click at [874, 331] on div "Name (Ar) اضافه فيليه مشوي وجمبري الو كريم Name (Ar)" at bounding box center [915, 324] width 184 height 49
click at [902, 319] on input "اضافه فيليه مشوي وجمبري الو كريم" at bounding box center [914, 332] width 173 height 26
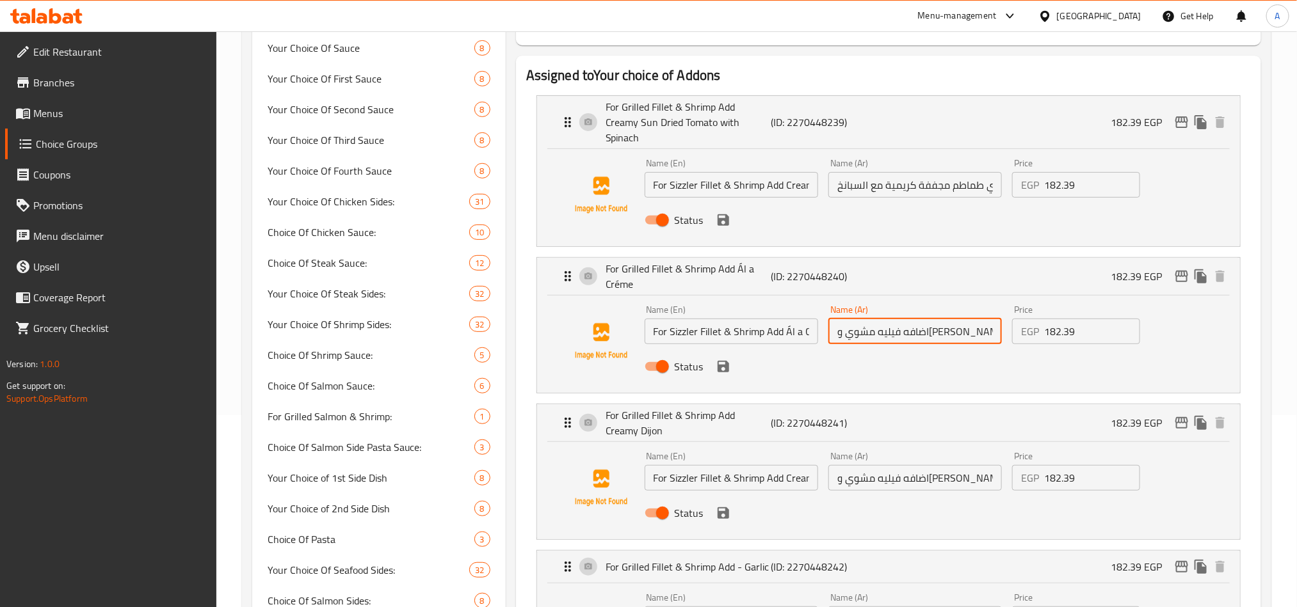
click at [902, 319] on input "اضافه فيليه مشوي وجمبري الو كريم" at bounding box center [914, 332] width 173 height 26
paste input "سيزلر"
type input "اضافه فيليه سيزلر وجمبري الو كريم"
click at [922, 470] on input "اضافه فيليه مشوي وجمبري كريمي ديجون" at bounding box center [914, 478] width 173 height 26
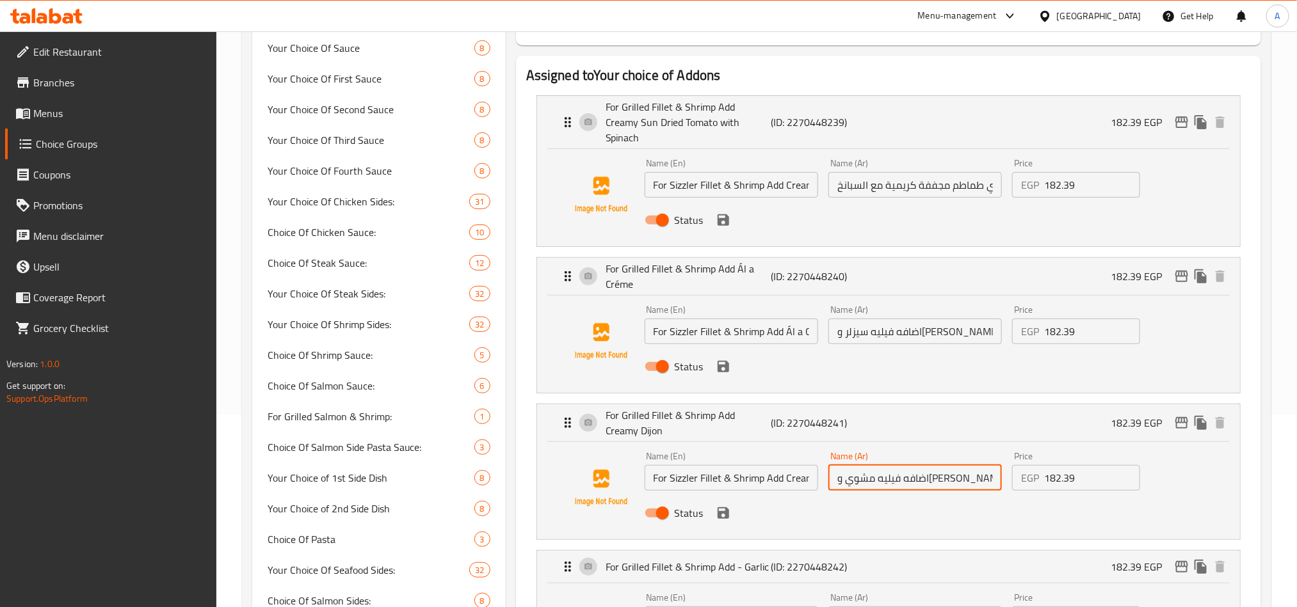
click at [922, 470] on input "اضافه فيليه مشوي وجمبري كريمي ديجون" at bounding box center [914, 478] width 173 height 26
click at [947, 452] on div "Name (Ar) اضافه فيليه مشوي وجمبري كريمي ديجون Name (Ar)" at bounding box center [914, 471] width 173 height 39
click at [932, 465] on input "اضافه فيليه مشوي وجمبري كريمي ديجون" at bounding box center [914, 478] width 173 height 26
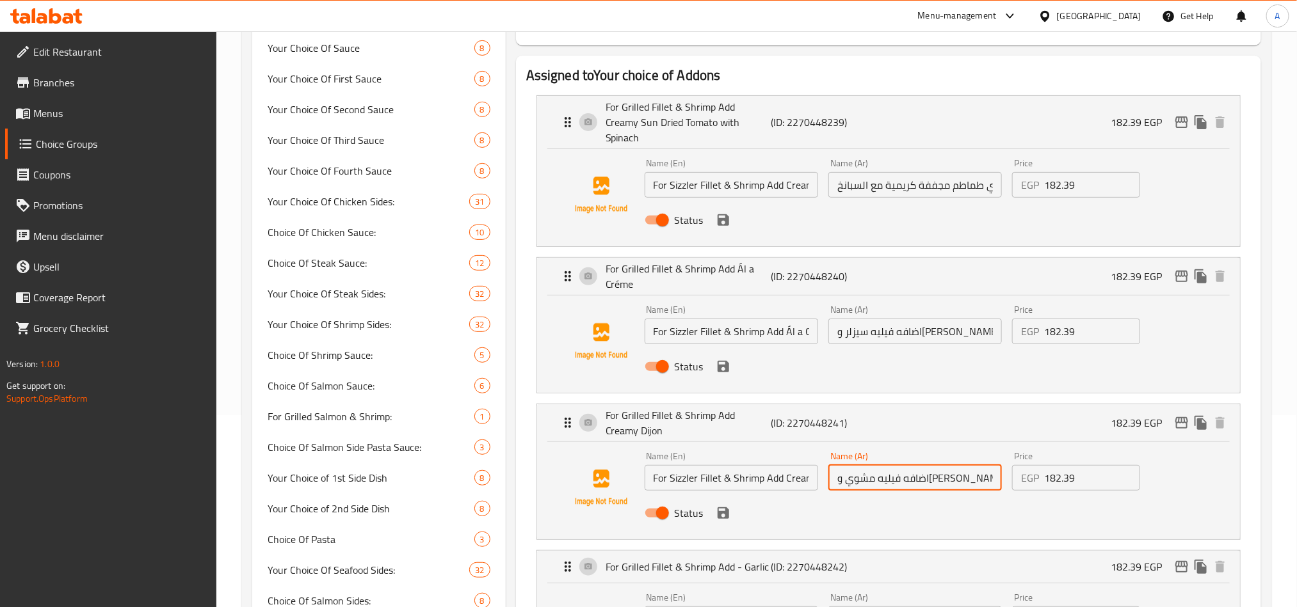
click at [932, 465] on input "اضافه فيليه مشوي وجمبري كريمي ديجون" at bounding box center [914, 478] width 173 height 26
paste input "سيزلر"
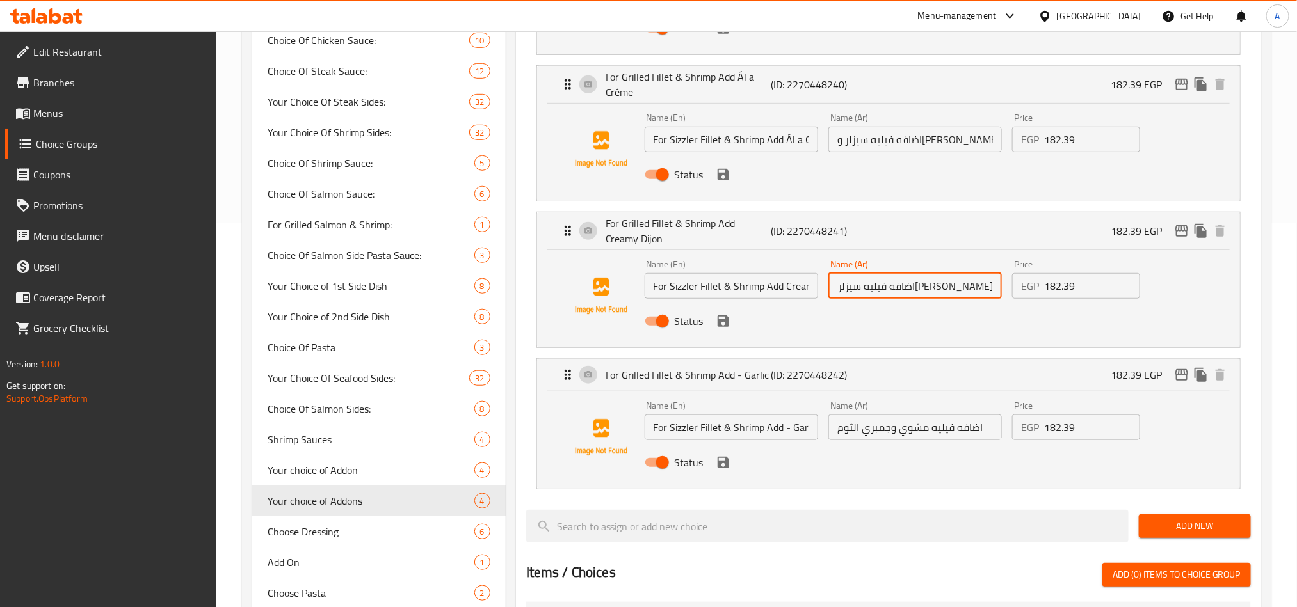
type input "اضافه فيليه سيزلر وجمبري كريمي ديجون"
click at [945, 415] on input "اضافه فيليه مشوي وجمبري الثوم" at bounding box center [914, 428] width 173 height 26
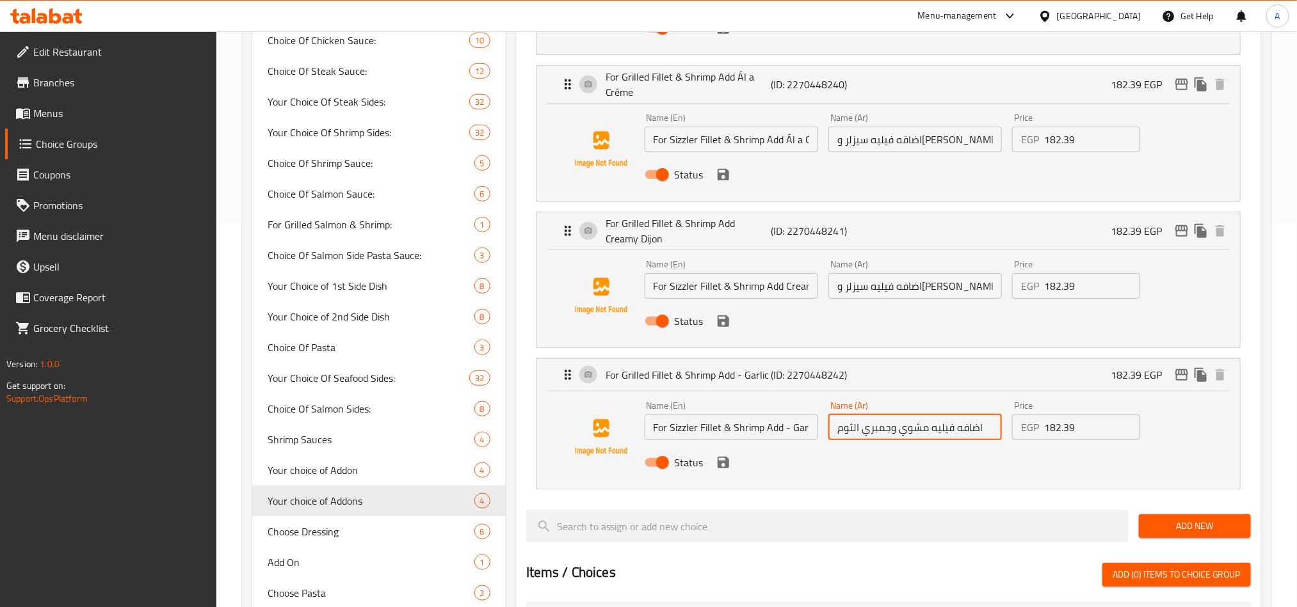
click at [945, 415] on input "اضافه فيليه مشوي وجمبري الثوم" at bounding box center [914, 428] width 173 height 26
click at [950, 415] on input "اضافه فيليه مشوي وجمبري الثوم" at bounding box center [914, 428] width 173 height 26
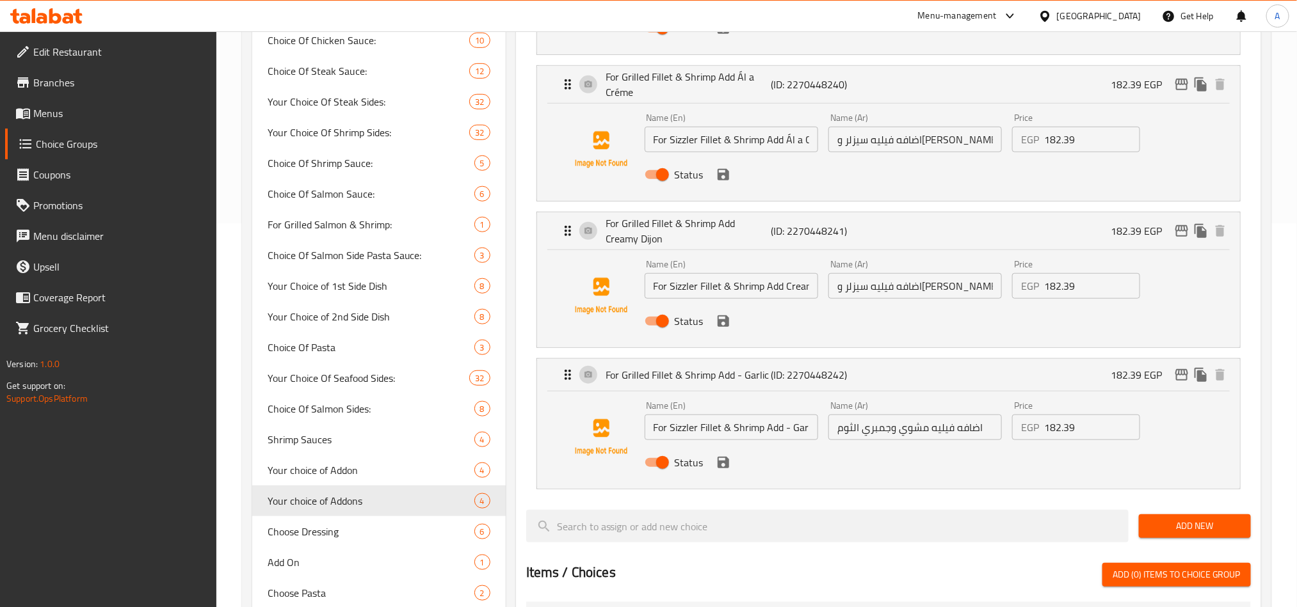
click at [957, 415] on input "اضافه فيليه مشوي وجمبري الثوم" at bounding box center [914, 428] width 173 height 26
paste input "سيزلر"
type input "اضافه فيليه سيزلر وجمبري الثوم"
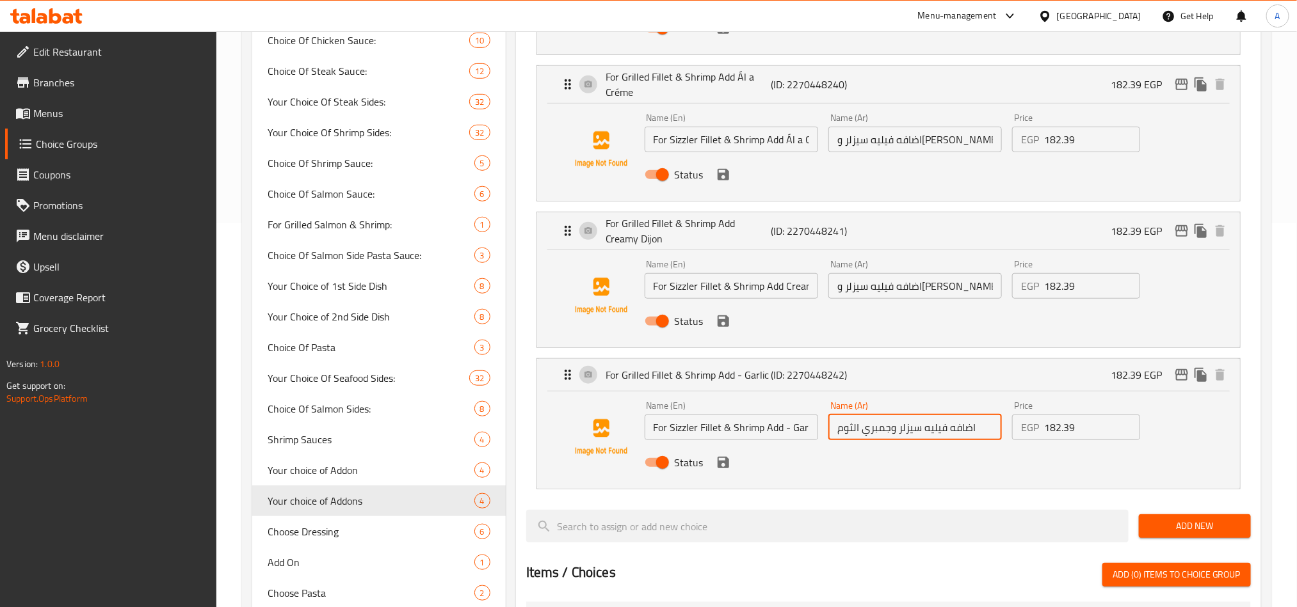
click at [1196, 518] on span "Add New" at bounding box center [1195, 526] width 92 height 16
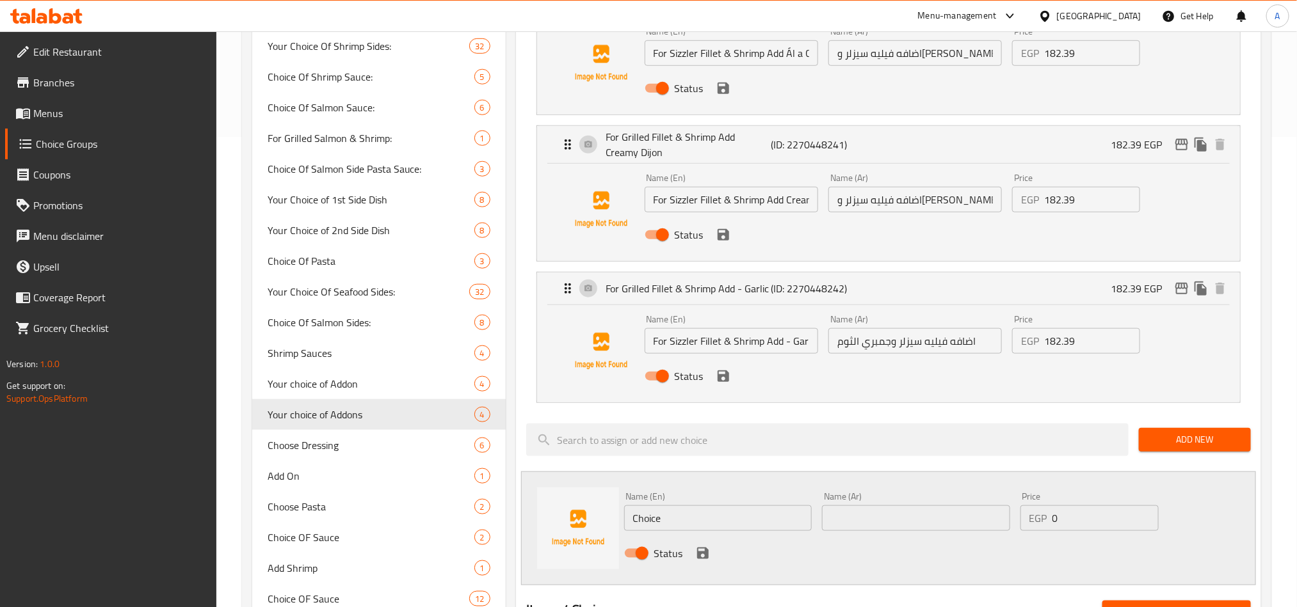
scroll to position [672, 0]
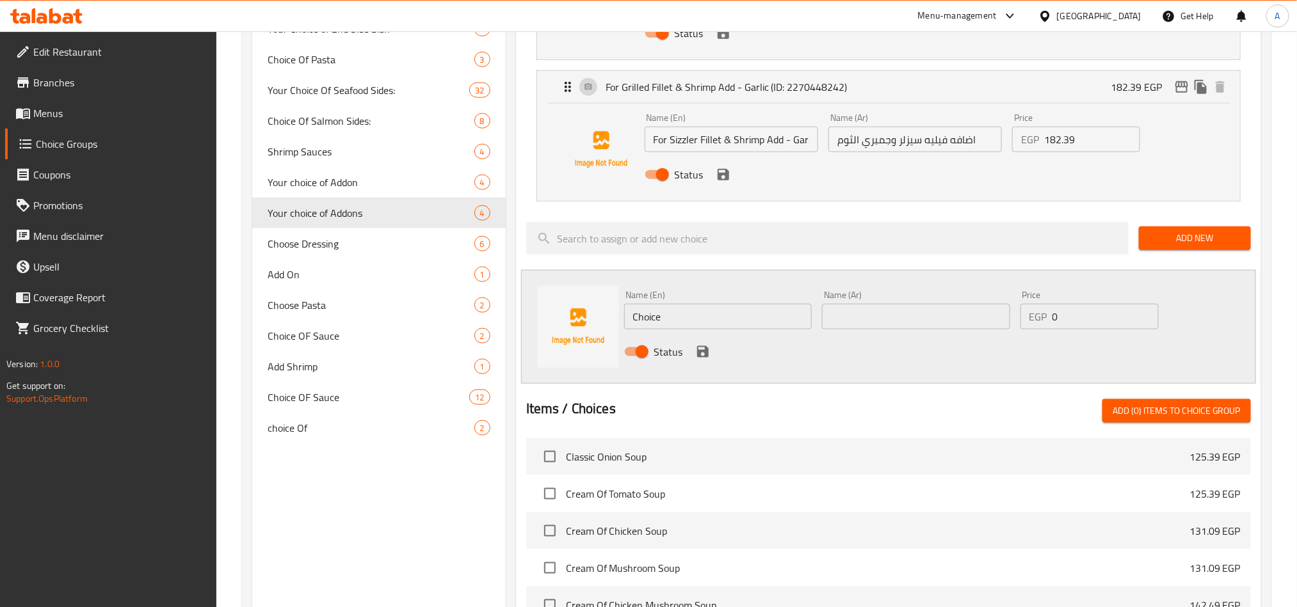
click at [699, 346] on icon "save" at bounding box center [703, 352] width 12 height 12
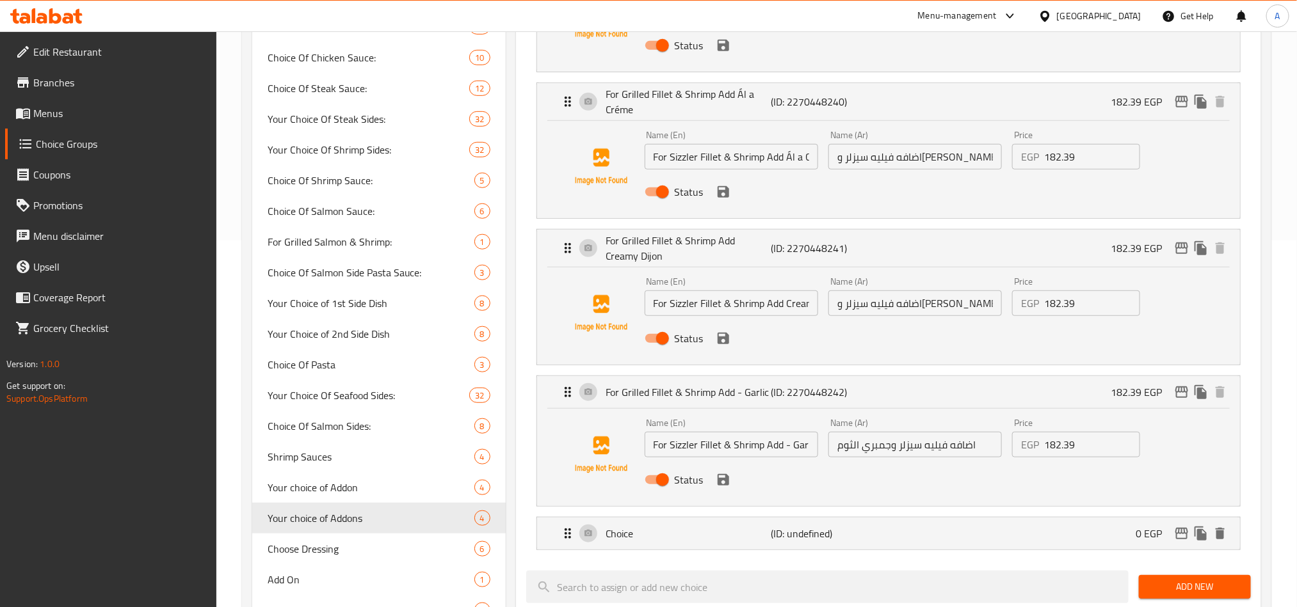
scroll to position [480, 0]
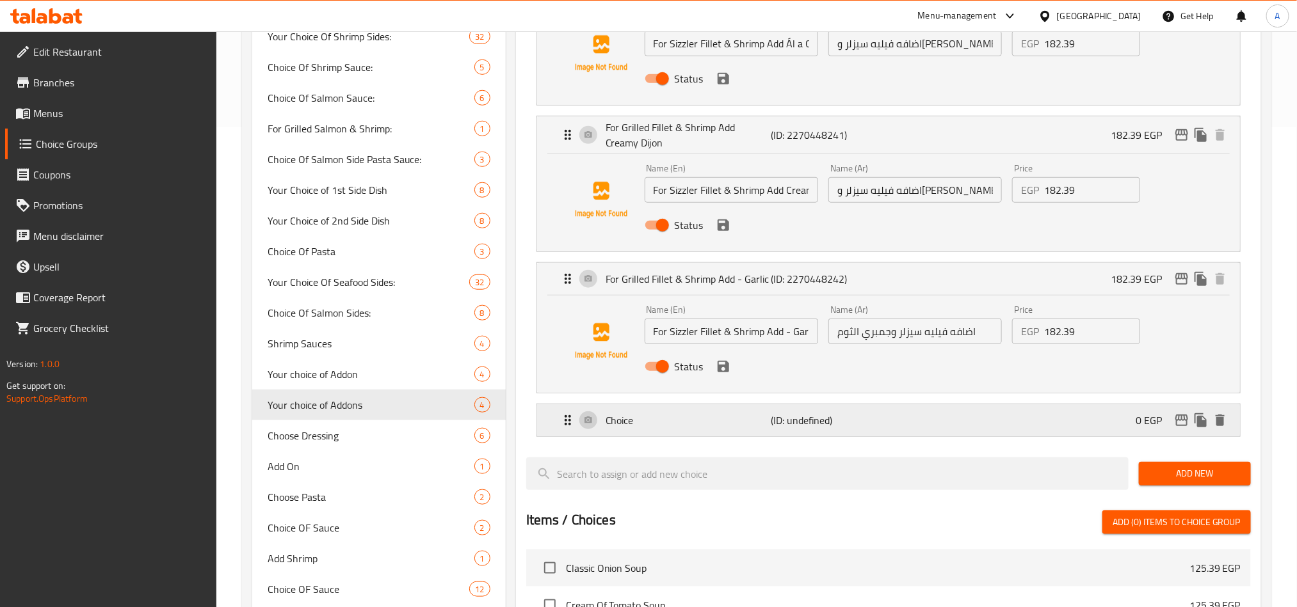
click at [914, 408] on div "Choice (ID: undefined) 0 EGP" at bounding box center [892, 420] width 664 height 32
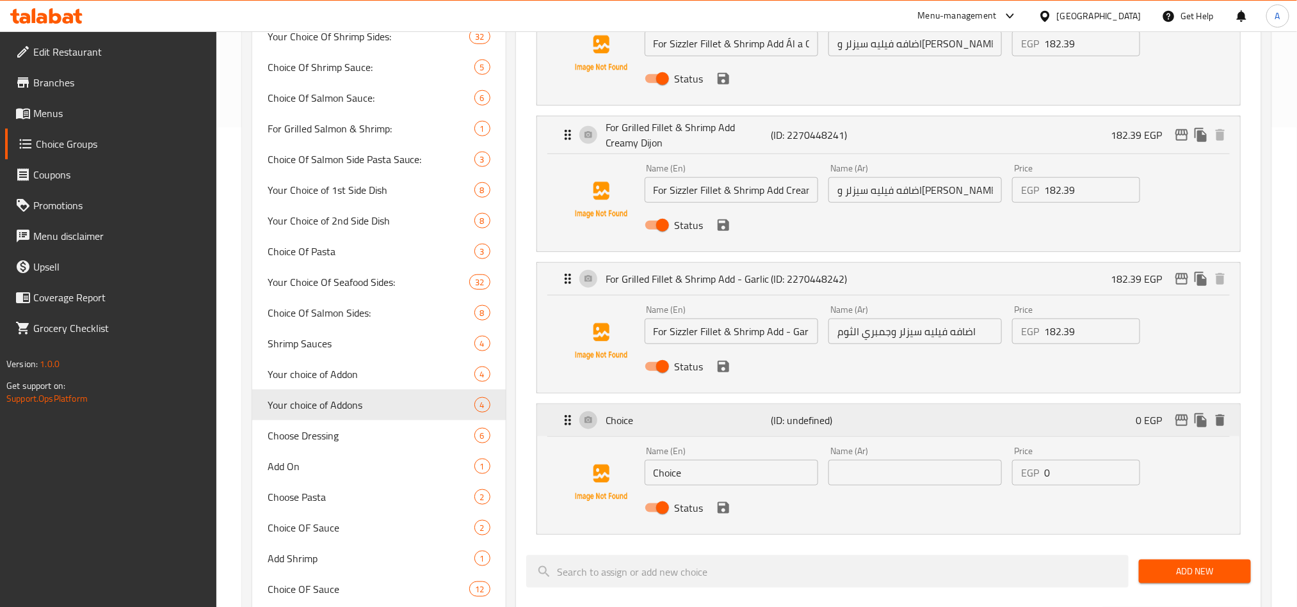
click at [1224, 417] on div "Choice (ID: undefined) 0 EGP" at bounding box center [892, 420] width 664 height 32
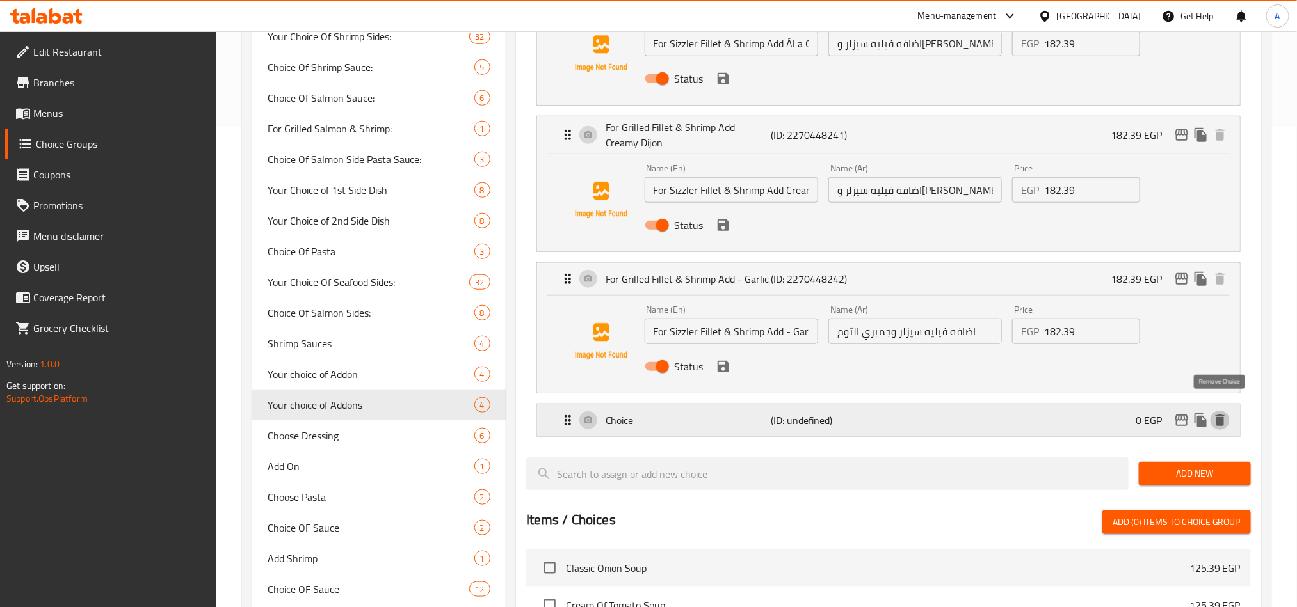
click at [1225, 413] on icon "delete" at bounding box center [1219, 420] width 15 height 15
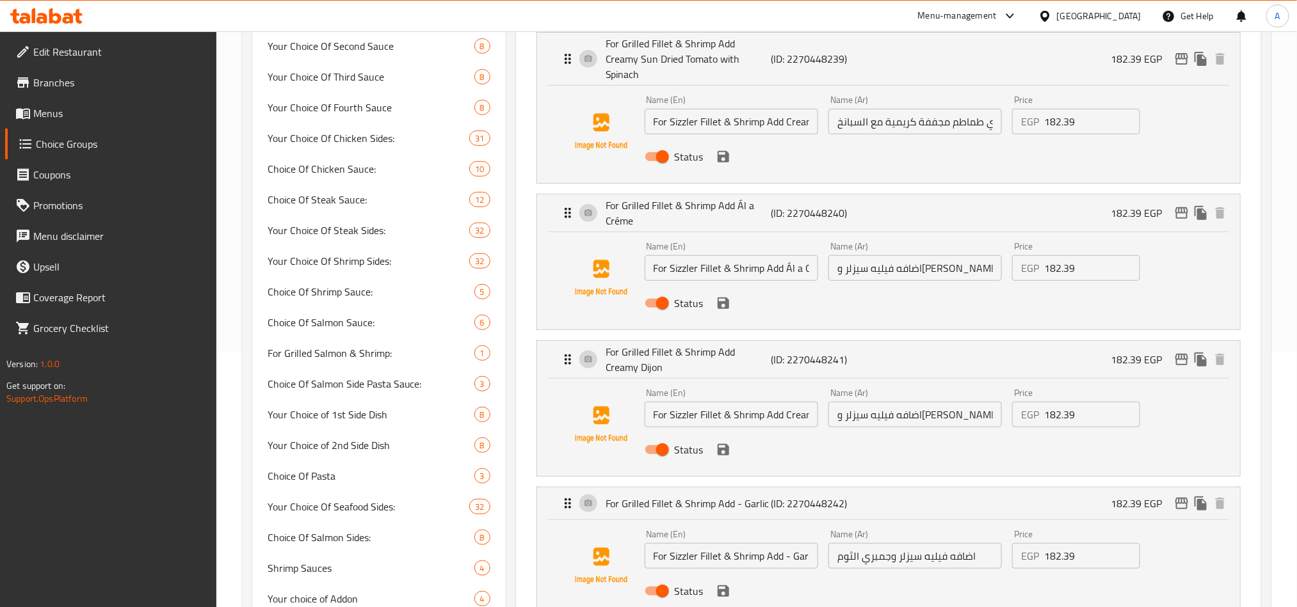
scroll to position [0, 0]
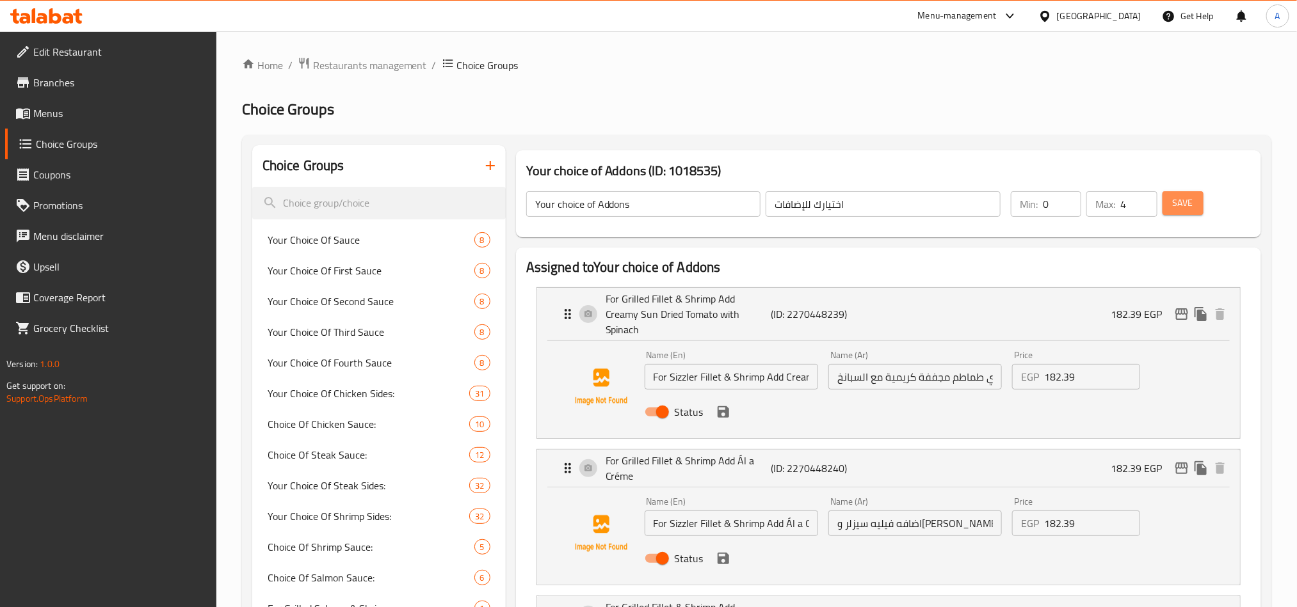
click at [1179, 208] on span "Save" at bounding box center [1182, 203] width 20 height 16
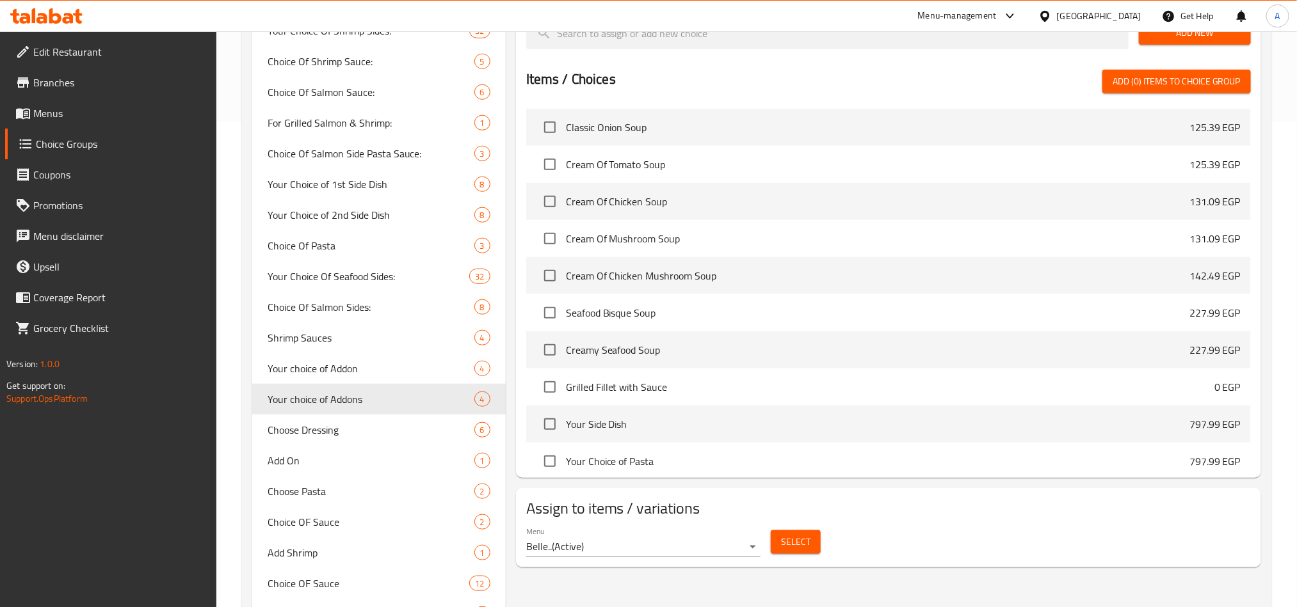
scroll to position [452, 0]
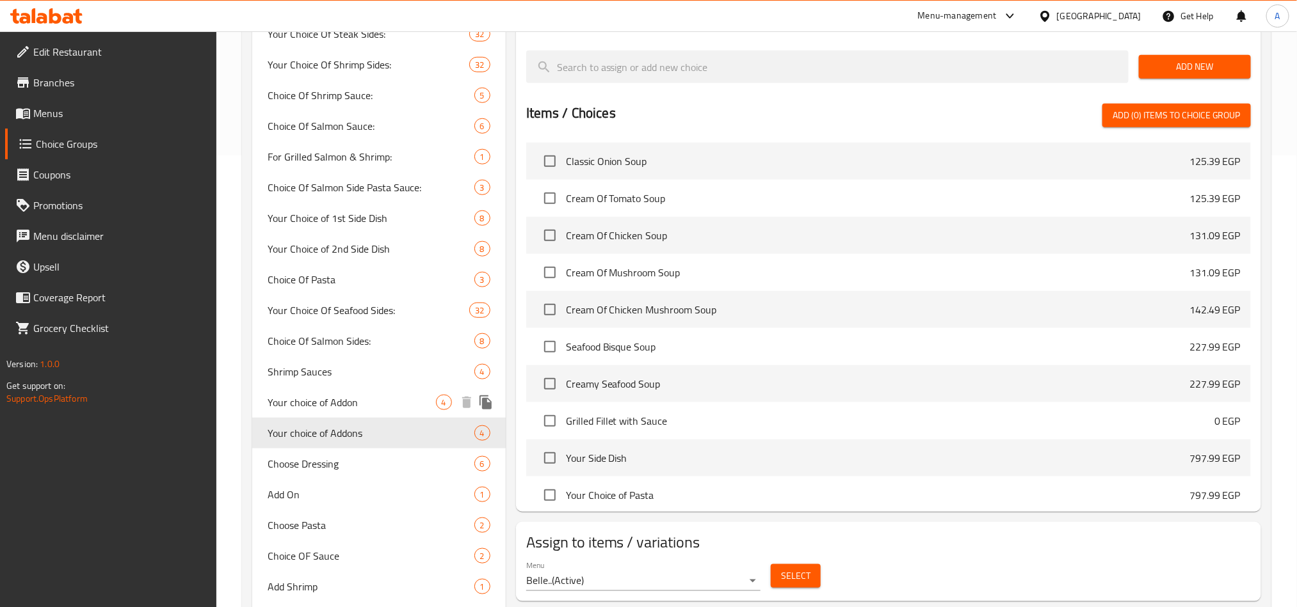
click at [352, 396] on span "Your choice of Addon" at bounding box center [351, 402] width 168 height 15
type input "Your choice of Addon"
type input "اختيارك من الاضافه"
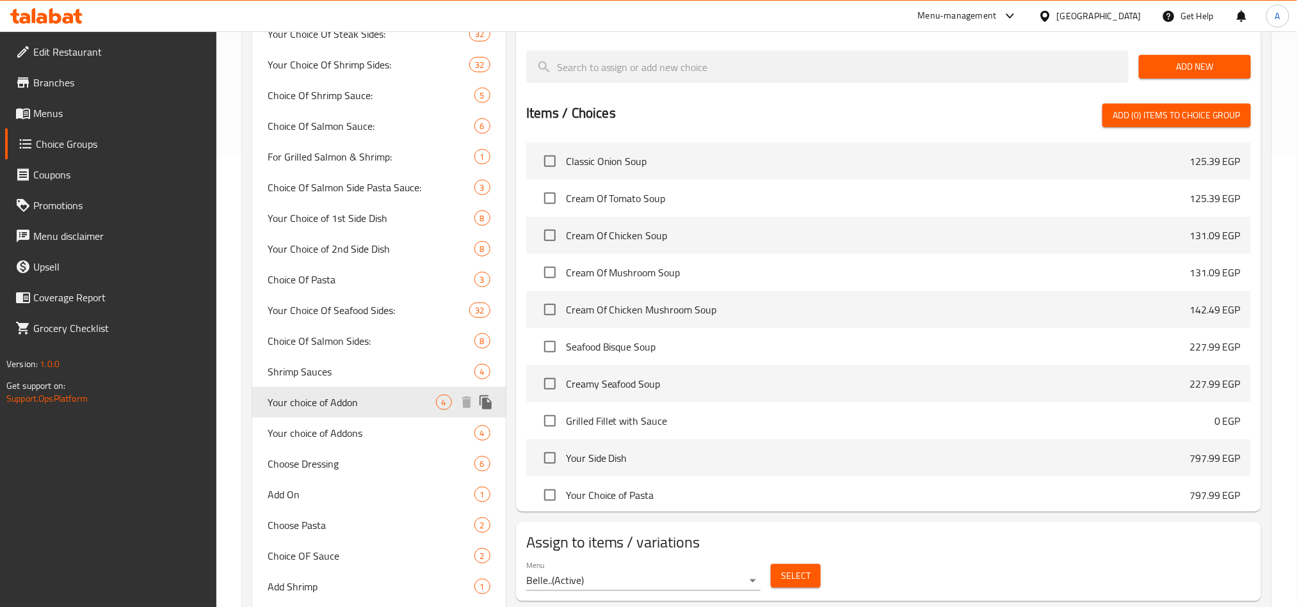
click at [486, 395] on icon "duplicate" at bounding box center [485, 402] width 12 height 14
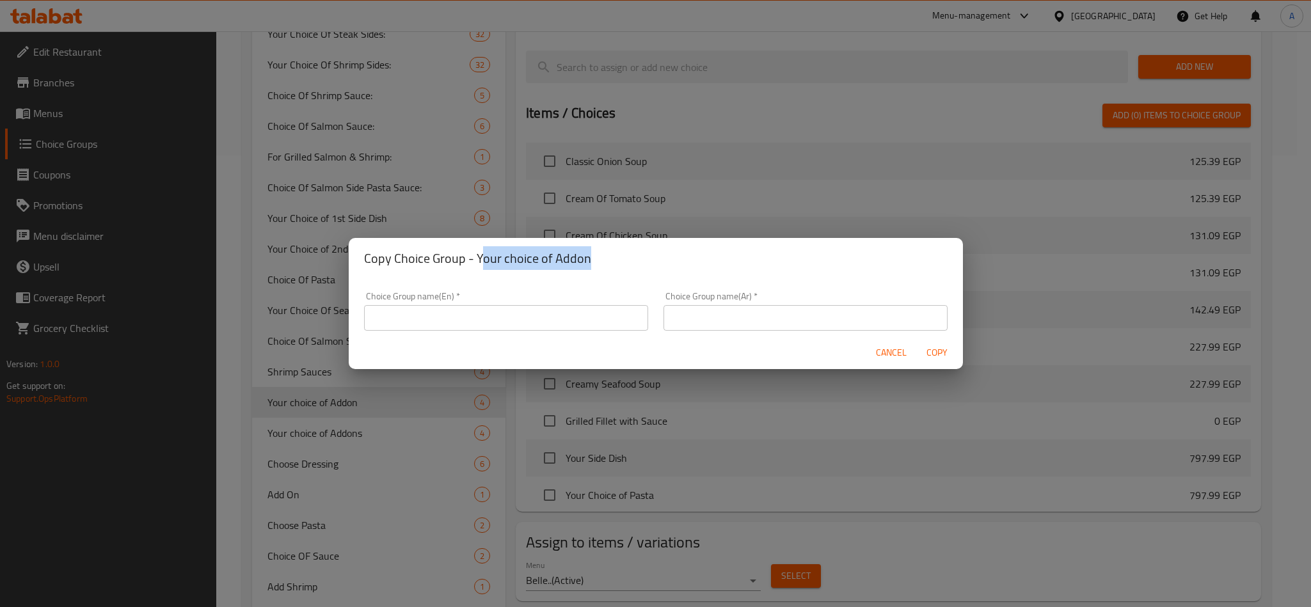
drag, startPoint x: 591, startPoint y: 257, endPoint x: 480, endPoint y: 267, distance: 111.8
click at [480, 267] on h2 "Copy Choice Group - Your choice of Addon" at bounding box center [656, 258] width 584 height 20
drag, startPoint x: 475, startPoint y: 262, endPoint x: 609, endPoint y: 267, distance: 134.5
click at [609, 267] on h2 "Copy Choice Group - Your choice of Addon" at bounding box center [656, 258] width 584 height 20
copy h2 "Your choice of Addon"
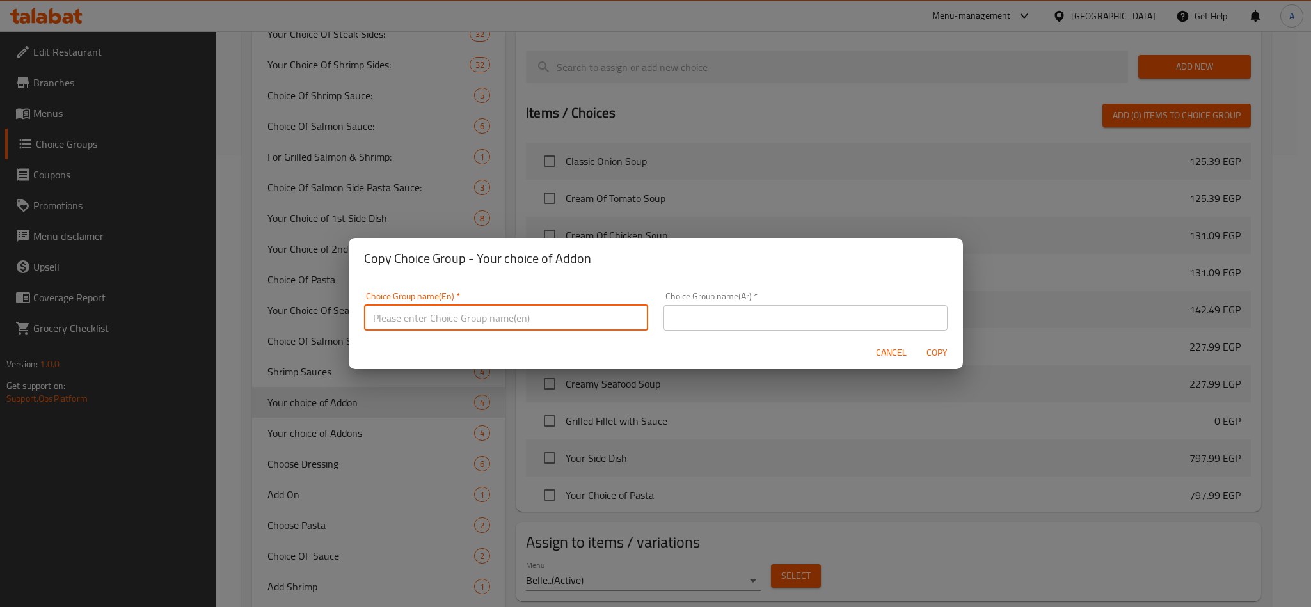
click at [584, 305] on input "text" at bounding box center [506, 318] width 284 height 26
paste input "Your choice of Addon"
click at [456, 321] on input "Your choice of Addon" at bounding box center [506, 318] width 284 height 26
type input "Your Choice of Extra"
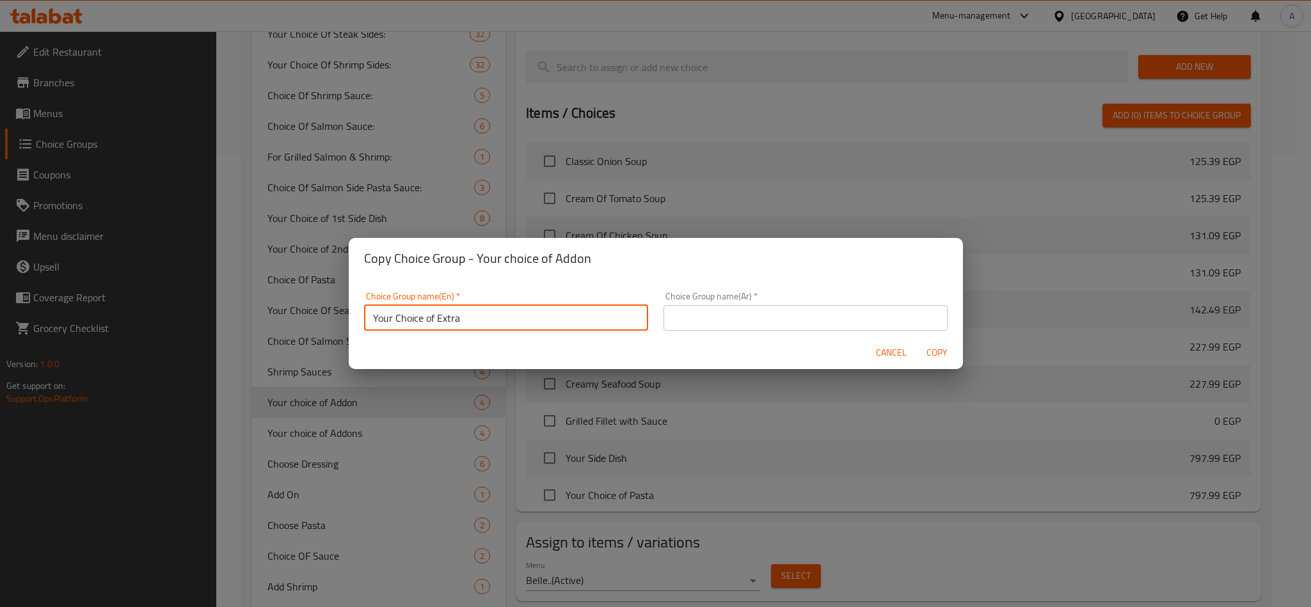
click at [761, 298] on div "Choice Group name(Ar)   * Choice Group name(Ar) *" at bounding box center [806, 311] width 284 height 39
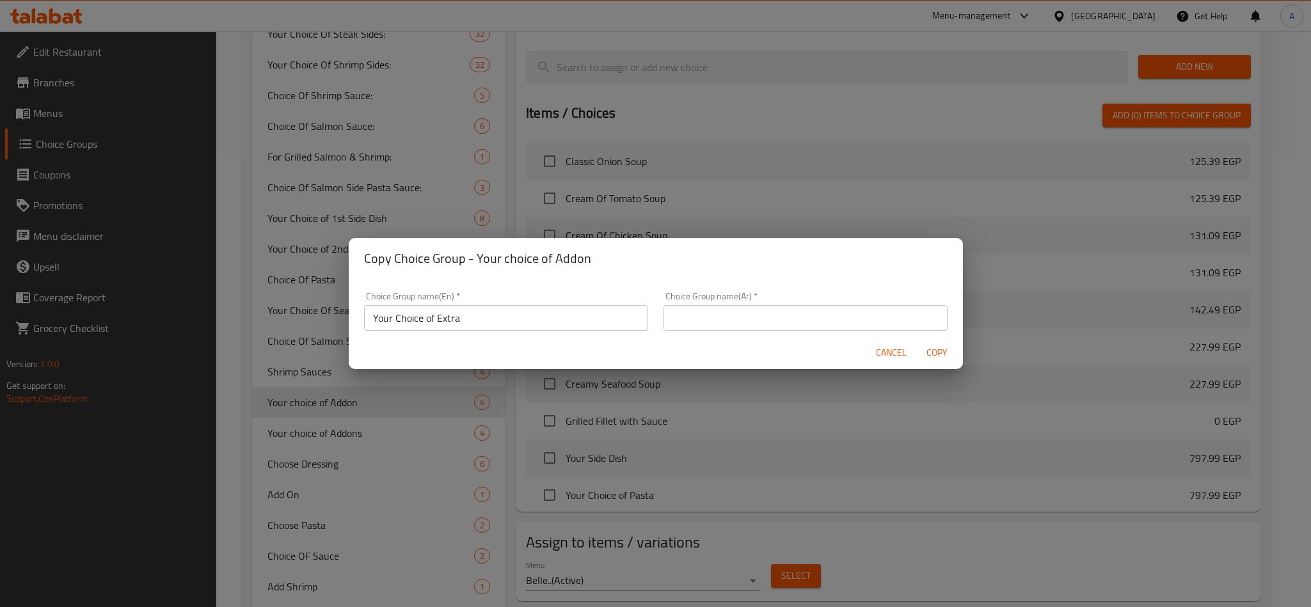
click at [760, 310] on input "text" at bounding box center [806, 318] width 284 height 26
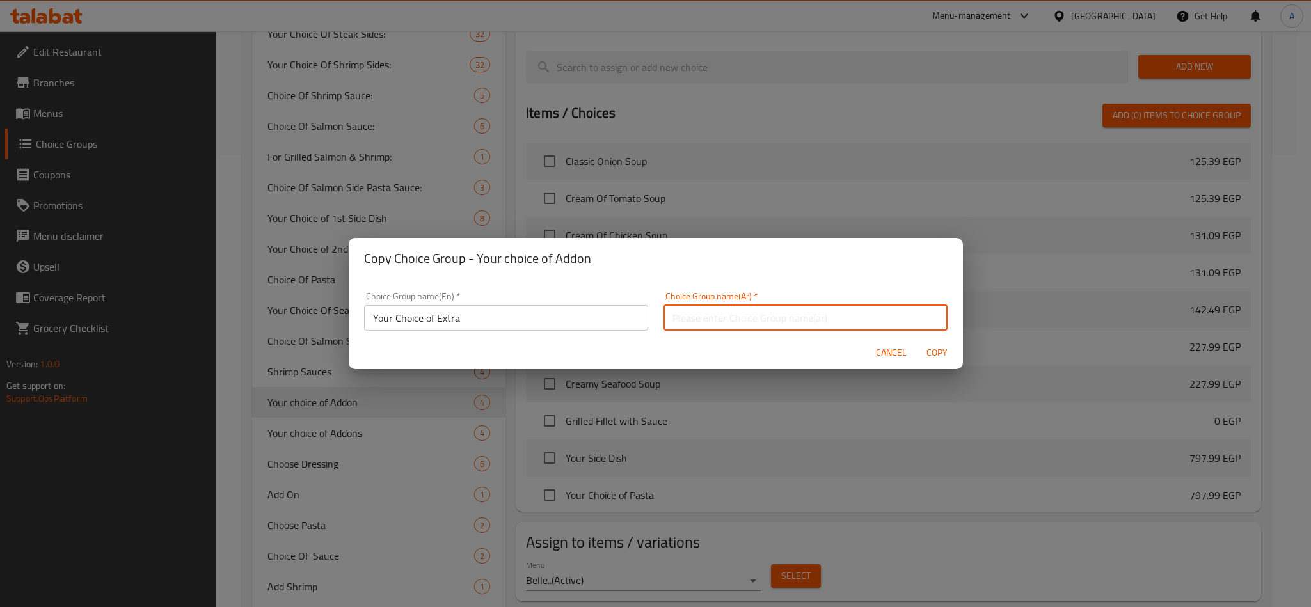
type input "اختيارك من الاكسترا"
click at [941, 345] on span "Copy" at bounding box center [937, 353] width 31 height 16
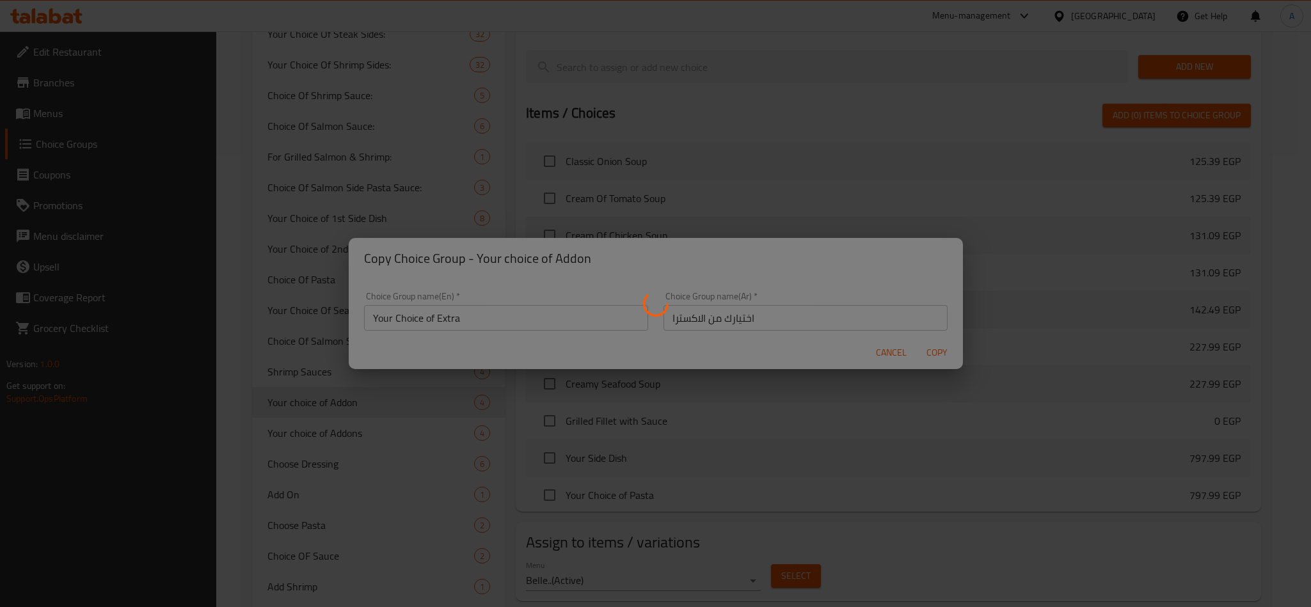
type input "Your Choice of Extra"
type input "اختيارك من الاكسترا"
click at [375, 405] on div at bounding box center [655, 303] width 1311 height 607
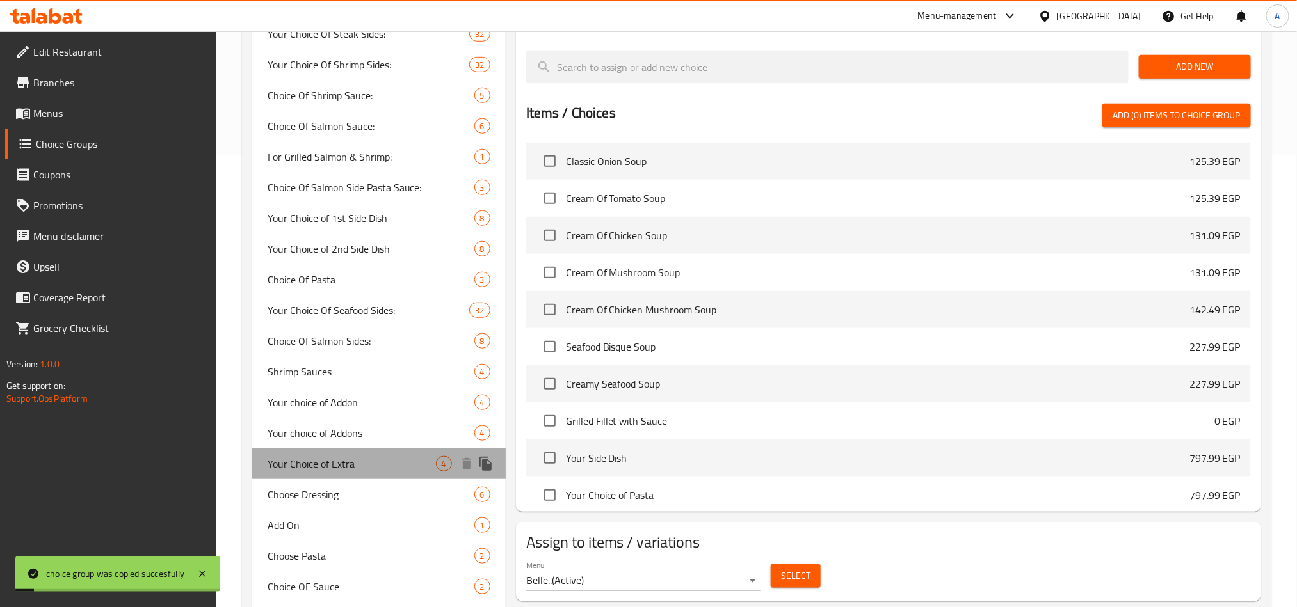
click at [381, 459] on span "Your Choice of Extra" at bounding box center [351, 463] width 168 height 15
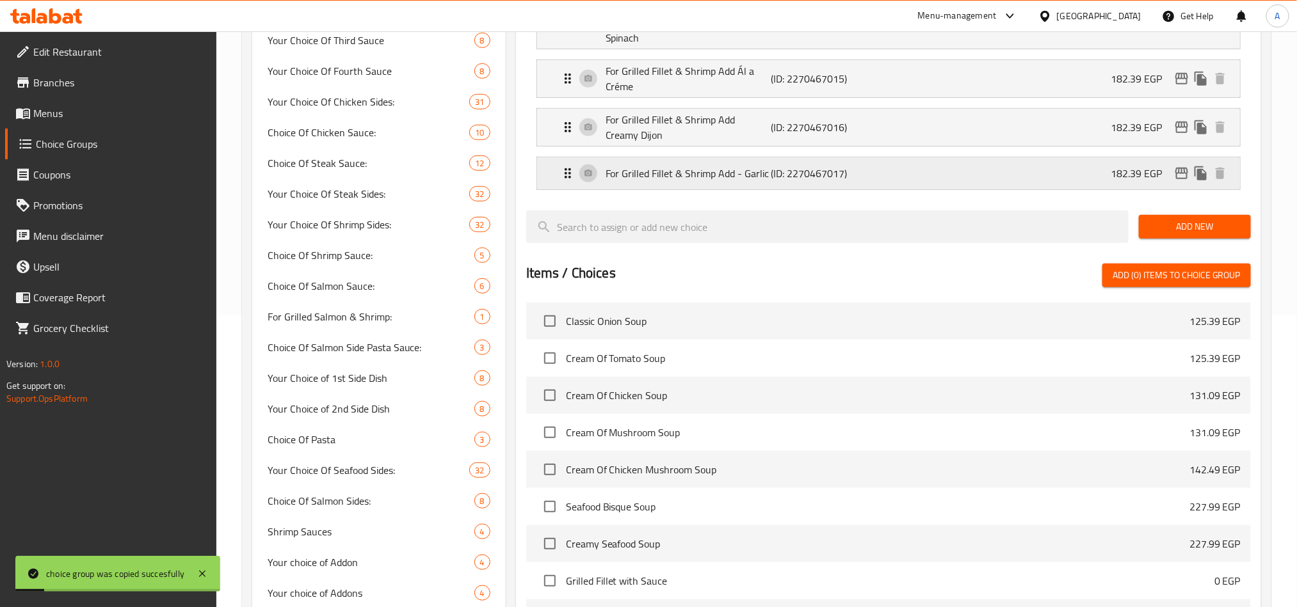
scroll to position [0, 0]
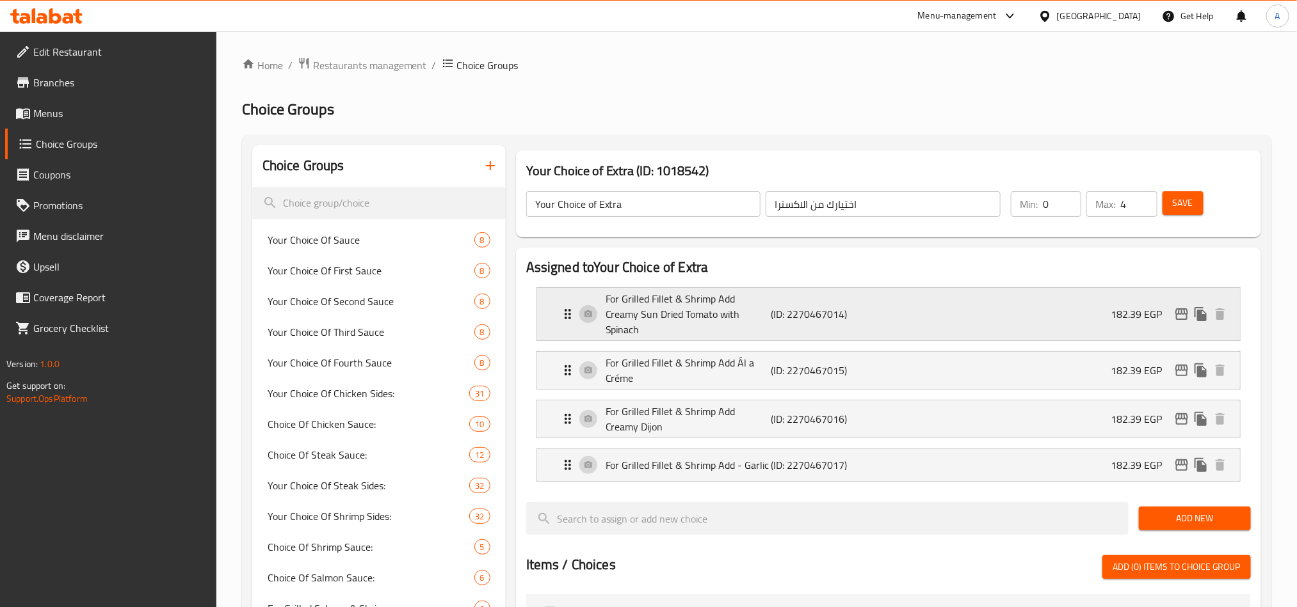
click at [778, 289] on div "For Grilled Fillet & Shrimp Add Creamy Sun Dried Tomato with Spinach (ID: 22704…" at bounding box center [892, 314] width 664 height 52
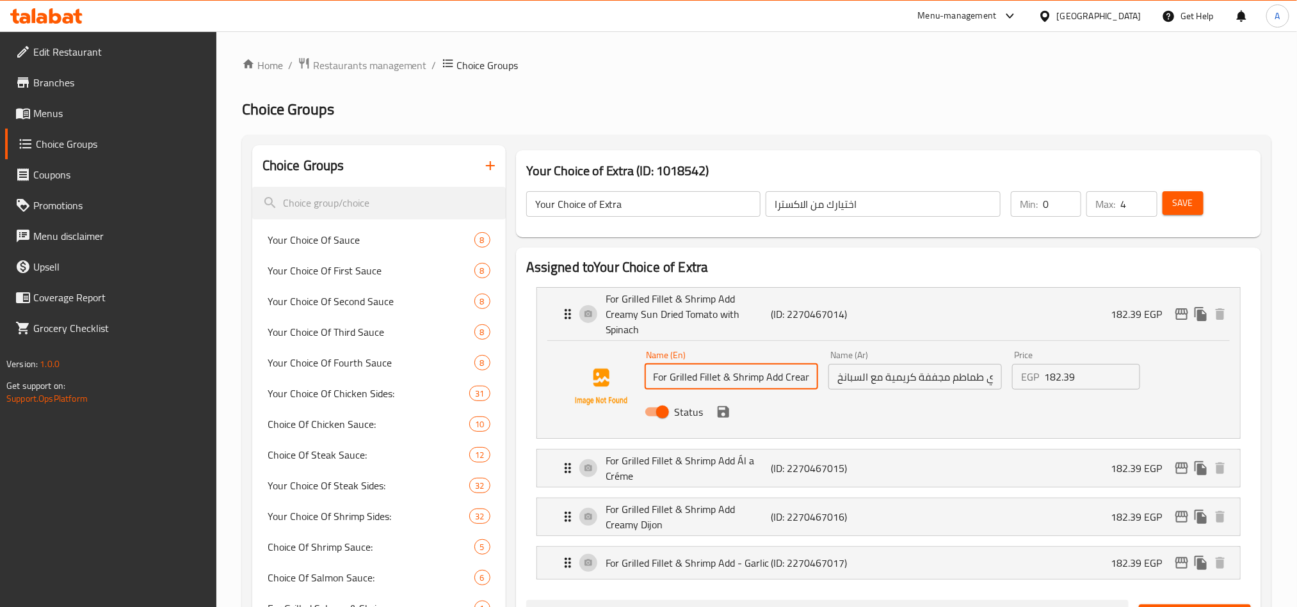
drag, startPoint x: 672, startPoint y: 358, endPoint x: 722, endPoint y: 362, distance: 50.1
click at [722, 364] on input "For Grilled Fillet & Shrimp Add Creamy Sun Dried Tomato with Spinach" at bounding box center [730, 377] width 173 height 26
paste input "UMBO STEAK"
click at [738, 371] on input "For UMBO STEAK & Shrimp Add Creamy Sun Dried Tomato with Spinach" at bounding box center [730, 377] width 173 height 26
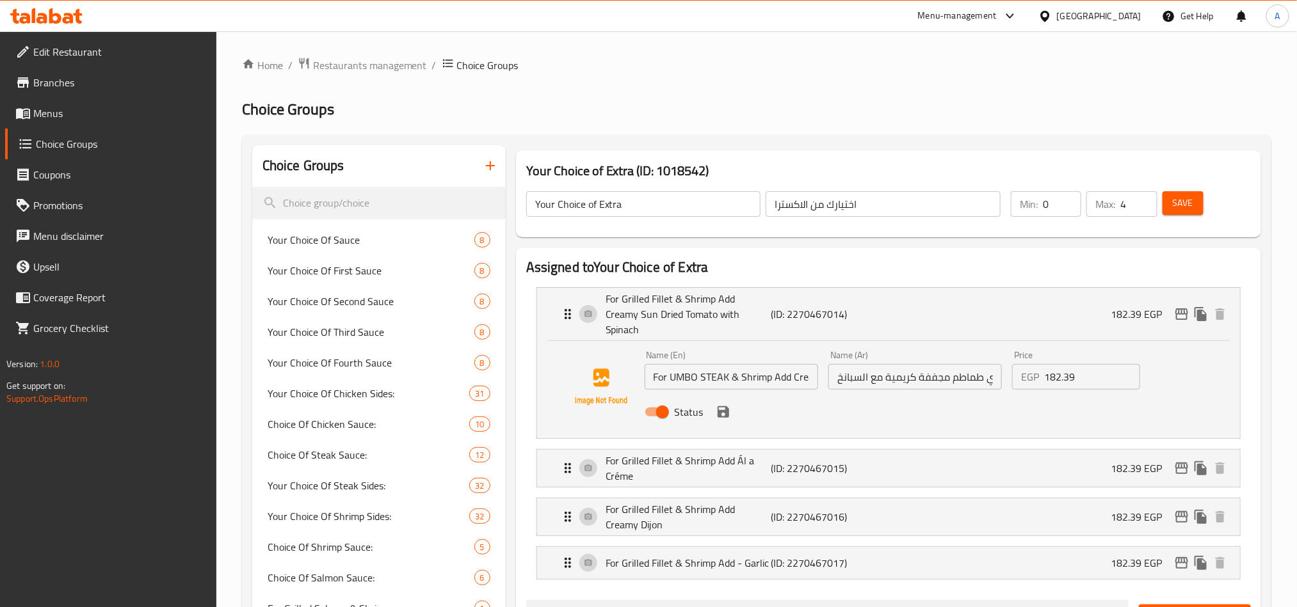
click at [689, 364] on input "For UMBO STEAK & Shrimp Add Creamy Sun Dried Tomato with Spinach" at bounding box center [730, 377] width 173 height 26
paste input "J"
click at [735, 364] on input "For JUMBO STEAK & Shrimp Add Creamy Sun Dried Tomato with Spinach" at bounding box center [730, 377] width 173 height 26
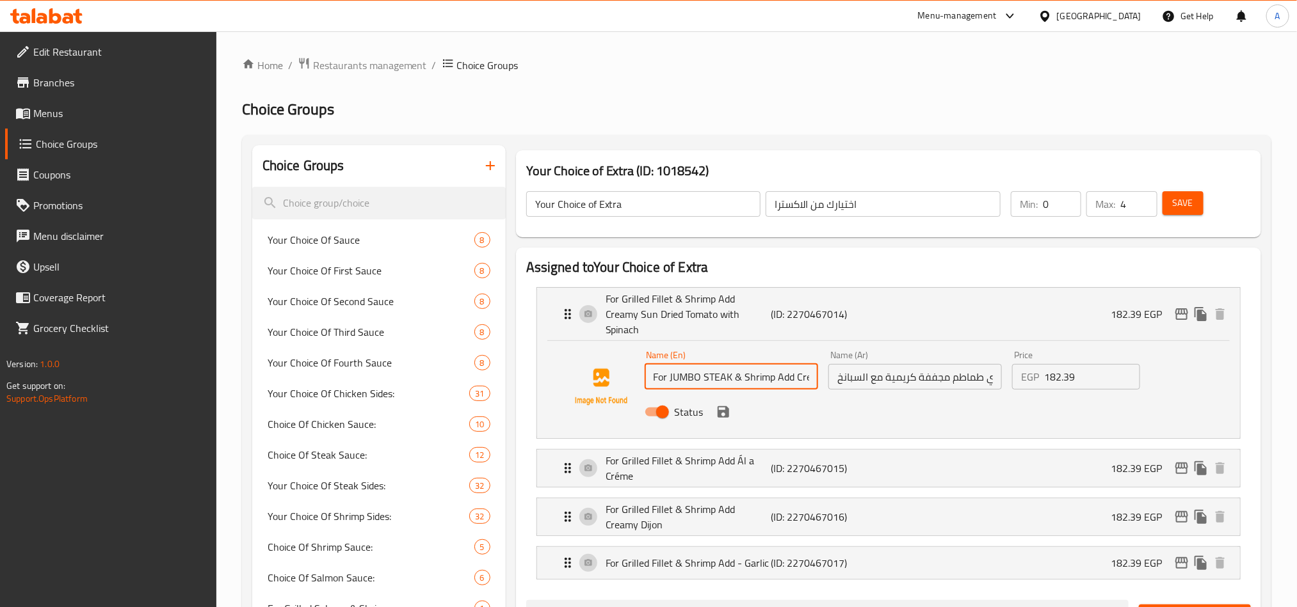
click at [735, 364] on input "For JUMBO STEAK & Shrimp Add Creamy Sun Dried Tomato with Spinach" at bounding box center [730, 377] width 173 height 26
type input "For Jumbo Steak & Shrimp Add Creamy Sun Dried Tomato with Spinach"
click at [1273, 379] on div "Home / Restaurants management / Choice Groups Choice Groups Choice Groups Your …" at bounding box center [756, 611] width 1080 height 1161
click at [785, 371] on input "For Jumbo Steak & Shrimp Add Creamy Sun Dried Tomato with Spinach" at bounding box center [730, 377] width 173 height 26
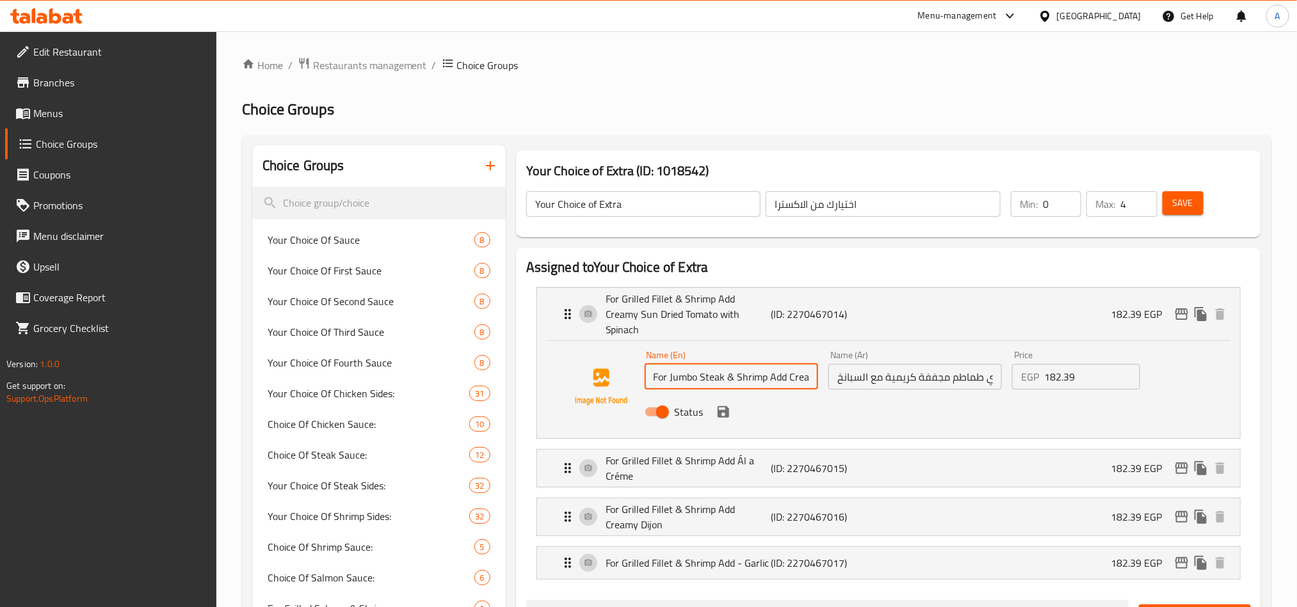
click at [785, 371] on input "For Jumbo Steak & Shrimp Add Creamy Sun Dried Tomato with Spinach" at bounding box center [730, 377] width 173 height 26
click at [703, 373] on input "For Jumbo Steak & Shrimp Add Creamy Sun Dried Tomato with Spinach" at bounding box center [730, 377] width 173 height 26
click at [937, 364] on input "اضافه فيليه مشوي وجمبري طماطم مجففة كريمية مع السبانخ" at bounding box center [914, 377] width 173 height 26
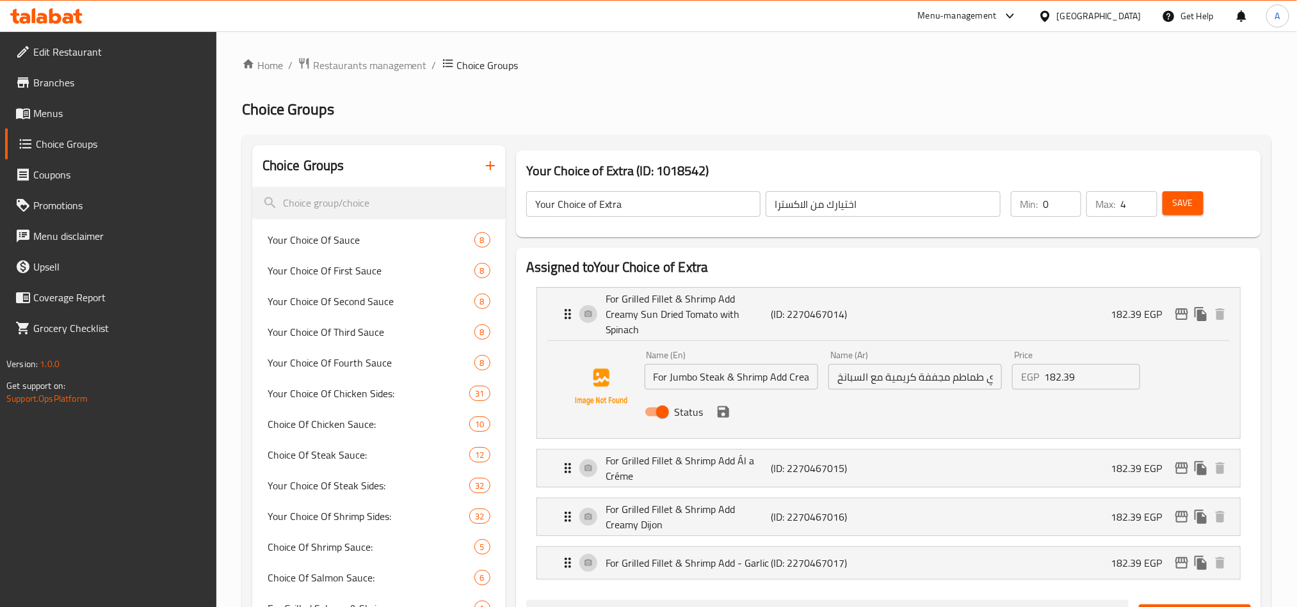
click at [937, 364] on input "اضافه فيليه مشوي وجمبري طماطم مجففة كريمية مع السبانخ" at bounding box center [914, 377] width 173 height 26
paste input "تيك جامبو مع روبيان، أضف طماطم مجففة كريمية مع سبانخ."
type input "ستيك جامبو مع [PERSON_NAME]، أضف طماطم مجففة كريمية مع سبانخ."
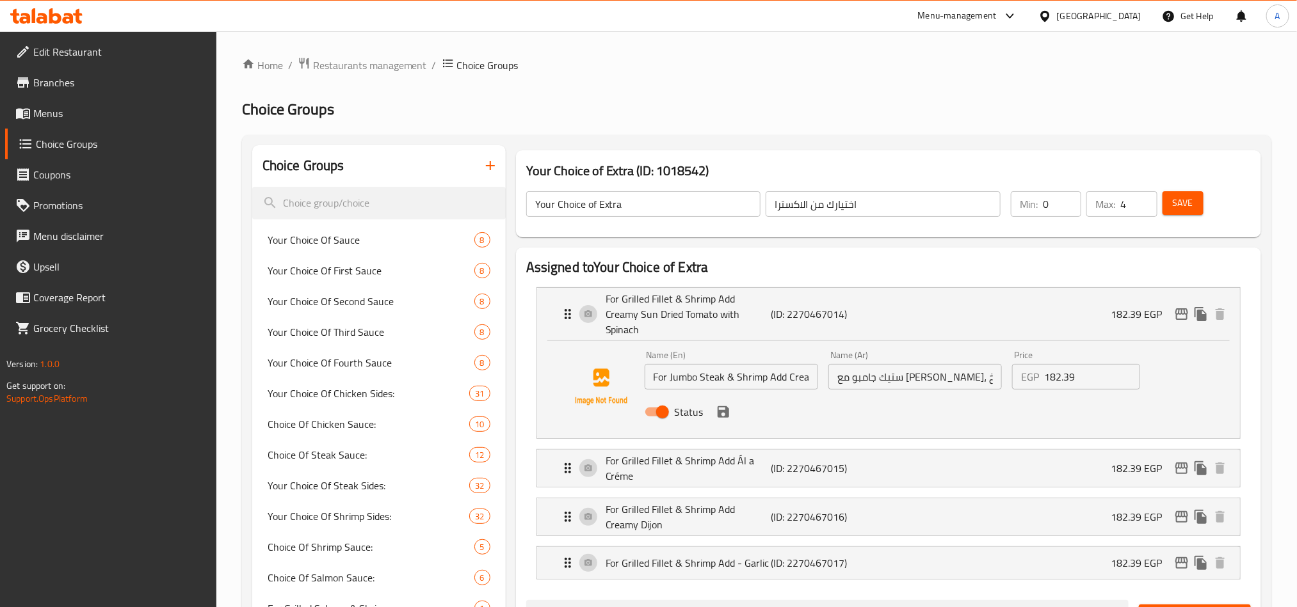
scroll to position [96, 0]
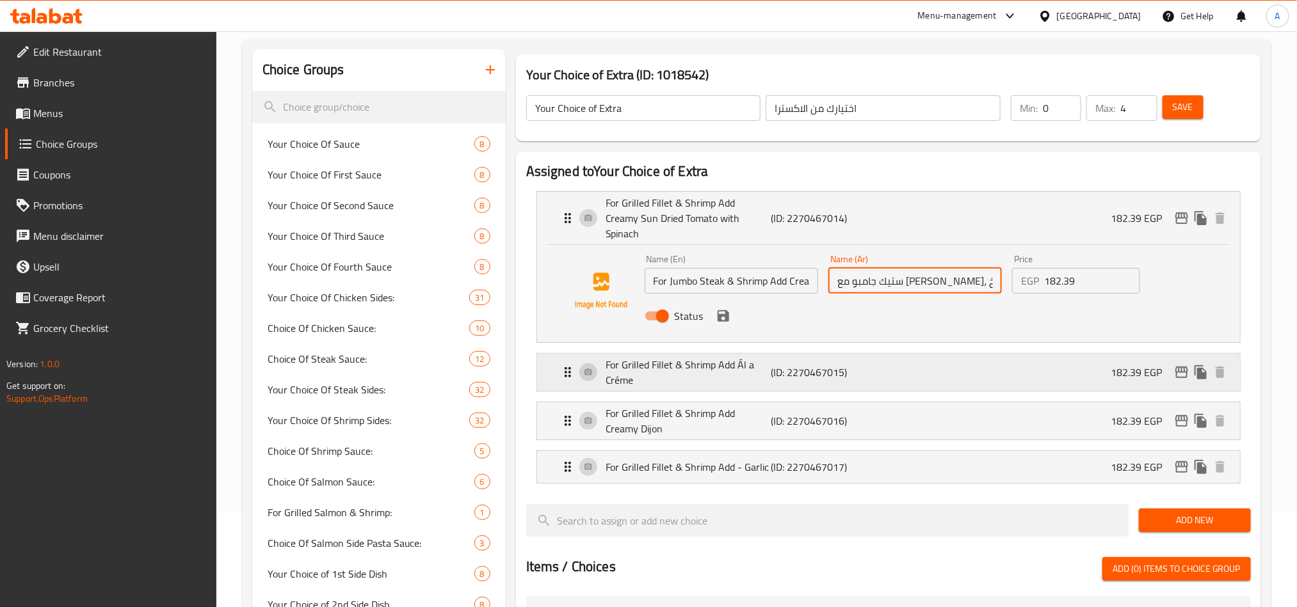
drag, startPoint x: 792, startPoint y: 347, endPoint x: 818, endPoint y: 350, distance: 26.4
click at [792, 354] on div "For Grilled Fillet & Shrimp Add Ál a Créme (ID: 2270467015) 182.39 EGP" at bounding box center [892, 372] width 664 height 37
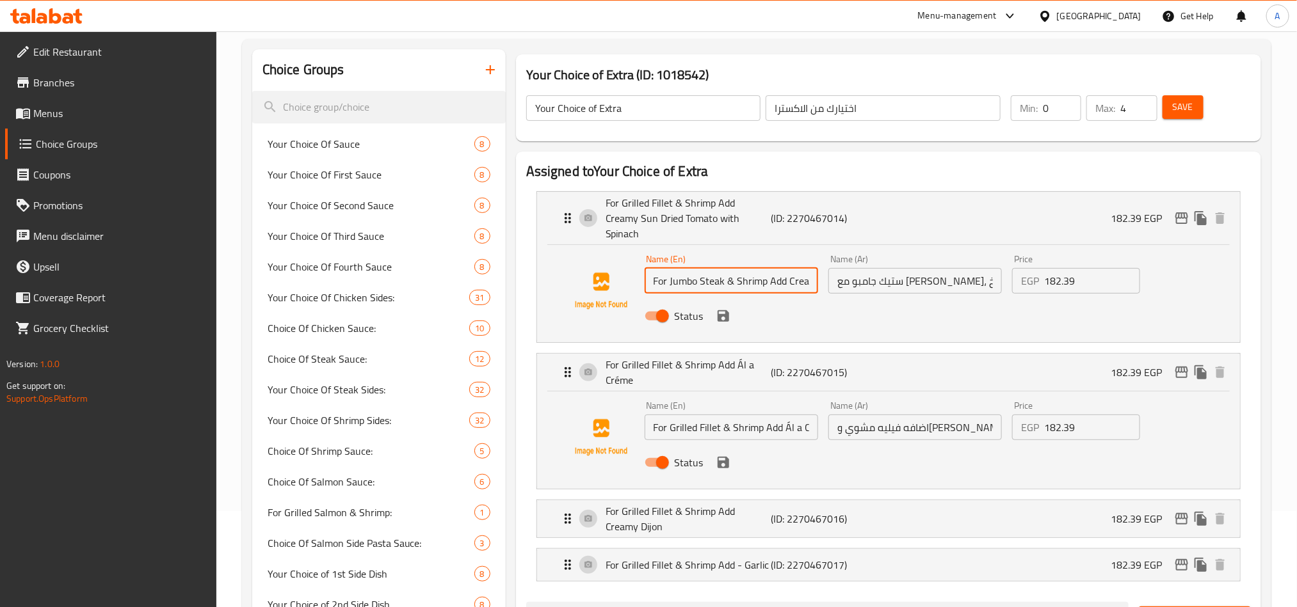
drag, startPoint x: 665, startPoint y: 269, endPoint x: 722, endPoint y: 265, distance: 57.7
click at [722, 268] on input "For Jumbo Steak & Shrimp Add Creamy Sun Dried Tomato with Spinach" at bounding box center [730, 281] width 173 height 26
drag, startPoint x: 668, startPoint y: 415, endPoint x: 721, endPoint y: 411, distance: 52.6
click at [721, 415] on input "For Grilled Fillet & Shrimp Add Ál a Créme" at bounding box center [730, 428] width 173 height 26
paste input "r Jumbo Steak"
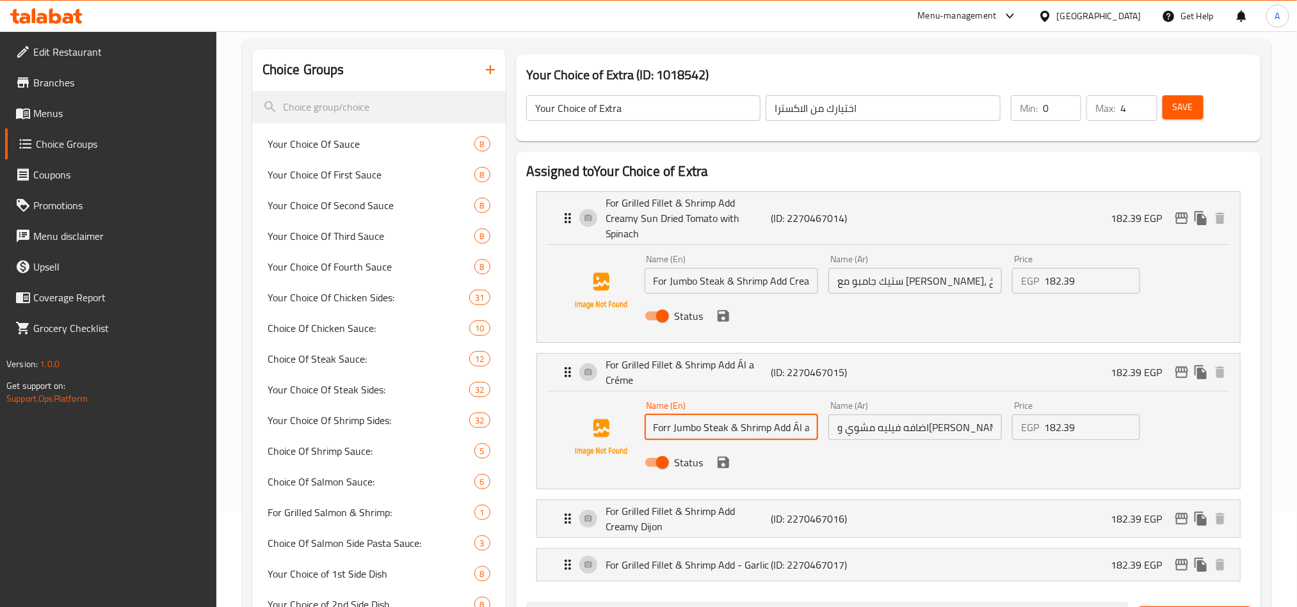
click at [795, 415] on input "Forr Jumbo Steak & Shrimp Add Ál a Créme" at bounding box center [730, 428] width 173 height 26
type input "Forr Jumbo Steak & Shrimp Add Ál a Créme"
click at [1009, 264] on div "Price EGP 182.39 Price" at bounding box center [1076, 274] width 138 height 49
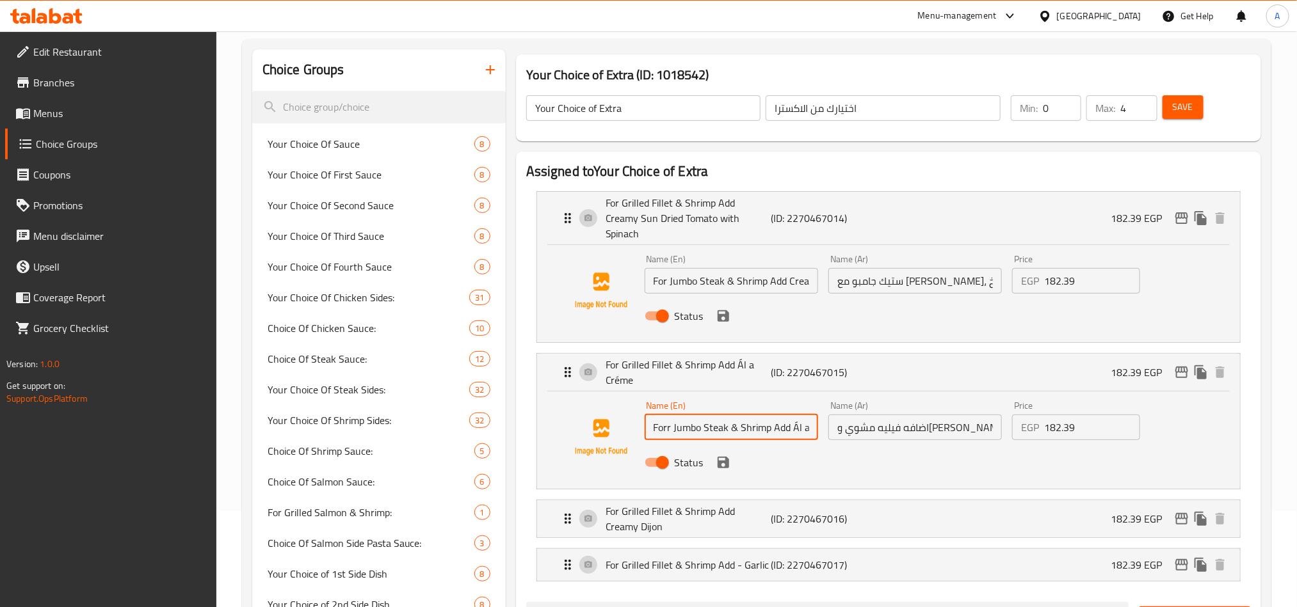
click at [993, 268] on input "ستيك جامبو مع [PERSON_NAME]، أضف طماطم مجففة كريمية مع سبانخ." at bounding box center [914, 281] width 173 height 26
click at [935, 268] on input "ستيك جامبو مع [PERSON_NAME]، أضف طماطم مجففة كريمية مع سبانخ." at bounding box center [914, 281] width 173 height 26
click at [987, 268] on input "ستيك جامبو مع [PERSON_NAME]، أضف طماطم مجففة كريمية مع سبانخ." at bounding box center [914, 281] width 173 height 26
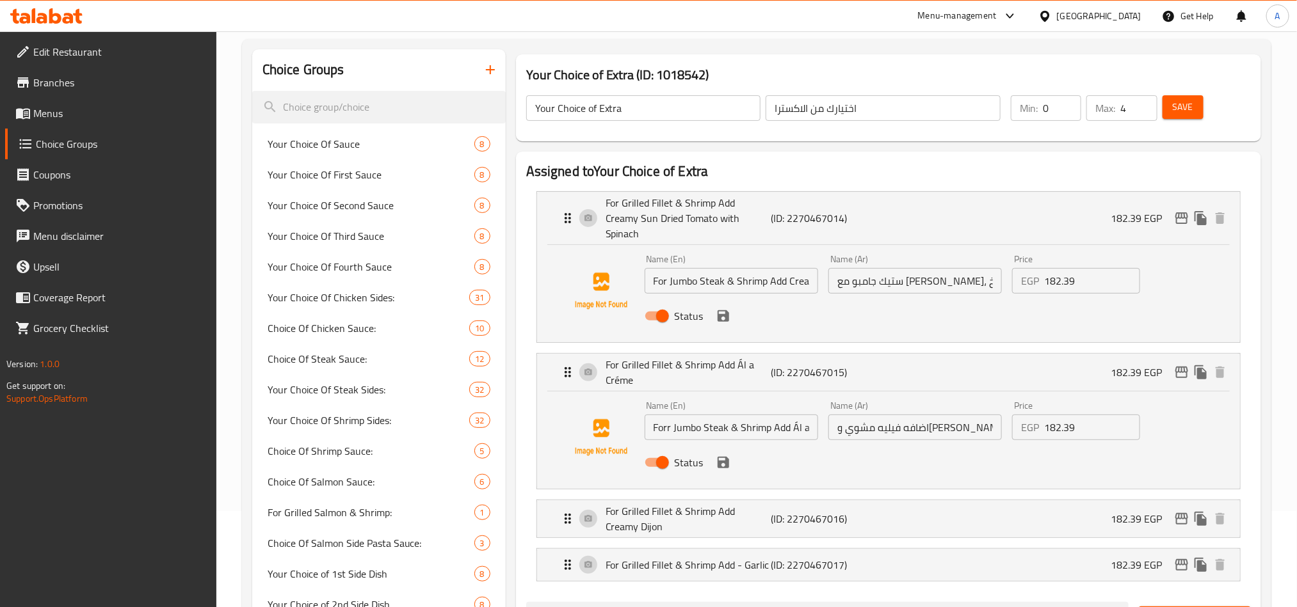
click at [931, 268] on input "ستيك جامبو مع [PERSON_NAME]، أضف طماطم مجففة كريمية مع سبانخ." at bounding box center [914, 281] width 173 height 26
click at [938, 415] on input "اضافه فيليه مشوي وجمبري الو كريم" at bounding box center [914, 428] width 173 height 26
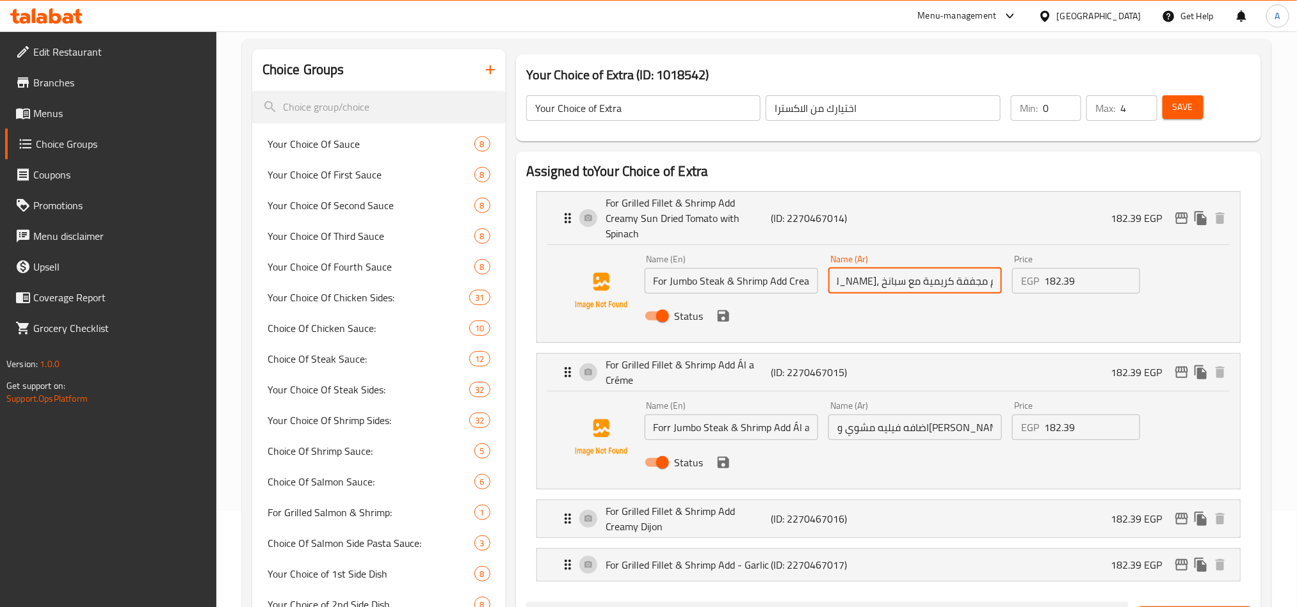
scroll to position [0, 0]
click at [938, 415] on input "اضافه فيليه مشوي وجمبري الو كريم" at bounding box center [914, 428] width 173 height 26
click at [941, 417] on input "اضافه فيليه مشوي وجمبري الو كريم" at bounding box center [914, 428] width 173 height 26
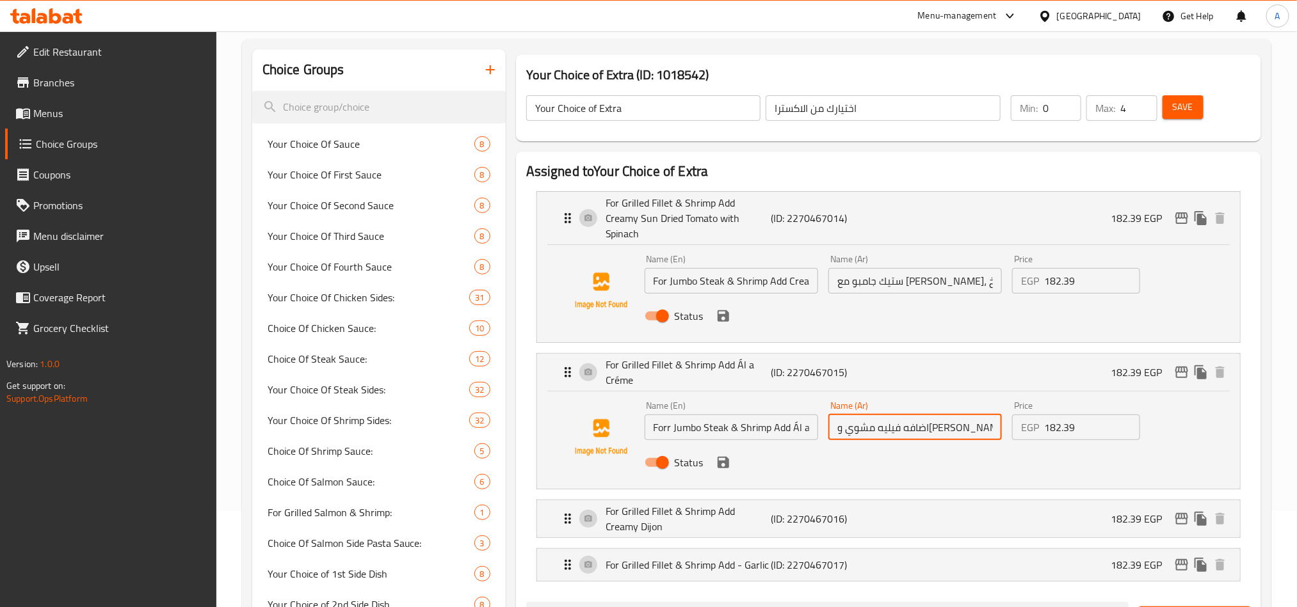
click at [941, 417] on input "اضافه فيليه مشوي وجمبري الو كريم" at bounding box center [914, 428] width 173 height 26
paste input "ستيك جامبو"
click at [876, 513] on p "(ID: 2270467016)" at bounding box center [825, 518] width 110 height 15
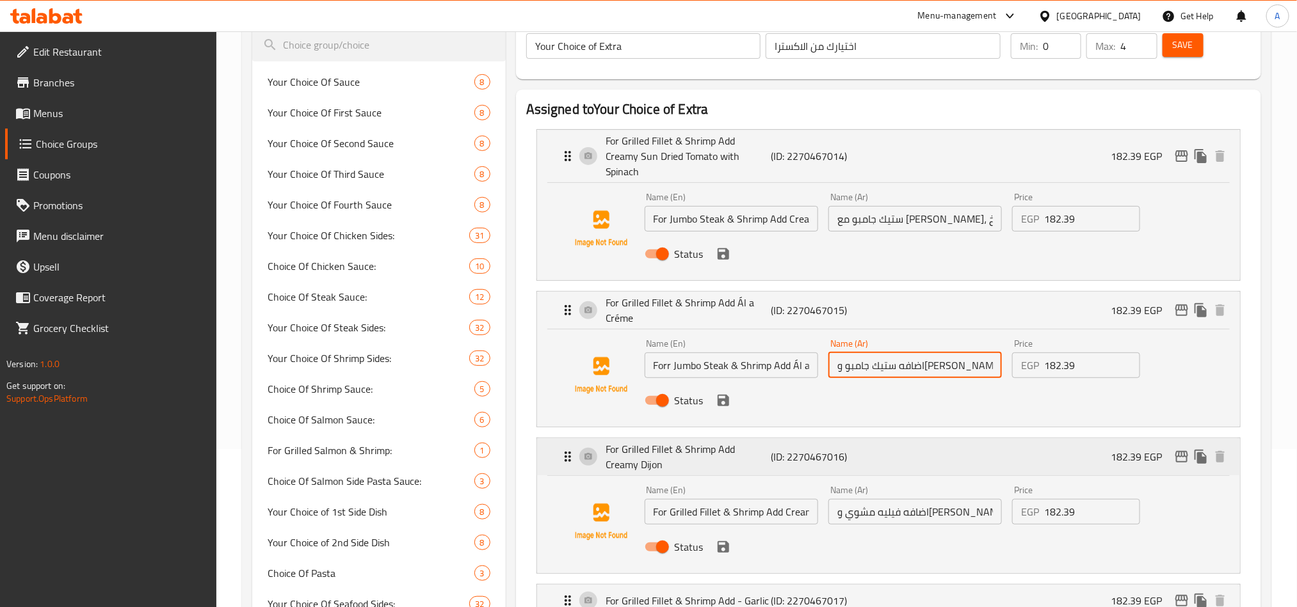
scroll to position [192, 0]
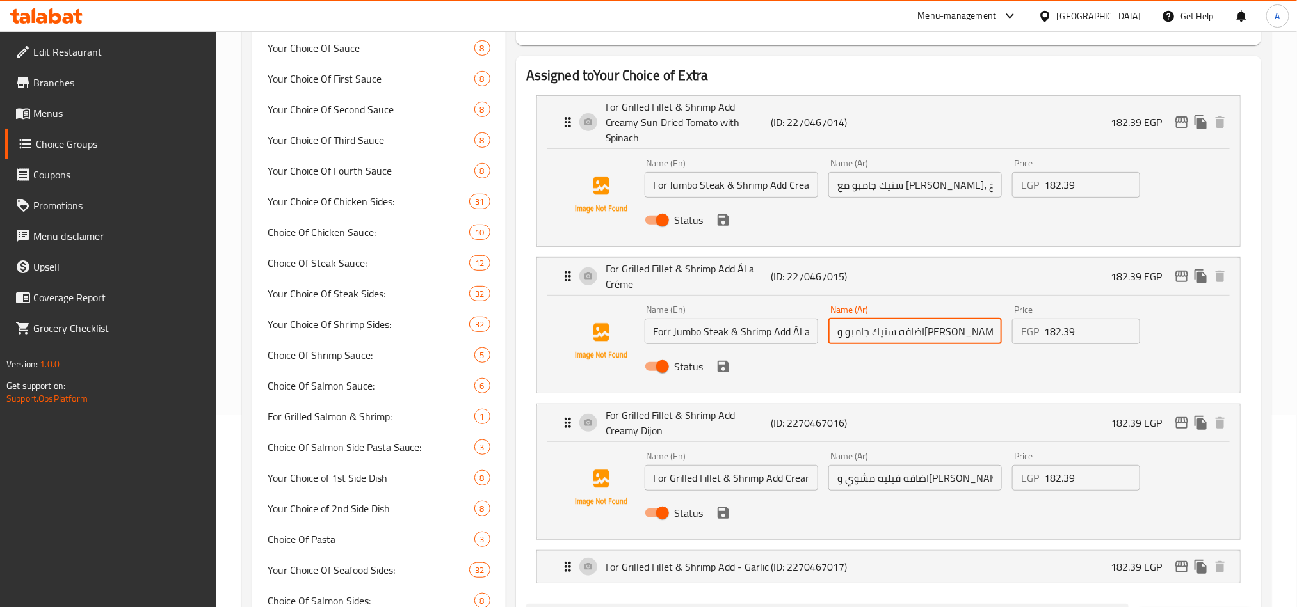
type input "اضافه [PERSON_NAME] [PERSON_NAME]"
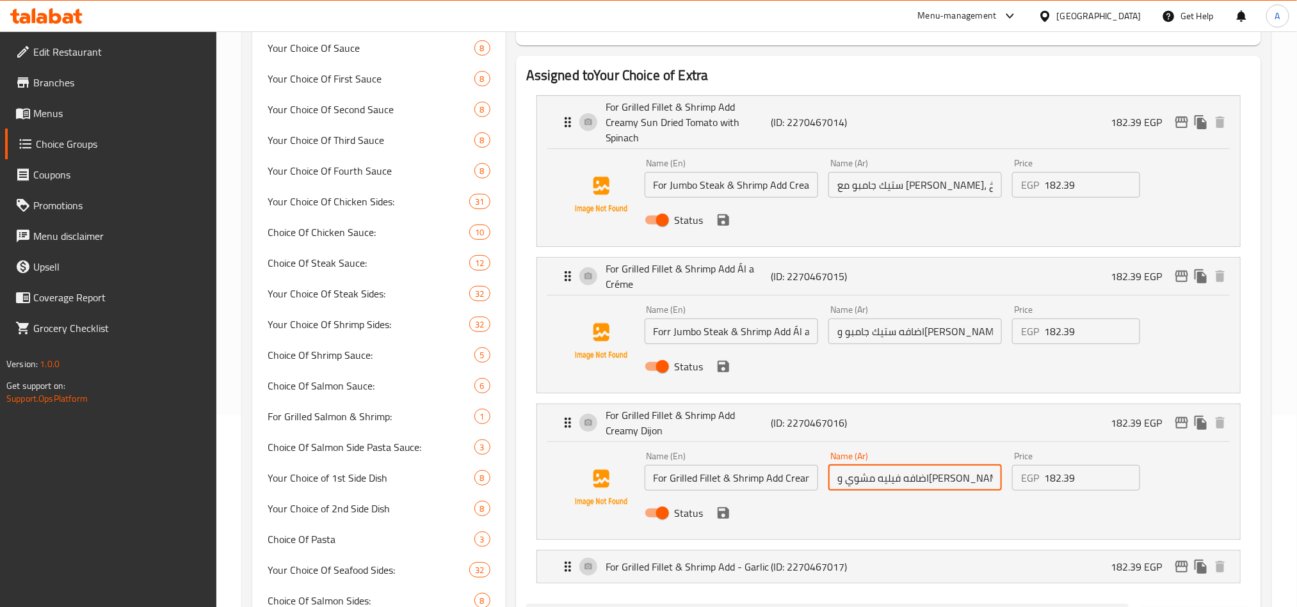
click at [886, 465] on input "اضافه فيليه مشوي وجمبري كريمي ديجون" at bounding box center [914, 478] width 173 height 26
click at [920, 465] on input "اضافه فيليه مشوي وجمبري كريمي ديجون" at bounding box center [914, 478] width 173 height 26
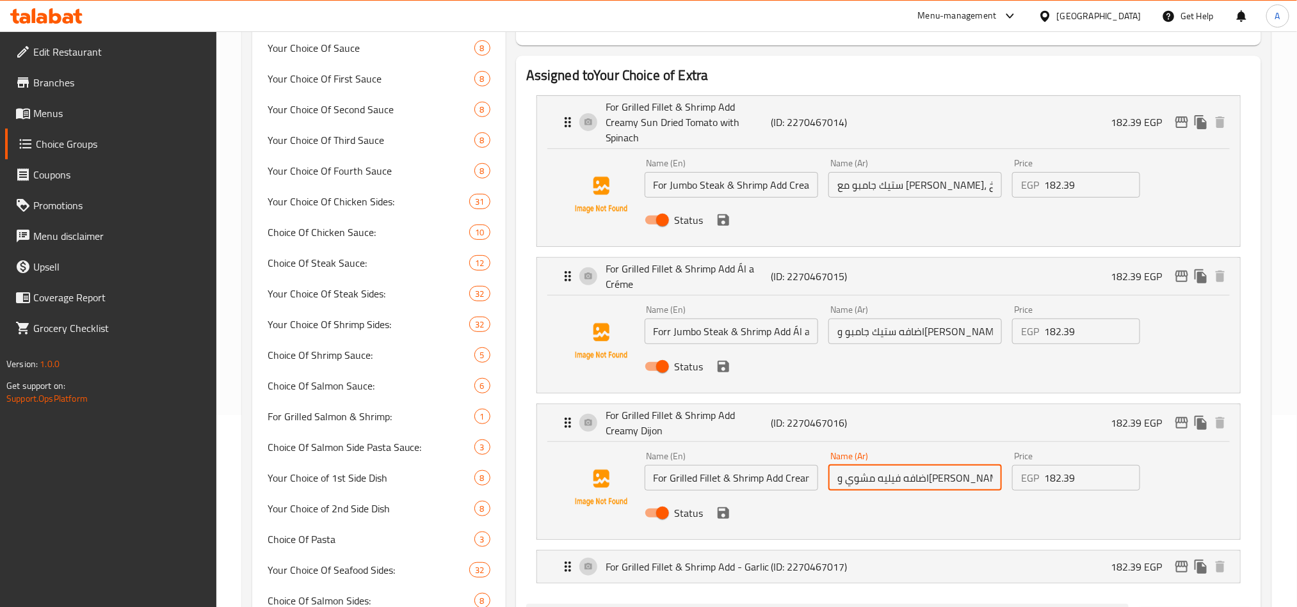
click at [920, 465] on input "اضافه فيليه مشوي وجمبري كريمي ديجون" at bounding box center [914, 478] width 173 height 26
paste input "ستيك جامبو"
click at [786, 477] on div "Name (En) For Grilled Fillet & Shrimp Add Creamy Dijon Name (En)" at bounding box center [731, 471] width 184 height 49
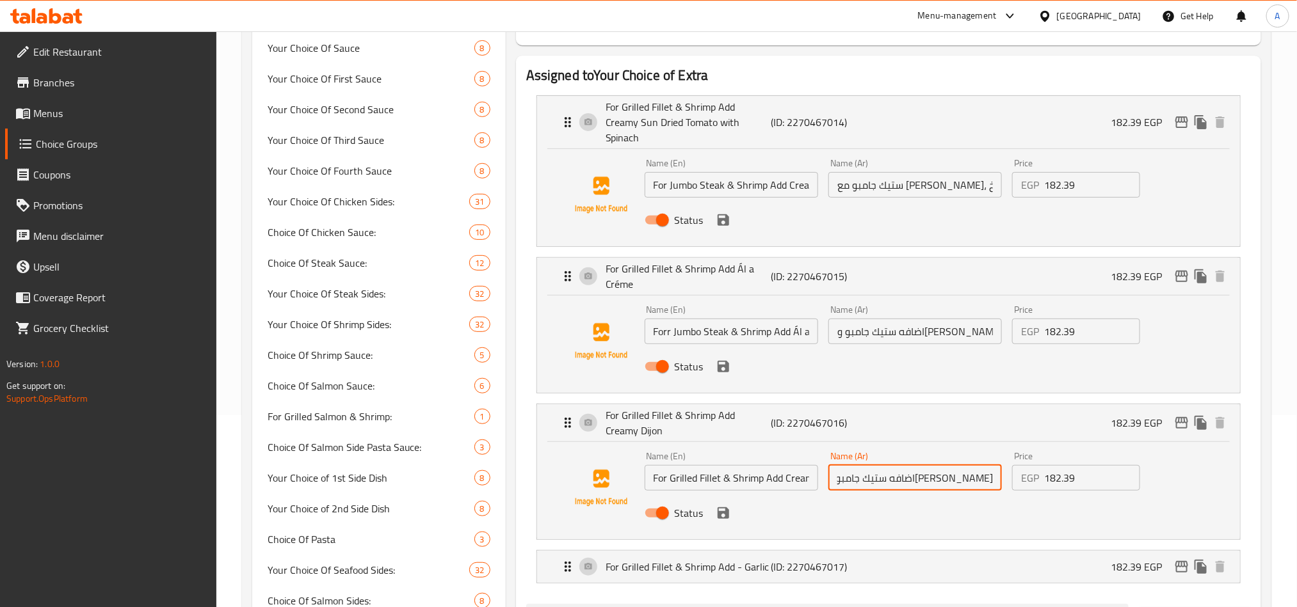
click at [786, 477] on div "Name (En) For Grilled Fillet & Shrimp Add Creamy Dijon Name (En)" at bounding box center [731, 471] width 184 height 49
type input "اضافه [PERSON_NAME] [PERSON_NAME]"
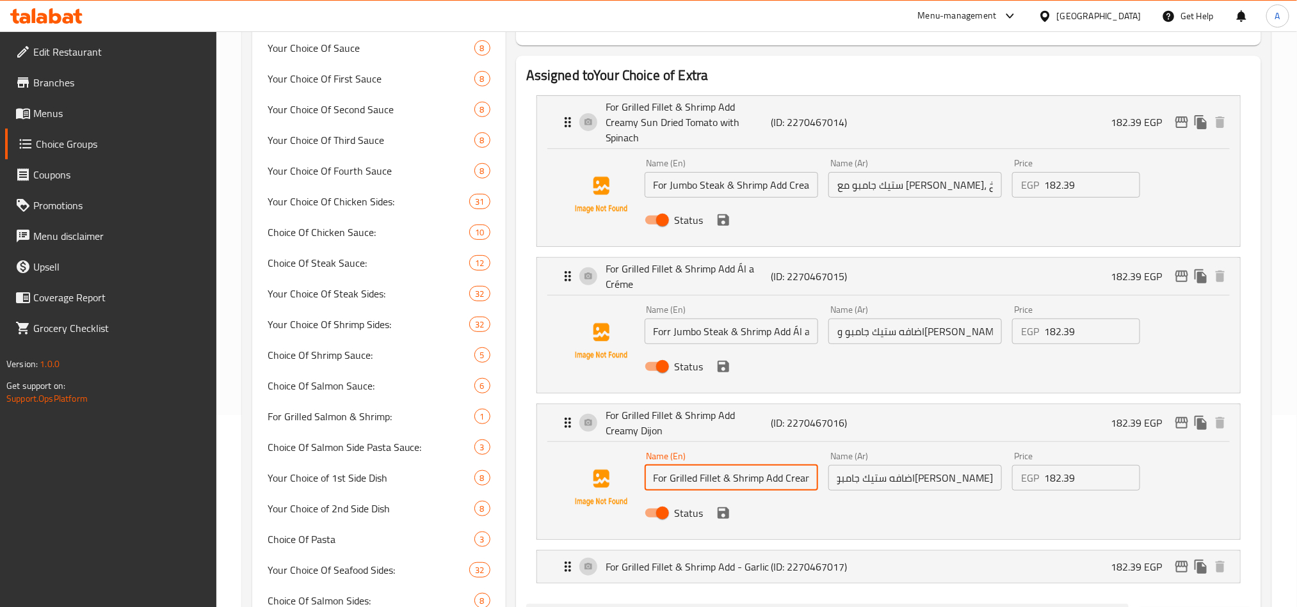
click at [791, 465] on input "For Grilled Fillet & Shrimp Add Creamy Dijon" at bounding box center [730, 478] width 173 height 26
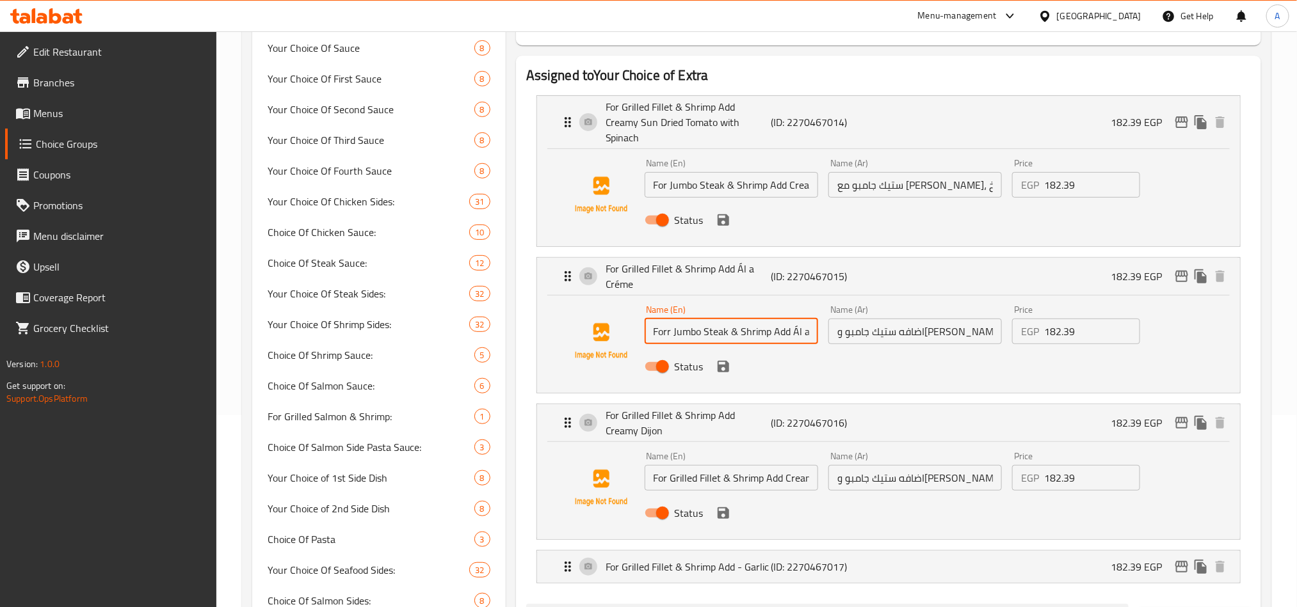
drag, startPoint x: 671, startPoint y: 313, endPoint x: 726, endPoint y: 317, distance: 55.8
click at [726, 319] on input "Forr Jumbo Steak & Shrimp Add Ál a Créme" at bounding box center [730, 332] width 173 height 26
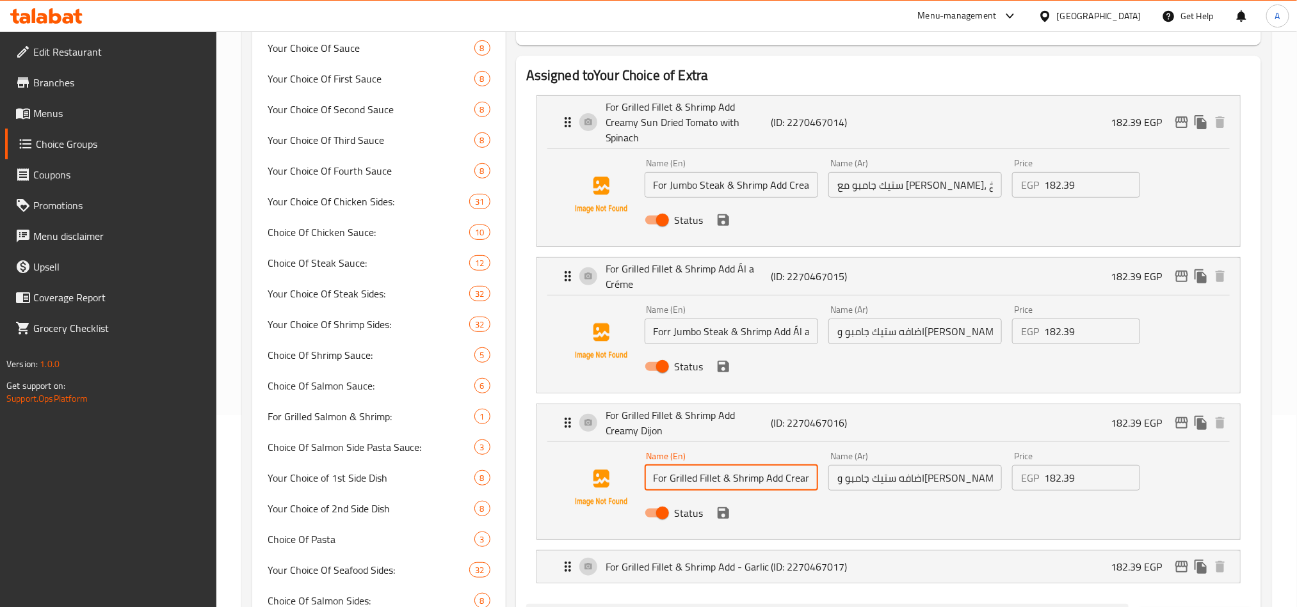
click at [730, 467] on input "For Grilled Fillet & Shrimp Add Creamy Dijon" at bounding box center [730, 478] width 173 height 26
paste input "Jumbo Steak"
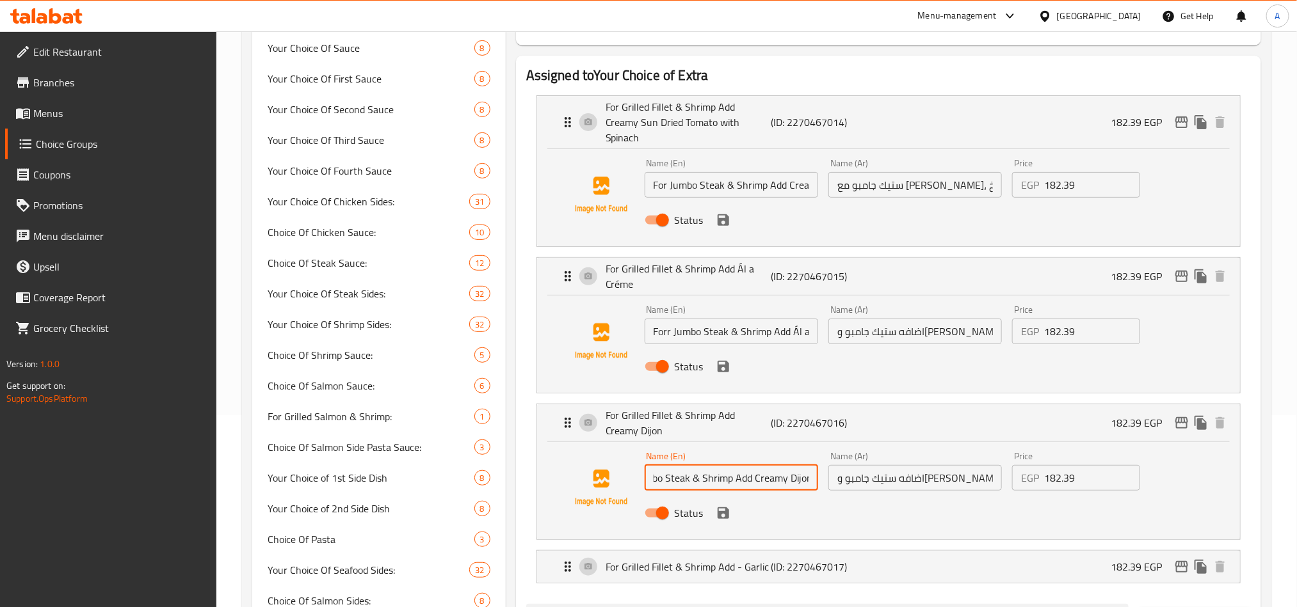
click at [839, 575] on li "For Grilled Fillet & Shrimp Add - Garlic (ID: 2270467017) 182.39 EGP Name (En) …" at bounding box center [888, 567] width 724 height 44
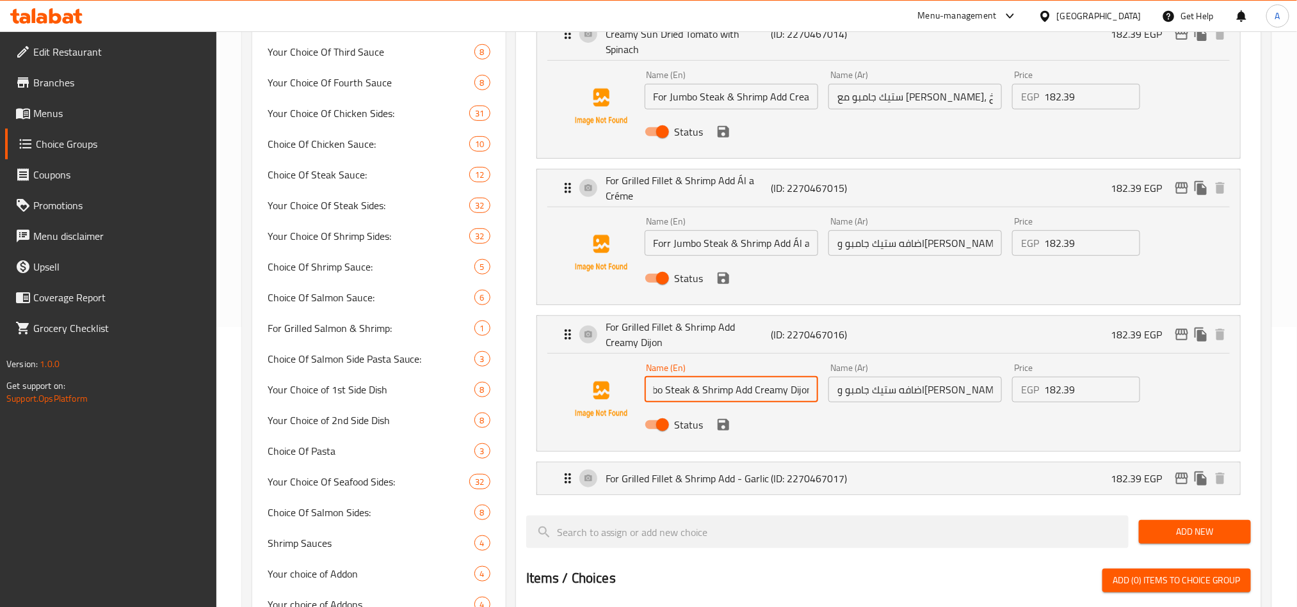
scroll to position [384, 0]
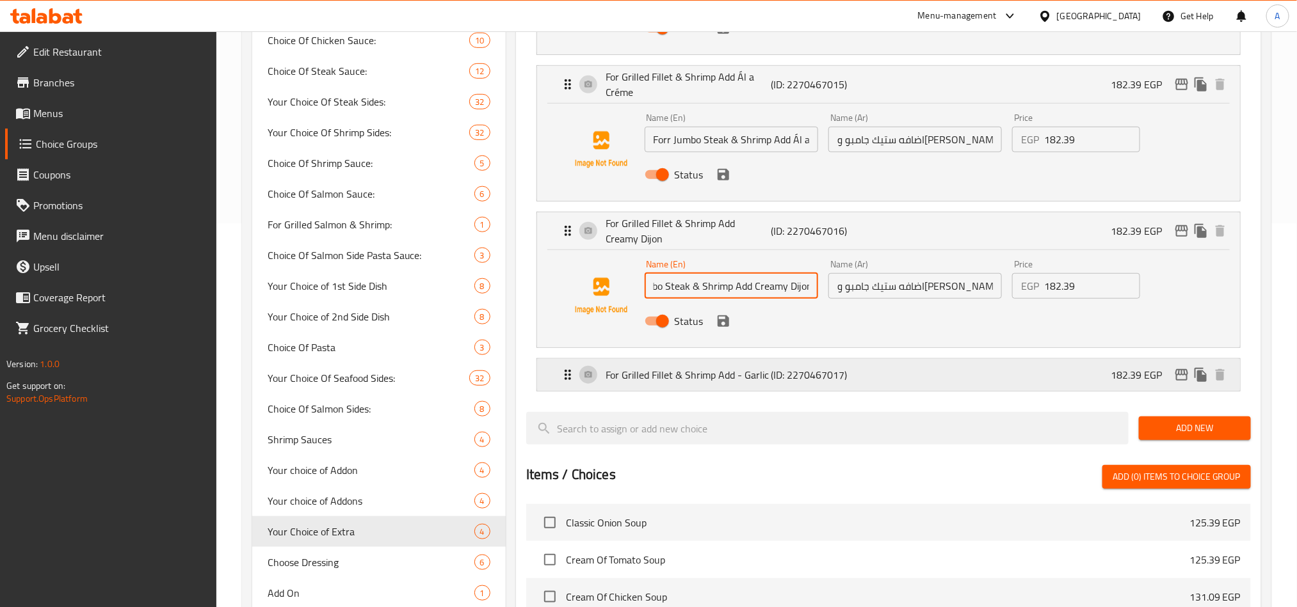
click at [938, 375] on div "For Grilled Fillet & Shrimp Add - Garlic (ID: 2270467017) 182.39 EGP" at bounding box center [892, 375] width 664 height 32
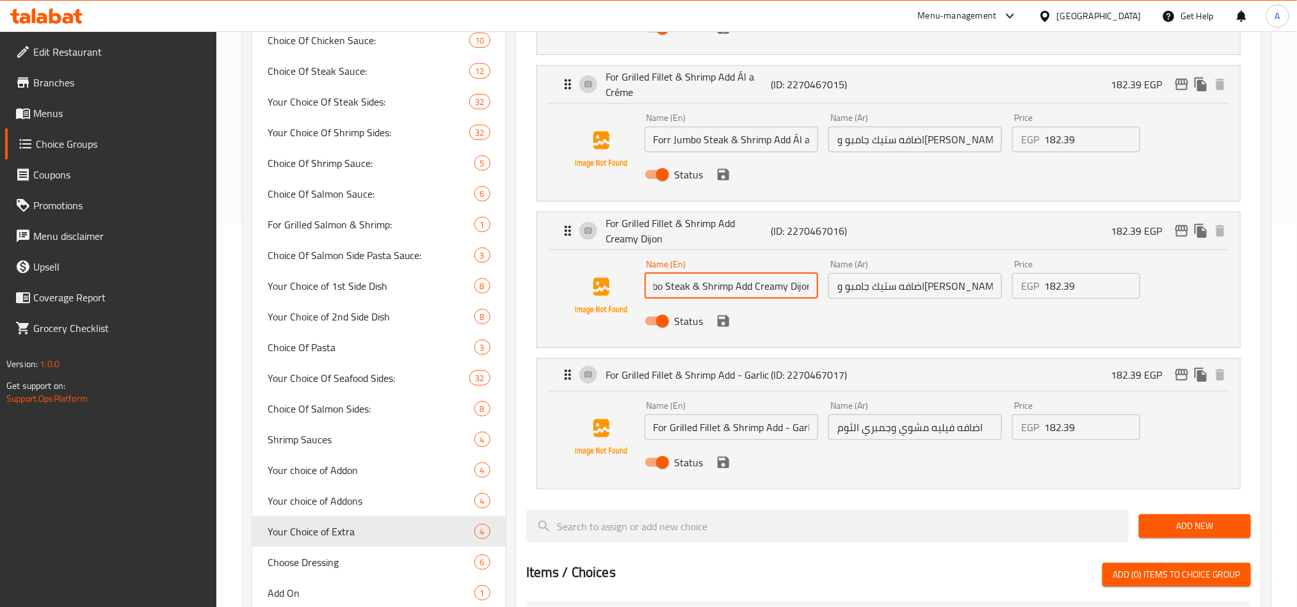
type input "For Jumbo Steak & Shrimp Add Creamy Dijon"
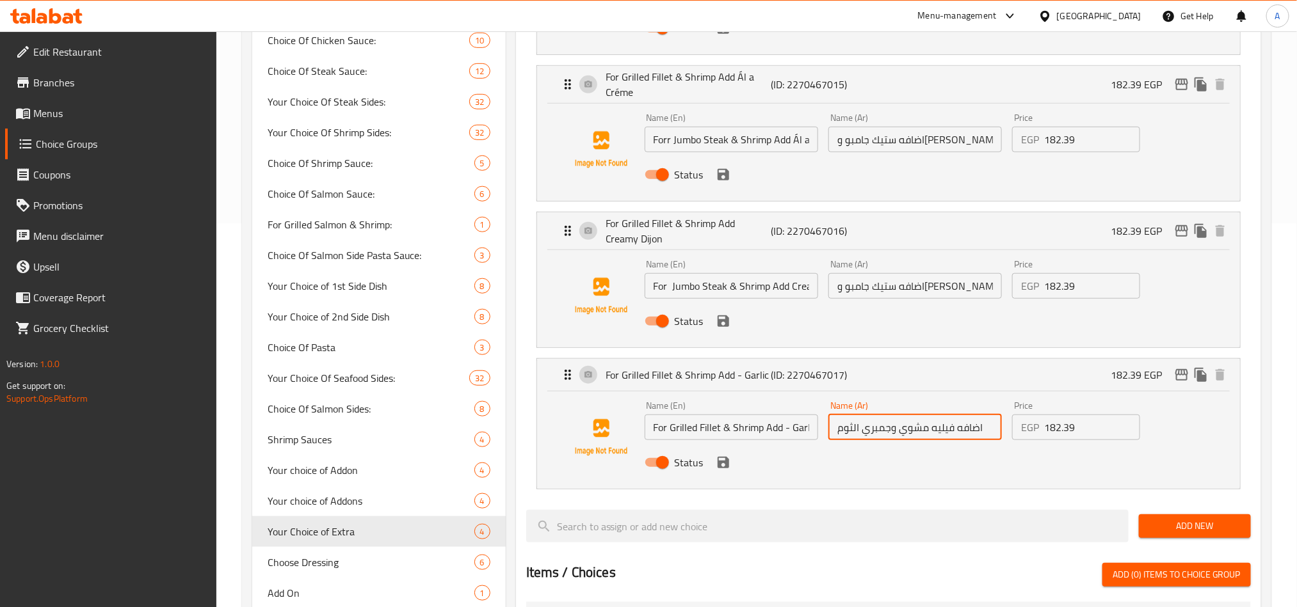
drag, startPoint x: 898, startPoint y: 413, endPoint x: 952, endPoint y: 410, distance: 53.8
click at [952, 415] on input "اضافه فيليه مشوي وجمبري الثوم" at bounding box center [914, 428] width 173 height 26
paste input "ستيك جامبو"
type input "اضافه ستيك جامبو وجمبري الثوم"
drag, startPoint x: 667, startPoint y: 407, endPoint x: 719, endPoint y: 409, distance: 51.9
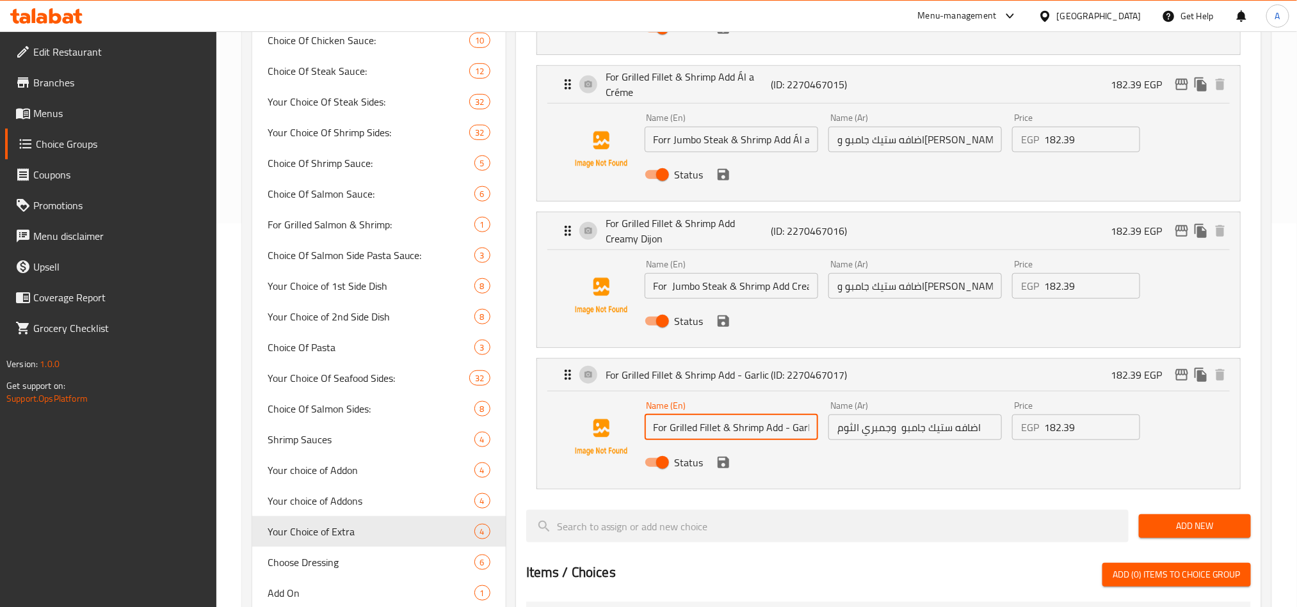
click at [719, 415] on input "For Grilled Fillet & Shrimp Add - Garlic" at bounding box center [730, 428] width 173 height 26
paste input "Jumbo Steak"
click at [726, 455] on icon "save" at bounding box center [722, 462] width 15 height 15
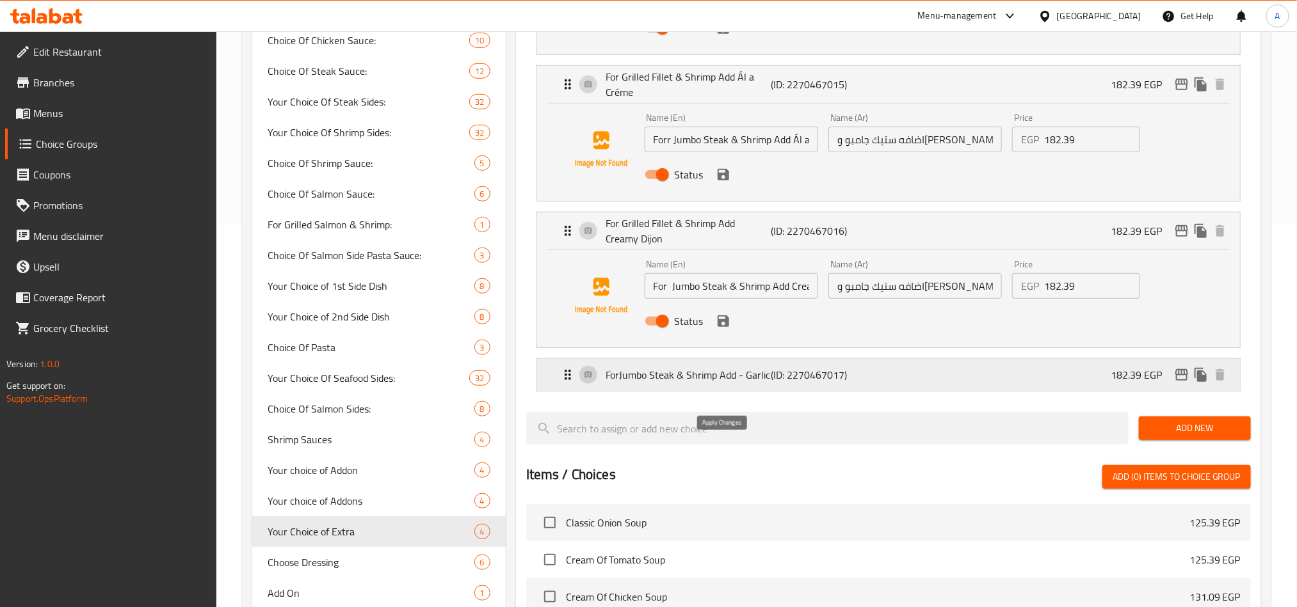
type input "ForJumbo Steak & Shrimp Add - Garlic"
click at [730, 314] on icon "save" at bounding box center [722, 321] width 15 height 15
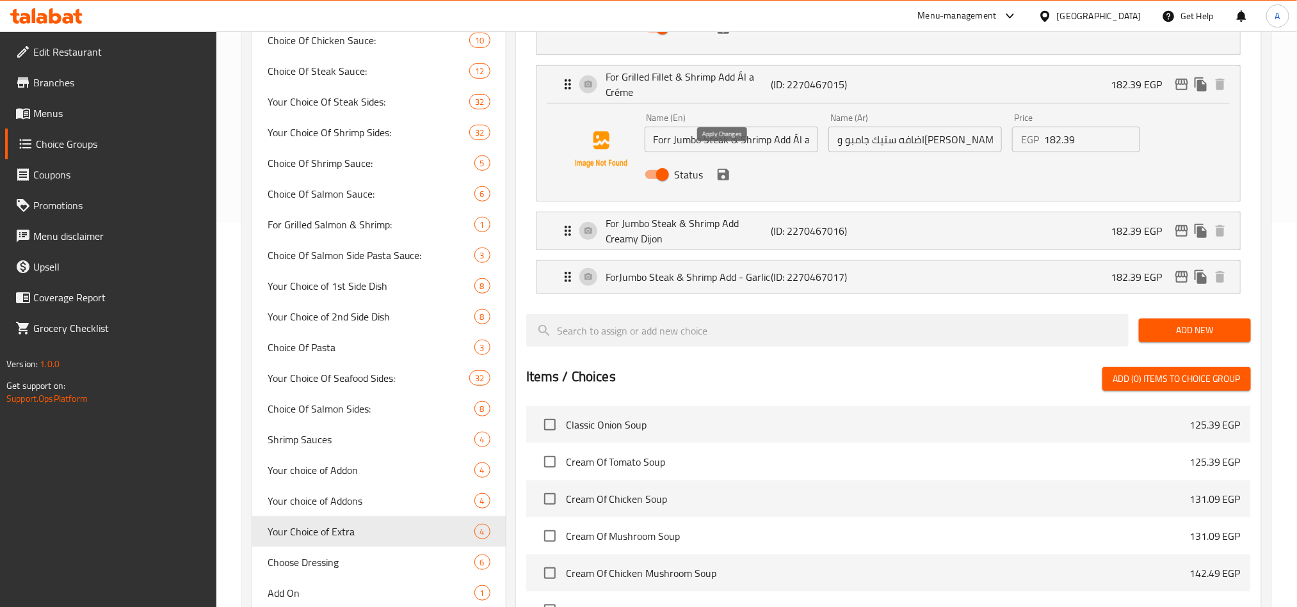
click at [718, 169] on icon "save" at bounding box center [723, 175] width 12 height 12
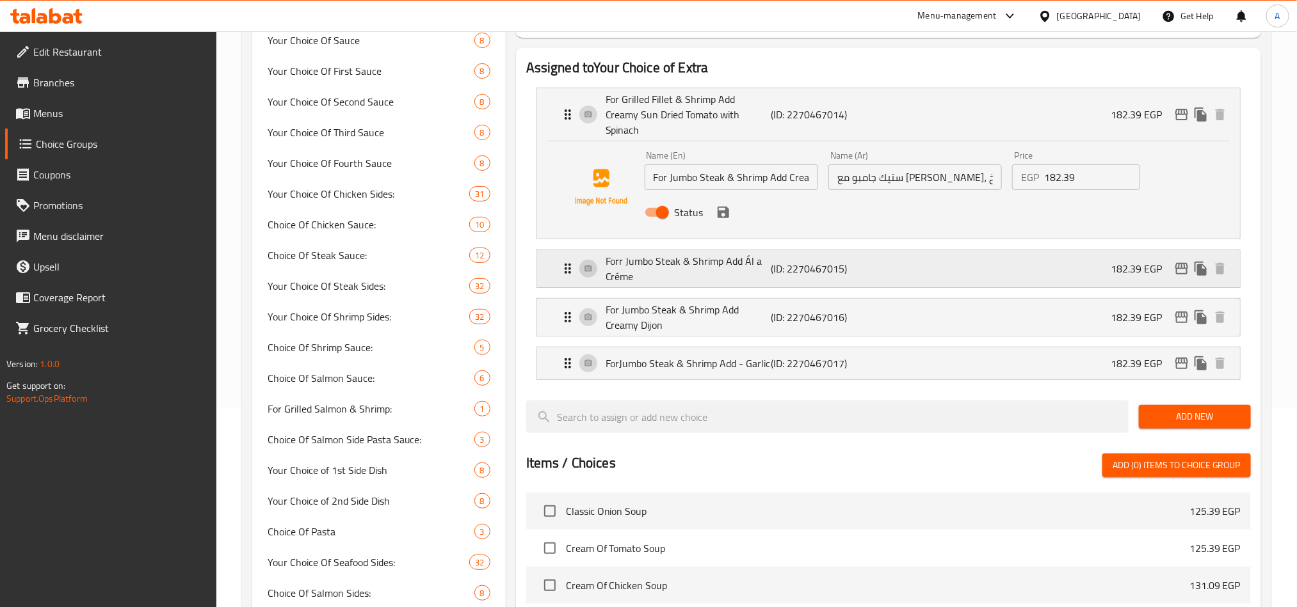
scroll to position [192, 0]
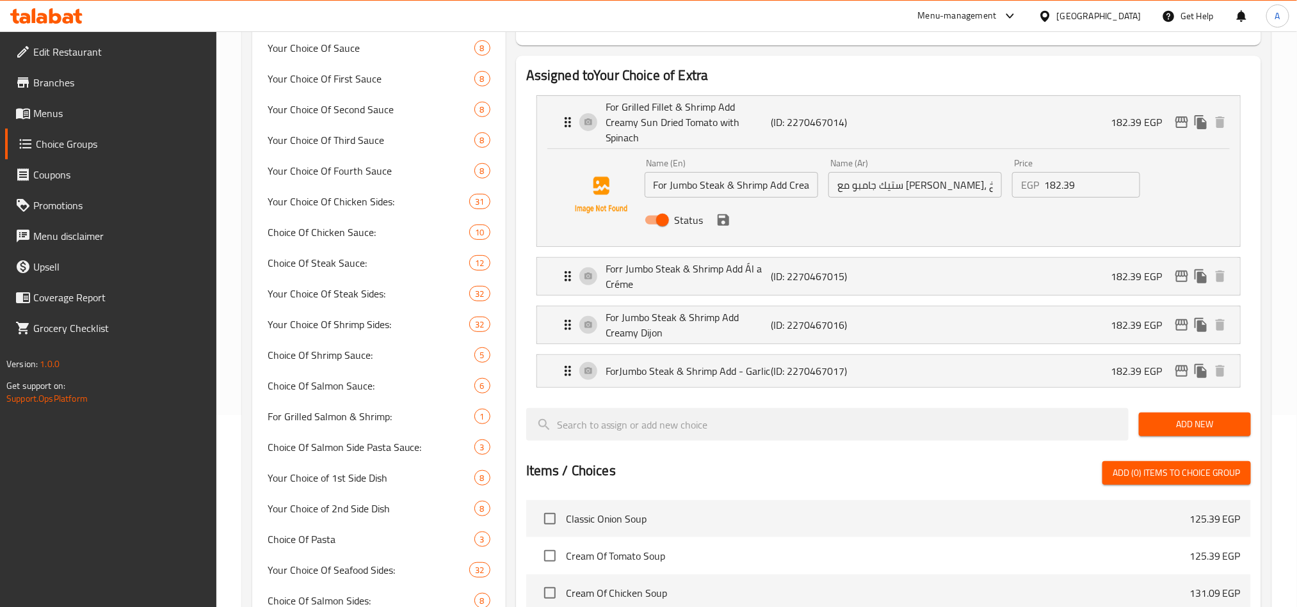
click at [730, 214] on div "Status" at bounding box center [915, 220] width 552 height 35
click at [720, 212] on icon "save" at bounding box center [722, 219] width 15 height 15
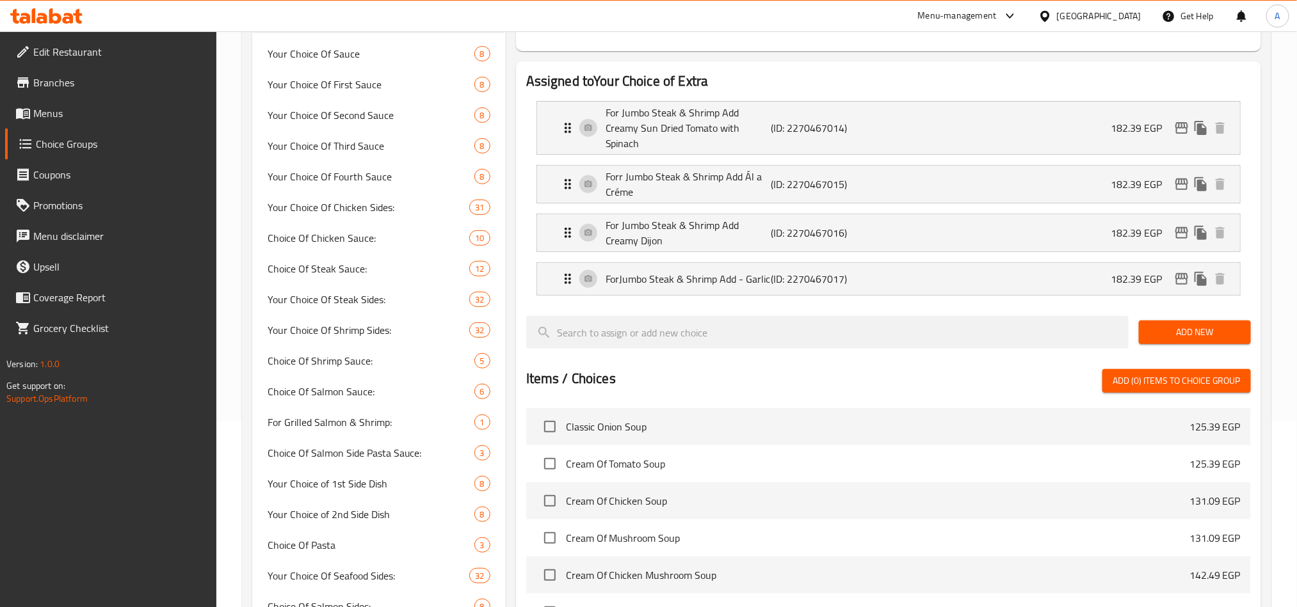
scroll to position [0, 0]
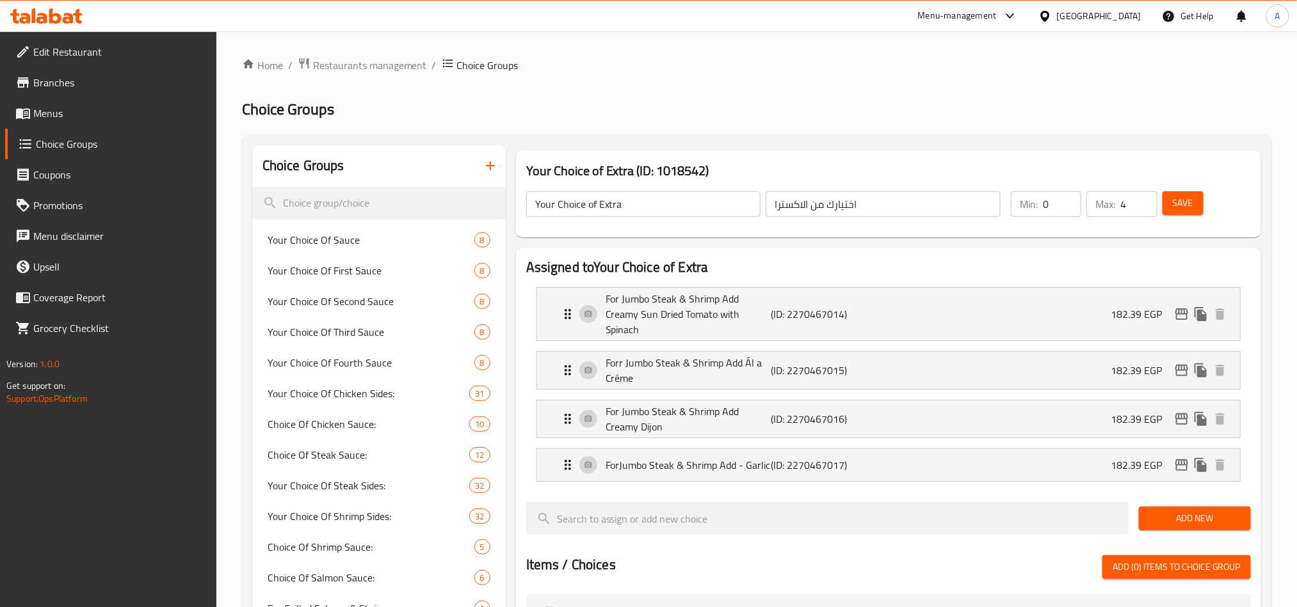
click at [1198, 207] on button "Save" at bounding box center [1182, 203] width 41 height 24
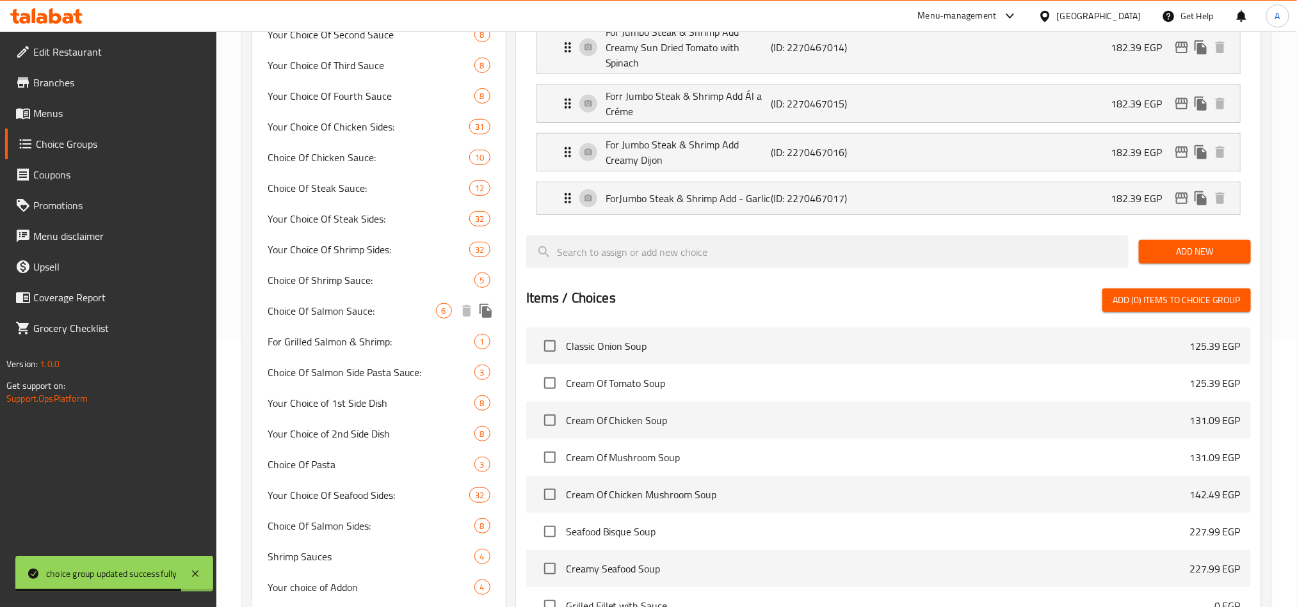
scroll to position [288, 0]
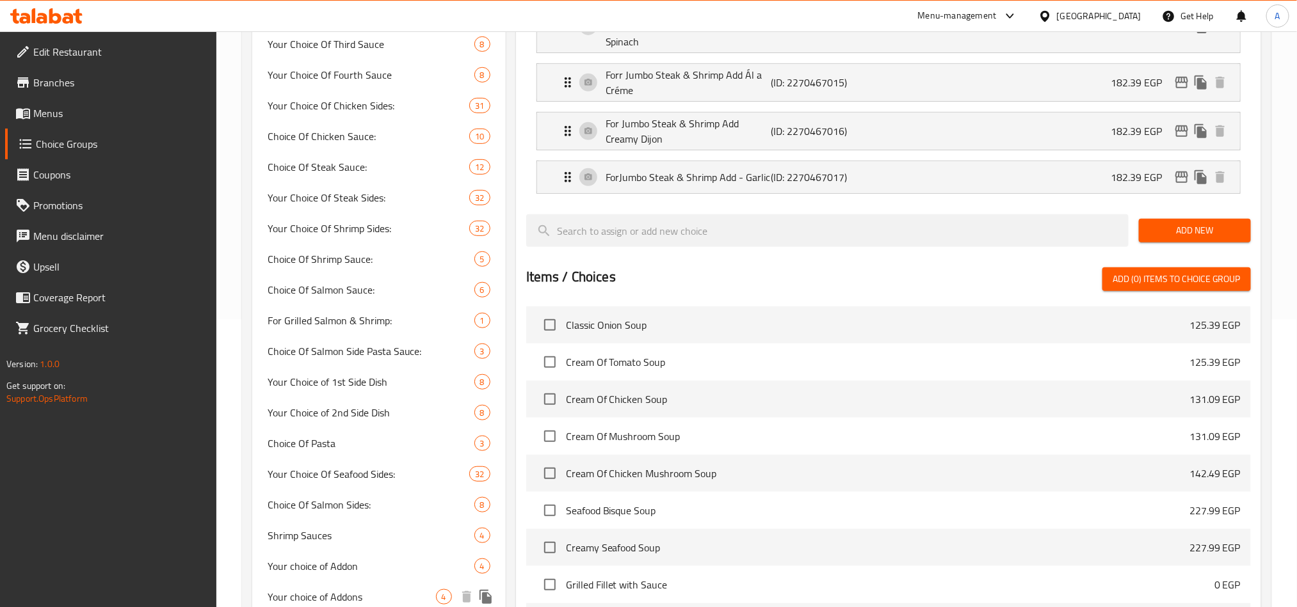
click at [315, 589] on span "Your choice of Addons" at bounding box center [351, 596] width 168 height 15
type input "Your choice of Addons"
type input "اختيارك للإضافات"
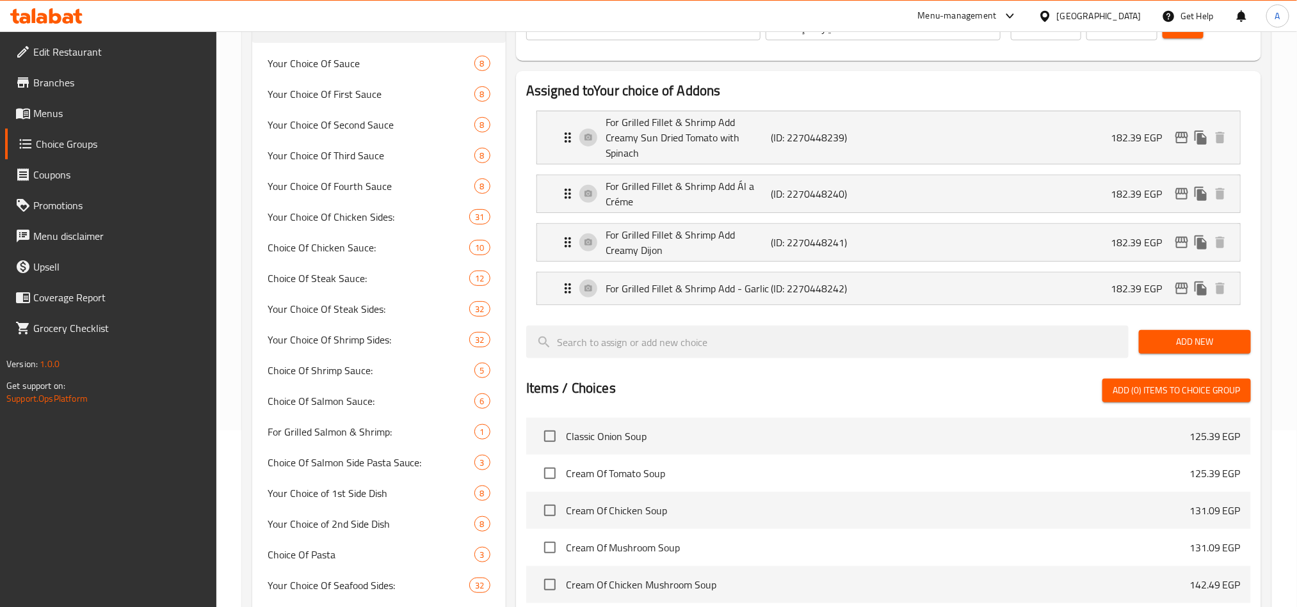
scroll to position [0, 0]
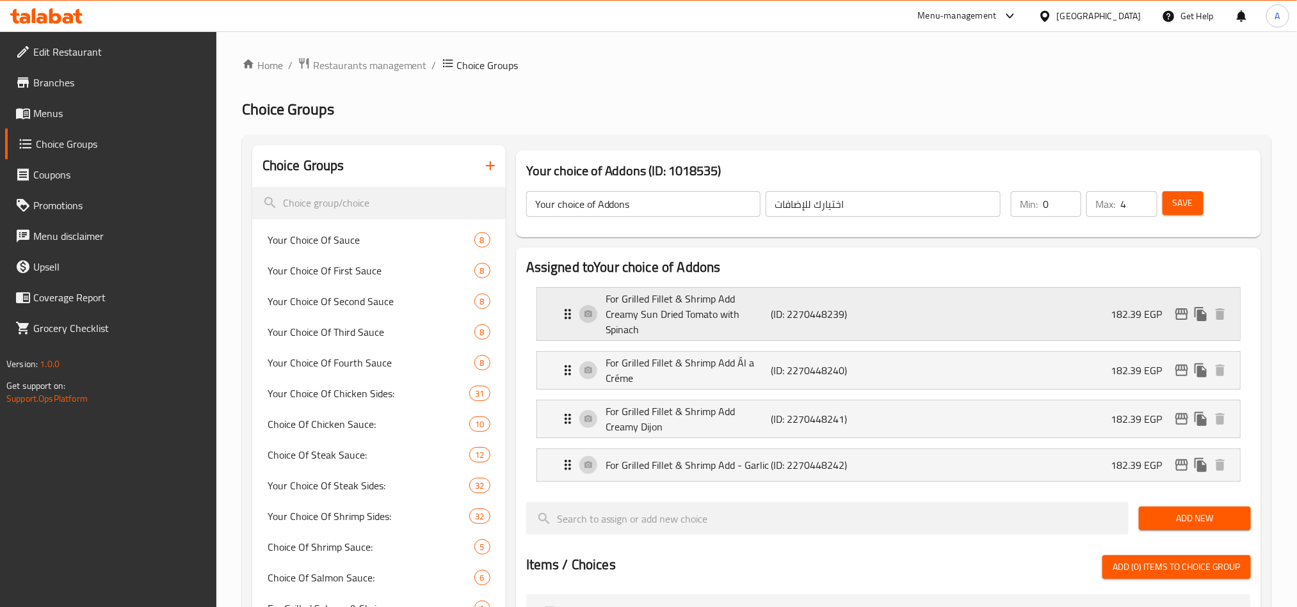
click at [738, 301] on p "For Grilled Fillet & Shrimp Add Creamy Sun Dried Tomato with Spinach" at bounding box center [687, 314] width 165 height 46
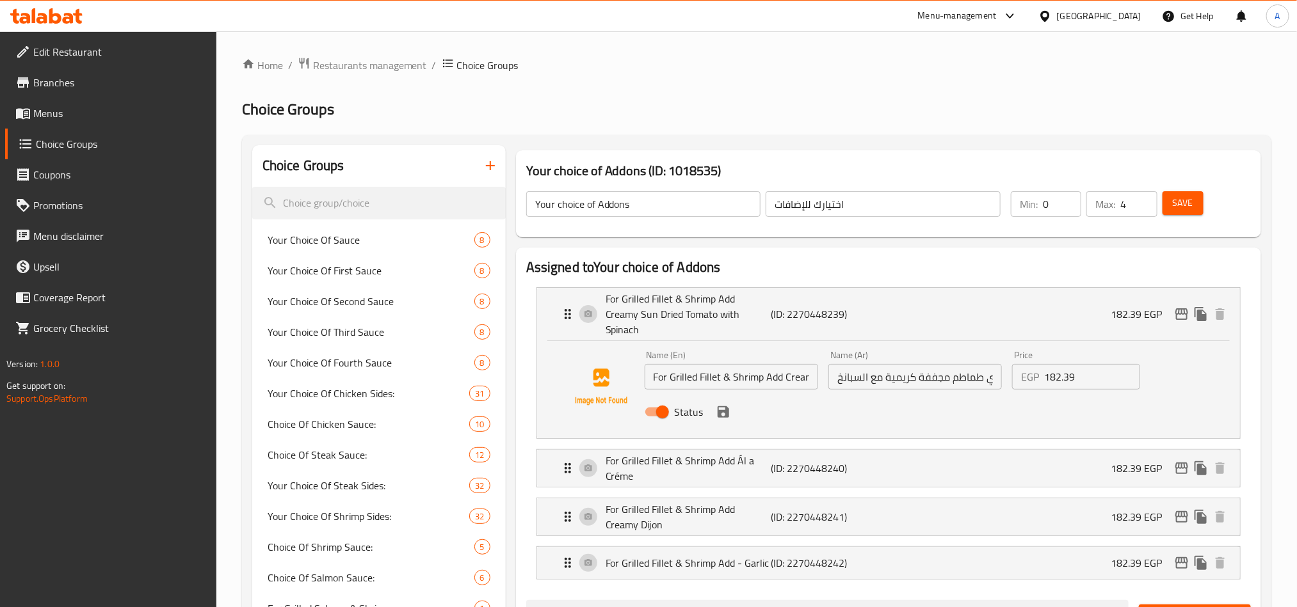
click at [822, 444] on li "For Grilled Fillet & Shrimp Add Ál a Créme (ID: 2270448240) 182.39 EGP Name (En…" at bounding box center [888, 468] width 724 height 49
click at [835, 461] on p "(ID: 2270448240)" at bounding box center [825, 468] width 110 height 15
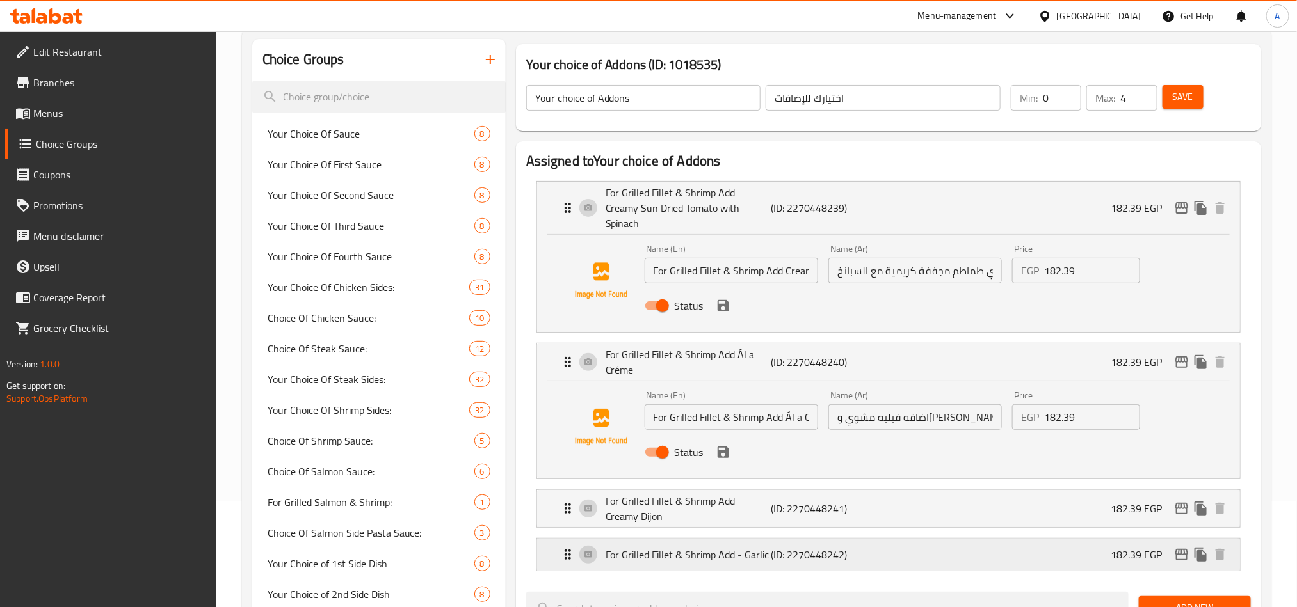
scroll to position [192, 0]
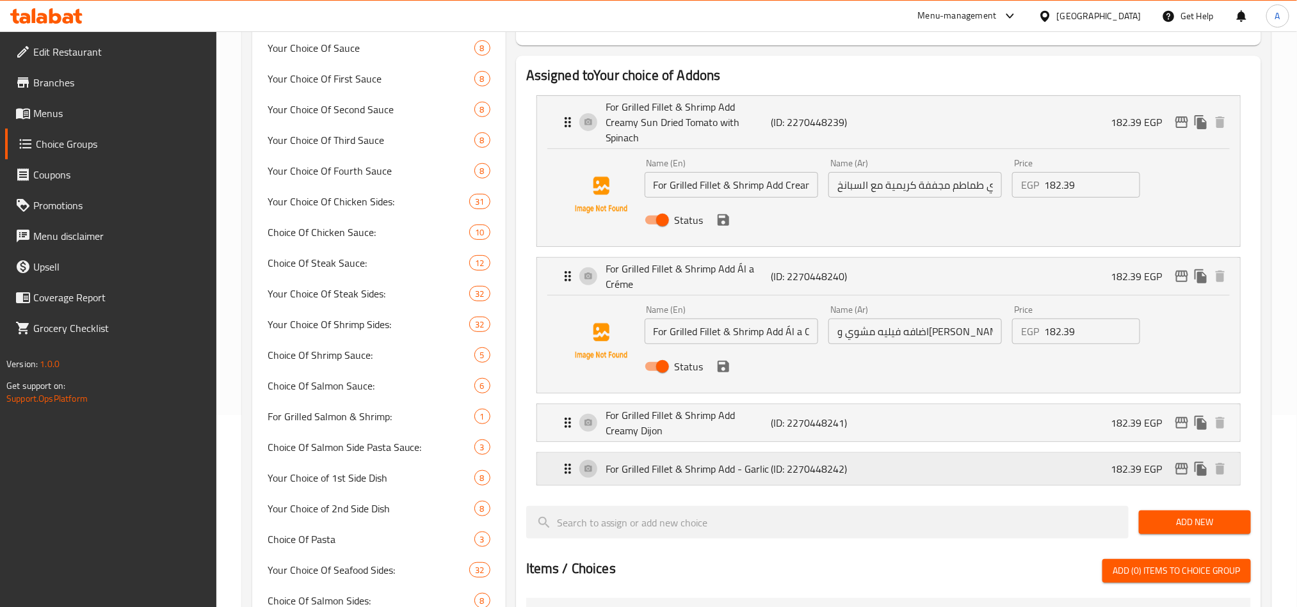
click at [845, 461] on p "(ID: 2270448242)" at bounding box center [825, 468] width 110 height 15
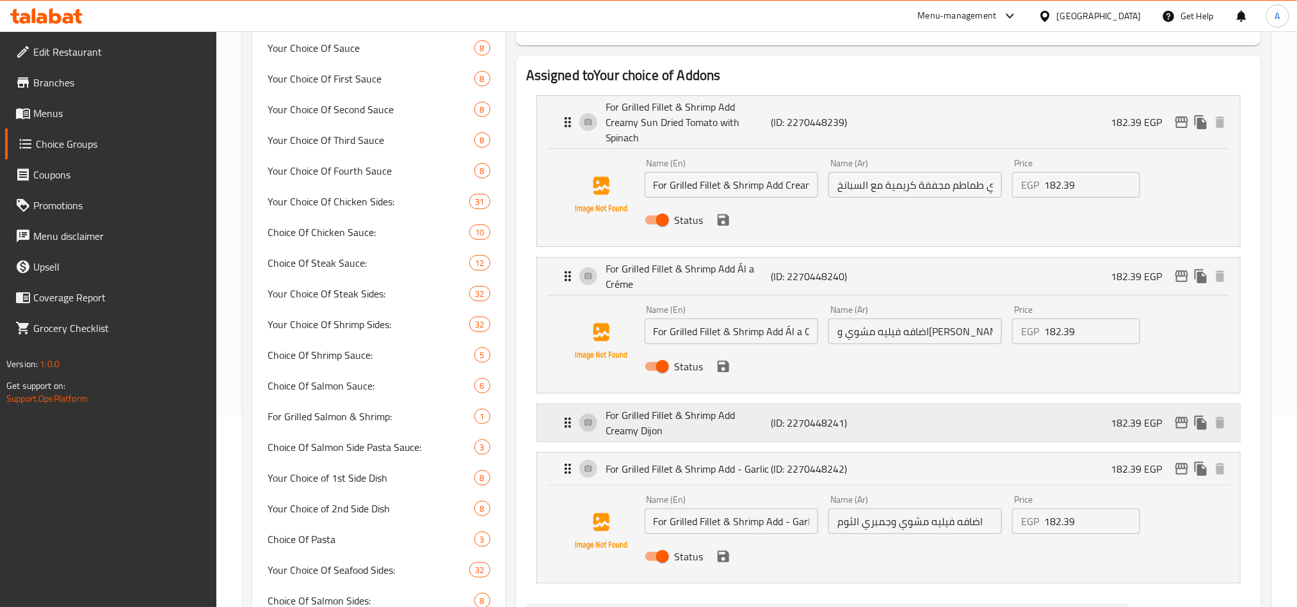
click at [866, 422] on div "For Grilled Fillet & Shrimp Add Creamy Dijon (ID: 2270448241) 182.39 EGP" at bounding box center [892, 422] width 664 height 37
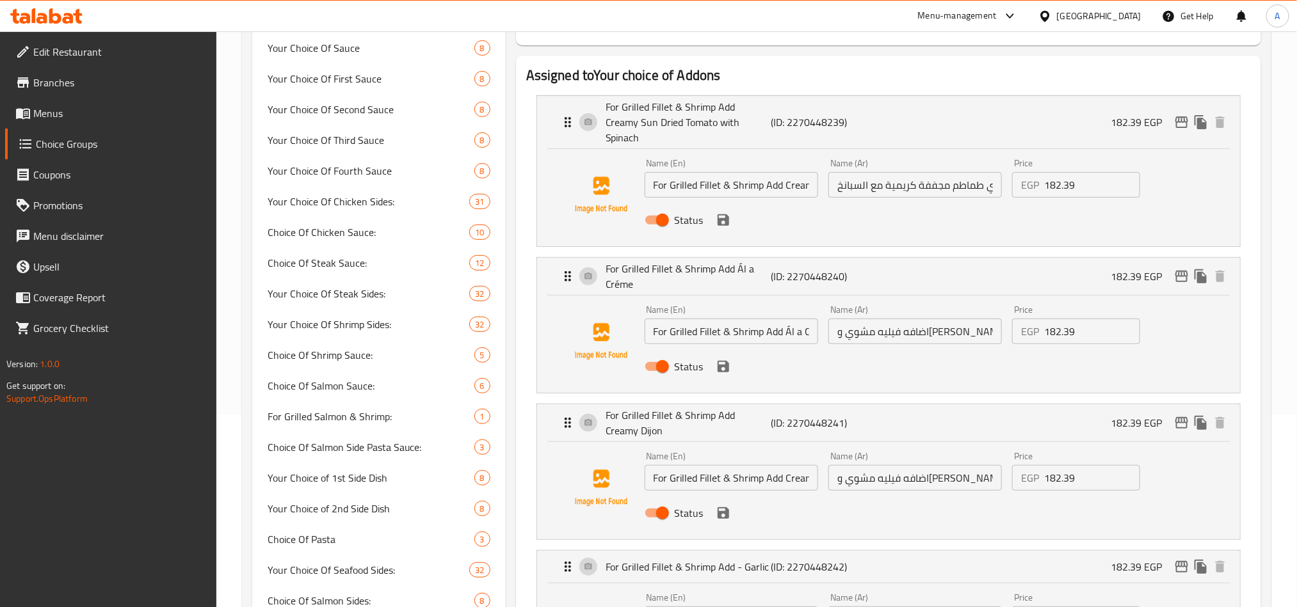
click at [693, 172] on input "For Grilled Fillet & Shrimp Add Creamy Sun Dried Tomato with Spinach" at bounding box center [730, 185] width 173 height 26
click at [691, 172] on input "For Grilled Fillet & Shrimp Add Creamy Sun Dried Tomato with Spinach" at bounding box center [730, 185] width 173 height 26
paste input "SIZZLER"
type input "For SIZZLER Fillet & Shrimp Add Creamy Sun Dried Tomato with Spinach"
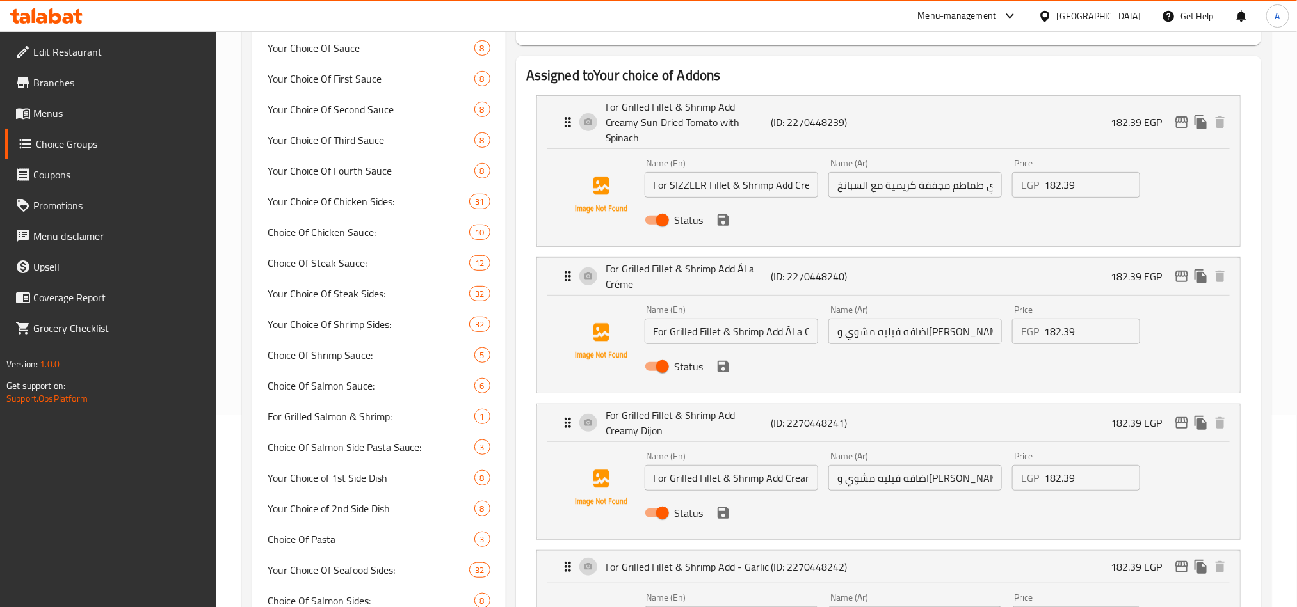
click at [980, 172] on input "اضافه فيليه مشوي وجمبري طماطم مجففة كريمية مع السبانخ" at bounding box center [914, 185] width 173 height 26
click at [693, 172] on input "For SIZZLER Fillet & Shrimp Add Creamy Sun Dried Tomato with Spinach" at bounding box center [730, 185] width 173 height 26
click at [962, 181] on input "اضافه فيليه مشوي وجمبري طماطم مجففة كريمية مع السبانخ" at bounding box center [914, 185] width 173 height 26
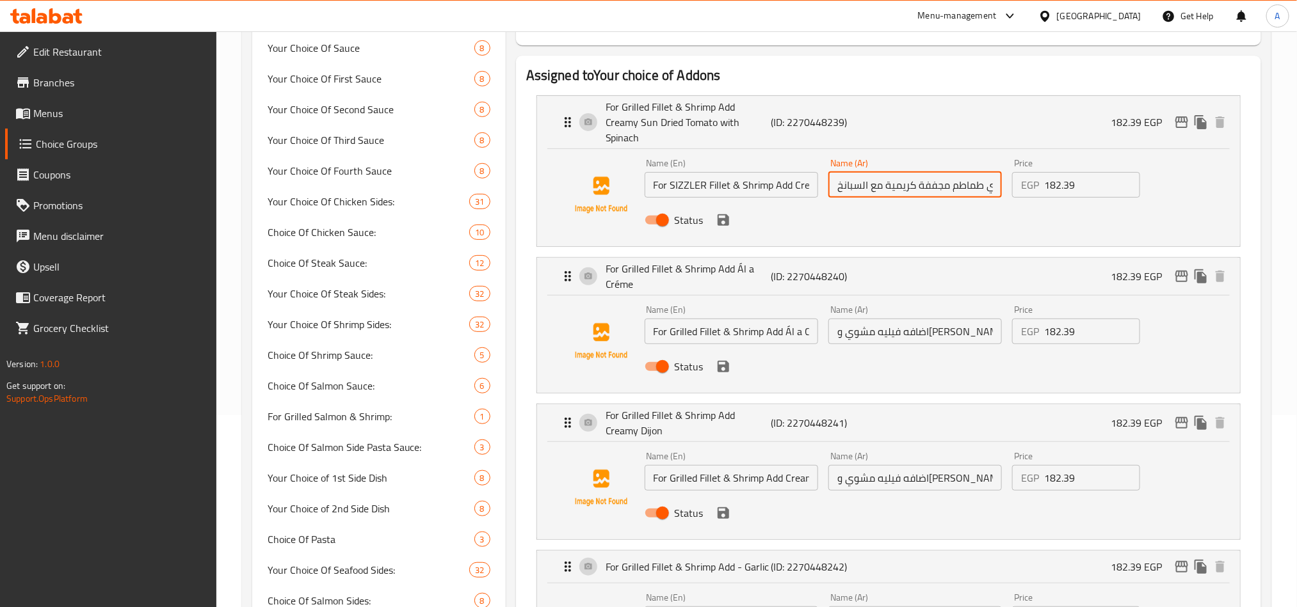
click at [962, 181] on input "اضافه فيليه مشوي وجمبري طماطم مجففة كريمية مع السبانخ" at bounding box center [914, 185] width 173 height 26
click at [875, 172] on input "اضافه فيليه مشوي وجمبري طماطم مجففة كريمية مع السبانخ" at bounding box center [914, 185] width 173 height 26
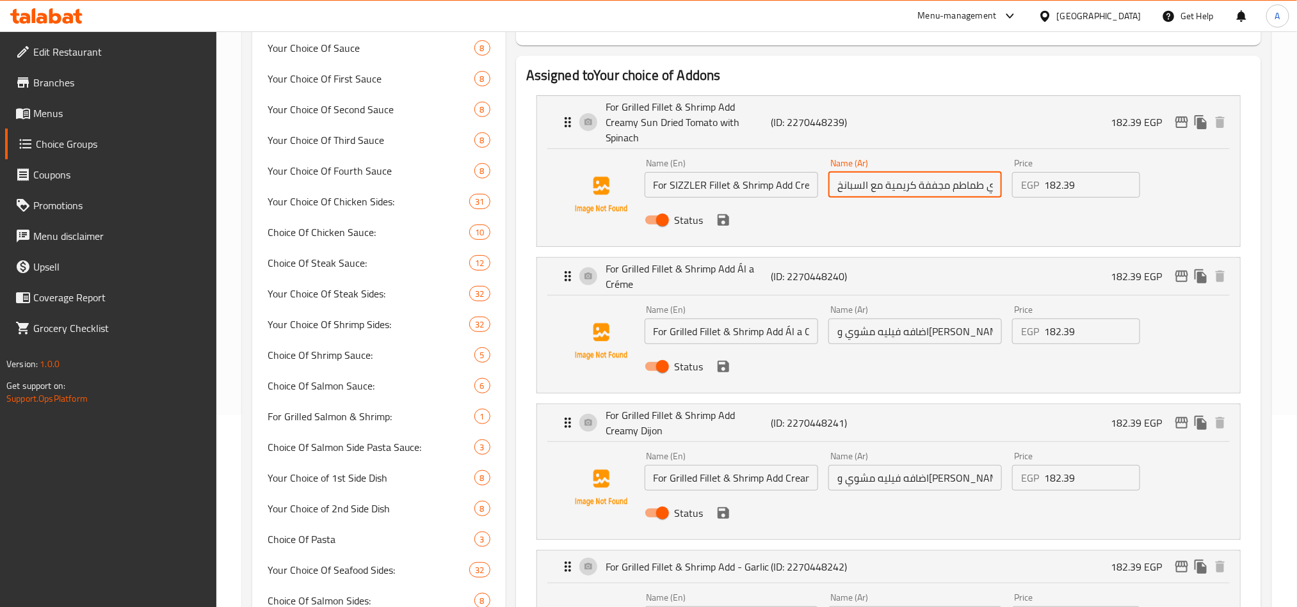
paste input "سيزلر"
type input "اضافه فيليه سيزلر وجمبري طماطم مجففة كريمية مع السبانخ"
click at [696, 172] on input "For SIZZLER Fillet & Shrimp Add Creamy Sun Dried Tomato with Spinach" at bounding box center [730, 185] width 173 height 26
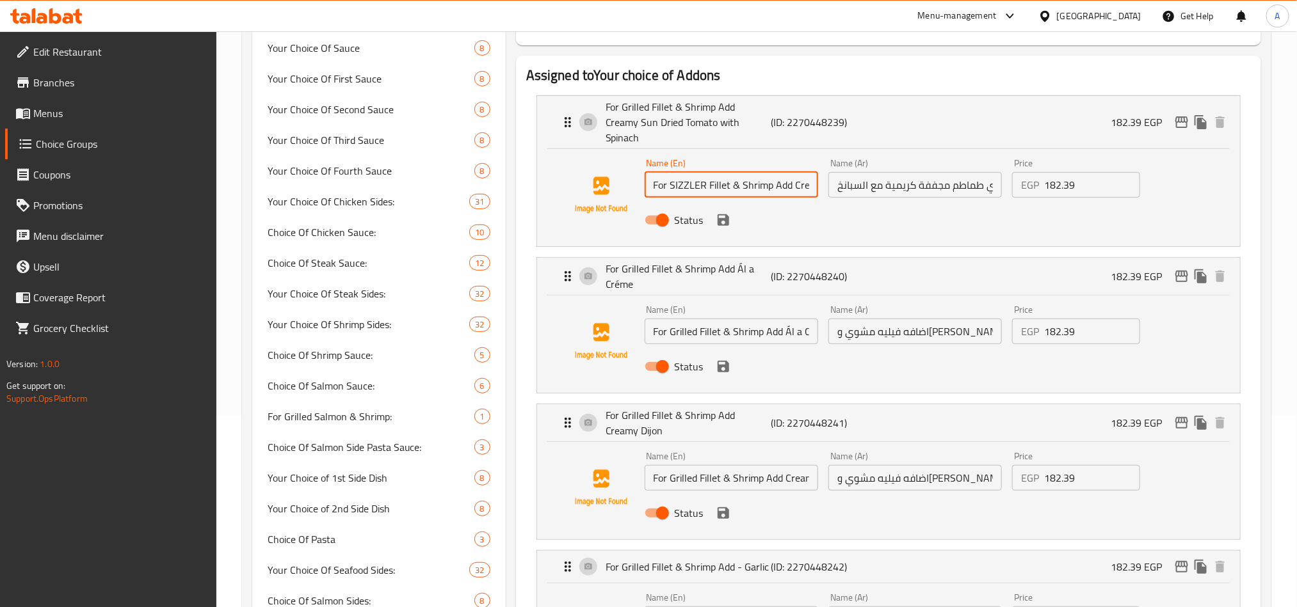
click at [696, 172] on input "For SIZZLER Fillet & Shrimp Add Creamy Sun Dried Tomato with Spinach" at bounding box center [730, 185] width 173 height 26
click at [683, 319] on input "For Grilled Fillet & Shrimp Add Ál a Créme" at bounding box center [730, 332] width 173 height 26
paste input "SIZZLER"
type input "For SIZZLER Fillet & Shrimp Add Ál a Créme"
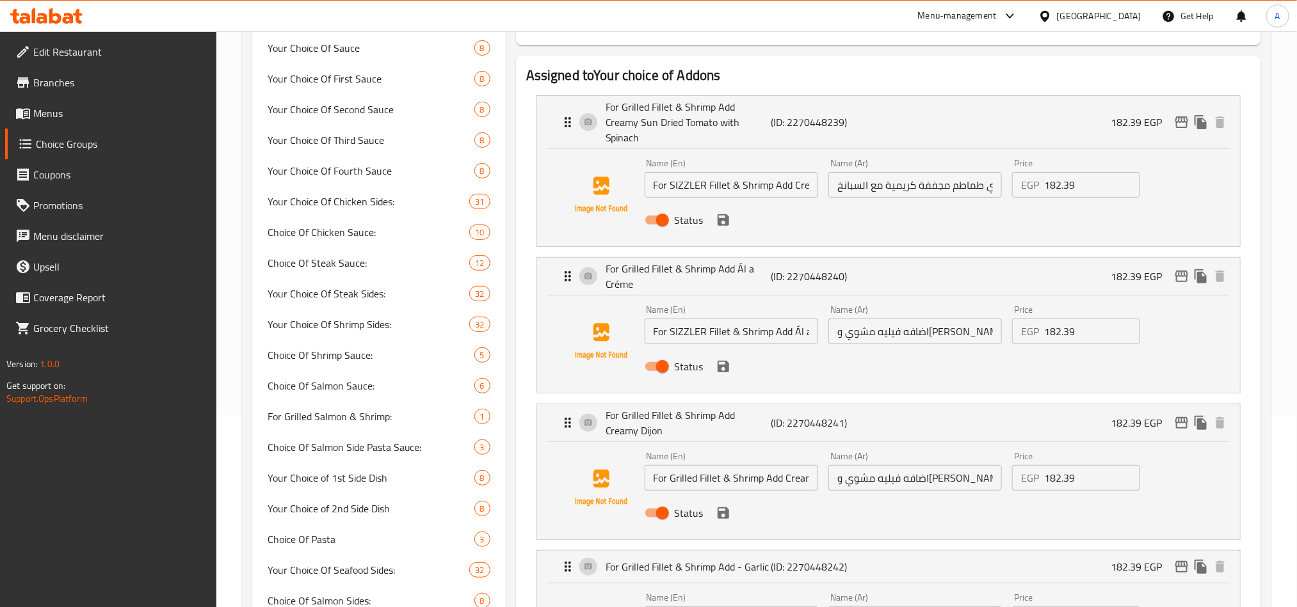
click at [959, 319] on input "اضافه فيليه مشوي وجمبري الو كريم" at bounding box center [914, 332] width 173 height 26
click at [931, 319] on input "اضافه فيليه مشوي وجمبري الو كريم" at bounding box center [914, 332] width 173 height 26
paste input "سيزلر"
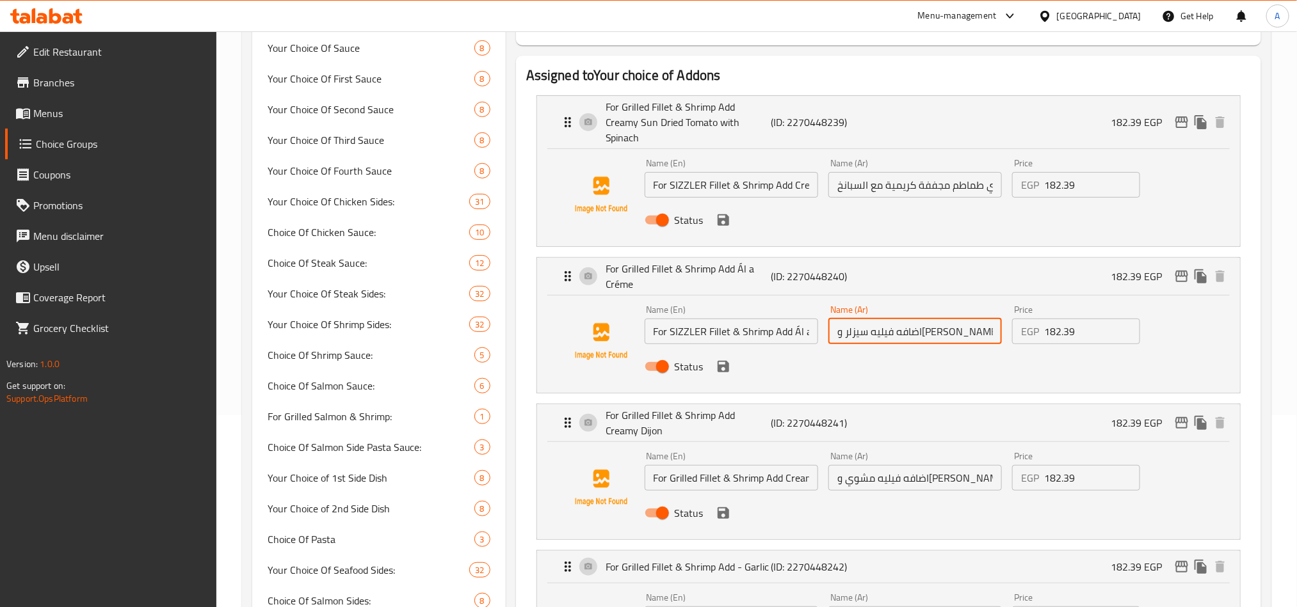
type input "اضافه فيليه سيزلر وجمبري الو كريم"
click at [707, 465] on input "For Grilled Fillet & Shrimp Add Creamy Dijon" at bounding box center [730, 478] width 173 height 26
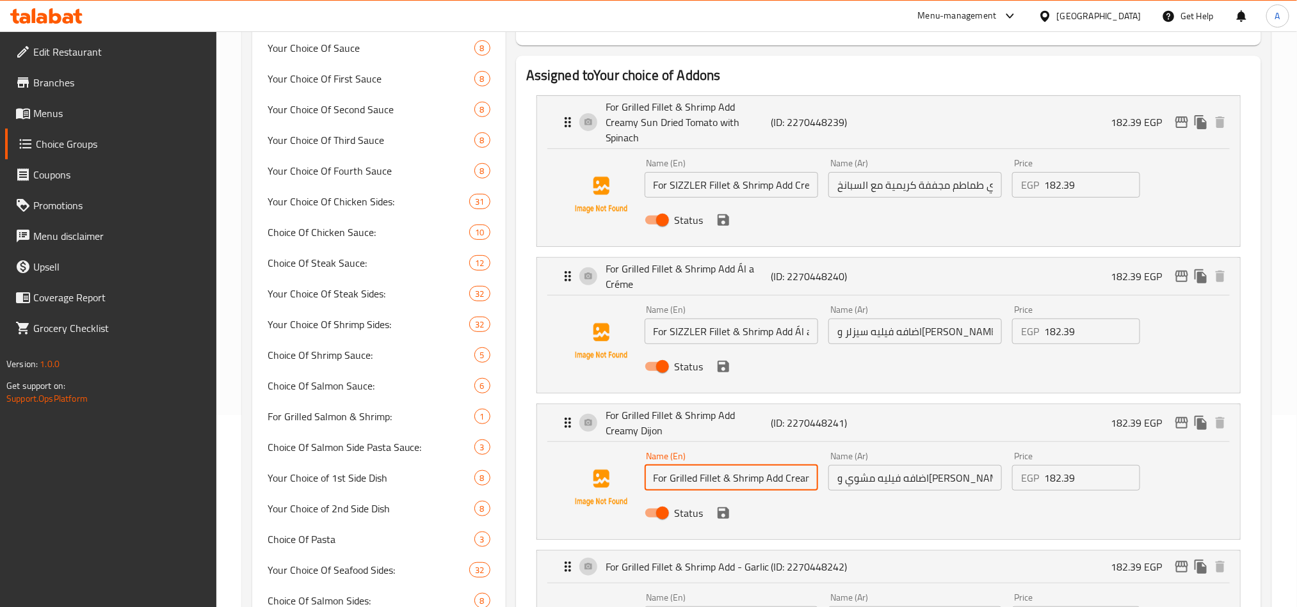
click at [707, 465] on input "For Grilled Fillet & Shrimp Add Creamy Dijon" at bounding box center [730, 478] width 173 height 26
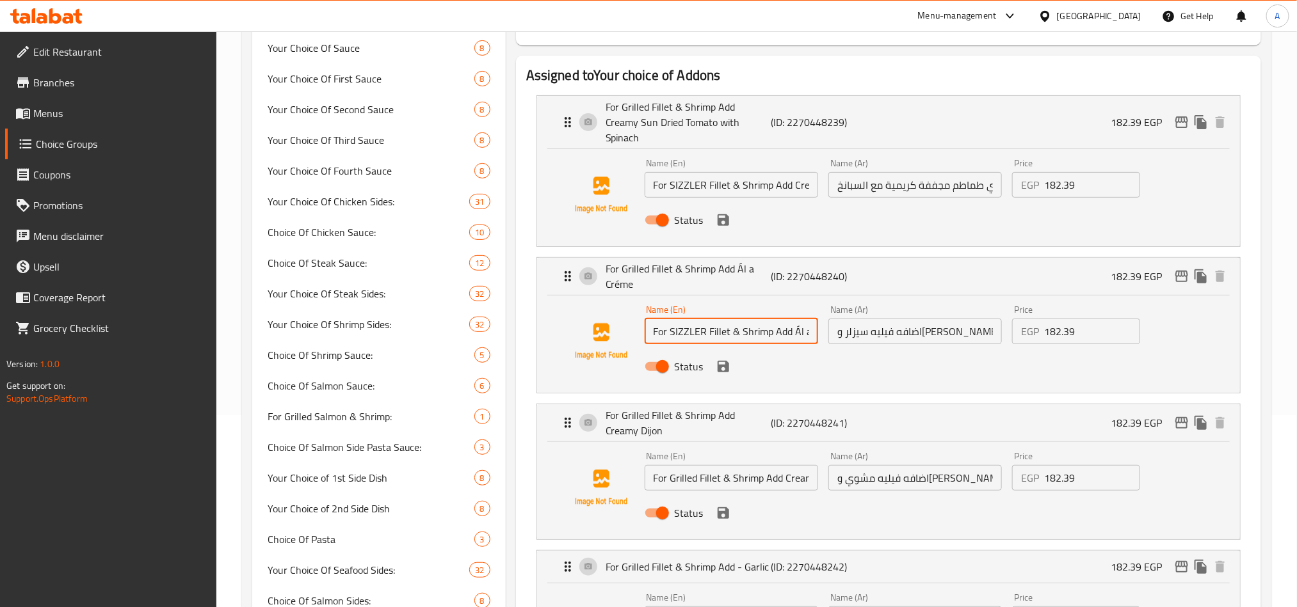
click at [680, 319] on input "For SIZZLER Fillet & Shrimp Add Ál a Créme" at bounding box center [730, 332] width 173 height 26
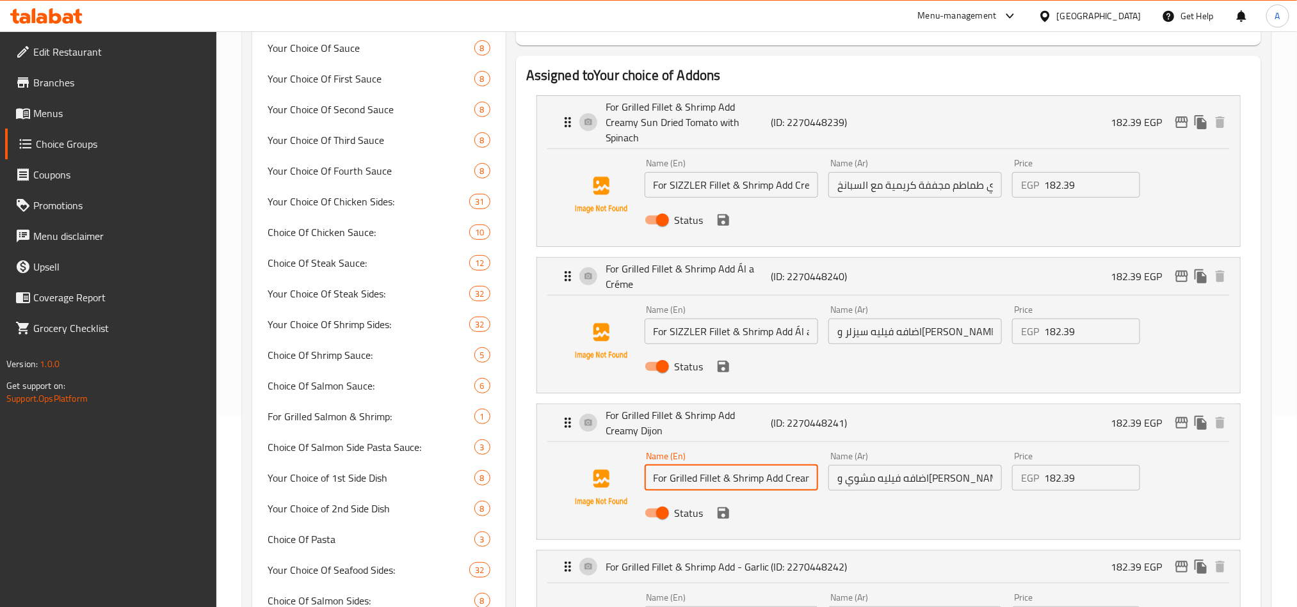
click at [685, 465] on input "For Grilled Fillet & Shrimp Add Creamy Dijon" at bounding box center [730, 478] width 173 height 26
paste input "SIZZLER"
type input "For SIZZLER Fillet & Shrimp Add Creamy Dijon"
click at [943, 465] on input "اضافه فيليه مشوي وجمبري كريمي ديجون" at bounding box center [914, 478] width 173 height 26
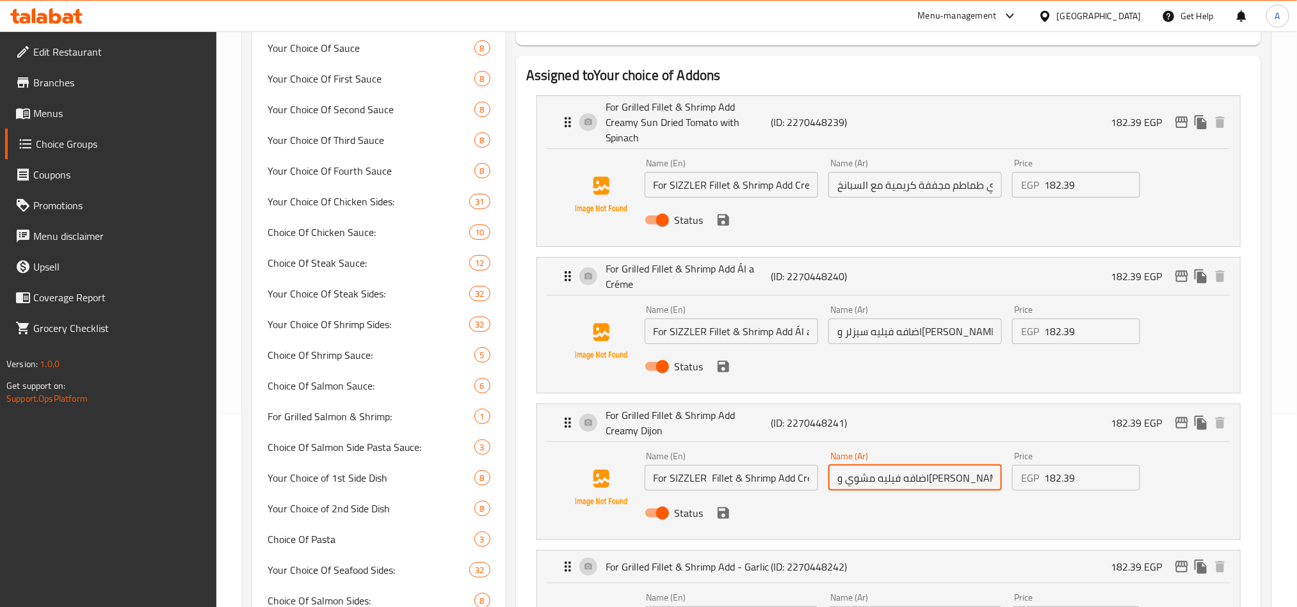
click at [943, 465] on input "اضافه فيليه مشوي وجمبري كريمي ديجون" at bounding box center [914, 478] width 173 height 26
paste input "سيزلر"
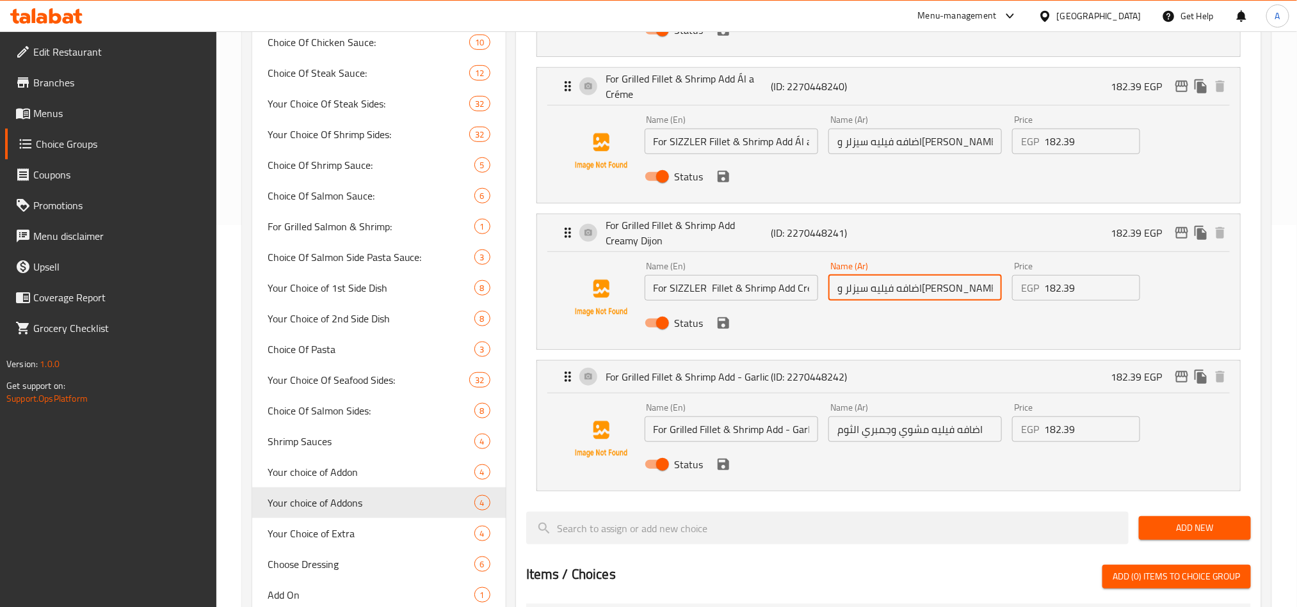
scroll to position [384, 0]
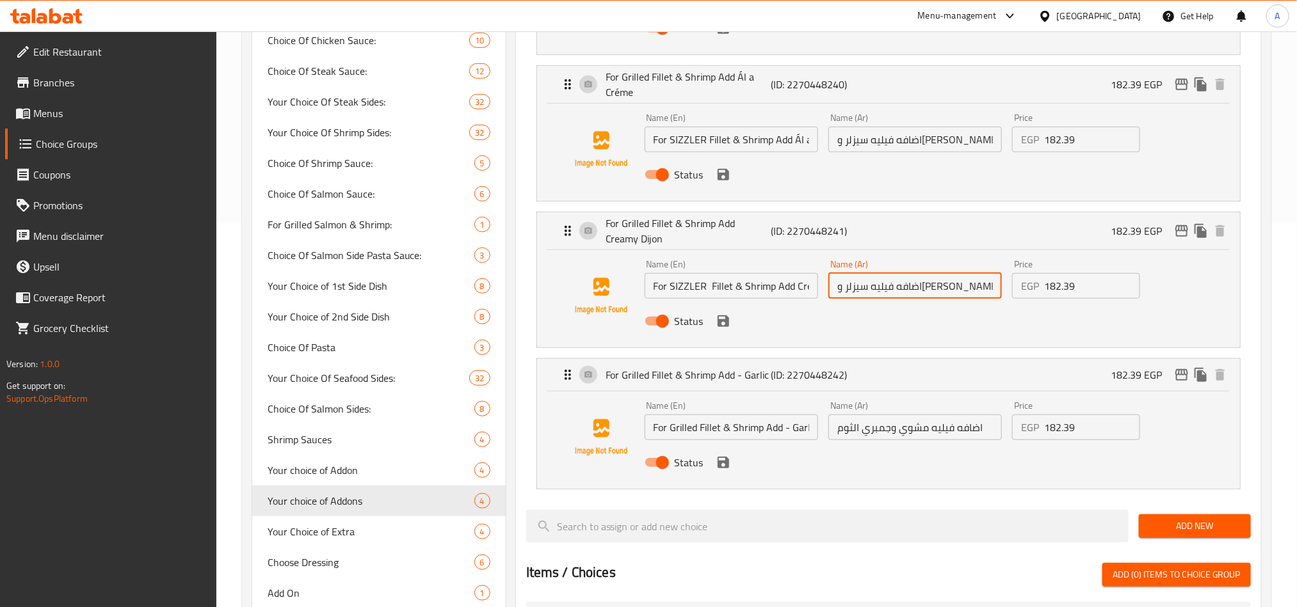
type input "اضافه فيليه سيزلر وجمبري كريمي ديجون"
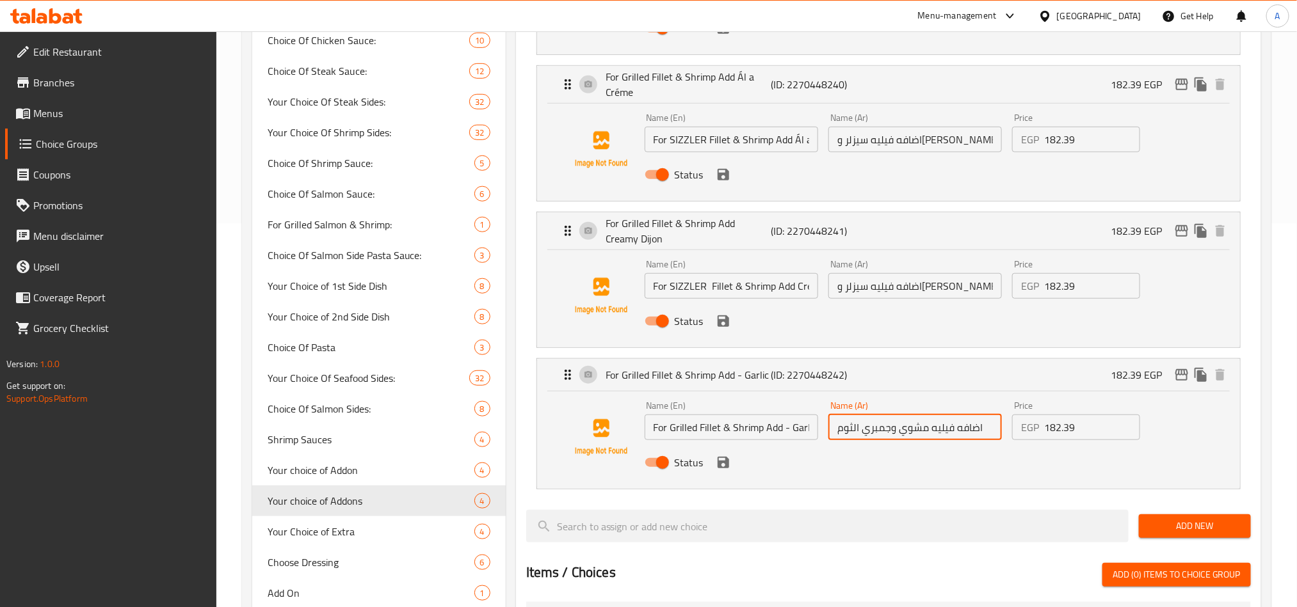
click at [911, 419] on input "اضافه فيليه مشوي وجمبري الثوم" at bounding box center [914, 428] width 173 height 26
paste input "سيزلر"
type input "اضافه فيليه سيزلر وجمبري الثوم"
click at [687, 273] on input "For SIZZLER Fillet & Shrimp Add Creamy Dijon" at bounding box center [730, 286] width 173 height 26
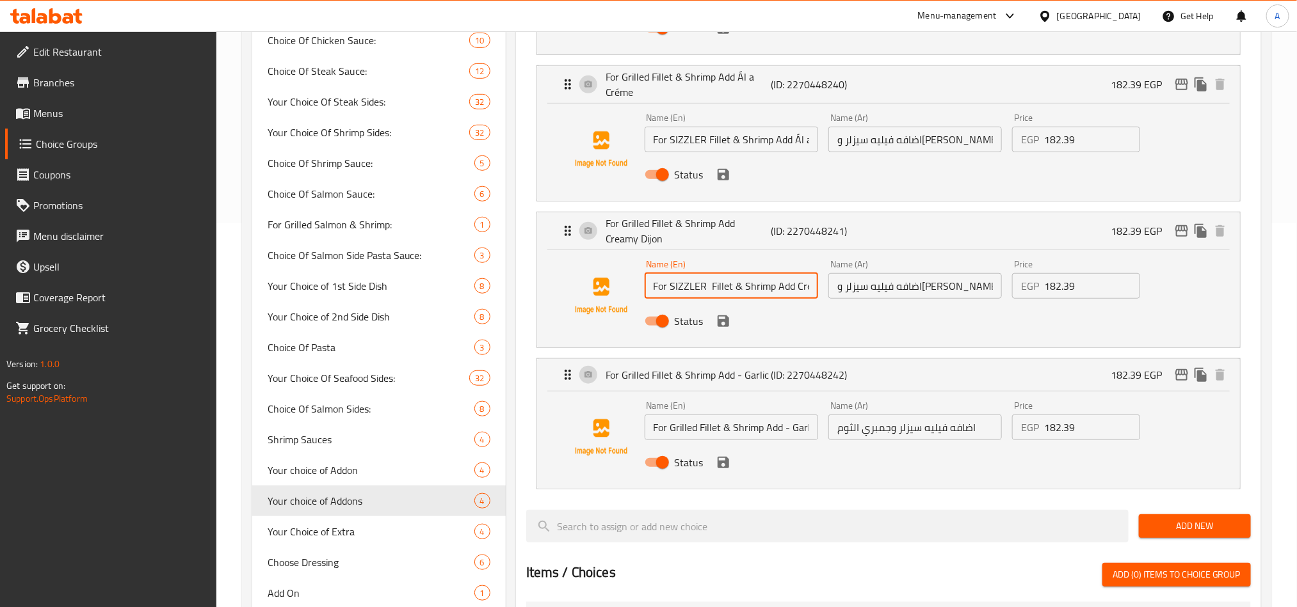
click at [687, 273] on input "For SIZZLER Fillet & Shrimp Add Creamy Dijon" at bounding box center [730, 286] width 173 height 26
click at [685, 415] on input "For Grilled Fillet & Shrimp Add - Garlic" at bounding box center [730, 428] width 173 height 26
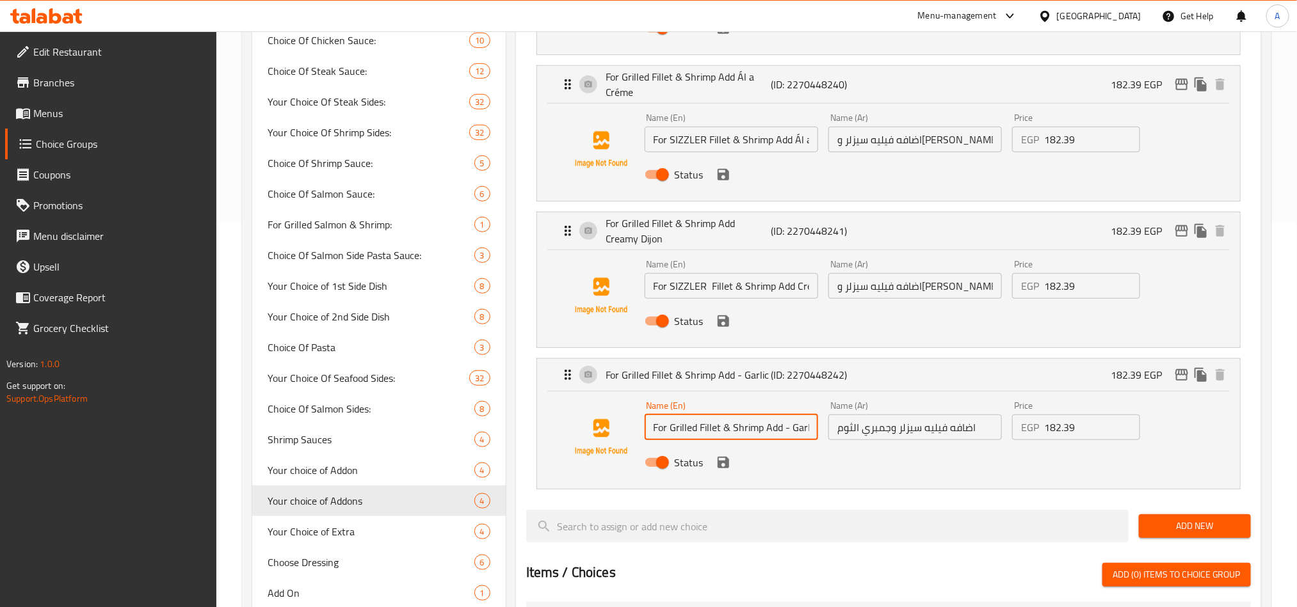
click at [685, 415] on input "For Grilled Fillet & Shrimp Add - Garlic" at bounding box center [730, 428] width 173 height 26
paste input "SIZZLER"
type input "For SIZZLER Fillet & Shrimp Add - Garlic"
click at [730, 453] on button "save" at bounding box center [723, 462] width 19 height 19
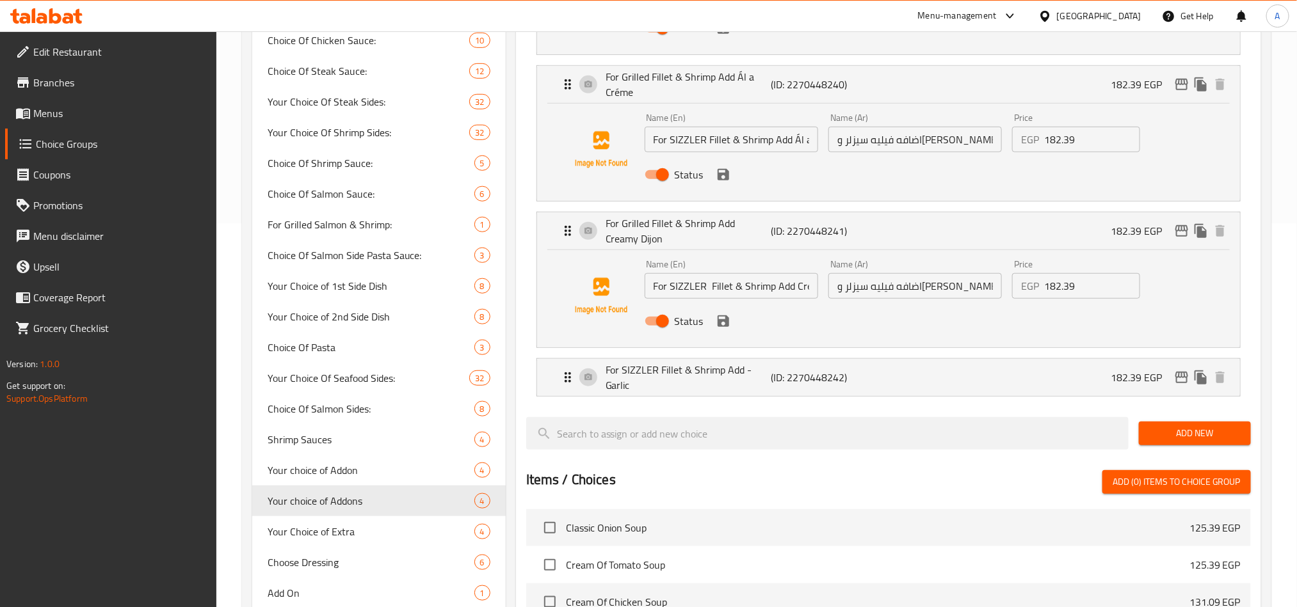
click at [724, 321] on div "Status" at bounding box center [915, 321] width 552 height 35
click at [728, 315] on icon "save" at bounding box center [723, 321] width 12 height 12
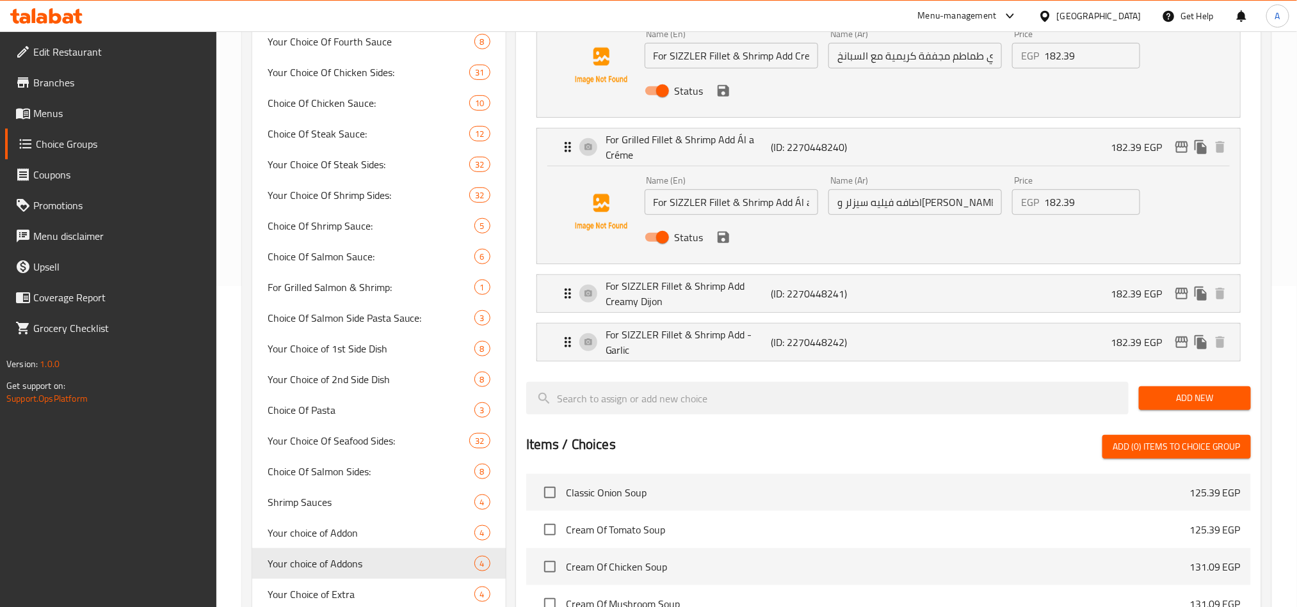
scroll to position [288, 0]
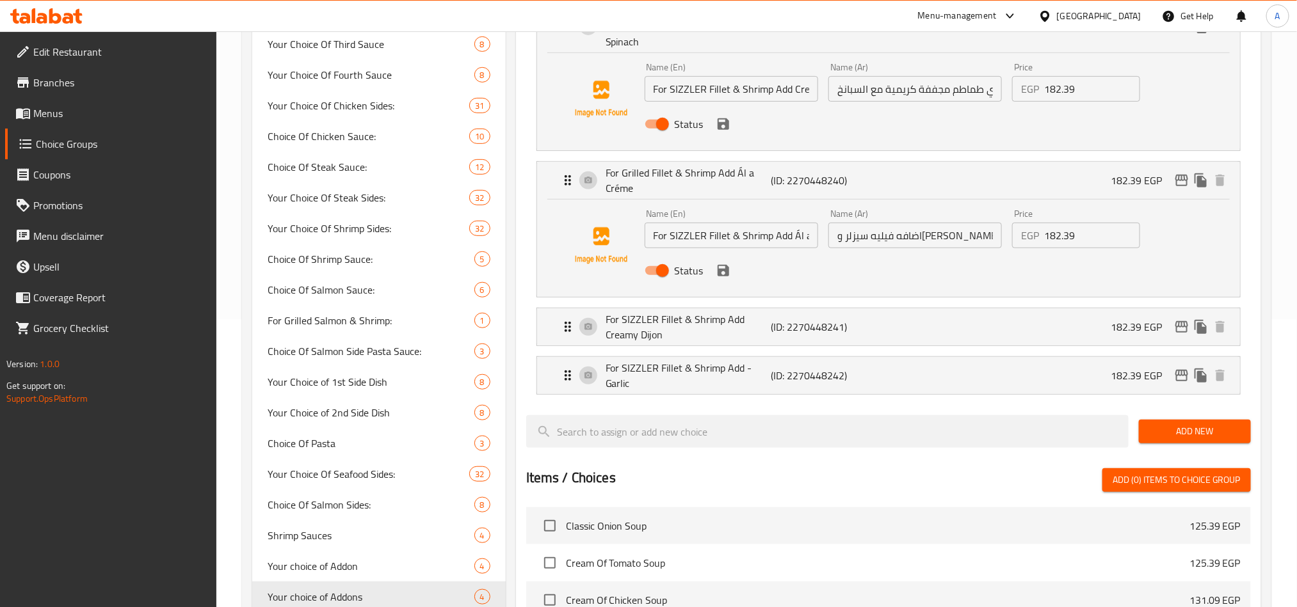
click at [731, 262] on div "Status" at bounding box center [915, 270] width 552 height 35
click at [722, 263] on icon "save" at bounding box center [722, 270] width 15 height 15
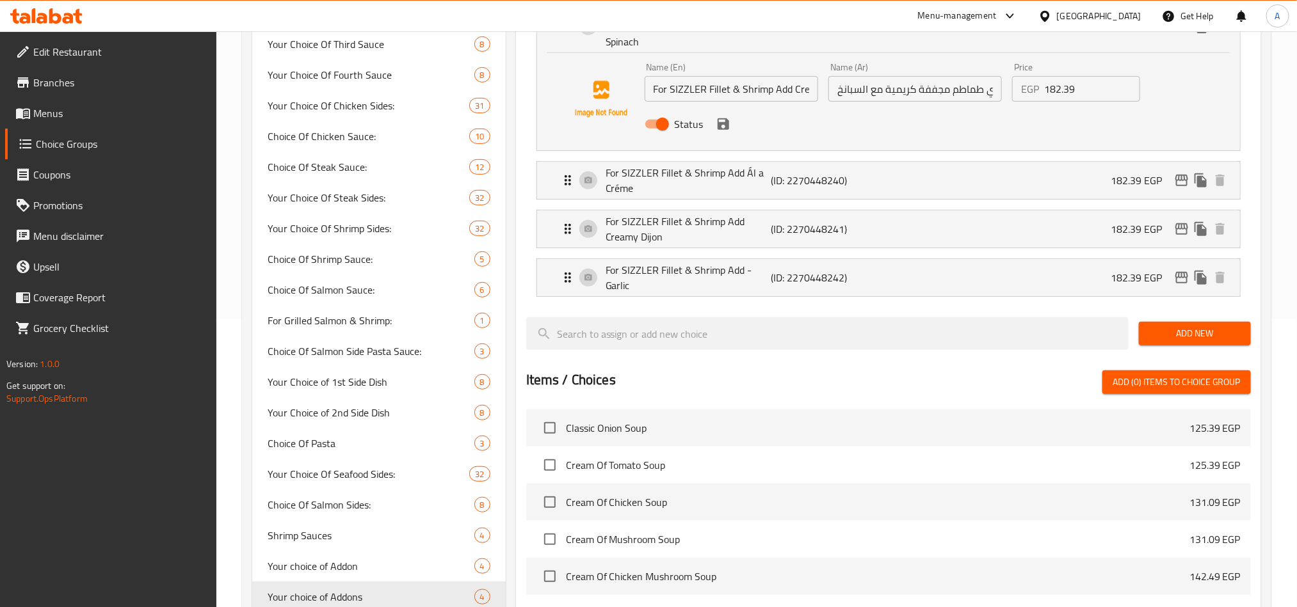
scroll to position [192, 0]
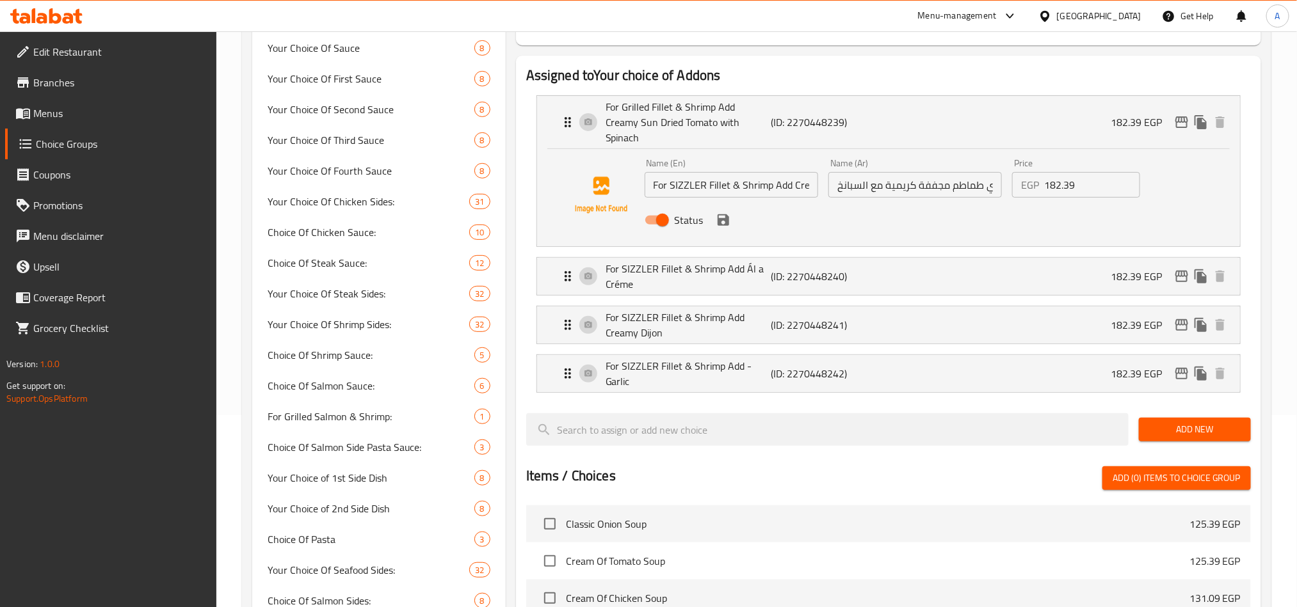
click at [726, 214] on div "Status" at bounding box center [915, 220] width 552 height 35
click at [728, 212] on icon "save" at bounding box center [722, 219] width 15 height 15
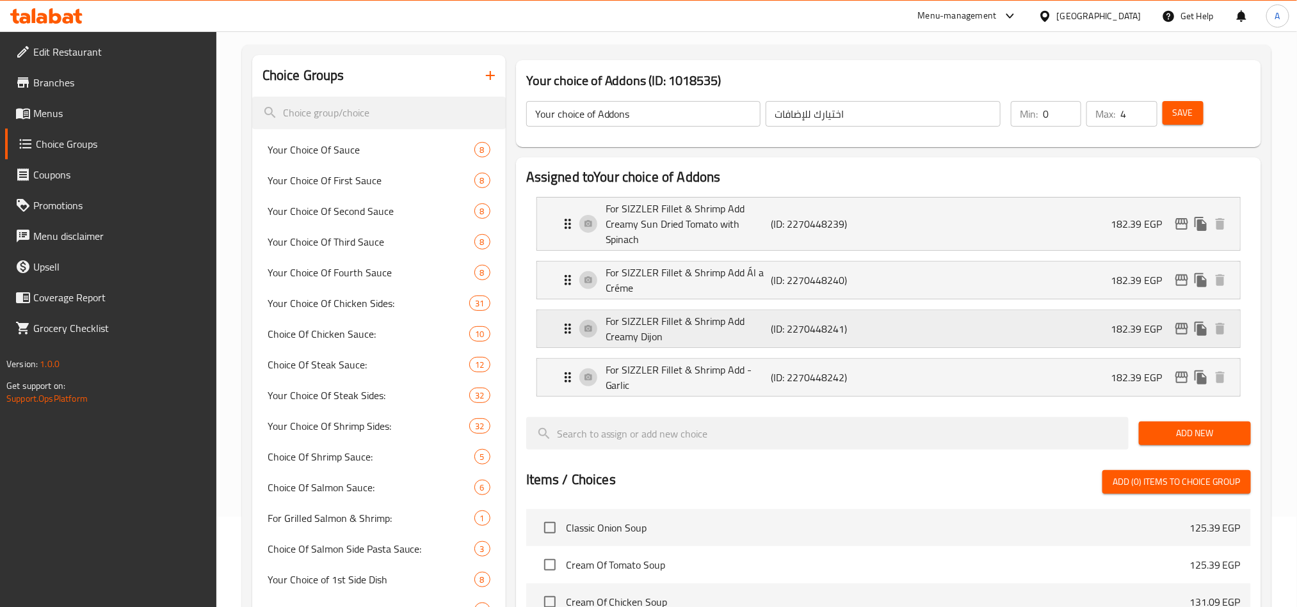
scroll to position [0, 0]
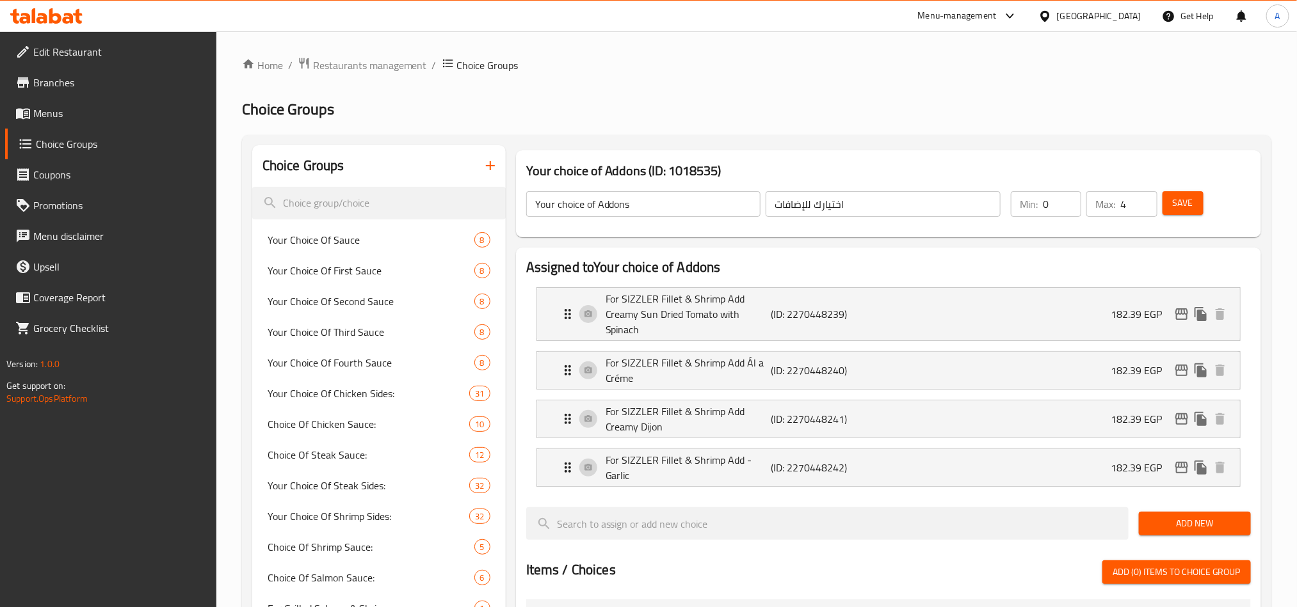
click at [1181, 187] on div "Min: 0 ​ Max: 4 ​ Save" at bounding box center [1125, 204] width 245 height 41
click at [1181, 190] on div "Save" at bounding box center [1199, 204] width 78 height 31
click at [1179, 195] on span "Save" at bounding box center [1182, 203] width 20 height 16
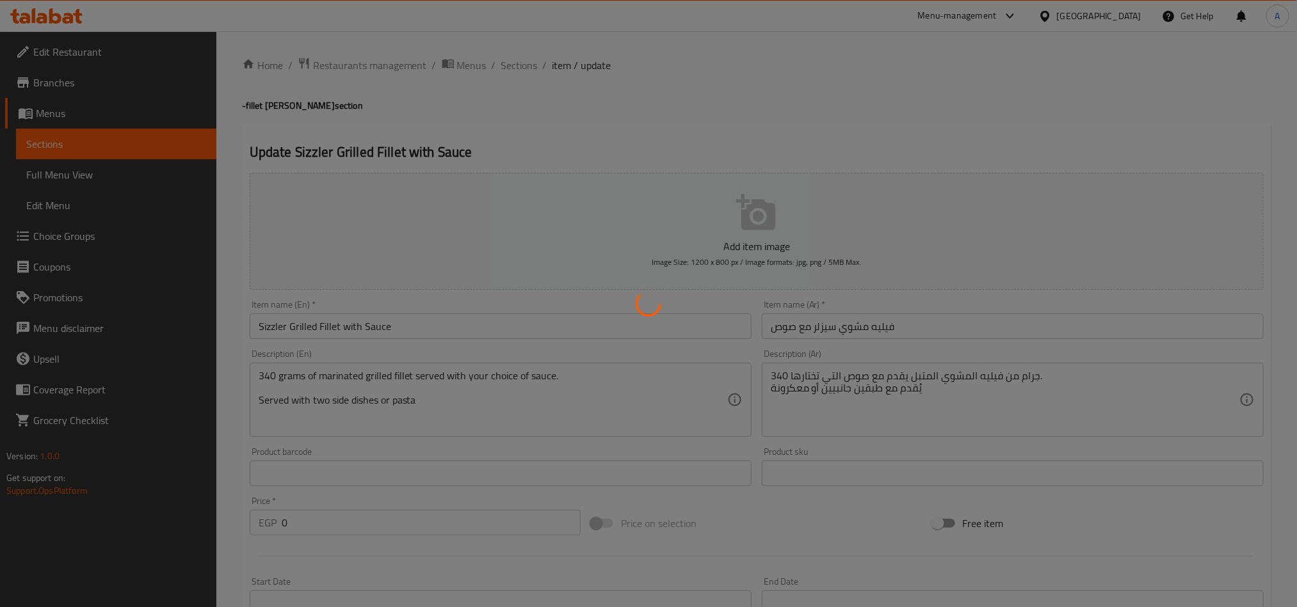
type input "إختيارك من الاول طبق جانبي"
type input "1"
type input "إختيار من ثانى طبق جانبي"
type input "1"
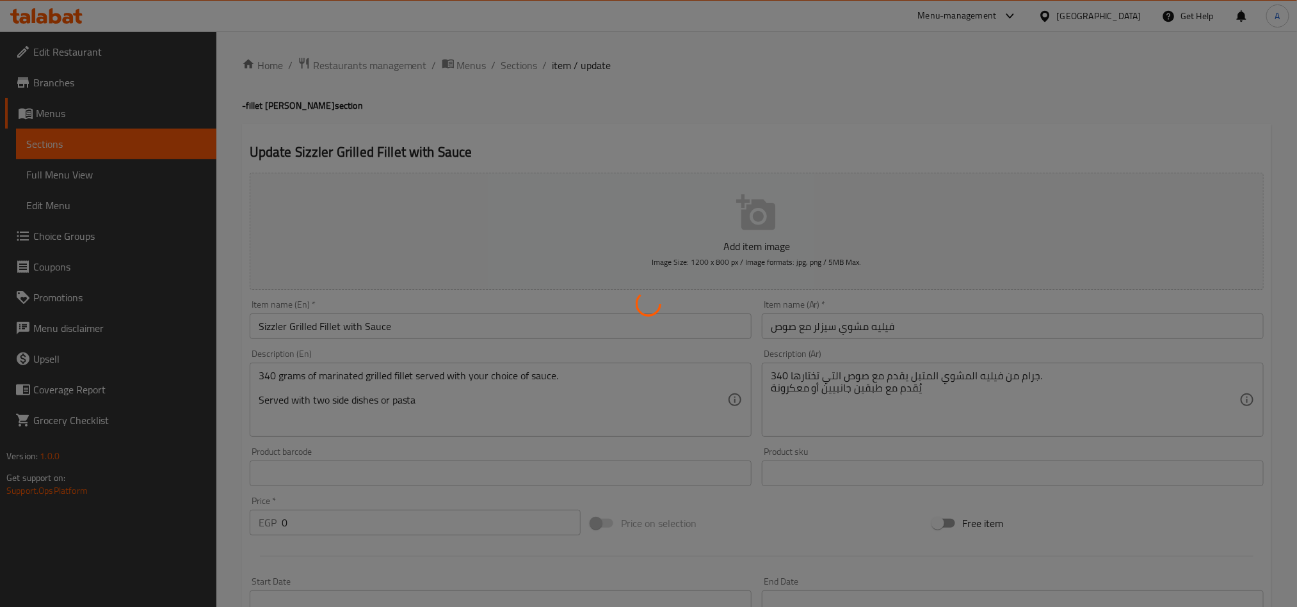
type input "1"
type input "إختيار الصوص"
type input "1"
type input "إختيارك من المكرونة"
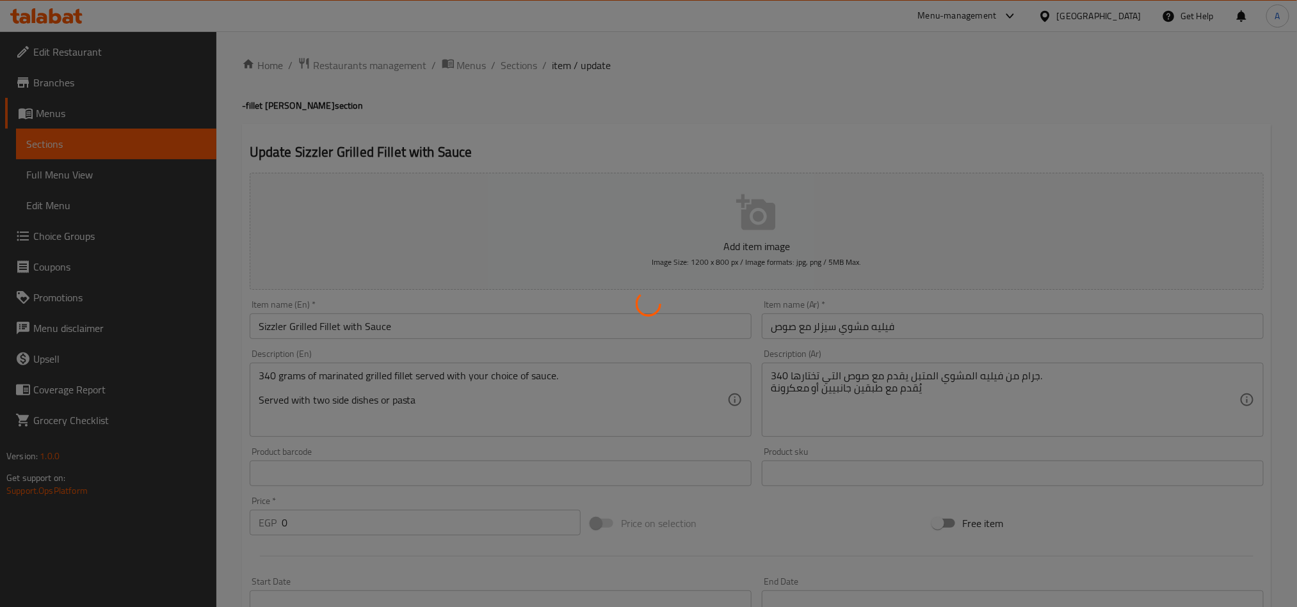
type input "1"
type input "إختيار الصوص"
type input "1"
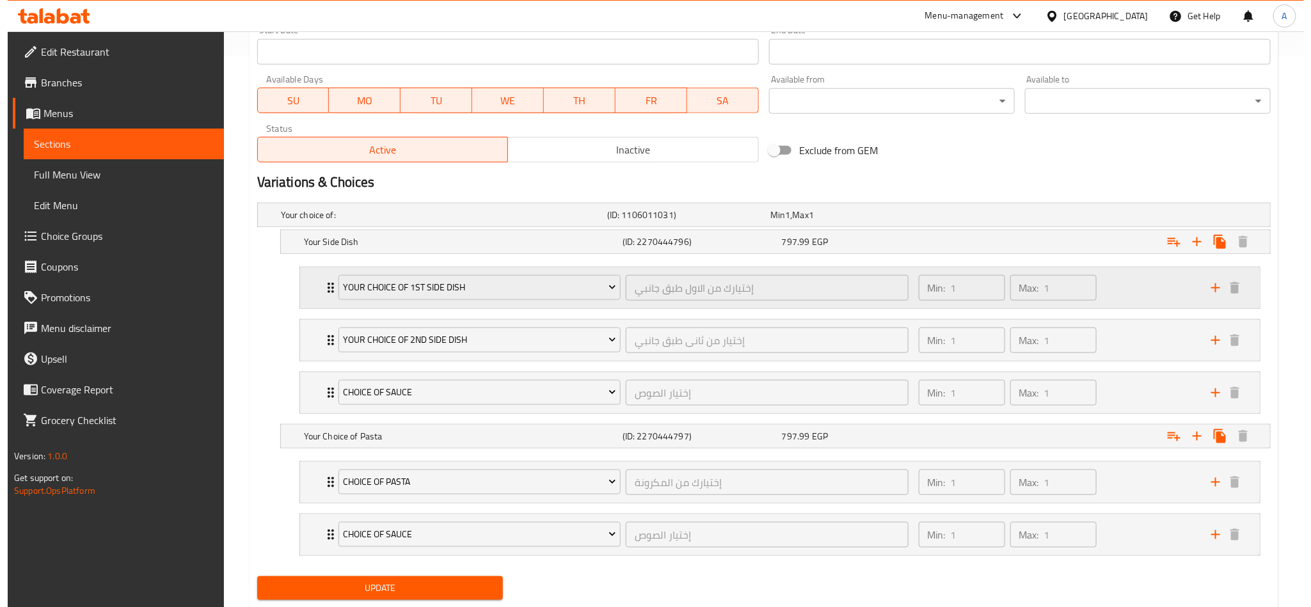
scroll to position [576, 0]
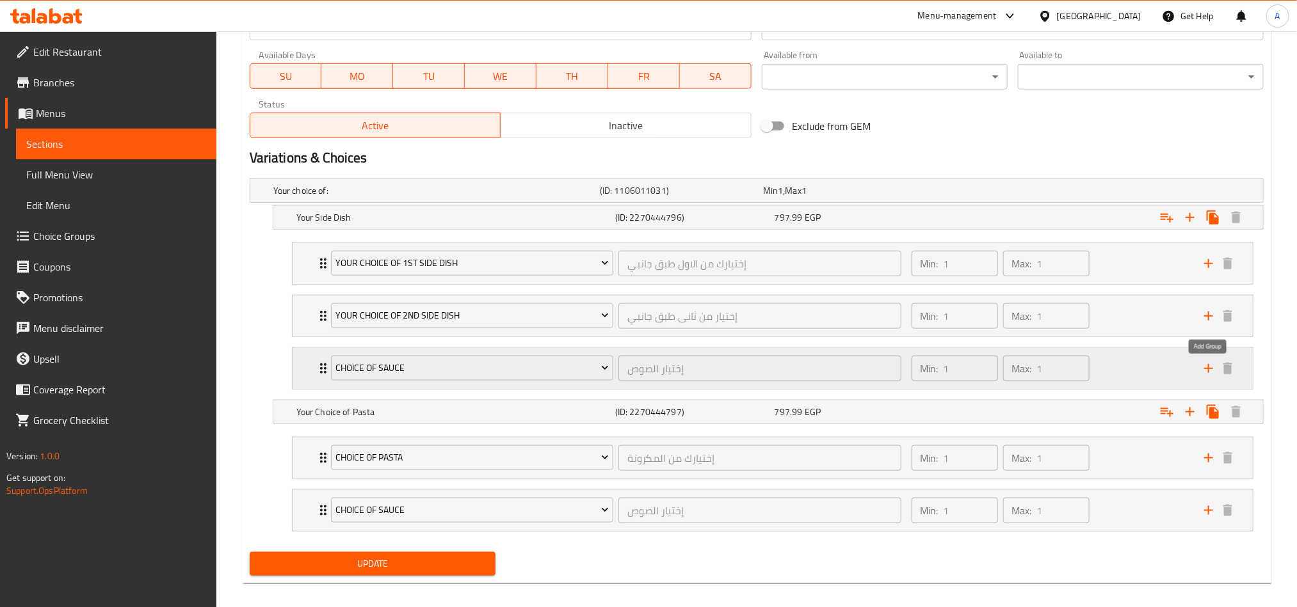
click at [1208, 369] on icon "add" at bounding box center [1208, 368] width 15 height 15
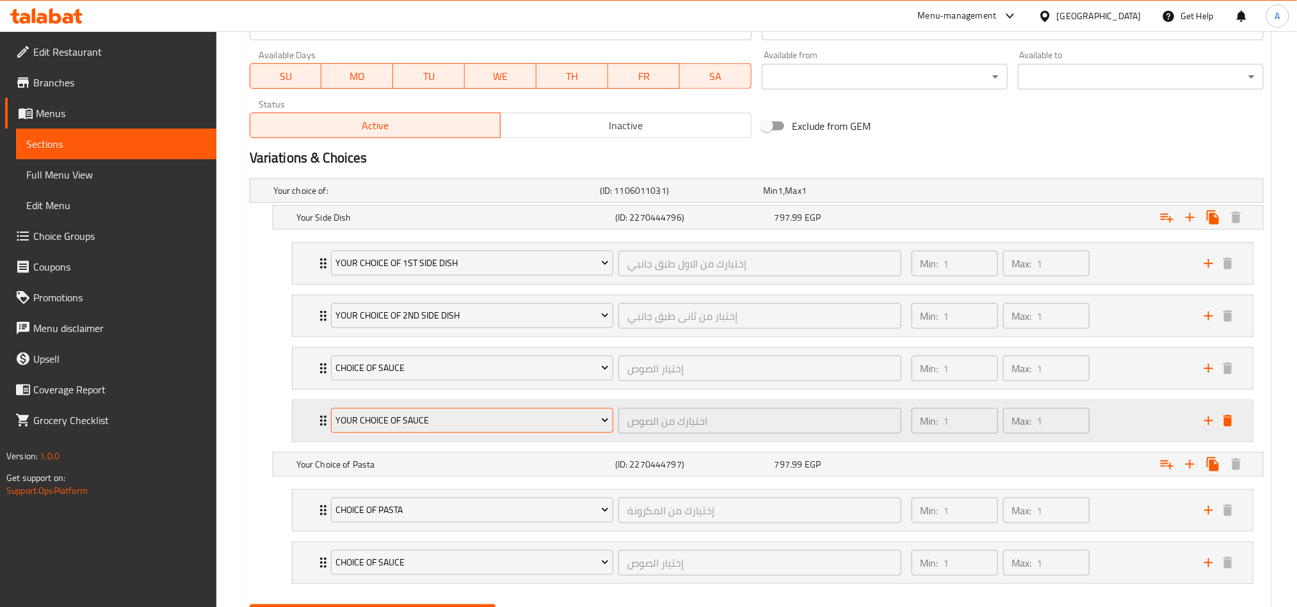
click at [531, 427] on span "Your Choice Of Sauce" at bounding box center [471, 421] width 273 height 16
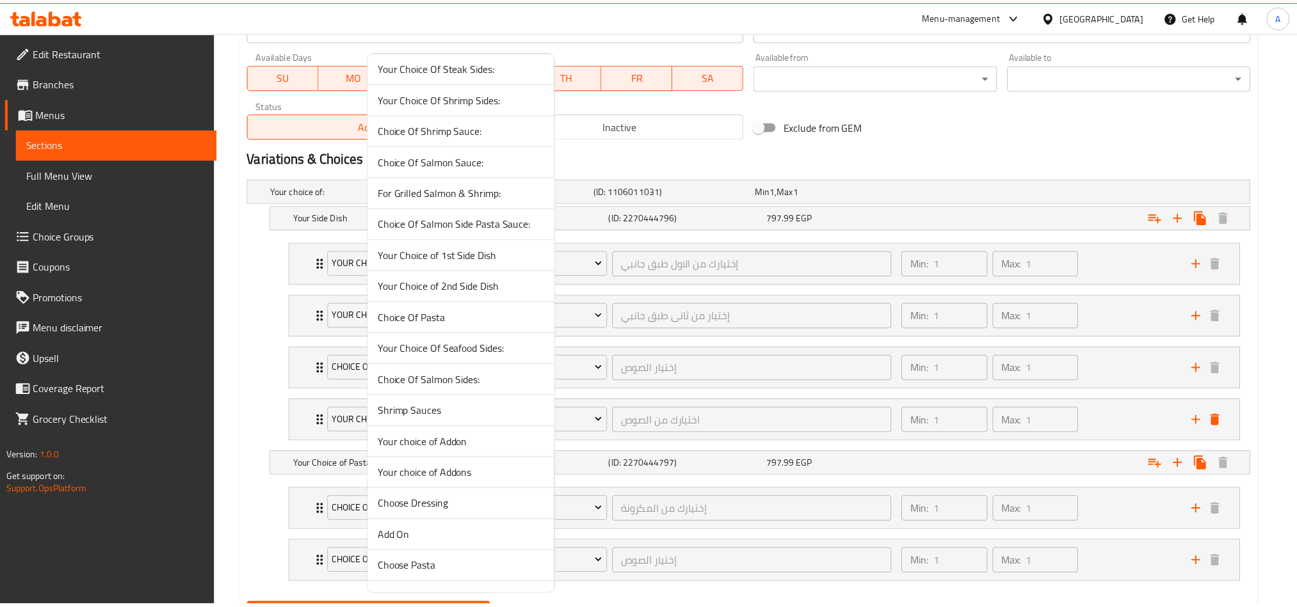
scroll to position [382, 0]
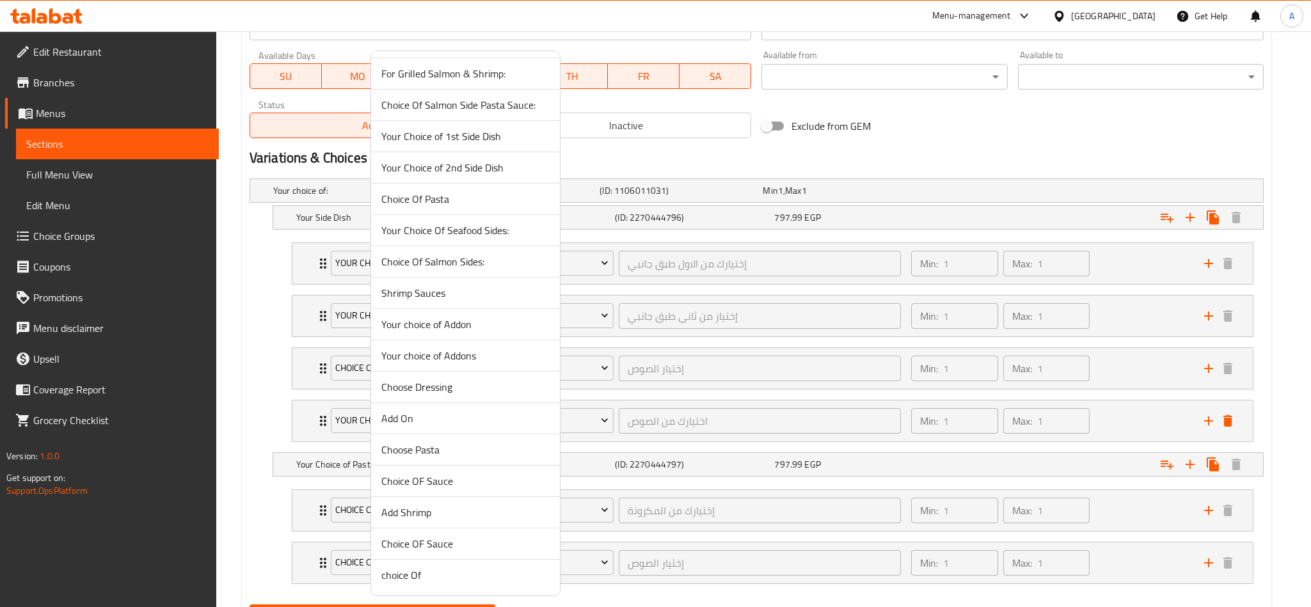
click at [411, 348] on span "Your choice of Addons" at bounding box center [465, 355] width 168 height 15
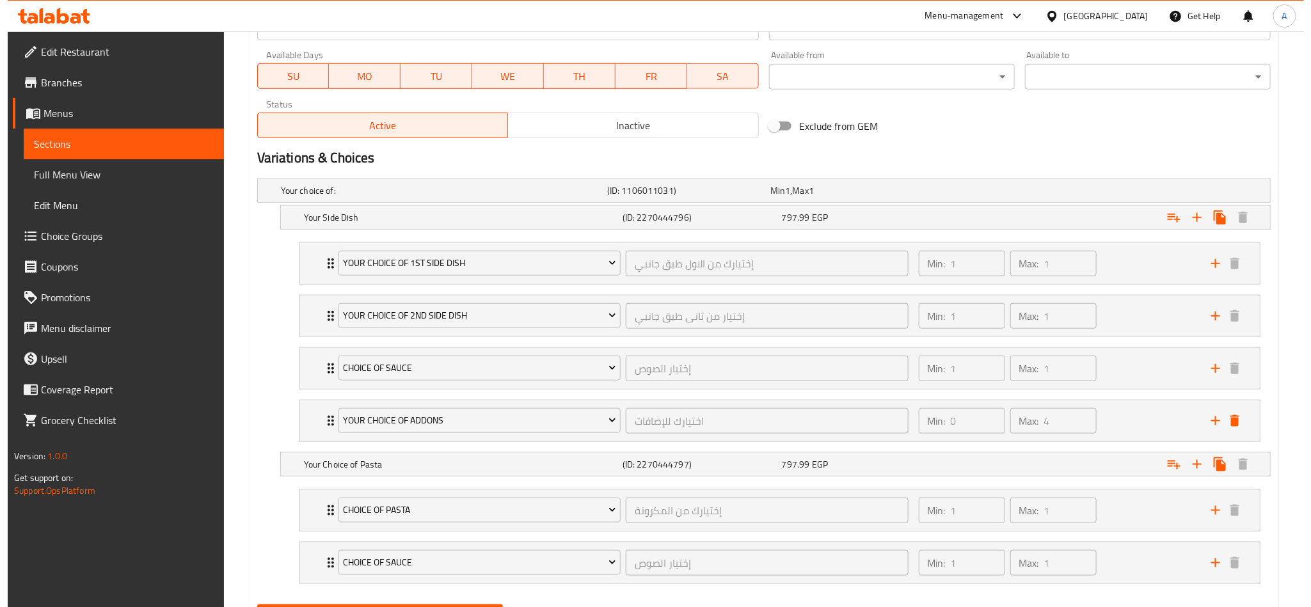
scroll to position [649, 0]
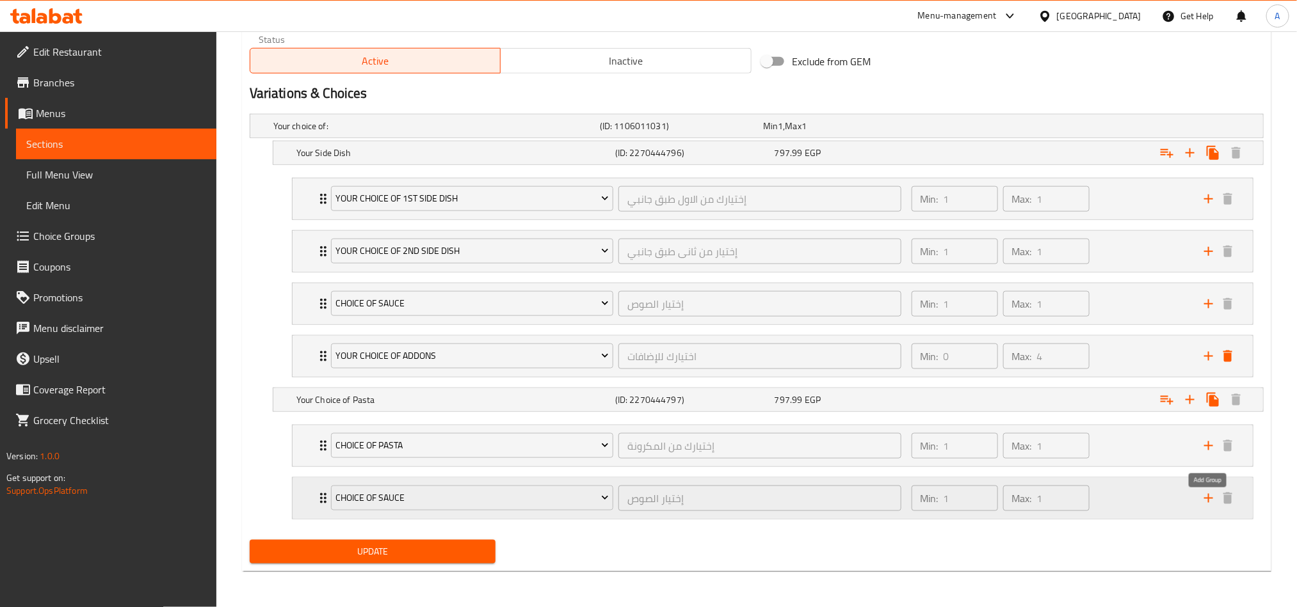
click at [1204, 502] on icon "add" at bounding box center [1208, 498] width 15 height 15
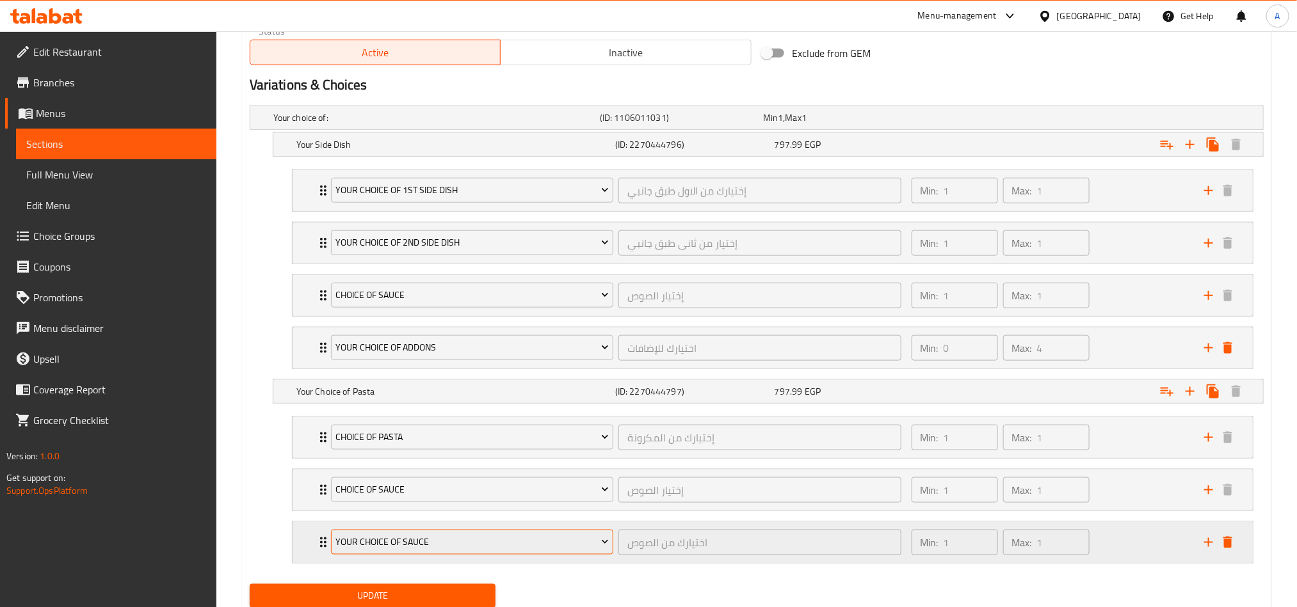
click at [611, 545] on icon "Expand" at bounding box center [604, 542] width 13 height 13
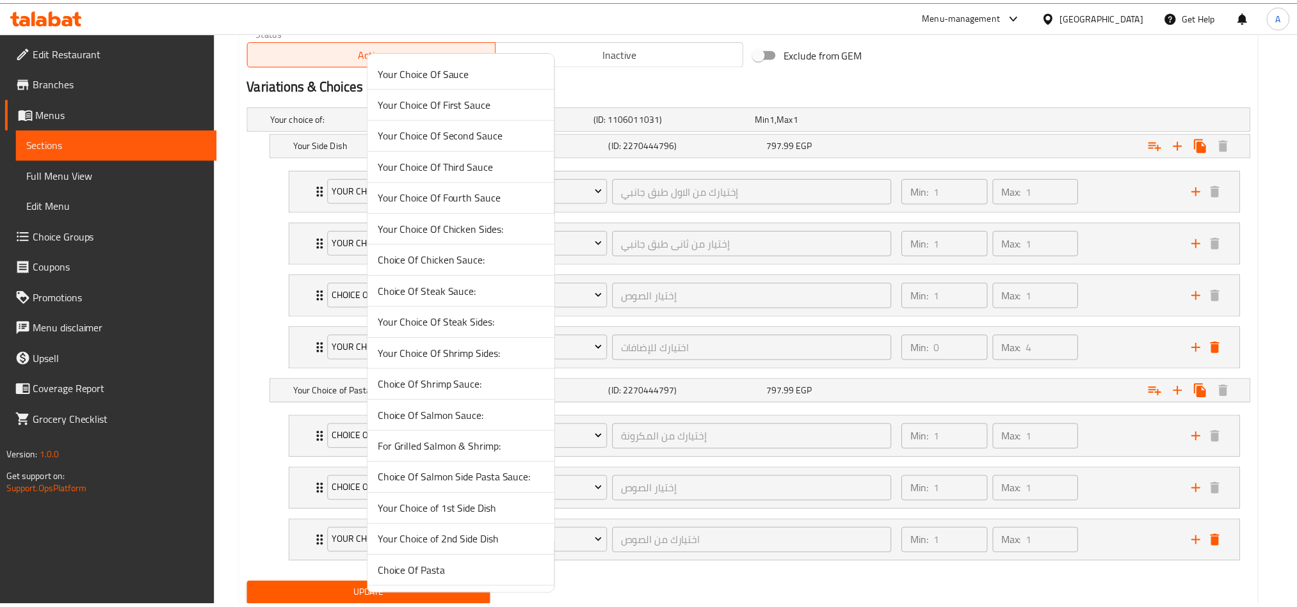
scroll to position [381, 0]
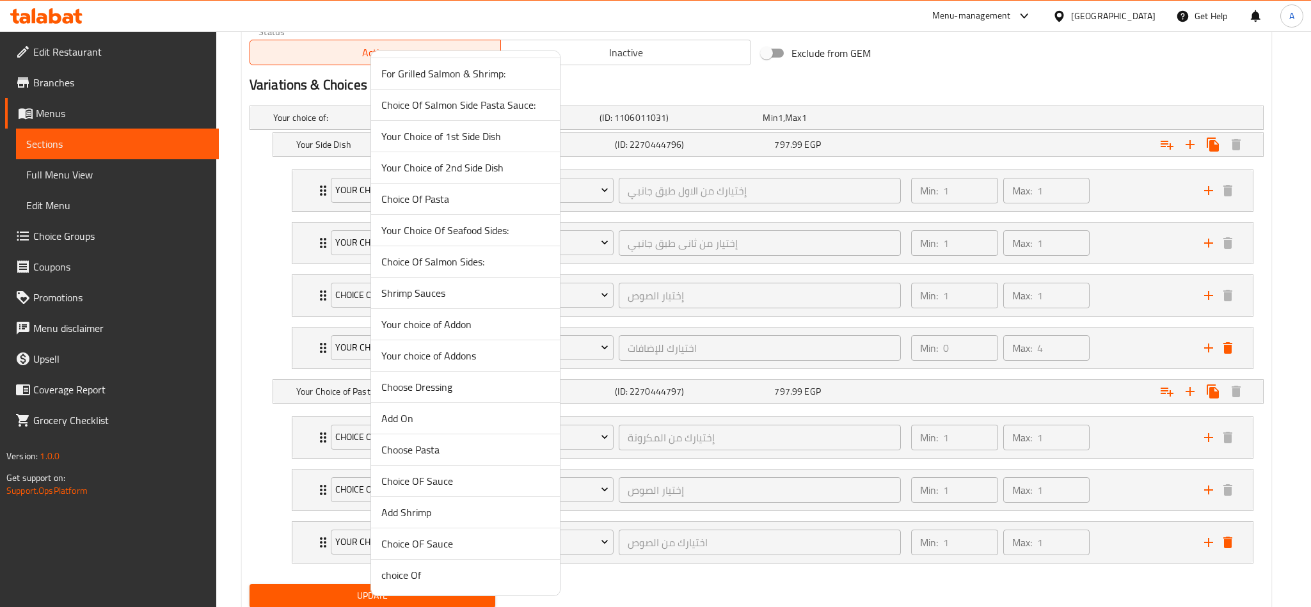
click at [446, 348] on span "Your choice of Addons" at bounding box center [465, 355] width 168 height 15
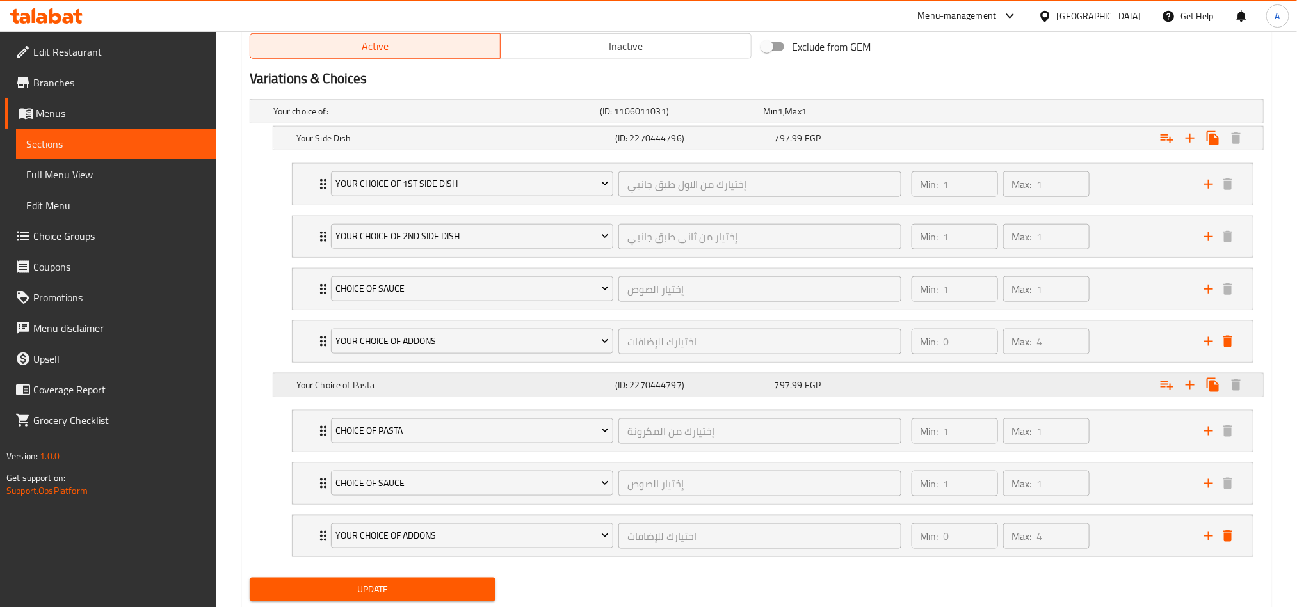
scroll to position [703, 0]
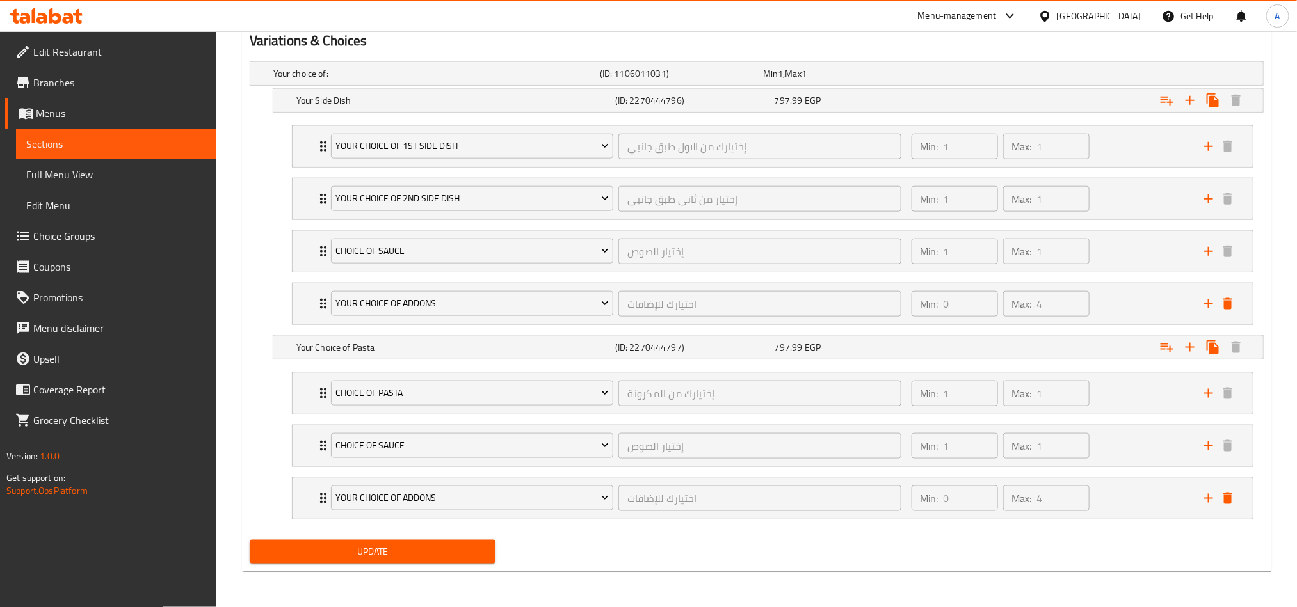
drag, startPoint x: 655, startPoint y: 545, endPoint x: 539, endPoint y: 555, distance: 116.2
click at [655, 545] on div "Update" at bounding box center [756, 552] width 1024 height 34
click at [482, 557] on span "Update" at bounding box center [372, 552] width 225 height 16
drag, startPoint x: 442, startPoint y: 545, endPoint x: 1031, endPoint y: 546, distance: 588.7
click at [442, 545] on span "Update" at bounding box center [372, 552] width 225 height 16
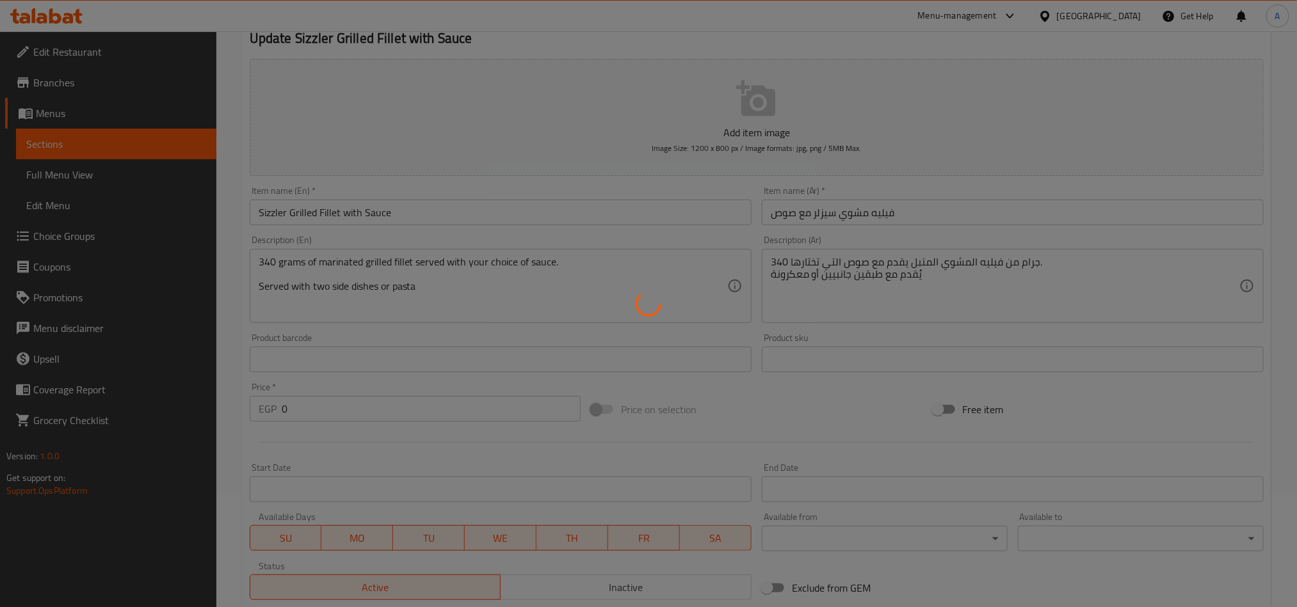
scroll to position [0, 0]
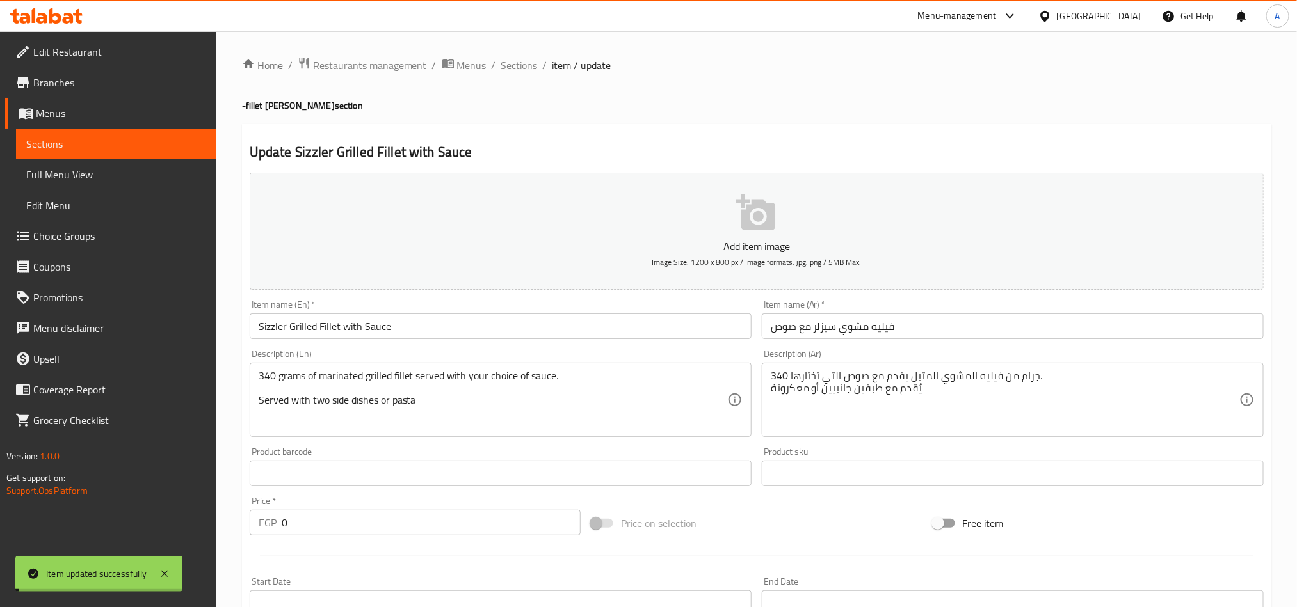
click at [516, 60] on span "Sections" at bounding box center [519, 65] width 36 height 15
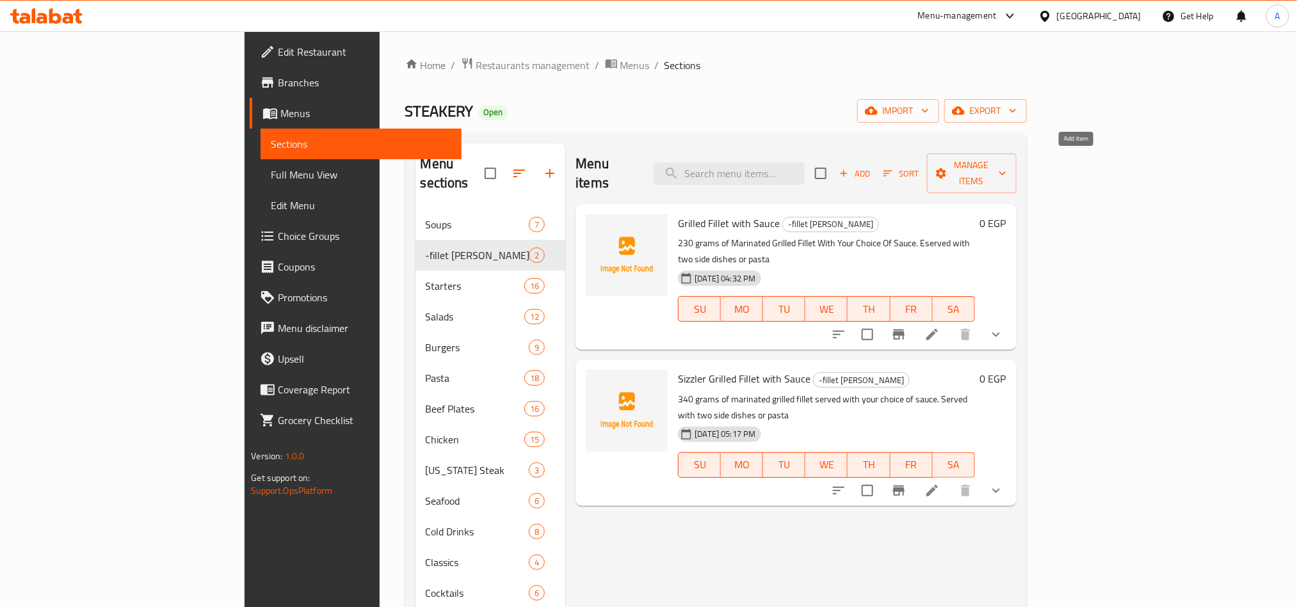
click at [849, 168] on icon "button" at bounding box center [844, 174] width 12 height 12
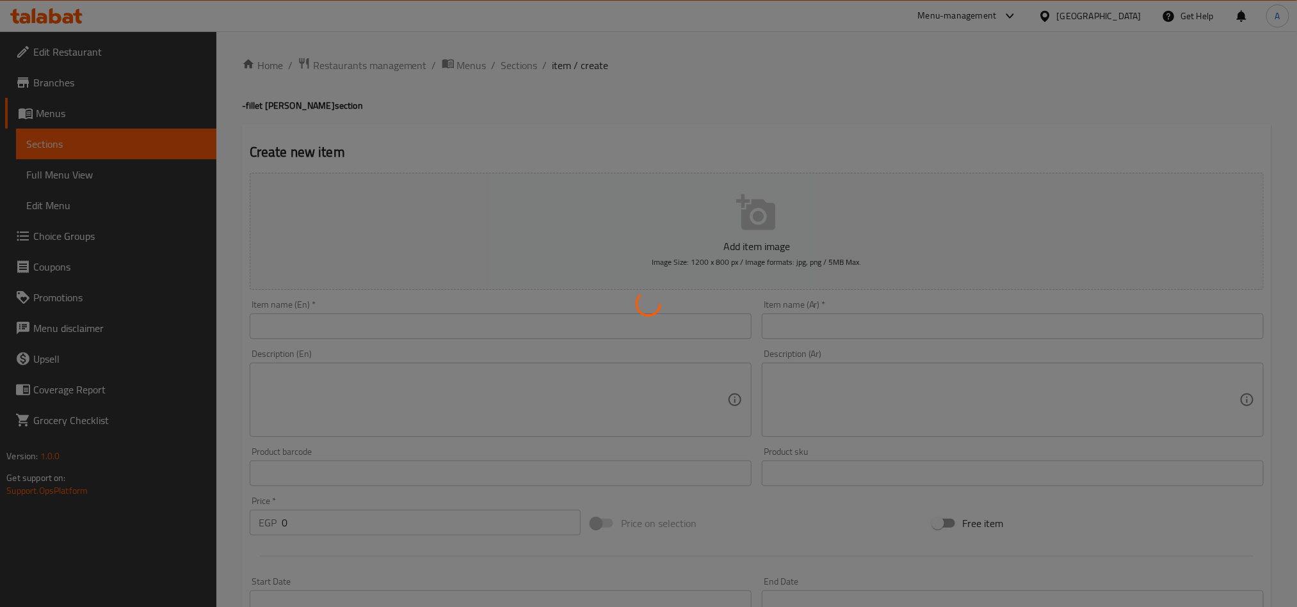
click at [690, 313] on div at bounding box center [648, 303] width 1297 height 607
click at [690, 333] on div at bounding box center [648, 303] width 1297 height 607
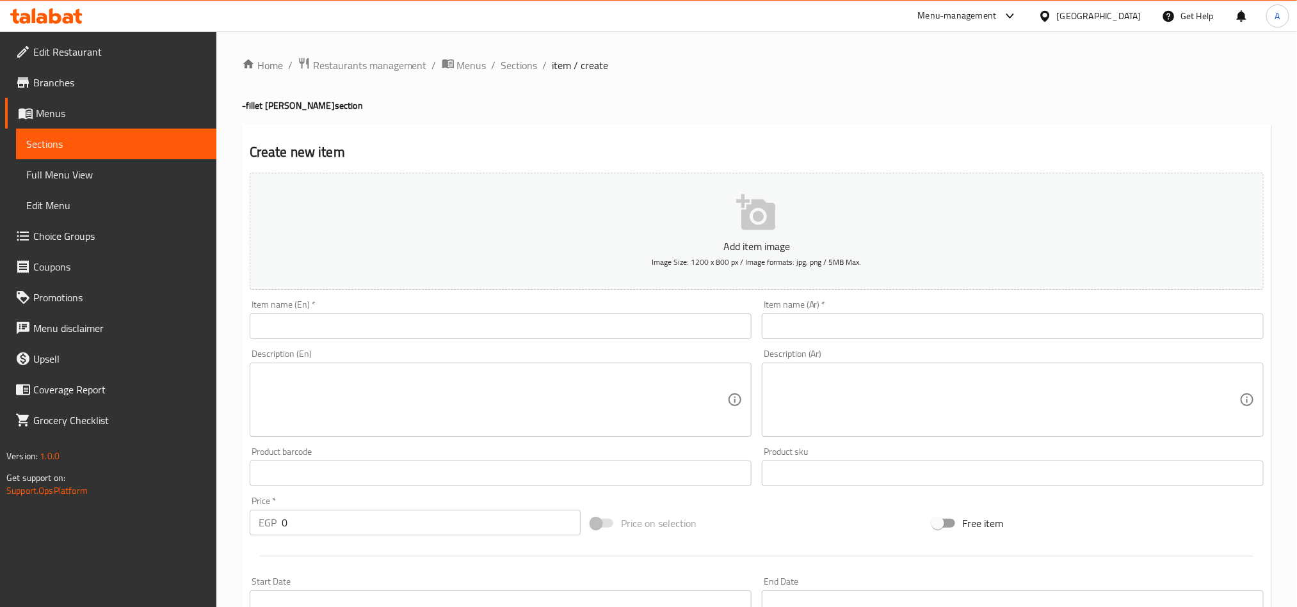
click at [690, 337] on input "text" at bounding box center [501, 327] width 502 height 26
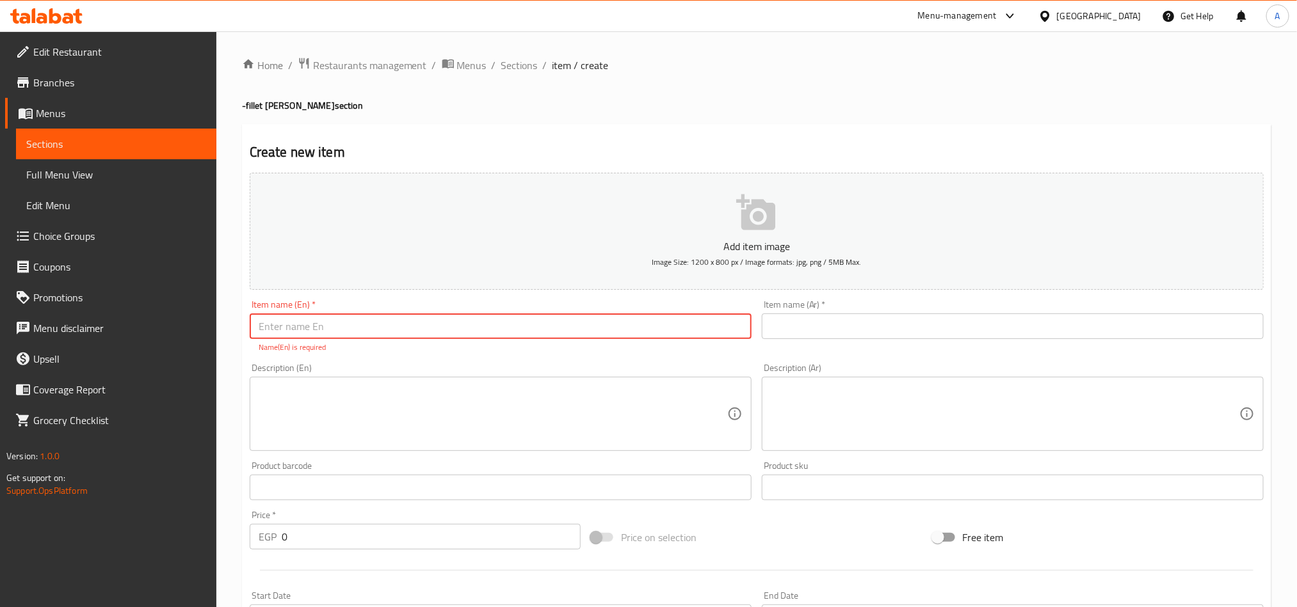
click at [682, 317] on input "text" at bounding box center [501, 327] width 502 height 26
paste input "JUMBO STEAK"
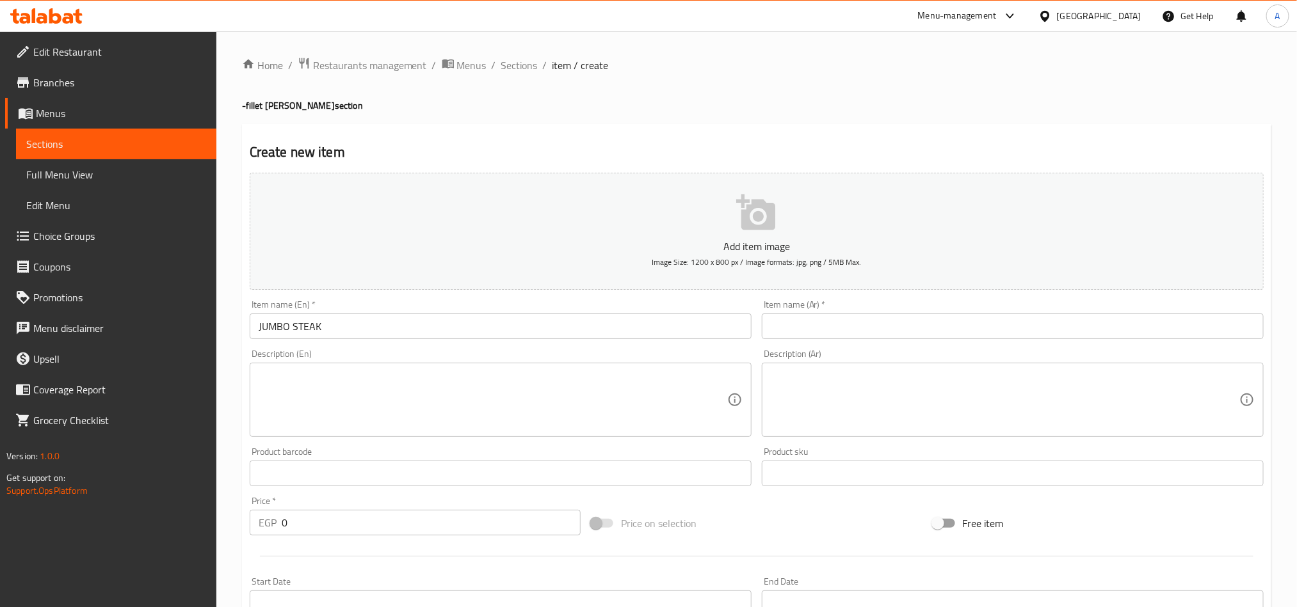
click at [645, 308] on div "Item name (En)   * JUMBO STEAK Item name (En) *" at bounding box center [501, 319] width 502 height 39
click at [645, 315] on input "JUMBO STEAK" at bounding box center [501, 327] width 502 height 26
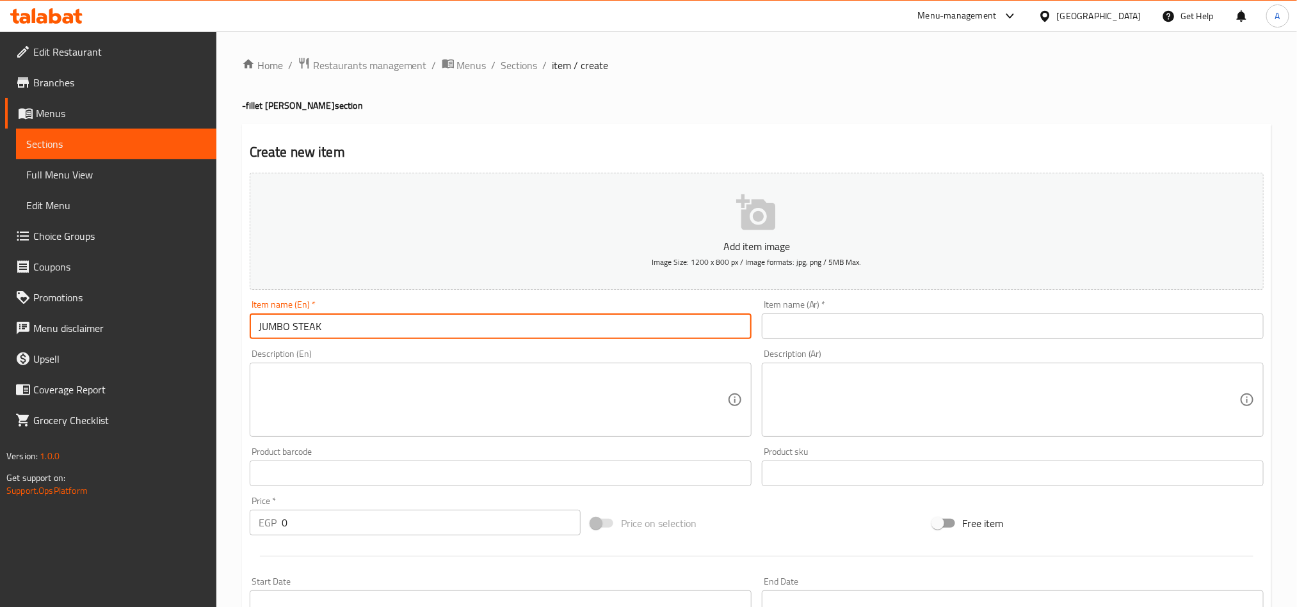
click at [645, 315] on input "JUMBO STEAK" at bounding box center [501, 327] width 502 height 26
type input "Jumbo Steak"
click at [843, 326] on input "text" at bounding box center [1013, 327] width 502 height 26
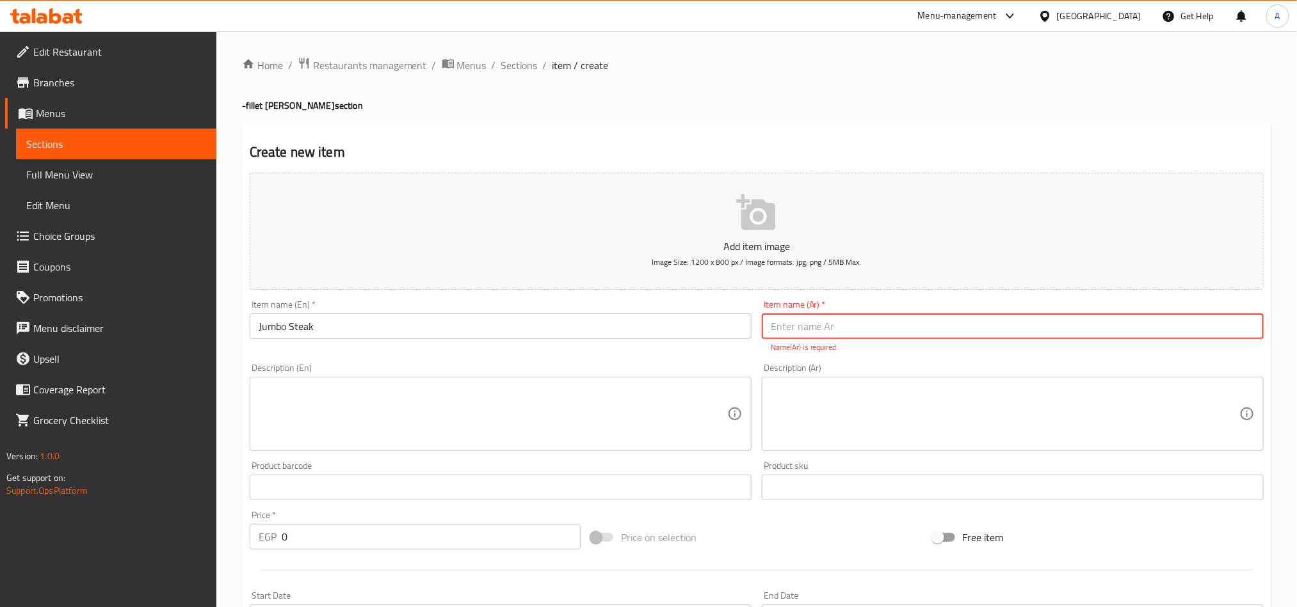
click at [1071, 321] on input "text" at bounding box center [1013, 327] width 502 height 26
paste input "شريحة لحم جامبو"
drag, startPoint x: 1202, startPoint y: 323, endPoint x: 1592, endPoint y: 330, distance: 389.8
click at [1297, 330] on html "​ Menu-management Egypt Get Help A Edit Restaurant Branches Menus Sections Full…" at bounding box center [648, 303] width 1297 height 607
type input "ستيك جامبو"
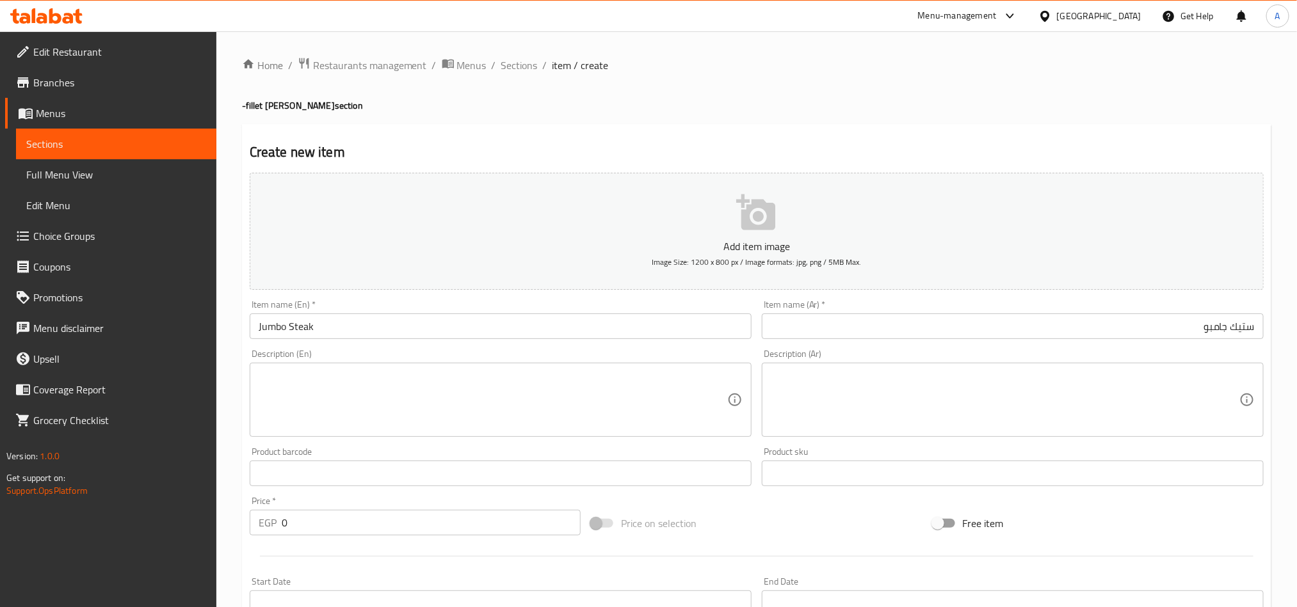
click at [661, 420] on textarea at bounding box center [493, 400] width 468 height 61
paste textarea "230 Grams Of Marinated Grilled Fillet With Your Choice Of Sauce."
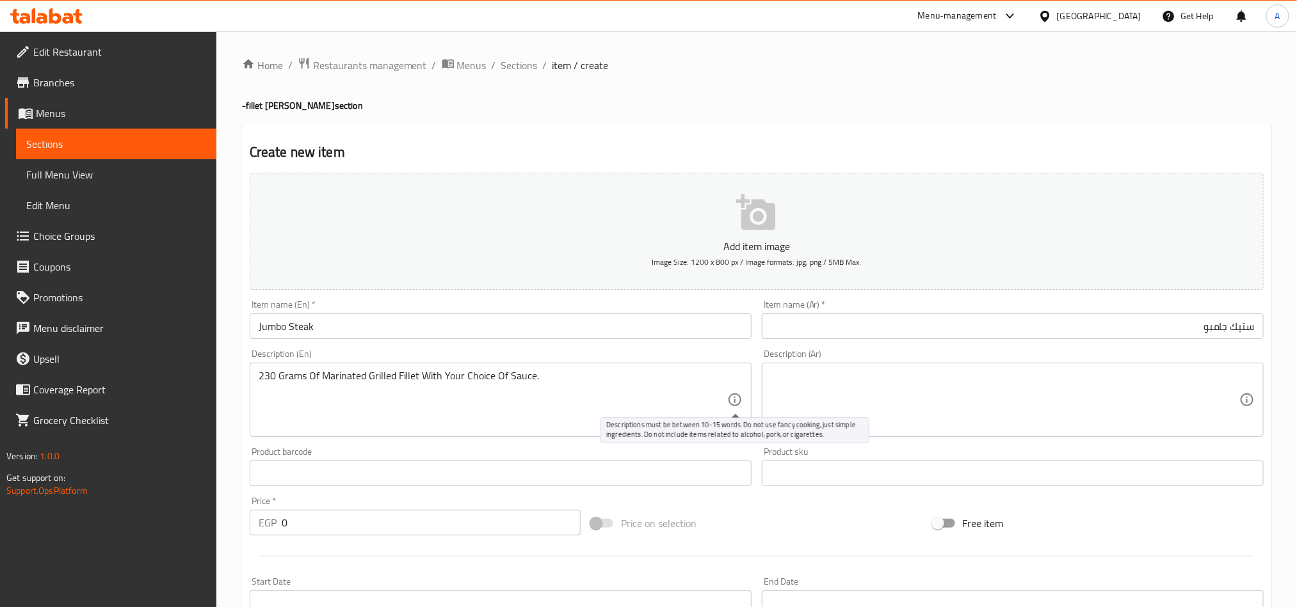
click at [861, 382] on textarea at bounding box center [1004, 400] width 468 height 61
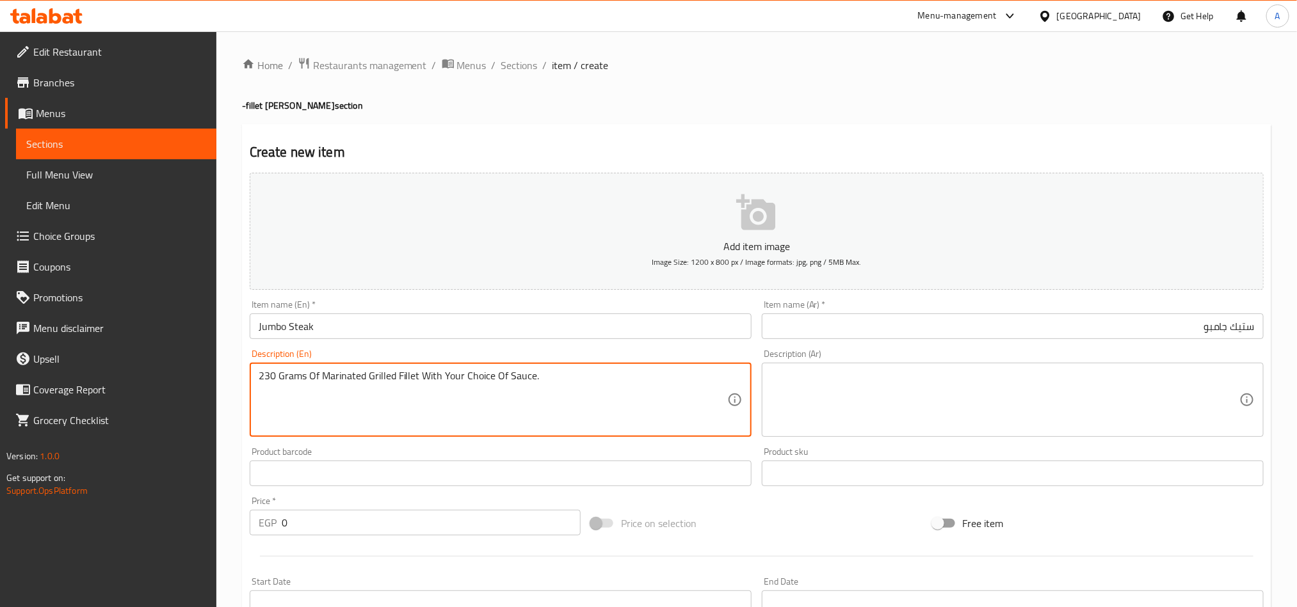
click at [616, 406] on textarea "230 Grams Of Marinated Grilled Fillet With Your Choice Of Sauce." at bounding box center [493, 400] width 468 height 61
type textarea "230 grams of marinated grilled fillet with your choice of sauce."
click at [923, 392] on textarea at bounding box center [1004, 400] width 468 height 61
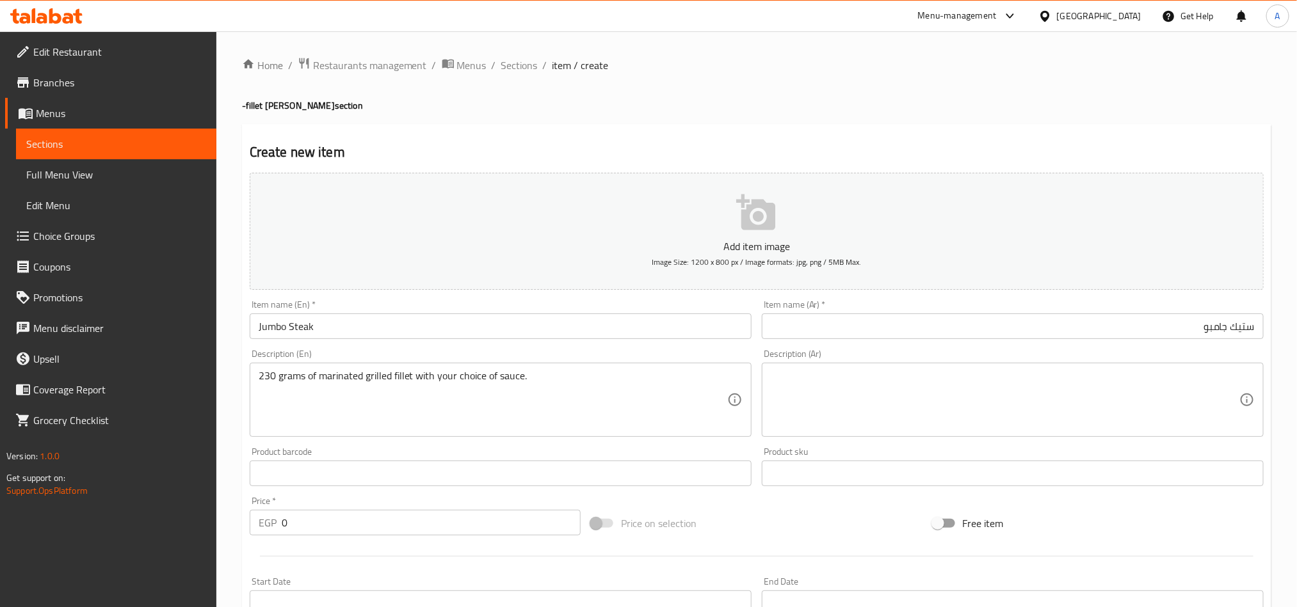
click at [1137, 415] on textarea at bounding box center [1004, 400] width 468 height 61
paste textarea "230 جرام من فيليه السمك المشوي المتبل مع الصلصة التي تختارها."
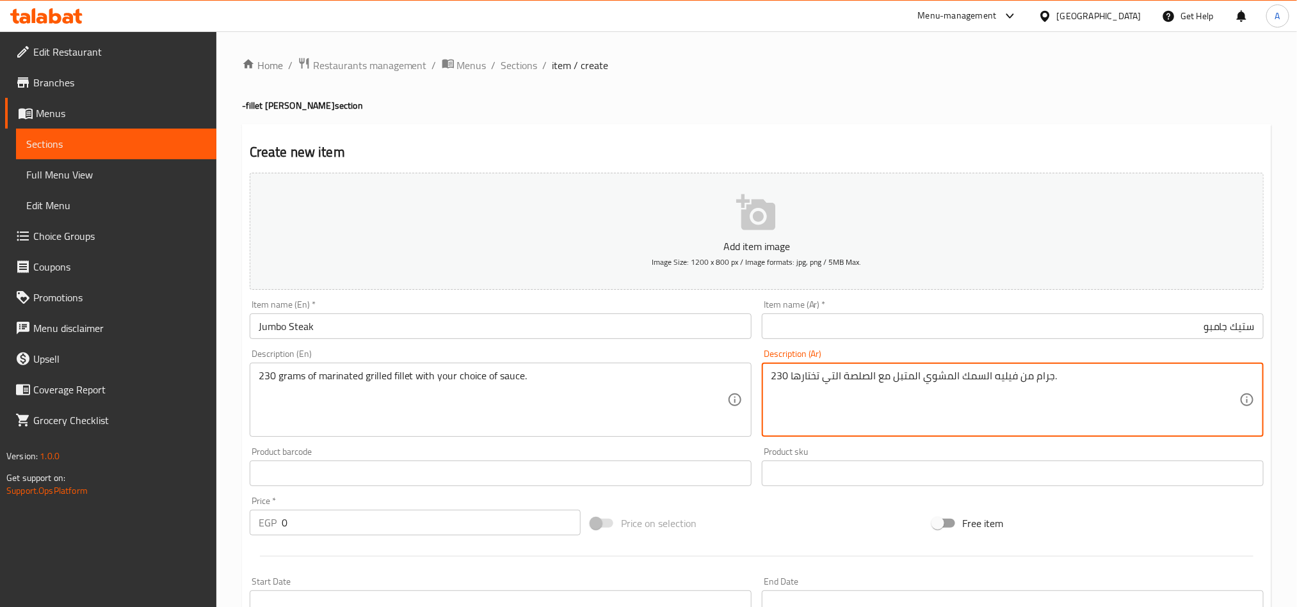
click at [1137, 415] on textarea "230 جرام من فيليه السمك المشوي المتبل مع الصلصة التي تختارها." at bounding box center [1004, 400] width 468 height 61
click at [1021, 382] on textarea "230 جرام من فيليه السمك المشوي المتبل مع الصلصة التي تختارها." at bounding box center [1004, 400] width 468 height 61
click at [1019, 377] on textarea "230 جرام من فيليه السمك المشوي المتبل مع الصلصة التي تختارها." at bounding box center [1004, 400] width 468 height 61
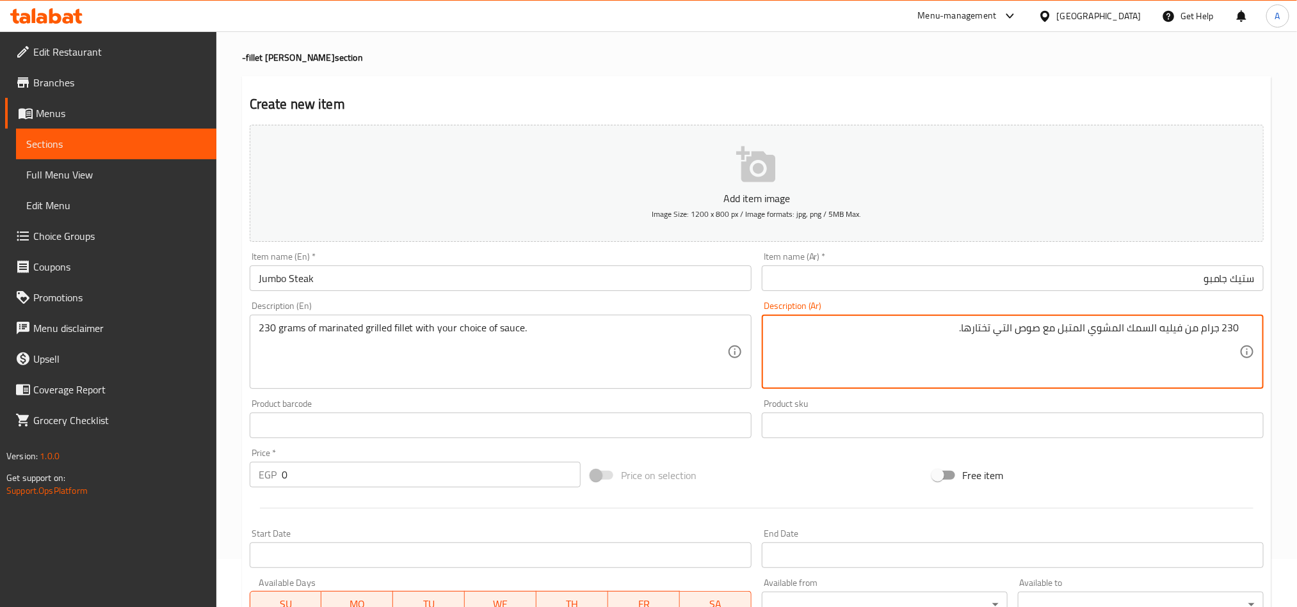
scroll to position [296, 0]
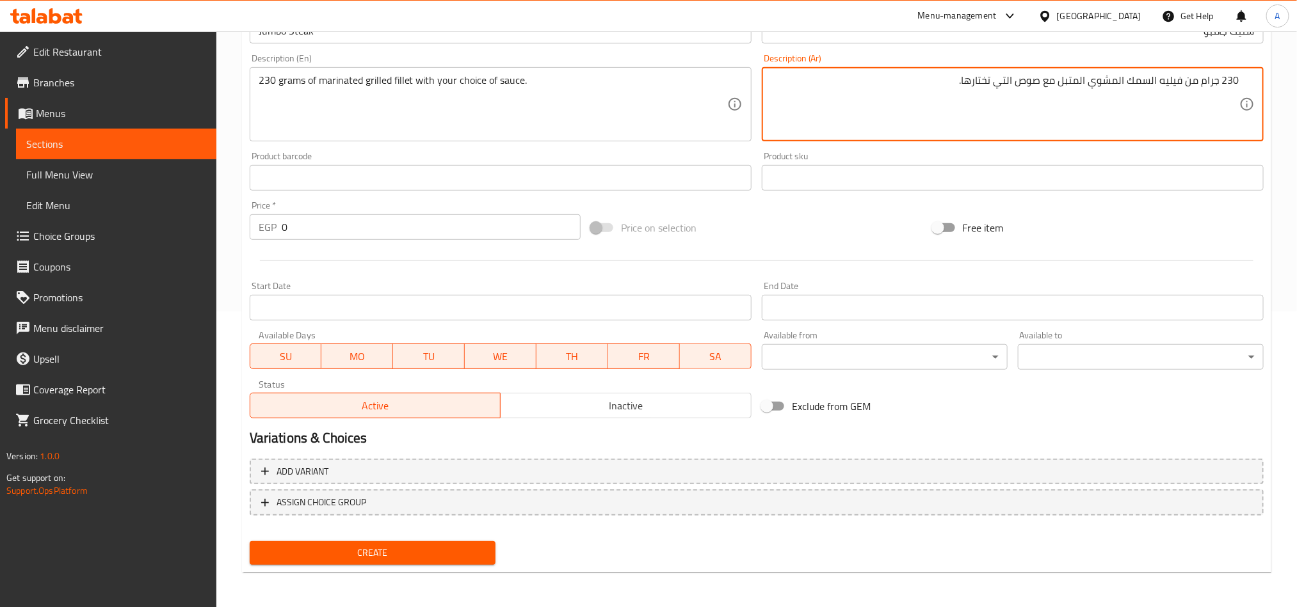
type textarea "230 جرام من فيليه السمك المشوي المتبل مع صوص التي تختارها."
click at [413, 589] on div "Home / Restaurants management / Menus / Sections / item / create -fillet Mignon…" at bounding box center [756, 172] width 1080 height 873
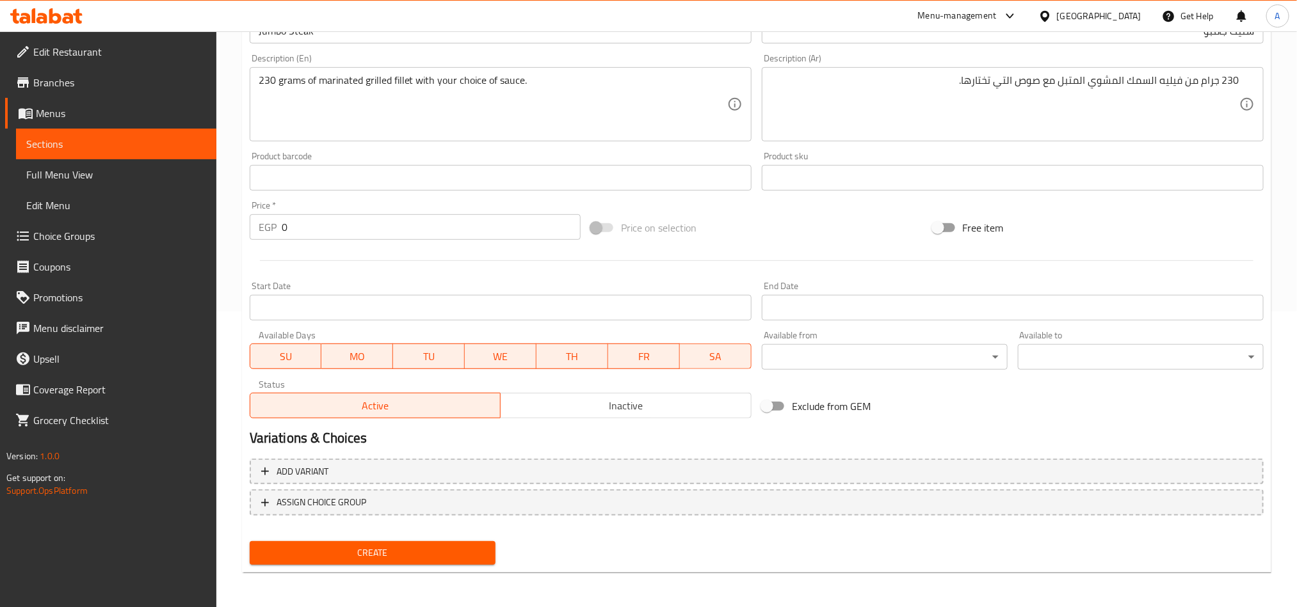
click at [419, 561] on button "Create" at bounding box center [373, 553] width 246 height 24
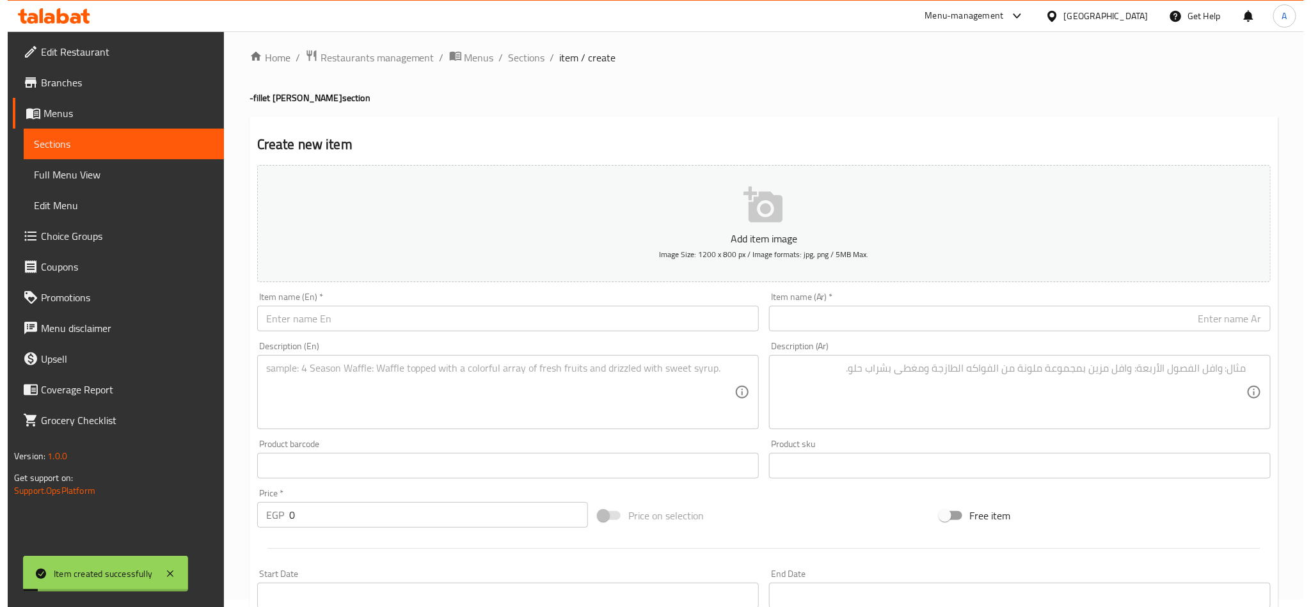
scroll to position [0, 0]
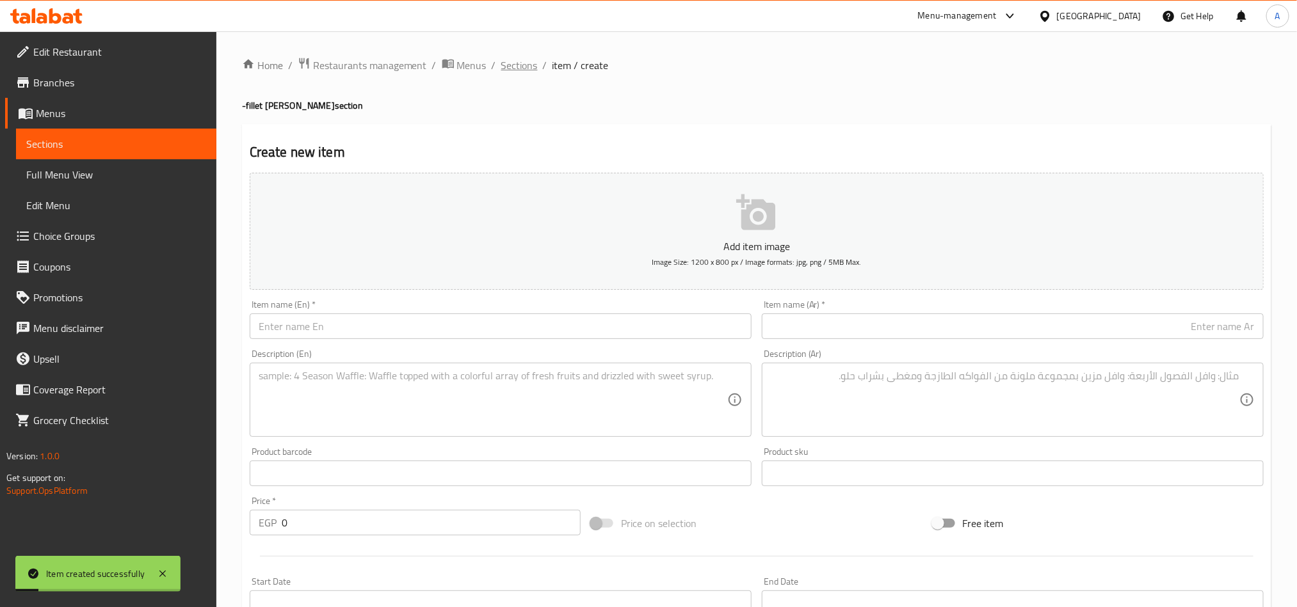
drag, startPoint x: 517, startPoint y: 50, endPoint x: 513, endPoint y: 58, distance: 8.6
click at [517, 50] on div "Home / Restaurants management / Menus / Sections / item / create -fillet Mignon…" at bounding box center [756, 467] width 1080 height 873
click at [513, 61] on span "Sections" at bounding box center [519, 65] width 36 height 15
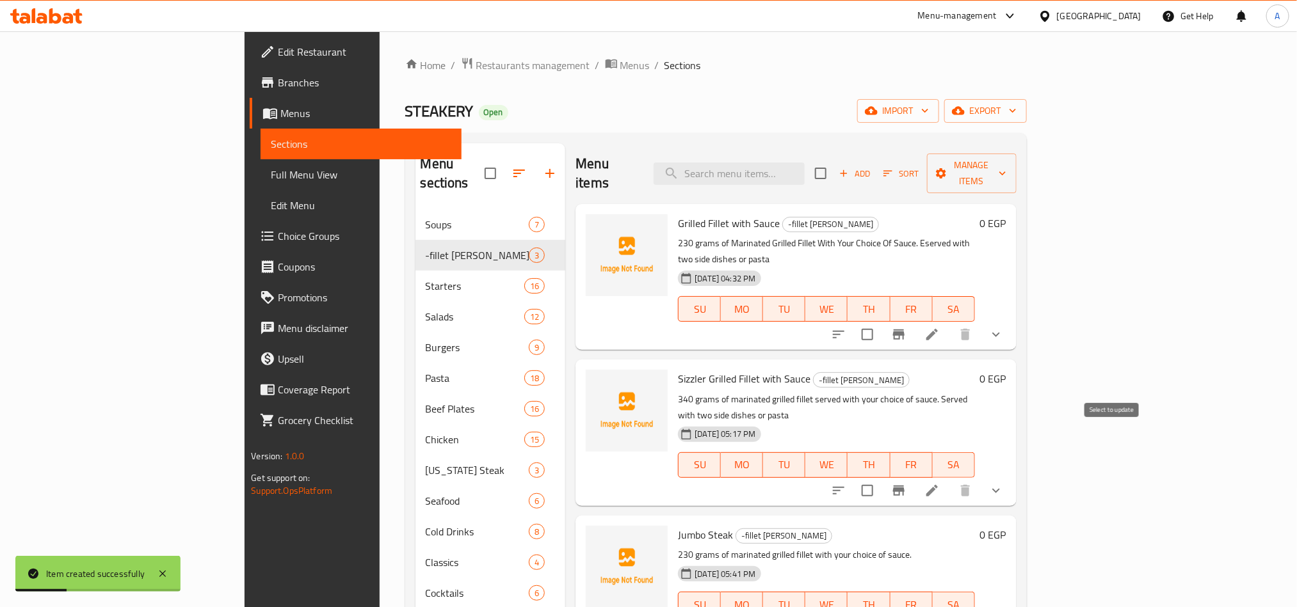
click at [881, 477] on input "checkbox" at bounding box center [867, 490] width 27 height 27
checkbox input "true"
click at [678, 369] on span "Sizzler Grilled Fillet with Sauce" at bounding box center [744, 378] width 132 height 19
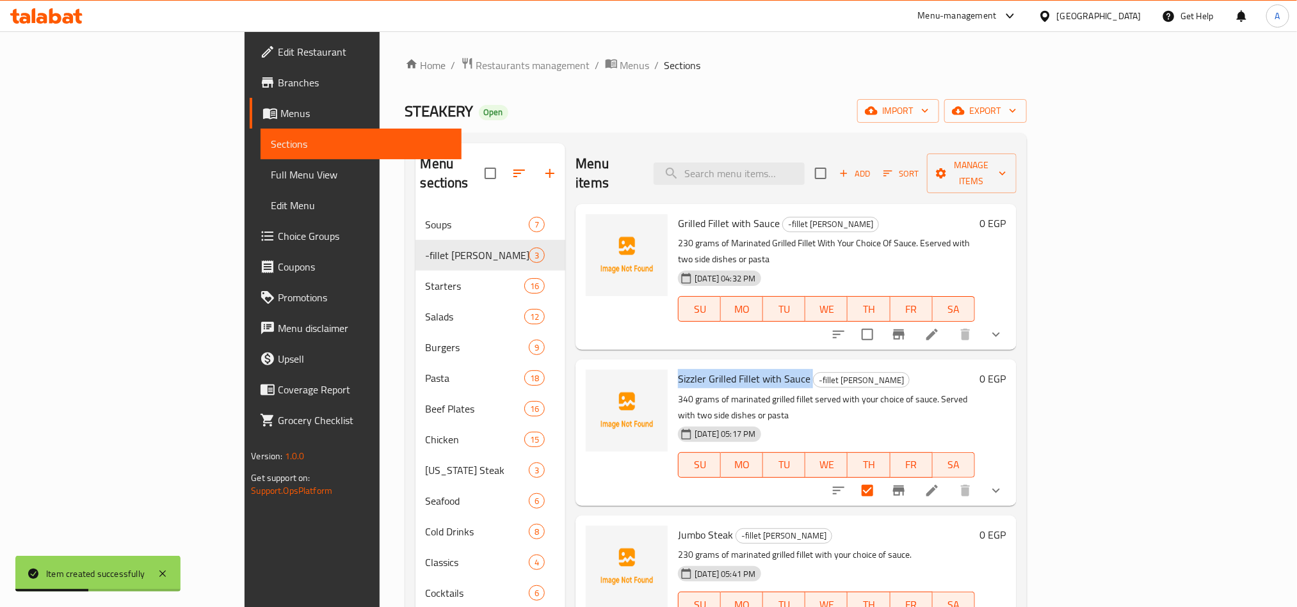
copy h6 "Sizzler Grilled Fillet with Sauce"
click at [1009, 167] on icon "button" at bounding box center [1002, 173] width 13 height 13
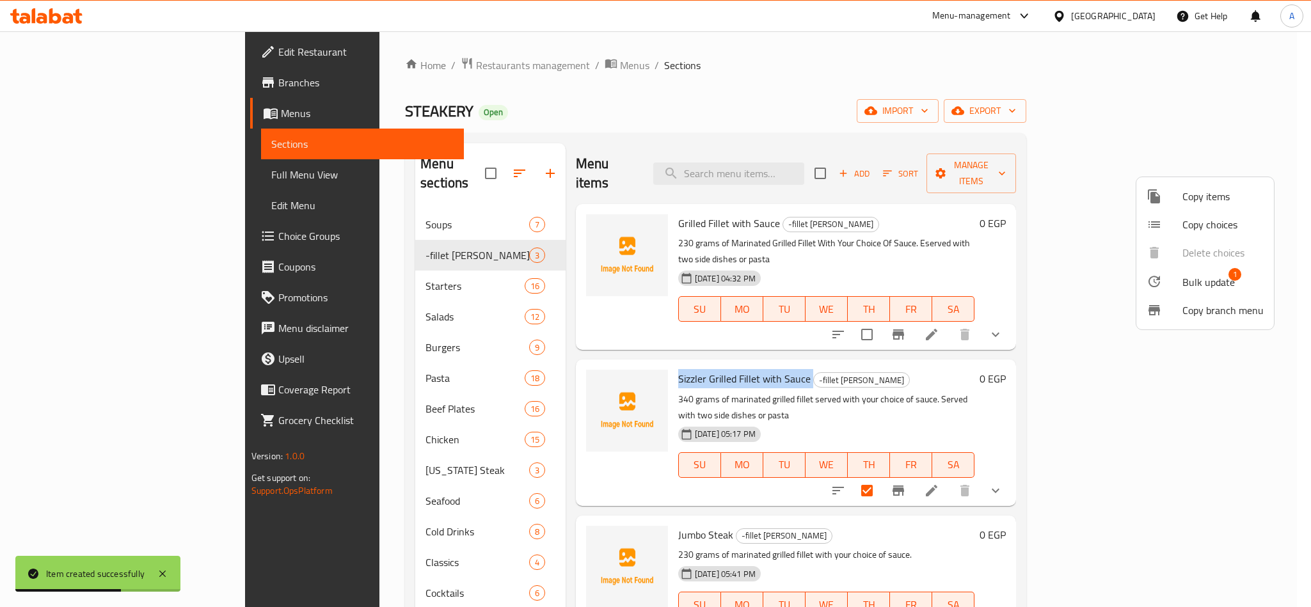
click at [1213, 219] on span "Copy choices" at bounding box center [1223, 224] width 81 height 15
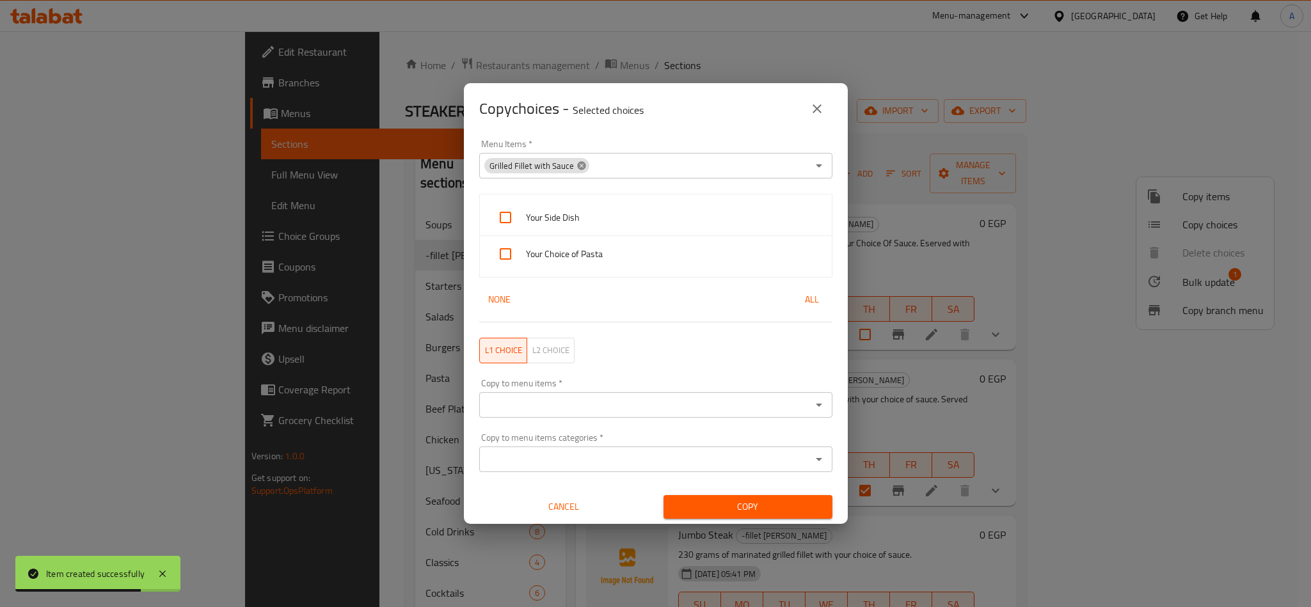
click at [577, 164] on icon at bounding box center [581, 165] width 8 height 8
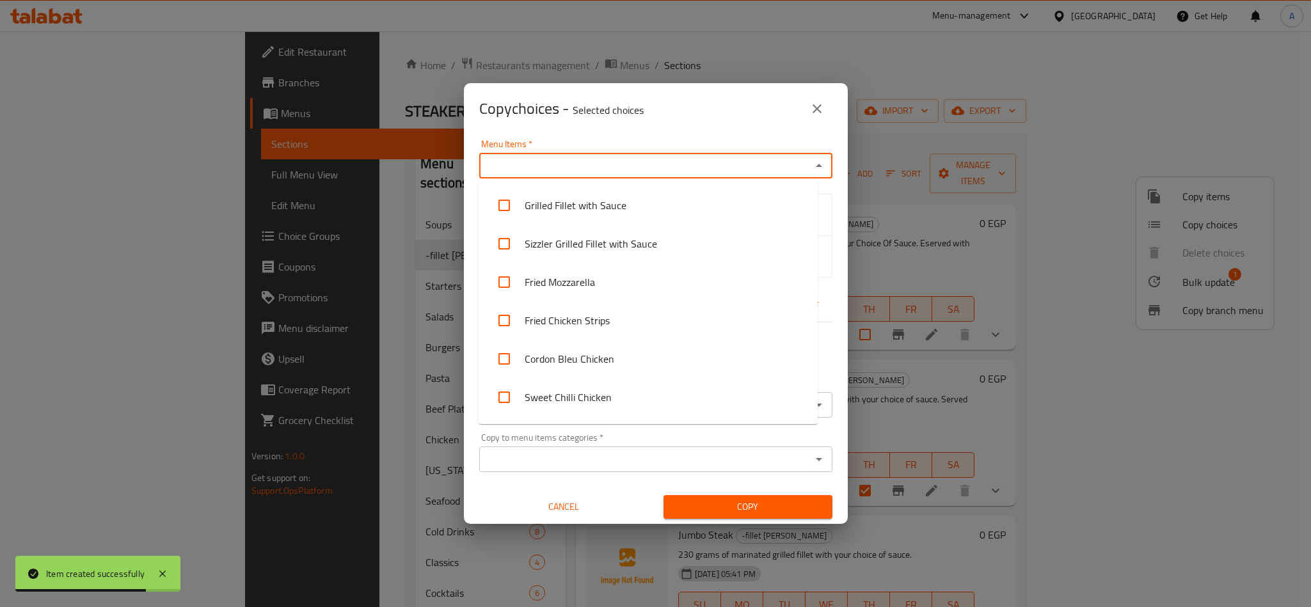
click at [595, 164] on input "Menu Items   *" at bounding box center [645, 166] width 324 height 18
paste input "Sizzler Grilled Fillet with Sauce"
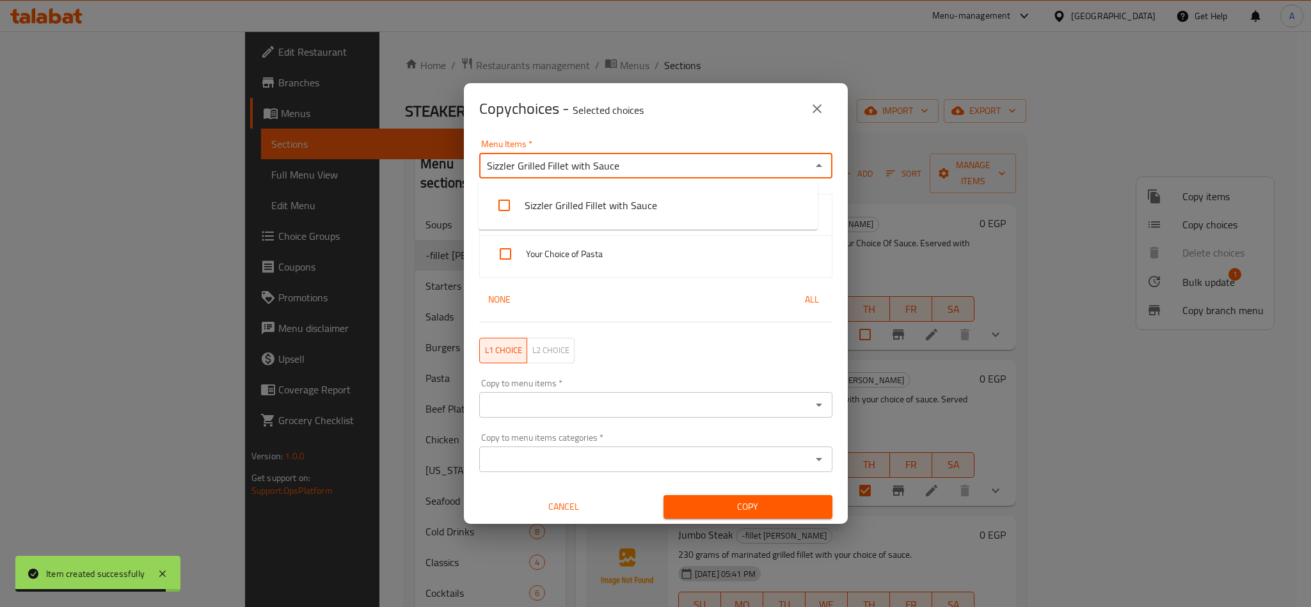
type input "Sizzler Grilled Fillet with Sauce"
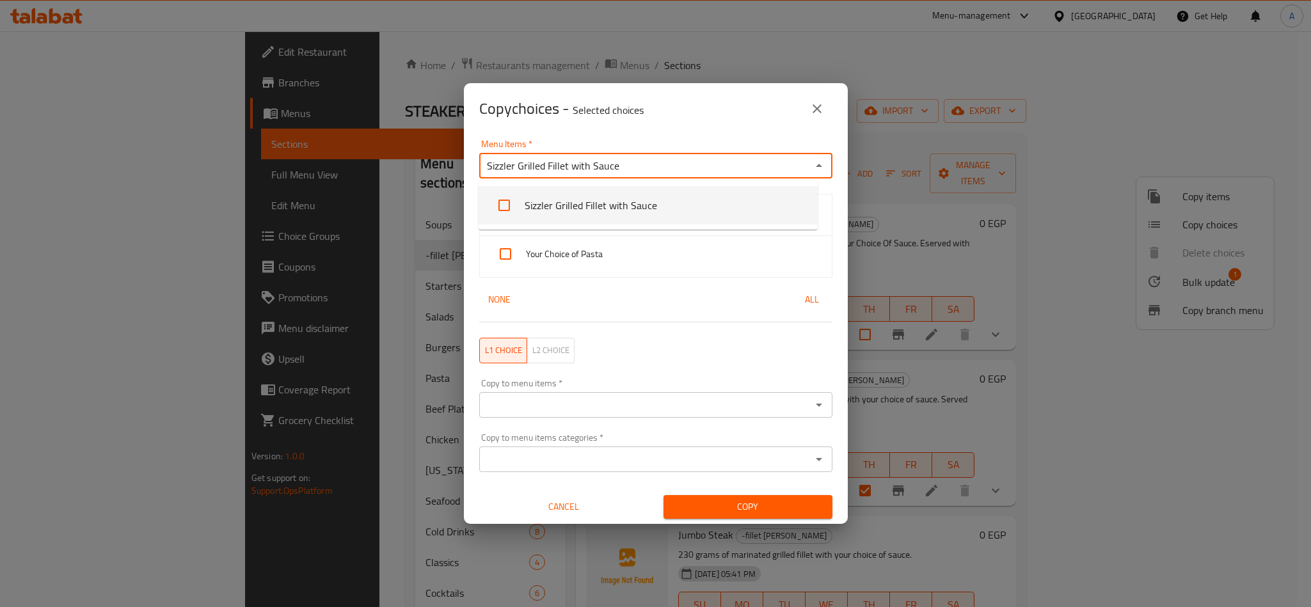
click at [655, 219] on li "Sizzler Grilled Fillet with Sauce" at bounding box center [648, 205] width 339 height 38
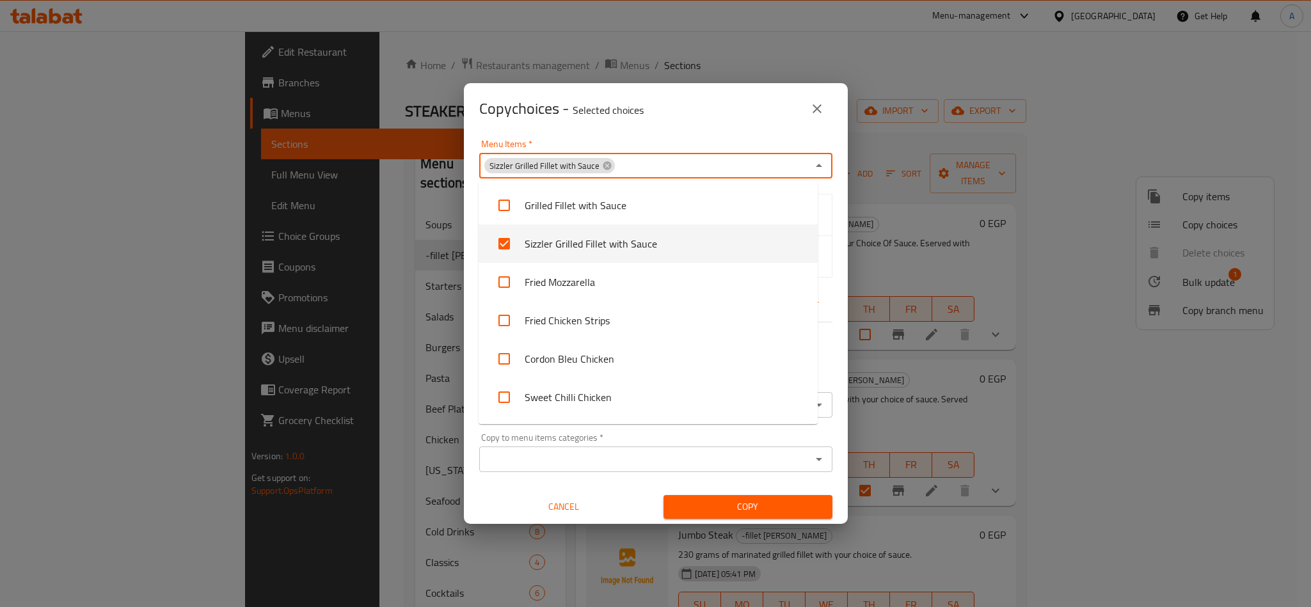
click at [739, 140] on div "Menu Items   * Sizzler Grilled Fillet with Sauce Menu Items *" at bounding box center [655, 159] width 353 height 39
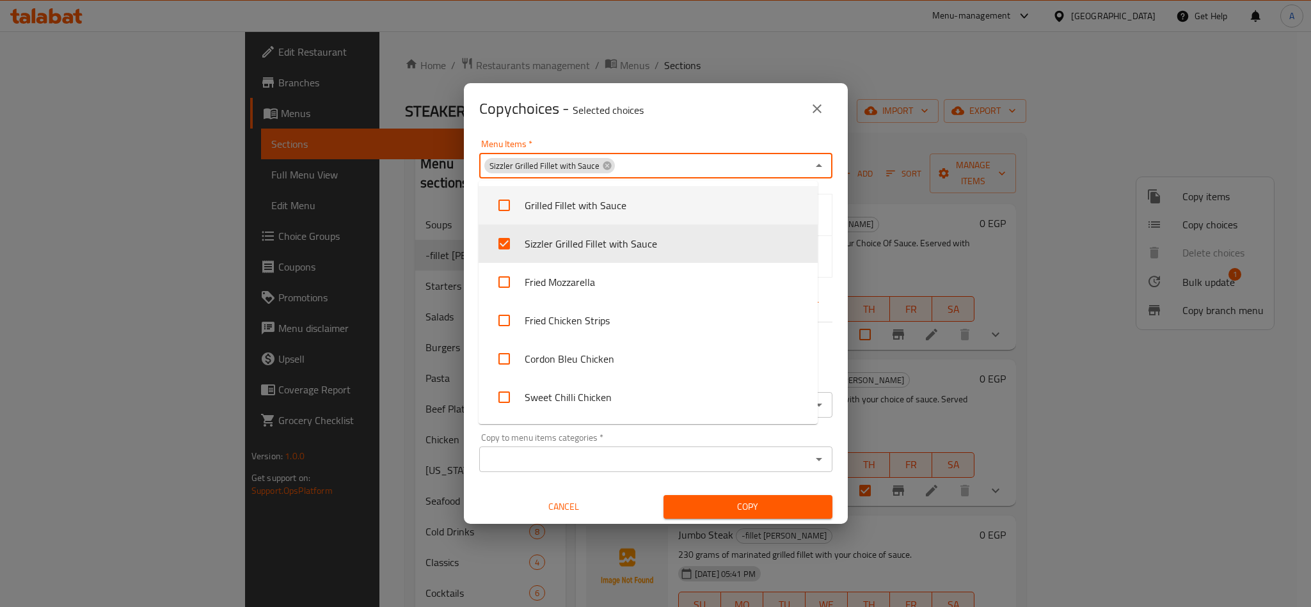
click at [745, 124] on div "Copy choices - Selected choices 0" at bounding box center [655, 108] width 353 height 31
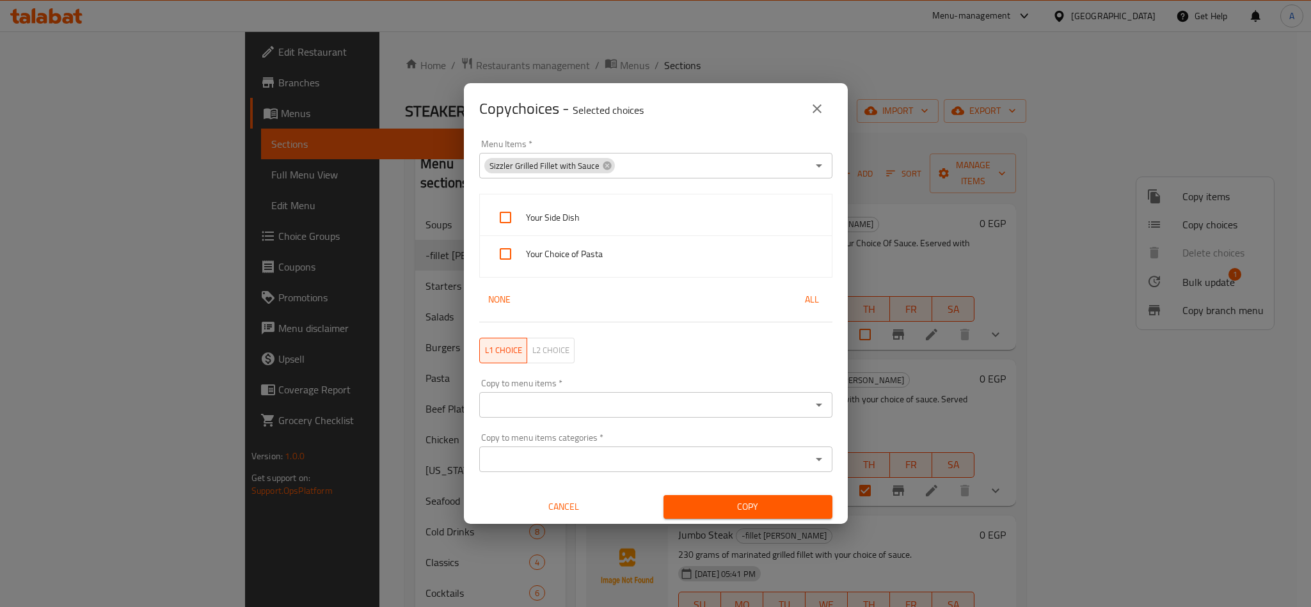
click at [605, 212] on span "Your Side Dish" at bounding box center [674, 218] width 296 height 16
checkbox input "true"
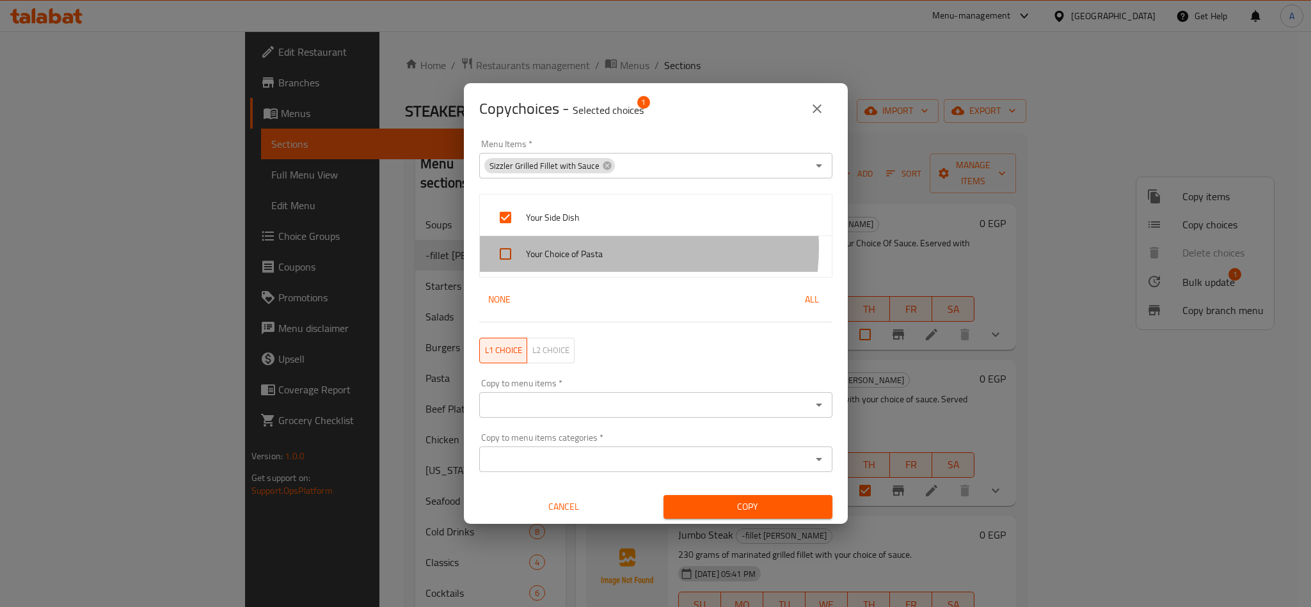
click at [609, 248] on span "Your Choice of Pasta" at bounding box center [674, 254] width 296 height 16
checkbox input "true"
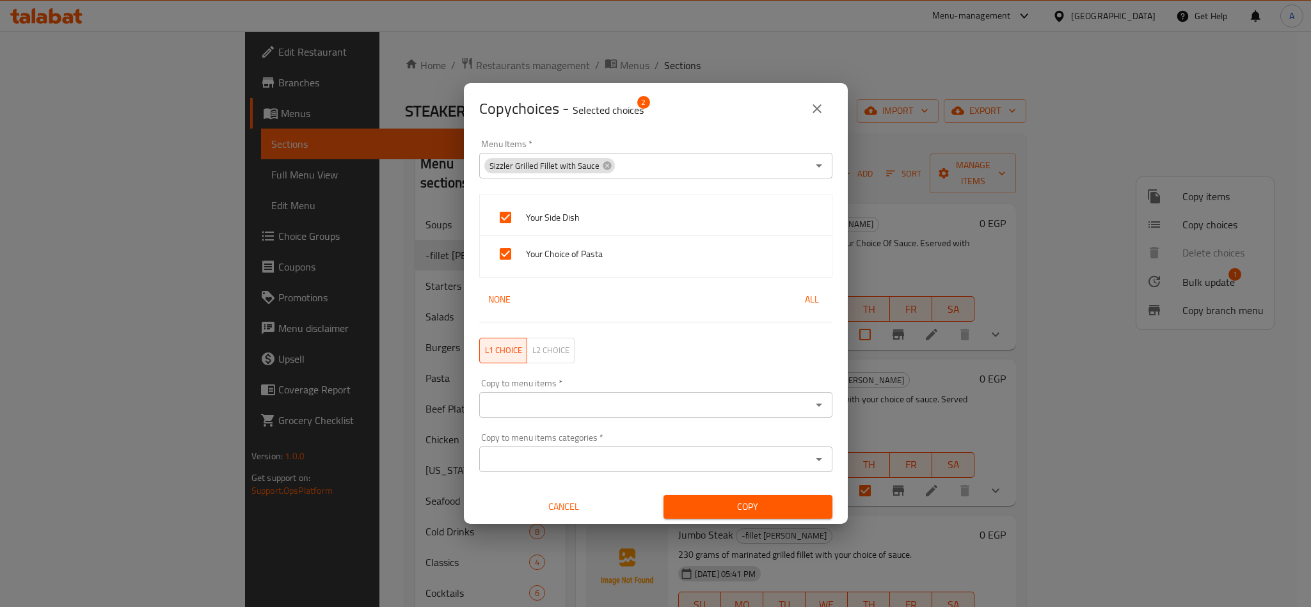
scroll to position [2, 0]
click at [513, 410] on input "Copy to menu items   *" at bounding box center [645, 403] width 324 height 18
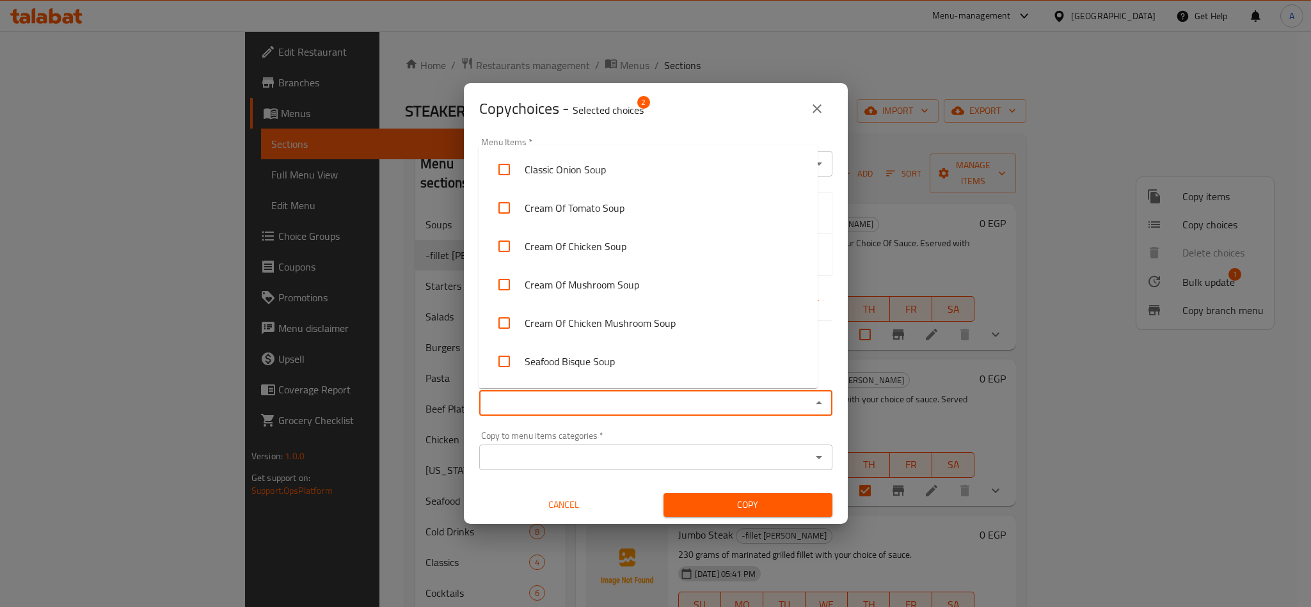
paste input "JUMBO STEAK"
type input "JUMBO STEAK"
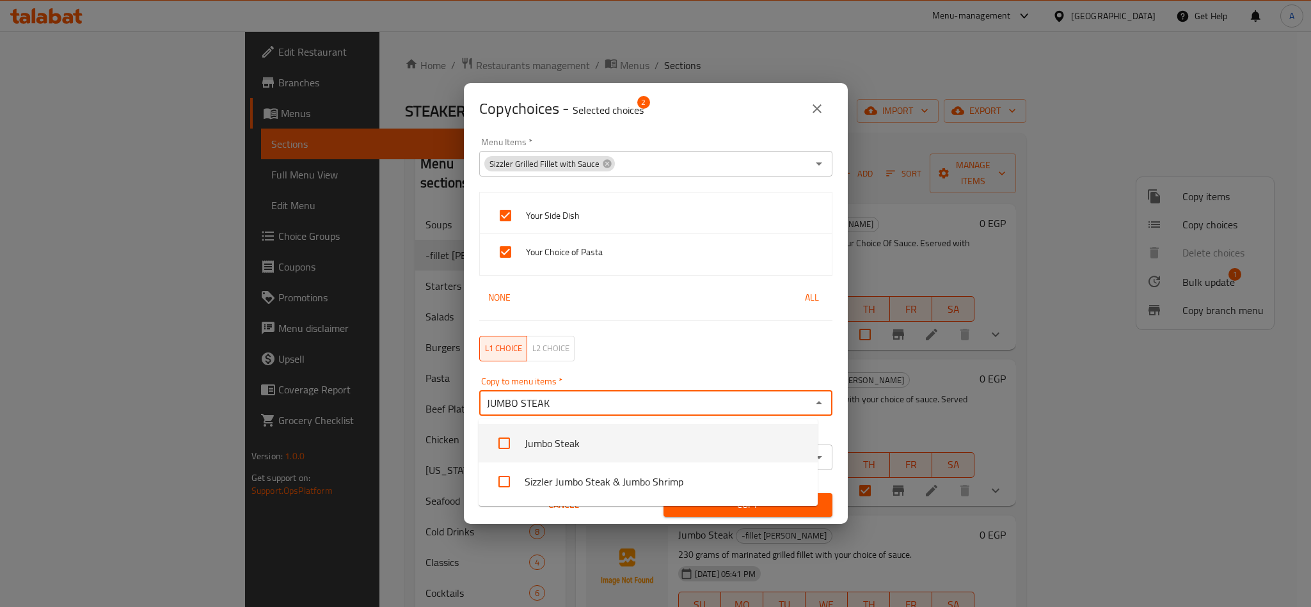
click at [523, 440] on li "Jumbo Steak" at bounding box center [648, 443] width 339 height 38
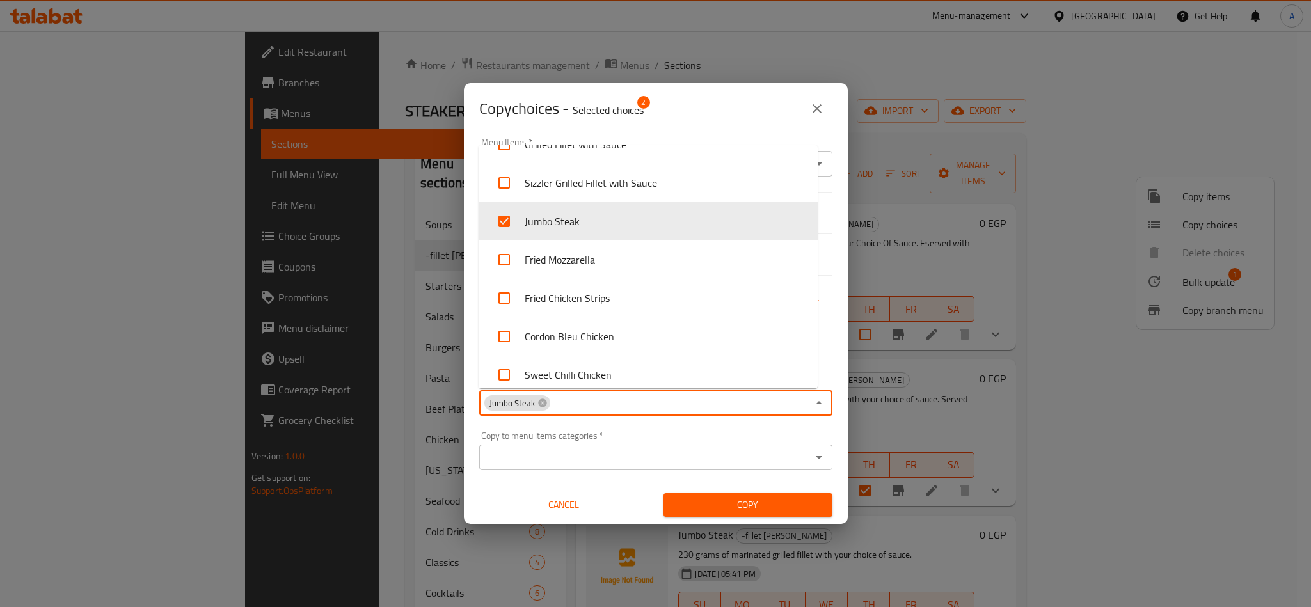
scroll to position [436, 0]
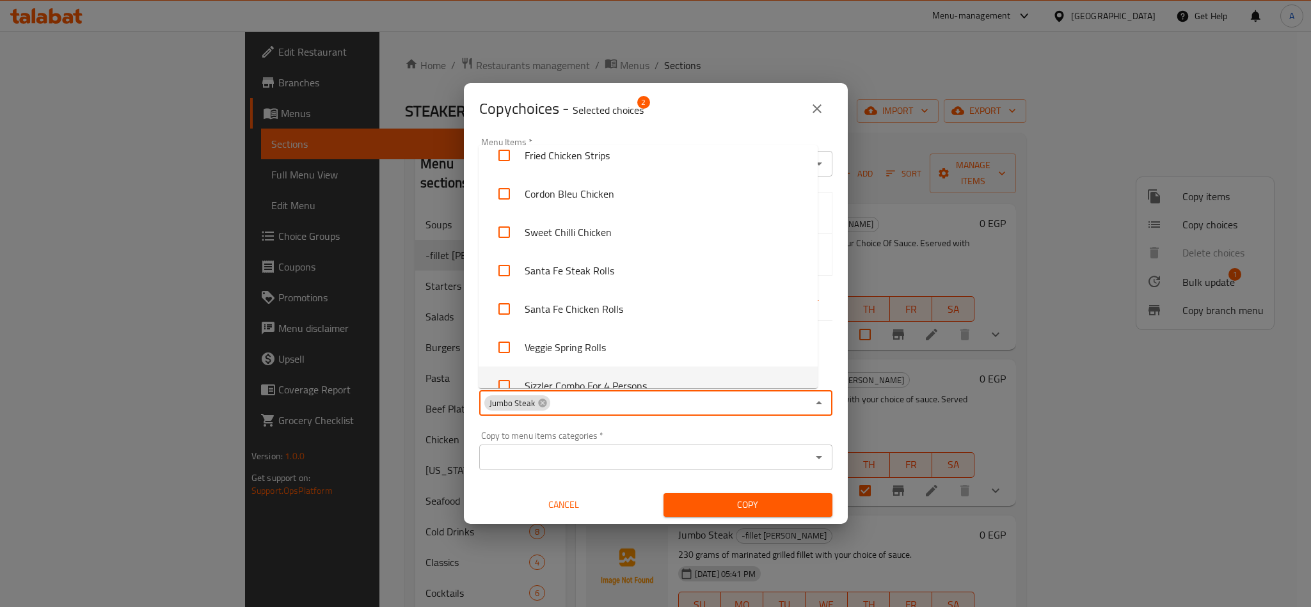
click at [649, 429] on div "Copy to menu items categories   * Copy to menu items categories *" at bounding box center [656, 451] width 369 height 54
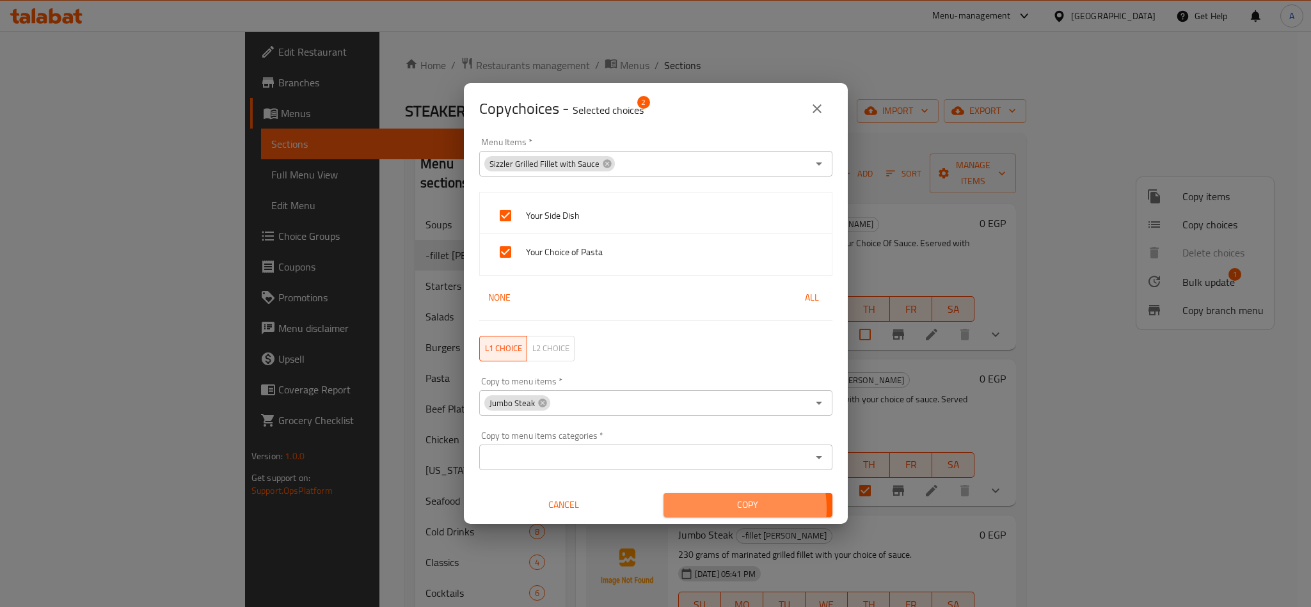
click at [710, 509] on span "Copy" at bounding box center [748, 505] width 148 height 16
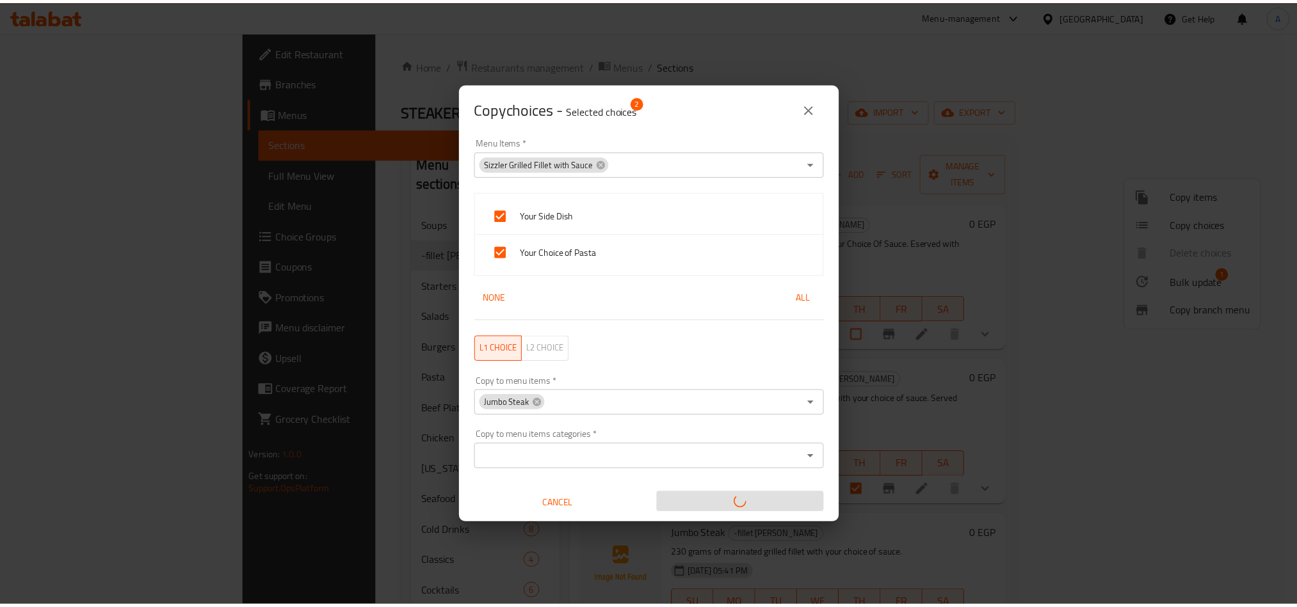
scroll to position [0, 0]
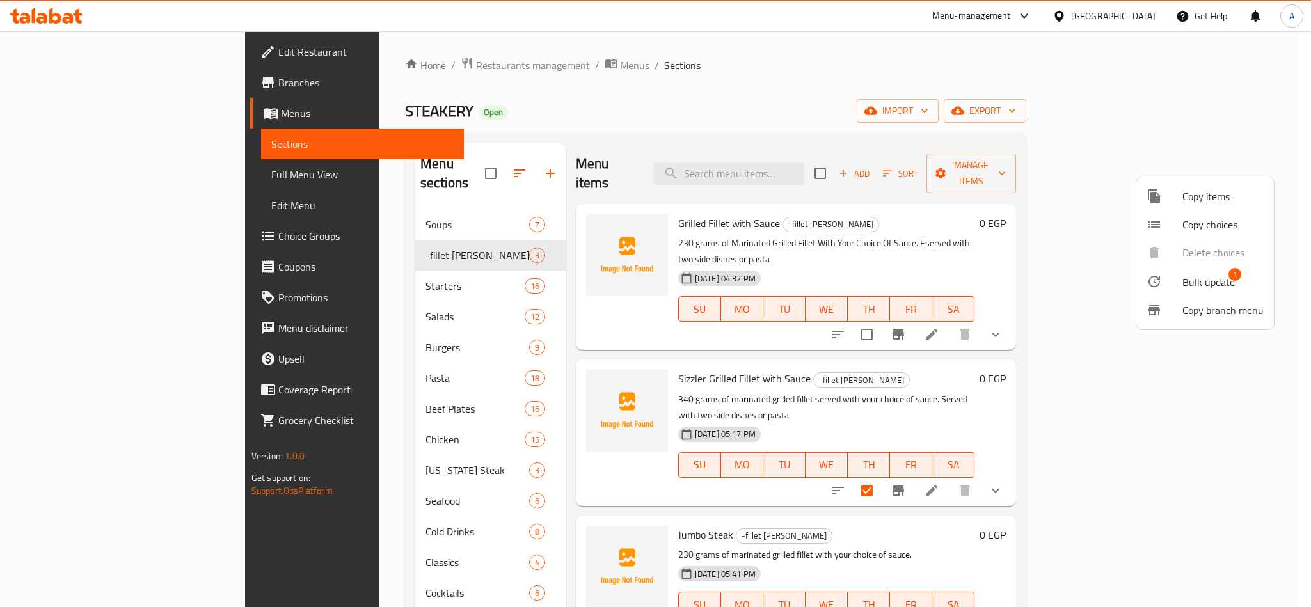
click at [976, 46] on div at bounding box center [655, 303] width 1311 height 607
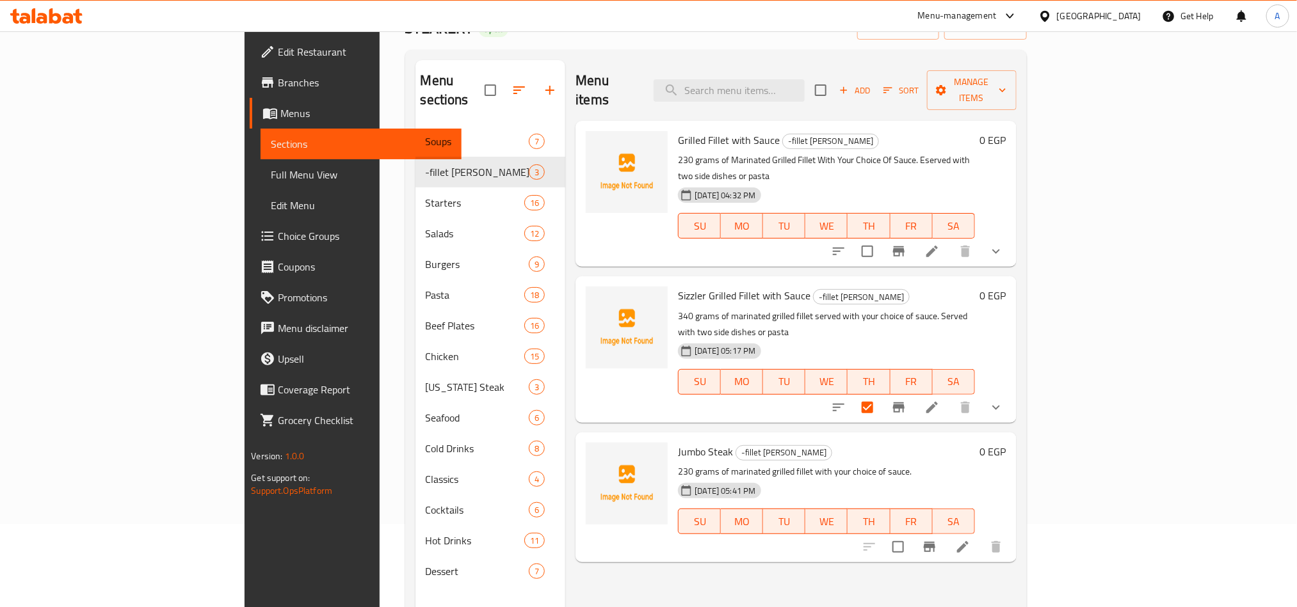
scroll to position [179, 0]
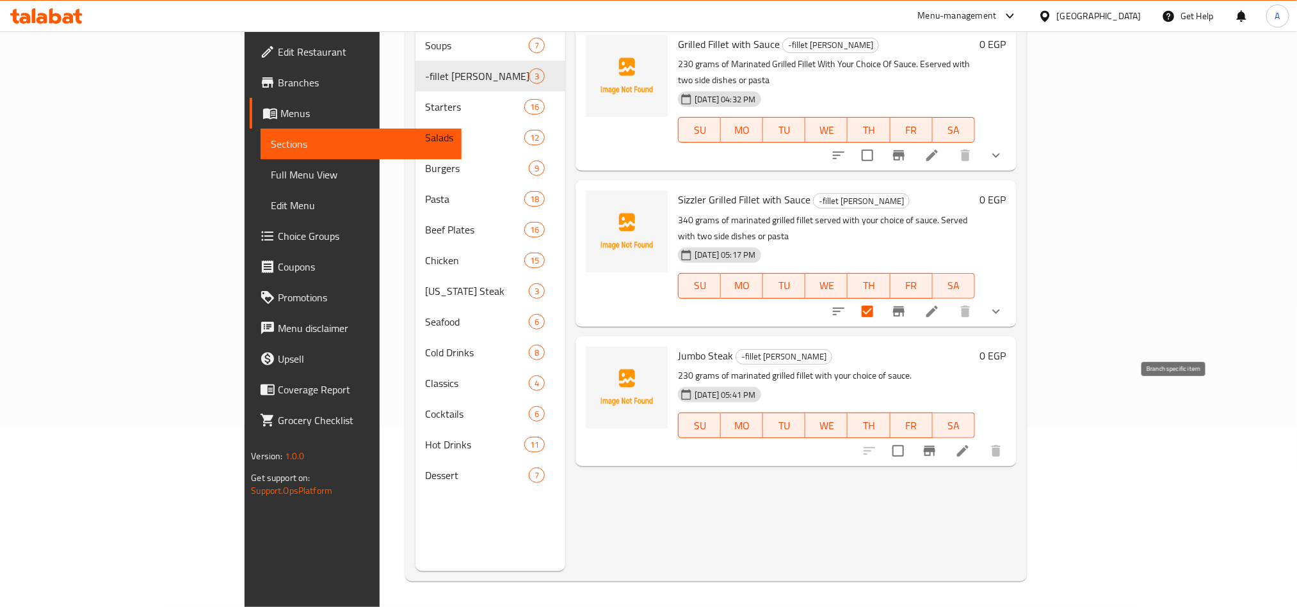
click at [970, 443] on icon at bounding box center [962, 450] width 15 height 15
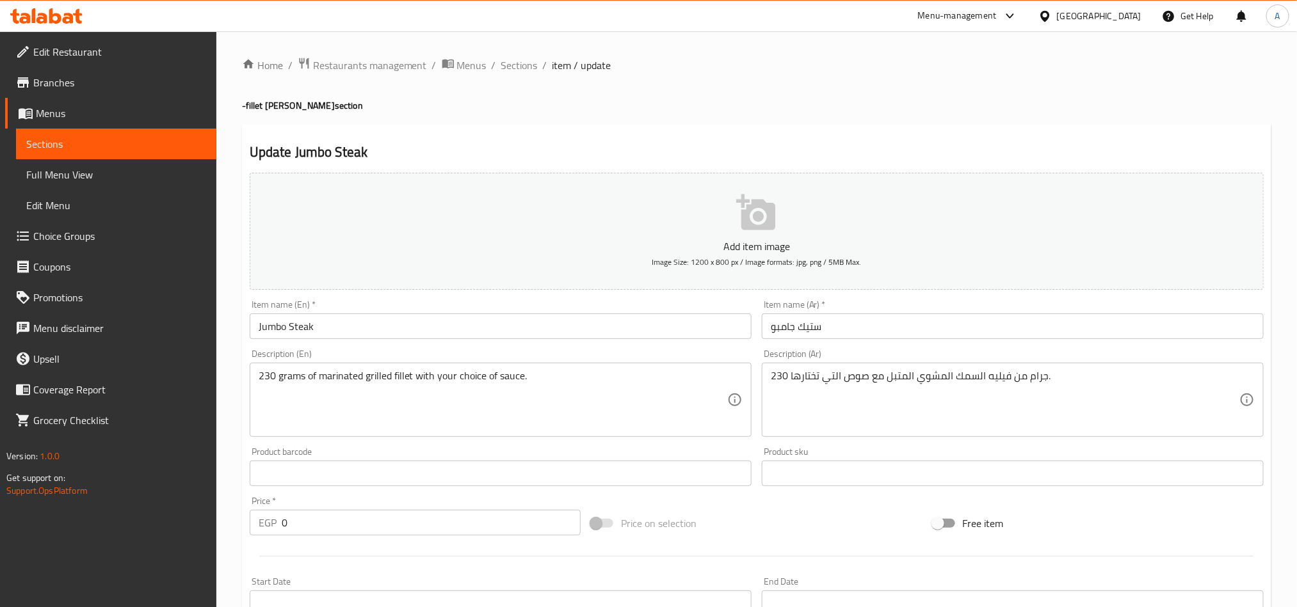
drag, startPoint x: 520, startPoint y: 67, endPoint x: 569, endPoint y: 127, distance: 77.4
click at [520, 66] on span "Sections" at bounding box center [519, 65] width 36 height 15
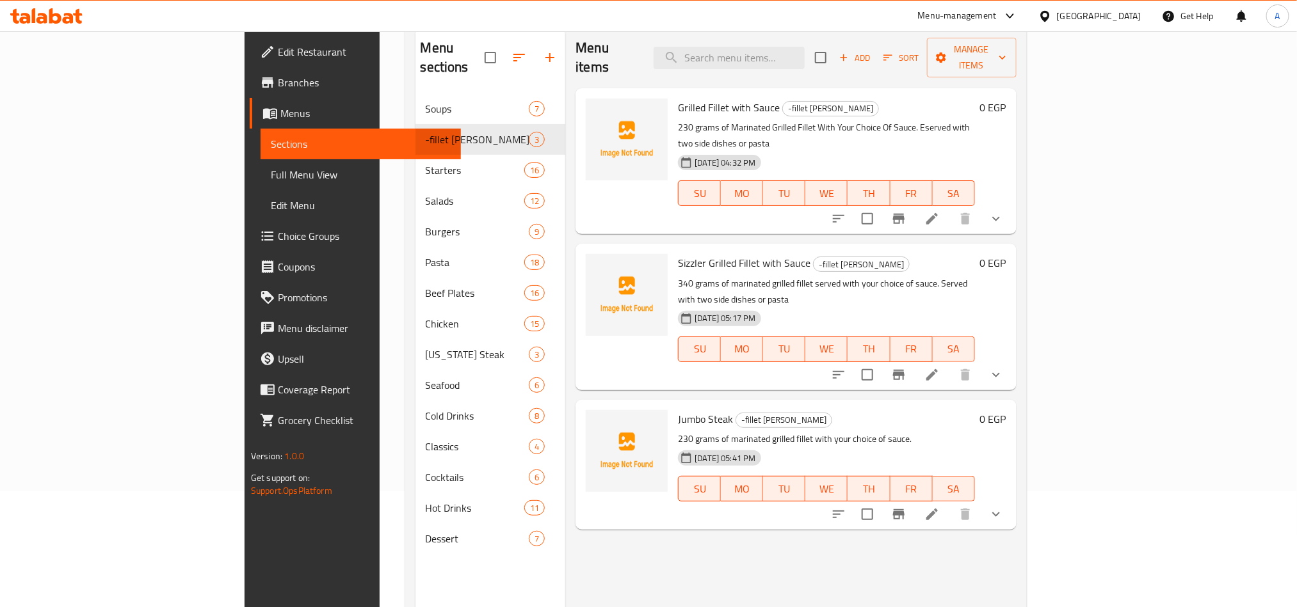
scroll to position [179, 0]
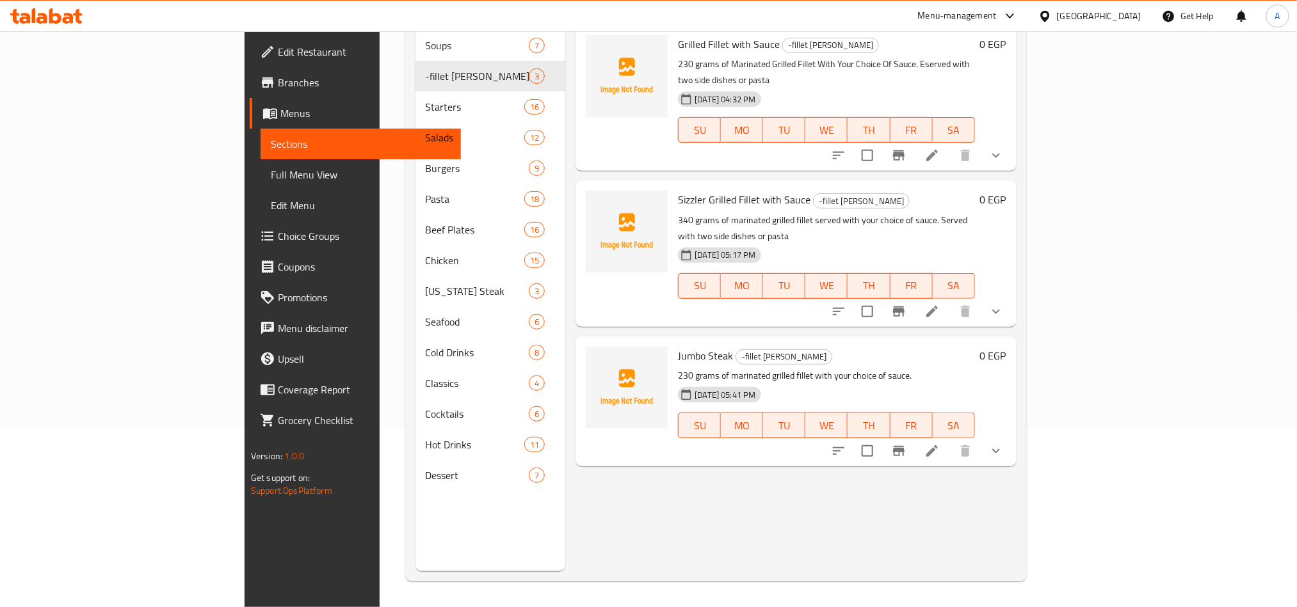
click at [1011, 436] on button "show more" at bounding box center [995, 451] width 31 height 31
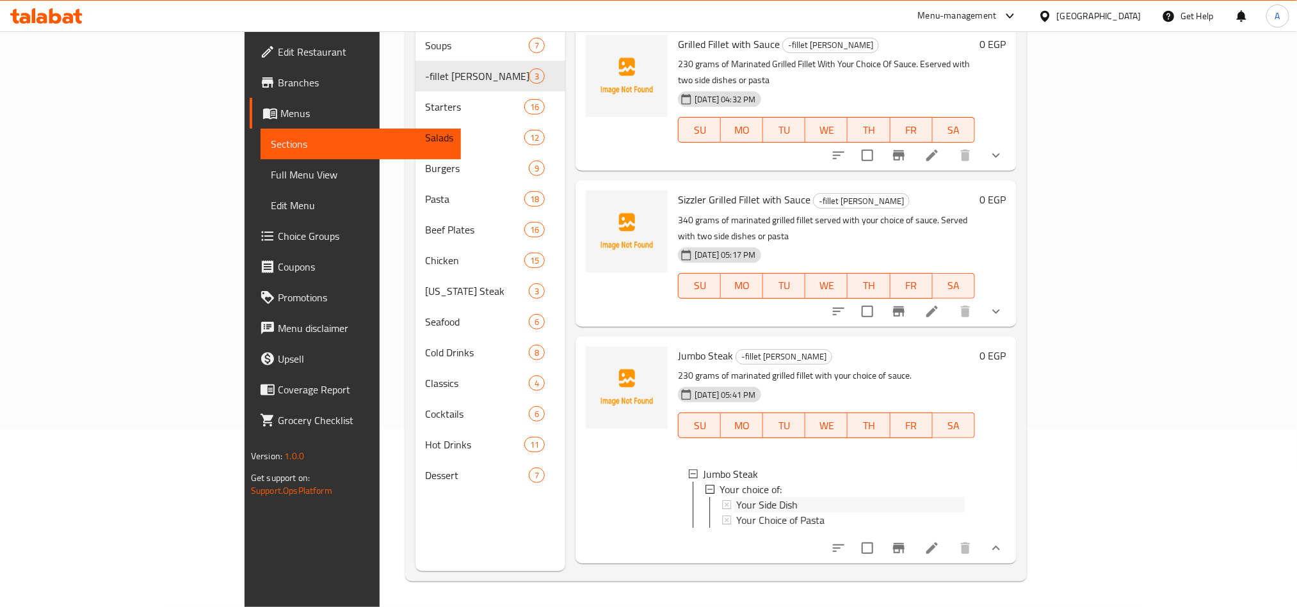
click at [738, 497] on div "Your Side Dish" at bounding box center [850, 504] width 228 height 15
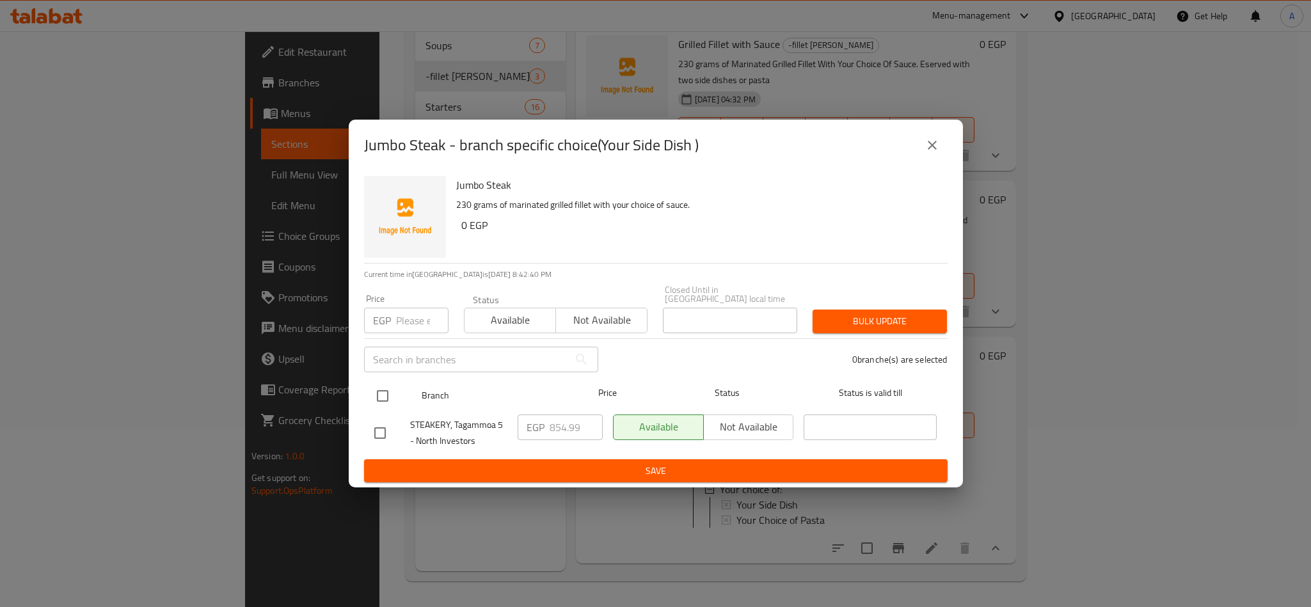
drag, startPoint x: 379, startPoint y: 394, endPoint x: 383, endPoint y: 377, distance: 17.7
click at [379, 394] on input "checkbox" at bounding box center [382, 396] width 27 height 27
checkbox input "true"
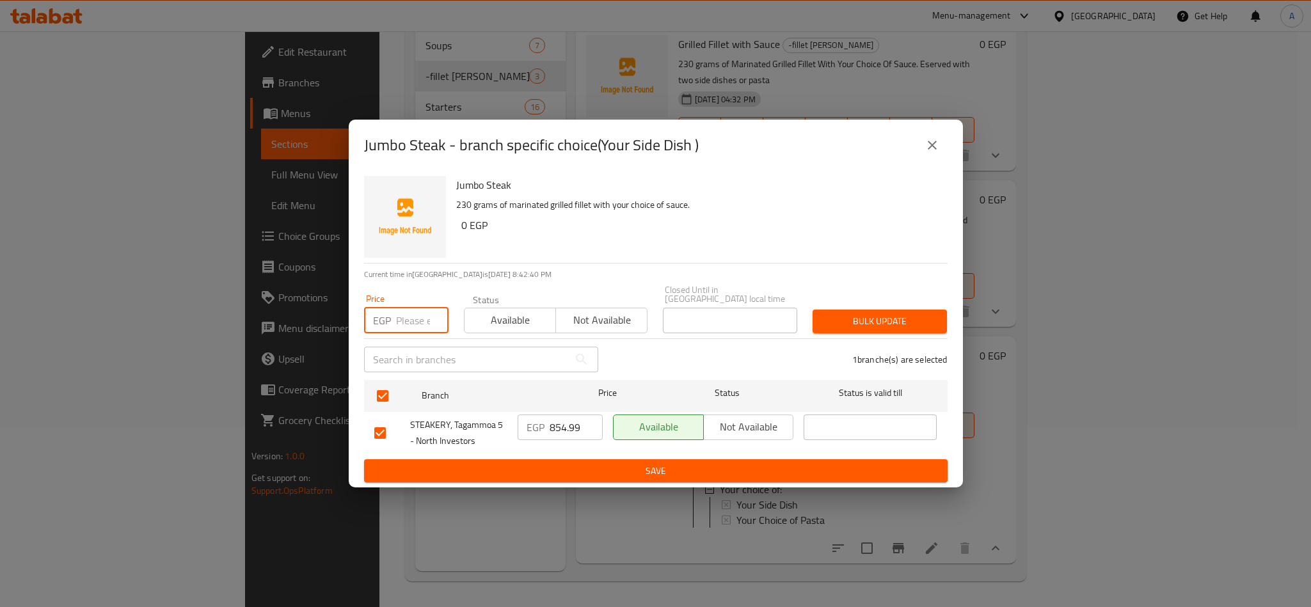
click at [420, 308] on input "number" at bounding box center [422, 321] width 52 height 26
paste input "797.99"
type input "797.99"
click at [882, 321] on span "Bulk update" at bounding box center [880, 322] width 114 height 16
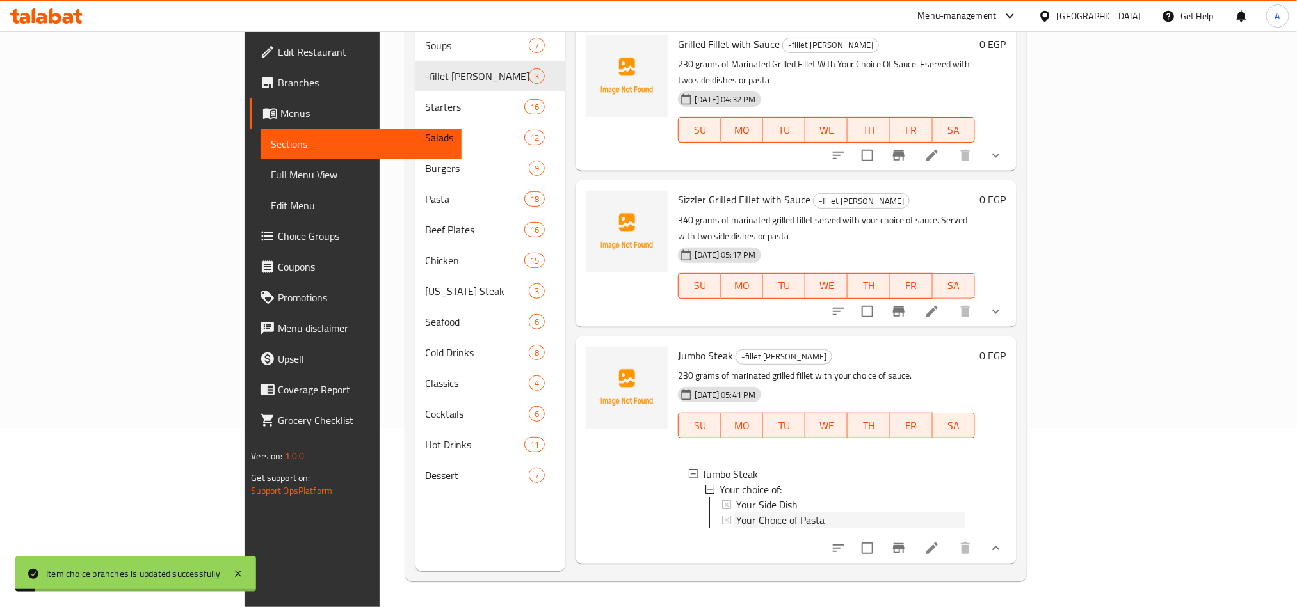
click at [747, 513] on span "Your Choice of Pasta" at bounding box center [780, 520] width 88 height 15
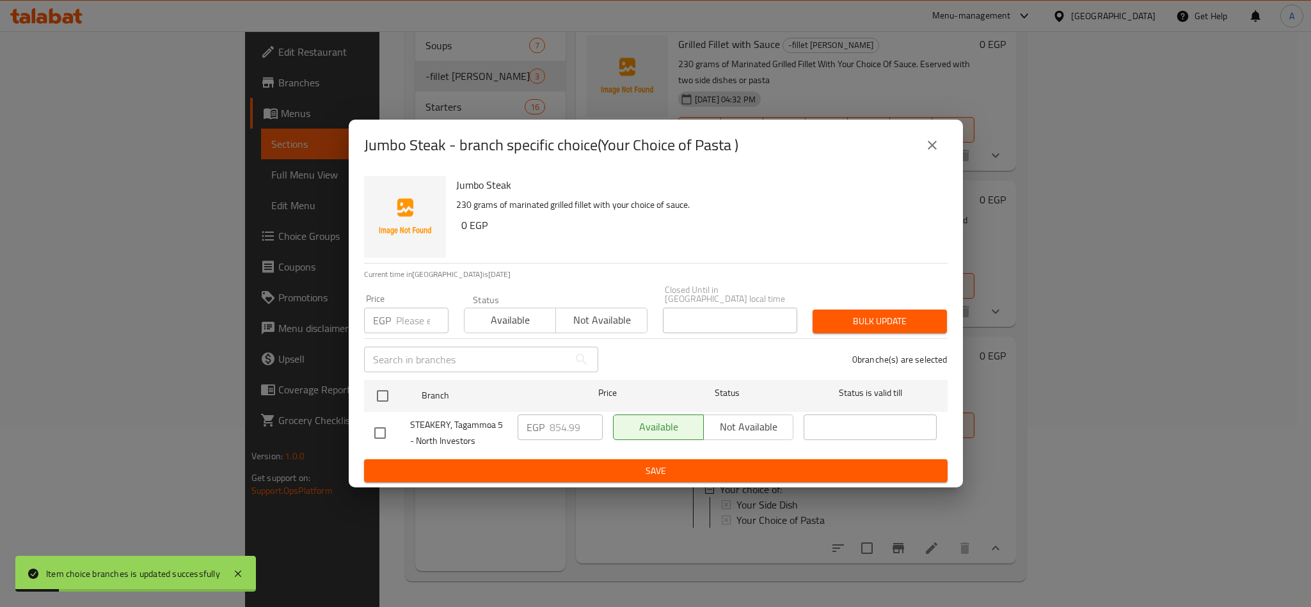
drag, startPoint x: 376, startPoint y: 381, endPoint x: 399, endPoint y: 328, distance: 57.3
click at [377, 383] on input "checkbox" at bounding box center [382, 396] width 27 height 27
checkbox input "true"
click at [398, 312] on input "number" at bounding box center [422, 321] width 52 height 26
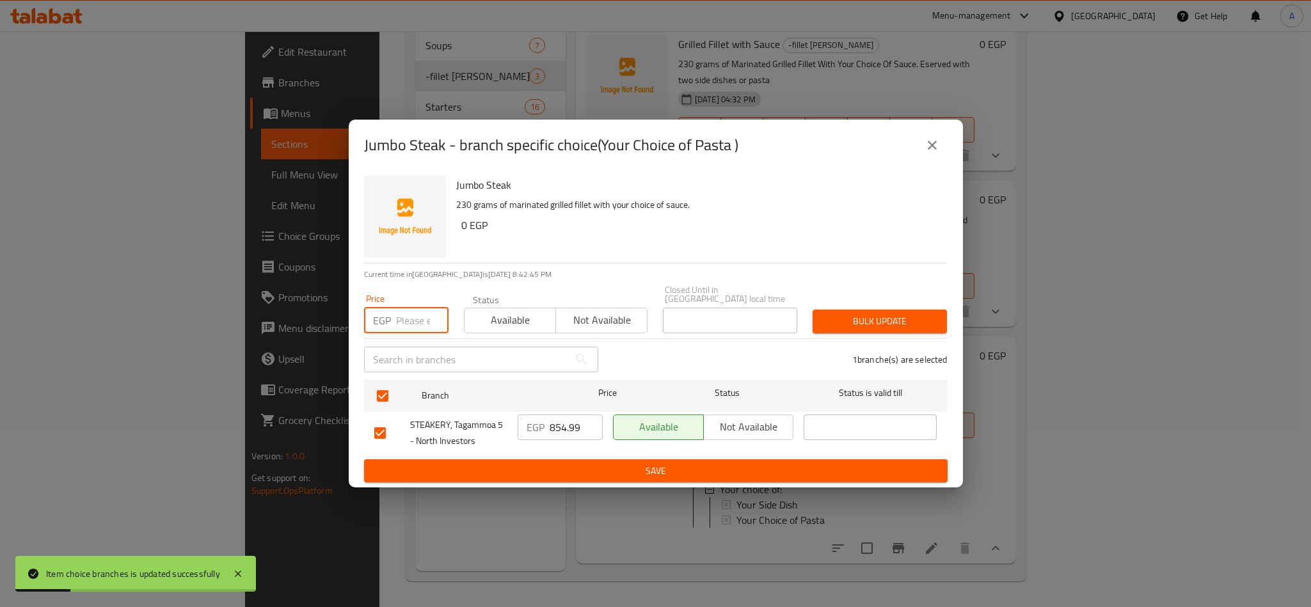
paste input "797.99"
type input "797.99"
click at [881, 310] on button "Bulk update" at bounding box center [880, 322] width 134 height 24
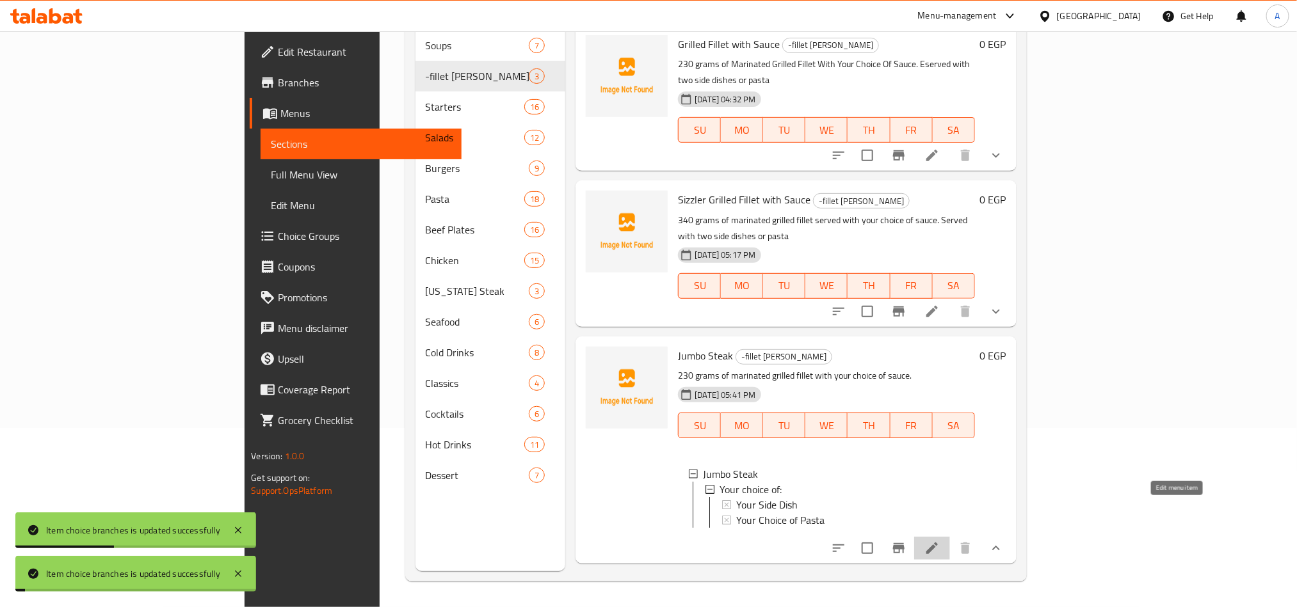
click at [939, 541] on icon at bounding box center [931, 548] width 15 height 15
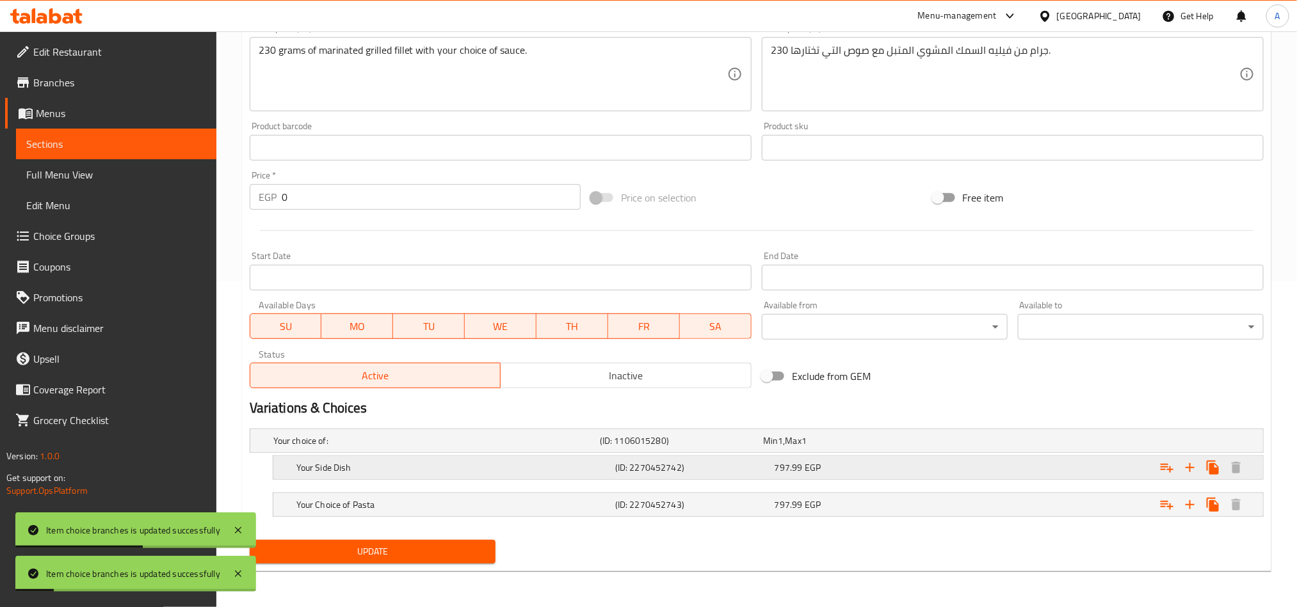
scroll to position [327, 0]
click at [1133, 443] on div "Expand" at bounding box center [1086, 440] width 326 height 5
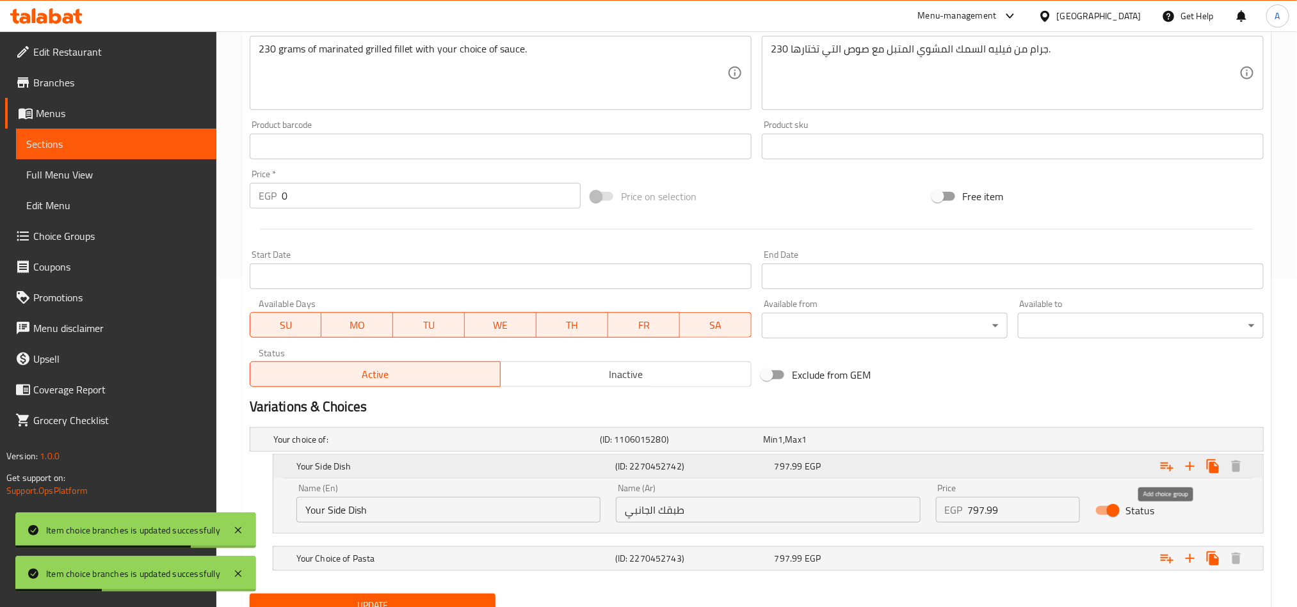
click at [1092, 468] on div "Expand" at bounding box center [1090, 466] width 319 height 28
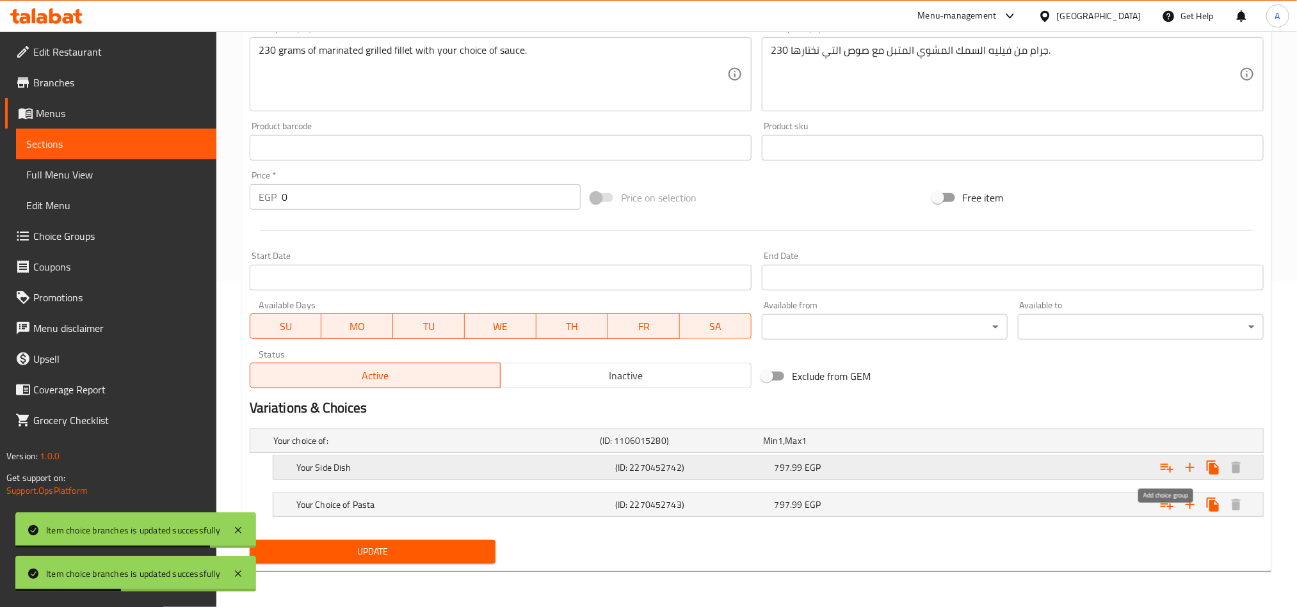
click at [1169, 470] on icon "Expand" at bounding box center [1166, 468] width 13 height 9
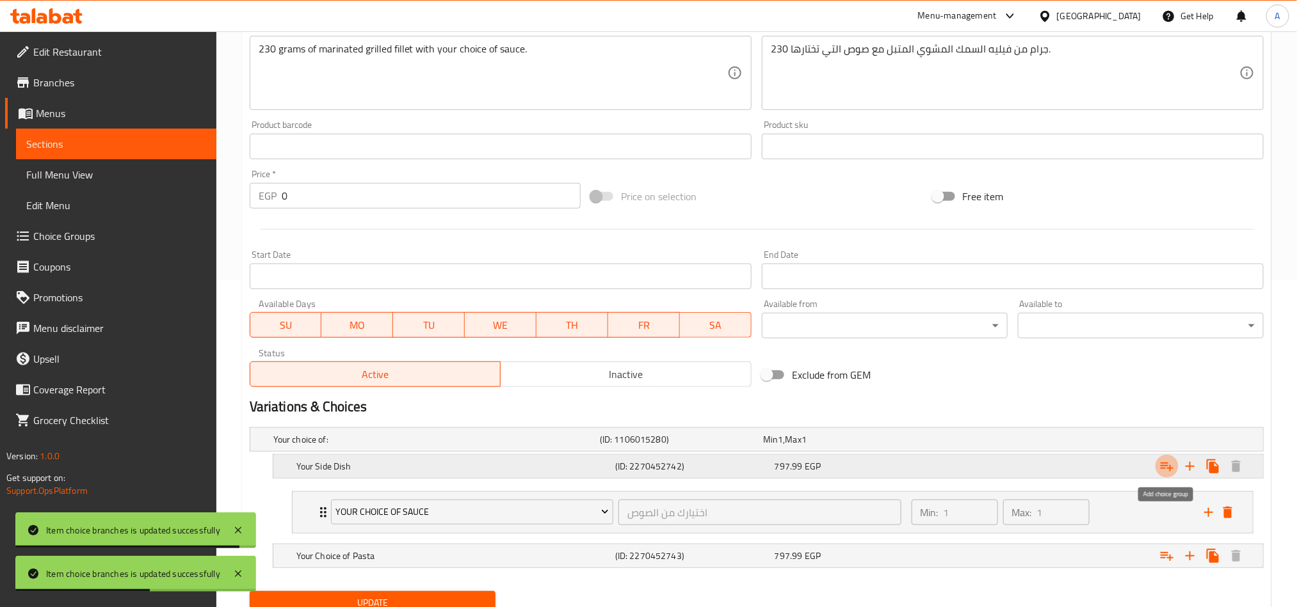
click at [1164, 468] on icon "Expand" at bounding box center [1166, 467] width 13 height 9
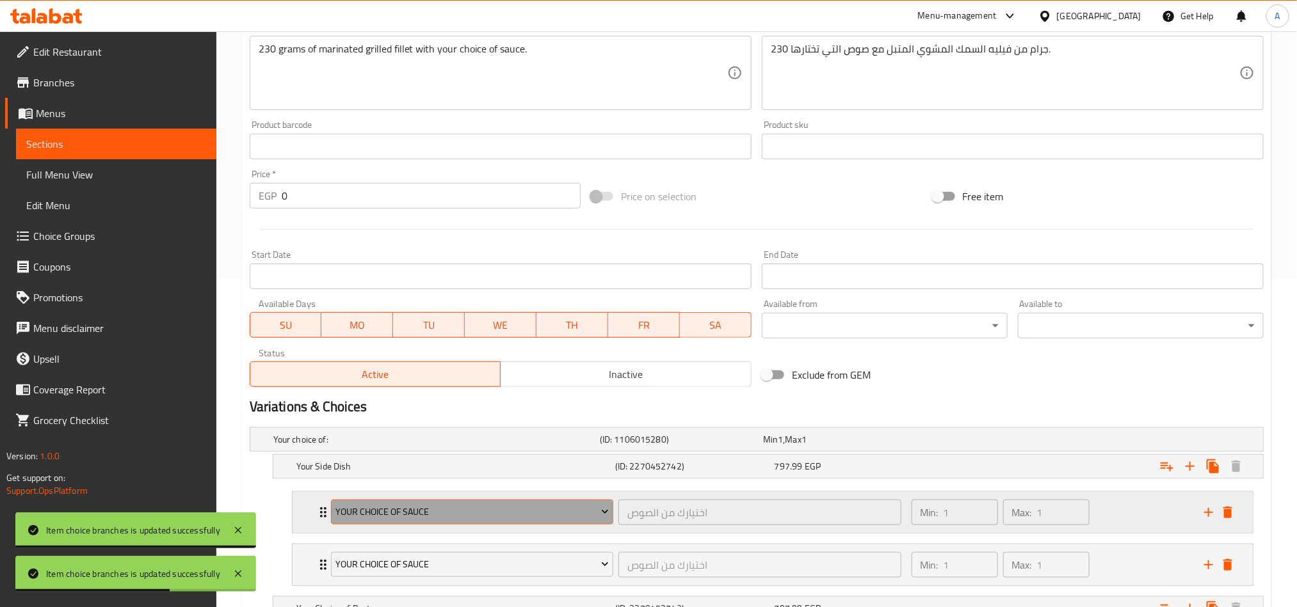
click at [459, 520] on span "Your Choice Of Sauce" at bounding box center [471, 512] width 273 height 16
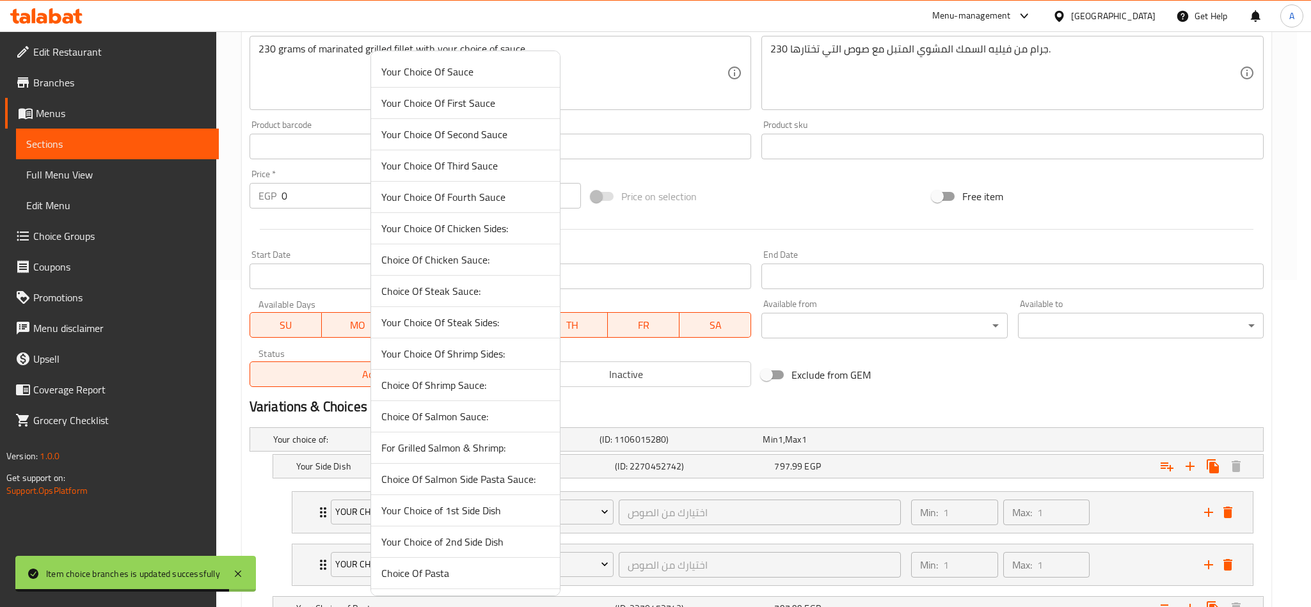
click at [497, 518] on span "Your Choice of 1st Side Dish" at bounding box center [465, 510] width 168 height 15
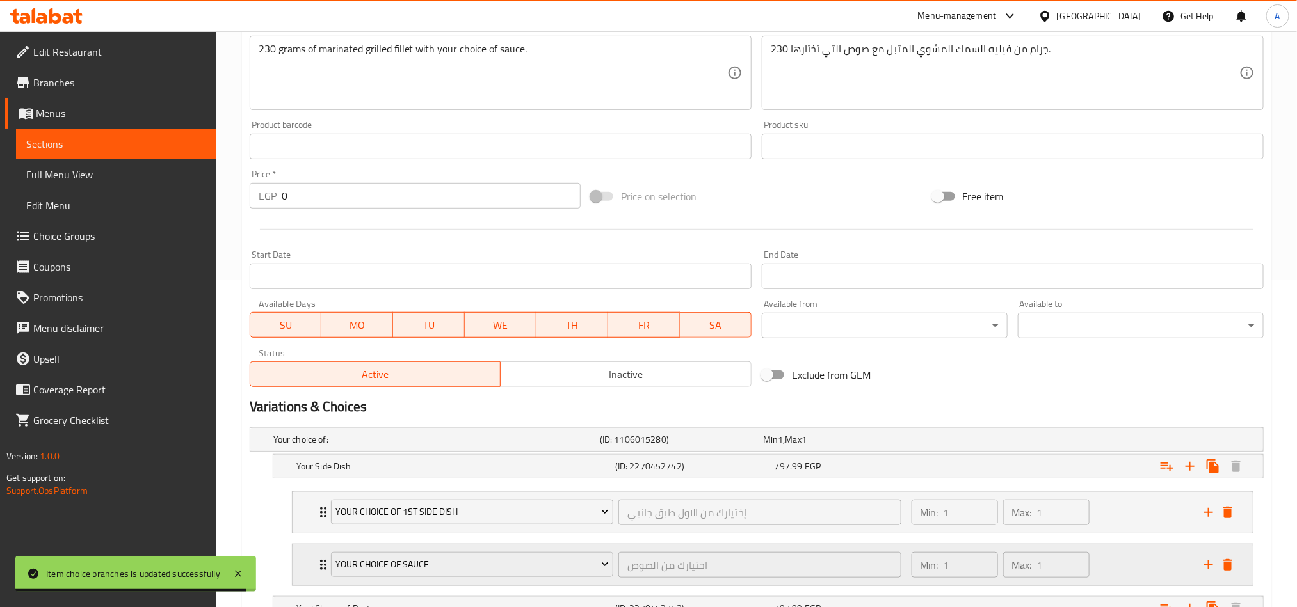
click at [486, 549] on div "Your Choice Of Sauce اختيارك من الصوص ​" at bounding box center [616, 565] width 586 height 41
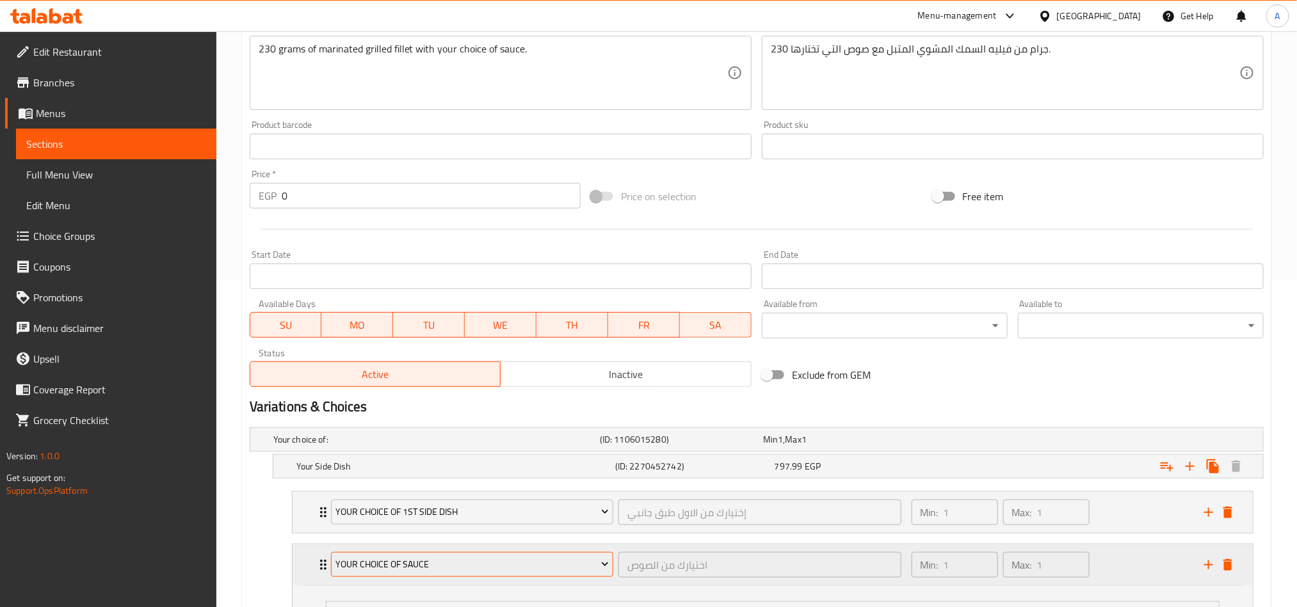
click at [495, 563] on span "Your Choice Of Sauce" at bounding box center [471, 565] width 273 height 16
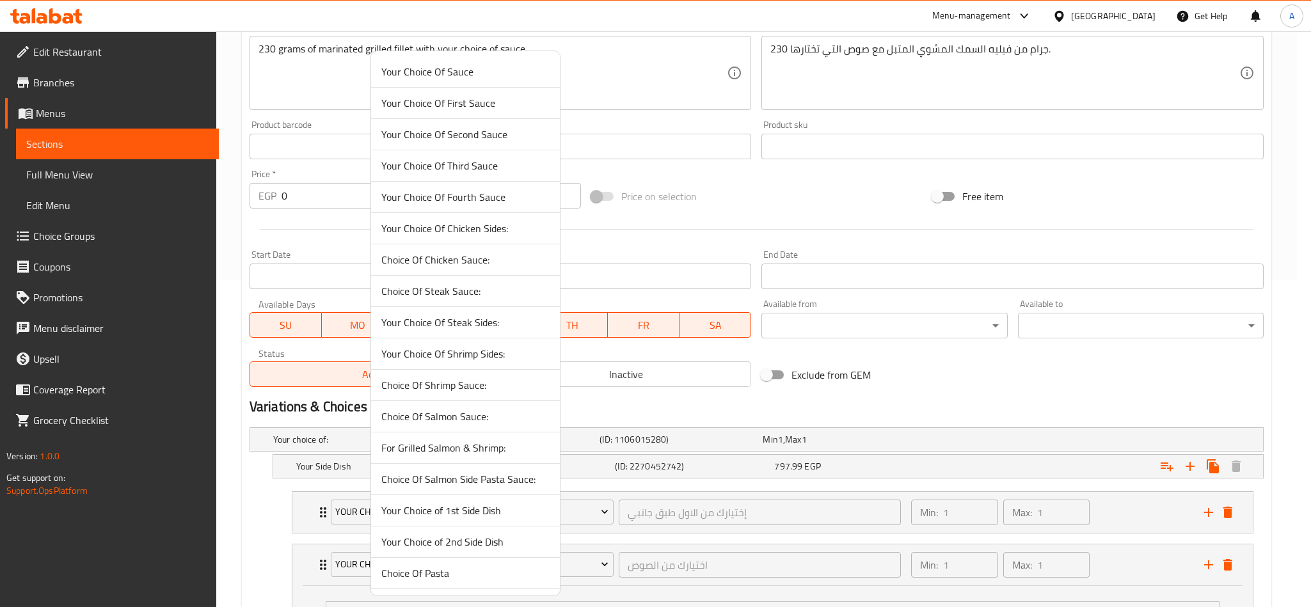
click at [1054, 390] on div at bounding box center [655, 303] width 1311 height 607
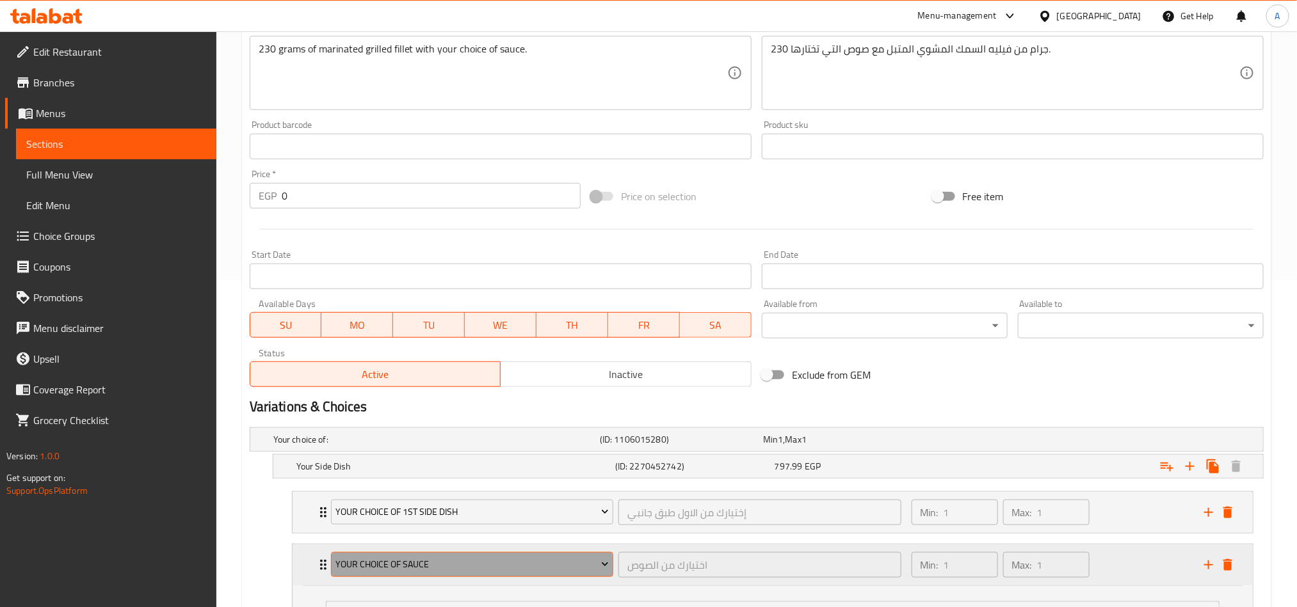
click at [461, 572] on span "Your Choice Of Sauce" at bounding box center [471, 565] width 273 height 16
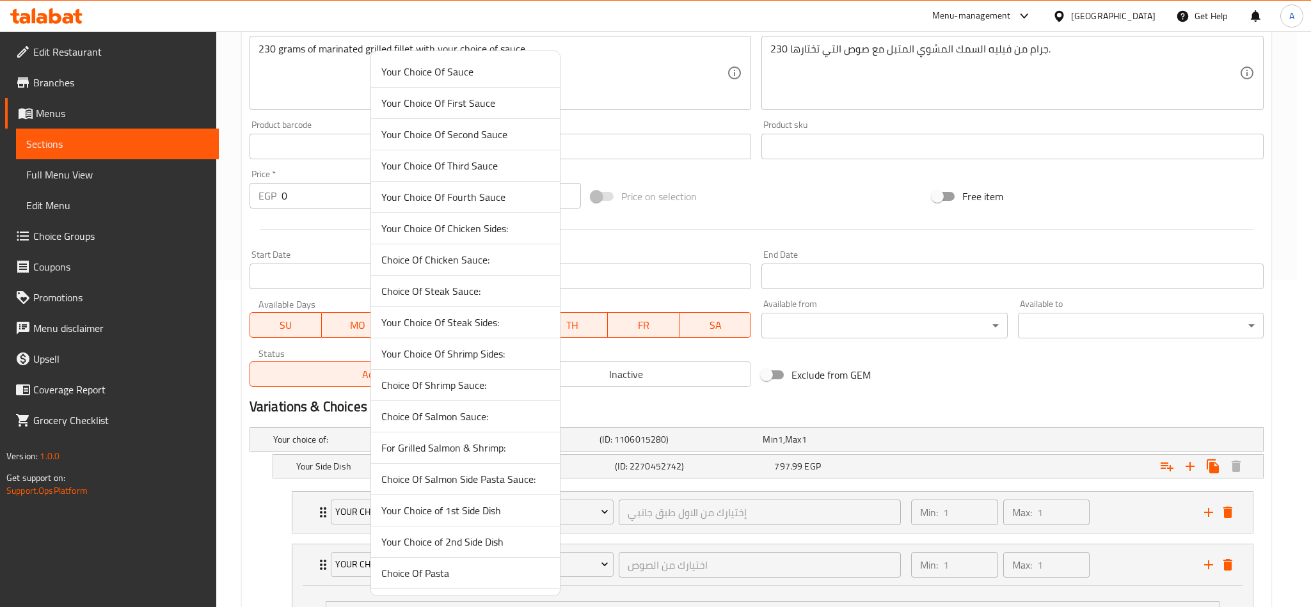
click at [497, 550] on span "Your Choice of 2nd Side Dish" at bounding box center [465, 541] width 168 height 15
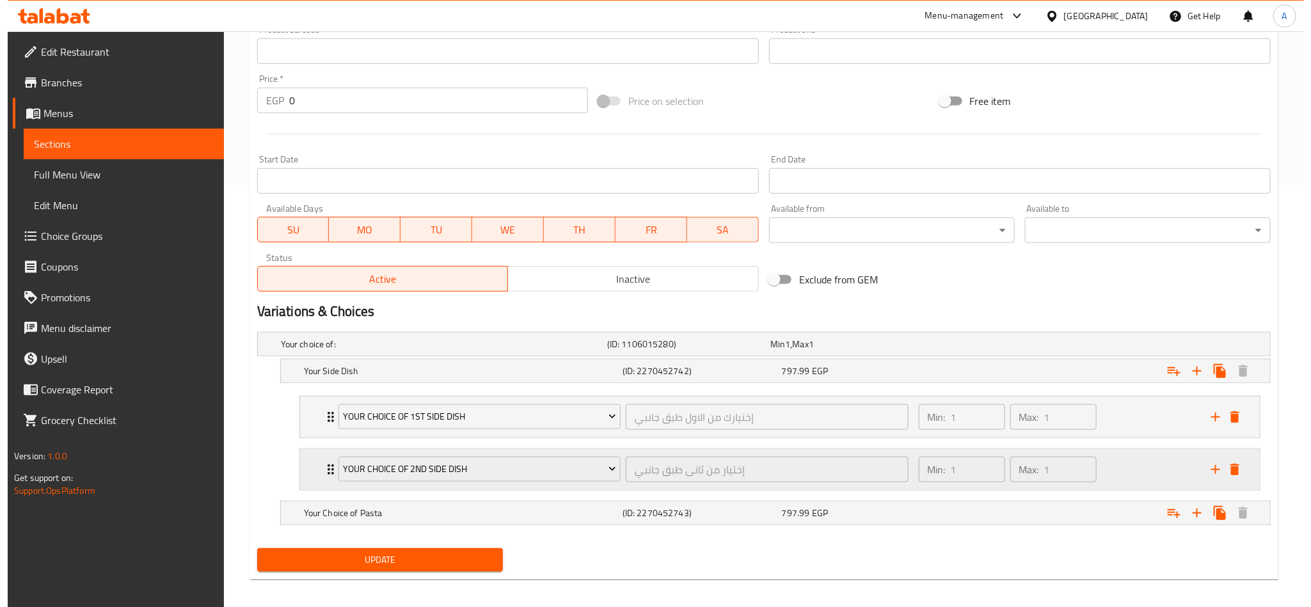
scroll to position [434, 0]
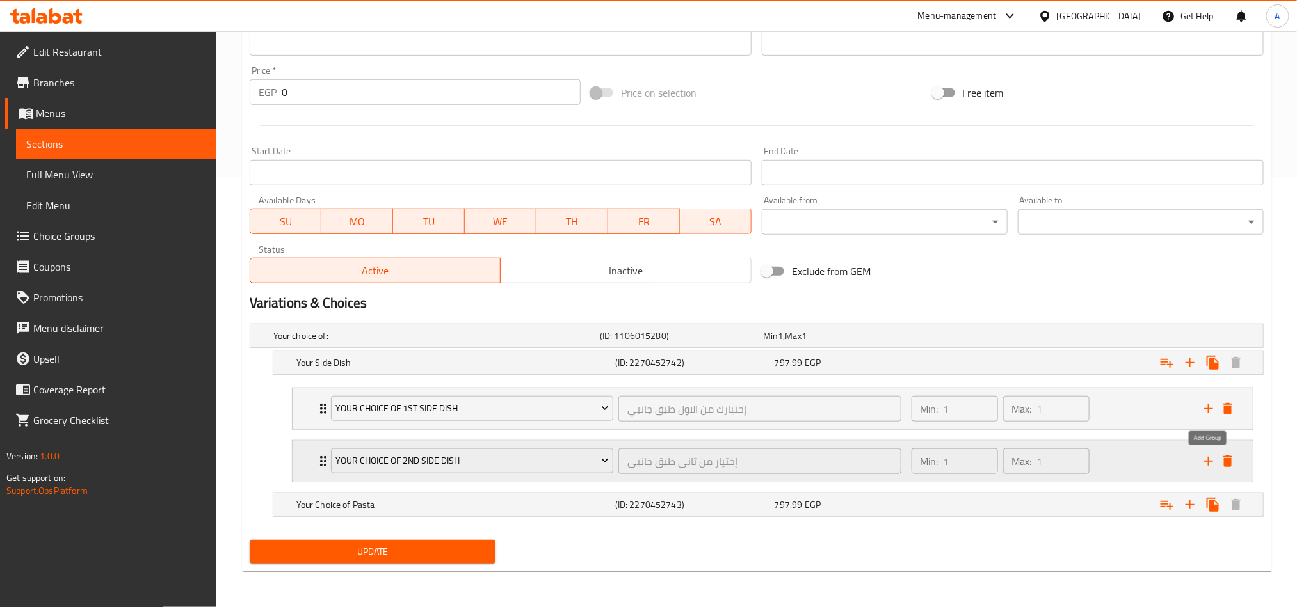
click at [1202, 461] on icon "add" at bounding box center [1208, 461] width 15 height 15
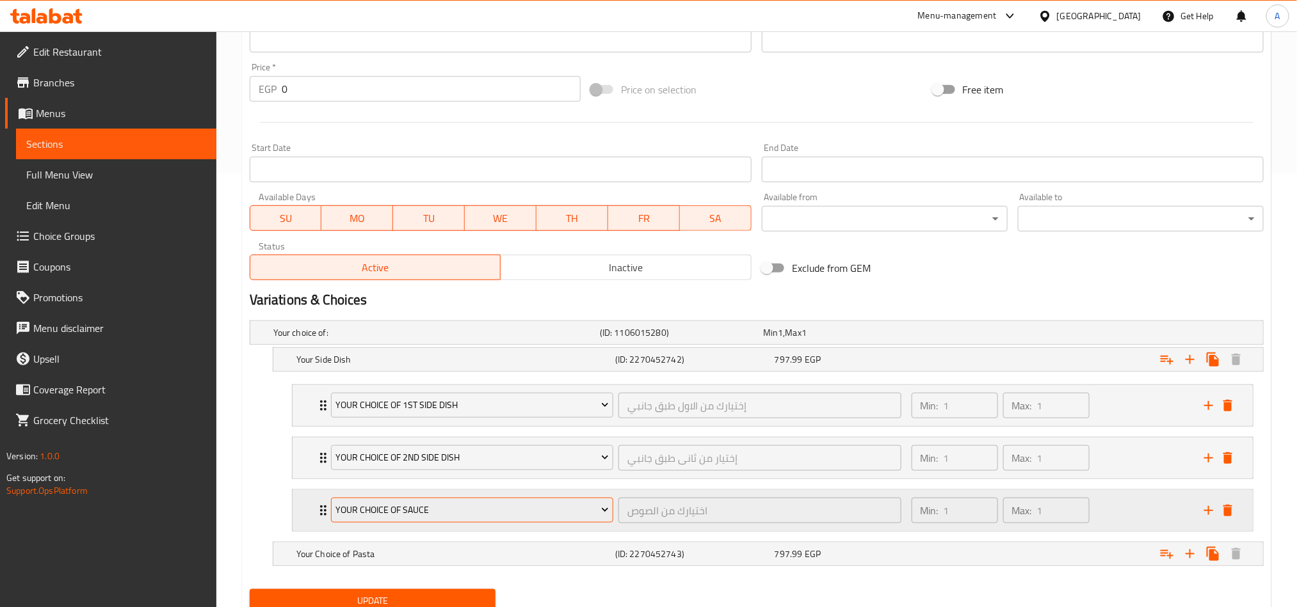
click at [471, 511] on span "Your Choice Of Sauce" at bounding box center [471, 510] width 273 height 16
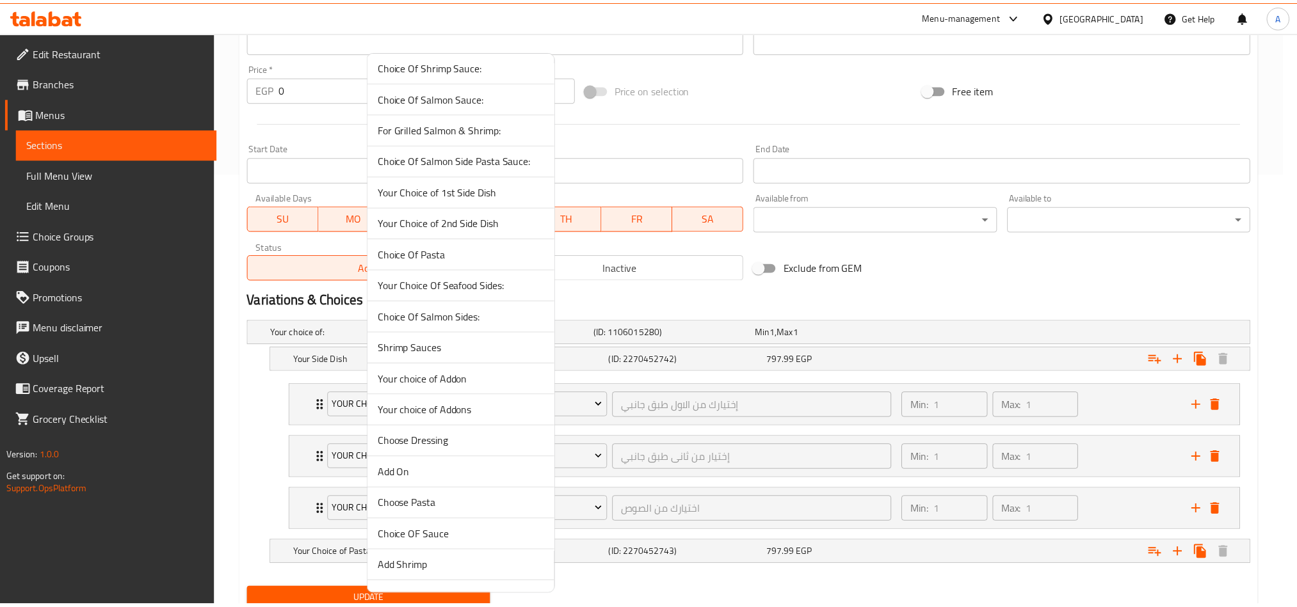
scroll to position [382, 0]
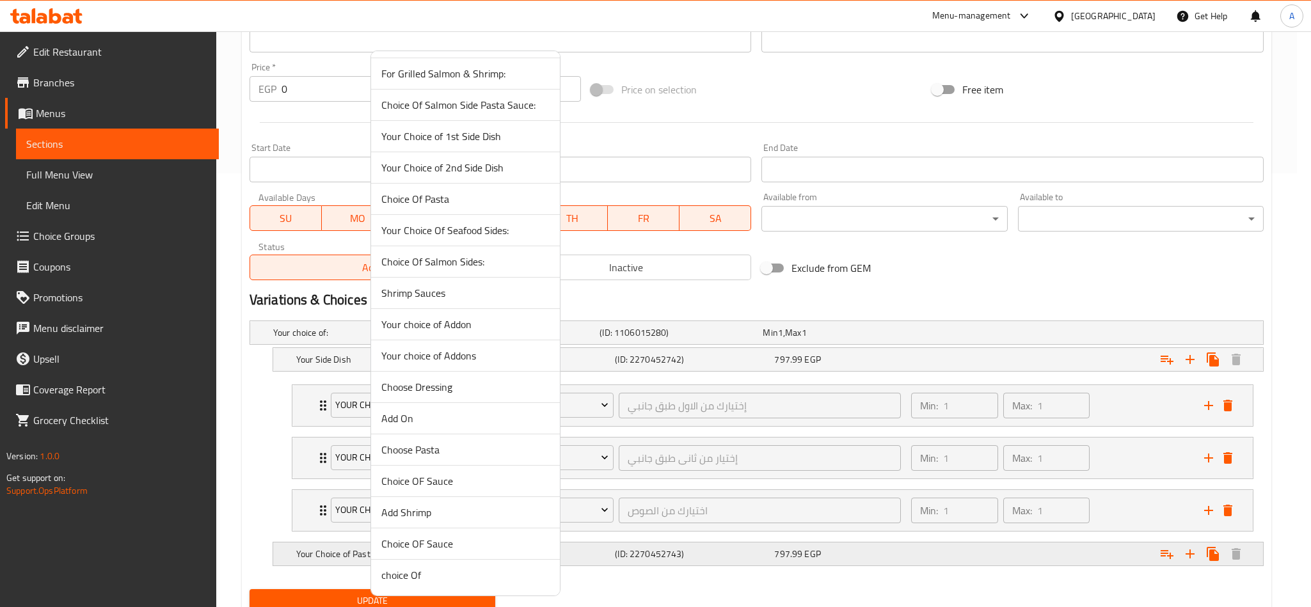
drag, startPoint x: 459, startPoint y: 542, endPoint x: 692, endPoint y: 566, distance: 234.2
click at [458, 542] on span "Choice OF Sauce" at bounding box center [465, 543] width 168 height 15
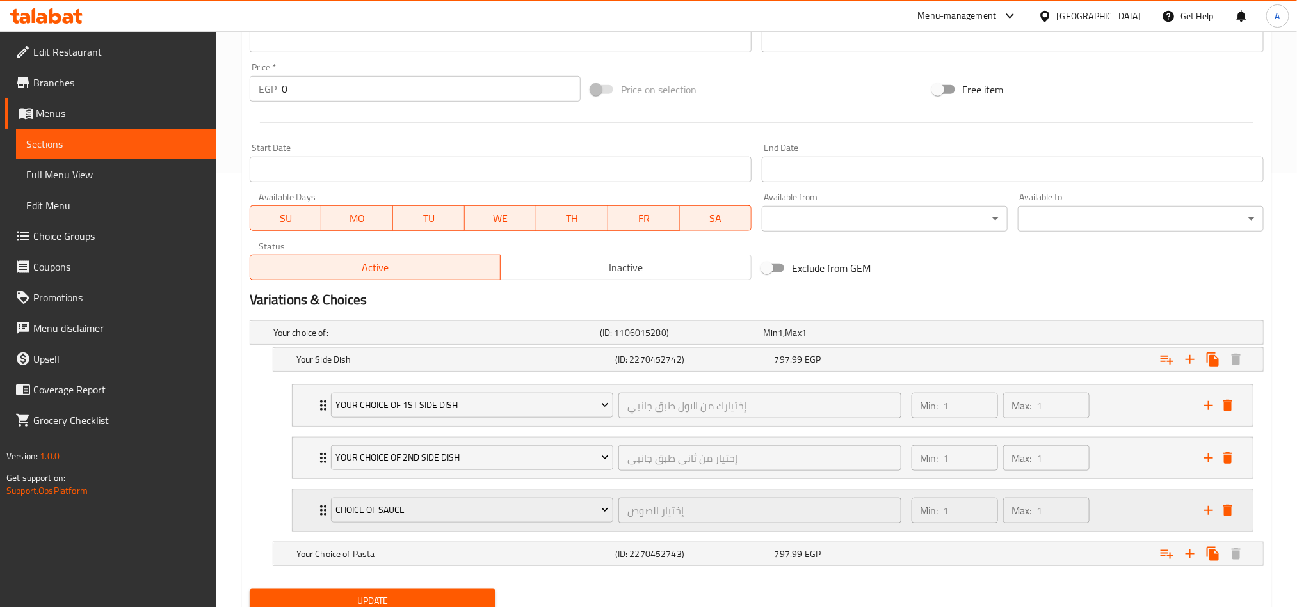
click at [1128, 520] on div "Min: 1 ​ Max: 1 ​" at bounding box center [1050, 510] width 292 height 41
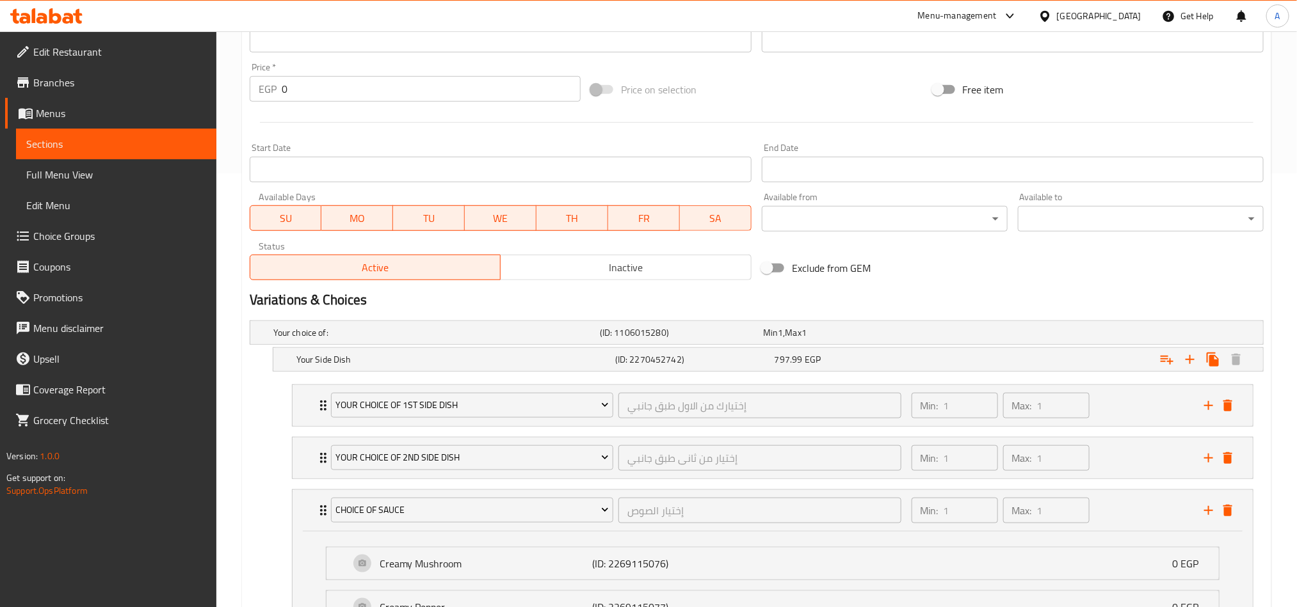
scroll to position [818, 0]
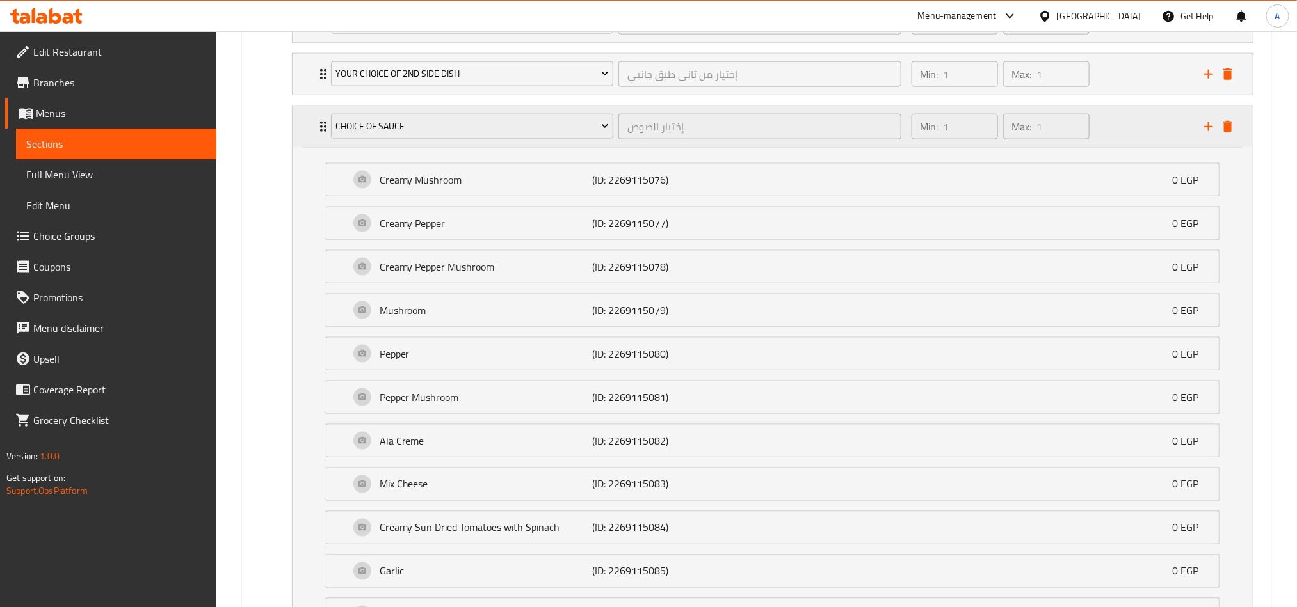
click at [1113, 140] on div "Min: 1 ​ Max: 1 ​" at bounding box center [1050, 126] width 292 height 41
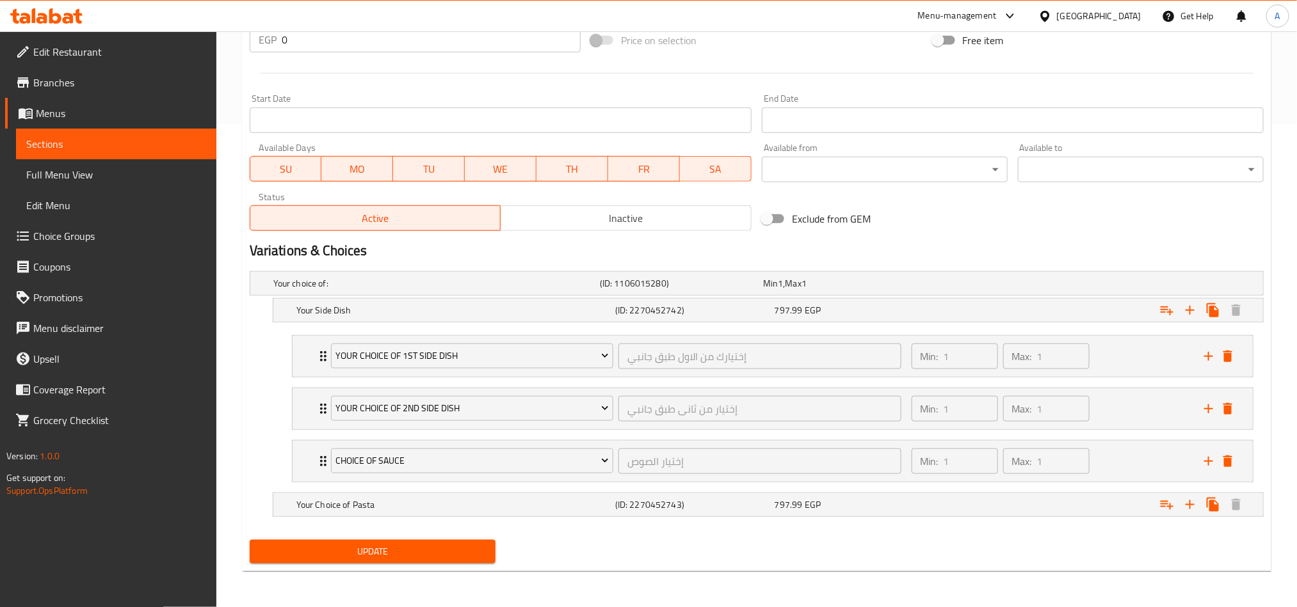
scroll to position [488, 0]
drag, startPoint x: 1169, startPoint y: 509, endPoint x: 1174, endPoint y: 515, distance: 7.3
click at [1169, 509] on icon "Expand" at bounding box center [1166, 505] width 13 height 9
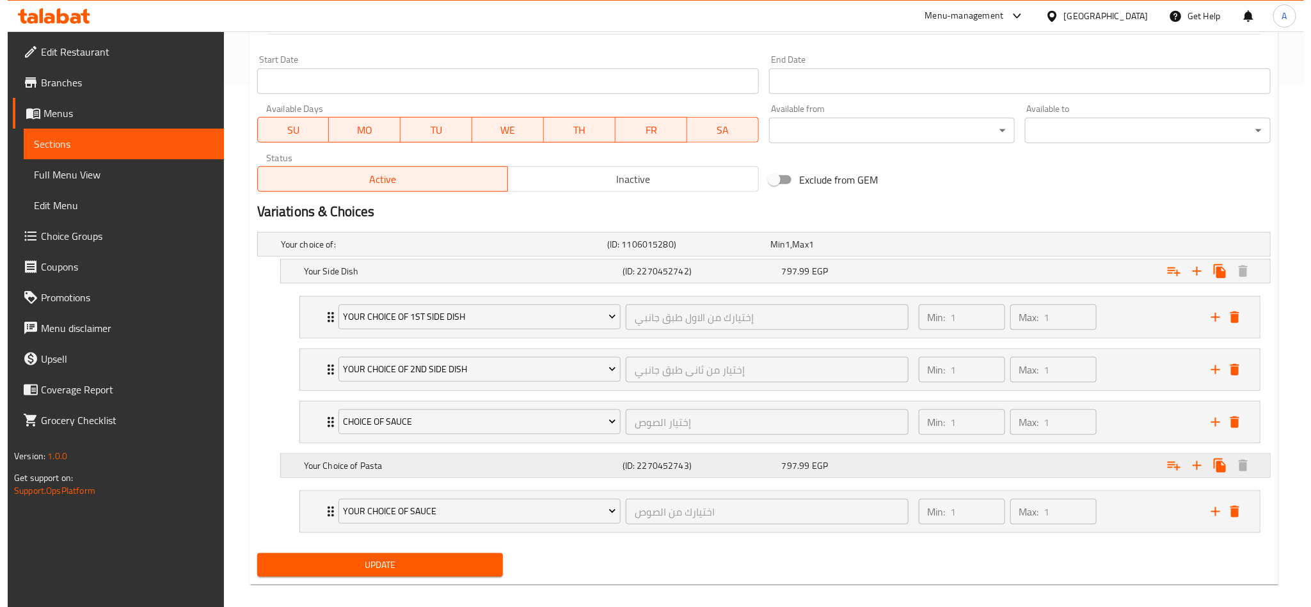
scroll to position [541, 0]
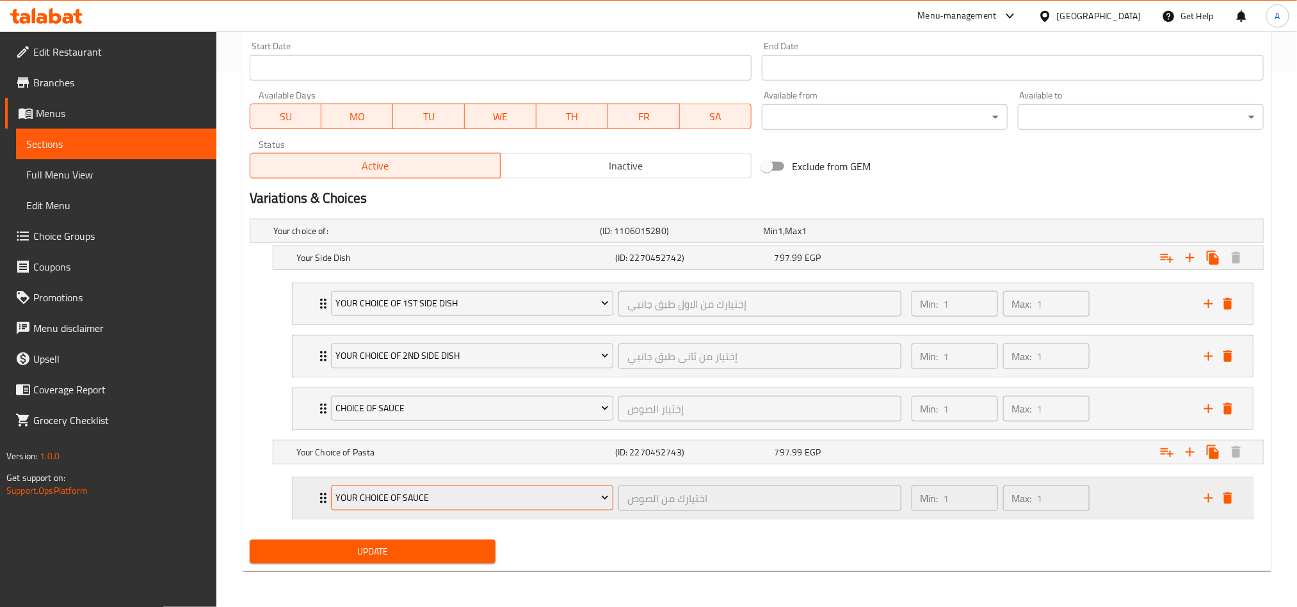
click at [532, 504] on span "Your Choice Of Sauce" at bounding box center [471, 498] width 273 height 16
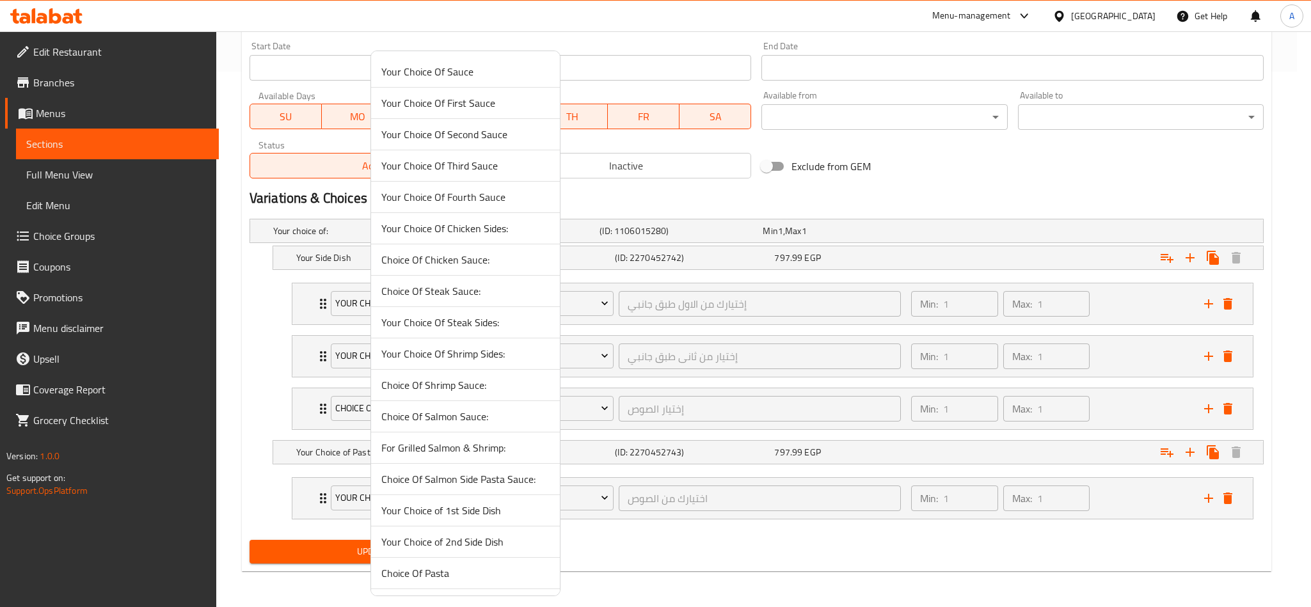
click at [438, 581] on span "Choice Of Pasta" at bounding box center [465, 573] width 168 height 15
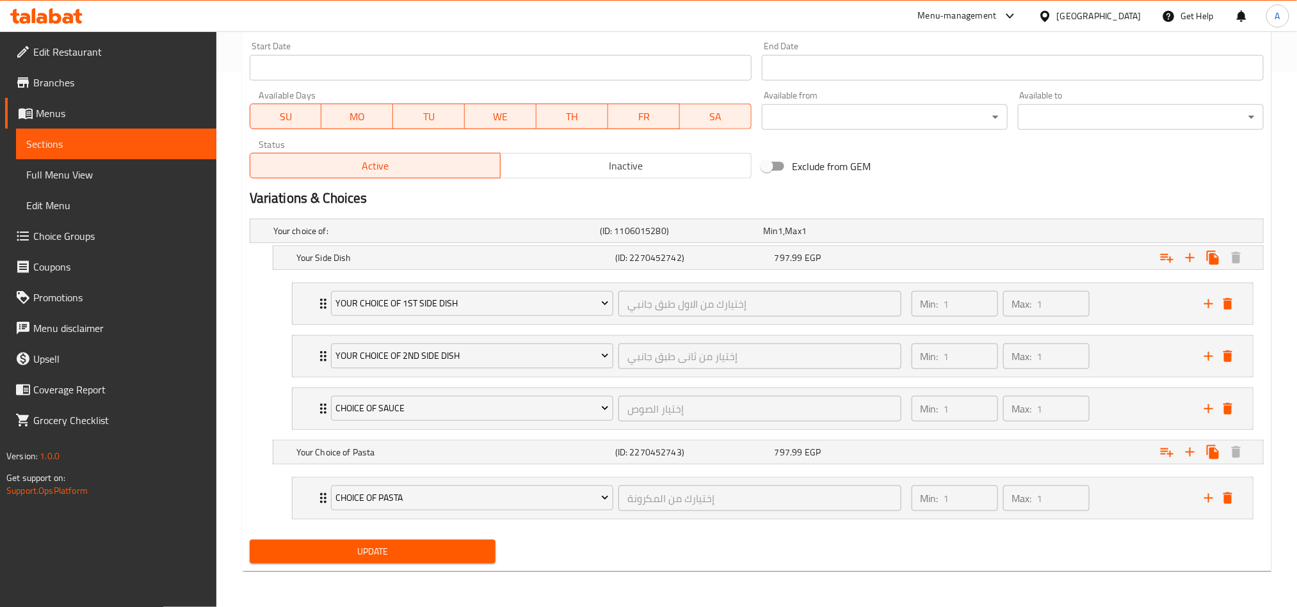
click at [971, 551] on div "Update" at bounding box center [756, 552] width 1024 height 34
click at [1133, 497] on div "Min: 1 ​ Max: 1 ​" at bounding box center [1050, 498] width 292 height 41
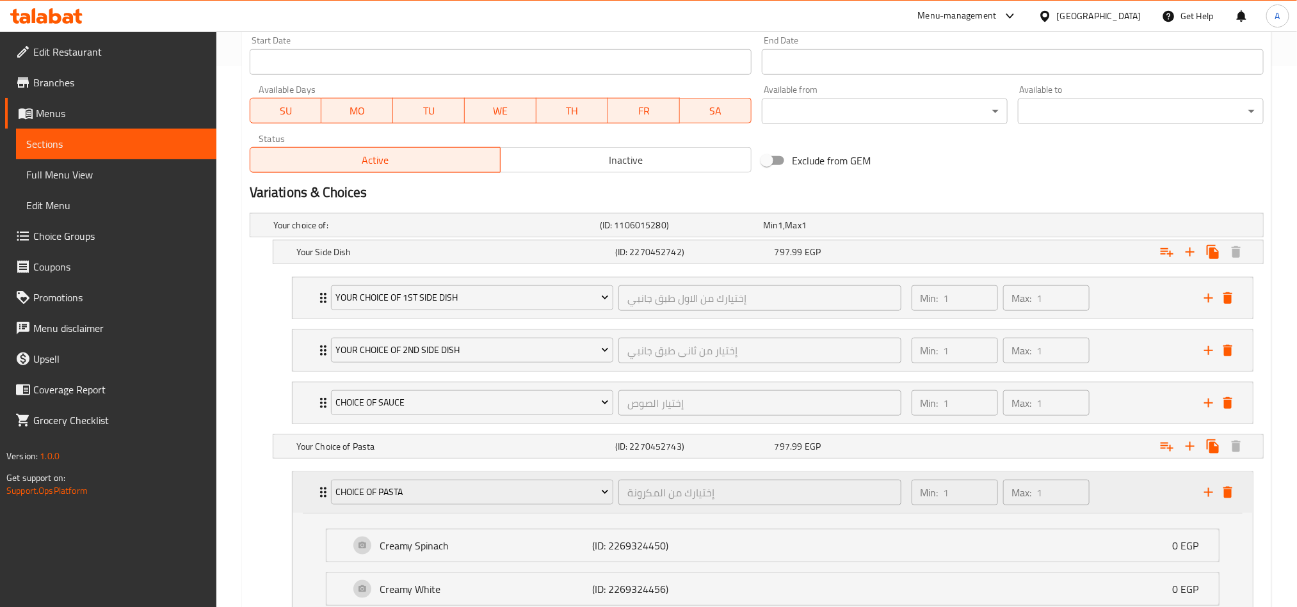
click at [1133, 497] on div "Min: 1 ​ Max: 1 ​" at bounding box center [1050, 492] width 292 height 41
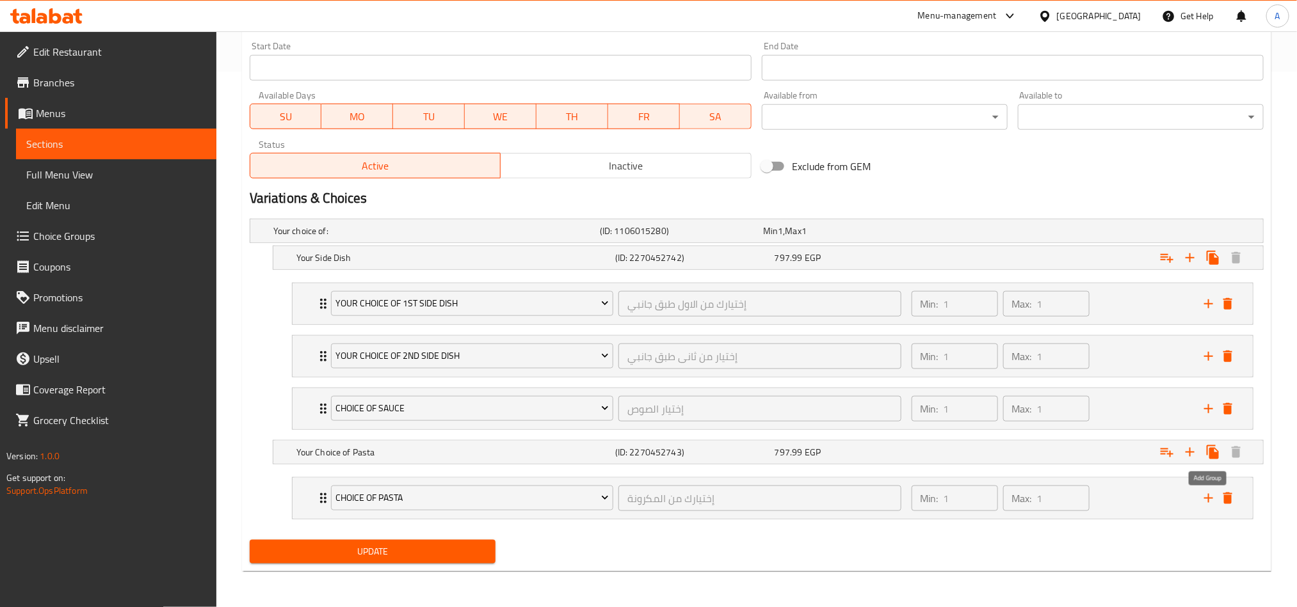
drag, startPoint x: 1204, startPoint y: 500, endPoint x: 984, endPoint y: 521, distance: 221.8
click at [1204, 500] on icon "add" at bounding box center [1208, 498] width 15 height 15
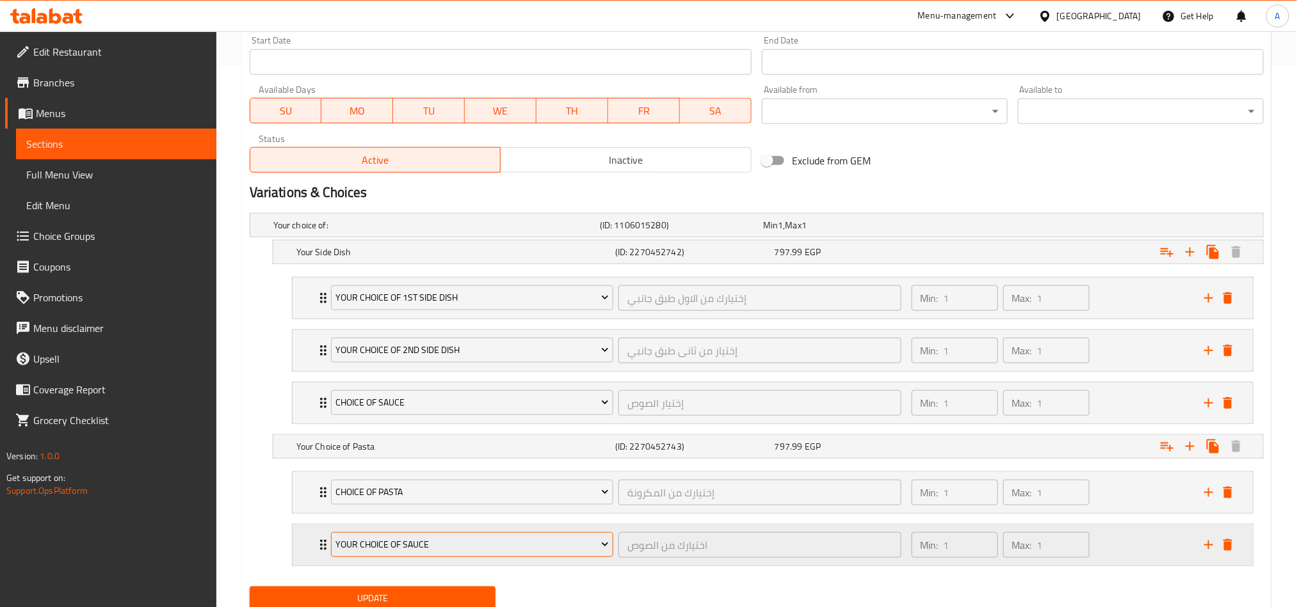
click at [517, 540] on button "Your Choice Of Sauce" at bounding box center [472, 545] width 282 height 26
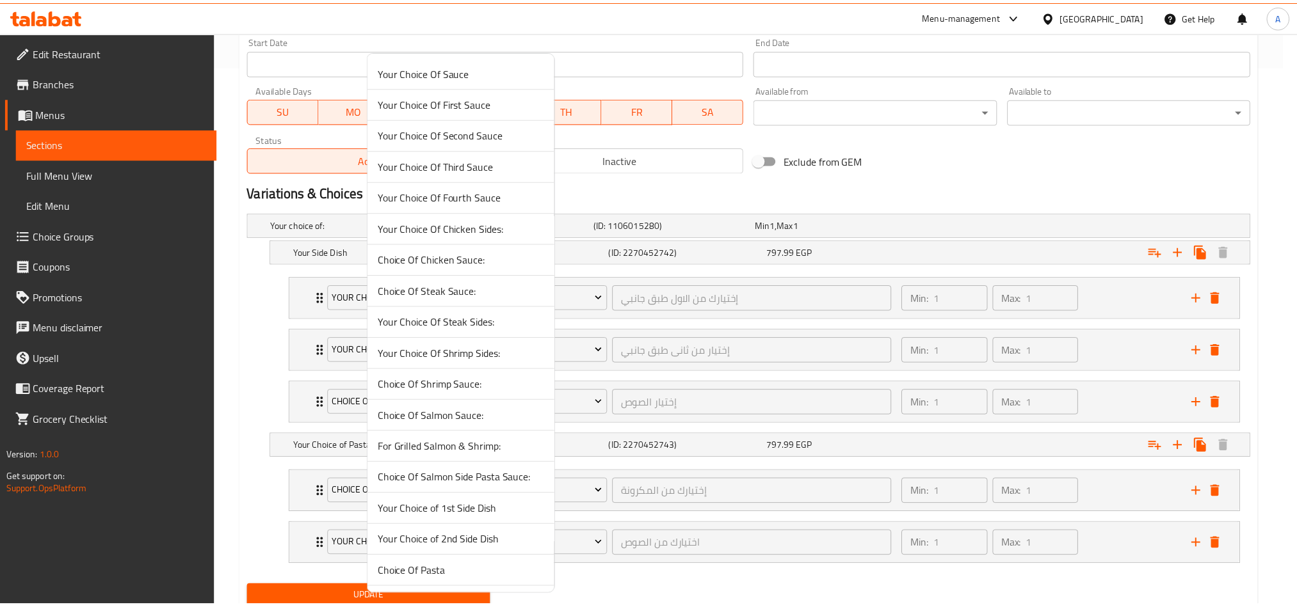
scroll to position [382, 0]
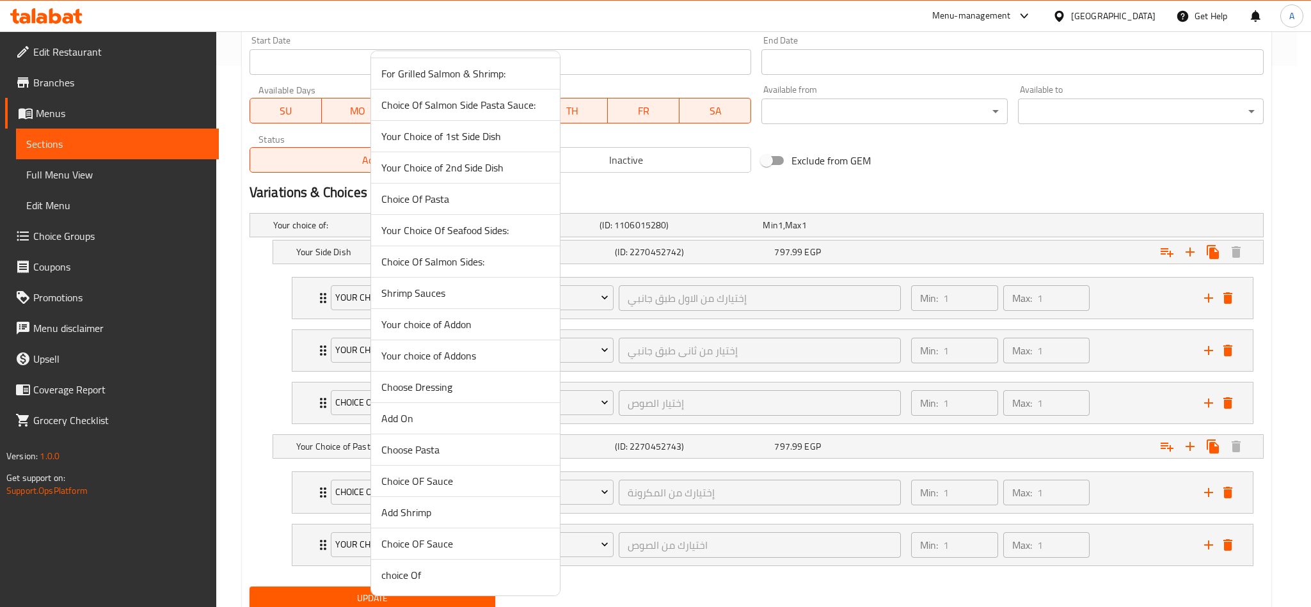
click at [450, 547] on span "Choice OF Sauce" at bounding box center [465, 543] width 168 height 15
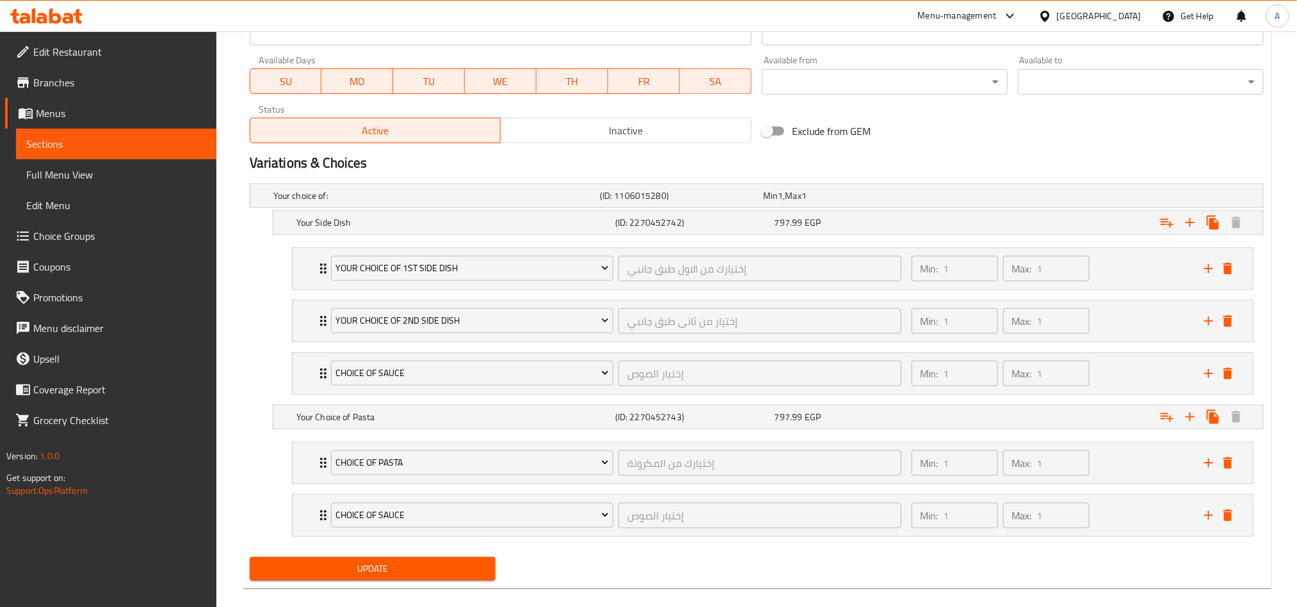
scroll to position [595, 0]
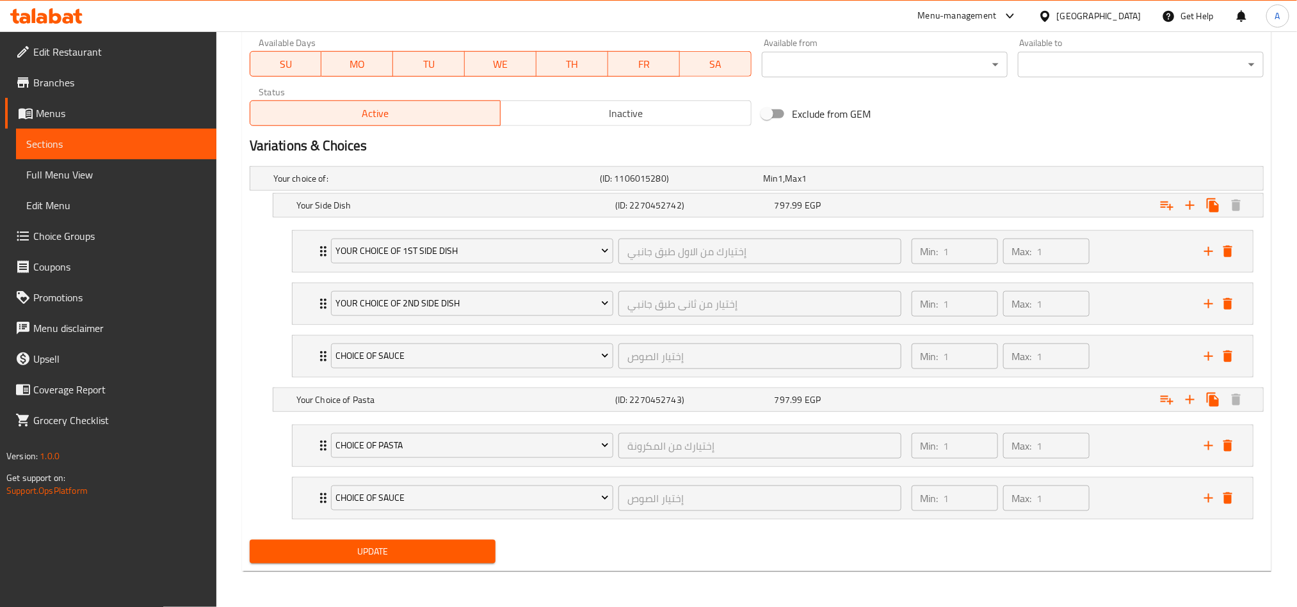
click at [459, 557] on span "Update" at bounding box center [372, 552] width 225 height 16
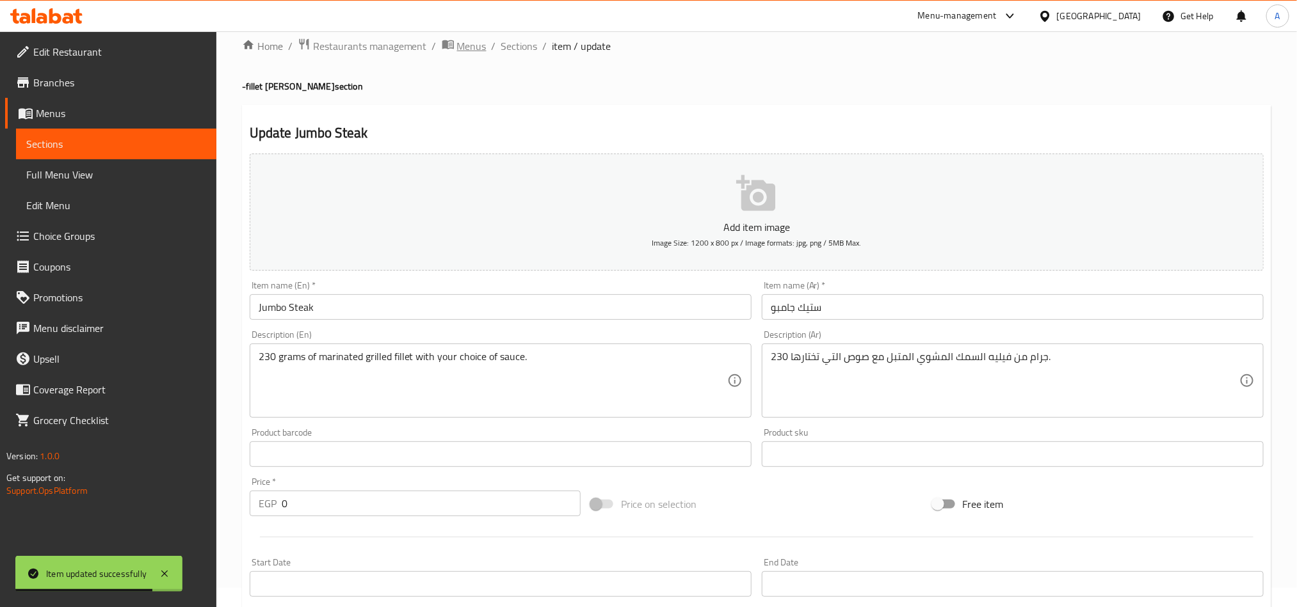
scroll to position [0, 0]
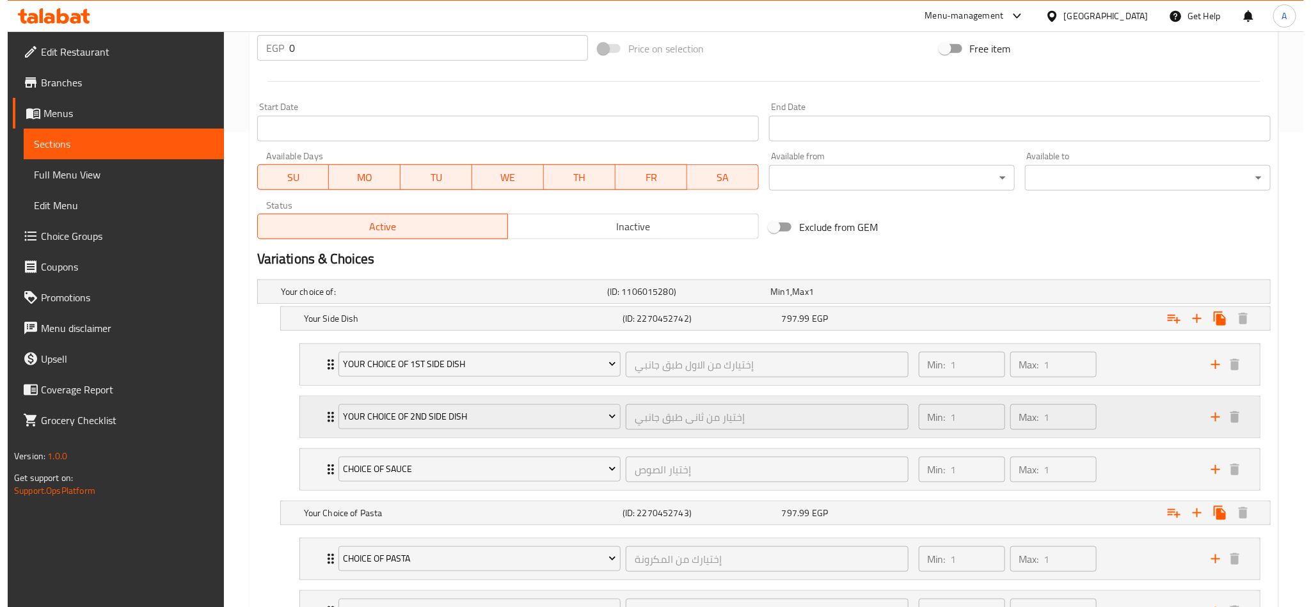
scroll to position [595, 0]
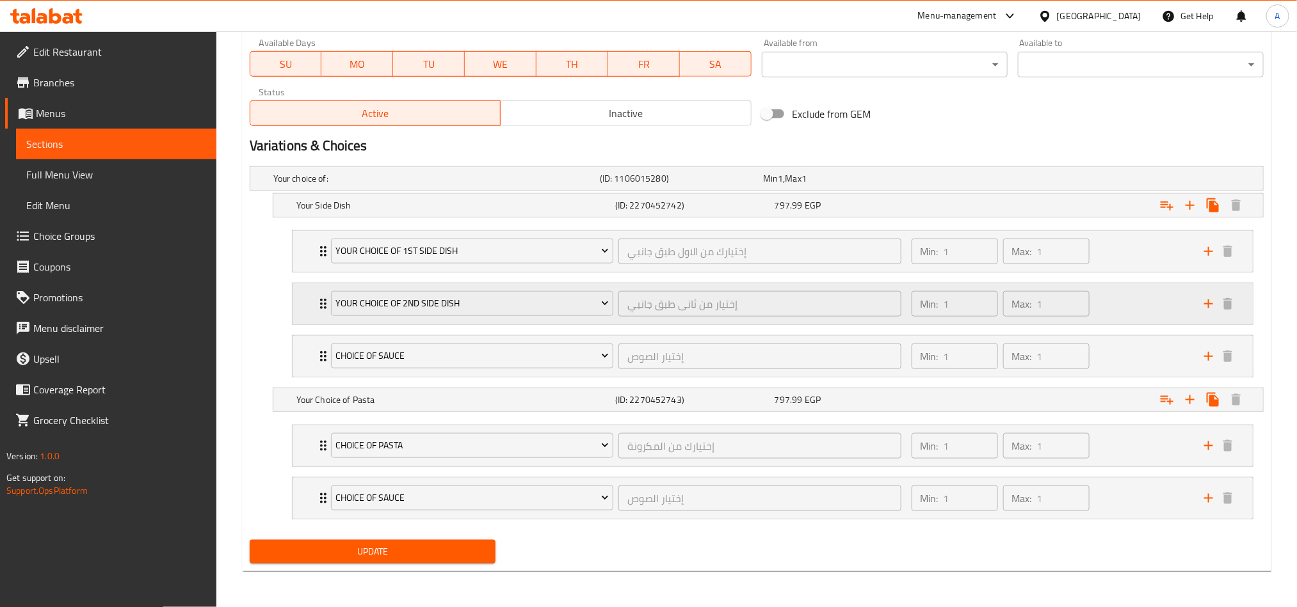
drag, startPoint x: 1167, startPoint y: 198, endPoint x: 1027, endPoint y: 287, distance: 165.6
click at [1167, 202] on icon "Expand" at bounding box center [1166, 206] width 13 height 9
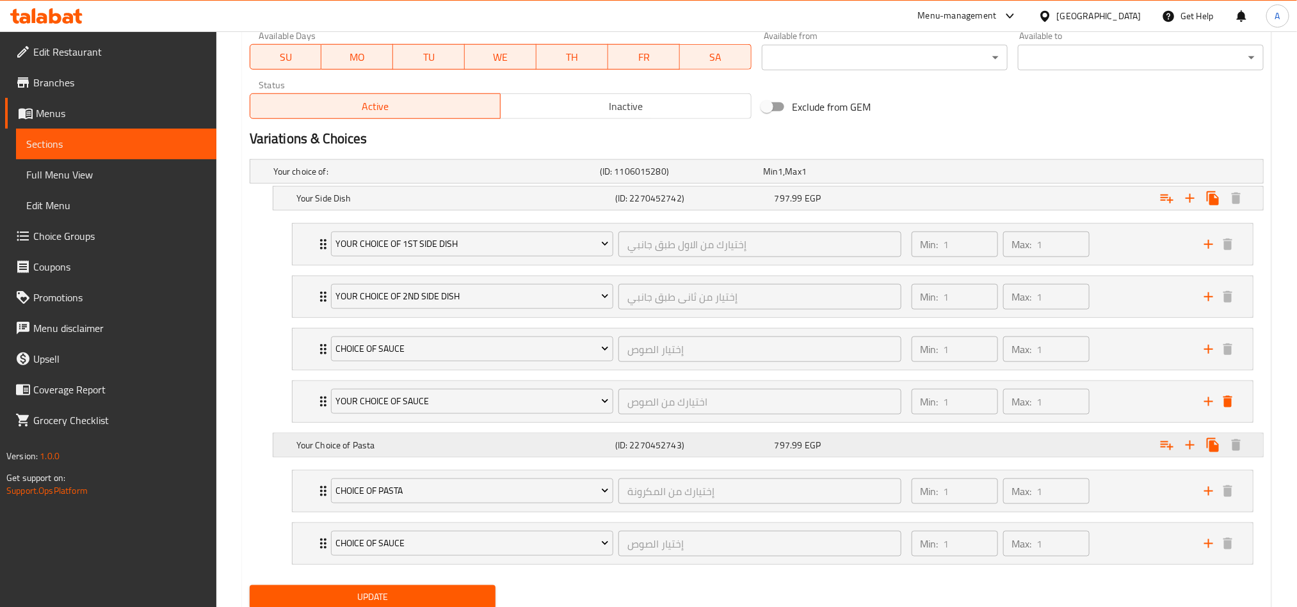
click at [521, 186] on div "Your Choice of Pasta (ID: 2270452743) 797.99 EGP" at bounding box center [760, 171] width 979 height 28
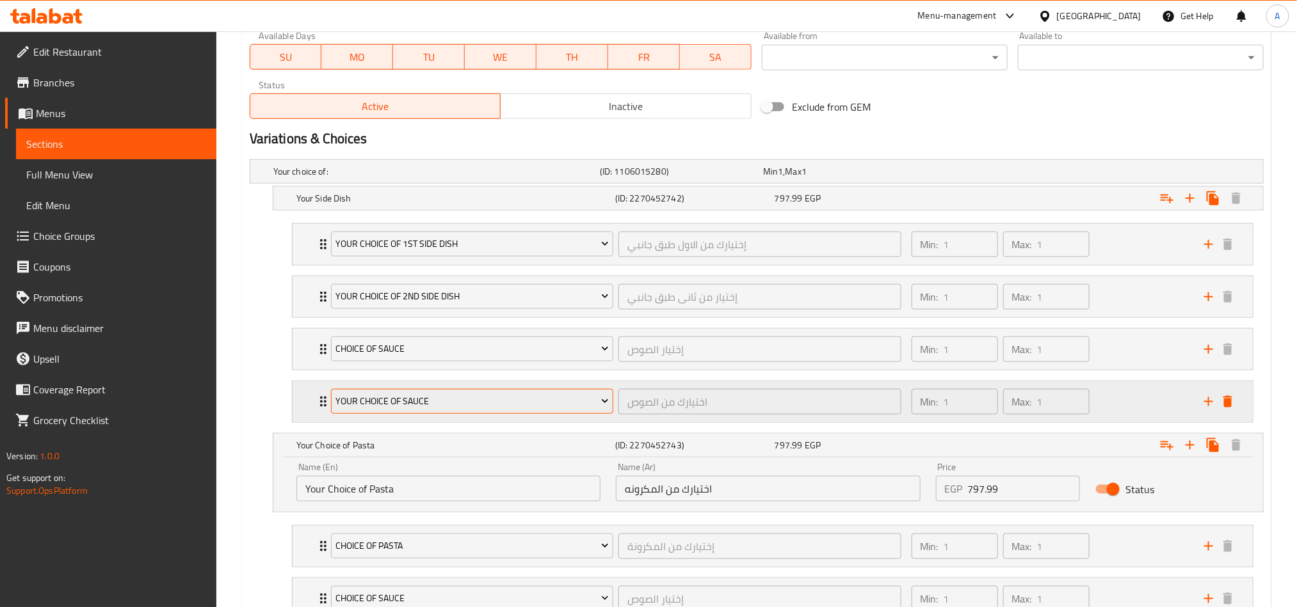
click at [534, 410] on span "Your Choice Of Sauce" at bounding box center [471, 402] width 273 height 16
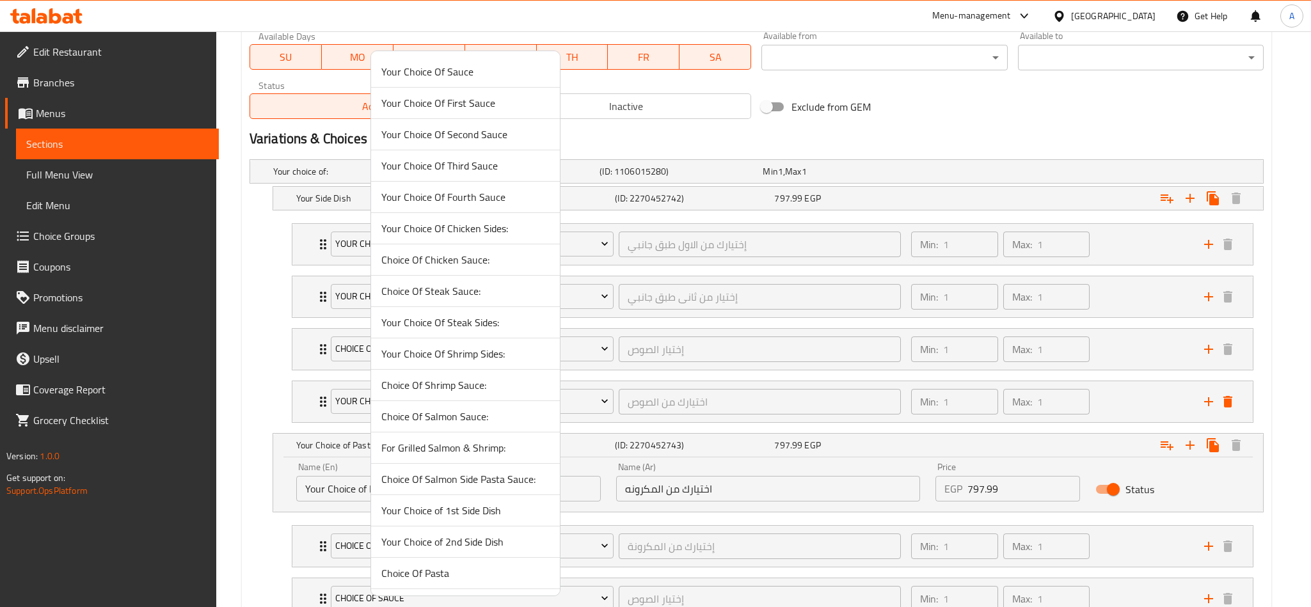
click at [941, 50] on div at bounding box center [655, 303] width 1311 height 607
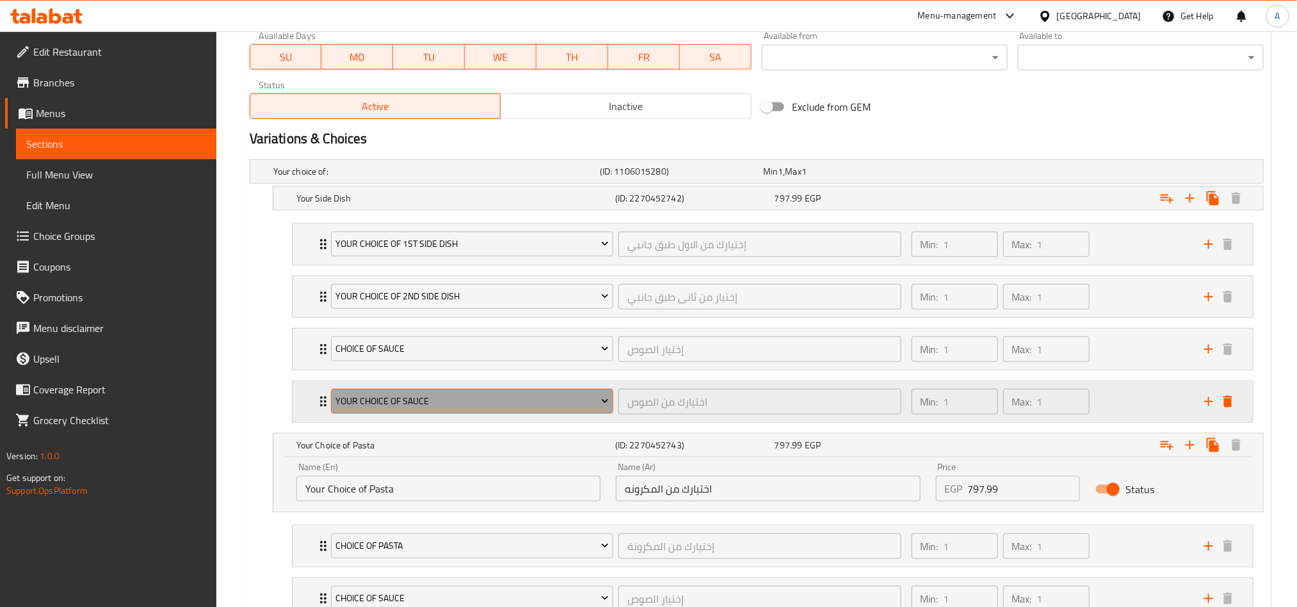
click at [545, 396] on button "Your Choice Of Sauce" at bounding box center [472, 402] width 282 height 26
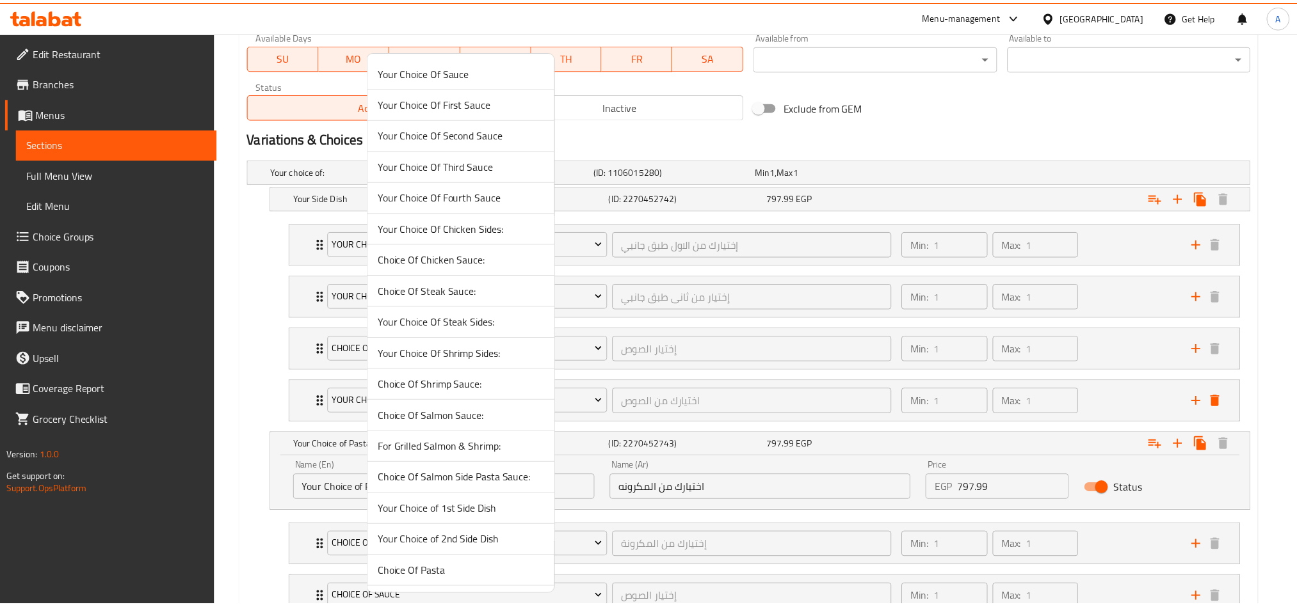
scroll to position [415, 0]
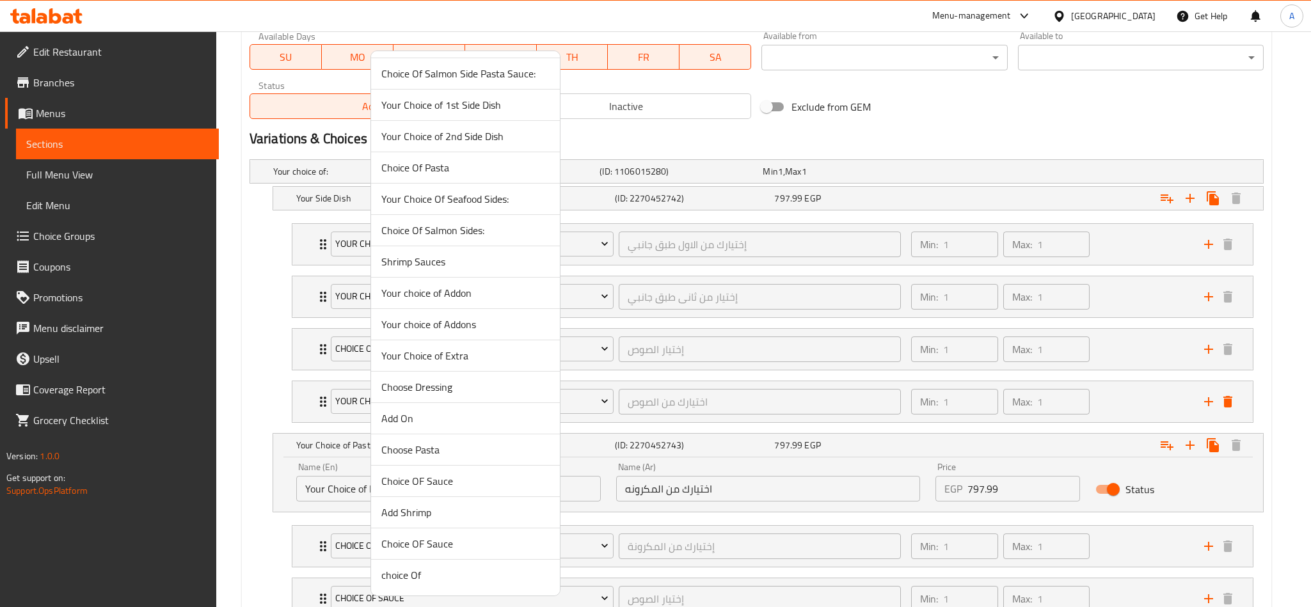
click at [507, 342] on li "Your Choice of Extra" at bounding box center [465, 355] width 189 height 31
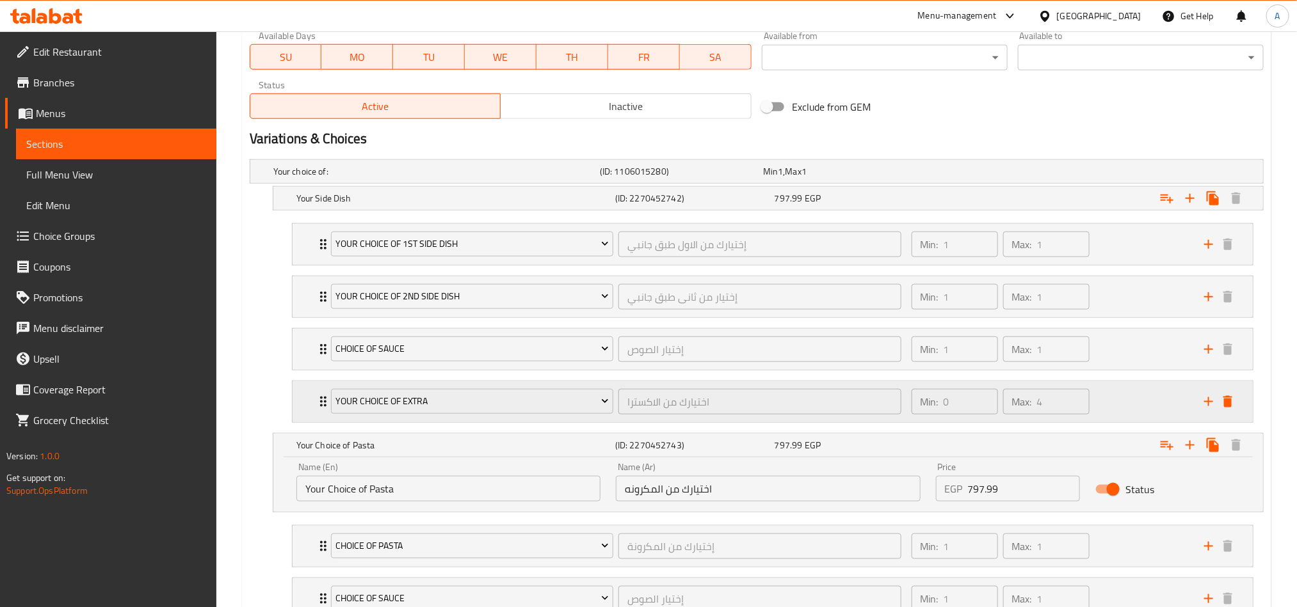
click at [1137, 401] on div "Min: 0 ​ Max: 4 ​" at bounding box center [1050, 401] width 292 height 41
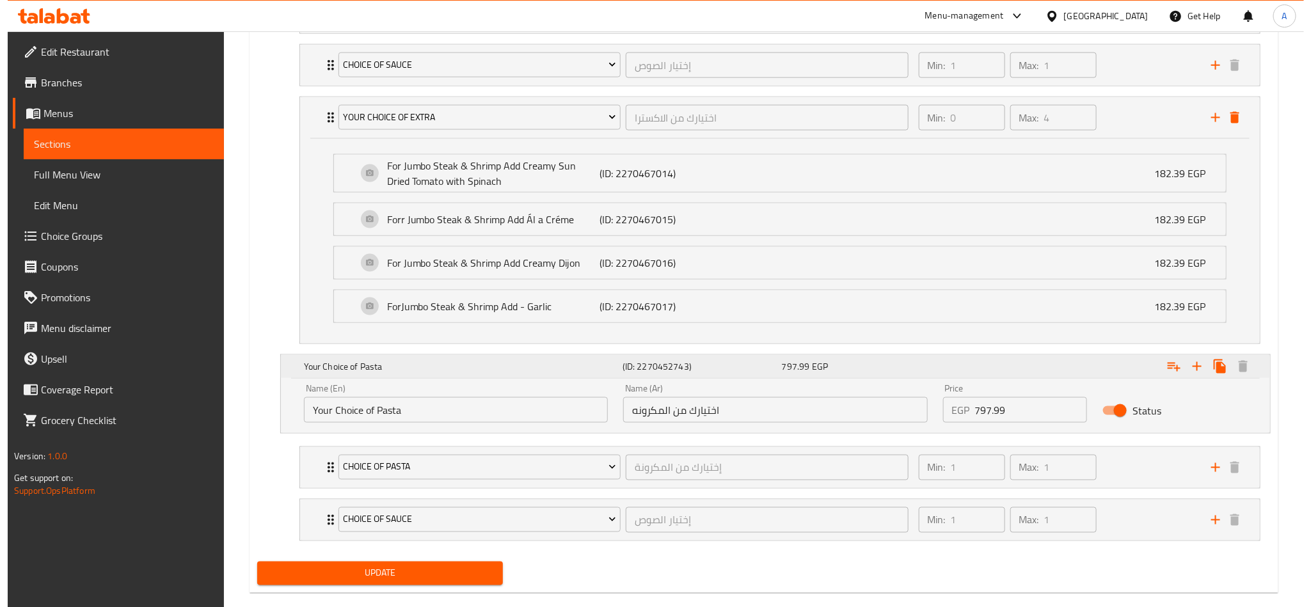
scroll to position [883, 0]
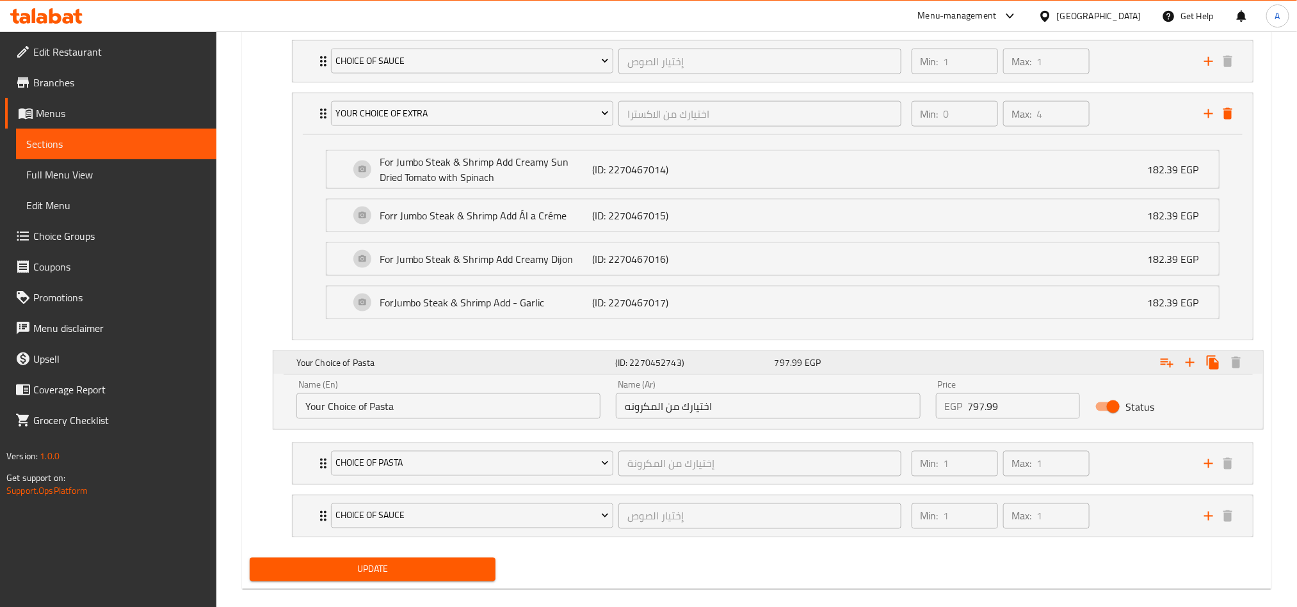
click at [1161, 371] on icon "Expand" at bounding box center [1166, 362] width 15 height 15
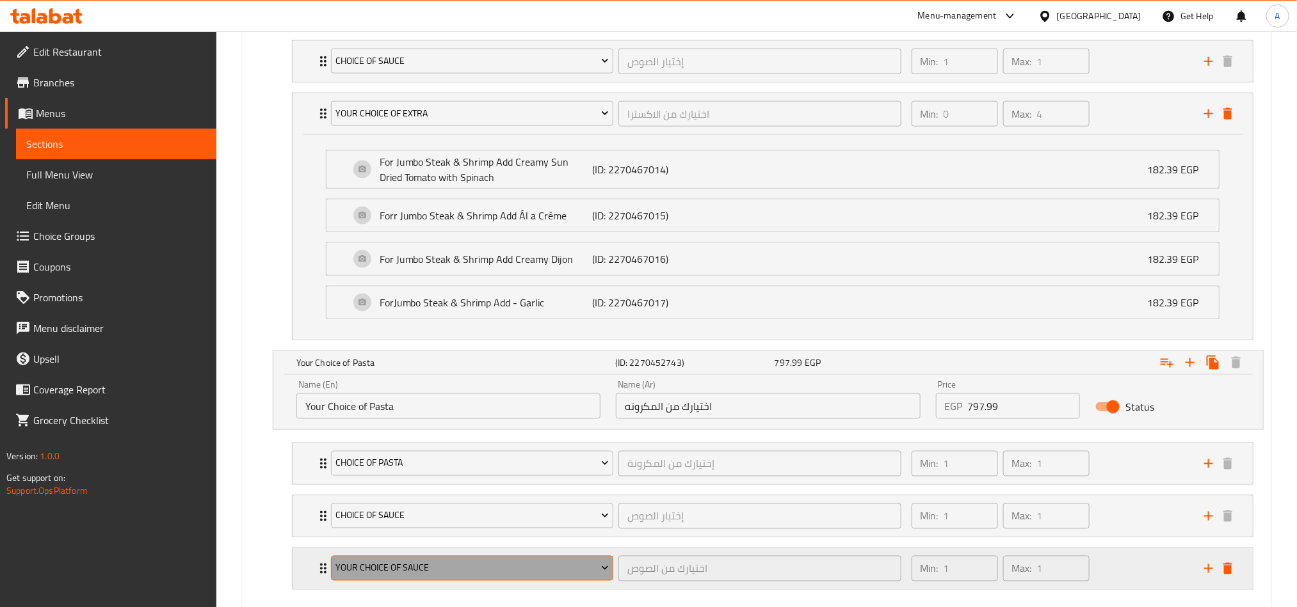
click at [497, 577] on span "Your Choice Of Sauce" at bounding box center [471, 569] width 273 height 16
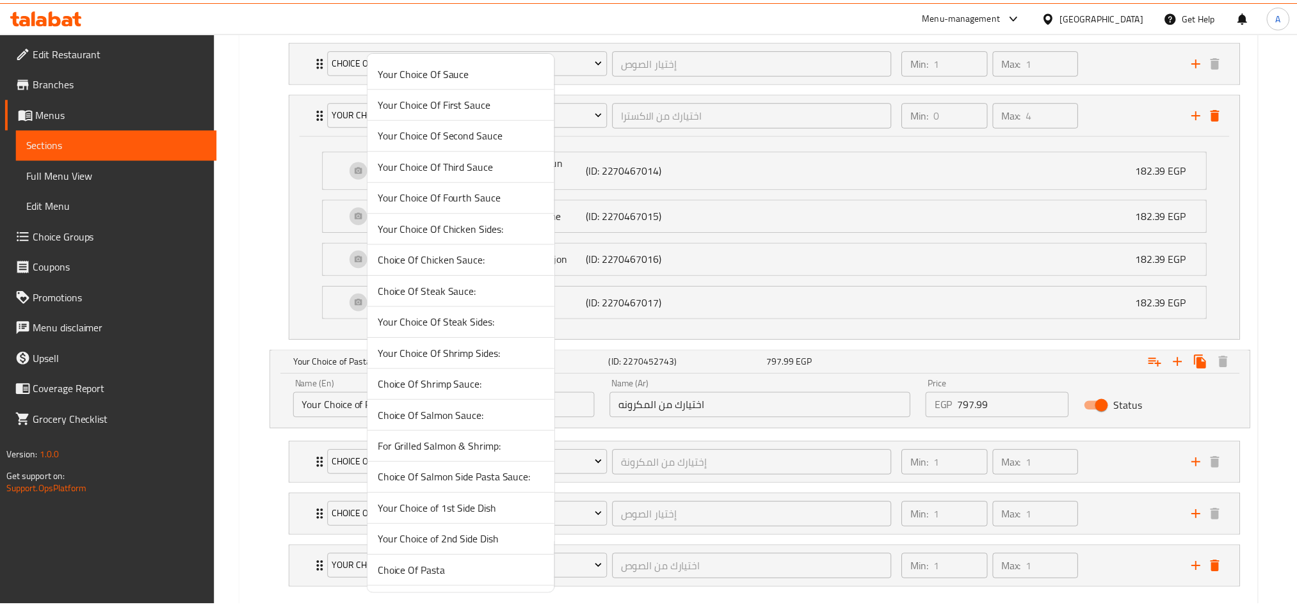
scroll to position [415, 0]
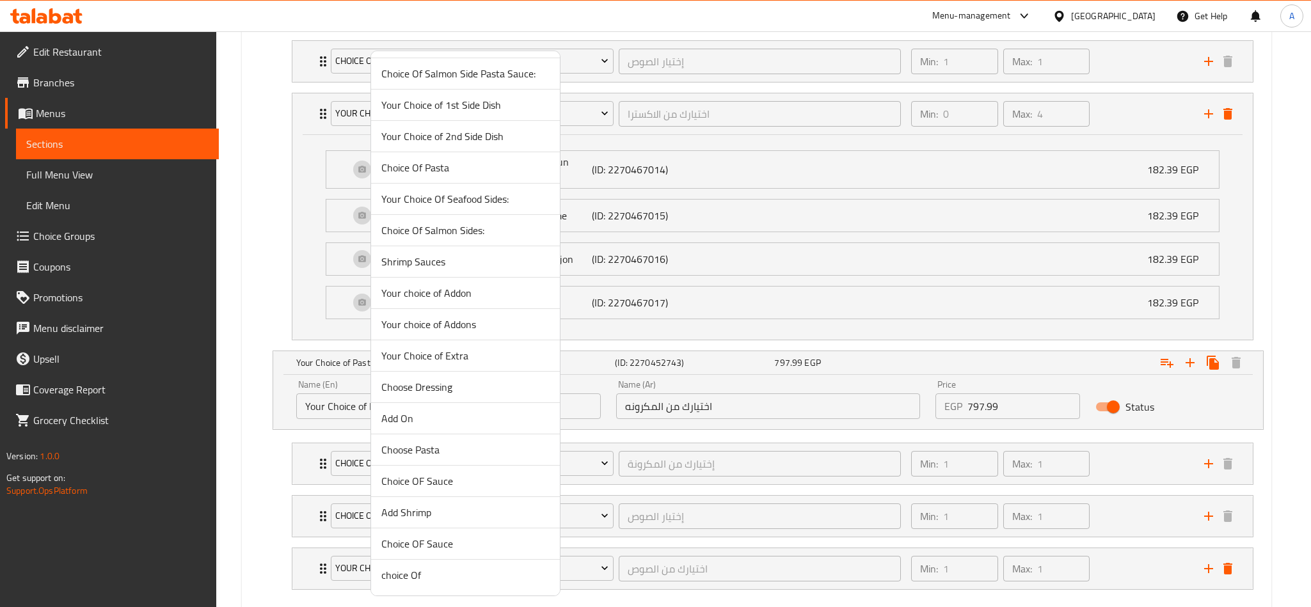
click at [471, 348] on span "Your Choice of Extra" at bounding box center [465, 355] width 168 height 15
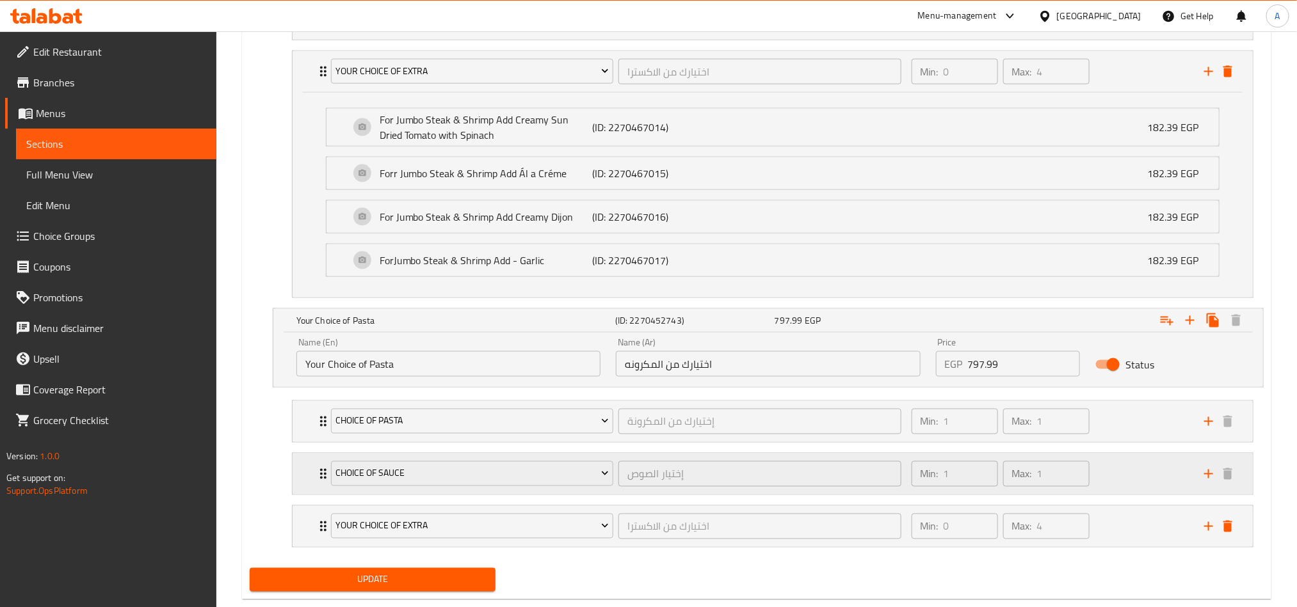
scroll to position [964, 0]
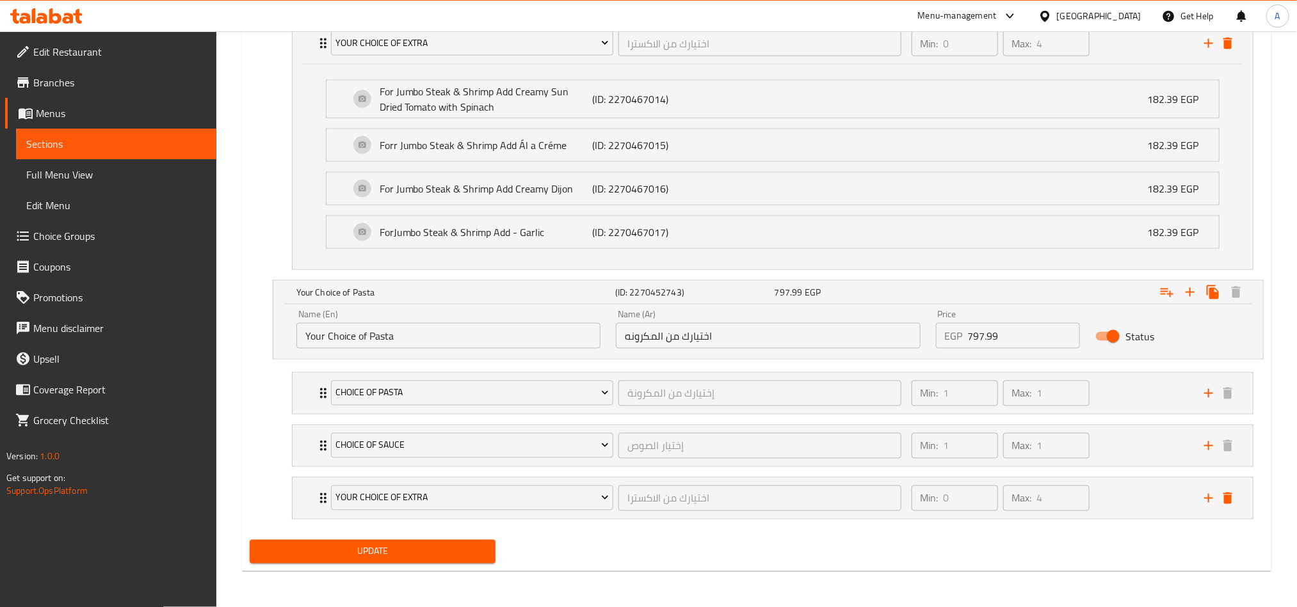
click at [425, 545] on span "Update" at bounding box center [372, 552] width 225 height 16
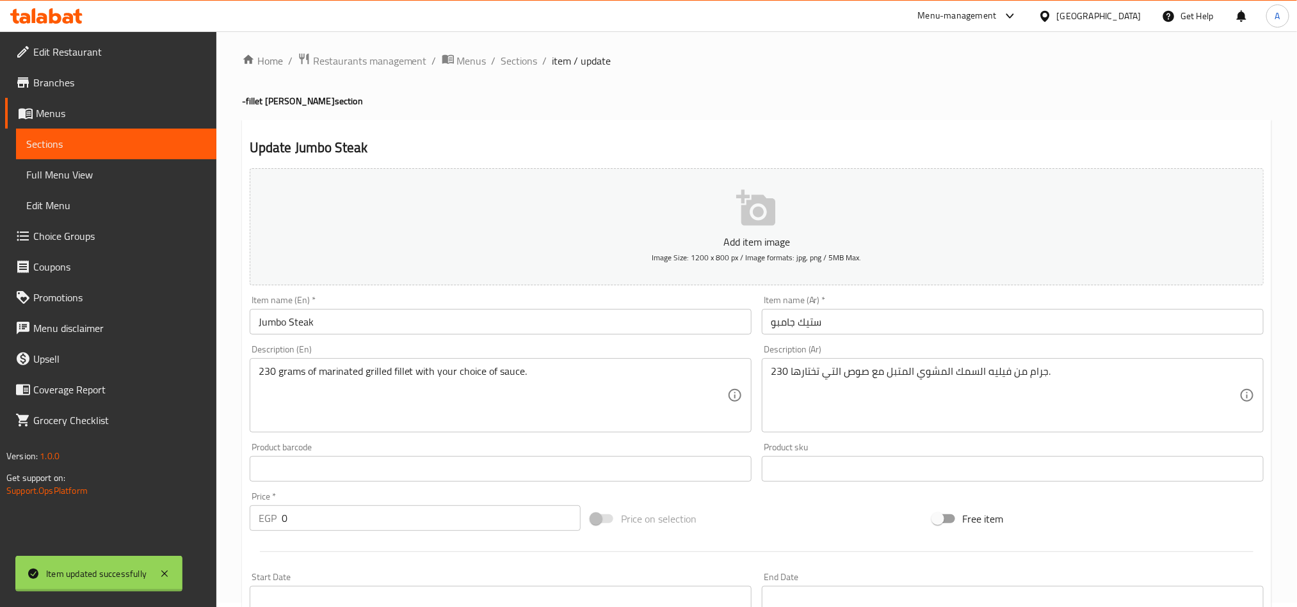
scroll to position [0, 0]
click at [470, 62] on span "Menus" at bounding box center [471, 65] width 29 height 15
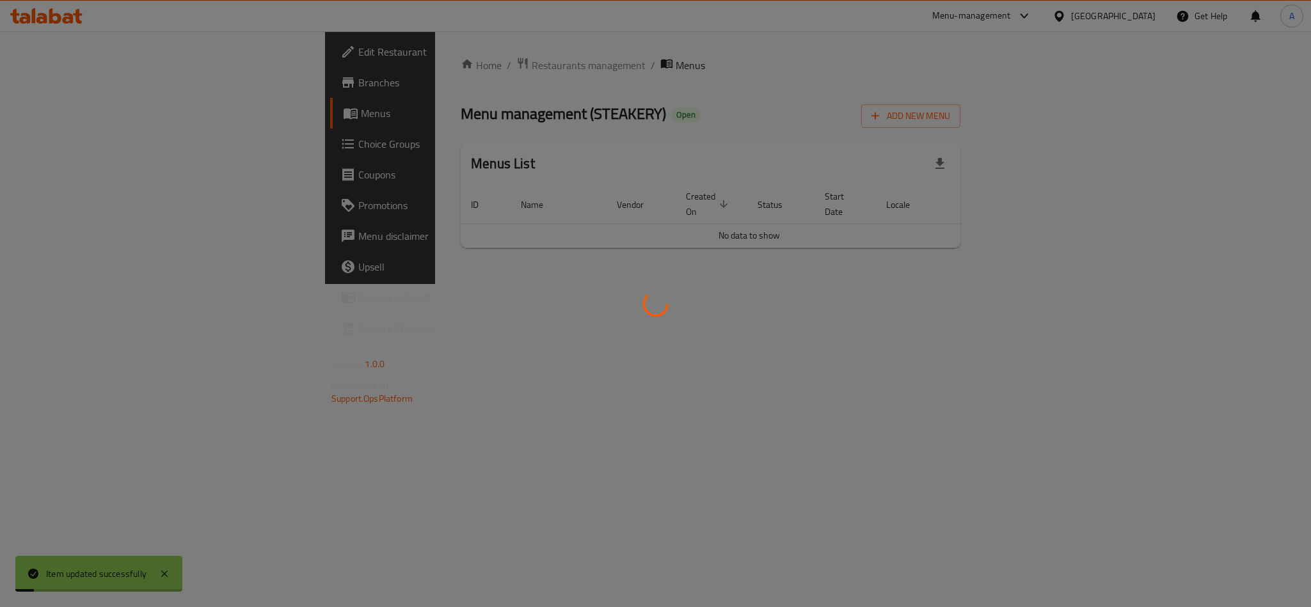
click at [497, 60] on div at bounding box center [655, 303] width 1311 height 607
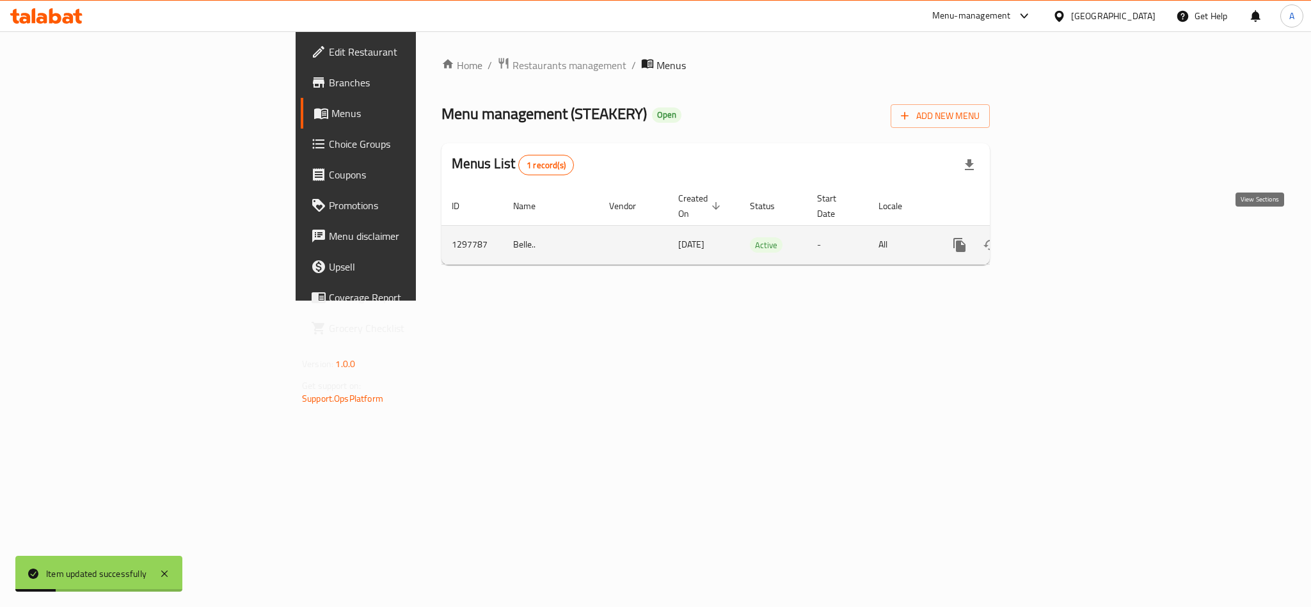
click at [1067, 230] on link "enhanced table" at bounding box center [1052, 245] width 31 height 31
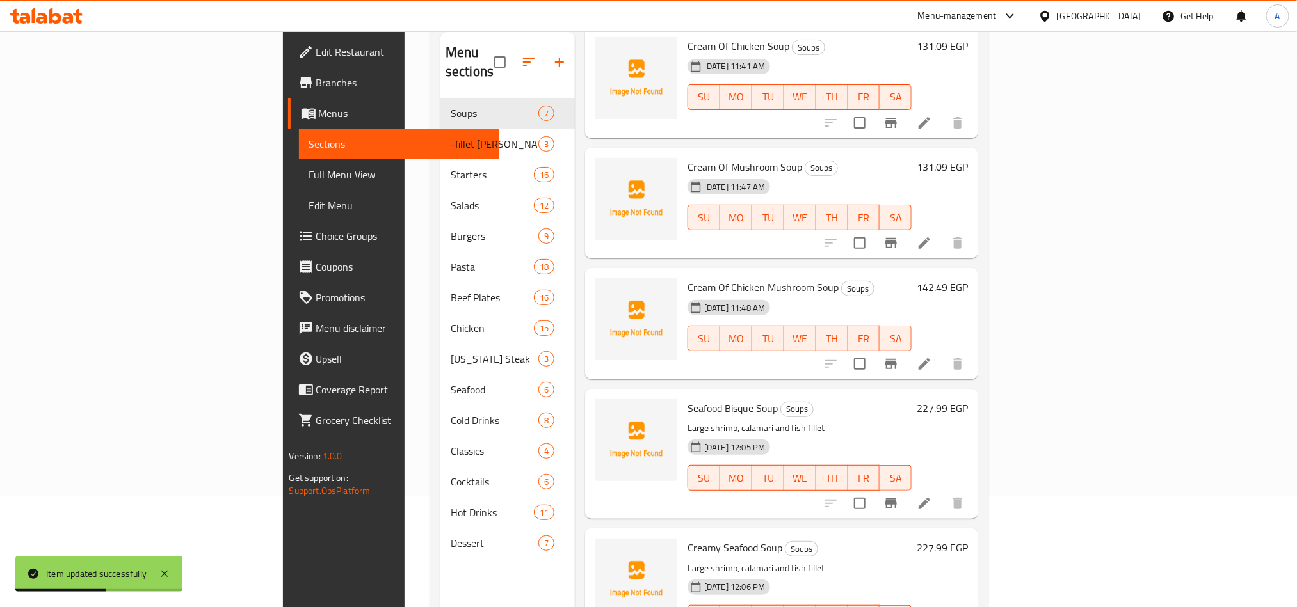
scroll to position [179, 0]
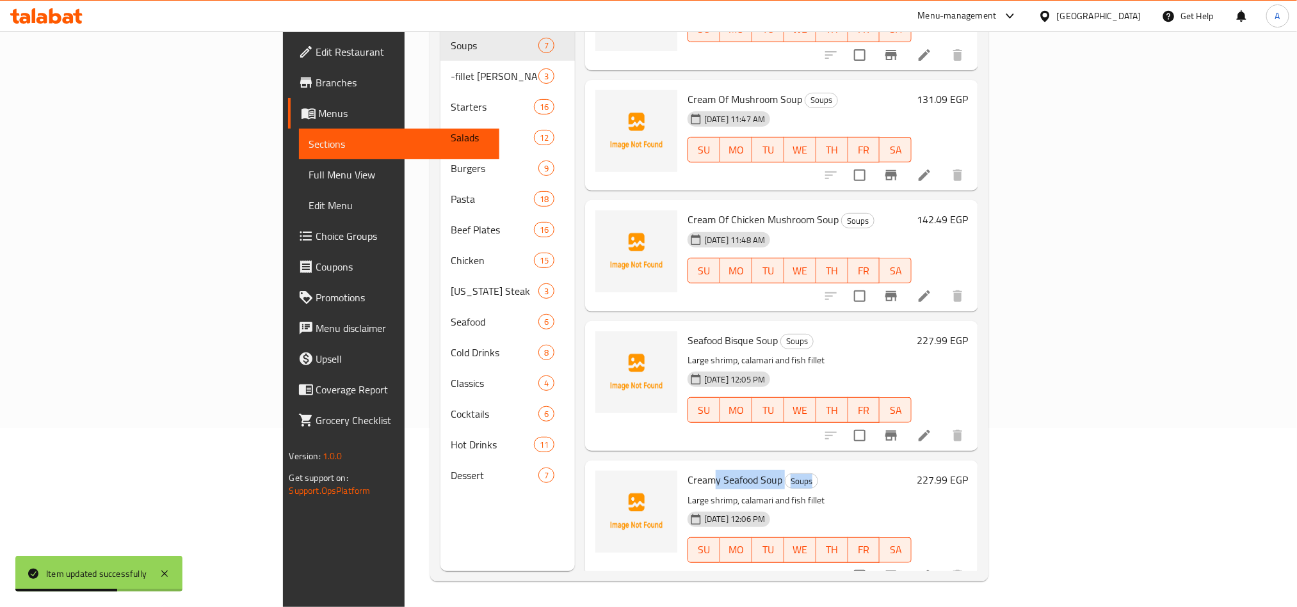
drag, startPoint x: 641, startPoint y: 469, endPoint x: 813, endPoint y: 467, distance: 171.5
click at [813, 471] on h6 "Creamy Seafood Soup Soups" at bounding box center [799, 480] width 224 height 18
click at [911, 471] on h6 "Creamy Seafood Soup Soups" at bounding box center [799, 480] width 224 height 18
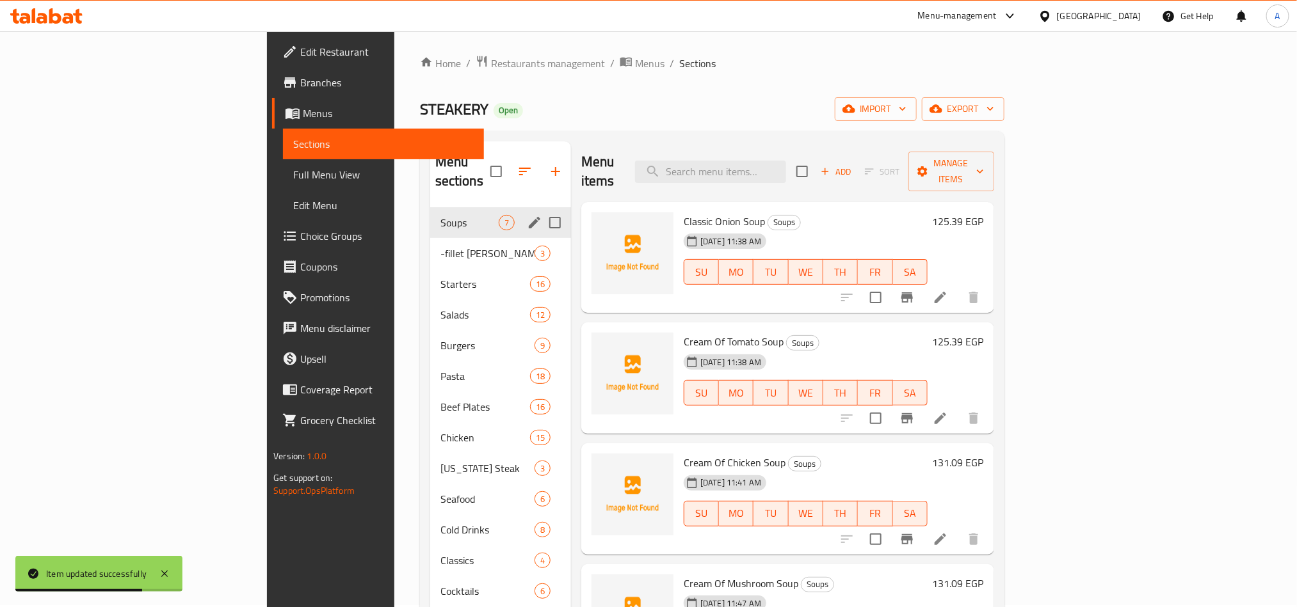
scroll to position [0, 0]
click at [430, 244] on div "-fillet [PERSON_NAME] 3" at bounding box center [500, 255] width 141 height 31
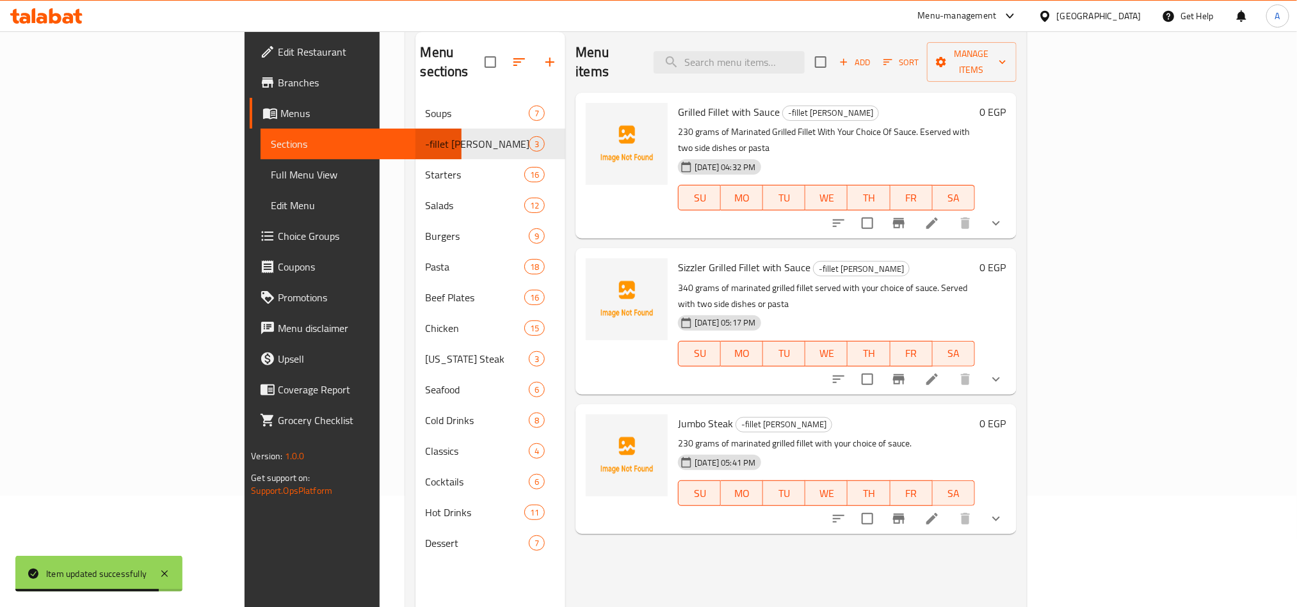
scroll to position [179, 0]
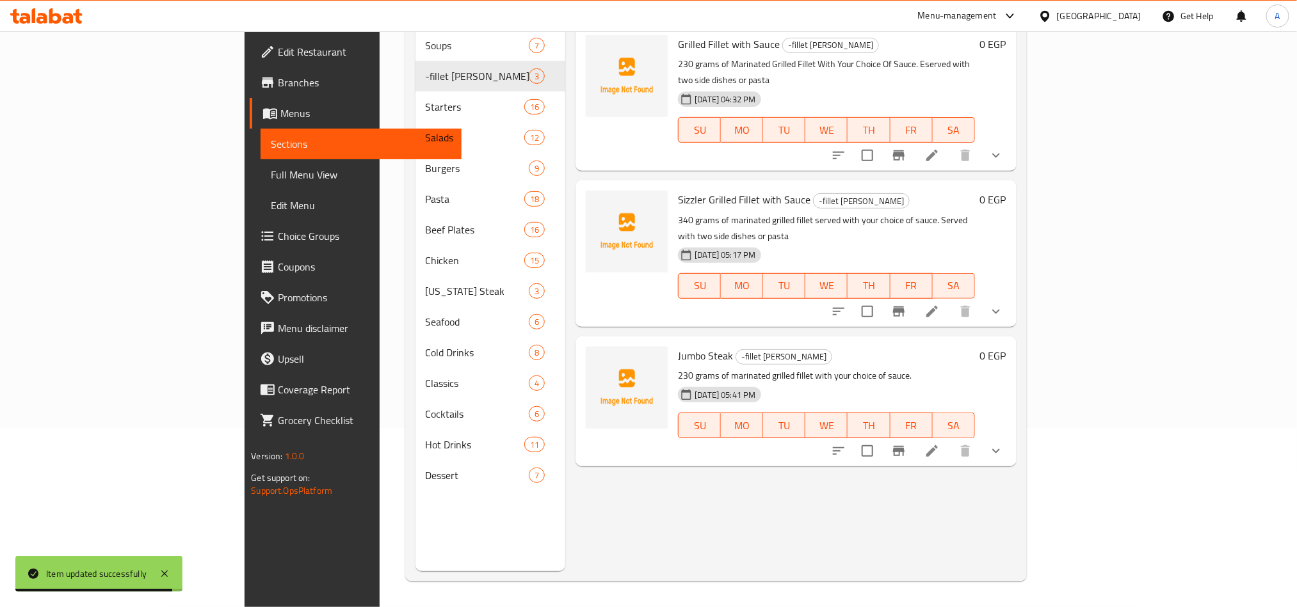
click at [1011, 296] on button "show more" at bounding box center [995, 311] width 31 height 31
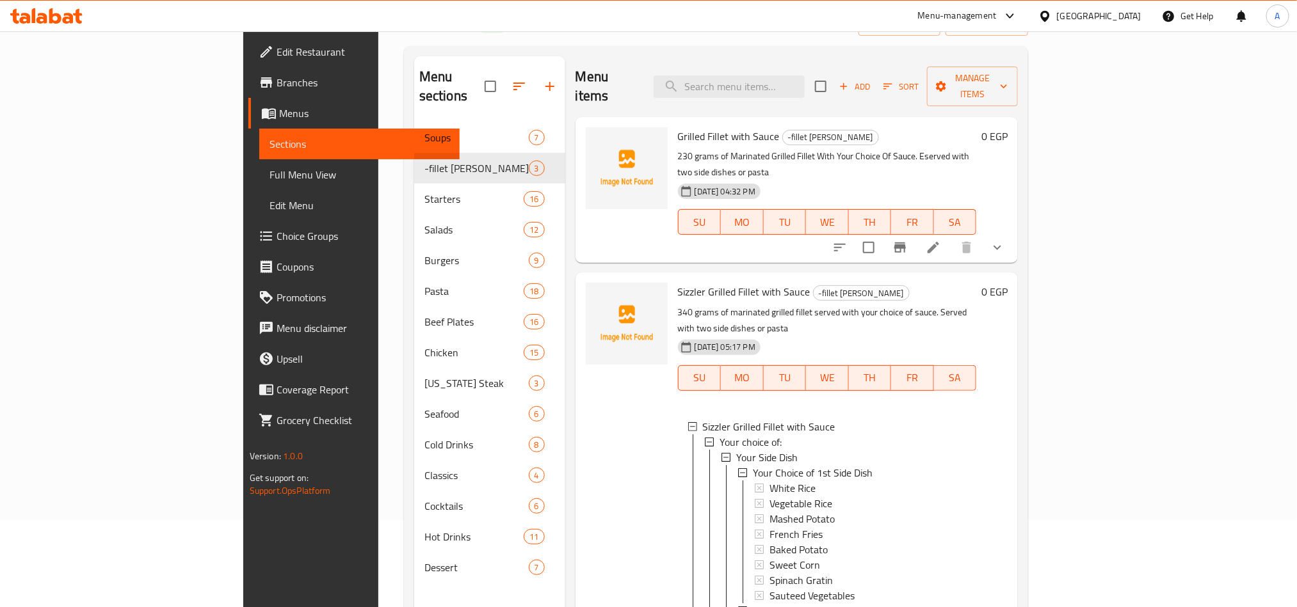
scroll to position [0, 0]
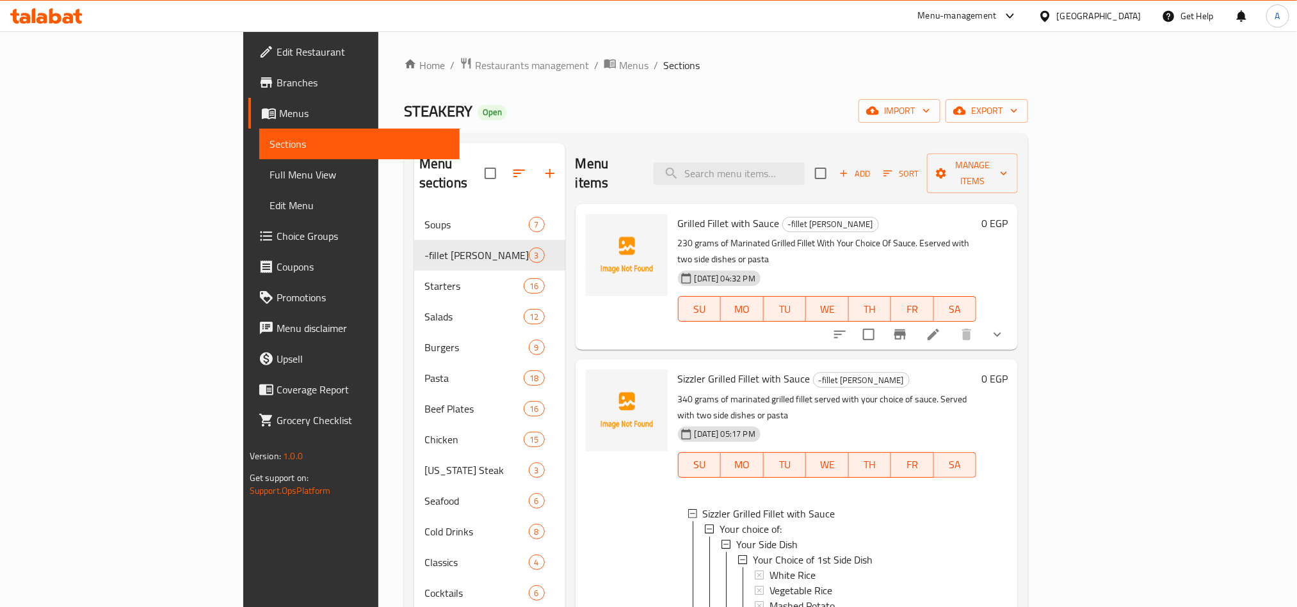
click at [1005, 327] on icon "show more" at bounding box center [996, 334] width 15 height 15
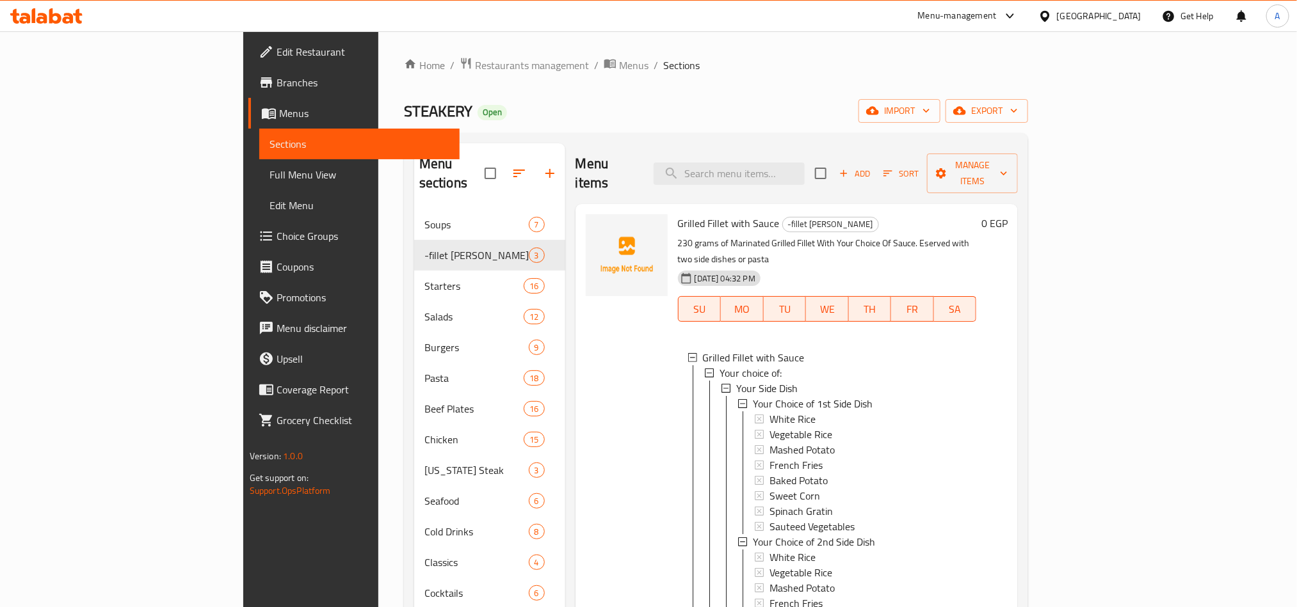
click at [685, 214] on span "Grilled Fillet with Sauce" at bounding box center [729, 223] width 102 height 19
copy h6 "Grilled Fillet with Sauce"
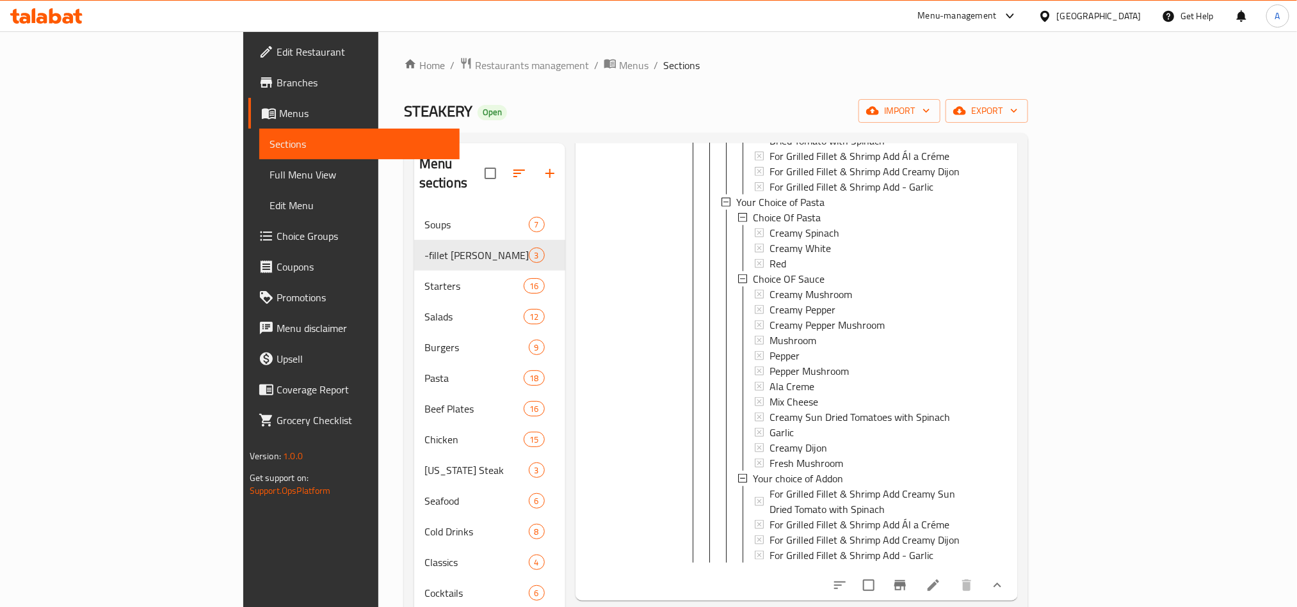
scroll to position [1056, 0]
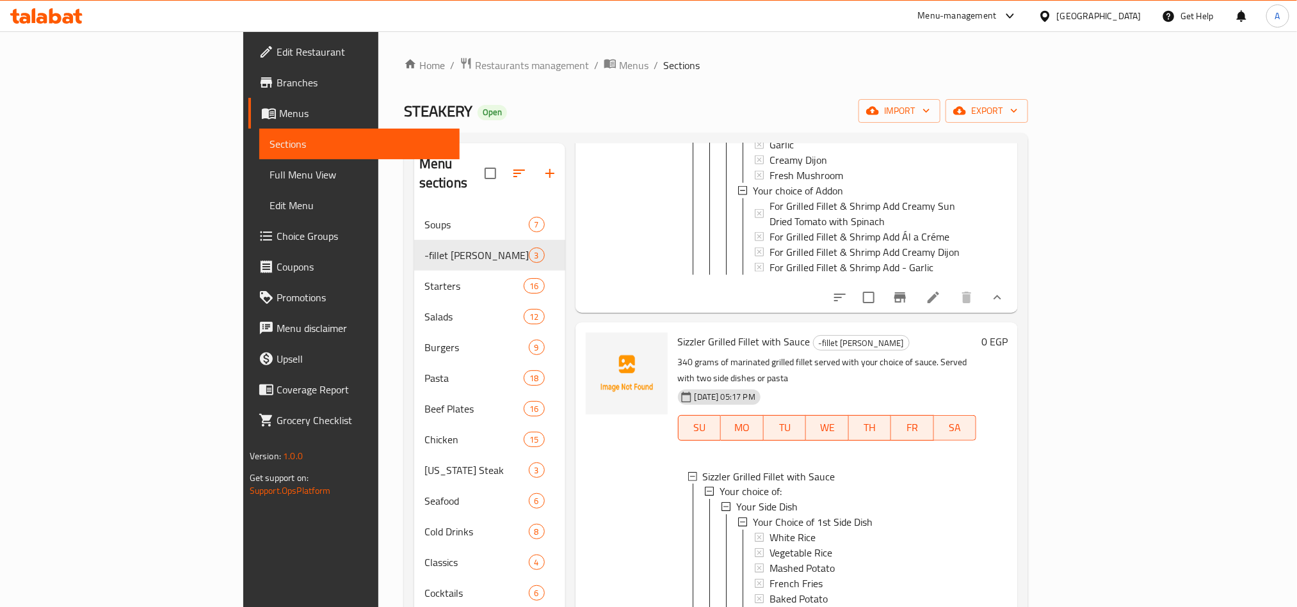
click at [813, 335] on div "-fillet [PERSON_NAME]" at bounding box center [861, 342] width 97 height 15
click at [734, 332] on span "Sizzler Grilled Fillet with Sauce" at bounding box center [744, 341] width 132 height 19
copy h6 "Sizzler Grilled Fillet with Sauce"
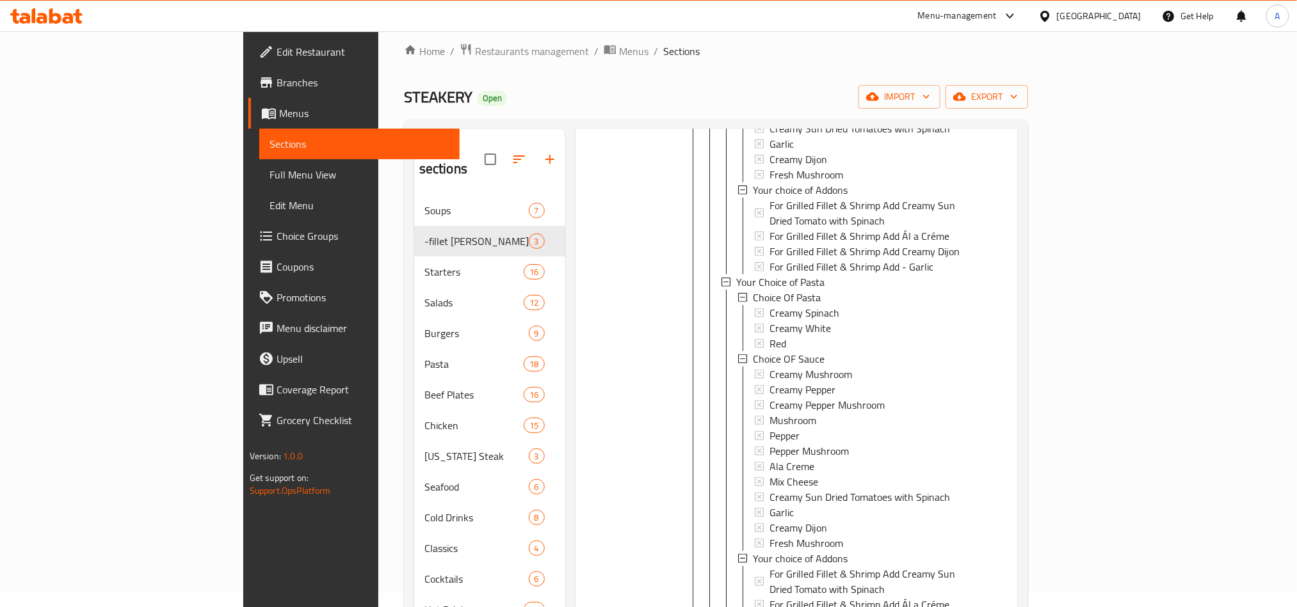
scroll to position [179, 0]
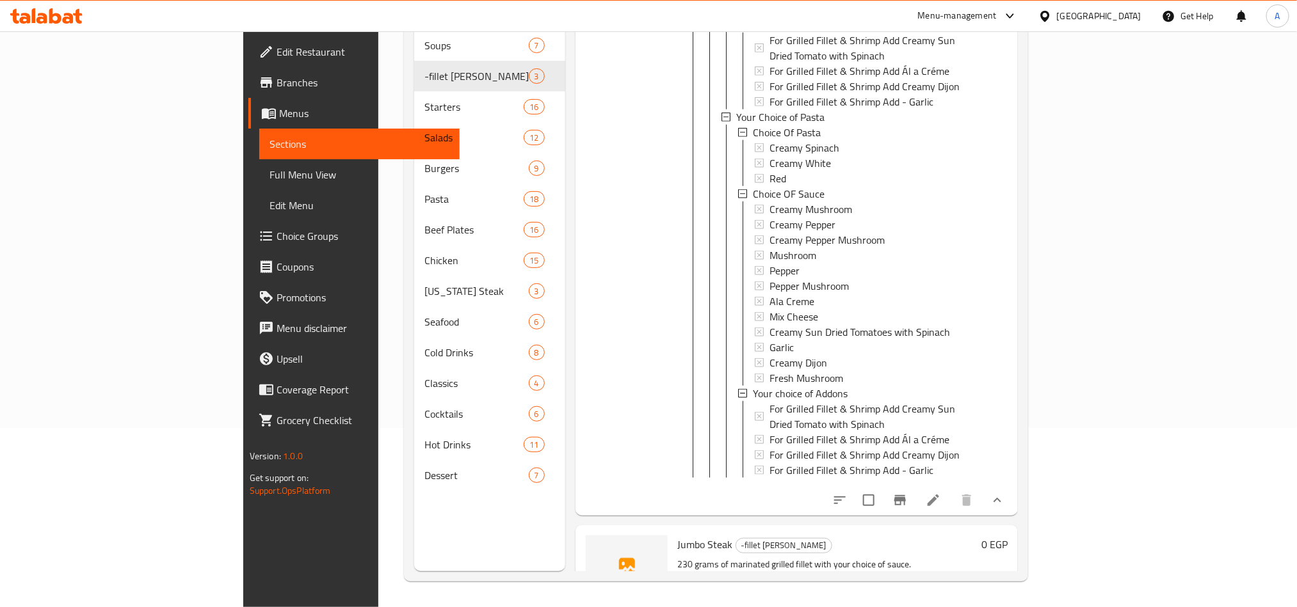
click at [678, 535] on span "Jumbo Steak" at bounding box center [705, 544] width 55 height 19
copy h6 "Jumbo Steak"
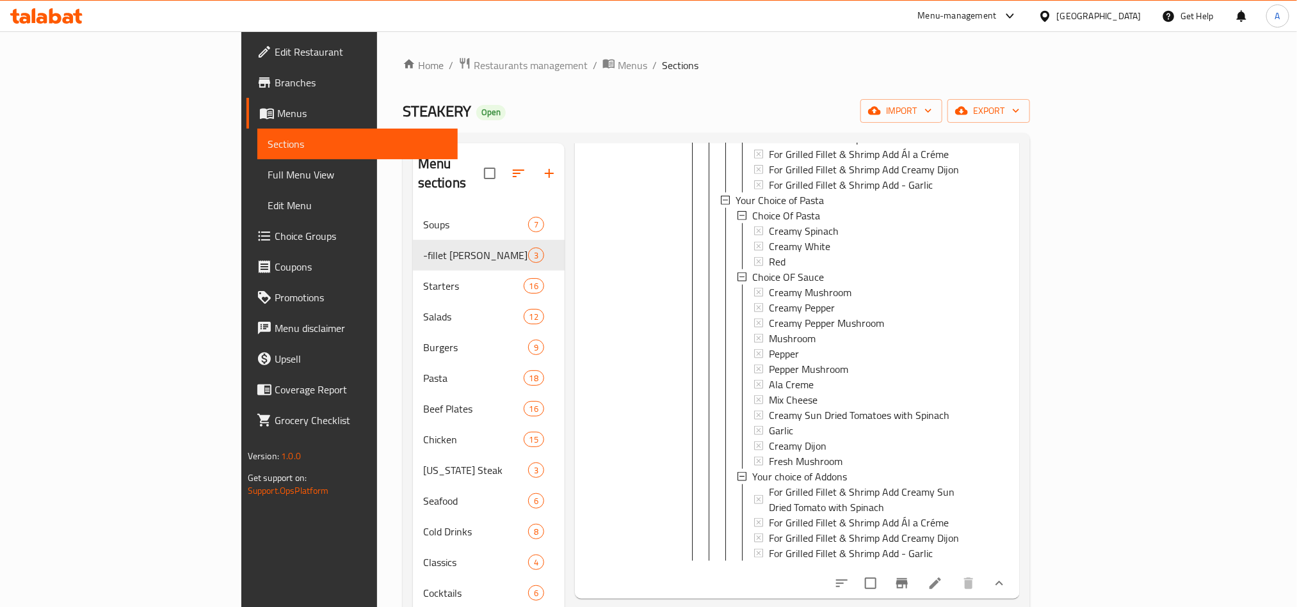
scroll to position [2041, 0]
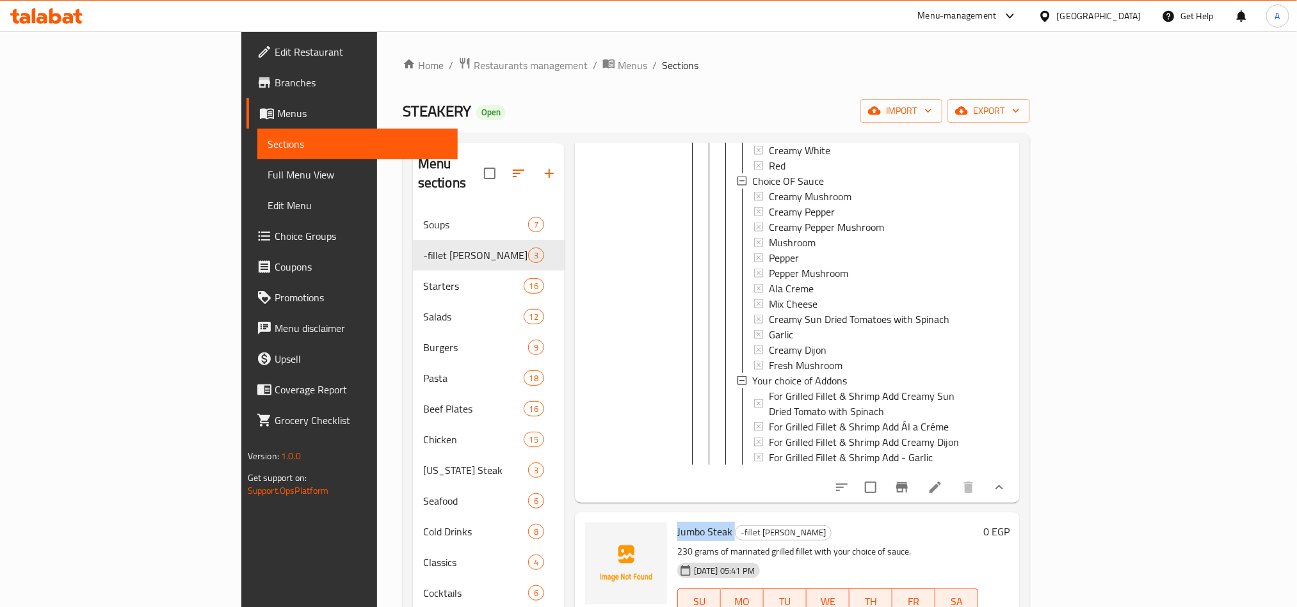
click at [677, 522] on span "Jumbo Steak" at bounding box center [704, 531] width 55 height 19
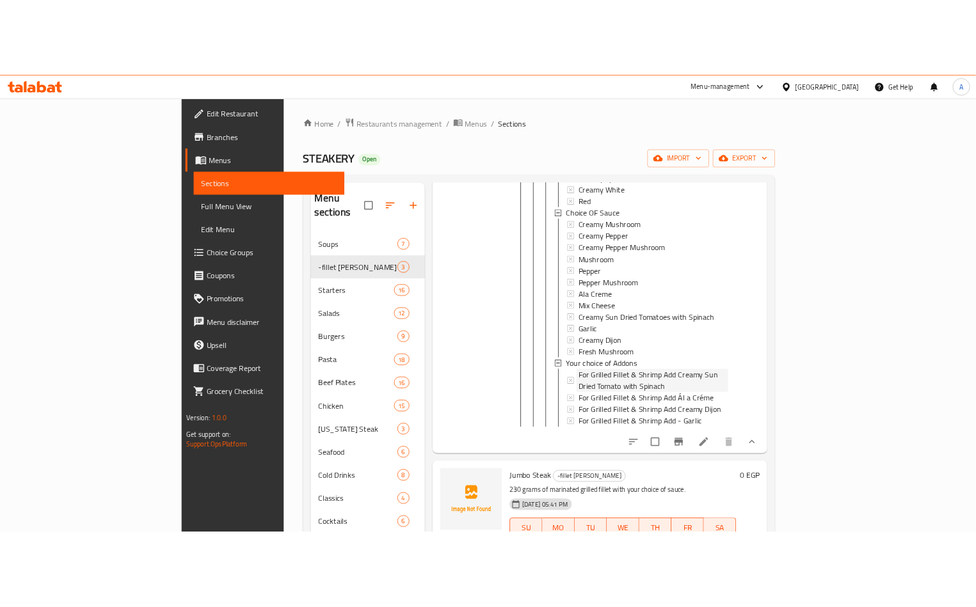
scroll to position [1908, 0]
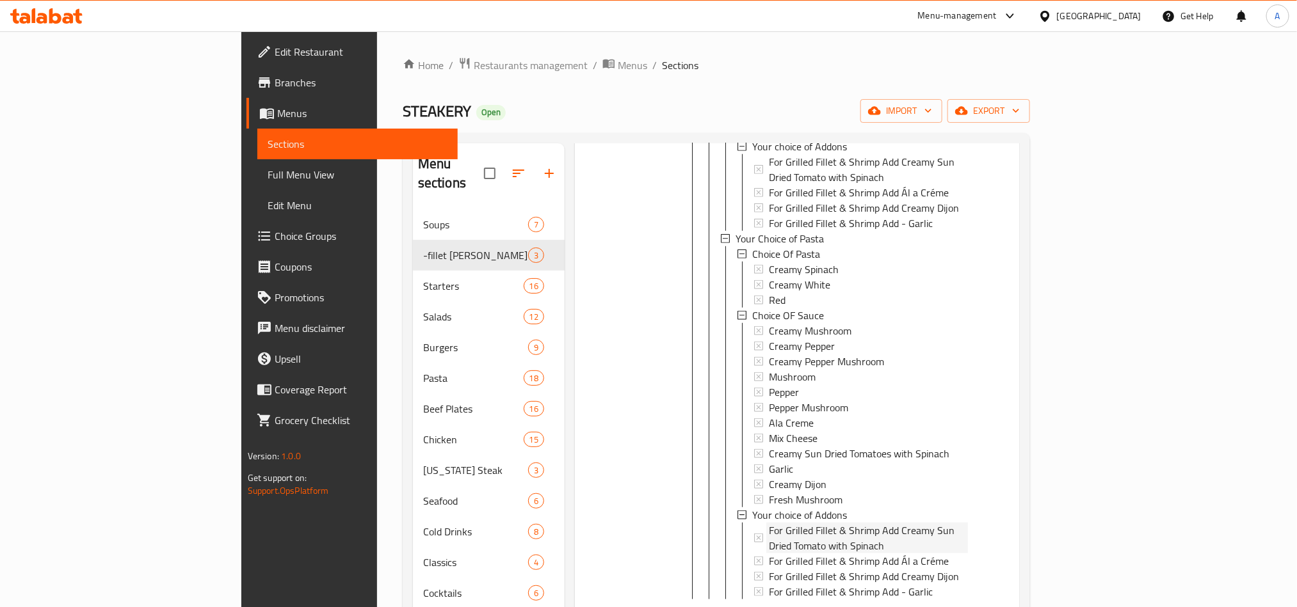
drag, startPoint x: 716, startPoint y: 312, endPoint x: 956, endPoint y: 327, distance: 240.5
click at [956, 327] on div "Choice Of Pasta Creamy Spinach Creamy White Red Choice OF Sauce Creamy Mushroom…" at bounding box center [852, 422] width 230 height 353
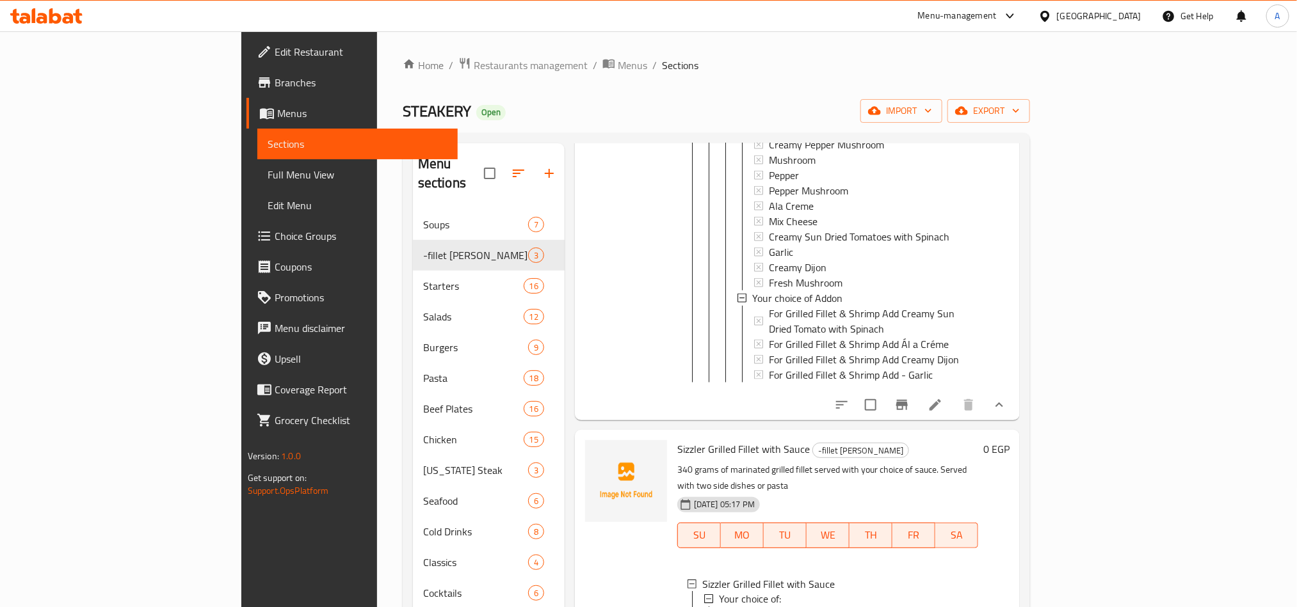
scroll to position [0, 0]
click at [1019, 104] on span "export" at bounding box center [988, 111] width 62 height 16
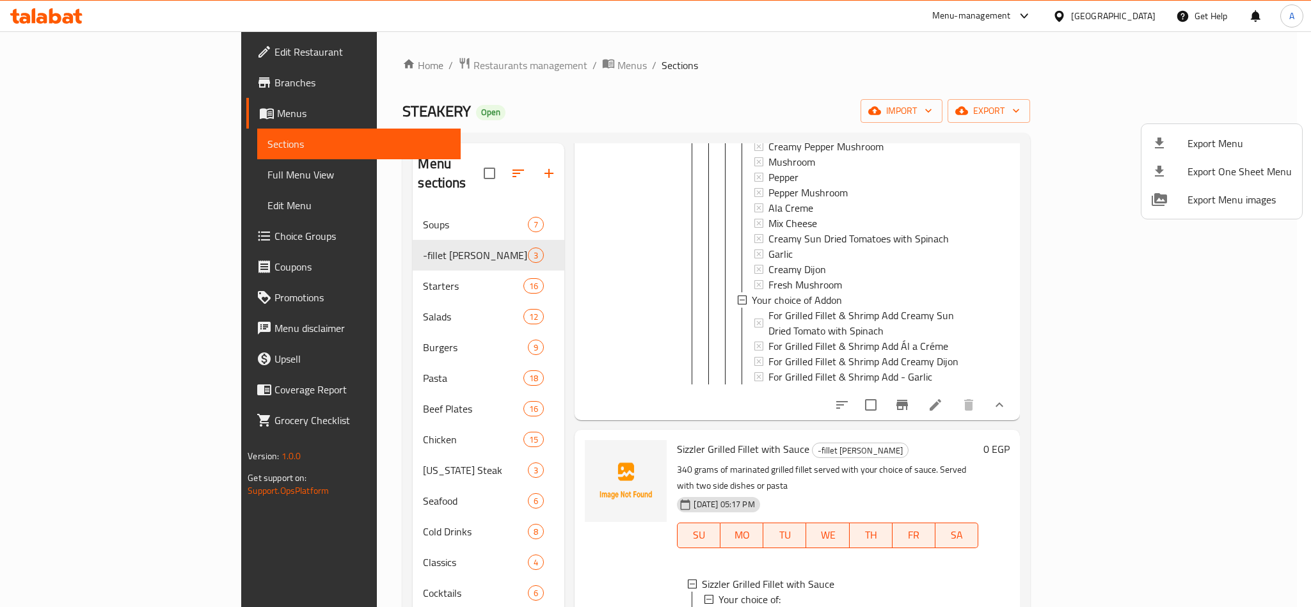
click at [1188, 136] on span "Export Menu" at bounding box center [1240, 143] width 104 height 15
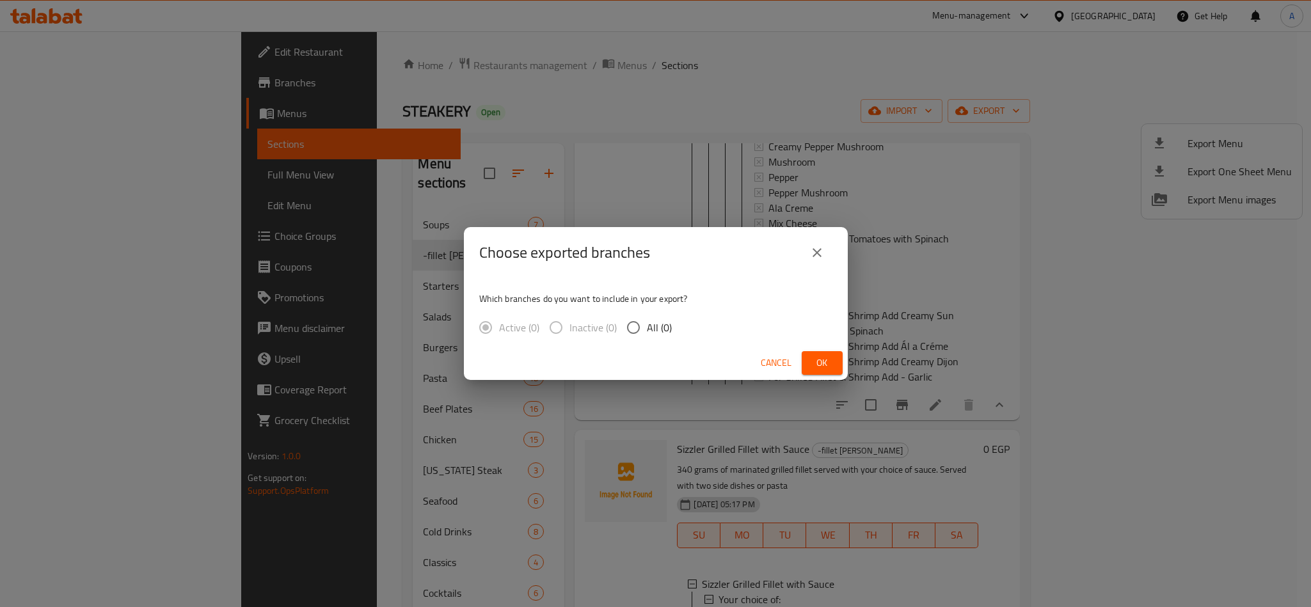
click at [676, 326] on div "Active (0) Inactive (0) All (0)" at bounding box center [580, 327] width 203 height 27
click at [645, 338] on input "All (0)" at bounding box center [633, 327] width 27 height 27
radio input "true"
click at [827, 367] on span "Ok" at bounding box center [822, 363] width 20 height 16
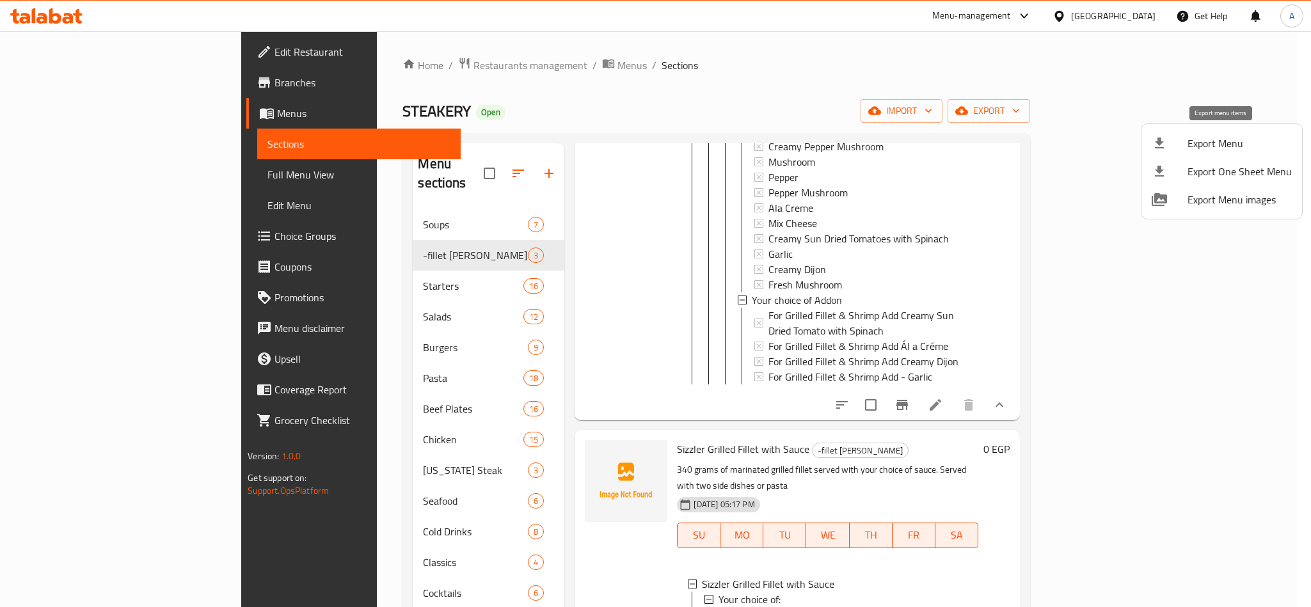
click at [1183, 152] on li "Export Menu" at bounding box center [1222, 143] width 161 height 28
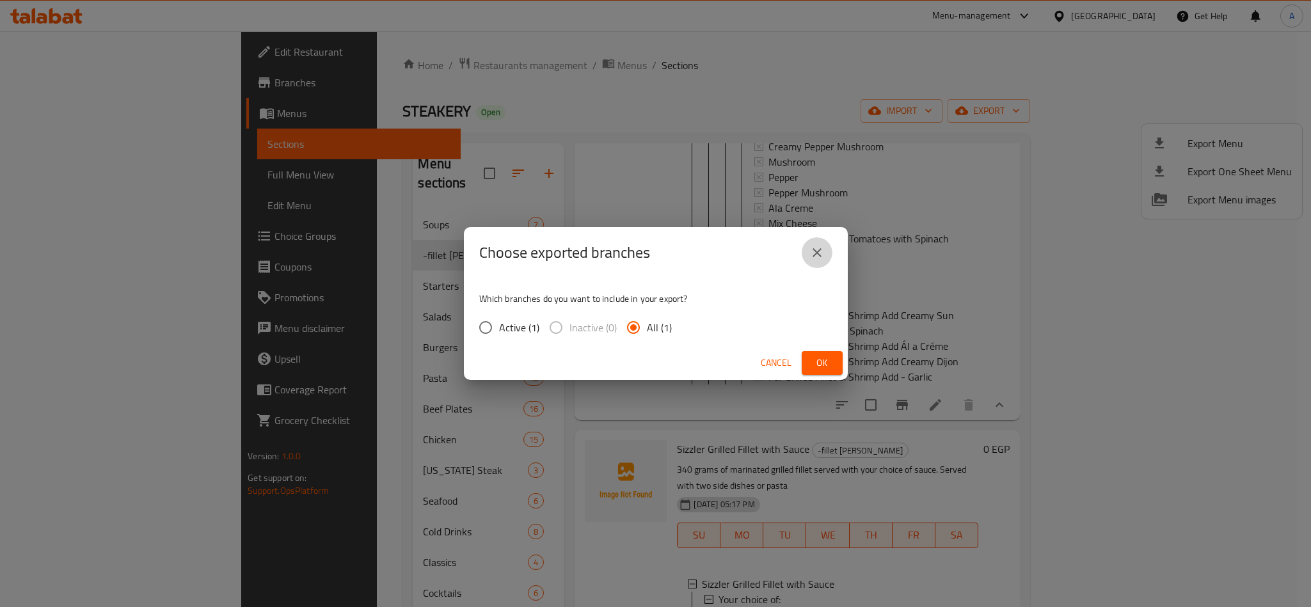
click at [824, 254] on icon "close" at bounding box center [817, 252] width 15 height 15
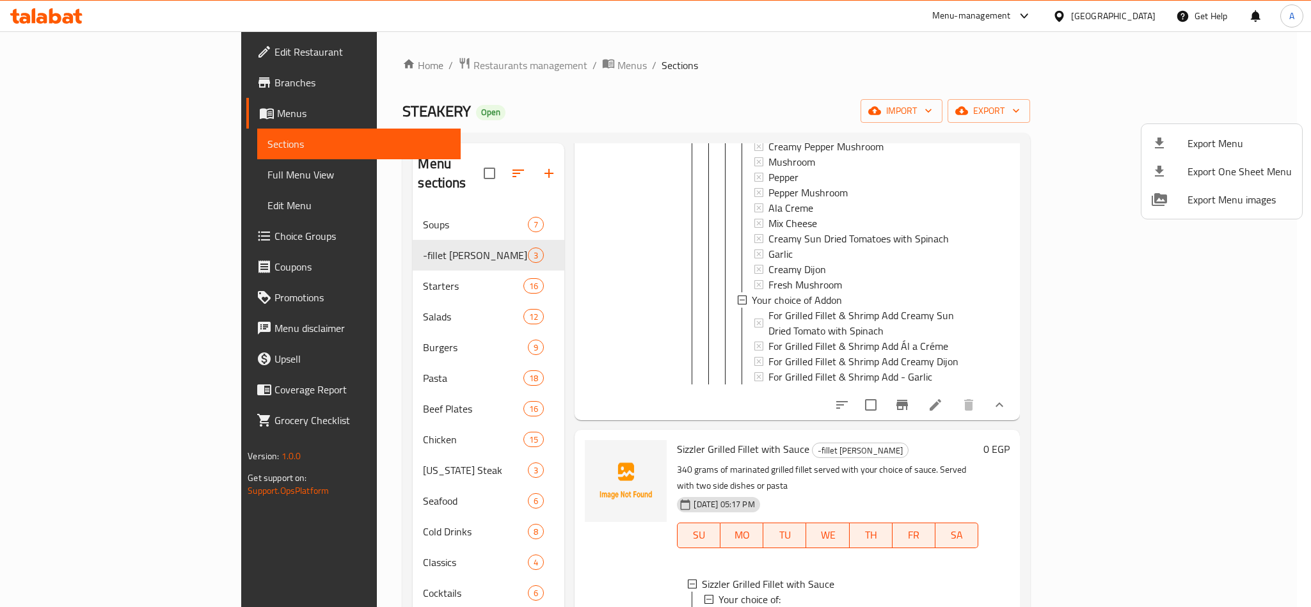
click at [1039, 141] on div at bounding box center [655, 303] width 1311 height 607
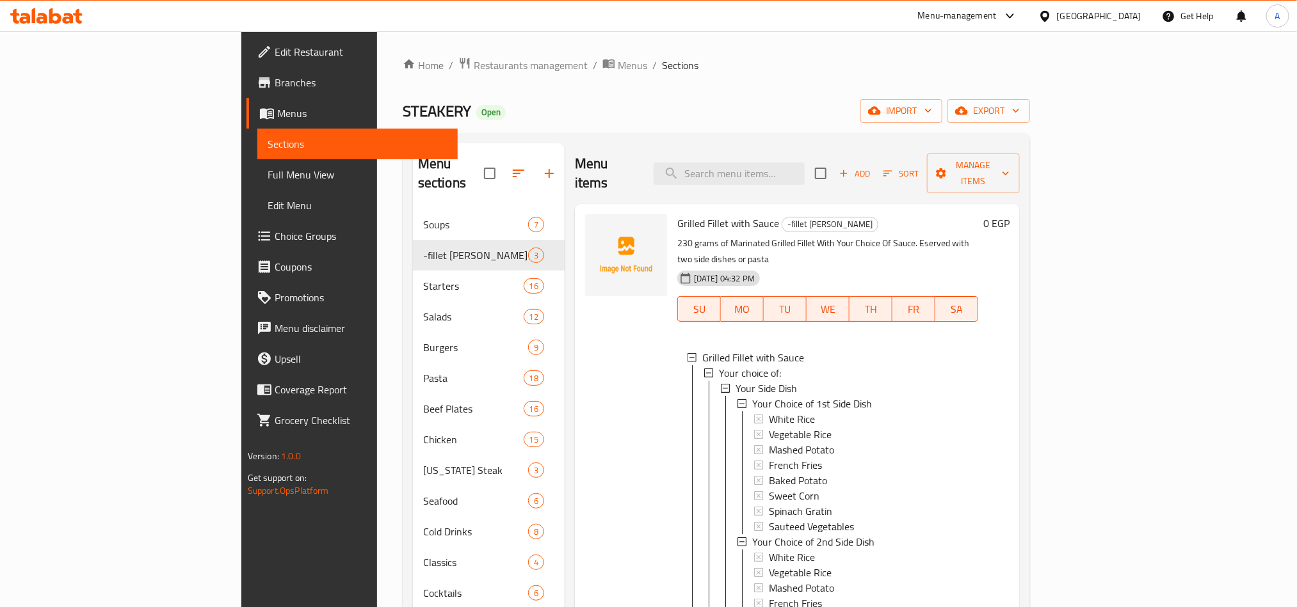
click at [659, 95] on div "Home / Restaurants management / Menus / Sections STEAKERY Open import export Me…" at bounding box center [716, 409] width 627 height 704
